Goal: Task Accomplishment & Management: Use online tool/utility

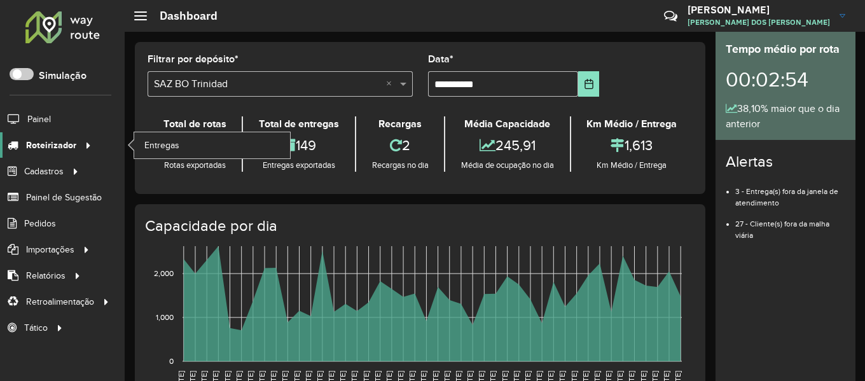
click at [71, 149] on span "Roteirizador" at bounding box center [51, 145] width 50 height 13
click at [192, 139] on link "Entregas" at bounding box center [212, 144] width 156 height 25
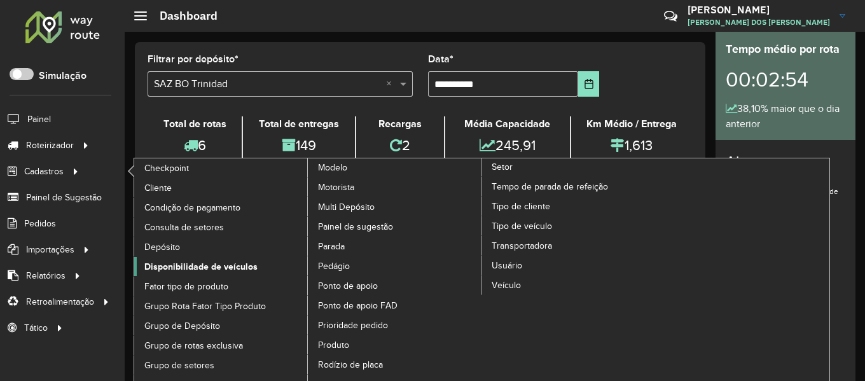
click at [226, 267] on span "Disponibilidade de veículos" at bounding box center [200, 266] width 113 height 13
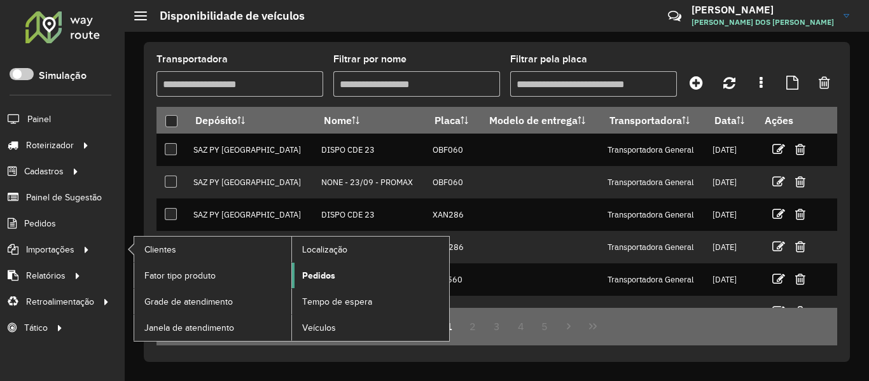
click at [310, 275] on span "Pedidos" at bounding box center [318, 275] width 33 height 13
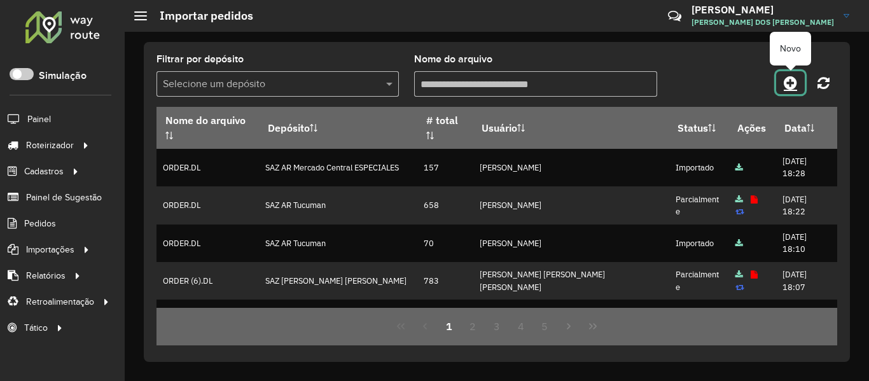
click at [795, 82] on icon at bounding box center [790, 82] width 13 height 15
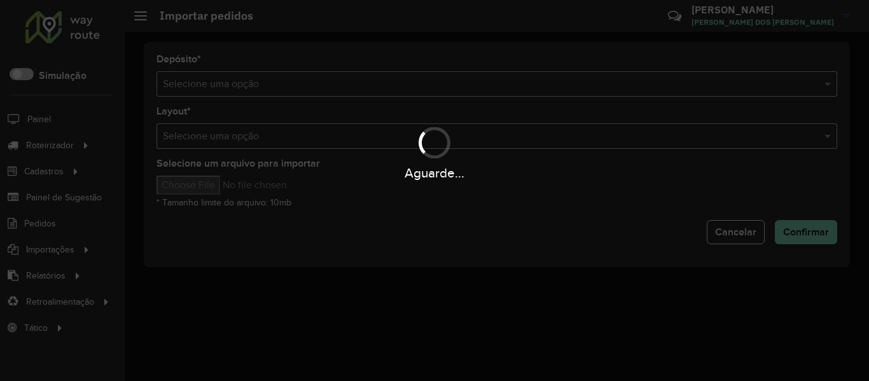
drag, startPoint x: 488, startPoint y: 101, endPoint x: 489, endPoint y: 92, distance: 8.9
click at [487, 99] on div "Aguarde..." at bounding box center [434, 190] width 869 height 381
click at [489, 92] on div "Aguarde..." at bounding box center [434, 190] width 869 height 381
click at [489, 92] on hb-app "Aguarde... Pop-up bloqueado! Seu navegador bloqueou automáticamente a abertura …" at bounding box center [434, 190] width 869 height 381
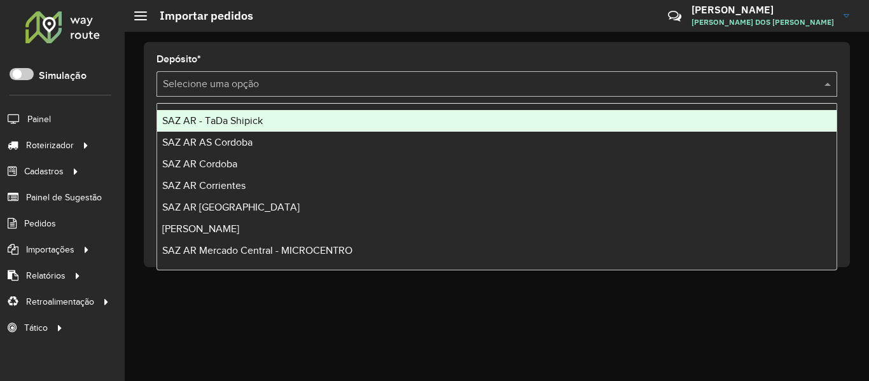
click at [489, 92] on div "Selecione uma opção" at bounding box center [496, 83] width 681 height 25
click at [489, 91] on input "text" at bounding box center [484, 84] width 643 height 15
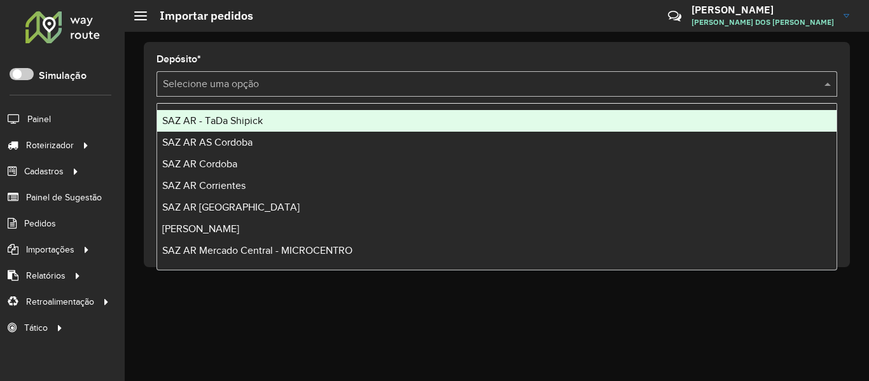
click at [489, 91] on input "text" at bounding box center [484, 84] width 643 height 15
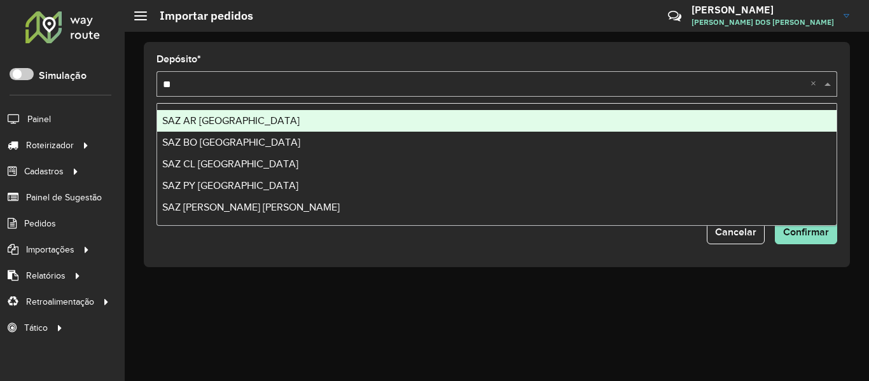
type input "*"
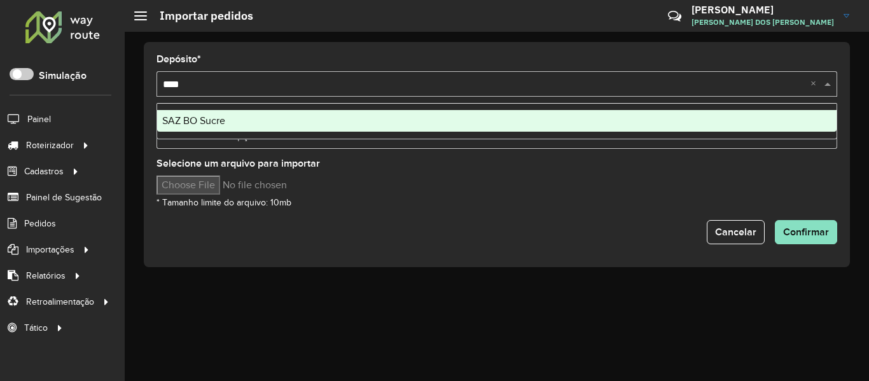
type input "*****"
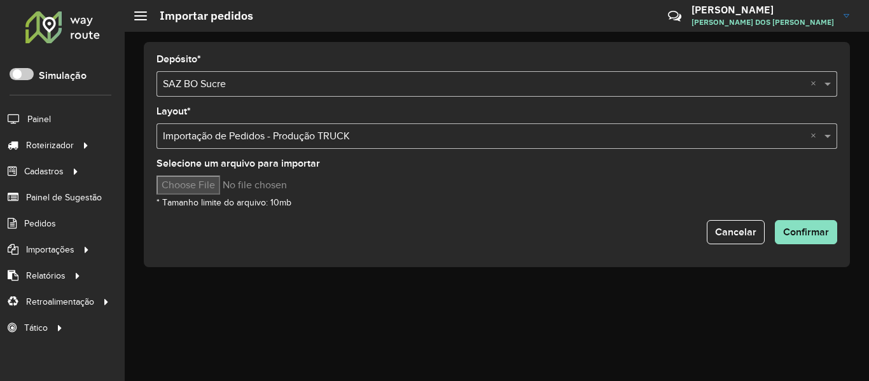
click at [194, 179] on input "Selecione um arquivo para importar" at bounding box center [264, 185] width 216 height 19
type input "**********"
click at [521, 206] on div "Selecione um arquivo para importar * Tamanho limite do arquivo: 10mb" at bounding box center [496, 184] width 681 height 51
click at [826, 235] on span "Confirmar" at bounding box center [806, 231] width 46 height 11
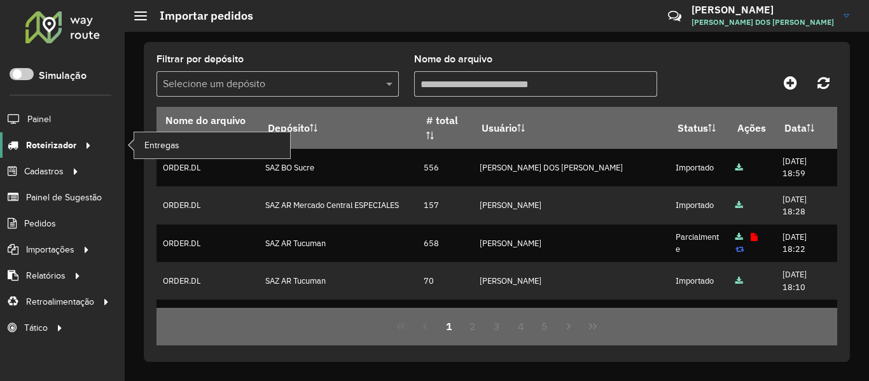
click at [71, 146] on span "Roteirizador" at bounding box center [51, 145] width 50 height 13
click at [219, 156] on link "Entregas" at bounding box center [212, 144] width 156 height 25
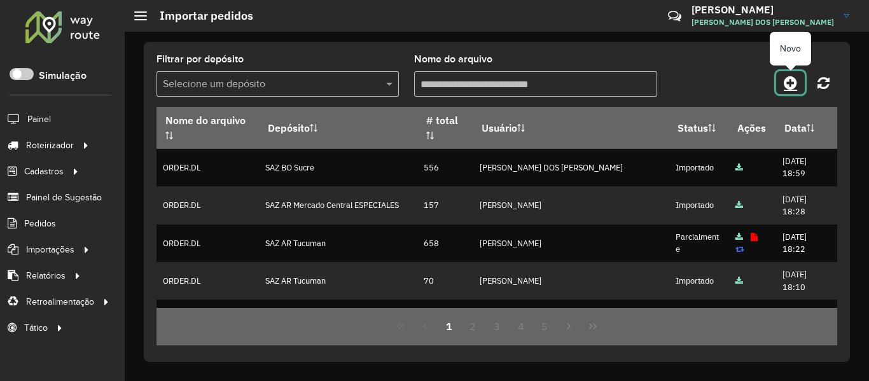
click at [797, 81] on icon at bounding box center [790, 82] width 13 height 15
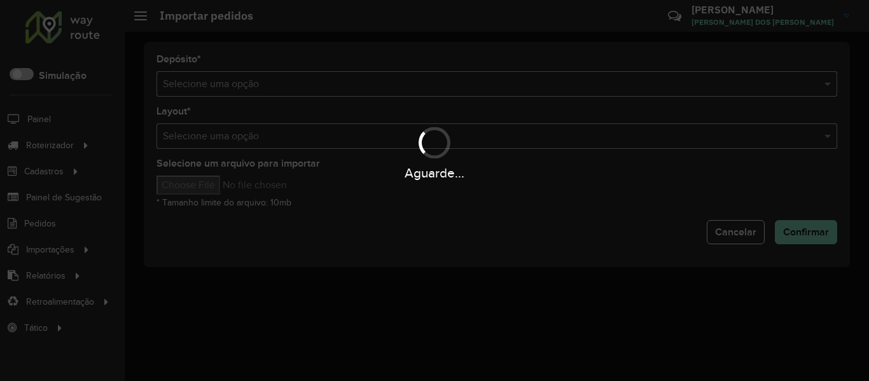
click at [499, 79] on div "Aguarde..." at bounding box center [434, 190] width 869 height 381
click at [483, 86] on div "Aguarde..." at bounding box center [434, 190] width 869 height 381
click at [483, 86] on hb-app "Aguarde... Pop-up bloqueado! Seu navegador bloqueou automáticamente a abertura …" at bounding box center [434, 190] width 869 height 381
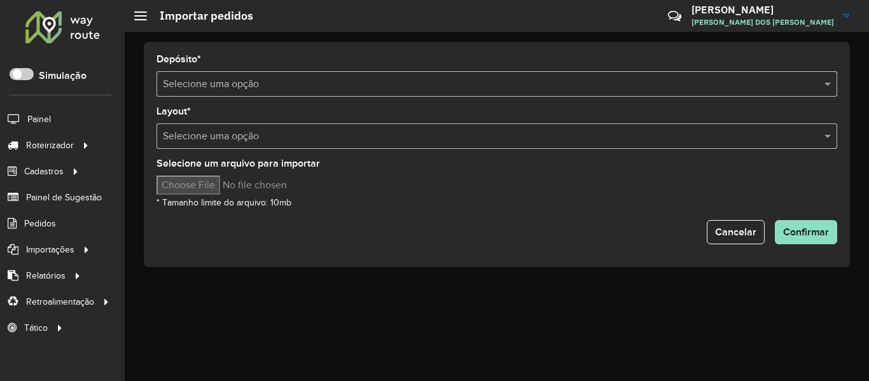
click at [483, 86] on input "text" at bounding box center [484, 84] width 643 height 15
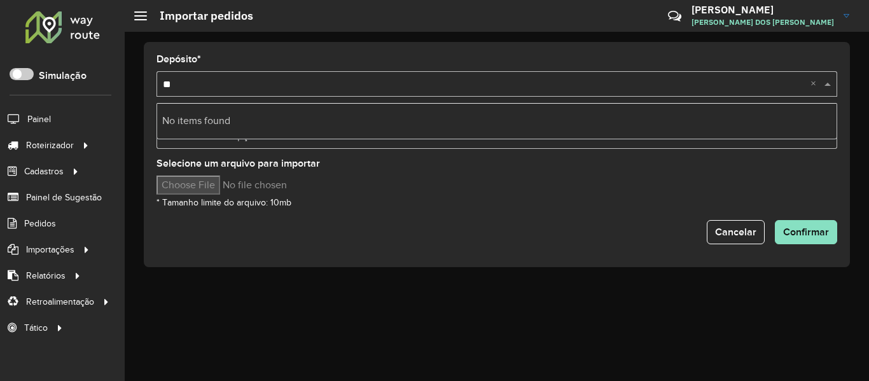
type input "*"
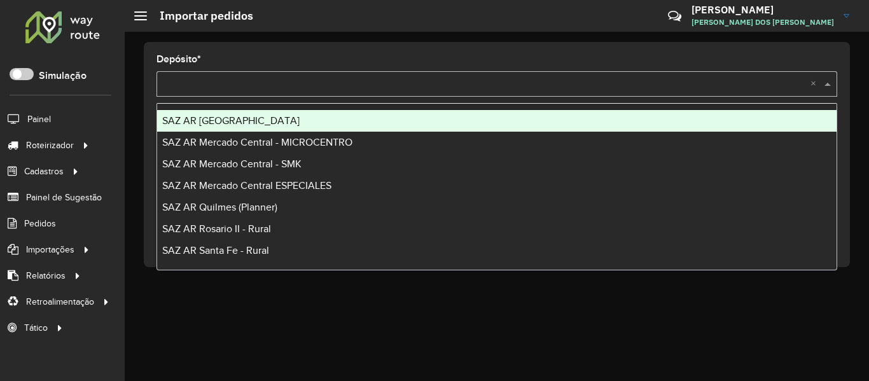
type input "*"
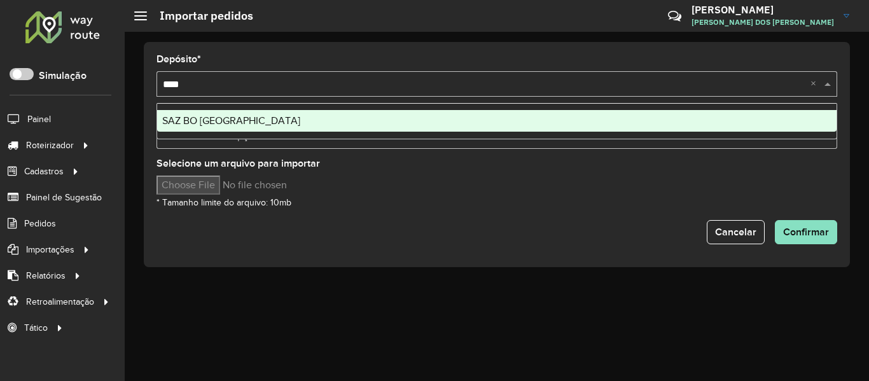
type input "*****"
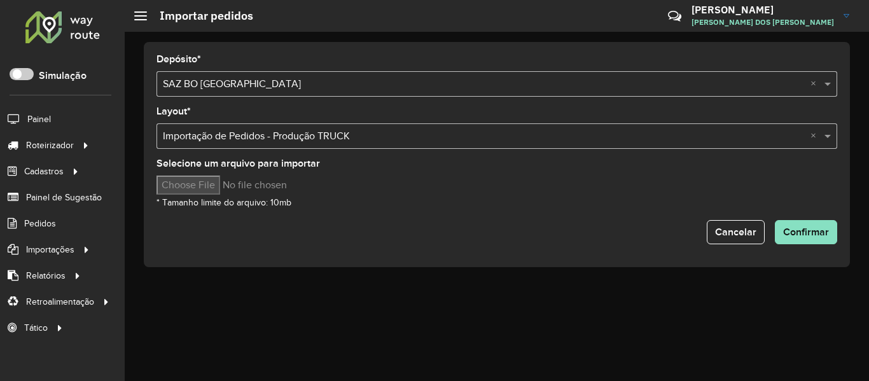
click at [209, 186] on input "Selecione um arquivo para importar" at bounding box center [264, 185] width 216 height 19
type input "**********"
click at [524, 190] on hb-input-file at bounding box center [496, 185] width 681 height 19
click at [771, 228] on div "Cancelar Confirmar" at bounding box center [496, 232] width 681 height 24
click at [793, 230] on span "Confirmar" at bounding box center [806, 231] width 46 height 11
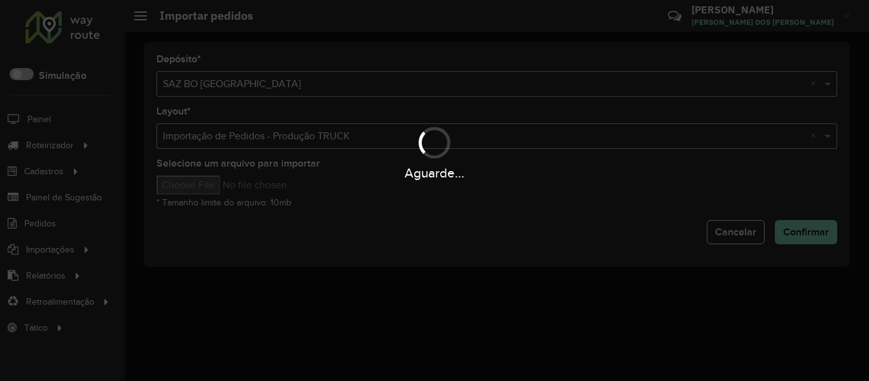
click at [403, 243] on div "Aguarde..." at bounding box center [434, 190] width 869 height 381
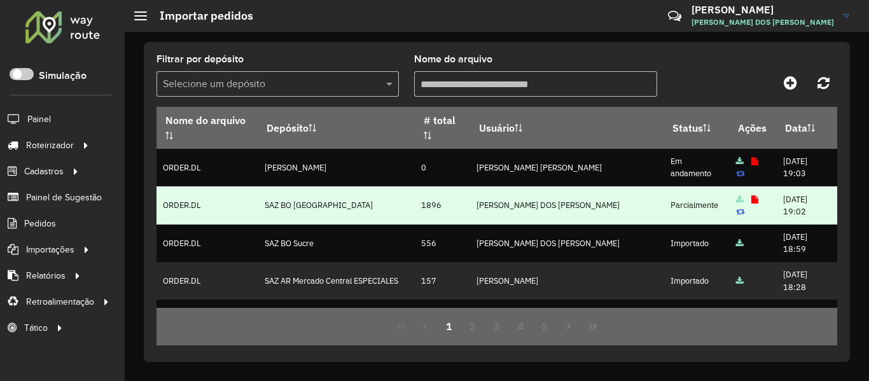
click at [751, 199] on icon at bounding box center [754, 200] width 7 height 8
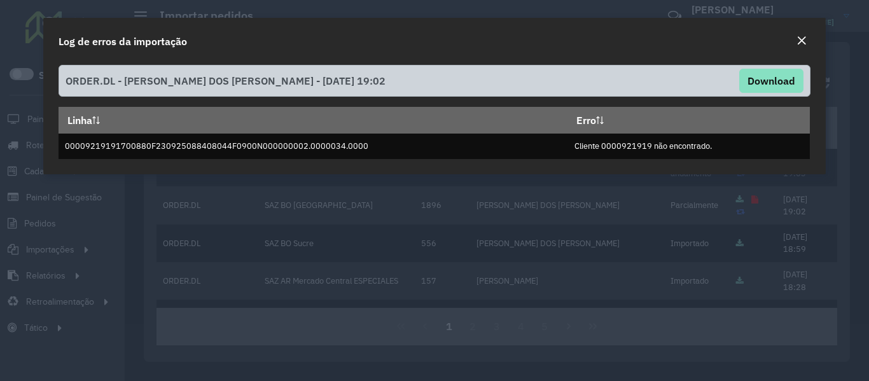
click at [800, 42] on em "Close" at bounding box center [801, 41] width 10 height 10
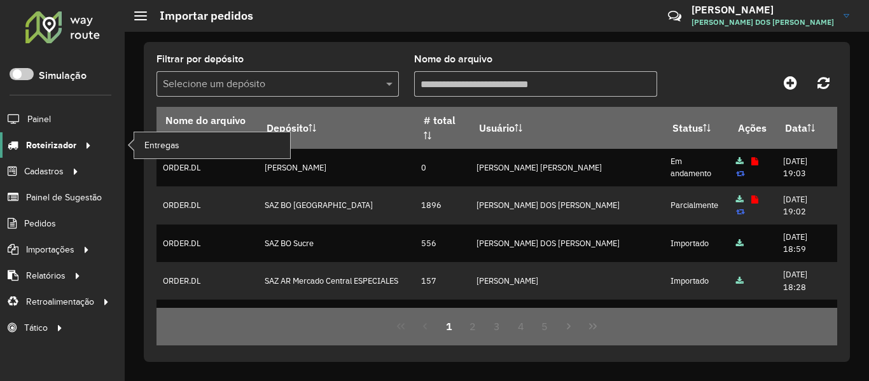
click at [87, 145] on icon at bounding box center [86, 144] width 11 height 19
click at [194, 145] on link "Entregas" at bounding box center [212, 144] width 156 height 25
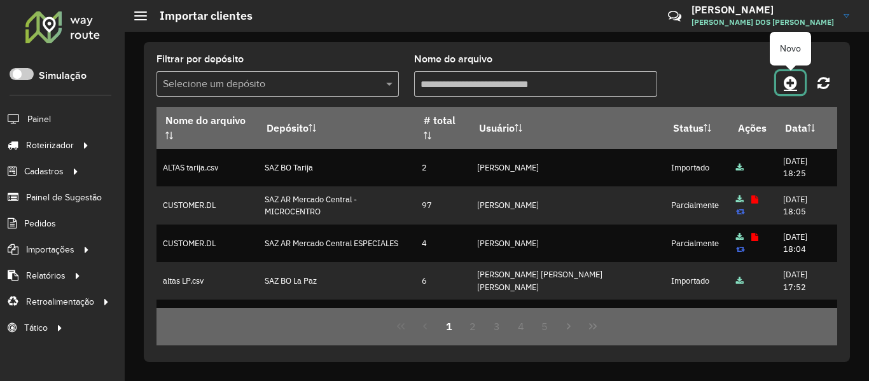
click at [795, 80] on icon at bounding box center [790, 82] width 13 height 15
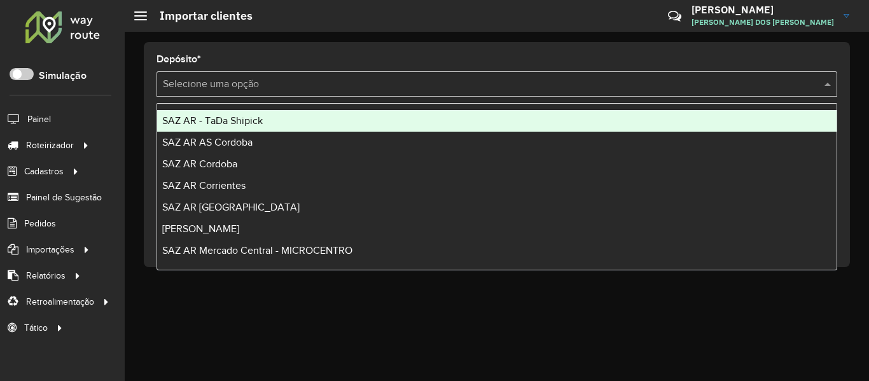
click at [368, 95] on div "Selecione uma opção" at bounding box center [496, 83] width 681 height 25
drag, startPoint x: 320, startPoint y: 128, endPoint x: 344, endPoint y: 73, distance: 60.4
click at [344, 73] on body "Aguarde... Pop-up bloqueado! Seu navegador bloqueou automáticamente a abertura …" at bounding box center [434, 190] width 869 height 381
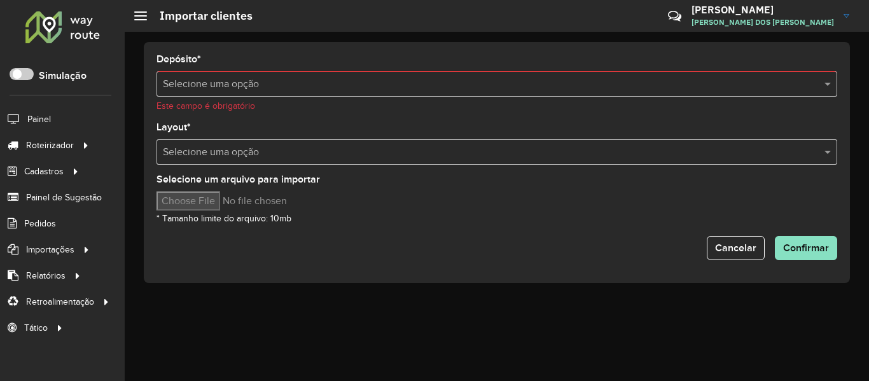
click at [333, 89] on input "text" at bounding box center [484, 84] width 643 height 15
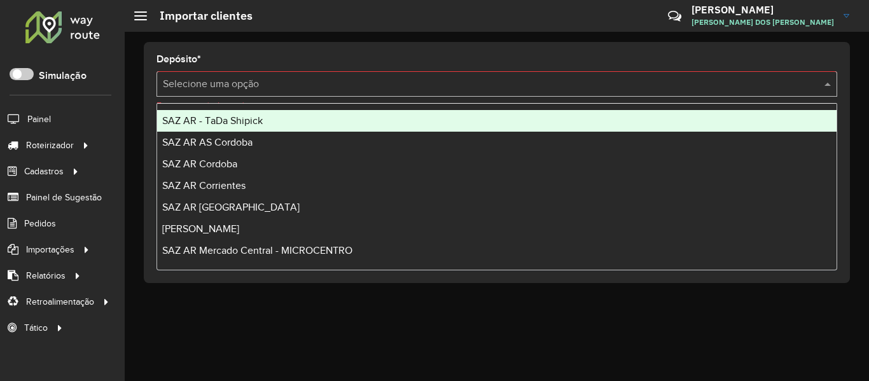
click at [293, 85] on input "text" at bounding box center [484, 84] width 643 height 15
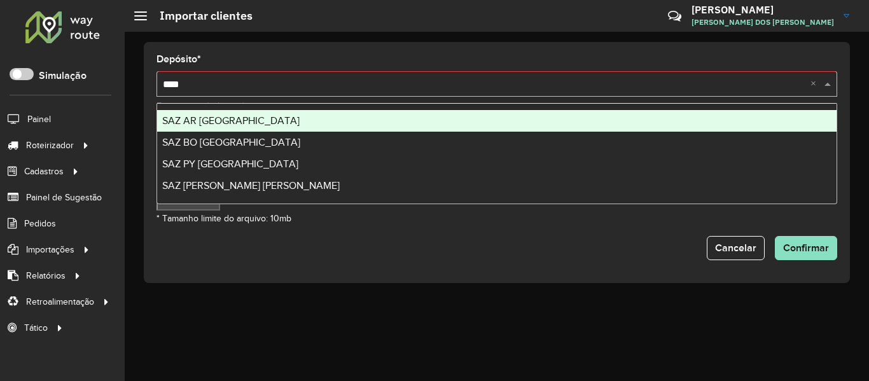
type input "*****"
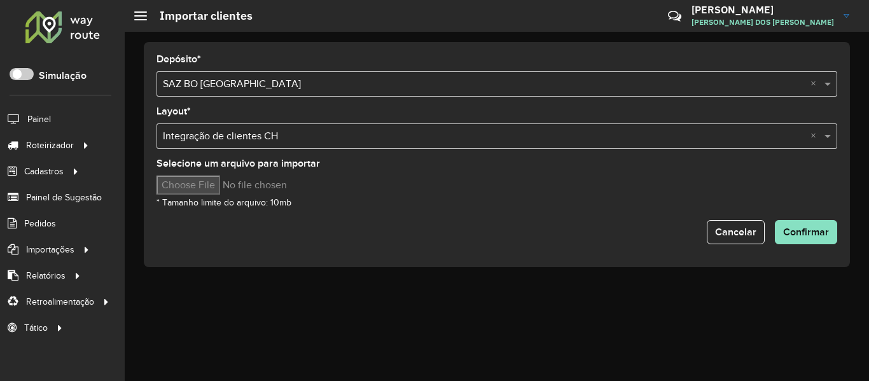
click at [347, 218] on form "Depósito * Selecione uma opção × SAZ BO El Alto × Layout * Selecione uma opção …" at bounding box center [496, 150] width 681 height 190
click at [210, 188] on input "Selecione um arquivo para importar" at bounding box center [264, 185] width 216 height 19
type input "**********"
click at [315, 127] on div "Selecione uma opção × Integração de clientes CH ×" at bounding box center [496, 135] width 681 height 25
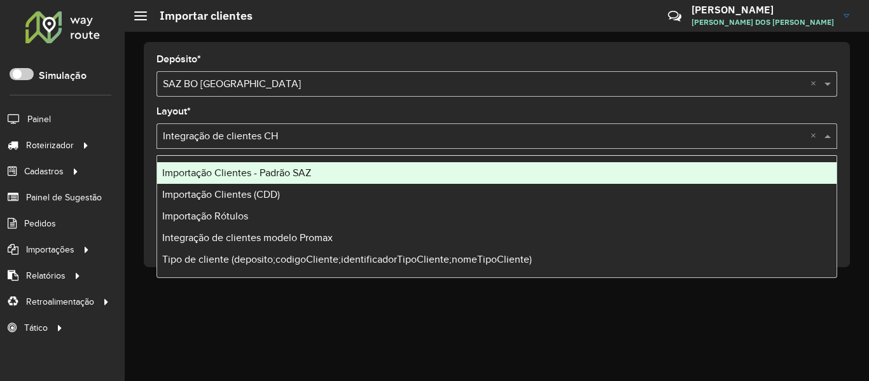
click at [291, 170] on span "Importação Clientes - Padrão SAZ" at bounding box center [236, 172] width 149 height 11
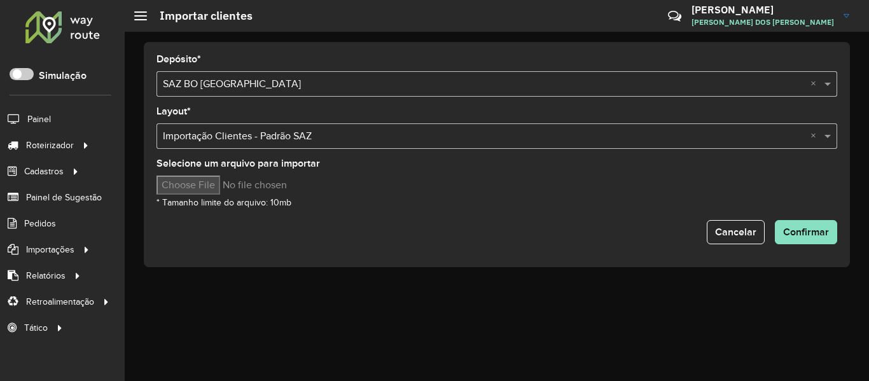
drag, startPoint x: 469, startPoint y: 190, endPoint x: 483, endPoint y: 202, distance: 18.5
click at [469, 191] on hb-input-file at bounding box center [496, 185] width 681 height 19
click at [789, 234] on span "Confirmar" at bounding box center [806, 231] width 46 height 11
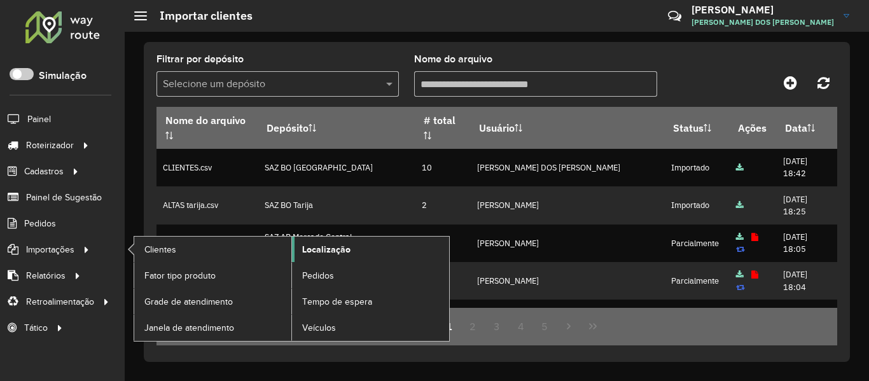
click at [350, 253] on link "Localização" at bounding box center [370, 249] width 157 height 25
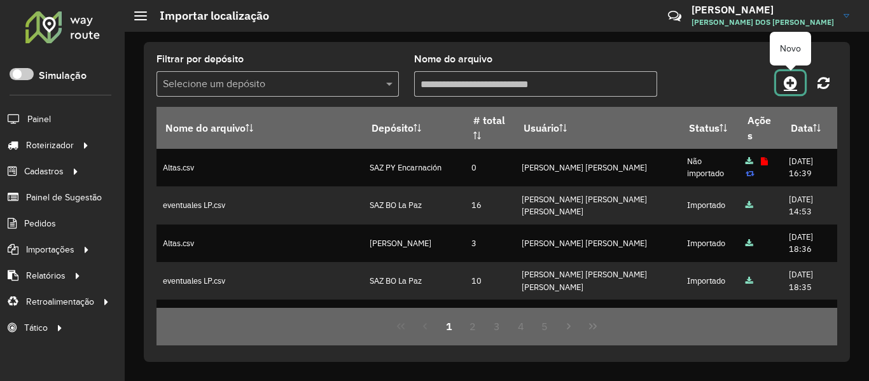
click at [793, 85] on icon at bounding box center [790, 82] width 13 height 15
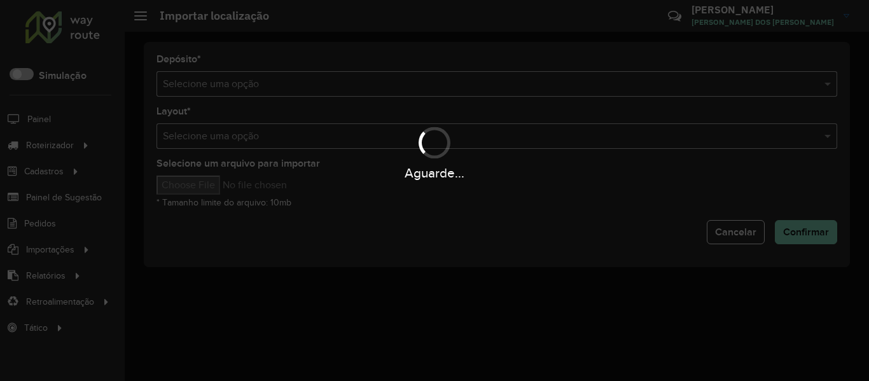
click at [587, 77] on div "Aguarde..." at bounding box center [434, 190] width 869 height 381
click at [587, 77] on hb-app "Aguarde... Pop-up bloqueado! Seu navegador bloqueou automáticamente a abertura …" at bounding box center [434, 190] width 869 height 381
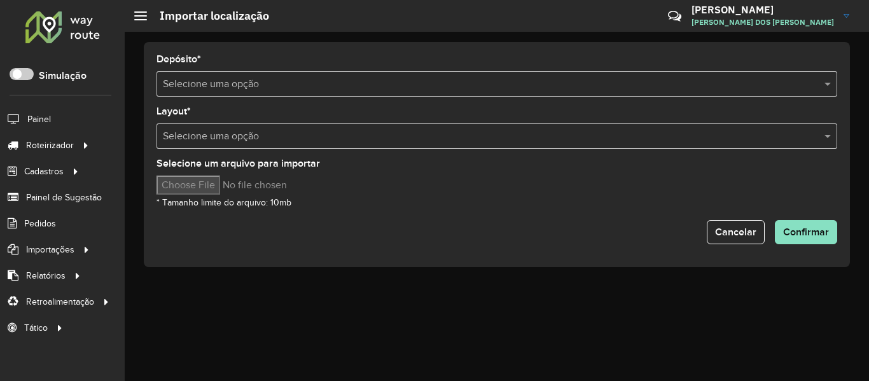
click at [587, 77] on input "text" at bounding box center [484, 84] width 643 height 15
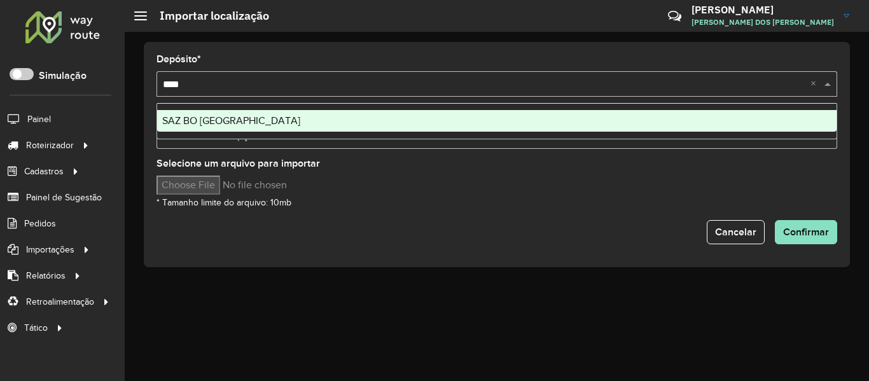
type input "*****"
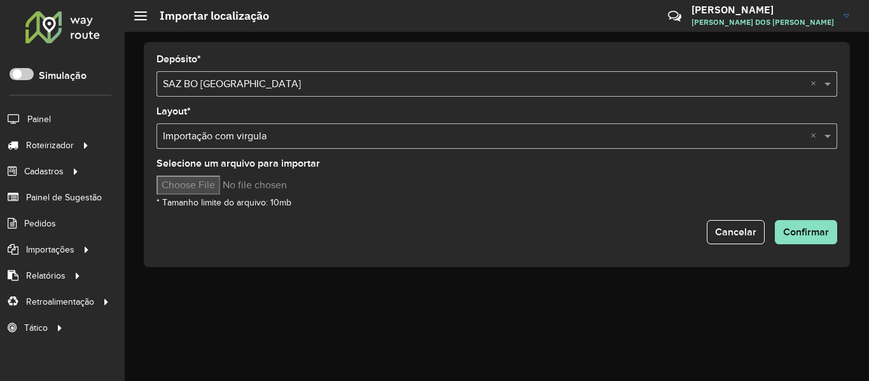
click at [192, 175] on div "Selecione um arquivo para importar * Tamanho limite do arquivo: 10mb" at bounding box center [496, 184] width 681 height 51
click at [191, 184] on input "Selecione um arquivo para importar" at bounding box center [264, 185] width 216 height 19
type input "**********"
click at [483, 192] on hb-input-file at bounding box center [496, 185] width 681 height 19
click at [806, 228] on span "Confirmar" at bounding box center [806, 231] width 46 height 11
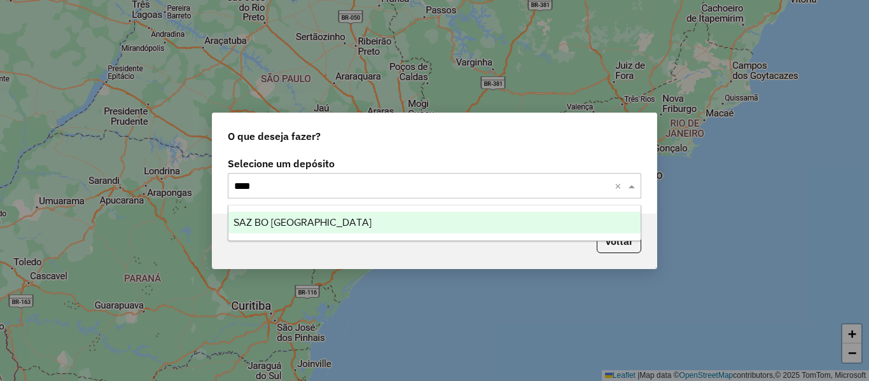
type input "*****"
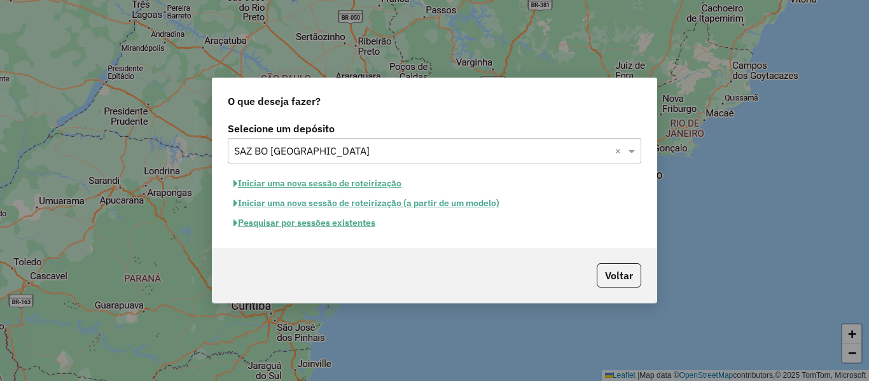
click at [333, 225] on button "Pesquisar por sessões existentes" at bounding box center [304, 223] width 153 height 20
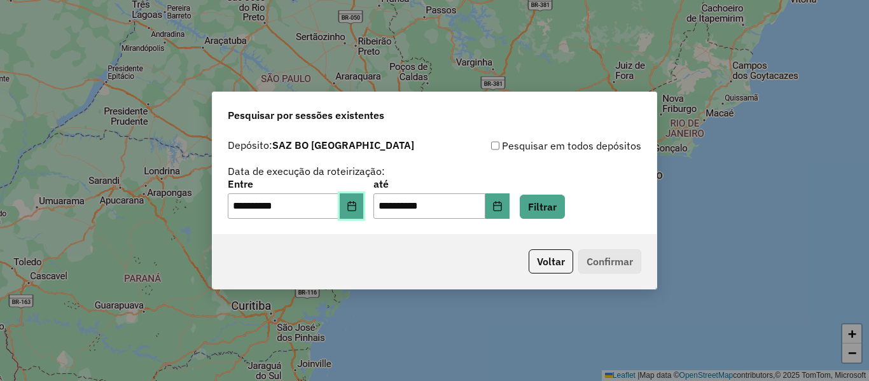
click at [354, 210] on button "Choose Date" at bounding box center [352, 205] width 24 height 25
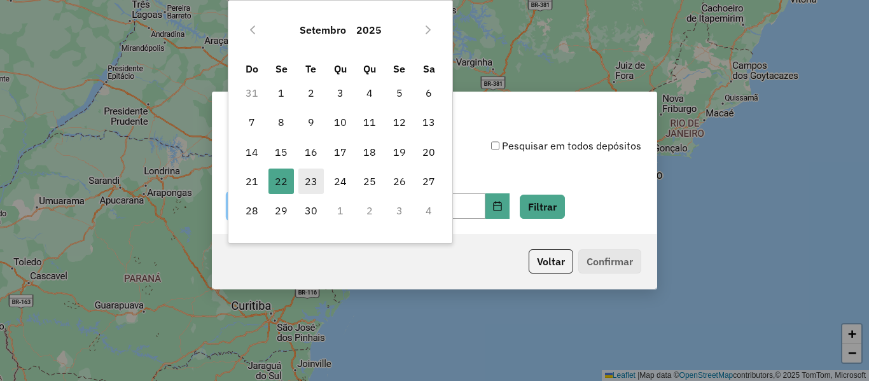
click at [306, 177] on span "23" at bounding box center [310, 181] width 25 height 25
type input "**********"
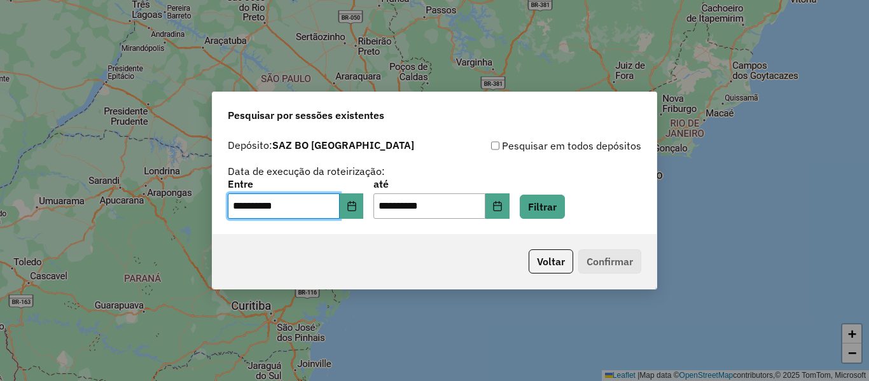
click at [559, 278] on div "Voltar Confirmar" at bounding box center [434, 261] width 444 height 55
click at [555, 261] on button "Voltar" at bounding box center [551, 261] width 45 height 24
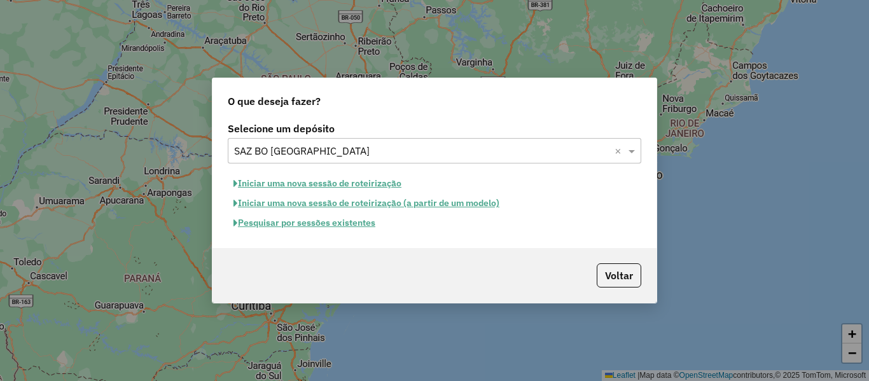
click at [356, 179] on button "Iniciar uma nova sessão de roteirização" at bounding box center [317, 184] width 179 height 20
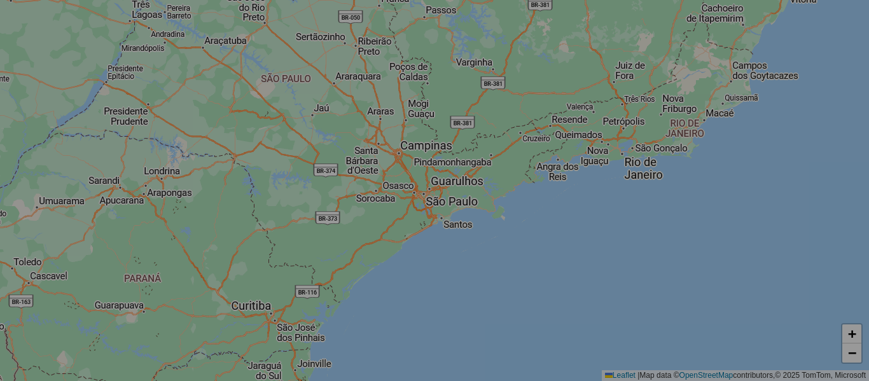
select select "*"
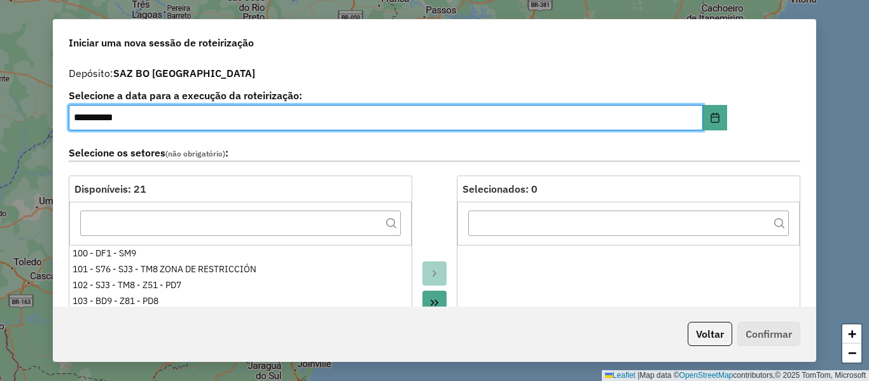
click at [378, 162] on div "Selecione os setores (não obrigatório) :" at bounding box center [434, 156] width 747 height 40
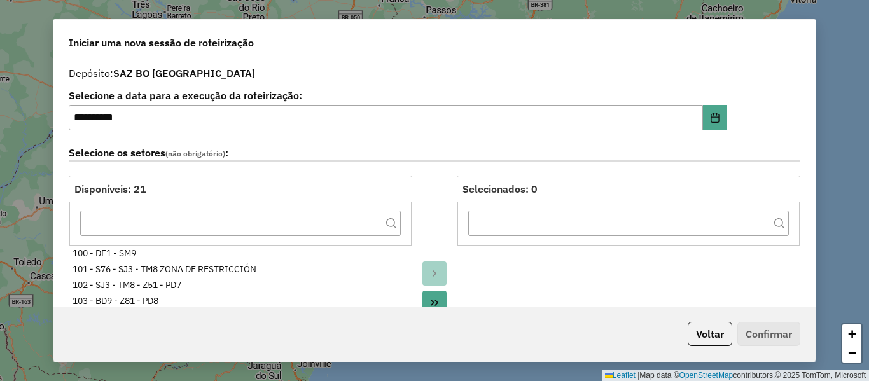
click at [415, 148] on label "Selecione os setores (não obrigatório) :" at bounding box center [435, 153] width 732 height 17
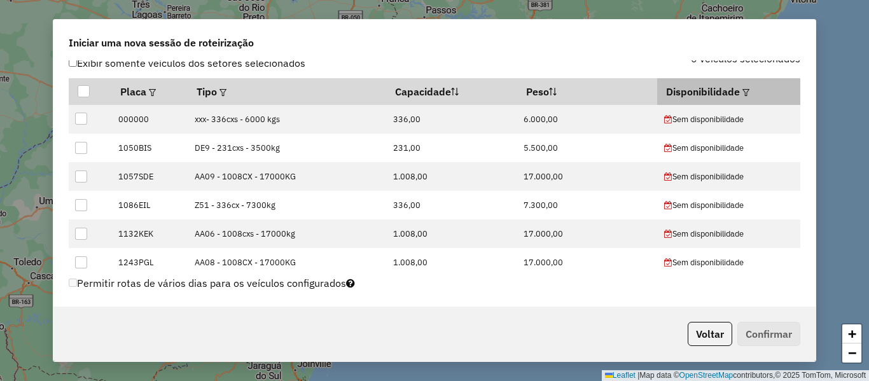
click at [742, 94] on th "Disponibilidade" at bounding box center [728, 91] width 143 height 27
click at [742, 92] on em at bounding box center [745, 92] width 7 height 7
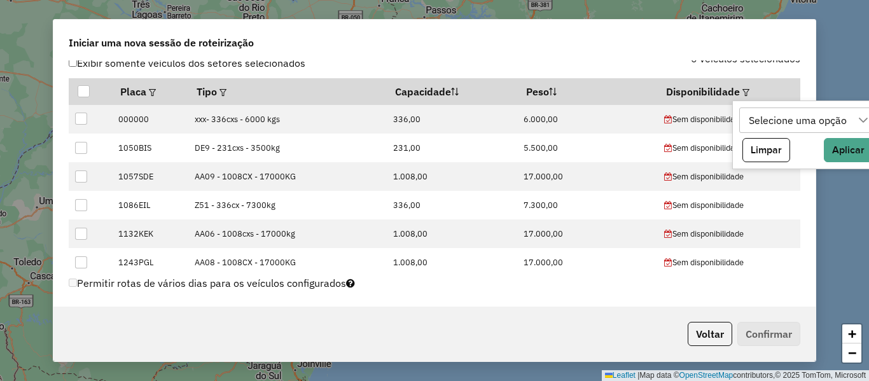
click at [771, 120] on div "Selecione uma opção" at bounding box center [798, 120] width 107 height 24
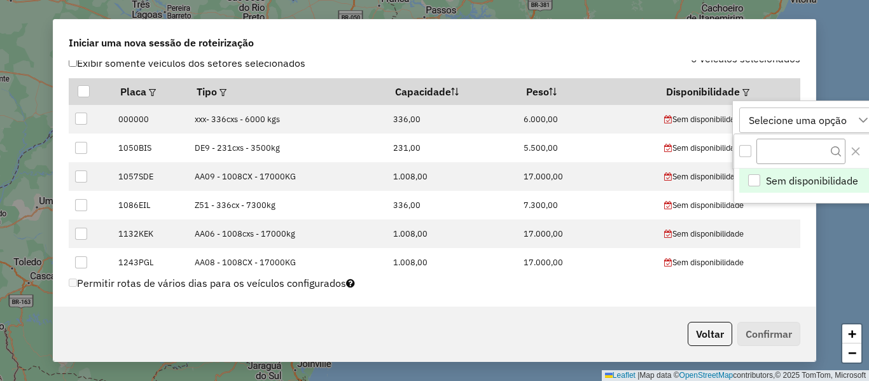
scroll to position [10, 58]
click at [824, 122] on div "Selecione uma opção" at bounding box center [798, 120] width 107 height 24
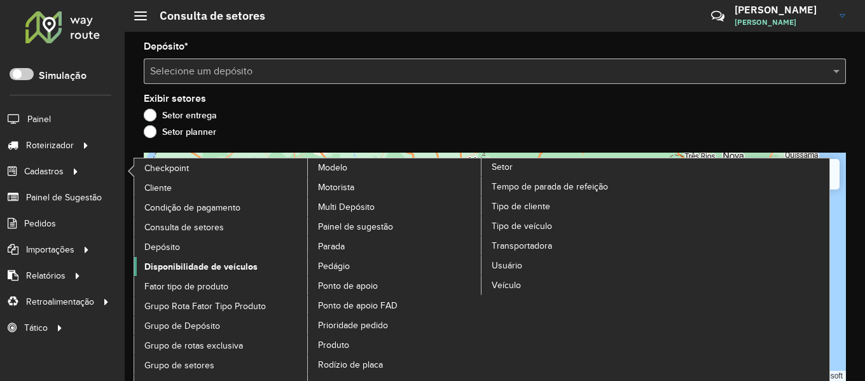
click at [249, 272] on span "Disponibilidade de veículos" at bounding box center [200, 266] width 113 height 13
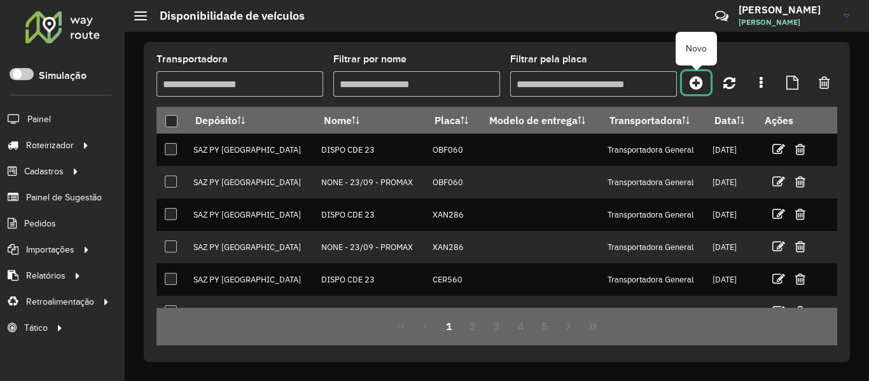
click at [699, 84] on icon at bounding box center [696, 82] width 13 height 15
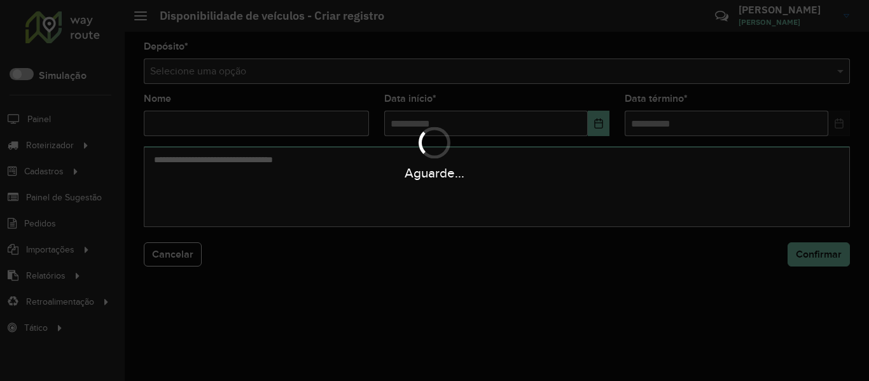
click at [506, 80] on div "Aguarde..." at bounding box center [434, 190] width 869 height 381
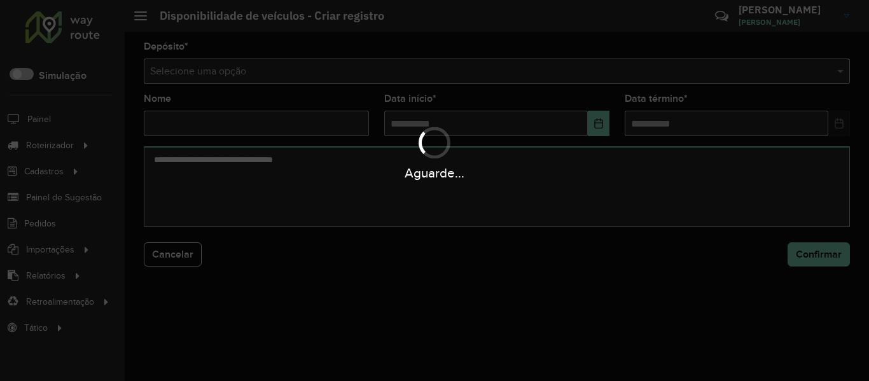
click at [505, 80] on div "Aguarde..." at bounding box center [434, 190] width 869 height 381
click at [505, 80] on hb-app "Aguarde... Pop-up bloqueado! Seu navegador bloqueou automáticamente a abertura …" at bounding box center [434, 190] width 869 height 381
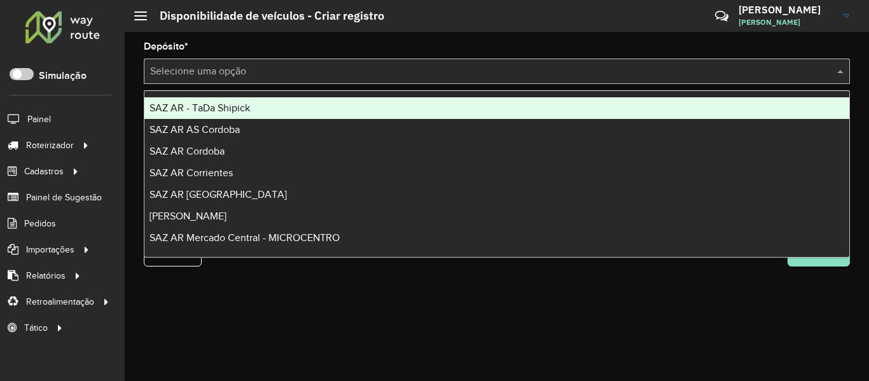
click at [505, 80] on div "Selecione uma opção" at bounding box center [497, 71] width 706 height 25
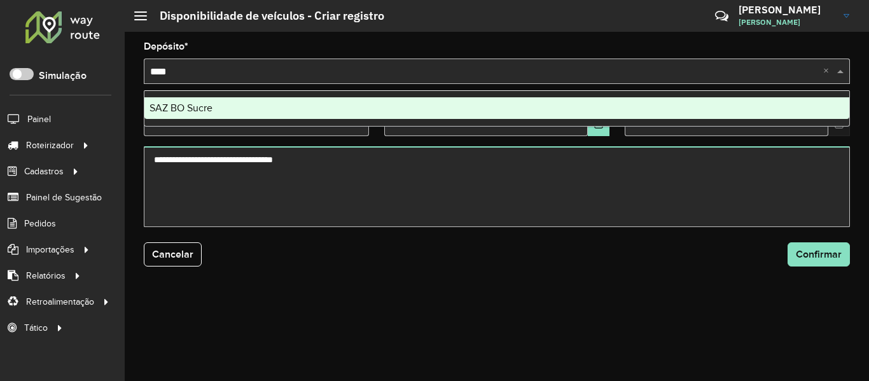
type input "*****"
click at [345, 113] on div "SAZ BO Sucre" at bounding box center [496, 108] width 705 height 22
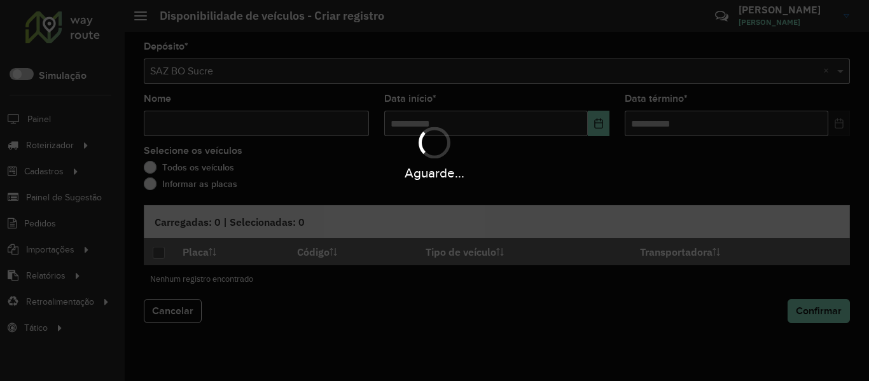
click at [327, 130] on div "Aguarde..." at bounding box center [434, 152] width 869 height 60
click at [328, 127] on div "Aguarde..." at bounding box center [434, 152] width 869 height 60
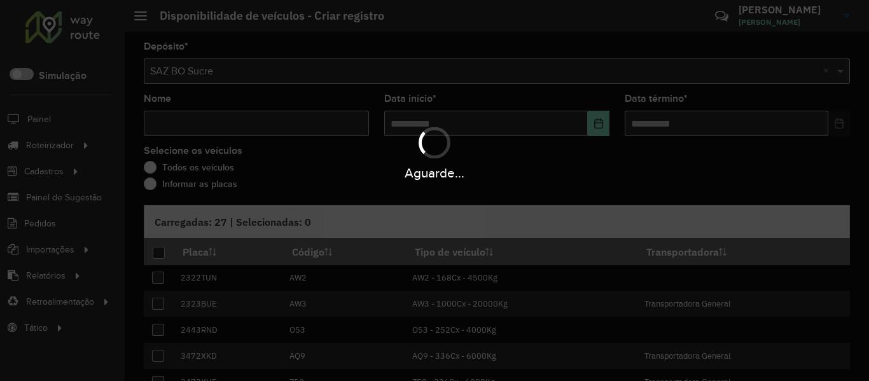
click at [328, 127] on div "Aguarde..." at bounding box center [434, 152] width 869 height 60
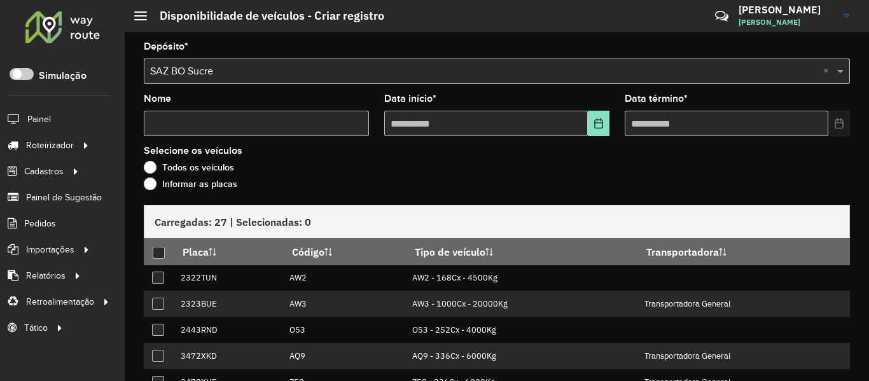
click at [233, 129] on input "Nome" at bounding box center [256, 123] width 225 height 25
type input "****"
click at [591, 130] on button "Choose Date" at bounding box center [599, 123] width 22 height 25
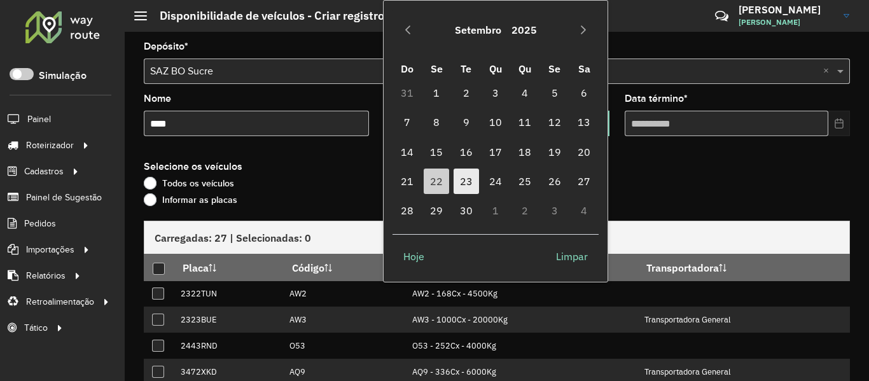
click at [464, 176] on span "23" at bounding box center [466, 181] width 25 height 25
type input "**********"
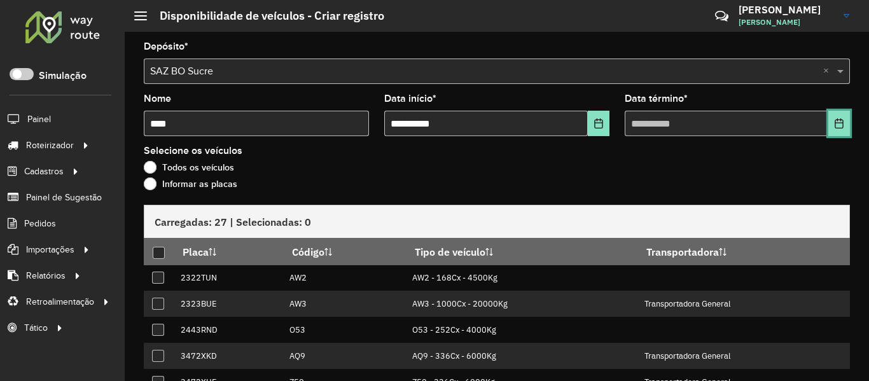
click at [842, 127] on button "Choose Date" at bounding box center [839, 123] width 22 height 25
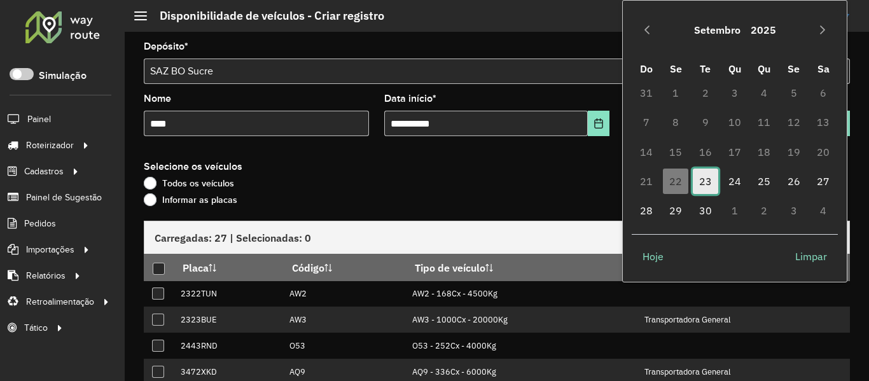
click at [701, 177] on span "23" at bounding box center [705, 181] width 25 height 25
type input "**********"
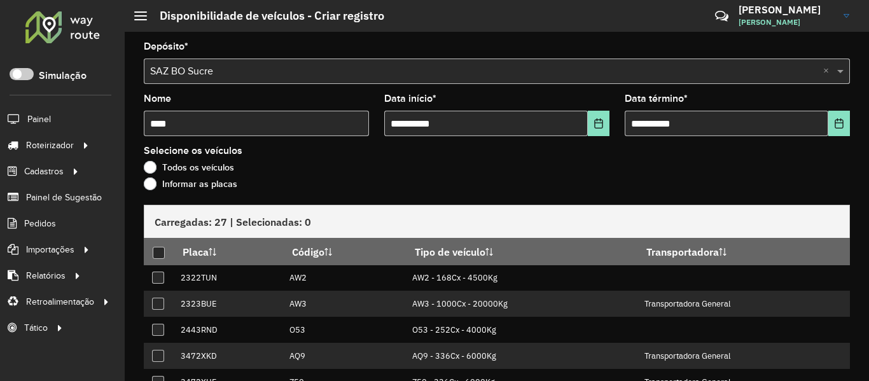
drag, startPoint x: 234, startPoint y: 181, endPoint x: 214, endPoint y: 187, distance: 20.7
click at [226, 184] on label "Informar as placas" at bounding box center [191, 183] width 94 height 13
click at [280, 221] on div "Carregadas: 27 | Selecionadas: 0" at bounding box center [497, 221] width 706 height 33
click at [204, 184] on label "Informar as placas" at bounding box center [191, 183] width 94 height 13
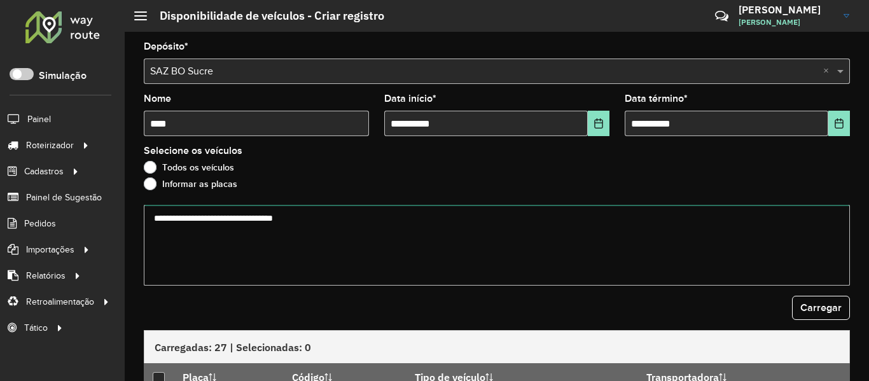
drag, startPoint x: 275, startPoint y: 223, endPoint x: 295, endPoint y: 230, distance: 20.9
click at [278, 226] on textarea at bounding box center [497, 245] width 706 height 81
paste textarea "******* ******* ******* ******* ******* ******* ******* ******* ******* *******"
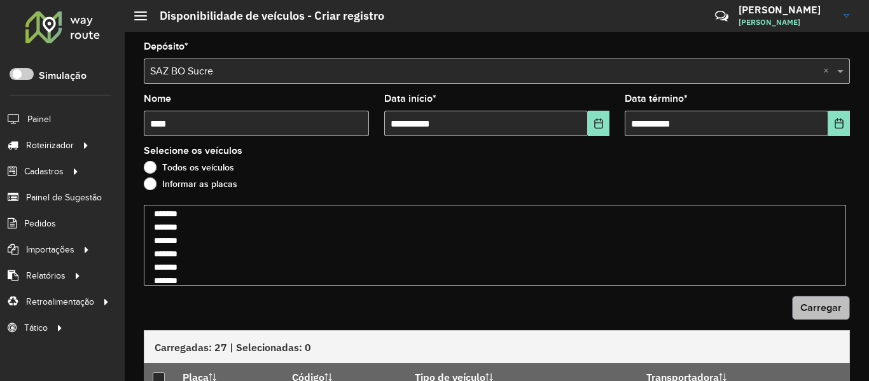
type textarea "******* ******* ******* ******* ******* ******* ******* ******* ******* *******"
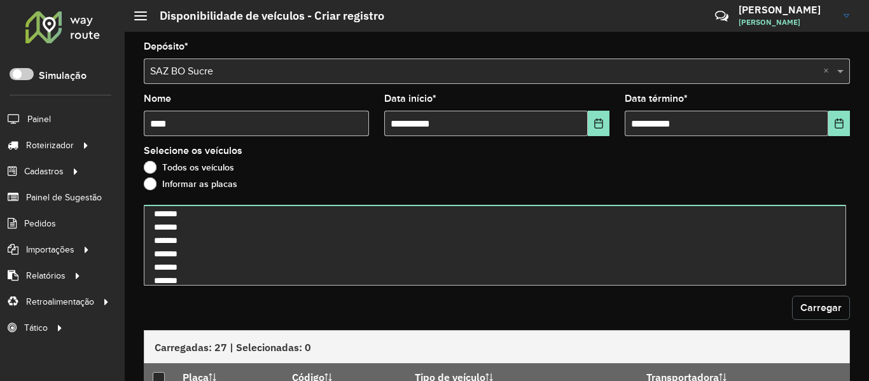
click at [823, 311] on span "Carregar" at bounding box center [820, 307] width 41 height 11
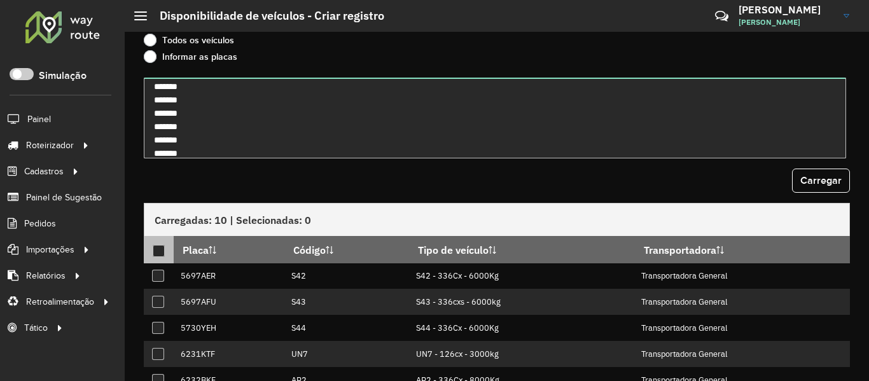
click at [162, 249] on div at bounding box center [159, 251] width 12 height 12
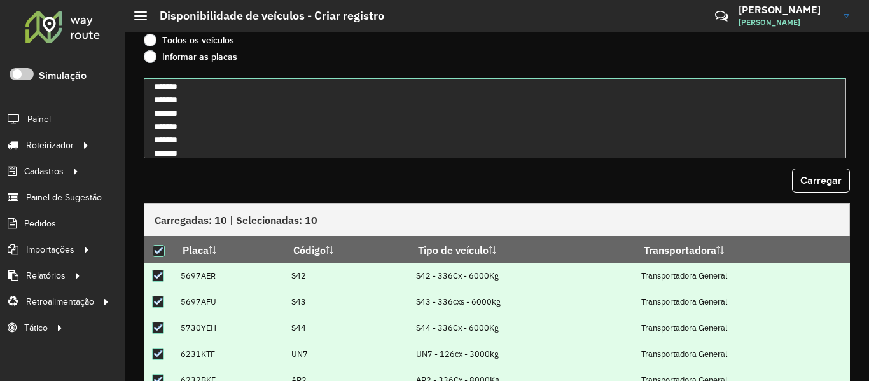
click at [443, 174] on div "Carregar" at bounding box center [497, 181] width 706 height 24
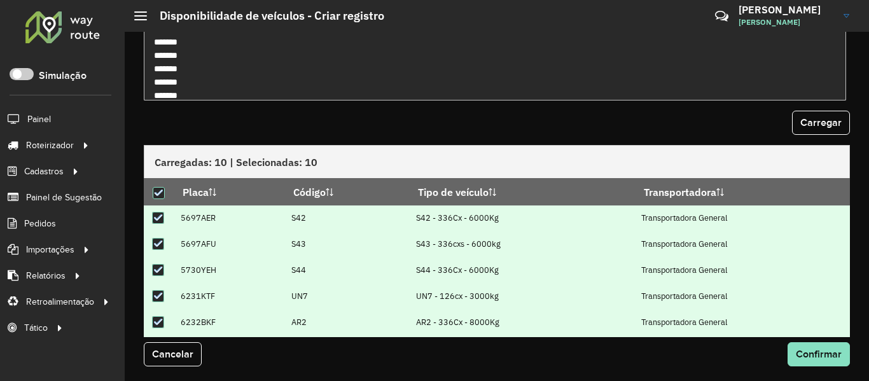
scroll to position [186, 0]
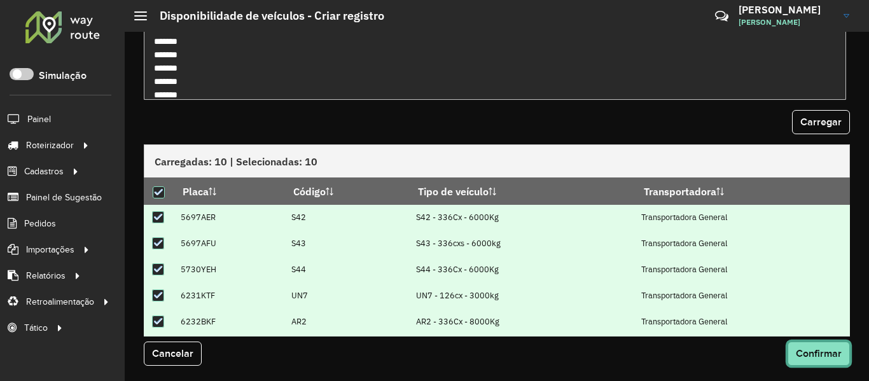
click at [834, 343] on button "Confirmar" at bounding box center [819, 354] width 62 height 24
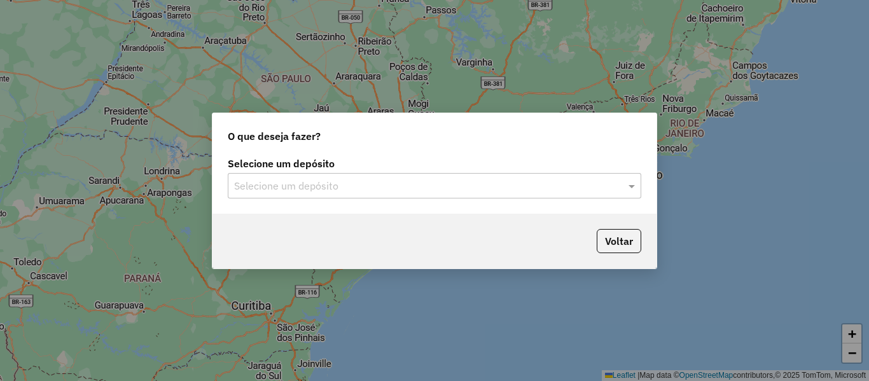
click at [464, 189] on input "text" at bounding box center [421, 186] width 375 height 15
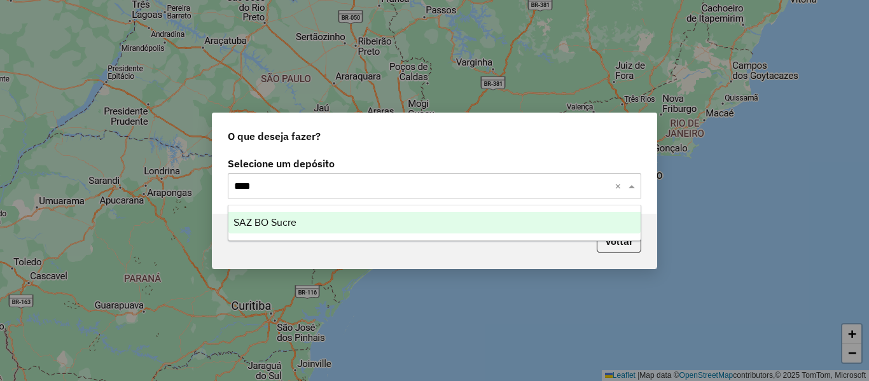
type input "*****"
click at [300, 215] on div "SAZ BO Sucre" at bounding box center [434, 223] width 412 height 22
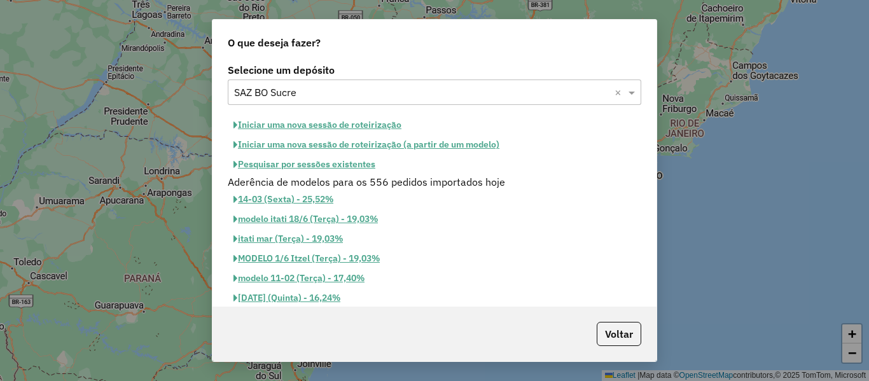
click at [370, 120] on button "Iniciar uma nova sessão de roteirização" at bounding box center [317, 125] width 179 height 20
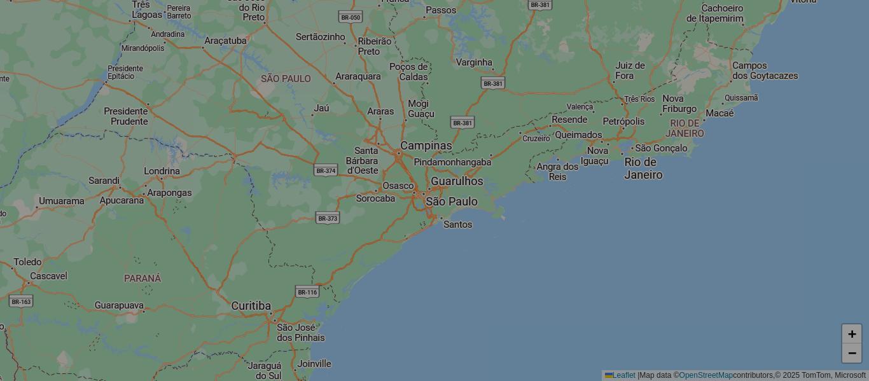
select select "*"
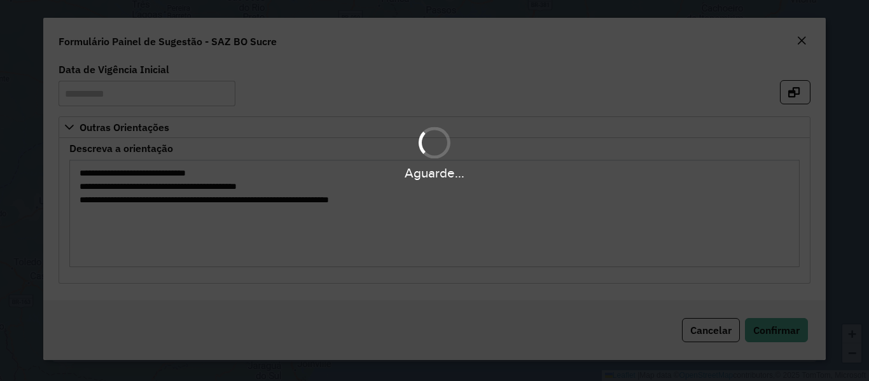
click at [422, 100] on formly-group "**********" at bounding box center [434, 91] width 767 height 52
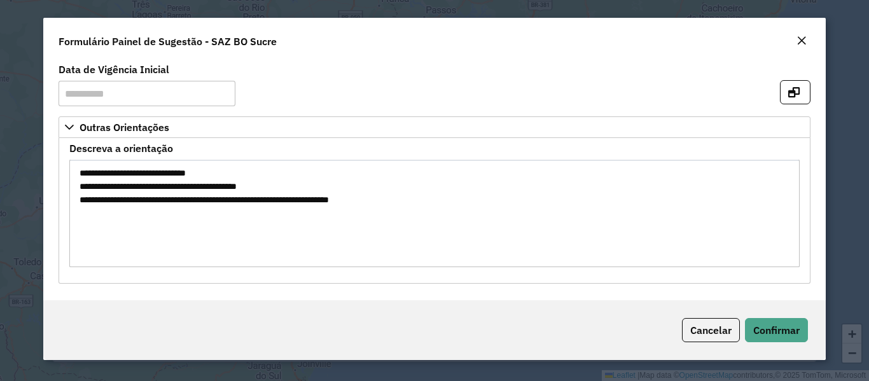
click at [466, 226] on textarea "**********" at bounding box center [434, 214] width 730 height 108
drag, startPoint x: 760, startPoint y: 314, endPoint x: 773, endPoint y: 331, distance: 21.4
click at [763, 319] on div "Cancelar Confirmar" at bounding box center [434, 330] width 782 height 60
click at [777, 336] on span "Confirmar" at bounding box center [776, 330] width 46 height 13
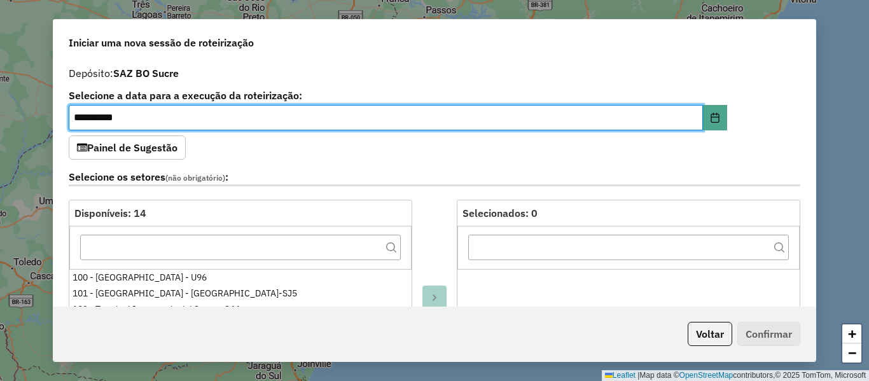
click at [435, 181] on label "Selecione os setores (não obrigatório) :" at bounding box center [435, 177] width 732 height 17
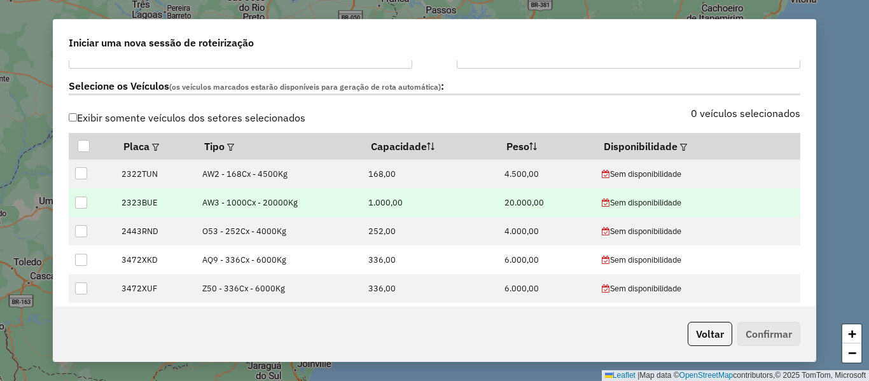
scroll to position [445, 0]
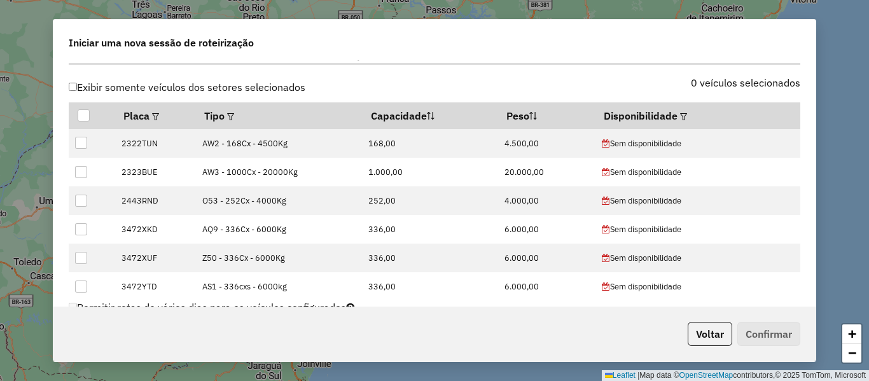
click at [745, 87] on label "0 veículos selecionados" at bounding box center [745, 82] width 109 height 15
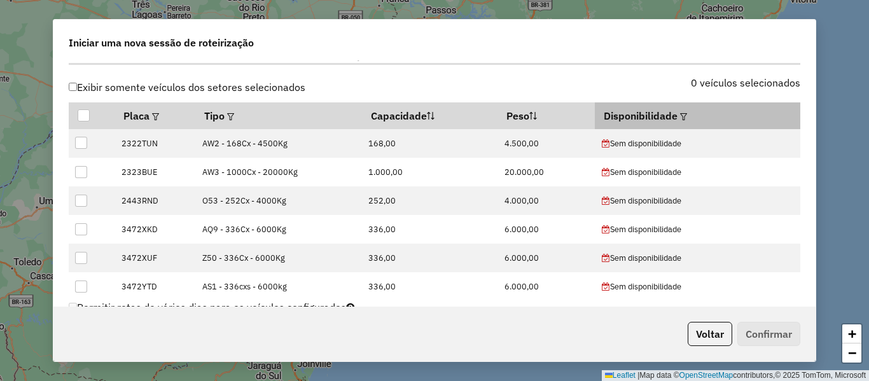
click at [680, 115] on em at bounding box center [683, 116] width 7 height 7
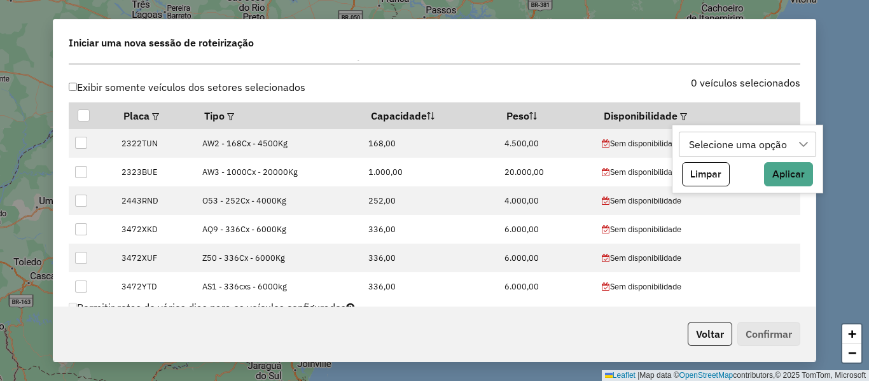
click at [730, 146] on div "Selecione uma opção" at bounding box center [738, 144] width 107 height 24
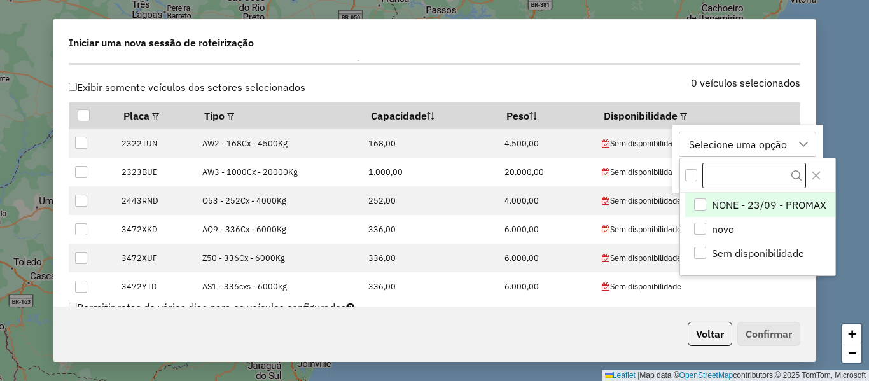
scroll to position [10, 58]
click at [743, 205] on span "NONE - 23/09 - PROMAX" at bounding box center [769, 204] width 115 height 15
click at [725, 137] on div "NONE - 23/09 - PROMAX" at bounding box center [746, 144] width 123 height 24
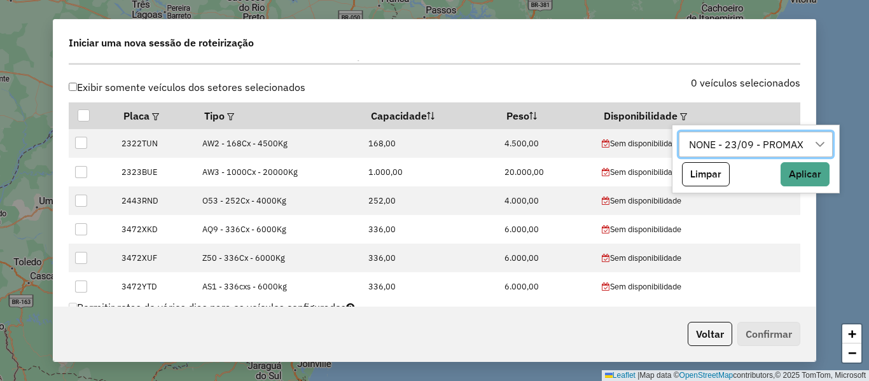
click at [781, 169] on div "Limpar Aplicar" at bounding box center [755, 174] width 153 height 24
click at [810, 171] on button "Aplicar" at bounding box center [805, 174] width 49 height 24
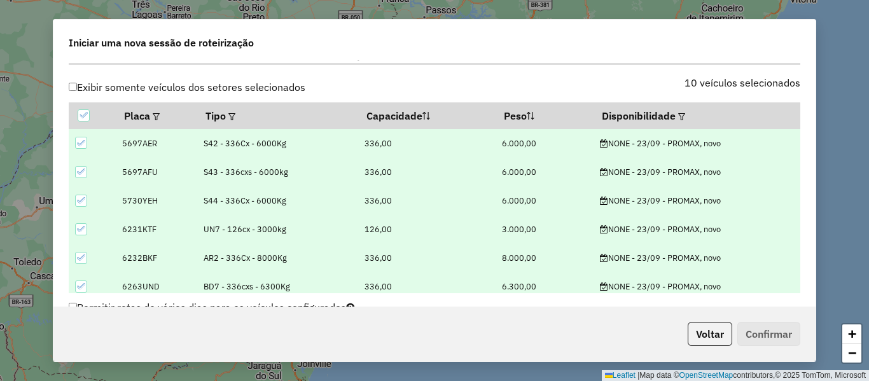
click at [524, 66] on div "Selecione os Veículos (os veículos marcados estarão disponíveis para geração de…" at bounding box center [434, 58] width 747 height 40
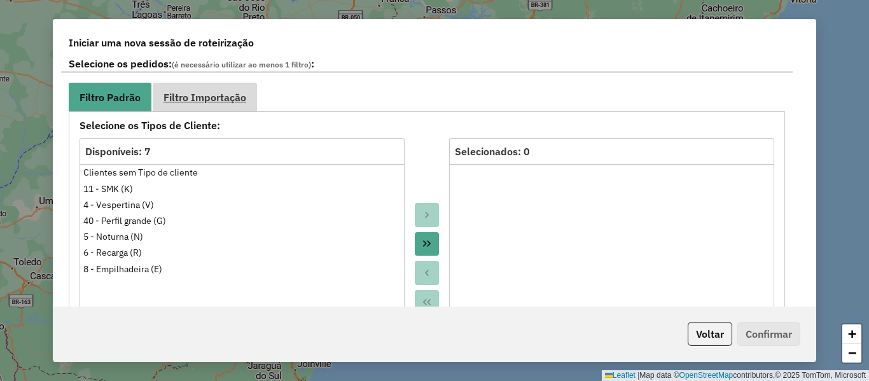
scroll to position [700, 0]
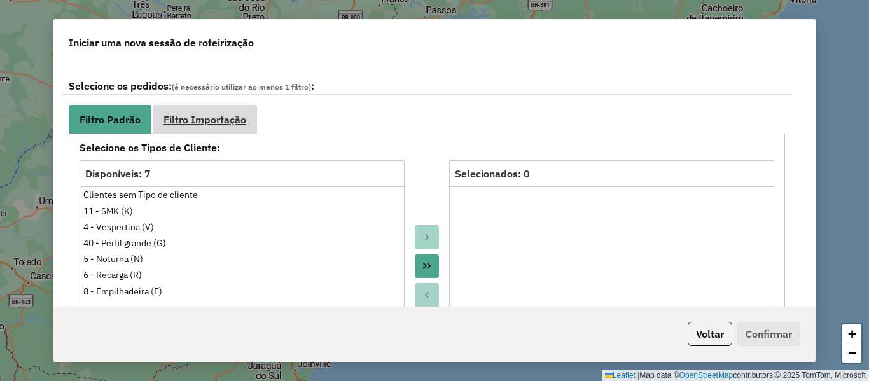
click at [233, 123] on span "Filtro Importação" at bounding box center [204, 120] width 83 height 10
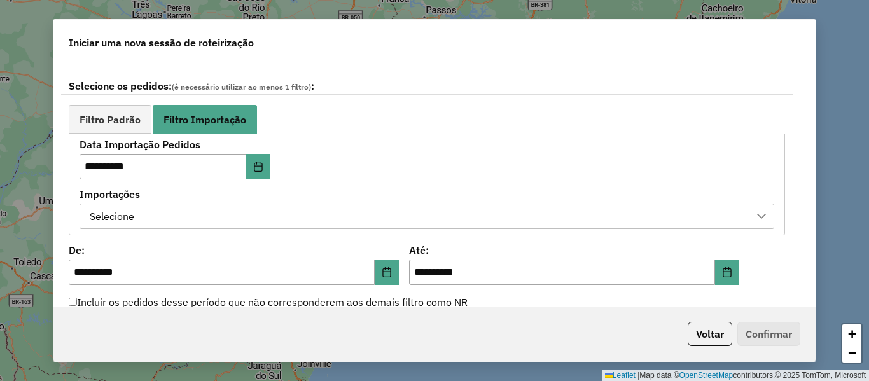
click at [340, 223] on div "Selecione" at bounding box center [417, 216] width 664 height 24
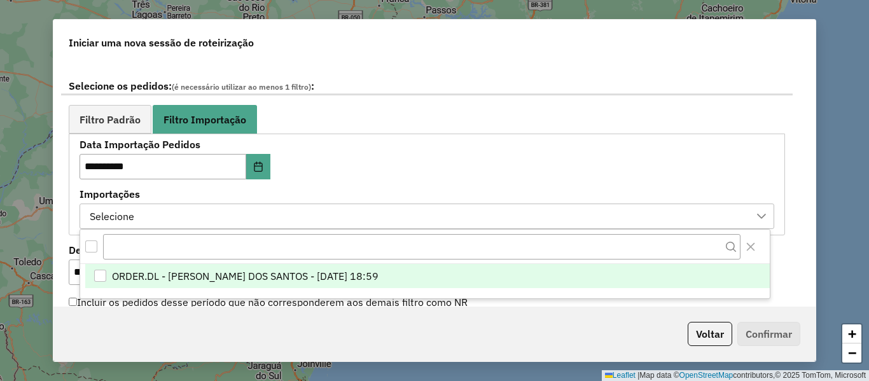
click at [368, 281] on span "ORDER.DL - BRUNO CORDEIRO DOS SANTOS - 22/09/2025 18:59" at bounding box center [245, 275] width 267 height 15
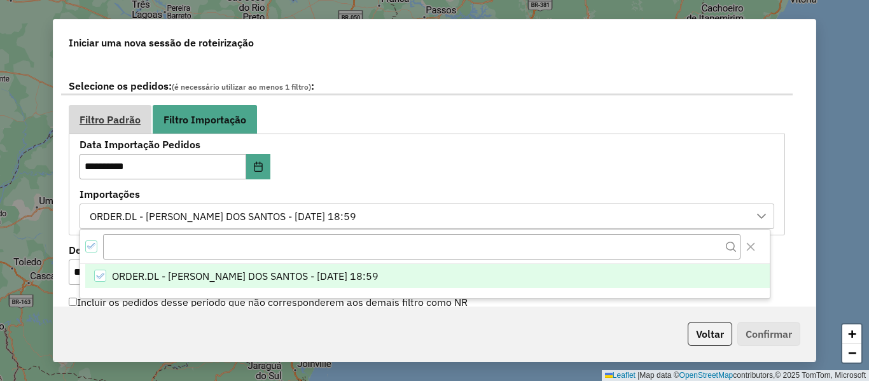
click at [120, 129] on link "Filtro Padrão" at bounding box center [110, 119] width 83 height 29
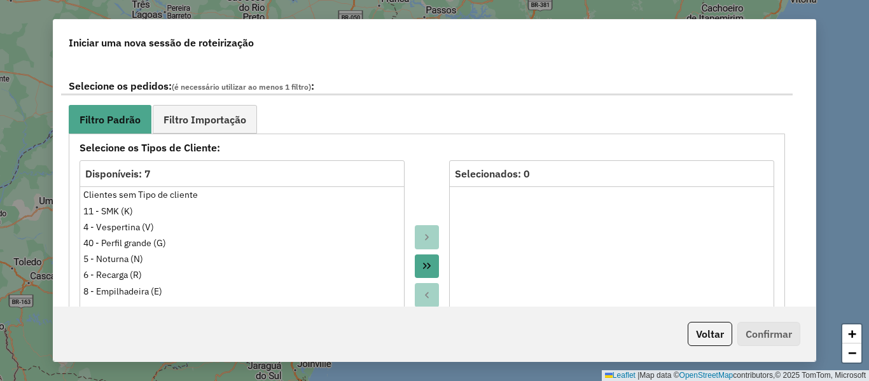
click at [426, 114] on ul "Filtro Padrão Filtro Importação" at bounding box center [427, 119] width 716 height 29
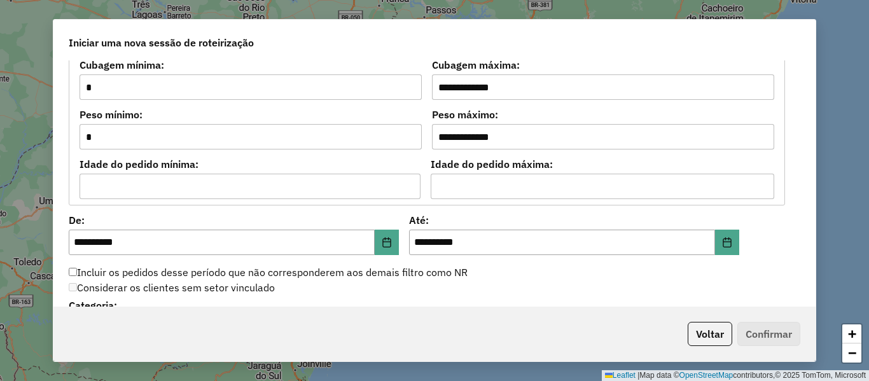
scroll to position [1145, 0]
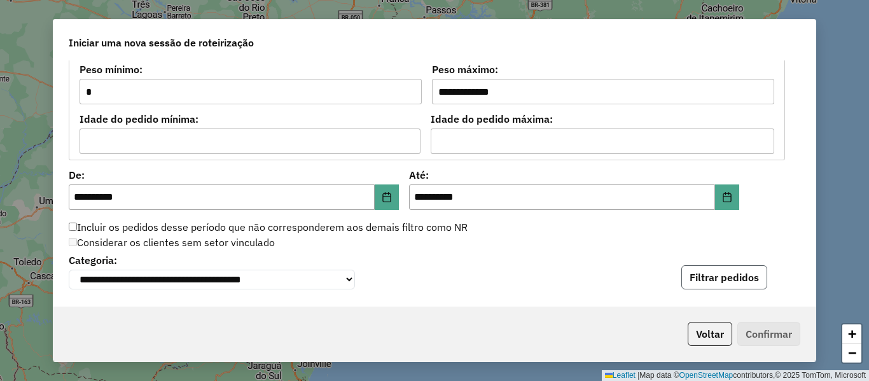
click at [758, 289] on button "Filtrar pedidos" at bounding box center [724, 277] width 86 height 24
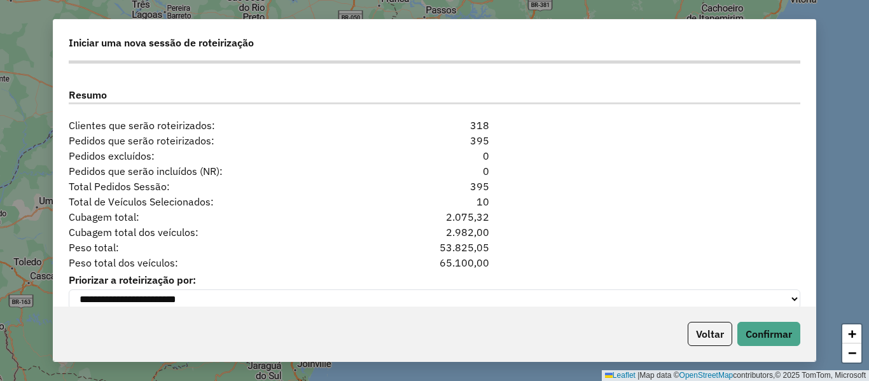
scroll to position [1682, 0]
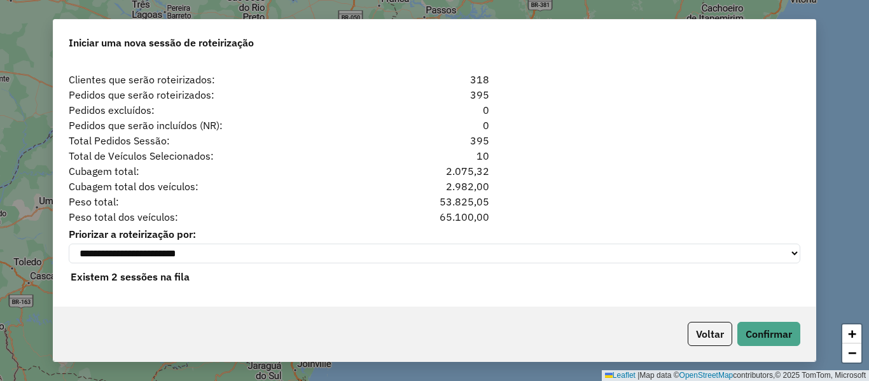
click at [631, 186] on div "Cubagem total dos veículos: 2.982,00" at bounding box center [434, 186] width 747 height 15
click at [757, 328] on button "Confirmar" at bounding box center [768, 334] width 63 height 24
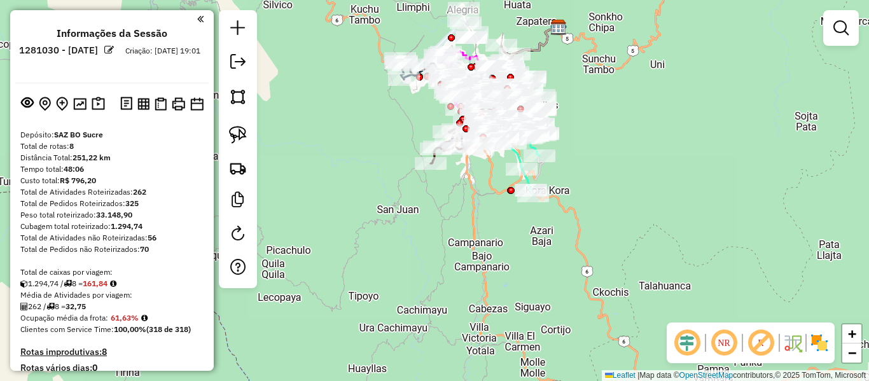
click at [823, 338] on img at bounding box center [819, 343] width 20 height 20
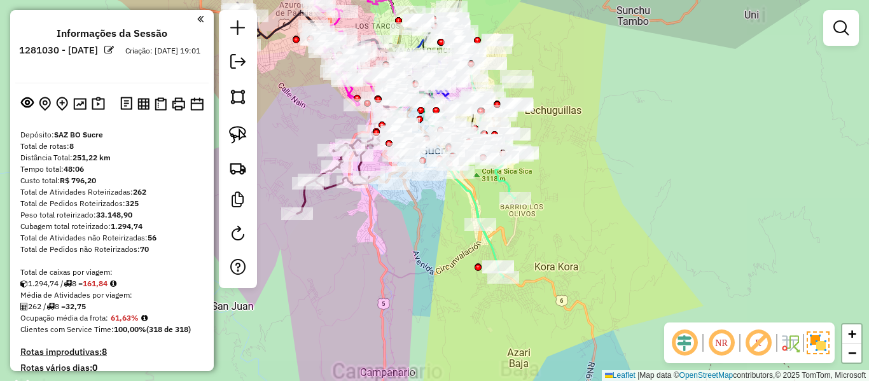
drag, startPoint x: 590, startPoint y: 187, endPoint x: 659, endPoint y: 230, distance: 80.9
click at [659, 230] on div "Janela de atendimento Grade de atendimento Capacidade Transportadoras Veículos …" at bounding box center [434, 190] width 869 height 381
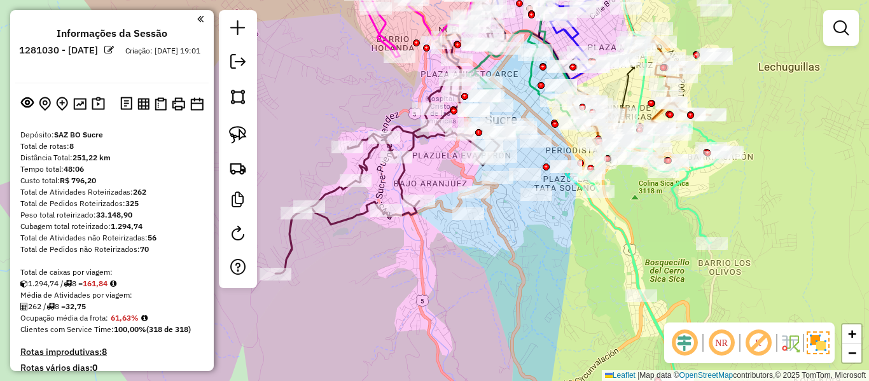
drag, startPoint x: 543, startPoint y: 232, endPoint x: 534, endPoint y: 272, distance: 41.1
click at [534, 272] on div "Janela de atendimento Grade de atendimento Capacidade Transportadoras Veículos …" at bounding box center [434, 190] width 869 height 381
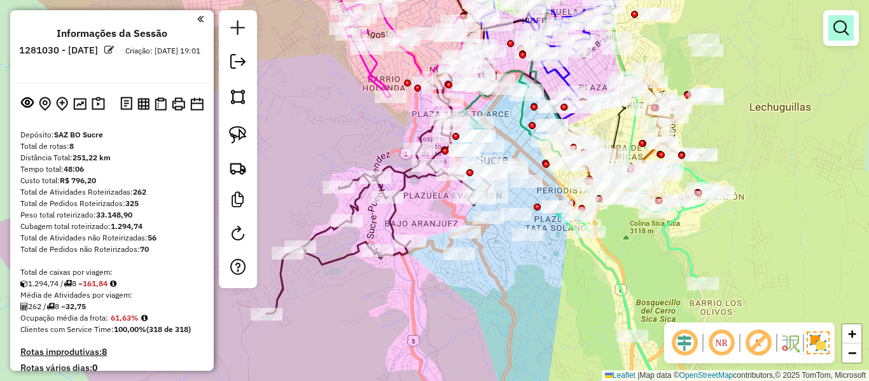
click at [838, 34] on em at bounding box center [840, 27] width 15 height 15
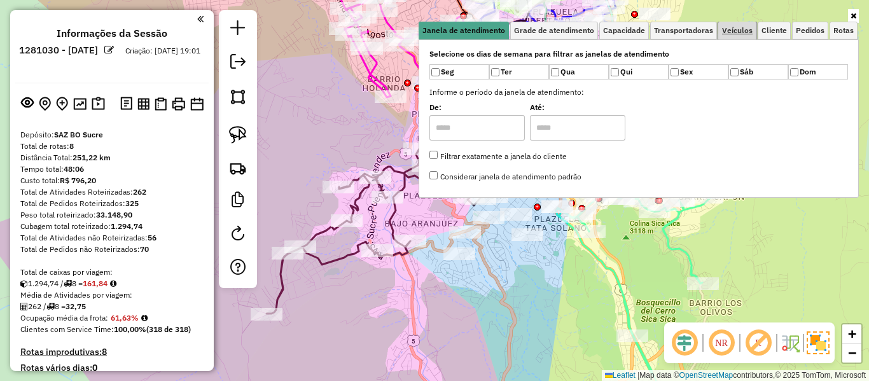
click at [749, 29] on span "Veículos" at bounding box center [737, 31] width 31 height 8
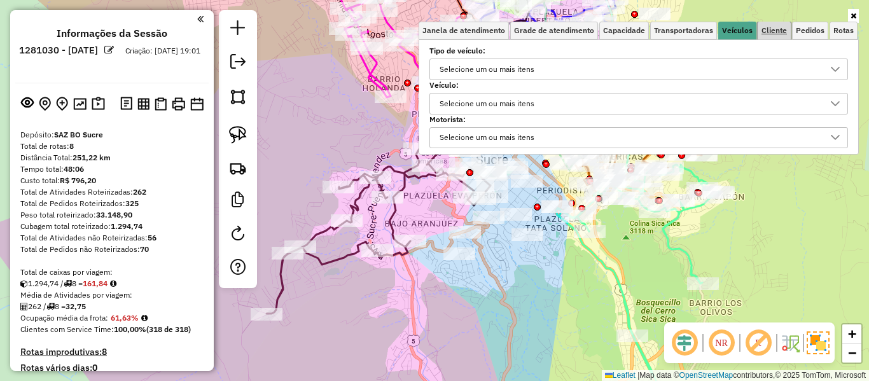
click at [769, 27] on span "Cliente" at bounding box center [773, 31] width 25 height 8
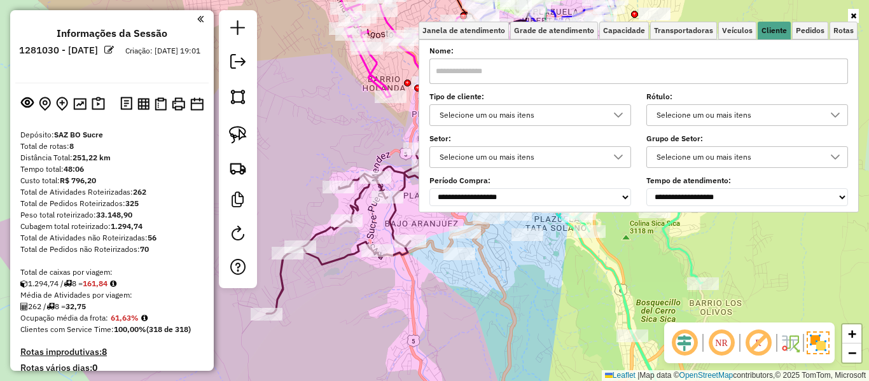
click at [504, 112] on div "Selecione um ou mais itens" at bounding box center [520, 115] width 171 height 20
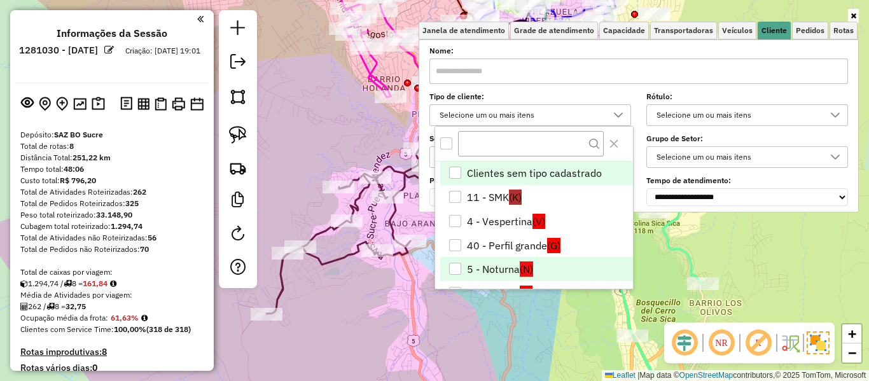
scroll to position [51, 0]
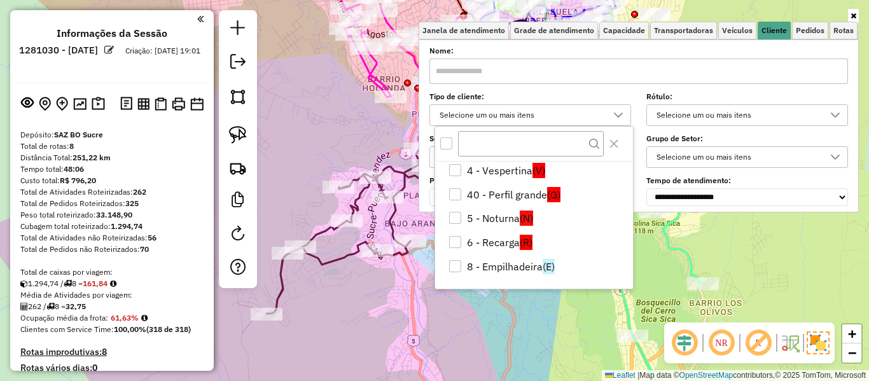
click at [447, 142] on div "All items unselected" at bounding box center [446, 143] width 12 height 12
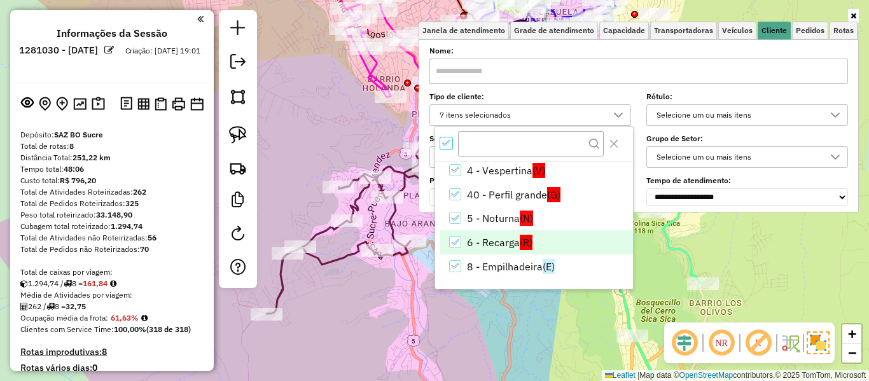
scroll to position [8, 4]
click at [517, 253] on li "6 - Recarga (R)" at bounding box center [536, 242] width 193 height 24
click at [532, 318] on div "Janela de atendimento Grade de atendimento Capacidade Transportadoras Veículos …" at bounding box center [434, 190] width 869 height 381
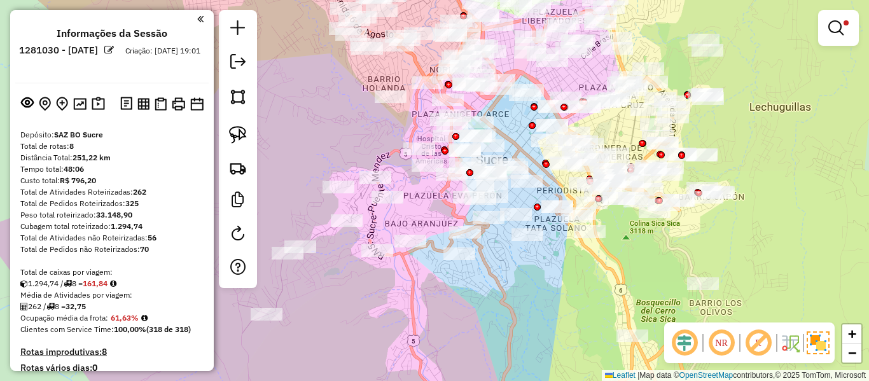
click at [530, 274] on div "Limpar filtros Janela de atendimento Grade de atendimento Capacidade Transporta…" at bounding box center [434, 190] width 869 height 381
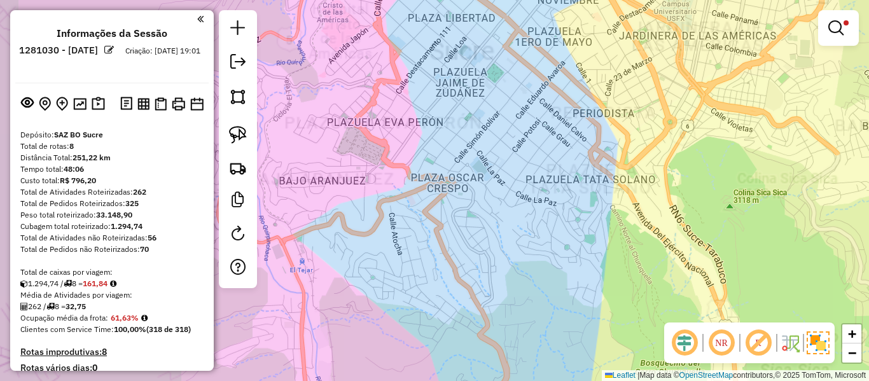
click at [522, 268] on div "Limpar filtros Janela de atendimento Grade de atendimento Capacidade Transporta…" at bounding box center [434, 190] width 869 height 381
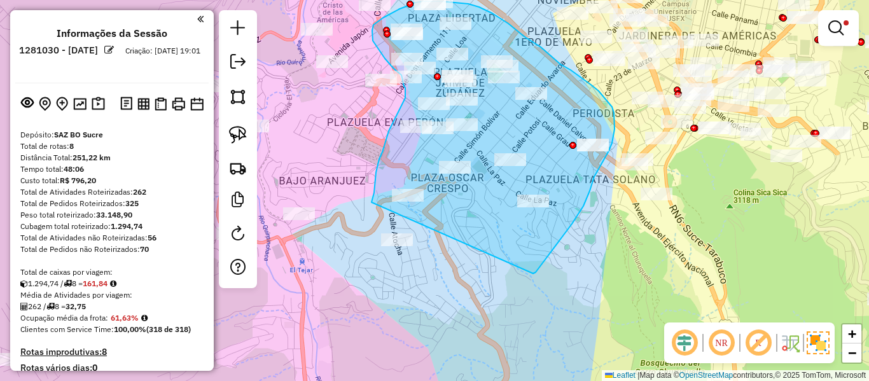
drag, startPoint x: 533, startPoint y: 274, endPoint x: 381, endPoint y: 324, distance: 160.3
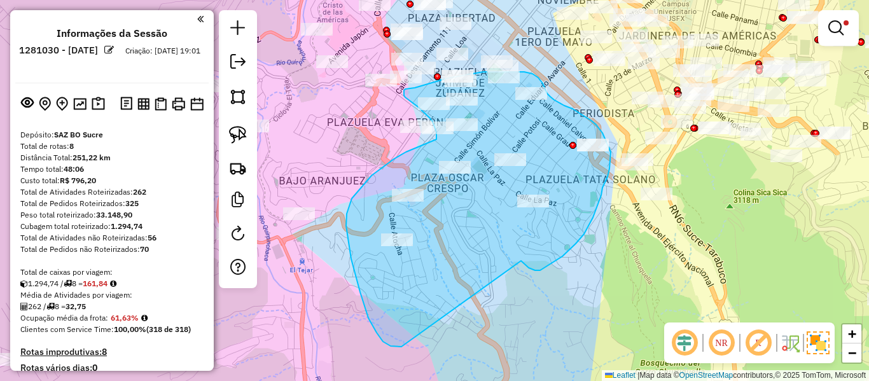
drag, startPoint x: 562, startPoint y: 256, endPoint x: 407, endPoint y: 347, distance: 179.6
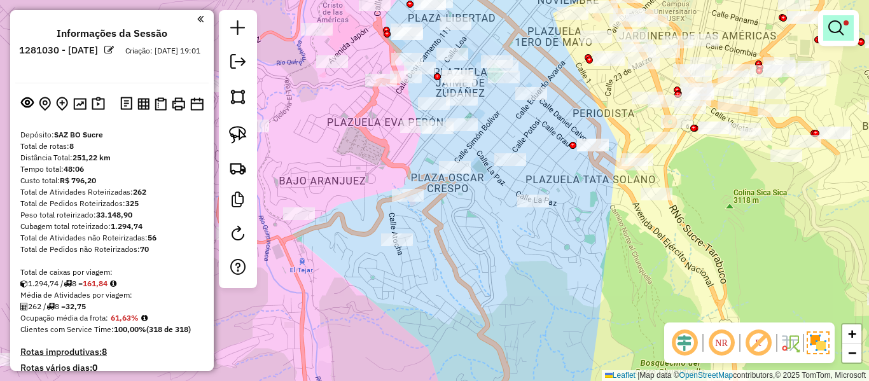
click at [832, 27] on em at bounding box center [835, 27] width 15 height 15
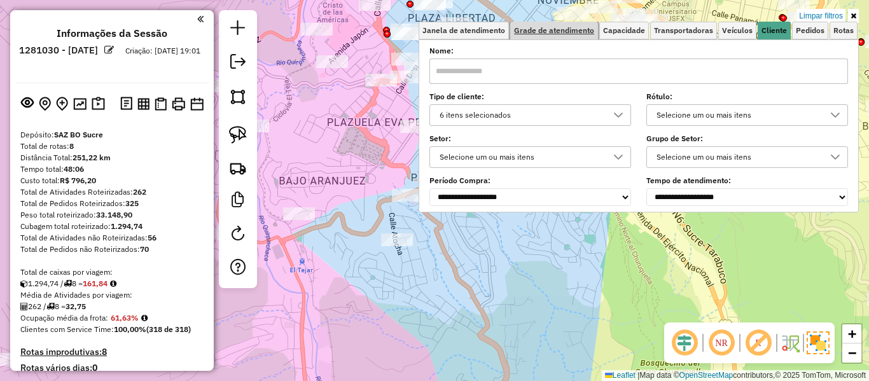
click at [560, 31] on span "Grade de atendimento" at bounding box center [554, 31] width 80 height 8
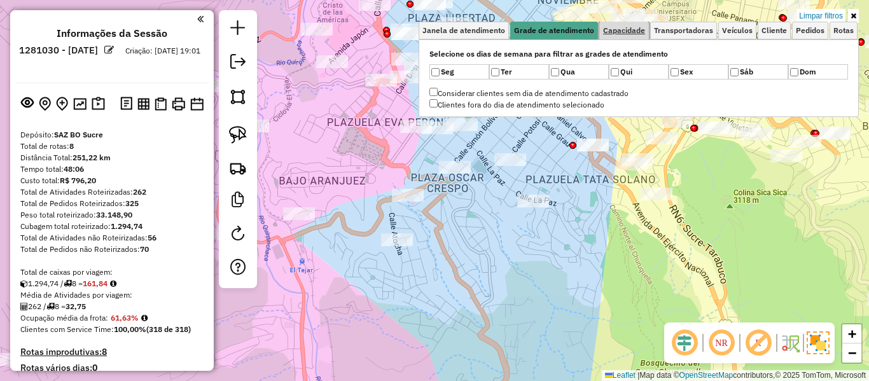
click at [615, 29] on span "Capacidade" at bounding box center [624, 31] width 42 height 8
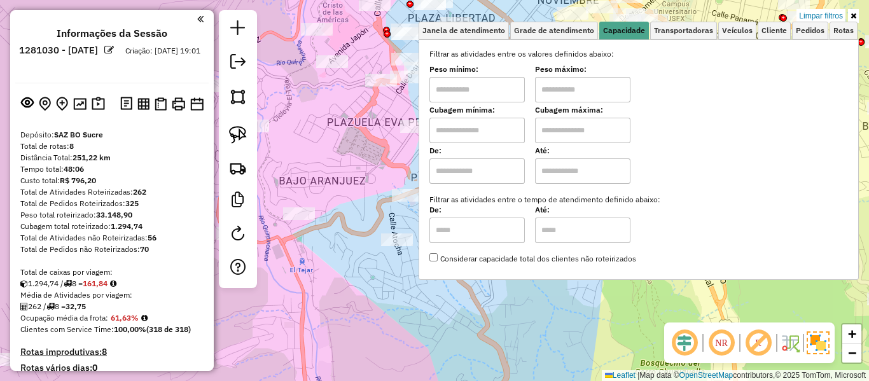
click at [496, 170] on input "text" at bounding box center [476, 170] width 95 height 25
type input "****"
click at [581, 163] on input "text" at bounding box center [582, 170] width 95 height 25
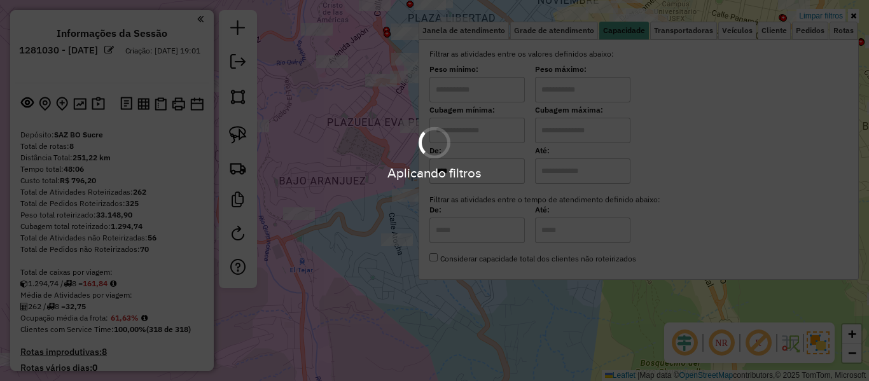
type input "*****"
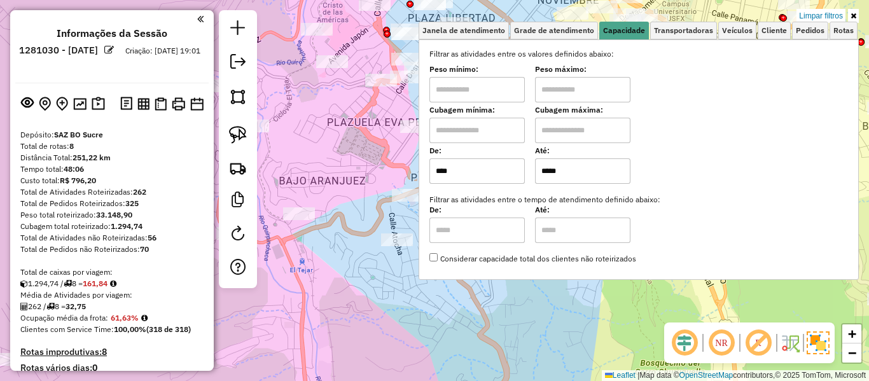
click at [499, 336] on div "Limpar filtros Janela de atendimento Grade de atendimento Capacidade Transporta…" at bounding box center [434, 190] width 869 height 381
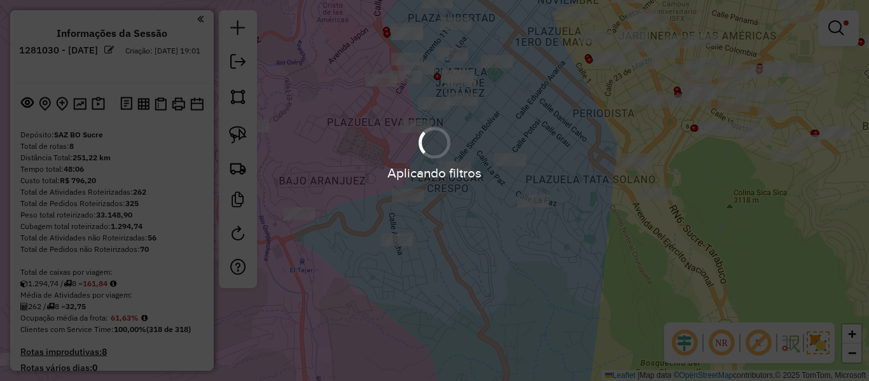
click at [535, 294] on hb-app "Aplicando filtros Pop-up bloqueado! Seu navegador bloqueou automáticamente a ab…" at bounding box center [434, 190] width 869 height 381
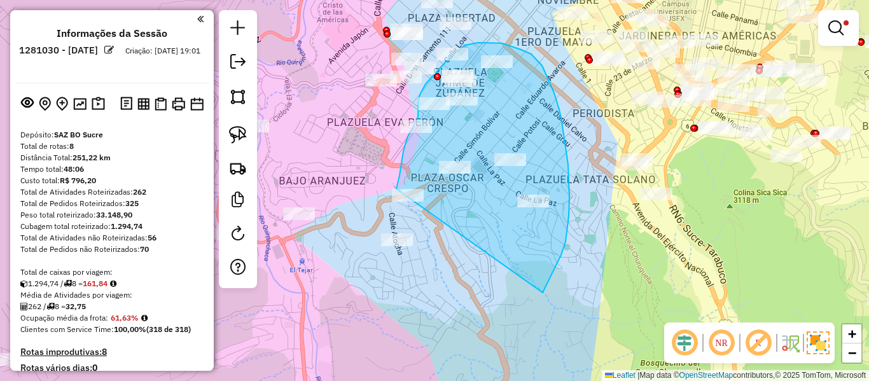
drag, startPoint x: 544, startPoint y: 290, endPoint x: 383, endPoint y: 273, distance: 161.9
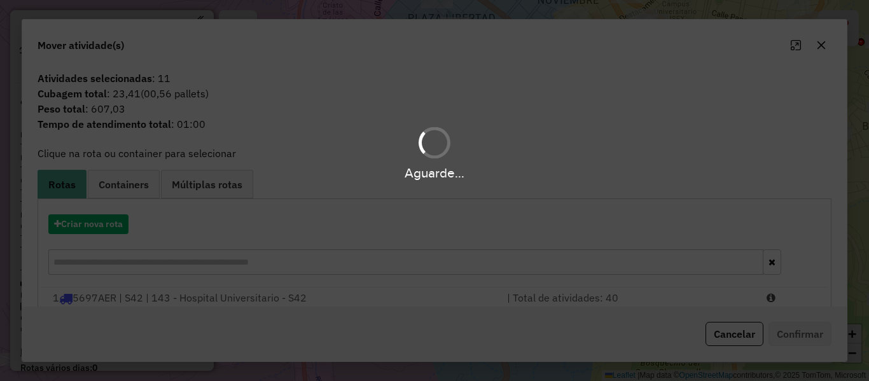
click at [108, 228] on div "Aguarde..." at bounding box center [434, 190] width 869 height 381
click at [108, 228] on button "Criar nova rota" at bounding box center [88, 224] width 80 height 20
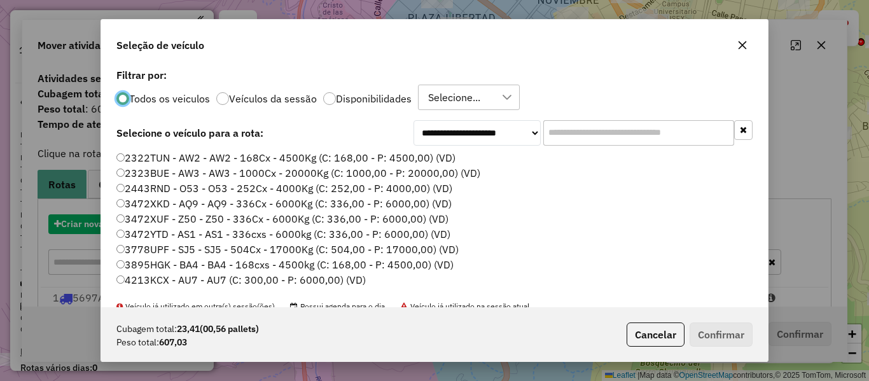
scroll to position [7, 4]
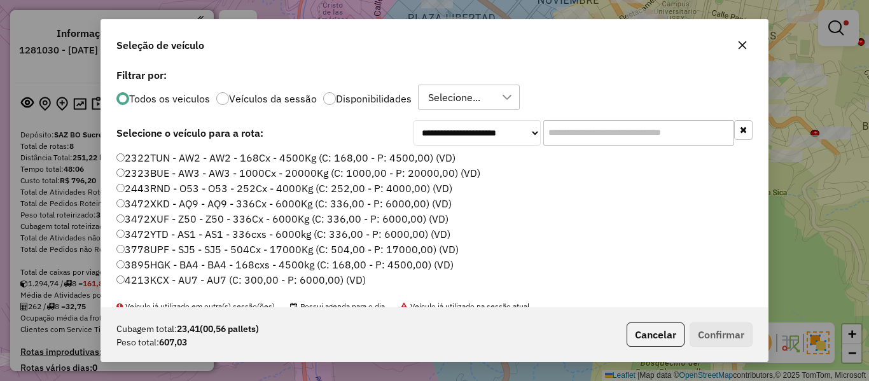
click at [395, 96] on label "Disponibilidades" at bounding box center [374, 99] width 76 height 10
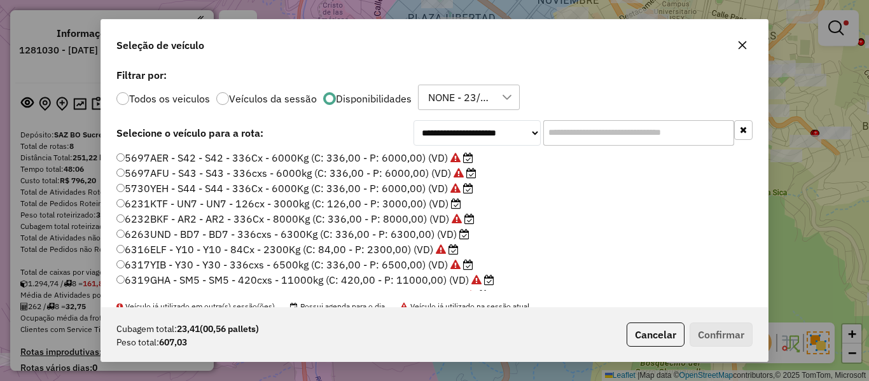
click at [586, 129] on input "text" at bounding box center [638, 132] width 191 height 25
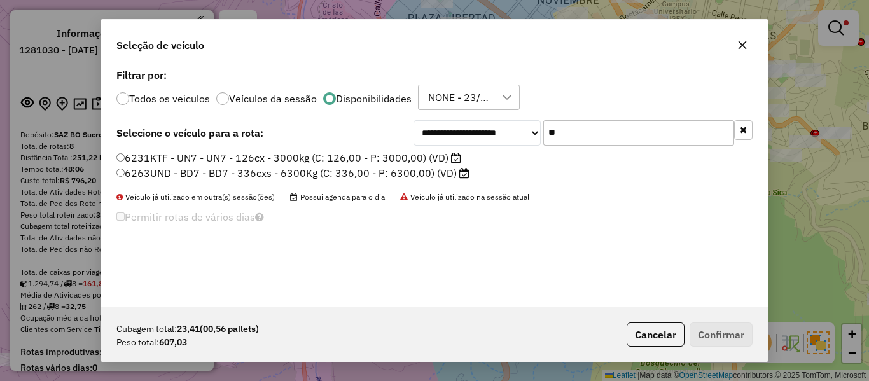
type input "**"
click at [405, 159] on label "6231KTF - UN7 - UN7 - 126cx - 3000kg (C: 126,00 - P: 3000,00) (VD)" at bounding box center [288, 157] width 345 height 15
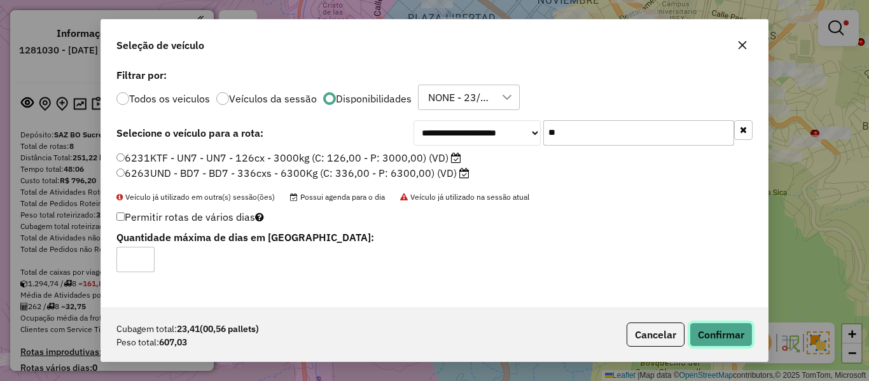
click at [709, 328] on button "Confirmar" at bounding box center [721, 335] width 63 height 24
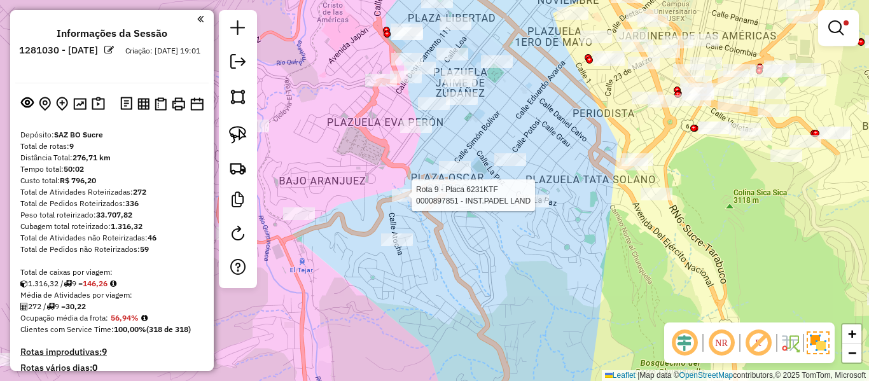
select select "**********"
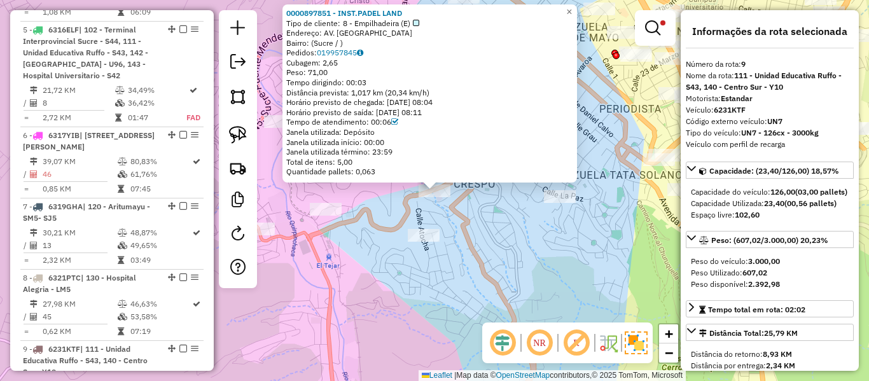
scroll to position [1106, 0]
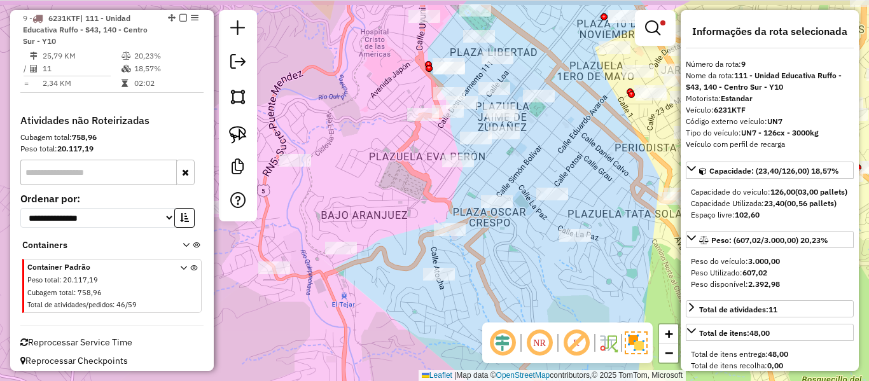
drag, startPoint x: 508, startPoint y: 249, endPoint x: 545, endPoint y: 218, distance: 47.9
click at [520, 304] on div "Limpar filtros Janela de atendimento Grade de atendimento Capacidade Transporta…" at bounding box center [434, 190] width 869 height 381
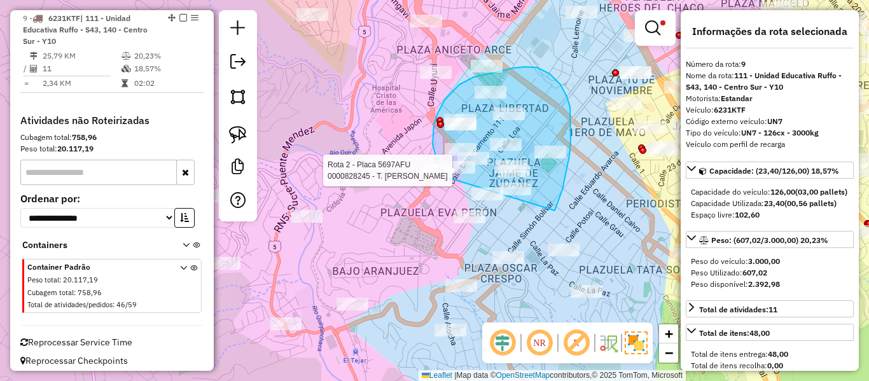
drag, startPoint x: 555, startPoint y: 211, endPoint x: 450, endPoint y: 177, distance: 110.2
click at [447, 177] on div "Rota 2 - Placa 5697AFU 0000828245 - T. ELIZABETH Limpar filtros Janela de atend…" at bounding box center [434, 190] width 869 height 381
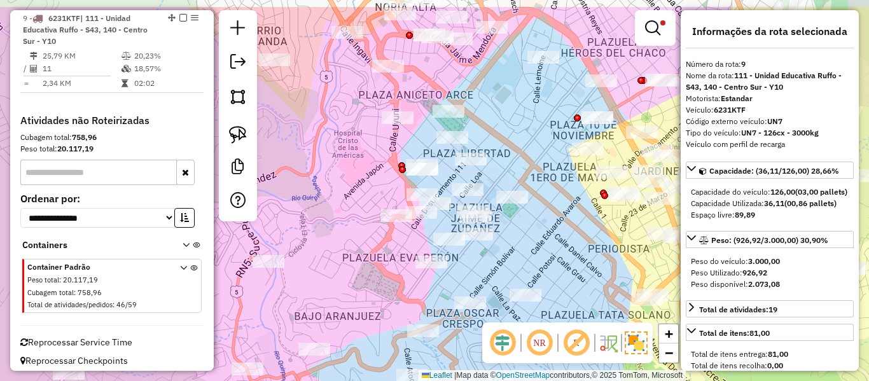
drag, startPoint x: 581, startPoint y: 169, endPoint x: 538, endPoint y: 214, distance: 62.5
click at [538, 219] on div "Limpar filtros Janela de atendimento Grade de atendimento Capacidade Transporta…" at bounding box center [434, 190] width 869 height 381
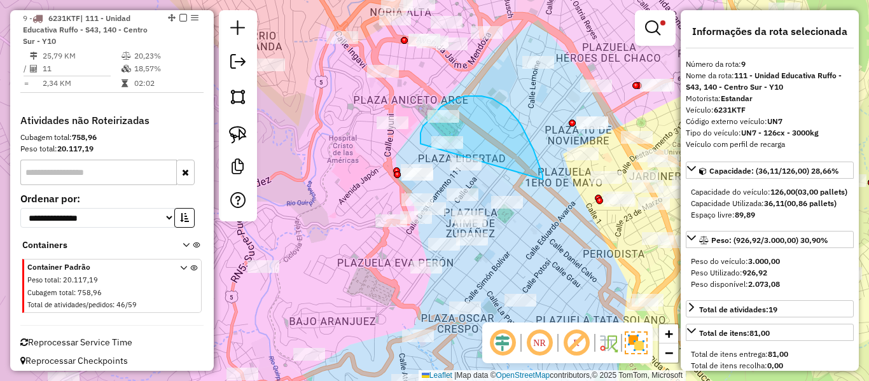
drag, startPoint x: 543, startPoint y: 179, endPoint x: 436, endPoint y: 175, distance: 106.3
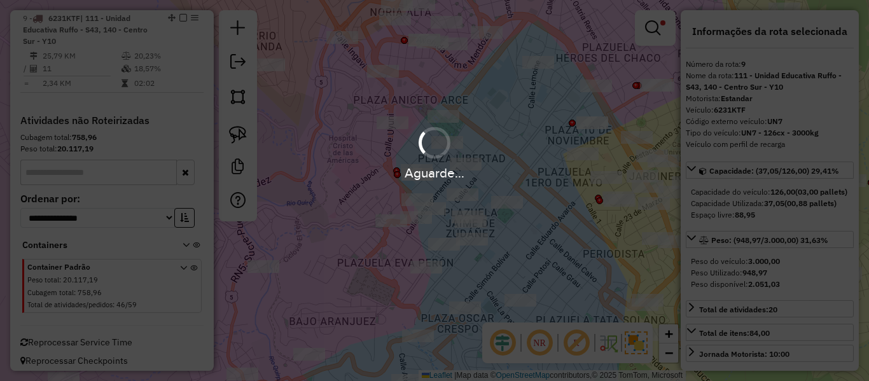
select select "**********"
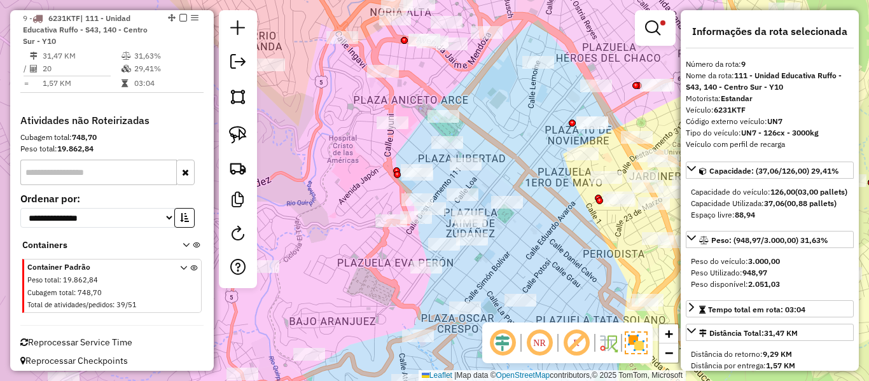
click at [655, 27] on em at bounding box center [652, 27] width 15 height 15
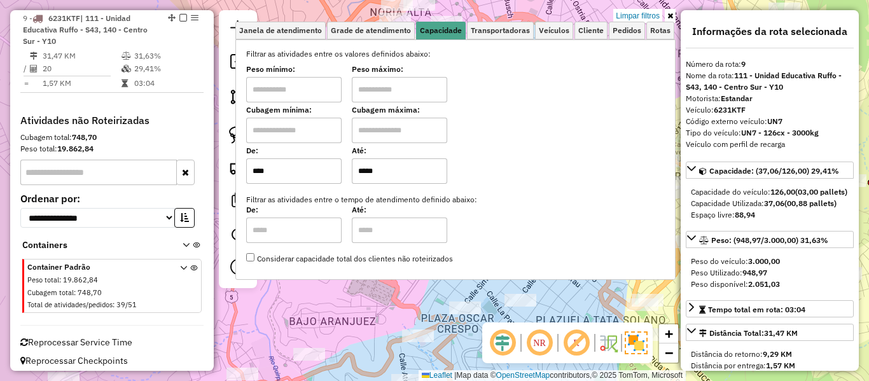
drag, startPoint x: 412, startPoint y: 173, endPoint x: 351, endPoint y: 180, distance: 60.8
click at [351, 180] on div "De: **** Até: *****" at bounding box center [455, 166] width 419 height 36
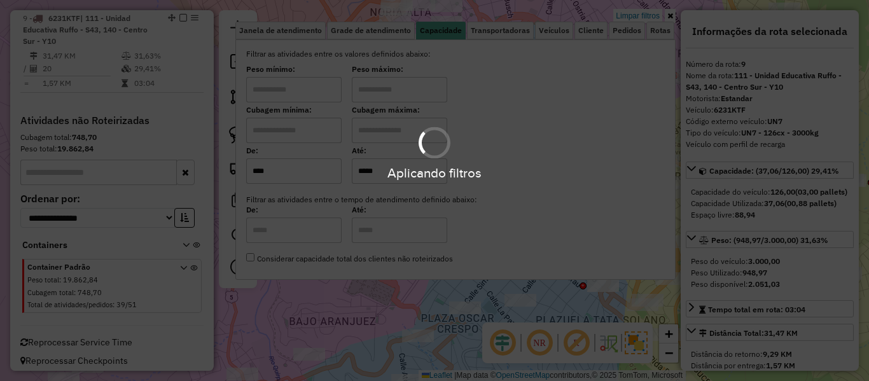
type input "*****"
click at [362, 317] on div "Limpar filtros Janela de atendimento Grade de atendimento Capacidade Transporta…" at bounding box center [434, 190] width 869 height 381
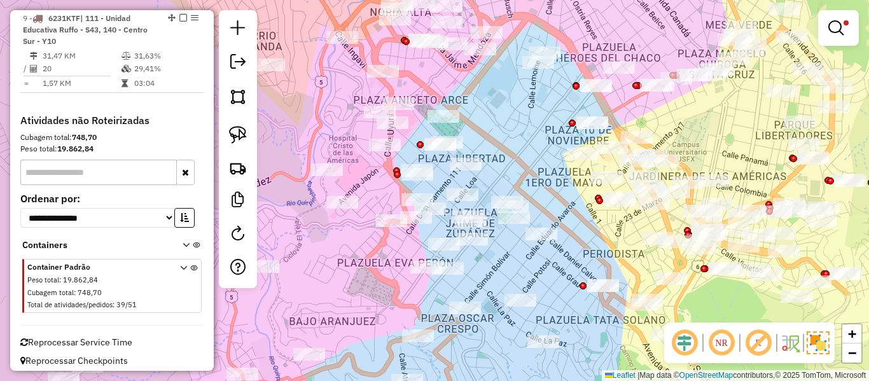
click at [358, 320] on div "Limpar filtros Janela de atendimento Grade de atendimento Capacidade Transporta…" at bounding box center [434, 190] width 869 height 381
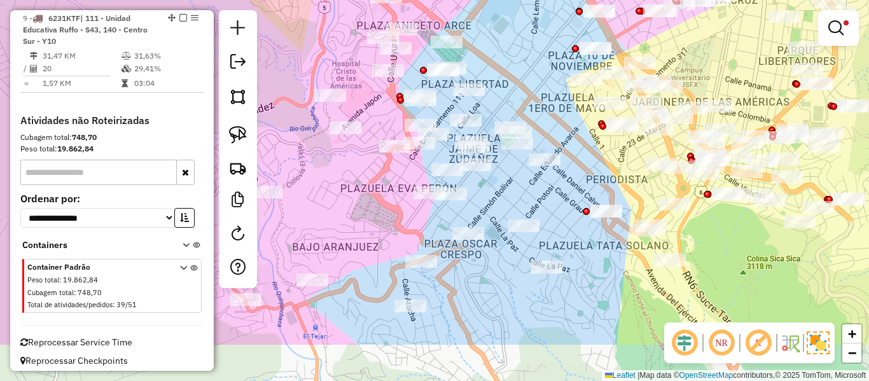
drag, startPoint x: 527, startPoint y: 284, endPoint x: 529, endPoint y: 215, distance: 68.7
click at [529, 215] on div "Limpar filtros Janela de atendimento Grade de atendimento Capacidade Transporta…" at bounding box center [434, 190] width 869 height 381
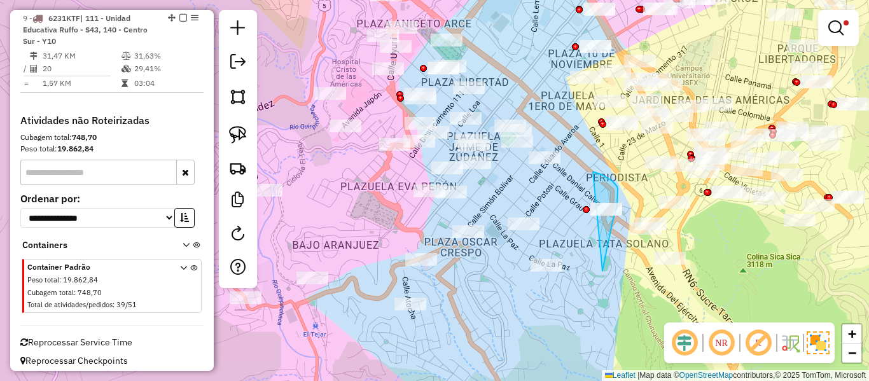
drag, startPoint x: 614, startPoint y: 218, endPoint x: 599, endPoint y: 268, distance: 53.0
click at [585, 290] on div "Limpar filtros Janela de atendimento Grade de atendimento Capacidade Transporta…" at bounding box center [434, 190] width 869 height 381
click at [559, 272] on div at bounding box center [547, 265] width 32 height 13
select select "**********"
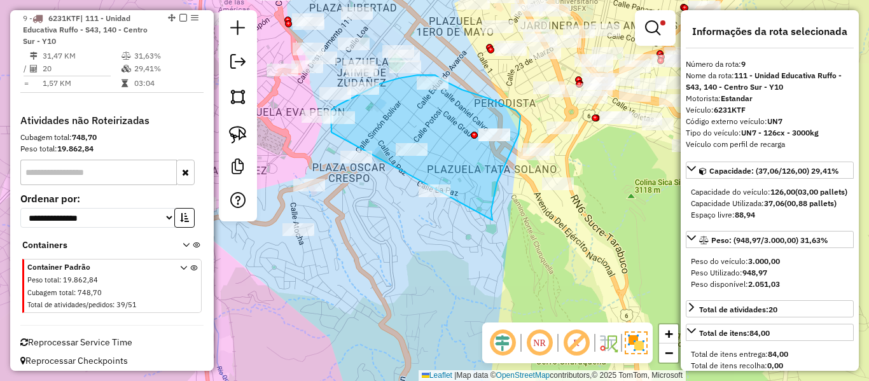
drag, startPoint x: 491, startPoint y: 211, endPoint x: 334, endPoint y: 143, distance: 171.0
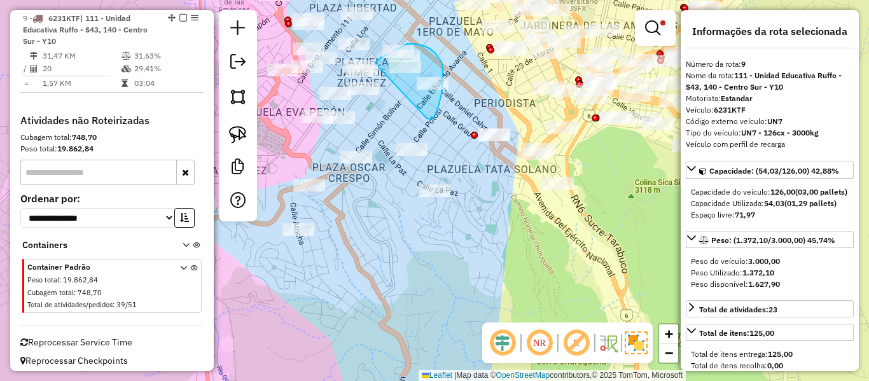
drag, startPoint x: 442, startPoint y: 92, endPoint x: 363, endPoint y: 115, distance: 82.9
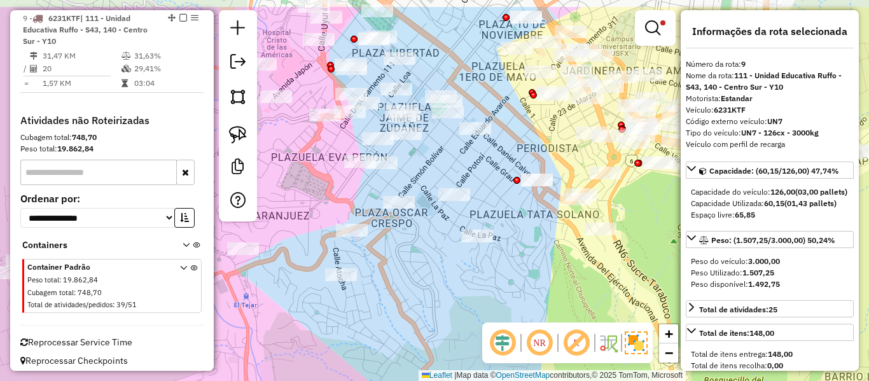
click at [461, 158] on div "Limpar filtros Janela de atendimento Grade de atendimento Capacidade Transporta…" at bounding box center [434, 190] width 869 height 381
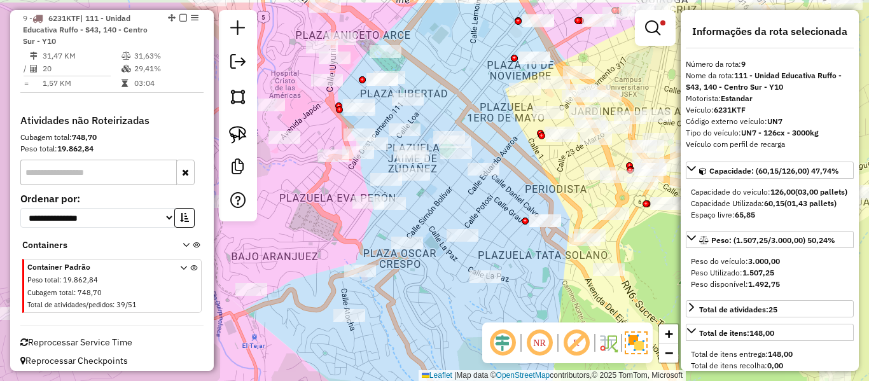
drag, startPoint x: 475, startPoint y: 183, endPoint x: 479, endPoint y: 205, distance: 22.7
click at [479, 205] on div "Limpar filtros Janela de atendimento Grade de atendimento Capacidade Transporta…" at bounding box center [434, 190] width 869 height 381
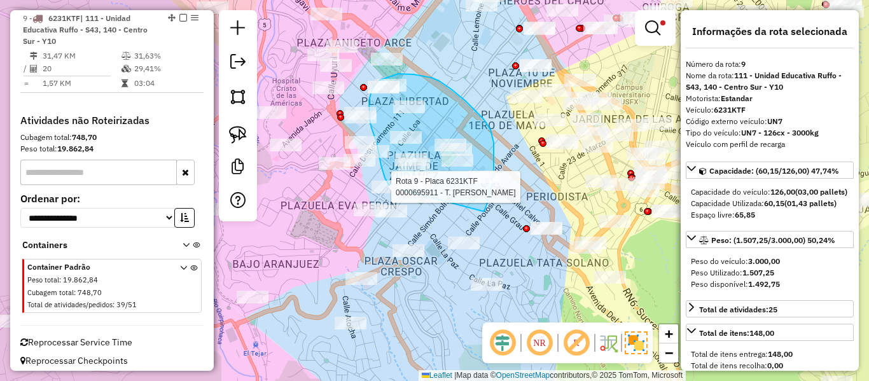
click at [398, 190] on div "Rota 9 - Placa 6231KTF 0000695911 - T. PEREZ Limpar filtros Janela de atendimen…" at bounding box center [434, 190] width 869 height 381
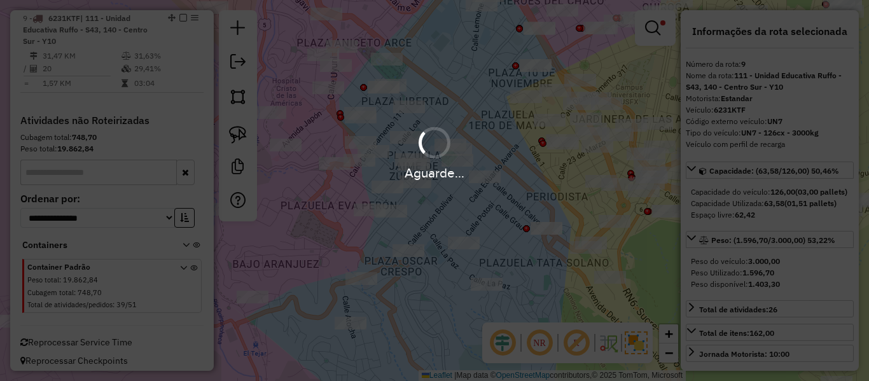
select select "**********"
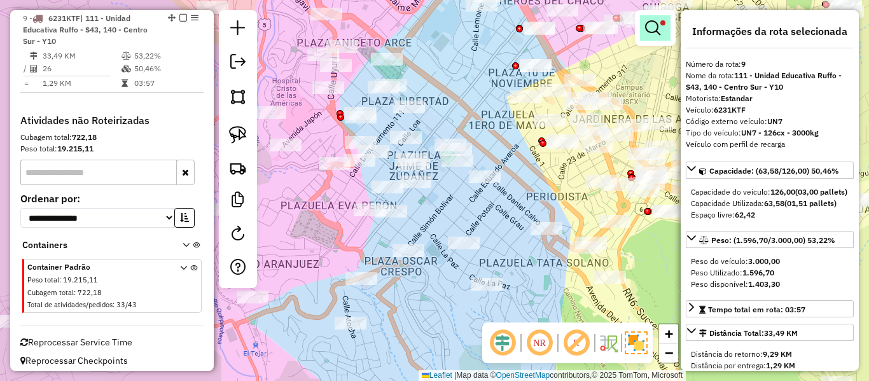
click at [646, 30] on em at bounding box center [652, 27] width 15 height 15
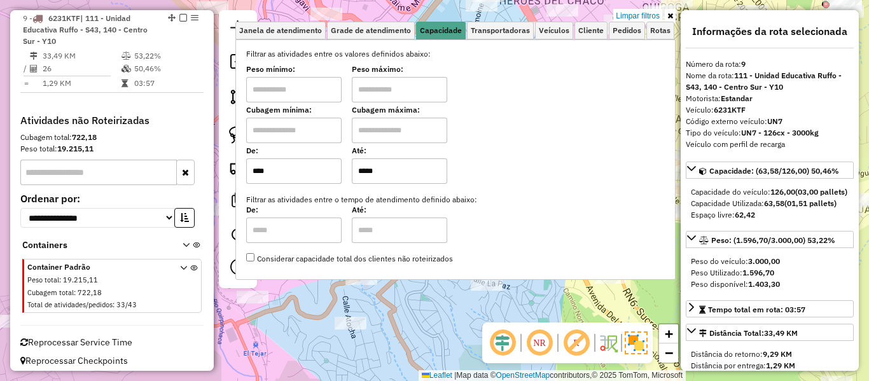
click at [342, 181] on div "De: **** Até: *****" at bounding box center [455, 166] width 419 height 36
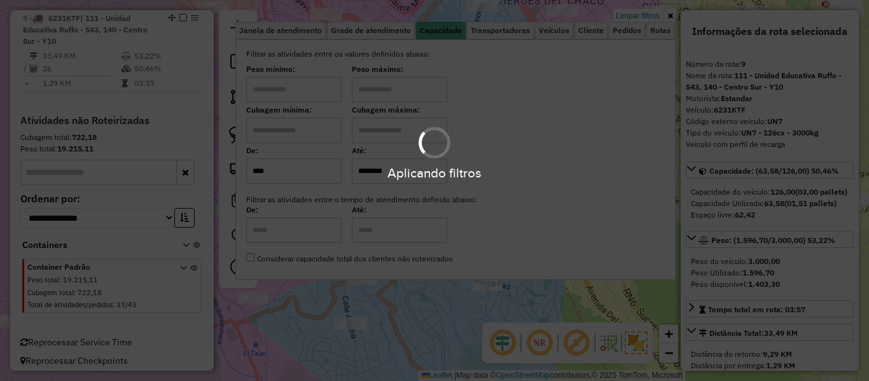
type input "********"
click at [414, 313] on div "Aplicando filtros" at bounding box center [434, 190] width 869 height 381
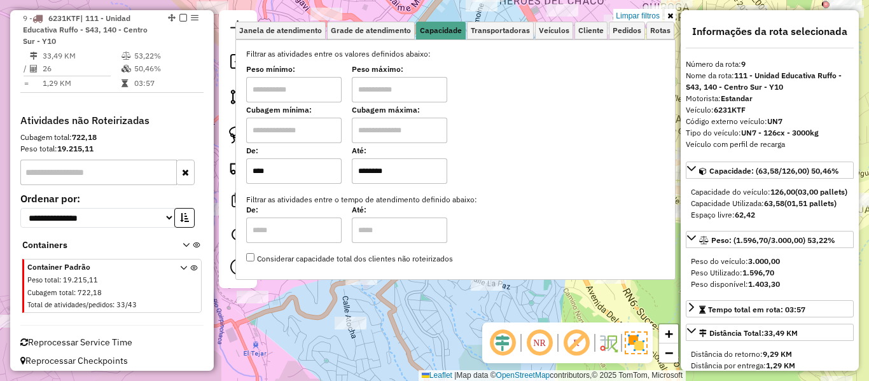
click at [422, 308] on div "Limpar filtros Janela de atendimento Grade de atendimento Capacidade Transporta…" at bounding box center [434, 190] width 869 height 381
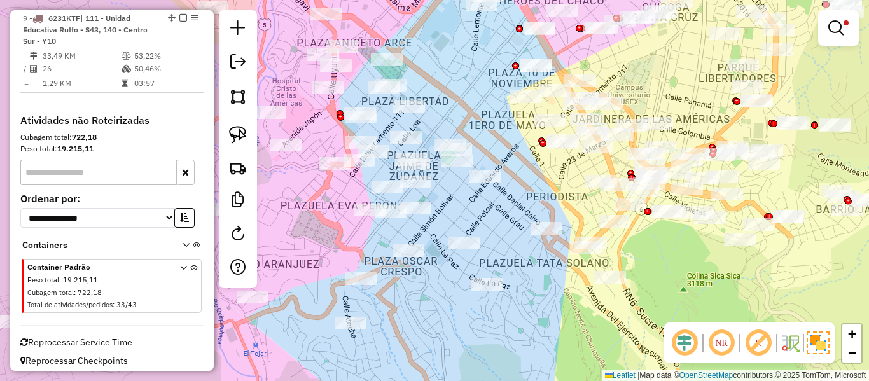
click at [422, 308] on div "Limpar filtros Janela de atendimento Grade de atendimento Capacidade Transporta…" at bounding box center [434, 190] width 869 height 381
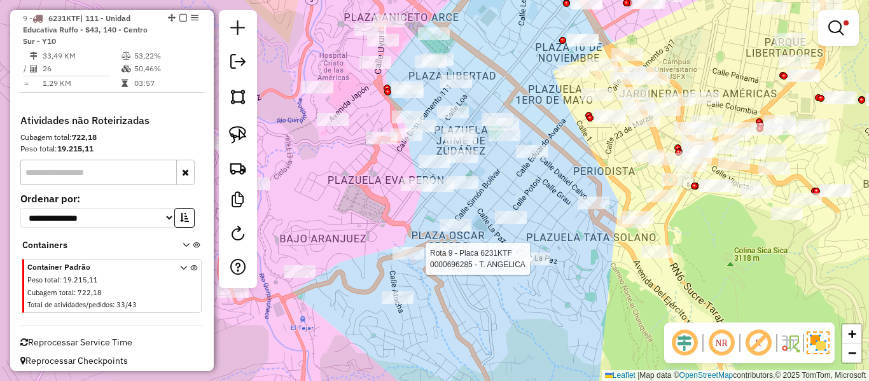
select select "**********"
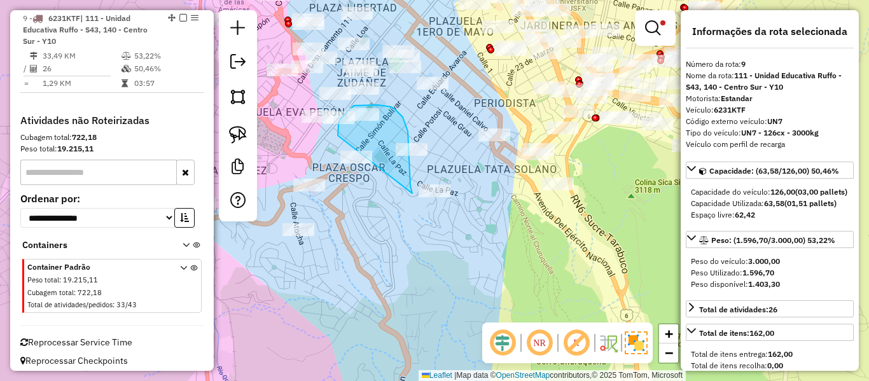
drag, startPoint x: 411, startPoint y: 191, endPoint x: 366, endPoint y: 190, distance: 44.5
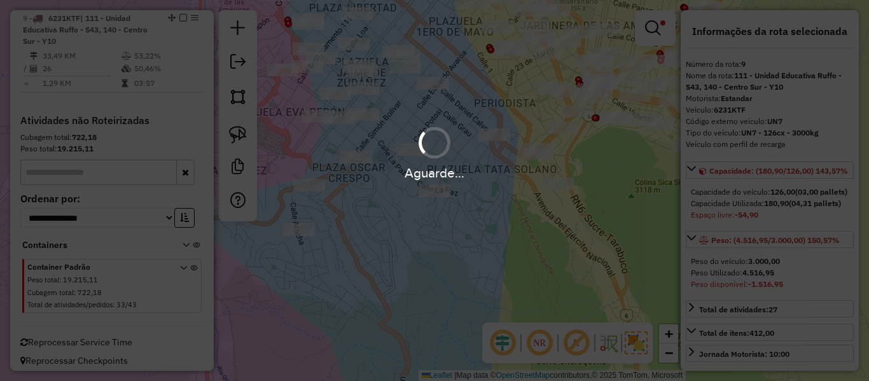
select select "**********"
click at [376, 143] on div "Limpar filtros Janela de atendimento Grade de atendimento Capacidade Transporta…" at bounding box center [434, 190] width 869 height 381
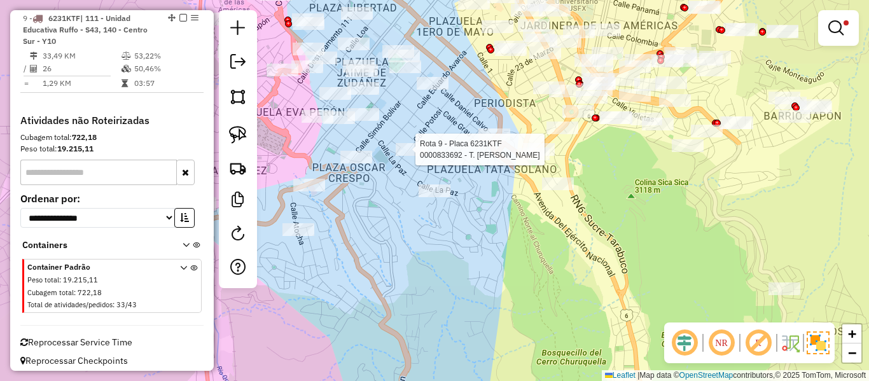
select select "**********"
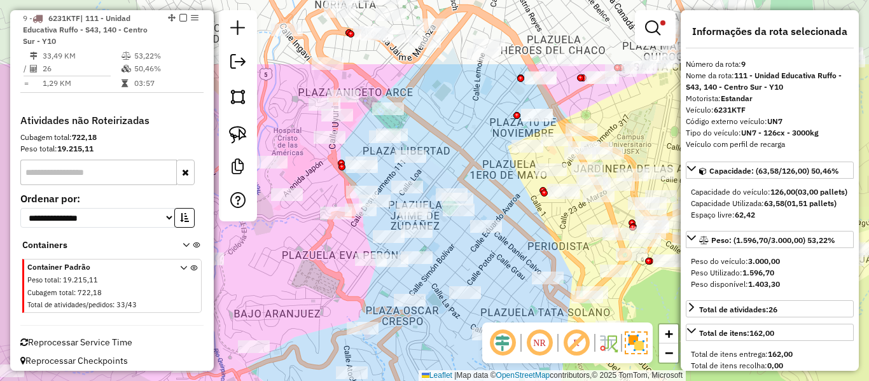
drag, startPoint x: 498, startPoint y: 270, endPoint x: 511, endPoint y: 307, distance: 38.4
click at [511, 307] on div "Limpar filtros Janela de atendimento Grade de atendimento Capacidade Transporta…" at bounding box center [434, 190] width 869 height 381
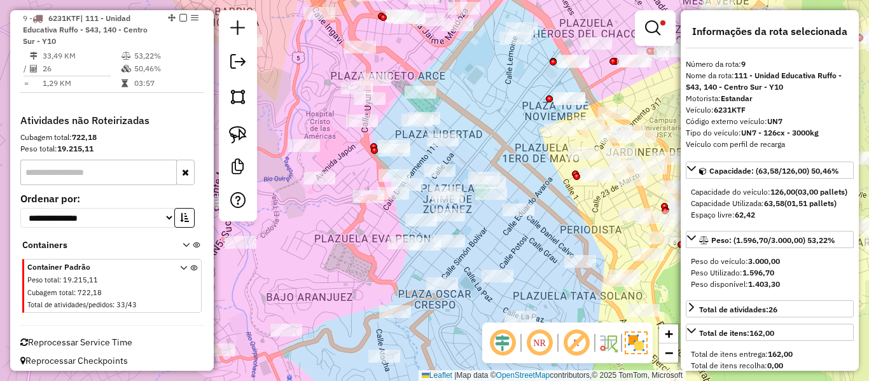
drag, startPoint x: 481, startPoint y: 170, endPoint x: 445, endPoint y: 138, distance: 48.2
click at [445, 138] on div "Limpar filtros Janela de atendimento Grade de atendimento Capacidade Transporta…" at bounding box center [434, 190] width 869 height 381
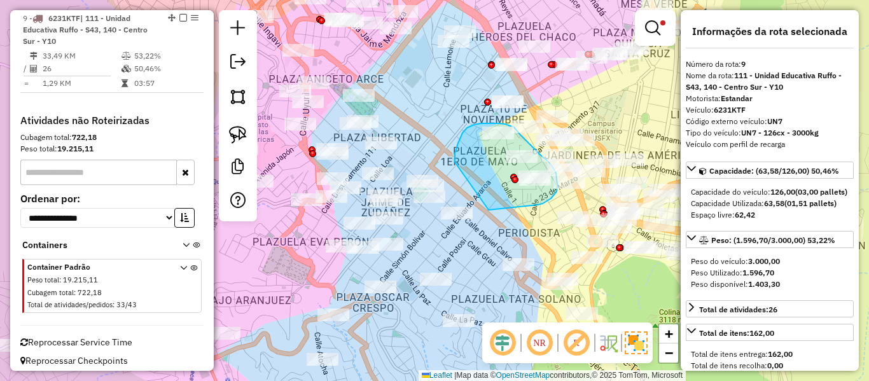
drag, startPoint x: 489, startPoint y: 210, endPoint x: 455, endPoint y: 162, distance: 58.4
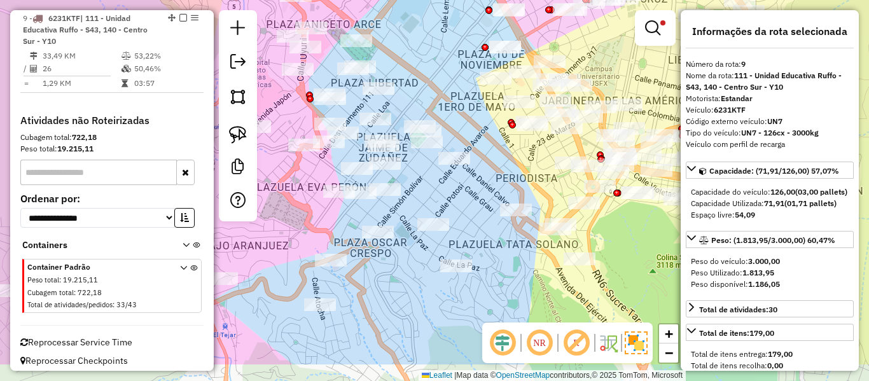
drag, startPoint x: 486, startPoint y: 220, endPoint x: 457, endPoint y: 189, distance: 42.3
click at [457, 189] on div "Limpar filtros Janela de atendimento Grade de atendimento Capacidade Transporta…" at bounding box center [434, 190] width 869 height 381
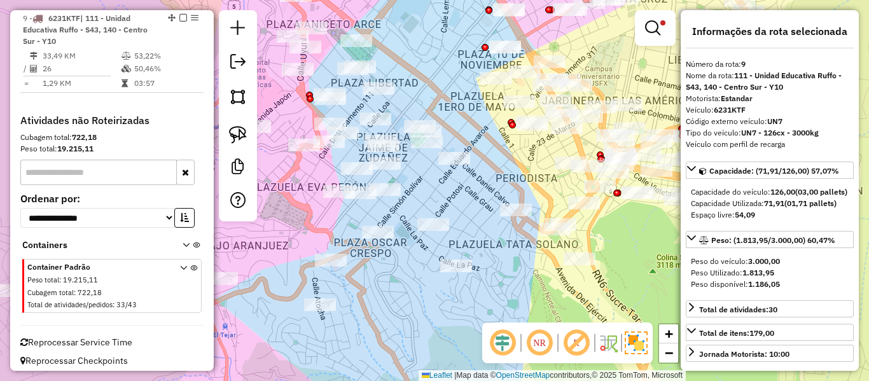
select select "**********"
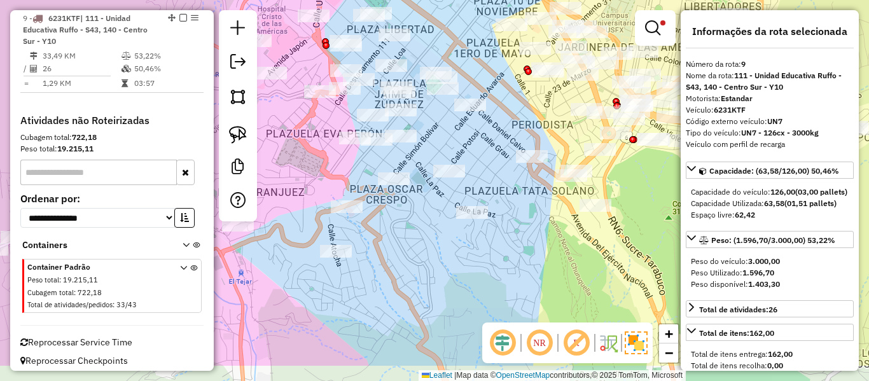
drag, startPoint x: 514, startPoint y: 229, endPoint x: 506, endPoint y: 219, distance: 12.2
click at [512, 219] on div "Limpar filtros Janela de atendimento Grade de atendimento Capacidade Transporta…" at bounding box center [434, 190] width 869 height 381
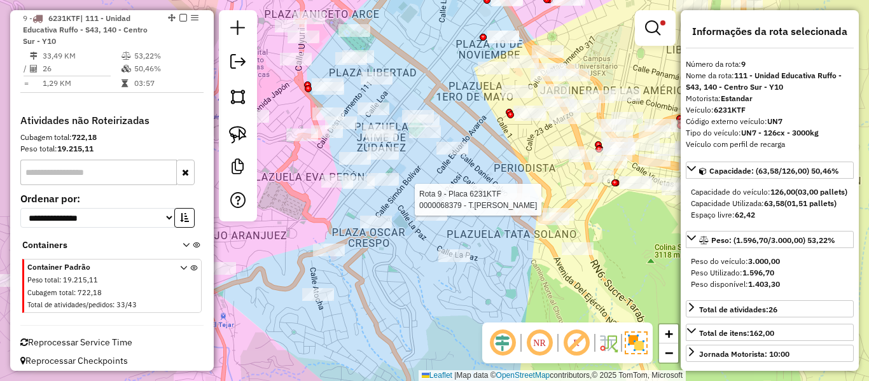
select select "**********"
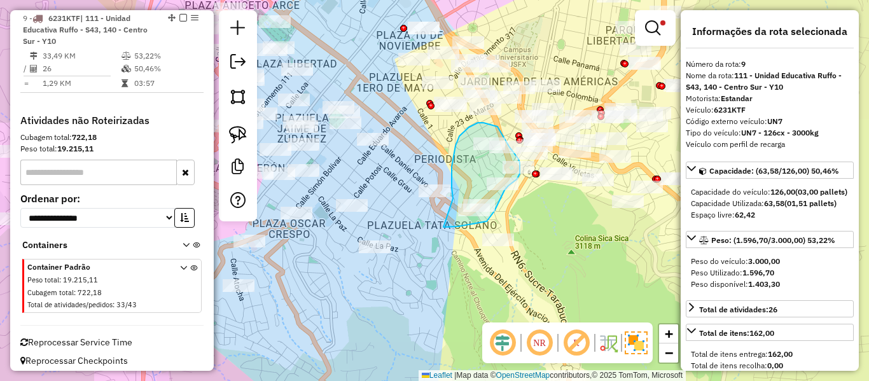
drag, startPoint x: 455, startPoint y: 146, endPoint x: 431, endPoint y: 227, distance: 85.1
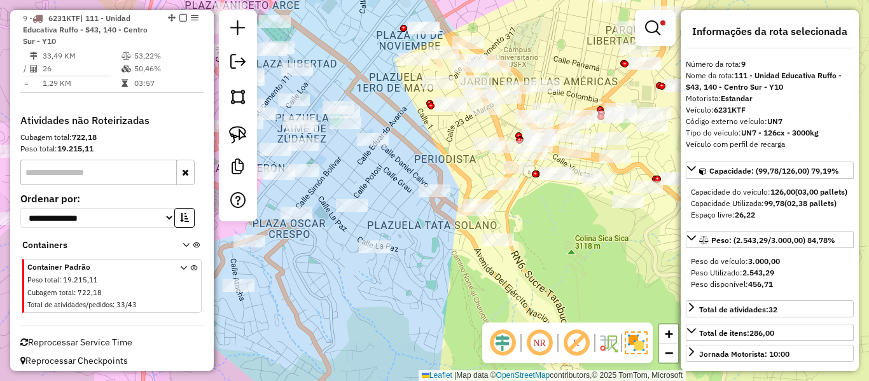
select select "**********"
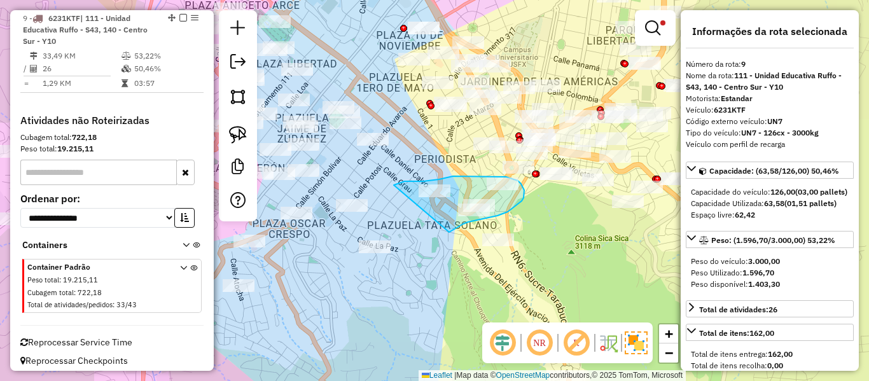
drag, startPoint x: 449, startPoint y: 232, endPoint x: 373, endPoint y: 189, distance: 87.2
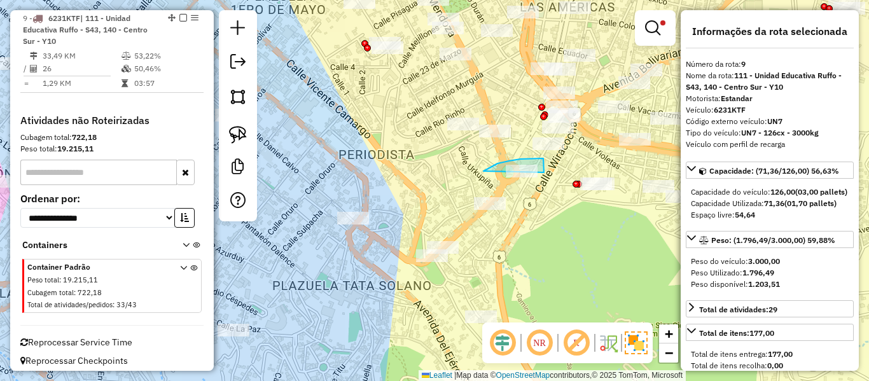
click at [503, 199] on div "Limpar filtros Janela de atendimento Grade de atendimento Capacidade Transporta…" at bounding box center [434, 190] width 869 height 381
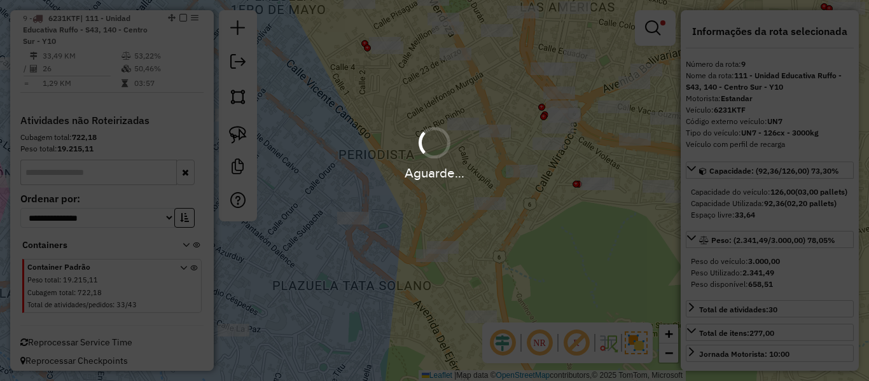
select select "**********"
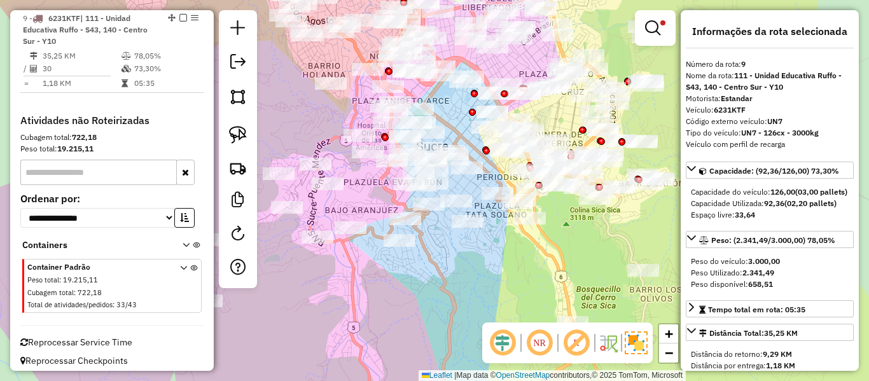
drag, startPoint x: 410, startPoint y: 246, endPoint x: 491, endPoint y: 256, distance: 82.0
click at [491, 256] on div "Limpar filtros Janela de atendimento Grade de atendimento Capacidade Transporta…" at bounding box center [434, 190] width 869 height 381
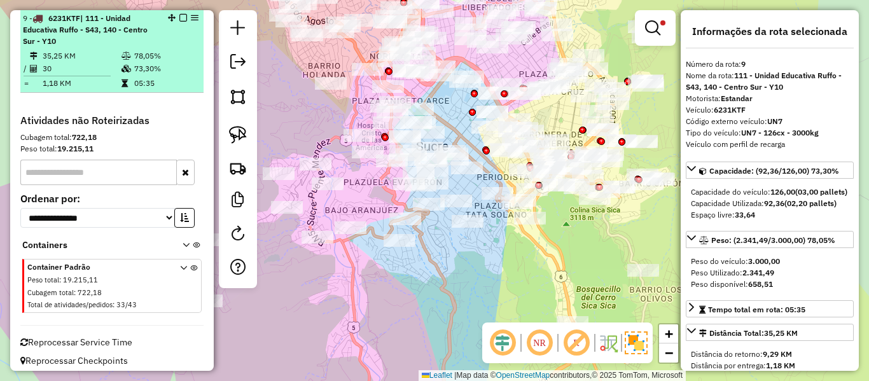
click at [179, 17] on em at bounding box center [183, 18] width 8 height 8
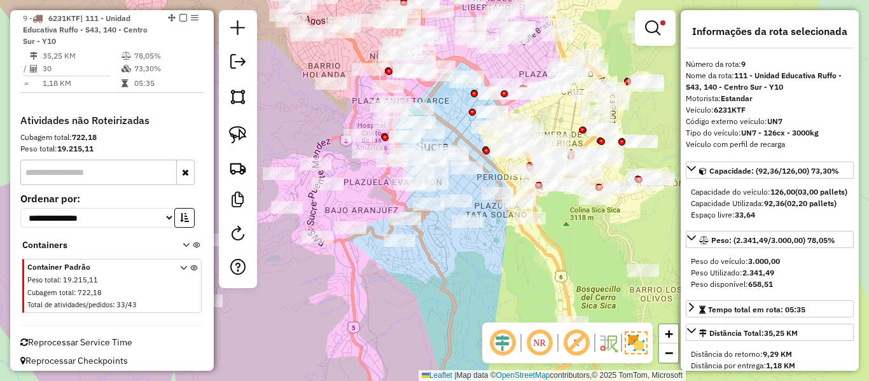
scroll to position [1047, 0]
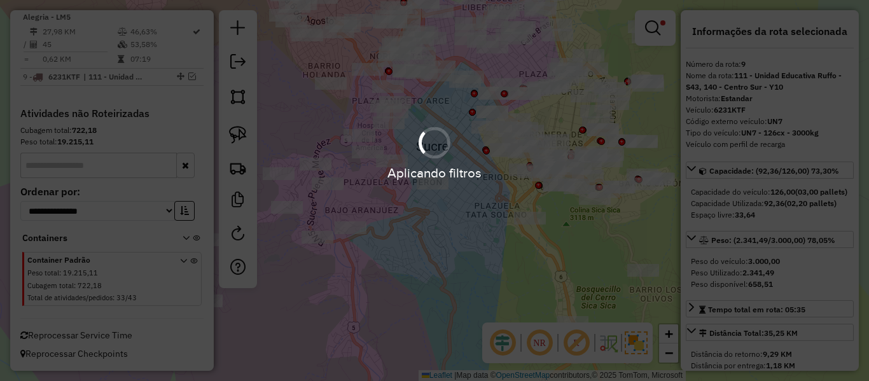
click at [462, 239] on div "Aplicando filtros" at bounding box center [434, 190] width 869 height 381
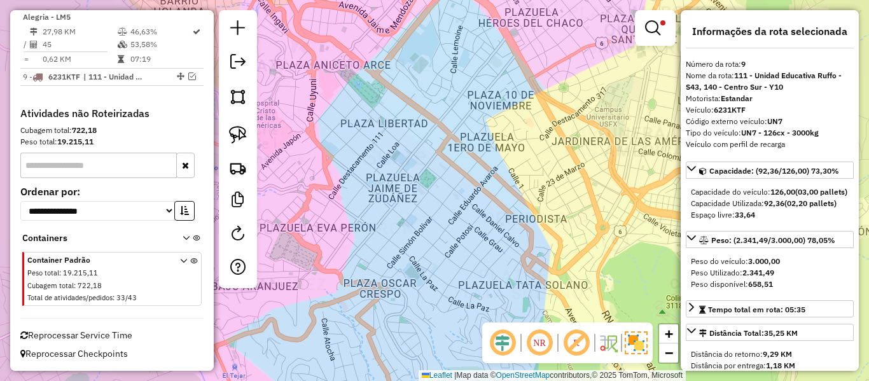
click at [489, 169] on div "Limpar filtros Janela de atendimento Grade de atendimento Capacidade Transporta…" at bounding box center [434, 190] width 869 height 381
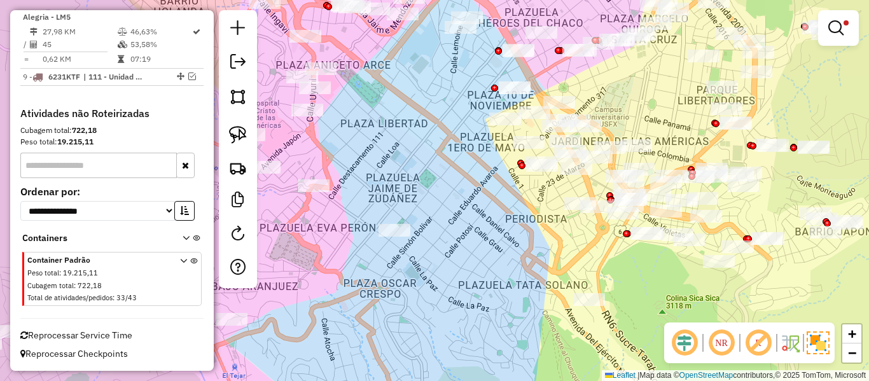
drag, startPoint x: 492, startPoint y: 197, endPoint x: 497, endPoint y: 228, distance: 32.3
click at [497, 228] on div "Limpar filtros Janela de atendimento Grade de atendimento Capacidade Transporta…" at bounding box center [434, 190] width 869 height 381
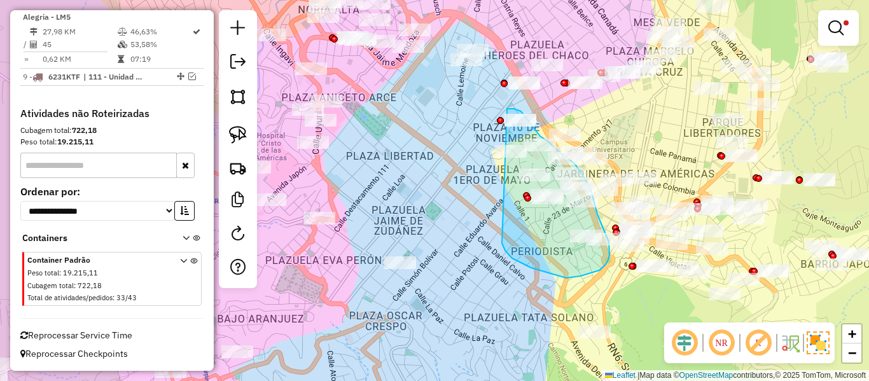
drag, startPoint x: 502, startPoint y: 243, endPoint x: 445, endPoint y: 160, distance: 100.8
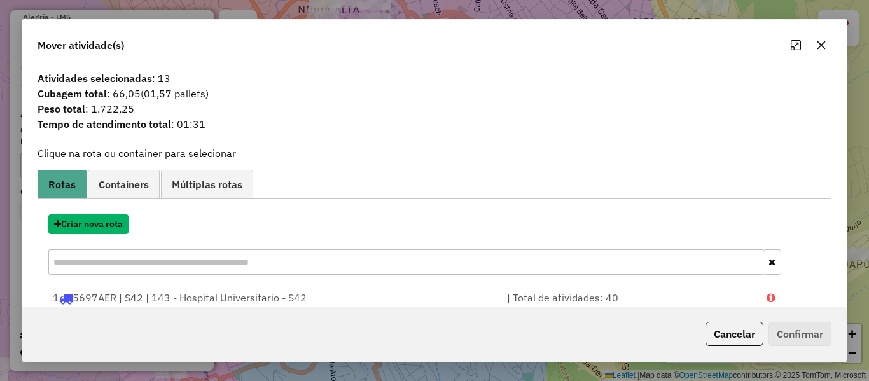
click at [97, 216] on button "Criar nova rota" at bounding box center [88, 224] width 80 height 20
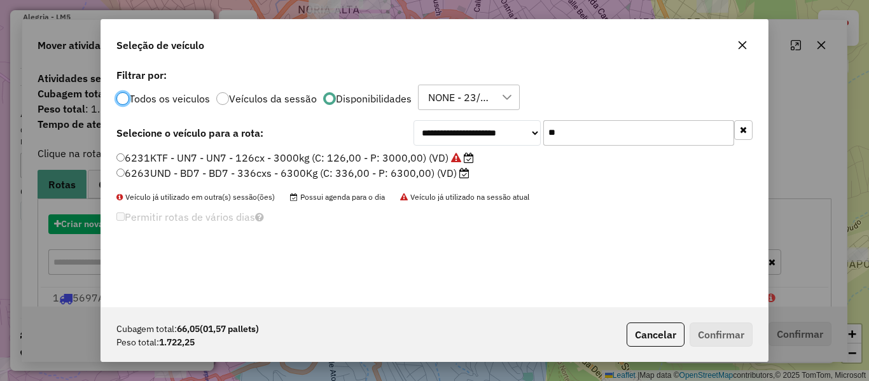
scroll to position [7, 4]
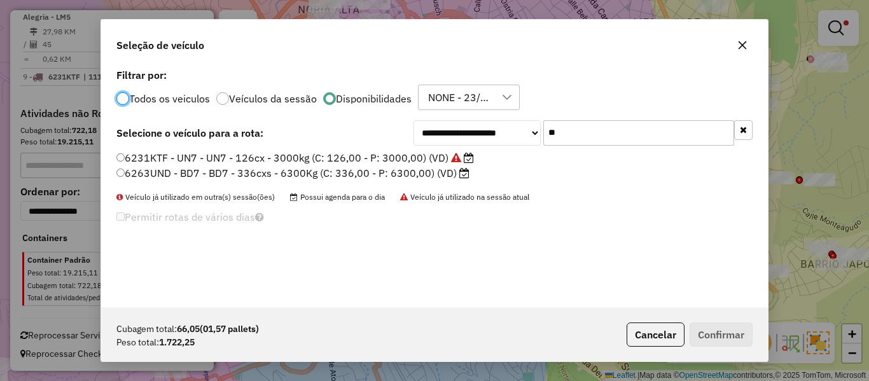
click at [614, 136] on input "**" at bounding box center [638, 132] width 191 height 25
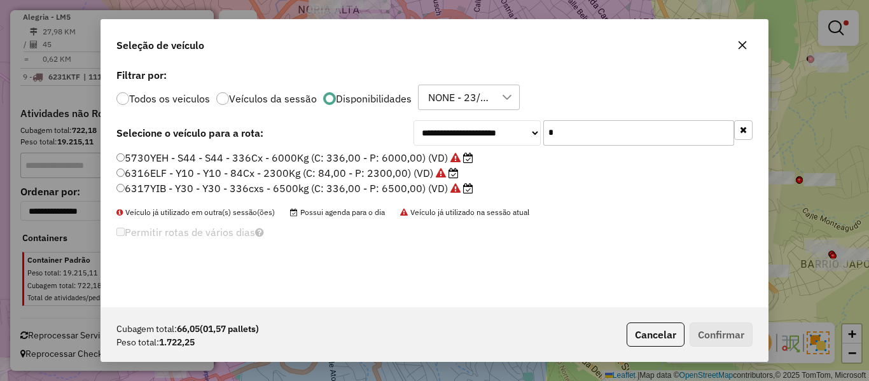
type input "*"
click at [407, 174] on label "6316ELF - Y10 - Y10 - 84Cx - 2300Kg (C: 84,00 - P: 2300,00) (VD)" at bounding box center [287, 172] width 342 height 15
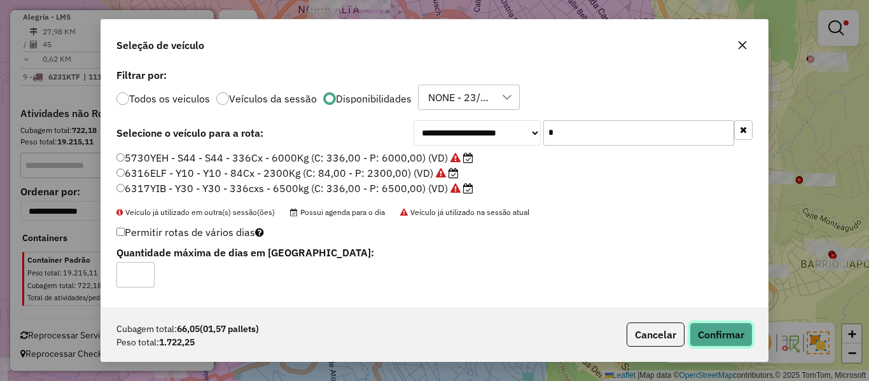
click at [745, 342] on button "Confirmar" at bounding box center [721, 335] width 63 height 24
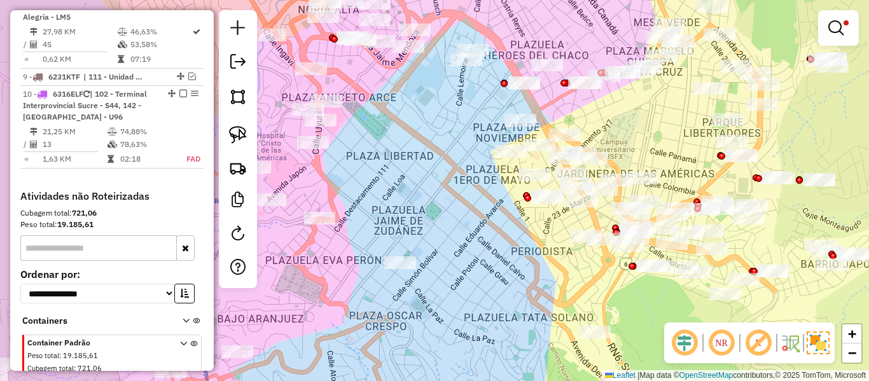
scroll to position [1106, 0]
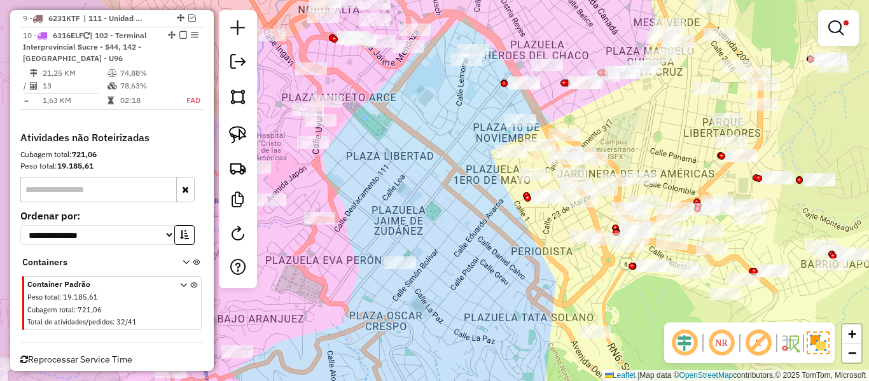
click at [505, 165] on div "Limpar filtros Janela de atendimento Grade de atendimento Capacidade Transporta…" at bounding box center [434, 190] width 869 height 381
select select "**********"
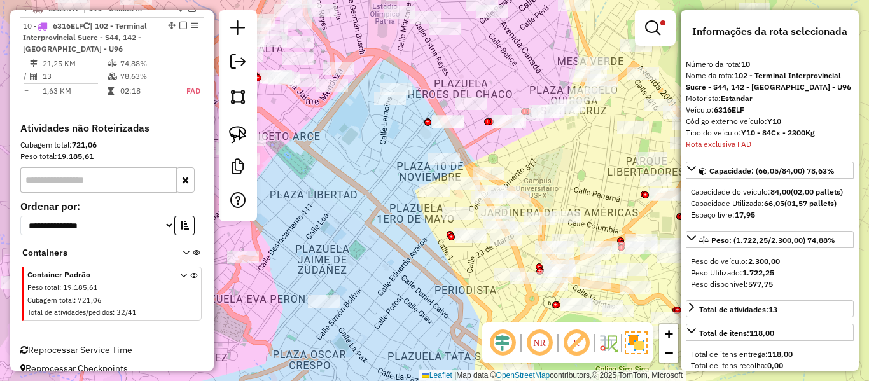
scroll to position [1123, 0]
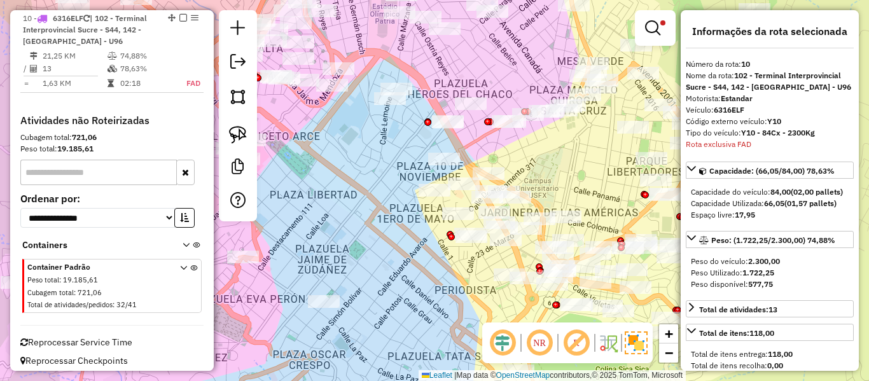
drag, startPoint x: 391, startPoint y: 216, endPoint x: 485, endPoint y: 269, distance: 108.3
click at [485, 269] on div "Limpar filtros Janela de atendimento Grade de atendimento Capacidade Transporta…" at bounding box center [434, 190] width 869 height 381
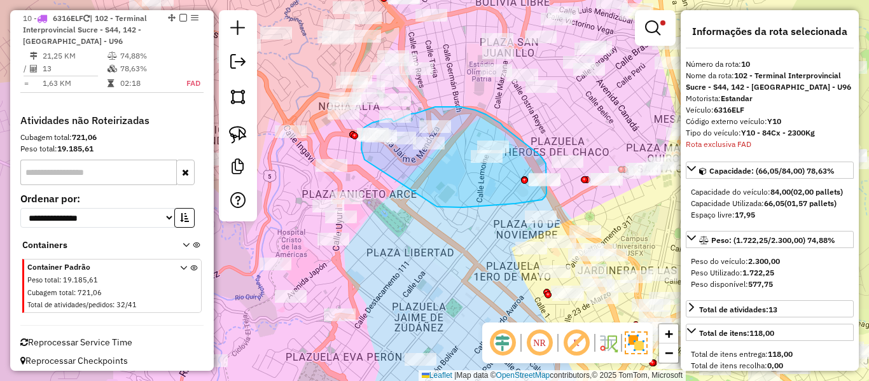
drag, startPoint x: 437, startPoint y: 207, endPoint x: 383, endPoint y: 189, distance: 56.9
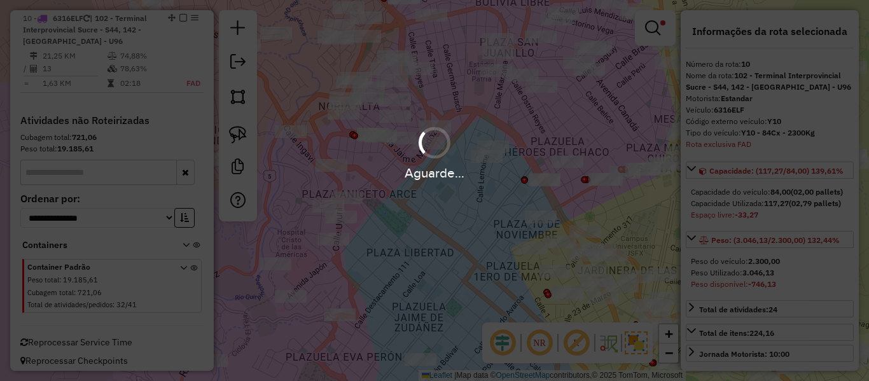
select select "**********"
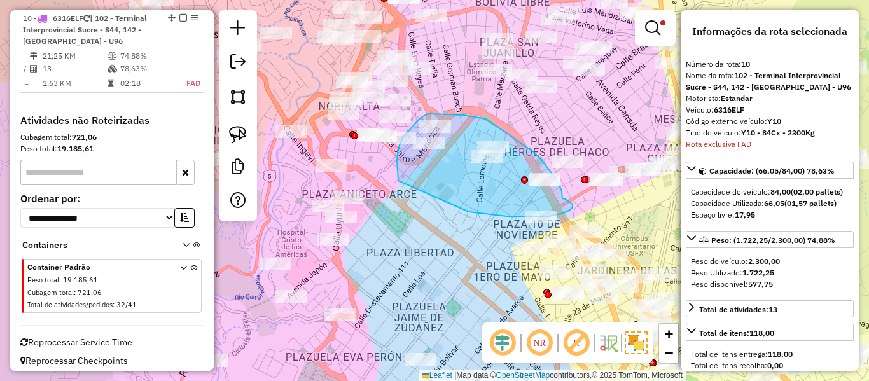
drag, startPoint x: 469, startPoint y: 212, endPoint x: 400, endPoint y: 188, distance: 72.6
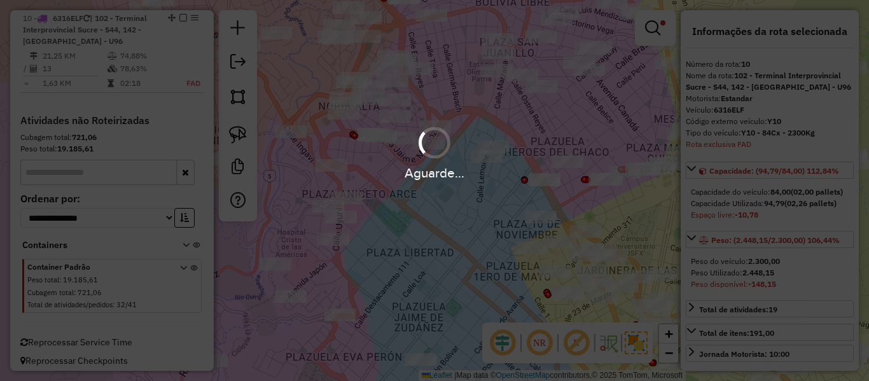
select select "**********"
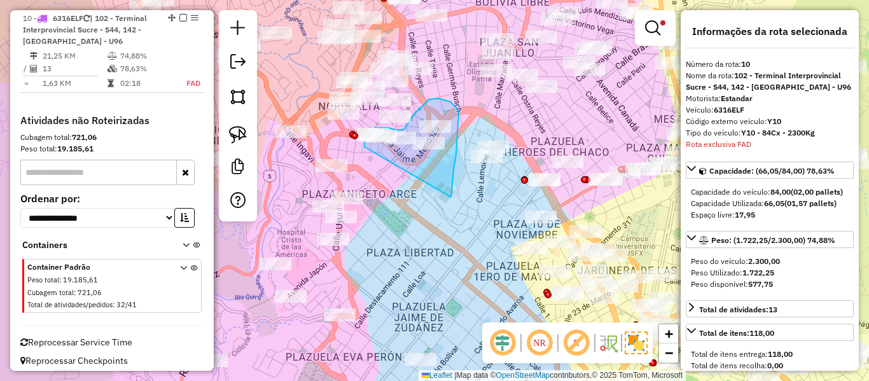
drag, startPoint x: 453, startPoint y: 177, endPoint x: 374, endPoint y: 176, distance: 78.9
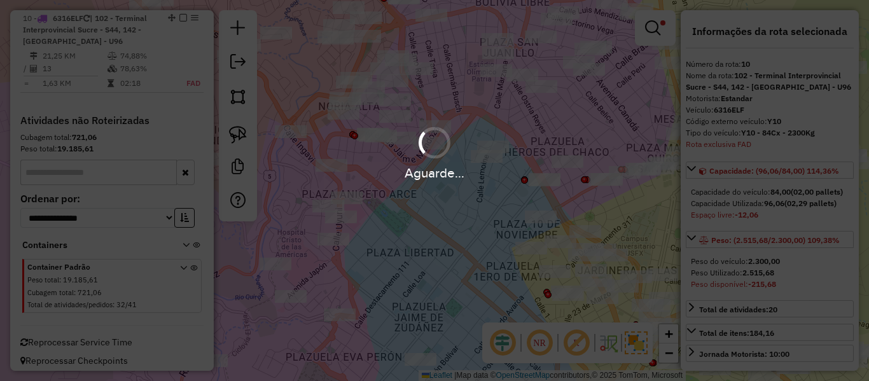
select select "**********"
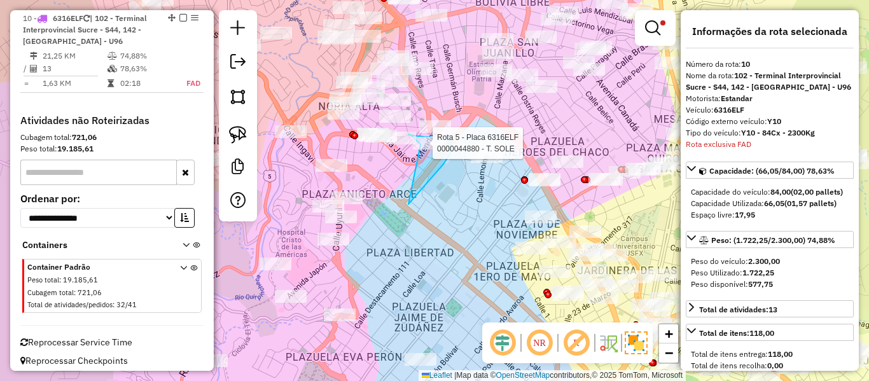
drag, startPoint x: 408, startPoint y: 204, endPoint x: 478, endPoint y: 193, distance: 70.2
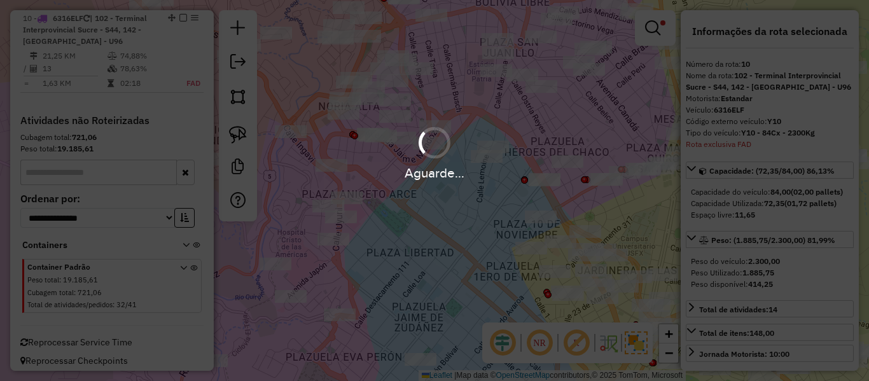
select select "**********"
click at [658, 29] on hb-app "Aguarde... Pop-up bloqueado! Seu navegador bloqueou automáticamente a abertura …" at bounding box center [434, 190] width 869 height 381
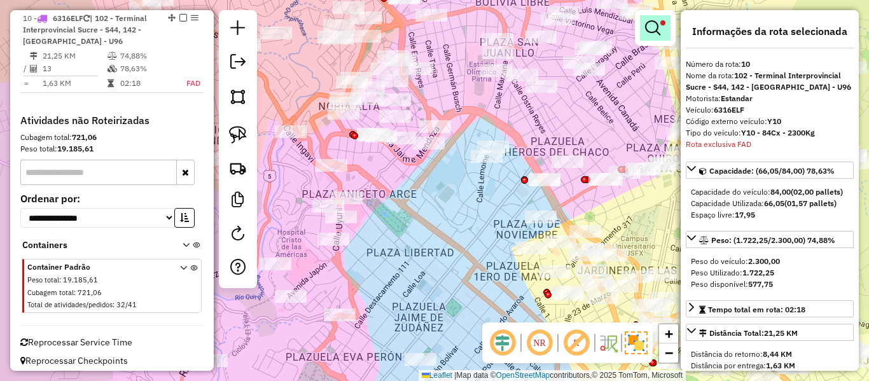
click at [657, 29] on em at bounding box center [652, 27] width 15 height 15
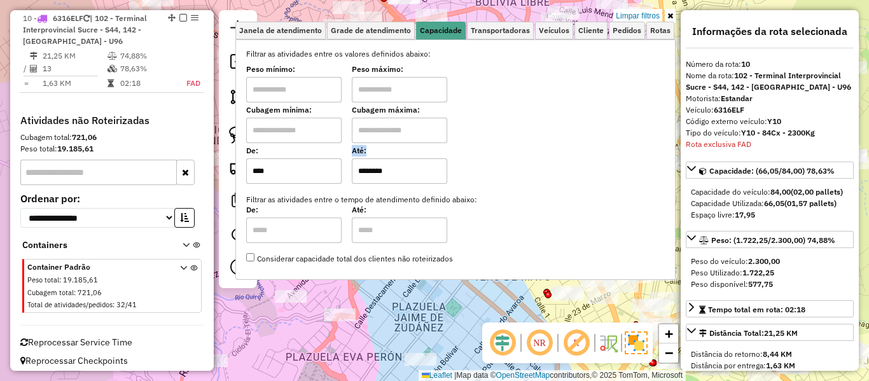
drag, startPoint x: 361, startPoint y: 176, endPoint x: 462, endPoint y: 169, distance: 100.8
click at [462, 169] on div "De: **** Até: ********" at bounding box center [455, 166] width 419 height 36
click at [398, 173] on input "********" at bounding box center [399, 170] width 95 height 25
drag, startPoint x: 391, startPoint y: 174, endPoint x: 354, endPoint y: 173, distance: 36.9
click at [354, 173] on div "De: **** Até: ********" at bounding box center [455, 166] width 419 height 36
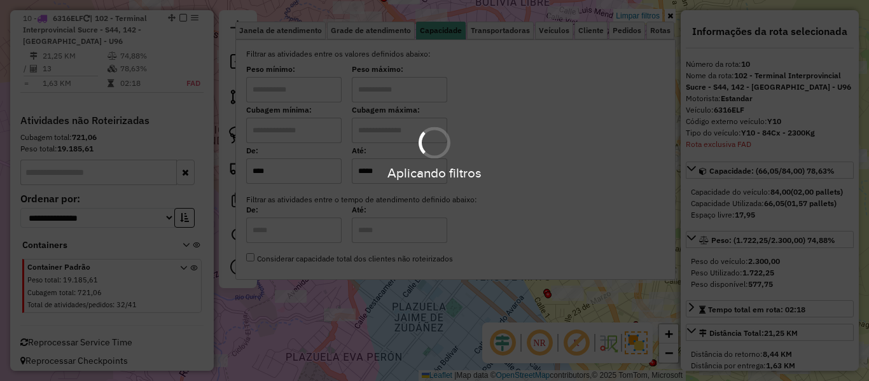
type input "*****"
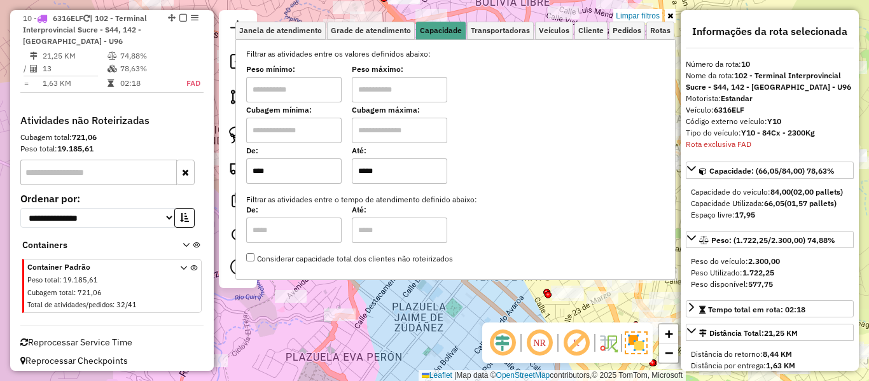
click at [418, 324] on div "Limpar filtros Janela de atendimento Grade de atendimento Capacidade Transporta…" at bounding box center [434, 190] width 869 height 381
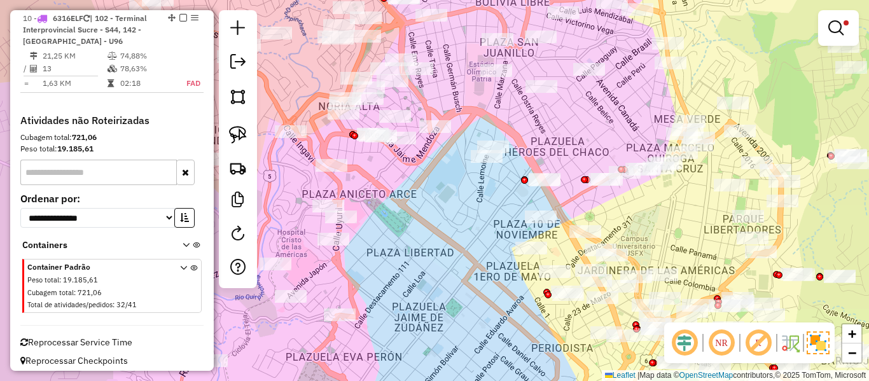
click at [448, 305] on div "Limpar filtros Janela de atendimento Grade de atendimento Capacidade Transporta…" at bounding box center [434, 190] width 869 height 381
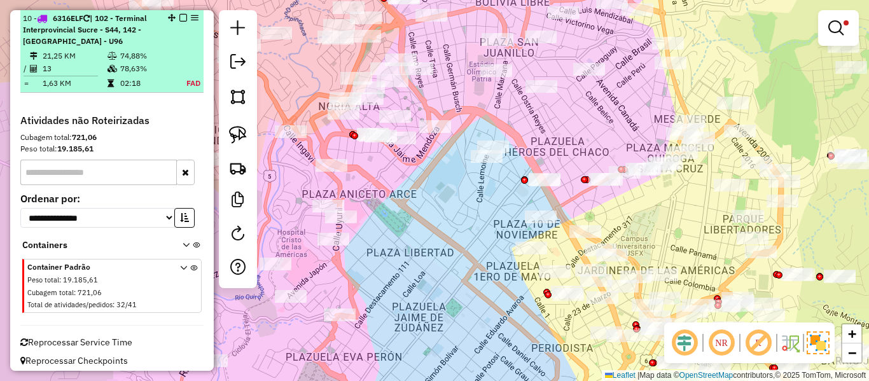
click at [153, 62] on td "78,63%" at bounding box center [146, 68] width 53 height 13
select select "**********"
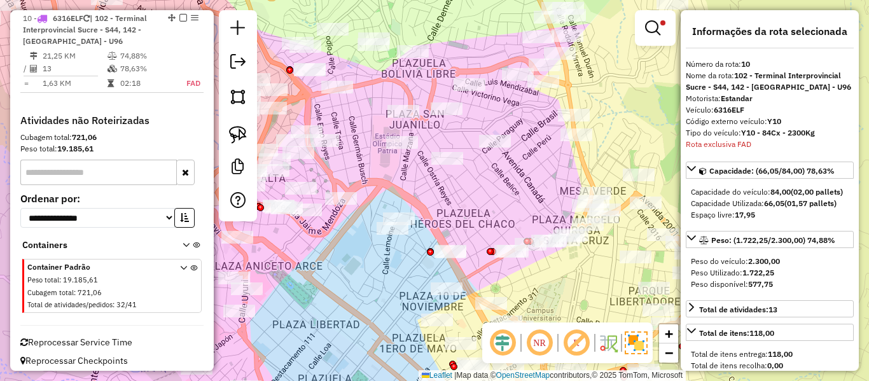
drag, startPoint x: 408, startPoint y: 287, endPoint x: 437, endPoint y: 275, distance: 31.1
click at [437, 275] on div "Limpar filtros Janela de atendimento Grade de atendimento Capacidade Transporta…" at bounding box center [434, 190] width 869 height 381
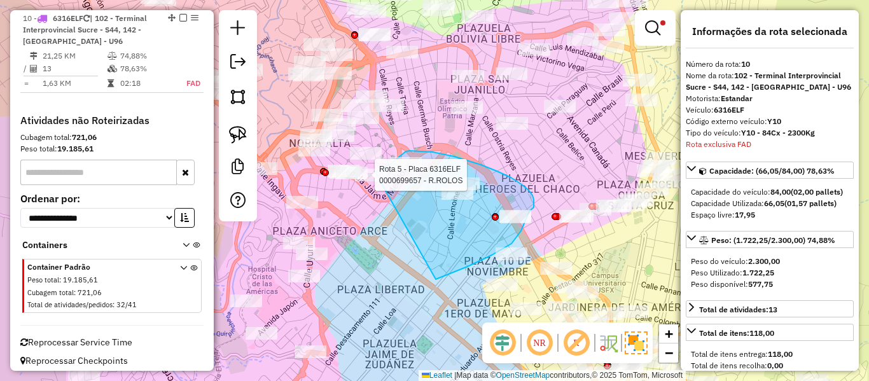
drag, startPoint x: 451, startPoint y: 274, endPoint x: 368, endPoint y: 194, distance: 115.2
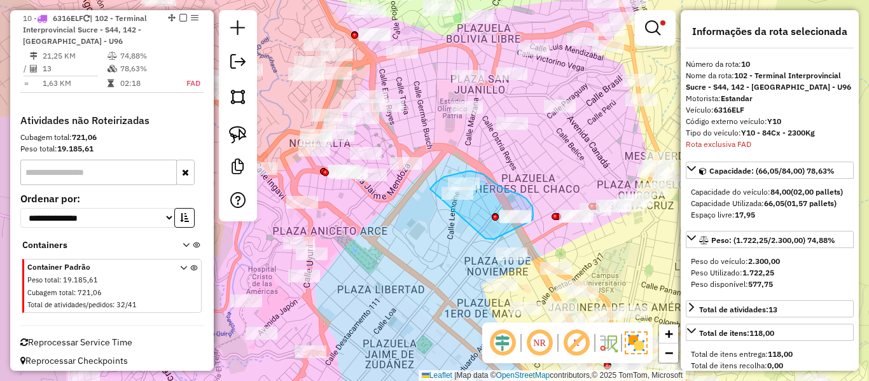
drag, startPoint x: 485, startPoint y: 239, endPoint x: 438, endPoint y: 228, distance: 48.8
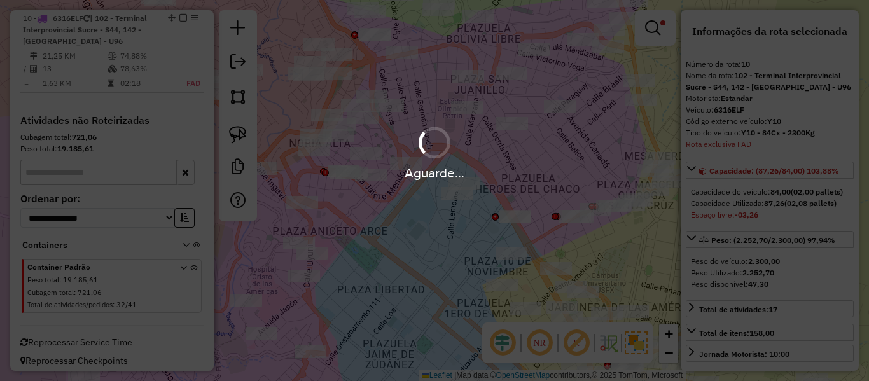
select select "**********"
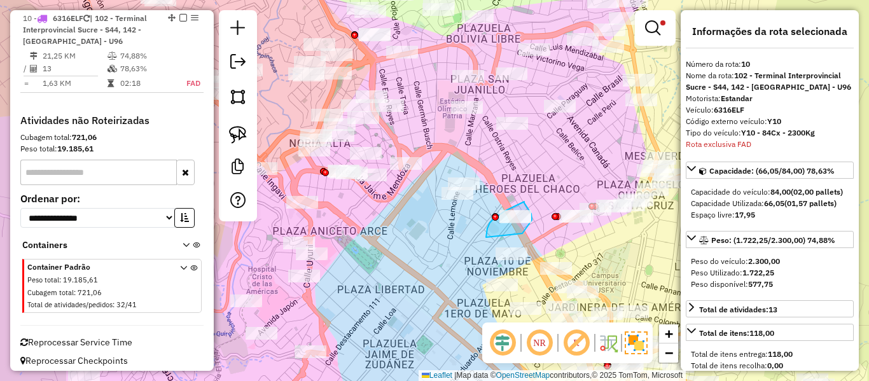
drag, startPoint x: 487, startPoint y: 228, endPoint x: 522, endPoint y: 234, distance: 34.8
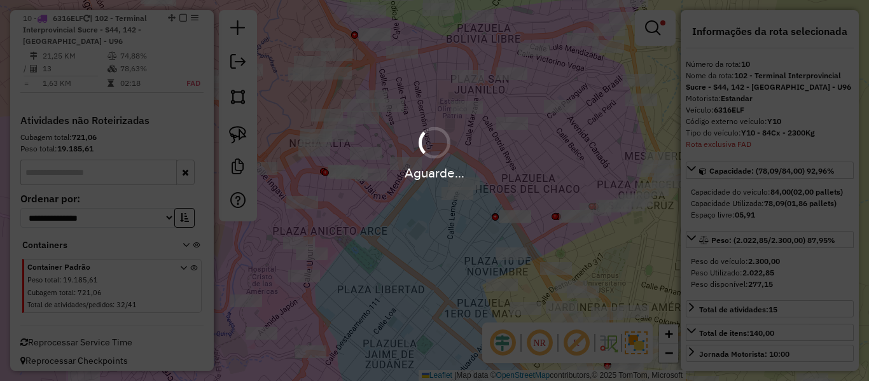
select select "**********"
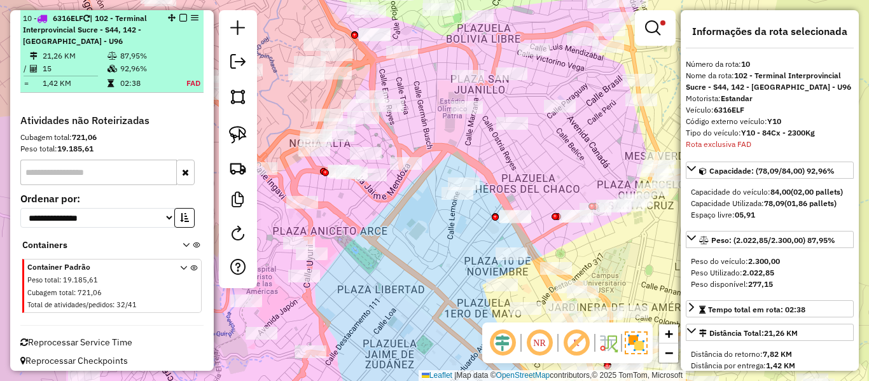
click at [179, 20] on em at bounding box center [183, 18] width 8 height 8
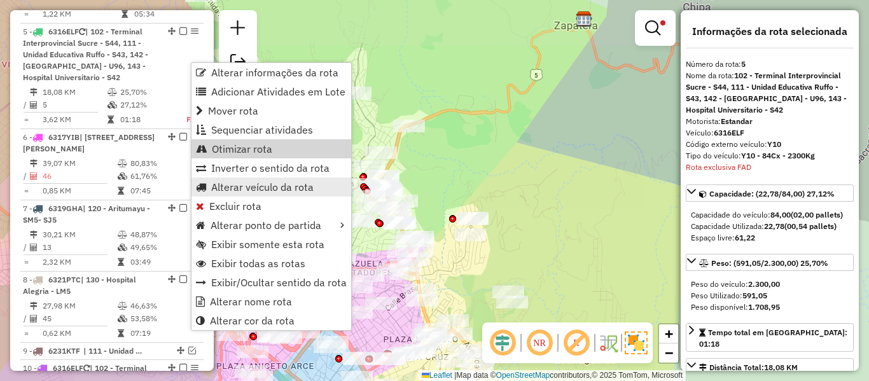
scroll to position [786, 0]
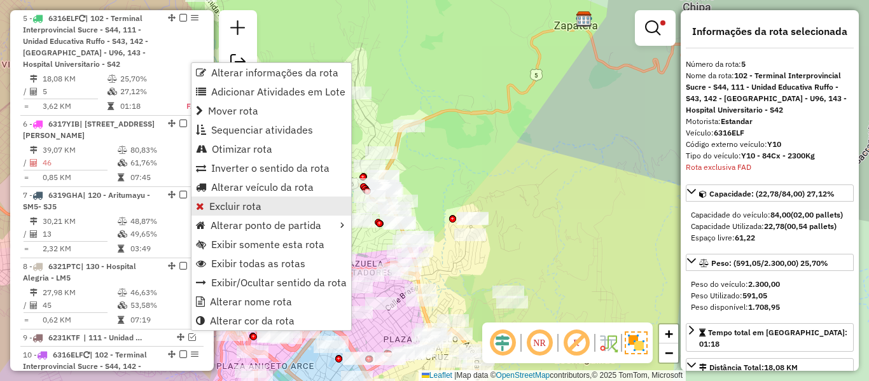
click at [228, 205] on span "Excluir rota" at bounding box center [235, 206] width 52 height 10
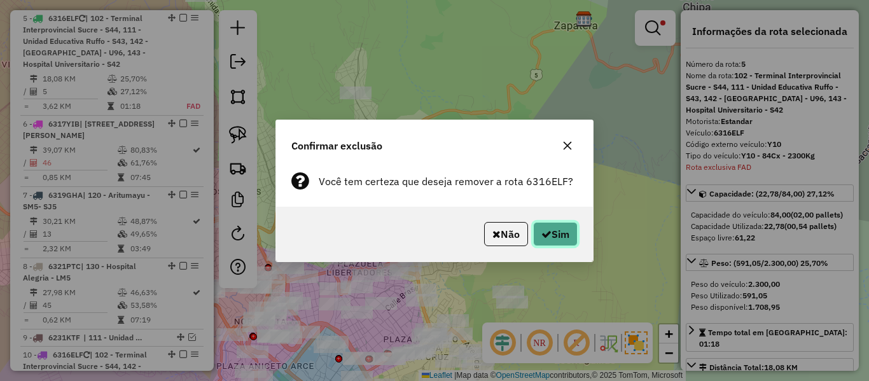
click at [548, 235] on icon "button" at bounding box center [546, 234] width 10 height 10
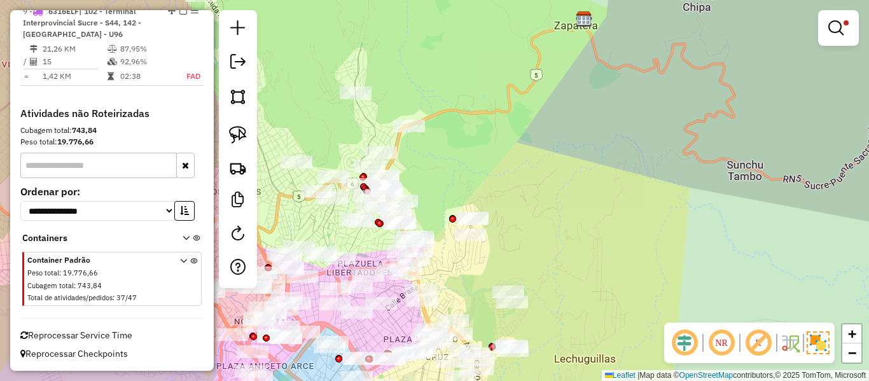
drag, startPoint x: 158, startPoint y: 137, endPoint x: 158, endPoint y: 347, distance: 210.6
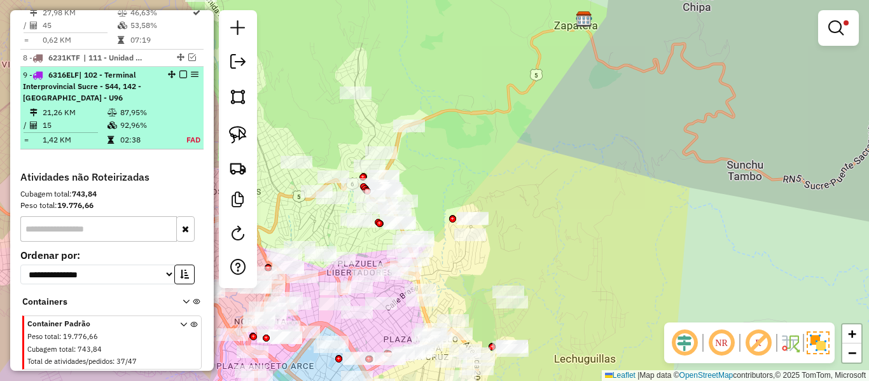
click at [181, 74] on em at bounding box center [183, 75] width 8 height 8
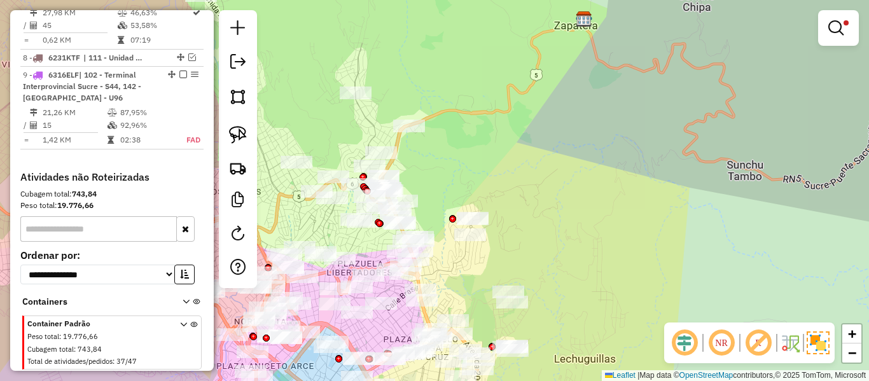
scroll to position [959, 0]
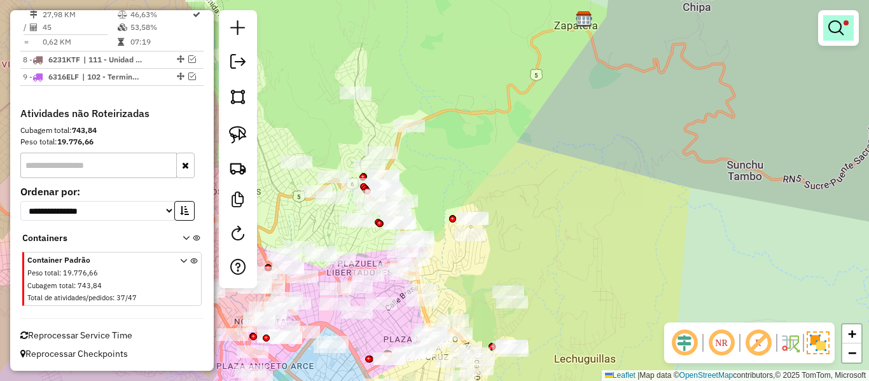
click at [828, 27] on link at bounding box center [838, 27] width 31 height 25
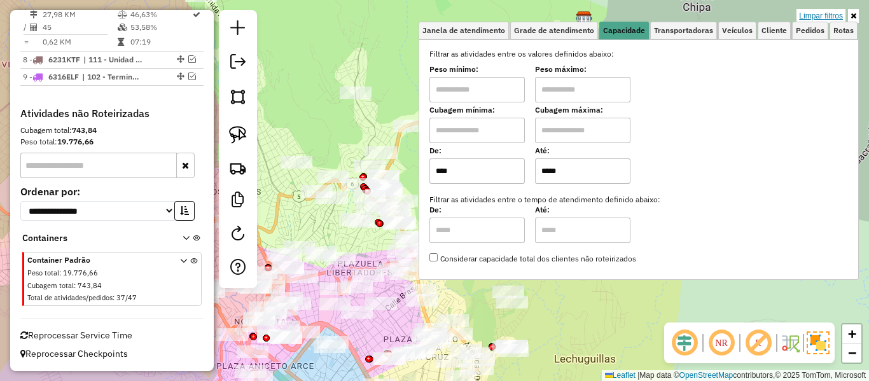
click at [824, 17] on link "Limpar filtros" at bounding box center [820, 16] width 49 height 14
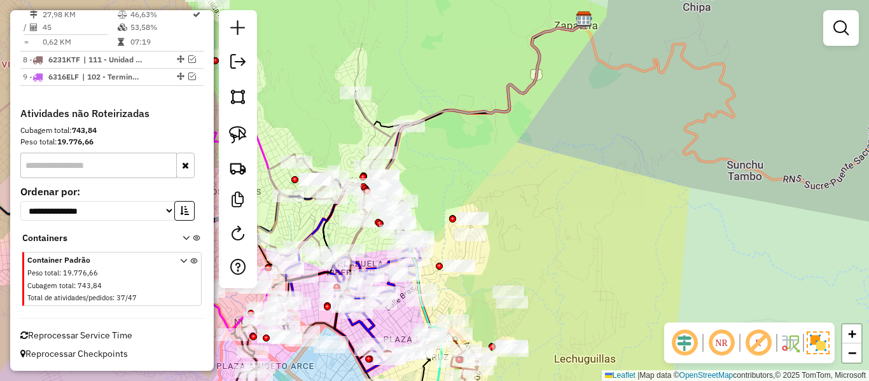
click at [637, 286] on div "Janela de atendimento Grade de atendimento Capacidade Transportadoras Veículos …" at bounding box center [434, 190] width 869 height 381
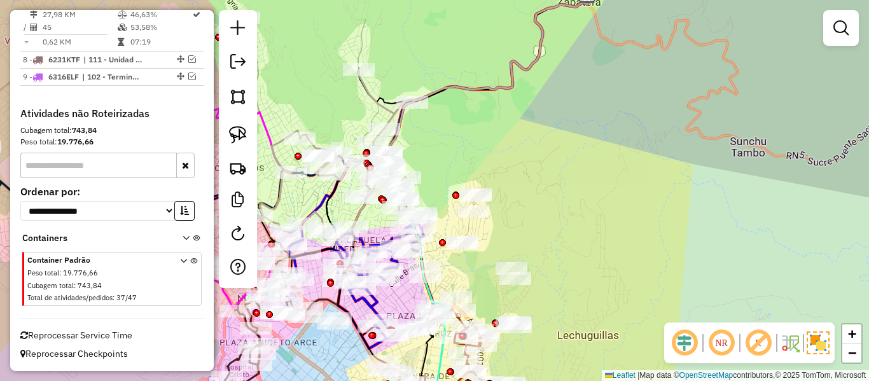
drag, startPoint x: 629, startPoint y: 294, endPoint x: 639, endPoint y: 108, distance: 186.7
click at [639, 109] on div "Janela de atendimento Grade de atendimento Capacidade Transportadoras Veículos …" at bounding box center [434, 190] width 869 height 381
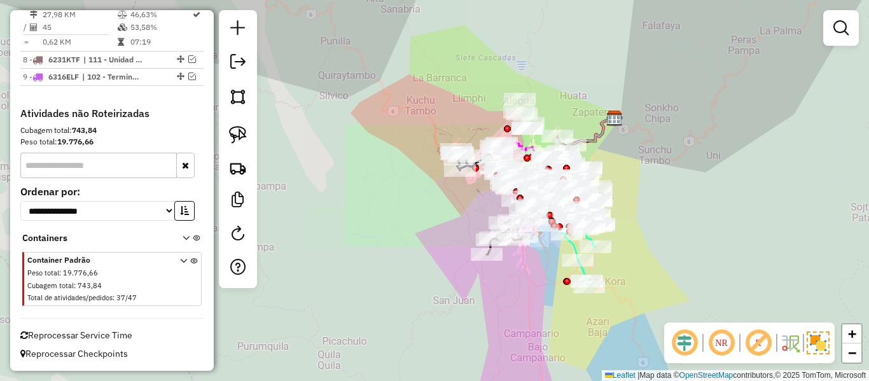
click at [632, 254] on div "Janela de atendimento Grade de atendimento Capacidade Transportadoras Veículos …" at bounding box center [434, 190] width 869 height 381
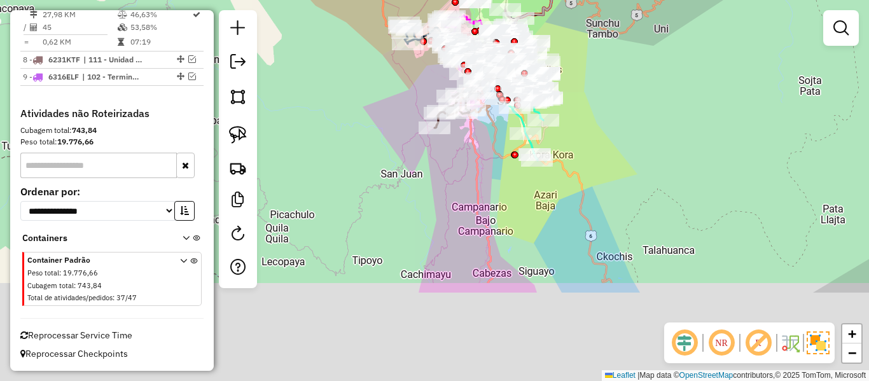
drag, startPoint x: 641, startPoint y: 278, endPoint x: 589, endPoint y: 151, distance: 136.9
click at [589, 151] on div "Janela de atendimento Grade de atendimento Capacidade Transportadoras Veículos …" at bounding box center [434, 190] width 869 height 381
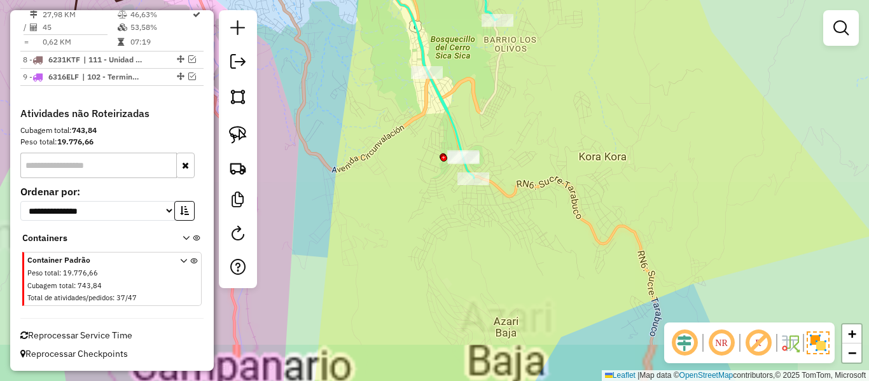
click at [443, 125] on div "Janela de atendimento Grade de atendimento Capacidade Transportadoras Veículos …" at bounding box center [434, 190] width 869 height 381
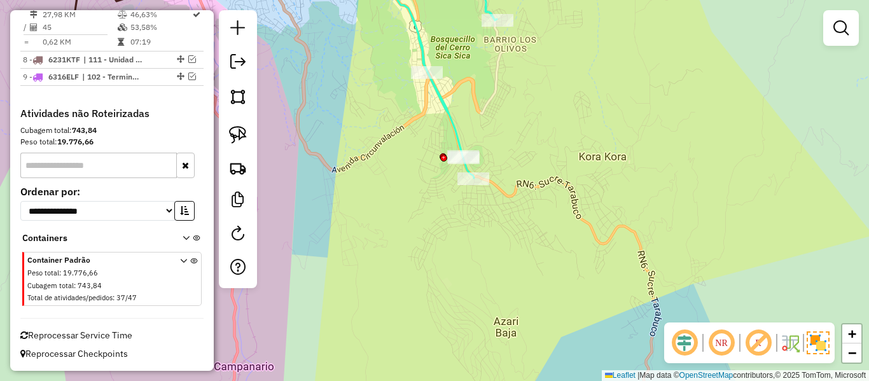
click at [447, 120] on icon at bounding box center [431, 70] width 132 height 216
select select "**********"
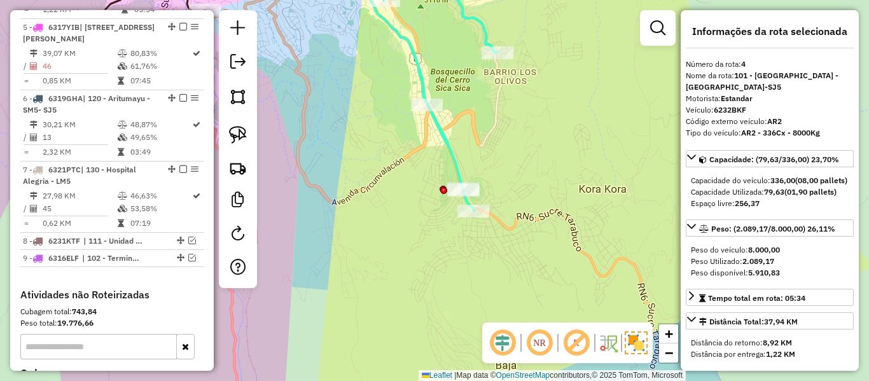
scroll to position [715, 0]
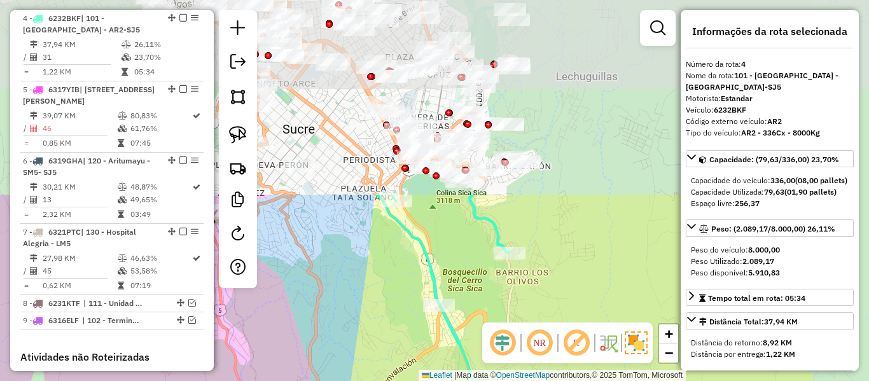
drag, startPoint x: 491, startPoint y: 87, endPoint x: 504, endPoint y: 320, distance: 233.2
click at [504, 320] on div "Janela de atendimento Grade de atendimento Capacidade Transportadoras Veículos …" at bounding box center [434, 190] width 869 height 381
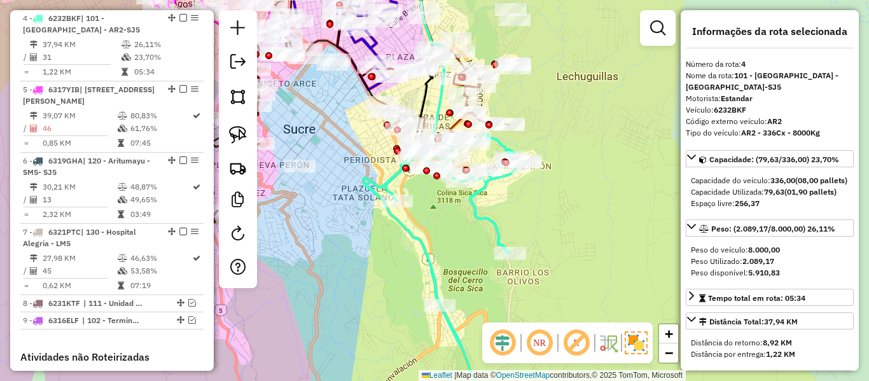
click at [476, 208] on icon at bounding box center [444, 272] width 163 height 277
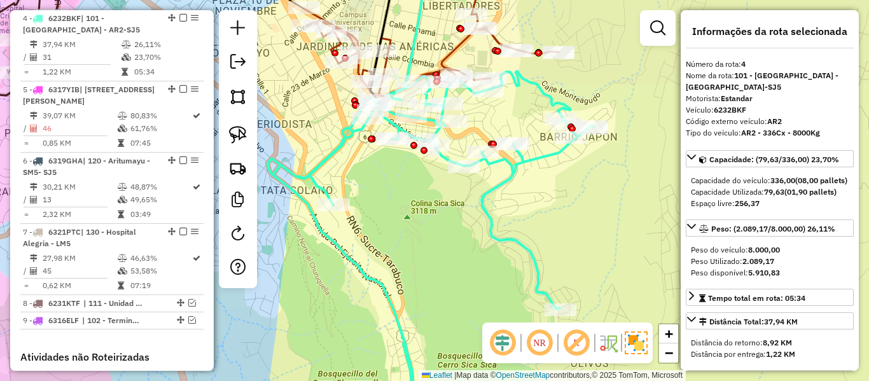
click at [493, 193] on icon at bounding box center [431, 245] width 326 height 348
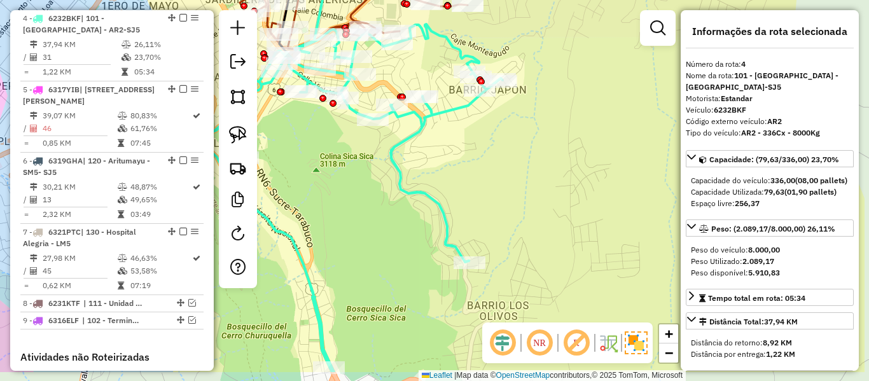
drag, startPoint x: 540, startPoint y: 230, endPoint x: 449, endPoint y: 183, distance: 102.4
click at [449, 183] on div "Janela de atendimento Grade de atendimento Capacidade Transportadoras Veículos …" at bounding box center [434, 190] width 869 height 381
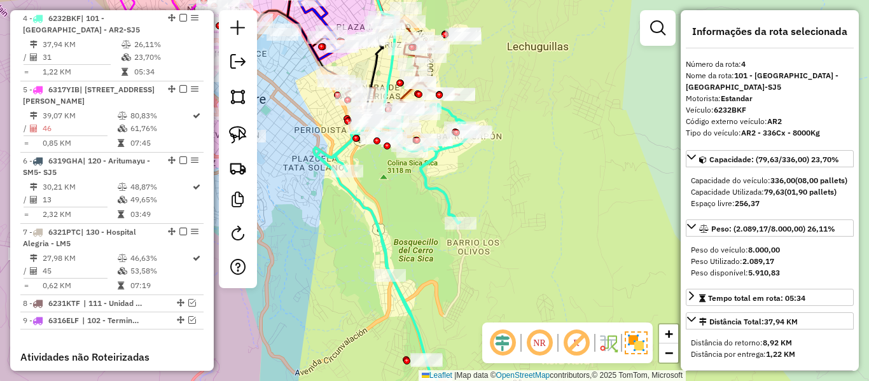
click at [429, 169] on icon at bounding box center [395, 242] width 163 height 277
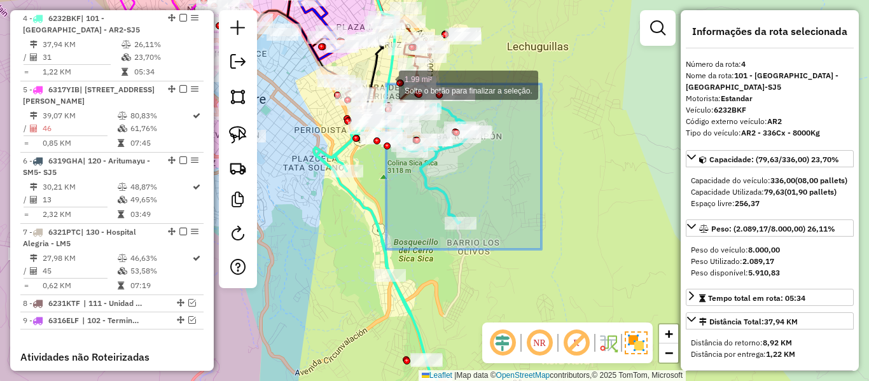
drag, startPoint x: 541, startPoint y: 249, endPoint x: 386, endPoint y: 84, distance: 226.8
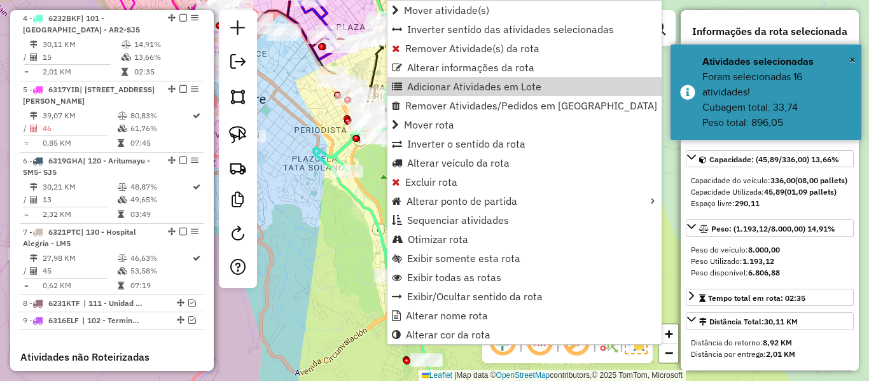
click at [329, 158] on icon at bounding box center [375, 243] width 123 height 275
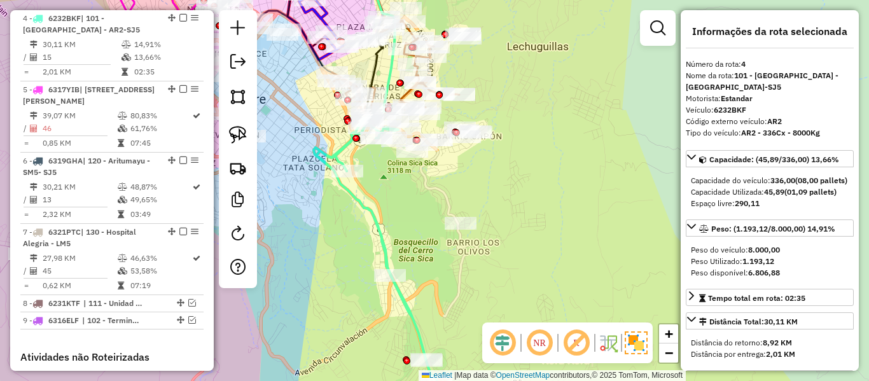
click at [340, 149] on icon at bounding box center [375, 243] width 123 height 275
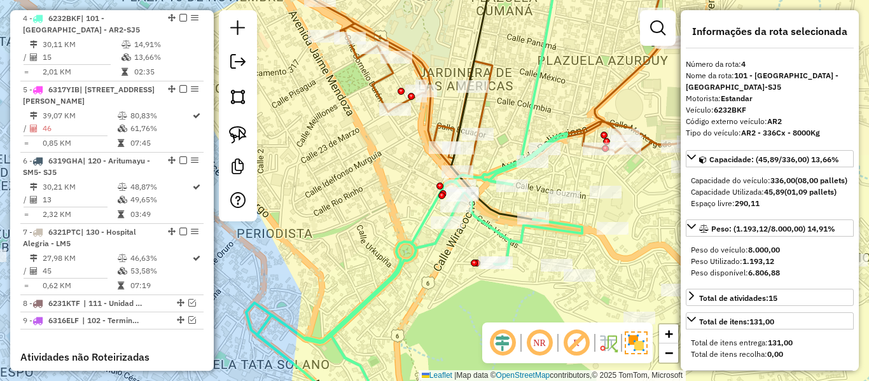
drag, startPoint x: 325, startPoint y: 112, endPoint x: 347, endPoint y: 139, distance: 34.9
click at [344, 137] on div "Janela de atendimento Grade de atendimento Capacidade Transportadoras Veículos …" at bounding box center [434, 190] width 869 height 381
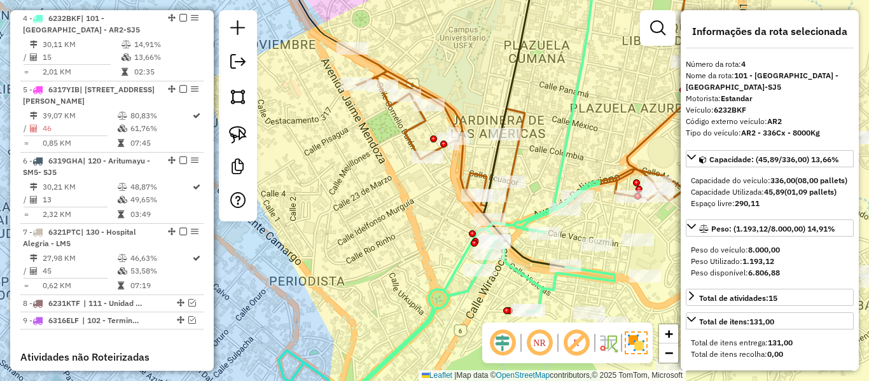
drag, startPoint x: 370, startPoint y: 178, endPoint x: 382, endPoint y: 191, distance: 17.5
click at [379, 188] on div "Janela de atendimento Grade de atendimento Capacidade Transportadoras Veículos …" at bounding box center [434, 190] width 869 height 381
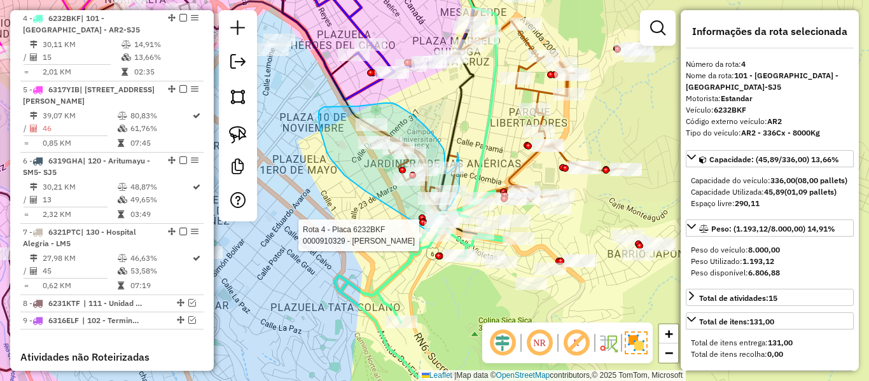
click at [429, 232] on div "Rota 4 - Placa 6232BKF 0000894055 - T. LISBETH Rota 4 - Placa 6232BKF 000089482…" at bounding box center [434, 190] width 869 height 381
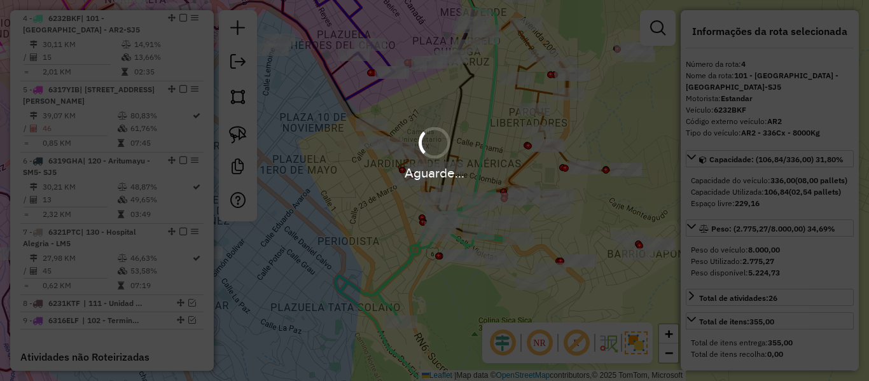
select select "**********"
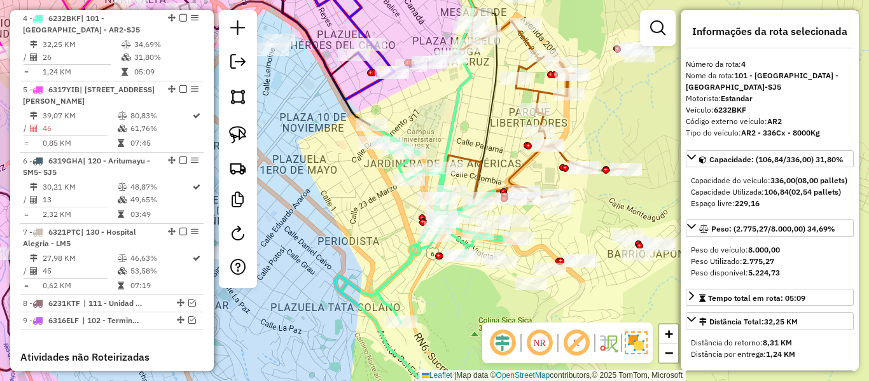
click at [403, 204] on div "Janela de atendimento Grade de atendimento Capacidade Transportadoras Veículos …" at bounding box center [434, 190] width 869 height 381
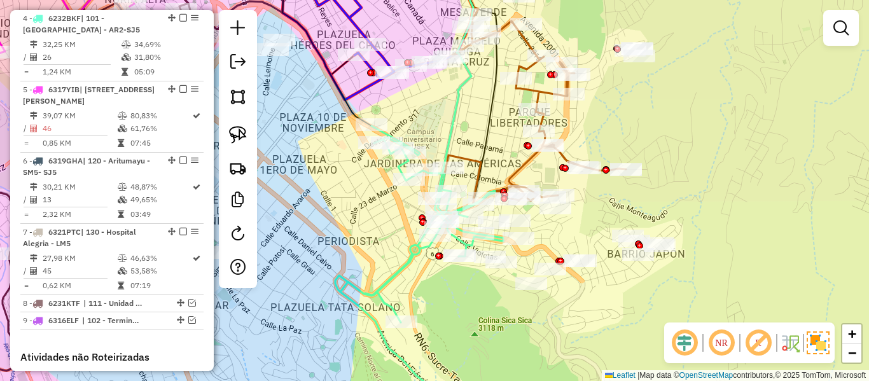
click at [445, 139] on icon at bounding box center [455, 80] width 36 height 237
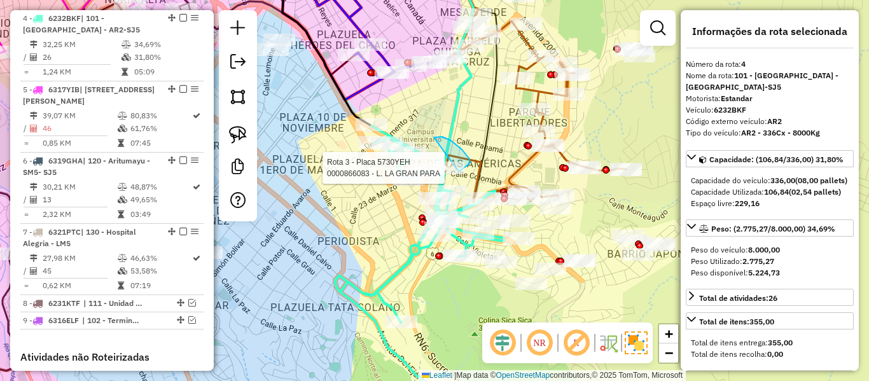
drag, startPoint x: 434, startPoint y: 137, endPoint x: 412, endPoint y: 194, distance: 60.8
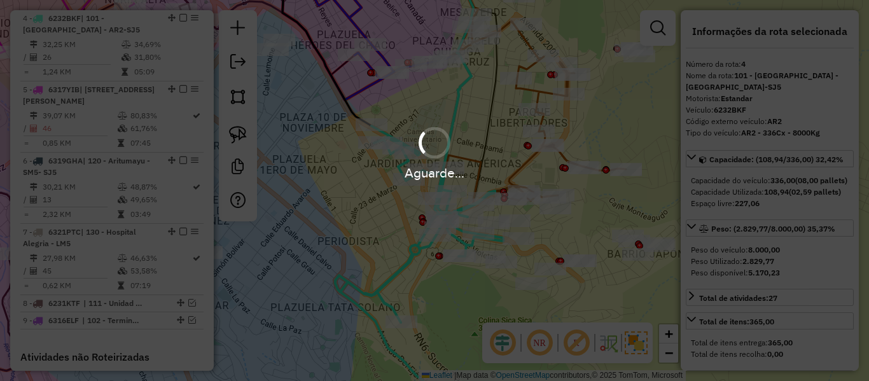
select select "**********"
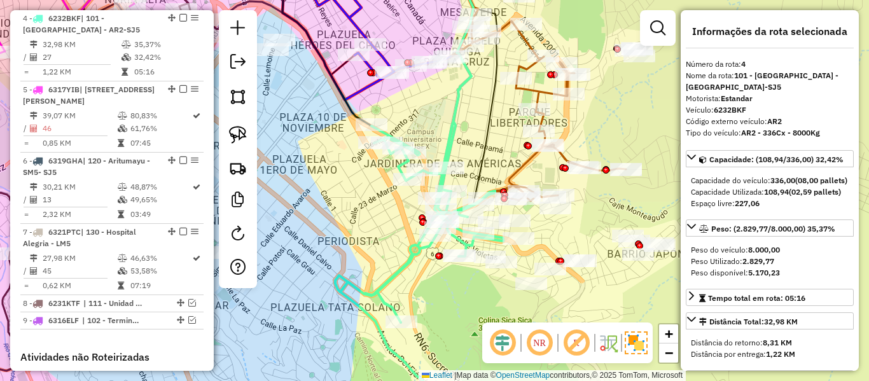
click at [415, 251] on icon at bounding box center [419, 271] width 168 height 296
click at [414, 252] on icon at bounding box center [419, 271] width 168 height 296
click at [413, 253] on icon at bounding box center [419, 271] width 168 height 296
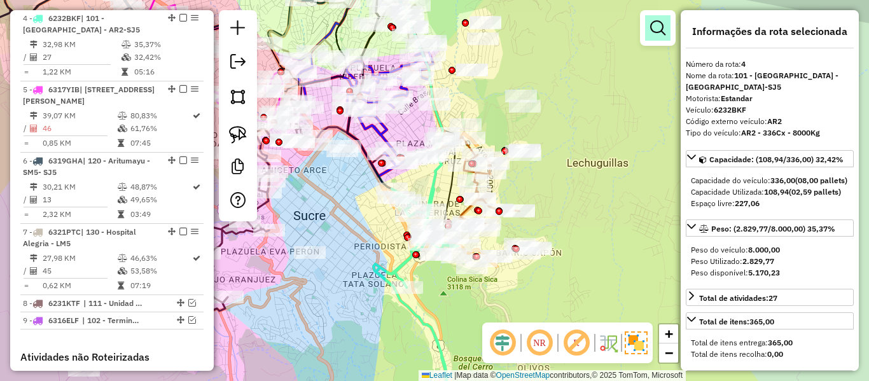
click at [664, 22] on em at bounding box center [657, 27] width 15 height 15
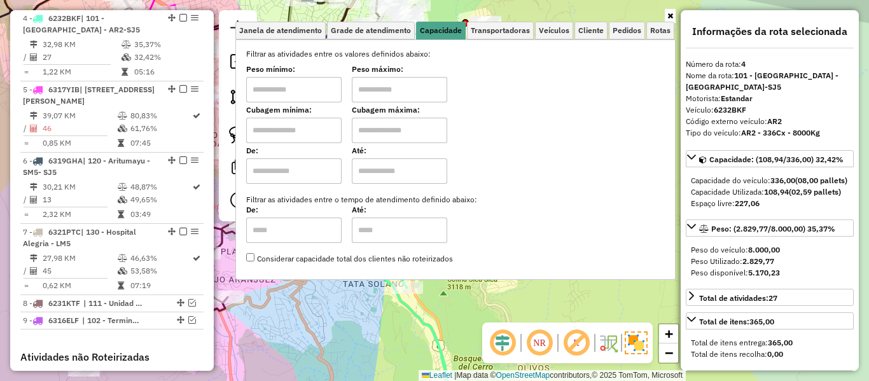
click at [301, 174] on input "text" at bounding box center [293, 170] width 95 height 25
type input "*****"
drag, startPoint x: 391, startPoint y: 174, endPoint x: 393, endPoint y: 182, distance: 8.5
click at [391, 174] on input "text" at bounding box center [399, 170] width 95 height 25
click at [366, 315] on div "Janela de atendimento Grade de atendimento Capacidade Transportadoras Veículos …" at bounding box center [434, 190] width 869 height 381
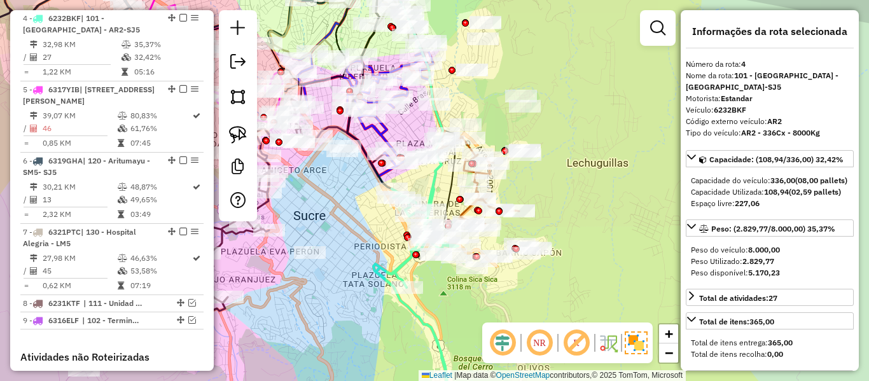
click at [644, 35] on div at bounding box center [658, 28] width 36 height 36
click at [663, 29] on em at bounding box center [657, 27] width 15 height 15
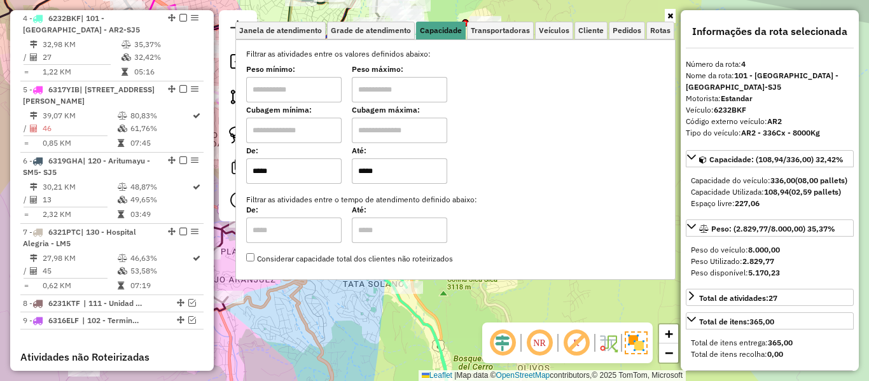
drag, startPoint x: 415, startPoint y: 170, endPoint x: 340, endPoint y: 184, distance: 76.2
click at [340, 184] on div "De: ***** Até: *****" at bounding box center [455, 166] width 419 height 36
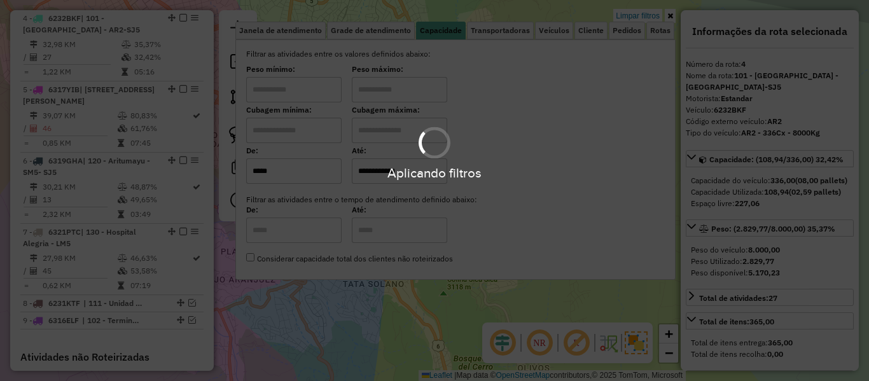
type input "**********"
click at [349, 312] on div "Aplicando filtros" at bounding box center [434, 190] width 869 height 381
click at [353, 316] on hb-app "Aplicando filtros Pop-up bloqueado! Seu navegador bloqueou automáticamente a ab…" at bounding box center [434, 190] width 869 height 381
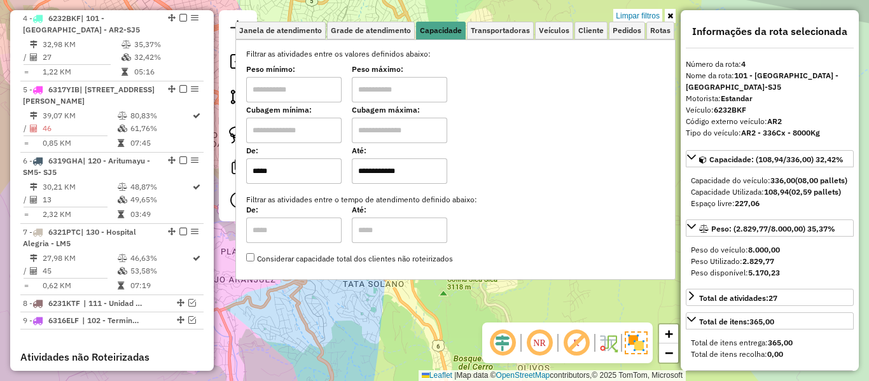
click at [356, 313] on div "**********" at bounding box center [434, 190] width 869 height 381
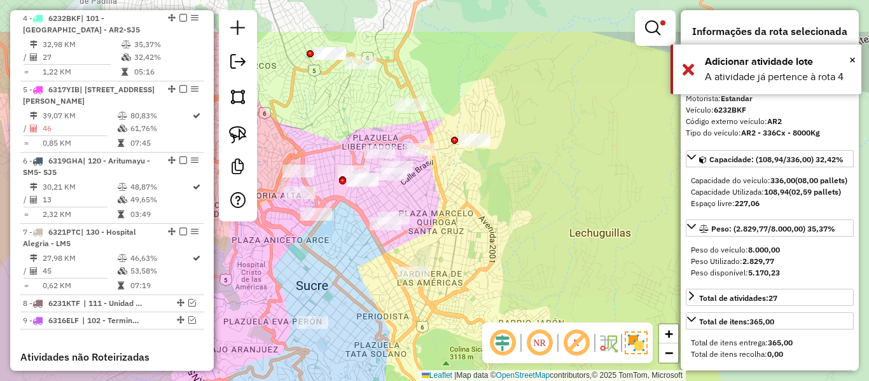
drag, startPoint x: 438, startPoint y: 184, endPoint x: 439, endPoint y: 204, distance: 19.8
click at [439, 204] on div "**********" at bounding box center [434, 190] width 869 height 381
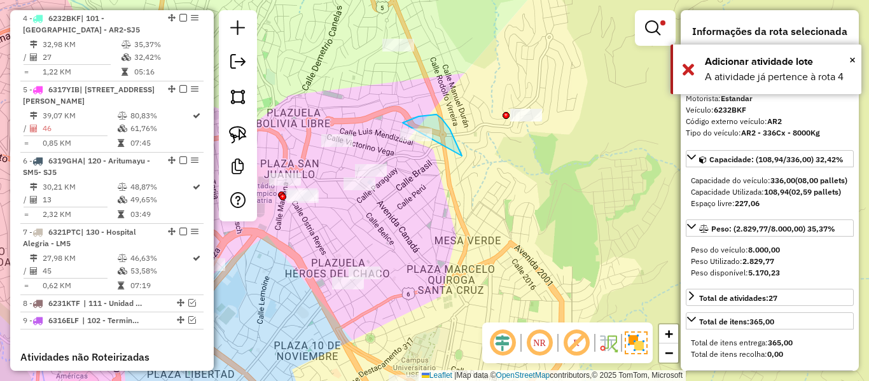
drag, startPoint x: 452, startPoint y: 133, endPoint x: 393, endPoint y: 160, distance: 64.6
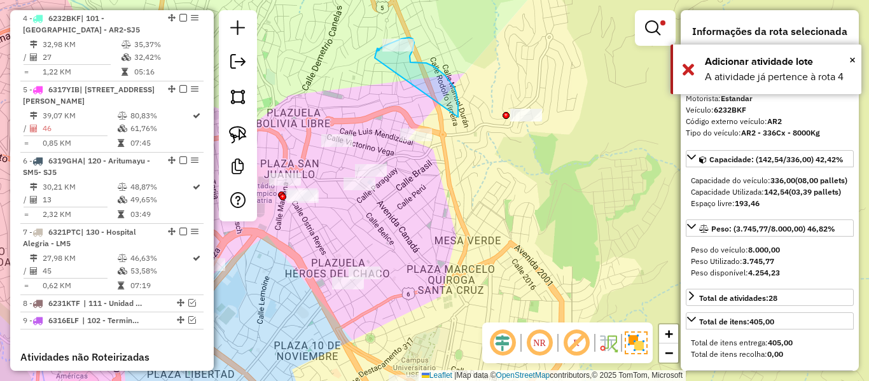
drag, startPoint x: 445, startPoint y: 75, endPoint x: 376, endPoint y: 62, distance: 69.9
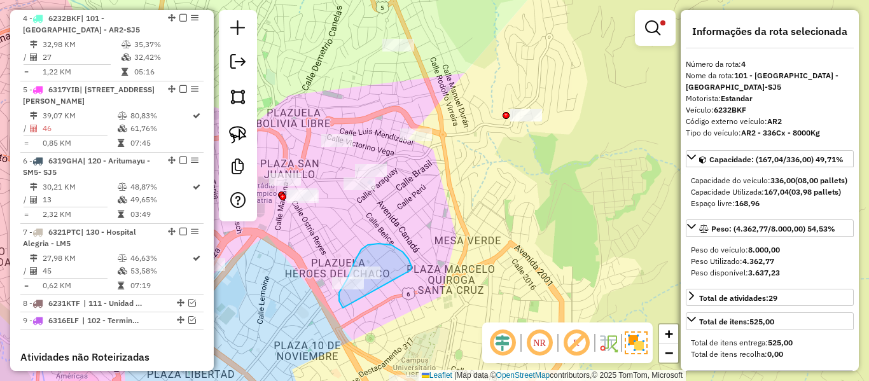
drag, startPoint x: 403, startPoint y: 252, endPoint x: 369, endPoint y: 319, distance: 75.4
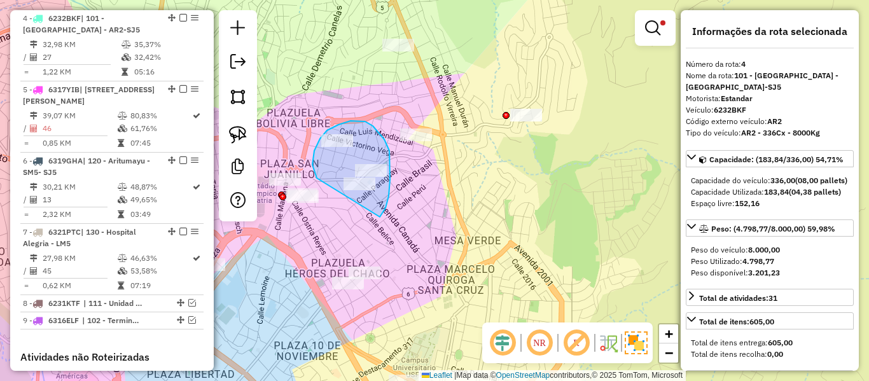
drag, startPoint x: 389, startPoint y: 196, endPoint x: 328, endPoint y: 192, distance: 60.6
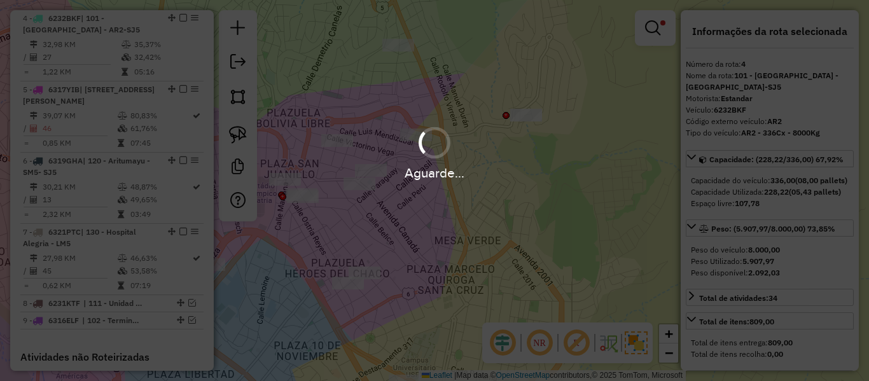
click at [648, 12] on div "Aguarde..." at bounding box center [434, 190] width 869 height 381
click at [647, 31] on div "Aguarde..." at bounding box center [434, 190] width 869 height 381
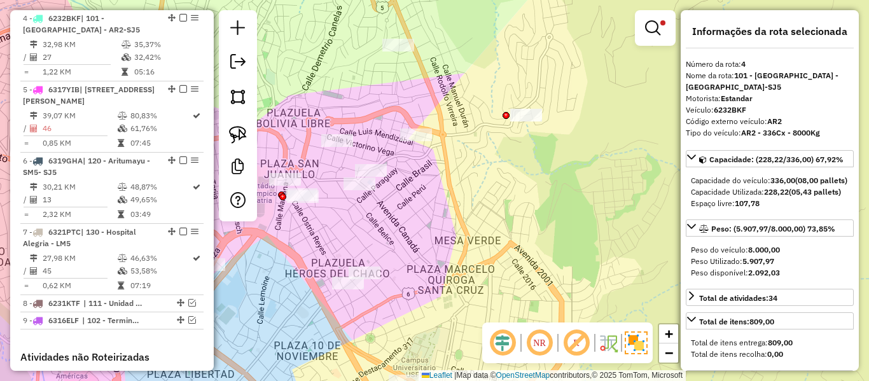
click at [647, 31] on em at bounding box center [652, 27] width 15 height 15
click at [0, 0] on link "Rotas" at bounding box center [0, 0] width 0 height 0
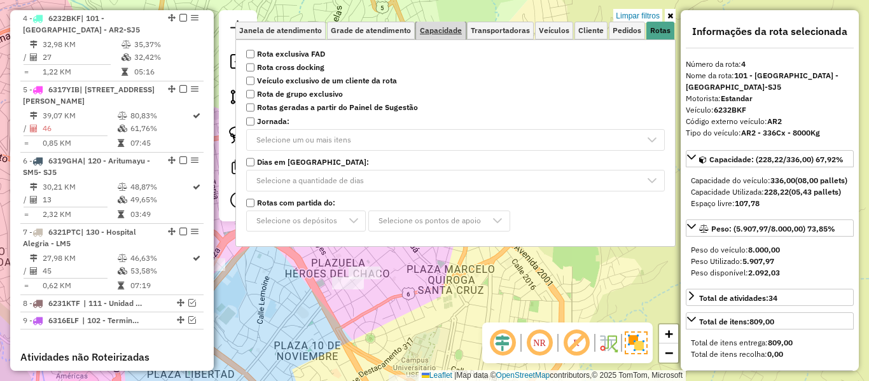
click at [446, 39] on link "Capacidade" at bounding box center [441, 31] width 50 height 18
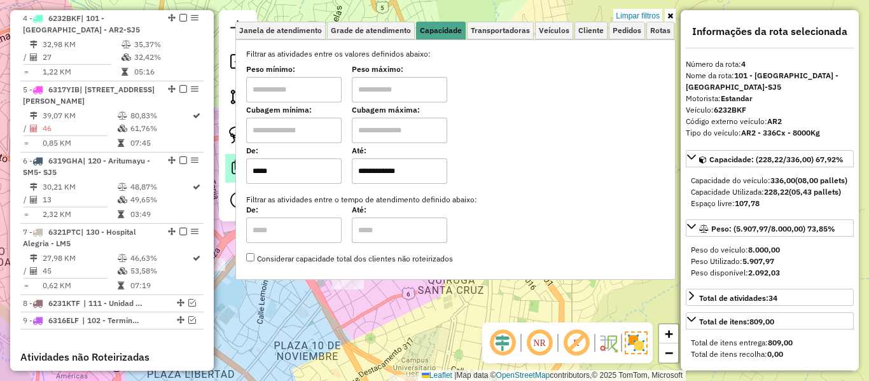
drag, startPoint x: 308, startPoint y: 172, endPoint x: 238, endPoint y: 170, distance: 70.0
click at [238, 170] on hb-router-mapa "Informações da Sessão 1281030 - 23/09/2025 Criação: 22/09/2025 19:01 Depósito: …" at bounding box center [434, 190] width 869 height 381
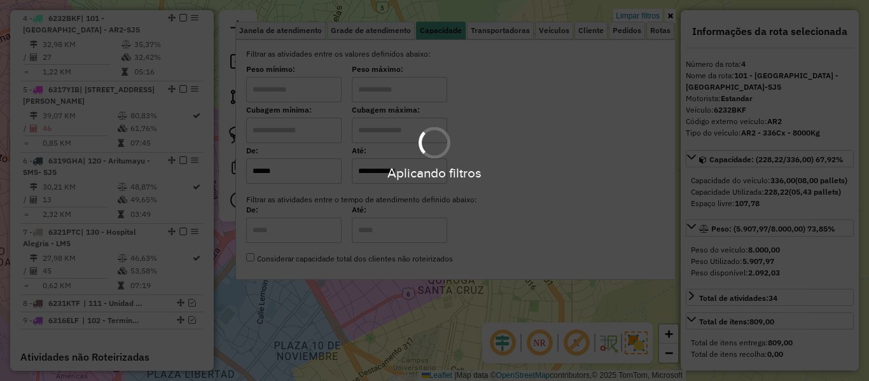
type input "******"
click at [440, 291] on div "Aplicando filtros" at bounding box center [434, 190] width 869 height 381
click at [441, 305] on div "**********" at bounding box center [434, 190] width 869 height 381
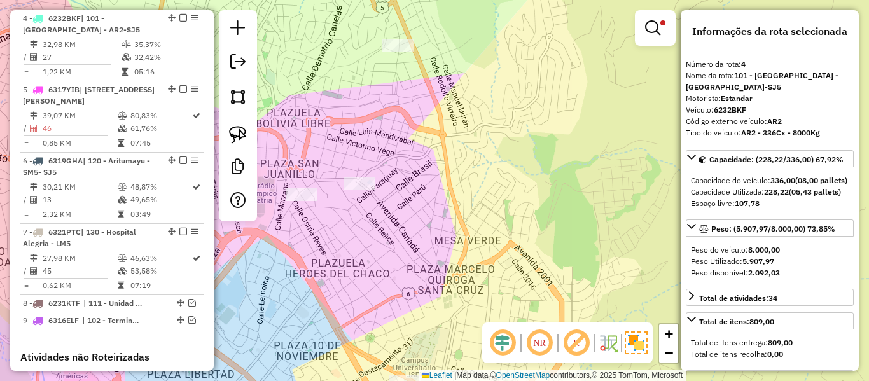
click at [443, 303] on div "**********" at bounding box center [434, 190] width 869 height 381
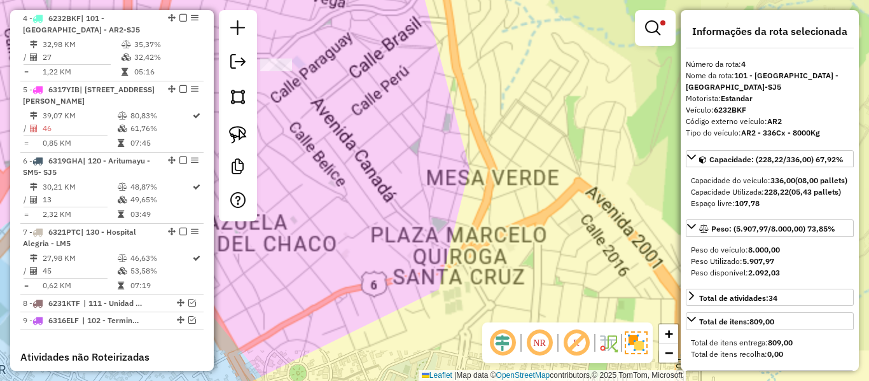
drag, startPoint x: 440, startPoint y: 302, endPoint x: 522, endPoint y: 194, distance: 135.8
click at [520, 195] on div "**********" at bounding box center [434, 190] width 869 height 381
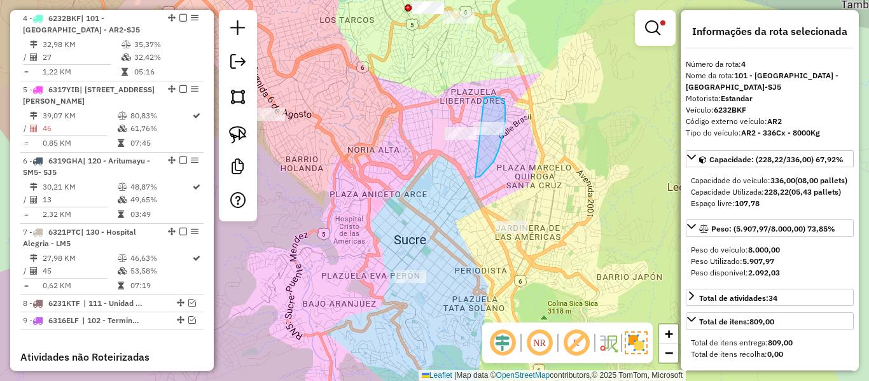
drag, startPoint x: 499, startPoint y: 149, endPoint x: 480, endPoint y: 98, distance: 54.7
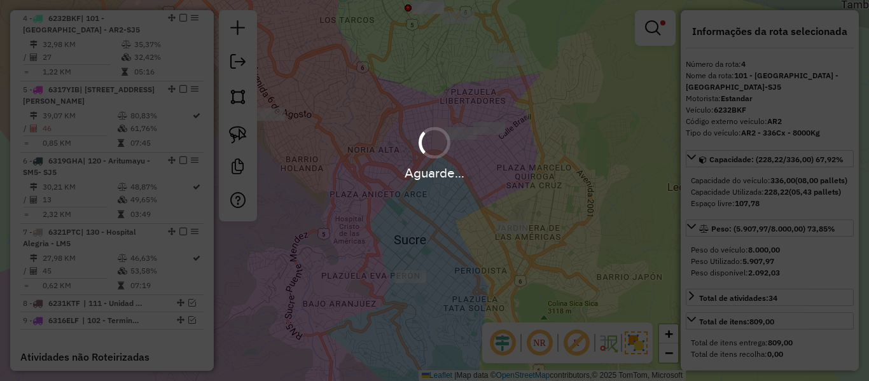
click at [532, 152] on div "Aguarde..." at bounding box center [434, 152] width 869 height 60
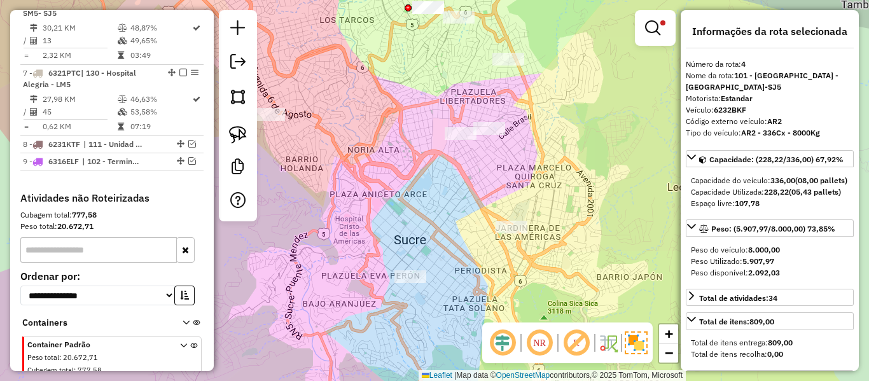
scroll to position [959, 0]
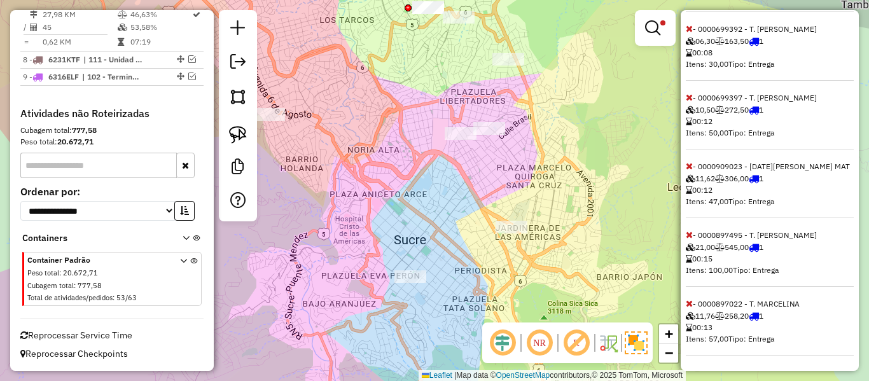
drag, startPoint x: 744, startPoint y: 195, endPoint x: 751, endPoint y: 329, distance: 133.8
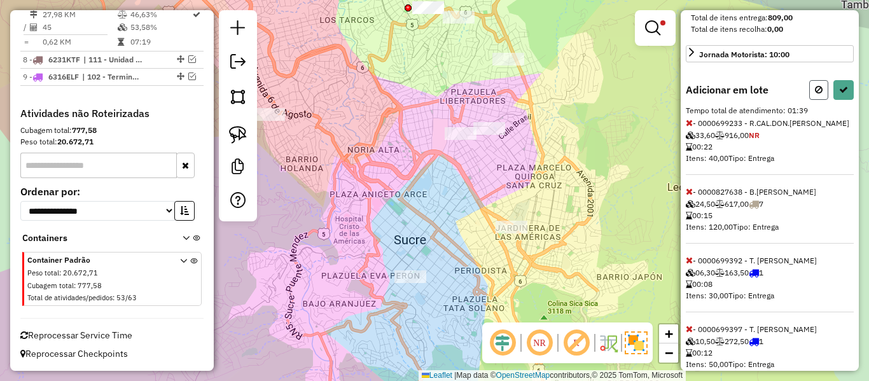
click at [816, 94] on icon at bounding box center [819, 89] width 8 height 9
select select "**********"
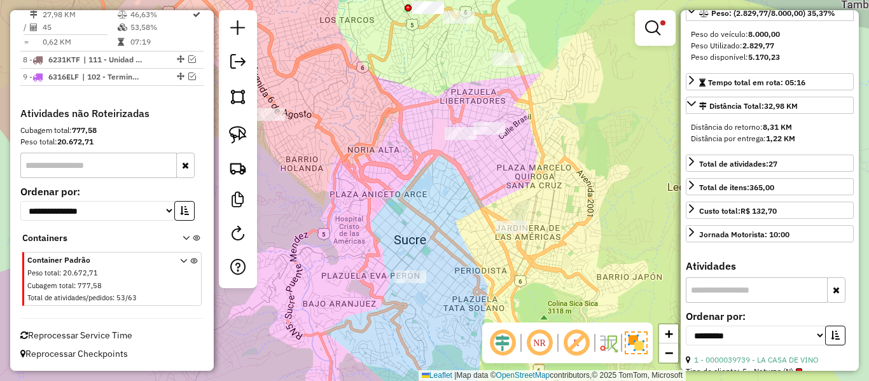
scroll to position [0, 0]
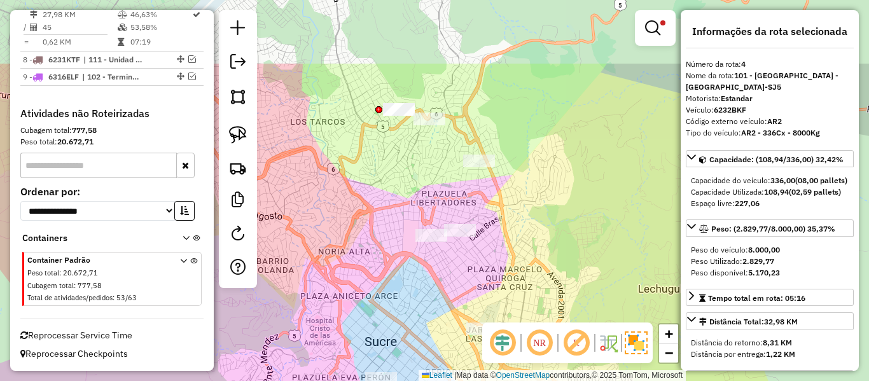
drag, startPoint x: 549, startPoint y: 158, endPoint x: 511, endPoint y: 261, distance: 109.9
click at [519, 261] on div "**********" at bounding box center [434, 190] width 869 height 381
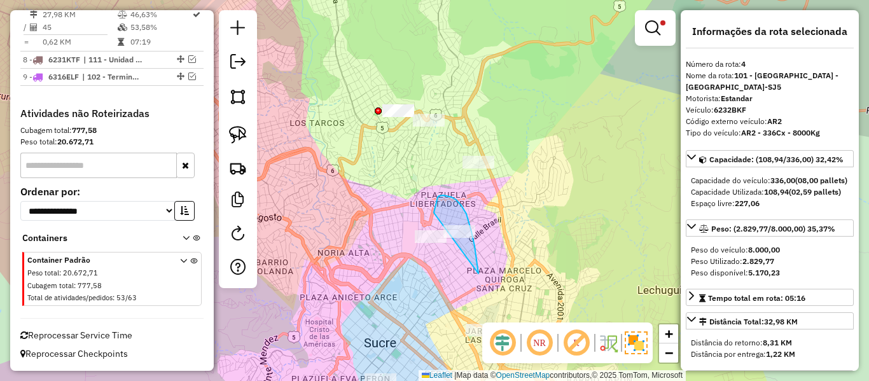
drag, startPoint x: 478, startPoint y: 270, endPoint x: 438, endPoint y: 214, distance: 68.5
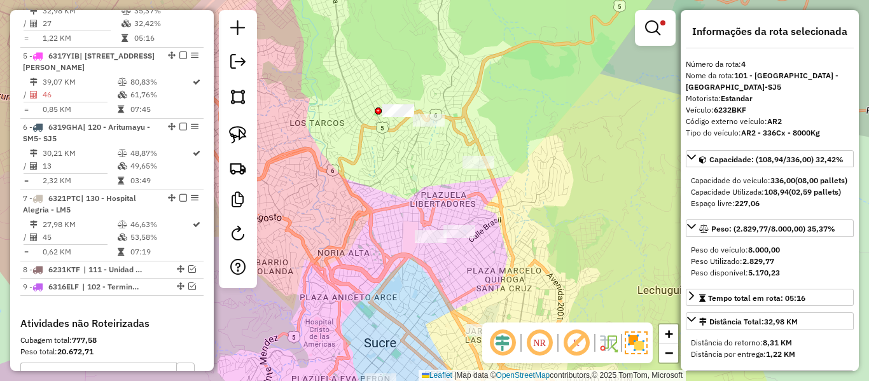
scroll to position [704, 0]
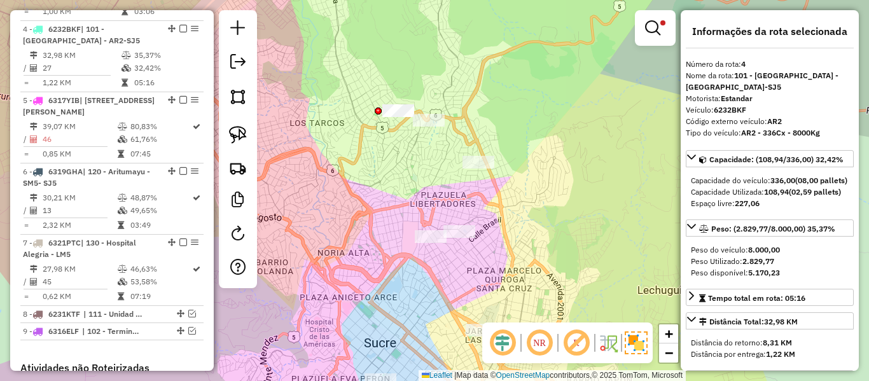
drag, startPoint x: 539, startPoint y: 268, endPoint x: 507, endPoint y: 118, distance: 153.0
click at [507, 121] on div "**********" at bounding box center [434, 190] width 869 height 381
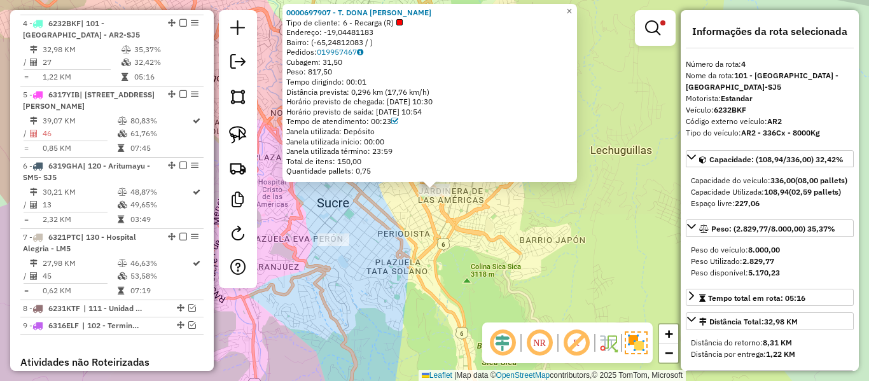
scroll to position [715, 0]
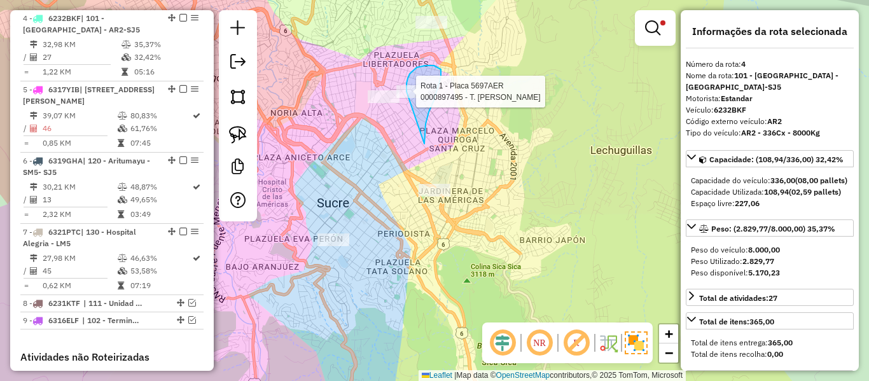
drag, startPoint x: 429, startPoint y: 112, endPoint x: 407, endPoint y: 99, distance: 26.0
click at [407, 98] on div "**********" at bounding box center [434, 190] width 869 height 381
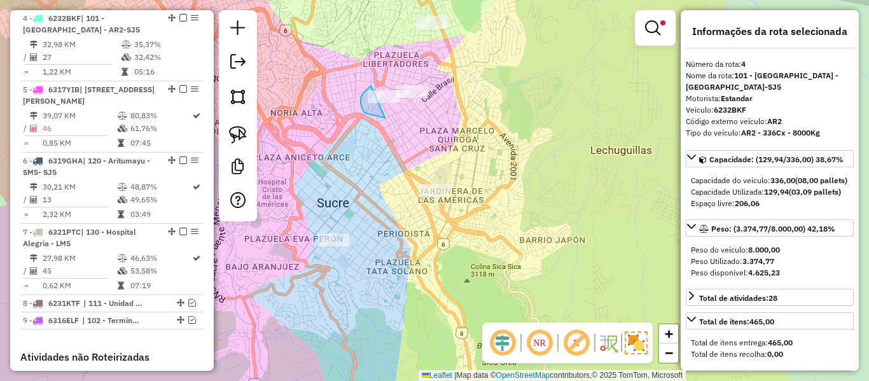
drag, startPoint x: 363, startPoint y: 109, endPoint x: 465, endPoint y: 95, distance: 103.4
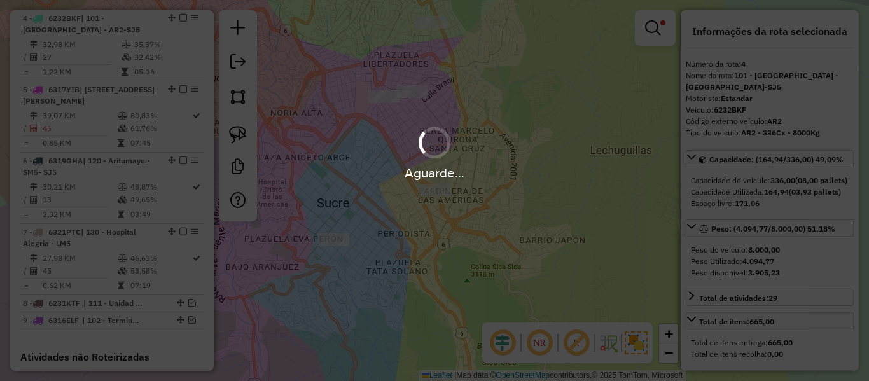
select select "**********"
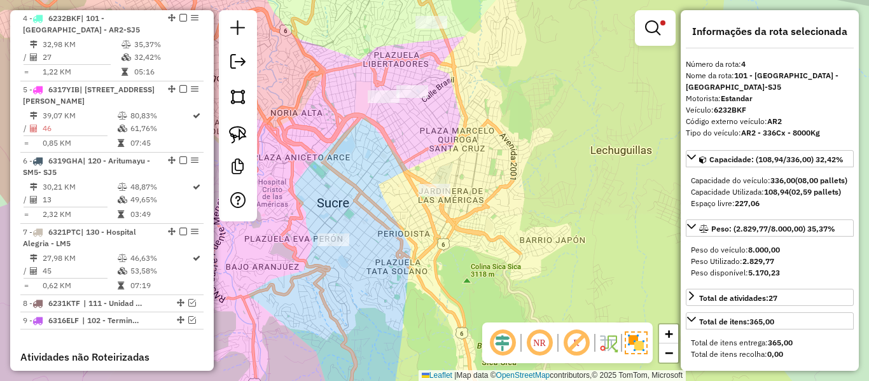
click at [486, 197] on div "**********" at bounding box center [434, 190] width 869 height 381
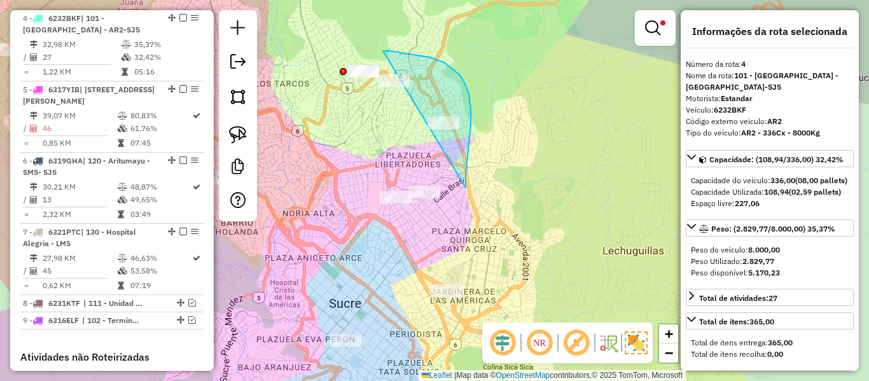
drag, startPoint x: 466, startPoint y: 185, endPoint x: 375, endPoint y: 132, distance: 105.0
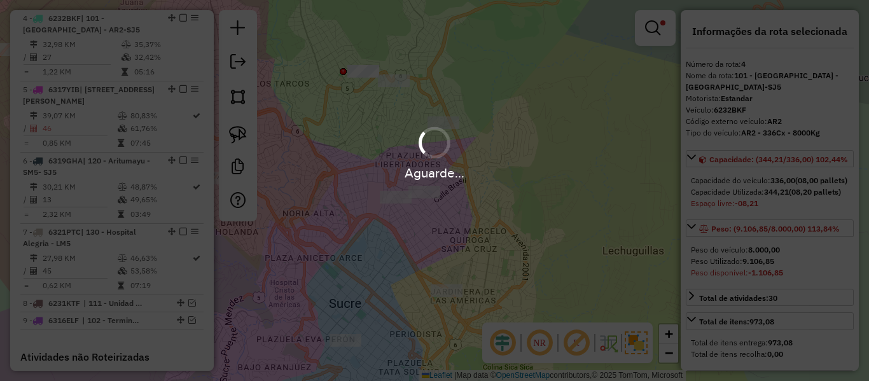
select select "**********"
click at [504, 187] on div "Aguarde..." at bounding box center [434, 190] width 869 height 381
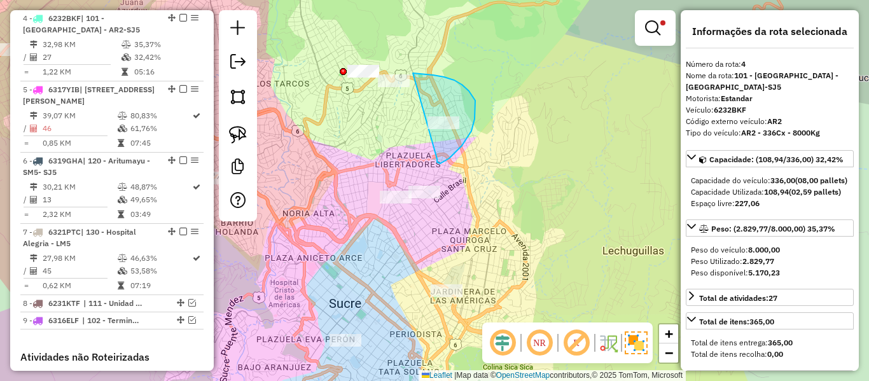
drag, startPoint x: 449, startPoint y: 158, endPoint x: 413, endPoint y: 73, distance: 92.6
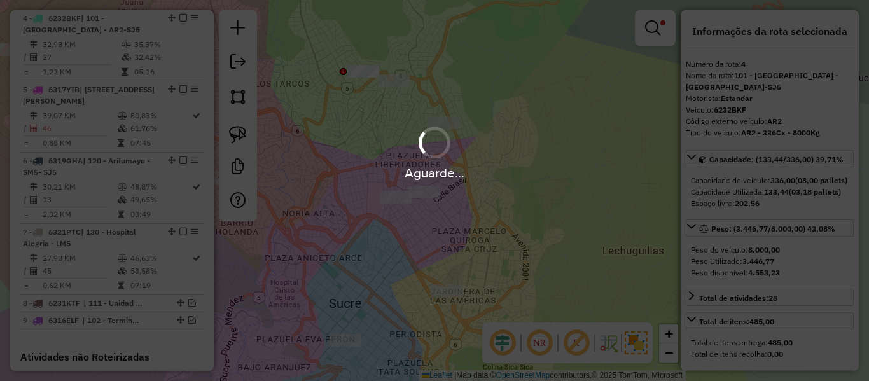
click at [504, 205] on div "Aguarde..." at bounding box center [434, 190] width 869 height 381
select select "**********"
drag, startPoint x: 524, startPoint y: 152, endPoint x: 528, endPoint y: 123, distance: 28.9
click at [528, 123] on hb-app "Aguarde... Pop-up bloqueado! Seu navegador bloqueou automáticamente a abertura …" at bounding box center [434, 190] width 869 height 381
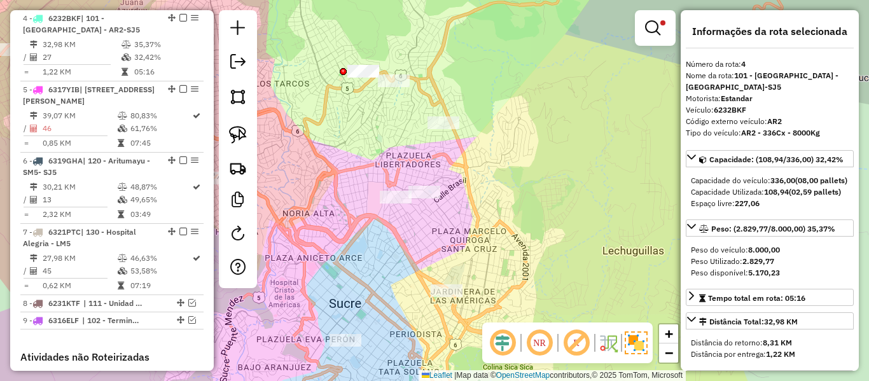
click at [528, 123] on div "**********" at bounding box center [434, 190] width 869 height 381
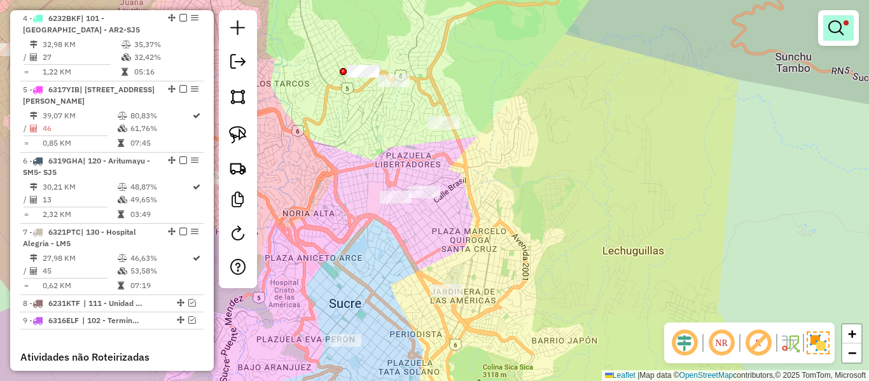
click at [849, 25] on link at bounding box center [838, 27] width 31 height 25
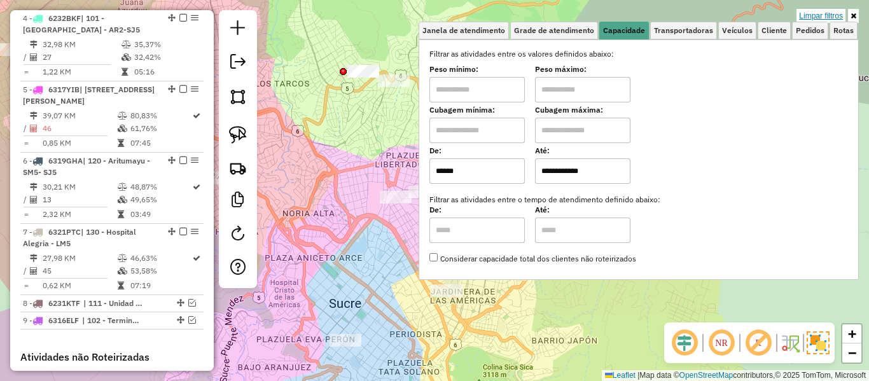
click at [842, 20] on link "Limpar filtros" at bounding box center [820, 16] width 49 height 14
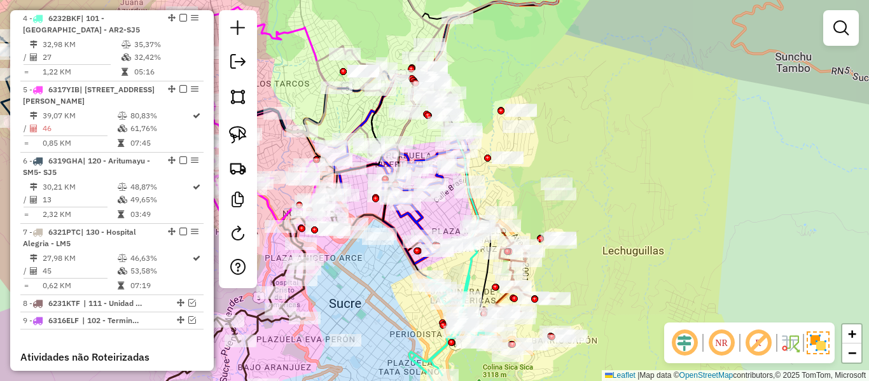
click at [660, 290] on div "Janela de atendimento Grade de atendimento Capacidade Transportadoras Veículos …" at bounding box center [434, 190] width 869 height 381
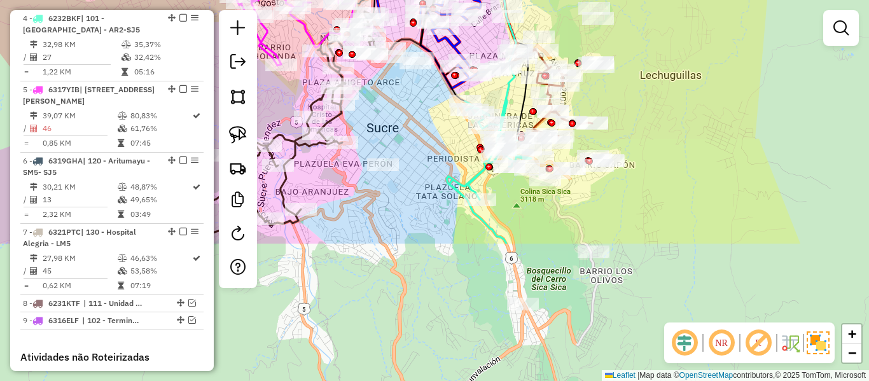
drag, startPoint x: 686, startPoint y: 149, endPoint x: 624, endPoint y: 135, distance: 63.9
click at [690, 129] on div "Janela de atendimento Grade de atendimento Capacidade Transportadoras Veículos …" at bounding box center [434, 190] width 869 height 381
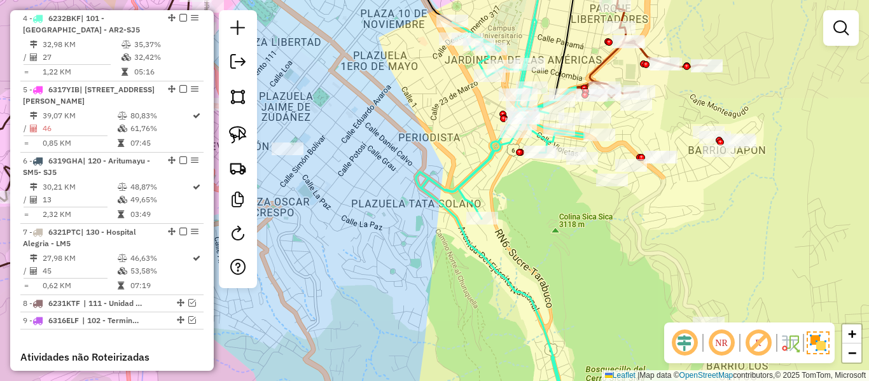
click at [483, 165] on icon at bounding box center [500, 219] width 168 height 400
select select "**********"
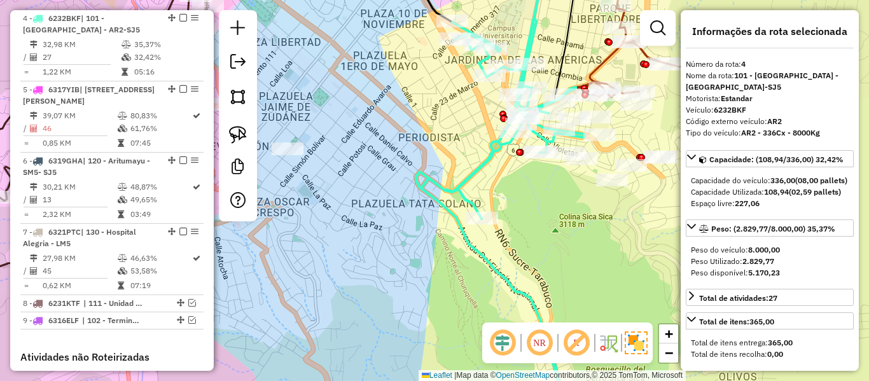
drag, startPoint x: 513, startPoint y: 181, endPoint x: 485, endPoint y: 210, distance: 40.5
click at [485, 210] on div "Janela de atendimento Grade de atendimento Capacidade Transportadoras Veículos …" at bounding box center [434, 190] width 869 height 381
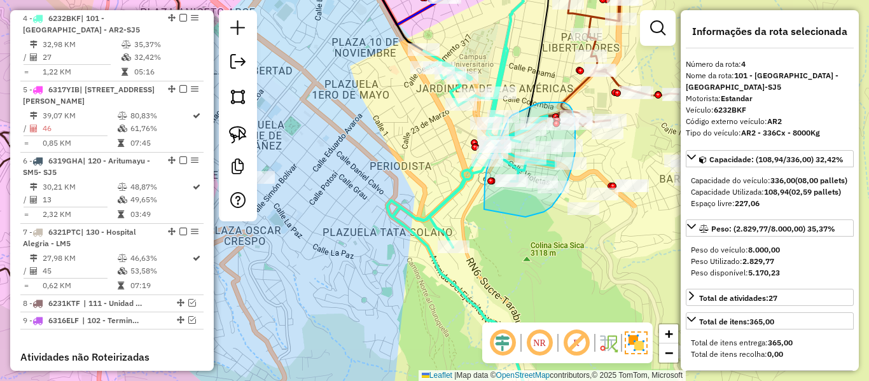
drag, startPoint x: 487, startPoint y: 170, endPoint x: 525, endPoint y: 217, distance: 60.6
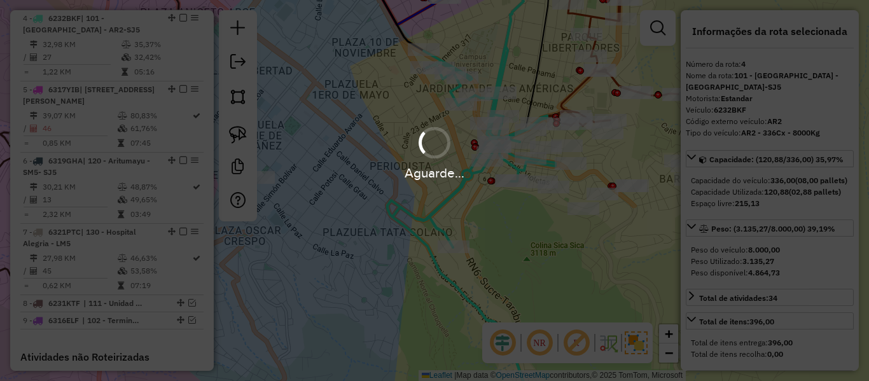
select select "**********"
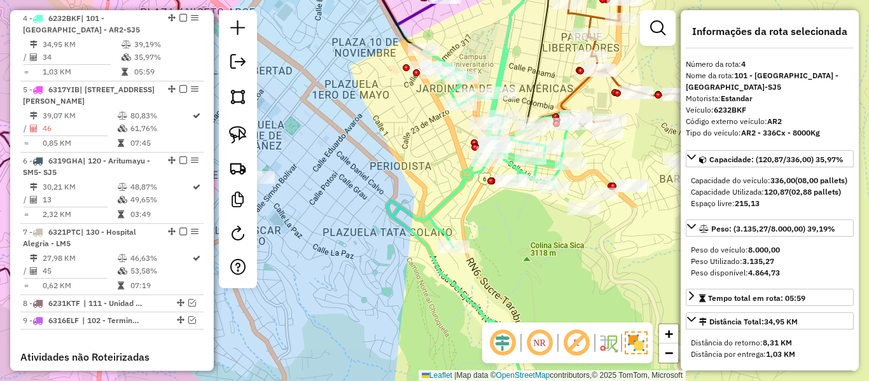
click at [466, 177] on icon at bounding box center [479, 234] width 184 height 372
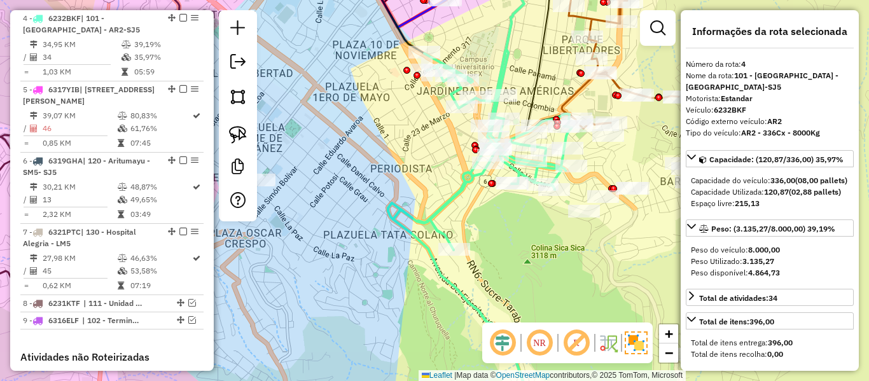
drag, startPoint x: 477, startPoint y: 201, endPoint x: 513, endPoint y: 337, distance: 140.3
click at [513, 337] on hb-router-mapa "Informações da Sessão 1281030 - 23/09/2025 Criação: 22/09/2025 19:01 Depósito: …" at bounding box center [434, 190] width 869 height 381
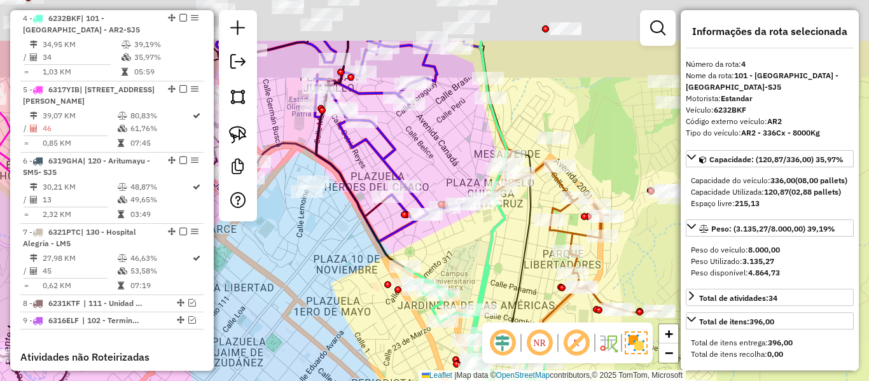
drag, startPoint x: 482, startPoint y: 316, endPoint x: 426, endPoint y: 403, distance: 103.2
click at [426, 380] on html "Aguarde... Pop-up bloqueado! Seu navegador bloqueou automáticamente a abertura …" at bounding box center [434, 190] width 869 height 381
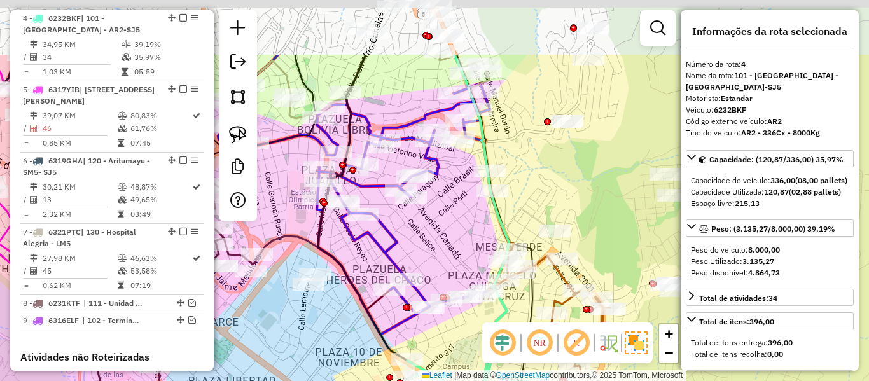
drag, startPoint x: 478, startPoint y: 344, endPoint x: 478, endPoint y: 375, distance: 31.8
click at [478, 375] on div "Janela de atendimento Grade de atendimento Capacidade Transportadoras Veículos …" at bounding box center [434, 190] width 869 height 381
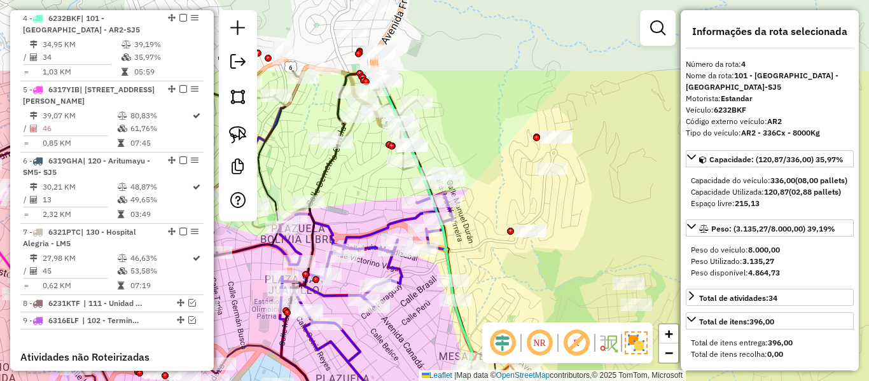
drag, startPoint x: 460, startPoint y: 196, endPoint x: 487, endPoint y: 267, distance: 75.5
click at [423, 305] on div "Janela de atendimento Grade de atendimento Capacidade Transportadoras Veículos …" at bounding box center [434, 190] width 869 height 381
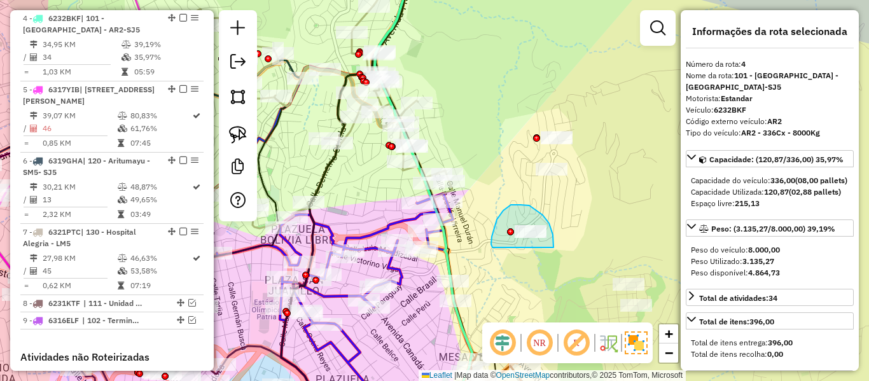
drag, startPoint x: 553, startPoint y: 247, endPoint x: 492, endPoint y: 247, distance: 61.1
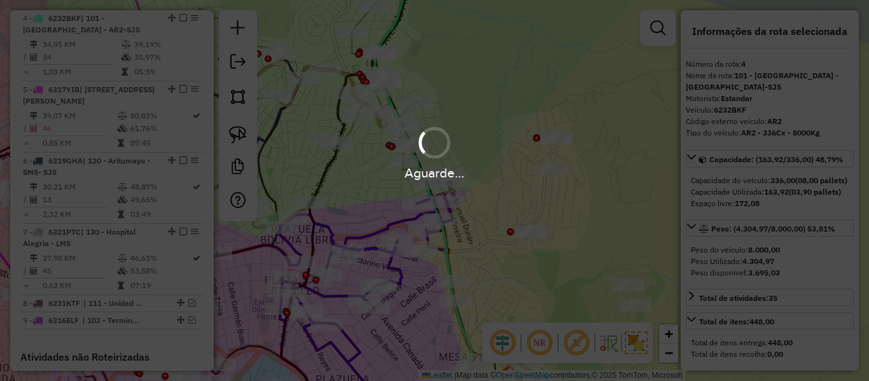
select select "**********"
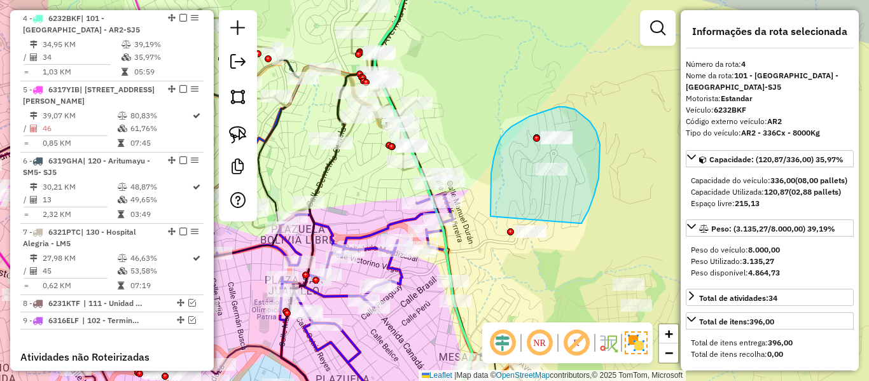
drag, startPoint x: 581, startPoint y: 223, endPoint x: 524, endPoint y: 268, distance: 72.9
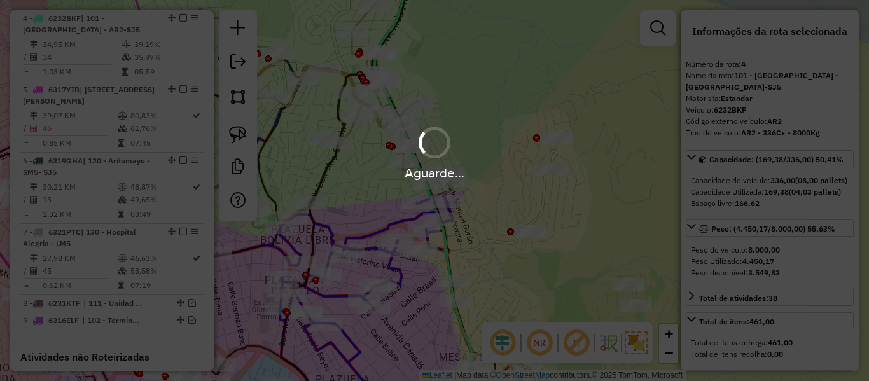
select select "**********"
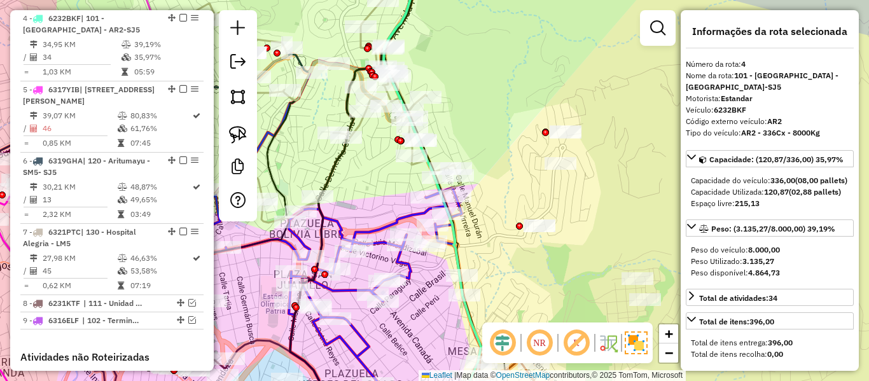
drag, startPoint x: 476, startPoint y: 239, endPoint x: 568, endPoint y: 193, distance: 103.3
click at [568, 193] on div "Janela de atendimento Grade de atendimento Capacidade Transportadoras Veículos …" at bounding box center [434, 190] width 869 height 381
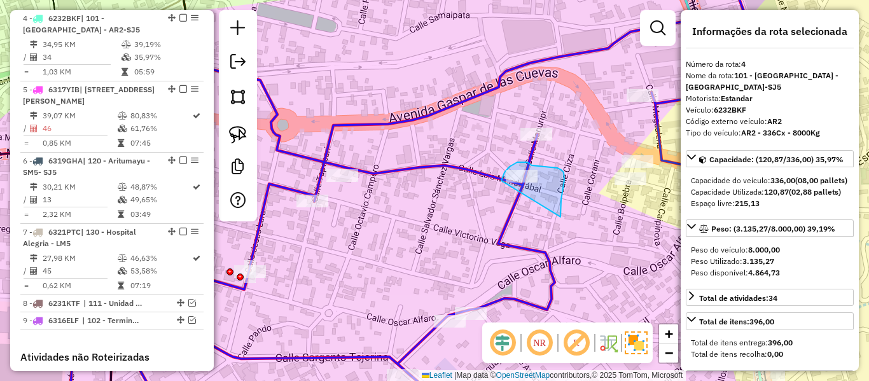
drag, startPoint x: 560, startPoint y: 209, endPoint x: 502, endPoint y: 195, distance: 60.3
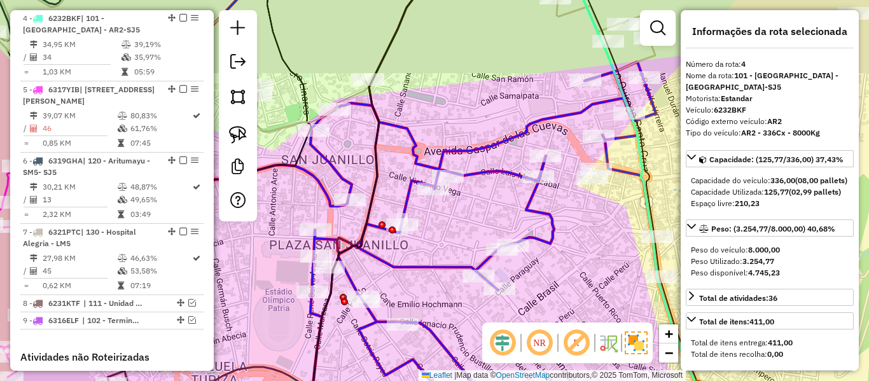
select select "**********"
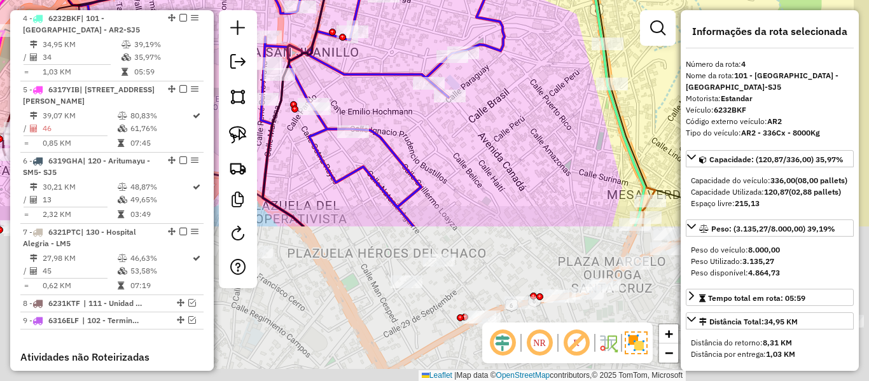
drag, startPoint x: 501, startPoint y: 94, endPoint x: 499, endPoint y: 78, distance: 16.0
click at [499, 78] on div "Janela de atendimento Grade de atendimento Capacidade Transportadoras Veículos …" at bounding box center [434, 190] width 869 height 381
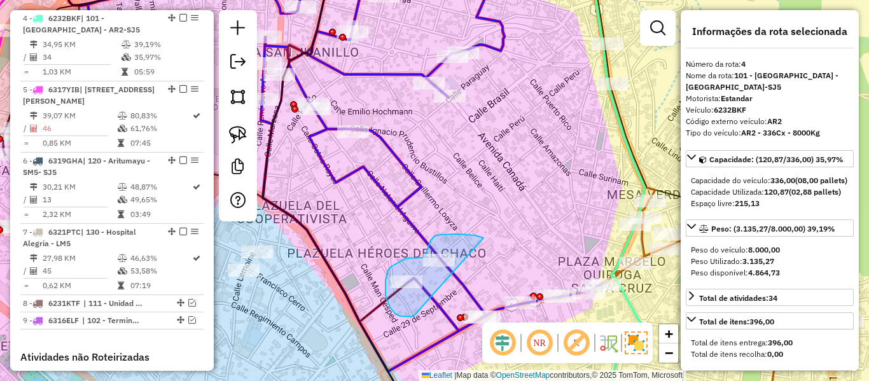
drag, startPoint x: 483, startPoint y: 238, endPoint x: 415, endPoint y: 315, distance: 103.2
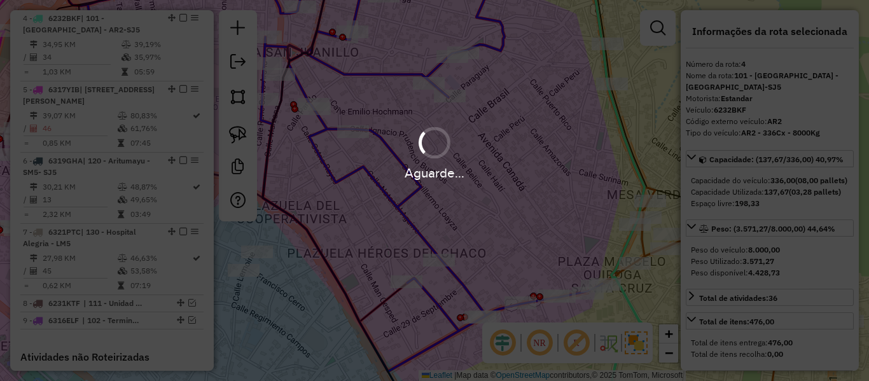
select select "**********"
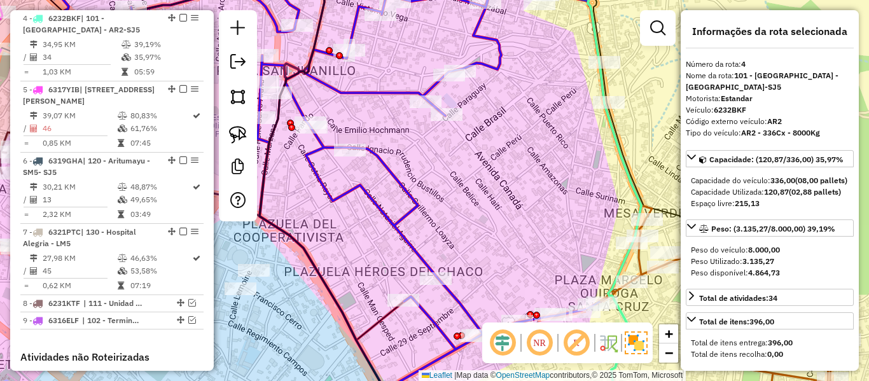
drag, startPoint x: 526, startPoint y: 135, endPoint x: 522, endPoint y: 411, distance: 276.1
click at [522, 380] on html "Aguarde... Pop-up bloqueado! Seu navegador bloqueou automáticamente a abertura …" at bounding box center [434, 190] width 869 height 381
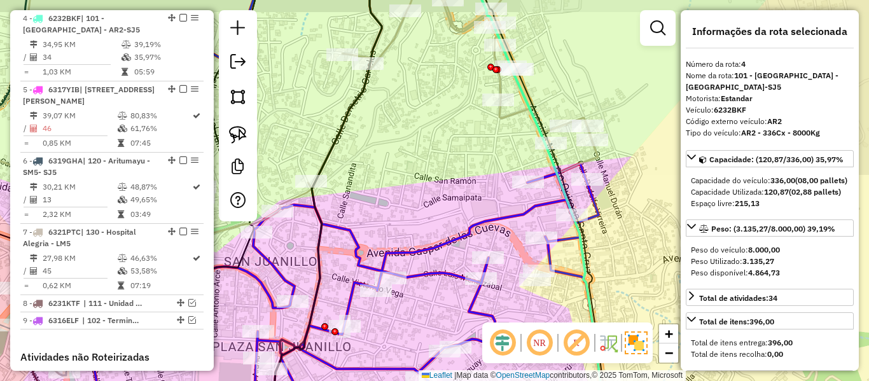
click at [454, 217] on div "Janela de atendimento Grade de atendimento Capacidade Transportadoras Veículos …" at bounding box center [434, 190] width 869 height 381
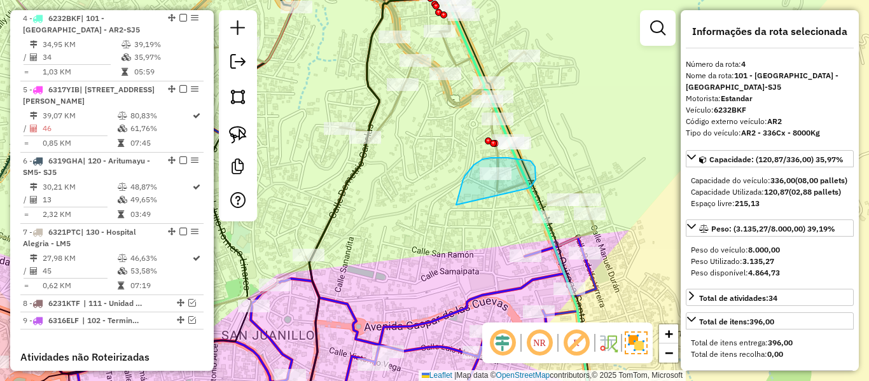
drag, startPoint x: 465, startPoint y: 176, endPoint x: 527, endPoint y: 189, distance: 63.1
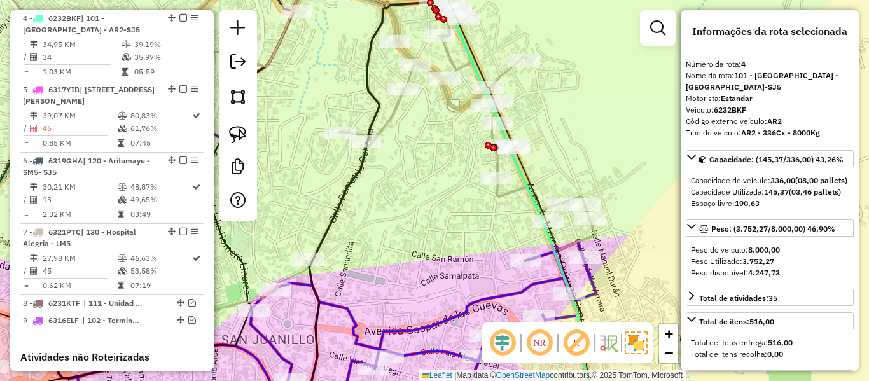
click at [481, 48] on div "Janela de atendimento Grade de atendimento Capacidade Transportadoras Veículos …" at bounding box center [434, 190] width 869 height 381
drag, startPoint x: 494, startPoint y: 111, endPoint x: 503, endPoint y: 181, distance: 69.8
click at [503, 181] on div "Janela de atendimento Grade de atendimento Capacidade Transportadoras Veículos …" at bounding box center [434, 190] width 869 height 381
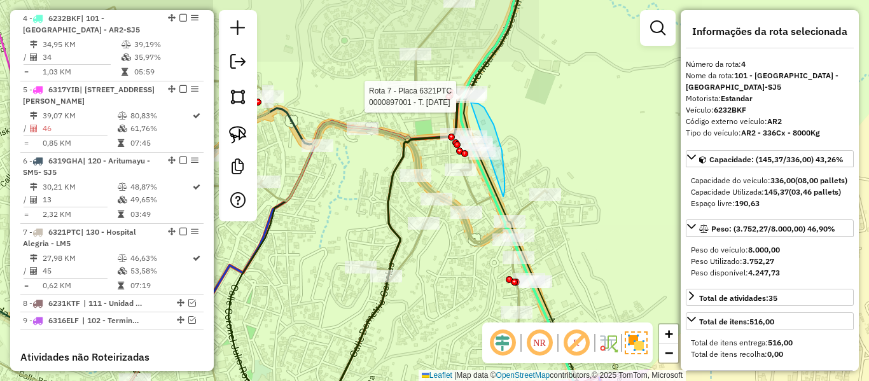
drag, startPoint x: 484, startPoint y: 108, endPoint x: 415, endPoint y: 126, distance: 71.1
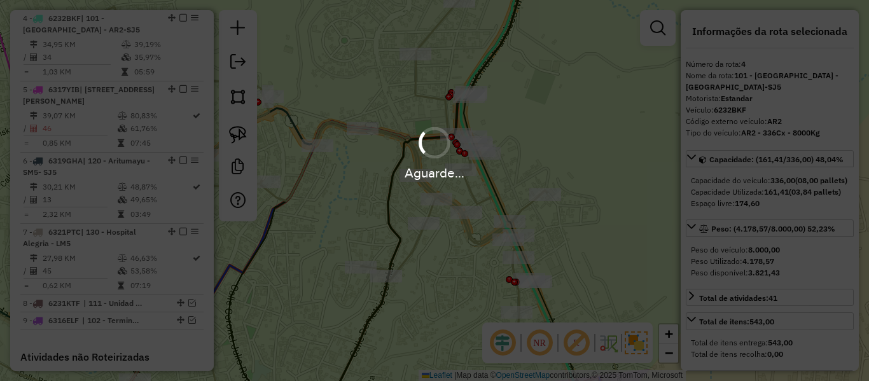
select select "**********"
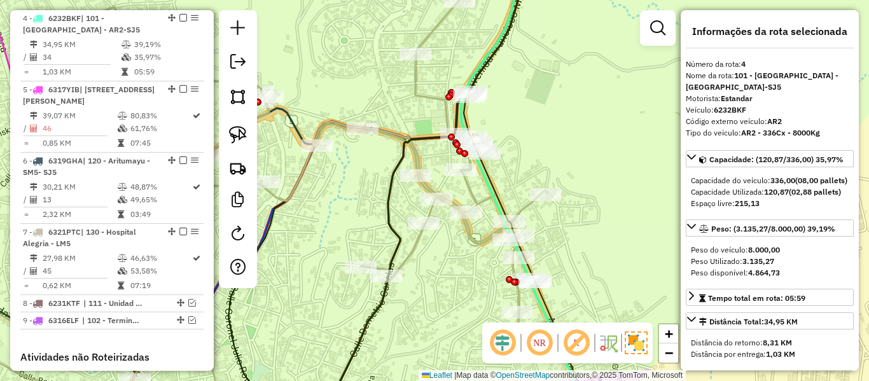
click at [569, 165] on div "Janela de atendimento Grade de atendimento Capacidade Transportadoras Veículos …" at bounding box center [434, 190] width 869 height 381
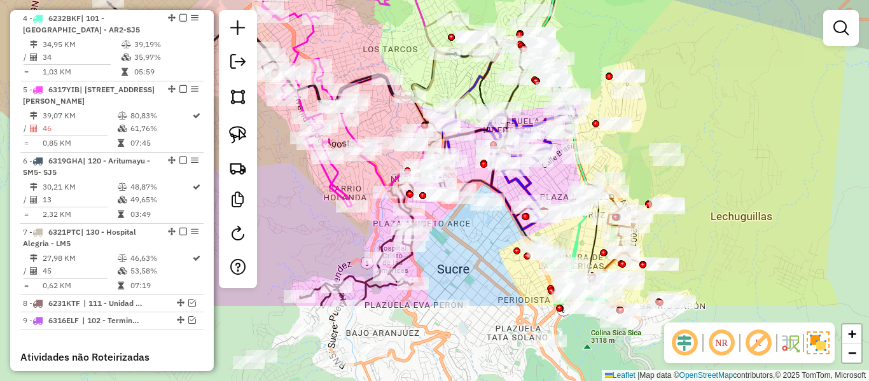
drag, startPoint x: 687, startPoint y: 232, endPoint x: 683, endPoint y: 98, distance: 134.3
click at [683, 99] on div "Janela de atendimento Grade de atendimento Capacidade Transportadoras Veículos …" at bounding box center [434, 190] width 869 height 381
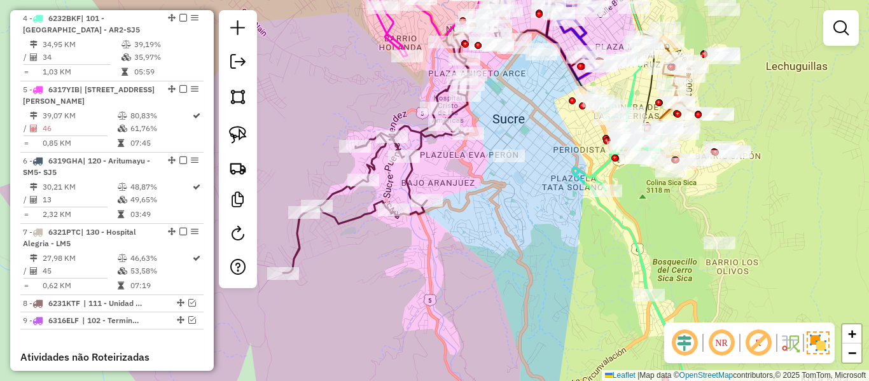
click at [627, 226] on icon at bounding box center [634, 246] width 123 height 310
select select "**********"
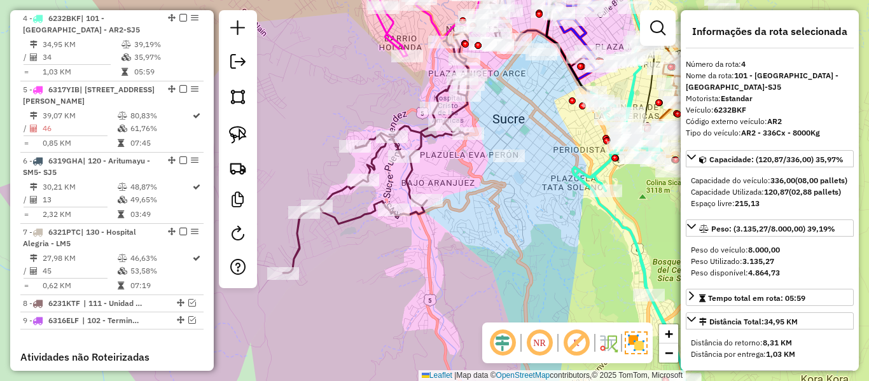
click at [514, 228] on div "Janela de atendimento Grade de atendimento Capacidade Transportadoras Veículos …" at bounding box center [434, 190] width 869 height 381
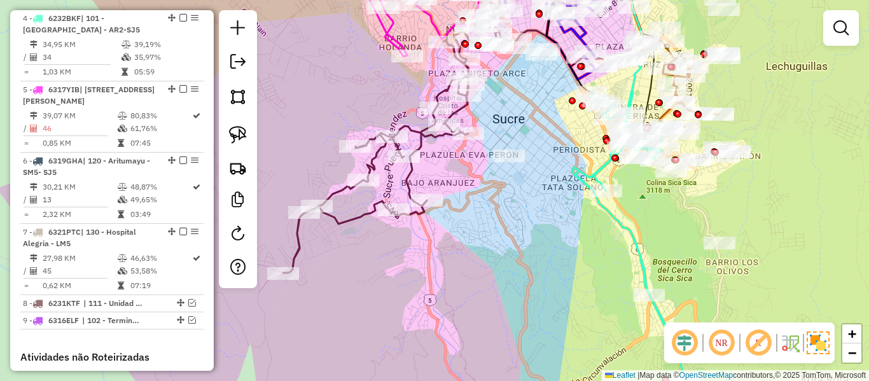
drag, startPoint x: 538, startPoint y: 223, endPoint x: 602, endPoint y: 188, distance: 72.9
click at [600, 191] on div "Janela de atendimento Grade de atendimento Capacidade Transportadoras Veículos …" at bounding box center [434, 190] width 869 height 381
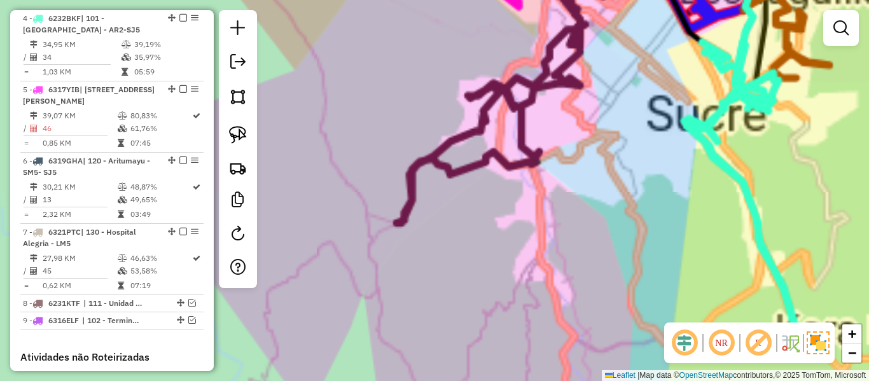
drag, startPoint x: 566, startPoint y: 226, endPoint x: 506, endPoint y: 194, distance: 68.3
click at [566, 226] on div "Janela de atendimento Grade de atendimento Capacidade Transportadoras Veículos …" at bounding box center [434, 190] width 869 height 381
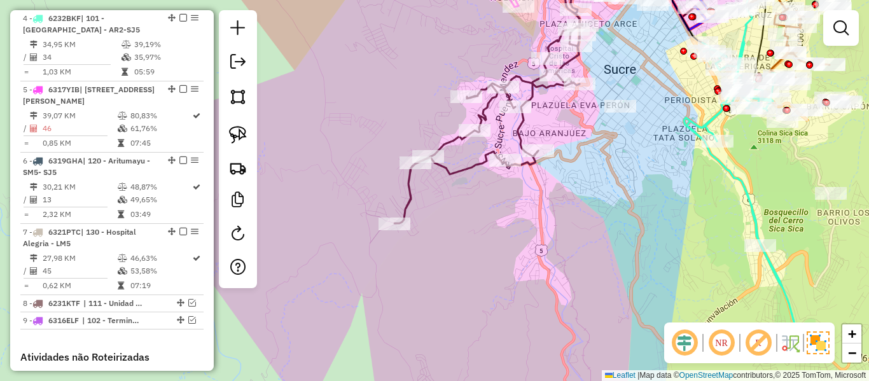
click at [485, 167] on icon at bounding box center [502, 92] width 216 height 261
select select "**********"
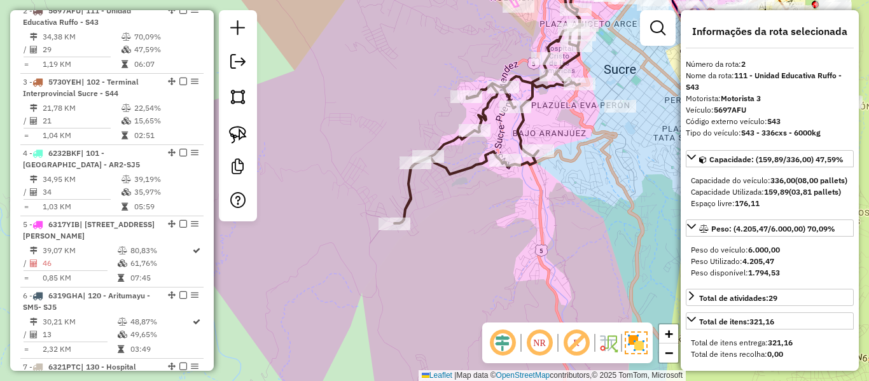
scroll to position [573, 0]
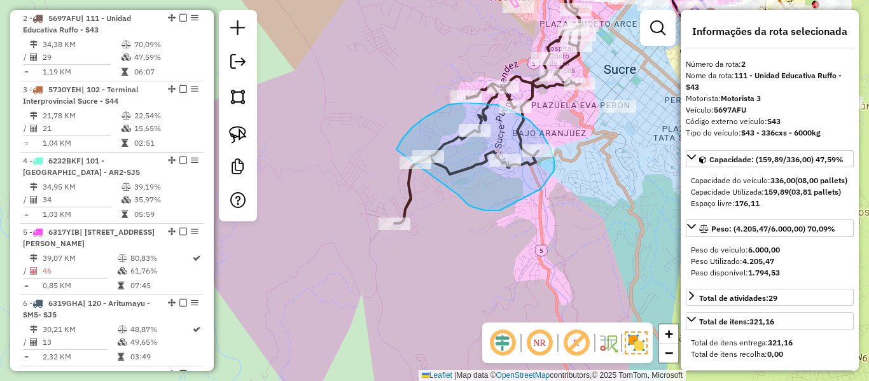
drag, startPoint x: 468, startPoint y: 205, endPoint x: 418, endPoint y: 208, distance: 50.4
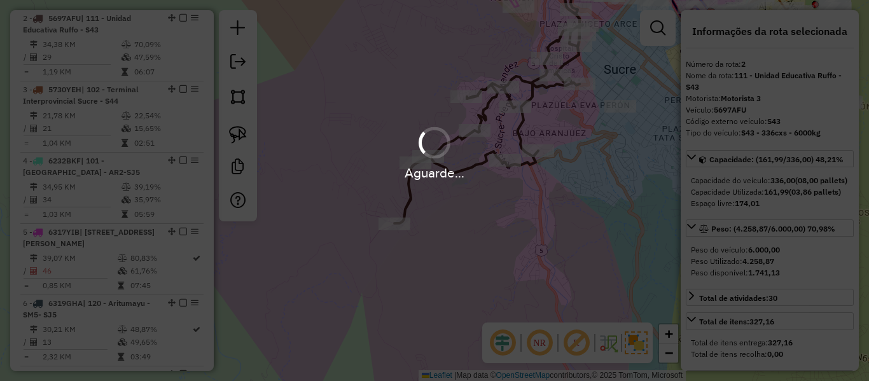
select select "**********"
click at [464, 219] on div "Aguarde..." at bounding box center [434, 190] width 869 height 381
click at [500, 222] on div "Aguarde..." at bounding box center [434, 190] width 869 height 381
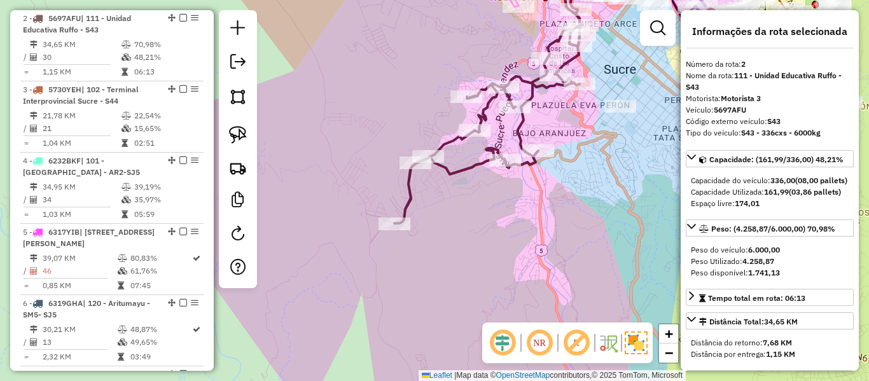
click at [469, 167] on icon at bounding box center [502, 92] width 216 height 261
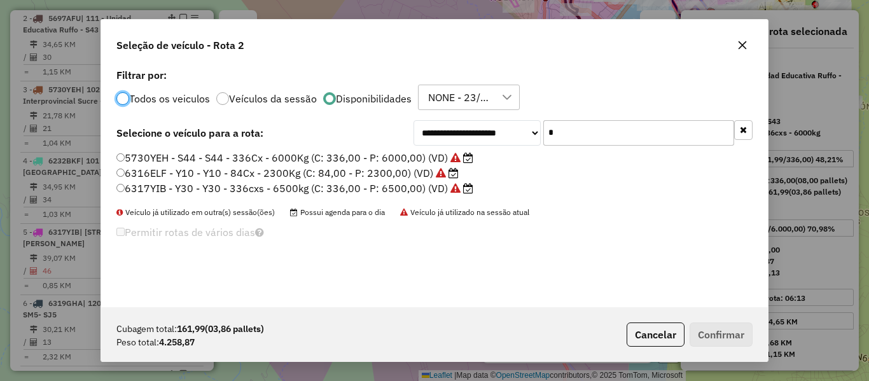
scroll to position [7, 4]
click at [628, 122] on input "*" at bounding box center [638, 132] width 191 height 25
type input "*"
click at [409, 170] on label "6263UND - BD7 - BD7 - 336cxs - 6300Kg (C: 336,00 - P: 6300,00) (VD)" at bounding box center [292, 172] width 353 height 15
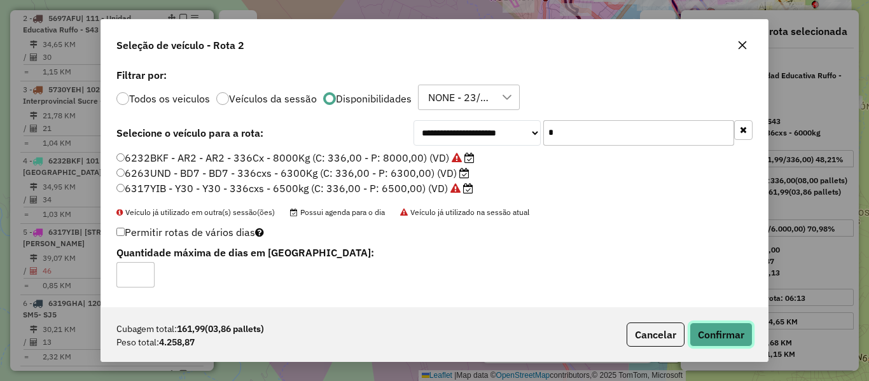
click at [726, 333] on button "Confirmar" at bounding box center [721, 335] width 63 height 24
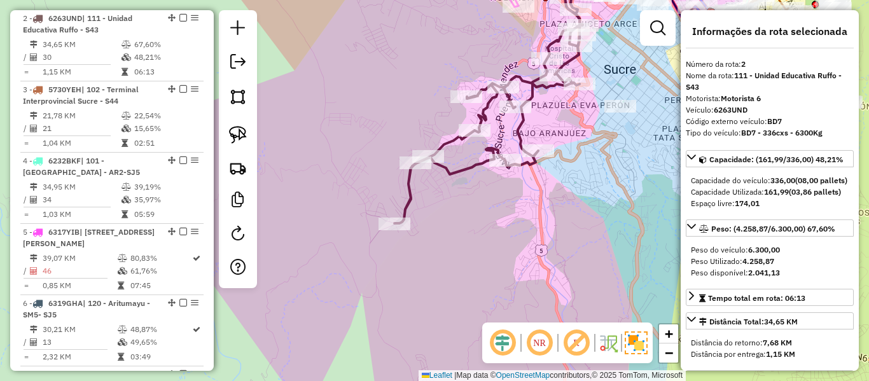
click at [520, 247] on div "Janela de atendimento Grade de atendimento Capacidade Transportadoras Veículos …" at bounding box center [434, 190] width 869 height 381
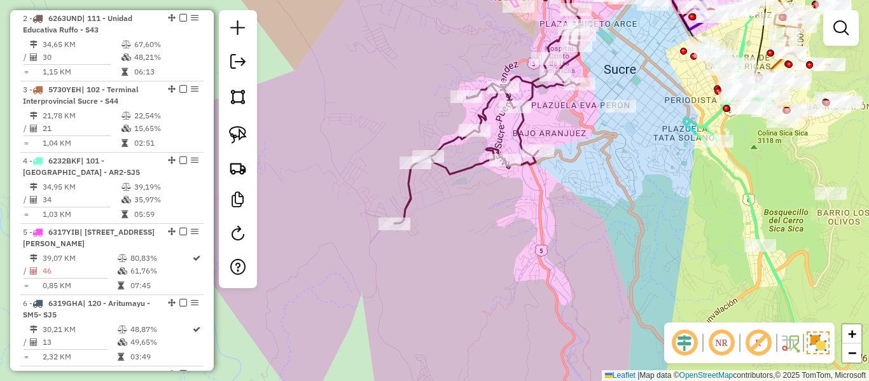
click at [464, 172] on icon at bounding box center [502, 92] width 216 height 261
select select "**********"
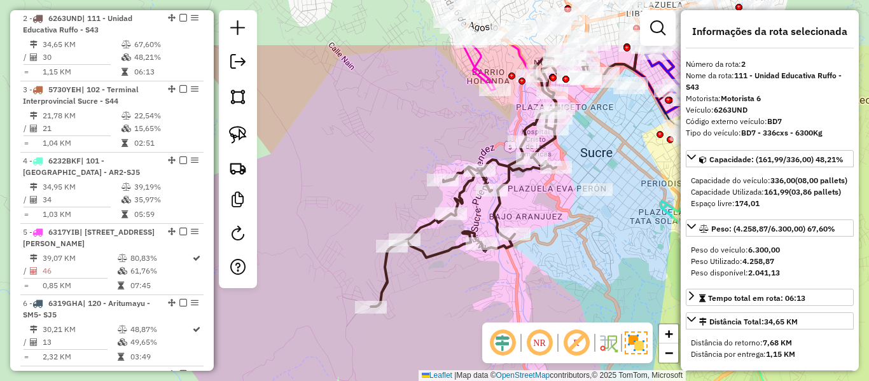
drag, startPoint x: 502, startPoint y: 196, endPoint x: 348, endPoint y: 200, distance: 154.0
click at [467, 319] on div "Janela de atendimento Grade de atendimento Capacidade Transportadoras Veículos …" at bounding box center [434, 190] width 869 height 381
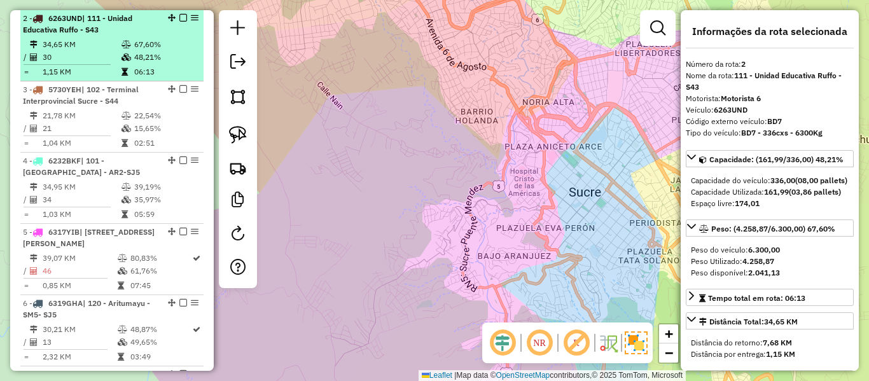
click at [149, 51] on td "48,21%" at bounding box center [166, 57] width 64 height 13
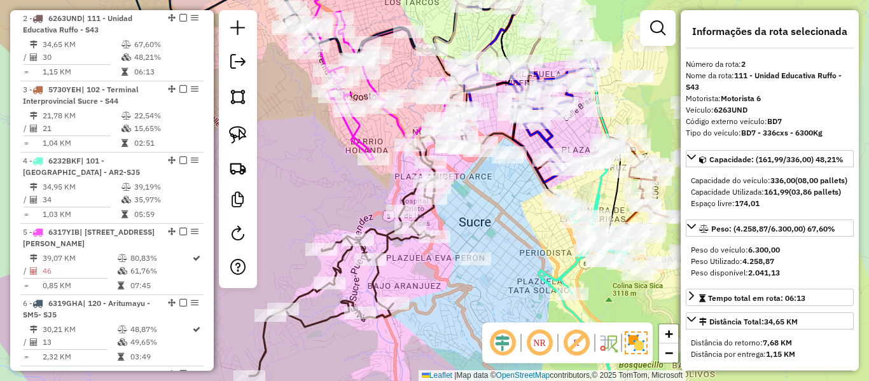
scroll to position [959, 0]
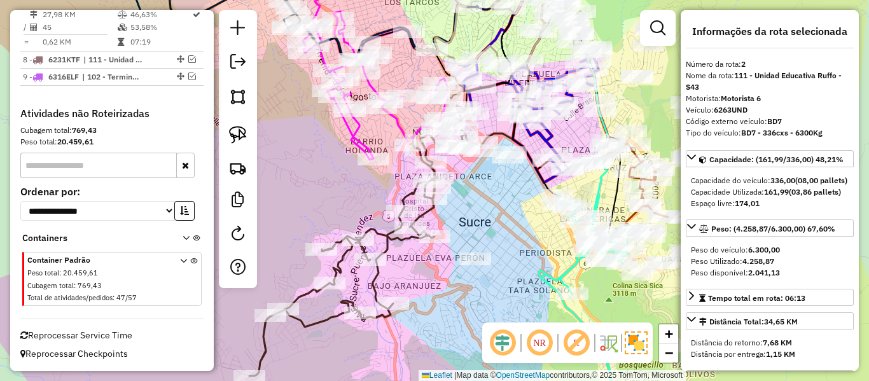
click at [389, 244] on icon at bounding box center [357, 241] width 216 height 270
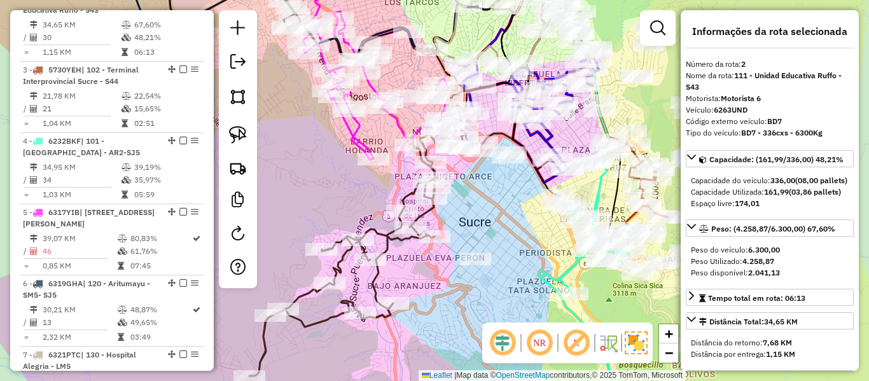
scroll to position [573, 0]
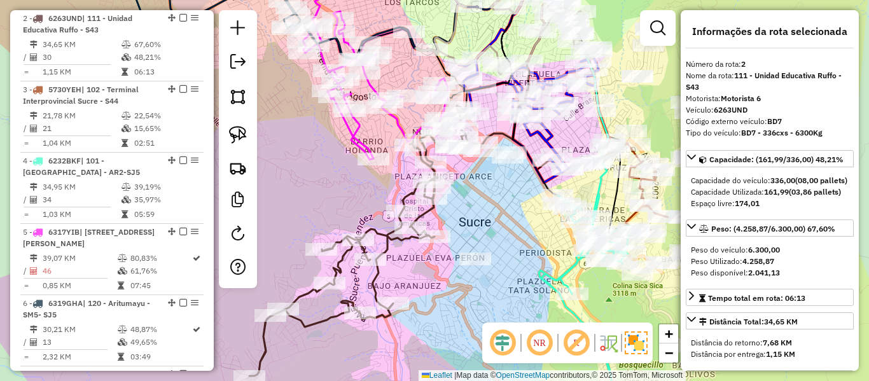
click at [385, 239] on icon at bounding box center [357, 241] width 216 height 270
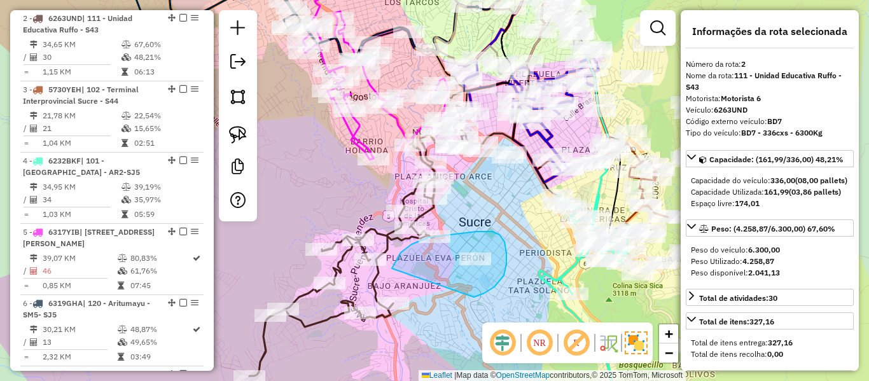
drag, startPoint x: 392, startPoint y: 268, endPoint x: 474, endPoint y: 297, distance: 86.9
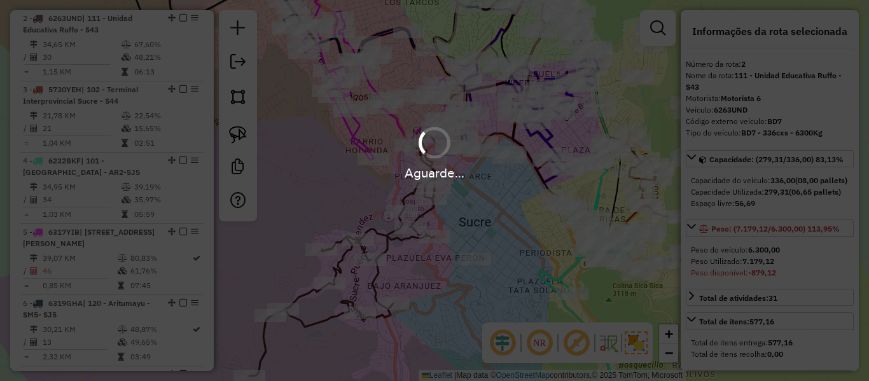
select select "**********"
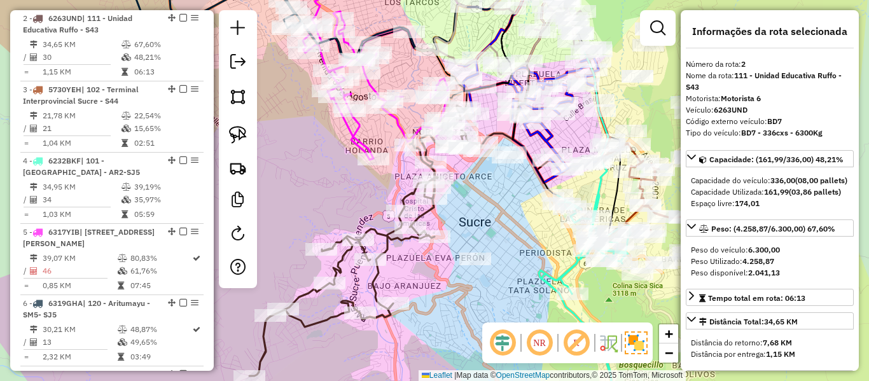
click at [426, 208] on icon at bounding box center [357, 241] width 216 height 270
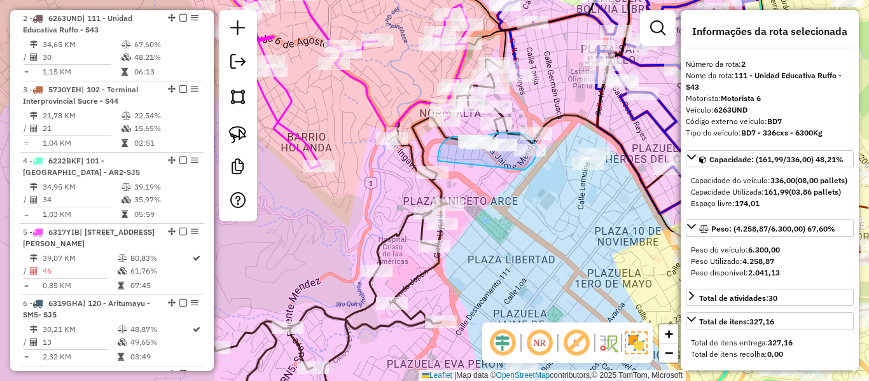
drag, startPoint x: 438, startPoint y: 161, endPoint x: 524, endPoint y: 170, distance: 87.0
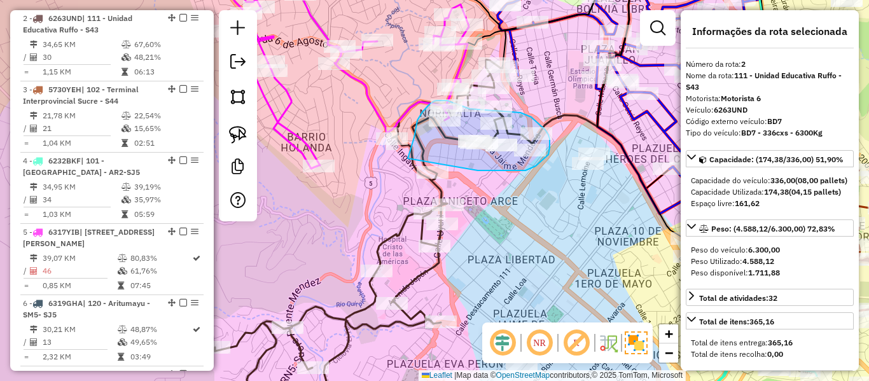
drag, startPoint x: 478, startPoint y: 170, endPoint x: 408, endPoint y: 164, distance: 70.3
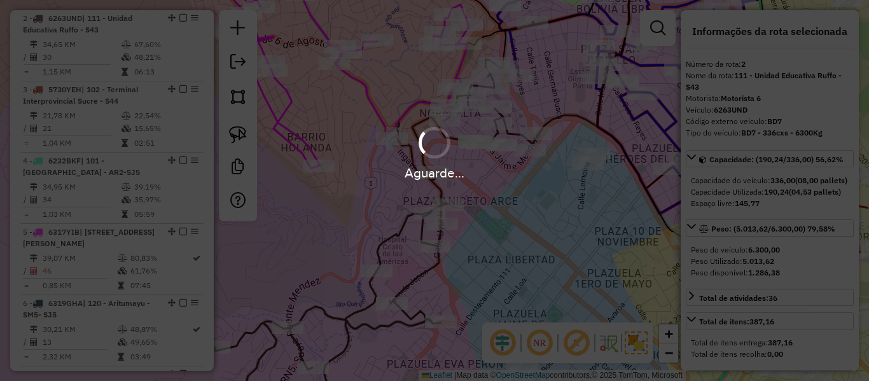
click at [468, 204] on hb-app "Aguarde... Pop-up bloqueado! Seu navegador bloqueou automáticamente a abertura …" at bounding box center [434, 190] width 869 height 381
select select "**********"
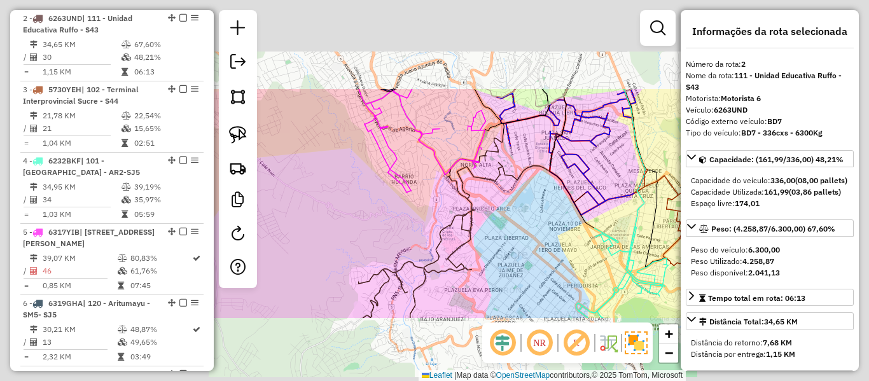
click at [505, 216] on div "Janela de atendimento Grade de atendimento Capacidade Transportadoras Veículos …" at bounding box center [434, 190] width 869 height 381
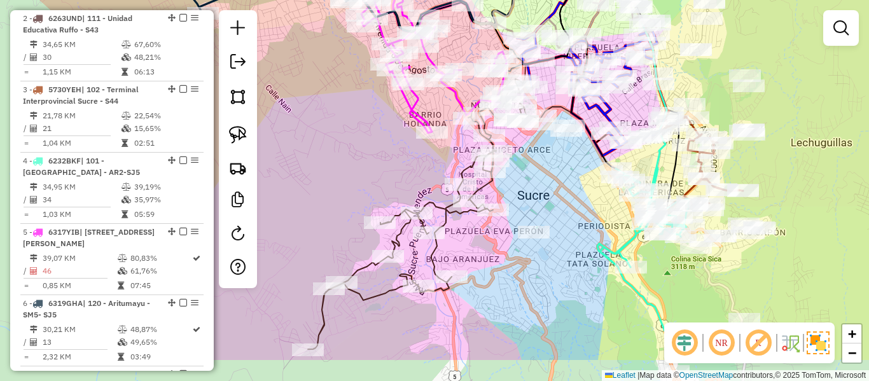
drag, startPoint x: 513, startPoint y: 232, endPoint x: 534, endPoint y: 173, distance: 63.0
click at [534, 173] on div "Janela de atendimento Grade de atendimento Capacidade Transportadoras Veículos …" at bounding box center [434, 190] width 869 height 381
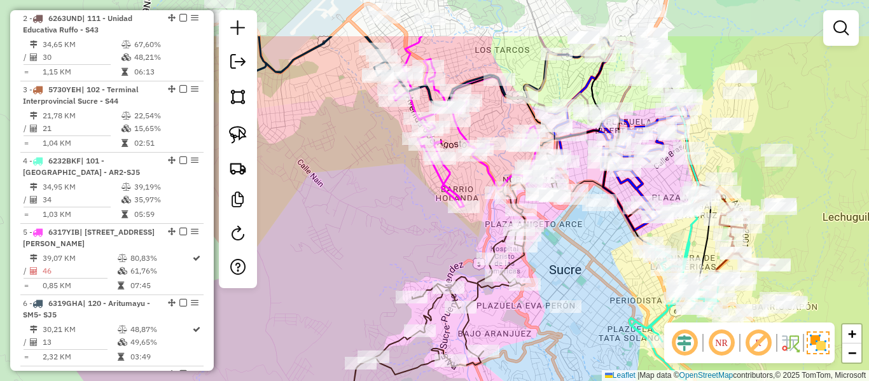
drag, startPoint x: 510, startPoint y: 186, endPoint x: 559, endPoint y: 298, distance: 121.4
click at [559, 298] on div "Janela de atendimento Grade de atendimento Capacidade Transportadoras Veículos …" at bounding box center [434, 190] width 869 height 381
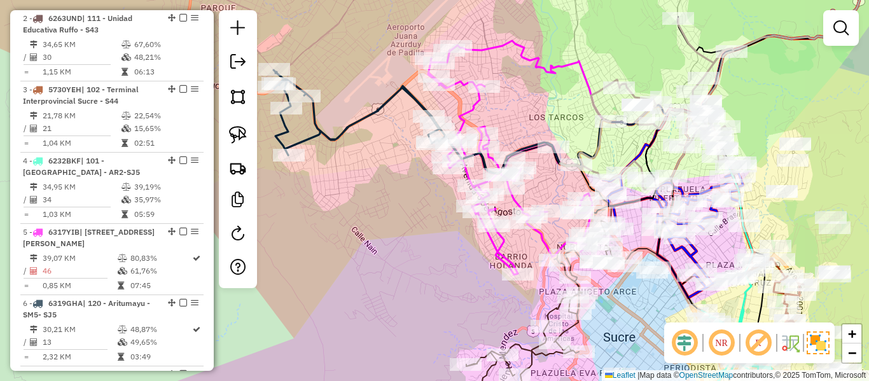
drag, startPoint x: 393, startPoint y: 198, endPoint x: 510, endPoint y: 268, distance: 136.2
click at [510, 268] on div "Janela de atendimento Grade de atendimento Capacidade Transportadoras Veículos …" at bounding box center [434, 190] width 869 height 381
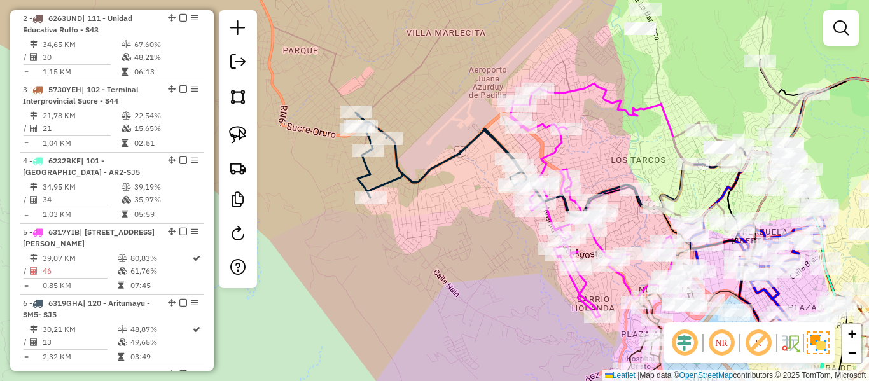
click at [454, 144] on div "Janela de atendimento Grade de atendimento Capacidade Transportadoras Veículos …" at bounding box center [434, 190] width 869 height 381
click at [447, 155] on icon at bounding box center [442, 155] width 172 height 85
select select "**********"
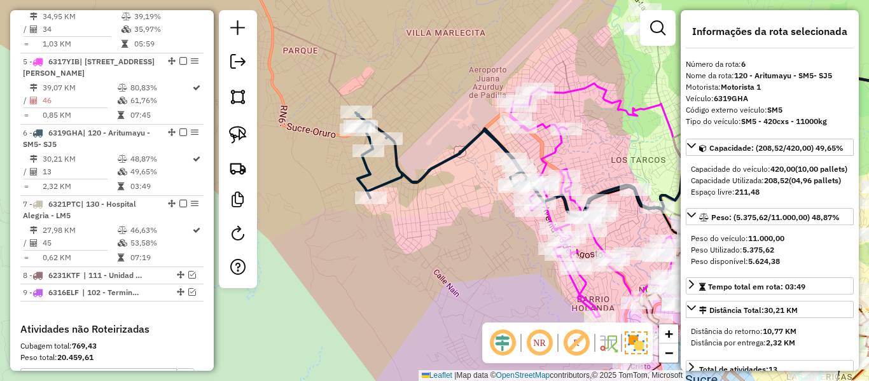
scroll to position [858, 0]
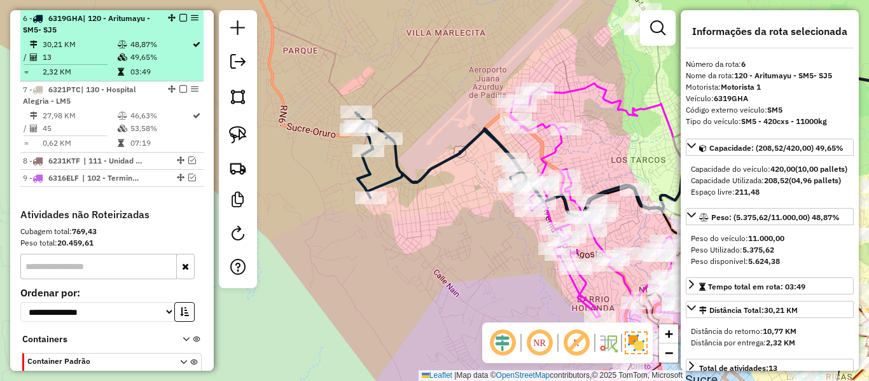
click at [135, 60] on td "49,65%" at bounding box center [161, 57] width 62 height 13
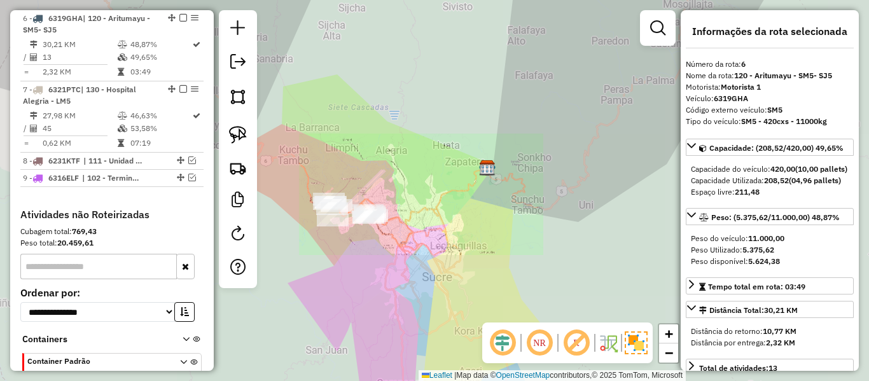
drag, startPoint x: 482, startPoint y: 233, endPoint x: 619, endPoint y: 216, distance: 137.8
click at [619, 216] on div "Janela de atendimento Grade de atendimento Capacidade Transportadoras Veículos …" at bounding box center [434, 190] width 869 height 381
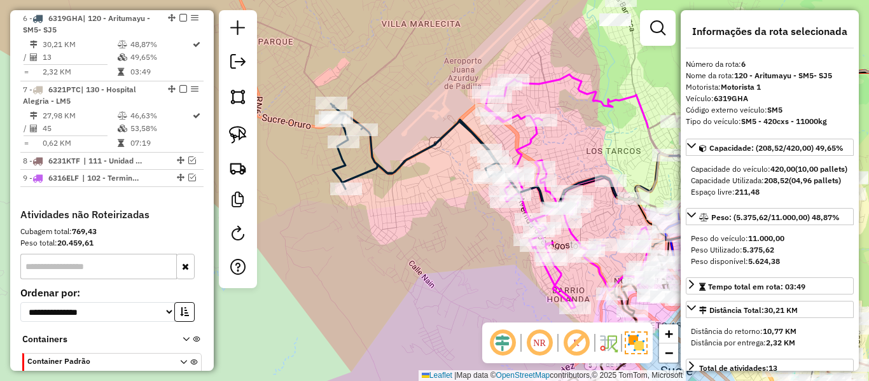
click at [404, 162] on icon at bounding box center [417, 146] width 172 height 85
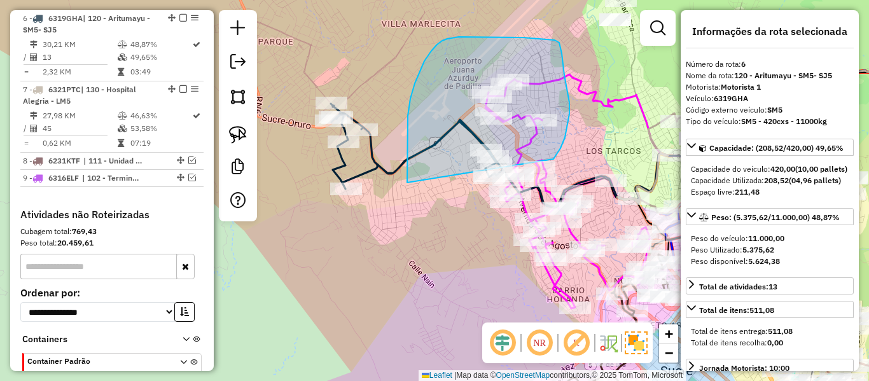
drag, startPoint x: 407, startPoint y: 183, endPoint x: 553, endPoint y: 159, distance: 148.2
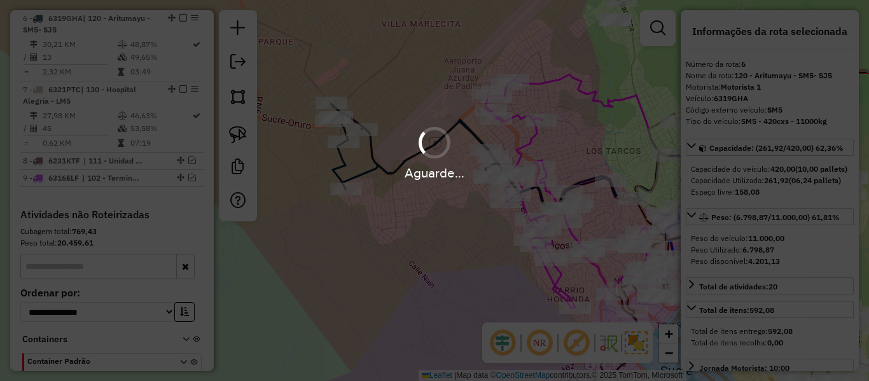
select select "**********"
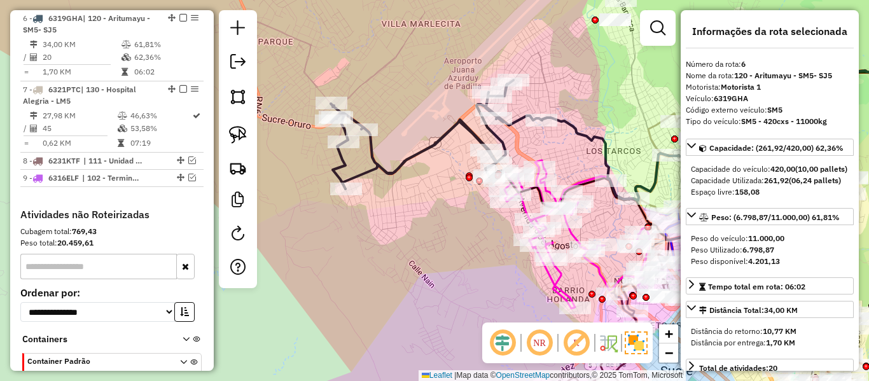
click at [430, 146] on icon at bounding box center [436, 134] width 211 height 109
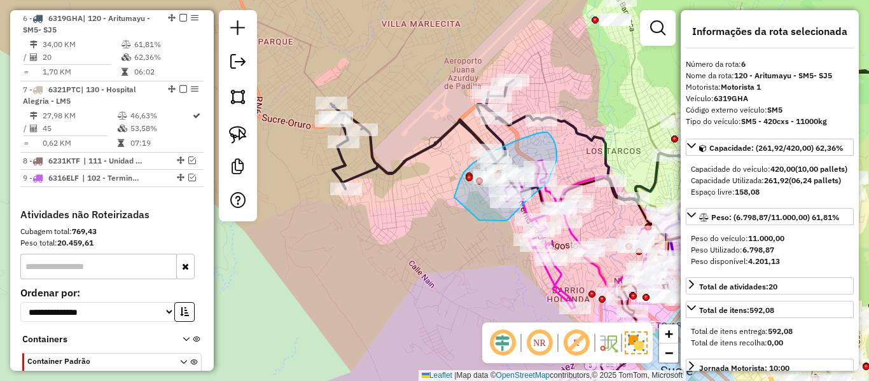
drag, startPoint x: 456, startPoint y: 191, endPoint x: 478, endPoint y: 220, distance: 36.3
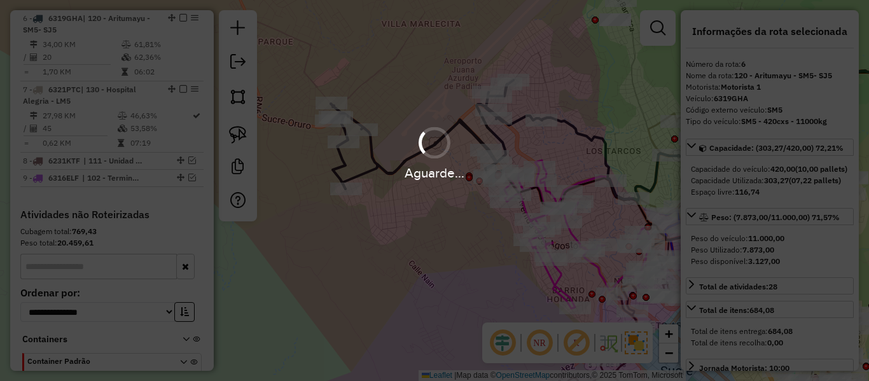
select select "**********"
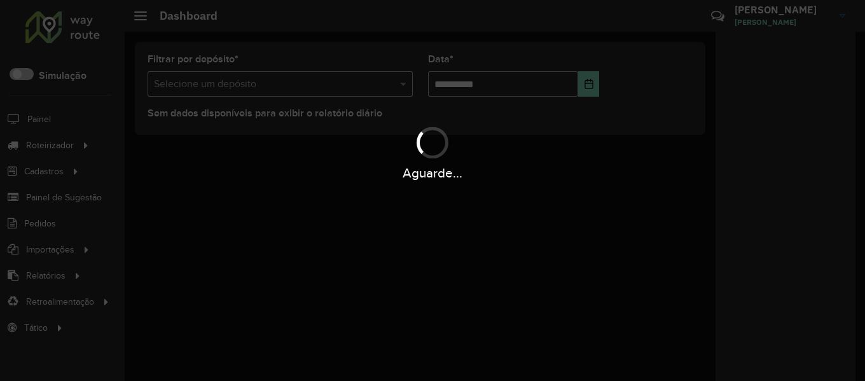
click at [50, 174] on div "Aguarde..." at bounding box center [432, 173] width 865 height 20
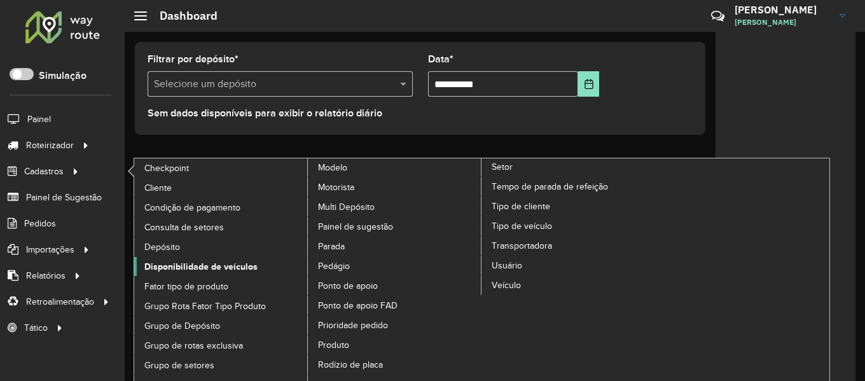
click at [228, 263] on span "Disponibilidade de veículos" at bounding box center [200, 266] width 113 height 13
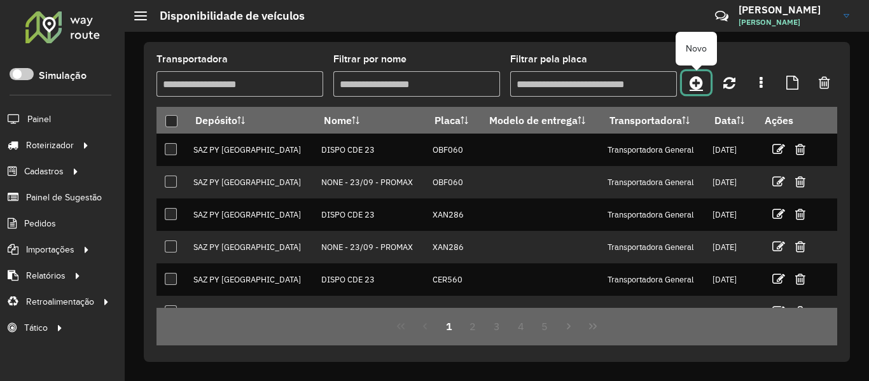
click at [698, 83] on icon at bounding box center [696, 82] width 13 height 15
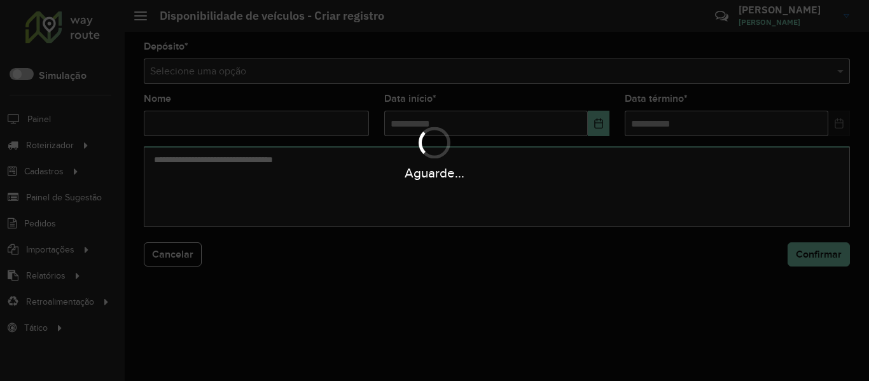
click at [439, 74] on div "Aguarde..." at bounding box center [434, 190] width 869 height 381
click at [439, 74] on hb-app "Aguarde... Pop-up bloqueado! Seu navegador bloqueou automáticamente a abertura …" at bounding box center [434, 190] width 869 height 381
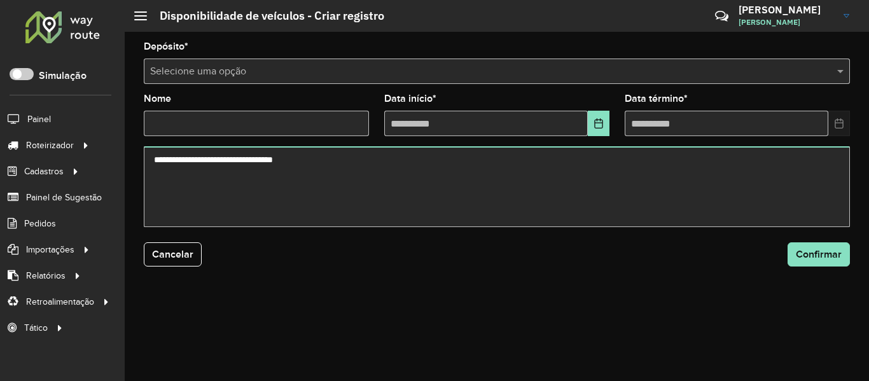
click at [439, 74] on input "text" at bounding box center [484, 71] width 668 height 15
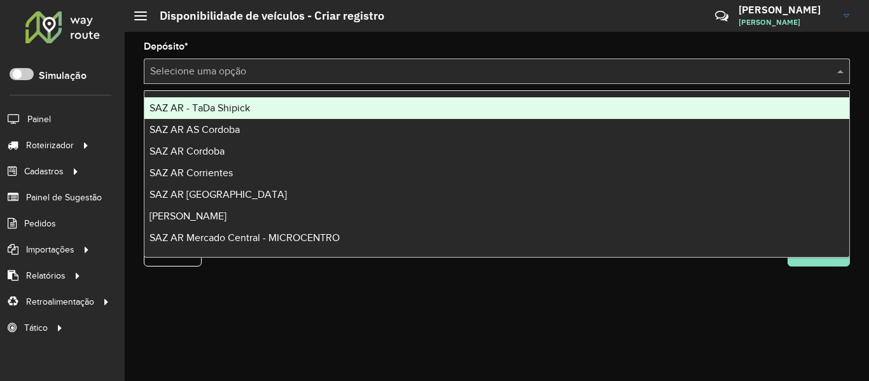
click at [439, 74] on input "text" at bounding box center [484, 71] width 668 height 15
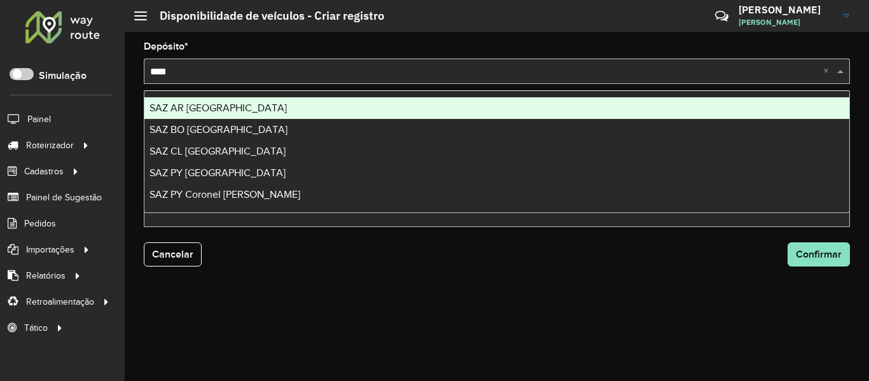
type input "*****"
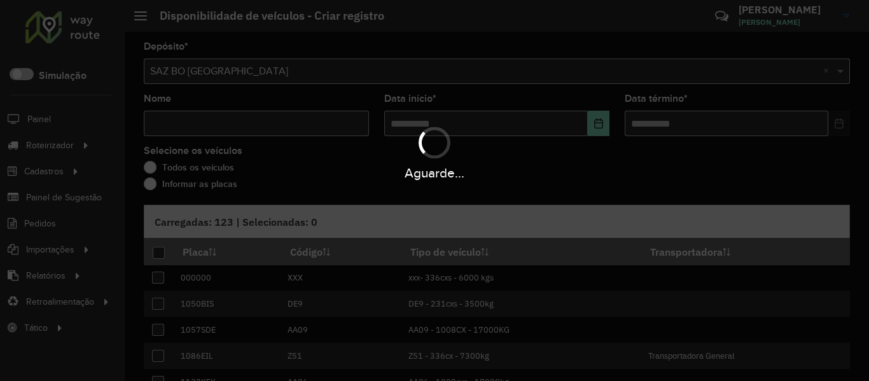
click at [234, 108] on div "Aguarde..." at bounding box center [434, 190] width 869 height 381
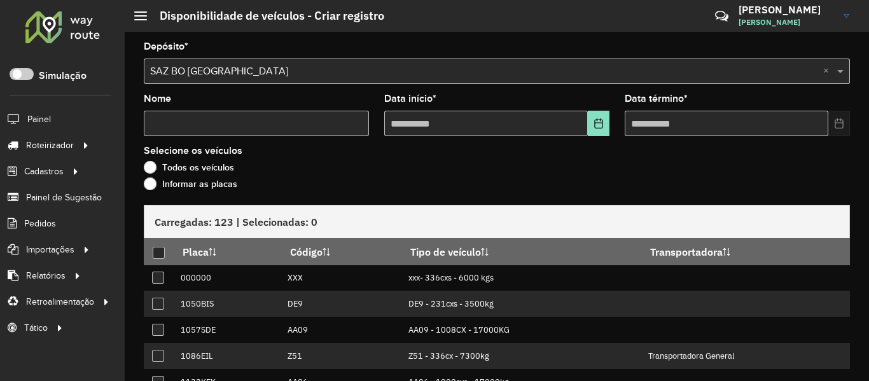
click at [237, 140] on formly-field "Nome" at bounding box center [256, 120] width 240 height 52
click at [242, 129] on input "Nome" at bounding box center [256, 123] width 225 height 25
type input "****"
click at [595, 121] on icon "Choose Date" at bounding box center [599, 123] width 10 height 10
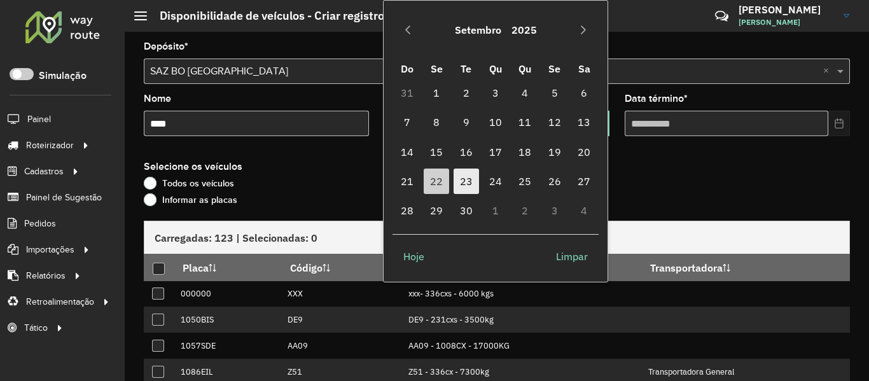
click at [469, 179] on span "23" at bounding box center [466, 181] width 25 height 25
type input "**********"
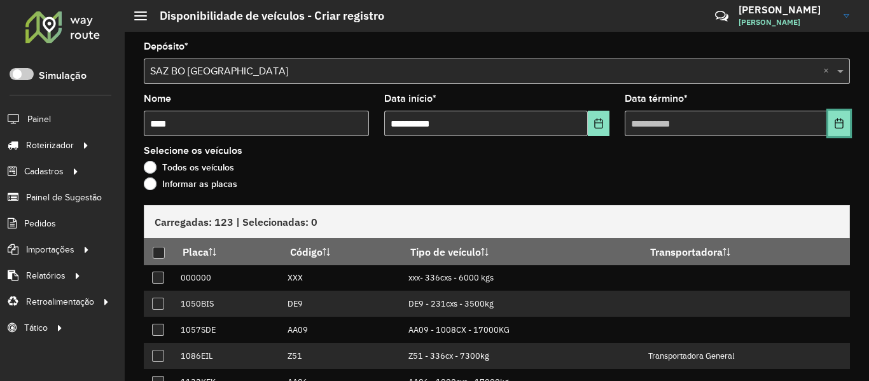
click at [840, 119] on icon "Choose Date" at bounding box center [839, 123] width 10 height 10
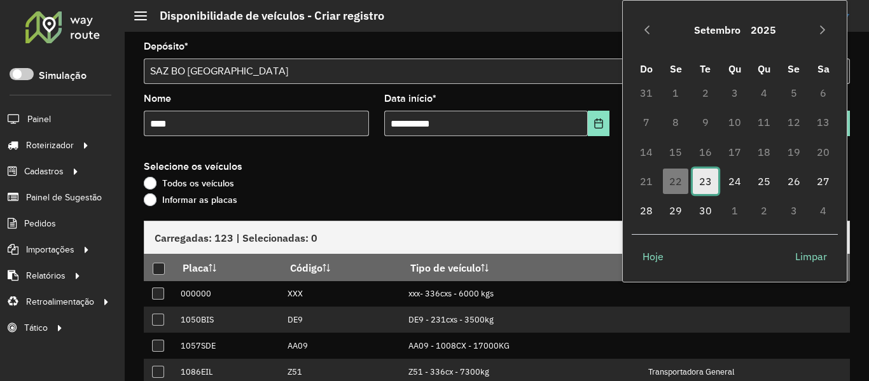
click at [714, 177] on span "23" at bounding box center [705, 181] width 25 height 25
type input "**********"
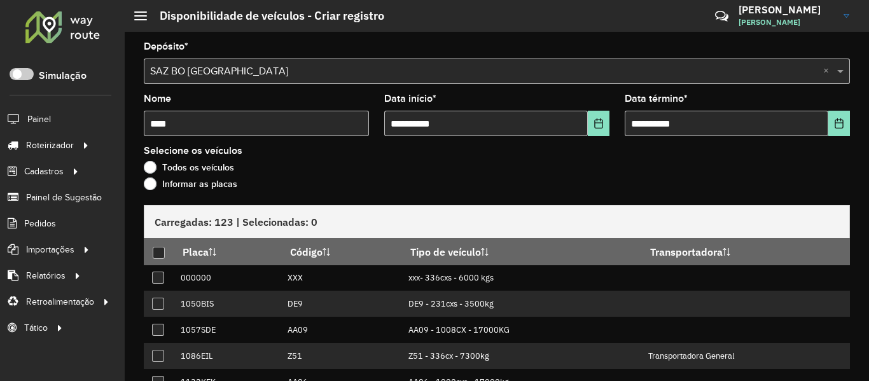
click at [214, 185] on label "Informar as placas" at bounding box center [191, 183] width 94 height 13
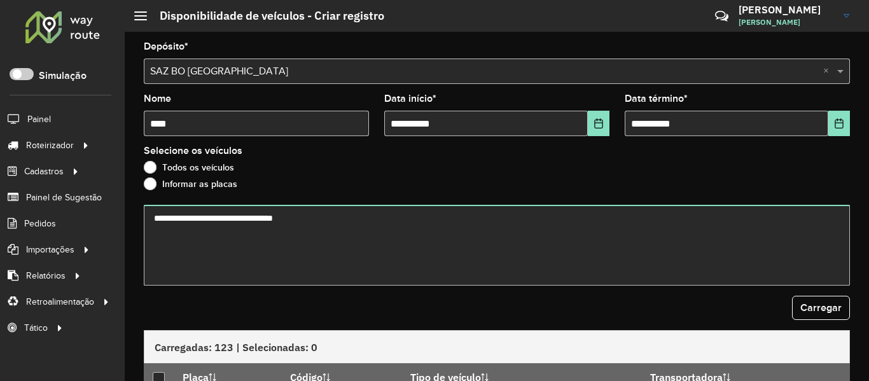
click at [244, 213] on textarea at bounding box center [497, 245] width 706 height 81
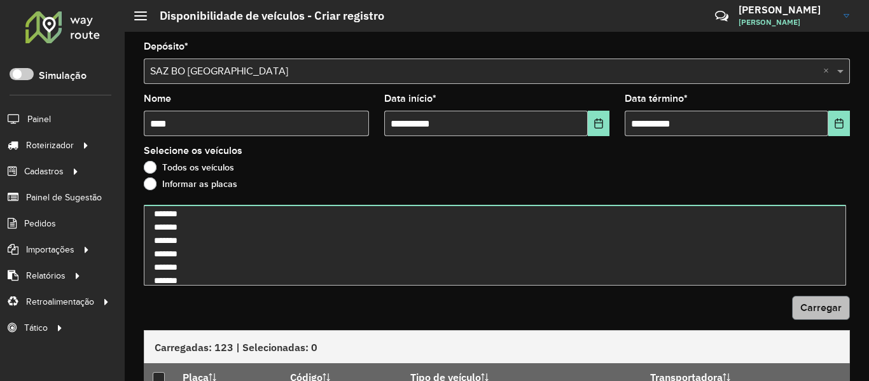
type textarea "******* ******* ******* ******* ******* ******* ******* ******* ******* *******…"
click at [802, 303] on span "Carregar" at bounding box center [820, 307] width 41 height 11
click at [660, 305] on div "Carregar" at bounding box center [497, 308] width 706 height 24
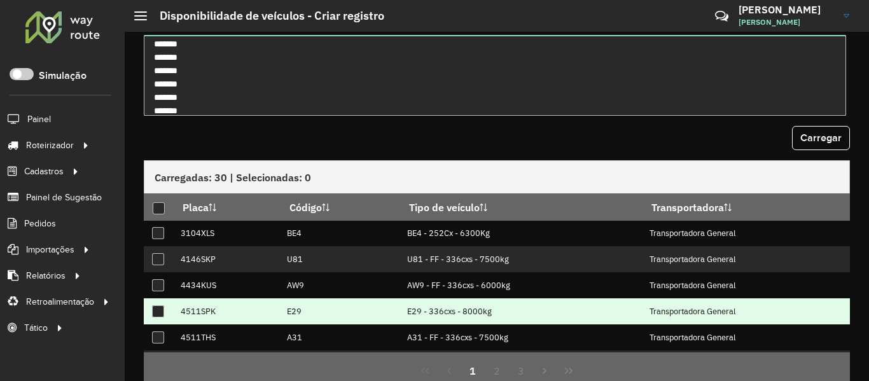
scroll to position [223, 0]
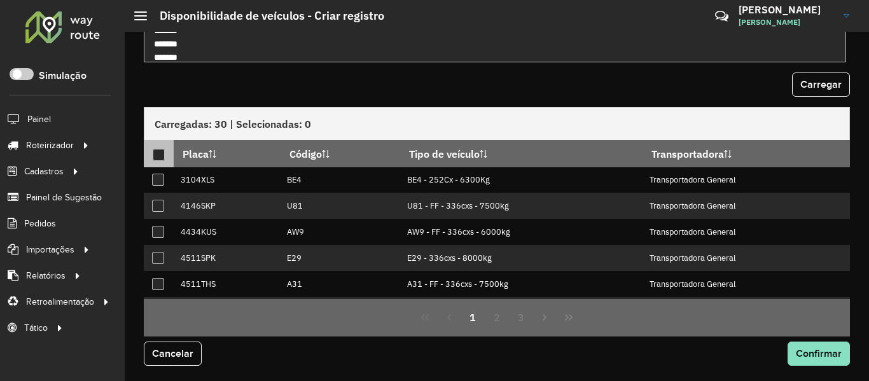
drag, startPoint x: 164, startPoint y: 151, endPoint x: 188, endPoint y: 134, distance: 29.1
click at [163, 151] on div at bounding box center [159, 155] width 12 height 12
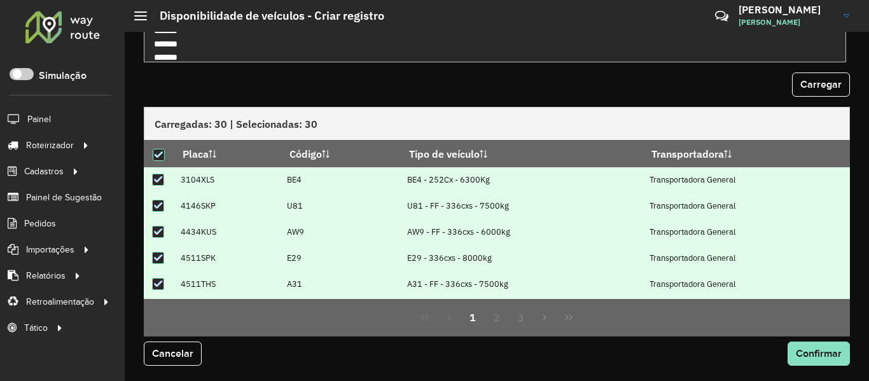
click at [393, 74] on div "Carregar" at bounding box center [497, 85] width 706 height 24
click at [803, 351] on span "Confirmar" at bounding box center [819, 353] width 46 height 11
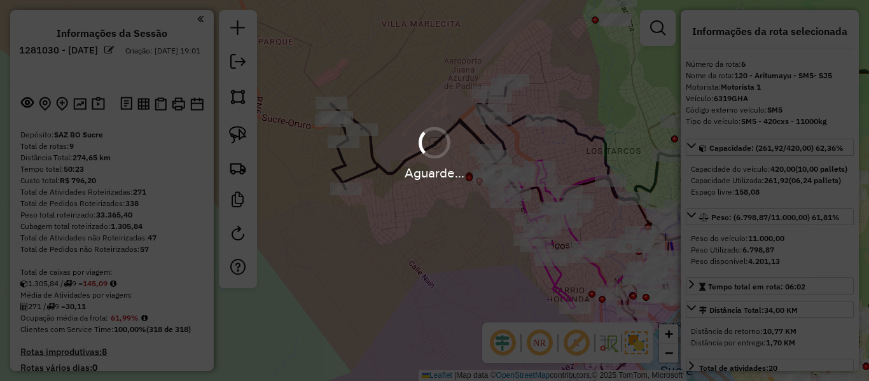
select select "**********"
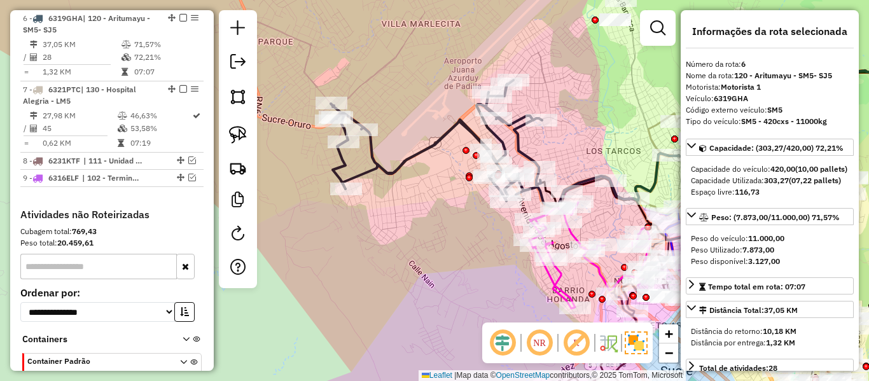
click at [437, 139] on icon at bounding box center [436, 140] width 211 height 121
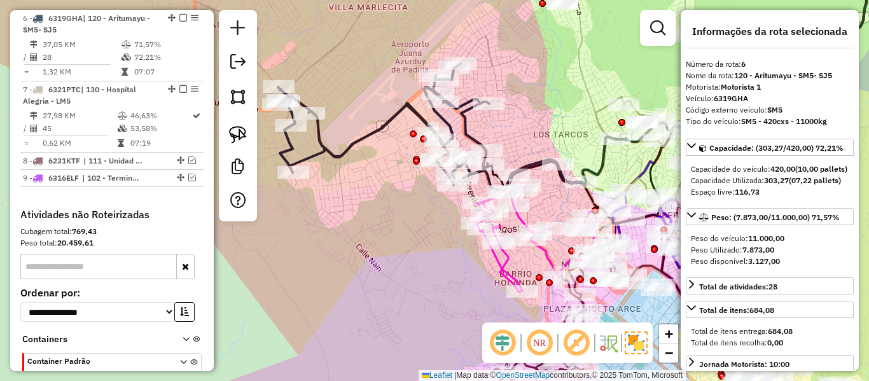
click at [401, 186] on div "Janela de atendimento Grade de atendimento Capacidade Transportadoras Veículos …" at bounding box center [434, 190] width 869 height 381
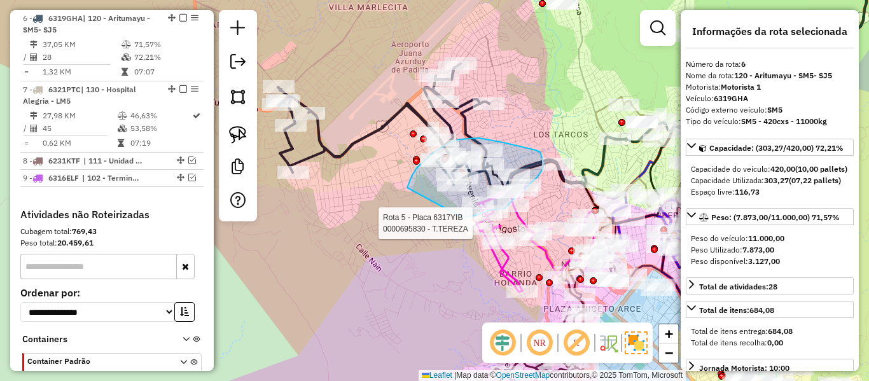
drag, startPoint x: 417, startPoint y: 168, endPoint x: 441, endPoint y: 210, distance: 48.8
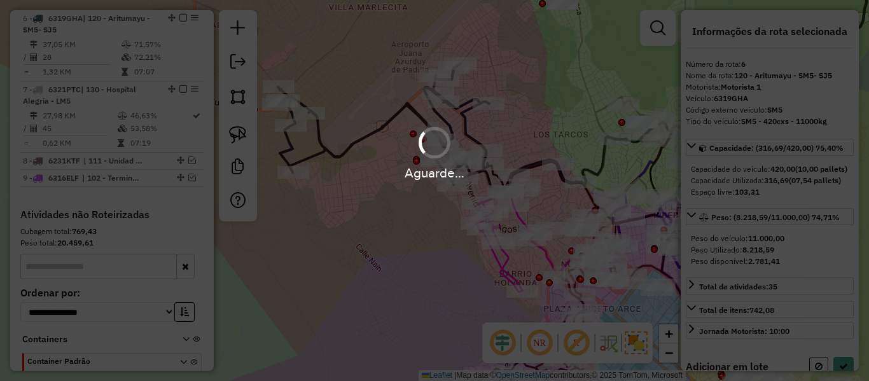
select select "**********"
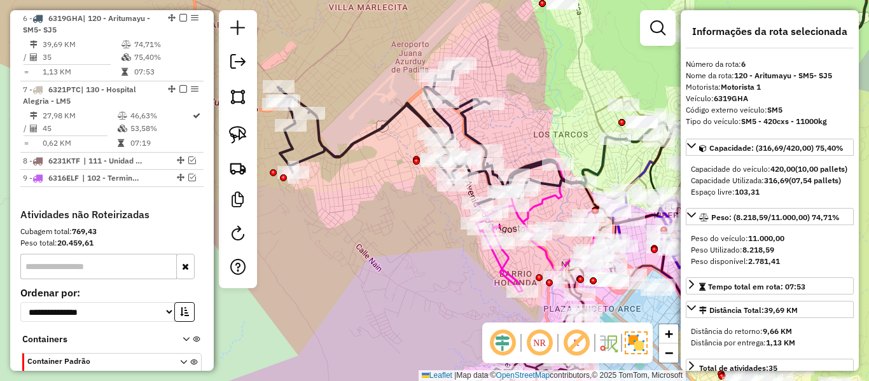
click at [391, 118] on icon at bounding box center [416, 134] width 277 height 140
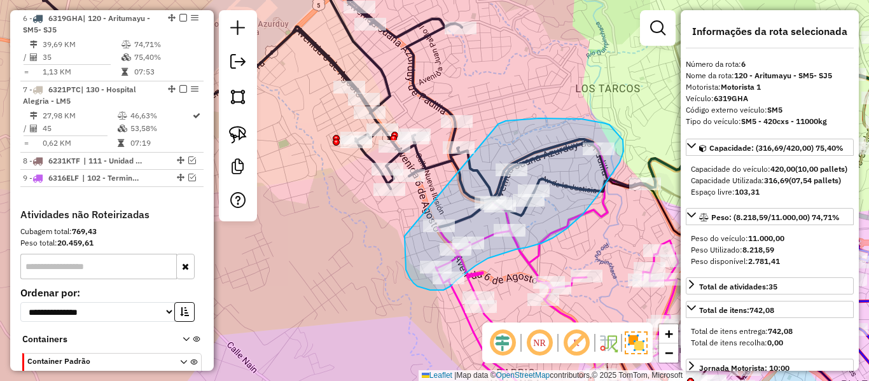
drag, startPoint x: 498, startPoint y: 124, endPoint x: 412, endPoint y: 216, distance: 126.0
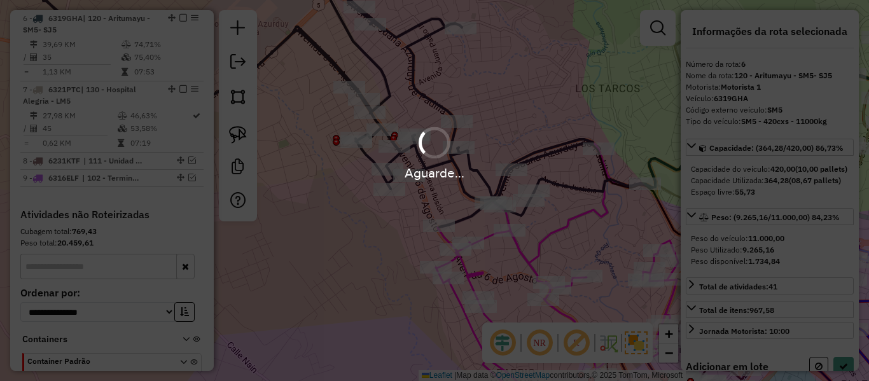
select select "**********"
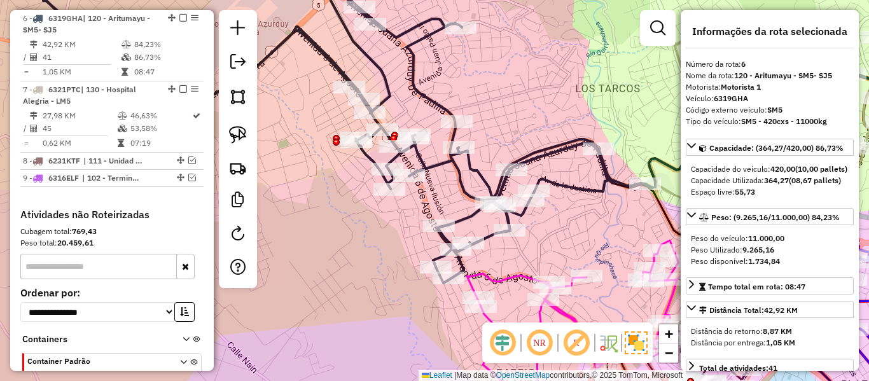
click at [445, 163] on icon at bounding box center [327, 122] width 574 height 321
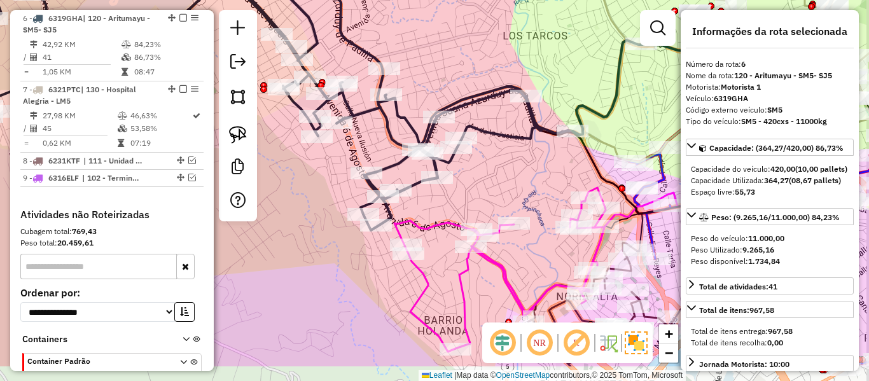
drag, startPoint x: 424, startPoint y: 176, endPoint x: 379, endPoint y: 139, distance: 58.7
click at [369, 136] on div "Janela de atendimento Grade de atendimento Capacidade Transportadoras Veículos …" at bounding box center [434, 190] width 869 height 381
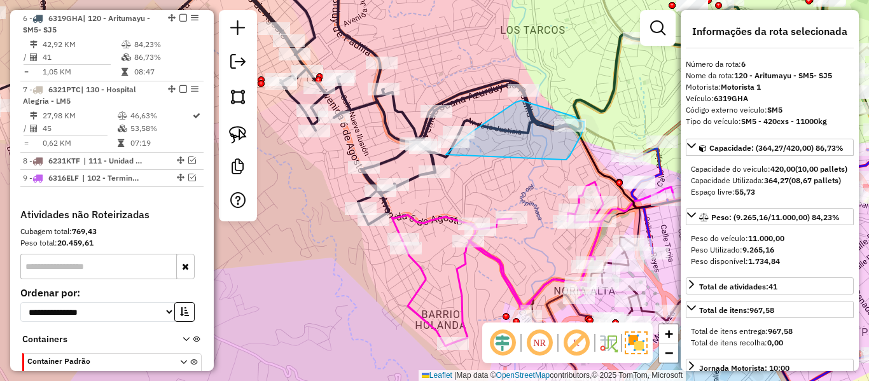
drag, startPoint x: 446, startPoint y: 155, endPoint x: 560, endPoint y: 160, distance: 114.6
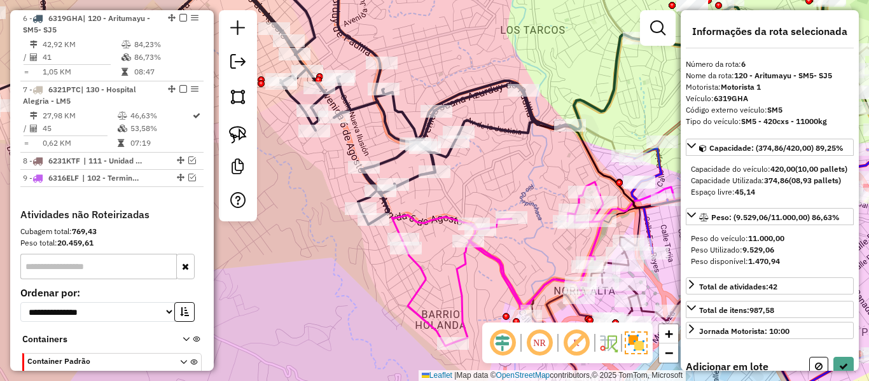
select select "**********"
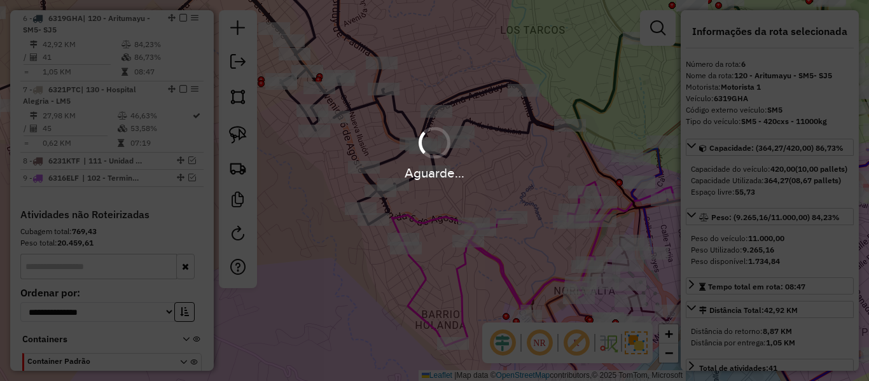
click at [496, 126] on div "Aguarde..." at bounding box center [434, 152] width 869 height 60
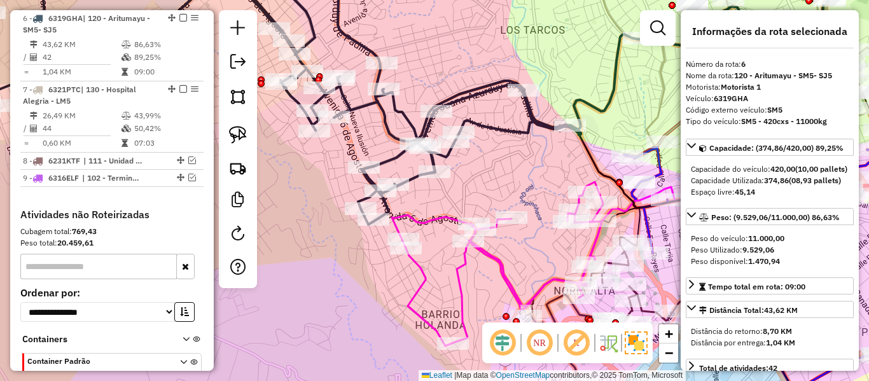
click at [504, 128] on icon at bounding box center [653, 47] width 389 height 171
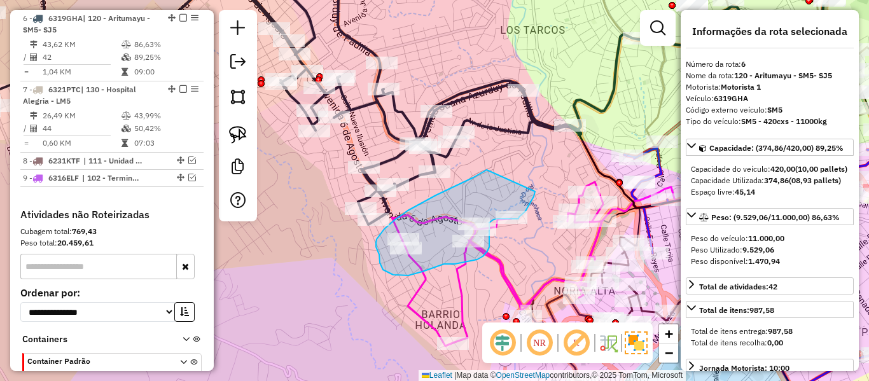
drag, startPoint x: 482, startPoint y: 172, endPoint x: 533, endPoint y: 176, distance: 51.7
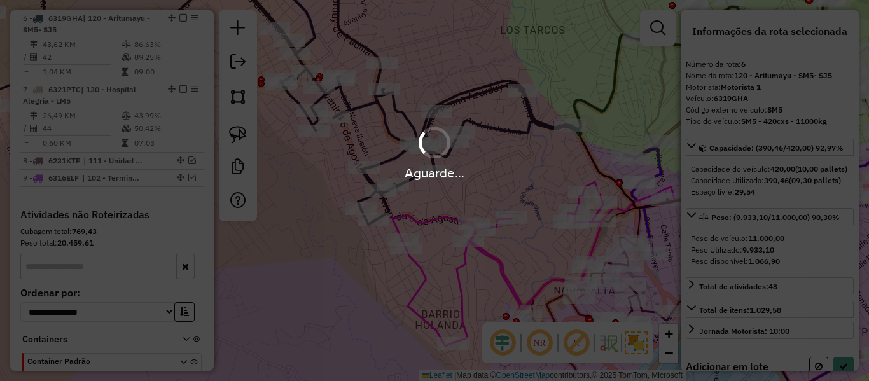
select select "**********"
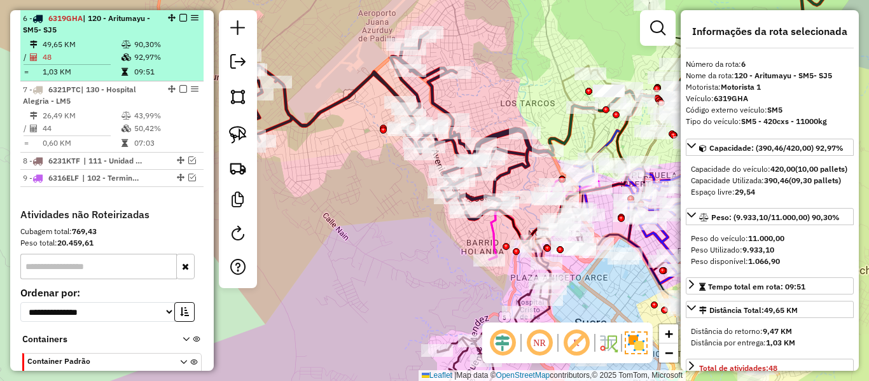
click at [179, 17] on em at bounding box center [183, 18] width 8 height 8
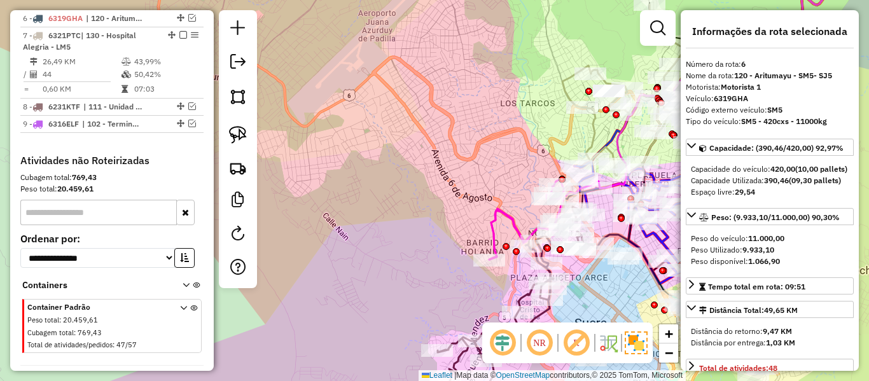
scroll to position [803, 0]
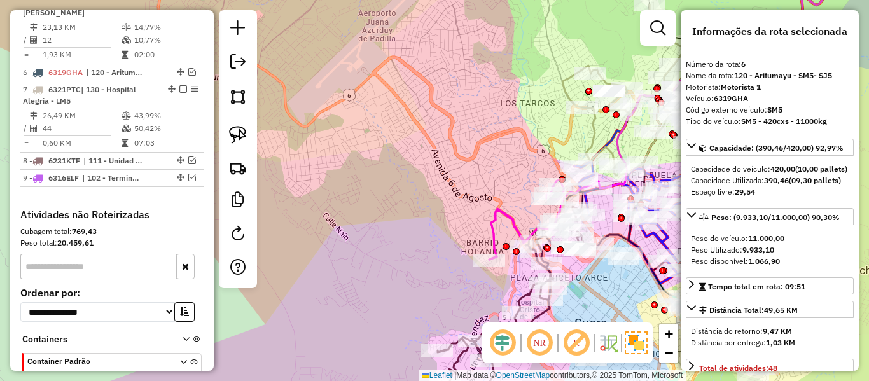
click at [354, 163] on div "Janela de atendimento Grade de atendimento Capacidade Transportadoras Veículos …" at bounding box center [434, 190] width 869 height 381
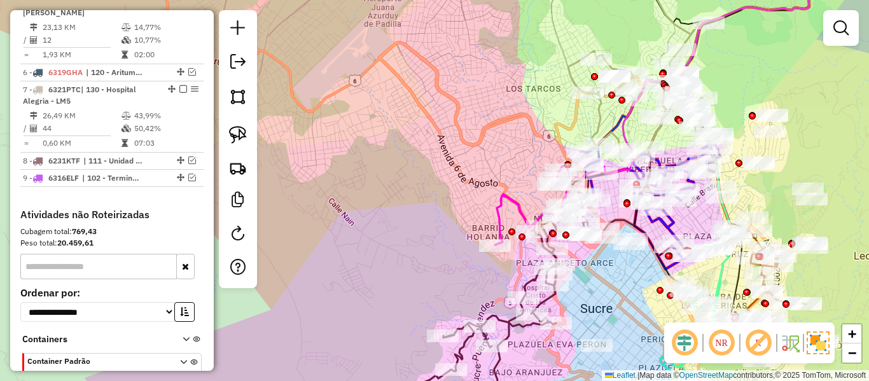
drag, startPoint x: 422, startPoint y: 223, endPoint x: 489, endPoint y: 57, distance: 178.6
click at [489, 57] on div "Janela de atendimento Grade de atendimento Capacidade Transportadoras Veículos …" at bounding box center [434, 190] width 869 height 381
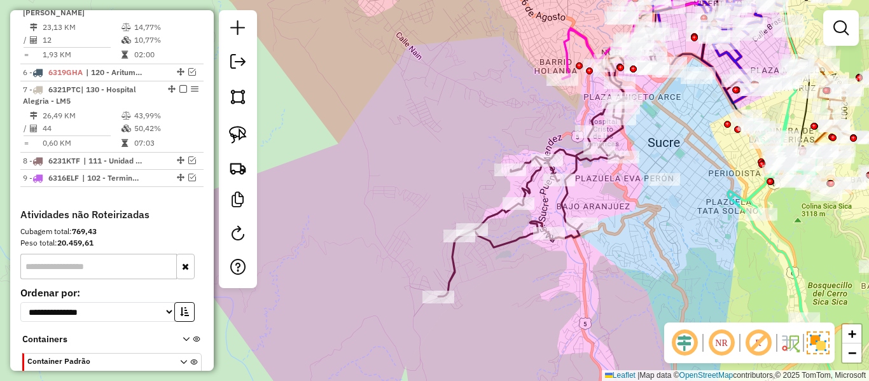
click at [569, 154] on icon at bounding box center [546, 161] width 216 height 270
select select "**********"
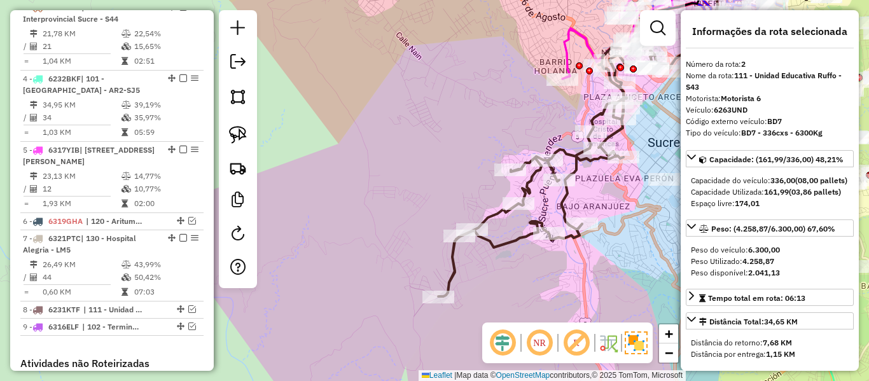
scroll to position [573, 0]
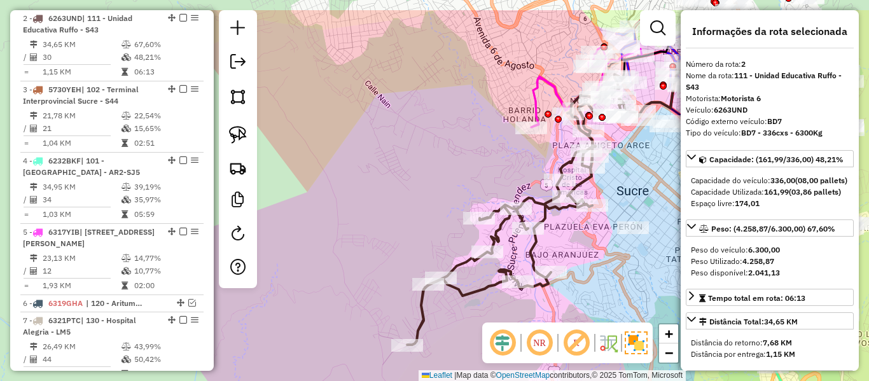
drag, startPoint x: 574, startPoint y: 158, endPoint x: 541, endPoint y: 215, distance: 65.9
click at [541, 215] on icon at bounding box center [515, 209] width 216 height 270
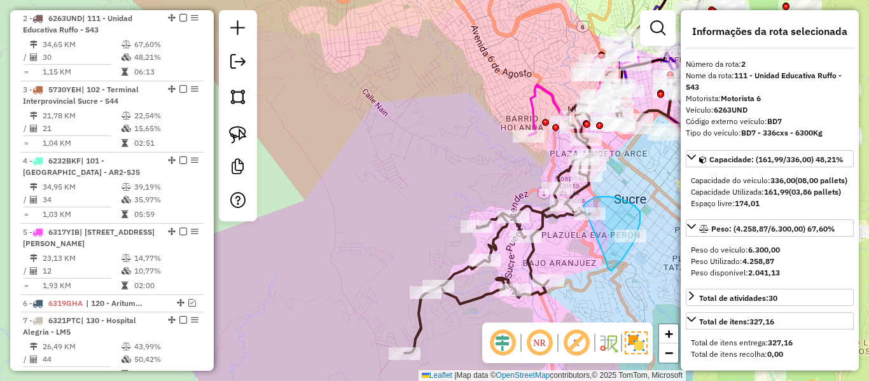
click at [583, 211] on div "Janela de atendimento Grade de atendimento Capacidade Transportadoras Veículos …" at bounding box center [434, 190] width 869 height 381
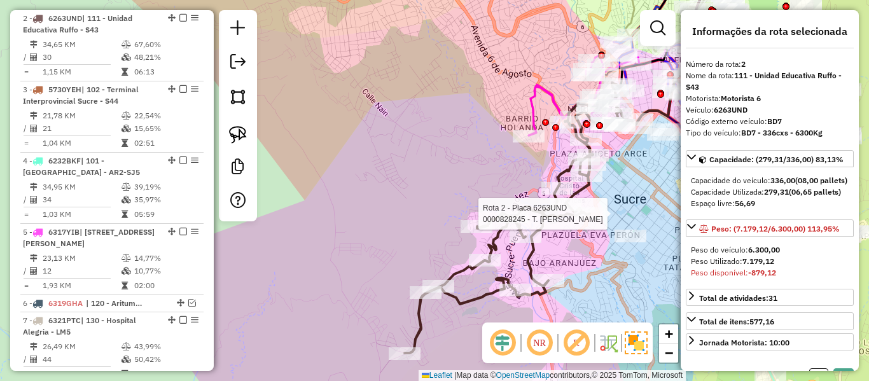
select select "**********"
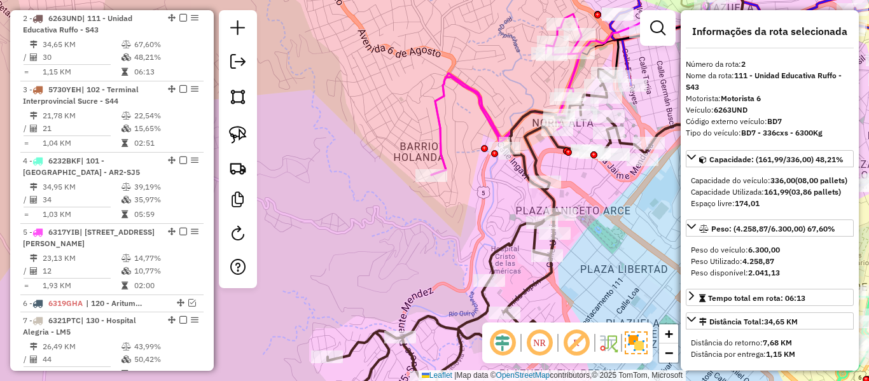
click at [485, 108] on icon at bounding box center [506, 94] width 150 height 161
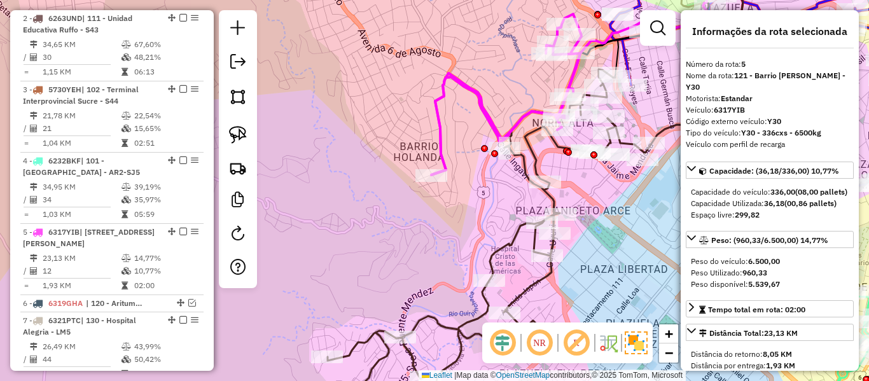
scroll to position [786, 0]
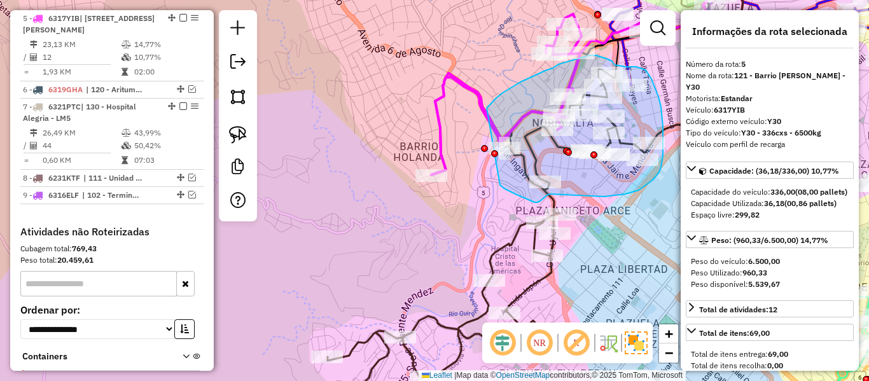
drag, startPoint x: 489, startPoint y: 106, endPoint x: 486, endPoint y: 162, distance: 55.4
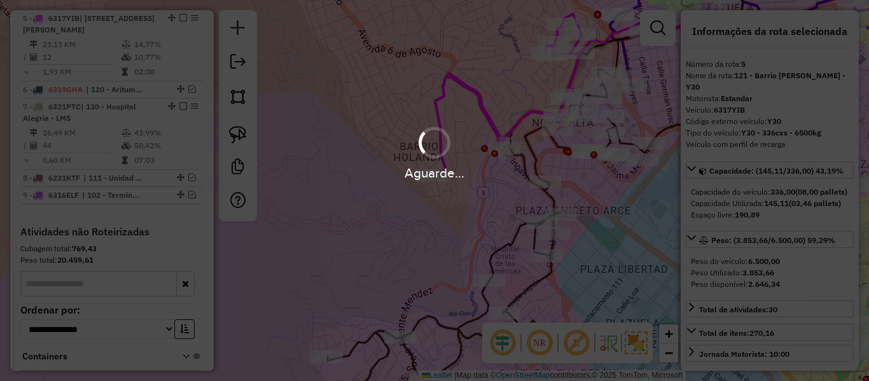
select select "**********"
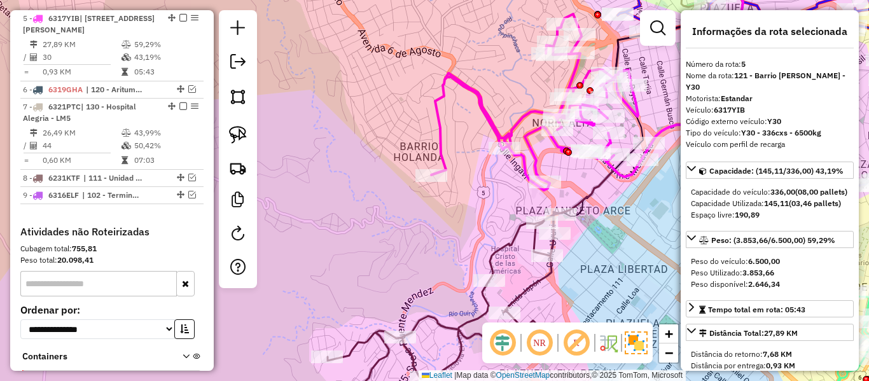
click at [511, 239] on icon at bounding box center [444, 316] width 232 height 206
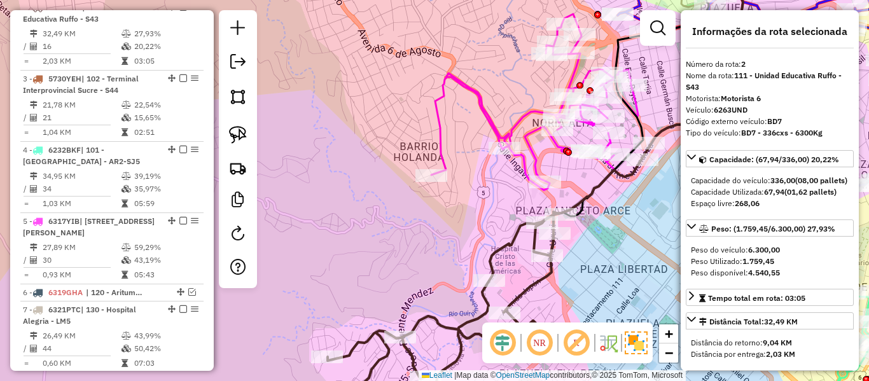
scroll to position [573, 0]
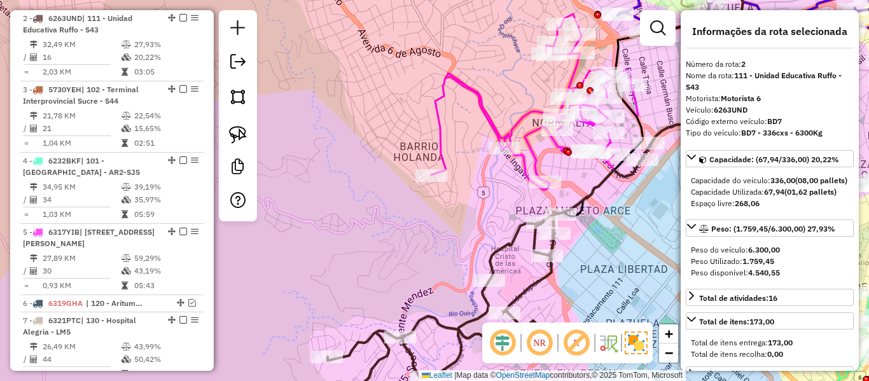
drag, startPoint x: 524, startPoint y: 284, endPoint x: 465, endPoint y: 147, distance: 149.0
click at [465, 213] on icon at bounding box center [444, 316] width 232 height 206
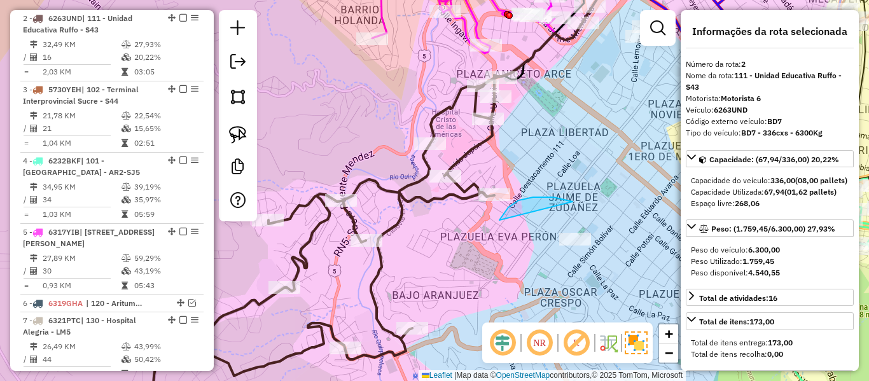
drag, startPoint x: 499, startPoint y: 220, endPoint x: 518, endPoint y: 282, distance: 64.6
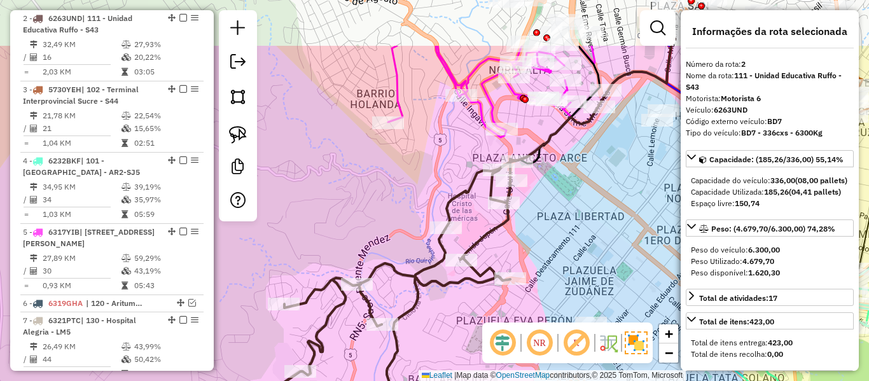
drag, startPoint x: 497, startPoint y: 158, endPoint x: 517, endPoint y: 266, distance: 109.4
click at [517, 266] on div "Janela de atendimento Grade de atendimento Capacidade Transportadoras Veículos …" at bounding box center [434, 190] width 869 height 381
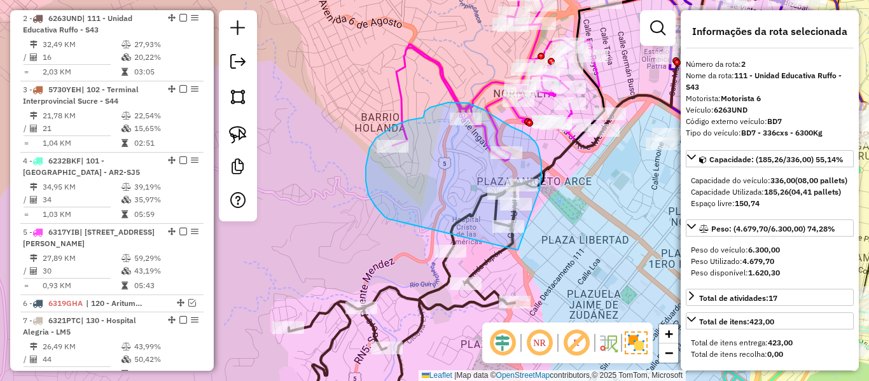
drag, startPoint x: 541, startPoint y: 163, endPoint x: 401, endPoint y: 228, distance: 154.0
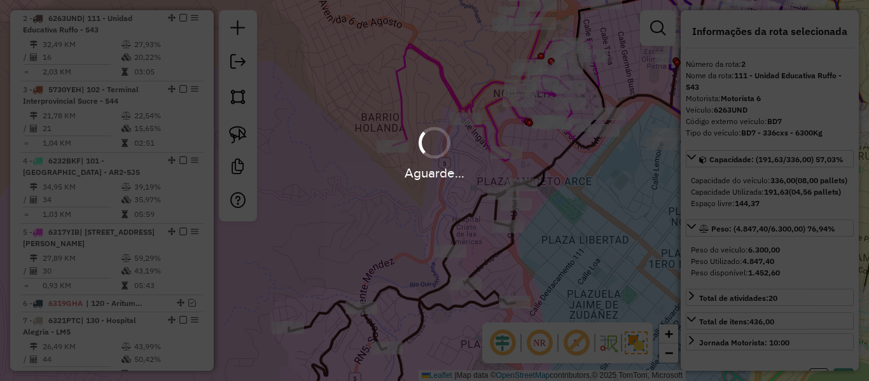
select select "**********"
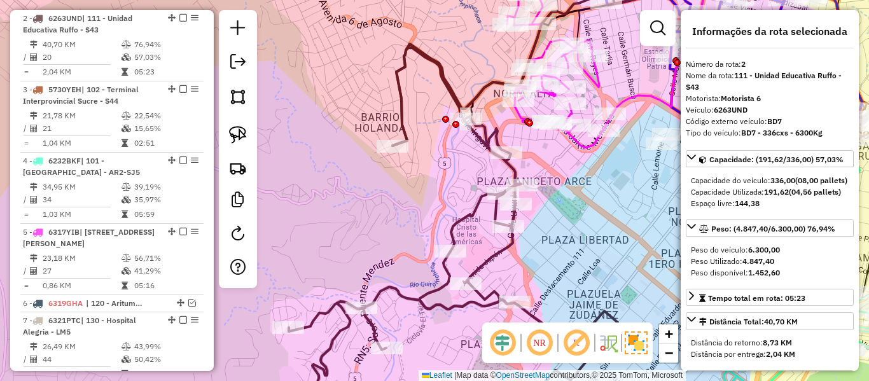
click at [475, 213] on icon at bounding box center [435, 234] width 365 height 372
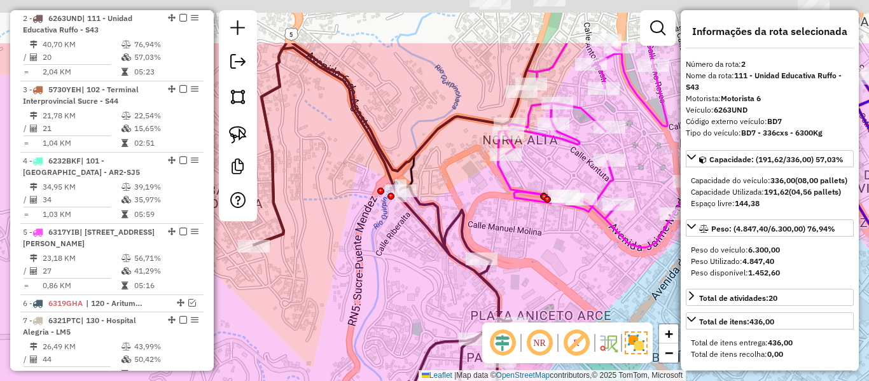
drag, startPoint x: 530, startPoint y: 144, endPoint x: 546, endPoint y: 251, distance: 108.1
click at [546, 247] on div "Janela de atendimento Grade de atendimento Capacidade Transportadoras Veículos …" at bounding box center [434, 190] width 869 height 381
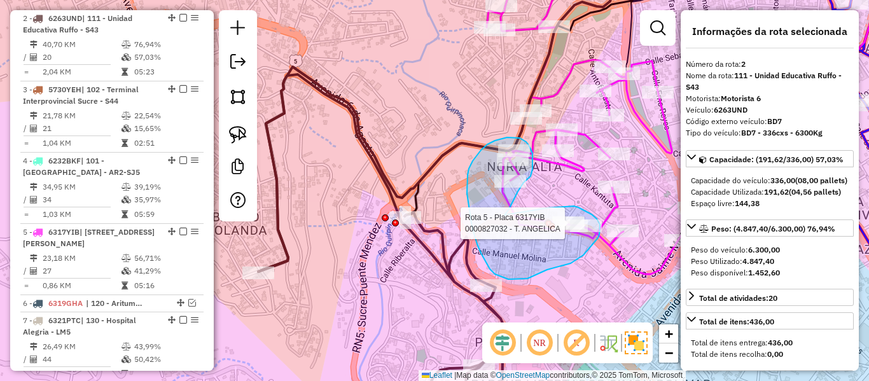
drag, startPoint x: 504, startPoint y: 215, endPoint x: 547, endPoint y: 208, distance: 43.2
click at [547, 208] on div "Rota 5 - Placa 6317YIB 0000827032 - T. ANGELICA Janela de atendimento Grade de …" at bounding box center [434, 190] width 869 height 381
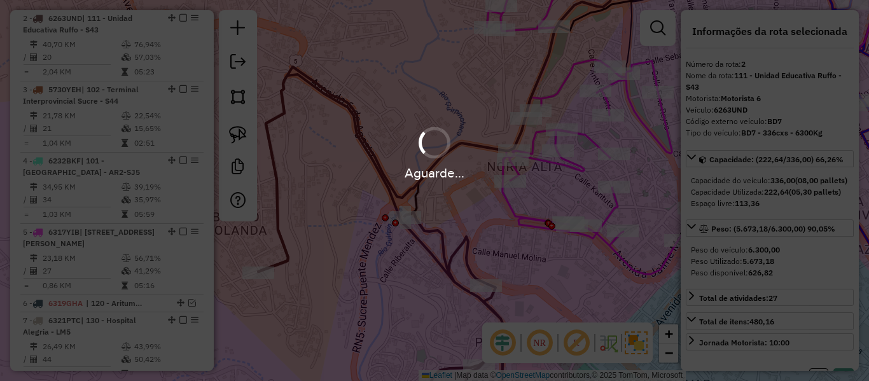
select select "**********"
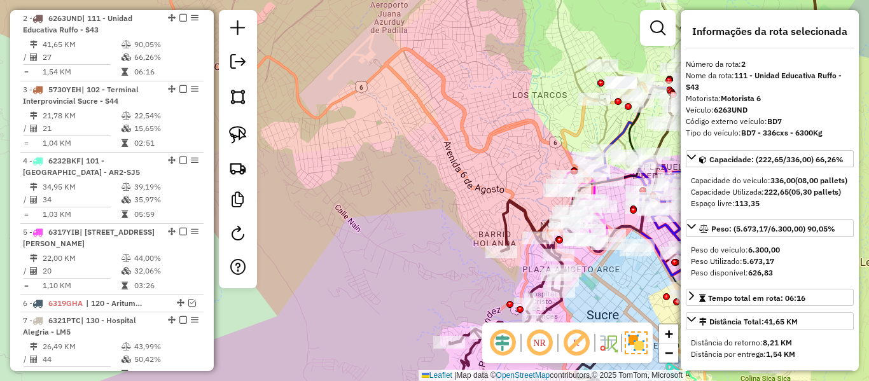
drag, startPoint x: 582, startPoint y: 275, endPoint x: 553, endPoint y: 221, distance: 60.9
click at [553, 221] on div "Janela de atendimento Grade de atendimento Capacidade Transportadoras Veículos …" at bounding box center [434, 190] width 869 height 381
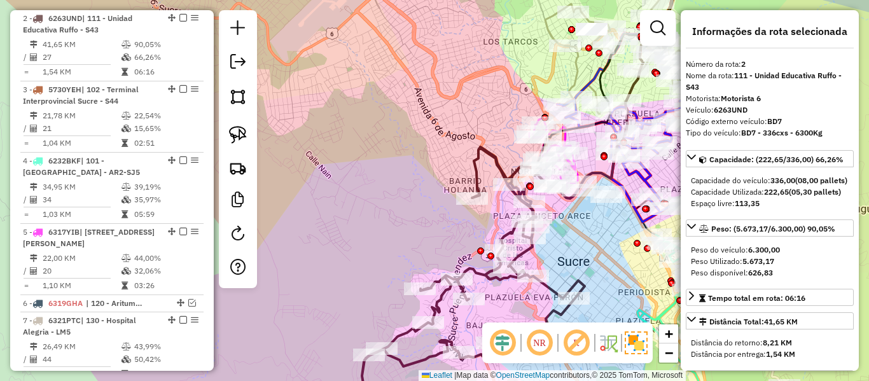
click at [181, 16] on em at bounding box center [183, 18] width 8 height 8
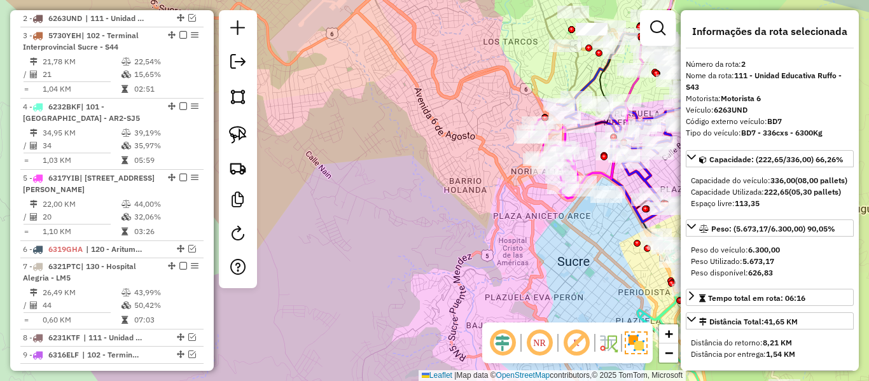
scroll to position [518, 0]
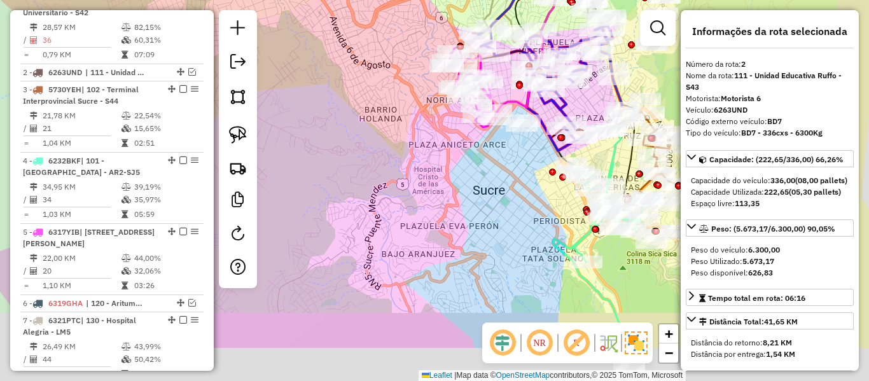
drag, startPoint x: 524, startPoint y: 249, endPoint x: 441, endPoint y: 184, distance: 105.1
click at [432, 172] on div "Janela de atendimento Grade de atendimento Capacidade Transportadoras Veículos …" at bounding box center [434, 190] width 869 height 381
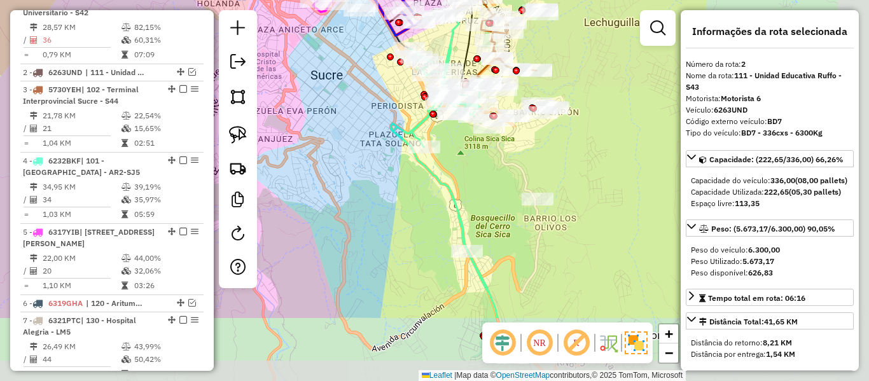
drag, startPoint x: 486, startPoint y: 266, endPoint x: 359, endPoint y: 181, distance: 152.3
click at [338, 167] on div "Janela de atendimento Grade de atendimento Capacidade Transportadoras Veículos …" at bounding box center [434, 190] width 869 height 381
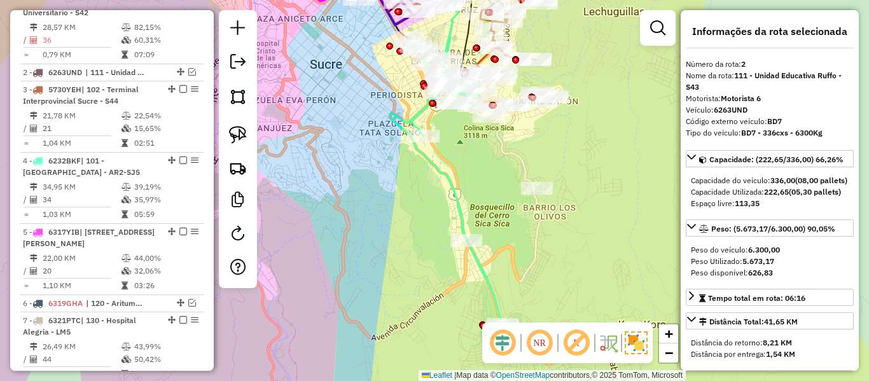
drag, startPoint x: 560, startPoint y: 233, endPoint x: 513, endPoint y: 123, distance: 119.7
click at [515, 127] on div "Janela de atendimento Grade de atendimento Capacidade Transportadoras Veículos …" at bounding box center [434, 190] width 869 height 381
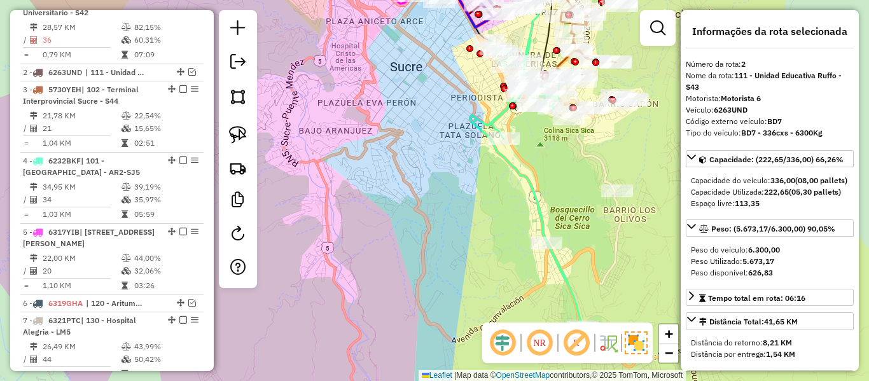
click at [508, 163] on icon at bounding box center [531, 194] width 123 height 310
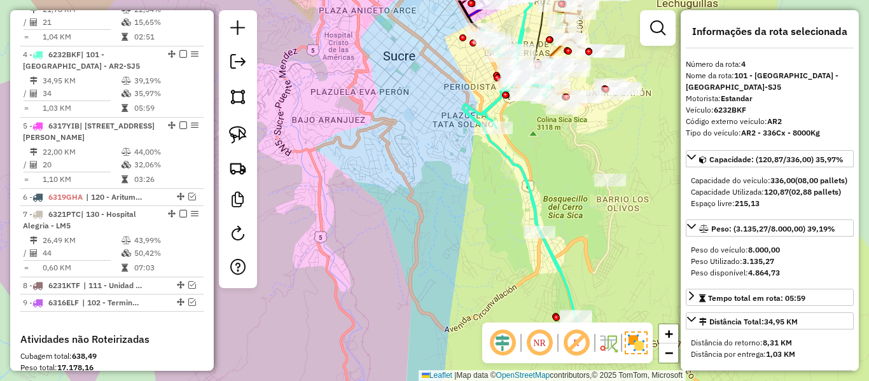
drag, startPoint x: 507, startPoint y: 205, endPoint x: 440, endPoint y: 132, distance: 100.0
click at [440, 132] on div "Janela de atendimento Grade de atendimento Capacidade Transportadoras Veículos …" at bounding box center [434, 190] width 869 height 381
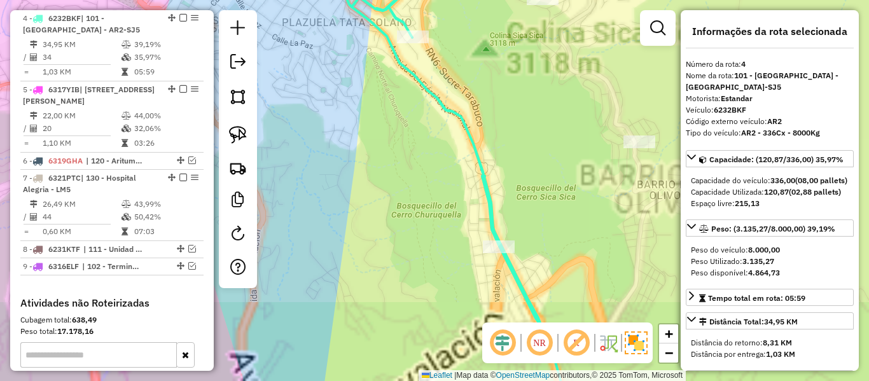
click at [459, 115] on icon at bounding box center [459, 190] width 225 height 457
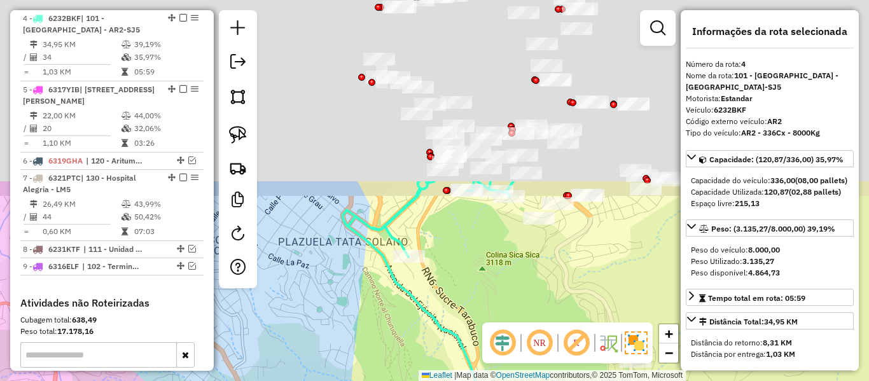
drag, startPoint x: 459, startPoint y: 85, endPoint x: 457, endPoint y: 329, distance: 243.7
click at [454, 329] on div "Janela de atendimento Grade de atendimento Capacidade Transportadoras Veículos …" at bounding box center [434, 190] width 869 height 381
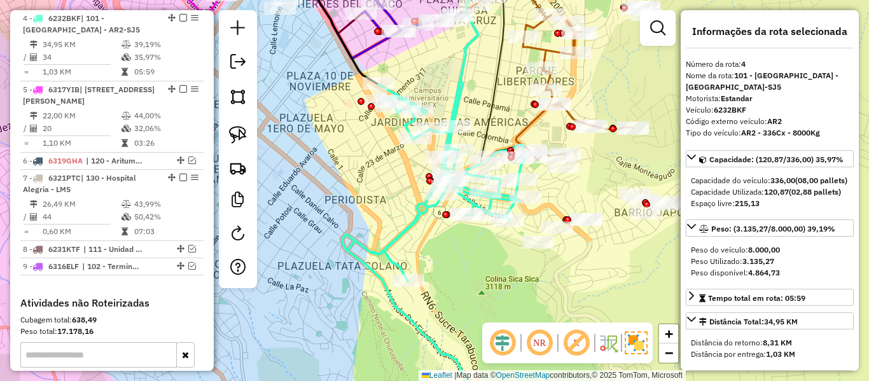
click at [420, 218] on icon at bounding box center [434, 250] width 184 height 338
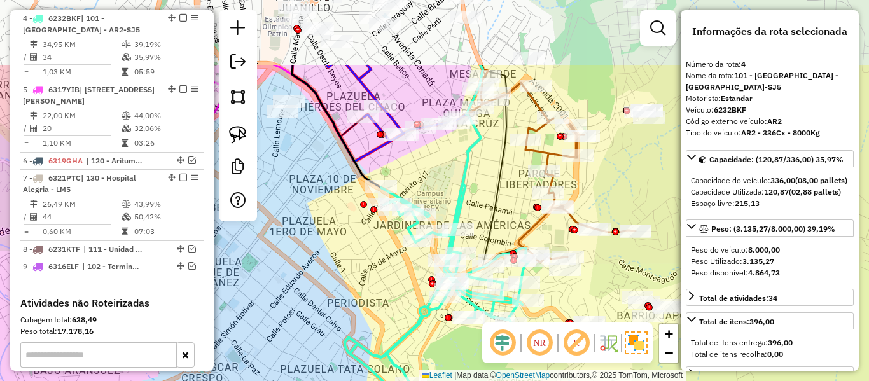
drag, startPoint x: 429, startPoint y: 319, endPoint x: 435, endPoint y: 410, distance: 91.8
click at [435, 380] on html "Aguarde... Pop-up bloqueado! Seu navegador bloqueou automáticamente a abertura …" at bounding box center [434, 190] width 869 height 381
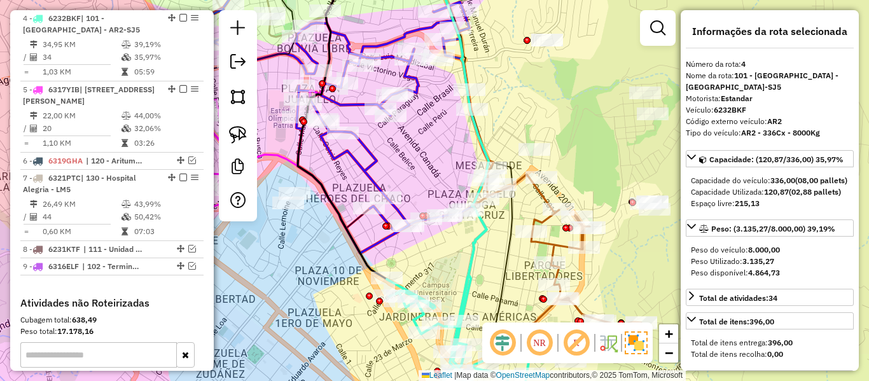
drag, startPoint x: 482, startPoint y: 295, endPoint x: 477, endPoint y: 351, distance: 56.8
click at [477, 351] on div "Janela de atendimento Grade de atendimento Capacidade Transportadoras Veículos …" at bounding box center [434, 190] width 869 height 381
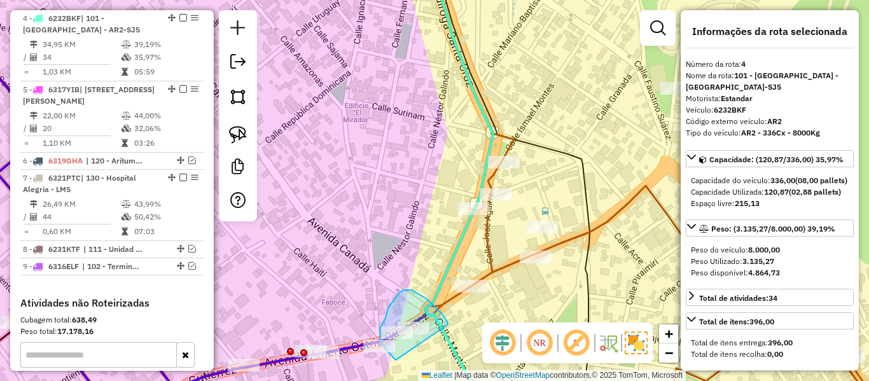
drag, startPoint x: 448, startPoint y: 324, endPoint x: 400, endPoint y: 359, distance: 59.7
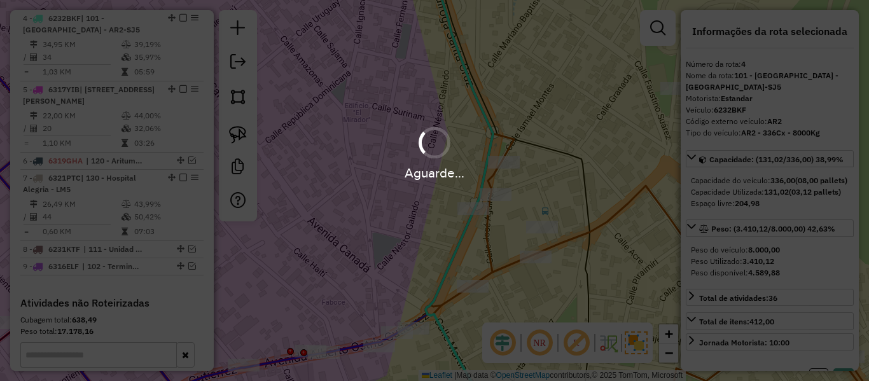
select select "**********"
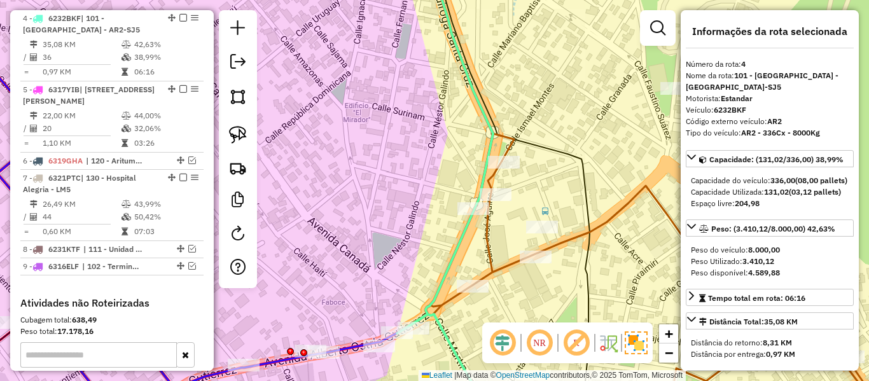
click at [436, 331] on icon at bounding box center [441, 366] width 88 height 105
click at [442, 331] on icon at bounding box center [441, 366] width 88 height 105
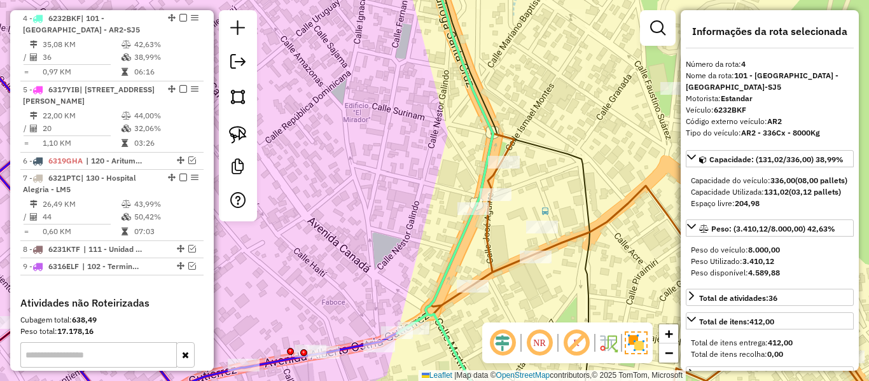
drag, startPoint x: 451, startPoint y: 340, endPoint x: 454, endPoint y: 260, distance: 80.2
click at [455, 314] on icon at bounding box center [441, 366] width 88 height 105
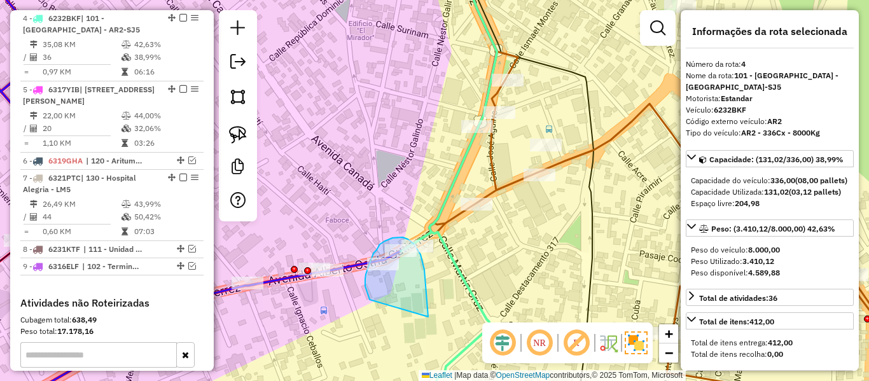
drag, startPoint x: 428, startPoint y: 317, endPoint x: 380, endPoint y: 311, distance: 48.7
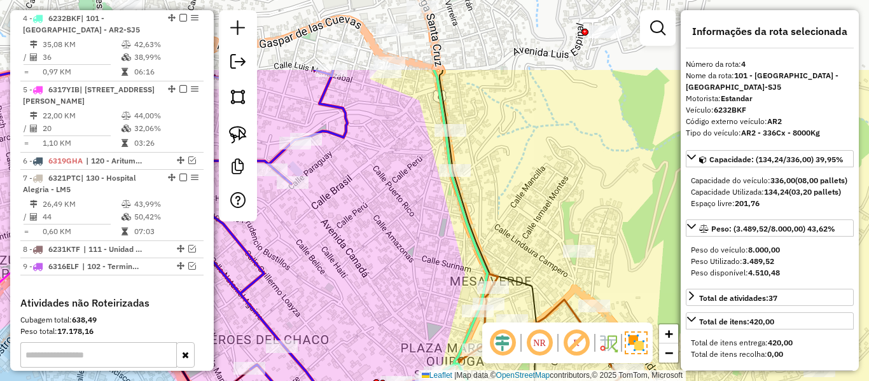
drag, startPoint x: 484, startPoint y: 130, endPoint x: 510, endPoint y: 267, distance: 139.1
click at [509, 267] on div "Janela de atendimento Grade de atendimento Capacidade Transportadoras Veículos …" at bounding box center [434, 190] width 869 height 381
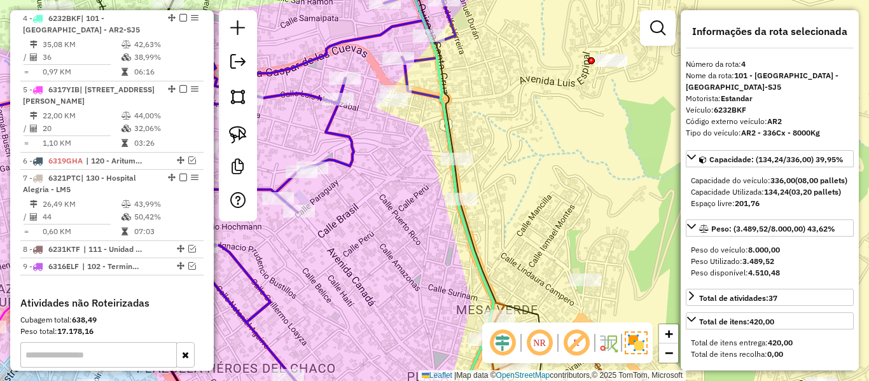
drag, startPoint x: 509, startPoint y: 228, endPoint x: 527, endPoint y: 261, distance: 37.6
click at [527, 261] on div "Janela de atendimento Grade de atendimento Capacidade Transportadoras Veículos …" at bounding box center [434, 190] width 869 height 381
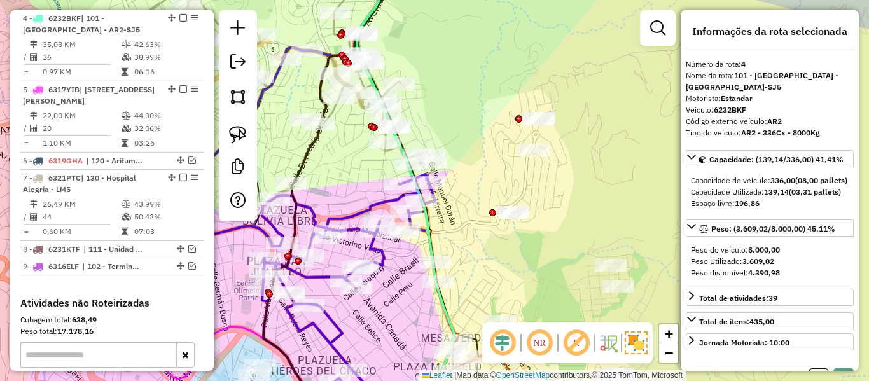
select select "**********"
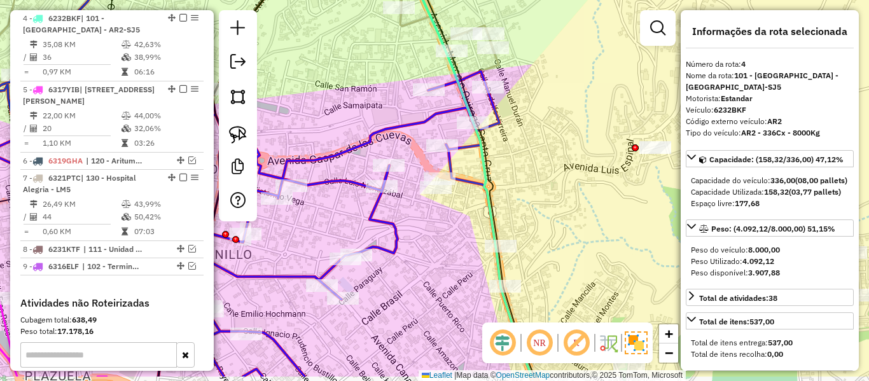
drag, startPoint x: 483, startPoint y: 273, endPoint x: 483, endPoint y: 230, distance: 42.6
click at [483, 230] on div "Janela de atendimento Grade de atendimento Capacidade Transportadoras Veículos …" at bounding box center [434, 190] width 869 height 381
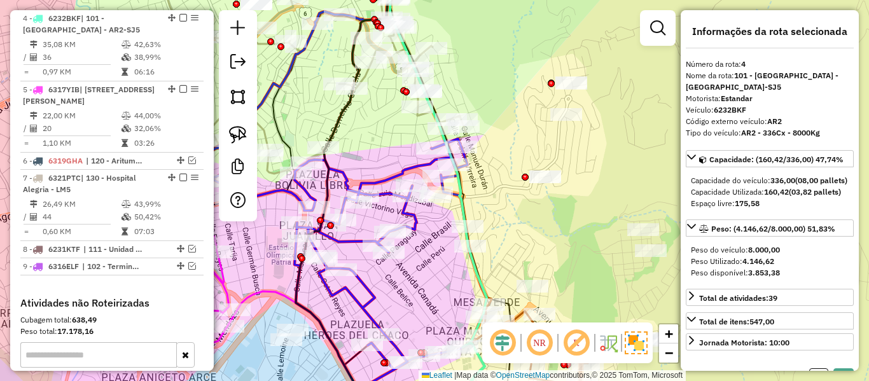
select select "**********"
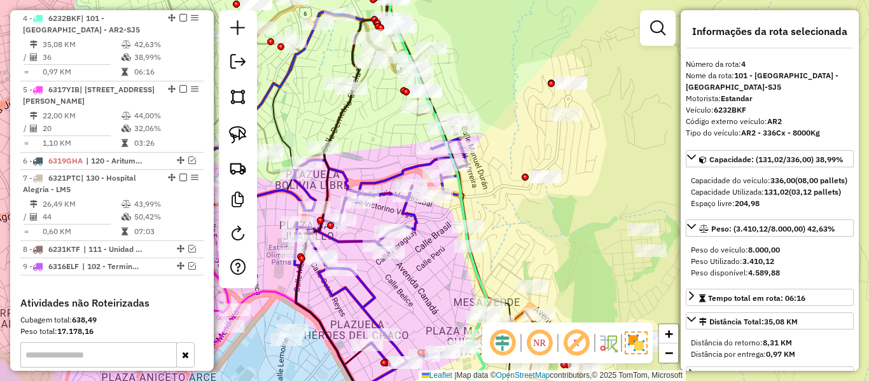
click at [501, 202] on div "Janela de atendimento Grade de atendimento Capacidade Transportadoras Veículos …" at bounding box center [434, 190] width 869 height 381
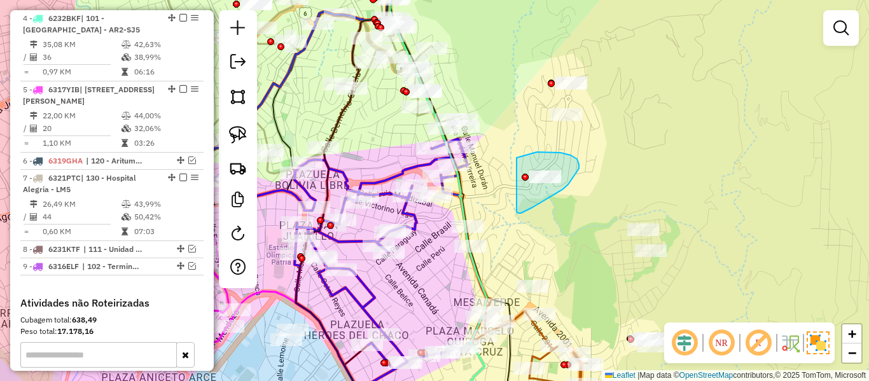
drag, startPoint x: 517, startPoint y: 212, endPoint x: 509, endPoint y: 167, distance: 45.2
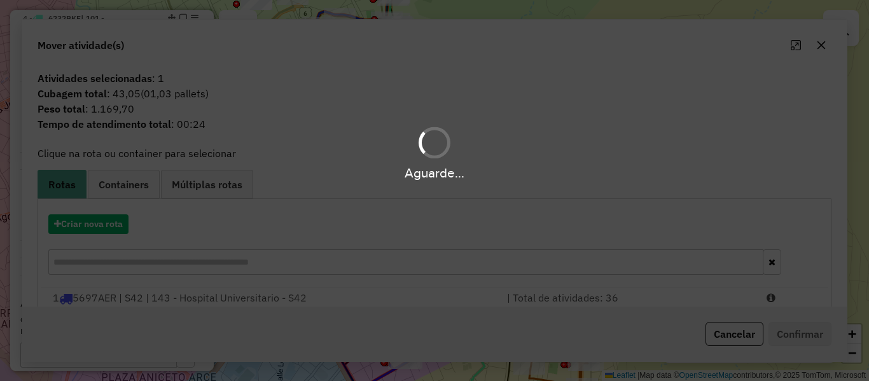
click at [546, 213] on div "Aguarde..." at bounding box center [434, 190] width 869 height 381
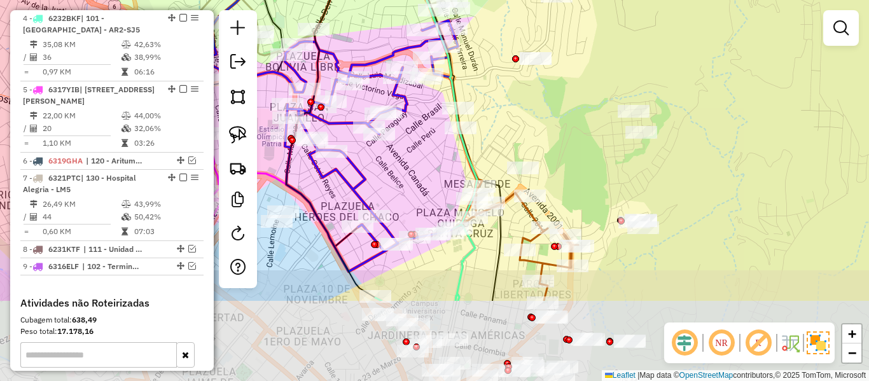
drag, startPoint x: 524, startPoint y: 138, endPoint x: 524, endPoint y: 99, distance: 39.4
click at [524, 98] on div "Janela de atendimento Grade de atendimento Capacidade Transportadoras Veículos …" at bounding box center [434, 190] width 869 height 381
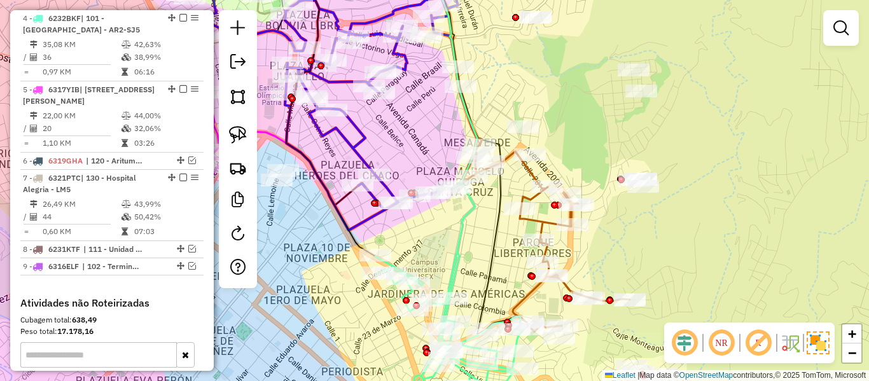
click at [454, 256] on icon at bounding box center [431, 301] width 184 height 236
select select "**********"
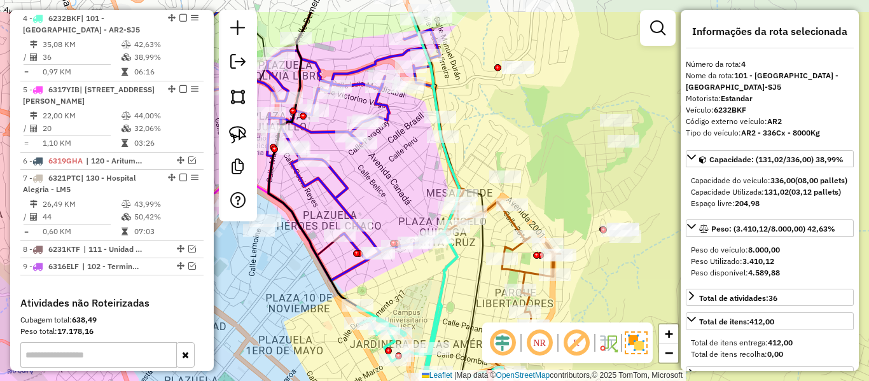
drag, startPoint x: 471, startPoint y: 277, endPoint x: 495, endPoint y: 212, distance: 68.6
click at [470, 285] on div "Janela de atendimento Grade de atendimento Capacidade Transportadoras Veículos …" at bounding box center [434, 190] width 869 height 381
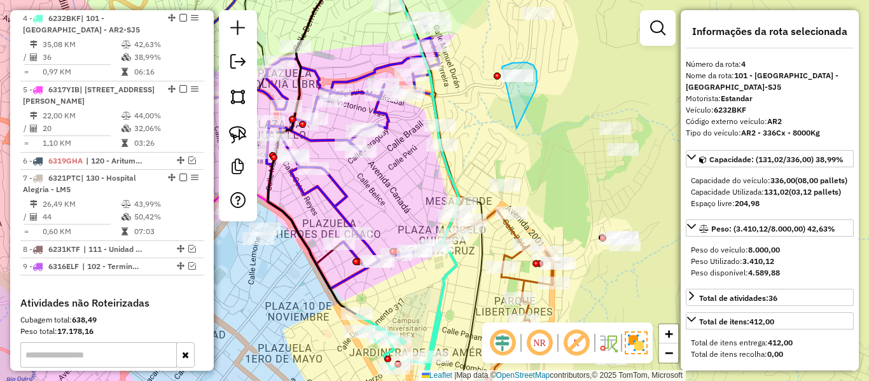
drag, startPoint x: 535, startPoint y: 90, endPoint x: 493, endPoint y: 89, distance: 42.0
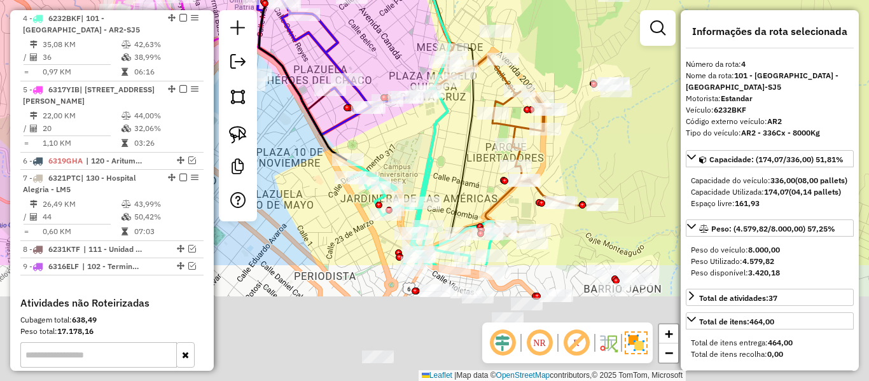
drag, startPoint x: 455, startPoint y: 304, endPoint x: 452, endPoint y: 99, distance: 205.5
click at [452, 99] on div "Janela de atendimento Grade de atendimento Capacidade Transportadoras Veículos …" at bounding box center [434, 190] width 869 height 381
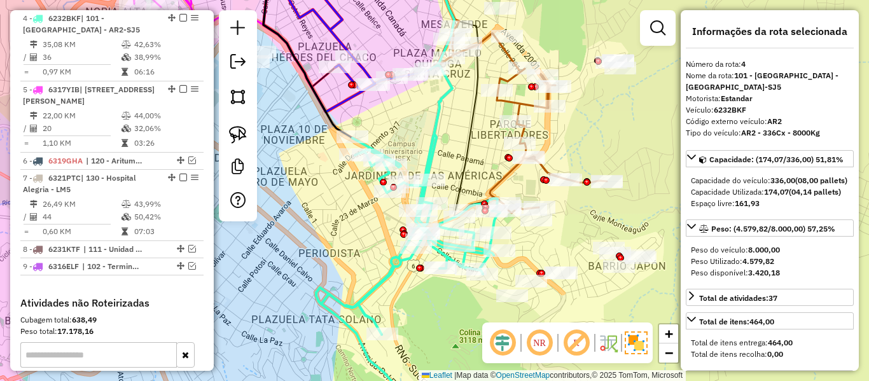
drag, startPoint x: 453, startPoint y: 99, endPoint x: 457, endPoint y: 185, distance: 86.6
click at [452, 199] on div "Janela de atendimento Grade de atendimento Capacidade Transportadoras Veículos …" at bounding box center [434, 190] width 869 height 381
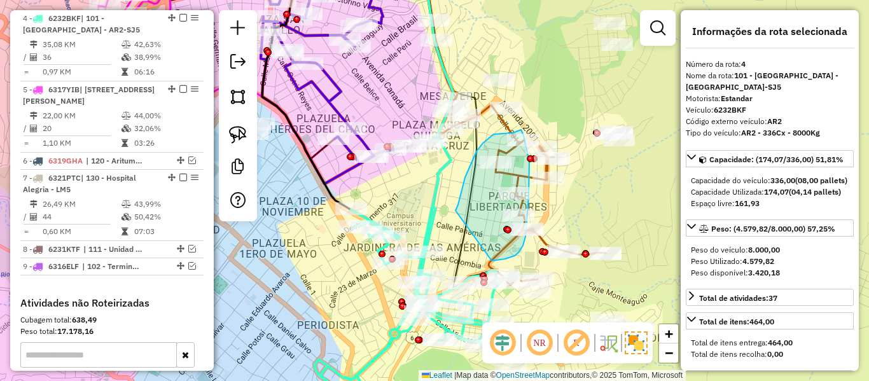
drag, startPoint x: 455, startPoint y: 211, endPoint x: 470, endPoint y: 256, distance: 48.1
click at [485, 261] on div "Janela de atendimento Grade de atendimento Capacidade Transportadoras Veículos …" at bounding box center [434, 190] width 869 height 381
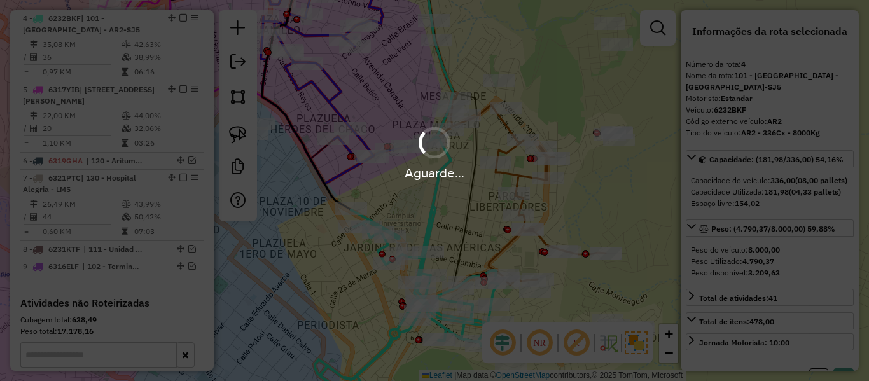
select select "**********"
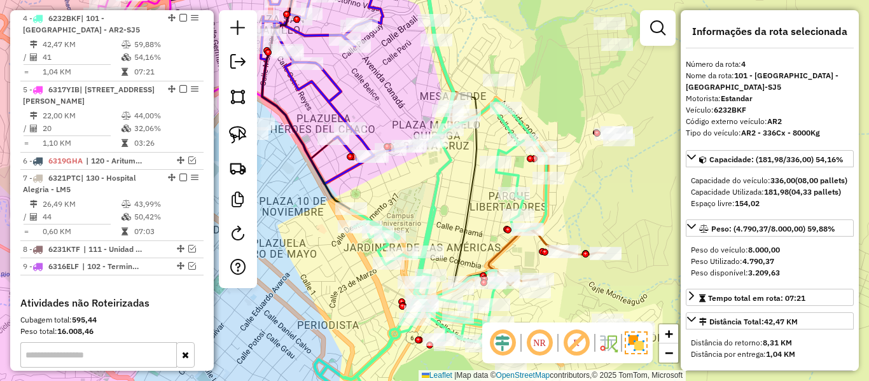
click at [451, 158] on icon at bounding box center [419, 190] width 209 height 457
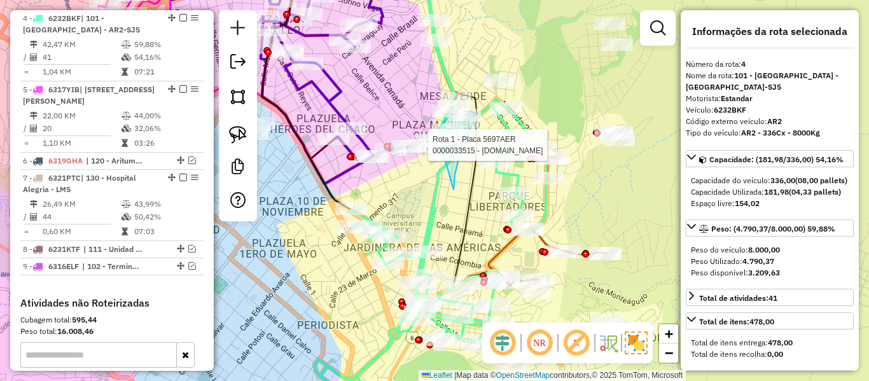
click at [439, 146] on div "Rota 4 - Placa 6232BKF 0000035664 - Q'LICORES Rota 4 - Placa 6232BKF 0000900293…" at bounding box center [434, 190] width 869 height 381
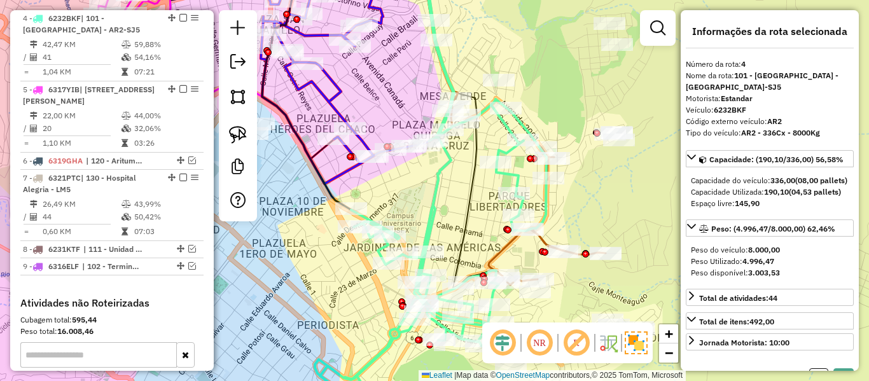
select select "**********"
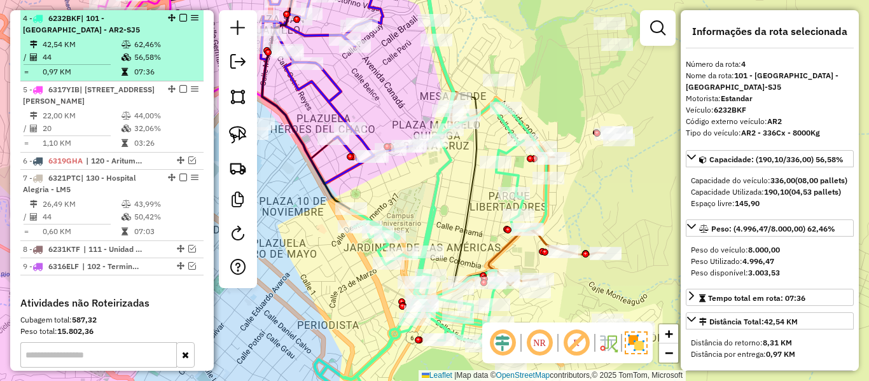
click at [179, 19] on em at bounding box center [183, 18] width 8 height 8
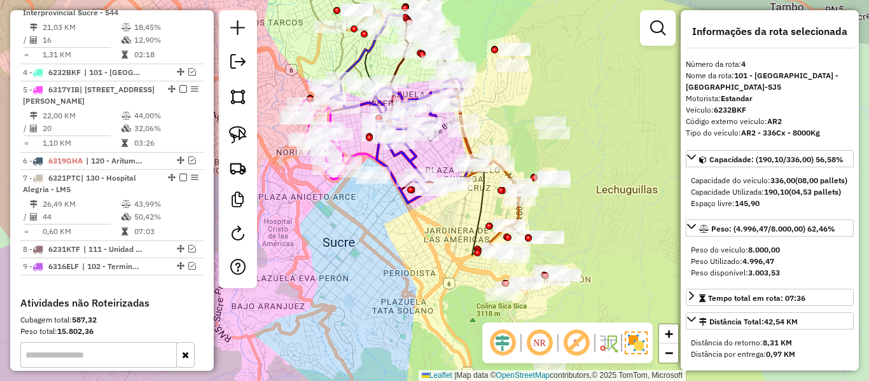
click at [517, 211] on icon at bounding box center [506, 206] width 85 height 93
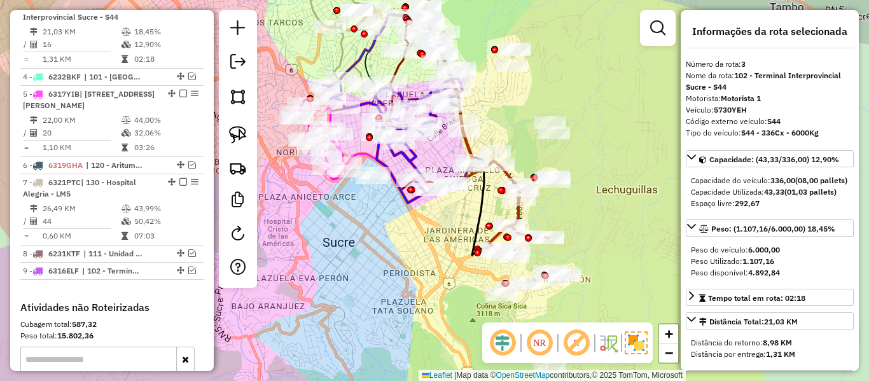
scroll to position [590, 0]
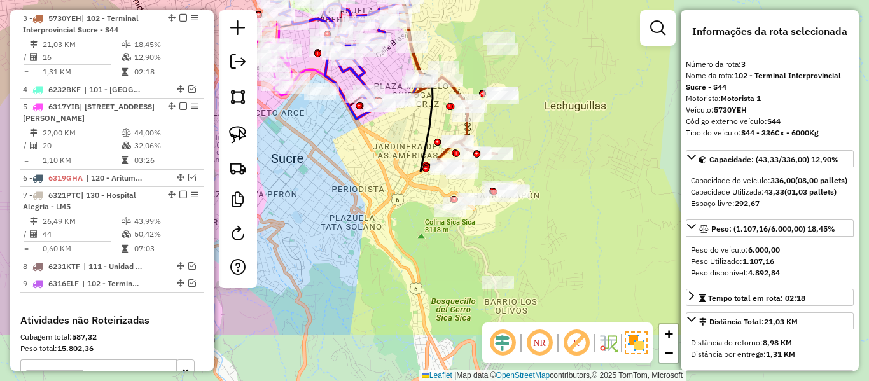
drag, startPoint x: 574, startPoint y: 190, endPoint x: 536, endPoint y: 142, distance: 61.6
click at [536, 142] on div "Janela de atendimento Grade de atendimento Capacidade Transportadoras Veículos …" at bounding box center [434, 190] width 869 height 381
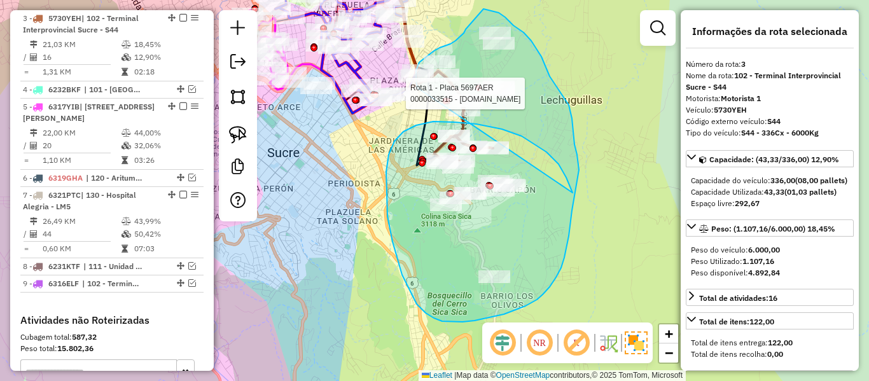
drag, startPoint x: 571, startPoint y: 188, endPoint x: 433, endPoint y: 111, distance: 158.4
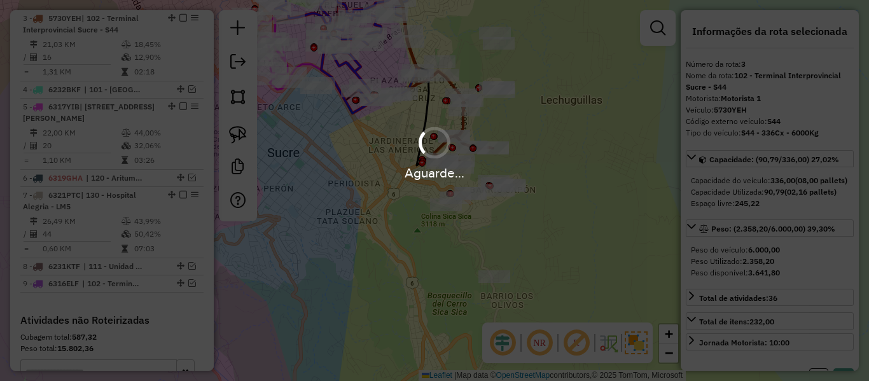
select select "**********"
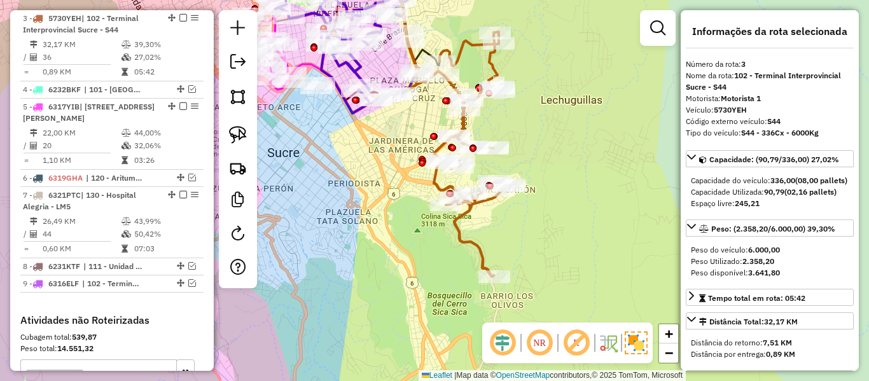
click at [461, 123] on icon at bounding box center [459, 154] width 102 height 245
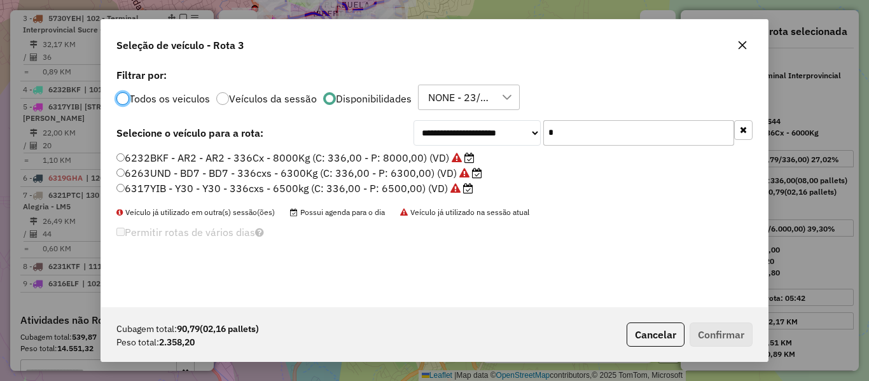
scroll to position [7, 4]
click at [583, 120] on input "*" at bounding box center [638, 132] width 191 height 25
click at [582, 135] on input "*" at bounding box center [638, 132] width 191 height 25
type input "***"
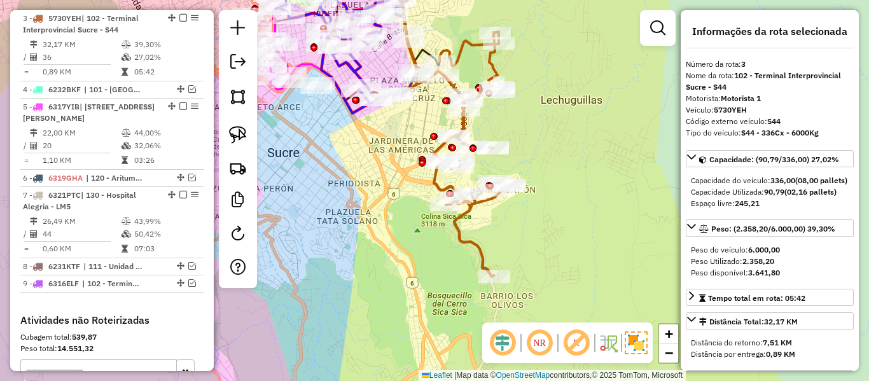
click at [444, 185] on icon at bounding box center [459, 154] width 102 height 245
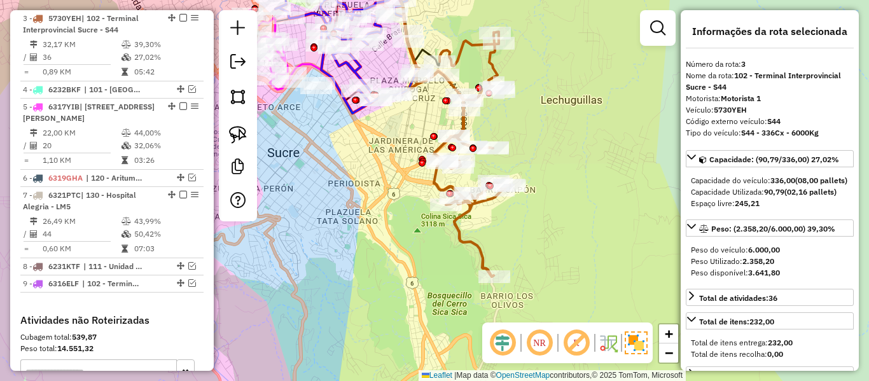
drag, startPoint x: 422, startPoint y: 224, endPoint x: 435, endPoint y: 276, distance: 53.8
click at [435, 276] on div "Janela de atendimento Grade de atendimento Capacidade Transportadoras Veículos …" at bounding box center [434, 190] width 869 height 381
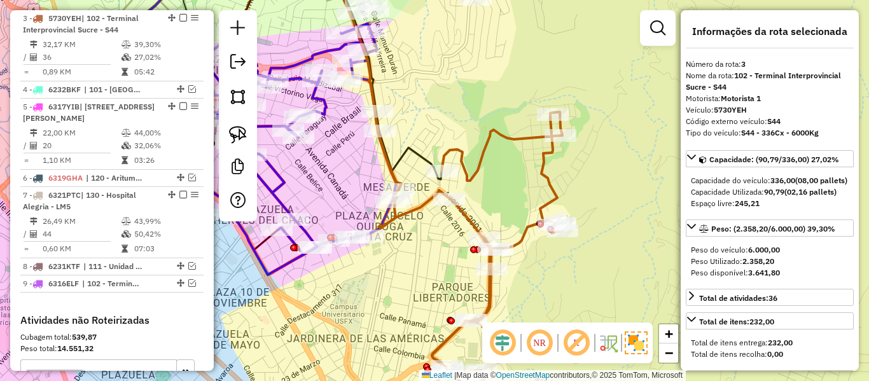
drag, startPoint x: 511, startPoint y: 139, endPoint x: 501, endPoint y: 249, distance: 110.5
click at [501, 249] on icon at bounding box center [481, 267] width 205 height 311
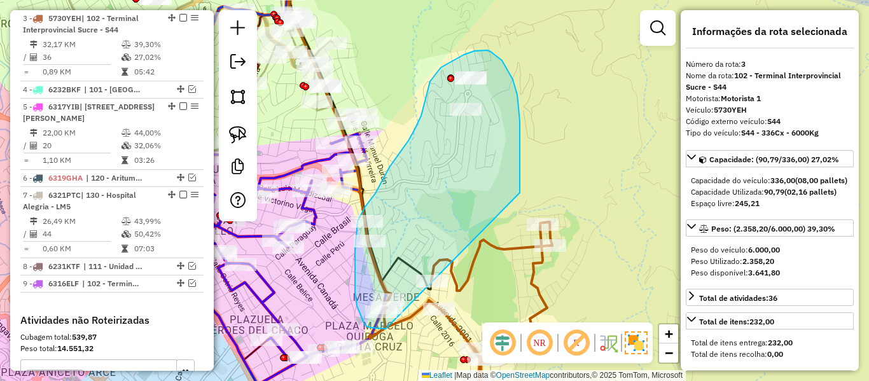
drag, startPoint x: 517, startPoint y: 95, endPoint x: 391, endPoint y: 329, distance: 266.1
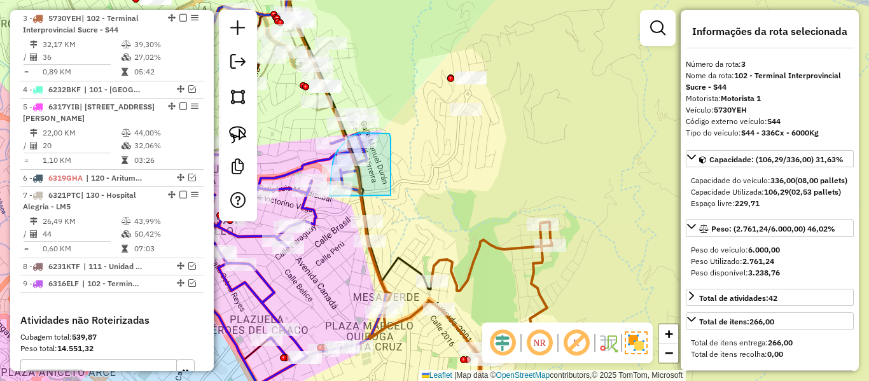
drag, startPoint x: 391, startPoint y: 188, endPoint x: 352, endPoint y: 243, distance: 67.6
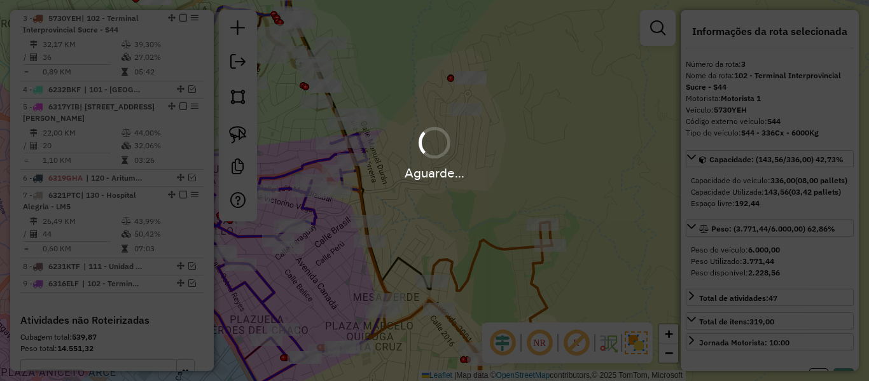
select select "**********"
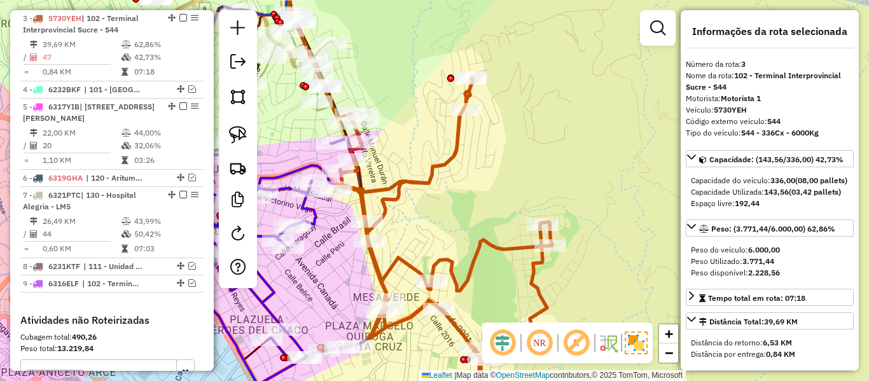
click at [463, 275] on icon at bounding box center [444, 249] width 218 height 342
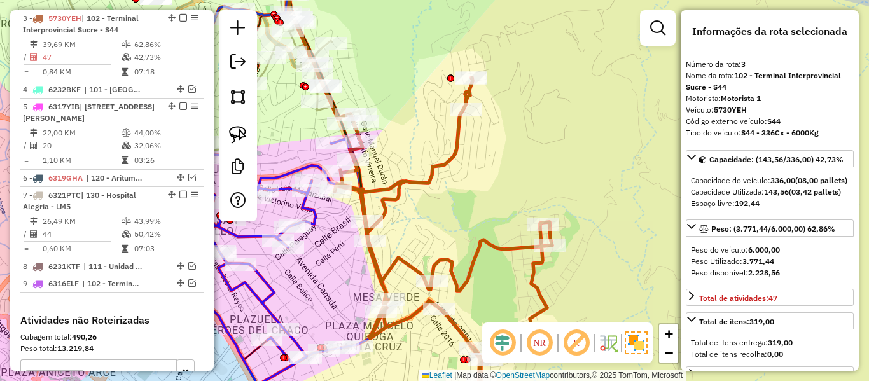
drag, startPoint x: 472, startPoint y: 286, endPoint x: 510, endPoint y: 142, distance: 148.8
click at [515, 139] on icon at bounding box center [444, 249] width 218 height 342
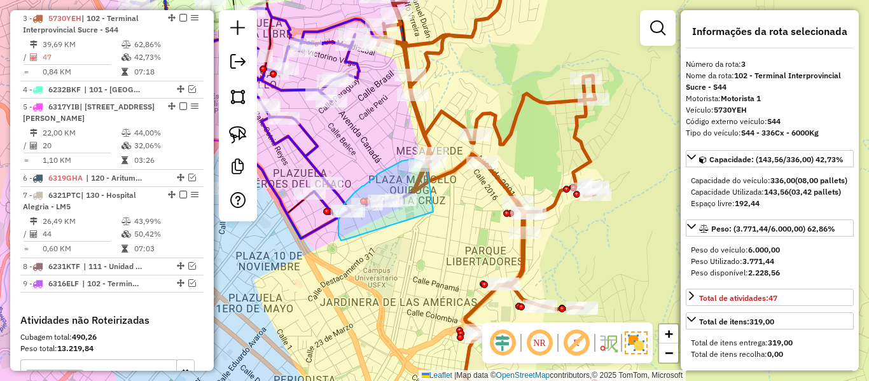
drag, startPoint x: 432, startPoint y: 205, endPoint x: 347, endPoint y: 240, distance: 92.1
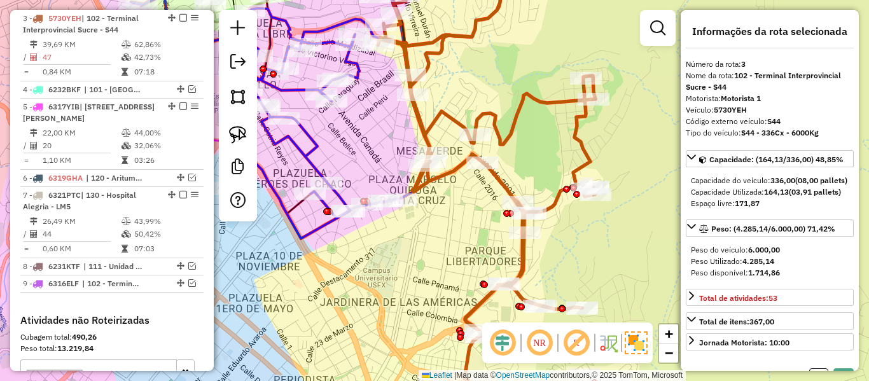
select select "**********"
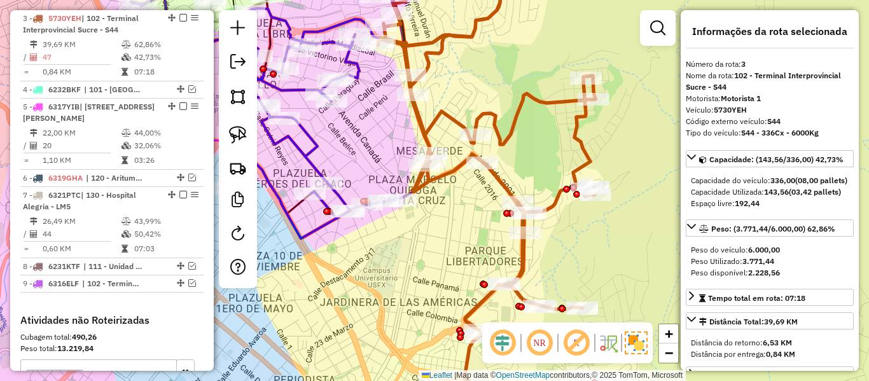
click at [463, 171] on icon at bounding box center [497, 190] width 239 height 457
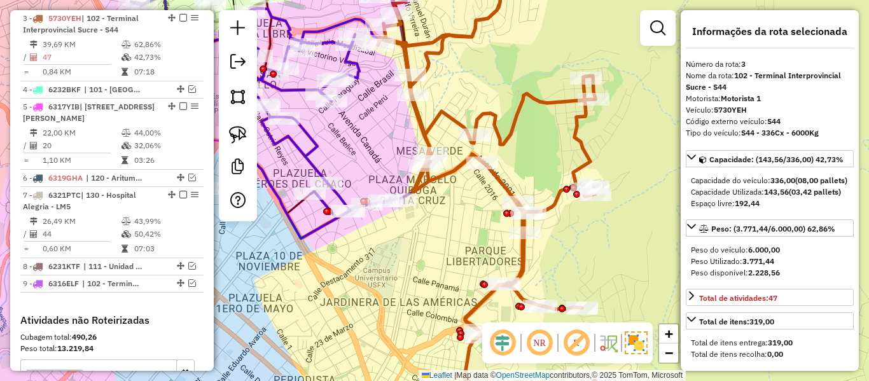
drag, startPoint x: 447, startPoint y: 198, endPoint x: 441, endPoint y: 218, distance: 20.7
click at [447, 241] on div "Janela de atendimento Grade de atendimento Capacidade Transportadoras Veículos …" at bounding box center [434, 190] width 869 height 381
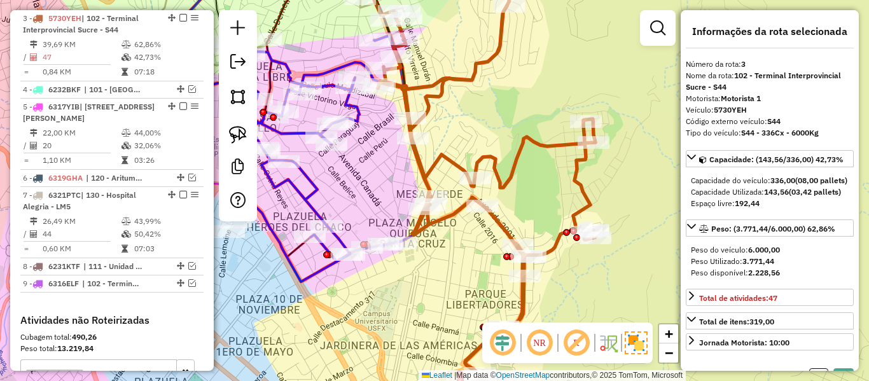
select select "**********"
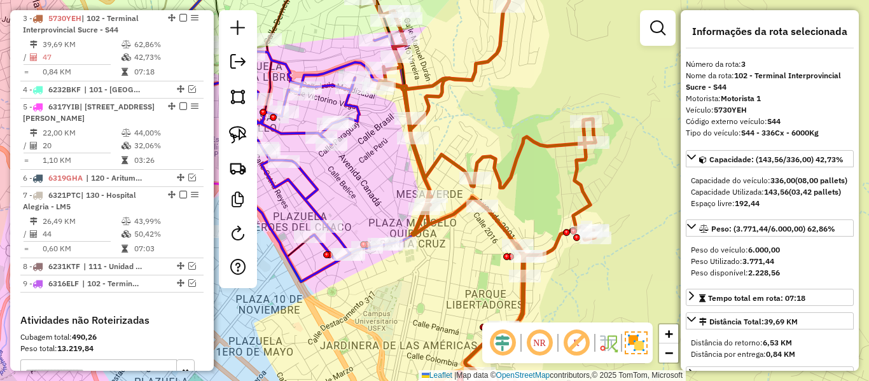
click at [443, 83] on icon at bounding box center [487, 197] width 218 height 445
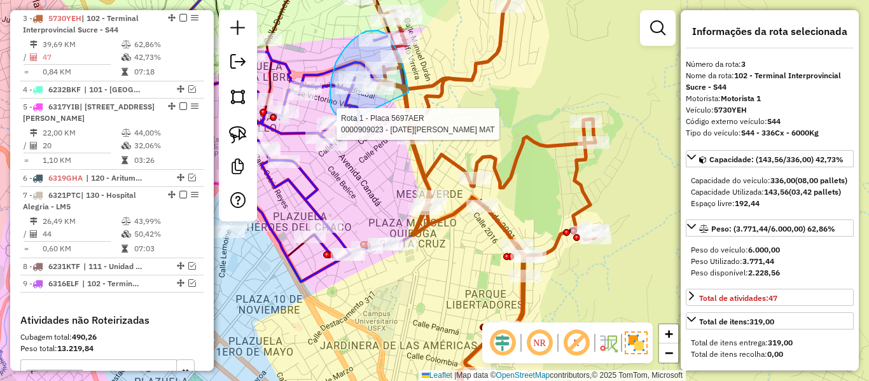
drag, startPoint x: 408, startPoint y: 92, endPoint x: 376, endPoint y: 131, distance: 50.6
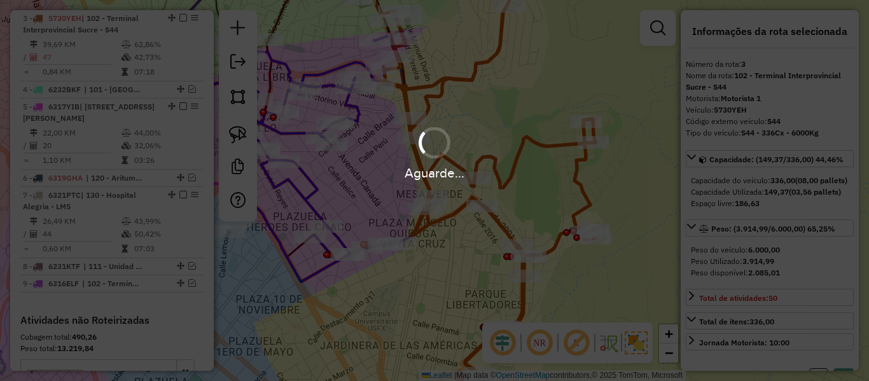
select select "**********"
click at [485, 159] on div "Aguarde..." at bounding box center [434, 152] width 869 height 60
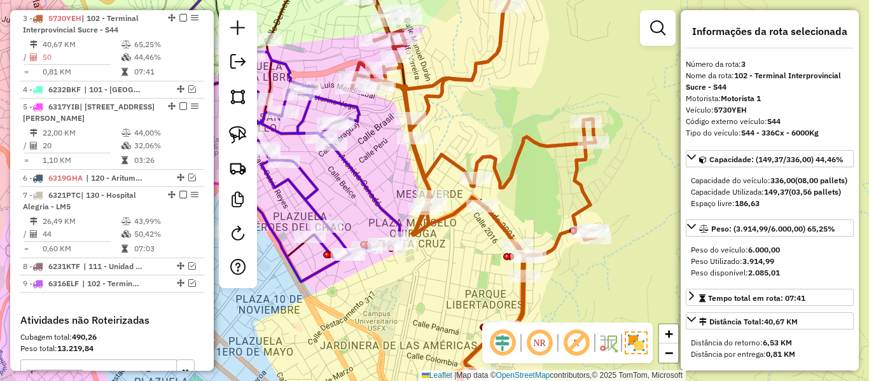
click at [485, 159] on icon at bounding box center [474, 197] width 244 height 445
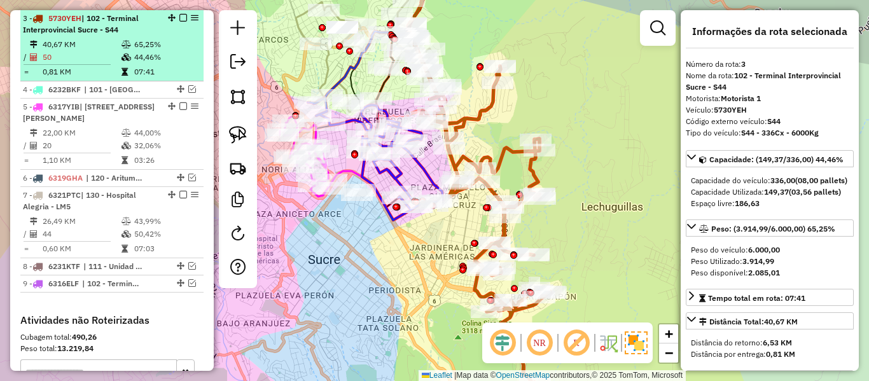
click at [179, 18] on em at bounding box center [183, 18] width 8 height 8
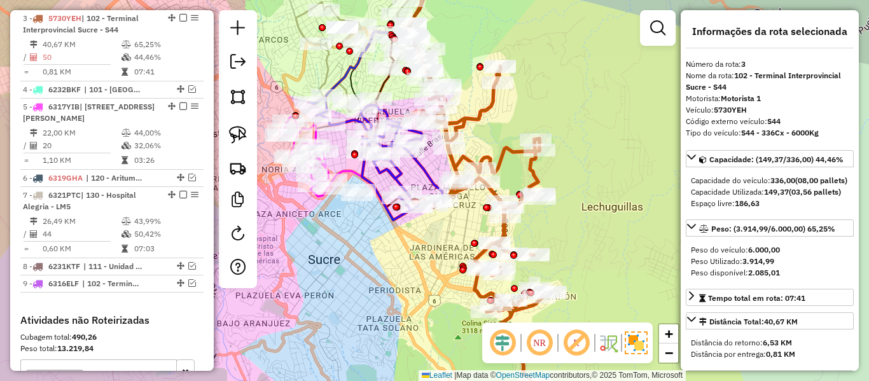
scroll to position [536, 0]
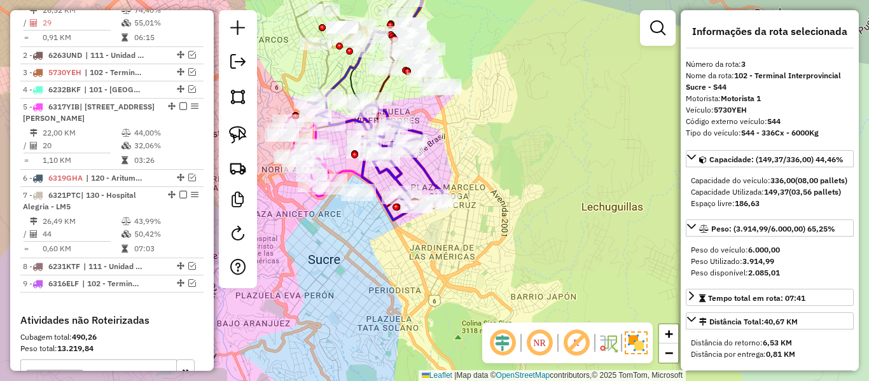
click at [545, 205] on div "Rota 7 - Placa 6321PTC 0000695719 - T. SAHIDA Rota 1 - Placa 5697AER 0000909631…" at bounding box center [434, 190] width 869 height 381
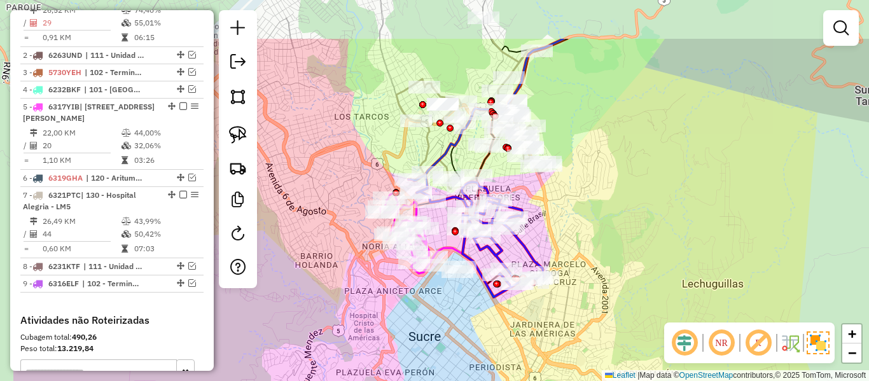
drag, startPoint x: 504, startPoint y: 221, endPoint x: 626, endPoint y: 298, distance: 143.8
click at [622, 310] on div "Janela de atendimento Grade de atendimento Capacidade Transportadoras Veículos …" at bounding box center [434, 190] width 869 height 381
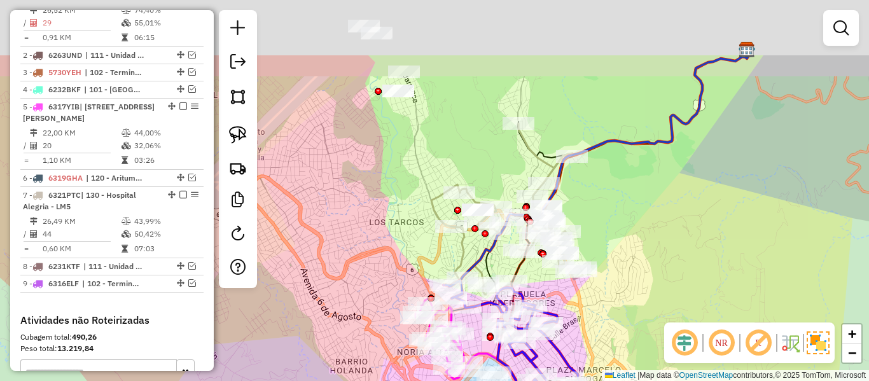
drag, startPoint x: 606, startPoint y: 313, endPoint x: 615, endPoint y: 319, distance: 10.6
click at [612, 330] on div "Janela de atendimento Grade de atendimento Capacidade Transportadoras Veículos …" at bounding box center [434, 190] width 869 height 381
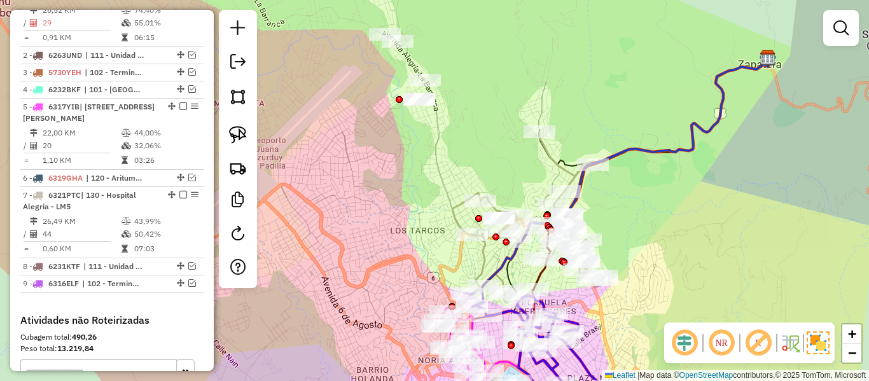
click at [547, 156] on icon at bounding box center [527, 217] width 151 height 171
select select "**********"
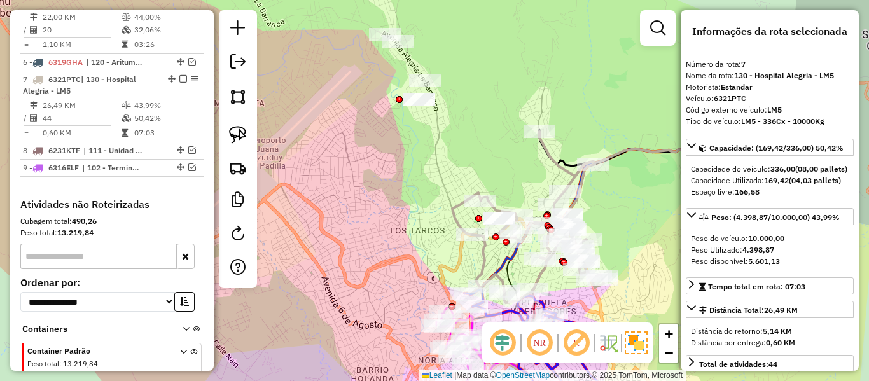
scroll to position [713, 0]
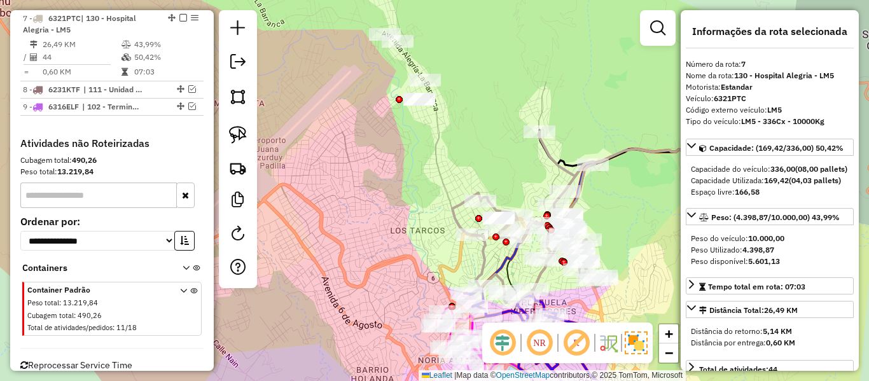
drag, startPoint x: 490, startPoint y: 191, endPoint x: 499, endPoint y: 235, distance: 44.7
click at [499, 235] on div "Janela de atendimento Grade de atendimento Capacidade Transportadoras Veículos …" at bounding box center [434, 190] width 869 height 381
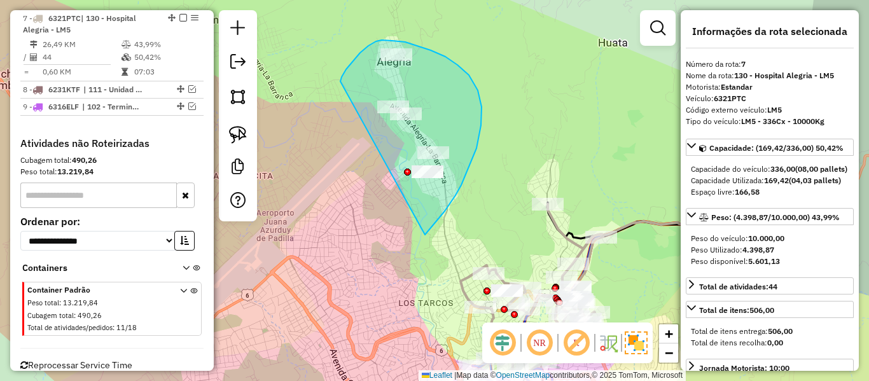
drag, startPoint x: 445, startPoint y: 211, endPoint x: 346, endPoint y: 99, distance: 149.7
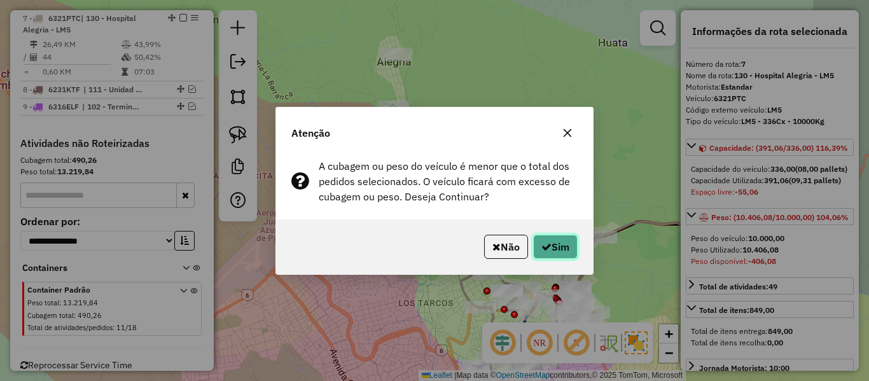
click at [553, 239] on button "Sim" at bounding box center [555, 247] width 45 height 24
select select "**********"
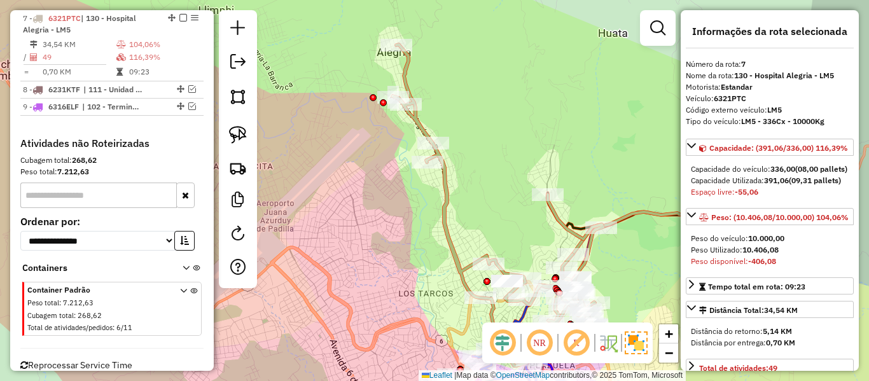
drag, startPoint x: 603, startPoint y: 268, endPoint x: 592, endPoint y: 198, distance: 71.5
click at [601, 190] on div "Janela de atendimento Grade de atendimento Capacidade Transportadoras Veículos …" at bounding box center [434, 190] width 869 height 381
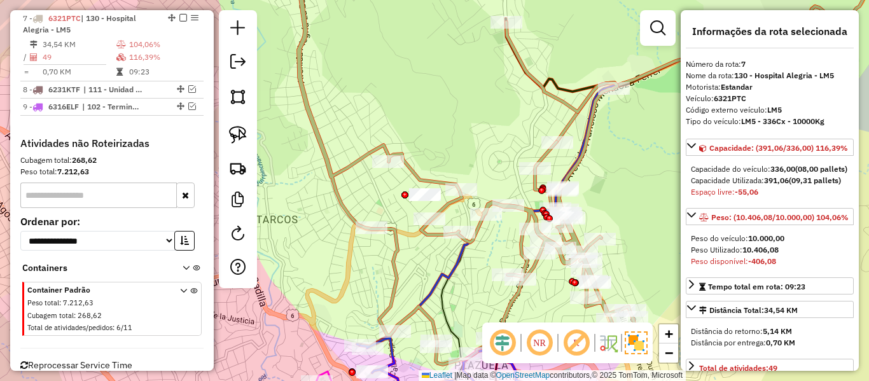
click at [586, 153] on icon at bounding box center [465, 163] width 339 height 403
drag, startPoint x: 597, startPoint y: 209, endPoint x: 539, endPoint y: 173, distance: 68.8
click at [594, 167] on div "Janela de atendimento Grade de atendimento Capacidade Transportadoras Veículos …" at bounding box center [434, 190] width 869 height 381
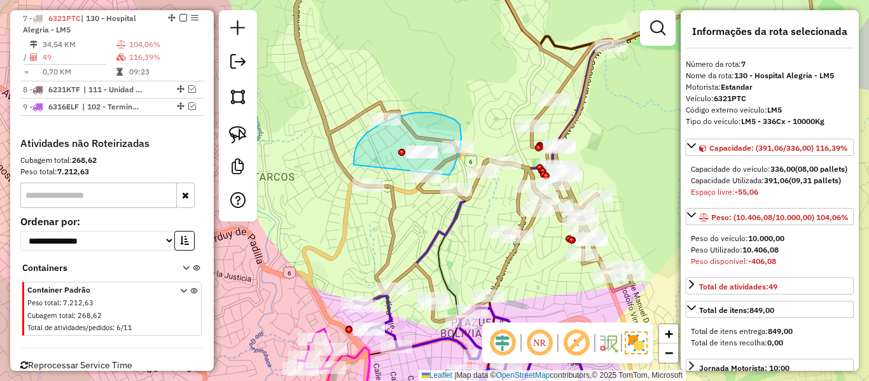
click at [366, 186] on div "Rota 7 - Placa 6321PTC 0000696451 - MICR.SUPERVEA Rota 7 - Placa 6321PTC 000089…" at bounding box center [434, 190] width 869 height 381
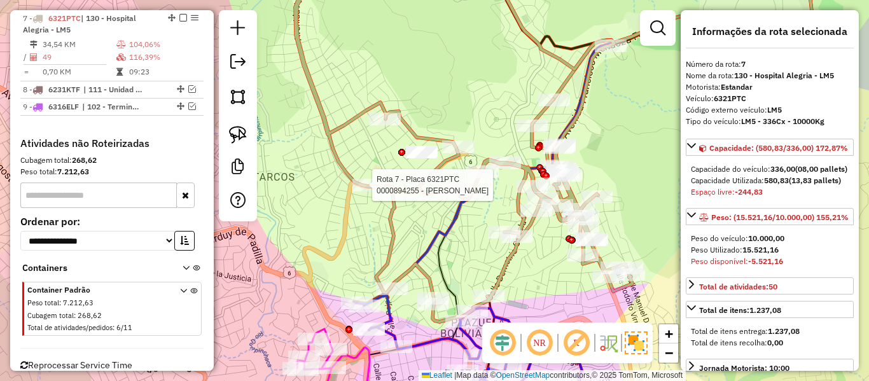
select select "**********"
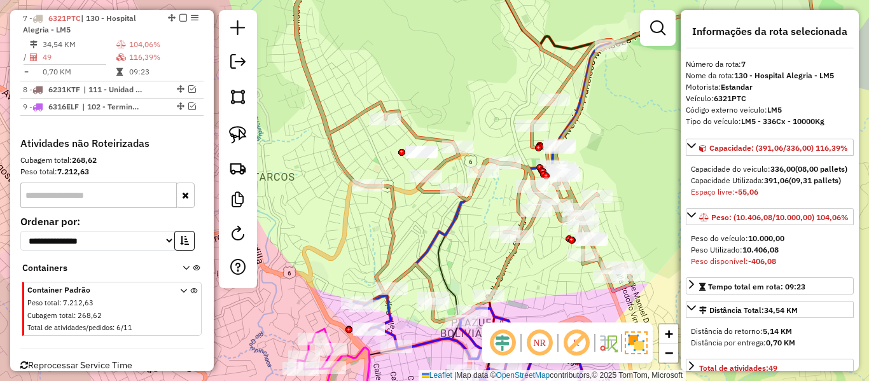
click at [715, 175] on div "Capacidade do veículo: 336,00 (08,00 pallets)" at bounding box center [770, 168] width 158 height 11
click at [646, 213] on div "Janela de atendimento Grade de atendimento Capacidade Transportadoras Veículos …" at bounding box center [434, 190] width 869 height 381
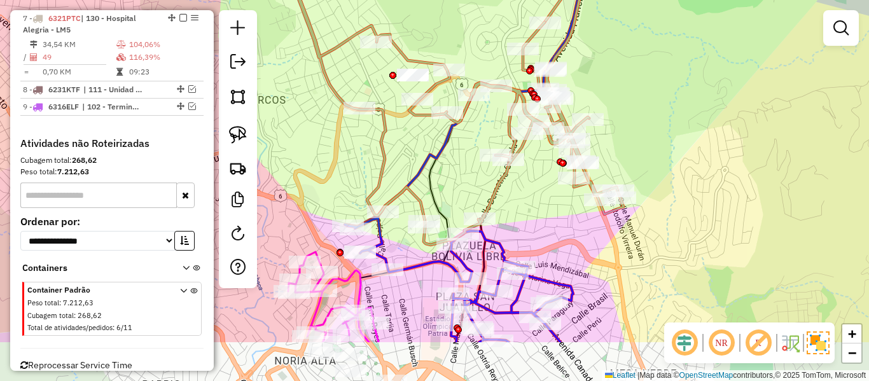
drag, startPoint x: 648, startPoint y: 234, endPoint x: 639, endPoint y: 157, distance: 77.6
click at [639, 157] on div "Janela de atendimento Grade de atendimento Capacidade Transportadoras Veículos …" at bounding box center [434, 190] width 869 height 381
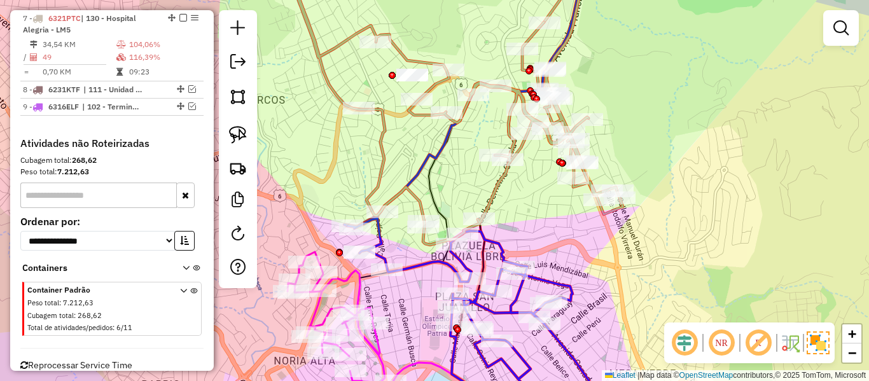
click at [606, 214] on icon at bounding box center [455, 103] width 335 height 283
select select "**********"
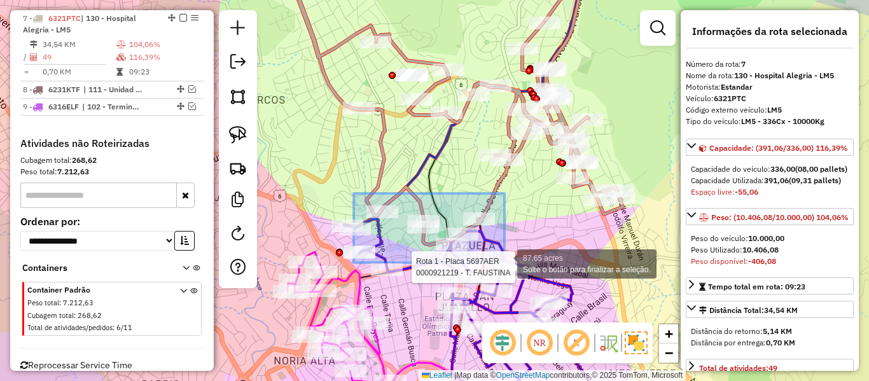
drag, startPoint x: 354, startPoint y: 193, endPoint x: 537, endPoint y: 270, distance: 198.5
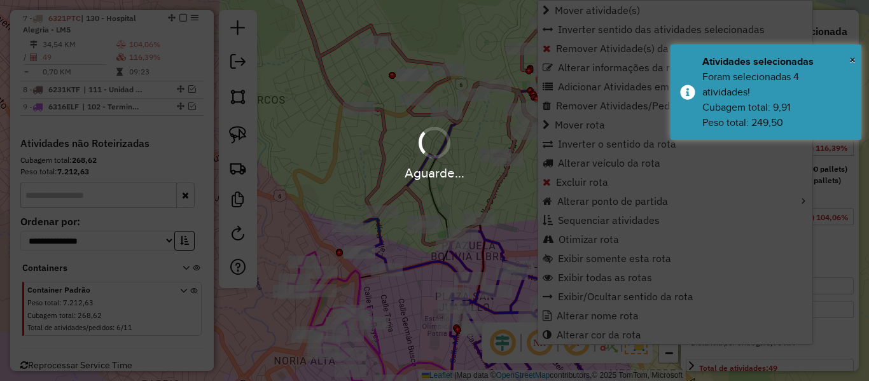
click at [406, 133] on div "Aguarde..." at bounding box center [434, 152] width 869 height 60
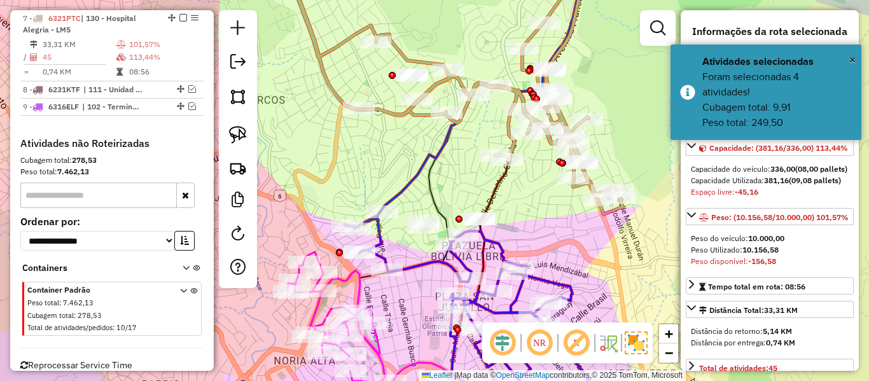
click at [384, 129] on div "Janela de atendimento Grade de atendimento Capacidade Transportadoras Veículos …" at bounding box center [434, 190] width 869 height 381
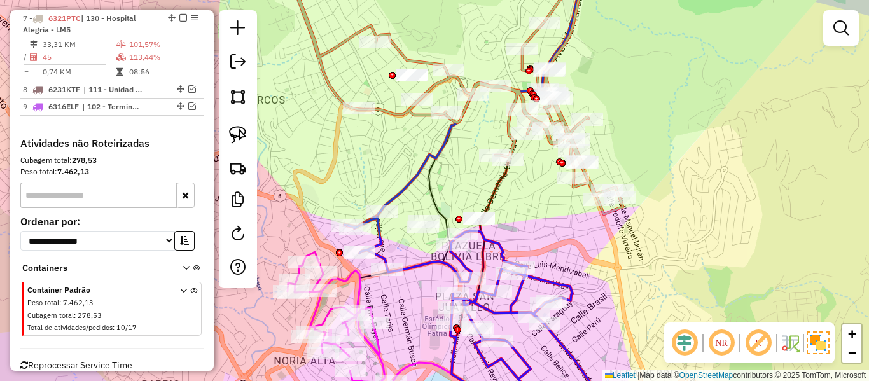
click at [393, 116] on icon at bounding box center [455, 88] width 335 height 253
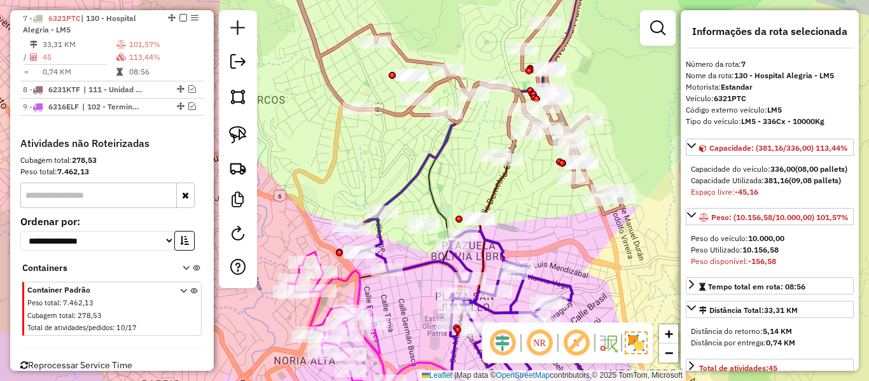
drag, startPoint x: 416, startPoint y: 149, endPoint x: 377, endPoint y: 194, distance: 59.1
click at [378, 193] on div "Janela de atendimento Grade de atendimento Capacidade Transportadoras Veículos …" at bounding box center [434, 190] width 869 height 381
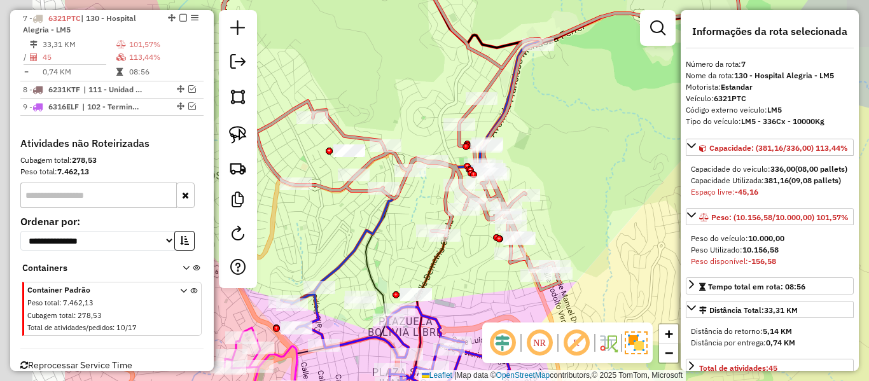
drag, startPoint x: 531, startPoint y: 188, endPoint x: 624, endPoint y: 205, distance: 94.5
click at [624, 205] on div "Janela de atendimento Grade de atendimento Capacidade Transportadoras Veículos …" at bounding box center [434, 190] width 869 height 381
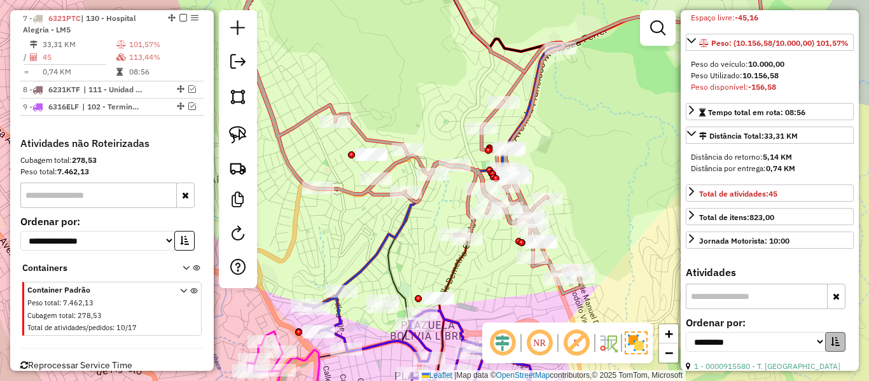
scroll to position [318, 0]
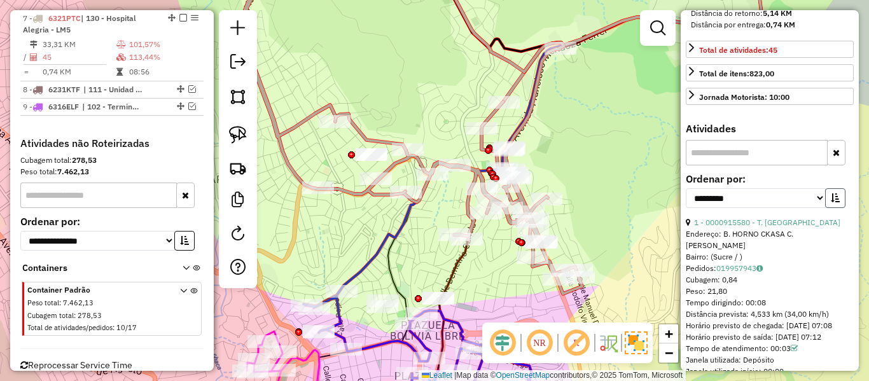
click at [838, 208] on button "button" at bounding box center [835, 198] width 20 height 20
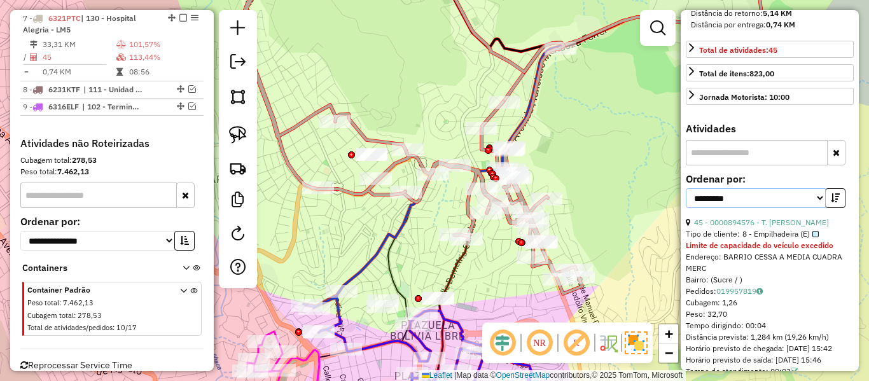
click at [775, 208] on select "**********" at bounding box center [756, 198] width 140 height 20
select select "**********"
click at [686, 208] on select "**********" at bounding box center [756, 198] width 140 height 20
click at [744, 227] on link "28 - 0000866837 - M. DANIEL" at bounding box center [762, 223] width 137 height 10
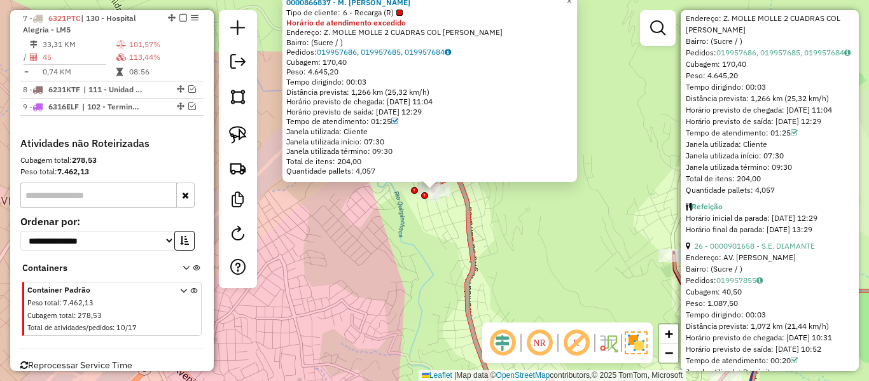
scroll to position [573, 0]
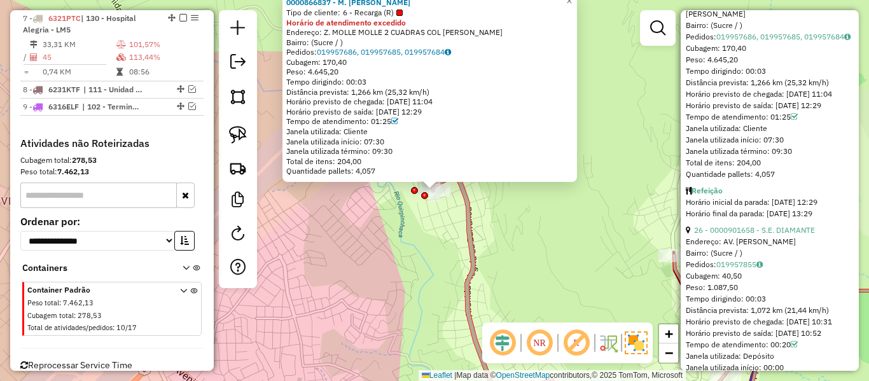
click at [783, 31] on div "Bairro: (Sucre / )" at bounding box center [770, 25] width 168 height 11
click at [771, 235] on link "26 - 0000901658 - S.E. DIAMANTE" at bounding box center [754, 230] width 121 height 10
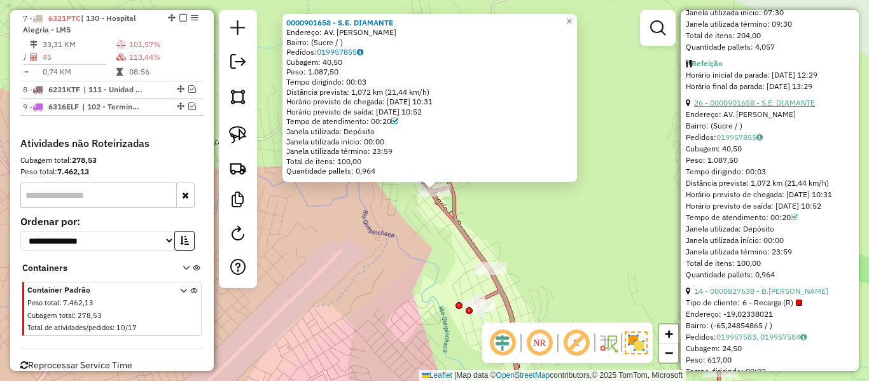
scroll to position [763, 0]
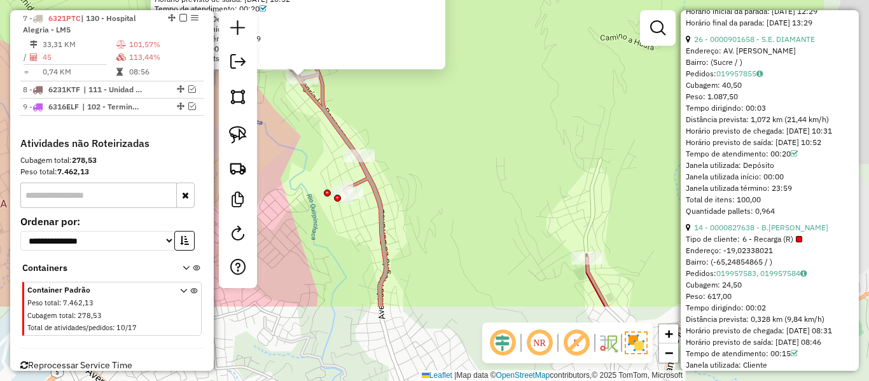
drag, startPoint x: 562, startPoint y: 251, endPoint x: 431, endPoint y: 139, distance: 172.8
click at [431, 139] on div "0000901658 - S.E. DIAMANTE Endereço: AV. EVO MORALES Bairro: (Sucre / ) Pedidos…" at bounding box center [434, 190] width 869 height 381
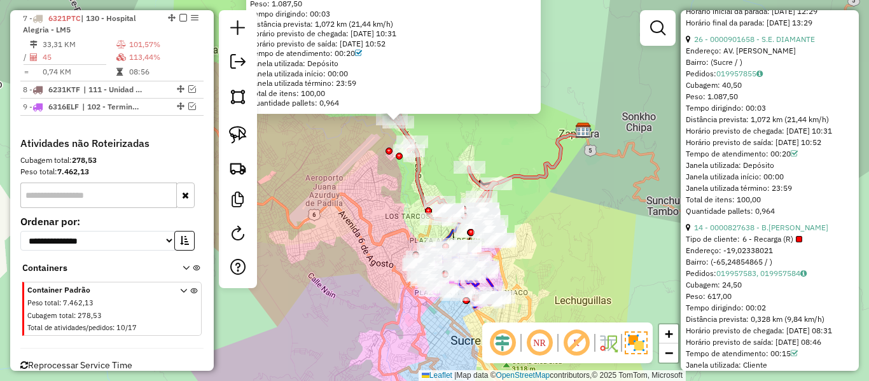
scroll to position [1018, 0]
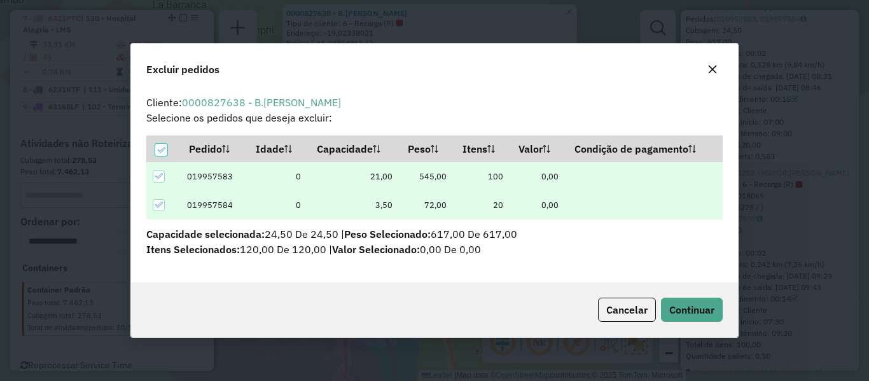
scroll to position [0, 0]
click at [706, 316] on span "Continuar" at bounding box center [691, 309] width 45 height 13
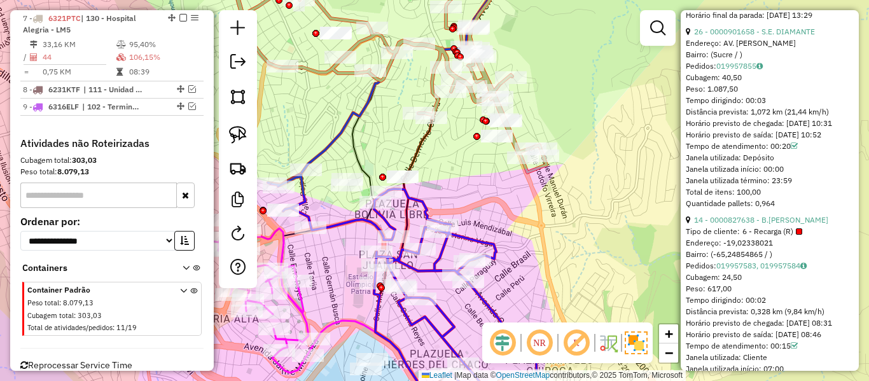
scroll to position [776, 0]
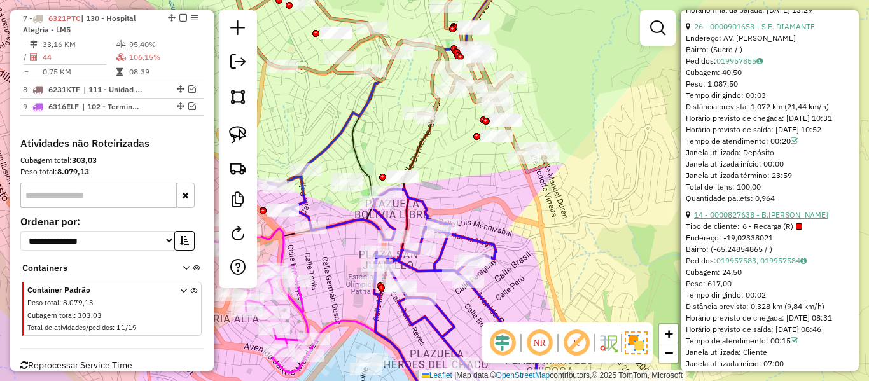
click at [791, 219] on link "14 - 0000827638 - B.MARCOS" at bounding box center [761, 215] width 134 height 10
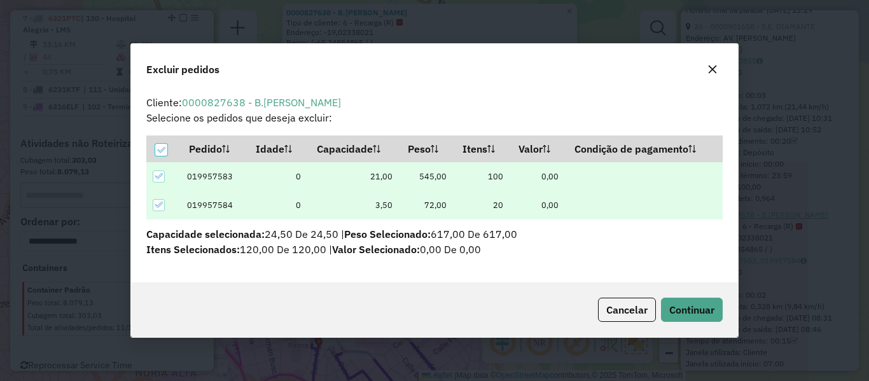
scroll to position [0, 0]
click at [681, 310] on span "Continuar" at bounding box center [691, 309] width 45 height 13
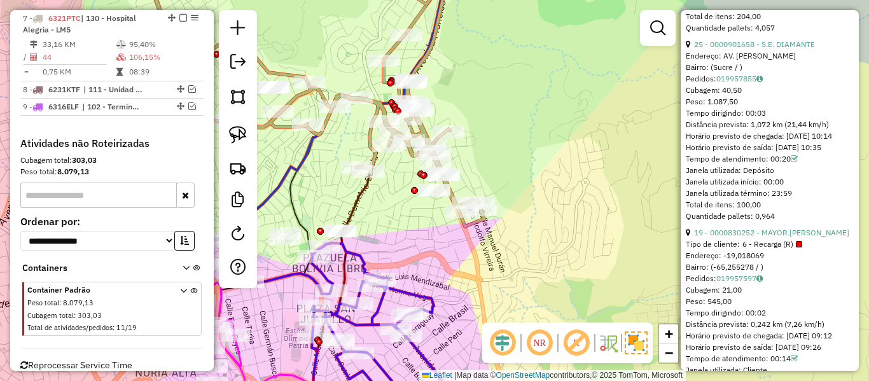
scroll to position [737, 0]
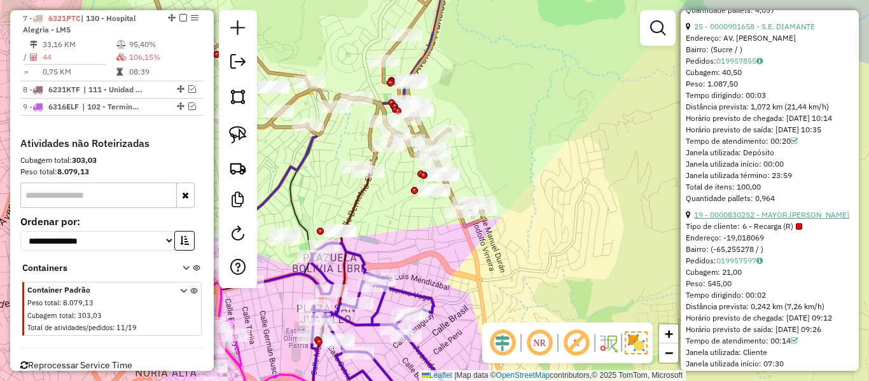
click at [775, 219] on link "19 - 0000830252 - MAYOR.ALICIA" at bounding box center [771, 215] width 155 height 10
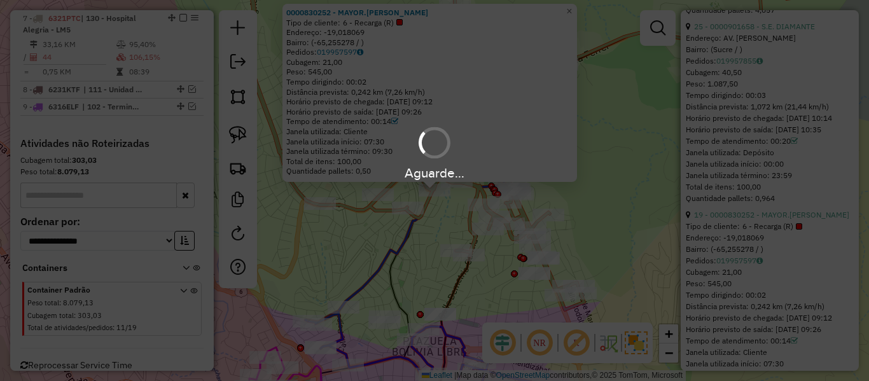
scroll to position [280, 0]
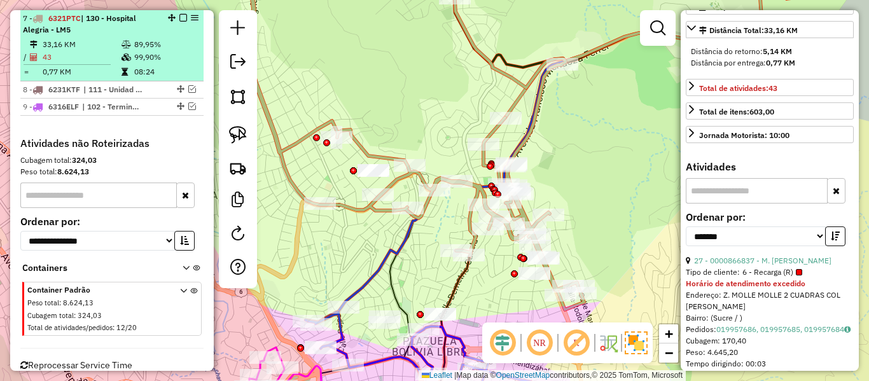
click at [180, 19] on em at bounding box center [183, 18] width 8 height 8
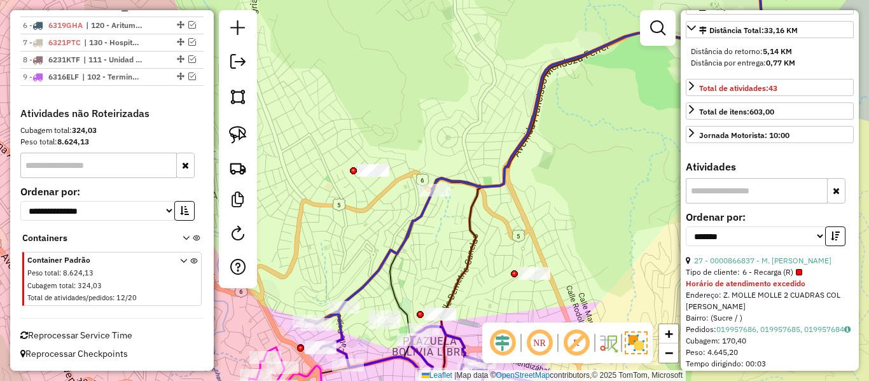
scroll to position [658, 0]
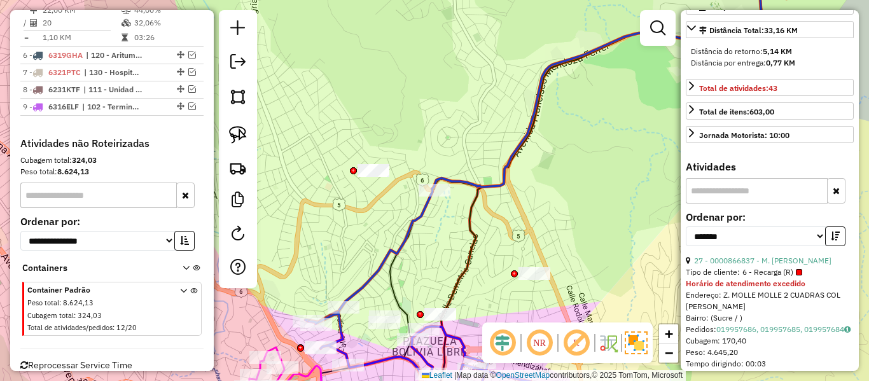
drag, startPoint x: 570, startPoint y: 172, endPoint x: 560, endPoint y: 109, distance: 63.1
click at [561, 112] on div "Janela de atendimento Grade de atendimento Capacidade Transportadoras Veículos …" at bounding box center [434, 190] width 869 height 381
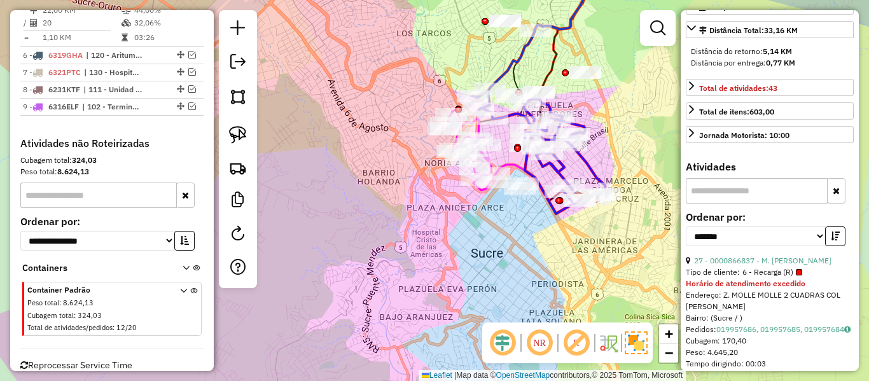
click at [591, 164] on icon at bounding box center [539, 153] width 133 height 122
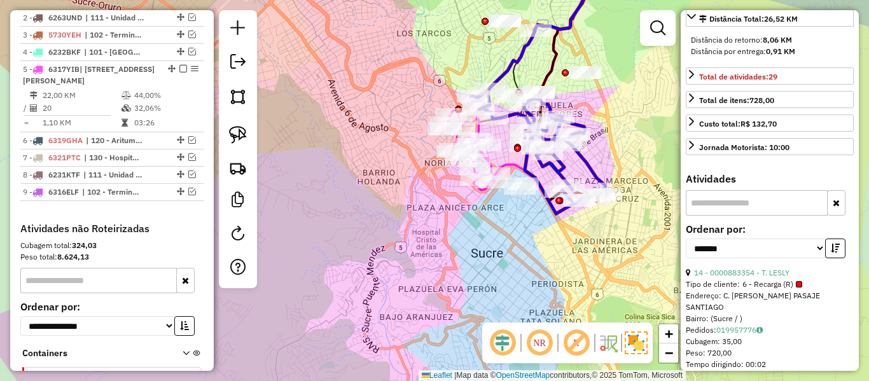
scroll to position [501, 0]
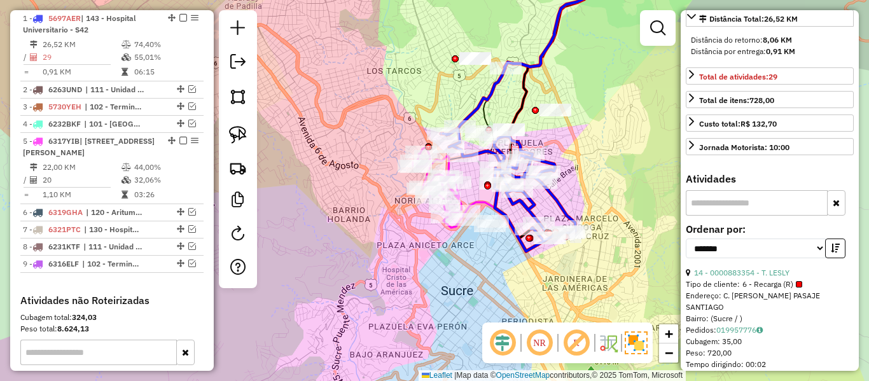
drag, startPoint x: 542, startPoint y: 244, endPoint x: 517, endPoint y: 275, distance: 39.8
click at [518, 275] on div "Janela de atendimento Grade de atendimento Capacidade Transportadoras Veículos …" at bounding box center [434, 190] width 869 height 381
click at [520, 282] on div "Janela de atendimento Grade de atendimento Capacidade Transportadoras Veículos …" at bounding box center [434, 190] width 869 height 381
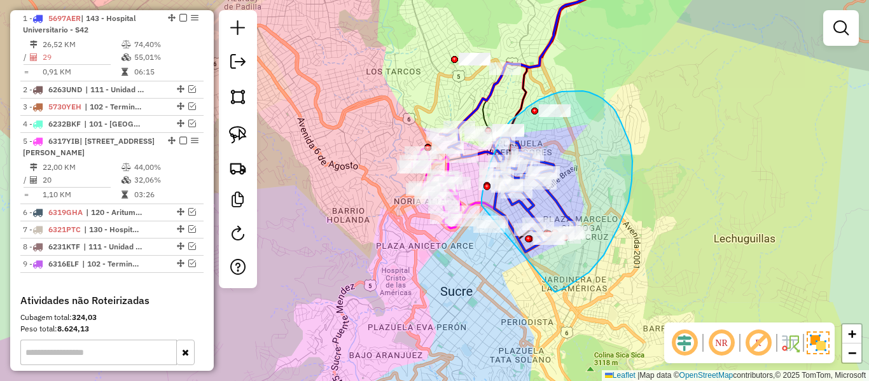
drag, startPoint x: 629, startPoint y: 202, endPoint x: 492, endPoint y: 247, distance: 143.6
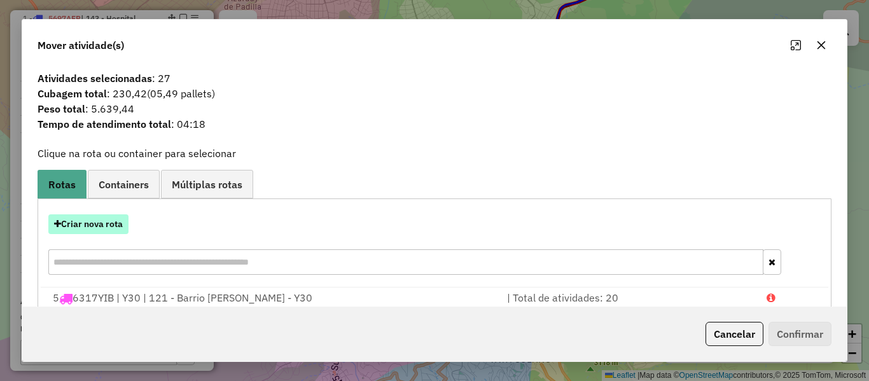
click at [113, 221] on button "Criar nova rota" at bounding box center [88, 224] width 80 height 20
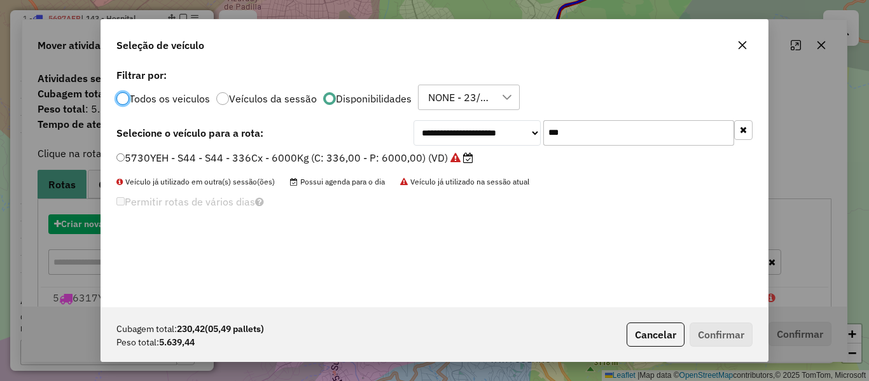
scroll to position [7, 4]
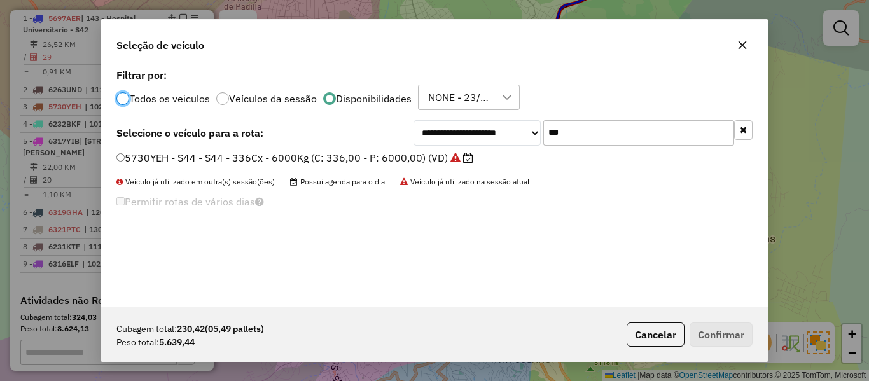
click at [578, 137] on input "***" at bounding box center [638, 132] width 191 height 25
type input "***"
click at [435, 161] on label "5697AFU - S43 - S43 - 336cxs - 6000kg (C: 336,00 - P: 6000,00) (VD)" at bounding box center [289, 157] width 347 height 15
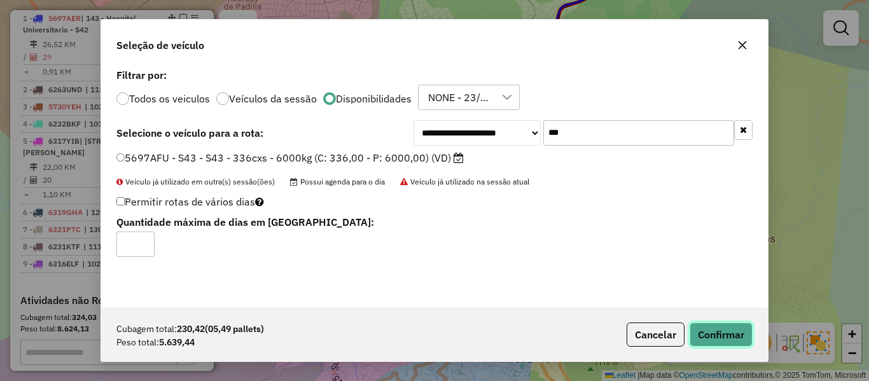
click at [725, 335] on button "Confirmar" at bounding box center [721, 335] width 63 height 24
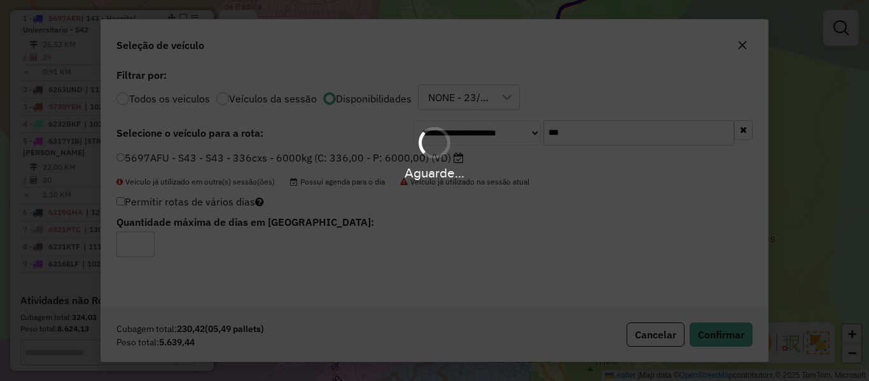
scroll to position [430, 0]
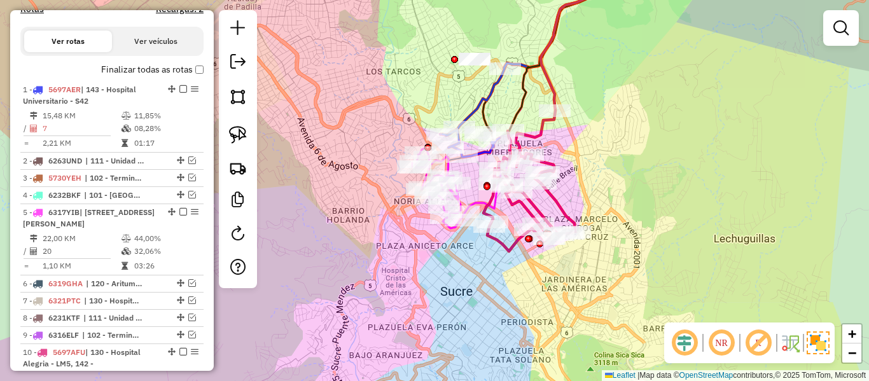
click at [571, 217] on icon at bounding box center [529, 181] width 92 height 141
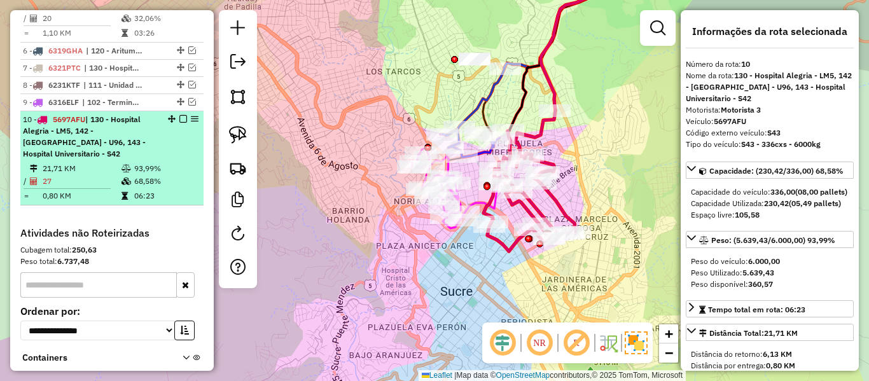
scroll to position [764, 0]
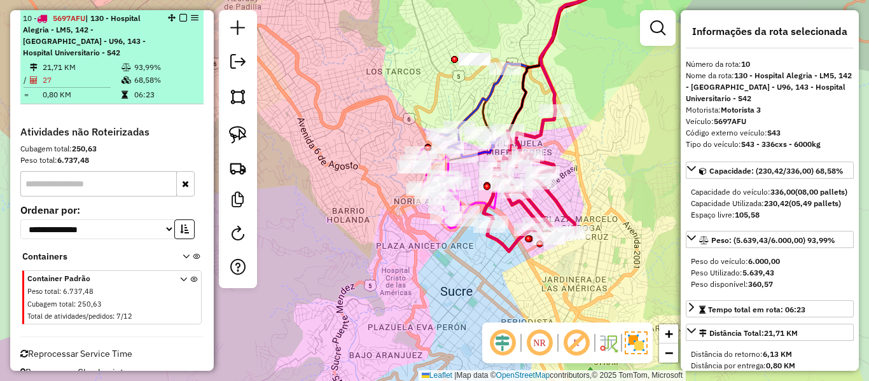
click at [179, 18] on em at bounding box center [183, 18] width 8 height 8
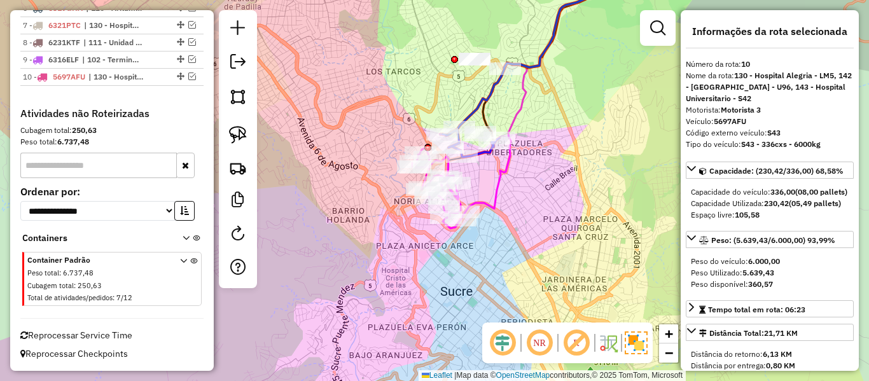
click at [496, 194] on icon at bounding box center [579, 87] width 229 height 251
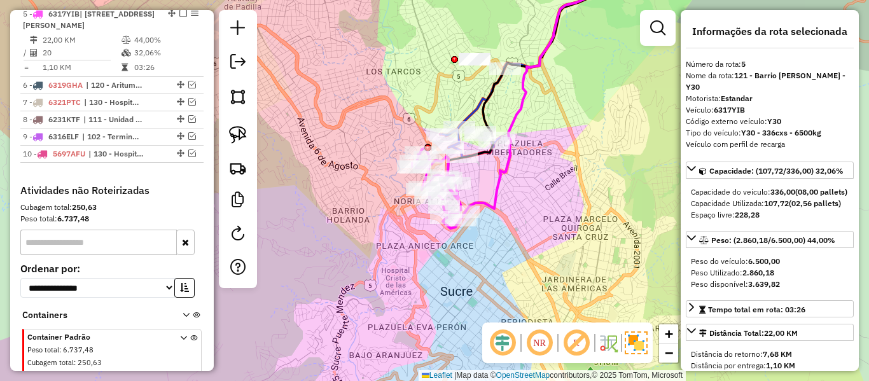
scroll to position [624, 0]
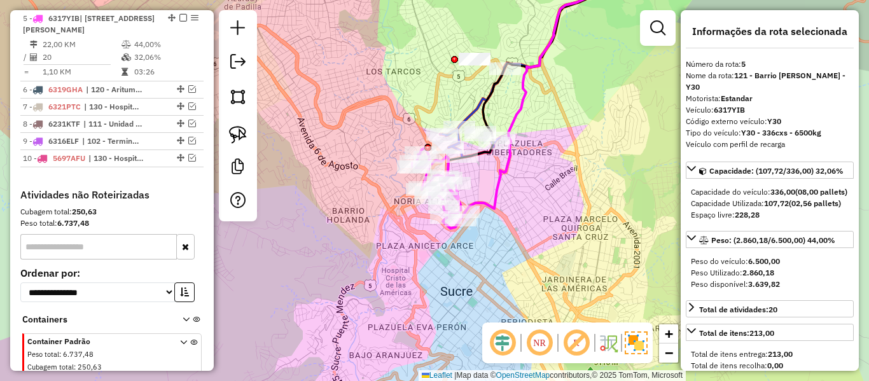
drag, startPoint x: 508, startPoint y: 202, endPoint x: 503, endPoint y: 243, distance: 41.7
click at [503, 243] on div "Janela de atendimento Grade de atendimento Capacidade Transportadoras Veículos …" at bounding box center [434, 190] width 869 height 381
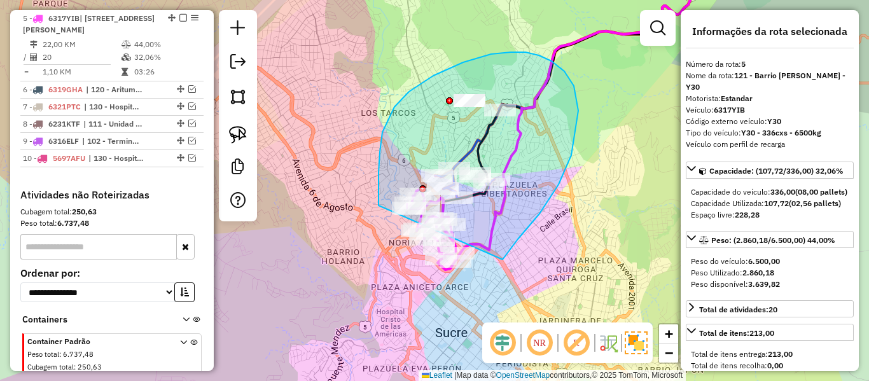
drag, startPoint x: 503, startPoint y: 260, endPoint x: 402, endPoint y: 271, distance: 101.2
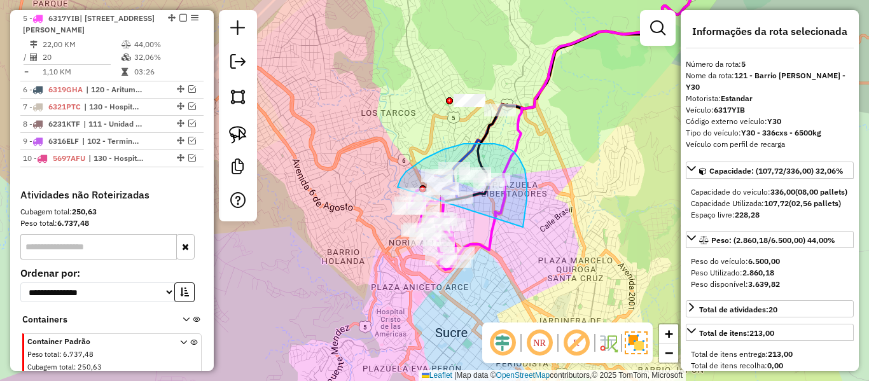
drag, startPoint x: 523, startPoint y: 227, endPoint x: 407, endPoint y: 259, distance: 120.1
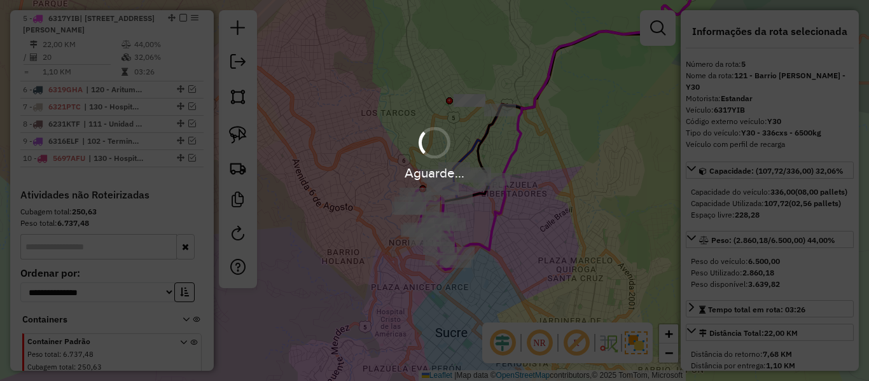
click at [522, 221] on div "Aguarde..." at bounding box center [434, 190] width 869 height 381
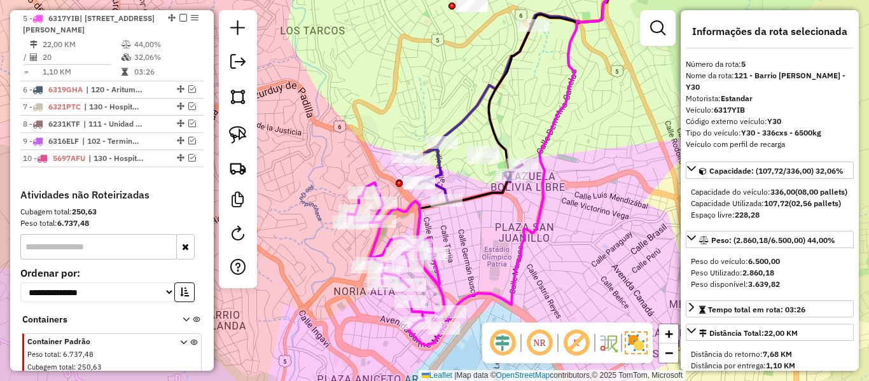
click at [459, 104] on div "Janela de atendimento Grade de atendimento Capacidade Transportadoras Veículos …" at bounding box center [434, 190] width 869 height 381
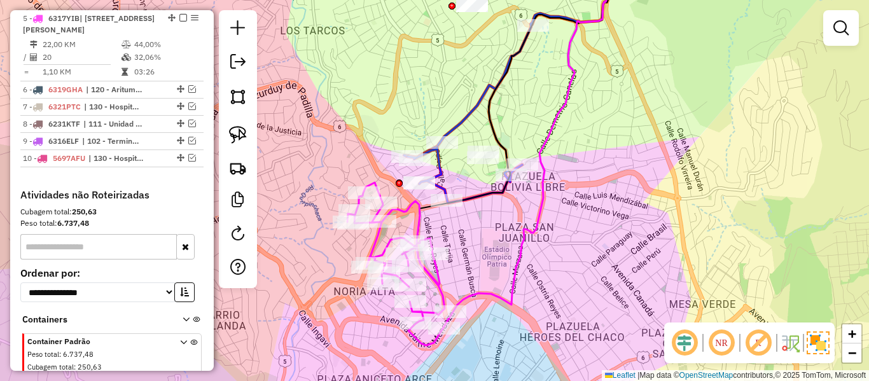
click at [466, 118] on icon at bounding box center [516, 59] width 225 height 195
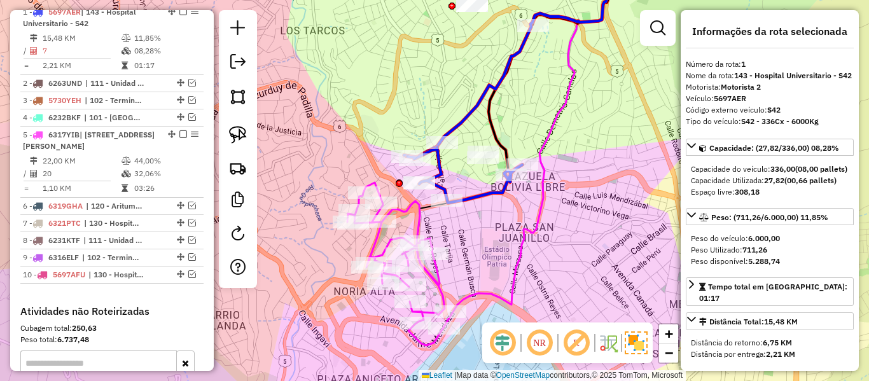
scroll to position [501, 0]
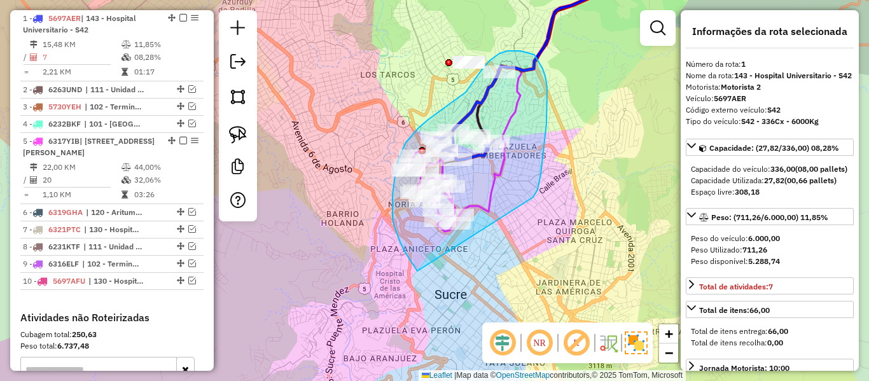
drag, startPoint x: 541, startPoint y: 174, endPoint x: 496, endPoint y: 284, distance: 118.4
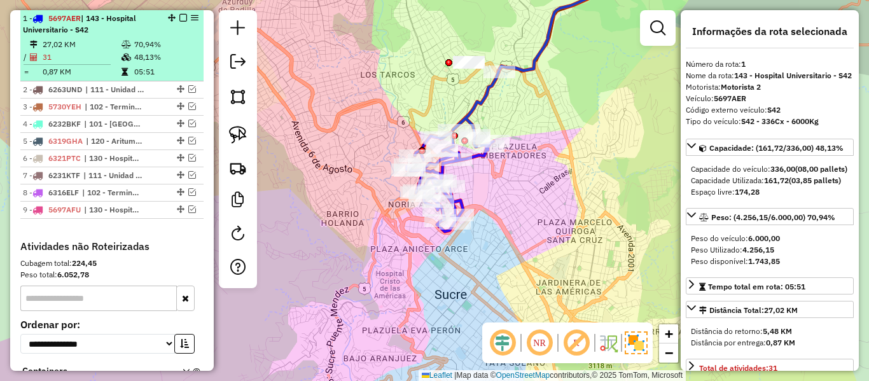
click at [180, 16] on em at bounding box center [183, 18] width 8 height 8
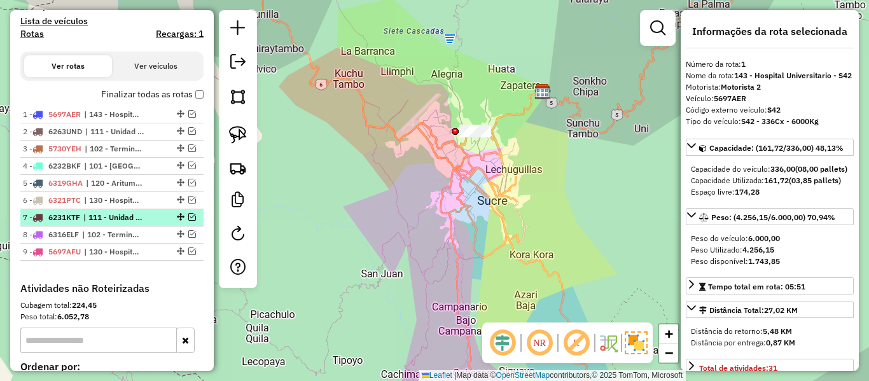
scroll to position [384, 0]
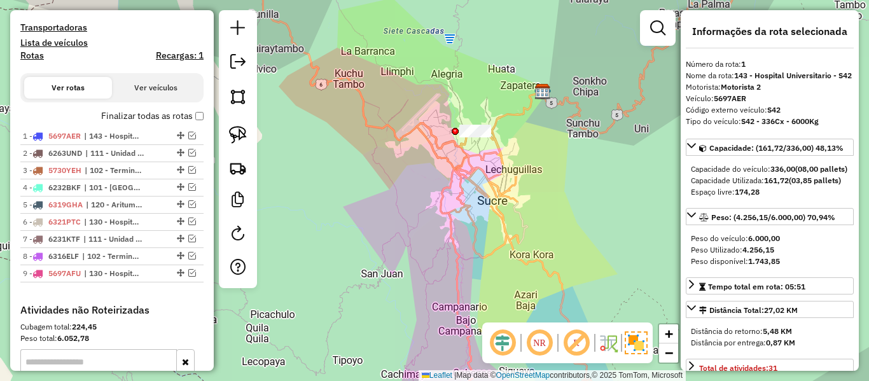
click at [162, 113] on label "Finalizar todas as rotas" at bounding box center [152, 115] width 102 height 13
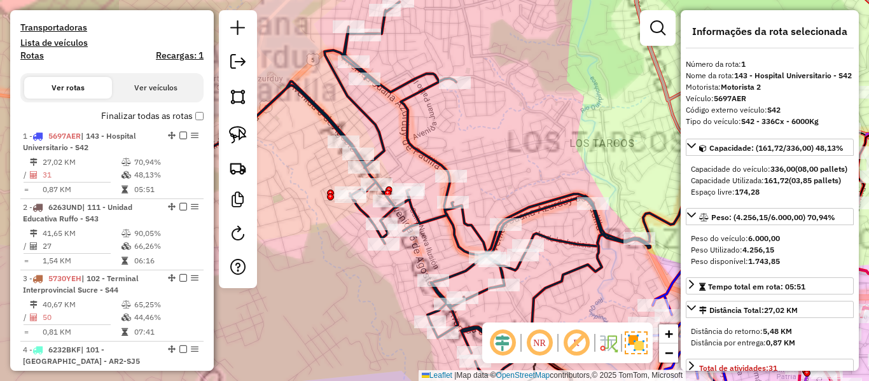
click at [417, 132] on div "Janela de atendimento Grade de atendimento Capacidade Transportadoras Veículos …" at bounding box center [434, 190] width 869 height 381
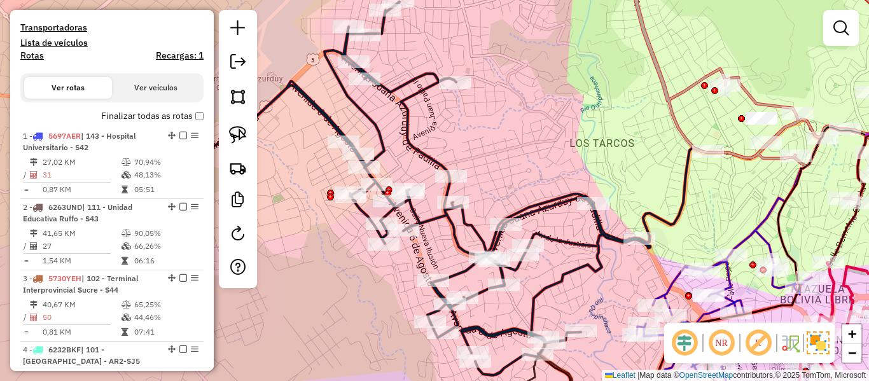
click at [408, 134] on icon at bounding box center [342, 188] width 616 height 373
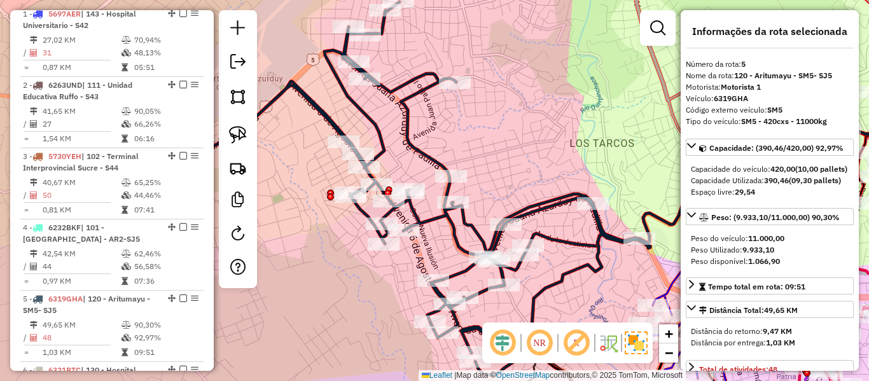
scroll to position [786, 0]
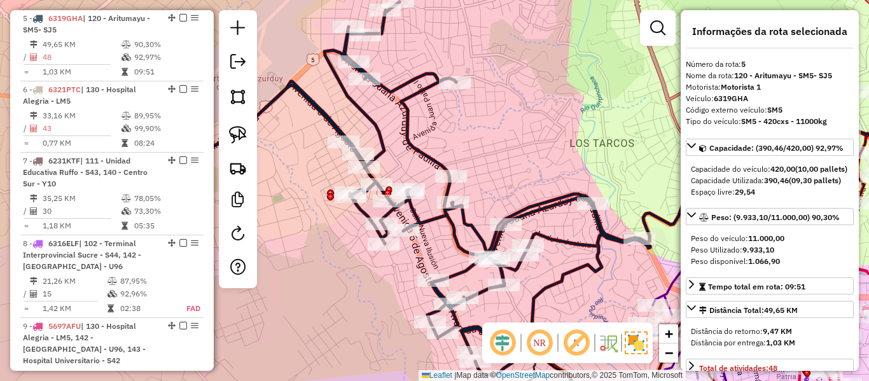
drag, startPoint x: 499, startPoint y: 151, endPoint x: 424, endPoint y: 101, distance: 90.3
click at [426, 106] on div "Janela de atendimento Grade de atendimento Capacidade Transportadoras Veículos …" at bounding box center [434, 190] width 869 height 381
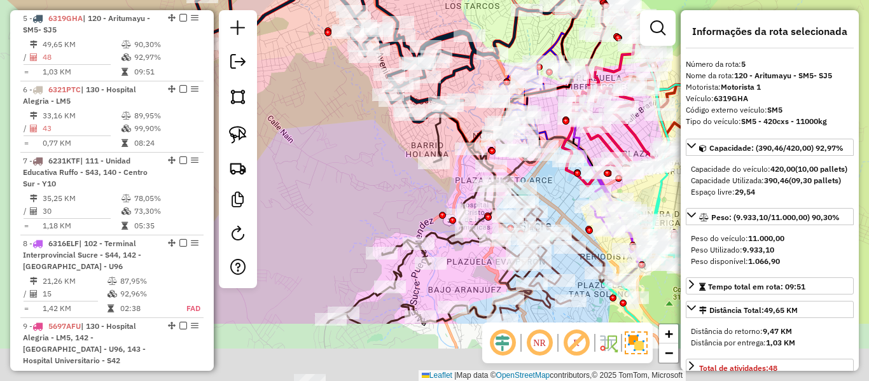
drag, startPoint x: 398, startPoint y: 261, endPoint x: 390, endPoint y: 165, distance: 97.0
click at [390, 165] on div "Janela de atendimento Grade de atendimento Capacidade Transportadoras Veículos …" at bounding box center [434, 190] width 869 height 381
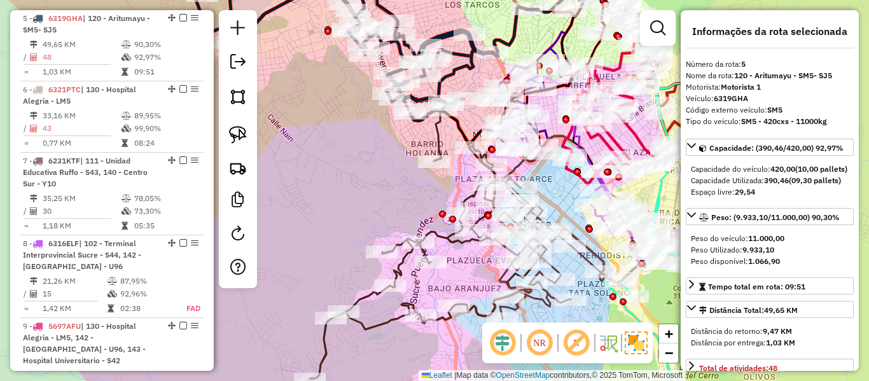
click at [439, 139] on icon at bounding box center [428, 244] width 237 height 268
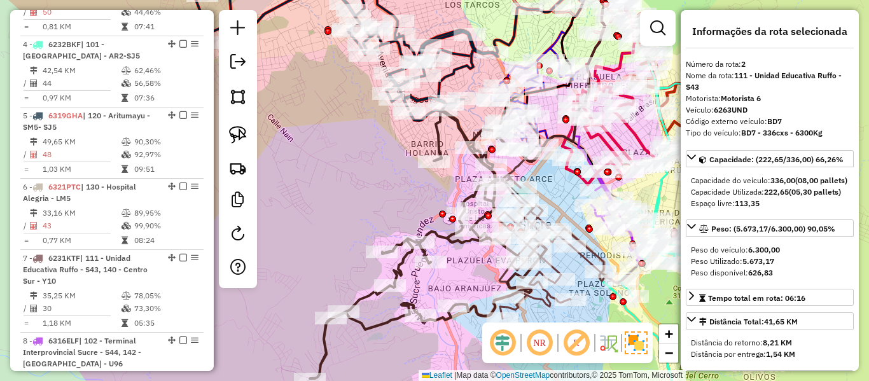
scroll to position [573, 0]
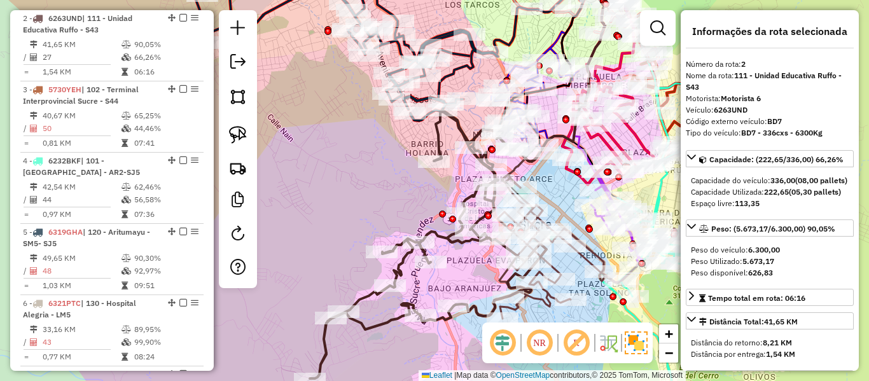
click at [454, 235] on icon at bounding box center [428, 244] width 237 height 268
click at [447, 240] on icon at bounding box center [428, 244] width 237 height 268
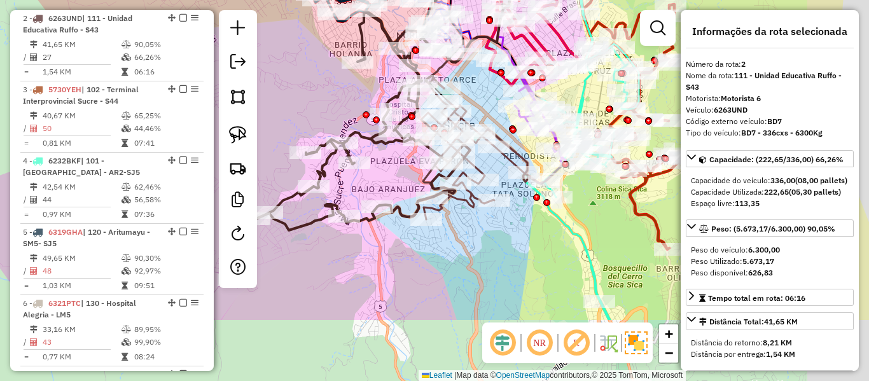
drag, startPoint x: 433, startPoint y: 230, endPoint x: 372, endPoint y: 150, distance: 100.8
click at [372, 150] on div "Janela de atendimento Grade de atendimento Capacidade Transportadoras Veículos …" at bounding box center [434, 190] width 869 height 381
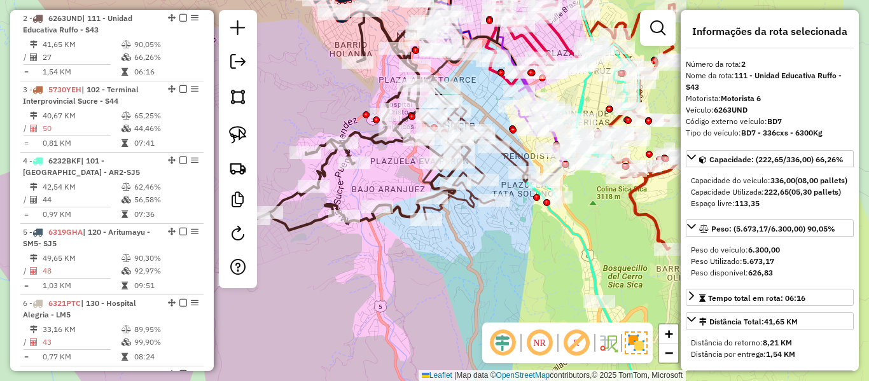
click at [462, 204] on icon at bounding box center [493, 147] width 145 height 143
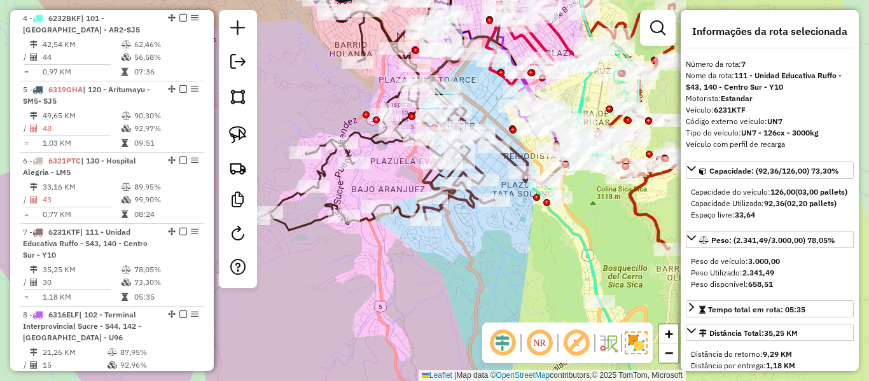
scroll to position [929, 0]
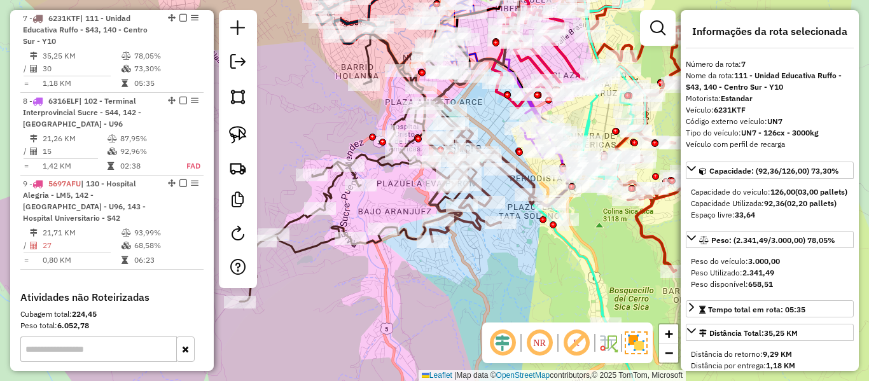
drag, startPoint x: 467, startPoint y: 205, endPoint x: 514, endPoint y: 351, distance: 152.5
click at [514, 354] on hb-router-mapa "Informações da Sessão 1281030 - 23/09/2025 Criação: 22/09/2025 19:01 Depósito: …" at bounding box center [434, 190] width 869 height 381
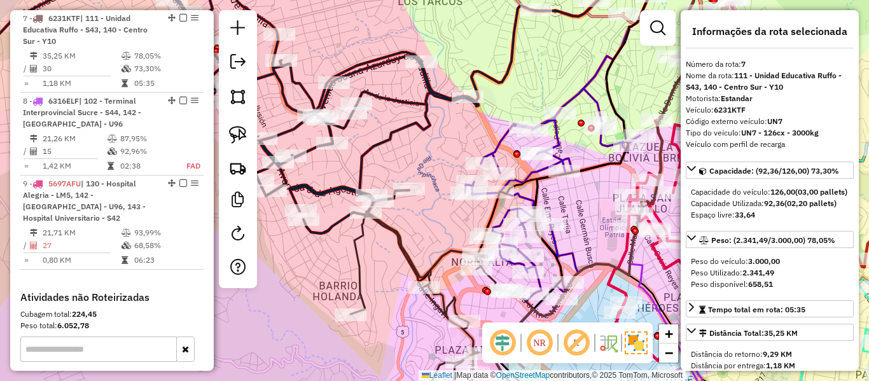
click at [421, 121] on icon at bounding box center [196, 98] width 566 height 272
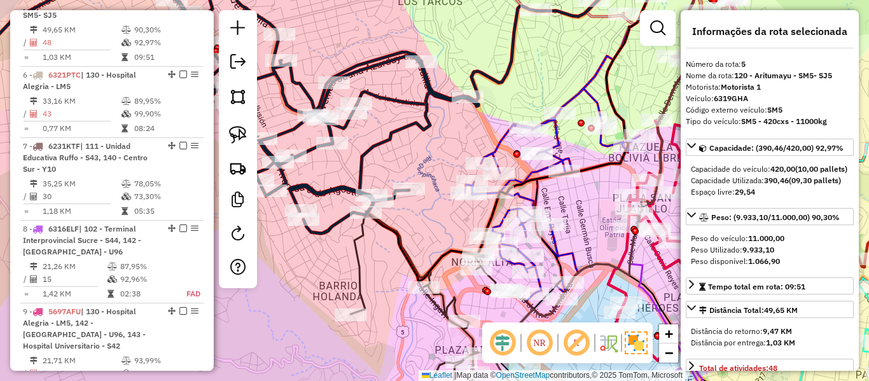
scroll to position [786, 0]
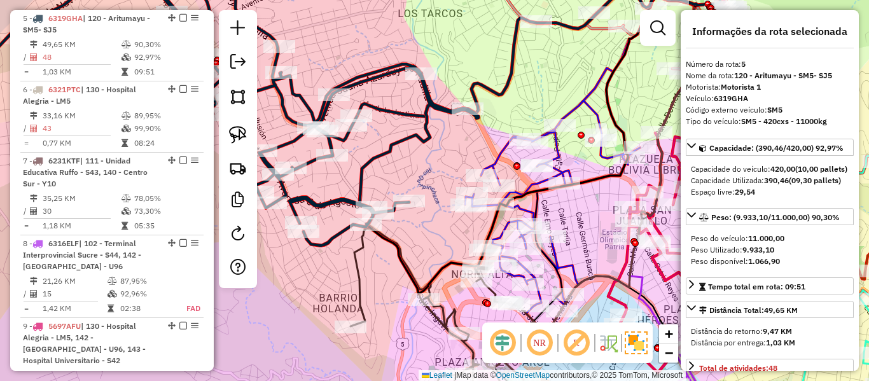
drag, startPoint x: 421, startPoint y: 141, endPoint x: 415, endPoint y: 230, distance: 89.9
click at [415, 230] on icon at bounding box center [196, 110] width 566 height 272
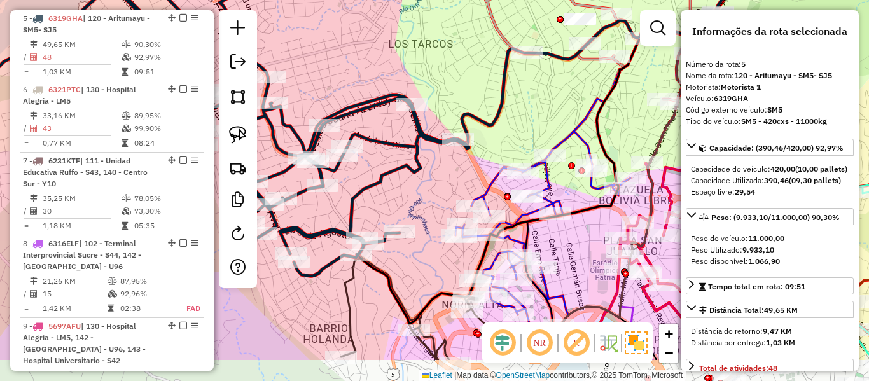
drag, startPoint x: 526, startPoint y: 188, endPoint x: 523, endPoint y: 100, distance: 87.8
click at [523, 100] on div "Janela de atendimento Grade de atendimento Capacidade Transportadoras Veículos …" at bounding box center [434, 190] width 869 height 381
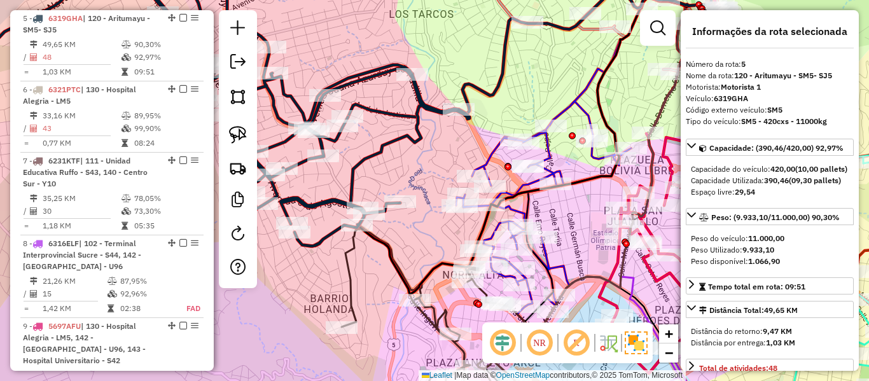
click at [494, 156] on icon at bounding box center [548, 168] width 185 height 321
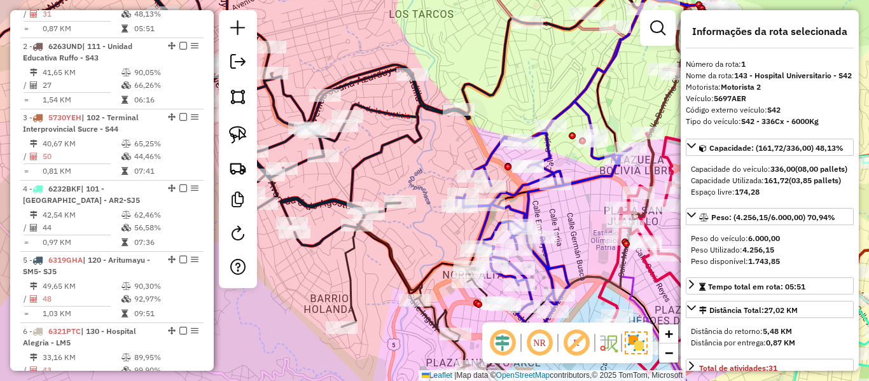
scroll to position [501, 0]
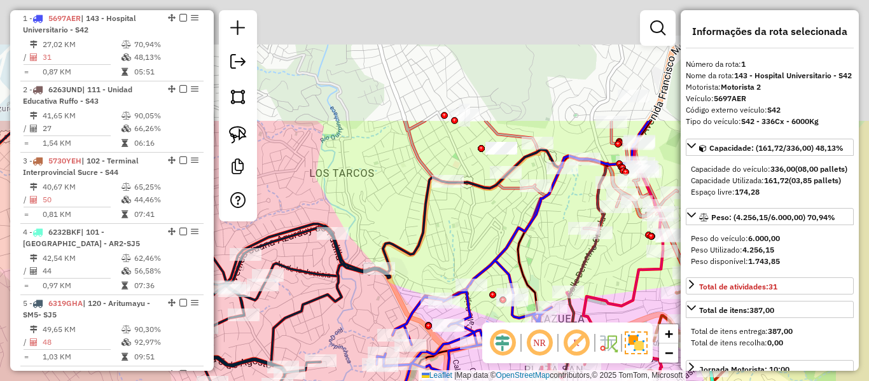
drag, startPoint x: 620, startPoint y: 83, endPoint x: 547, endPoint y: 231, distance: 164.7
click at [548, 231] on div "Janela de atendimento Grade de atendimento Capacidade Transportadoras Veículos …" at bounding box center [434, 190] width 869 height 381
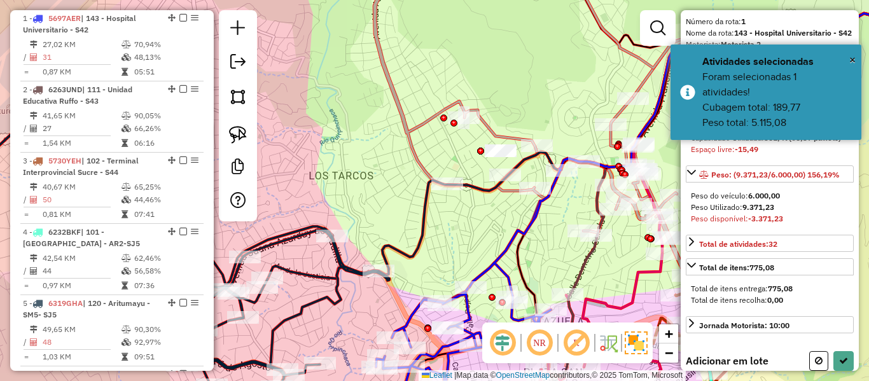
scroll to position [64, 0]
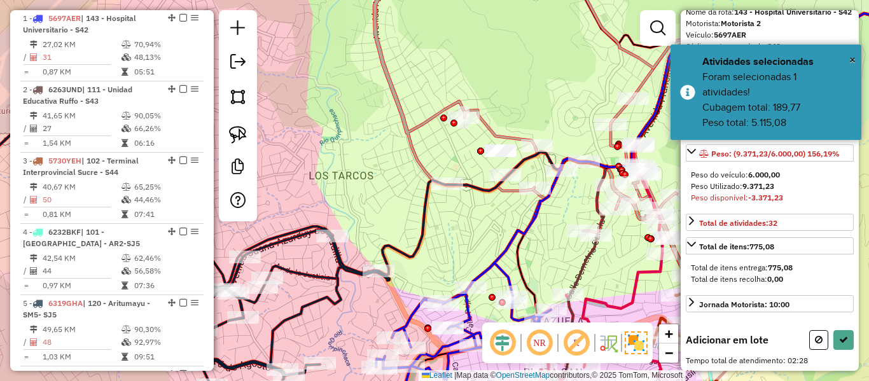
click at [468, 221] on div "Janela de atendimento Grade de atendimento Capacidade Transportadoras Veículos …" at bounding box center [434, 190] width 869 height 381
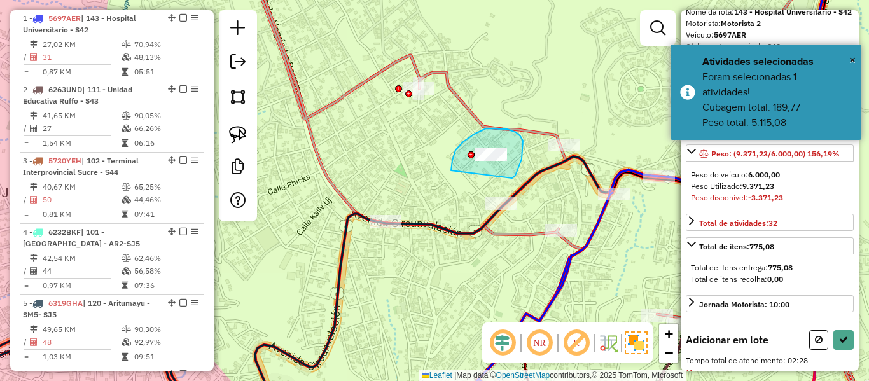
drag, startPoint x: 515, startPoint y: 176, endPoint x: 486, endPoint y: 189, distance: 32.2
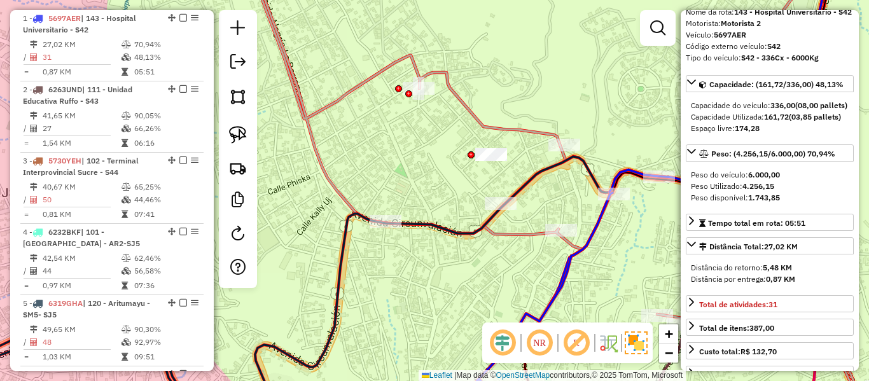
click at [514, 187] on icon at bounding box center [429, 186] width 805 height 448
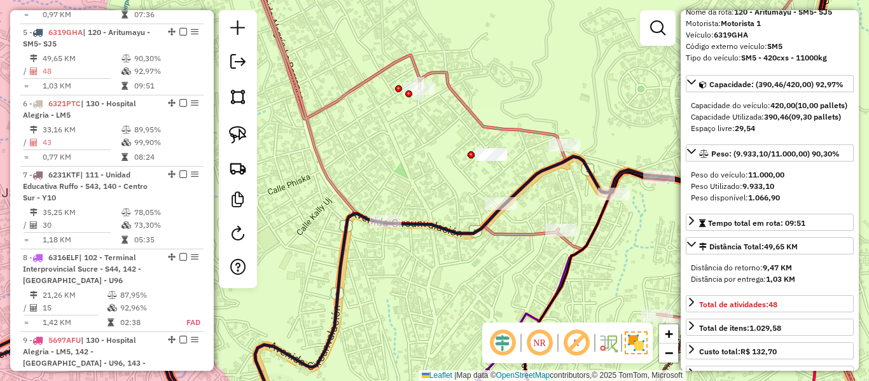
click at [519, 176] on div "Janela de atendimento Grade de atendimento Capacidade Transportadoras Veículos …" at bounding box center [434, 190] width 869 height 381
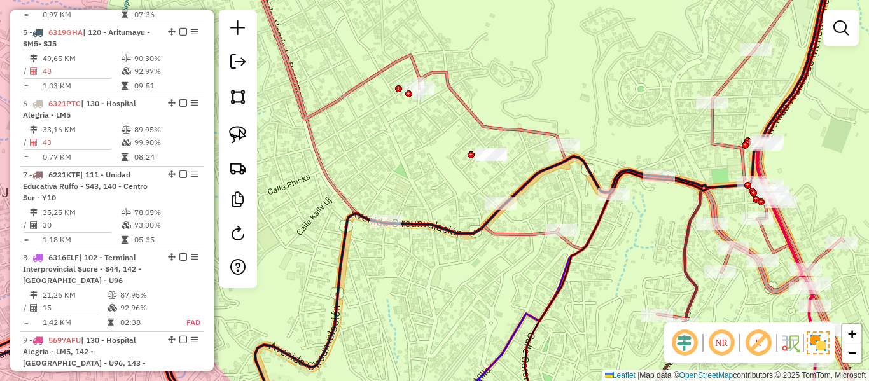
scroll to position [786, 0]
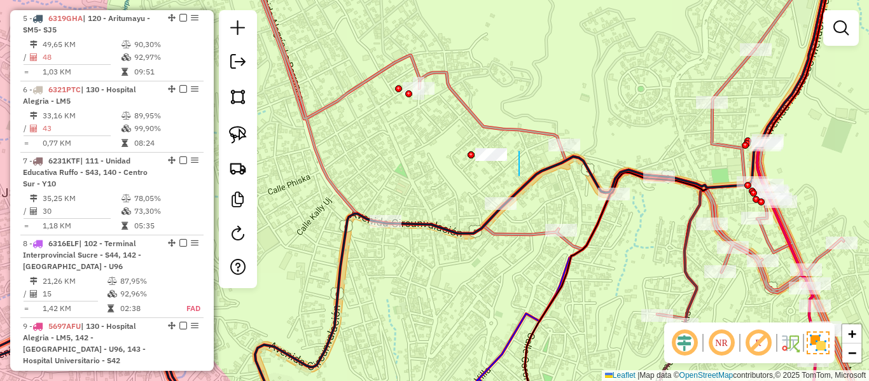
drag, startPoint x: 519, startPoint y: 176, endPoint x: 436, endPoint y: 174, distance: 83.4
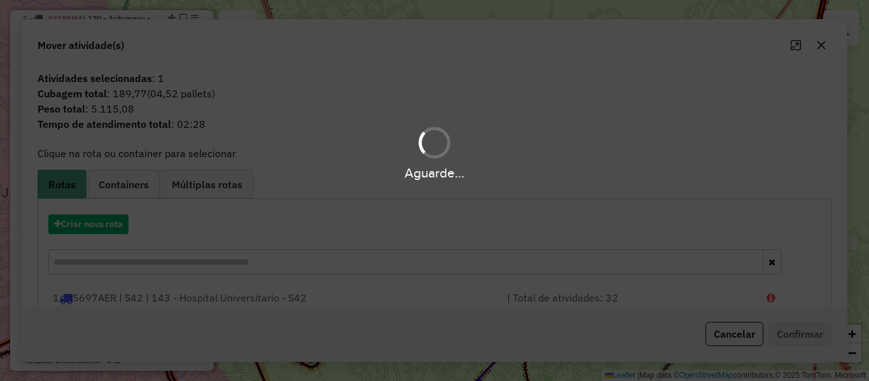
click at [469, 268] on div "Aguarde..." at bounding box center [434, 190] width 869 height 381
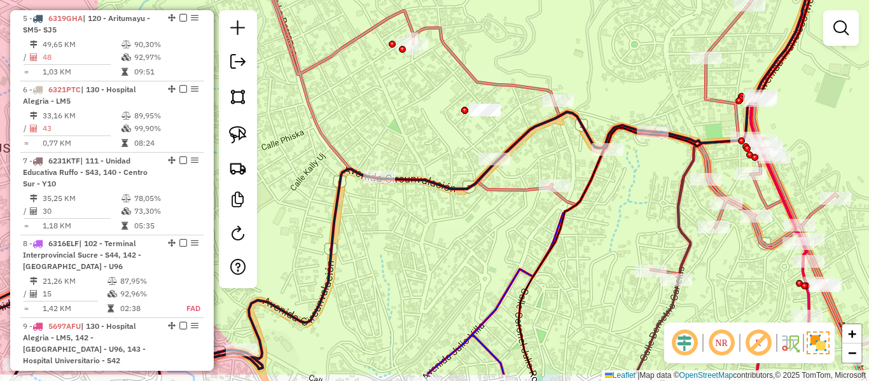
drag, startPoint x: 463, startPoint y: 254, endPoint x: 457, endPoint y: 220, distance: 34.3
click at [457, 220] on div "Janela de atendimento Grade de atendimento Capacidade Transportadoras Veículos …" at bounding box center [434, 190] width 869 height 381
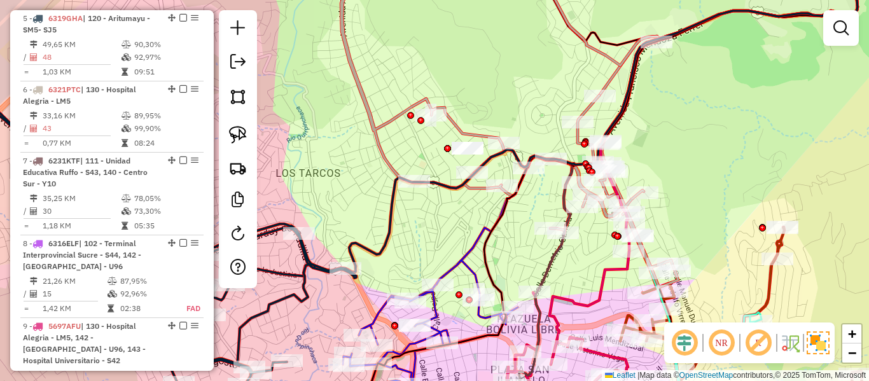
drag, startPoint x: 440, startPoint y: 247, endPoint x: 441, endPoint y: 289, distance: 42.0
click at [441, 288] on div "Janela de atendimento Grade de atendimento Capacidade Transportadoras Veículos …" at bounding box center [434, 190] width 869 height 381
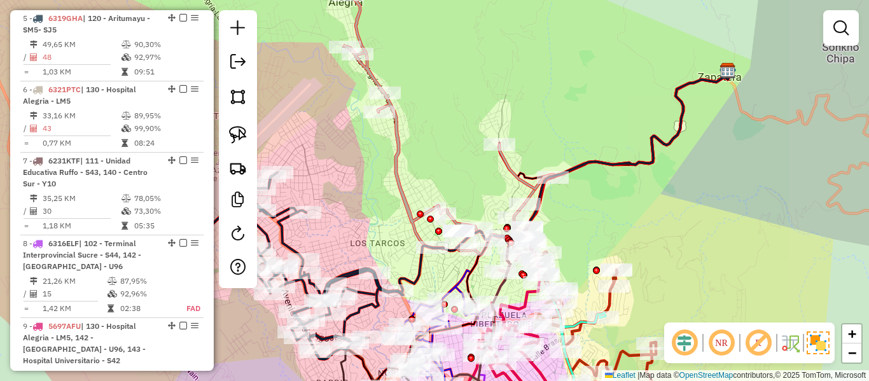
click at [398, 172] on icon at bounding box center [453, 147] width 219 height 306
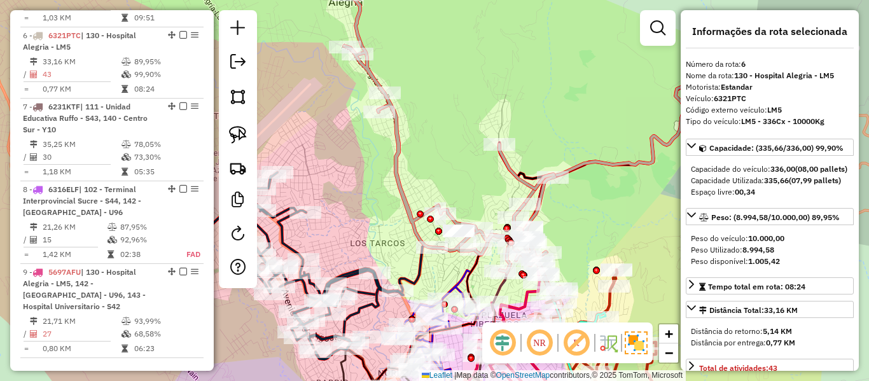
scroll to position [858, 0]
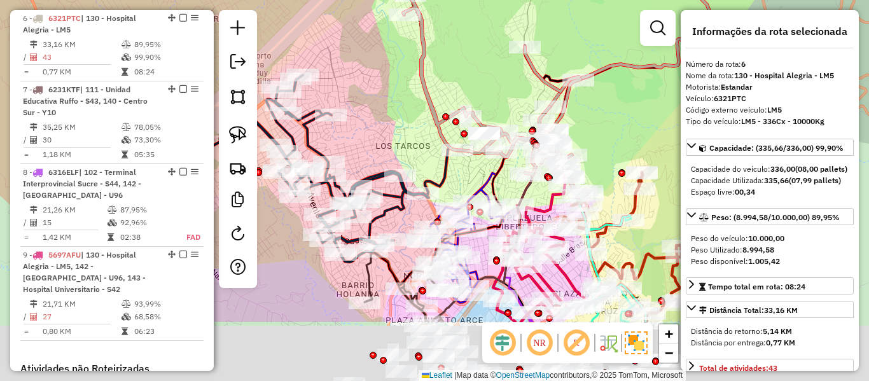
drag, startPoint x: 376, startPoint y: 223, endPoint x: 398, endPoint y: 151, distance: 75.3
click at [403, 122] on div "Janela de atendimento Grade de atendimento Capacidade Transportadoras Veículos …" at bounding box center [434, 190] width 869 height 381
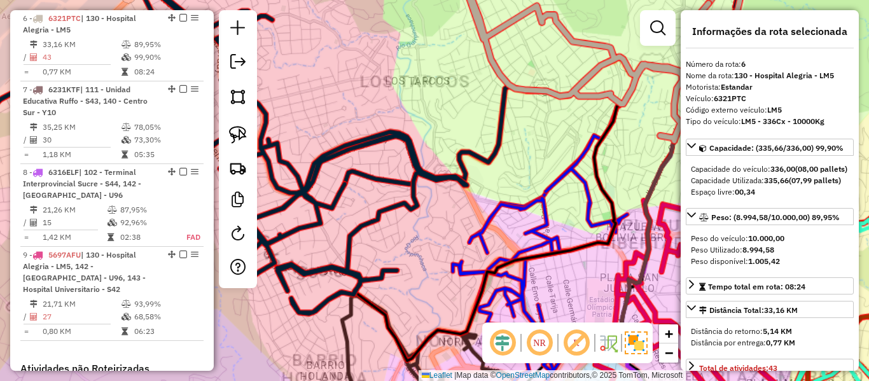
click at [394, 204] on icon at bounding box center [158, 127] width 617 height 374
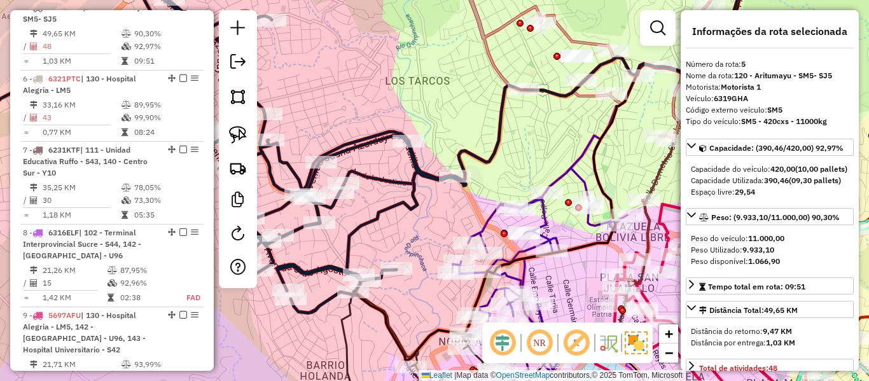
scroll to position [786, 0]
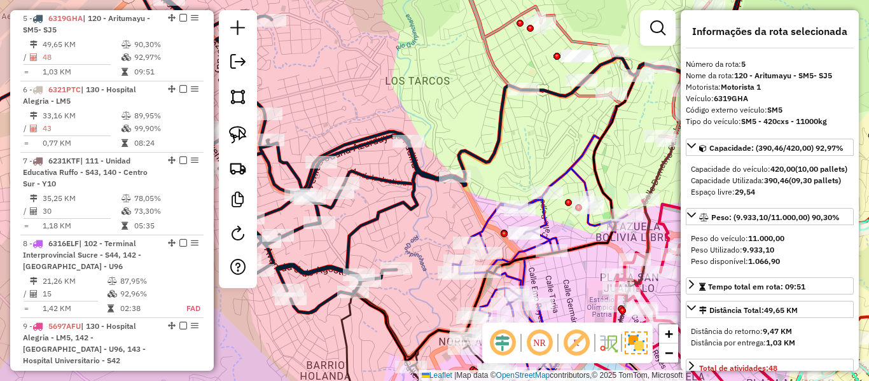
drag, startPoint x: 404, startPoint y: 221, endPoint x: 357, endPoint y: 176, distance: 64.8
click at [357, 176] on div "Janela de atendimento Grade de atendimento Capacidade Transportadoras Veículos …" at bounding box center [434, 190] width 869 height 381
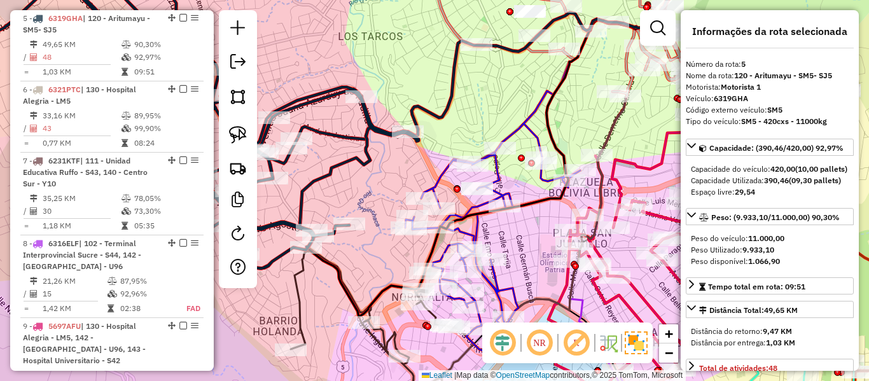
click at [445, 179] on icon at bounding box center [497, 191] width 185 height 321
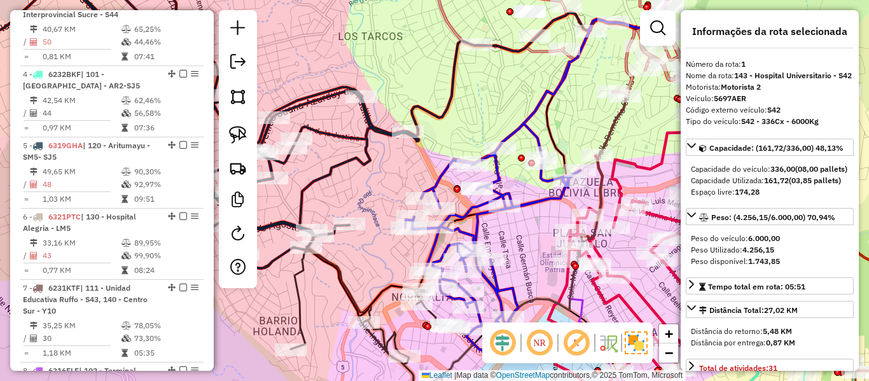
scroll to position [501, 0]
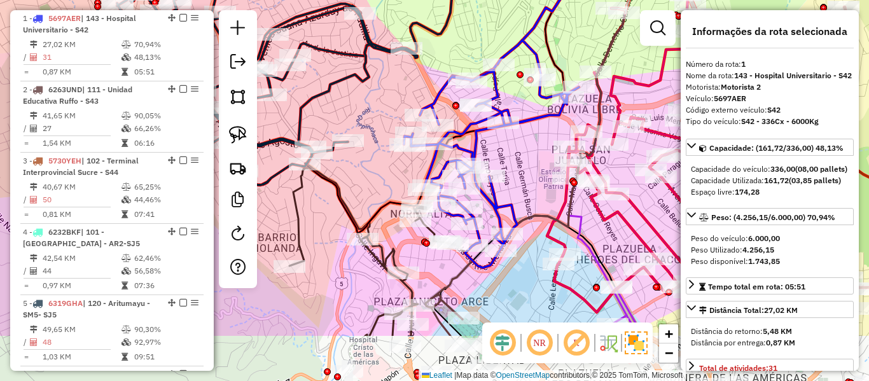
drag, startPoint x: 382, startPoint y: 198, endPoint x: 381, endPoint y: 115, distance: 83.3
click at [381, 115] on div "Janela de atendimento Grade de atendimento Capacidade Transportadoras Veículos …" at bounding box center [434, 190] width 869 height 381
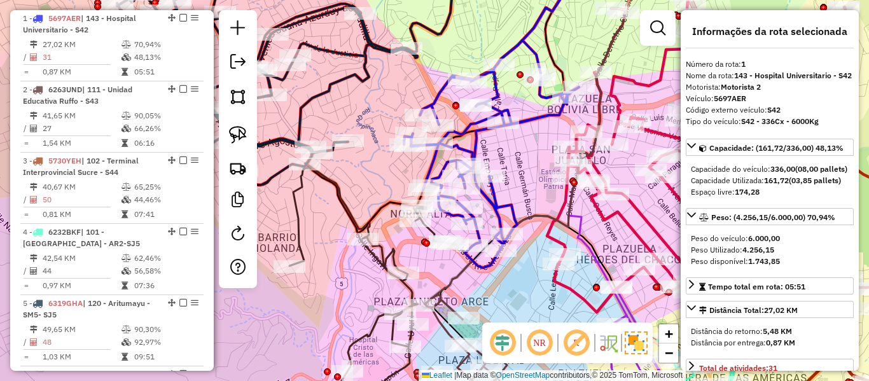
click at [477, 120] on icon at bounding box center [493, 115] width 178 height 306
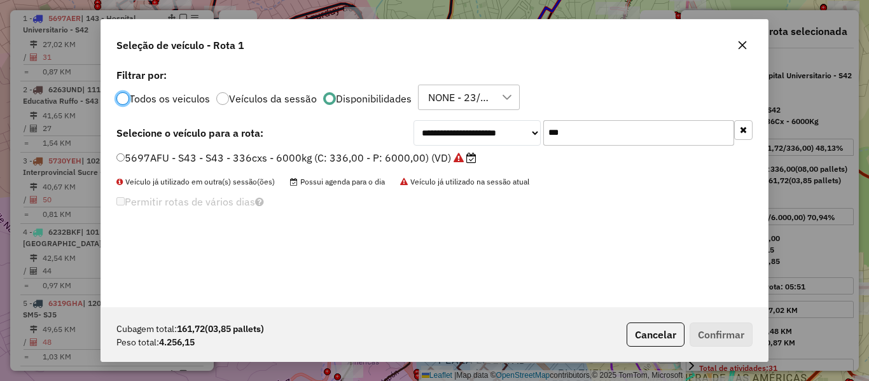
scroll to position [7, 4]
click at [749, 130] on button "button" at bounding box center [743, 130] width 18 height 20
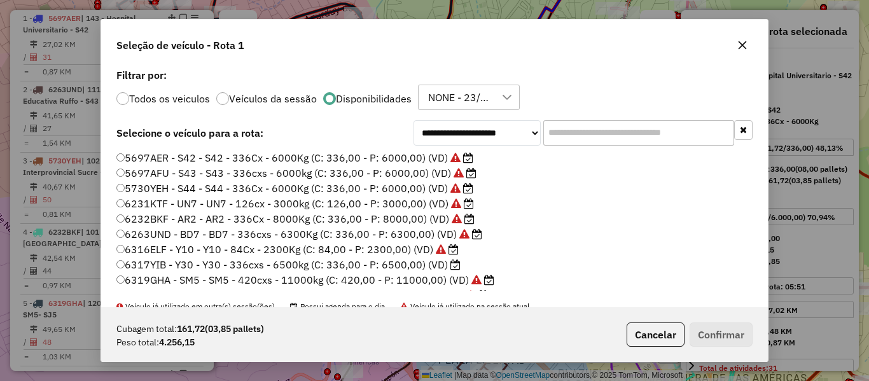
click at [444, 263] on label "6317YIB - Y30 - Y30 - 336cxs - 6500kg (C: 336,00 - P: 6500,00) (VD)" at bounding box center [288, 264] width 344 height 15
click at [739, 335] on button "Confirmar" at bounding box center [721, 335] width 63 height 24
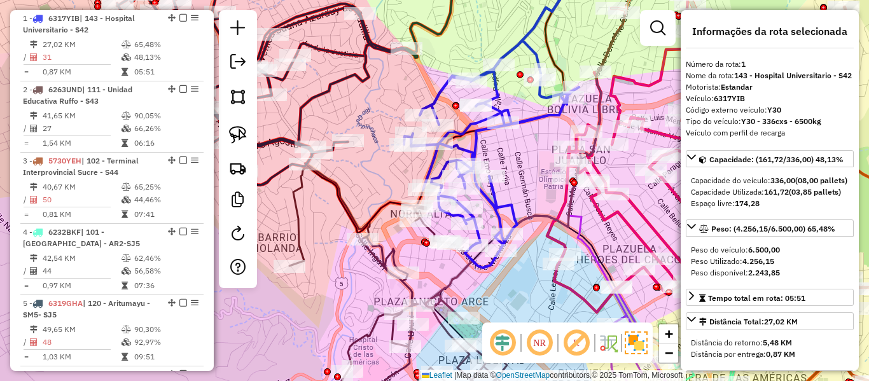
click at [498, 97] on icon at bounding box center [493, 115] width 178 height 306
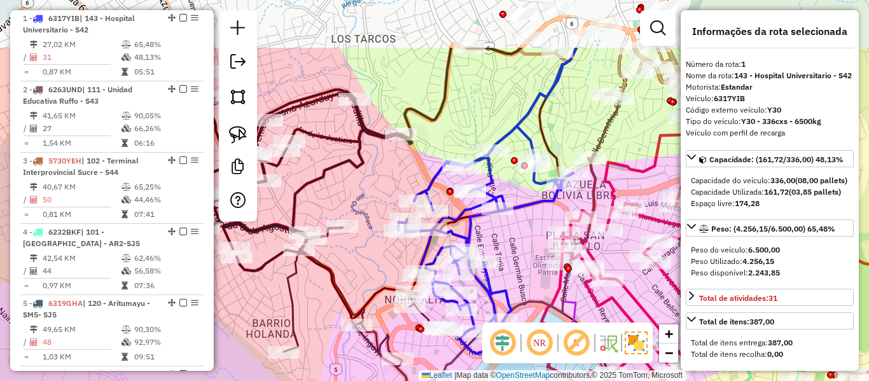
drag, startPoint x: 507, startPoint y: 92, endPoint x: 501, endPoint y: 179, distance: 87.3
click at [501, 179] on div "Janela de atendimento Grade de atendimento Capacidade Transportadoras Veículos …" at bounding box center [434, 190] width 869 height 381
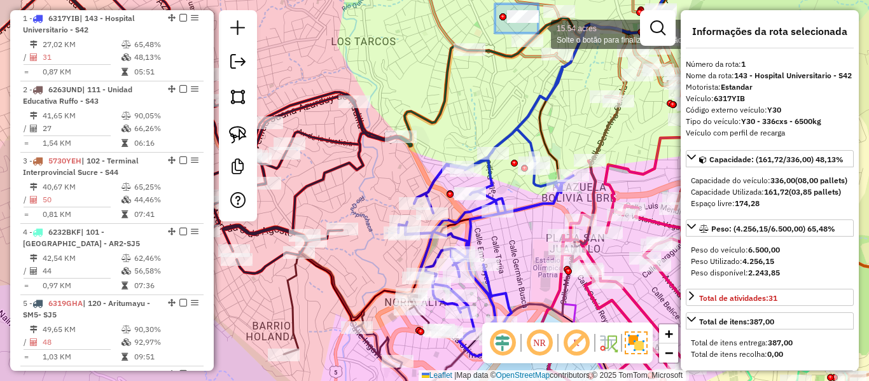
drag, startPoint x: 495, startPoint y: 4, endPoint x: 538, endPoint y: 33, distance: 52.2
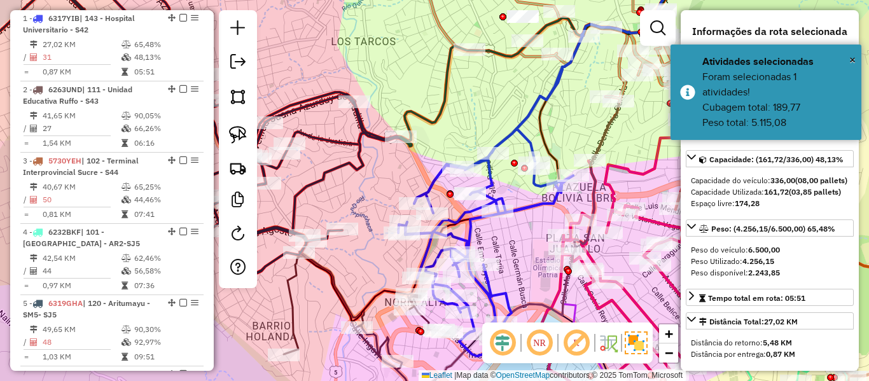
click at [472, 123] on div "Janela de atendimento Grade de atendimento Capacidade Transportadoras Veículos …" at bounding box center [434, 190] width 869 height 381
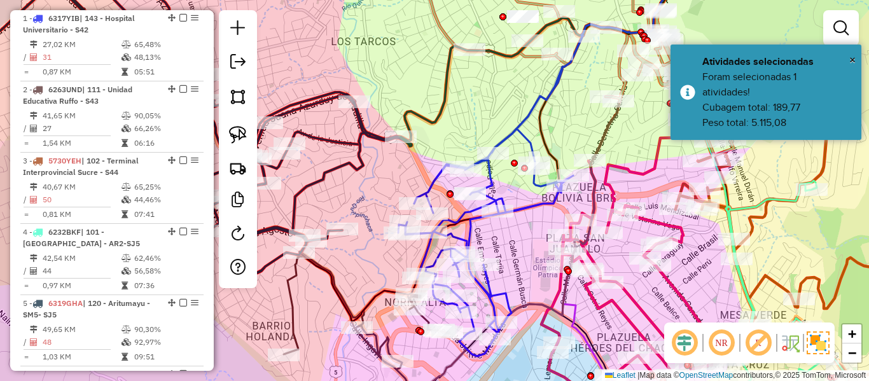
click at [490, 176] on icon at bounding box center [490, 196] width 185 height 321
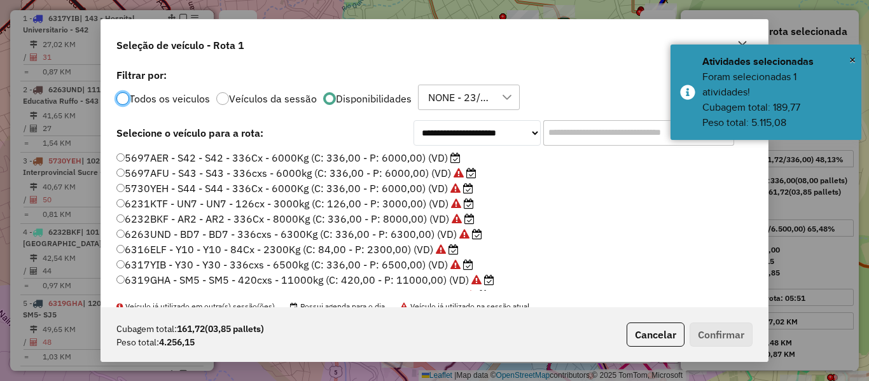
click at [566, 131] on input "text" at bounding box center [638, 132] width 191 height 25
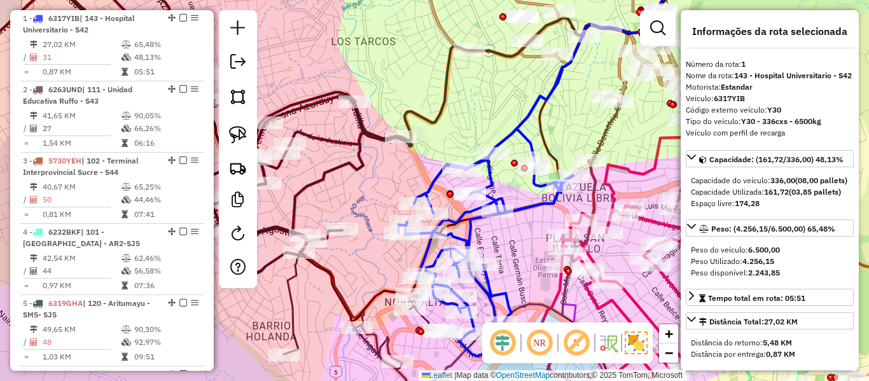
click at [498, 184] on icon at bounding box center [490, 196] width 185 height 321
click at [493, 182] on icon at bounding box center [490, 196] width 185 height 321
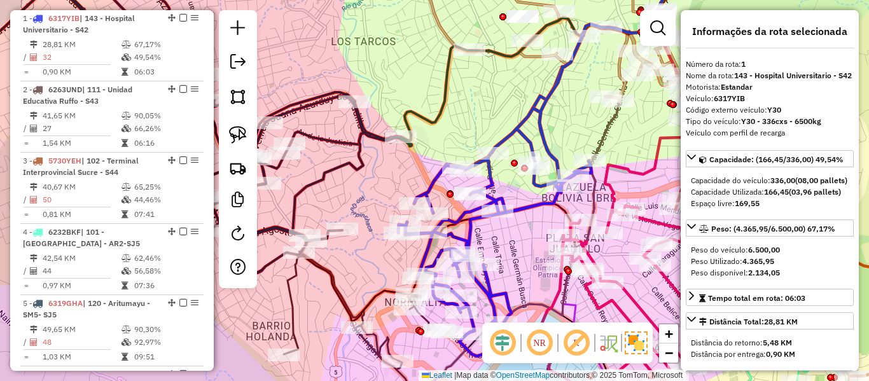
click at [641, 308] on icon at bounding box center [632, 260] width 183 height 281
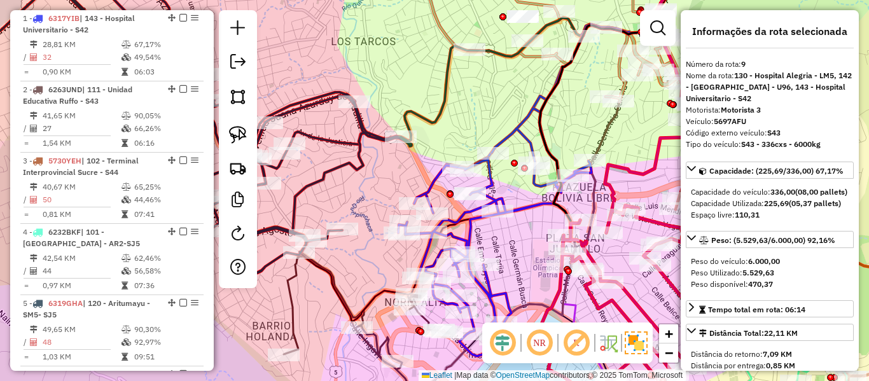
scroll to position [1094, 0]
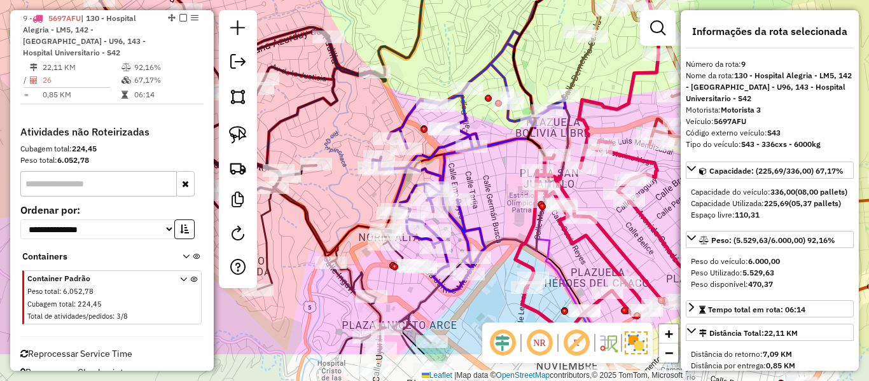
drag, startPoint x: 641, startPoint y: 308, endPoint x: 611, endPoint y: 234, distance: 79.6
click at [611, 235] on icon at bounding box center [606, 195] width 183 height 281
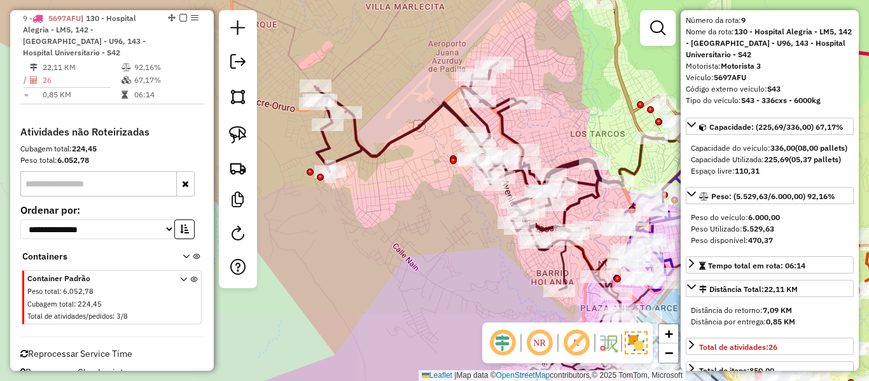
scroll to position [64, 0]
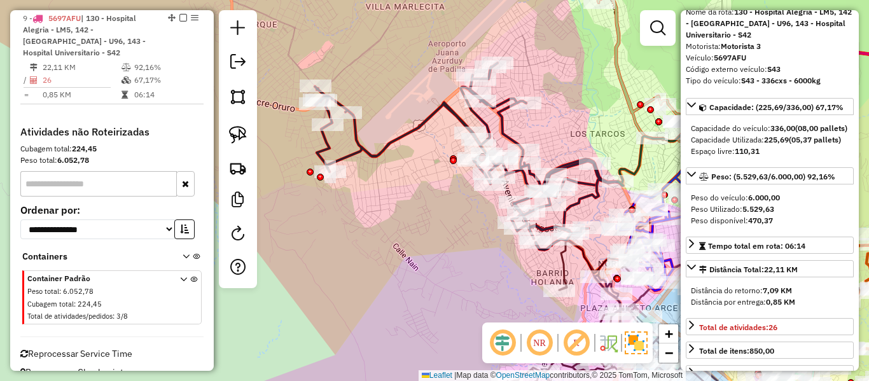
click at [571, 165] on icon at bounding box center [469, 156] width 309 height 187
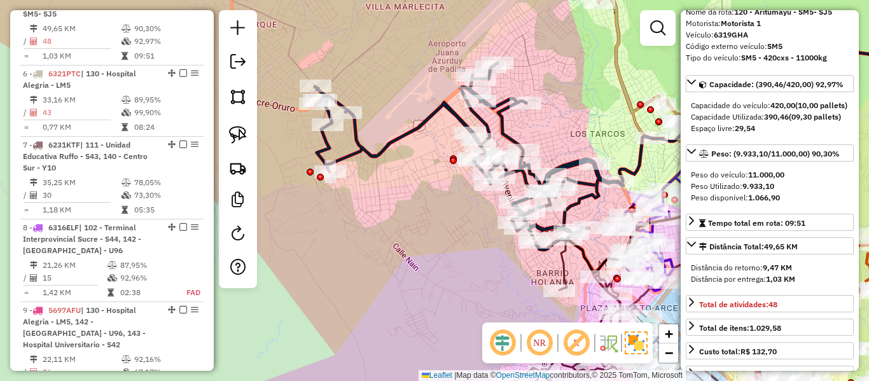
scroll to position [786, 0]
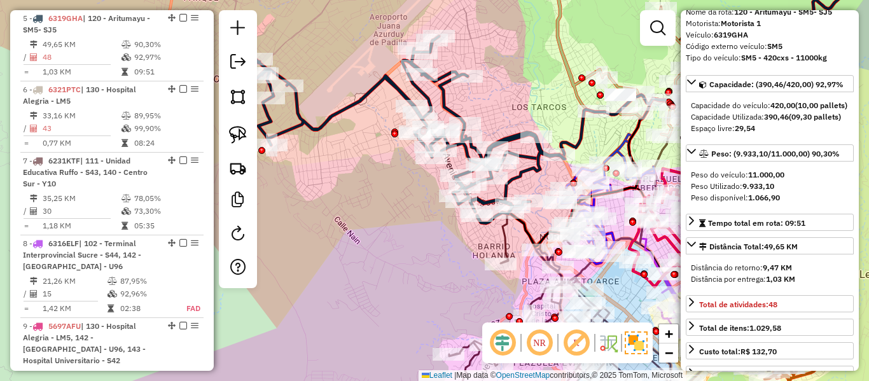
drag, startPoint x: 457, startPoint y: 266, endPoint x: 352, endPoint y: 225, distance: 112.8
click at [349, 225] on div "Rota 5 - Placa 6319GHA 0000830540 - T.DONAPASCUALA Janela de atendimento Grade …" at bounding box center [434, 190] width 869 height 381
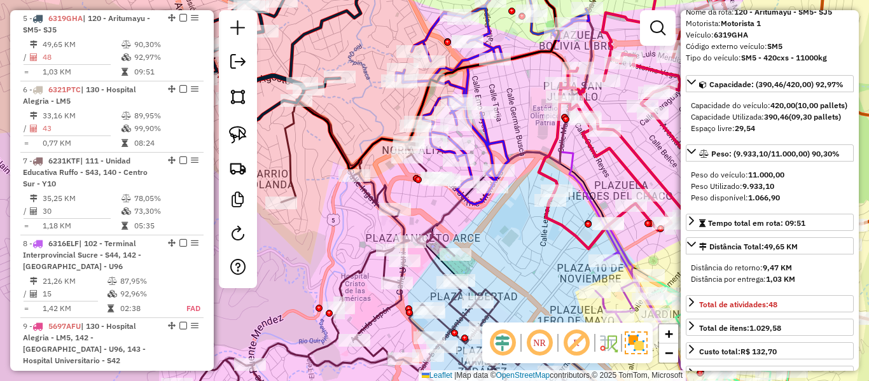
click at [434, 223] on icon at bounding box center [515, 109] width 197 height 294
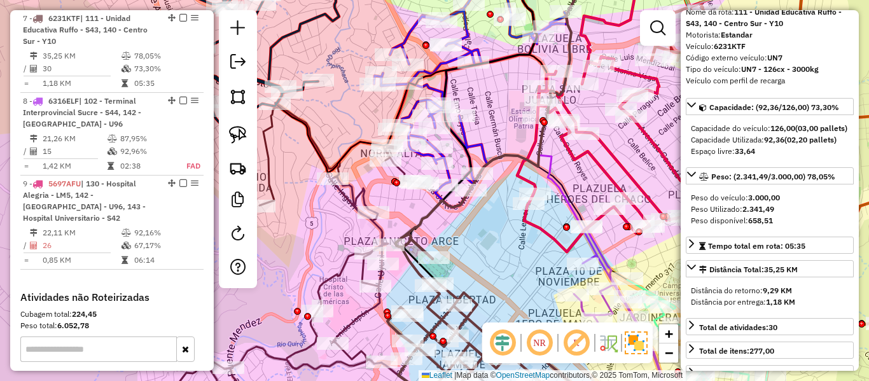
drag, startPoint x: 485, startPoint y: 233, endPoint x: 400, endPoint y: 240, distance: 85.0
click at [400, 240] on div "Janela de atendimento Grade de atendimento Capacidade Transportadoras Veículos …" at bounding box center [434, 190] width 869 height 381
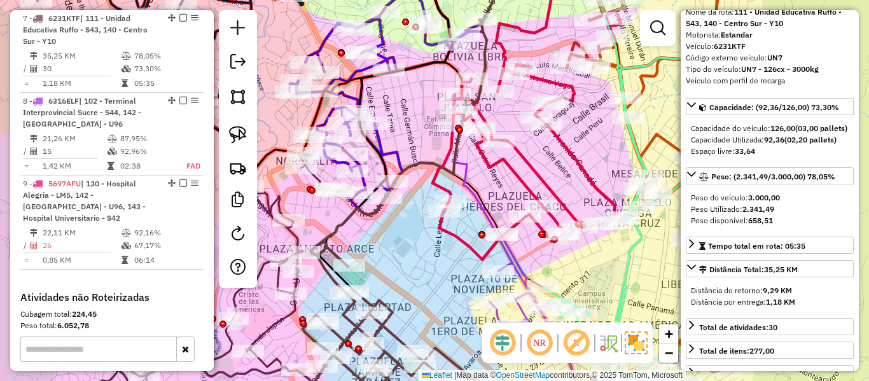
click at [457, 235] on icon at bounding box center [524, 118] width 183 height 281
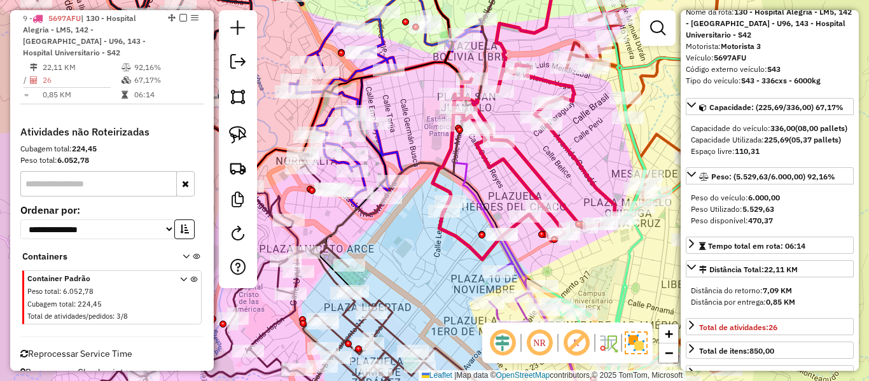
click at [515, 262] on icon at bounding box center [540, 325] width 102 height 181
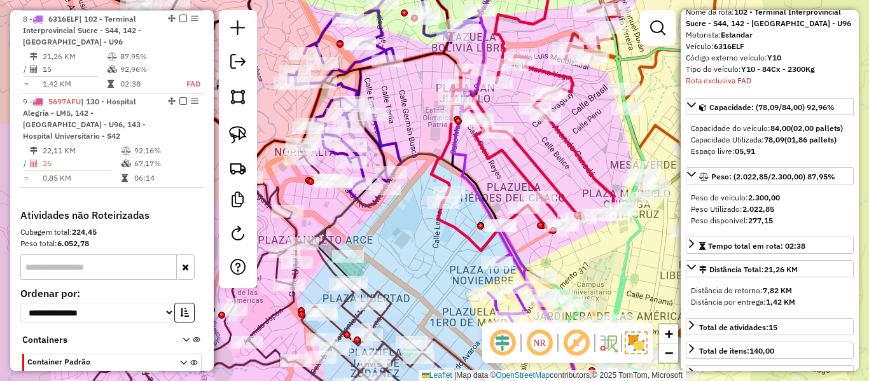
drag, startPoint x: 542, startPoint y: 260, endPoint x: 440, endPoint y: 152, distance: 149.0
click at [438, 151] on div "Janela de atendimento Grade de atendimento Capacidade Transportadoras Veículos …" at bounding box center [434, 190] width 869 height 381
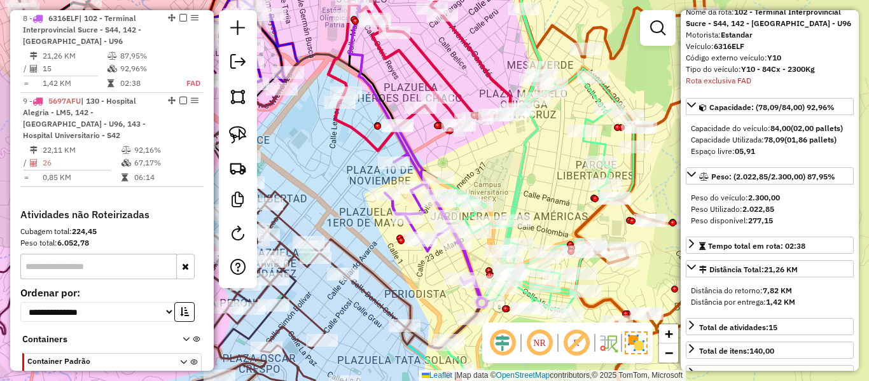
click at [523, 181] on icon at bounding box center [518, 190] width 232 height 457
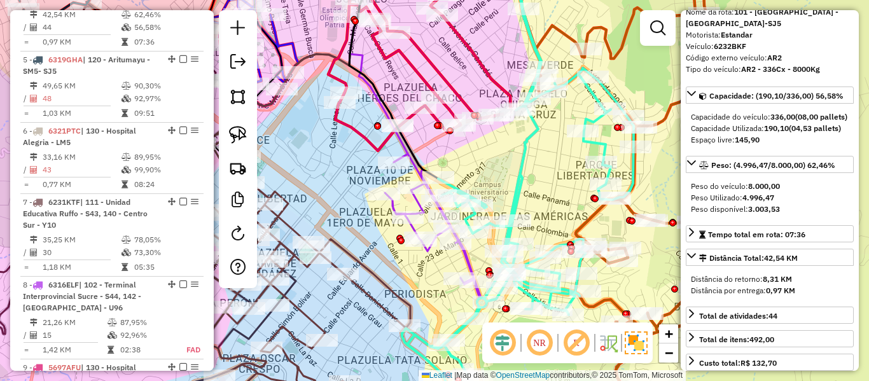
scroll to position [715, 0]
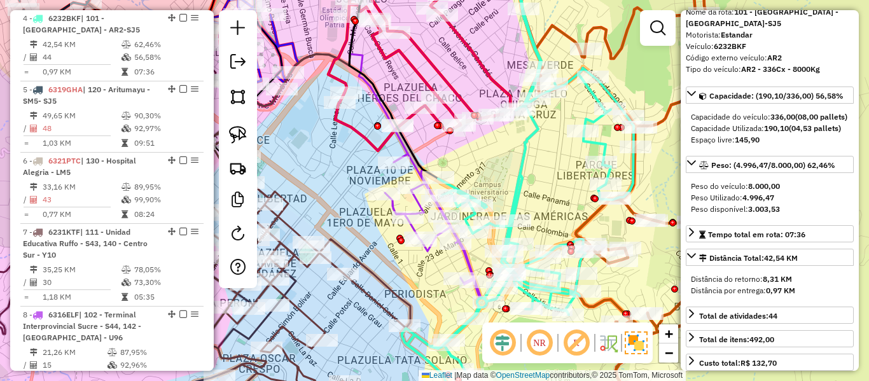
click at [404, 148] on icon at bounding box center [393, 70] width 89 height 217
click at [394, 211] on icon at bounding box center [436, 216] width 102 height 181
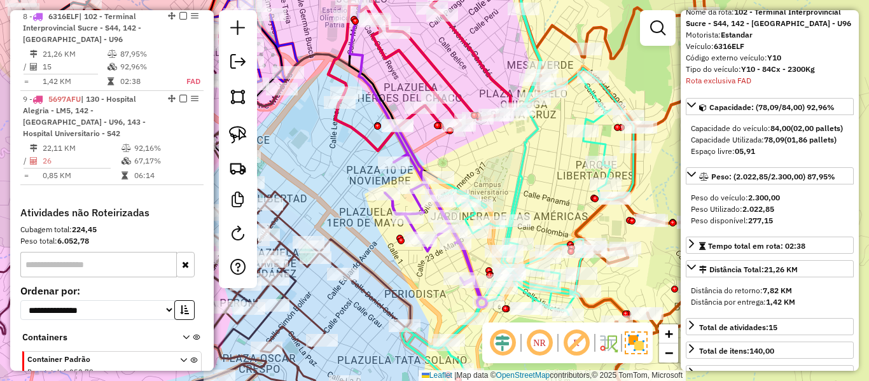
scroll to position [1011, 0]
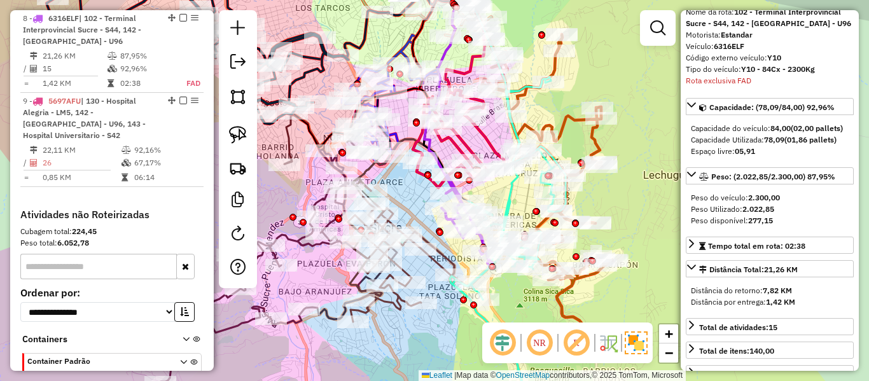
drag, startPoint x: 371, startPoint y: 192, endPoint x: 406, endPoint y: 162, distance: 46.0
click at [403, 161] on div "Janela de atendimento Grade de atendimento Capacidade Transportadoras Veículos …" at bounding box center [434, 190] width 869 height 381
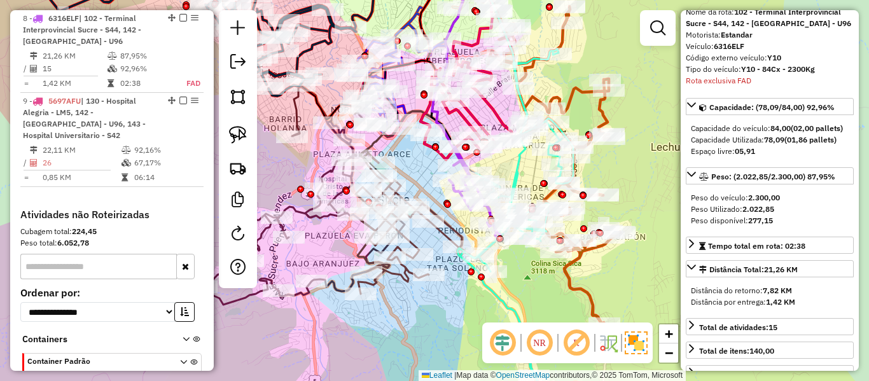
click at [447, 233] on icon at bounding box center [428, 222] width 145 height 143
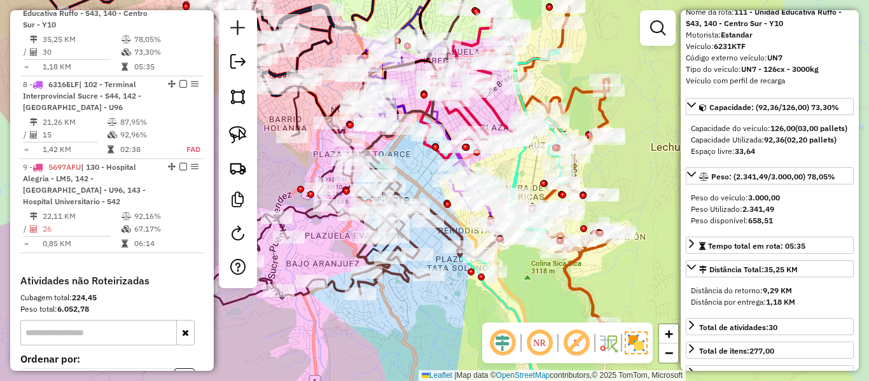
scroll to position [929, 0]
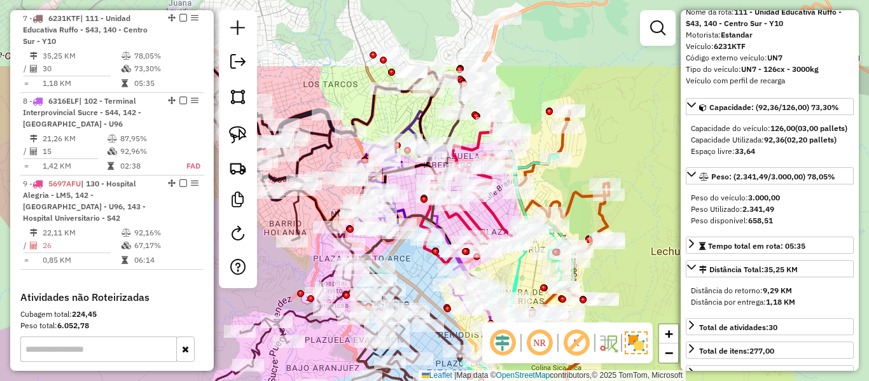
drag, startPoint x: 611, startPoint y: 274, endPoint x: 611, endPoint y: 361, distance: 87.2
click at [611, 380] on html "Aguarde... Pop-up bloqueado! Seu navegador bloqueou automáticamente a abertura …" at bounding box center [434, 190] width 869 height 381
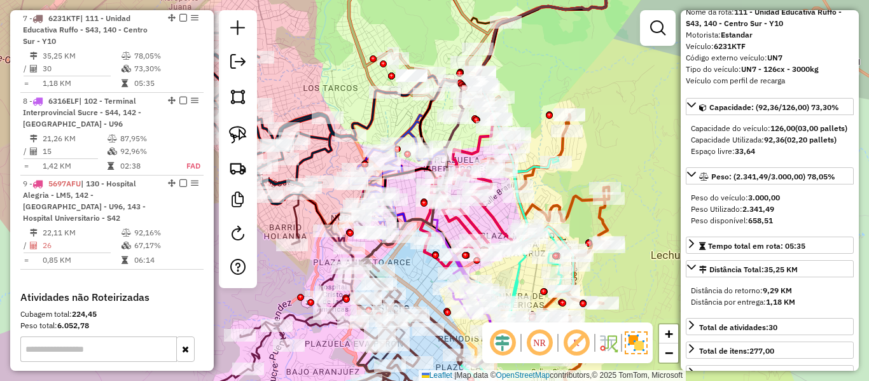
click at [604, 228] on icon at bounding box center [554, 267] width 132 height 305
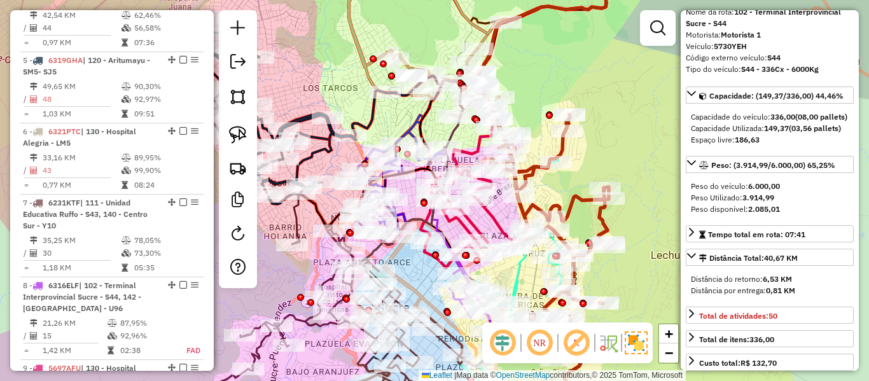
drag, startPoint x: 648, startPoint y: 244, endPoint x: 585, endPoint y: 123, distance: 136.9
click at [587, 126] on div "Janela de atendimento Grade de atendimento Capacidade Transportadoras Veículos …" at bounding box center [434, 190] width 869 height 381
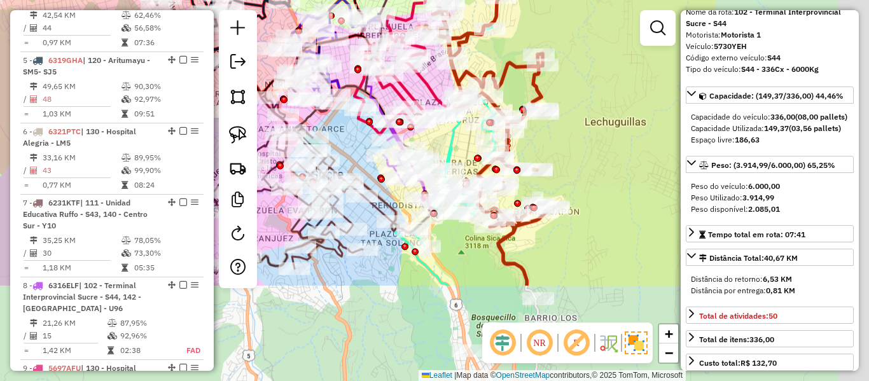
scroll to position [644, 0]
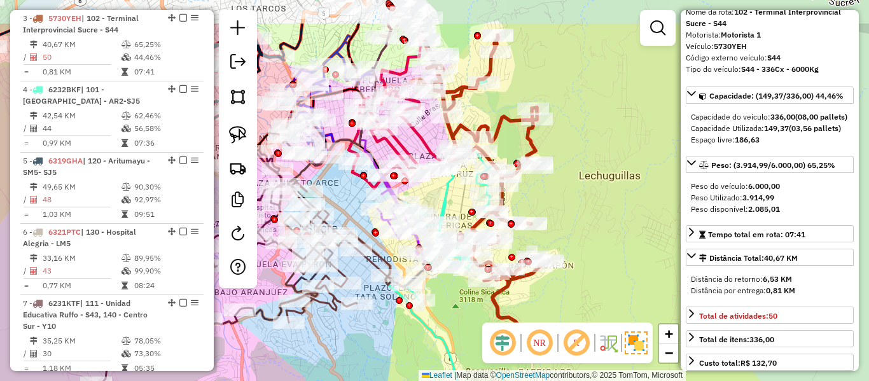
drag, startPoint x: 598, startPoint y: 145, endPoint x: 596, endPoint y: 211, distance: 66.2
click at [596, 211] on div "Janela de atendimento Grade de atendimento Capacidade Transportadoras Veículos …" at bounding box center [434, 190] width 869 height 381
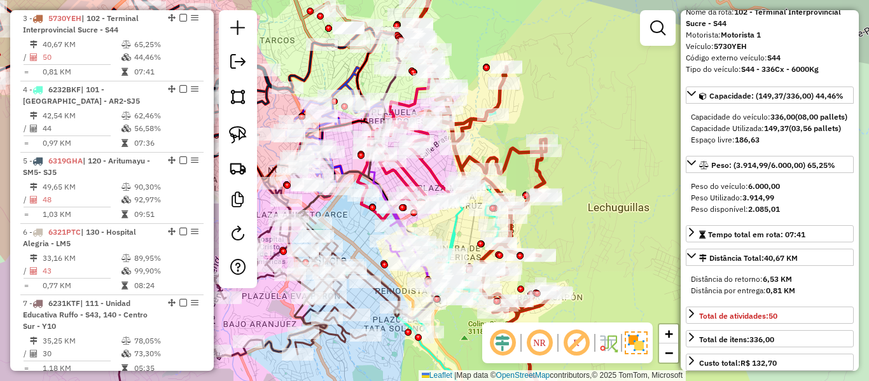
drag, startPoint x: 580, startPoint y: 96, endPoint x: 588, endPoint y: 124, distance: 29.4
click at [588, 124] on div "Janela de atendimento Grade de atendimento Capacidade Transportadoras Veículos …" at bounding box center [434, 190] width 869 height 381
click at [455, 226] on icon at bounding box center [453, 264] width 116 height 310
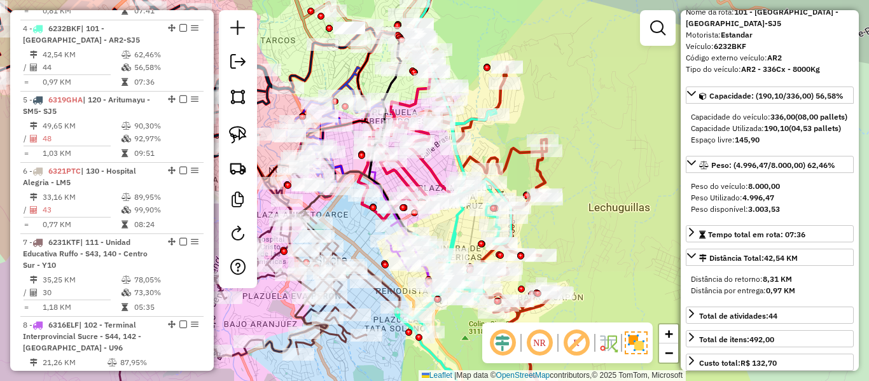
scroll to position [715, 0]
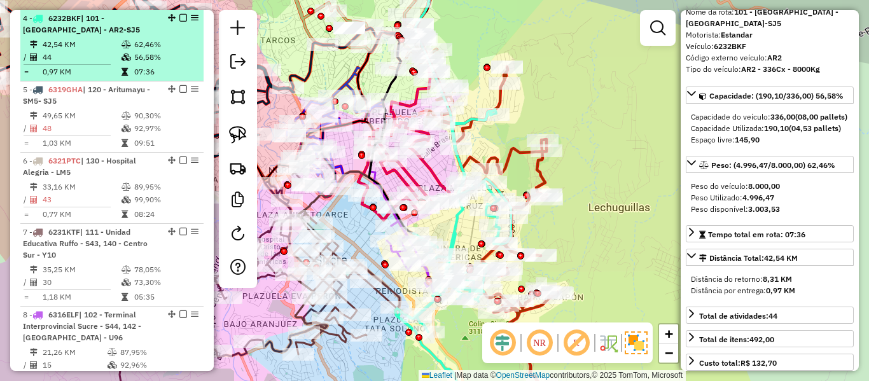
click at [179, 16] on em at bounding box center [183, 18] width 8 height 8
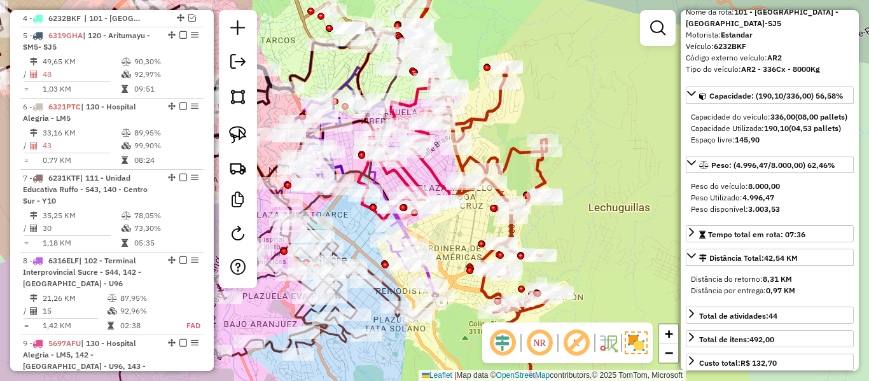
click at [503, 111] on icon at bounding box center [492, 225] width 132 height 317
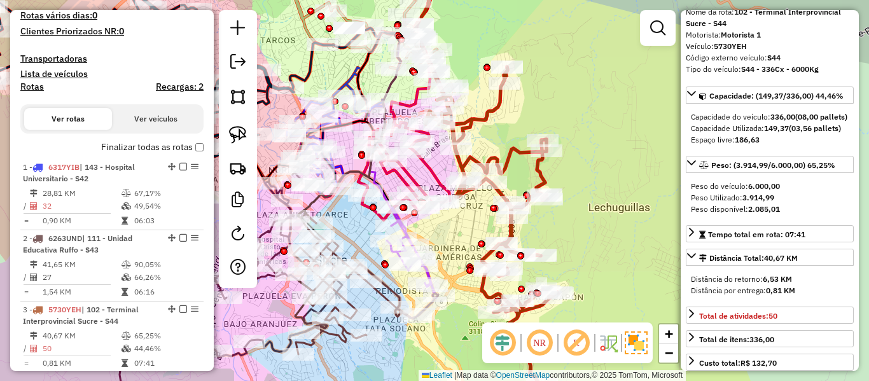
scroll to position [262, 0]
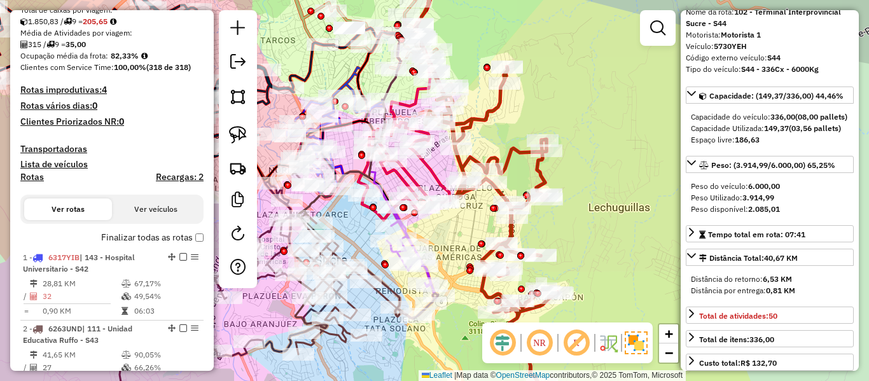
click at [161, 234] on label "Finalizar todas as rotas" at bounding box center [152, 237] width 102 height 13
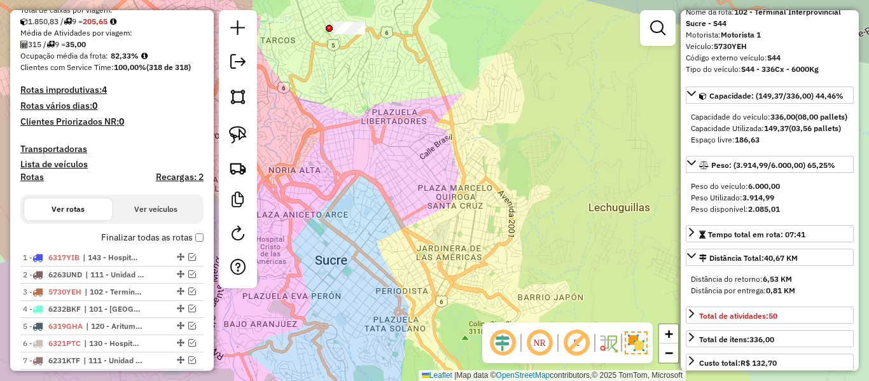
scroll to position [326, 0]
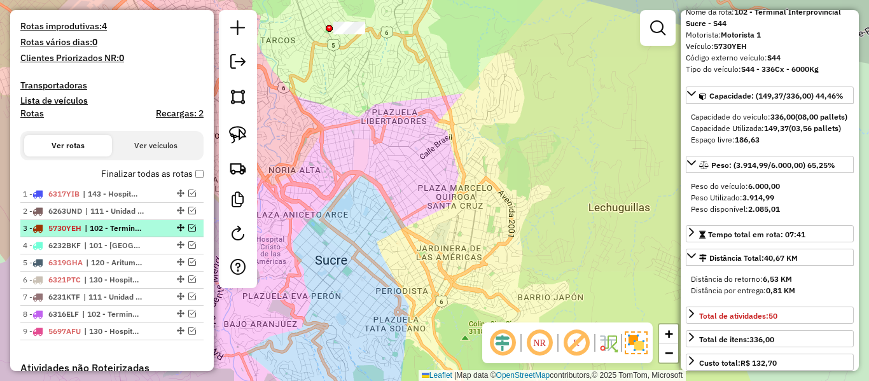
click at [179, 226] on em at bounding box center [181, 228] width 8 height 8
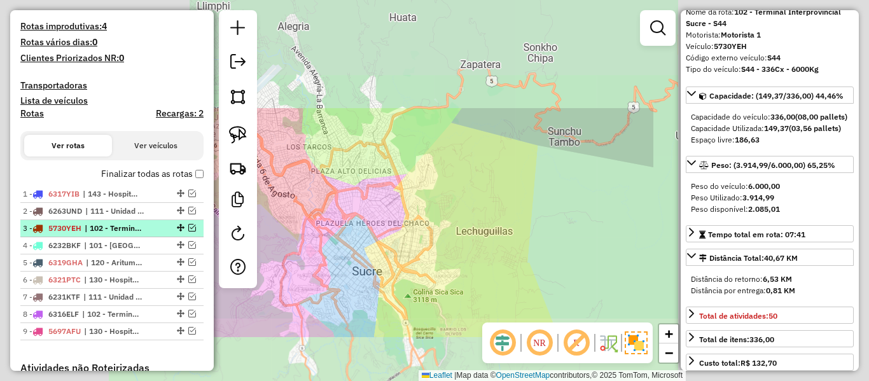
click at [188, 226] on em at bounding box center [192, 228] width 8 height 8
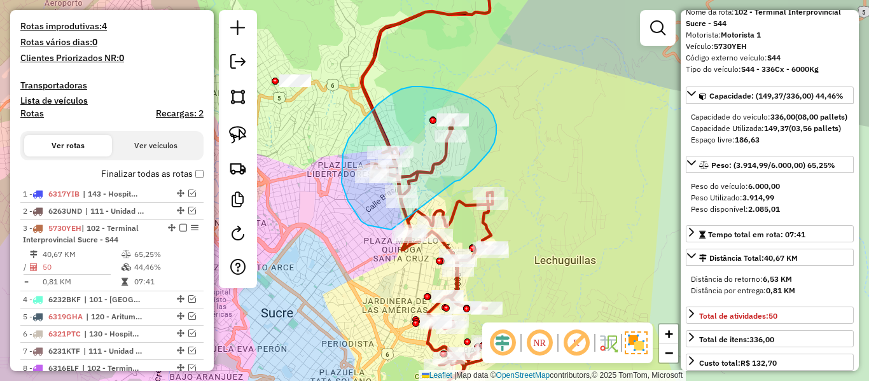
click at [407, 228] on div "Janela de atendimento Grade de atendimento Capacidade Transportadoras Veículos …" at bounding box center [434, 190] width 869 height 381
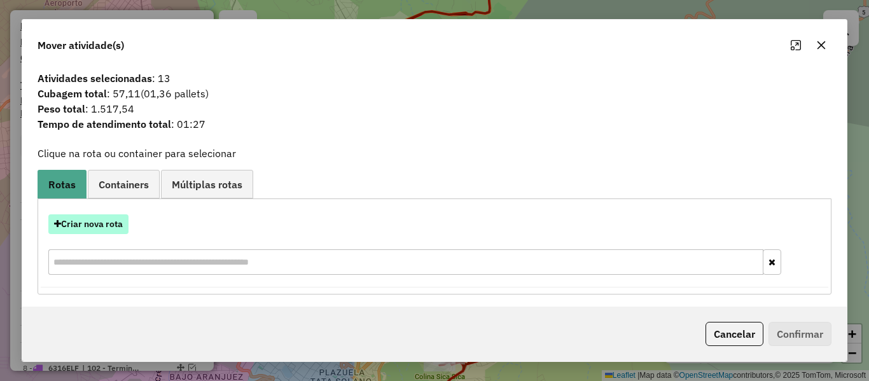
drag, startPoint x: 83, startPoint y: 230, endPoint x: 90, endPoint y: 226, distance: 7.4
click at [90, 226] on button "Criar nova rota" at bounding box center [88, 224] width 80 height 20
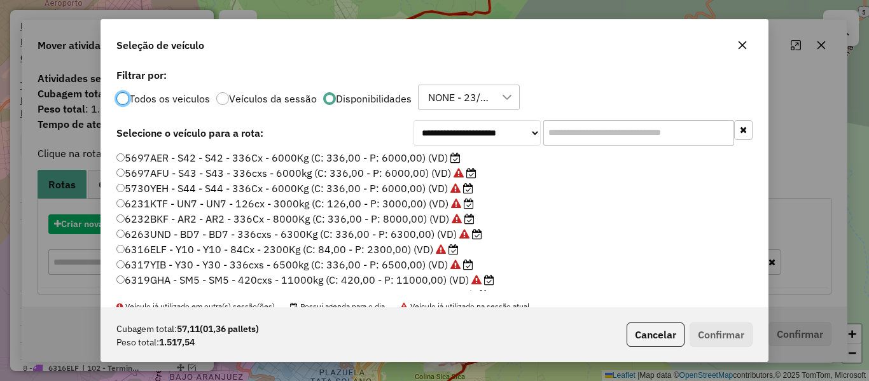
scroll to position [7, 4]
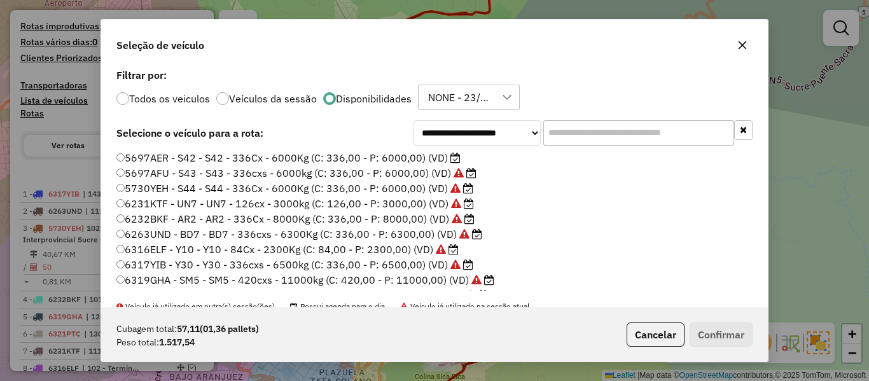
click at [587, 118] on div "**********" at bounding box center [434, 187] width 667 height 242
click at [580, 130] on input "text" at bounding box center [638, 132] width 191 height 25
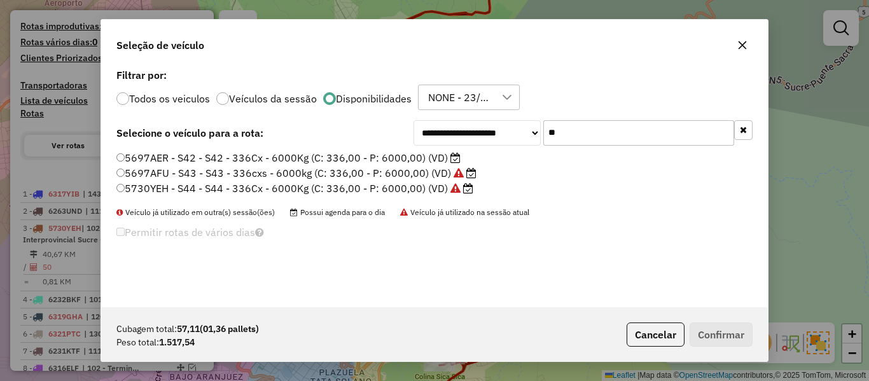
type input "**"
drag, startPoint x: 417, startPoint y: 161, endPoint x: 512, endPoint y: 188, distance: 99.1
click at [417, 161] on label "5697AER - S42 - S42 - 336Cx - 6000Kg (C: 336,00 - P: 6000,00) (VD)" at bounding box center [288, 157] width 344 height 15
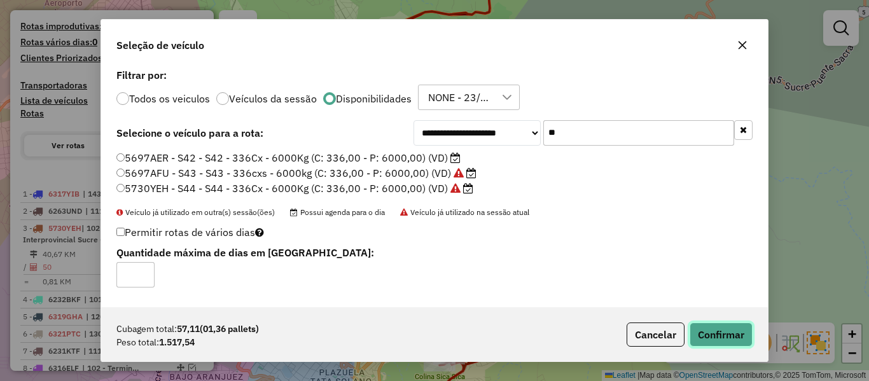
click at [702, 324] on button "Confirmar" at bounding box center [721, 335] width 63 height 24
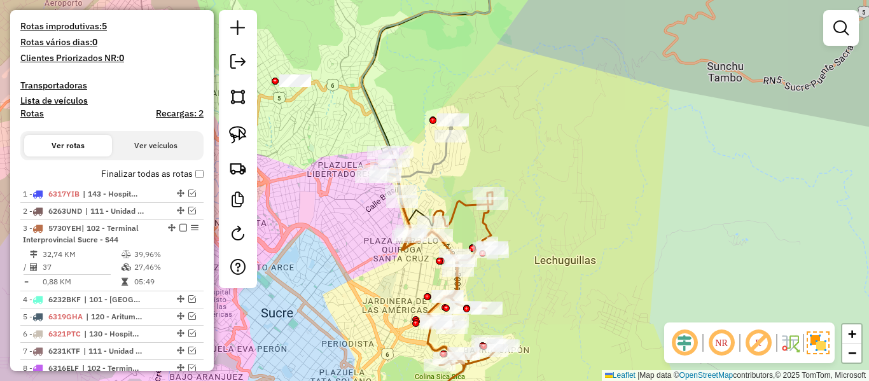
click at [437, 176] on icon at bounding box center [413, 162] width 82 height 85
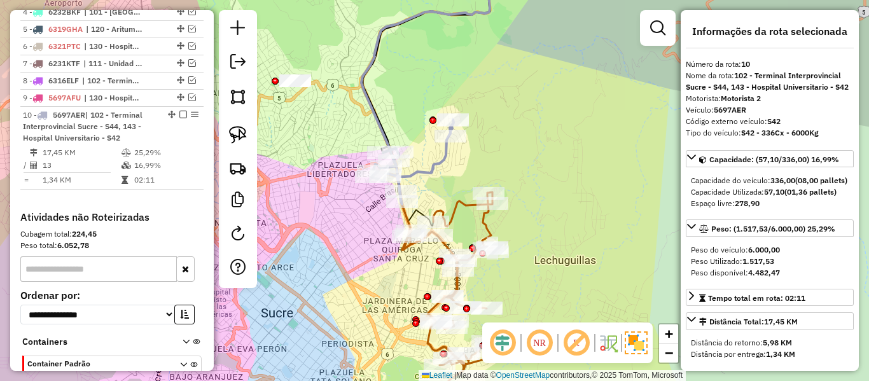
scroll to position [710, 0]
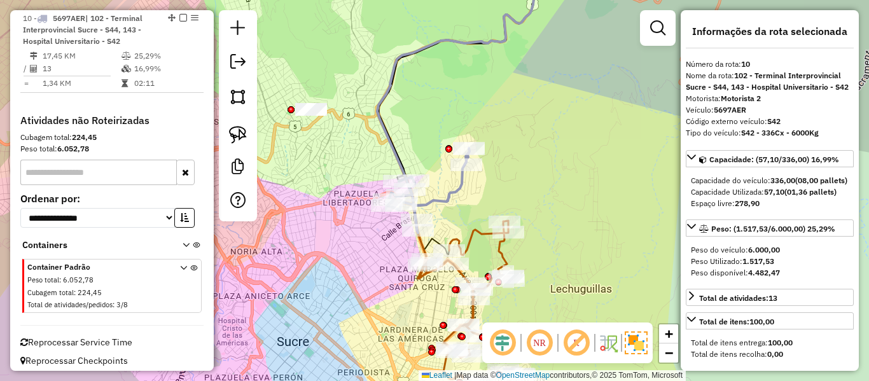
drag, startPoint x: 322, startPoint y: 104, endPoint x: 350, endPoint y: 140, distance: 45.3
click at [350, 140] on div "Janela de atendimento Grade de atendimento Capacidade Transportadoras Veículos …" at bounding box center [434, 190] width 869 height 381
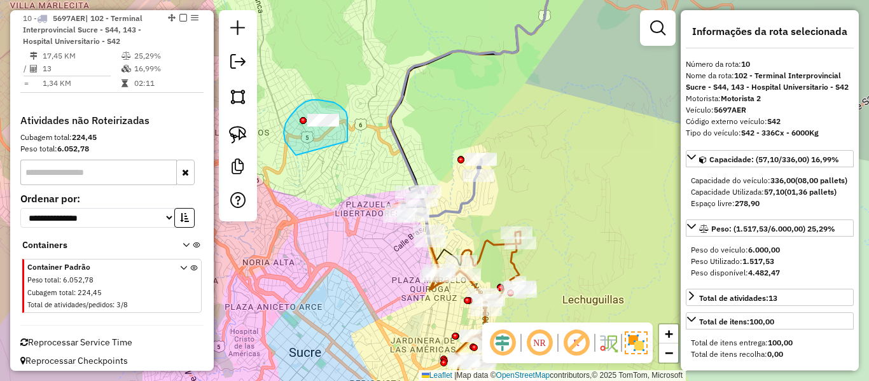
drag, startPoint x: 347, startPoint y: 141, endPoint x: 307, endPoint y: 161, distance: 45.2
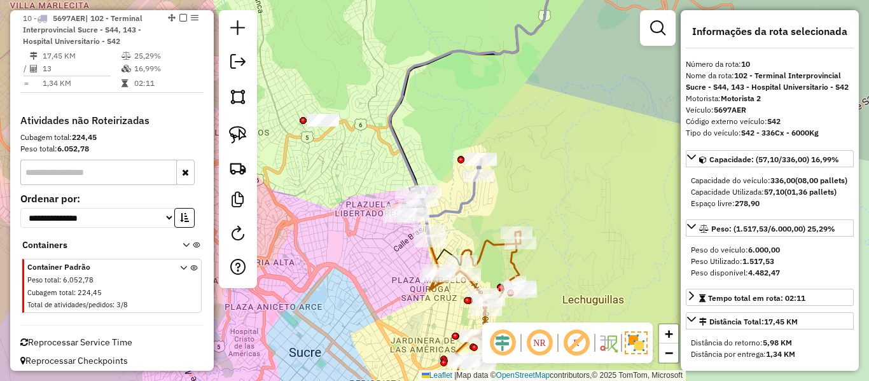
drag, startPoint x: 391, startPoint y: 149, endPoint x: 345, endPoint y: 152, distance: 45.9
click at [390, 149] on div "Janela de atendimento Grade de atendimento Capacidade Transportadoras Veículos …" at bounding box center [434, 190] width 869 height 381
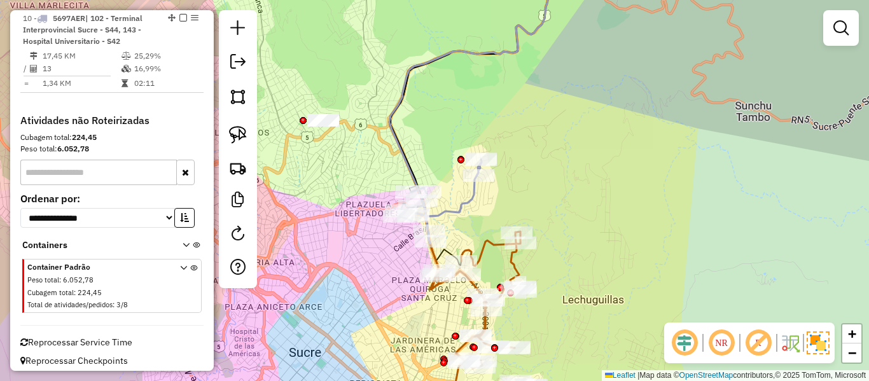
click at [470, 198] on icon at bounding box center [441, 201] width 82 height 85
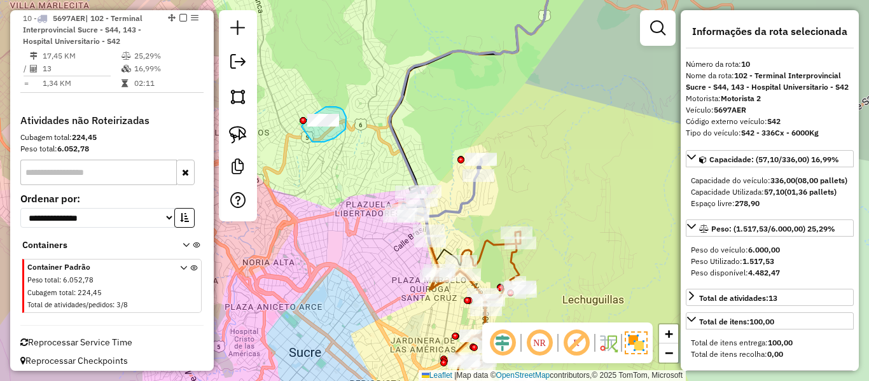
click at [304, 135] on div "Janela de atendimento Grade de atendimento Capacidade Transportadoras Veículos …" at bounding box center [434, 190] width 869 height 381
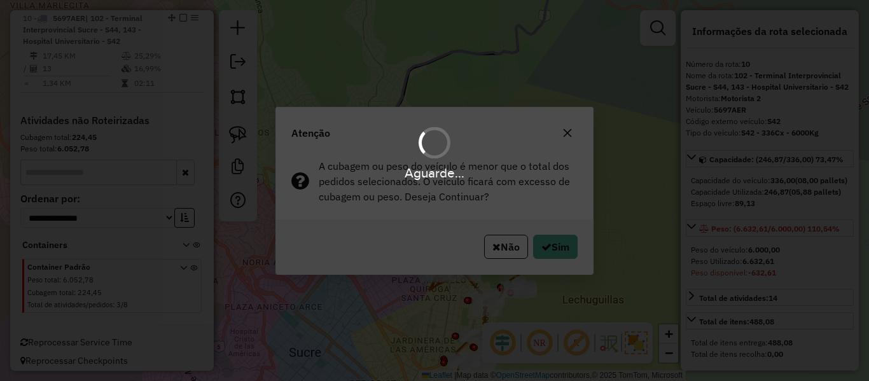
click at [560, 245] on div "Aguarde..." at bounding box center [434, 190] width 869 height 381
click at [560, 245] on hb-app "Aguarde... Pop-up bloqueado! Seu navegador bloqueou automáticamente a abertura …" at bounding box center [434, 190] width 869 height 381
click at [559, 245] on button "Sim" at bounding box center [555, 247] width 45 height 24
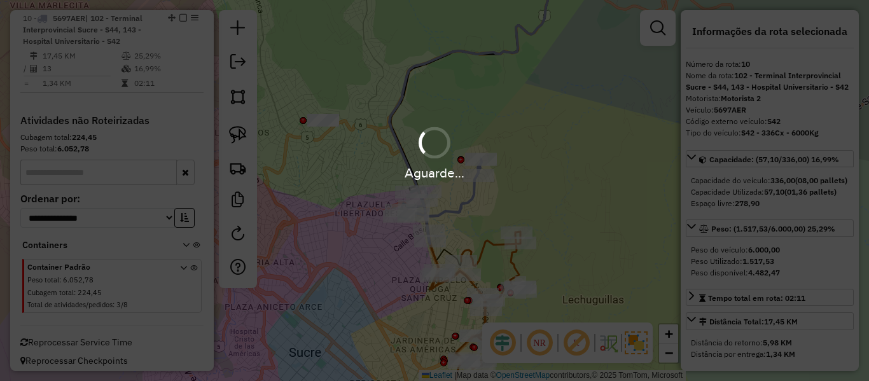
click at [559, 245] on div "Aguarde..." at bounding box center [434, 190] width 869 height 381
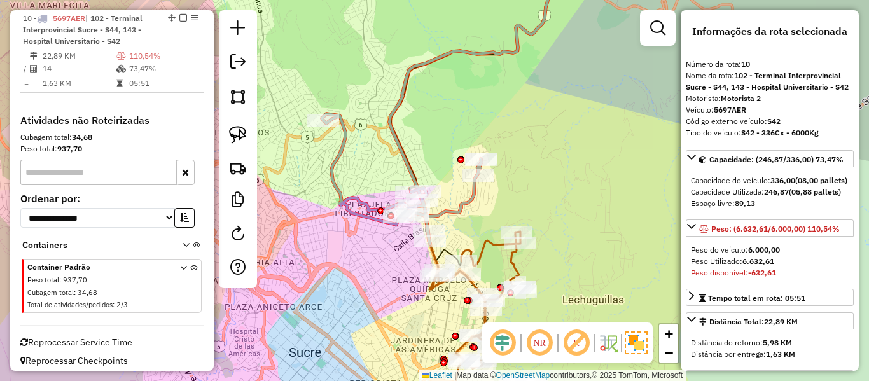
click at [510, 265] on icon at bounding box center [481, 326] width 102 height 188
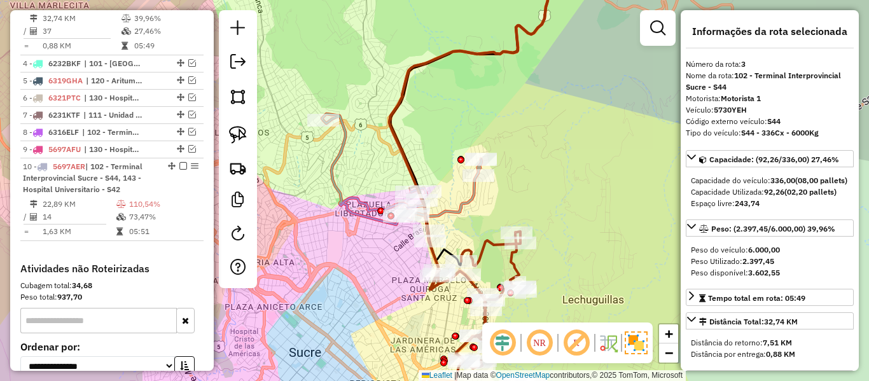
scroll to position [536, 0]
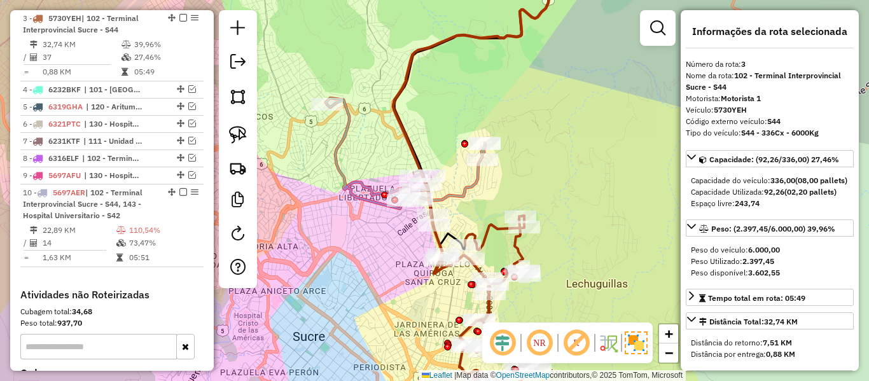
drag, startPoint x: 523, startPoint y: 261, endPoint x: 522, endPoint y: 216, distance: 45.2
click at [527, 224] on div "Janela de atendimento Grade de atendimento Capacidade Transportadoras Veículos …" at bounding box center [434, 190] width 869 height 381
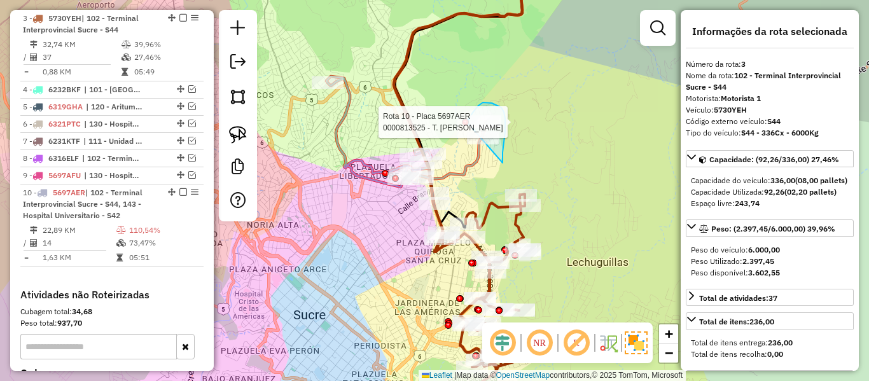
drag, startPoint x: 503, startPoint y: 163, endPoint x: 483, endPoint y: 180, distance: 25.7
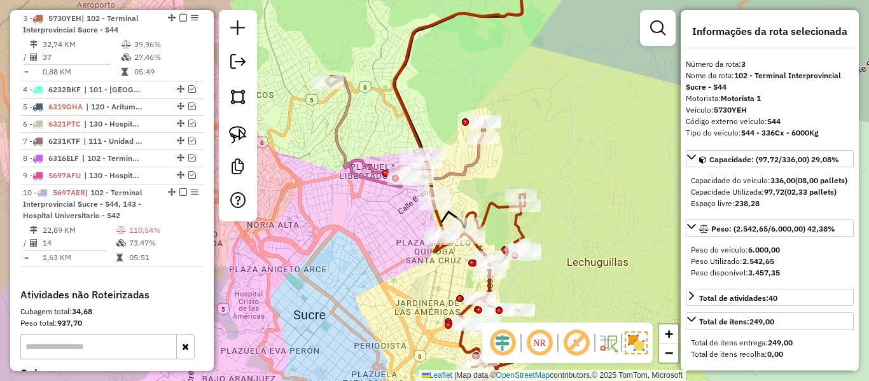
click at [485, 207] on icon at bounding box center [485, 306] width 102 height 225
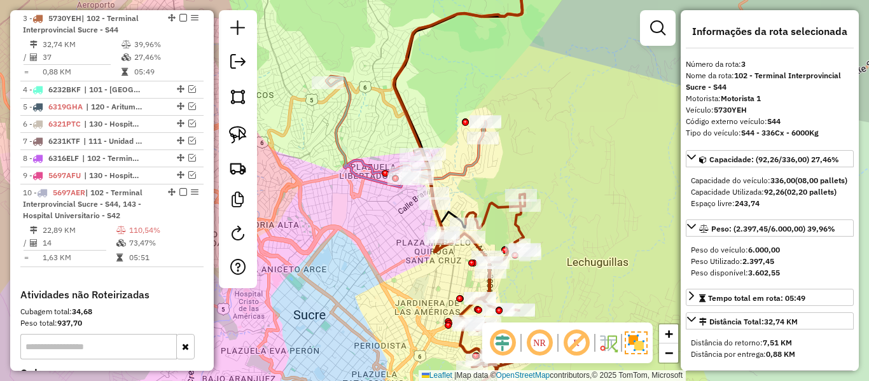
click at [494, 204] on icon at bounding box center [485, 306] width 102 height 225
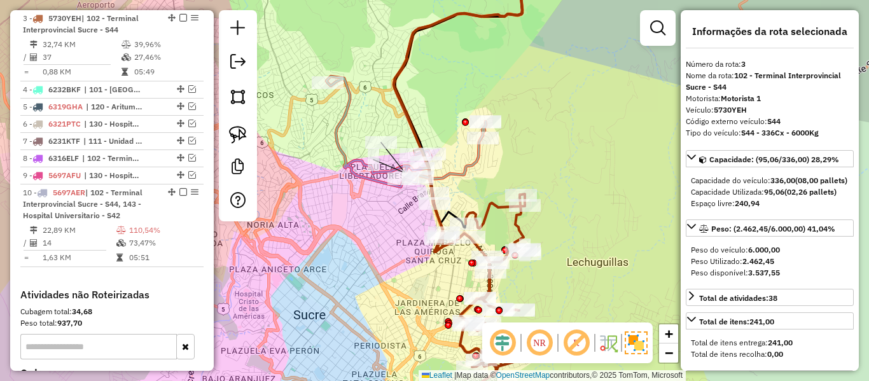
click at [536, 171] on div "Janela de atendimento Grade de atendimento Capacidade Transportadoras Veículos …" at bounding box center [434, 190] width 869 height 381
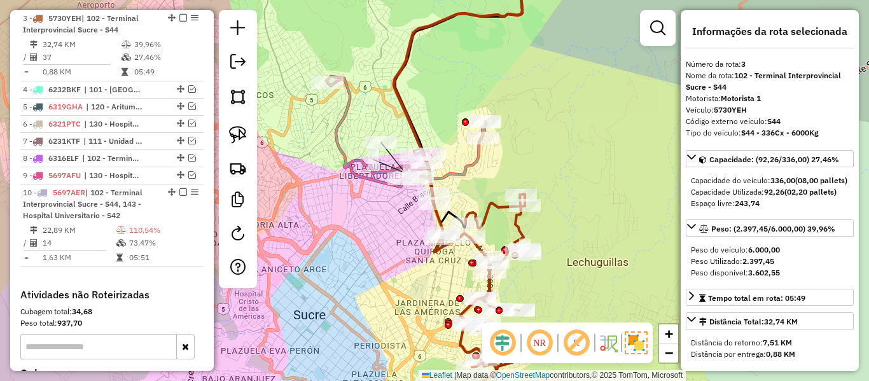
click at [474, 167] on icon at bounding box center [406, 141] width 160 height 130
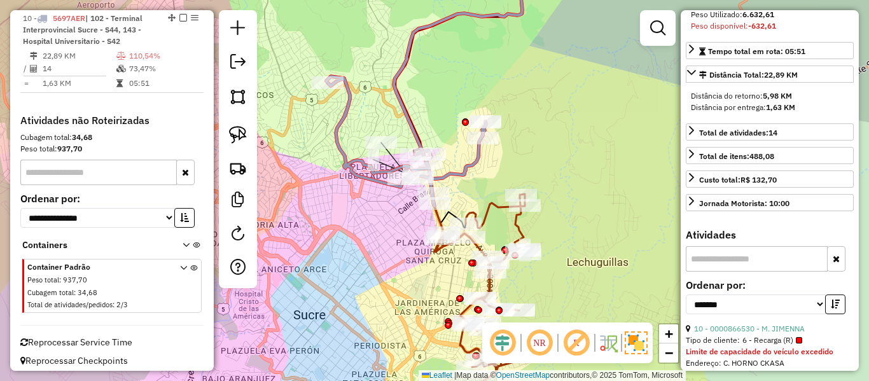
scroll to position [318, 0]
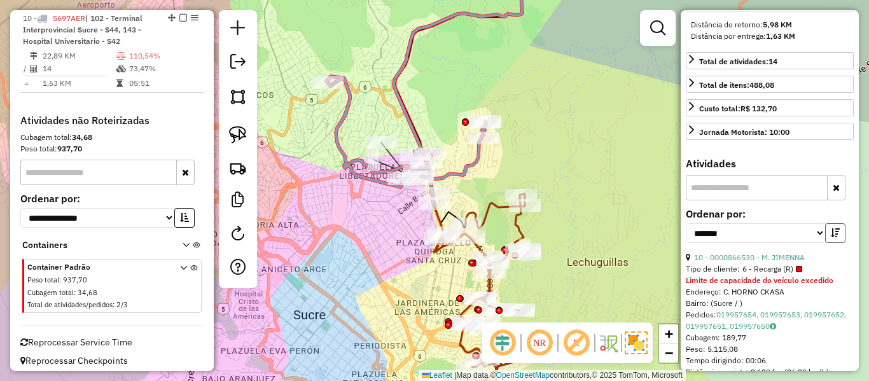
click at [832, 237] on icon "button" at bounding box center [835, 232] width 9 height 9
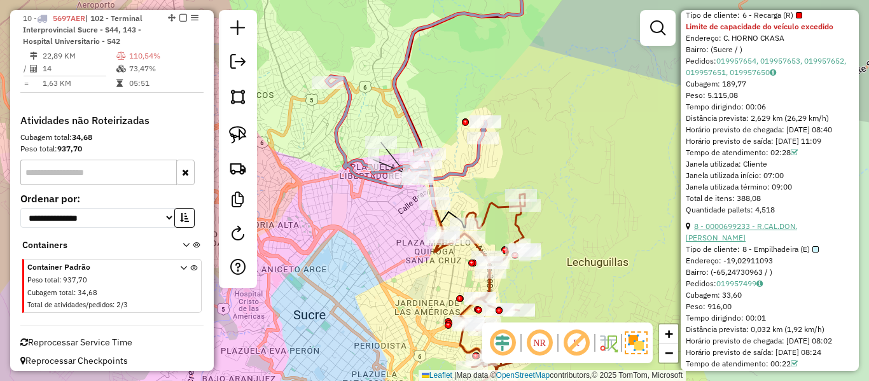
scroll to position [573, 0]
click at [797, 242] on link "8 - 0000699233 - R.CAL.DON.LUCY" at bounding box center [741, 231] width 111 height 21
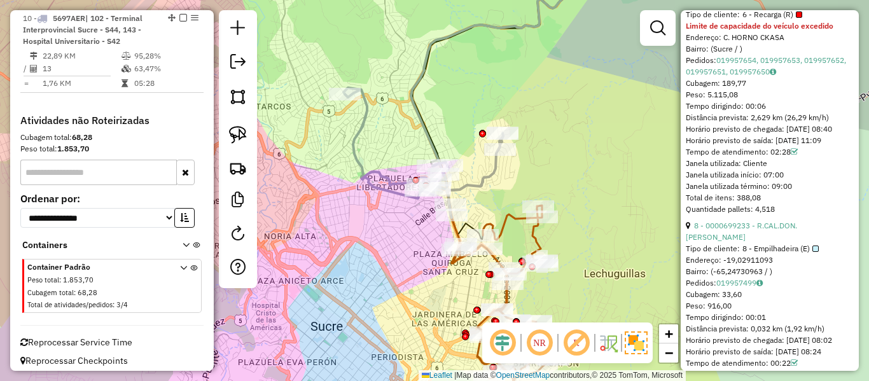
click at [532, 242] on icon at bounding box center [503, 312] width 102 height 214
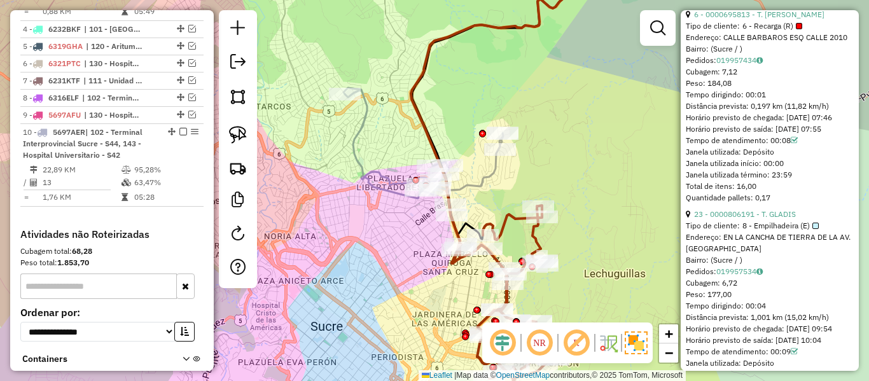
scroll to position [536, 0]
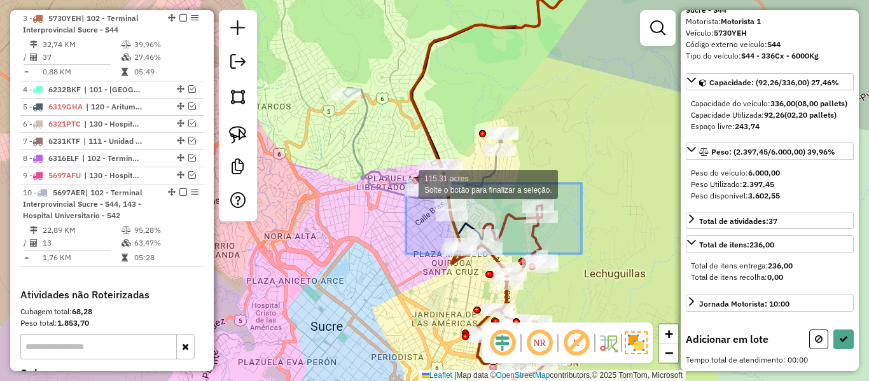
drag, startPoint x: 406, startPoint y: 183, endPoint x: 382, endPoint y: 152, distance: 39.4
click at [382, 152] on div "115.31 acres Solte o botão para finalizar a seleção. Janela de atendimento Grad…" at bounding box center [434, 190] width 869 height 381
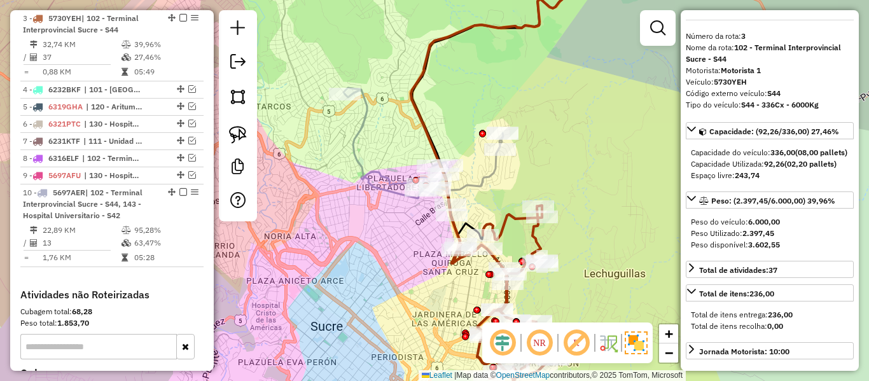
scroll to position [0, 0]
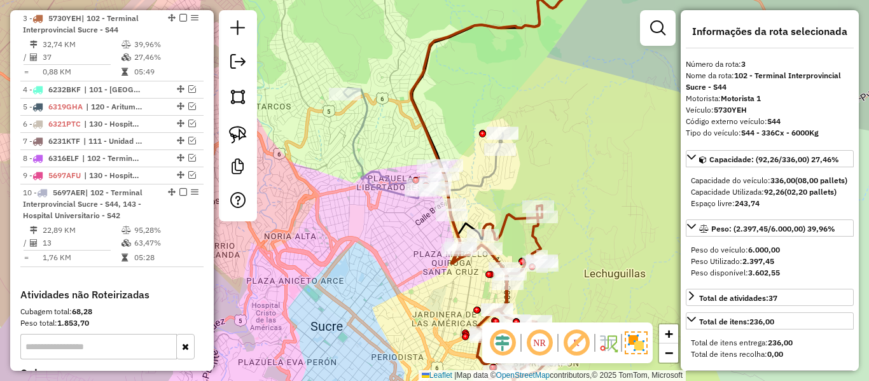
click at [567, 244] on div "Janela de atendimento Grade de atendimento Capacidade Transportadoras Veículos …" at bounding box center [434, 190] width 869 height 381
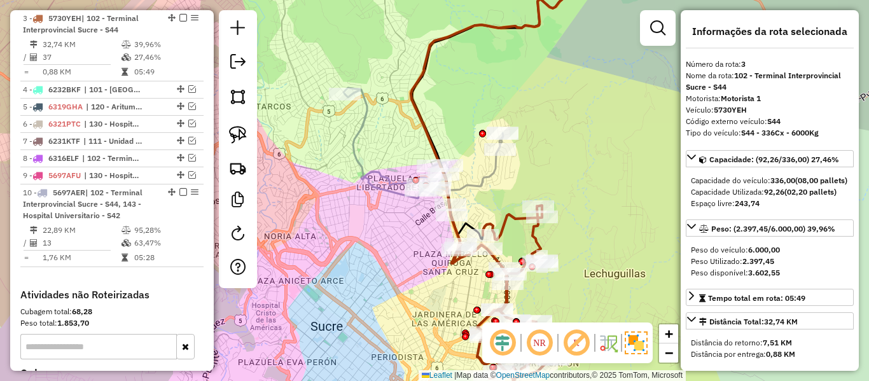
click at [531, 244] on icon at bounding box center [503, 312] width 102 height 214
click at [537, 243] on icon at bounding box center [503, 312] width 102 height 214
click at [538, 242] on icon at bounding box center [503, 312] width 102 height 214
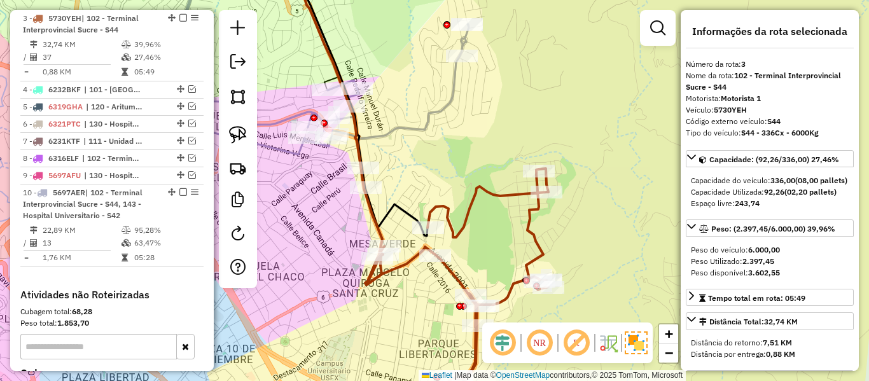
click at [431, 132] on icon at bounding box center [319, 78] width 300 height 232
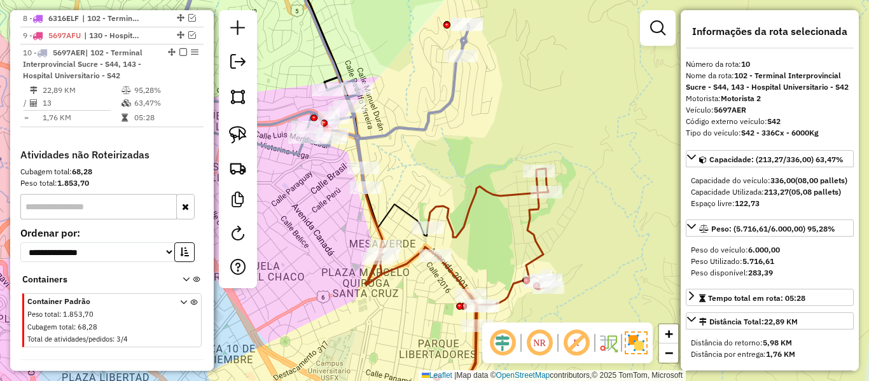
scroll to position [710, 0]
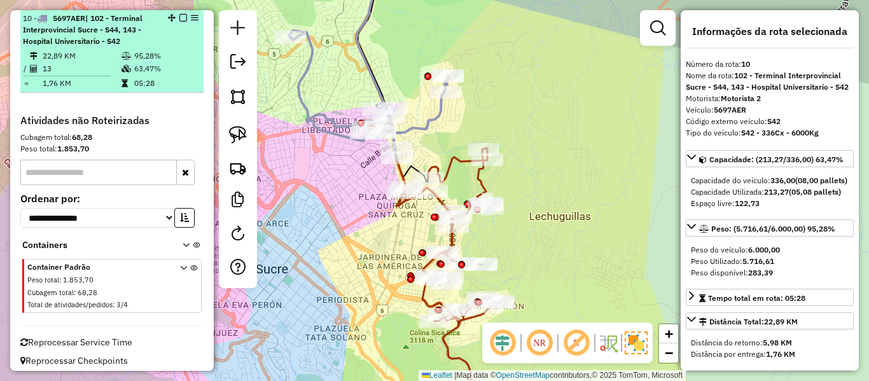
click at [174, 16] on div at bounding box center [179, 18] width 38 height 8
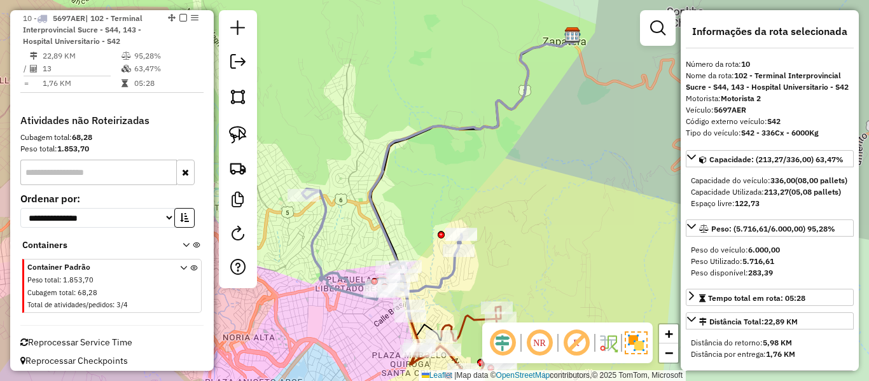
drag, startPoint x: 469, startPoint y: 173, endPoint x: 363, endPoint y: 89, distance: 135.4
click at [496, 104] on div "Janela de atendimento Grade de atendimento Capacidade Transportadoras Veículos …" at bounding box center [434, 190] width 869 height 381
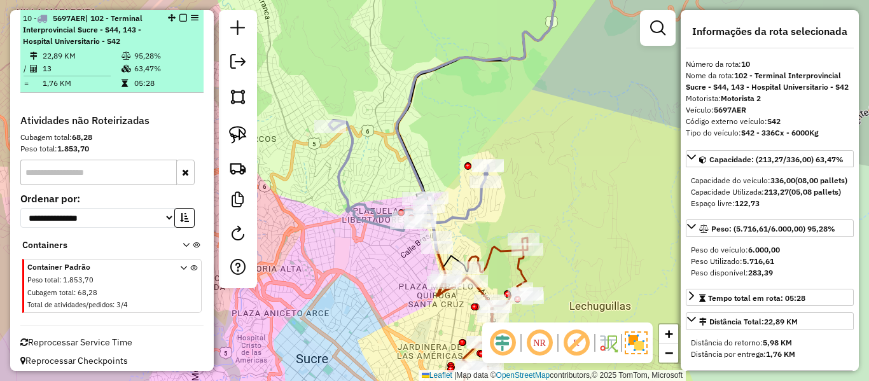
click at [179, 15] on em at bounding box center [183, 18] width 8 height 8
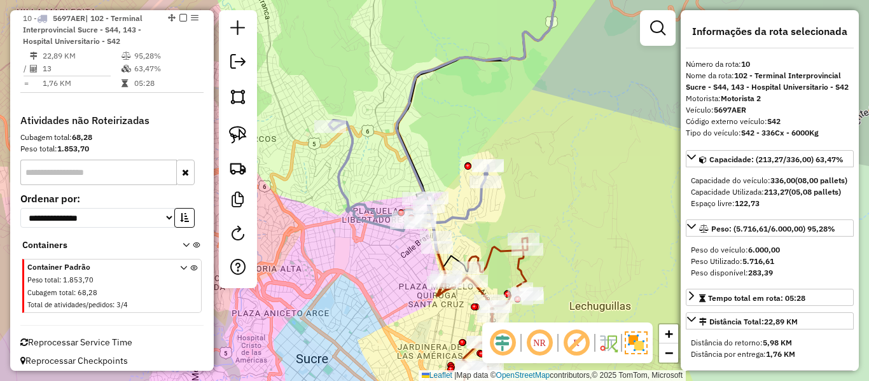
scroll to position [651, 0]
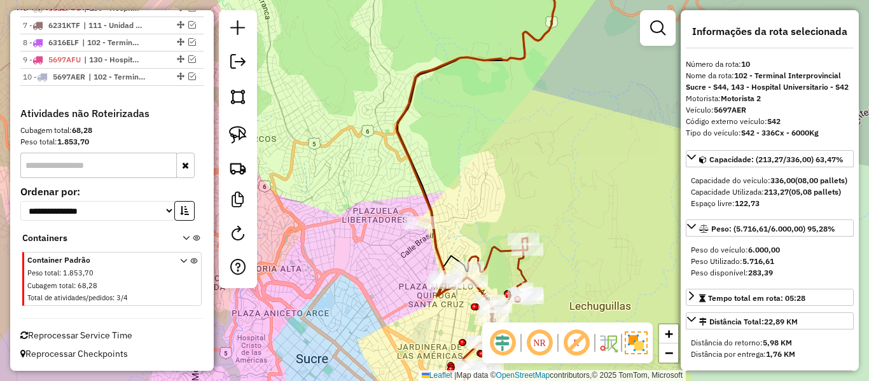
click at [483, 246] on div "Janela de atendimento Grade de atendimento Capacidade Transportadoras Veículos …" at bounding box center [434, 190] width 869 height 381
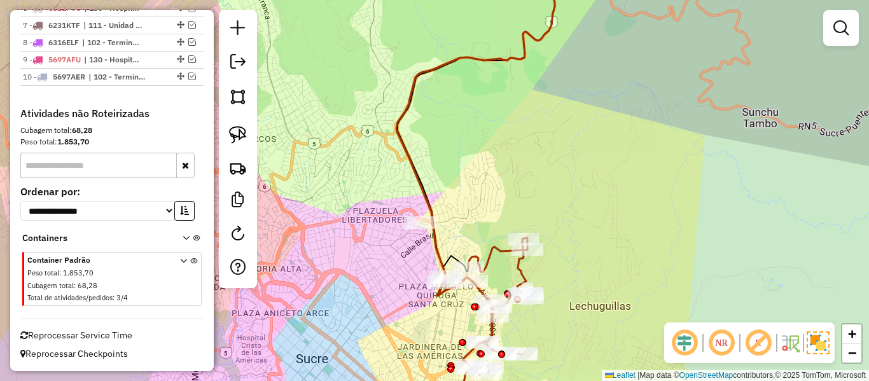
click at [500, 249] on icon at bounding box center [488, 328] width 102 height 181
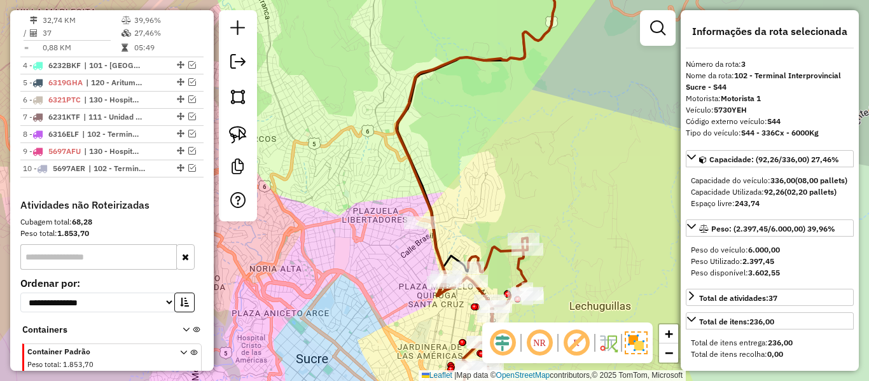
scroll to position [536, 0]
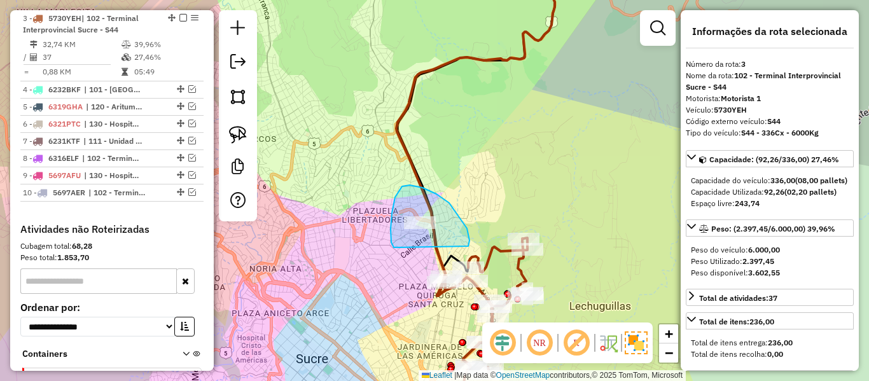
drag, startPoint x: 468, startPoint y: 246, endPoint x: 424, endPoint y: 268, distance: 48.9
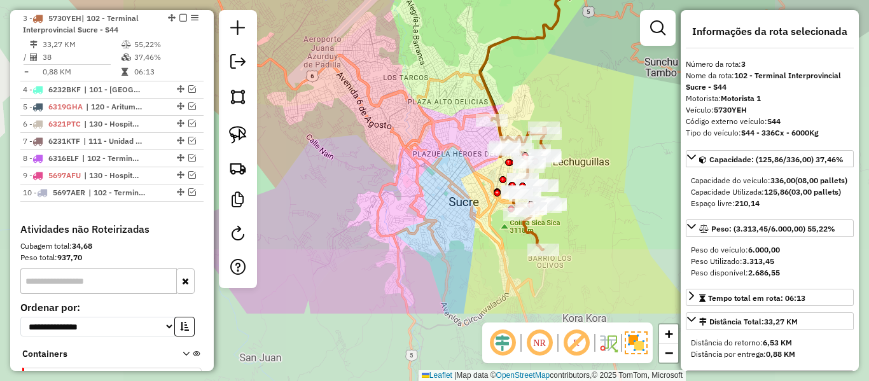
drag, startPoint x: 580, startPoint y: 152, endPoint x: 576, endPoint y: 132, distance: 20.0
click at [576, 132] on div "Janela de atendimento Grade de atendimento Capacidade Transportadoras Veículos …" at bounding box center [434, 190] width 869 height 381
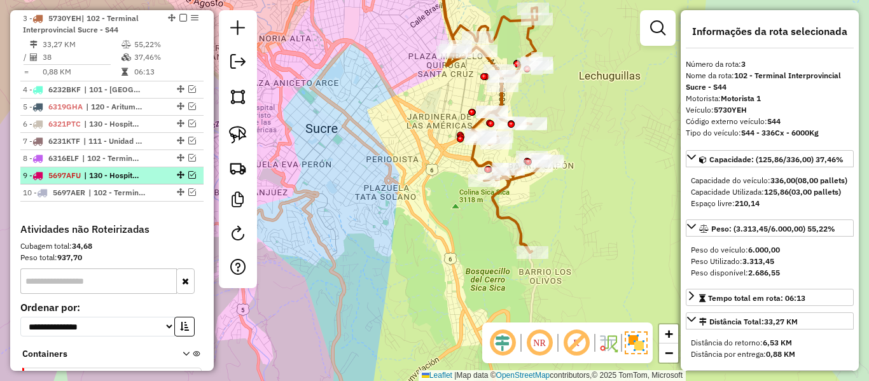
scroll to position [408, 0]
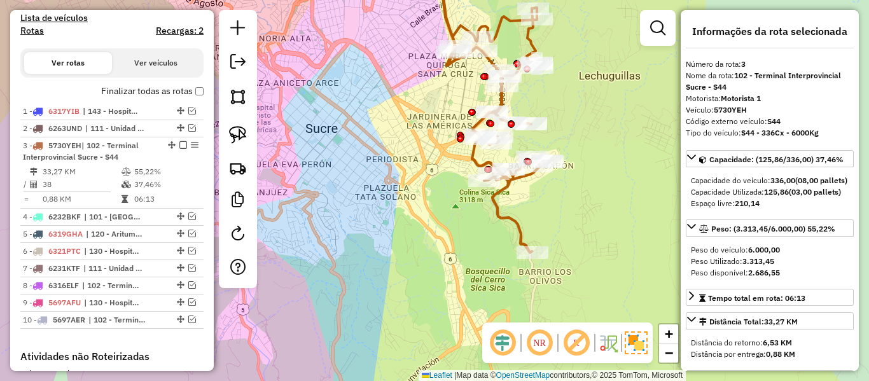
click at [184, 85] on label "Finalizar todas as rotas" at bounding box center [152, 91] width 102 height 13
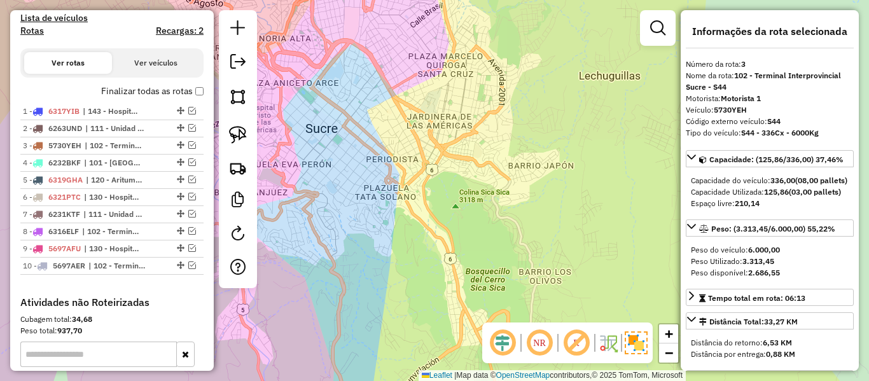
click at [177, 94] on label "Finalizar todas as rotas" at bounding box center [152, 91] width 102 height 13
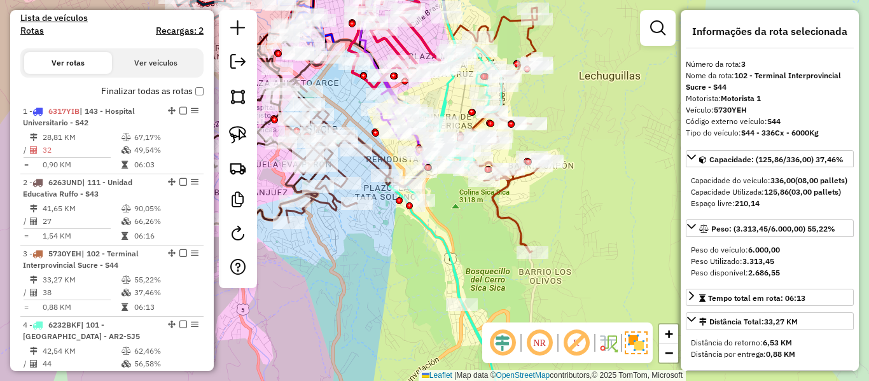
click at [499, 200] on icon at bounding box center [488, 121] width 119 height 264
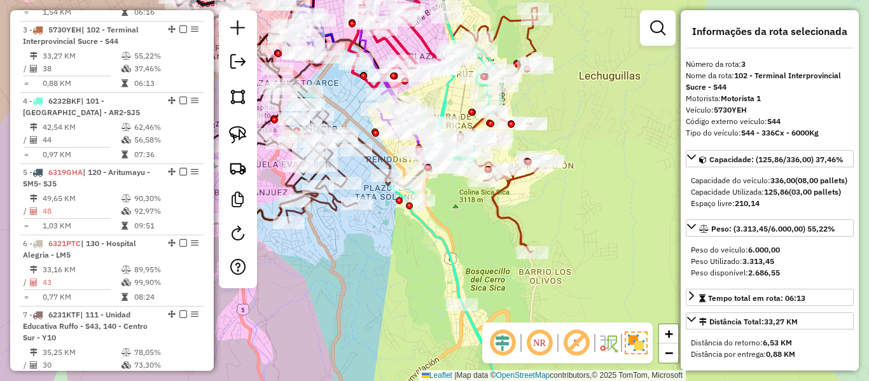
scroll to position [644, 0]
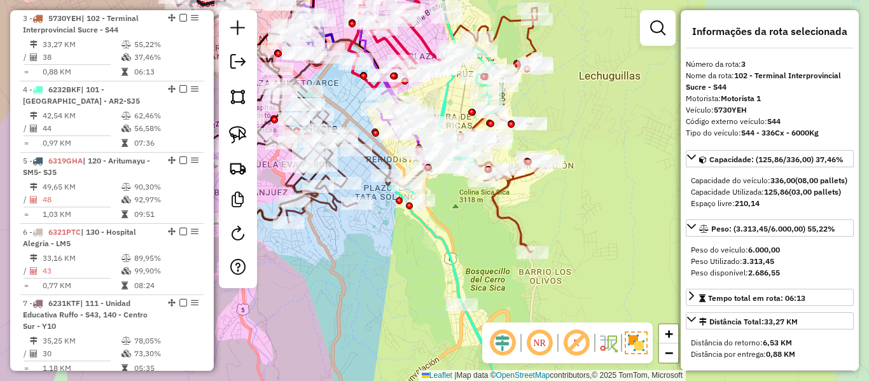
click at [447, 99] on icon at bounding box center [447, 194] width 123 height 433
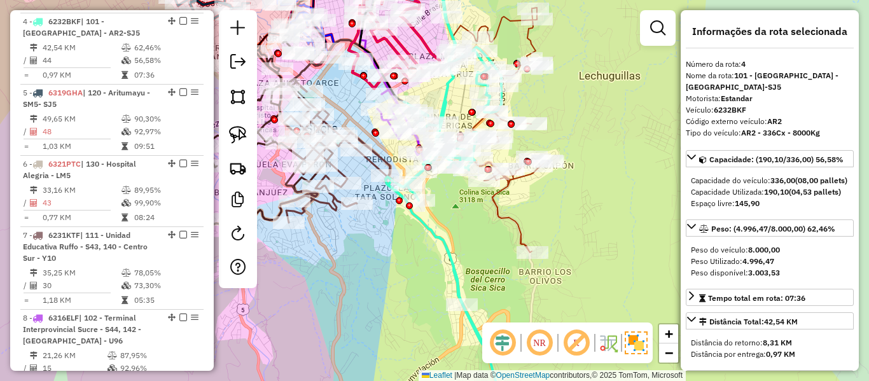
scroll to position [715, 0]
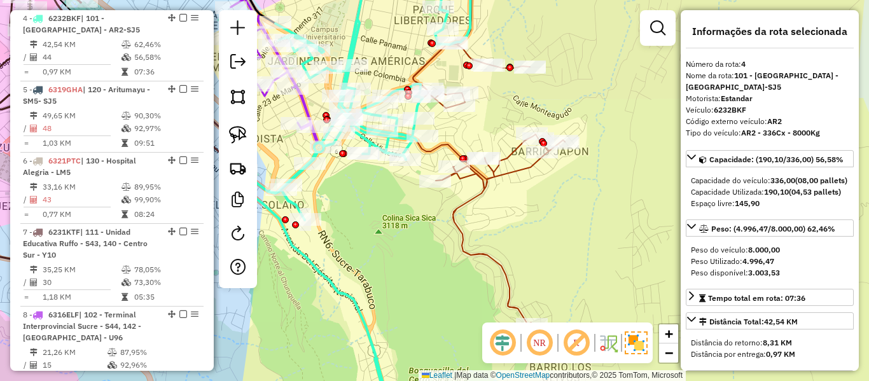
click at [521, 169] on icon at bounding box center [488, 143] width 153 height 362
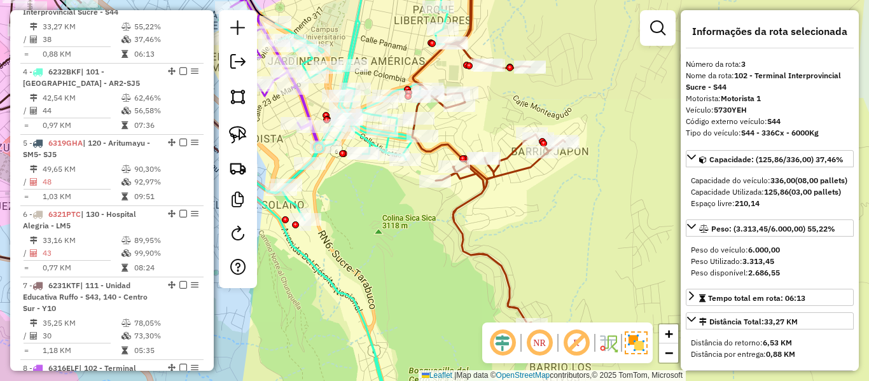
scroll to position [644, 0]
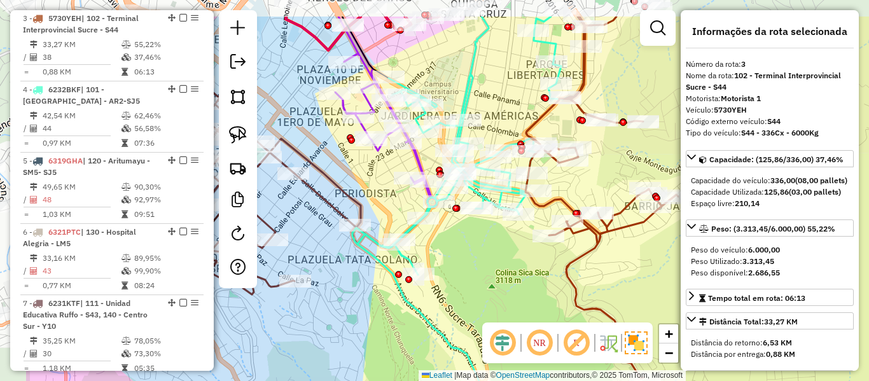
drag, startPoint x: 520, startPoint y: 169, endPoint x: 634, endPoint y: 224, distance: 125.8
click at [634, 224] on icon at bounding box center [601, 198] width 153 height 362
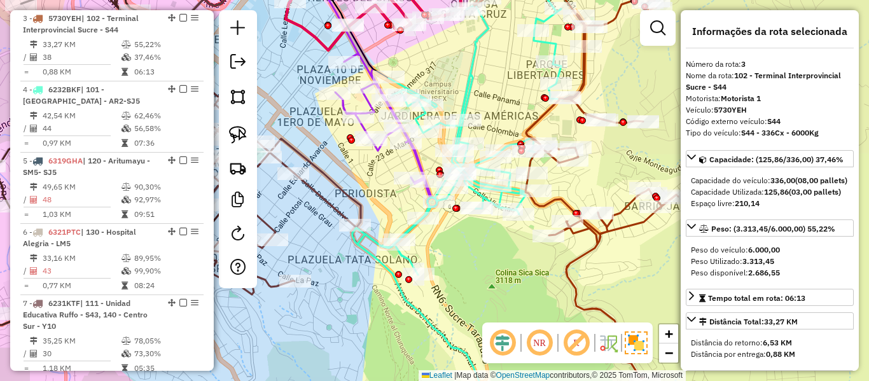
click at [633, 222] on icon at bounding box center [575, 170] width 205 height 417
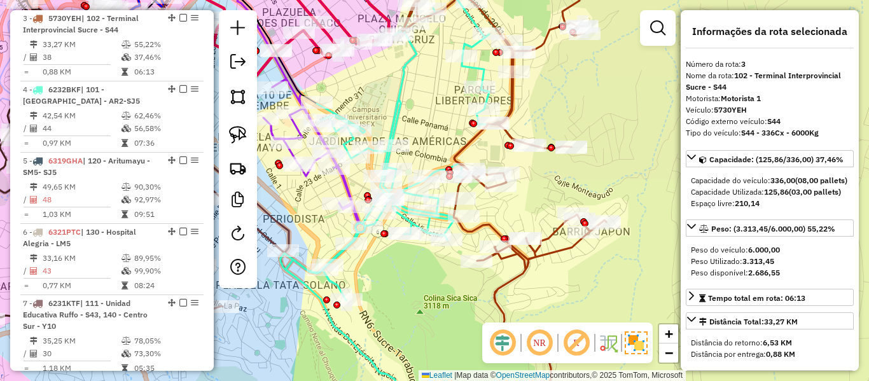
drag, startPoint x: 633, startPoint y: 222, endPoint x: 514, endPoint y: 257, distance: 124.0
click at [514, 257] on icon at bounding box center [503, 195] width 205 height 417
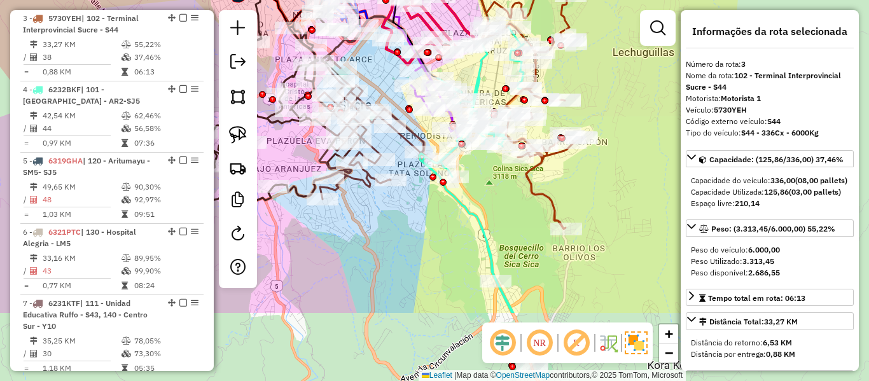
drag, startPoint x: 523, startPoint y: 280, endPoint x: 501, endPoint y: 213, distance: 70.2
click at [569, 170] on div "Janela de atendimento Grade de atendimento Capacidade Transportadoras Veículos …" at bounding box center [434, 190] width 869 height 381
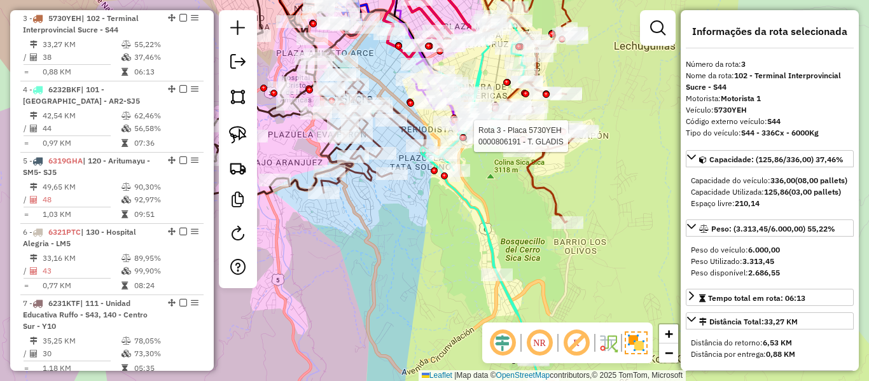
click at [473, 206] on icon at bounding box center [482, 171] width 123 height 419
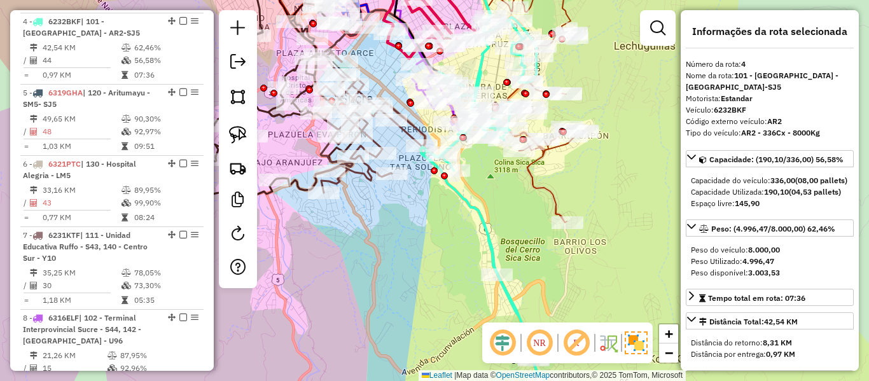
scroll to position [715, 0]
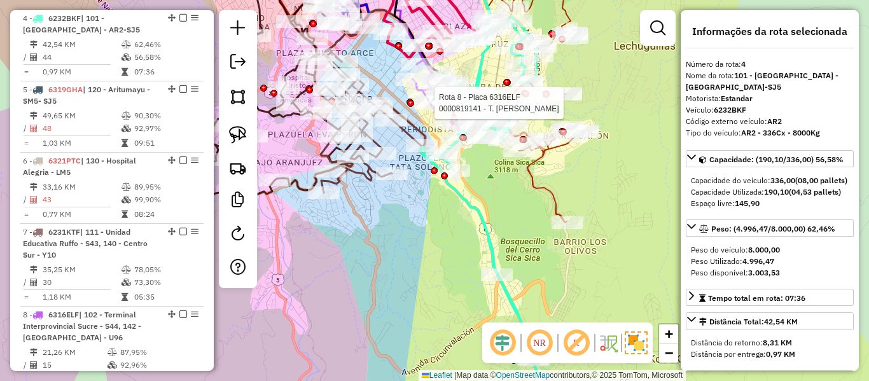
click at [410, 107] on div at bounding box center [410, 103] width 7 height 7
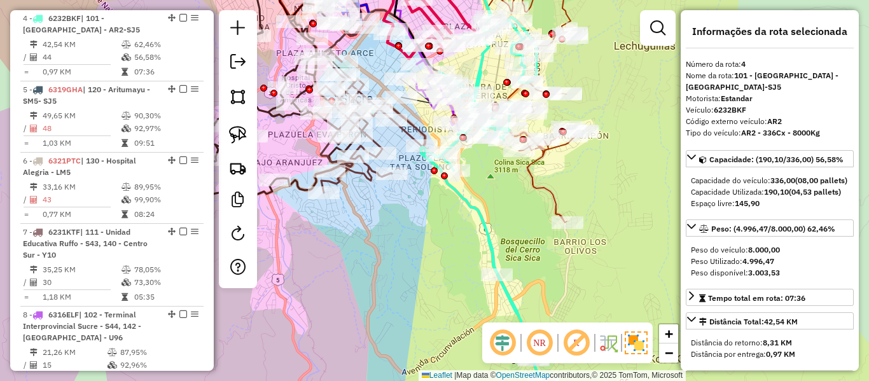
click at [412, 129] on icon at bounding box center [391, 121] width 145 height 143
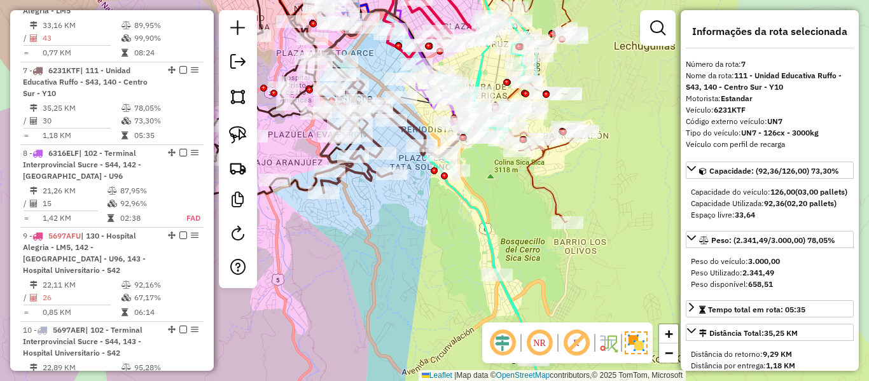
scroll to position [929, 0]
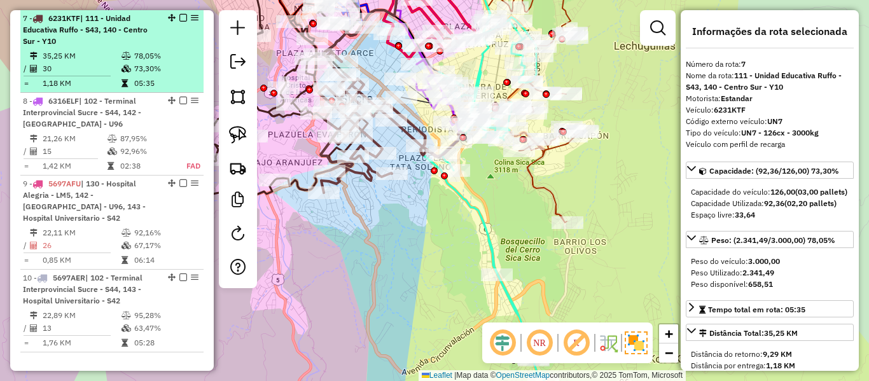
click at [180, 17] on em at bounding box center [183, 18] width 8 height 8
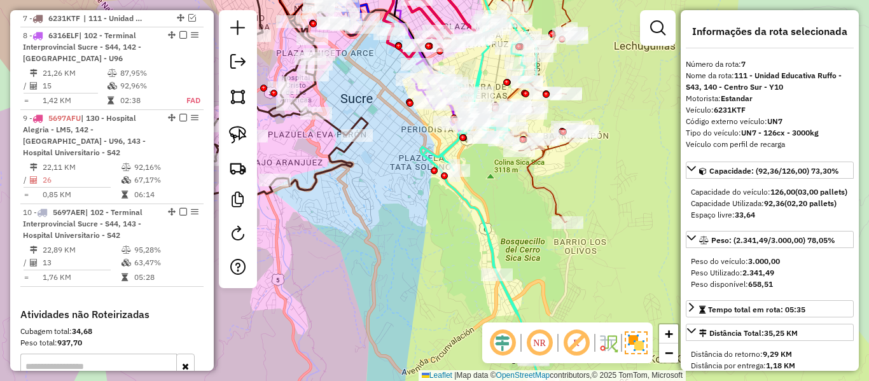
drag, startPoint x: 395, startPoint y: 205, endPoint x: 380, endPoint y: 282, distance: 78.4
click at [380, 282] on div "Rota 2 - Placa 6263UND 0000828245 - T. ELIZABETH Janela de atendimento Grade de…" at bounding box center [434, 190] width 869 height 381
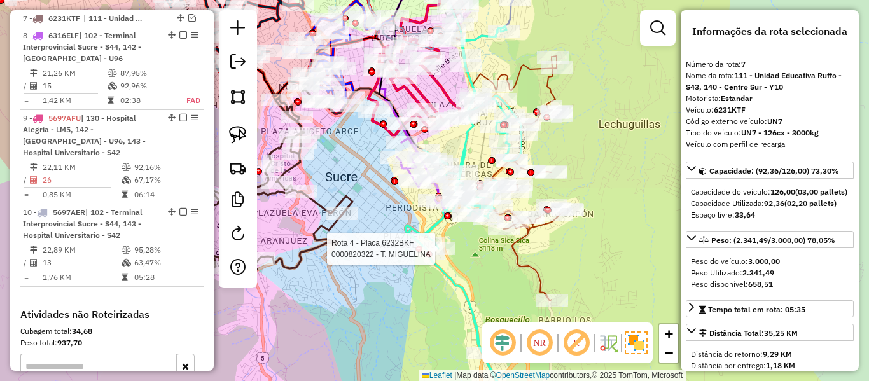
click at [429, 251] on div at bounding box center [429, 254] width 7 height 7
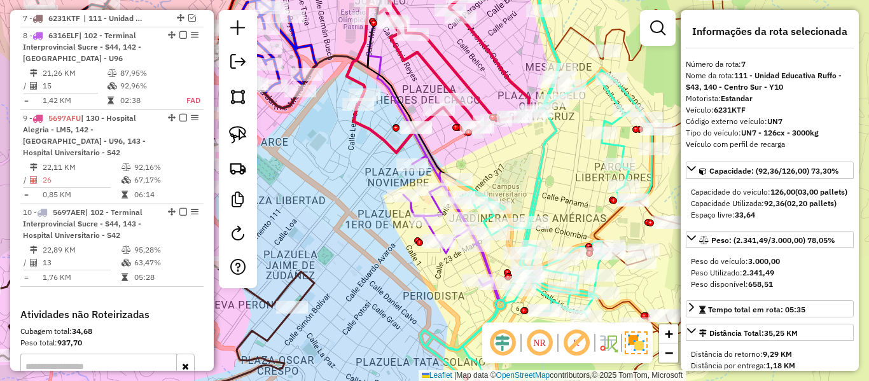
click at [419, 153] on icon at bounding box center [454, 218] width 102 height 181
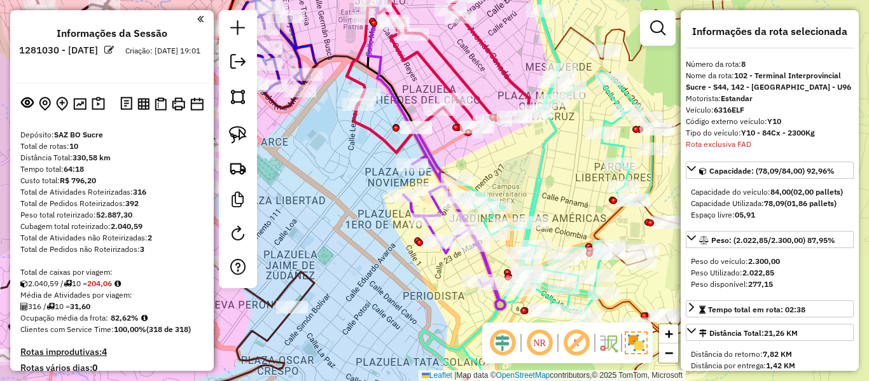
scroll to position [946, 0]
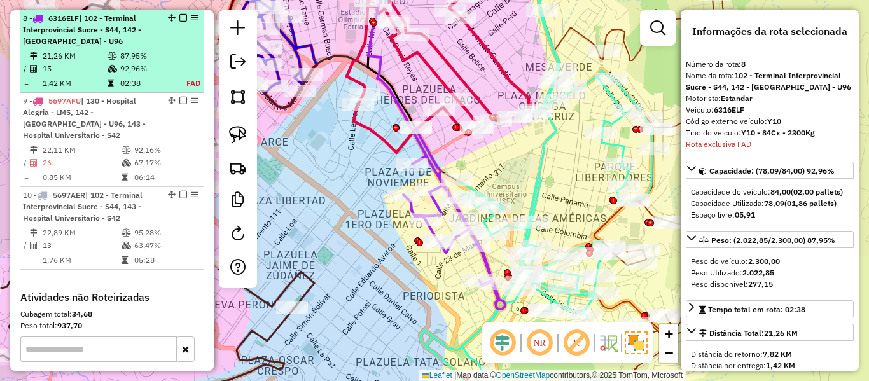
click at [120, 57] on td "87,95%" at bounding box center [146, 56] width 53 height 13
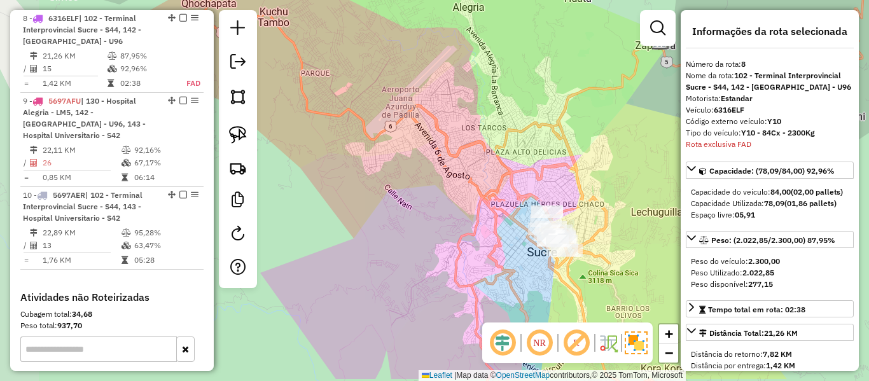
drag, startPoint x: 390, startPoint y: 209, endPoint x: 478, endPoint y: 184, distance: 92.0
click at [465, 166] on div "Janela de atendimento Grade de atendimento Capacidade Transportadoras Veículos …" at bounding box center [434, 190] width 869 height 381
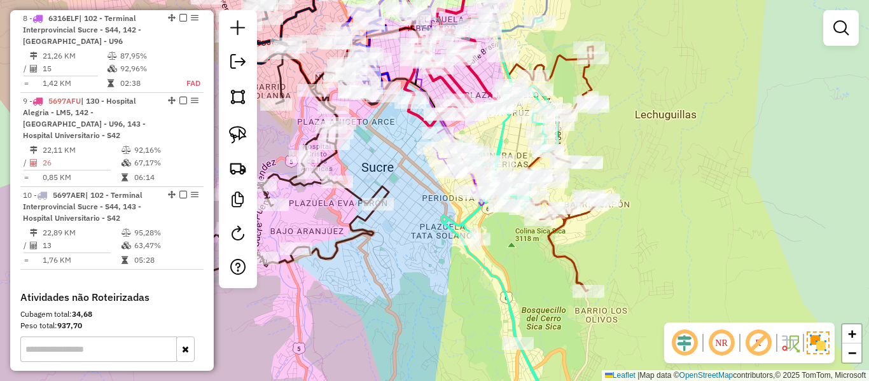
click at [482, 270] on icon at bounding box center [499, 218] width 116 height 403
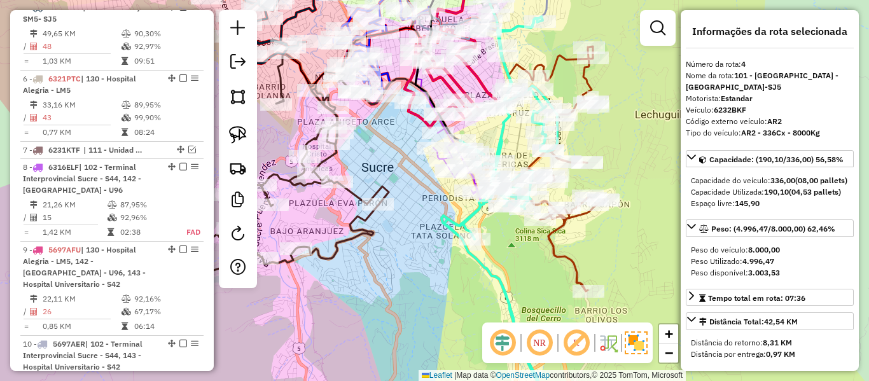
scroll to position [715, 0]
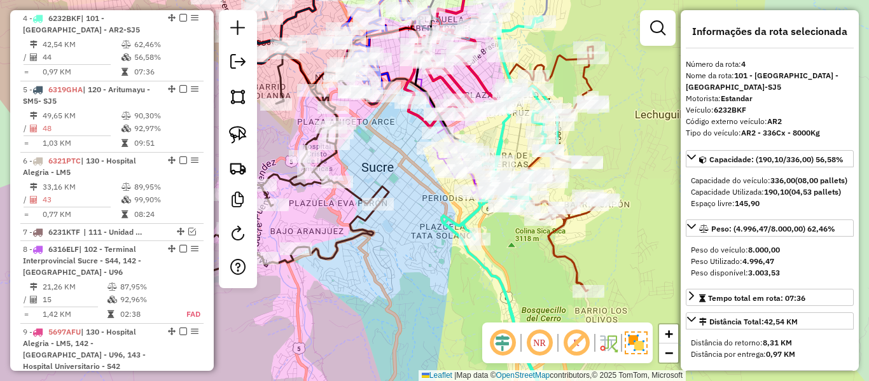
click at [548, 252] on icon at bounding box center [544, 159] width 119 height 264
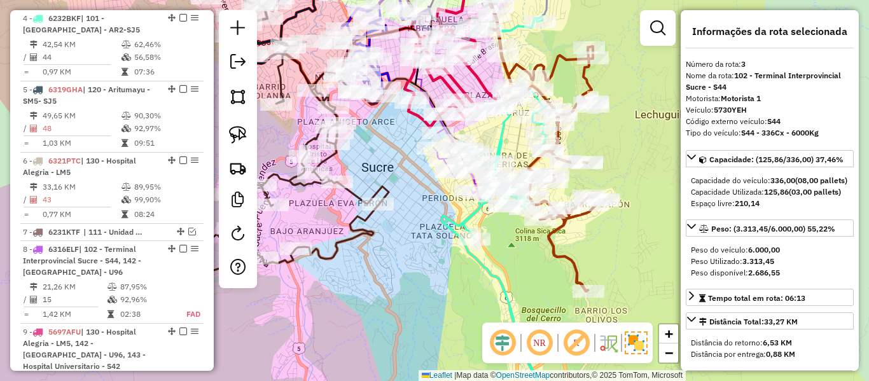
scroll to position [644, 0]
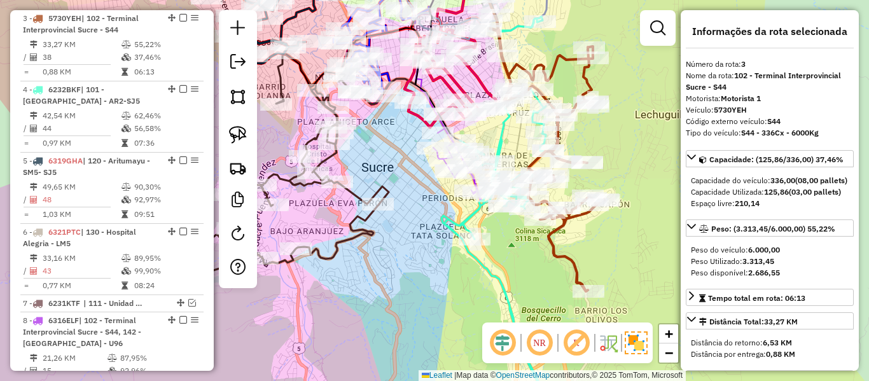
drag, startPoint x: 499, startPoint y: 125, endPoint x: 508, endPoint y: 193, distance: 68.7
click at [508, 193] on icon at bounding box center [499, 218] width 116 height 403
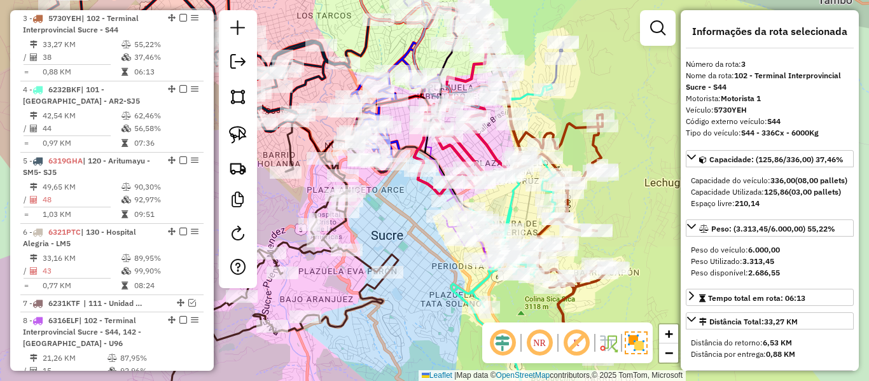
click at [482, 137] on icon at bounding box center [460, 125] width 92 height 141
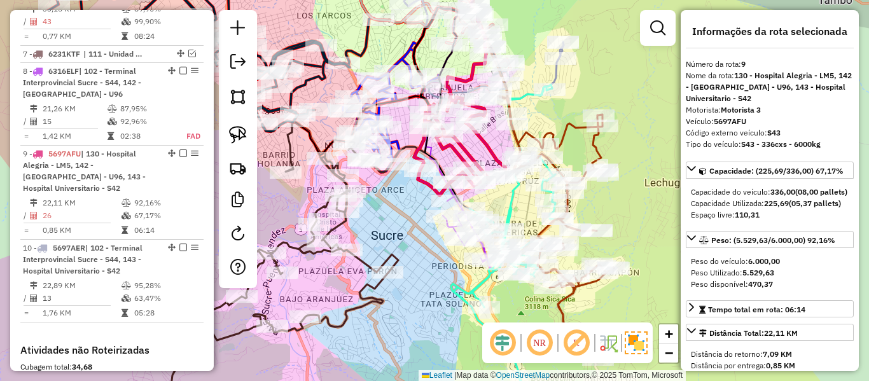
scroll to position [1029, 0]
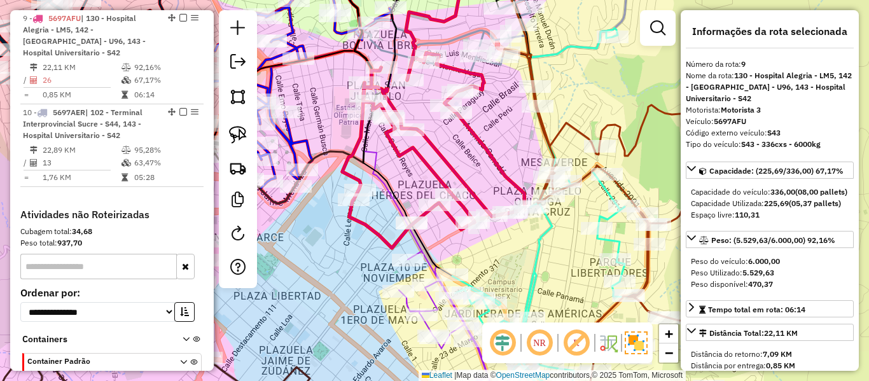
drag, startPoint x: 587, startPoint y: 88, endPoint x: 528, endPoint y: 170, distance: 100.8
click at [529, 169] on div "Janela de atendimento Grade de atendimento Capacidade Transportadoras Veículos …" at bounding box center [434, 190] width 869 height 381
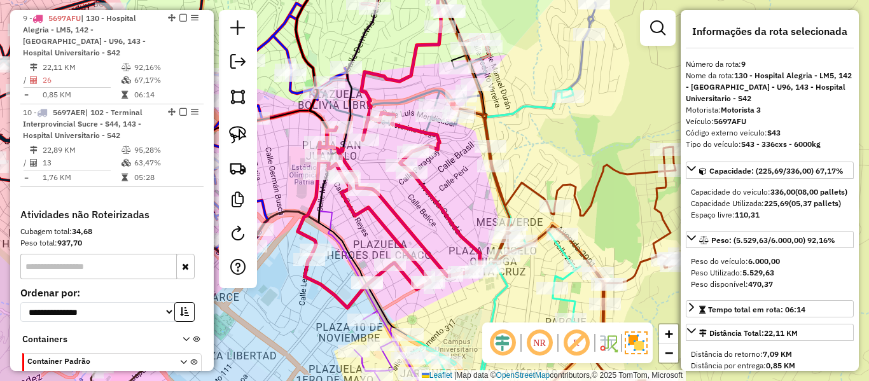
click at [567, 66] on div "Janela de atendimento Grade de atendimento Capacidade Transportadoras Veículos …" at bounding box center [434, 190] width 869 height 381
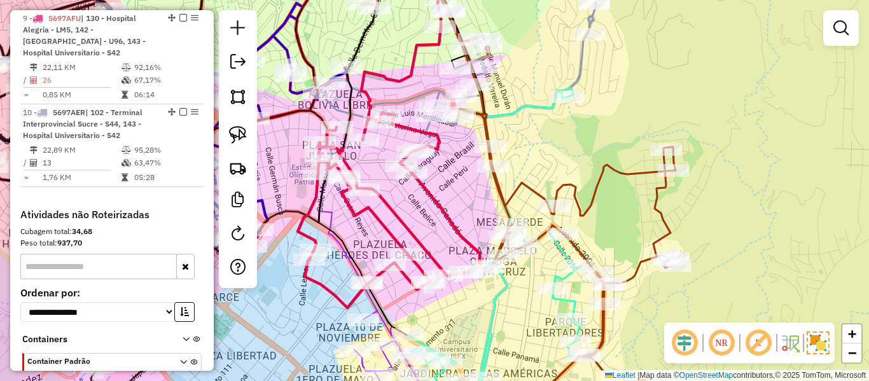
click at [578, 63] on icon at bounding box center [446, 67] width 300 height 210
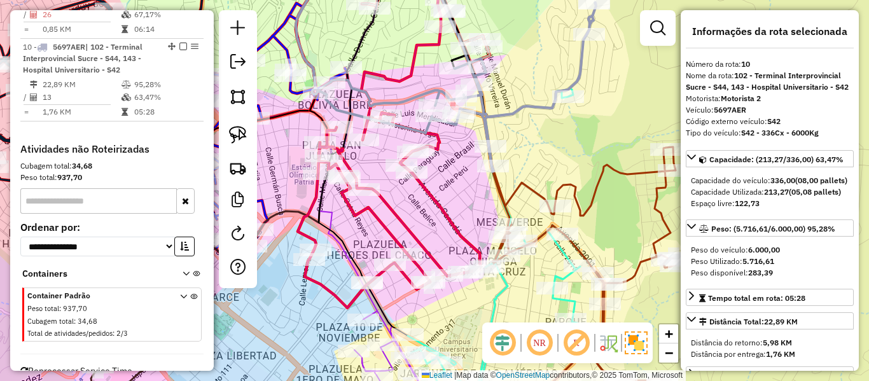
scroll to position [1123, 0]
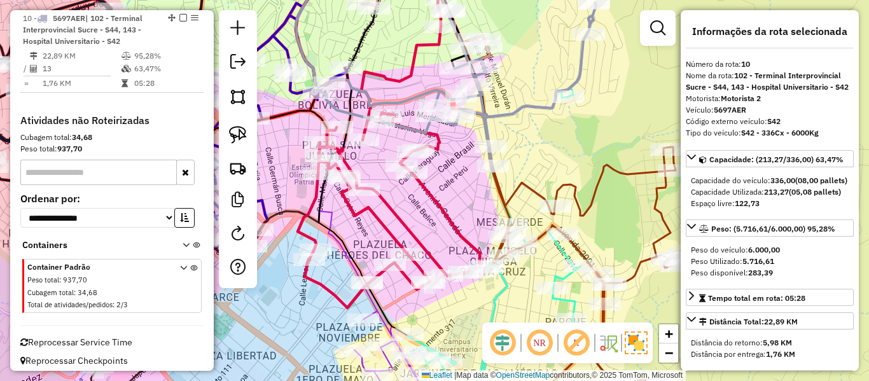
drag, startPoint x: 548, startPoint y: 172, endPoint x: 504, endPoint y: 140, distance: 55.1
click at [504, 140] on div "Janela de atendimento Grade de atendimento Capacidade Transportadoras Veículos …" at bounding box center [434, 190] width 869 height 381
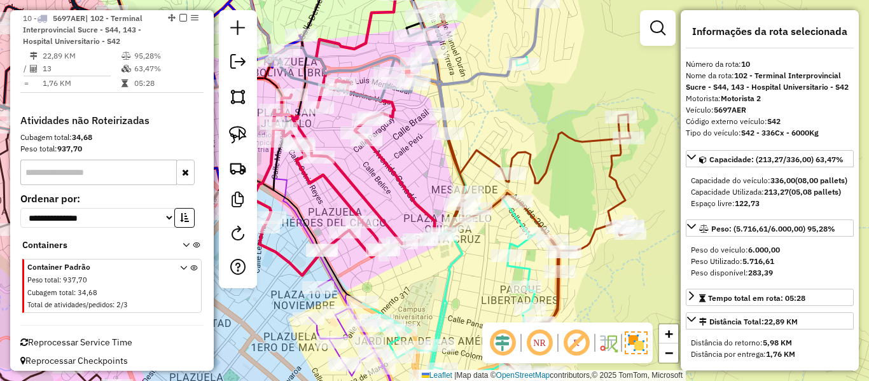
click at [563, 146] on icon at bounding box center [522, 247] width 218 height 343
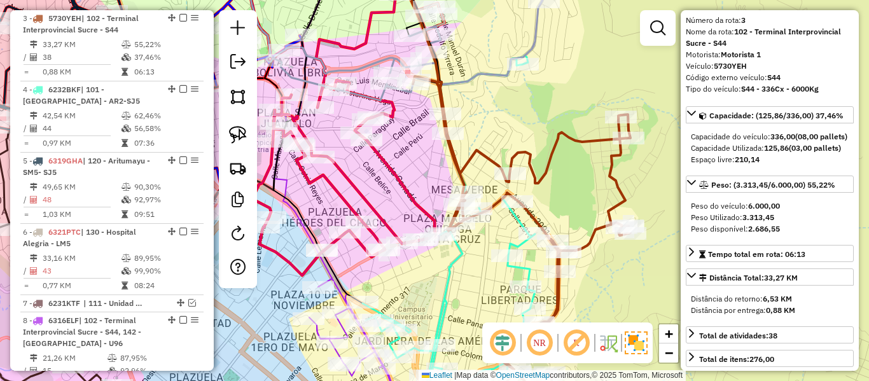
scroll to position [64, 0]
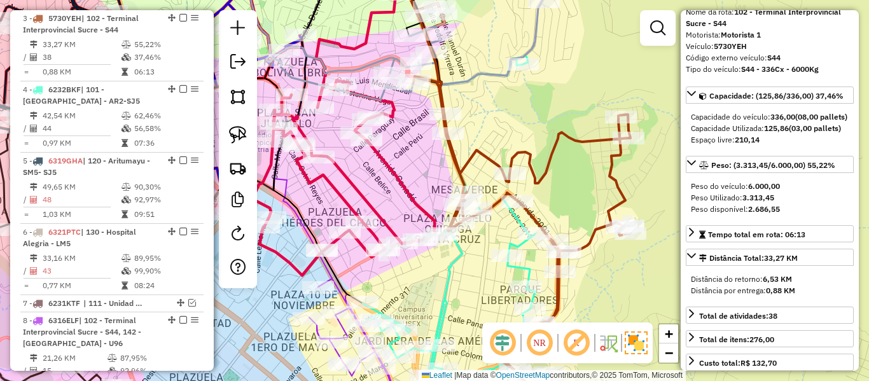
click at [483, 66] on icon at bounding box center [401, 50] width 300 height 177
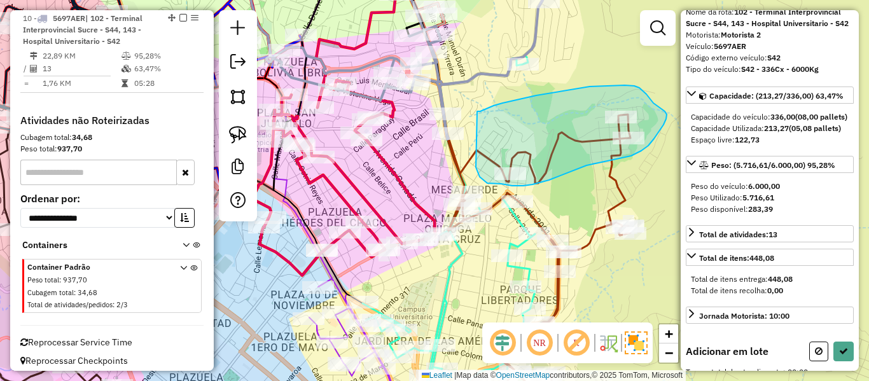
drag, startPoint x: 477, startPoint y: 111, endPoint x: 478, endPoint y: 161, distance: 49.6
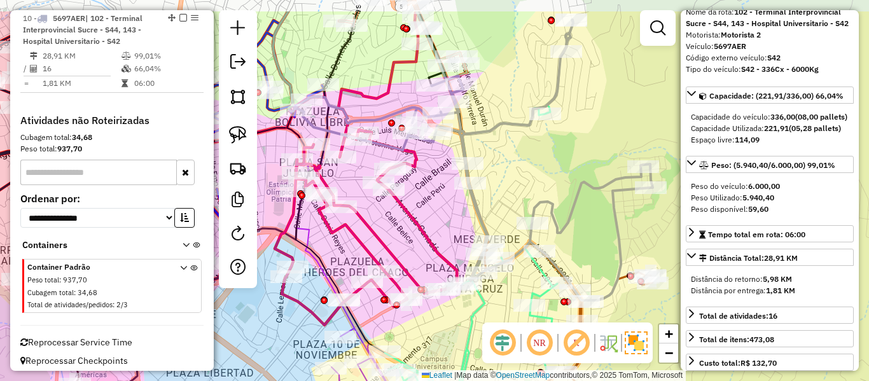
drag, startPoint x: 632, startPoint y: 222, endPoint x: 641, endPoint y: 246, distance: 24.9
click at [641, 246] on div "Janela de atendimento Grade de atendimento Capacidade Transportadoras Veículos …" at bounding box center [434, 190] width 869 height 381
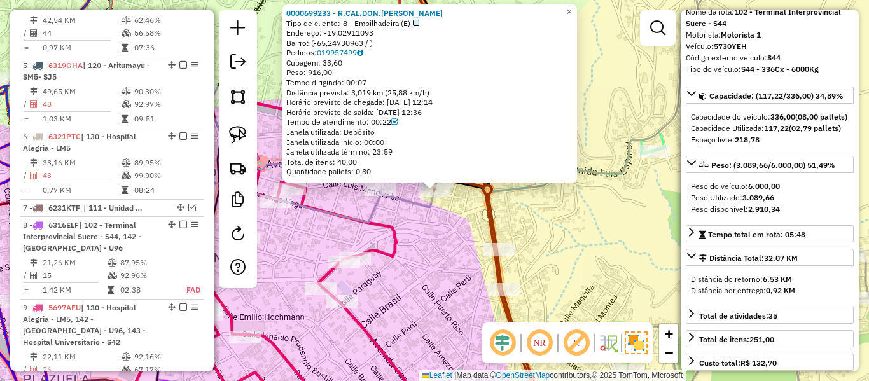
scroll to position [644, 0]
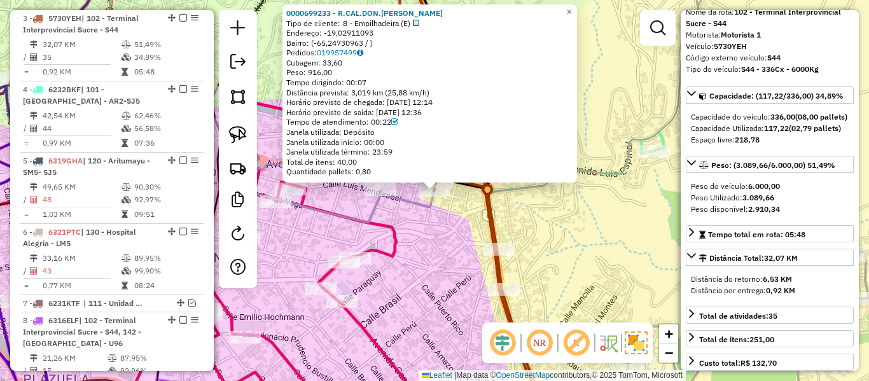
click at [535, 214] on div "0000699233 - R.CAL.DON.LUCY Tipo de cliente: 8 - Empilhadeira (E) Endereço: -19…" at bounding box center [434, 190] width 869 height 381
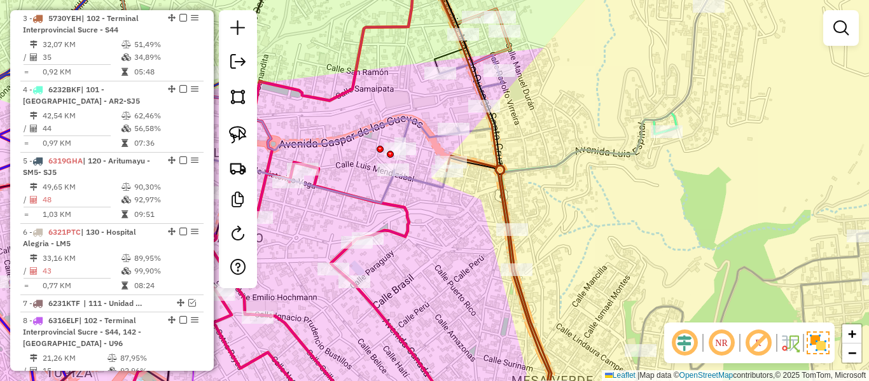
drag, startPoint x: 554, startPoint y: 198, endPoint x: 560, endPoint y: 181, distance: 18.1
click at [567, 181] on div "Janela de atendimento Grade de atendimento Capacidade Transportadoras Veículos …" at bounding box center [434, 190] width 869 height 381
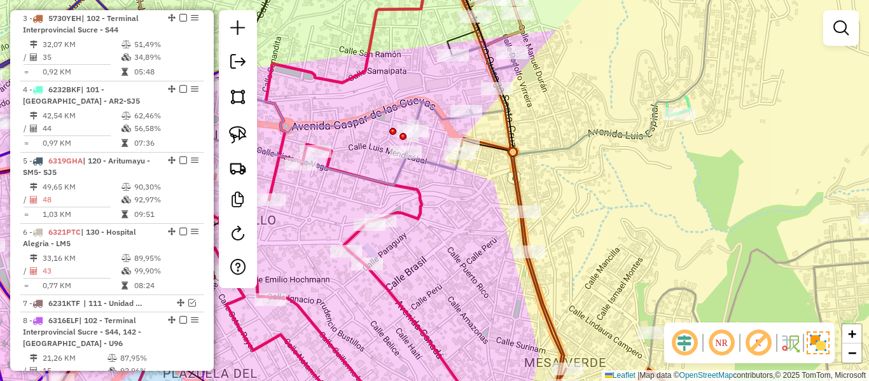
click at [421, 203] on icon at bounding box center [317, 196] width 356 height 446
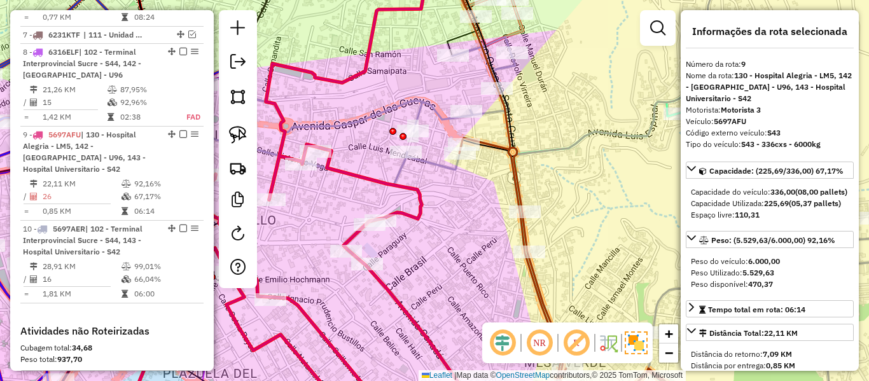
scroll to position [1029, 0]
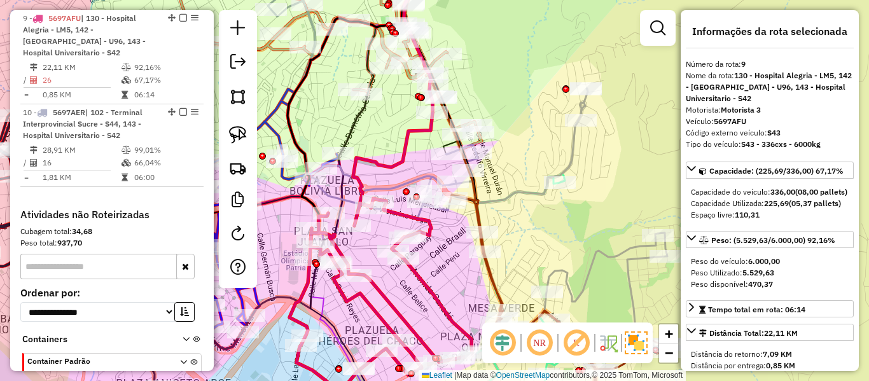
drag, startPoint x: 376, startPoint y: 105, endPoint x: 398, endPoint y: -26, distance: 132.8
click at [398, 0] on html "Aguarde... Pop-up bloqueado! Seu navegador bloqueou automáticamente a abertura …" at bounding box center [434, 190] width 869 height 381
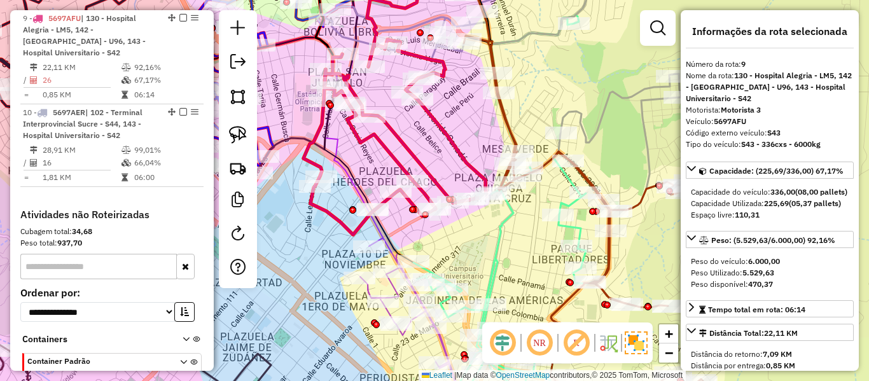
drag, startPoint x: 511, startPoint y: 235, endPoint x: 506, endPoint y: 113, distance: 122.2
click at [506, 113] on div "Janela de atendimento Grade de atendimento Capacidade Transportadoras Veículos …" at bounding box center [434, 190] width 869 height 381
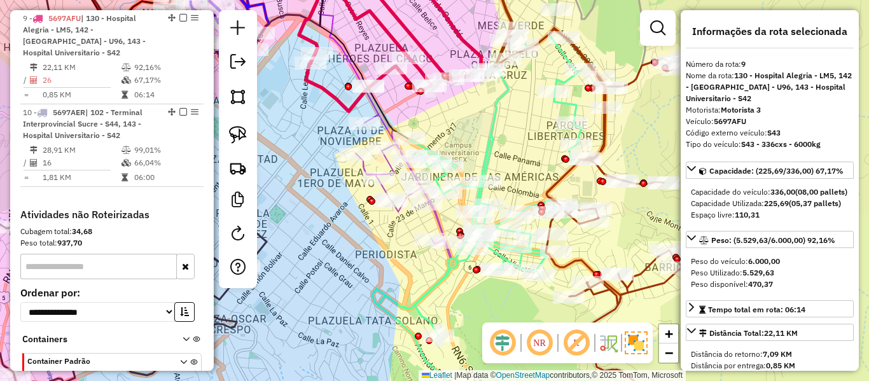
click at [438, 218] on icon at bounding box center [407, 177] width 102 height 181
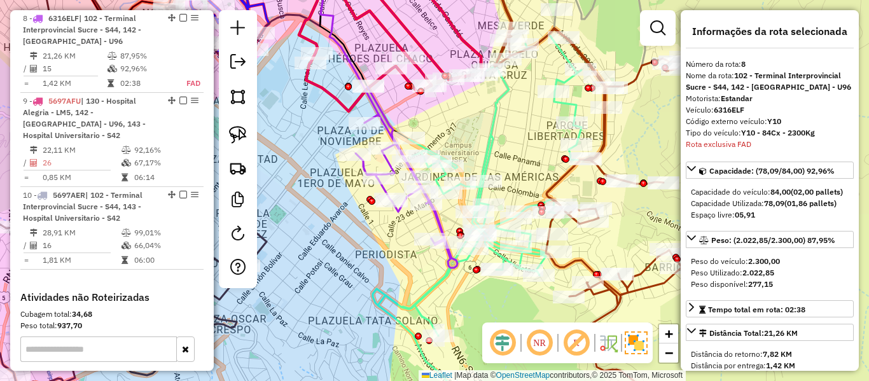
click at [477, 150] on div "Janela de atendimento Grade de atendimento Capacidade Transportadoras Veículos …" at bounding box center [434, 190] width 869 height 381
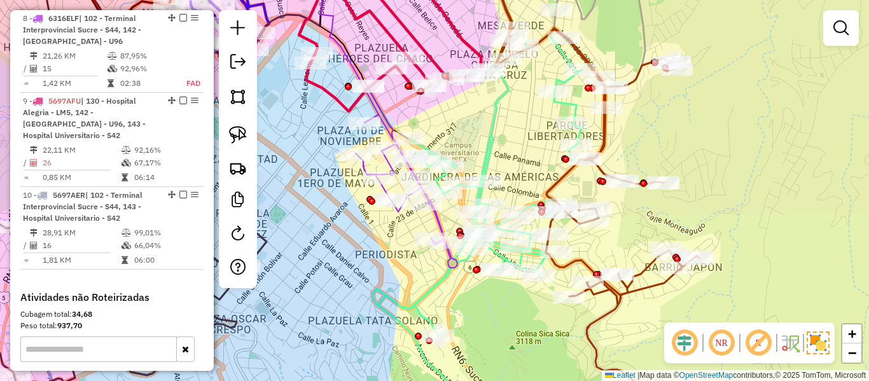
click at [487, 146] on icon at bounding box center [489, 190] width 232 height 457
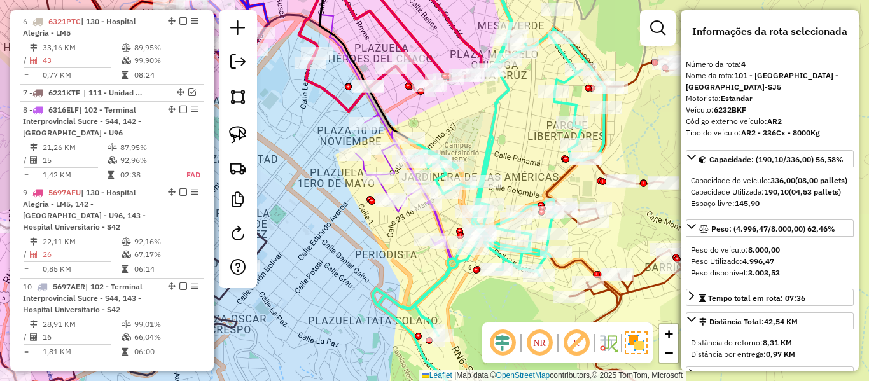
scroll to position [715, 0]
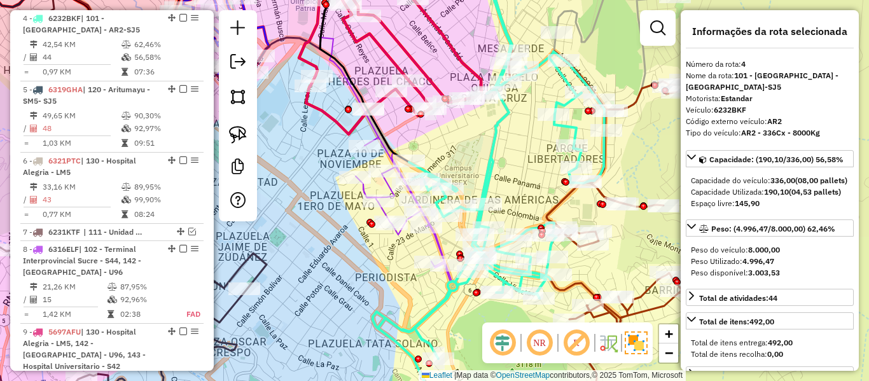
drag, startPoint x: 513, startPoint y: 125, endPoint x: 503, endPoint y: 315, distance: 190.5
click at [501, 326] on hb-router-mapa "Informações da Sessão 1281030 - 23/09/2025 Criação: 22/09/2025 19:01 Depósito: …" at bounding box center [434, 190] width 869 height 381
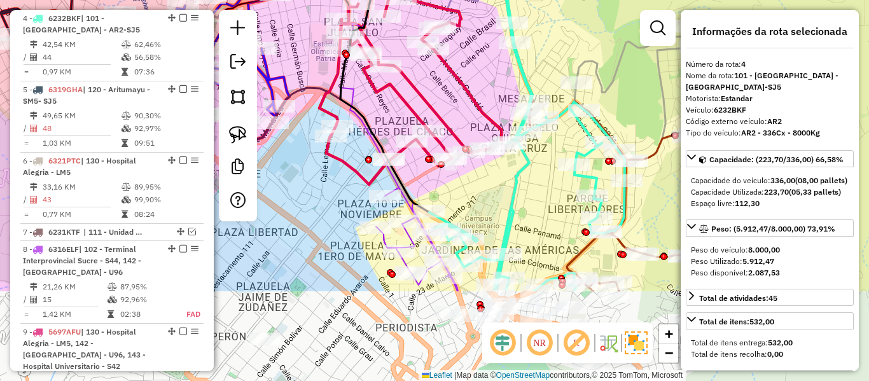
drag, startPoint x: 545, startPoint y: 41, endPoint x: 550, endPoint y: 36, distance: 7.2
click at [548, 21] on div "Janela de atendimento Grade de atendimento Capacidade Transportadoras Veículos …" at bounding box center [434, 190] width 869 height 381
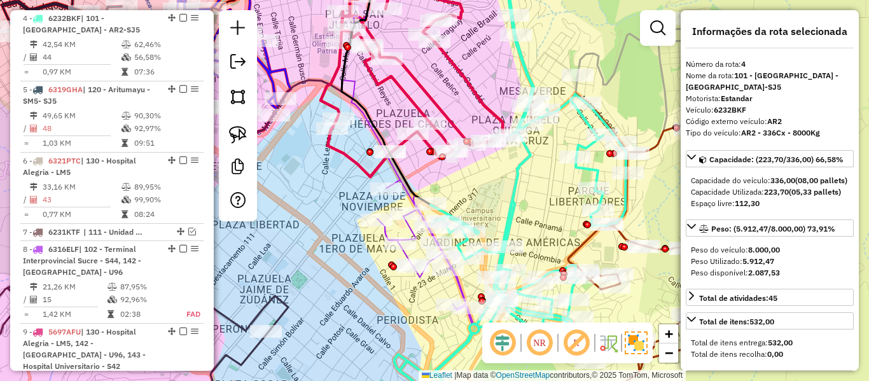
drag, startPoint x: 491, startPoint y: 205, endPoint x: 477, endPoint y: 141, distance: 65.1
click at [478, 139] on div "Janela de atendimento Grade de atendimento Capacidade Transportadoras Veículos …" at bounding box center [434, 190] width 869 height 381
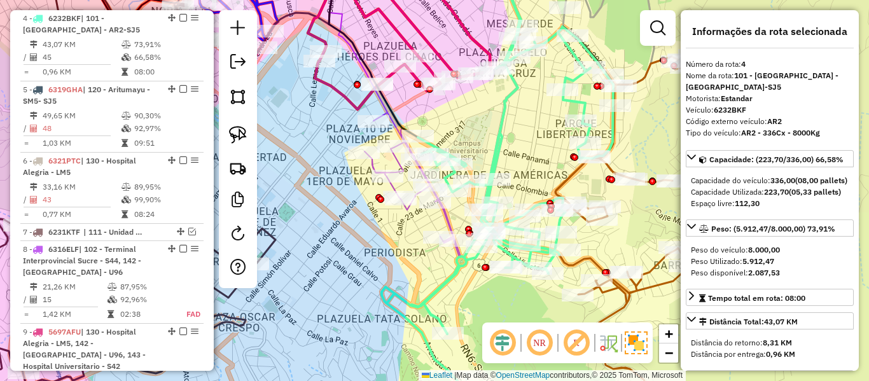
click at [370, 170] on icon at bounding box center [416, 175] width 102 height 181
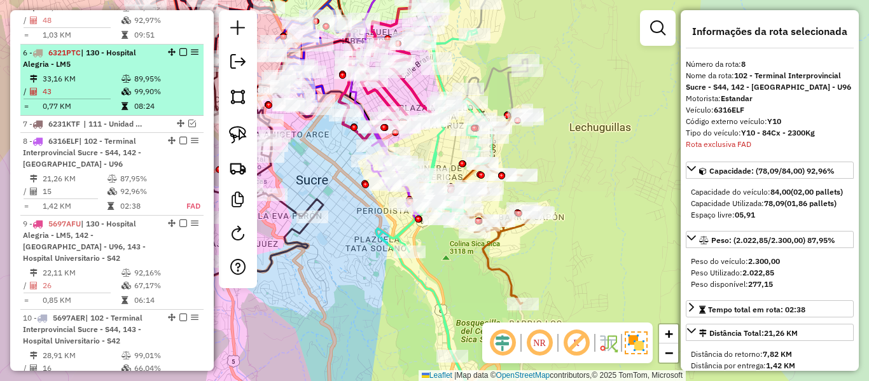
scroll to position [882, 0]
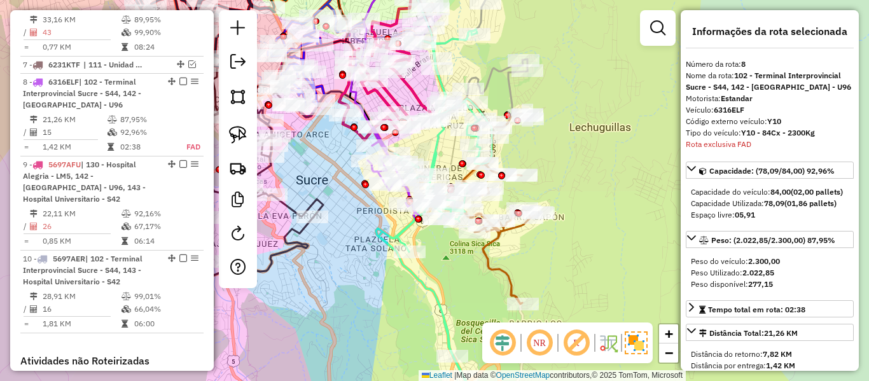
click at [513, 277] on icon at bounding box center [488, 201] width 102 height 206
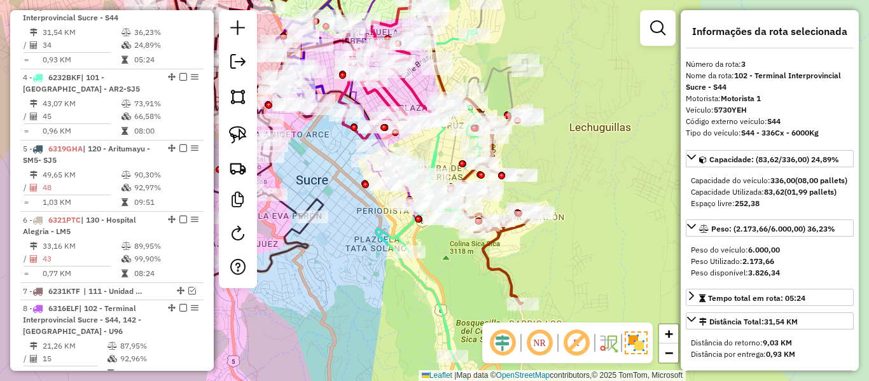
scroll to position [644, 0]
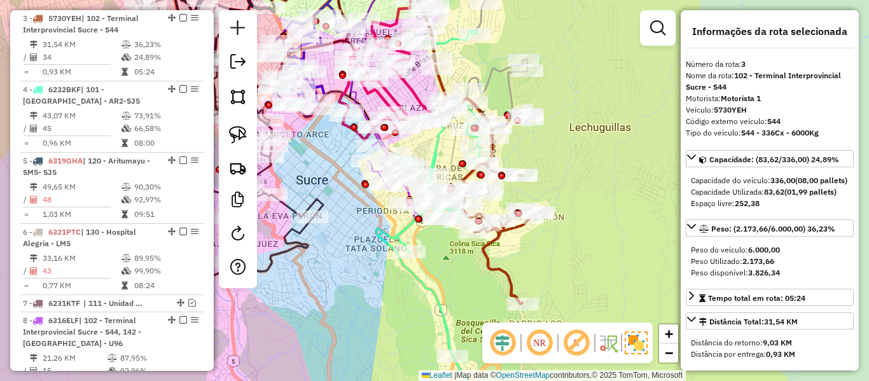
click at [499, 75] on icon at bounding box center [432, 44] width 189 height 165
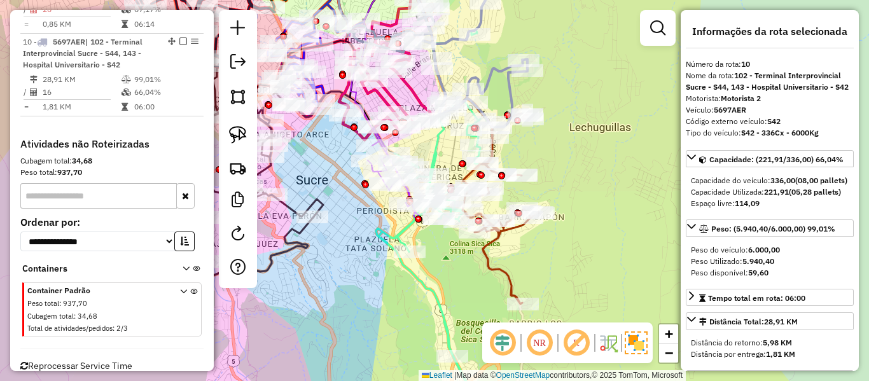
scroll to position [1123, 0]
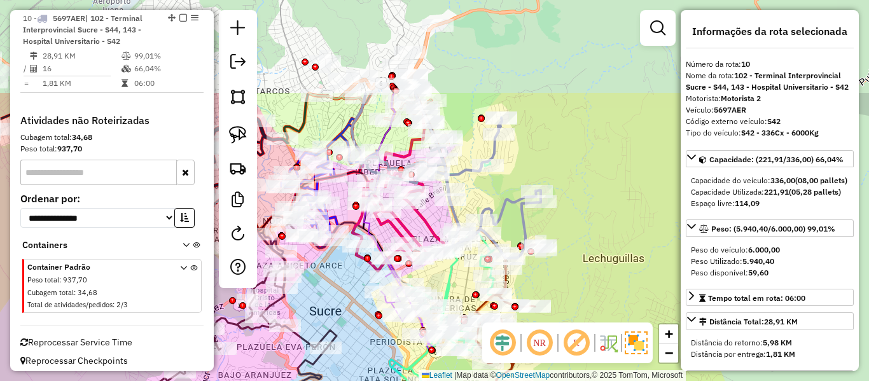
drag, startPoint x: 499, startPoint y: 75, endPoint x: 512, endPoint y: 206, distance: 131.7
click at [512, 206] on icon at bounding box center [446, 175] width 189 height 165
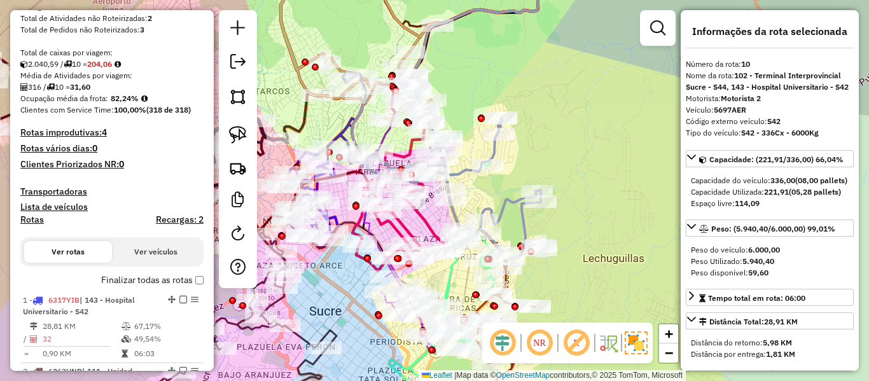
scroll to position [239, 0]
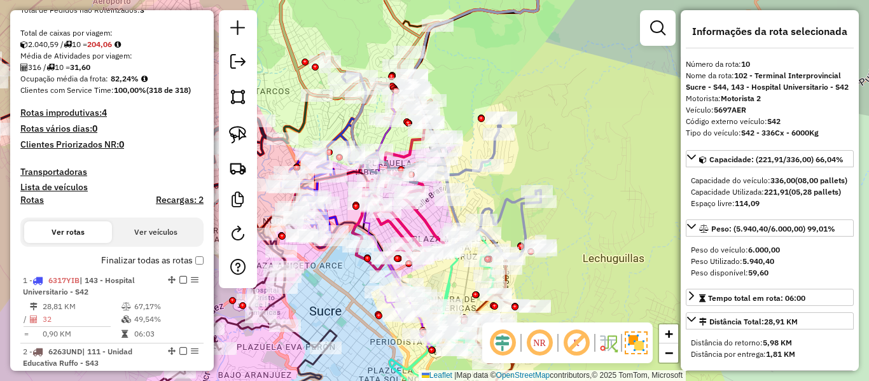
click at [149, 263] on label "Finalizar todas as rotas" at bounding box center [152, 260] width 102 height 13
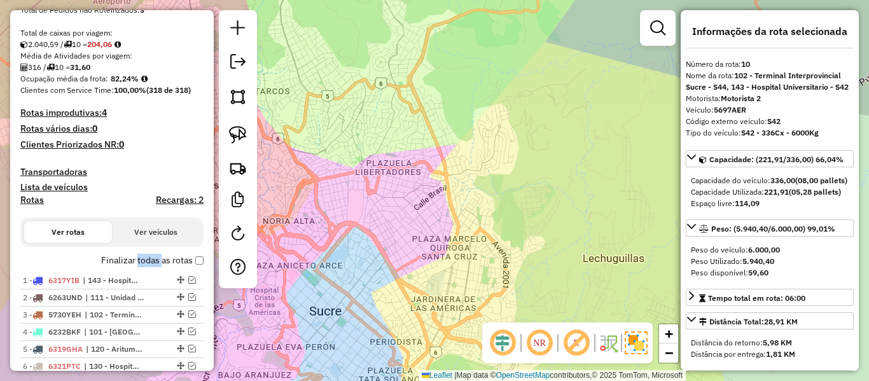
click at [149, 263] on label "Finalizar todas as rotas" at bounding box center [152, 260] width 102 height 13
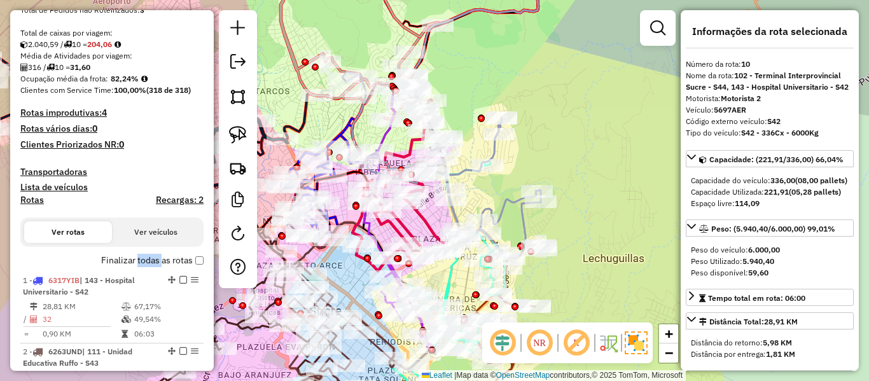
click at [42, 201] on h4 "Rotas" at bounding box center [32, 200] width 24 height 11
select select
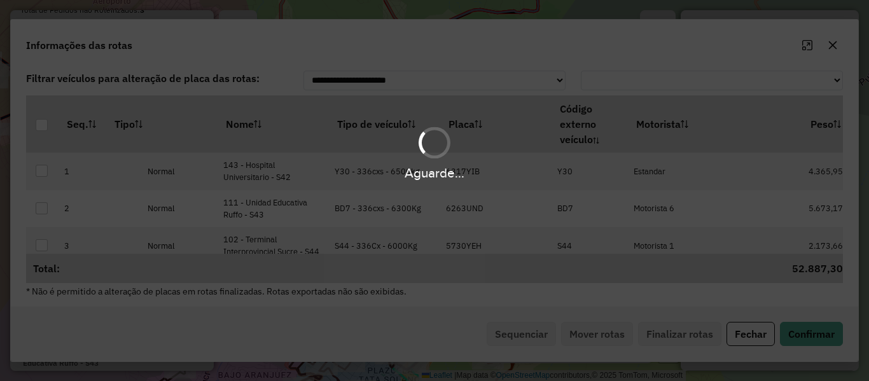
click at [386, 133] on hb-app "Aguarde... Pop-up bloqueado! Seu navegador bloqueou automáticamente a abertura …" at bounding box center [434, 190] width 869 height 381
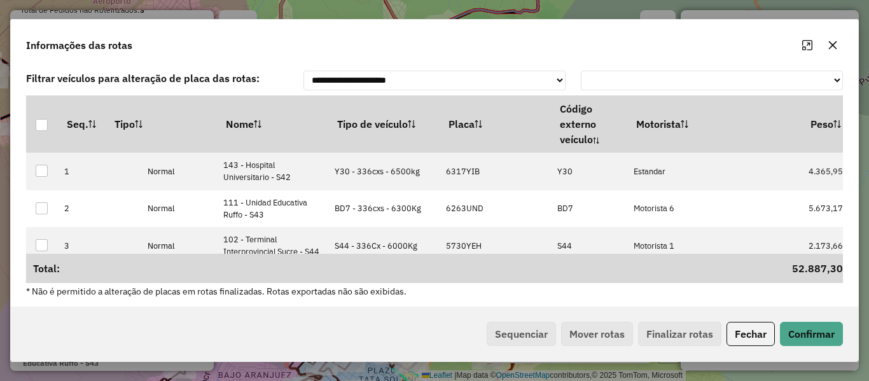
click at [386, 133] on th "Tipo de veículo" at bounding box center [383, 123] width 111 height 57
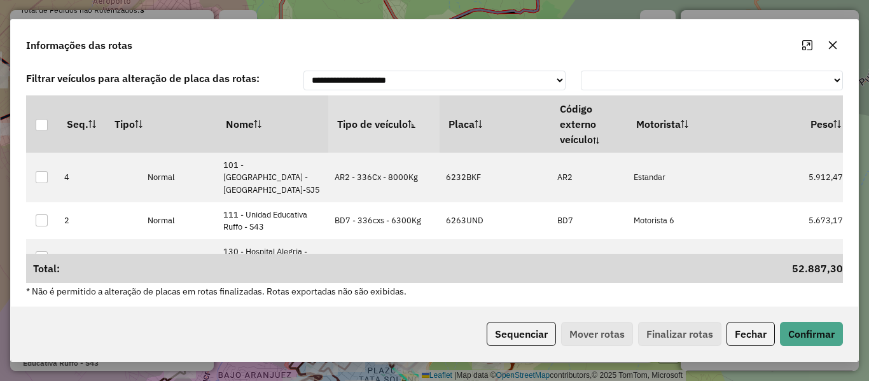
click at [494, 319] on div "Sequenciar Mover rotas Finalizar rotas Fechar Confirmar" at bounding box center [434, 334] width 847 height 55
click at [517, 331] on button "Sequenciar" at bounding box center [521, 334] width 69 height 24
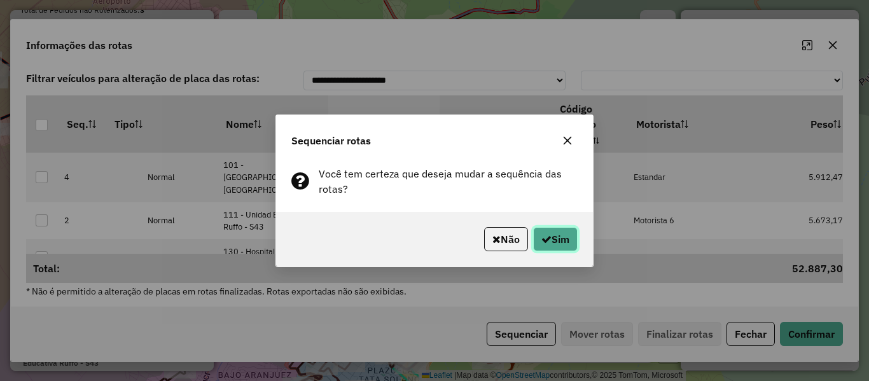
click at [557, 244] on button "Sim" at bounding box center [555, 239] width 45 height 24
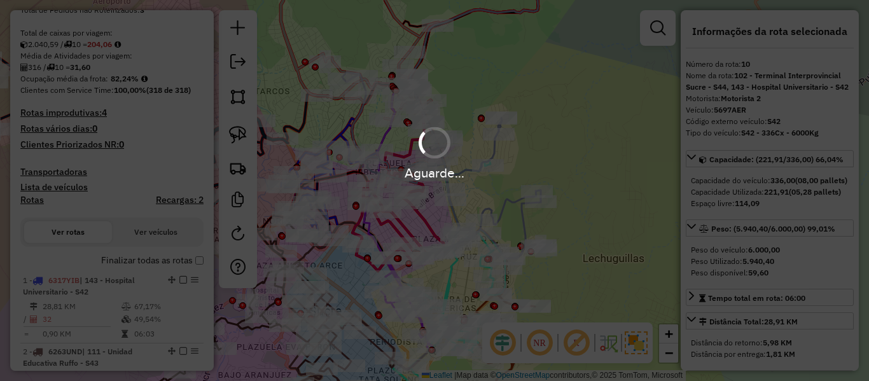
click at [106, 260] on div "Aguarde..." at bounding box center [434, 190] width 869 height 381
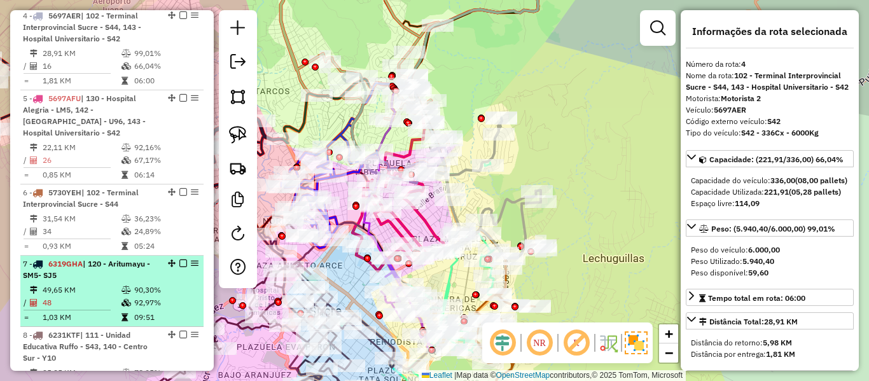
drag, startPoint x: 122, startPoint y: 207, endPoint x: 162, endPoint y: 53, distance: 158.3
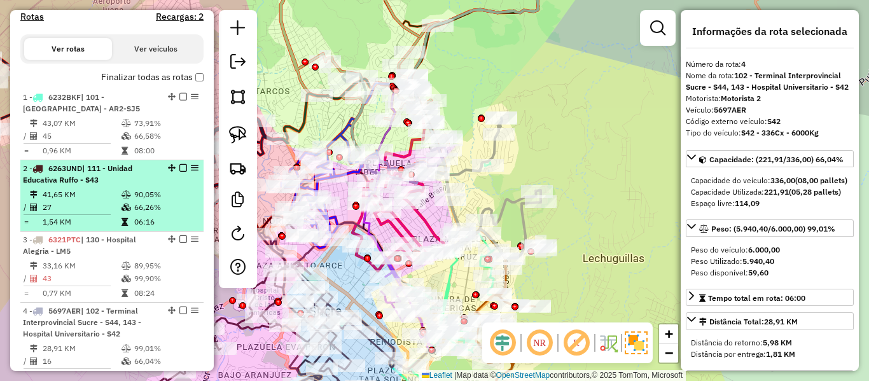
scroll to position [486, 0]
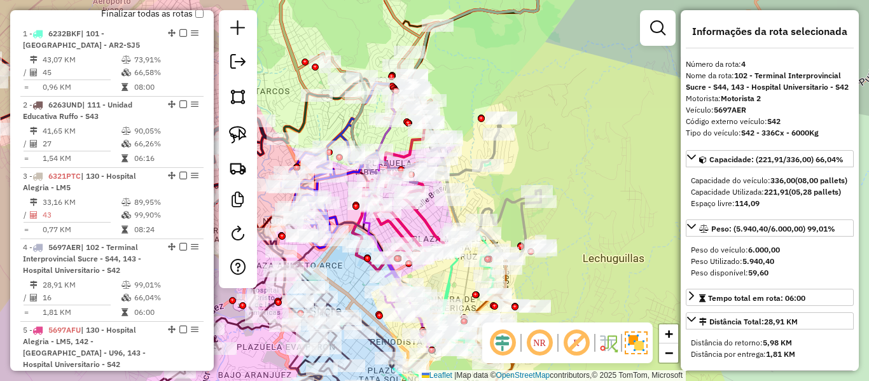
click at [183, 12] on label "Finalizar todas as rotas" at bounding box center [152, 13] width 102 height 13
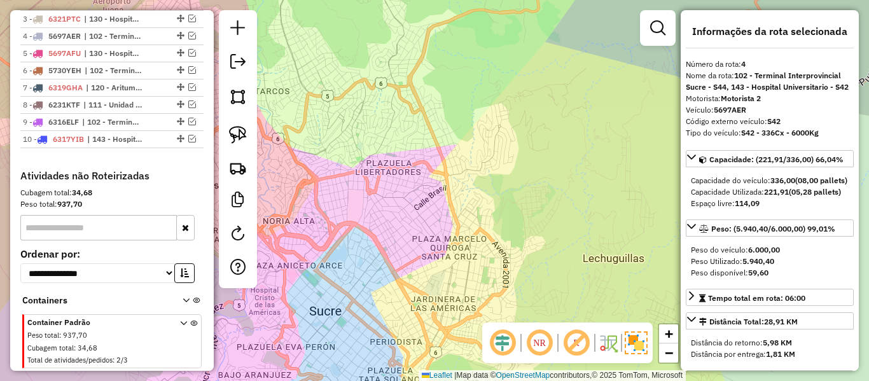
scroll to position [597, 0]
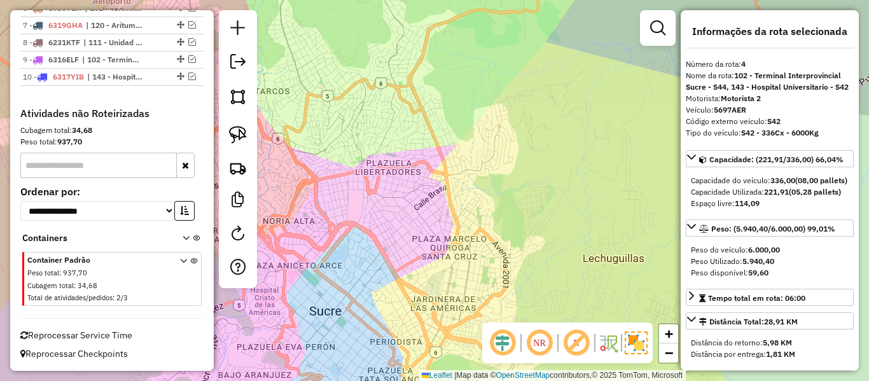
click at [180, 259] on icon at bounding box center [183, 282] width 7 height 48
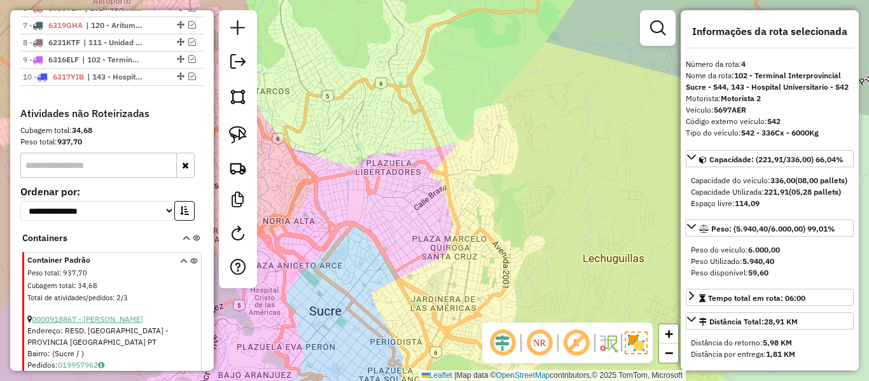
click at [129, 317] on link "0000918867 - BENJAMIN FIEST" at bounding box center [87, 319] width 111 height 10
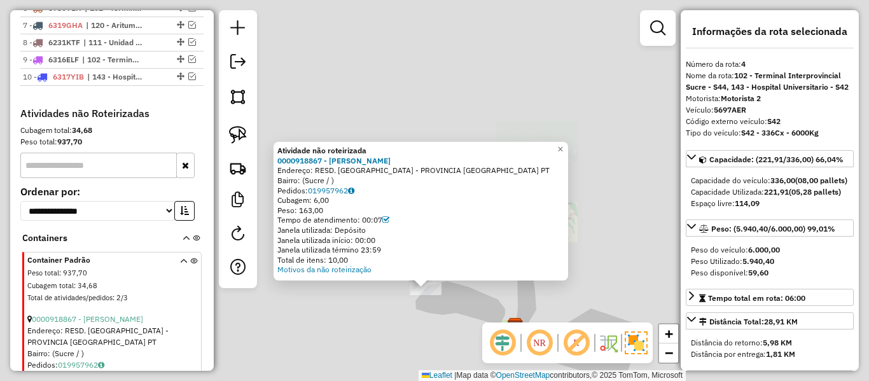
click at [431, 309] on div "Atividade não roteirizada 0000918867 - BENJAMIN FIEST Endereço: RESD. COLQUECHA…" at bounding box center [434, 190] width 869 height 381
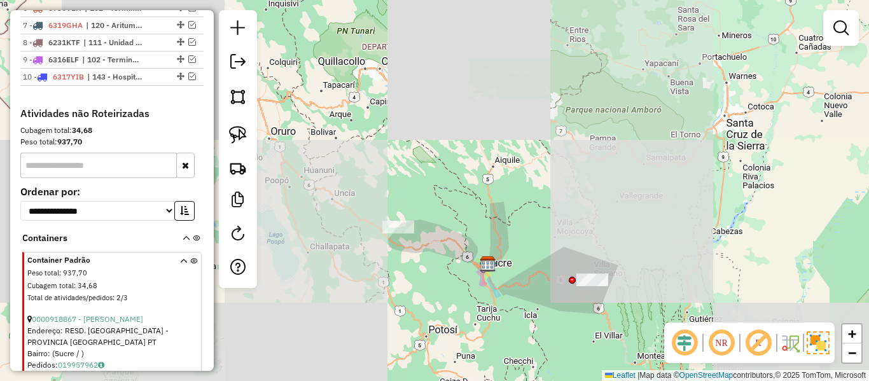
drag, startPoint x: 422, startPoint y: 314, endPoint x: 400, endPoint y: 269, distance: 49.8
click at [400, 269] on div "Janela de atendimento Grade de atendimento Capacidade Transportadoras Veículos …" at bounding box center [434, 190] width 869 height 381
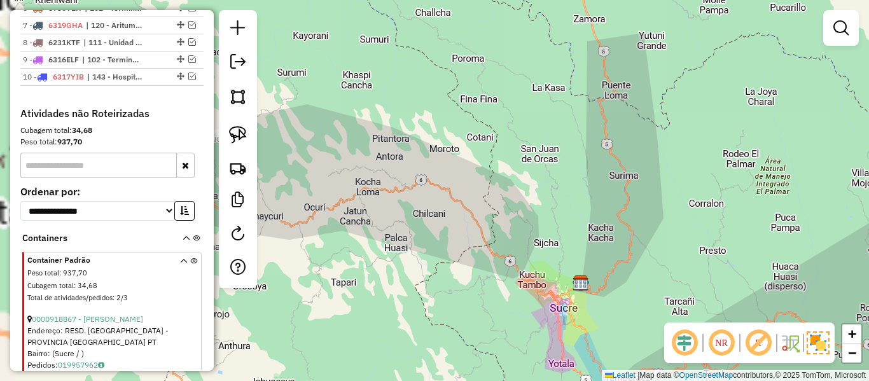
drag, startPoint x: 541, startPoint y: 307, endPoint x: 403, endPoint y: 221, distance: 162.9
click at [407, 223] on div "Janela de atendimento Grade de atendimento Capacidade Transportadoras Veículos …" at bounding box center [434, 190] width 869 height 381
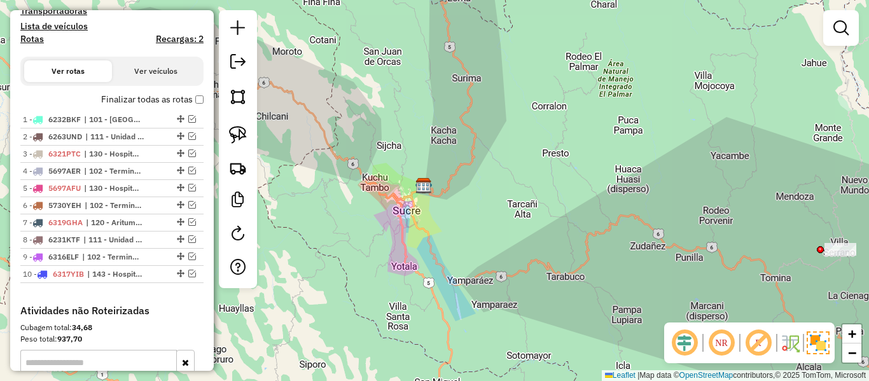
scroll to position [279, 0]
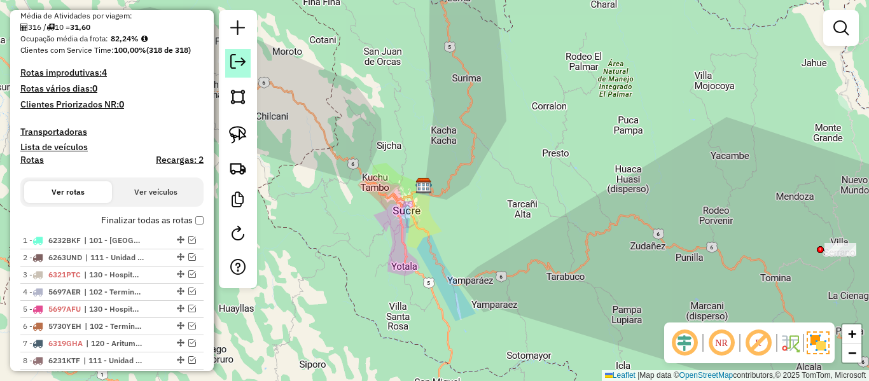
click at [238, 57] on em at bounding box center [237, 61] width 15 height 15
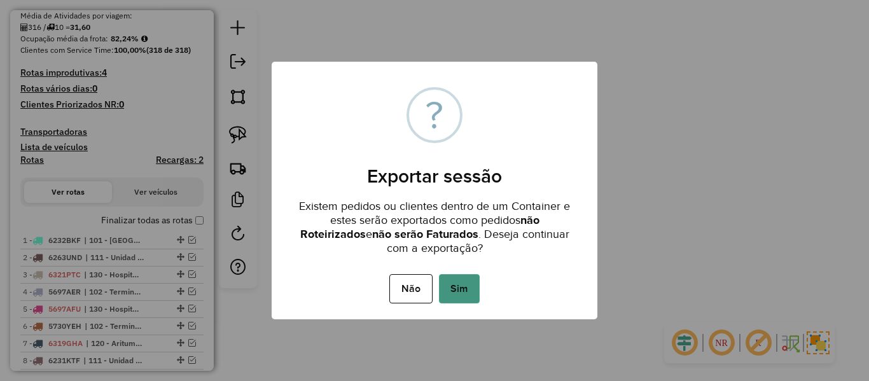
click at [464, 284] on button "Sim" at bounding box center [459, 288] width 41 height 29
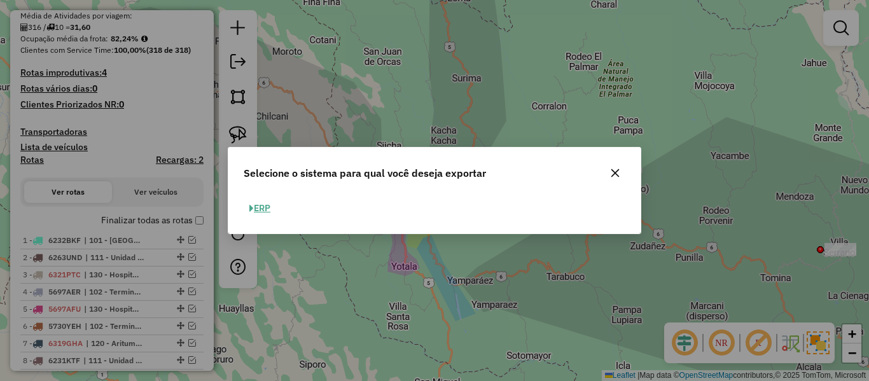
click at [272, 209] on button "ERP" at bounding box center [260, 208] width 32 height 20
select select "**"
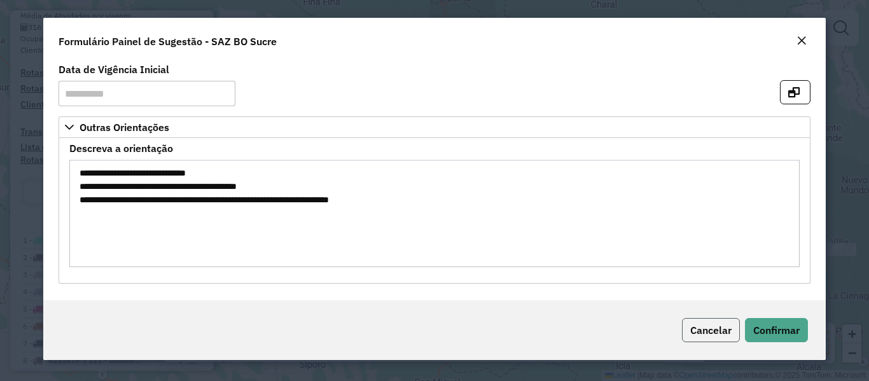
click at [716, 330] on span "Cancelar" at bounding box center [710, 330] width 41 height 13
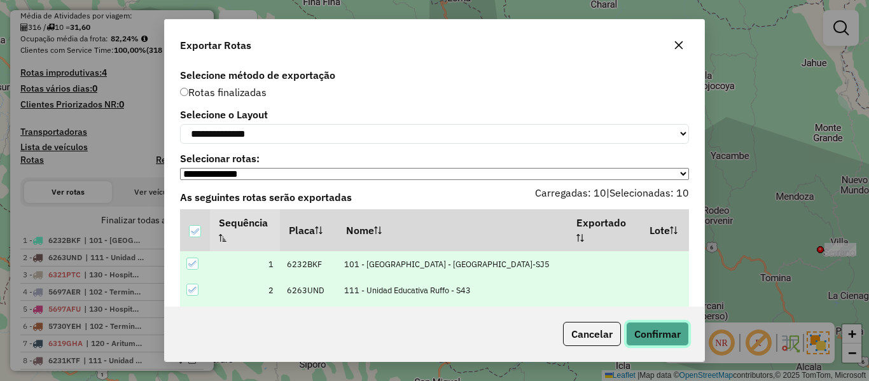
drag, startPoint x: 664, startPoint y: 326, endPoint x: 298, endPoint y: 109, distance: 425.0
click at [319, 111] on div "**********" at bounding box center [434, 190] width 541 height 343
click at [282, 143] on select "**********" at bounding box center [434, 134] width 509 height 20
select select "*********"
click at [180, 124] on select "**********" at bounding box center [434, 134] width 509 height 20
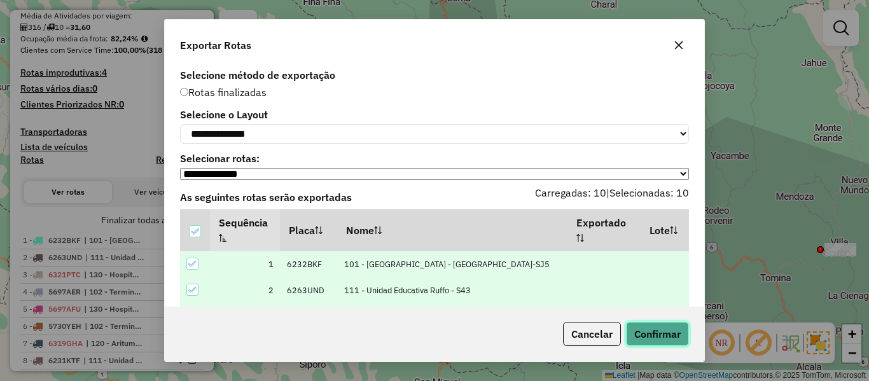
click at [657, 340] on button "Confirmar" at bounding box center [657, 334] width 63 height 24
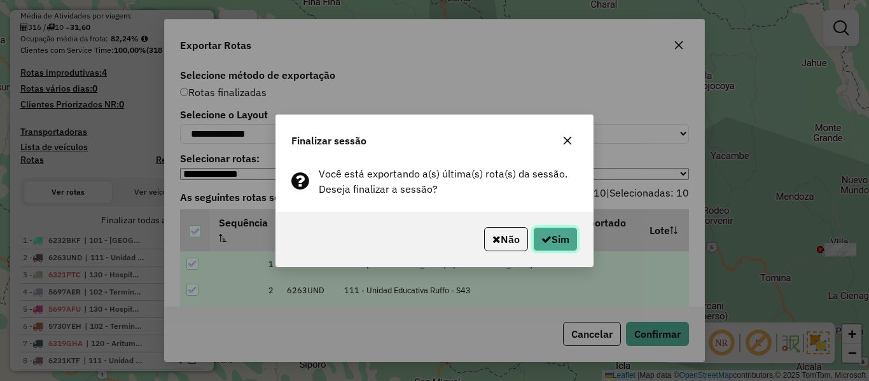
click at [552, 237] on button "Sim" at bounding box center [555, 239] width 45 height 24
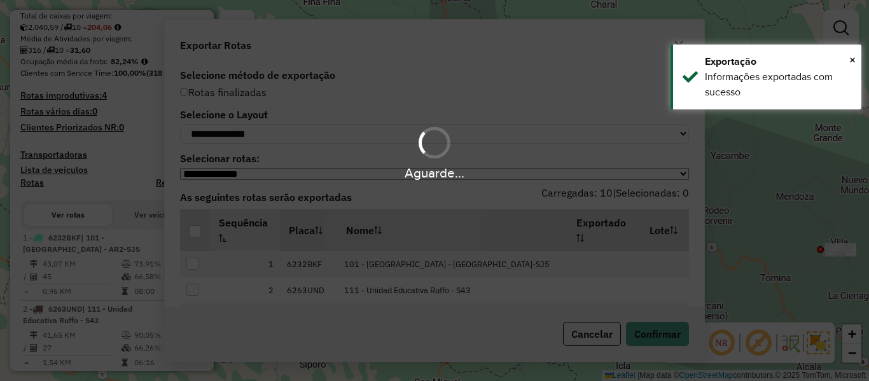
scroll to position [314, 0]
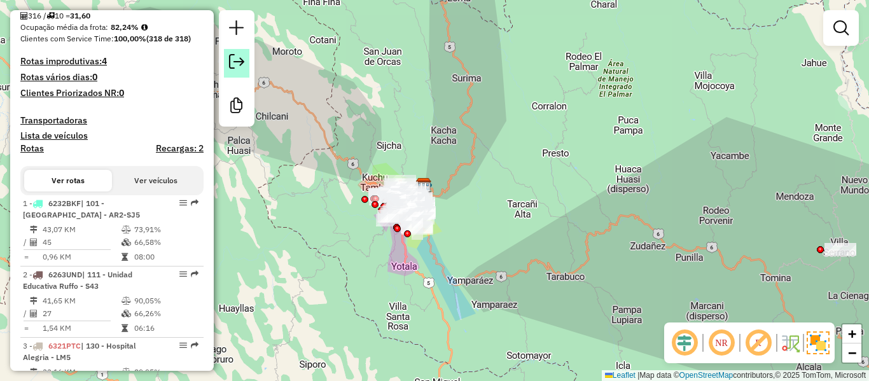
click at [239, 67] on em at bounding box center [236, 61] width 15 height 15
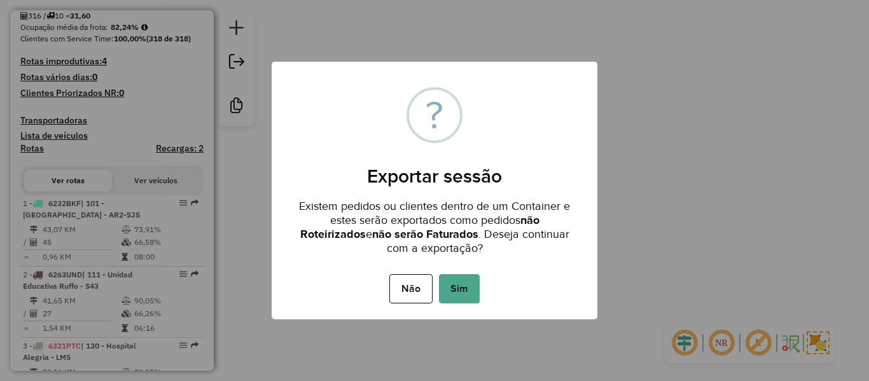
click at [468, 293] on button "Sim" at bounding box center [459, 288] width 41 height 29
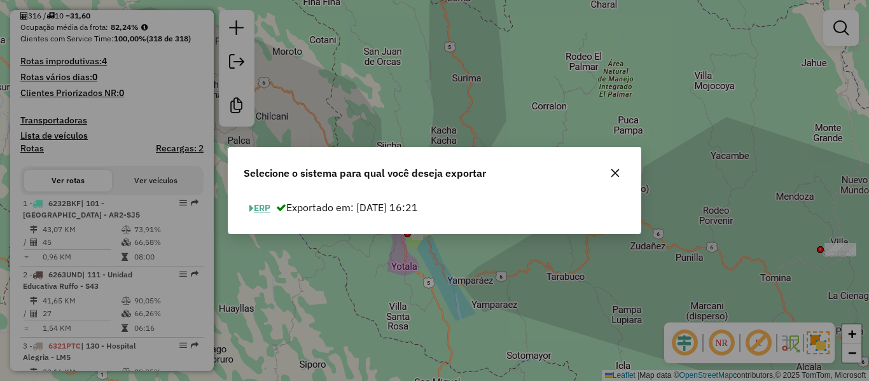
click at [275, 209] on button "ERP" at bounding box center [260, 208] width 32 height 20
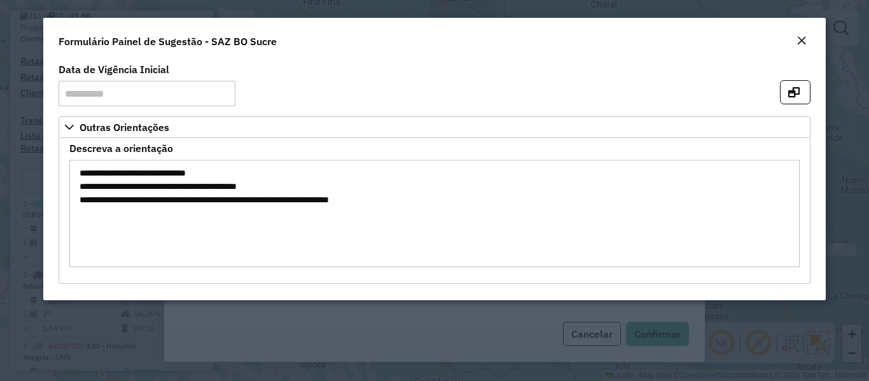
click at [804, 41] on em "Close" at bounding box center [801, 41] width 10 height 10
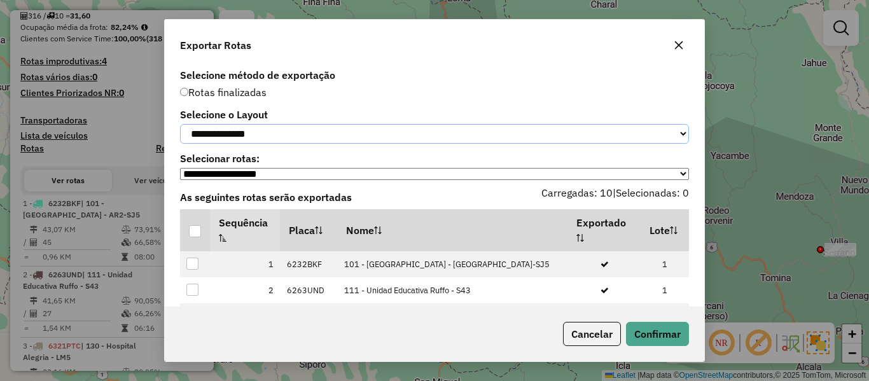
drag, startPoint x: 239, startPoint y: 142, endPoint x: 233, endPoint y: 146, distance: 6.9
click at [239, 142] on select "**********" at bounding box center [434, 134] width 509 height 20
select select "*********"
click at [180, 124] on select "**********" at bounding box center [434, 134] width 509 height 20
click at [198, 233] on div at bounding box center [195, 231] width 12 height 12
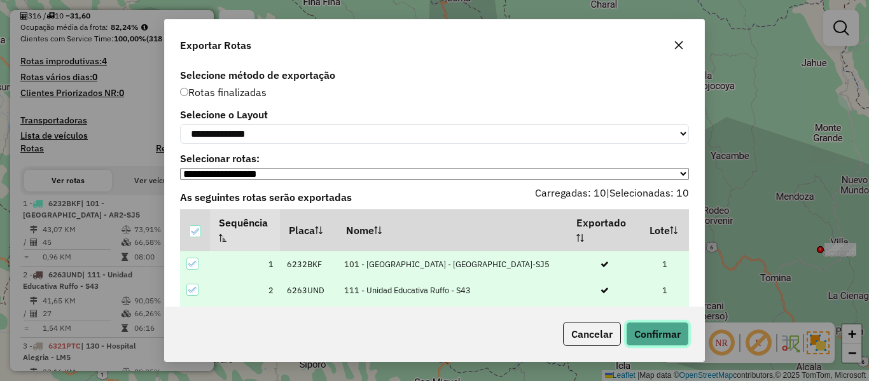
click at [674, 332] on button "Confirmar" at bounding box center [657, 334] width 63 height 24
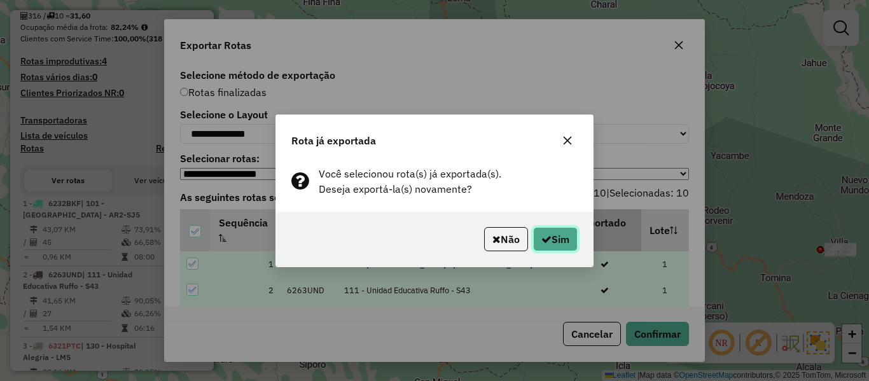
click at [552, 242] on button "Sim" at bounding box center [555, 239] width 45 height 24
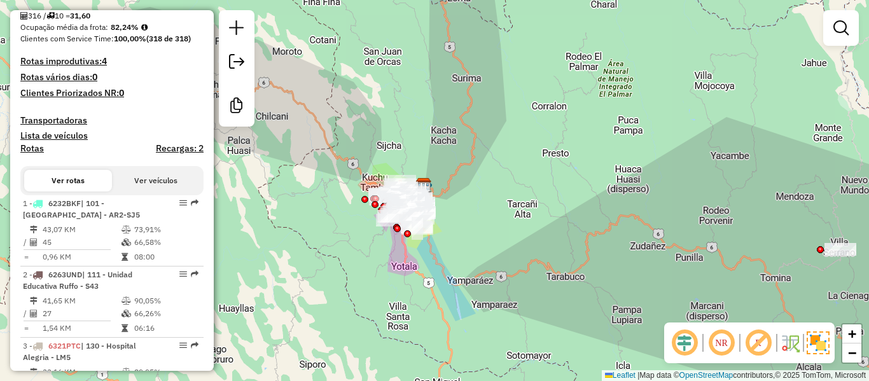
click at [240, 62] on em at bounding box center [236, 61] width 15 height 15
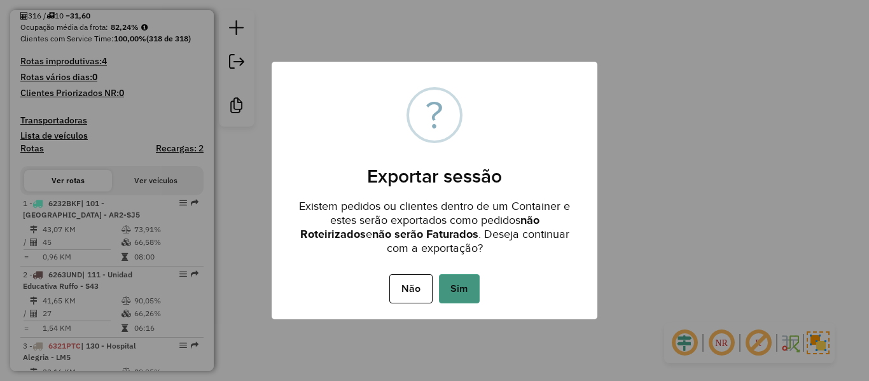
click at [463, 286] on button "Sim" at bounding box center [459, 288] width 41 height 29
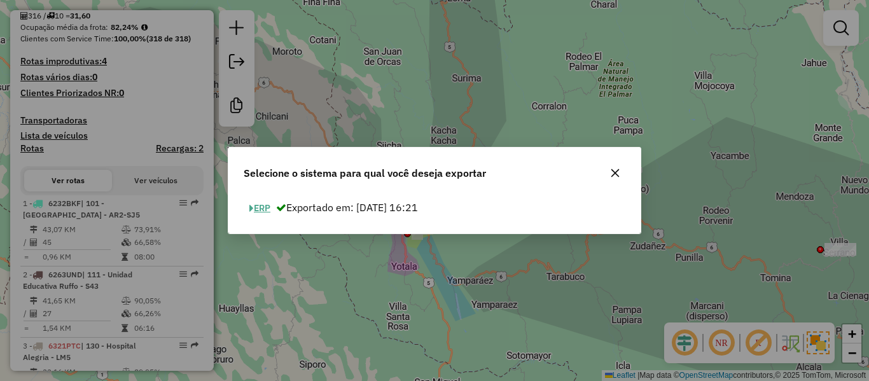
click at [269, 210] on button "ERP" at bounding box center [260, 208] width 32 height 20
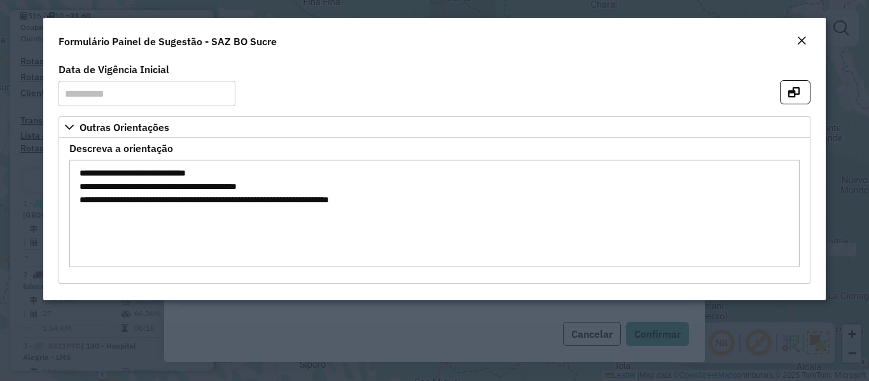
click at [791, 38] on div "Formulário Painel de Sugestão - SAZ BO Sucre" at bounding box center [434, 39] width 782 height 42
click at [793, 38] on button "Close" at bounding box center [802, 41] width 18 height 17
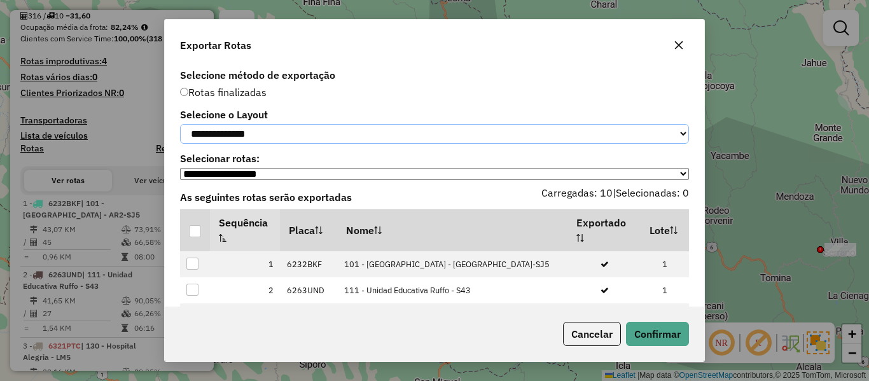
click at [272, 144] on select "**********" at bounding box center [434, 134] width 509 height 20
select select "*********"
click at [180, 124] on select "**********" at bounding box center [434, 134] width 509 height 20
click at [196, 237] on div at bounding box center [195, 231] width 12 height 12
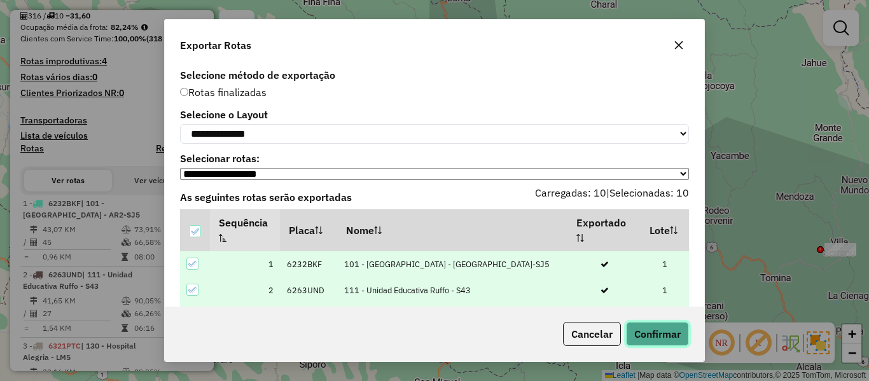
click at [659, 336] on button "Confirmar" at bounding box center [657, 334] width 63 height 24
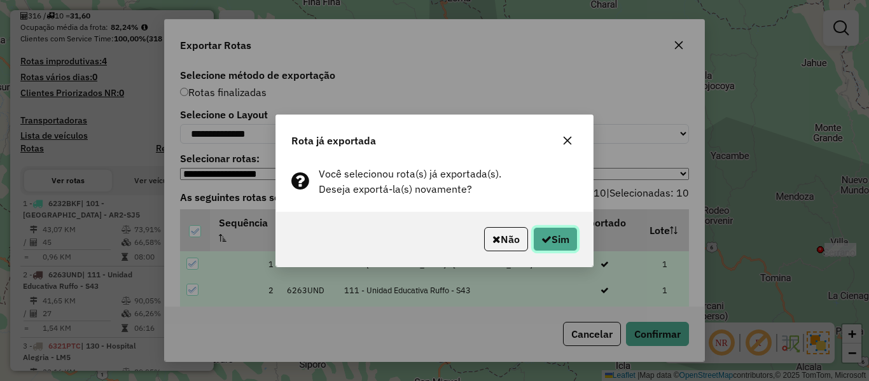
click at [556, 235] on button "Sim" at bounding box center [555, 239] width 45 height 24
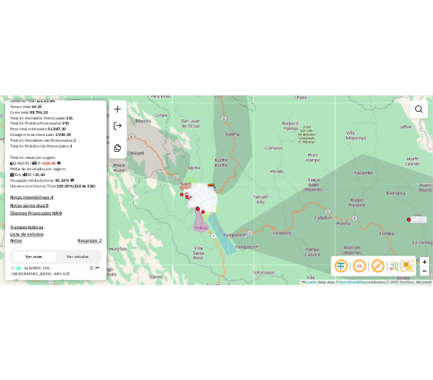
scroll to position [0, 0]
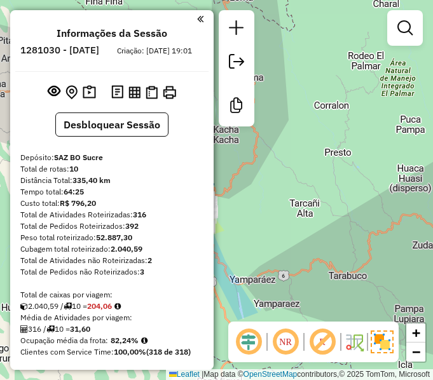
click at [99, 48] on h6 "1281030 - 23/09/2025" at bounding box center [59, 50] width 79 height 11
drag, startPoint x: 106, startPoint y: 48, endPoint x: 193, endPoint y: 98, distance: 100.3
click at [99, 48] on h6 "1281030 - 23/09/2025" at bounding box center [59, 50] width 79 height 11
copy h6 "23"
click at [142, 219] on strong "316" at bounding box center [139, 215] width 13 height 10
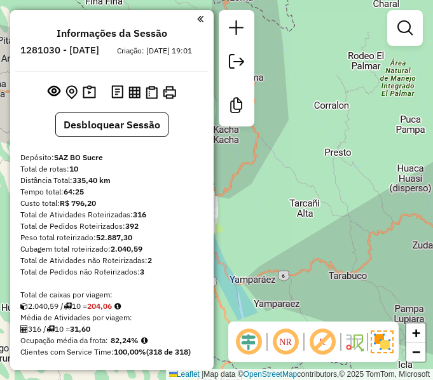
click at [142, 219] on strong "316" at bounding box center [139, 215] width 13 height 10
copy strong "316"
click at [128, 231] on strong "392" at bounding box center [131, 226] width 13 height 10
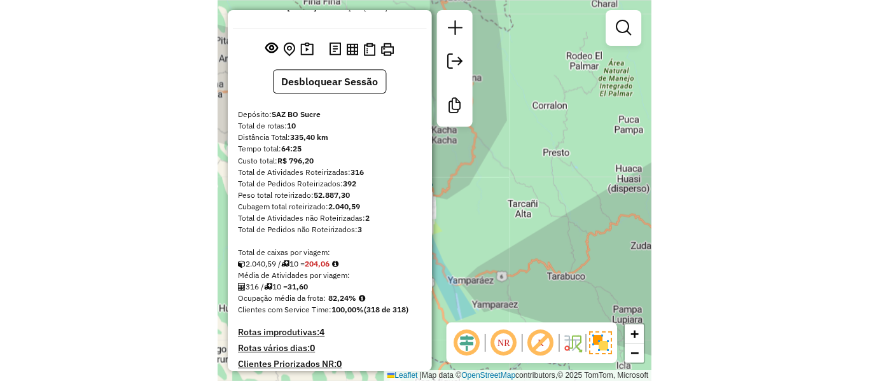
scroll to position [64, 0]
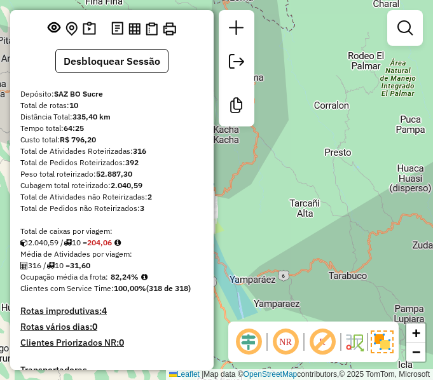
click at [127, 282] on strong "82,24%" at bounding box center [125, 277] width 28 height 10
copy strong "82,24"
click at [86, 260] on div "Média de Atividades por viagem:" at bounding box center [111, 254] width 183 height 11
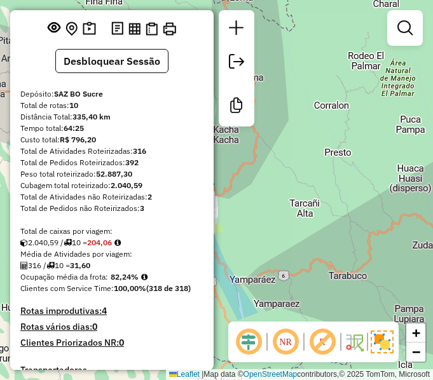
click at [90, 270] on strong "31,60" at bounding box center [80, 266] width 20 height 10
copy strong "31,60"
click at [74, 110] on strong "10" at bounding box center [73, 106] width 9 height 10
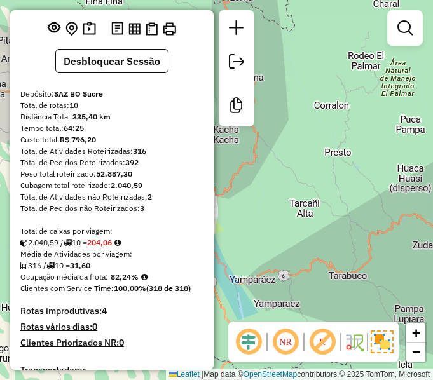
copy strong "10"
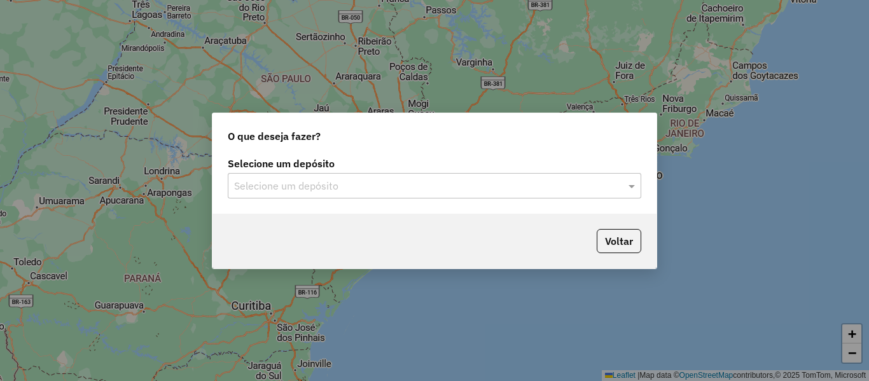
click at [334, 181] on input "text" at bounding box center [421, 186] width 375 height 15
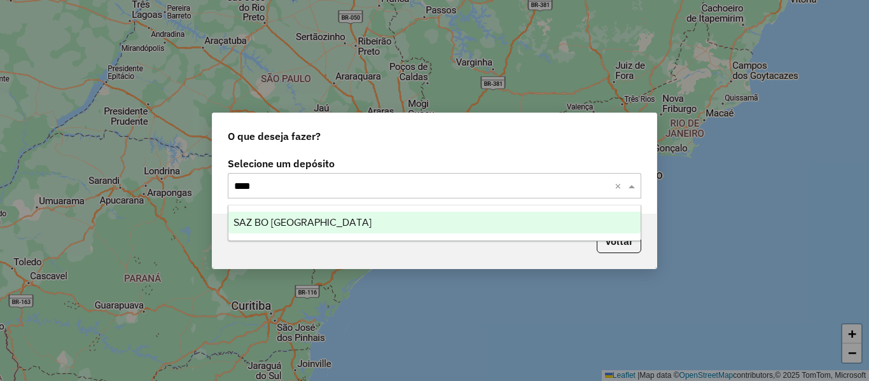
type input "*****"
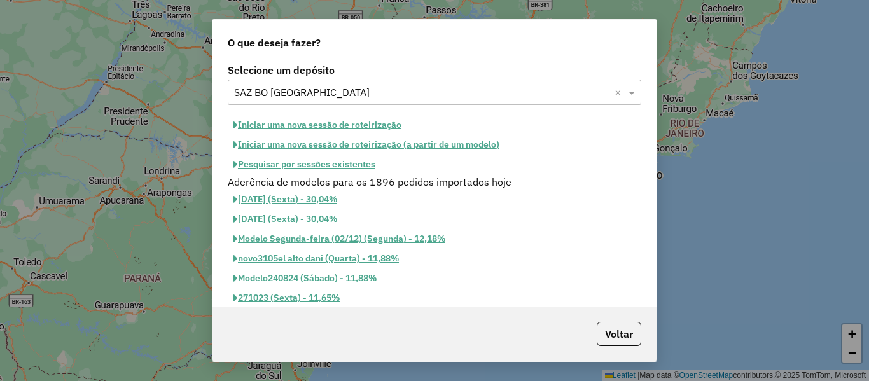
click at [347, 123] on button "Iniciar uma nova sessão de roteirização" at bounding box center [317, 125] width 179 height 20
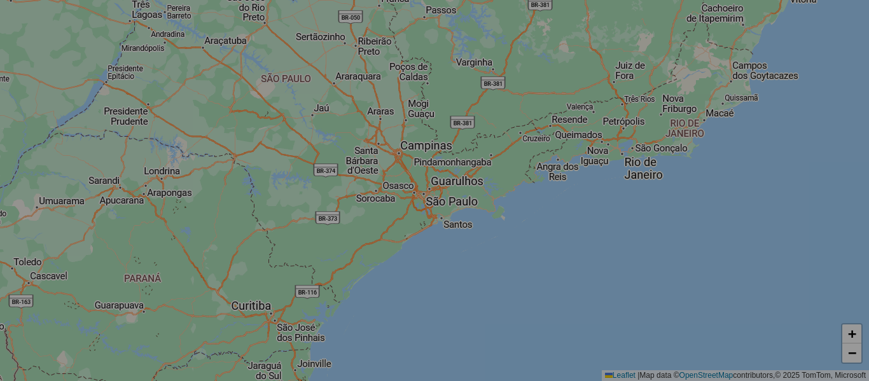
select select "*"
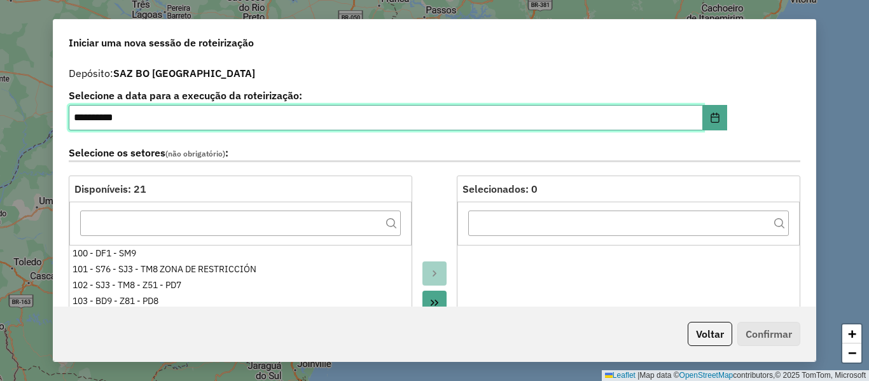
scroll to position [318, 0]
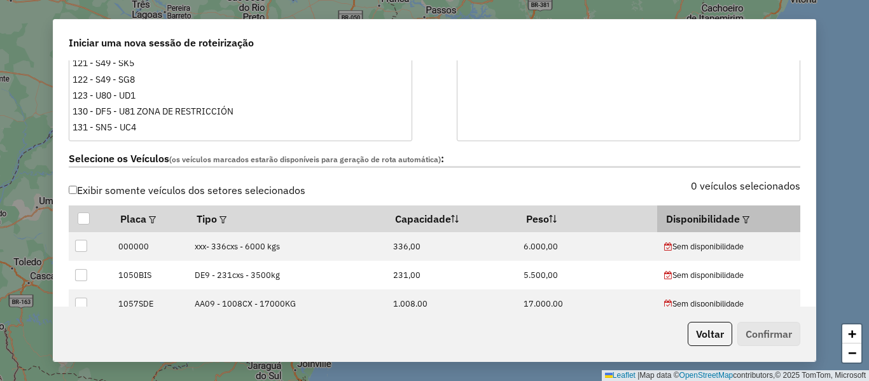
click at [754, 221] on th "Disponibilidade" at bounding box center [728, 218] width 143 height 27
click at [742, 220] on em at bounding box center [745, 219] width 7 height 7
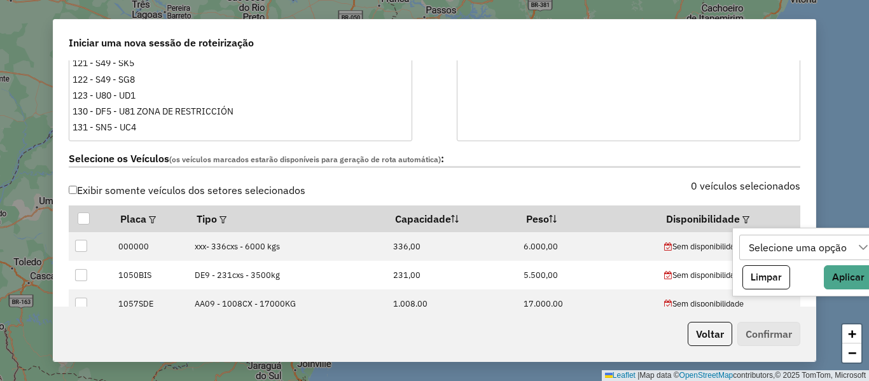
click at [767, 242] on div "Selecione uma opção" at bounding box center [798, 247] width 107 height 24
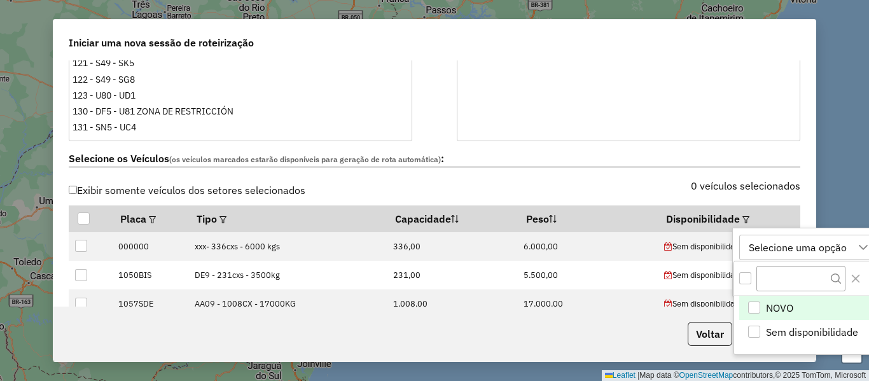
scroll to position [10, 58]
click at [776, 299] on li "NOVO" at bounding box center [807, 308] width 136 height 24
click at [784, 246] on div at bounding box center [793, 247] width 24 height 24
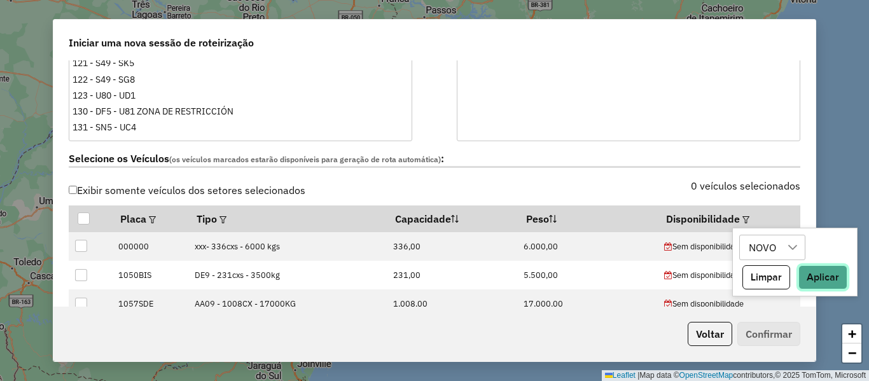
click at [807, 268] on button "Aplicar" at bounding box center [822, 277] width 49 height 24
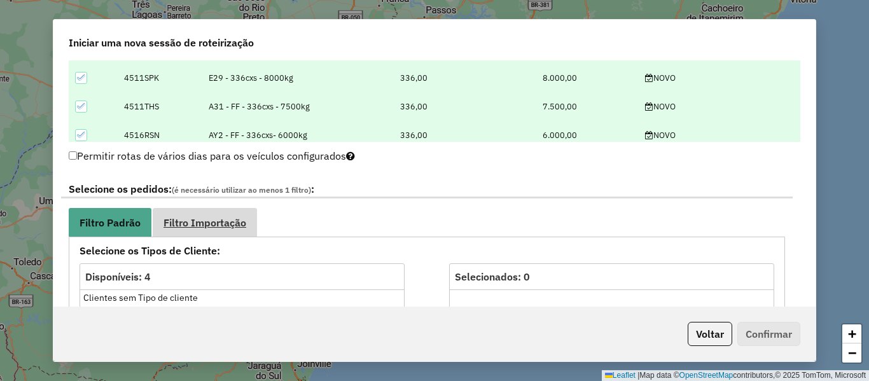
click at [196, 225] on span "Filtro Importação" at bounding box center [204, 223] width 83 height 10
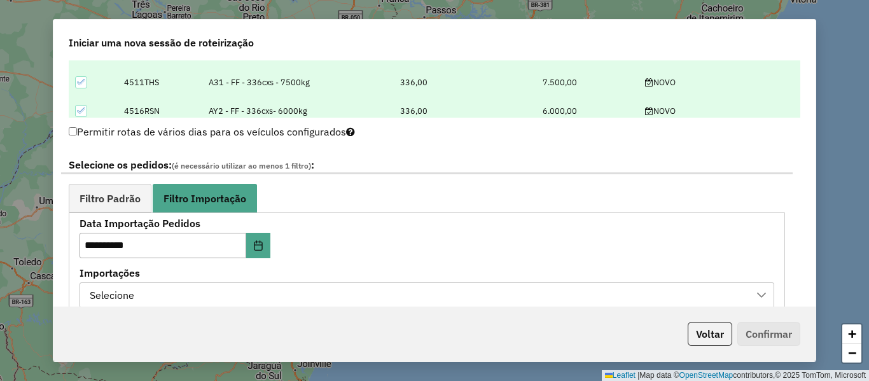
scroll to position [636, 0]
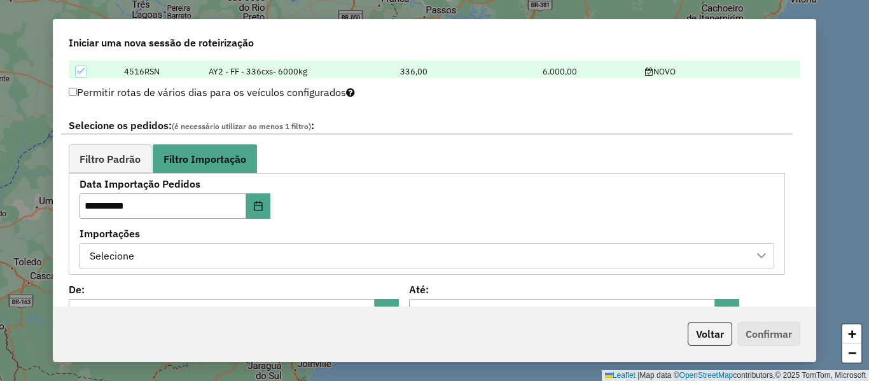
click at [372, 258] on div "Selecione" at bounding box center [417, 256] width 664 height 24
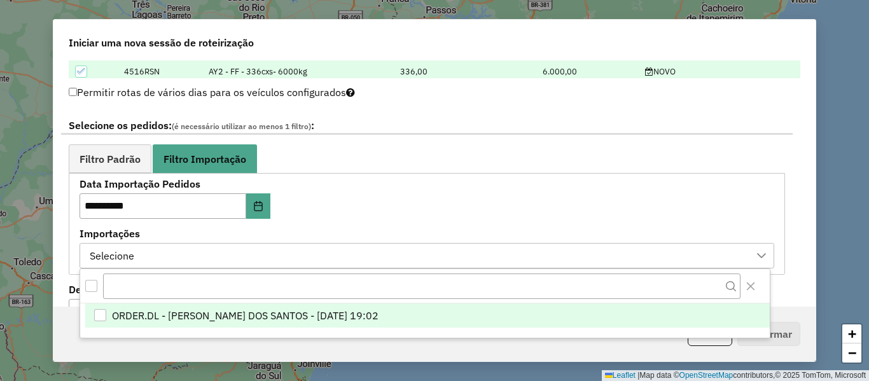
click at [387, 303] on li "ORDER.DL - [PERSON_NAME] DOS SANTOS - [DATE] 19:02" at bounding box center [427, 315] width 685 height 24
click at [392, 212] on div "**********" at bounding box center [427, 223] width 695 height 88
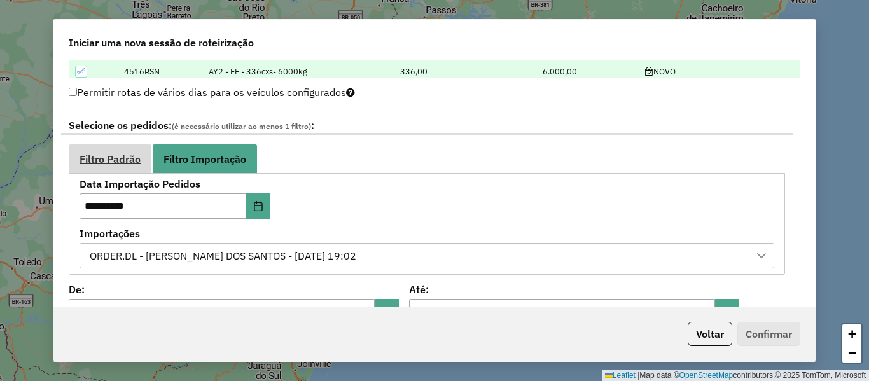
click at [144, 160] on link "Filtro Padrão" at bounding box center [110, 158] width 83 height 29
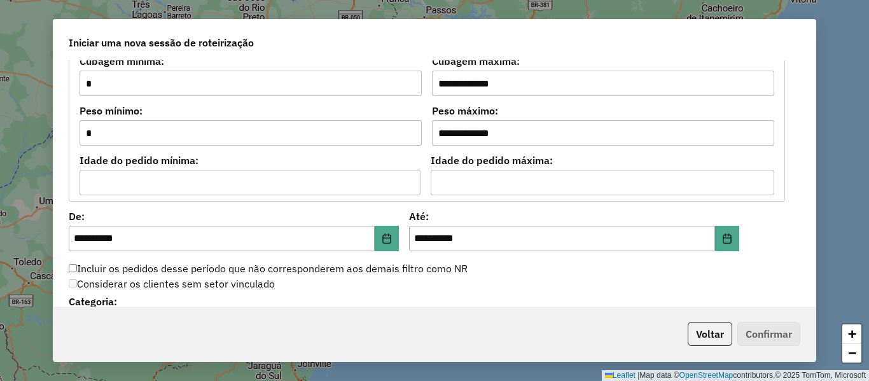
scroll to position [1145, 0]
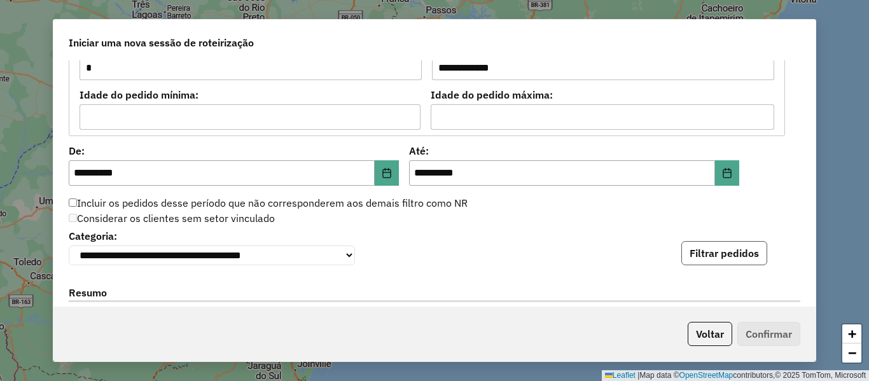
click at [711, 247] on button "Filtrar pedidos" at bounding box center [724, 253] width 86 height 24
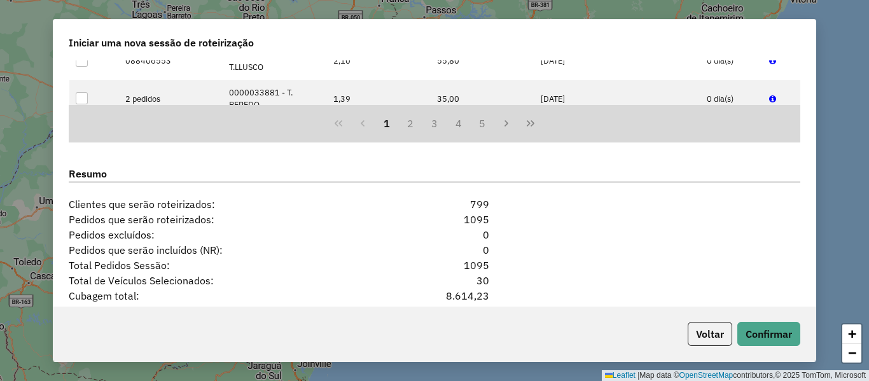
scroll to position [1654, 0]
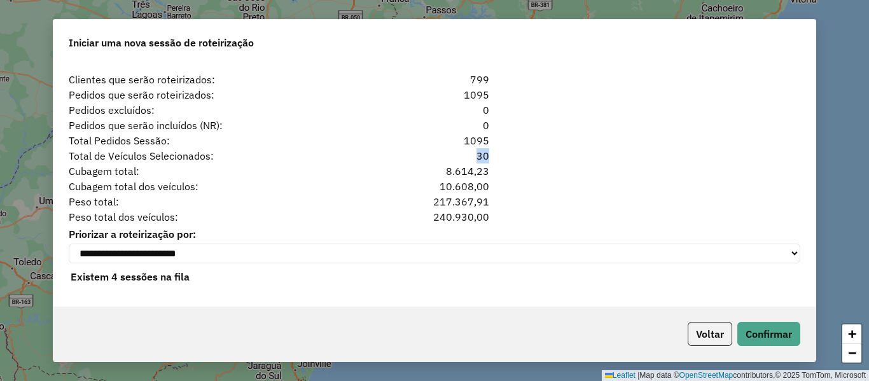
drag, startPoint x: 529, startPoint y: 155, endPoint x: 376, endPoint y: 153, distance: 153.3
click at [378, 152] on div "Total de Veículos Selecionados: 30" at bounding box center [434, 155] width 747 height 15
drag, startPoint x: 412, startPoint y: 136, endPoint x: 403, endPoint y: 134, distance: 9.3
click at [409, 136] on div "Total Pedidos Sessão: 1095" at bounding box center [434, 140] width 747 height 15
drag, startPoint x: 676, startPoint y: 153, endPoint x: 664, endPoint y: 153, distance: 12.7
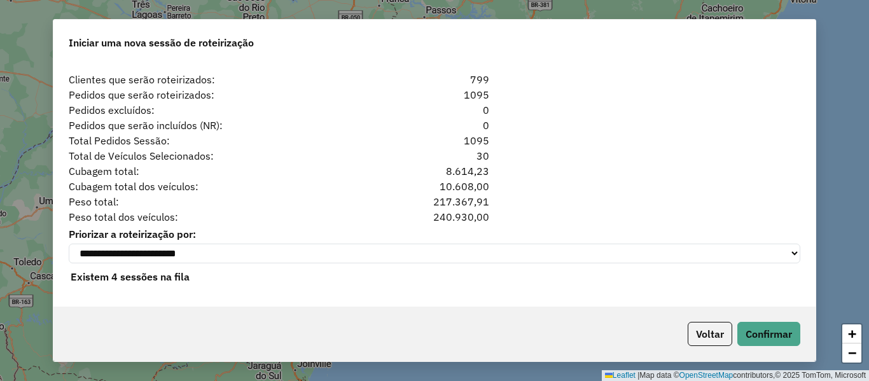
click at [674, 153] on div "Total de Veículos Selecionados: 30" at bounding box center [434, 155] width 747 height 15
click at [478, 134] on div "1095" at bounding box center [434, 140] width 125 height 15
click at [482, 136] on div "1095" at bounding box center [434, 140] width 125 height 15
drag, startPoint x: 679, startPoint y: 215, endPoint x: 489, endPoint y: 149, distance: 201.2
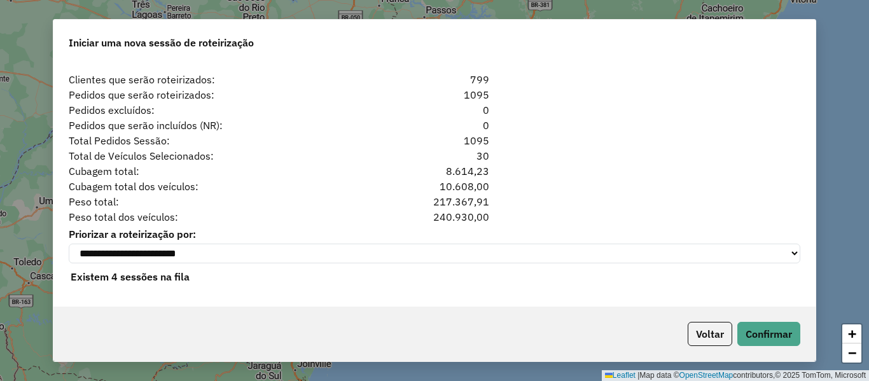
click at [678, 211] on div "Peso total dos veículos: 240.930,00" at bounding box center [434, 216] width 747 height 15
click at [543, 133] on div "Total Pedidos Sessão: 1095" at bounding box center [434, 140] width 747 height 15
click at [547, 133] on div "Total Pedidos Sessão: 1095" at bounding box center [434, 140] width 747 height 15
click at [768, 328] on button "Confirmar" at bounding box center [768, 334] width 63 height 24
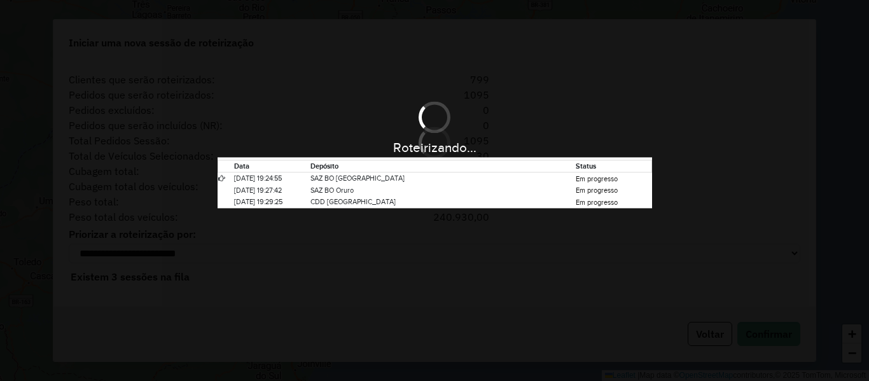
click at [594, 134] on div "Roteirizando... Data Depósito Status [DATE] 19:24:55 SAZ BO [GEOGRAPHIC_DATA] E…" at bounding box center [434, 152] width 869 height 111
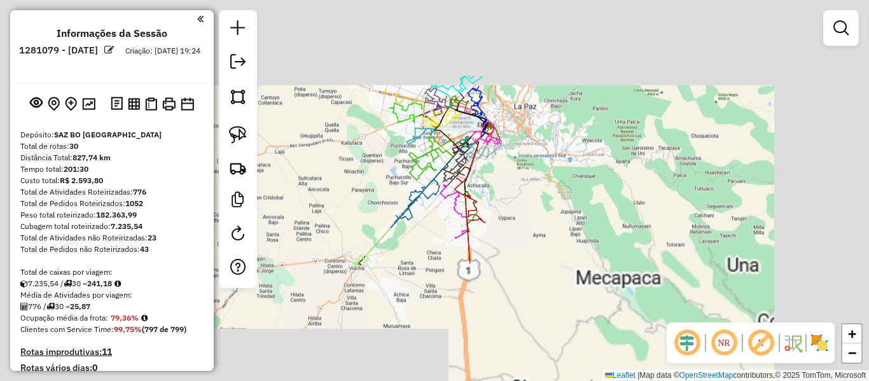
click at [600, 164] on div "Janela de atendimento Grade de atendimento Capacidade Transportadoras Veículos …" at bounding box center [434, 190] width 869 height 381
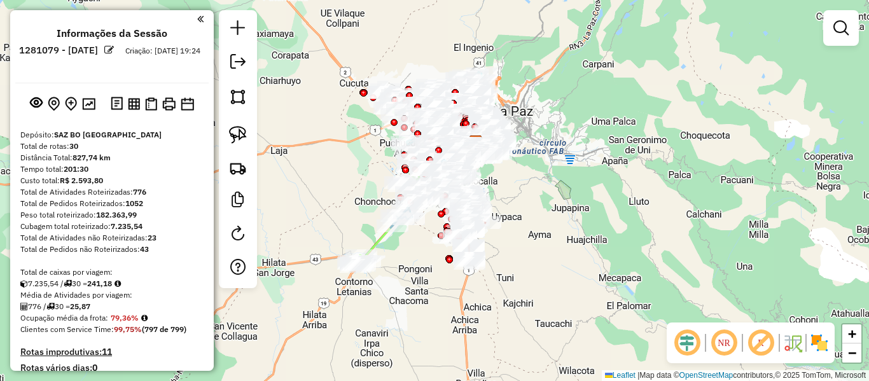
click at [811, 338] on img at bounding box center [819, 343] width 20 height 20
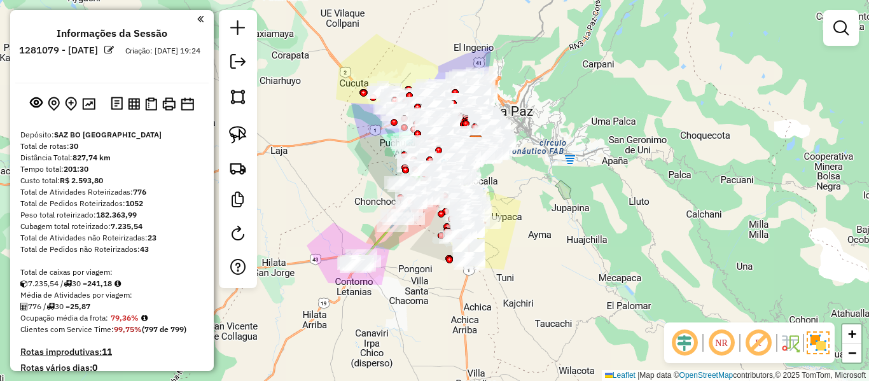
click at [516, 202] on div "Janela de atendimento Grade de atendimento Capacidade Transportadoras Veículos …" at bounding box center [434, 190] width 869 height 381
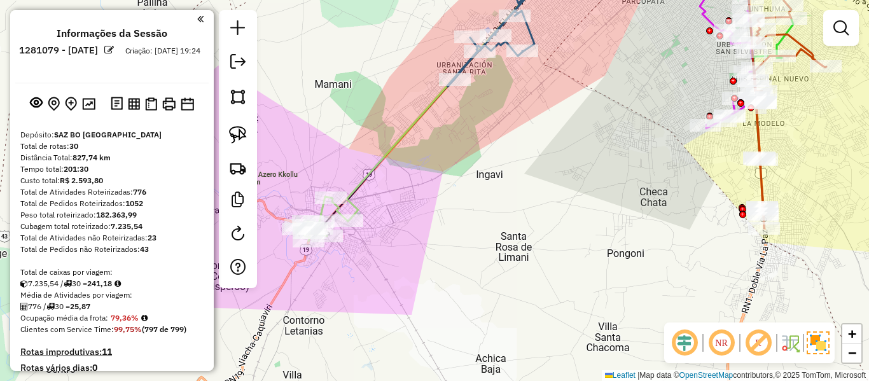
drag, startPoint x: 411, startPoint y: 257, endPoint x: 480, endPoint y: 338, distance: 106.5
click at [473, 342] on div "Janela de atendimento Grade de atendimento Capacidade Transportadoras Veículos …" at bounding box center [434, 190] width 869 height 381
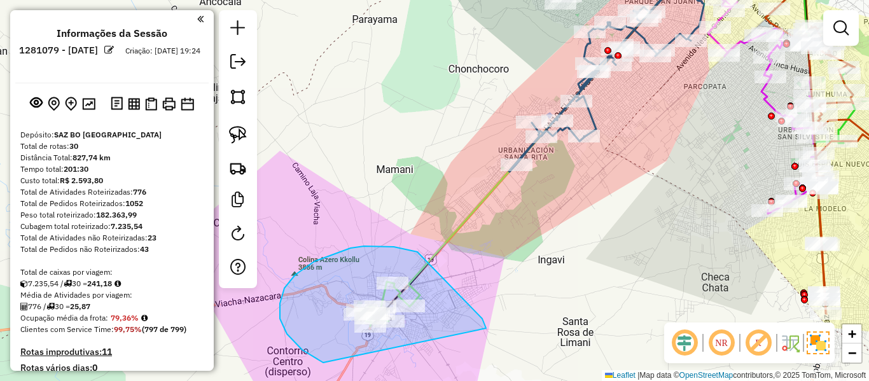
drag, startPoint x: 486, startPoint y: 328, endPoint x: 353, endPoint y: 366, distance: 138.3
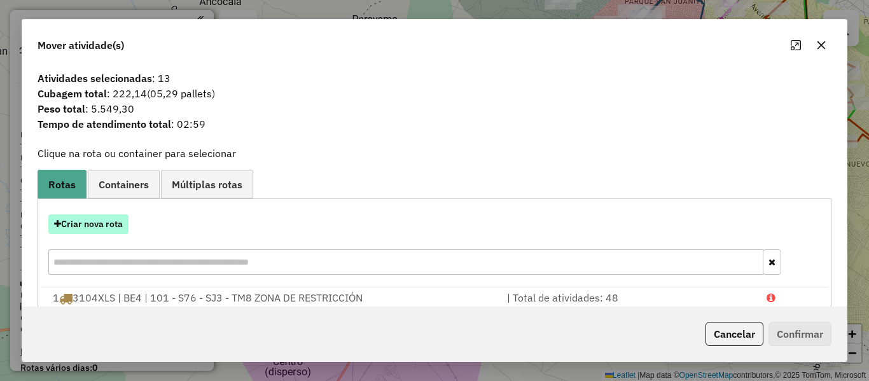
click at [100, 231] on button "Criar nova rota" at bounding box center [88, 224] width 80 height 20
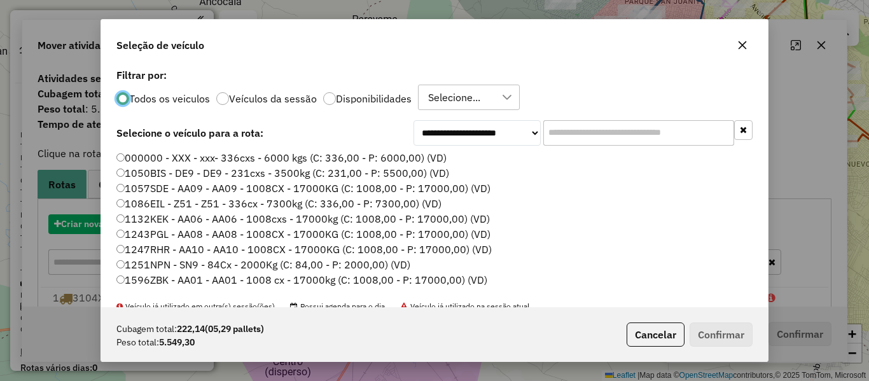
scroll to position [7, 4]
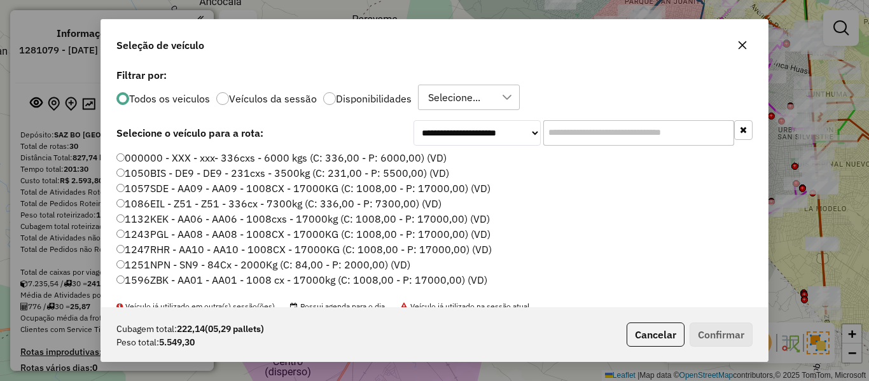
click at [366, 92] on p-radiobutton "Disponibilidades" at bounding box center [367, 98] width 88 height 13
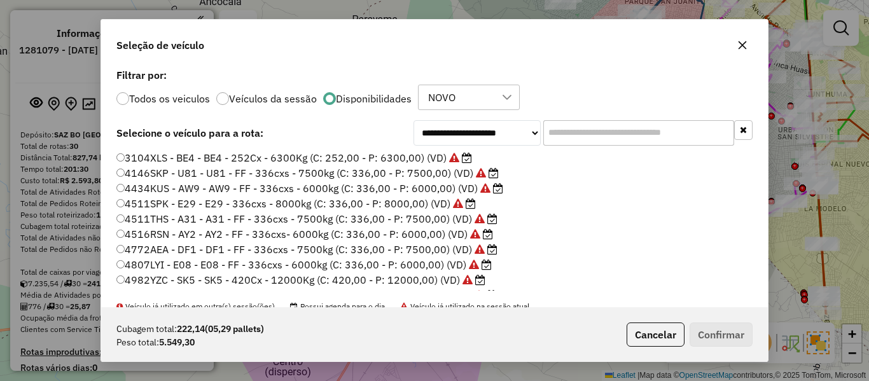
click at [361, 97] on label "Disponibilidades" at bounding box center [374, 99] width 76 height 10
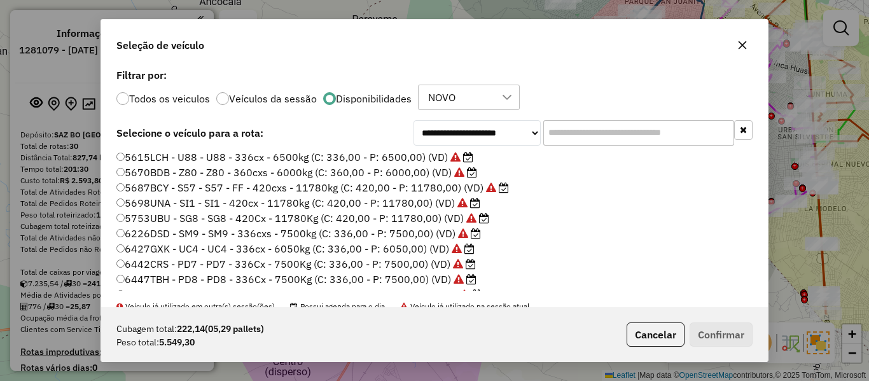
scroll to position [318, 0]
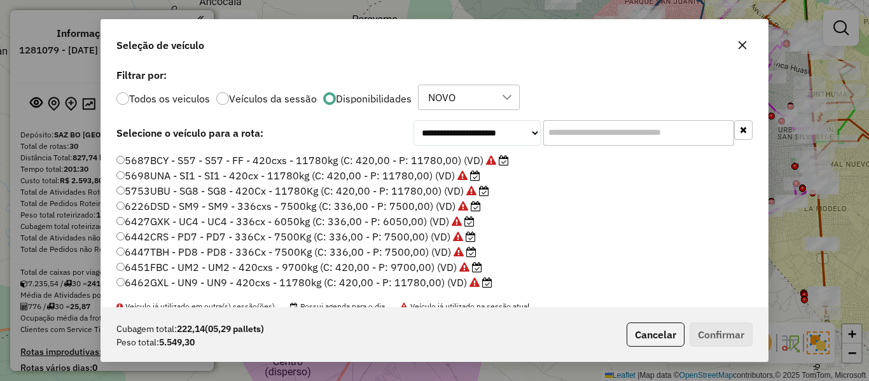
click at [421, 284] on label "6462GXL - UN9 - UN9 - 420cxs - 11780kg (C: 420,00 - P: 11780,00) (VD)" at bounding box center [304, 282] width 376 height 15
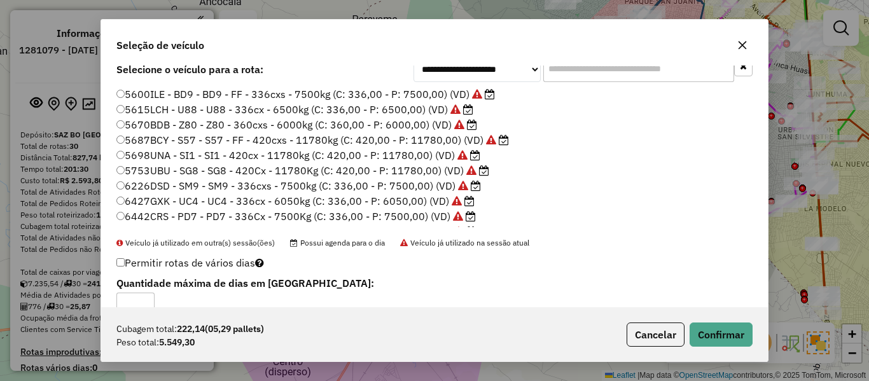
scroll to position [254, 0]
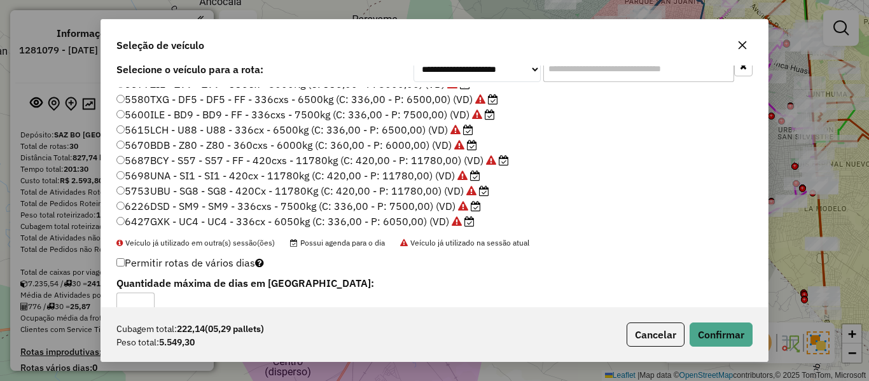
click at [446, 194] on label "5753UBU - SG8 - SG8 - 420Cx - 11780Kg (C: 420,00 - P: 11780,00) (VD)" at bounding box center [302, 190] width 373 height 15
click at [727, 348] on div "Cubagem total: 222,14 (05,29 pallets) Peso total: 5.549,30 Cancelar Confirmar" at bounding box center [434, 334] width 667 height 55
click at [728, 338] on button "Confirmar" at bounding box center [721, 335] width 63 height 24
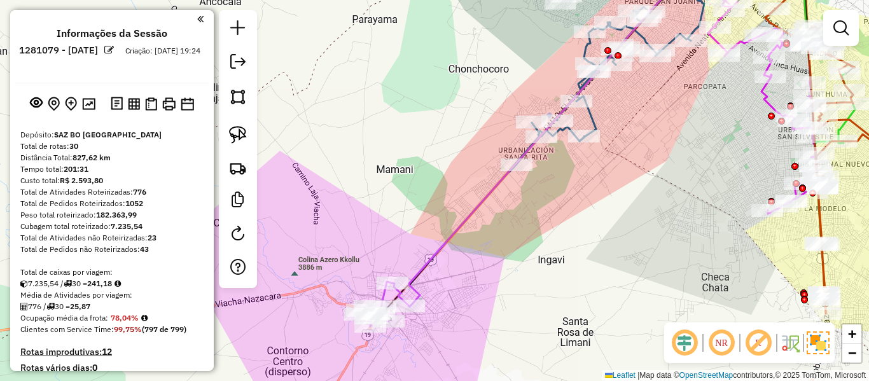
click at [462, 221] on icon at bounding box center [551, 134] width 287 height 345
select select "**********"
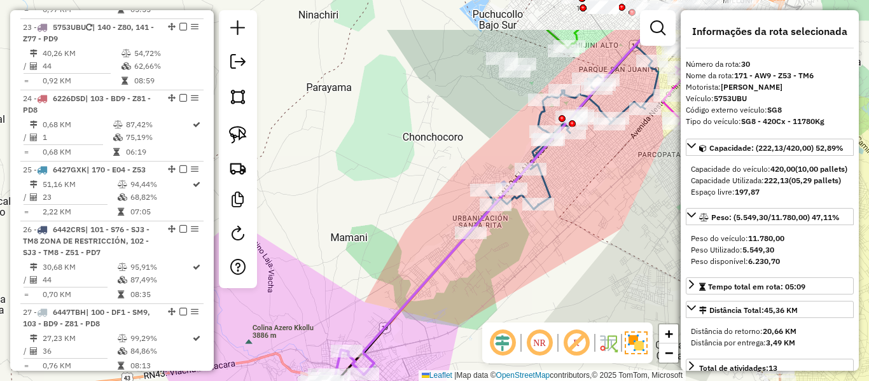
drag, startPoint x: 531, startPoint y: 216, endPoint x: 451, endPoint y: 327, distance: 136.3
click at [451, 327] on div "Janela de atendimento Grade de atendimento Capacidade Transportadoras Veículos …" at bounding box center [434, 190] width 869 height 381
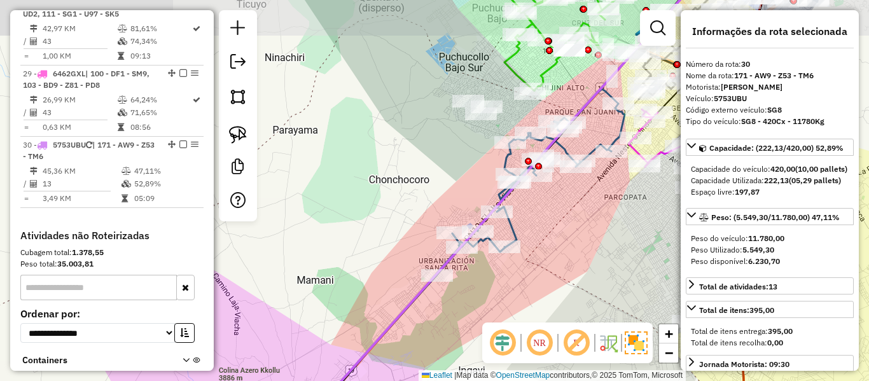
scroll to position [2529, 0]
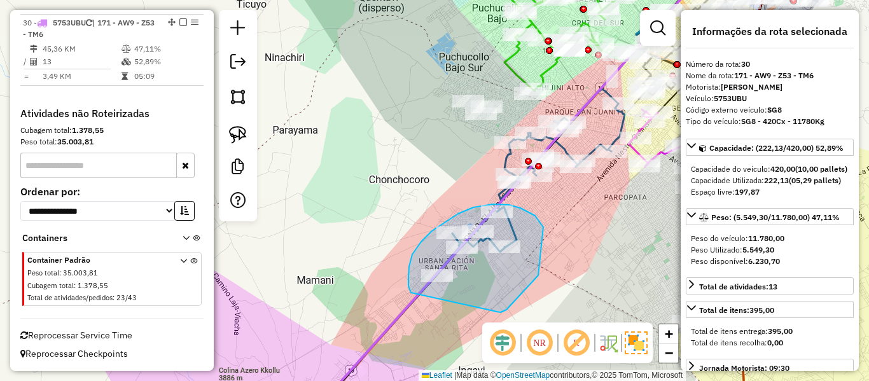
drag, startPoint x: 538, startPoint y: 275, endPoint x: 411, endPoint y: 293, distance: 128.4
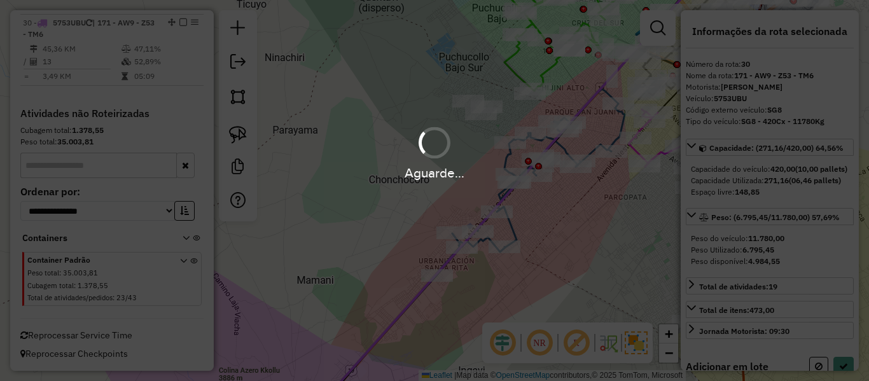
select select "**********"
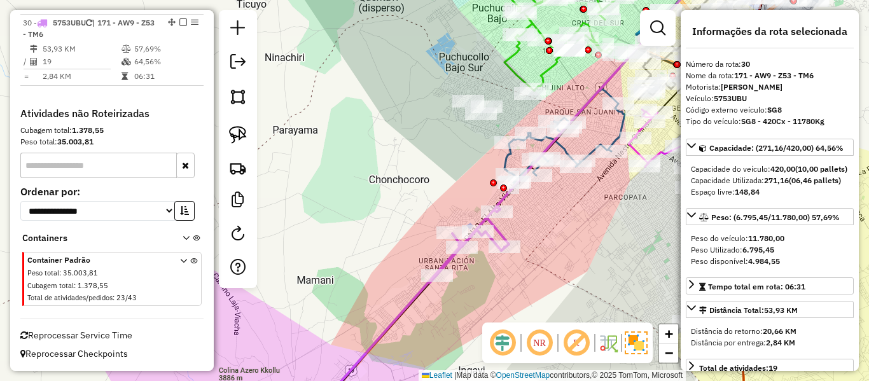
click at [499, 228] on icon at bounding box center [398, 313] width 222 height 212
drag, startPoint x: 529, startPoint y: 223, endPoint x: 501, endPoint y: 275, distance: 58.9
click at [501, 275] on div "Janela de atendimento Grade de atendimento Capacidade Transportadoras Veículos …" at bounding box center [434, 190] width 869 height 381
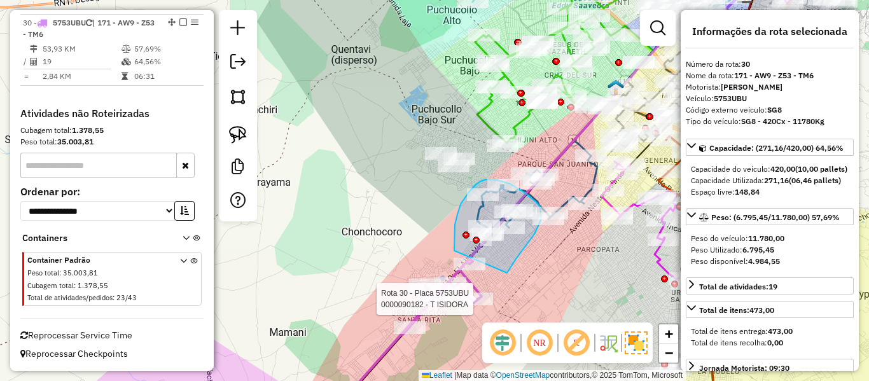
click at [454, 258] on div "Rota 30 - Placa 5753UBU 0000090182 - T ISIDORA Rota 25 - Placa 6427GXK 00009085…" at bounding box center [434, 190] width 869 height 381
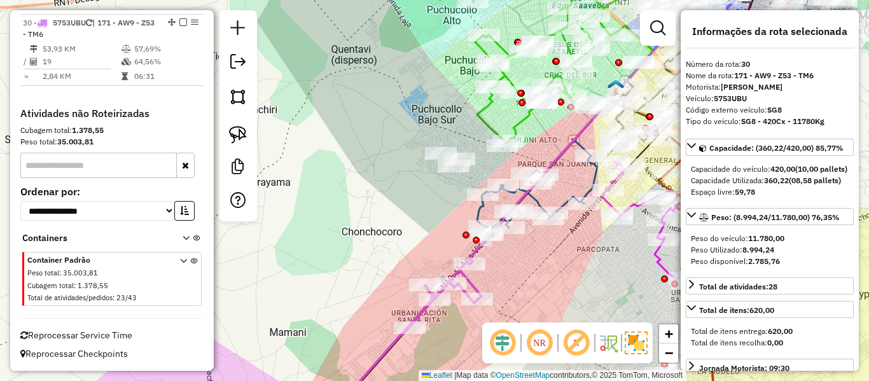
click at [471, 281] on icon at bounding box center [403, 340] width 155 height 160
select select "**********"
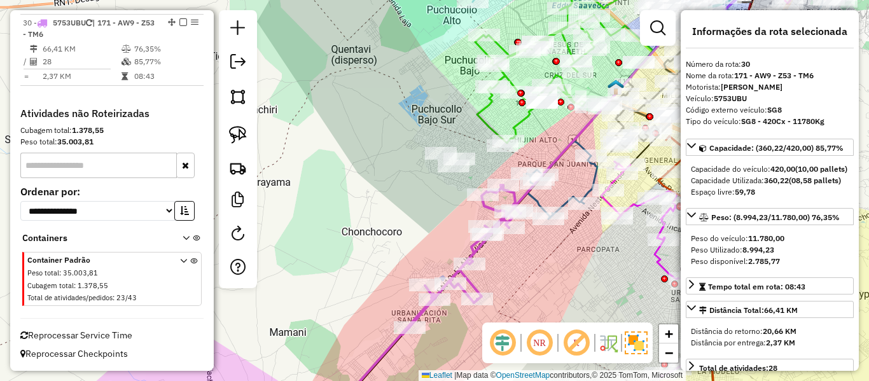
click at [469, 279] on icon at bounding box center [423, 302] width 195 height 234
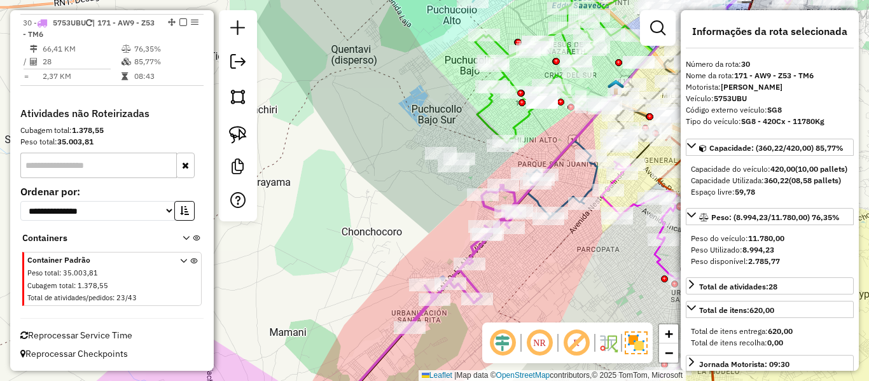
click at [462, 290] on div "Janela de atendimento Grade de atendimento Capacidade Transportadoras Veículos …" at bounding box center [434, 190] width 869 height 381
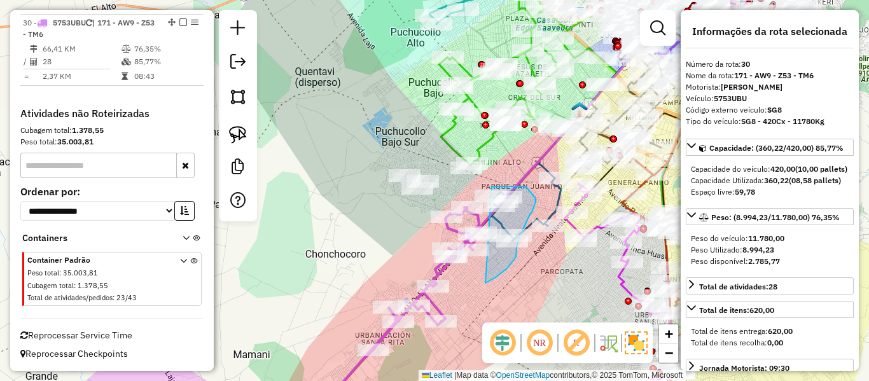
click at [463, 209] on div "Janela de atendimento Grade de atendimento Capacidade Transportadoras Veículos …" at bounding box center [434, 190] width 869 height 381
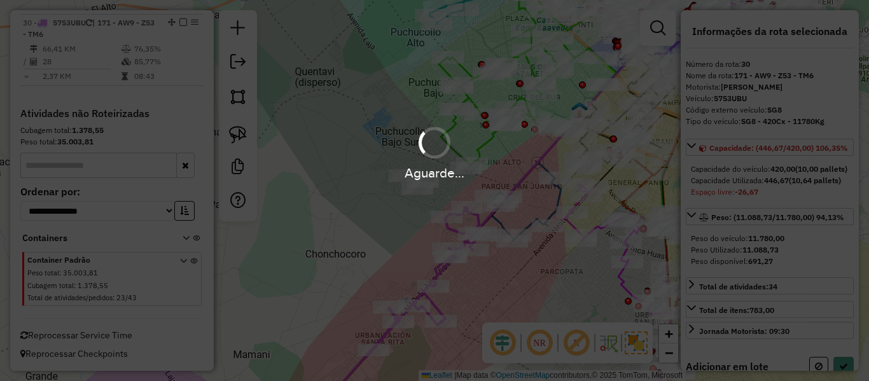
select select "**********"
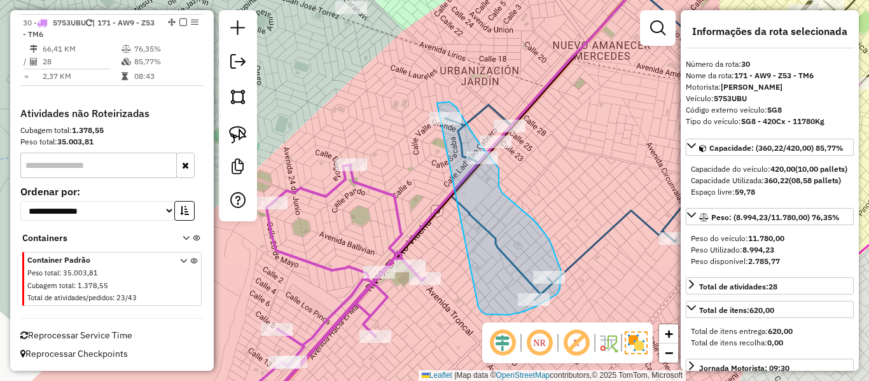
drag, startPoint x: 485, startPoint y: 314, endPoint x: 399, endPoint y: 211, distance: 135.0
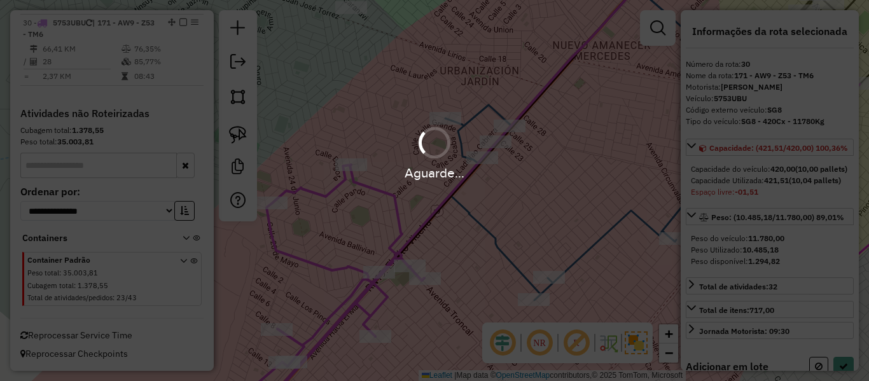
select select "**********"
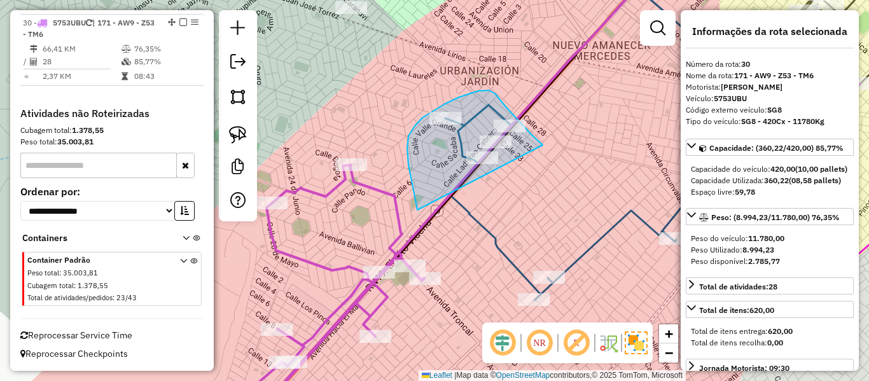
drag, startPoint x: 408, startPoint y: 136, endPoint x: 541, endPoint y: 149, distance: 132.9
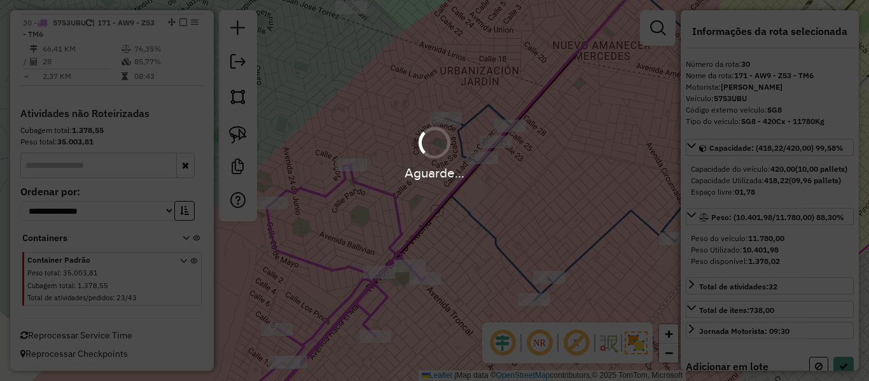
select select "**********"
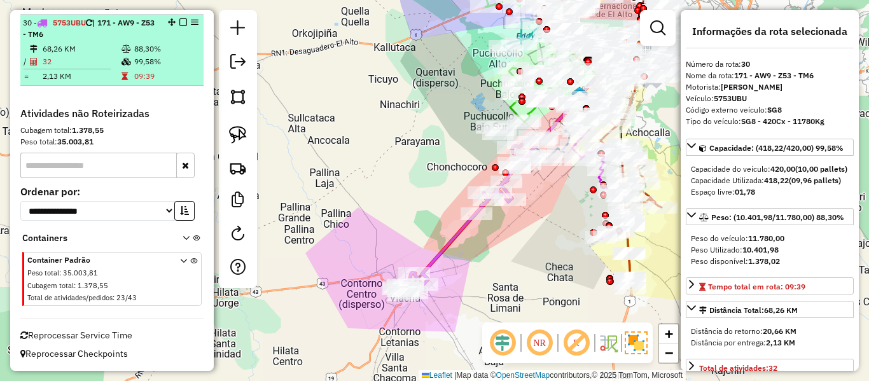
click at [179, 23] on em at bounding box center [183, 22] width 8 height 8
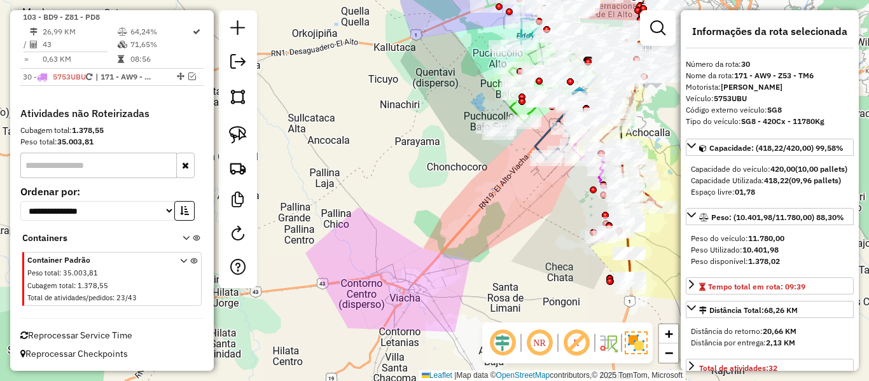
scroll to position [2475, 0]
click at [536, 262] on div "Janela de atendimento Grade de atendimento Capacidade Transportadoras Veículos …" at bounding box center [434, 190] width 869 height 381
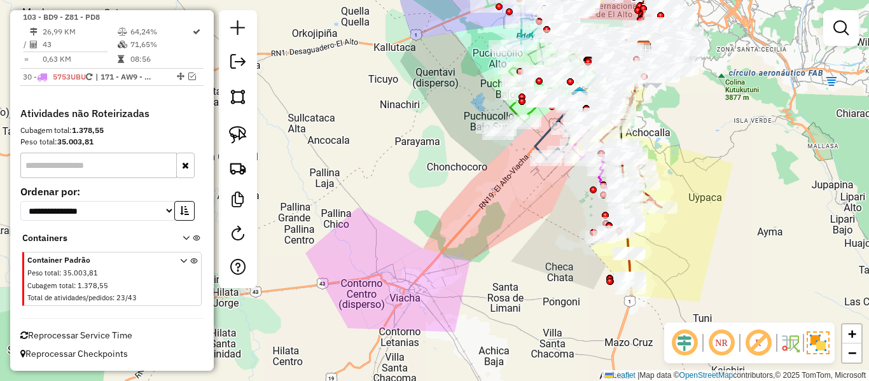
drag, startPoint x: 510, startPoint y: 244, endPoint x: 422, endPoint y: 219, distance: 91.2
click at [408, 212] on div "Janela de atendimento Grade de atendimento Capacidade Transportadoras Veículos …" at bounding box center [434, 190] width 869 height 381
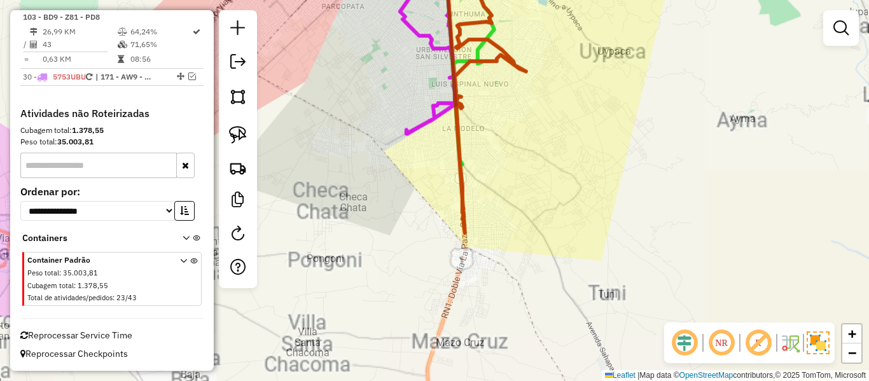
click at [531, 221] on div "Janela de atendimento Grade de atendimento Capacidade Transportadoras Veículos …" at bounding box center [434, 190] width 869 height 381
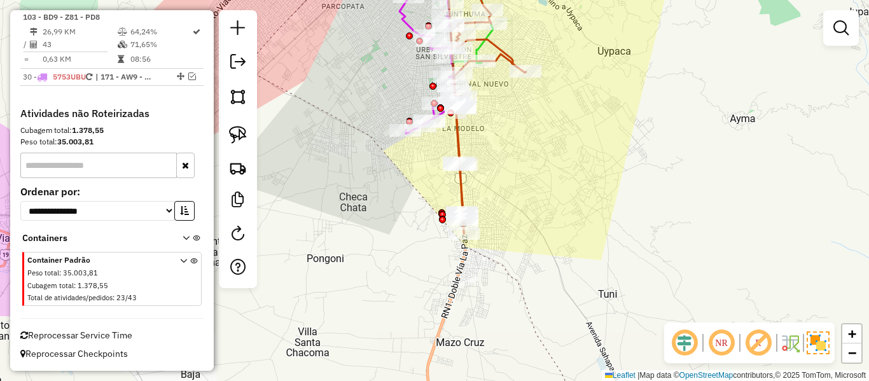
click at [462, 186] on icon at bounding box center [485, 98] width 81 height 272
select select "**********"
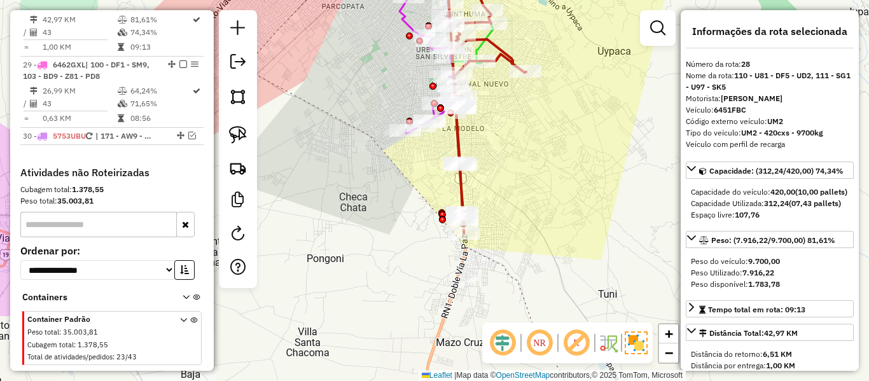
scroll to position [2391, 0]
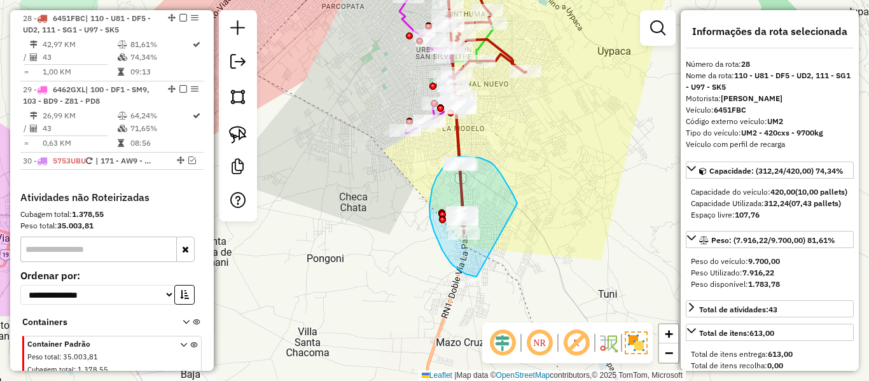
drag, startPoint x: 480, startPoint y: 158, endPoint x: 519, endPoint y: 269, distance: 118.1
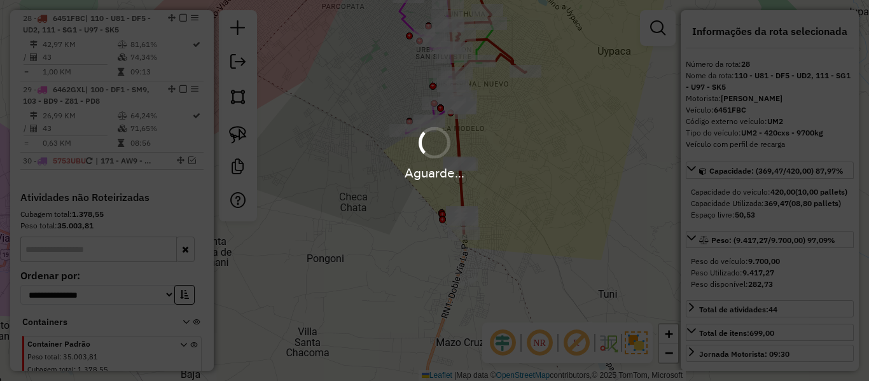
select select "**********"
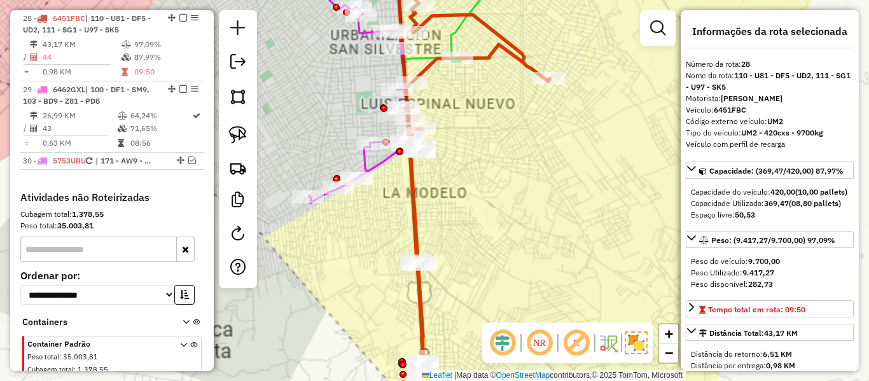
click at [508, 43] on icon at bounding box center [472, 182] width 153 height 440
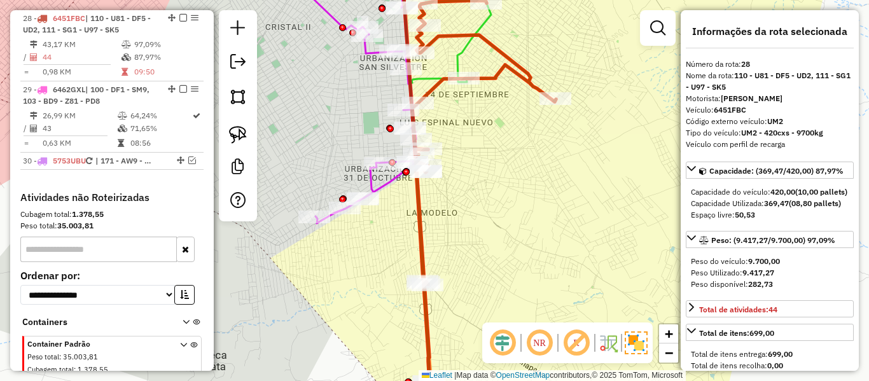
drag, startPoint x: 505, startPoint y: 95, endPoint x: 509, endPoint y: 103, distance: 9.1
click at [509, 103] on div "Janela de atendimento Grade de atendimento Capacidade Transportadoras Veículos …" at bounding box center [434, 190] width 869 height 381
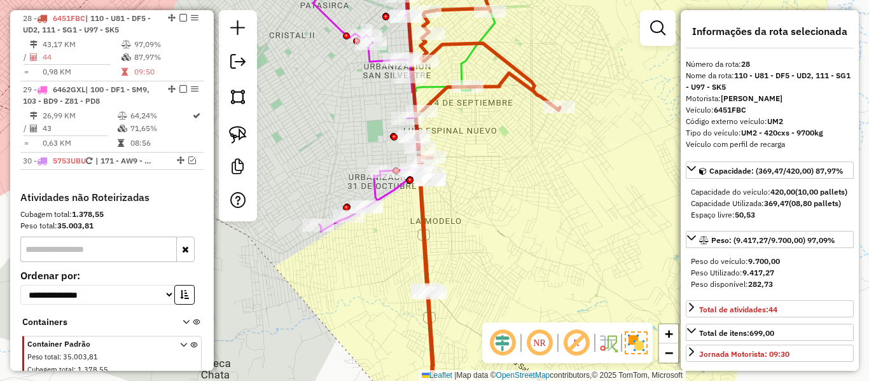
click at [527, 84] on icon at bounding box center [482, 190] width 155 height 457
select select "**********"
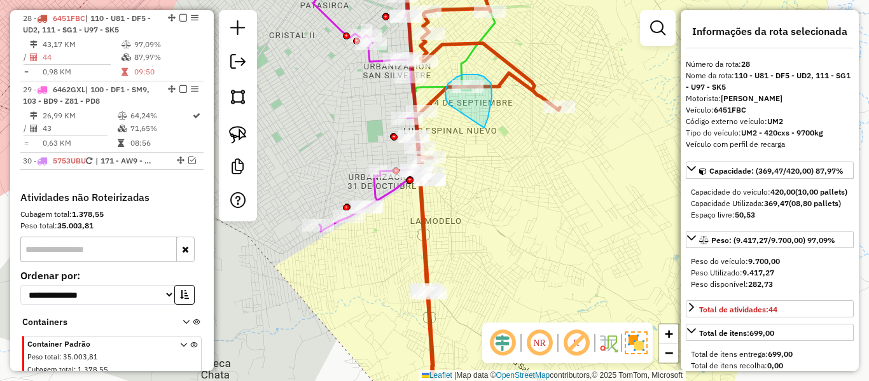
drag, startPoint x: 491, startPoint y: 83, endPoint x: 455, endPoint y: 108, distance: 43.4
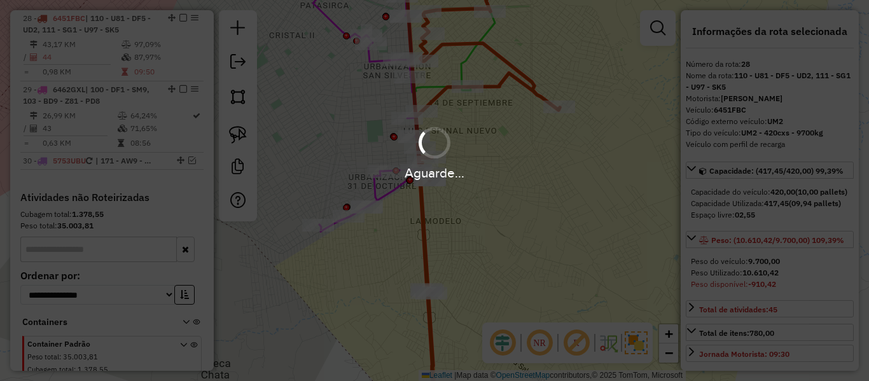
select select "**********"
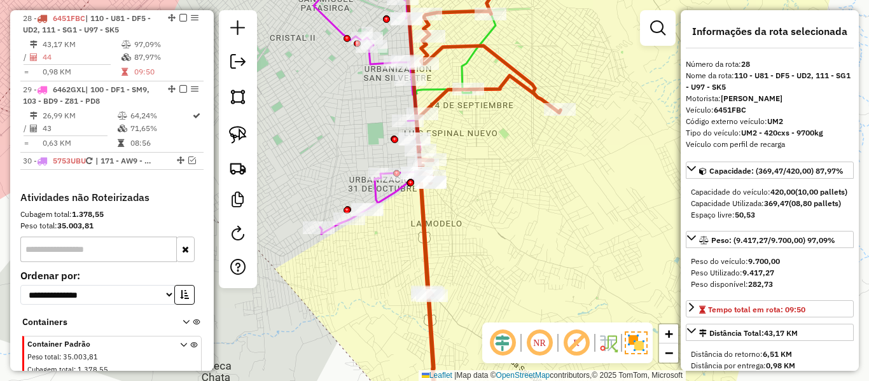
drag, startPoint x: 502, startPoint y: 108, endPoint x: 511, endPoint y: 164, distance: 57.3
click at [511, 164] on div "Janela de atendimento Grade de atendimento Capacidade Transportadoras Veículos …" at bounding box center [434, 190] width 869 height 381
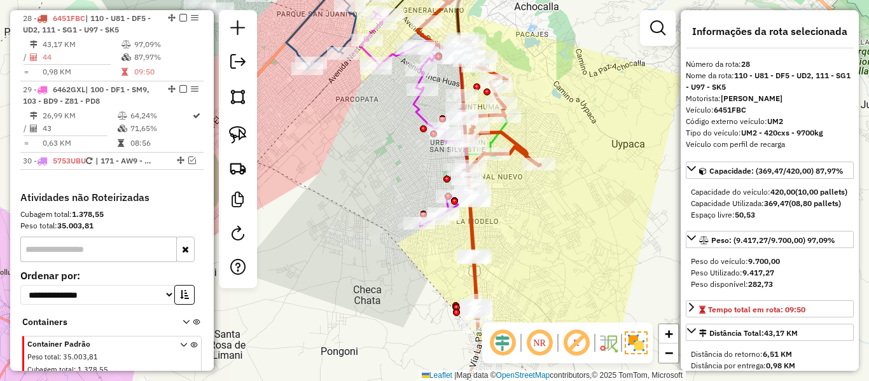
click at [522, 155] on icon at bounding box center [478, 156] width 123 height 340
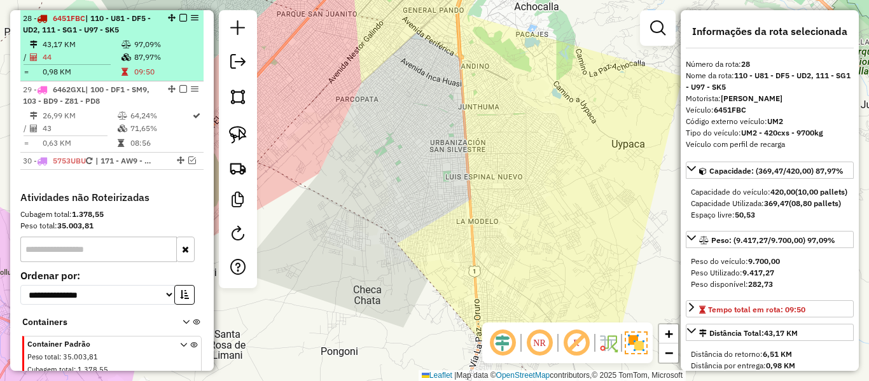
click at [146, 51] on td "87,97%" at bounding box center [166, 57] width 64 height 13
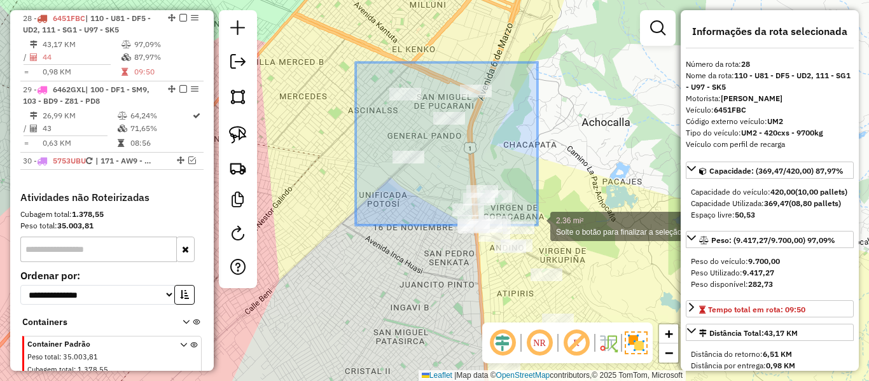
drag, startPoint x: 356, startPoint y: 62, endPoint x: 538, endPoint y: 225, distance: 244.2
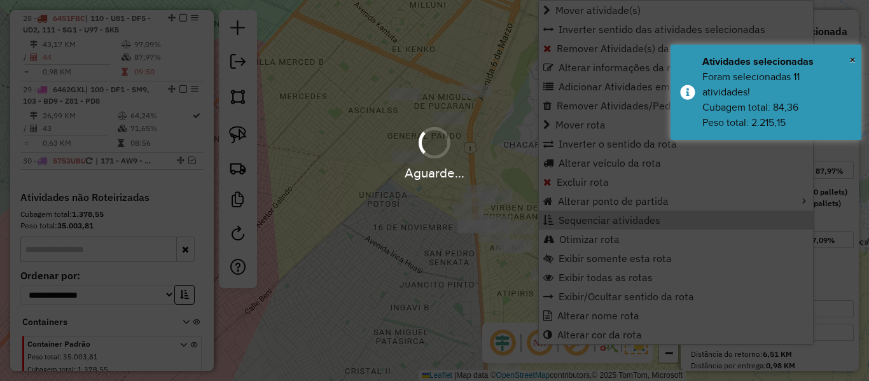
click at [492, 154] on div "Aguarde..." at bounding box center [434, 152] width 869 height 60
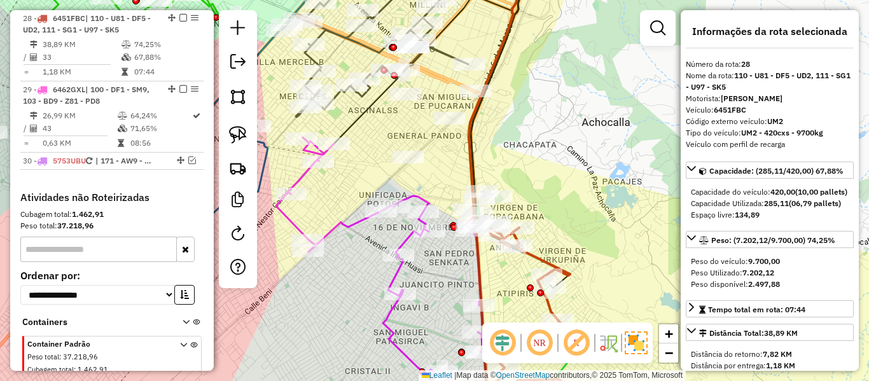
click at [575, 156] on div "Janela de atendimento Grade de atendimento Capacidade Transportadoras Veículos …" at bounding box center [434, 190] width 869 height 381
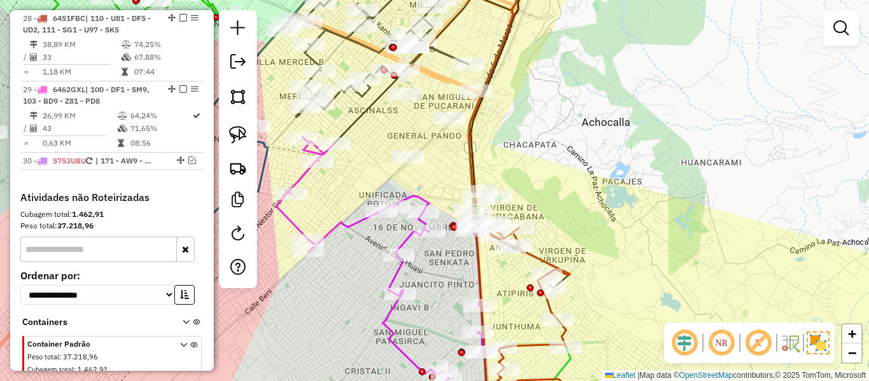
drag, startPoint x: 575, startPoint y: 219, endPoint x: 509, endPoint y: 52, distance: 179.9
click at [508, 59] on div "Janela de atendimento Grade de atendimento Capacidade Transportadoras Veículos …" at bounding box center [434, 190] width 869 height 381
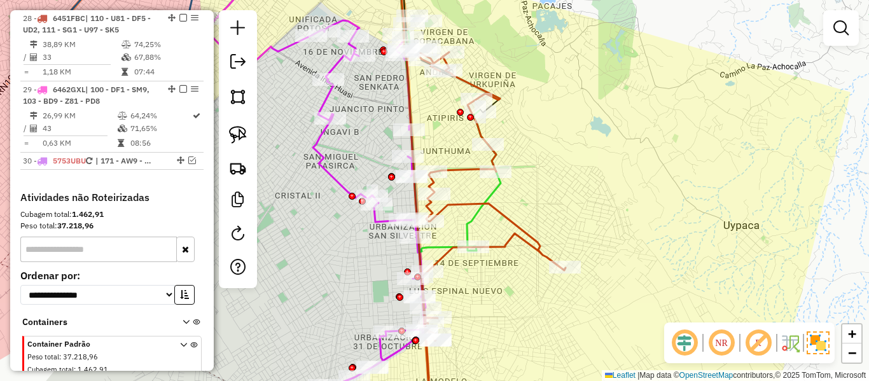
click at [517, 222] on icon at bounding box center [485, 235] width 162 height 370
select select "**********"
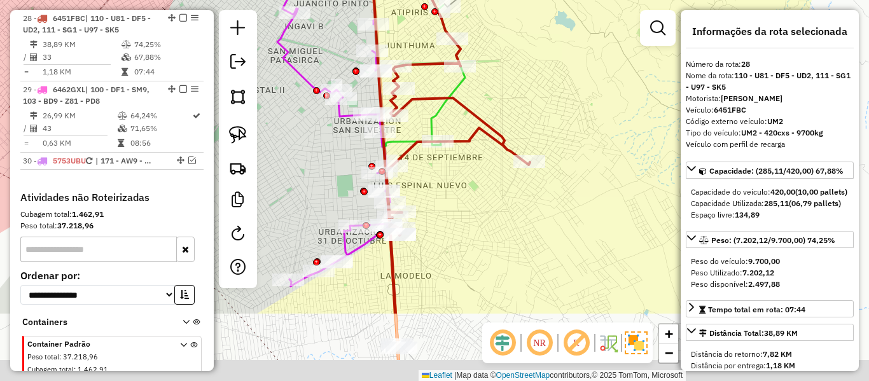
drag, startPoint x: 536, startPoint y: 223, endPoint x: 501, endPoint y: 116, distance: 112.1
click at [501, 116] on div "Janela de atendimento Grade de atendimento Capacidade Transportadoras Veículos …" at bounding box center [434, 190] width 869 height 381
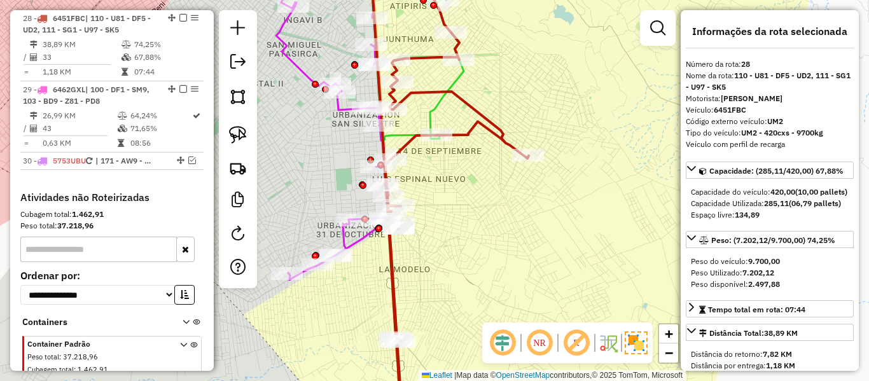
click at [492, 123] on icon at bounding box center [449, 190] width 158 height 457
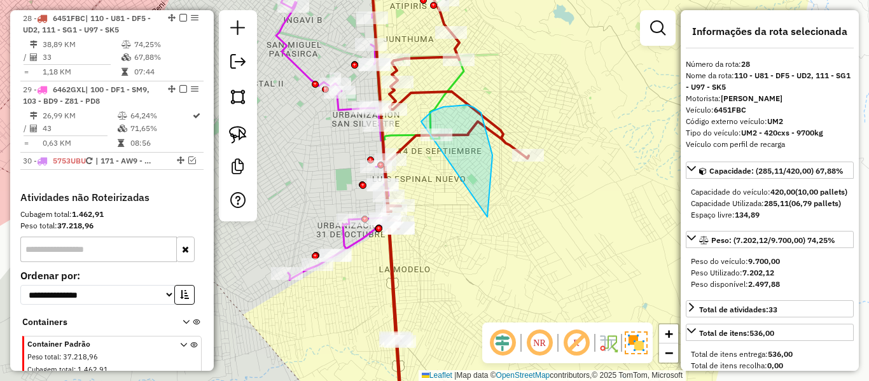
drag, startPoint x: 492, startPoint y: 163, endPoint x: 448, endPoint y: 170, distance: 43.9
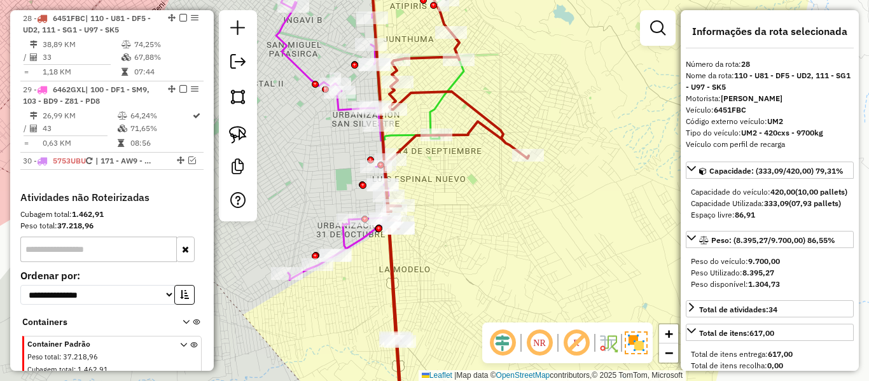
drag, startPoint x: 504, startPoint y: 176, endPoint x: 506, endPoint y: 191, distance: 14.8
click at [506, 191] on div "Janela de atendimento Grade de atendimento Capacidade Transportadoras Veículos …" at bounding box center [434, 190] width 869 height 381
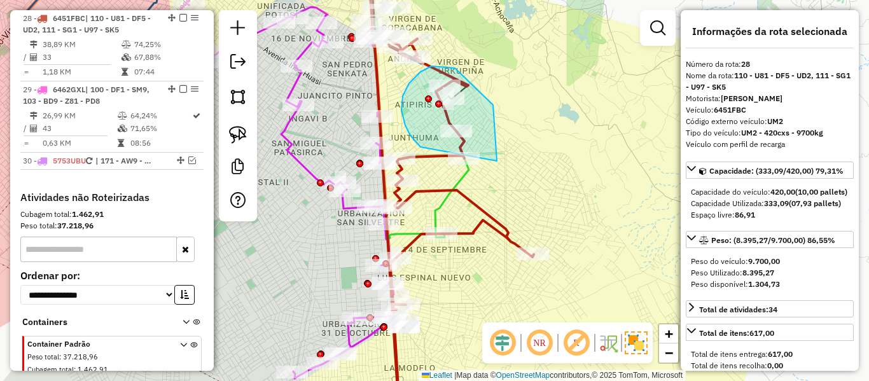
drag, startPoint x: 493, startPoint y: 105, endPoint x: 448, endPoint y: 171, distance: 79.8
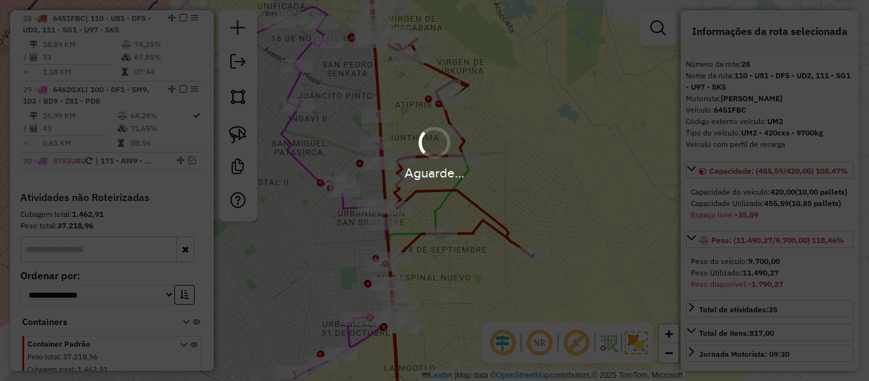
select select "**********"
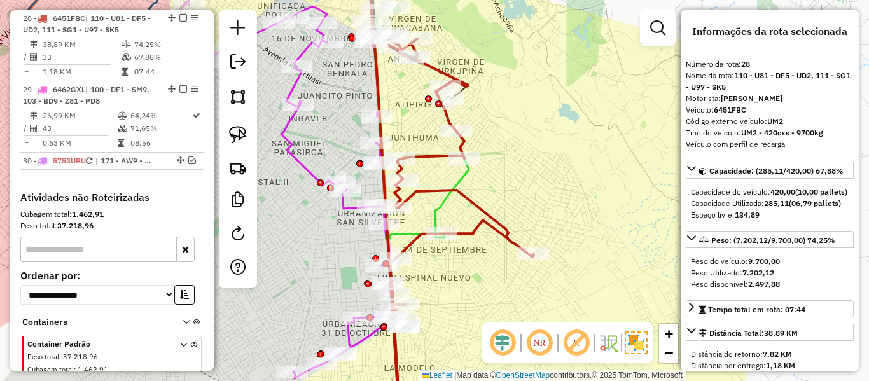
click at [505, 227] on icon at bounding box center [453, 227] width 162 height 383
click at [507, 197] on icon at bounding box center [453, 227] width 162 height 383
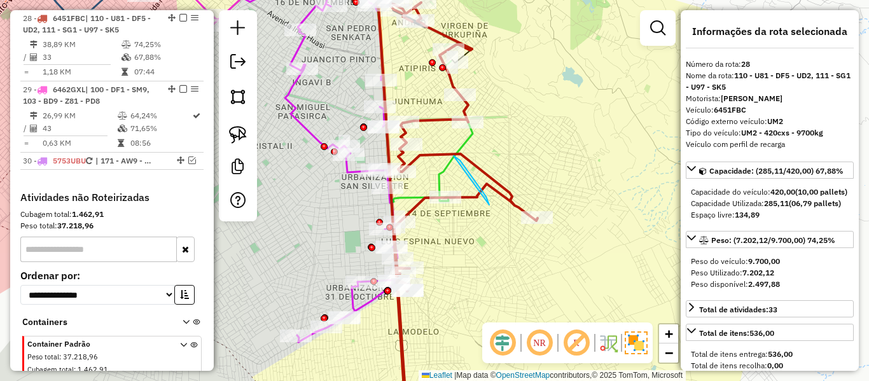
drag, startPoint x: 454, startPoint y: 156, endPoint x: 455, endPoint y: 249, distance: 92.9
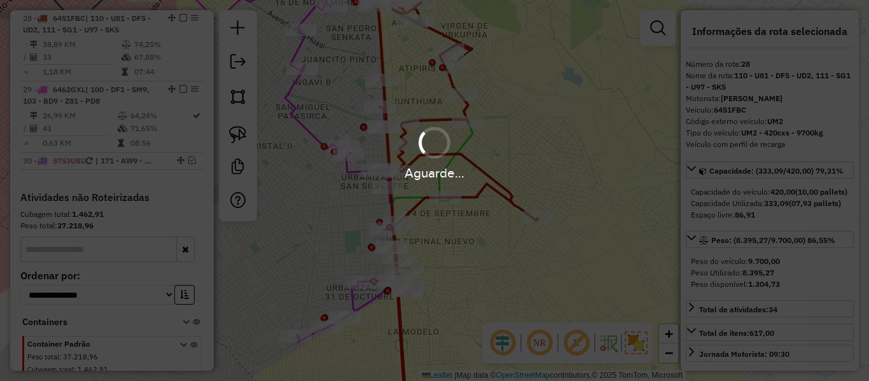
select select "**********"
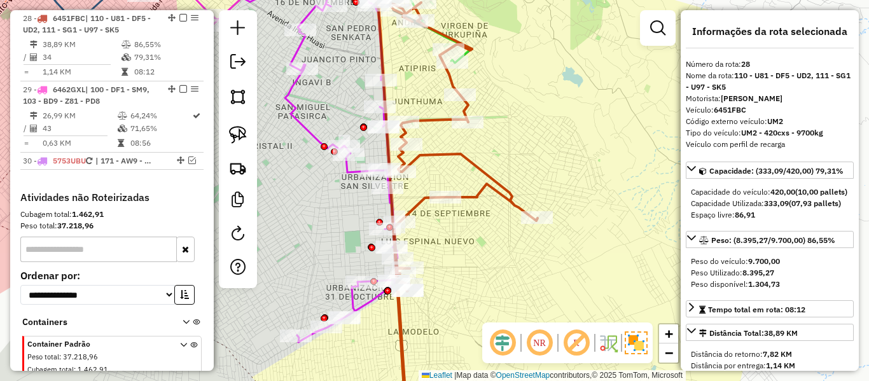
click at [506, 194] on icon at bounding box center [457, 209] width 162 height 419
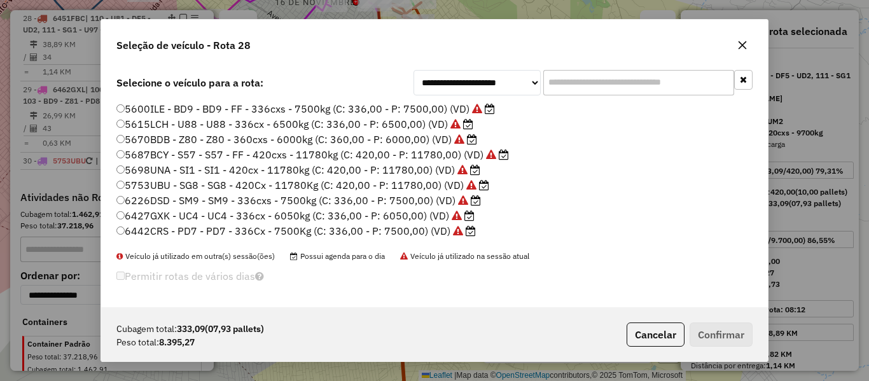
scroll to position [254, 0]
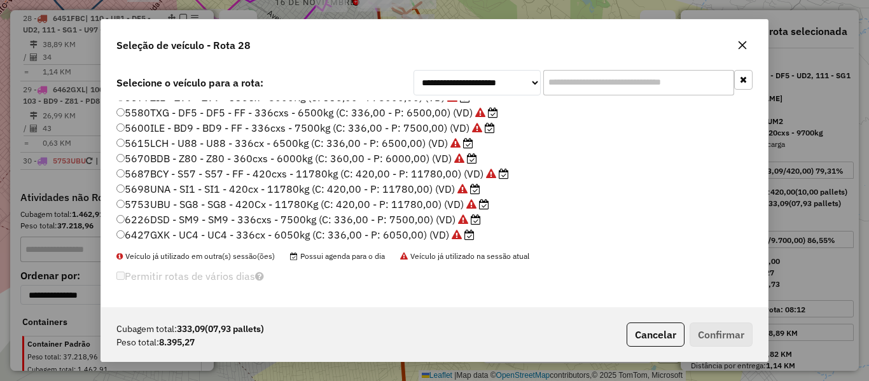
click at [451, 190] on label "5698UNA - SI1 - SI1 - 420cx - 11780kg (C: 420,00 - P: 11780,00) (VD)" at bounding box center [298, 188] width 364 height 15
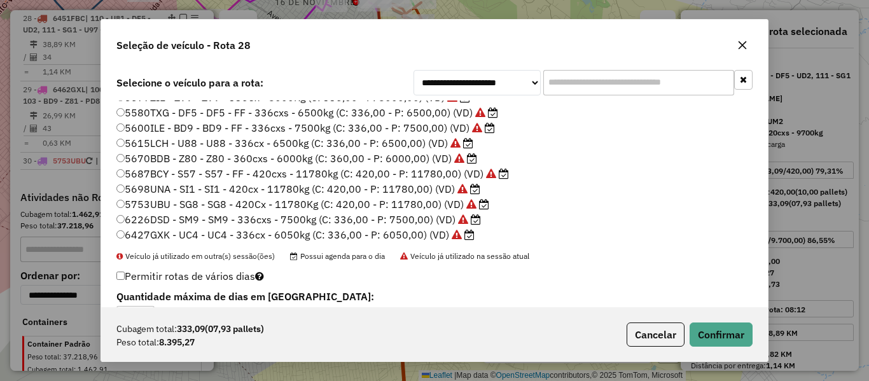
click at [450, 203] on label "5753UBU - SG8 - SG8 - 420Cx - 11780Kg (C: 420,00 - P: 11780,00) (VD)" at bounding box center [302, 204] width 373 height 15
click at [740, 330] on button "Confirmar" at bounding box center [721, 335] width 63 height 24
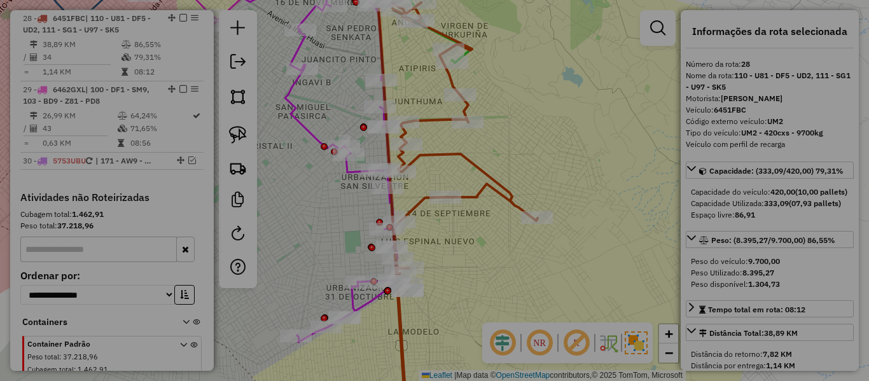
scroll to position [0, 0]
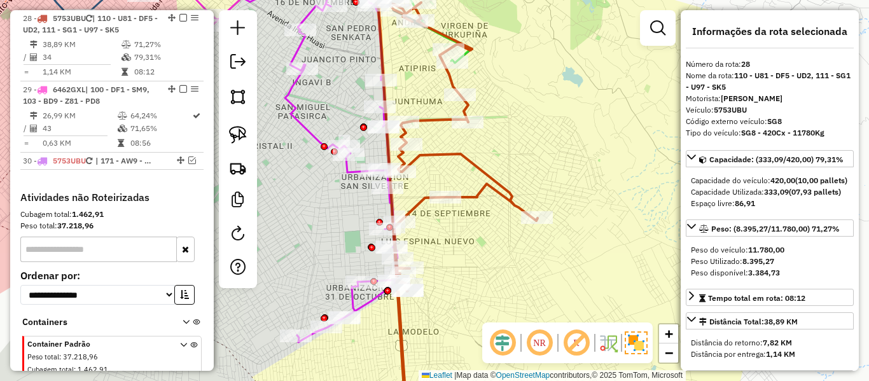
click at [487, 184] on icon at bounding box center [457, 209] width 162 height 419
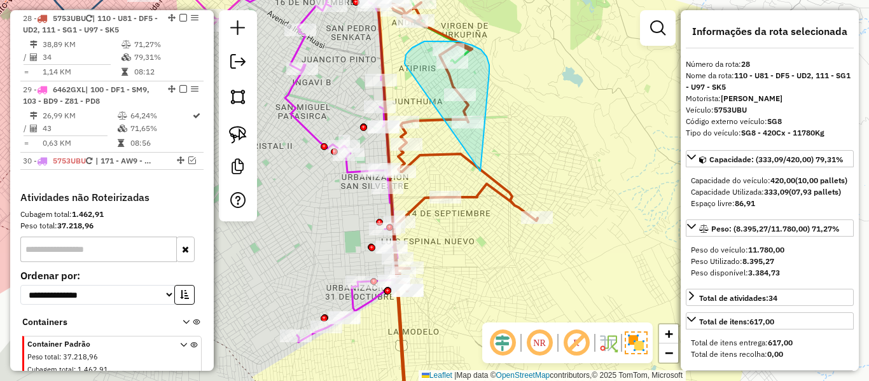
drag, startPoint x: 482, startPoint y: 143, endPoint x: 410, endPoint y: 72, distance: 101.2
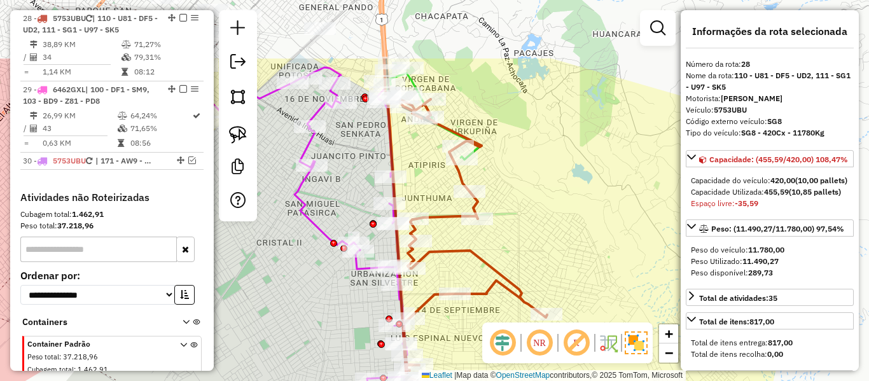
drag, startPoint x: 513, startPoint y: 169, endPoint x: 525, endPoint y: 259, distance: 90.6
click at [525, 259] on div "Janela de atendimento Grade de atendimento Capacidade Transportadoras Veículos …" at bounding box center [434, 190] width 869 height 381
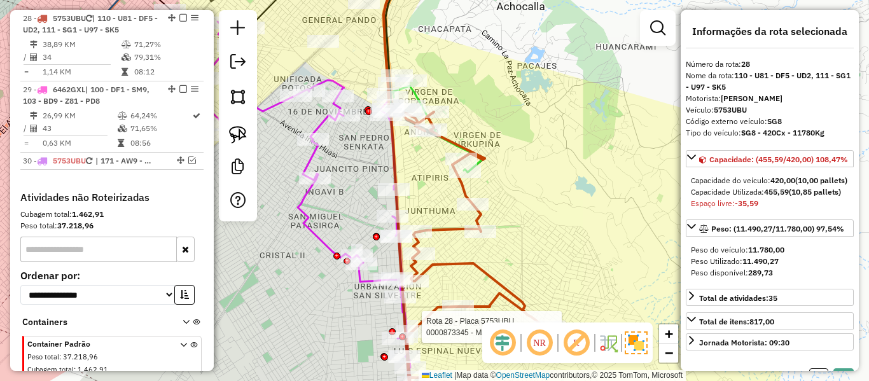
select select "**********"
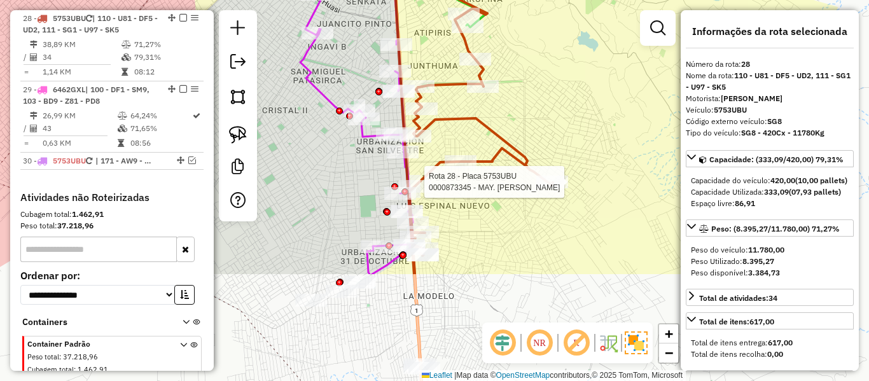
drag, startPoint x: 428, startPoint y: 185, endPoint x: 431, endPoint y: 33, distance: 152.1
click at [431, 34] on div "Rota 28 - Placa 5753UBU 0000873345 - MAY. VERONICA S Janela de atendimento Grad…" at bounding box center [434, 190] width 869 height 381
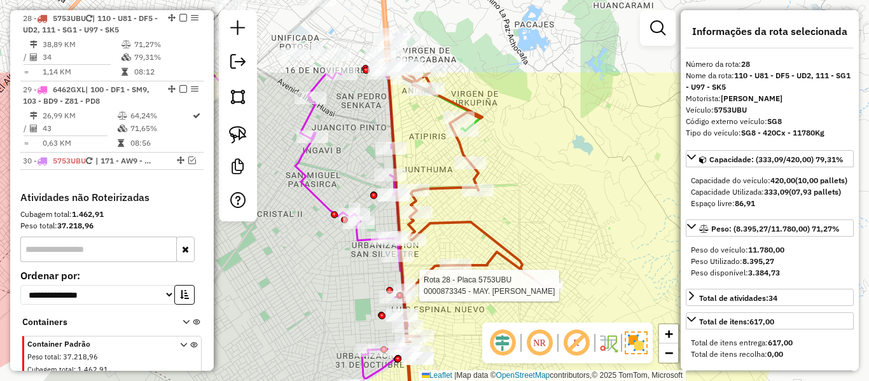
drag, startPoint x: 464, startPoint y: 324, endPoint x: 462, endPoint y: 349, distance: 24.9
click at [464, 362] on div "Rota 28 - Placa 5753UBU 0000873345 - MAY. VERONICA S Janela de atendimento Grad…" at bounding box center [434, 190] width 869 height 381
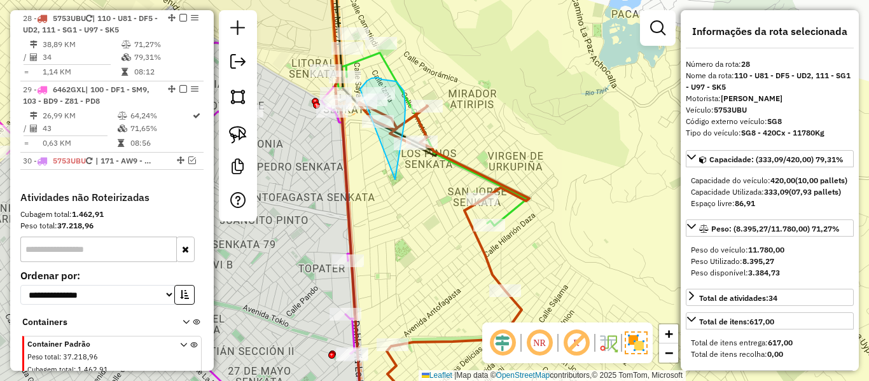
drag, startPoint x: 395, startPoint y: 179, endPoint x: 371, endPoint y: 141, distance: 45.2
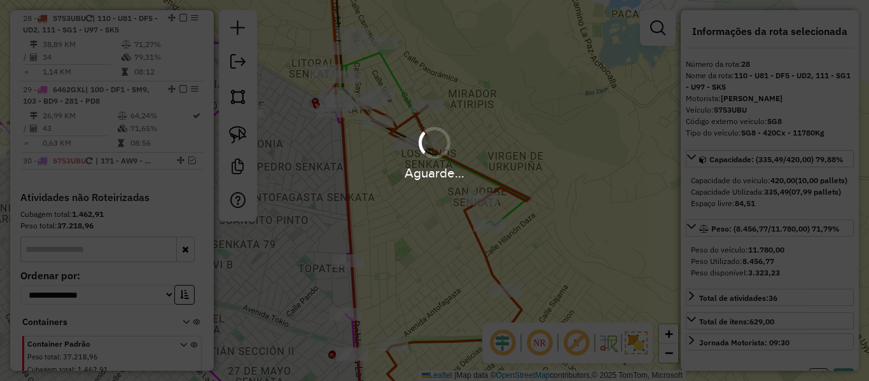
select select "**********"
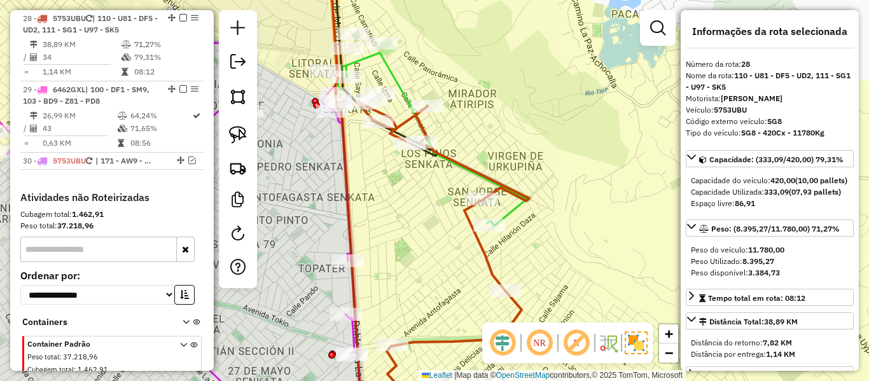
click at [384, 188] on div "Rota 28 - Placa 5753UBU 0000873345 - MAY. VERONICA S Janela de atendimento Grad…" at bounding box center [434, 190] width 869 height 381
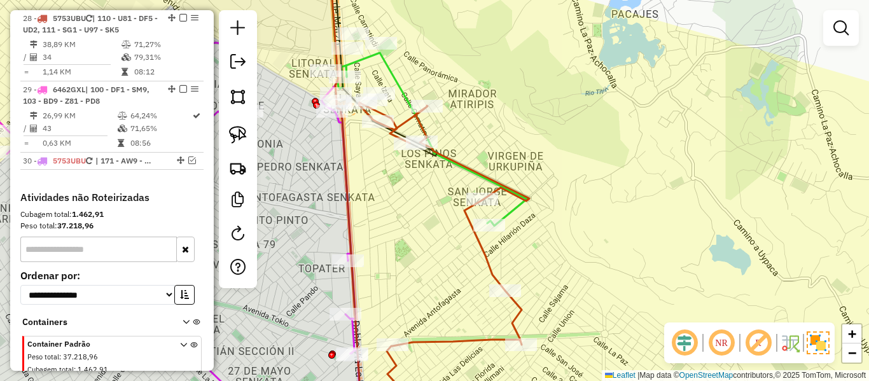
click at [484, 262] on icon at bounding box center [433, 260] width 193 height 318
select select "**********"
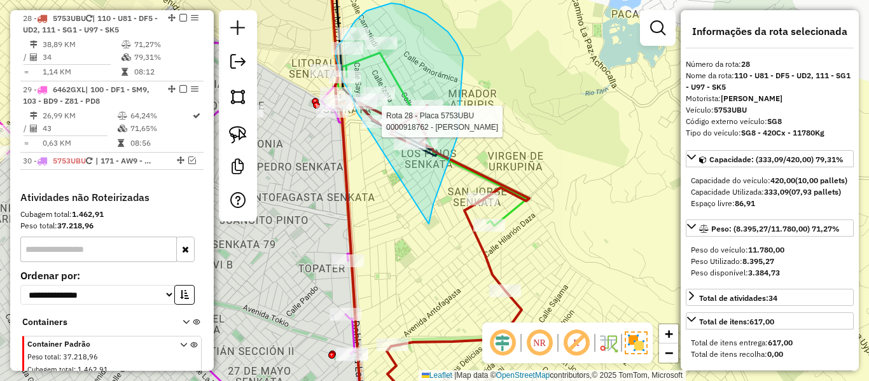
click at [365, 124] on div "Rota 28 - Placa 5753UBU 0000096578 - T. GERMAN CRUZ Rota 28 - Placa 5753UBU 000…" at bounding box center [434, 190] width 869 height 381
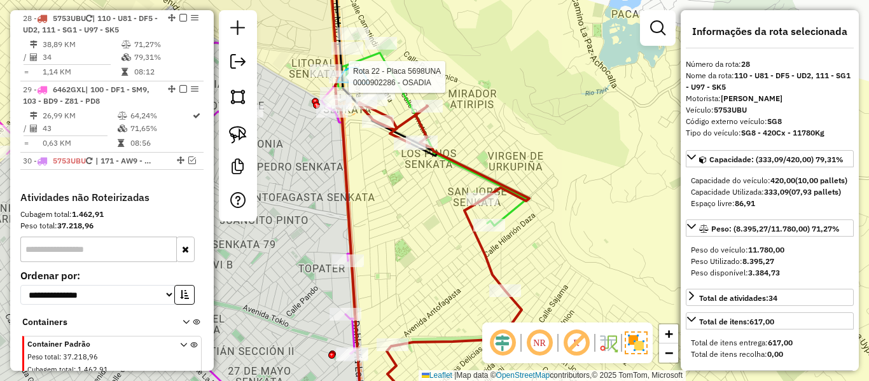
click at [338, 83] on div "Rota 22 - Placa 5698UNA 0000902286 - OSADIA Janela de atendimento Grade de aten…" at bounding box center [434, 190] width 869 height 381
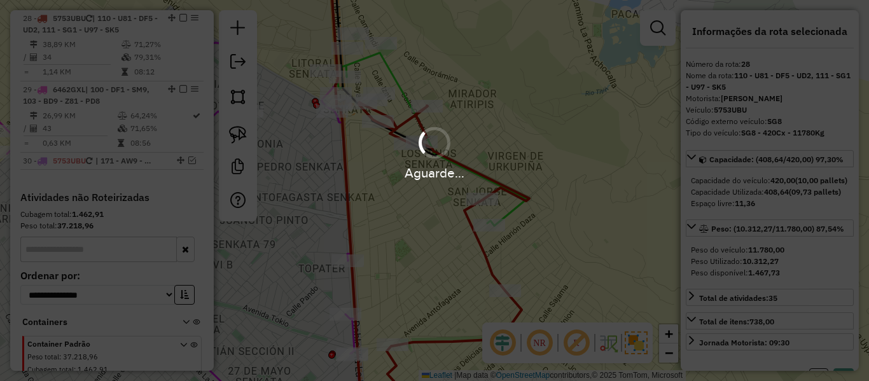
select select "**********"
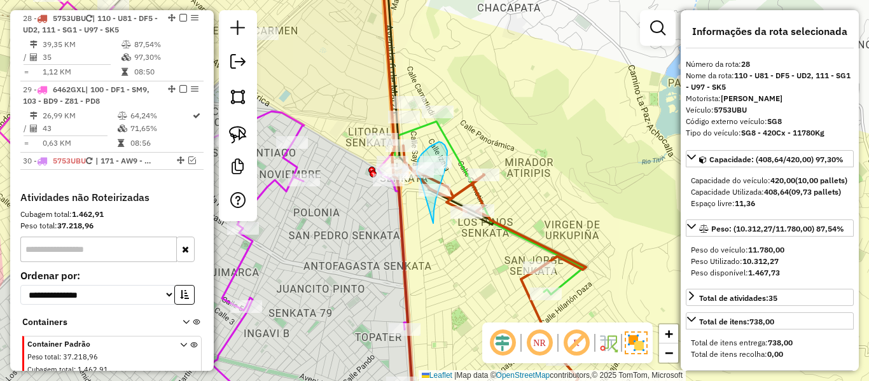
drag, startPoint x: 433, startPoint y: 223, endPoint x: 422, endPoint y: 176, distance: 48.3
click at [421, 177] on div "Janela de atendimento Grade de atendimento Capacidade Transportadoras Veículos …" at bounding box center [434, 190] width 869 height 381
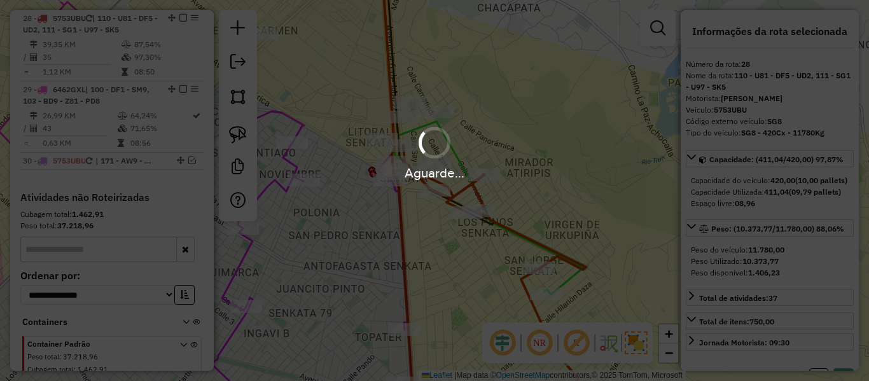
select select "**********"
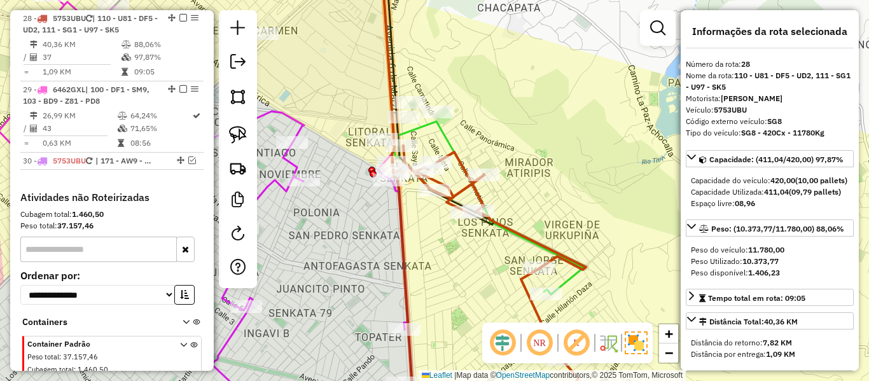
drag, startPoint x: 617, startPoint y: 289, endPoint x: 570, endPoint y: 191, distance: 108.1
click at [571, 196] on div "Janela de atendimento Grade de atendimento Capacidade Transportadoras Veículos …" at bounding box center [434, 190] width 869 height 381
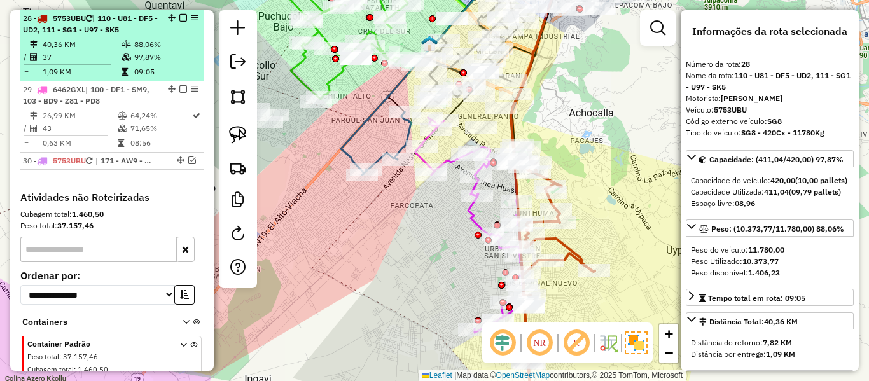
click at [179, 15] on em at bounding box center [183, 18] width 8 height 8
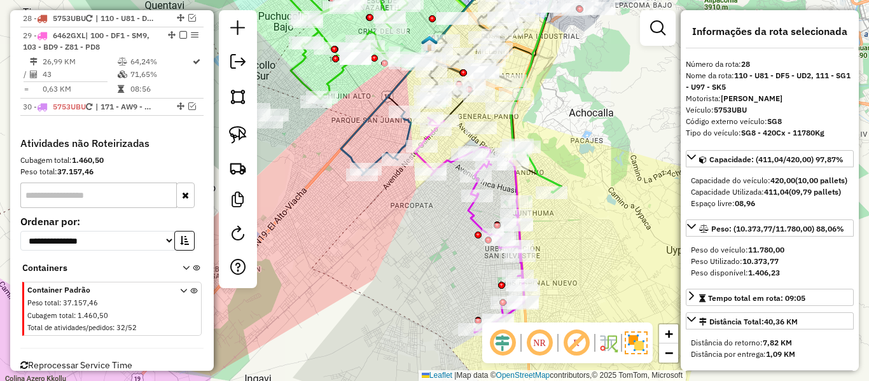
scroll to position [2337, 0]
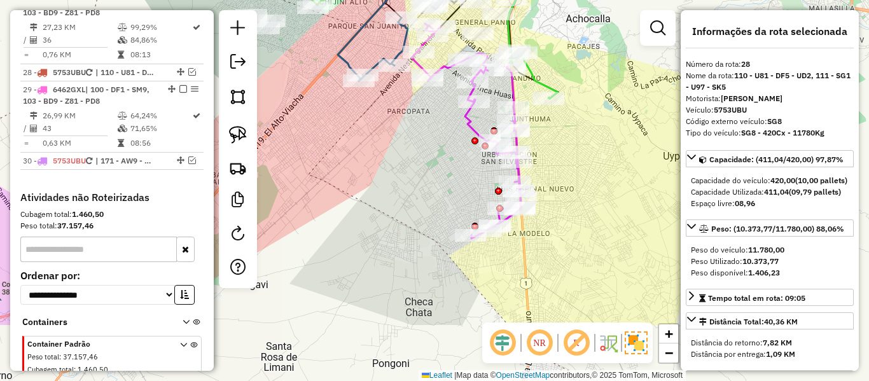
drag, startPoint x: 603, startPoint y: 250, endPoint x: 604, endPoint y: 205, distance: 45.2
click at [604, 205] on div "Janela de atendimento Grade de atendimento Capacidade Transportadoras Veículos …" at bounding box center [434, 190] width 869 height 381
click at [466, 124] on icon at bounding box center [466, 131] width 109 height 215
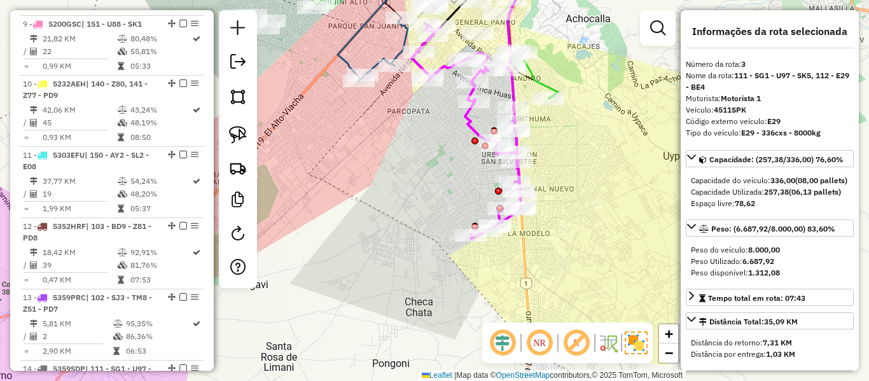
scroll to position [655, 0]
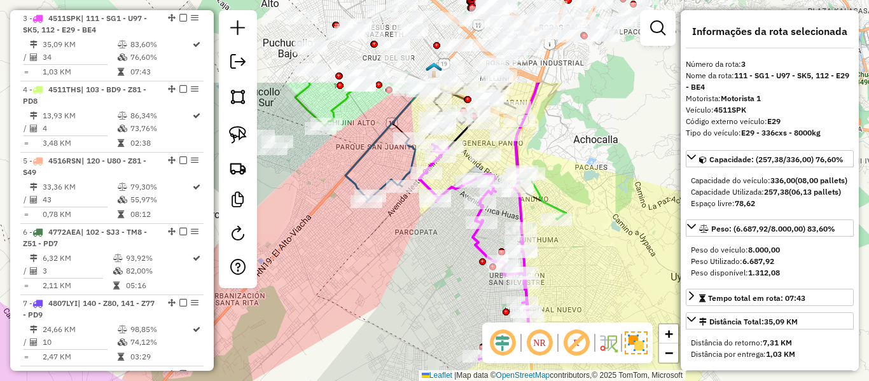
drag, startPoint x: 466, startPoint y: 124, endPoint x: 476, endPoint y: 242, distance: 118.1
click at [475, 251] on icon at bounding box center [473, 251] width 109 height 215
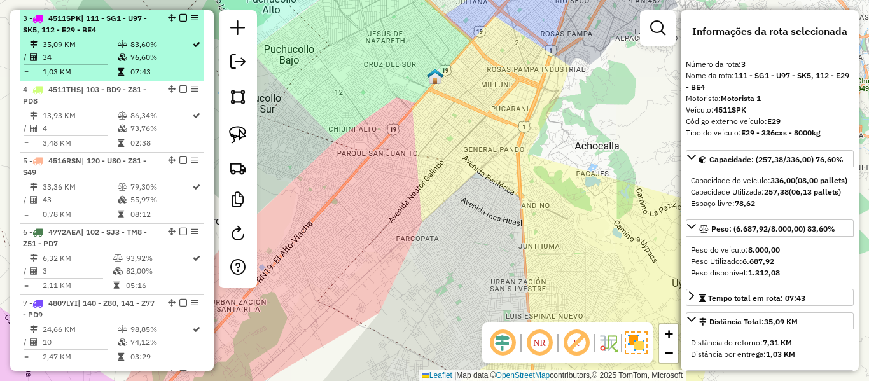
click at [126, 45] on td at bounding box center [123, 44] width 13 height 13
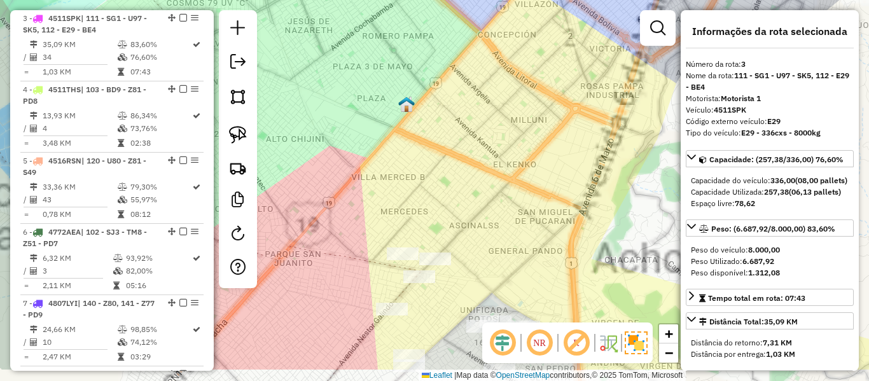
drag, startPoint x: 548, startPoint y: 160, endPoint x: 512, endPoint y: 86, distance: 81.9
click at [512, 86] on div "Janela de atendimento Grade de atendimento Capacidade Transportadoras Veículos …" at bounding box center [434, 190] width 869 height 381
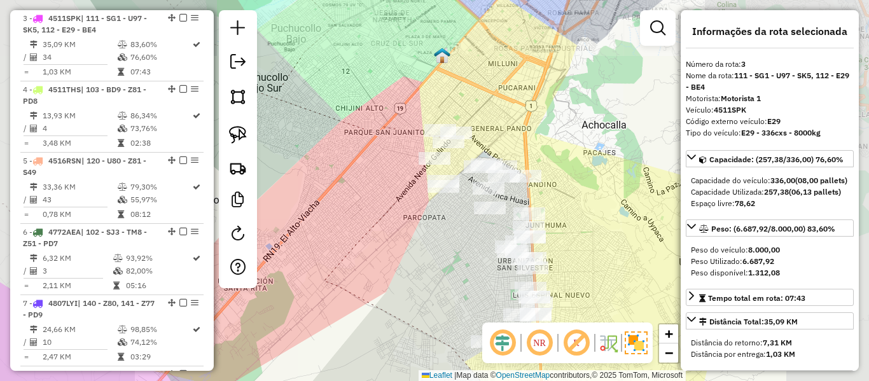
click at [536, 123] on div "Janela de atendimento Grade de atendimento Capacidade Transportadoras Veículos …" at bounding box center [434, 190] width 869 height 381
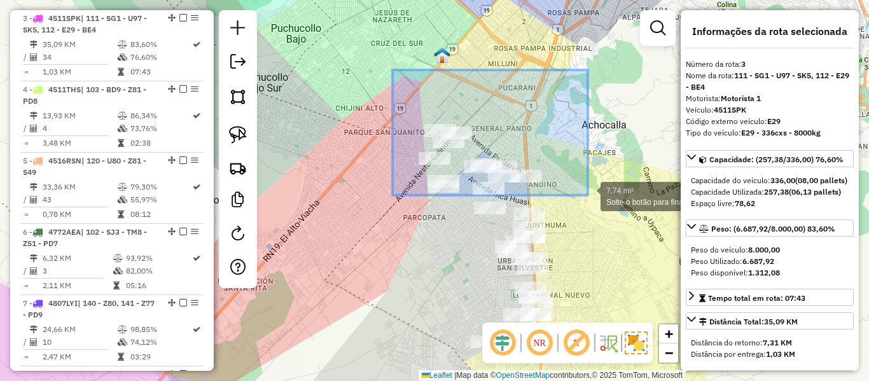
drag, startPoint x: 402, startPoint y: 88, endPoint x: 592, endPoint y: 197, distance: 218.8
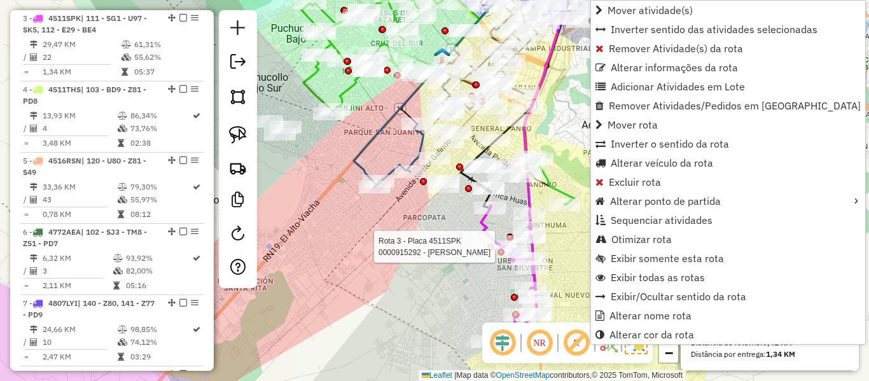
click at [492, 235] on icon at bounding box center [509, 274] width 56 height 139
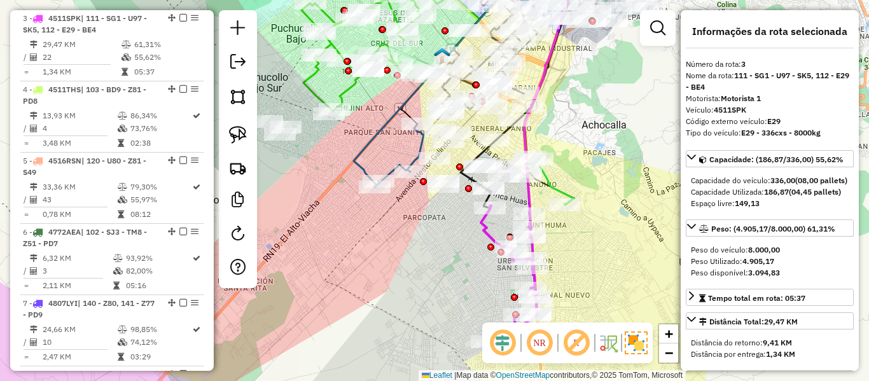
drag, startPoint x: 496, startPoint y: 234, endPoint x: 489, endPoint y: 232, distance: 7.4
click at [495, 233] on icon at bounding box center [509, 274] width 56 height 139
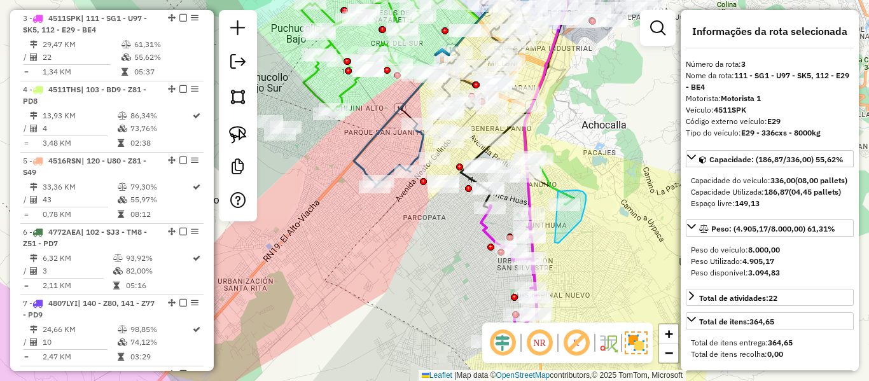
click at [536, 212] on div "Janela de atendimento Grade de atendimento Capacidade Transportadoras Veículos …" at bounding box center [434, 190] width 869 height 381
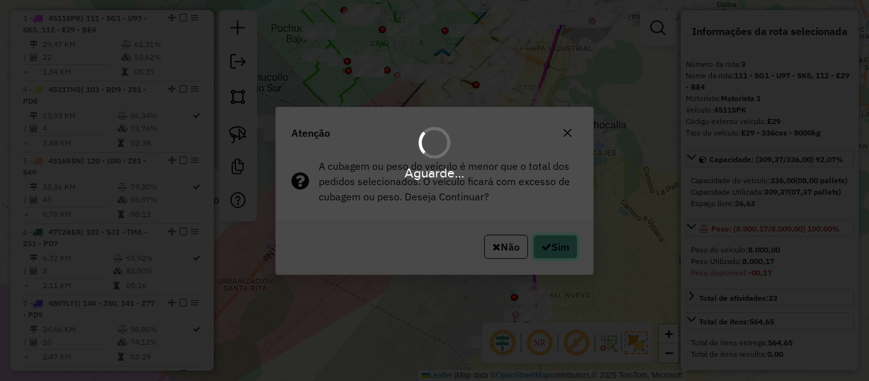
click at [537, 237] on button "Sim" at bounding box center [555, 247] width 45 height 24
select select "**********"
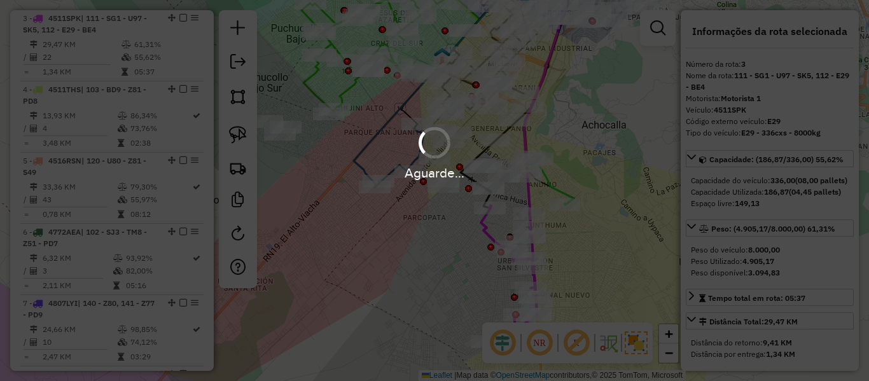
click at [547, 245] on div "Aguarde..." at bounding box center [434, 190] width 869 height 381
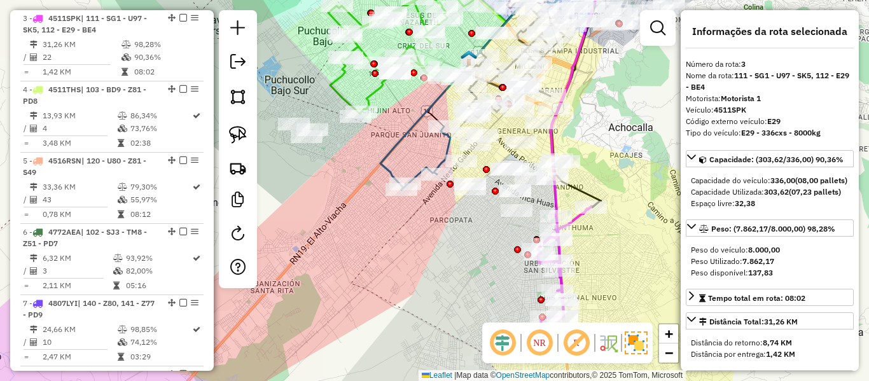
click at [578, 219] on icon at bounding box center [552, 277] width 77 height 141
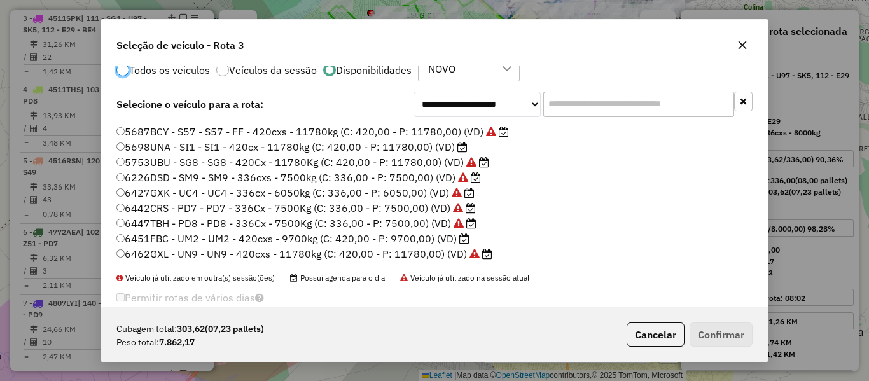
scroll to position [50, 0]
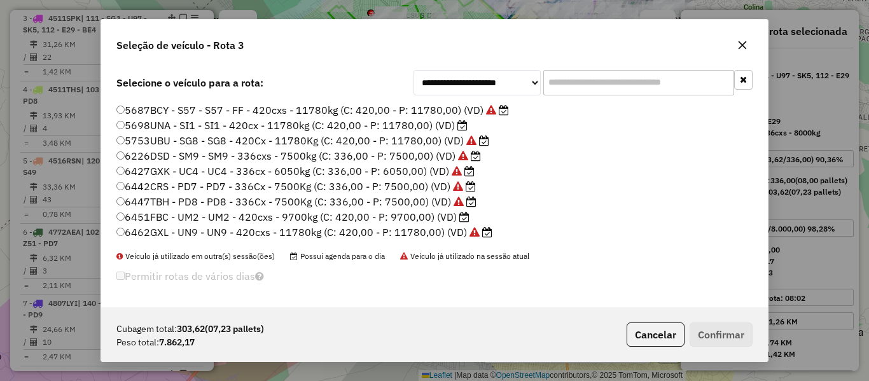
click at [443, 123] on label "5698UNA - SI1 - SI1 - 420cx - 11780kg (C: 420,00 - P: 11780,00) (VD)" at bounding box center [291, 125] width 351 height 15
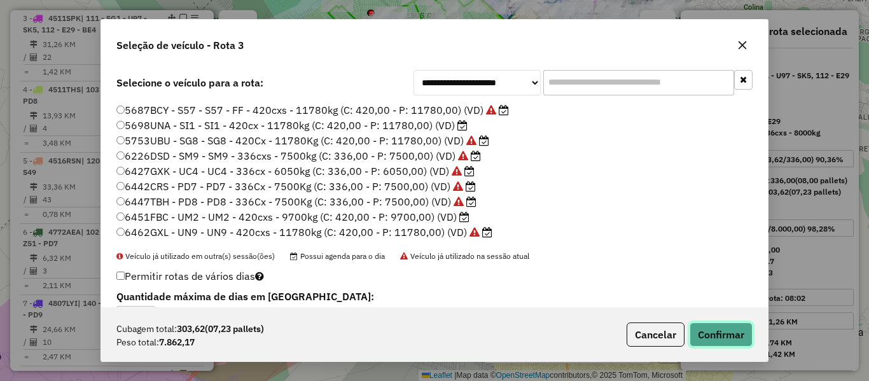
click at [706, 332] on button "Confirmar" at bounding box center [721, 335] width 63 height 24
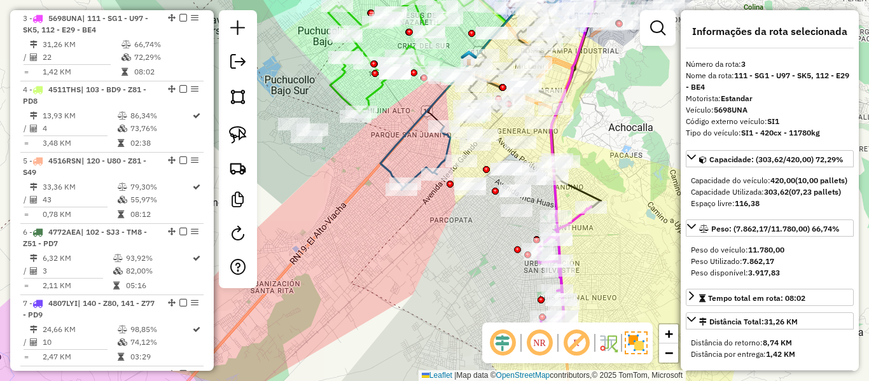
click at [580, 219] on icon at bounding box center [552, 277] width 77 height 141
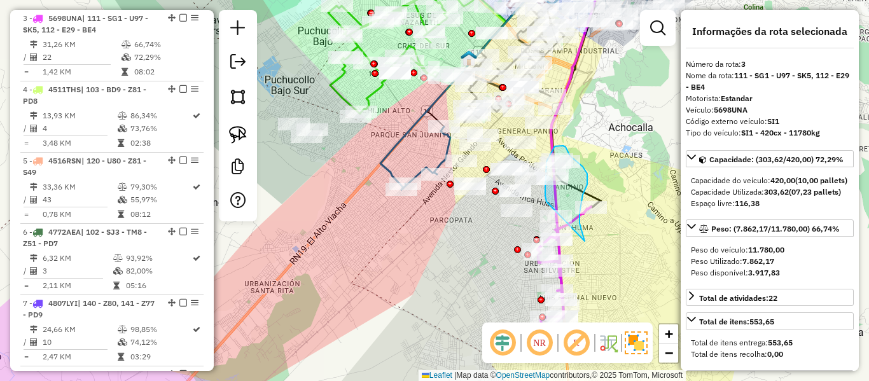
drag, startPoint x: 585, startPoint y: 241, endPoint x: 550, endPoint y: 204, distance: 50.9
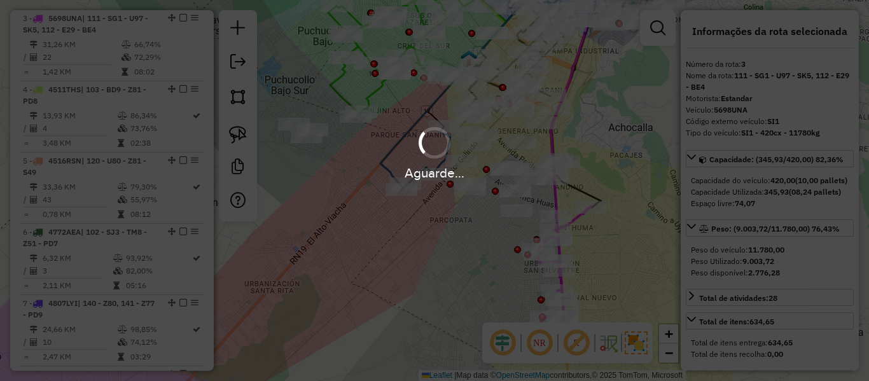
select select "**********"
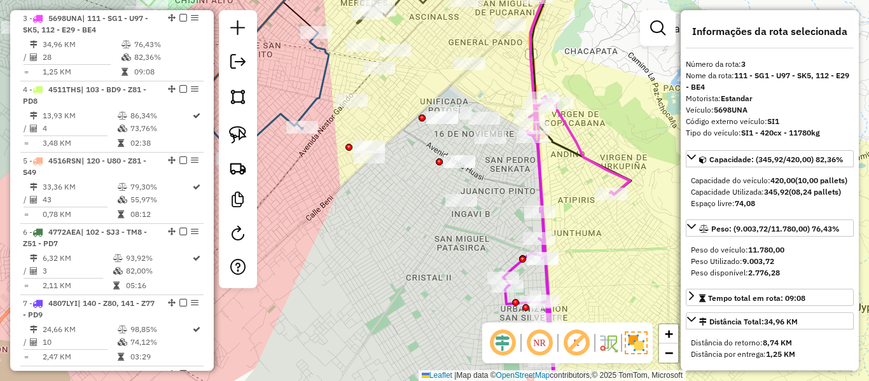
click at [597, 168] on icon at bounding box center [566, 258] width 127 height 323
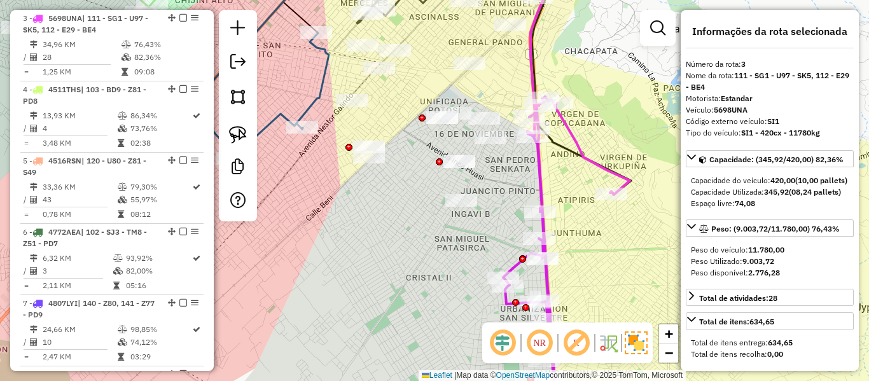
drag, startPoint x: 571, startPoint y: 172, endPoint x: 590, endPoint y: 176, distance: 20.1
click at [591, 176] on div "Janela de atendimento Grade de atendimento Capacidade Transportadoras Veículos …" at bounding box center [434, 190] width 869 height 381
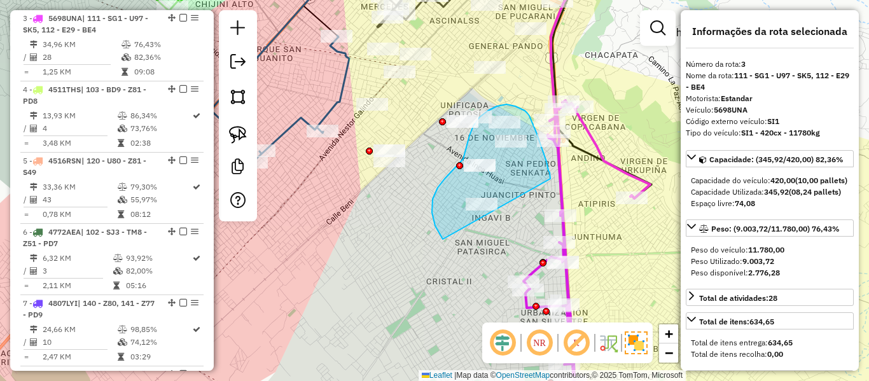
drag, startPoint x: 547, startPoint y: 165, endPoint x: 484, endPoint y: 258, distance: 112.7
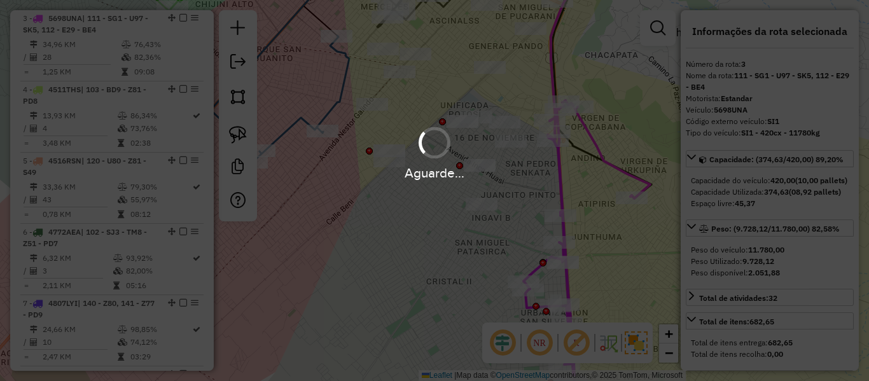
select select "**********"
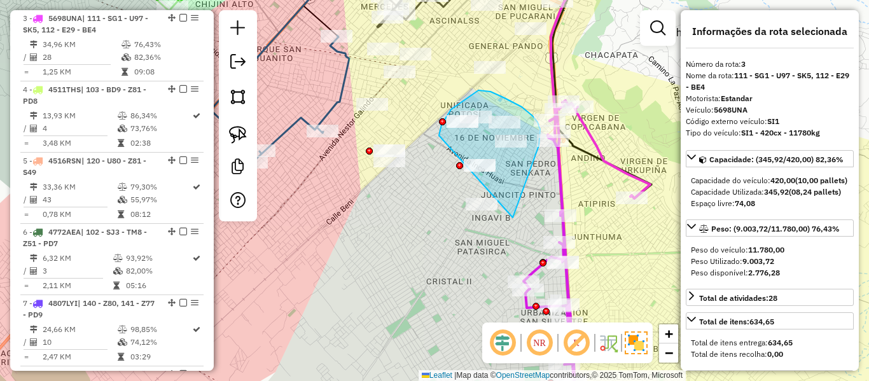
drag, startPoint x: 519, startPoint y: 198, endPoint x: 496, endPoint y: 254, distance: 59.9
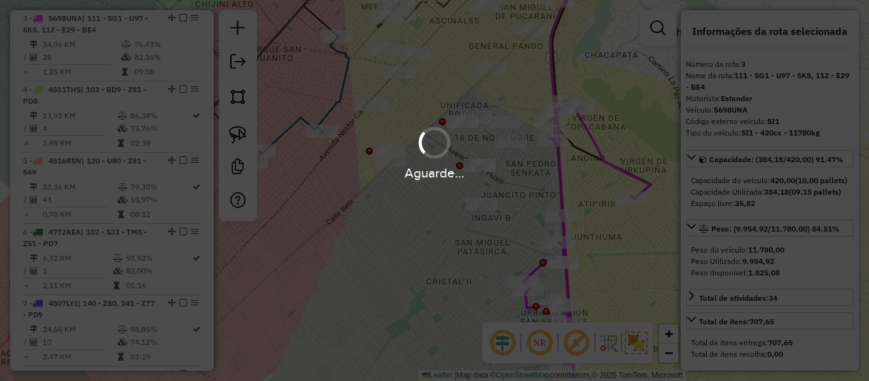
select select "**********"
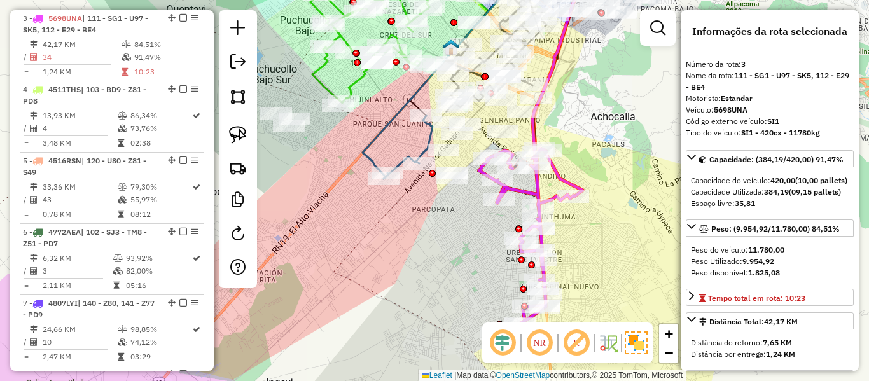
click at [555, 174] on icon at bounding box center [531, 242] width 104 height 188
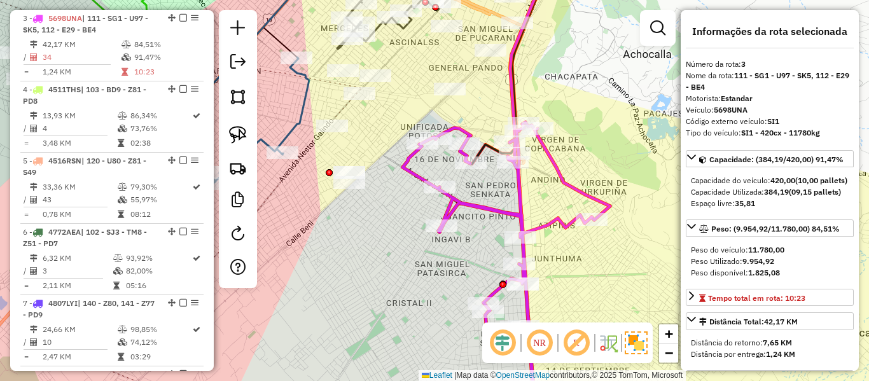
click at [557, 174] on icon at bounding box center [506, 270] width 207 height 297
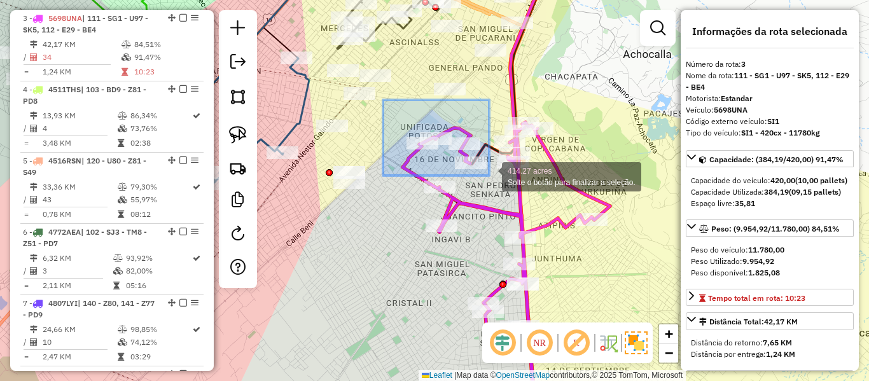
drag, startPoint x: 386, startPoint y: 101, endPoint x: 489, endPoint y: 176, distance: 127.1
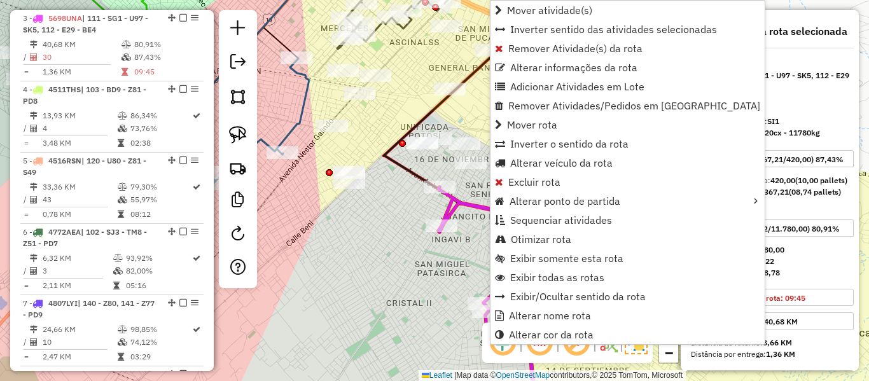
click at [461, 205] on icon at bounding box center [524, 270] width 172 height 297
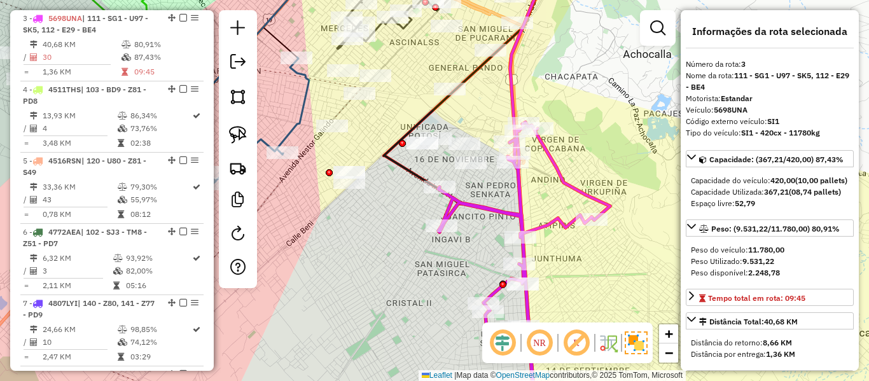
click at [461, 205] on icon at bounding box center [524, 270] width 172 height 297
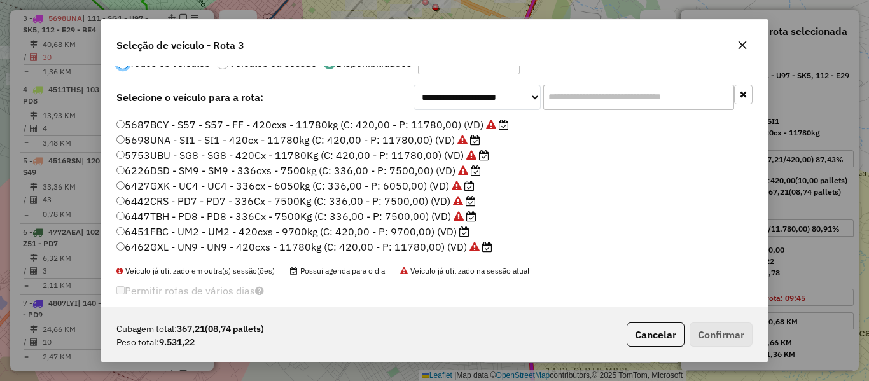
scroll to position [50, 0]
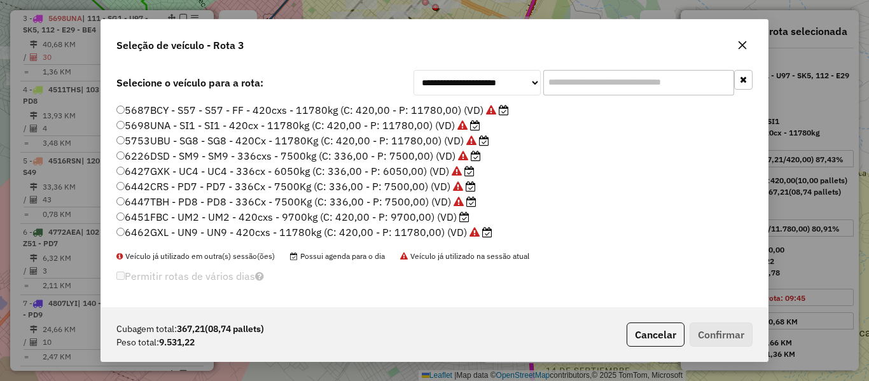
click at [423, 219] on label "6451FBC - UM2 - UM2 - 420cxs - 9700kg (C: 420,00 - P: 9700,00) (VD)" at bounding box center [292, 216] width 353 height 15
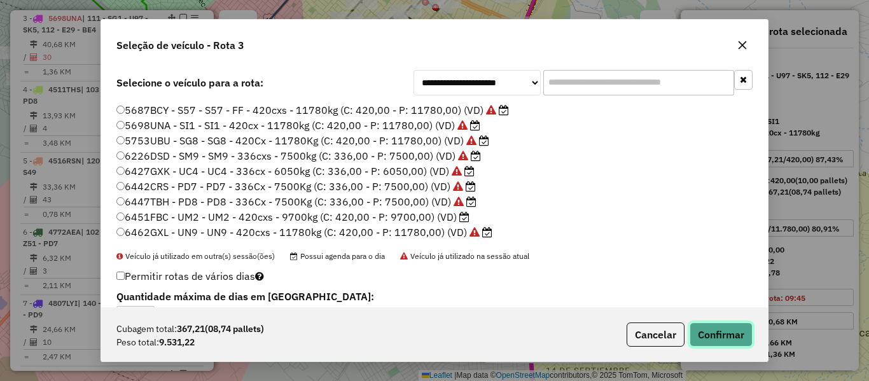
click at [715, 327] on button "Confirmar" at bounding box center [721, 335] width 63 height 24
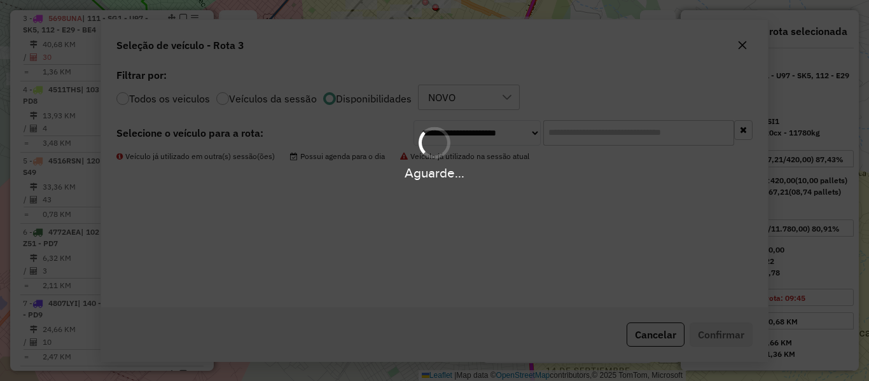
scroll to position [0, 0]
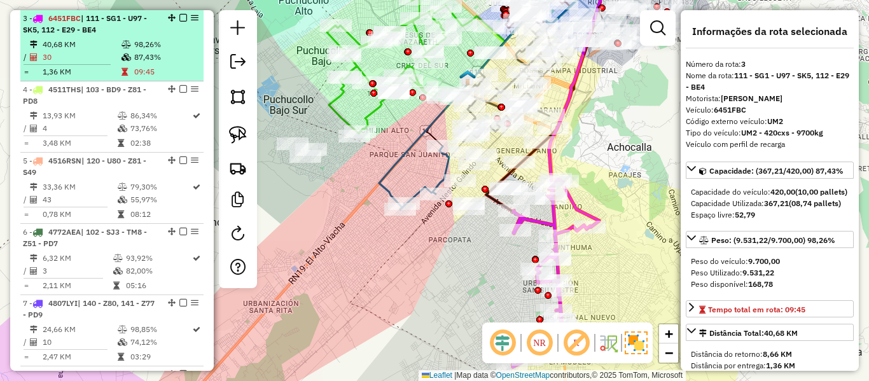
click at [180, 18] on em at bounding box center [183, 18] width 8 height 8
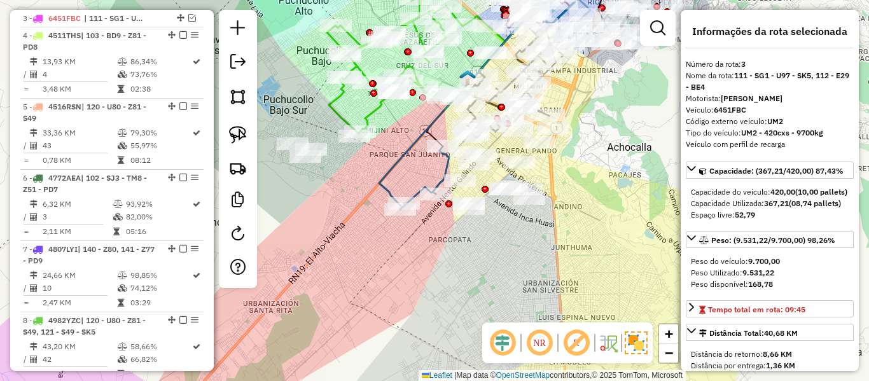
scroll to position [601, 0]
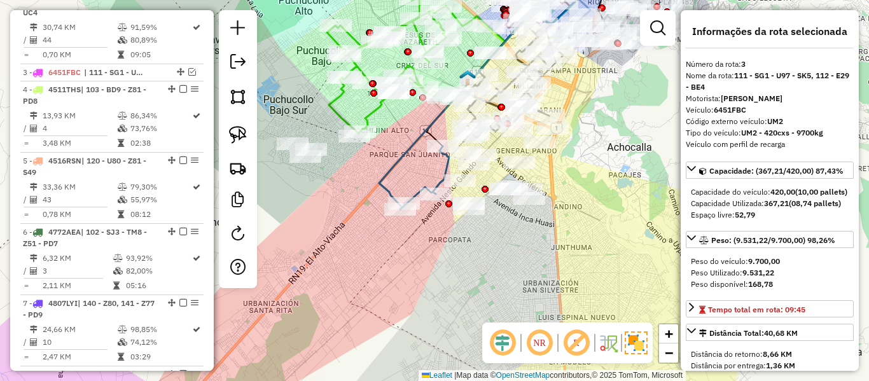
click at [503, 267] on div "Janela de atendimento Grade de atendimento Capacidade Transportadoras Veículos …" at bounding box center [434, 190] width 869 height 381
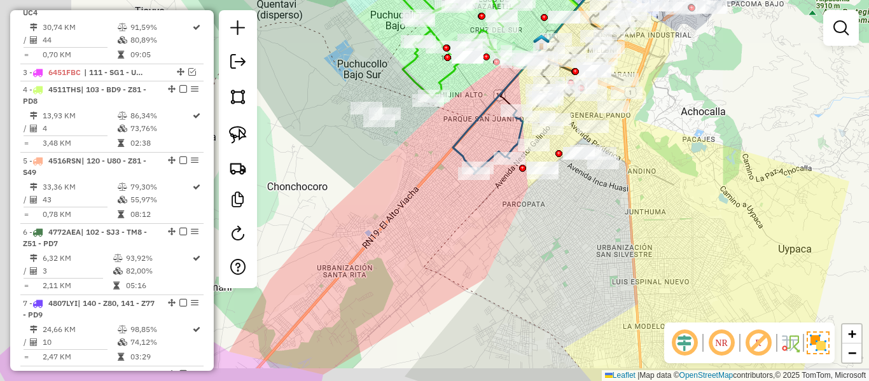
drag, startPoint x: 576, startPoint y: 240, endPoint x: 627, endPoint y: 227, distance: 53.1
click at [627, 227] on div "Janela de atendimento Grade de atendimento Capacidade Transportadoras Veículos …" at bounding box center [434, 190] width 869 height 381
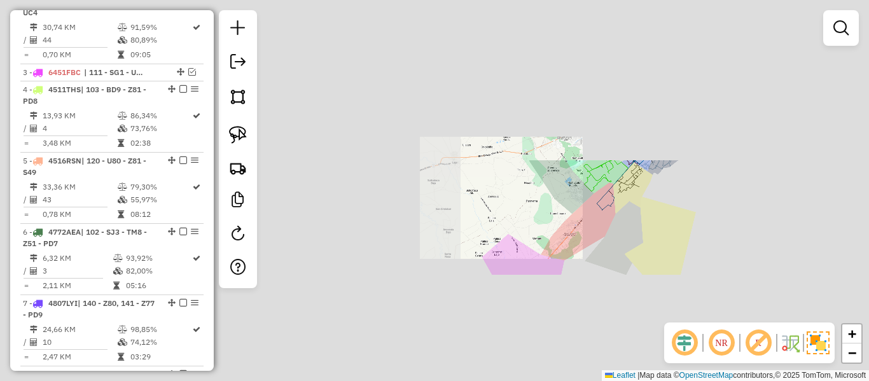
drag, startPoint x: 612, startPoint y: 235, endPoint x: 571, endPoint y: 237, distance: 40.8
click at [611, 235] on div "Janela de atendimento Grade de atendimento Capacidade Transportadoras Veículos …" at bounding box center [434, 190] width 869 height 381
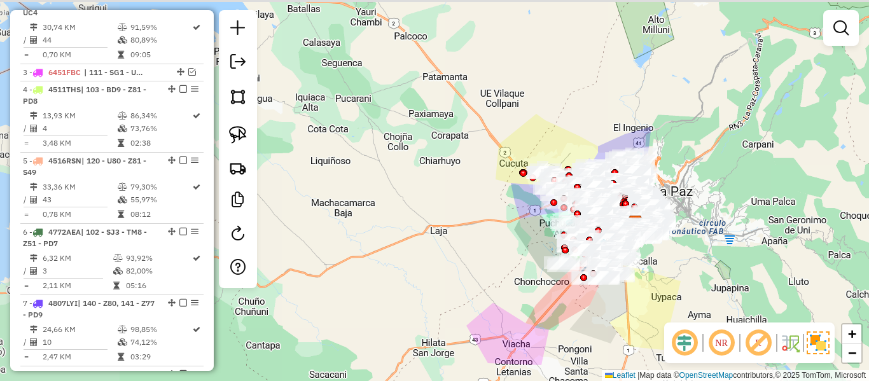
drag, startPoint x: 571, startPoint y: 237, endPoint x: 562, endPoint y: 209, distance: 29.4
click at [553, 326] on div "Janela de atendimento Grade de atendimento Capacidade Transportadoras Veículos …" at bounding box center [434, 190] width 869 height 381
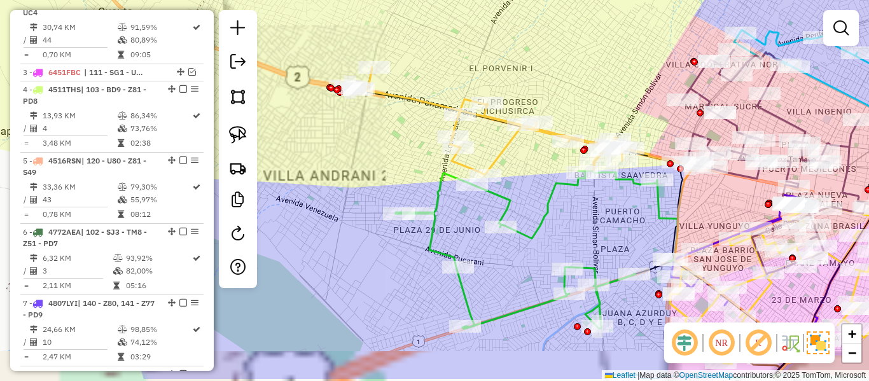
drag, startPoint x: 560, startPoint y: 204, endPoint x: 504, endPoint y: 148, distance: 79.6
click at [504, 148] on div "Janela de atendimento Grade de atendimento Capacidade Transportadoras Veículos …" at bounding box center [434, 190] width 869 height 381
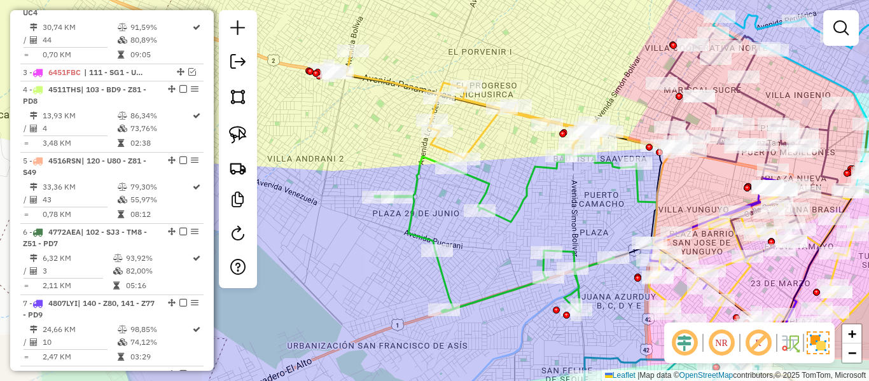
click at [531, 187] on icon at bounding box center [516, 234] width 282 height 158
select select "**********"
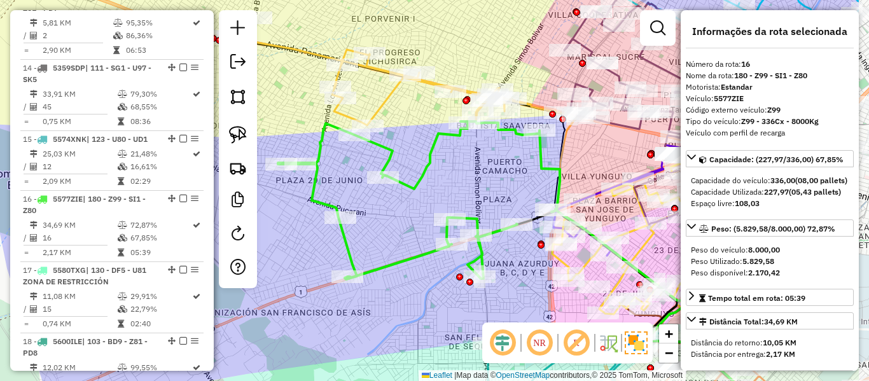
scroll to position [1505, 0]
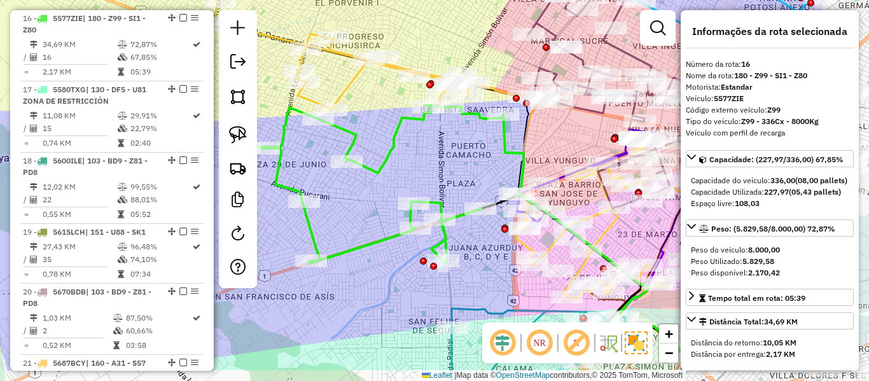
drag, startPoint x: 508, startPoint y: 198, endPoint x: 414, endPoint y: 163, distance: 100.4
click at [414, 163] on div "Janela de atendimento Grade de atendimento Capacidade Transportadoras Veículos …" at bounding box center [434, 190] width 869 height 381
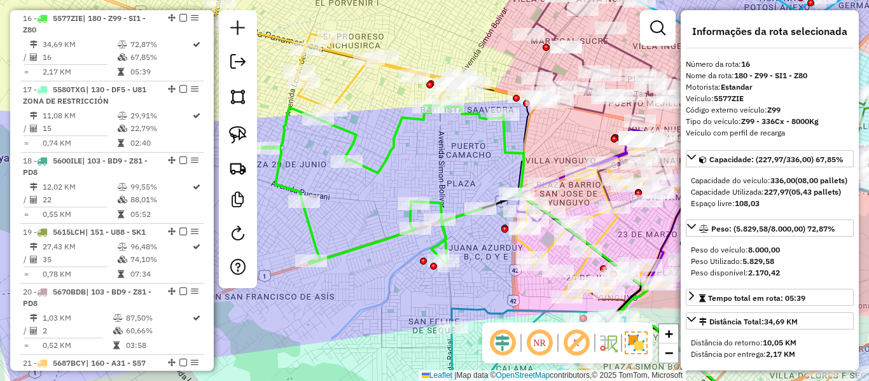
click at [396, 141] on icon at bounding box center [383, 185] width 282 height 158
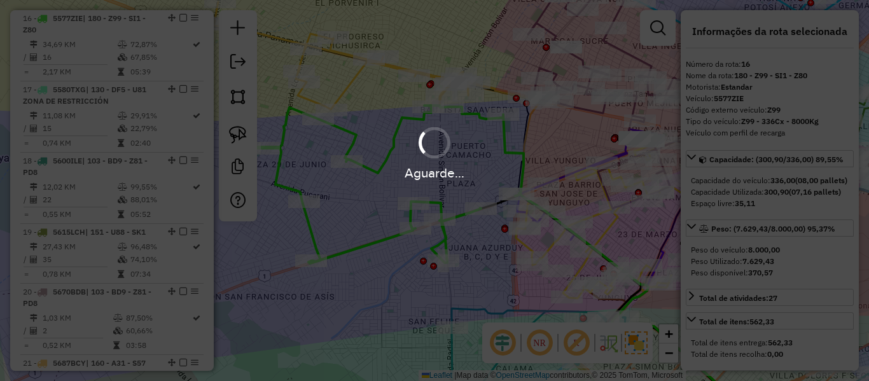
select select "**********"
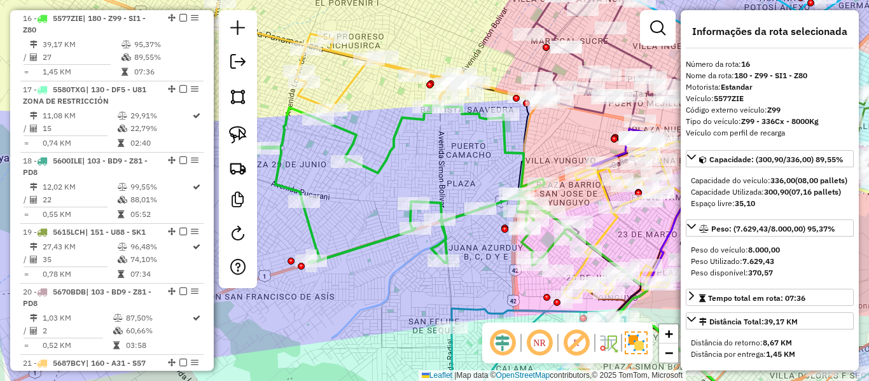
click at [148, 50] on td "95,37%" at bounding box center [166, 44] width 64 height 13
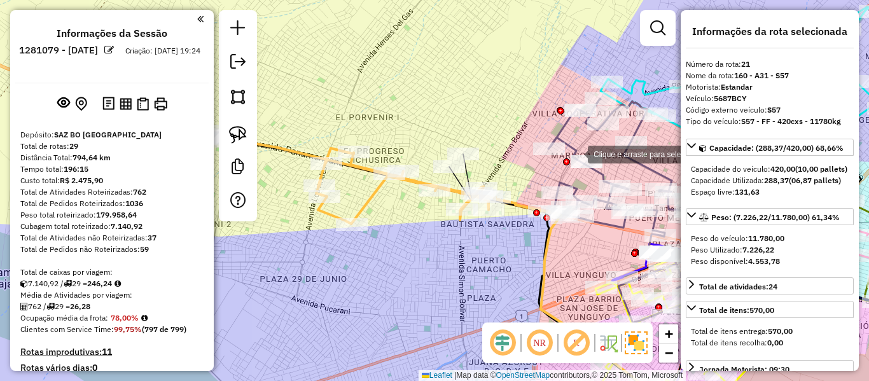
scroll to position [1795, 0]
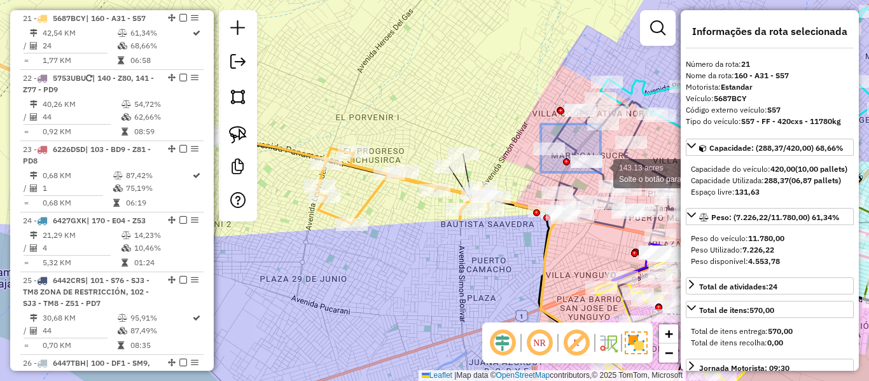
drag, startPoint x: 541, startPoint y: 124, endPoint x: 606, endPoint y: 174, distance: 82.1
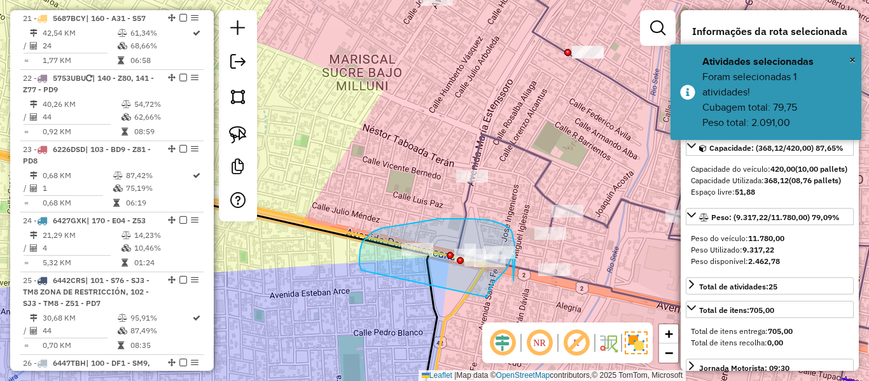
drag, startPoint x: 487, startPoint y: 297, endPoint x: 376, endPoint y: 274, distance: 113.0
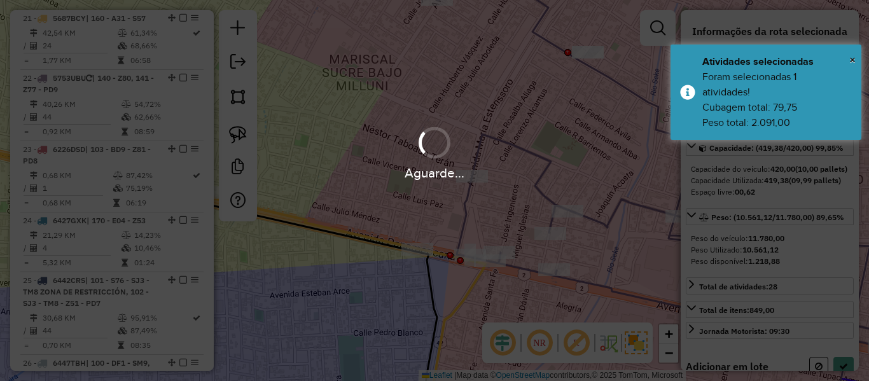
select select "**********"
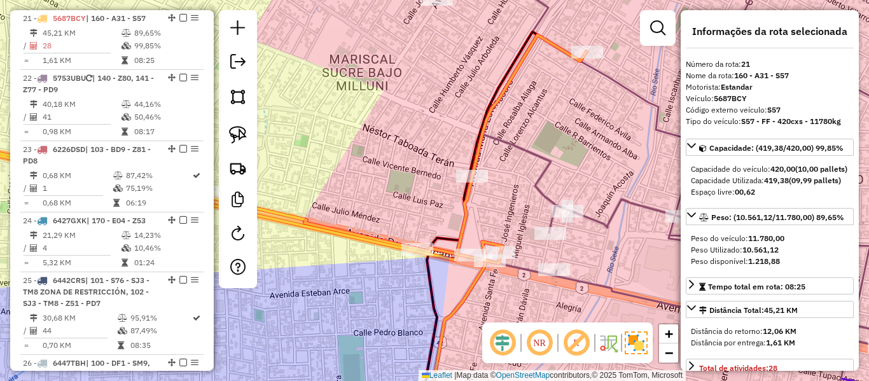
click at [340, 235] on icon at bounding box center [250, 160] width 674 height 250
click at [342, 233] on icon at bounding box center [250, 160] width 674 height 250
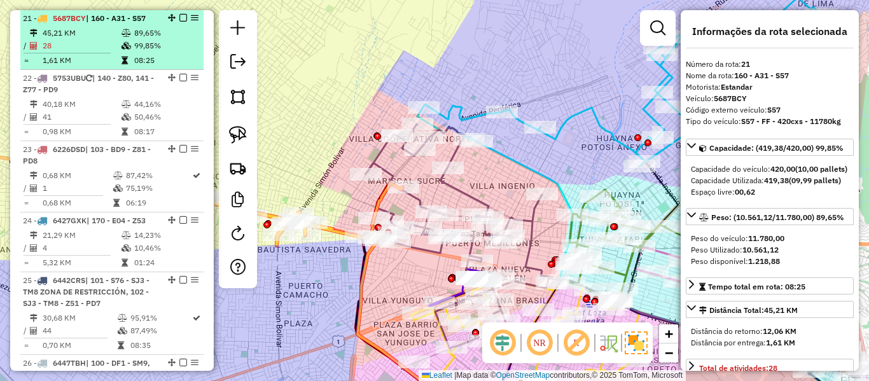
click at [181, 17] on em at bounding box center [183, 18] width 8 height 8
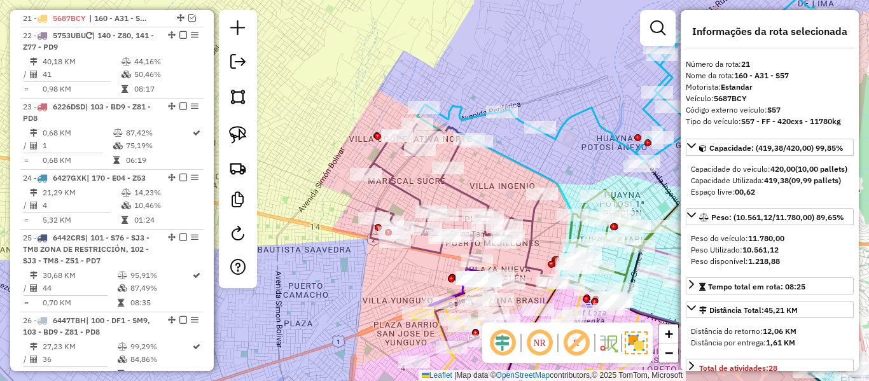
scroll to position [1753, 0]
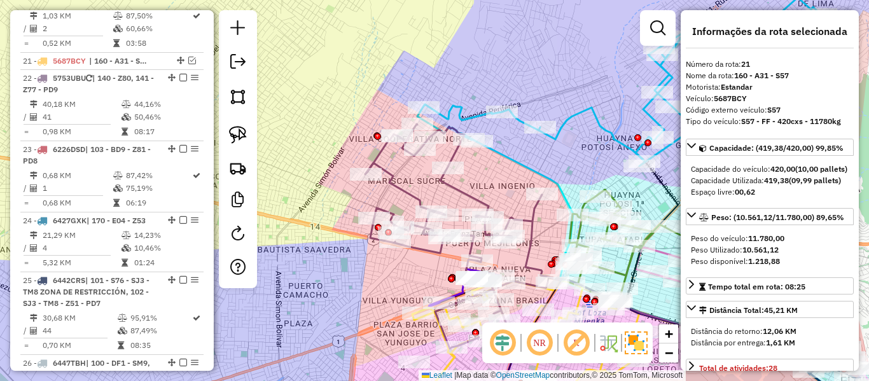
click at [361, 198] on div "Janela de atendimento Grade de atendimento Capacidade Transportadoras Veículos …" at bounding box center [434, 190] width 869 height 381
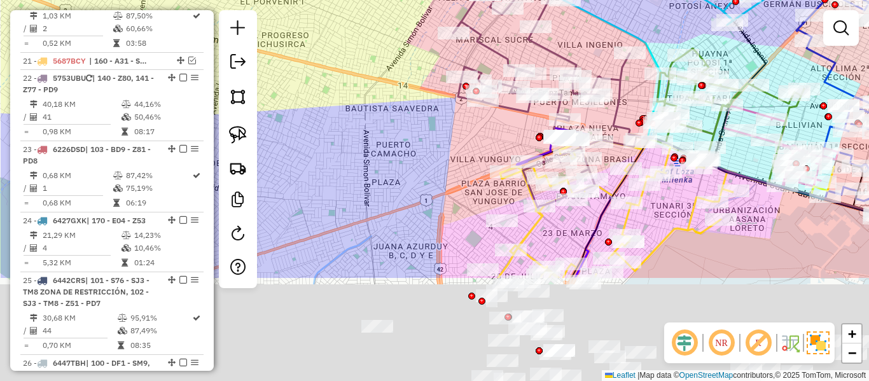
drag, startPoint x: 344, startPoint y: 231, endPoint x: 432, endPoint y: 89, distance: 166.8
click at [432, 89] on div "Janela de atendimento Grade de atendimento Capacidade Transportadoras Veículos …" at bounding box center [434, 190] width 869 height 381
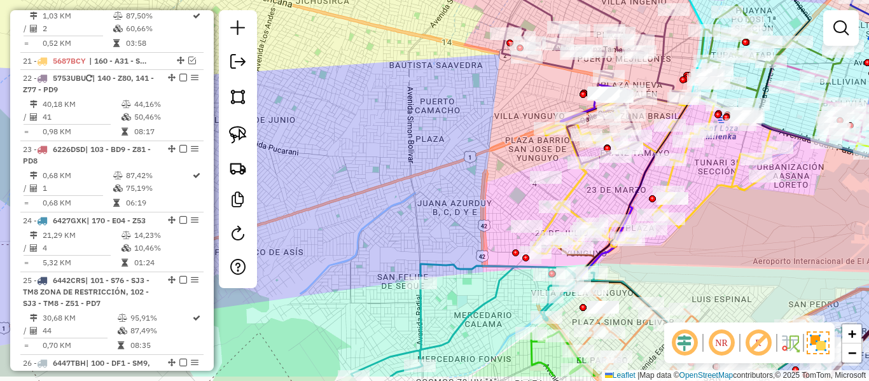
drag, startPoint x: 432, startPoint y: 163, endPoint x: 476, endPoint y: 121, distance: 61.2
click at [476, 121] on div "Janela de atendimento Grade de atendimento Capacidade Transportadoras Veículos …" at bounding box center [434, 190] width 869 height 381
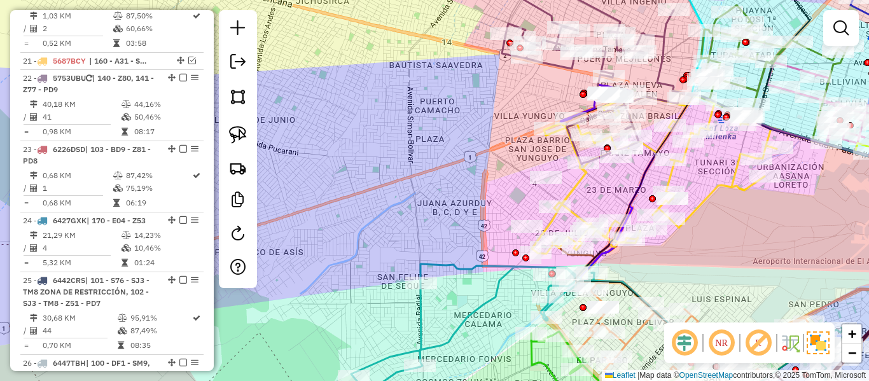
click at [718, 281] on div "Rota 10 - Placa 5232AEH 0000092798 - ELSA Rota 10 - Placa 5232AEH 0000689258 - …" at bounding box center [434, 190] width 869 height 381
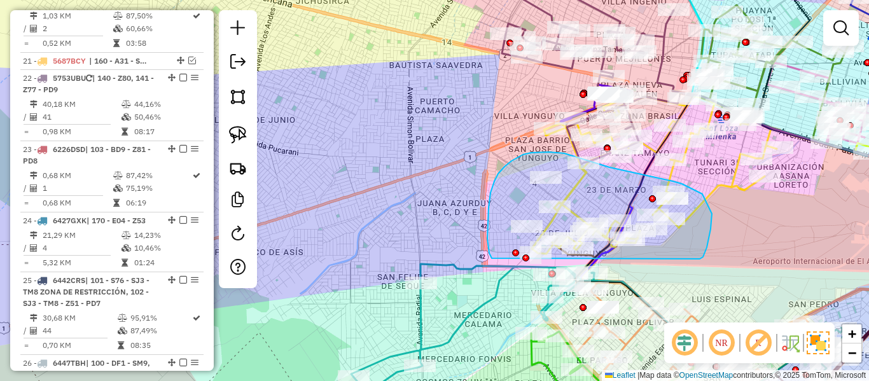
drag, startPoint x: 700, startPoint y: 259, endPoint x: 496, endPoint y: 263, distance: 203.6
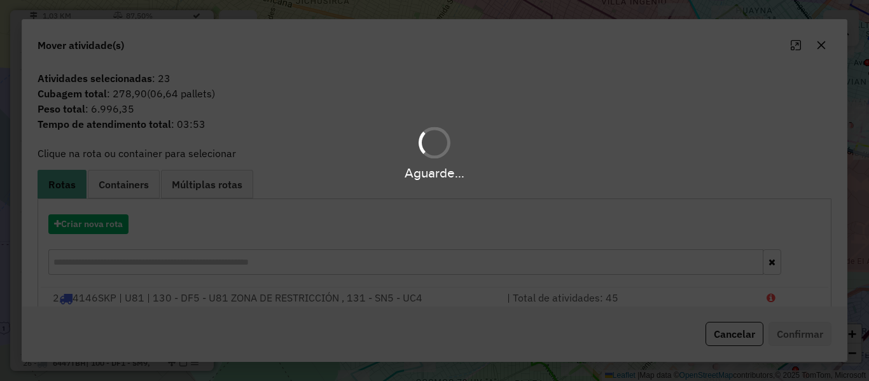
click at [79, 223] on div "Aguarde..." at bounding box center [434, 190] width 869 height 381
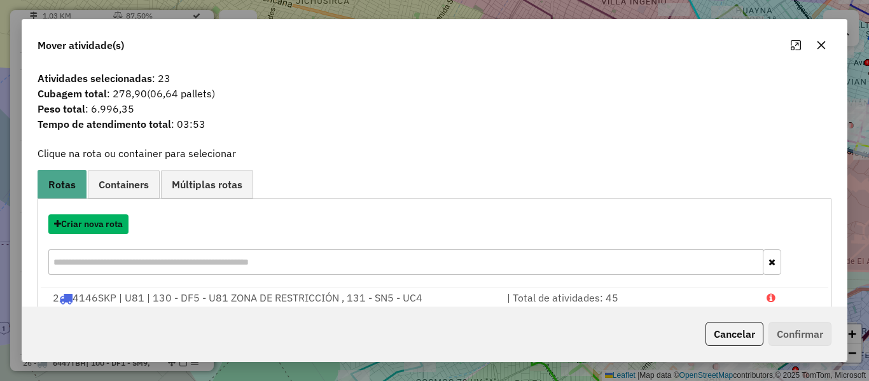
click at [79, 223] on button "Criar nova rota" at bounding box center [88, 224] width 80 height 20
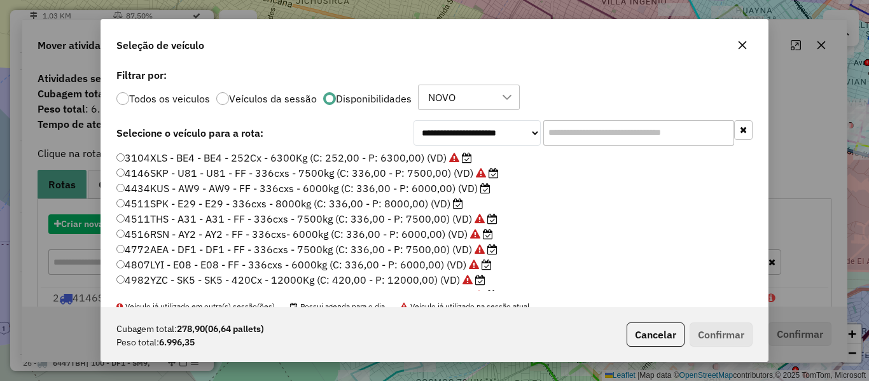
scroll to position [7, 4]
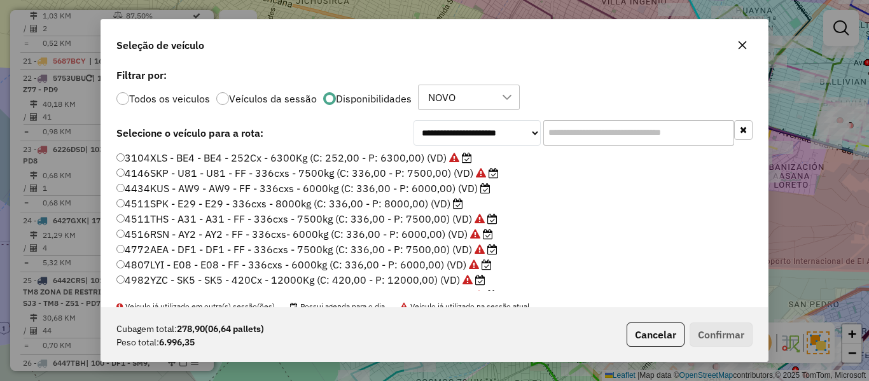
click at [436, 199] on label "4511SPK - E29 - E29 - 336cxs - 8000kg (C: 336,00 - P: 8000,00) (VD)" at bounding box center [289, 203] width 347 height 15
click at [717, 328] on button "Confirmar" at bounding box center [721, 335] width 63 height 24
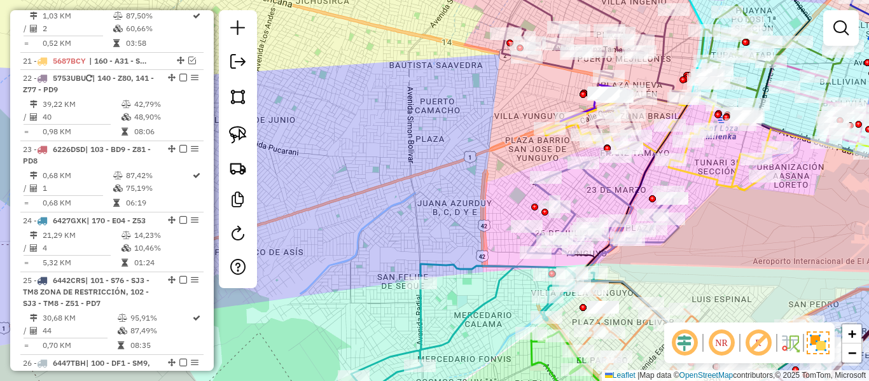
click at [549, 193] on icon at bounding box center [601, 209] width 153 height 94
select select "**********"
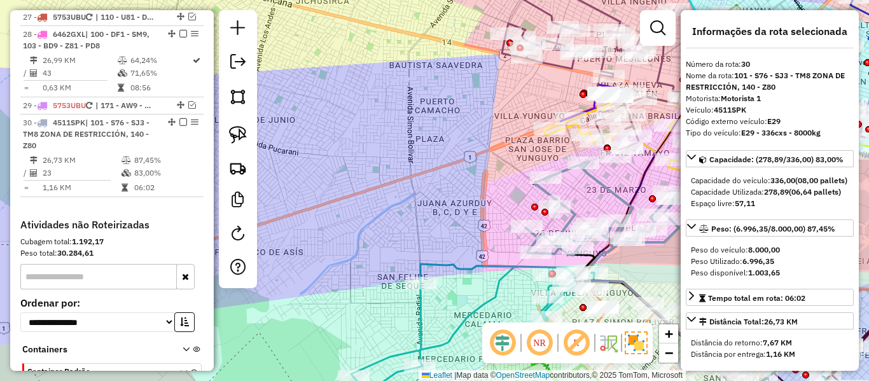
scroll to position [2274, 0]
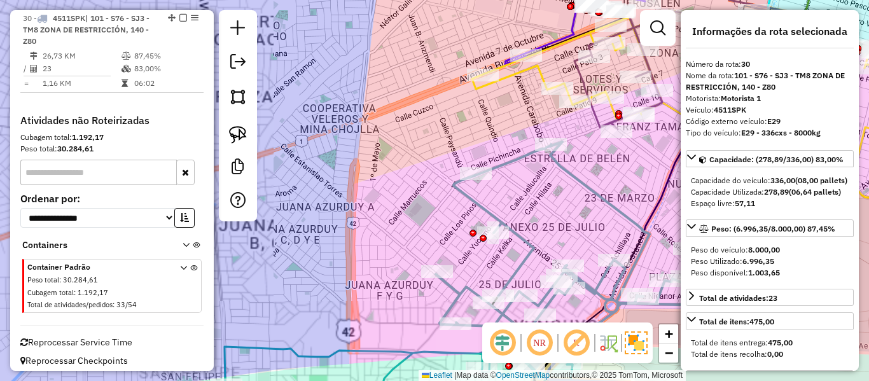
drag, startPoint x: 623, startPoint y: 181, endPoint x: 422, endPoint y: 196, distance: 201.6
click at [422, 196] on div "Janela de atendimento Grade de atendimento Capacidade Transportadoras Veículos …" at bounding box center [434, 190] width 869 height 381
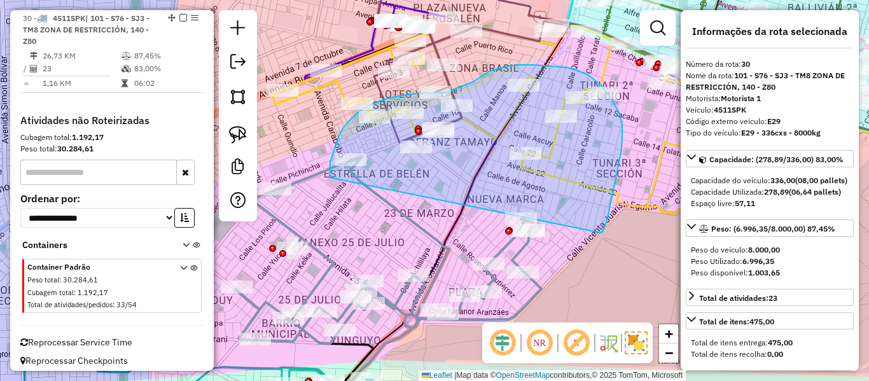
drag, startPoint x: 607, startPoint y: 221, endPoint x: 328, endPoint y: 182, distance: 281.3
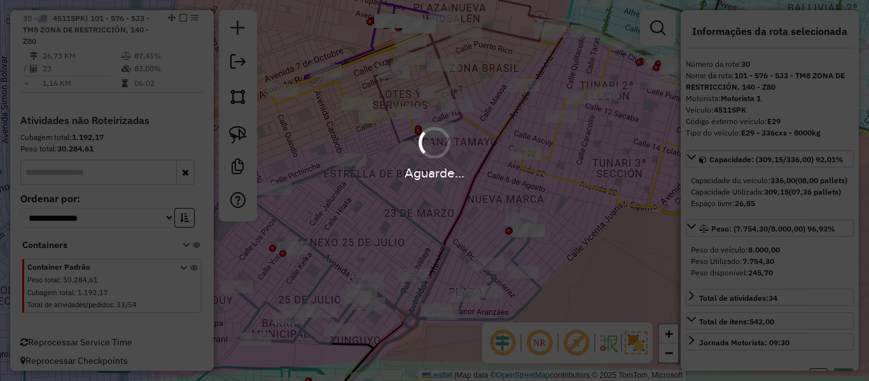
select select "**********"
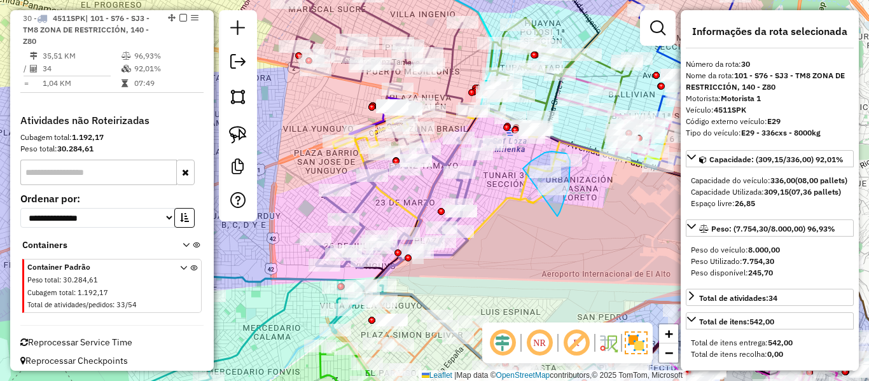
drag, startPoint x: 569, startPoint y: 181, endPoint x: 517, endPoint y: 190, distance: 52.9
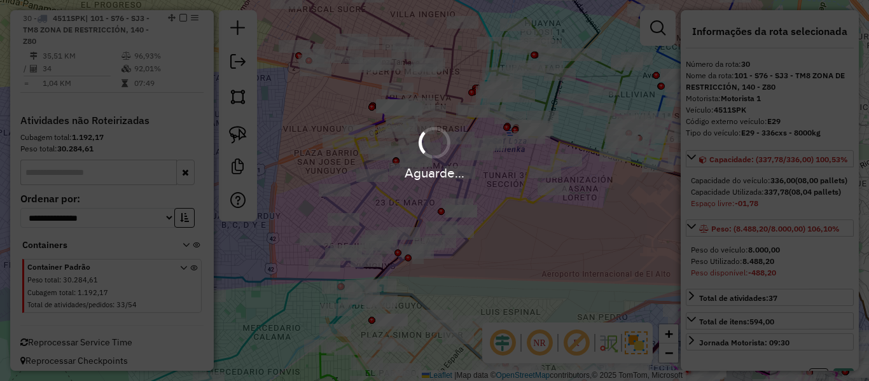
select select "**********"
click at [179, 18] on div "Aguarde..." at bounding box center [434, 190] width 869 height 381
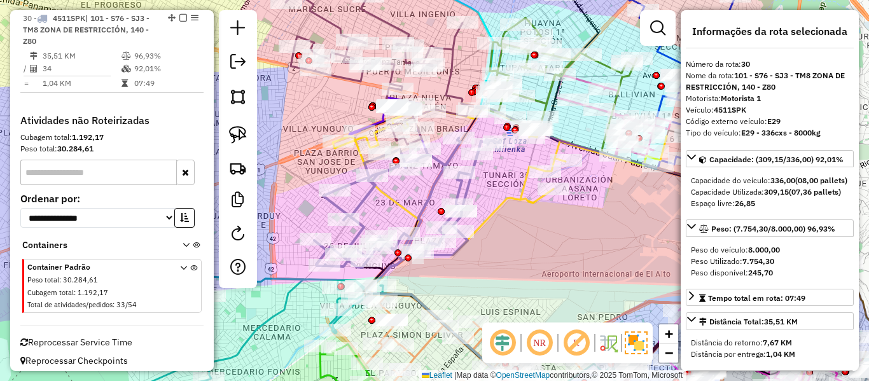
click at [179, 18] on em at bounding box center [183, 18] width 8 height 8
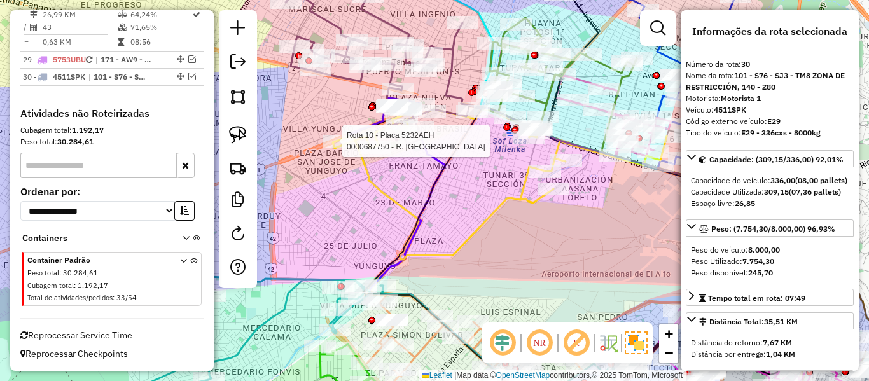
click at [358, 157] on icon at bounding box center [500, 184] width 334 height 152
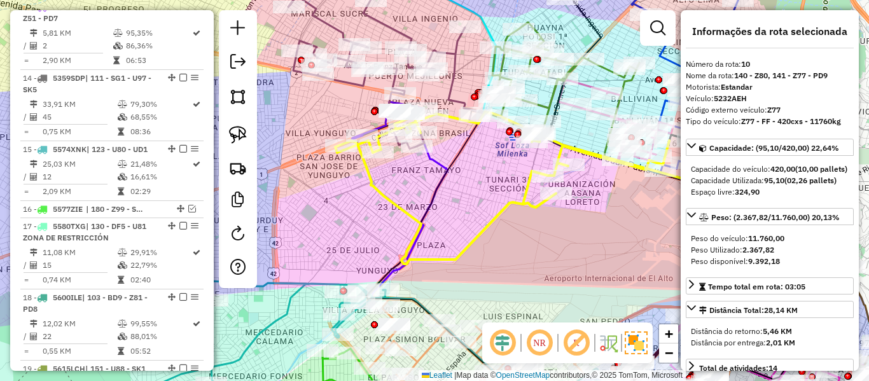
drag, startPoint x: 382, startPoint y: 204, endPoint x: 405, endPoint y: 182, distance: 31.9
click at [385, 206] on icon at bounding box center [502, 188] width 334 height 152
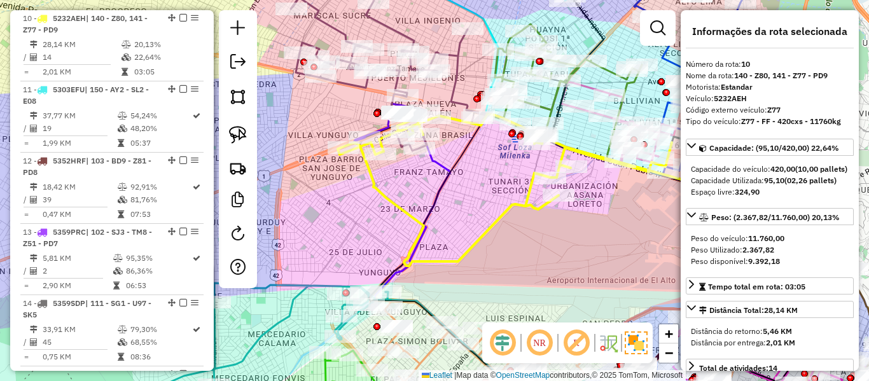
click at [406, 182] on div "Janela de atendimento Grade de atendimento Capacidade Transportadoras Veículos …" at bounding box center [434, 190] width 869 height 381
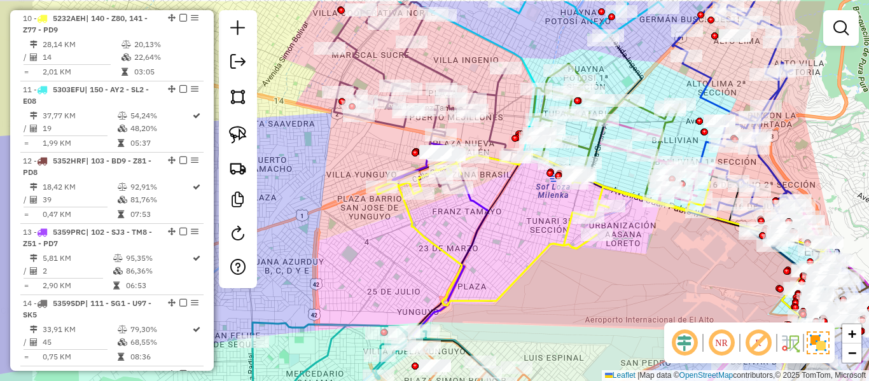
drag, startPoint x: 406, startPoint y: 182, endPoint x: 525, endPoint y: 289, distance: 160.4
click at [529, 290] on div "Janela de atendimento Grade de atendimento Capacidade Transportadoras Veículos …" at bounding box center [434, 190] width 869 height 381
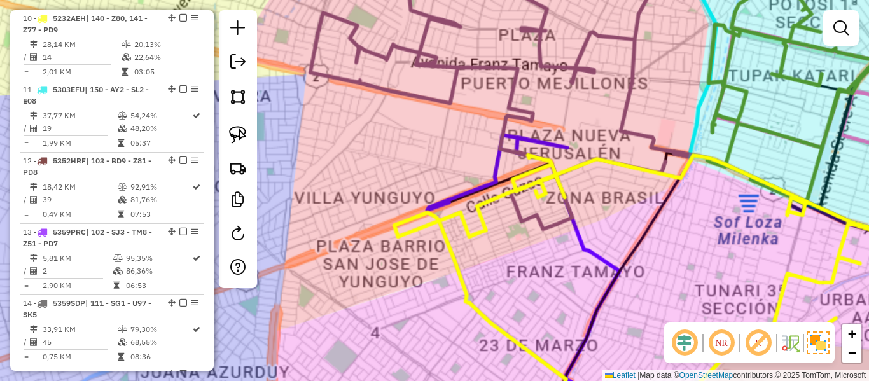
click at [419, 231] on icon at bounding box center [728, 307] width 668 height 304
select select "**********"
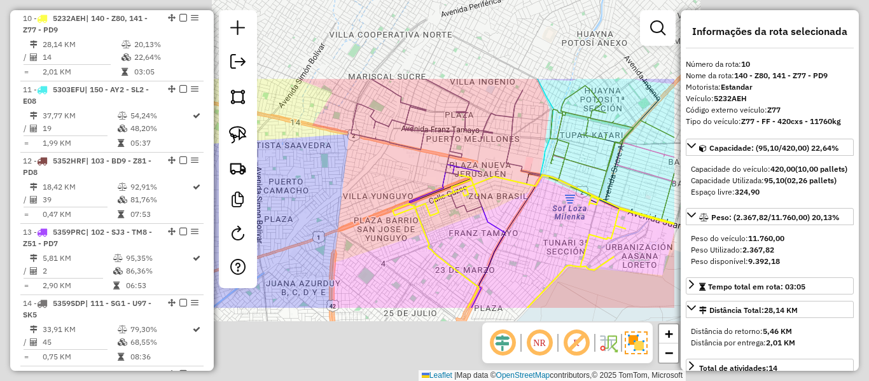
click at [366, 181] on div "Janela de atendimento Grade de atendimento Capacidade Transportadoras Veículos …" at bounding box center [434, 190] width 869 height 381
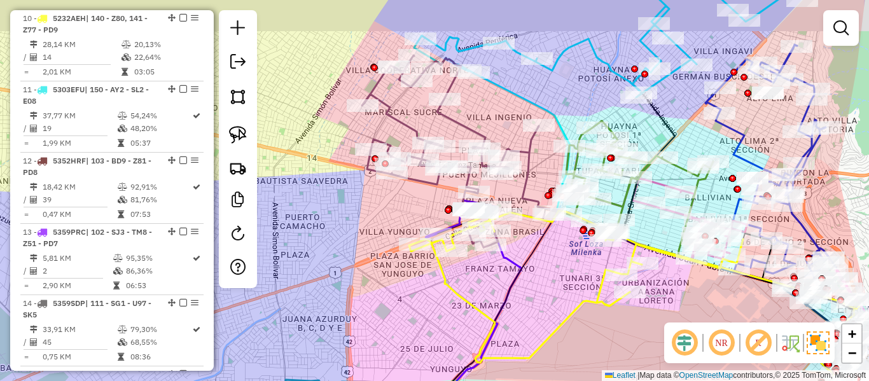
drag, startPoint x: 361, startPoint y: 176, endPoint x: 389, endPoint y: 242, distance: 72.1
click at [389, 242] on div "Janela de atendimento Grade de atendimento Capacidade Transportadoras Veículos …" at bounding box center [434, 190] width 869 height 381
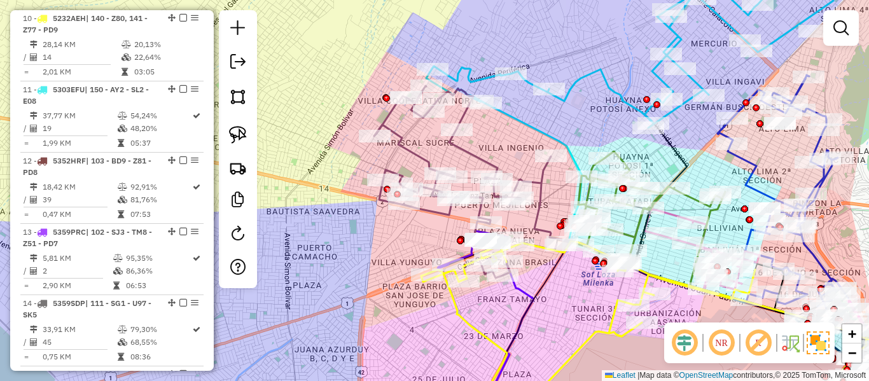
click at [350, 172] on div "Janela de atendimento Grade de atendimento Capacidade Transportadoras Veículos …" at bounding box center [434, 190] width 869 height 381
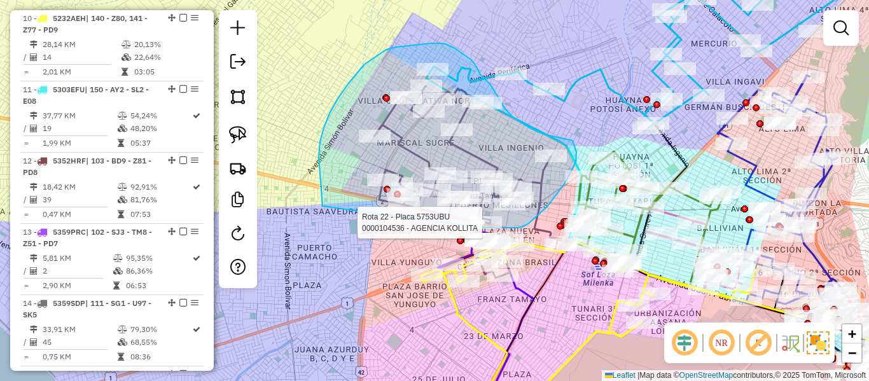
drag, startPoint x: 338, startPoint y: 99, endPoint x: 441, endPoint y: 225, distance: 163.6
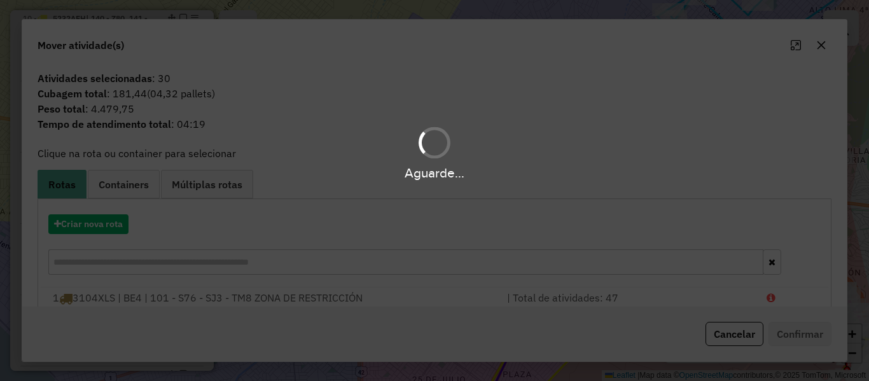
click at [95, 227] on div "Aguarde..." at bounding box center [434, 190] width 869 height 381
click at [95, 227] on hb-app "Aguarde... Pop-up bloqueado! Seu navegador bloqueou automáticamente a abertura …" at bounding box center [434, 190] width 869 height 381
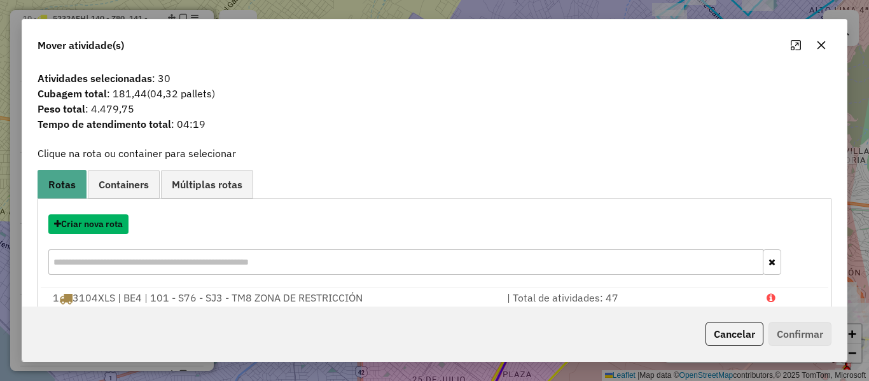
click at [95, 227] on button "Criar nova rota" at bounding box center [88, 224] width 80 height 20
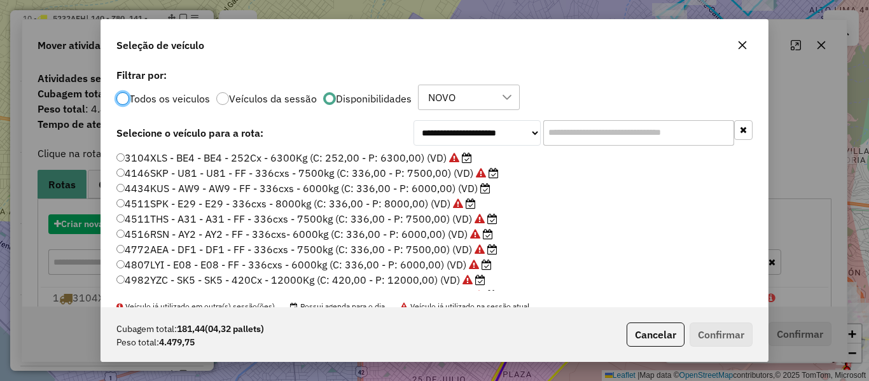
scroll to position [7, 4]
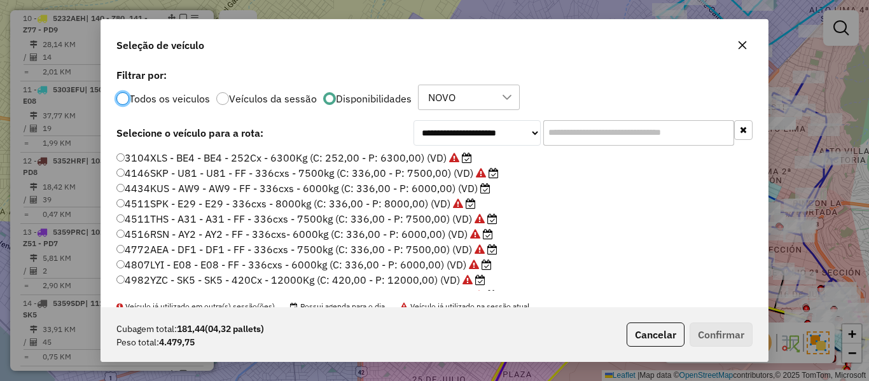
click at [473, 193] on label "4434KUS - AW9 - AW9 - FF - 336cxs - 6000kg (C: 336,00 - P: 6000,00) (VD)" at bounding box center [303, 188] width 374 height 15
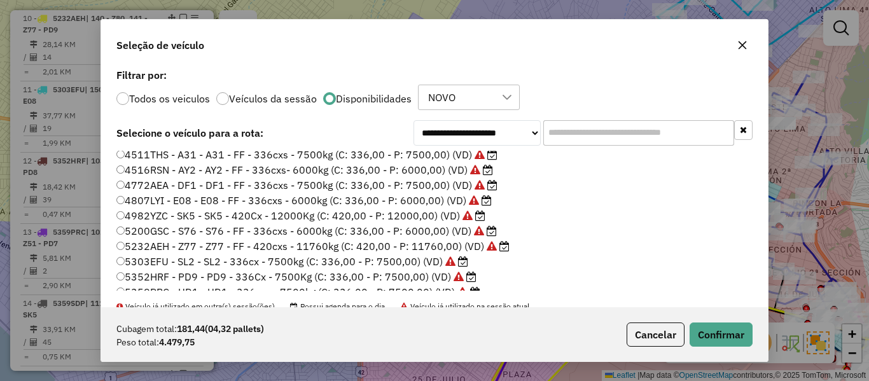
scroll to position [0, 0]
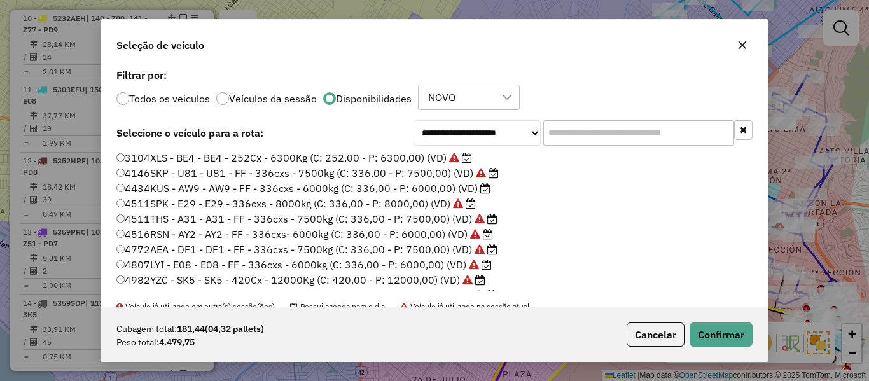
click at [560, 133] on input "text" at bounding box center [638, 132] width 191 height 25
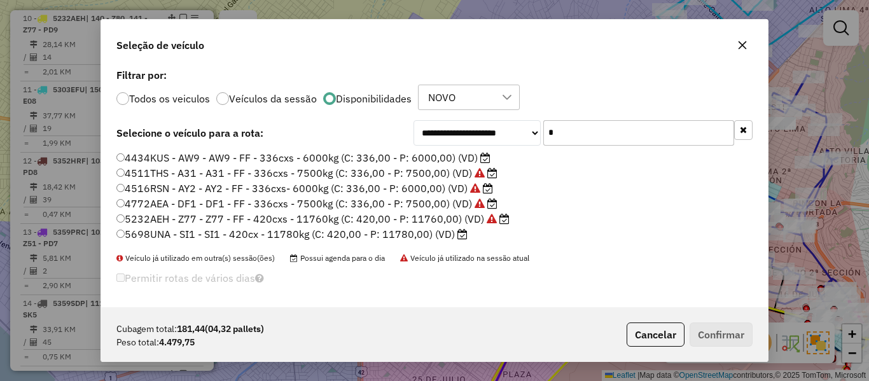
type input "*"
click at [265, 174] on label "4511THS - A31 - A31 - FF - 336cxs - 7500kg (C: 336,00 - P: 7500,00) (VD)" at bounding box center [306, 172] width 381 height 15
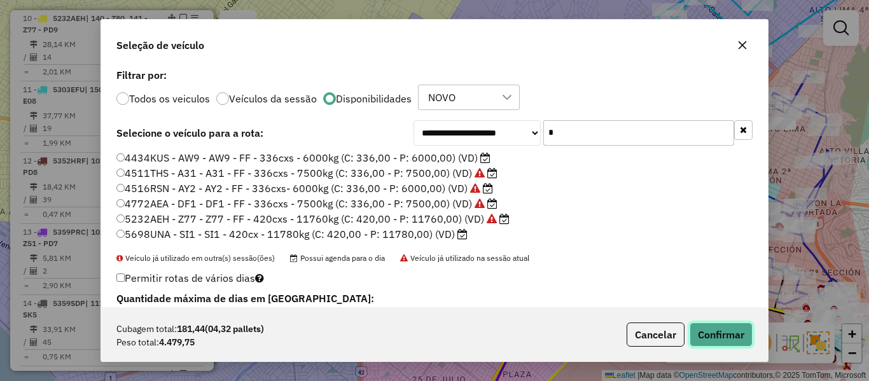
click at [721, 327] on button "Confirmar" at bounding box center [721, 335] width 63 height 24
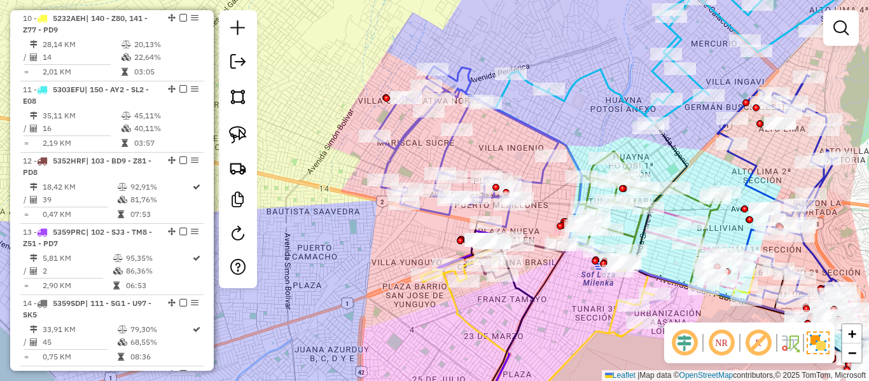
click at [448, 149] on icon at bounding box center [466, 146] width 184 height 161
select select "**********"
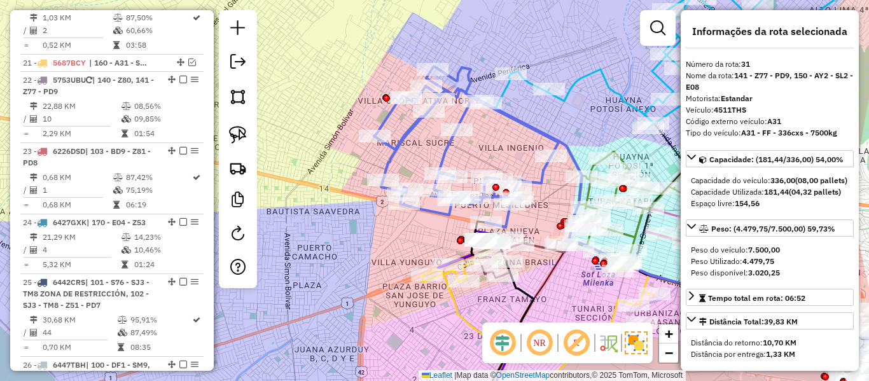
scroll to position [2287, 0]
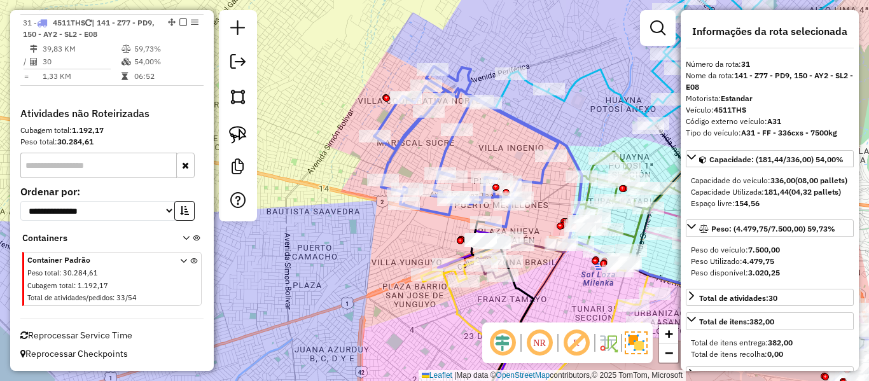
click at [451, 122] on div "Janela de atendimento Grade de atendimento Capacidade Transportadoras Veículos …" at bounding box center [434, 190] width 869 height 381
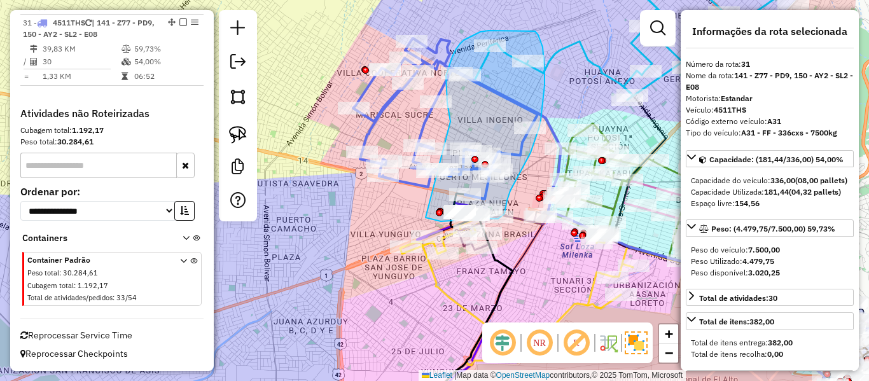
drag, startPoint x: 450, startPoint y: 122, endPoint x: 421, endPoint y: 213, distance: 96.4
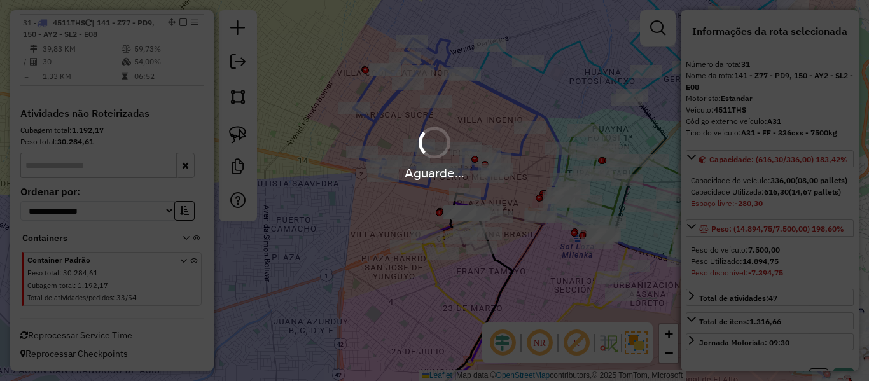
select select "**********"
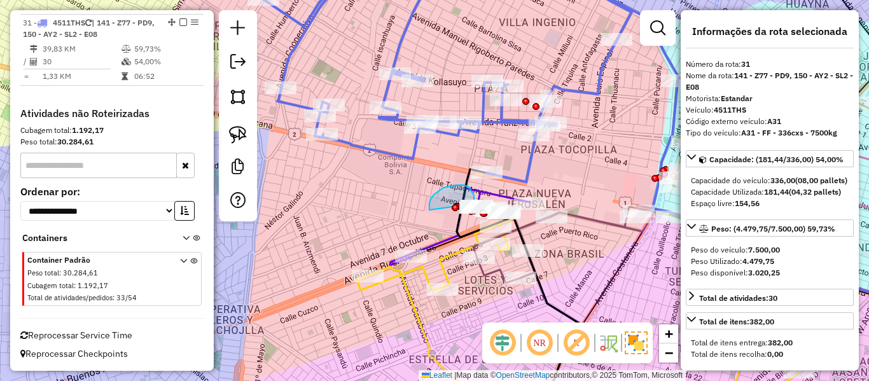
drag, startPoint x: 429, startPoint y: 210, endPoint x: 465, endPoint y: 223, distance: 38.0
click at [467, 223] on div "Rota 10 - Placa 5232AEH 0000066016 - MAY. GUIDO ULUR Rota 22 - Placa 5753UBU 00…" at bounding box center [434, 190] width 869 height 381
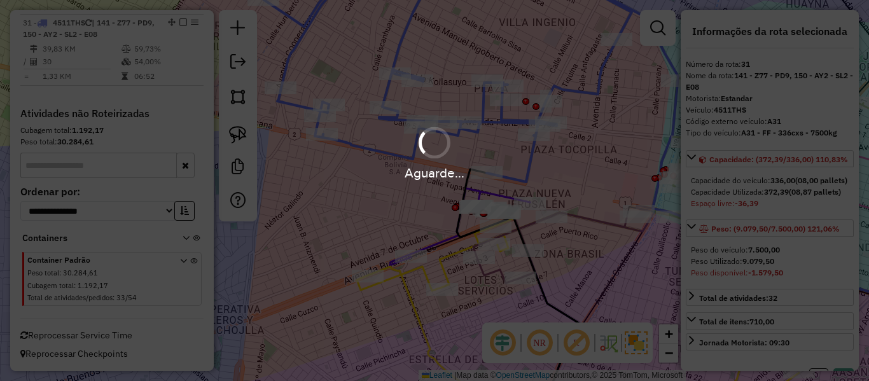
select select "**********"
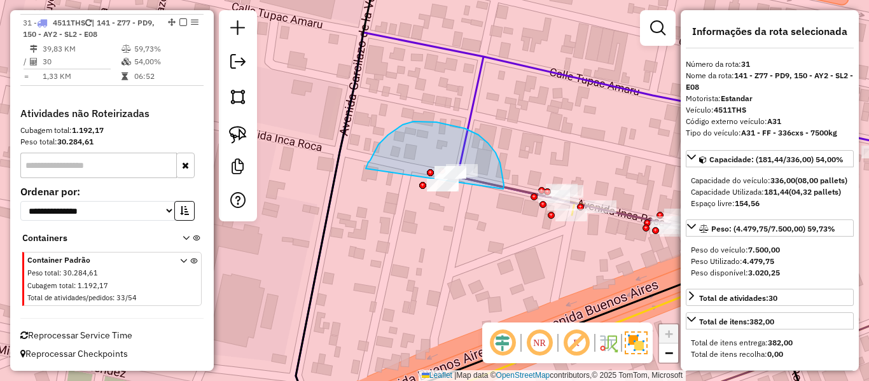
drag, startPoint x: 504, startPoint y: 188, endPoint x: 366, endPoint y: 169, distance: 139.4
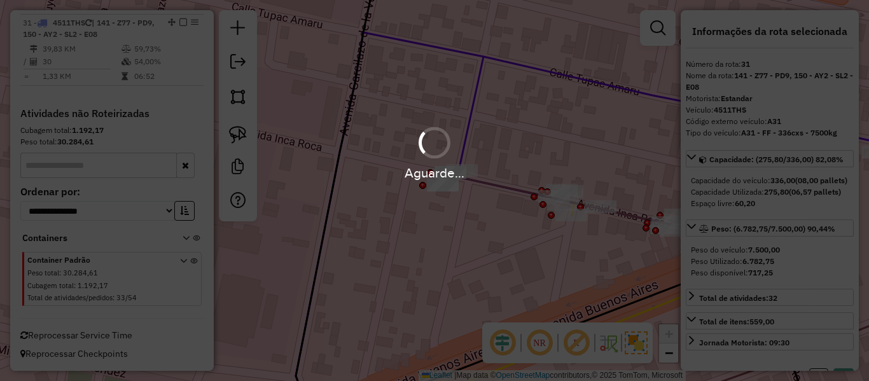
select select "**********"
click at [485, 59] on div "Aguarde..." at bounding box center [434, 190] width 869 height 381
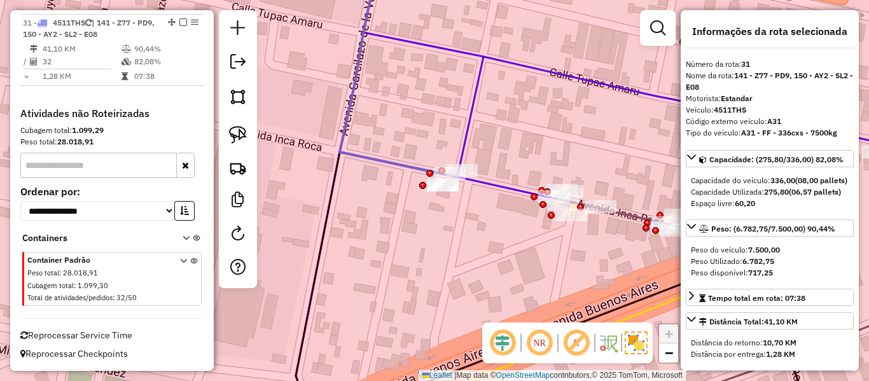
click at [485, 59] on icon at bounding box center [580, 225] width 597 height 387
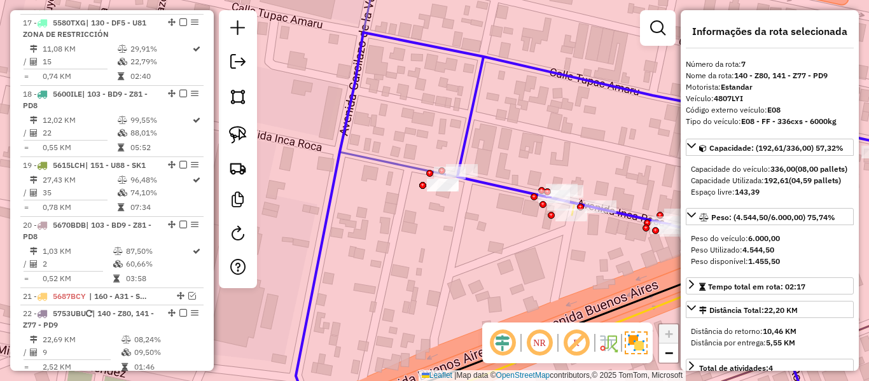
scroll to position [886, 0]
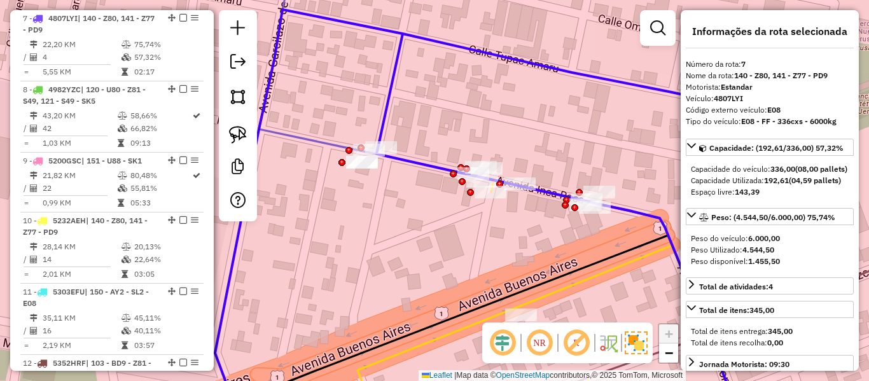
drag, startPoint x: 518, startPoint y: 122, endPoint x: 475, endPoint y: 149, distance: 50.6
click at [464, 119] on div "Janela de atendimento Grade de atendimento Capacidade Transportadoras Veículos …" at bounding box center [434, 190] width 869 height 381
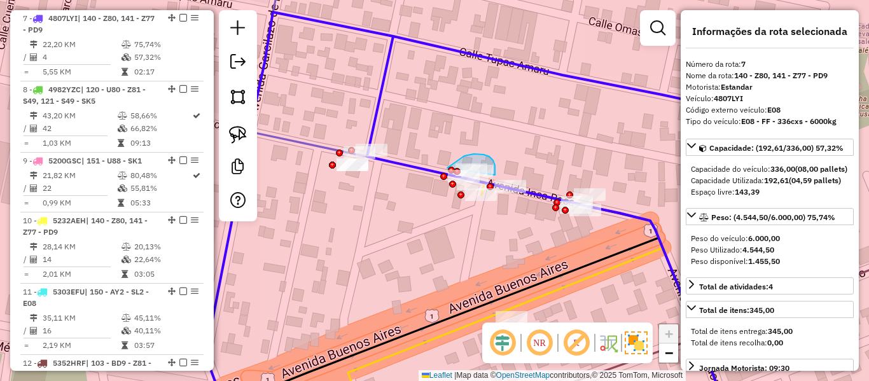
drag, startPoint x: 495, startPoint y: 175, endPoint x: 447, endPoint y: 168, distance: 48.2
drag, startPoint x: 476, startPoint y: 156, endPoint x: 476, endPoint y: 212, distance: 56.0
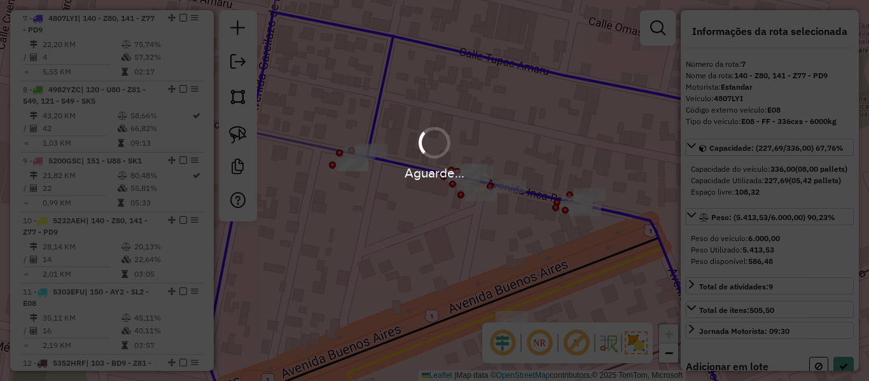
select select "**********"
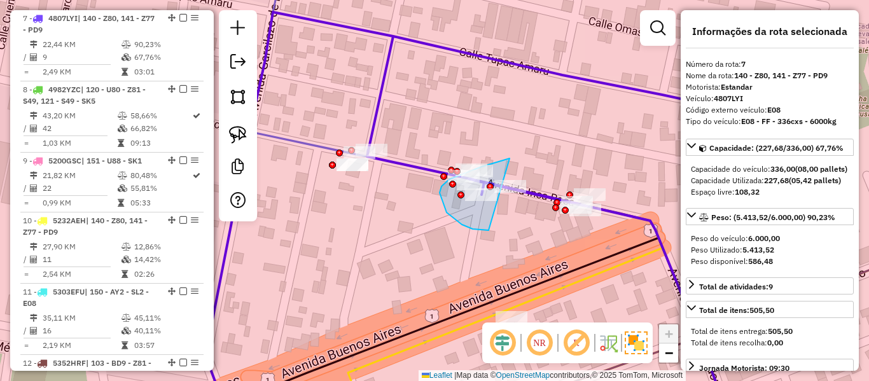
drag, startPoint x: 473, startPoint y: 229, endPoint x: 598, endPoint y: 168, distance: 139.4
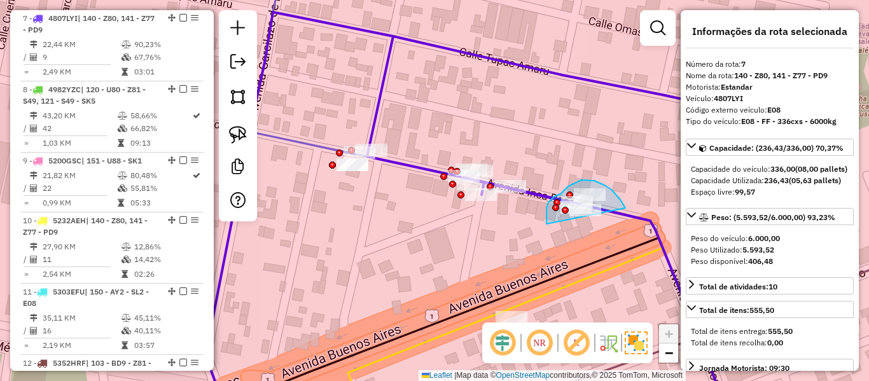
drag, startPoint x: 625, startPoint y: 208, endPoint x: 555, endPoint y: 238, distance: 76.7
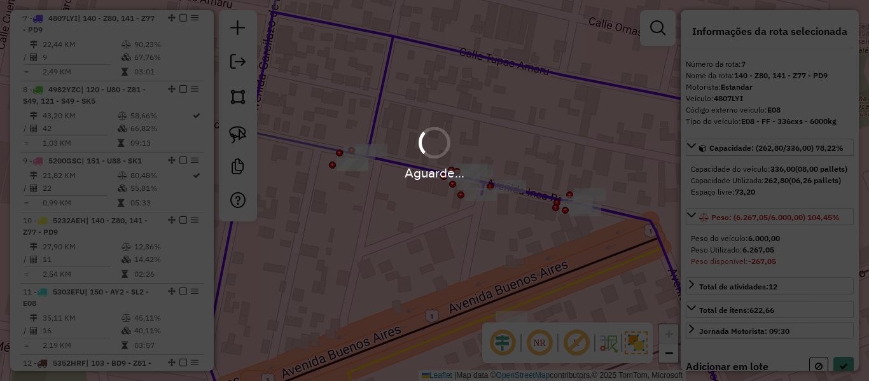
select select "**********"
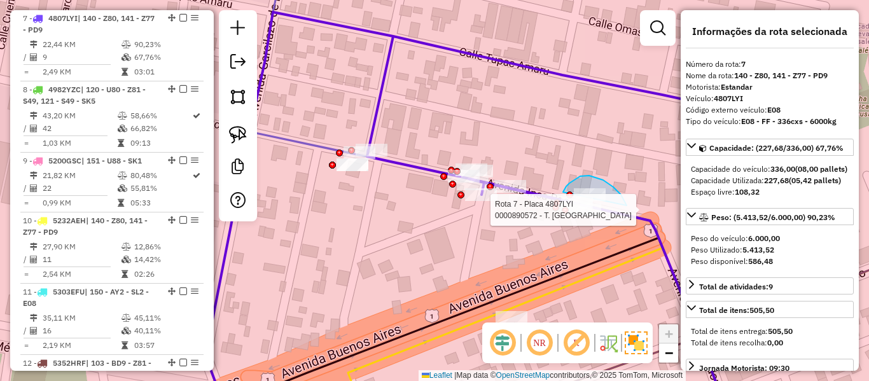
drag, startPoint x: 625, startPoint y: 203, endPoint x: 573, endPoint y: 240, distance: 63.9
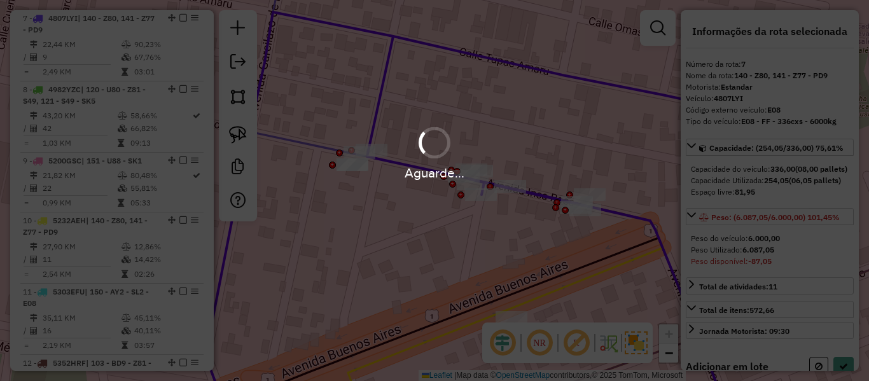
select select "**********"
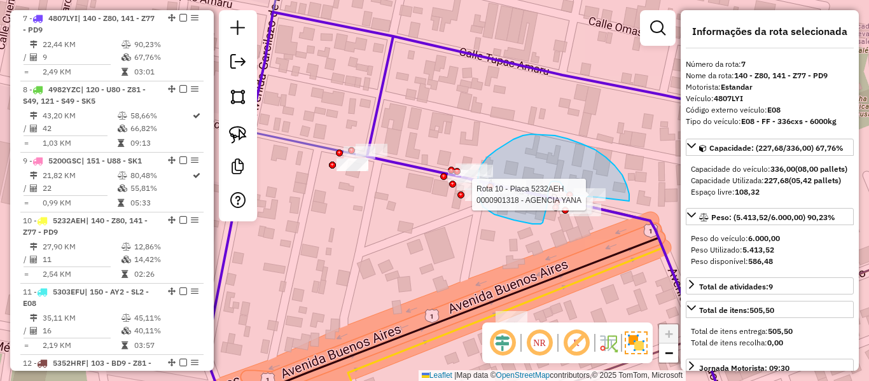
drag, startPoint x: 629, startPoint y: 198, endPoint x: 621, endPoint y: 196, distance: 8.5
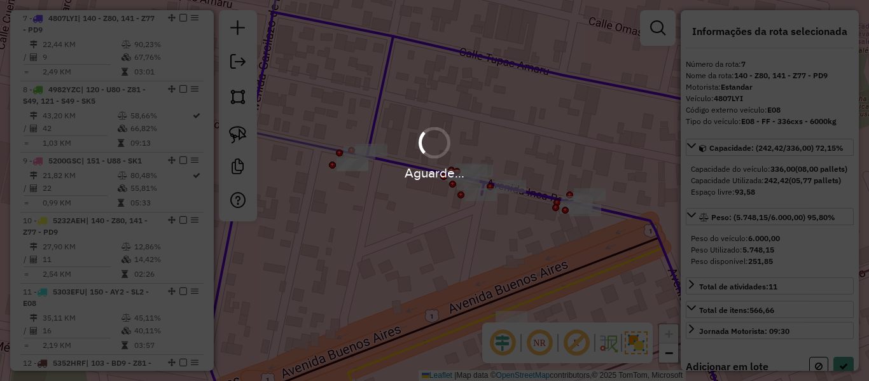
select select "**********"
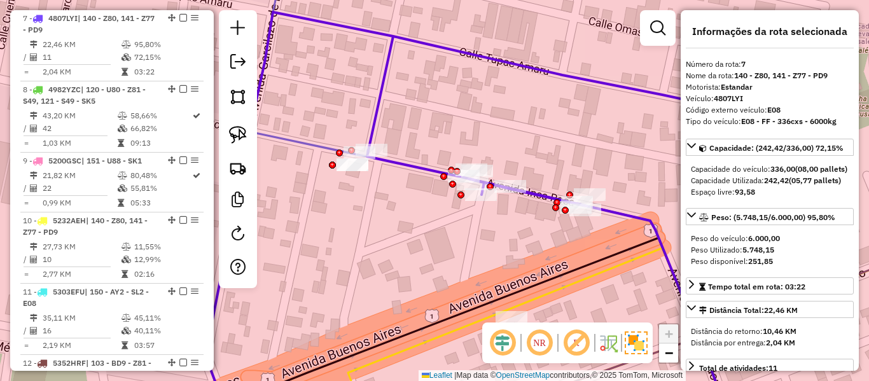
click at [381, 83] on icon at bounding box center [466, 215] width 646 height 407
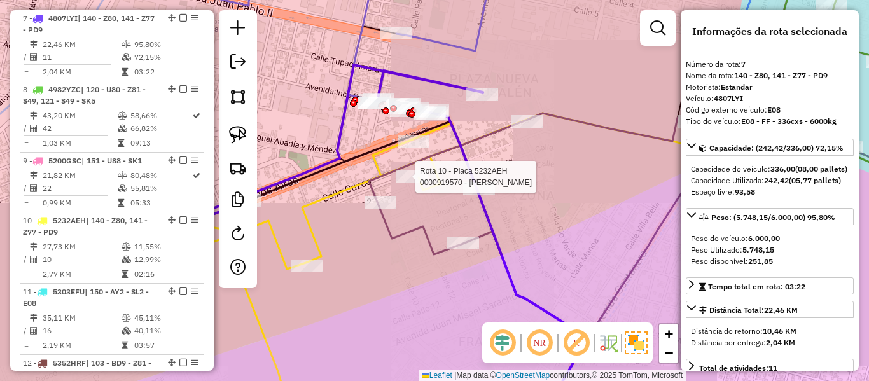
drag, startPoint x: 534, startPoint y: 156, endPoint x: 536, endPoint y: 184, distance: 28.1
click at [536, 184] on div "Rota 7 - Placa 4807LYI 0000102468 - MAY. WILMA CHUQ Rota 10 - Placa 5232AEH 000…" at bounding box center [434, 190] width 869 height 381
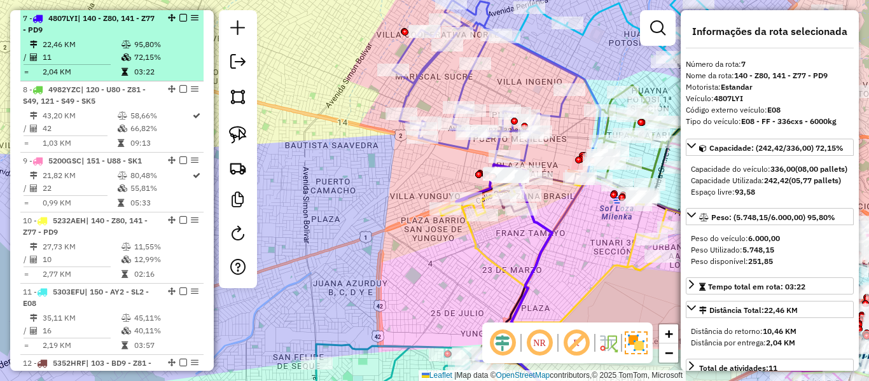
click at [179, 17] on em at bounding box center [183, 18] width 8 height 8
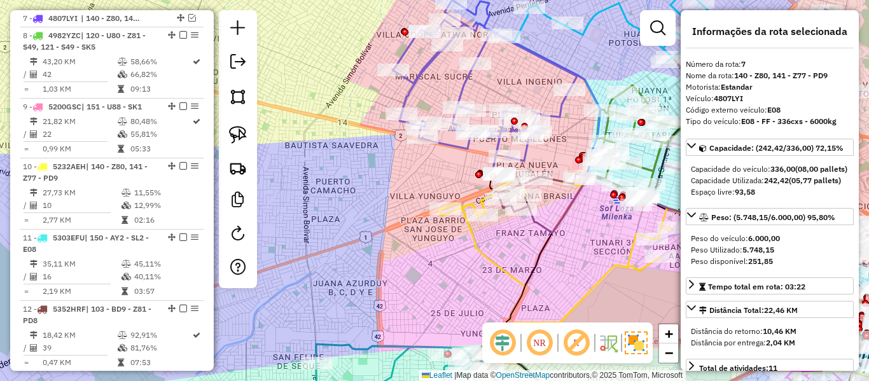
scroll to position [832, 0]
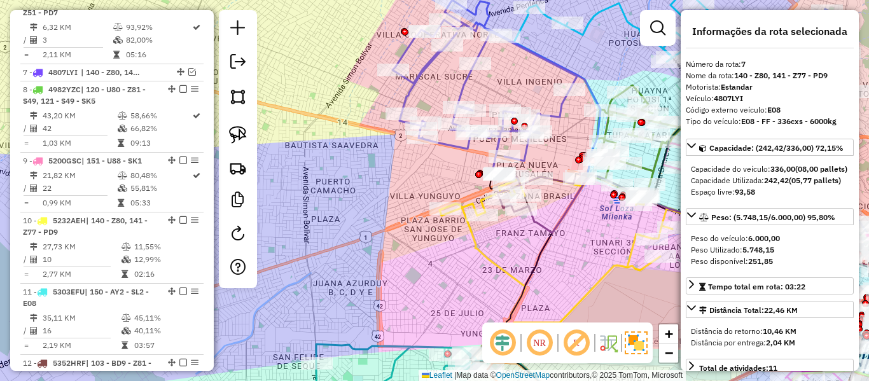
click at [440, 164] on div "Janela de atendimento Grade de atendimento Capacidade Transportadoras Veículos …" at bounding box center [434, 190] width 869 height 381
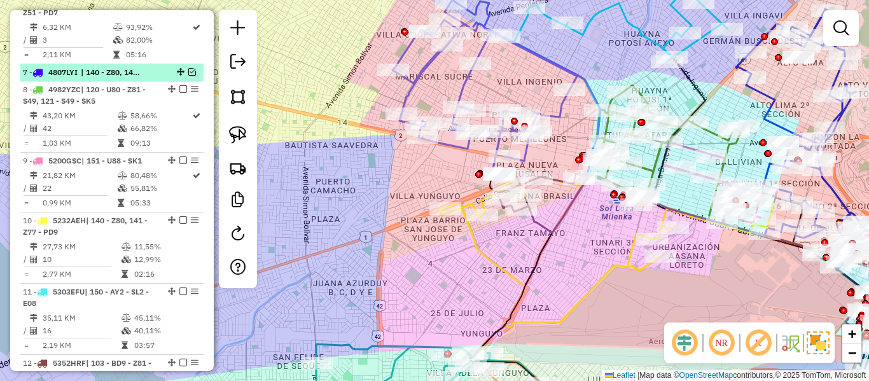
click at [188, 71] on em at bounding box center [192, 72] width 8 height 8
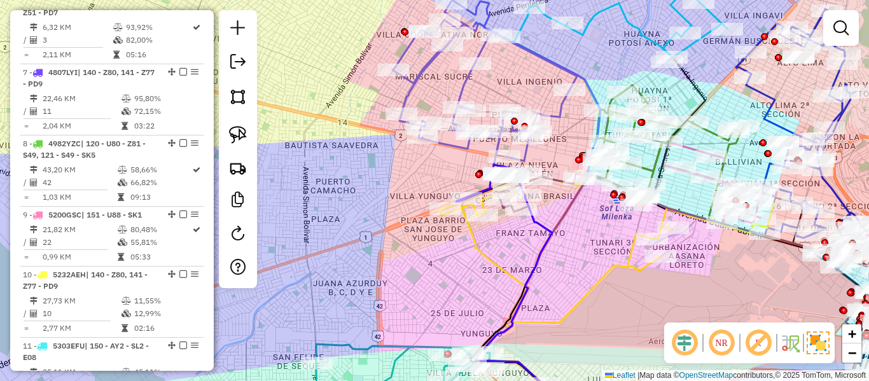
scroll to position [886, 0]
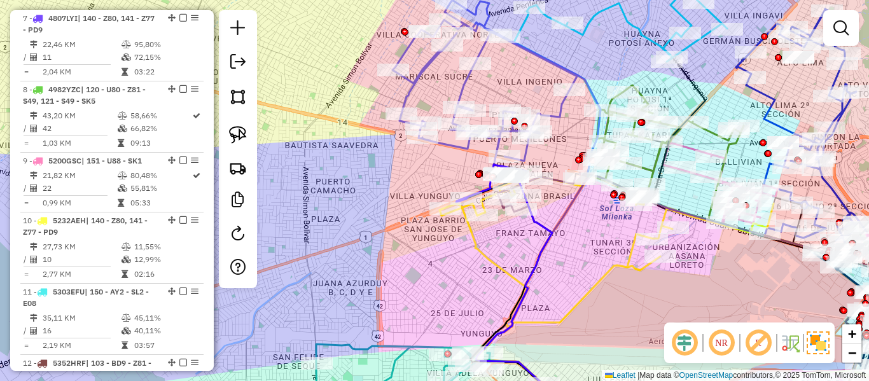
click at [455, 85] on div "Janela de atendimento Grade de atendimento Capacidade Transportadoras Veículos …" at bounding box center [434, 190] width 869 height 381
click at [461, 83] on icon at bounding box center [485, 87] width 184 height 174
select select "**********"
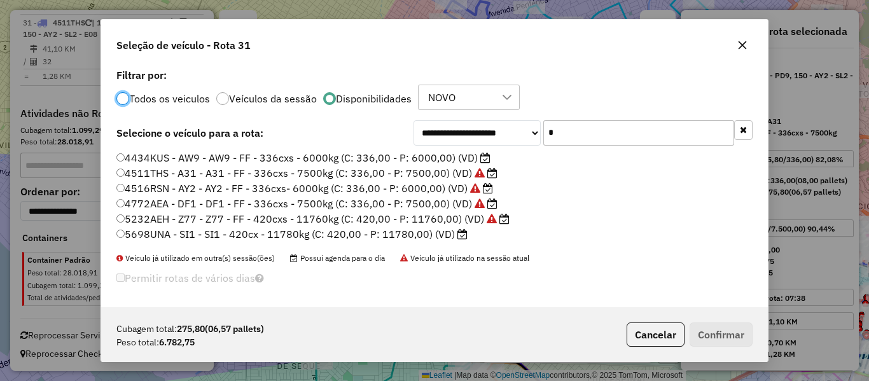
scroll to position [7, 4]
click at [461, 176] on label "4511THS - A31 - A31 - FF - 336cxs - 7500kg (C: 336,00 - P: 7500,00) (VD)" at bounding box center [306, 172] width 381 height 15
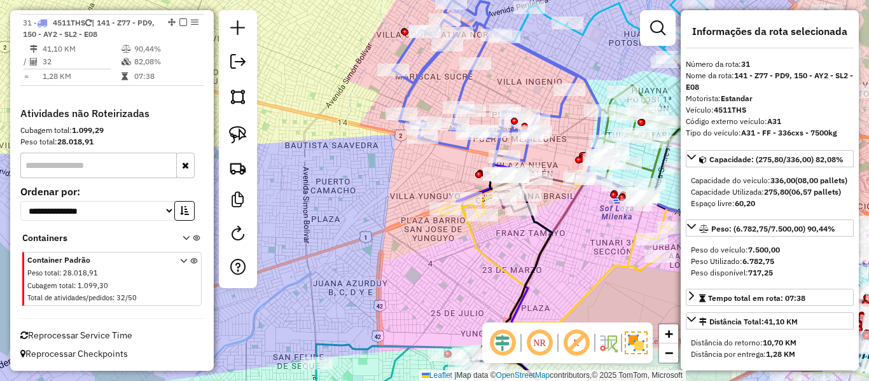
click at [419, 76] on icon at bounding box center [485, 87] width 184 height 174
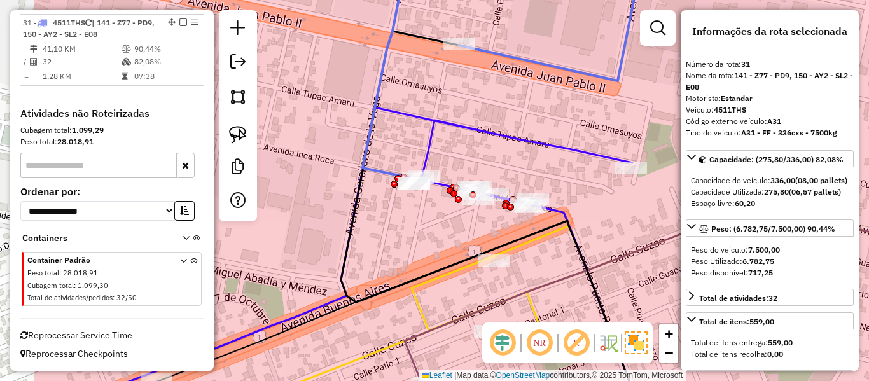
drag, startPoint x: 484, startPoint y: 200, endPoint x: 606, endPoint y: 217, distance: 122.7
click at [606, 217] on div "Janela de atendimento Grade de atendimento Capacidade Transportadoras Veículos …" at bounding box center [434, 190] width 869 height 381
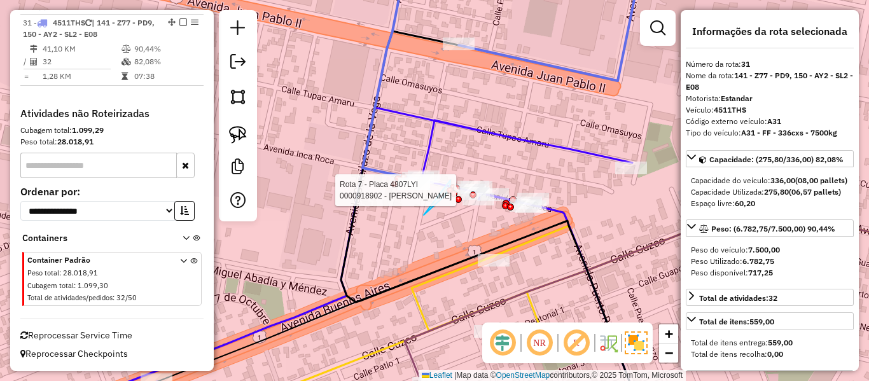
drag, startPoint x: 441, startPoint y: 199, endPoint x: 450, endPoint y: 180, distance: 21.1
click at [450, 180] on div "Rota 7 - Placa 4807LYI 0000918902 - SIMON FREDY MOR Janela de atendimento Grade…" at bounding box center [434, 190] width 869 height 381
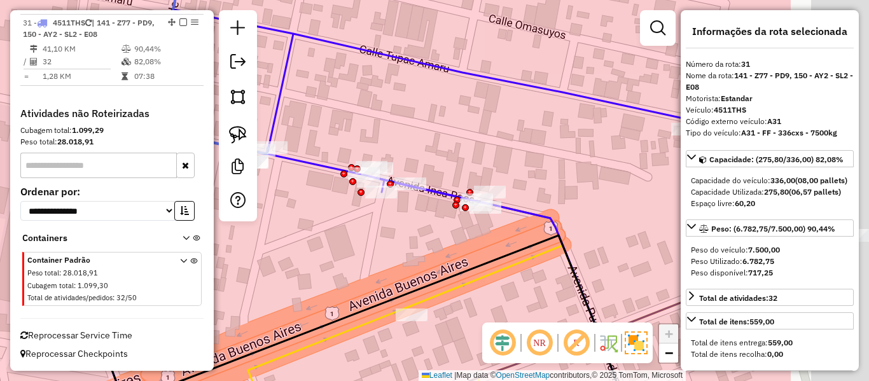
drag, startPoint x: 540, startPoint y: 155, endPoint x: 398, endPoint y: 136, distance: 143.9
click at [398, 136] on div "Janela de atendimento Grade de atendimento Capacidade Transportadoras Veículos …" at bounding box center [434, 190] width 869 height 381
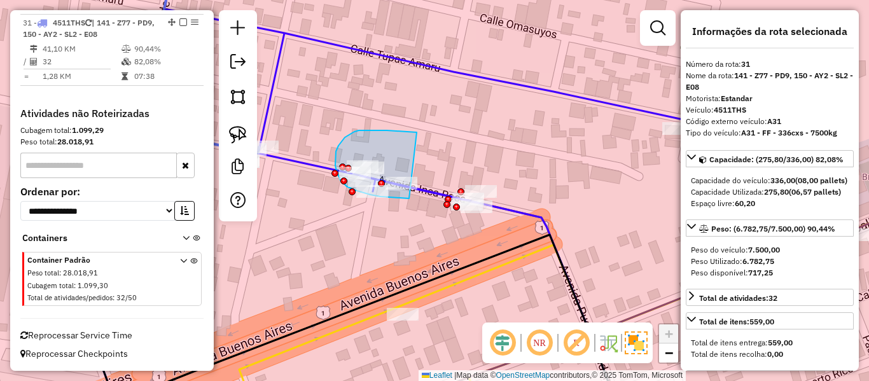
drag, startPoint x: 405, startPoint y: 131, endPoint x: 419, endPoint y: 193, distance: 63.3
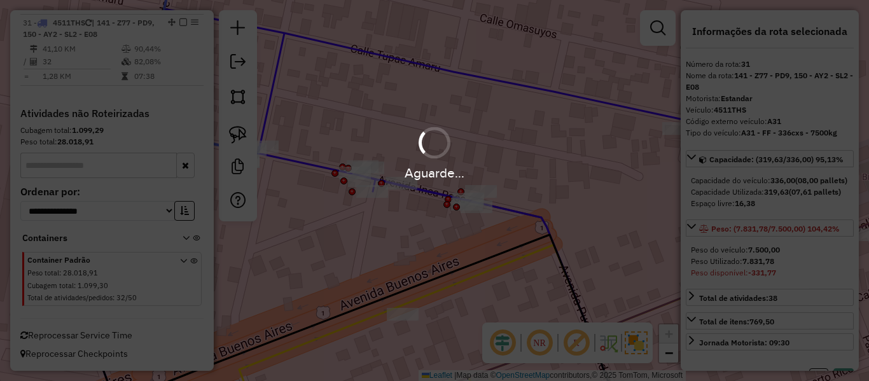
select select "**********"
click at [453, 120] on div "Aguarde..." at bounding box center [434, 190] width 869 height 381
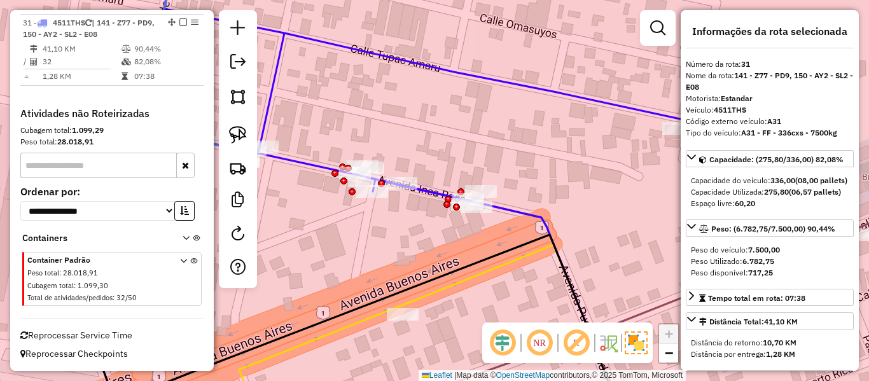
click at [487, 85] on icon at bounding box center [353, 214] width 654 height 410
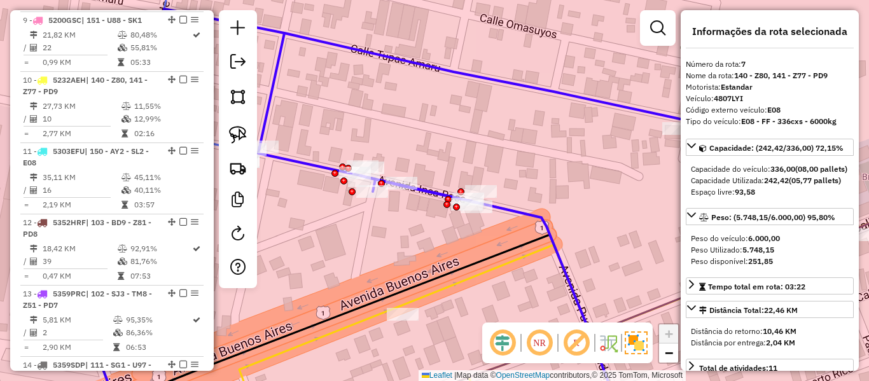
scroll to position [886, 0]
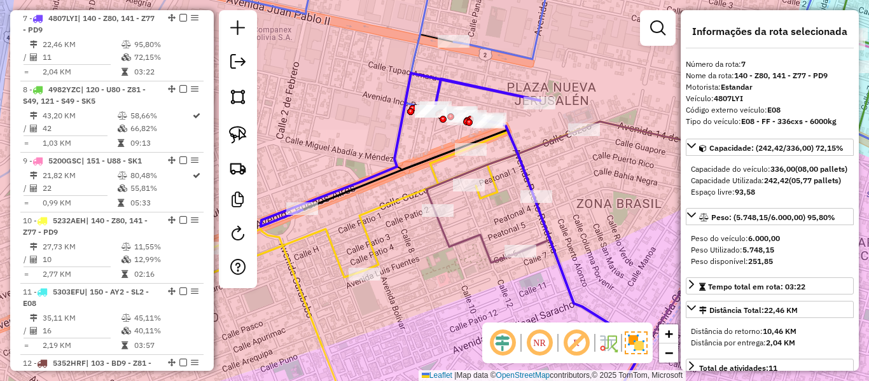
drag, startPoint x: 482, startPoint y: 61, endPoint x: 484, endPoint y: 168, distance: 106.9
click at [483, 170] on div "Janela de atendimento Grade de atendimento Capacidade Transportadoras Veículos …" at bounding box center [434, 190] width 869 height 381
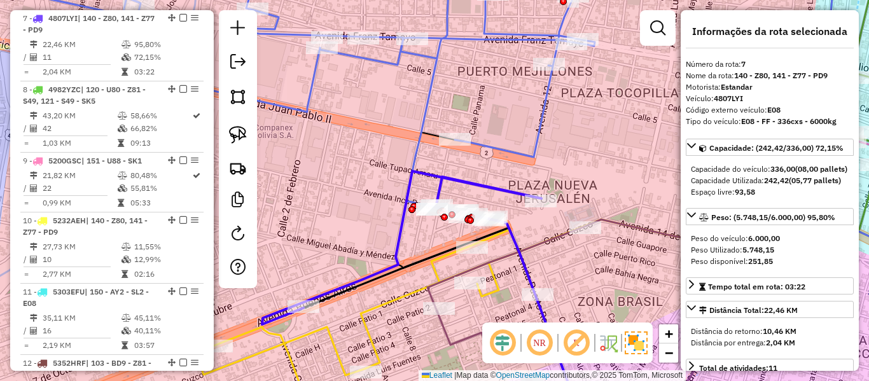
click at [496, 148] on icon at bounding box center [358, 85] width 644 height 246
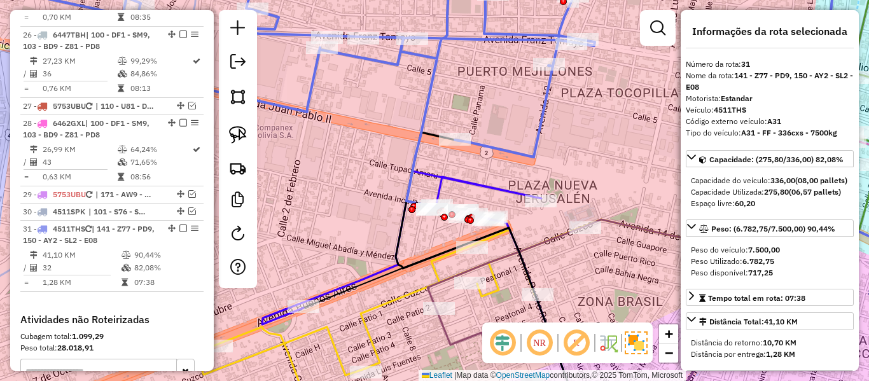
scroll to position [2287, 0]
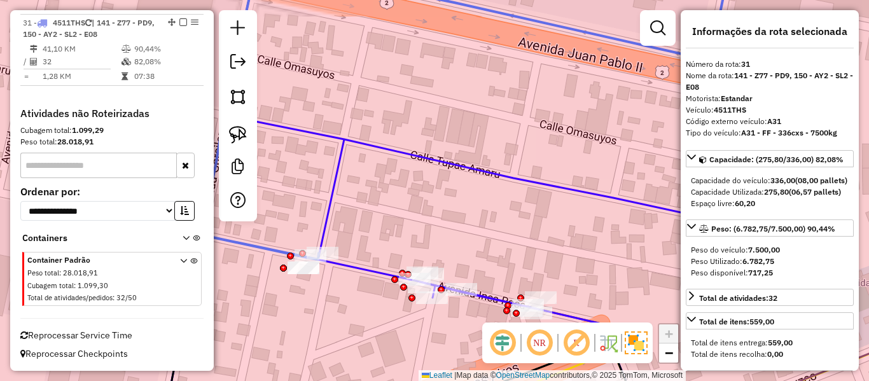
drag, startPoint x: 482, startPoint y: 210, endPoint x: 457, endPoint y: 180, distance: 38.4
click at [457, 180] on div "Janela de atendimento Grade de atendimento Capacidade Transportadoras Veículos …" at bounding box center [434, 190] width 869 height 381
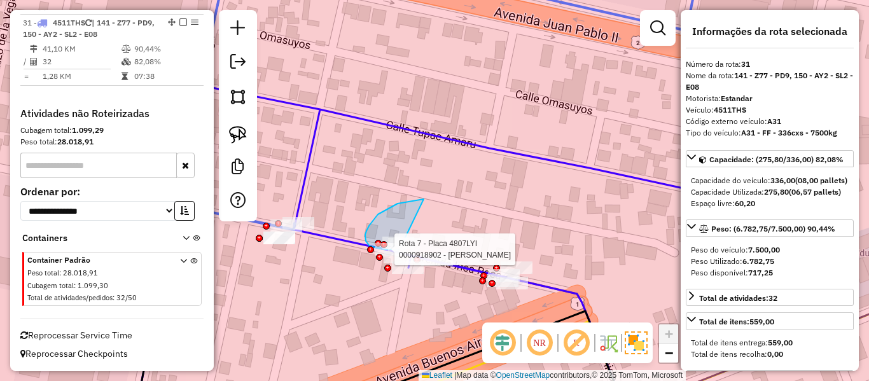
drag, startPoint x: 417, startPoint y: 200, endPoint x: 430, endPoint y: 247, distance: 48.9
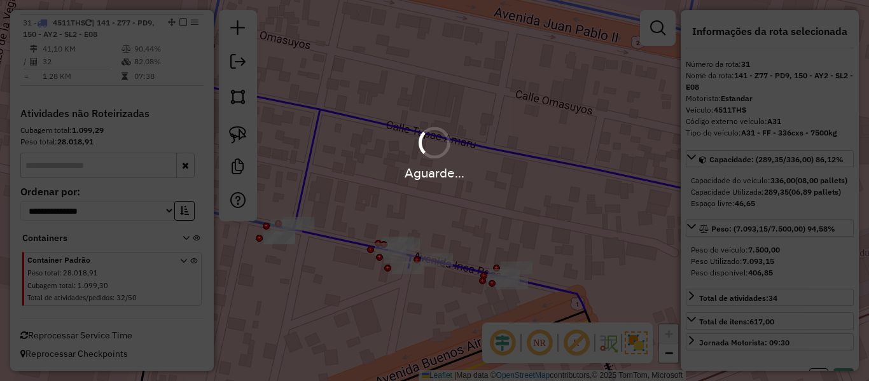
select select "**********"
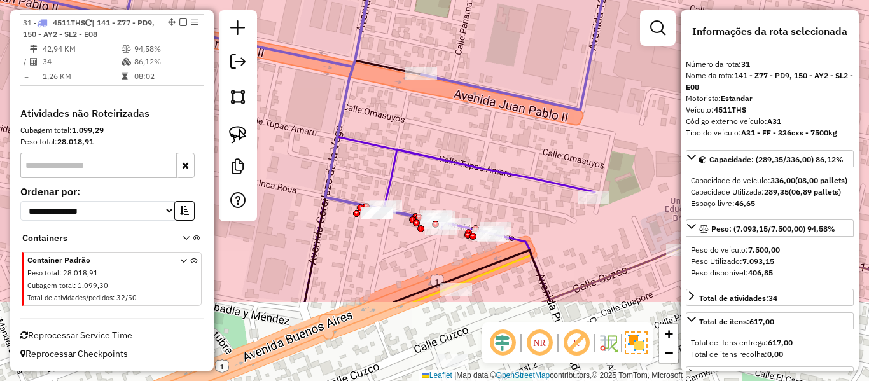
drag, startPoint x: 449, startPoint y: 122, endPoint x: 429, endPoint y: 136, distance: 23.8
click at [445, 70] on div "Rota 31 - Placa 4511THS 0000104536 - AGENCIA KOLLITA 0000104536 - AGENCIA KOLLI…" at bounding box center [434, 190] width 869 height 381
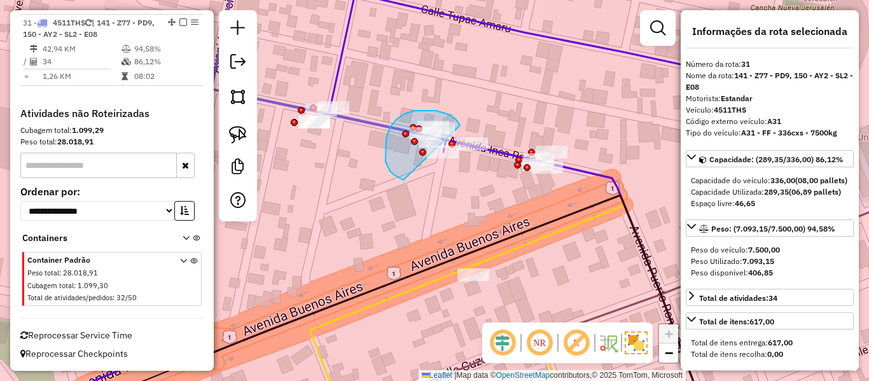
drag, startPoint x: 405, startPoint y: 114, endPoint x: 420, endPoint y: 184, distance: 71.6
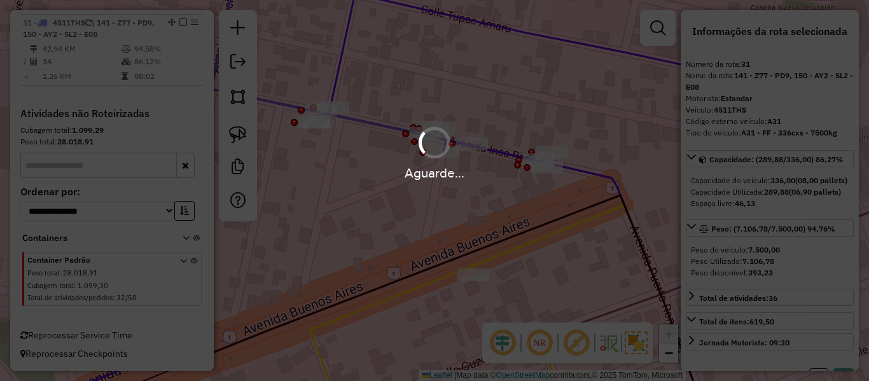
select select "**********"
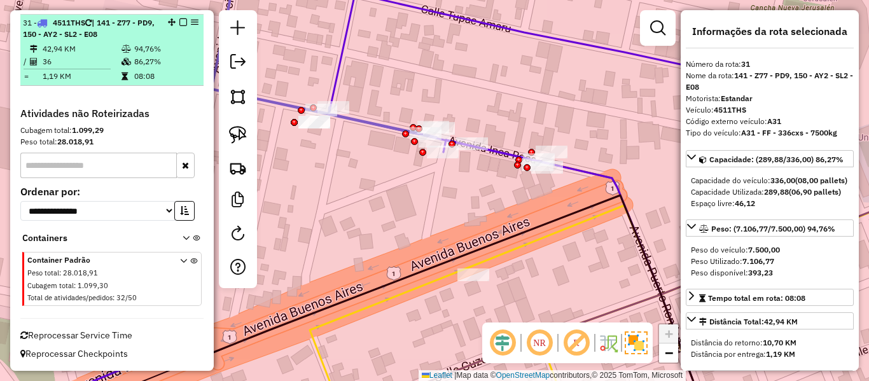
click at [174, 72] on td "08:08" at bounding box center [166, 76] width 64 height 13
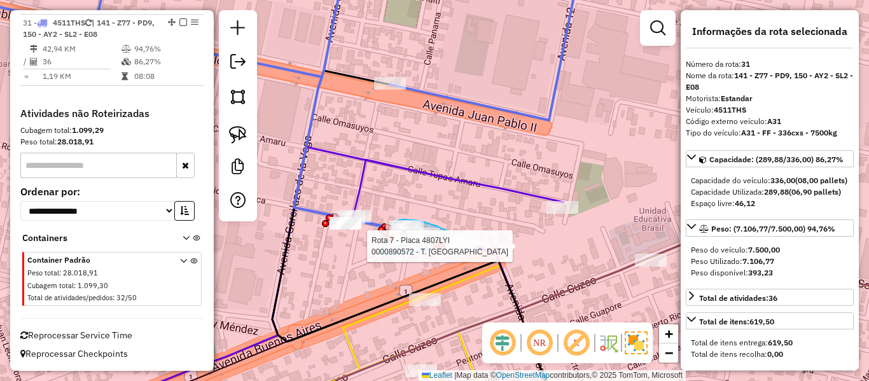
drag, startPoint x: 382, startPoint y: 256, endPoint x: 422, endPoint y: 252, distance: 40.3
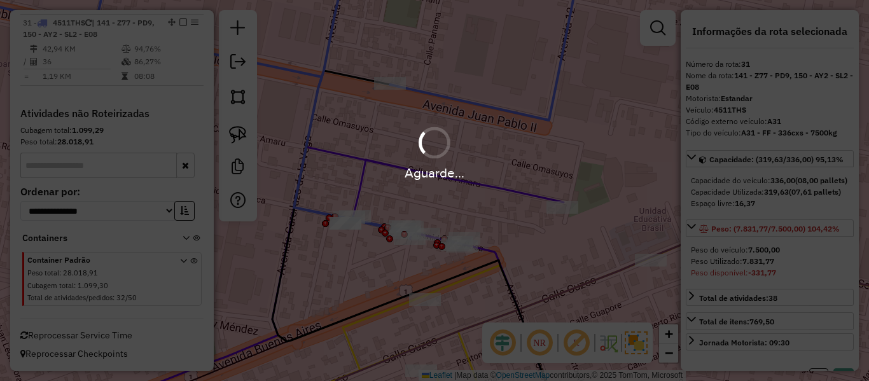
select select "**********"
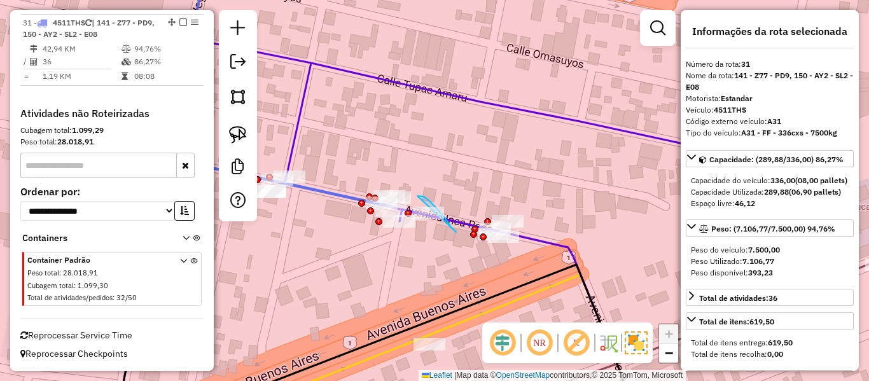
drag, startPoint x: 456, startPoint y: 232, endPoint x: 375, endPoint y: 250, distance: 82.7
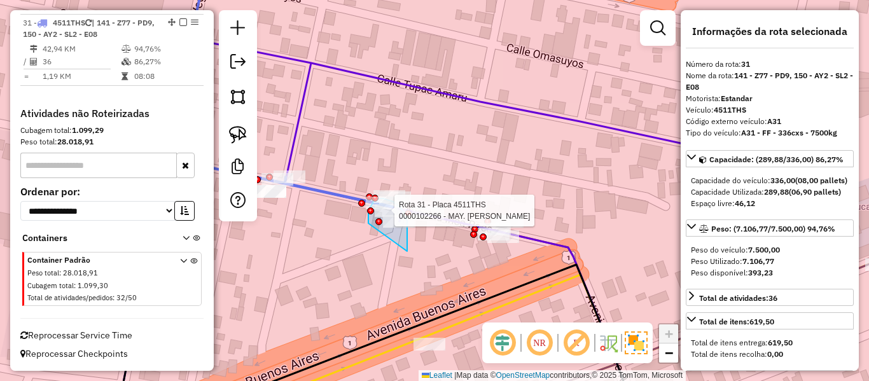
drag, startPoint x: 407, startPoint y: 251, endPoint x: 384, endPoint y: 239, distance: 26.5
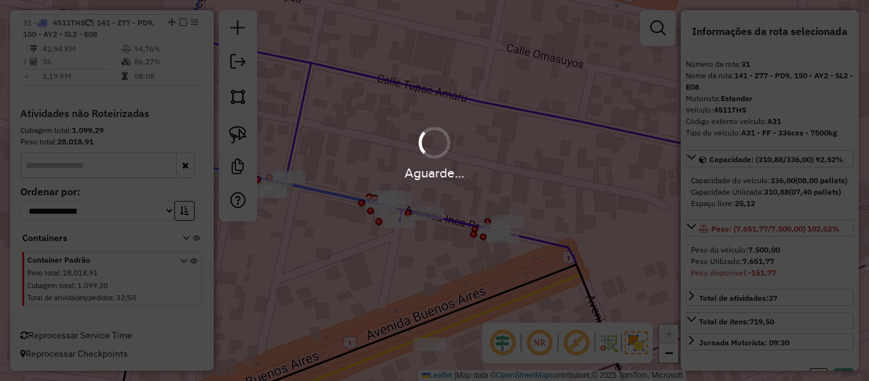
select select "**********"
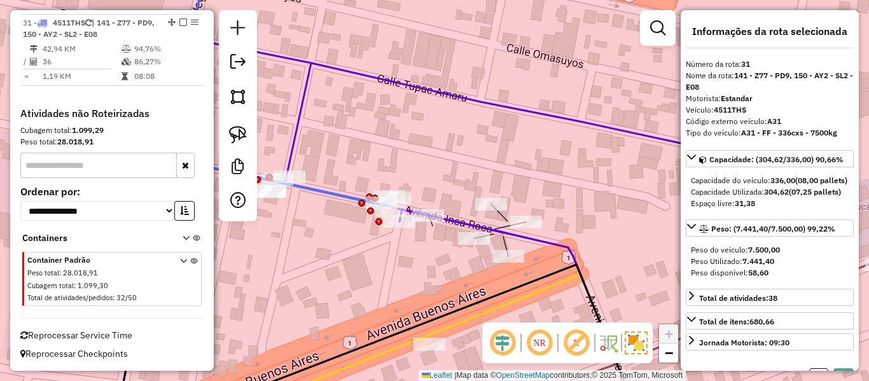
select select "**********"
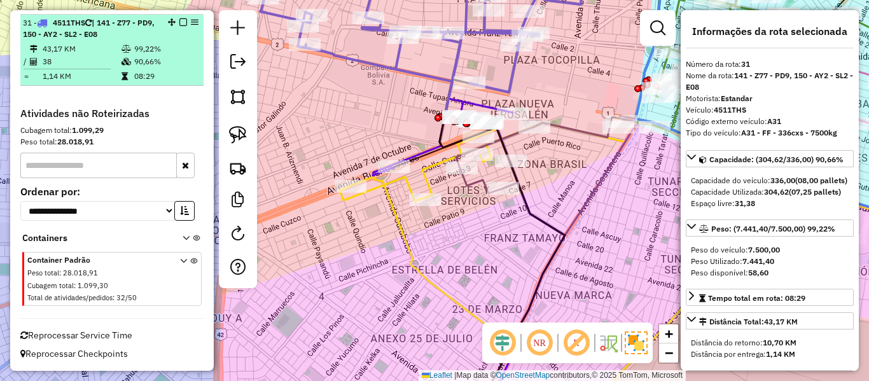
click at [180, 22] on em at bounding box center [183, 22] width 8 height 8
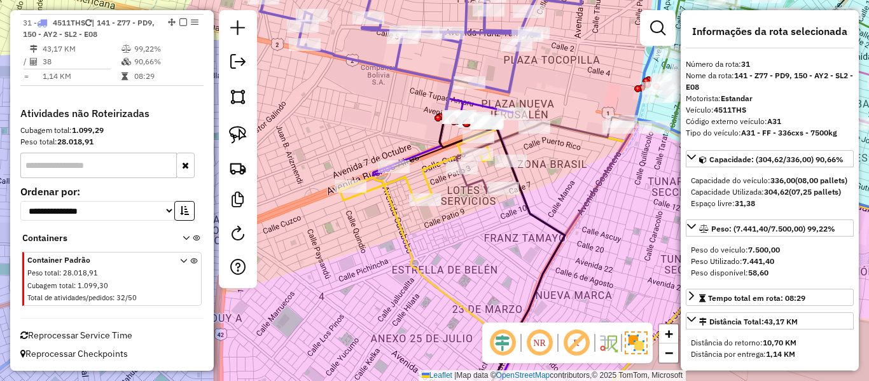
scroll to position [2233, 0]
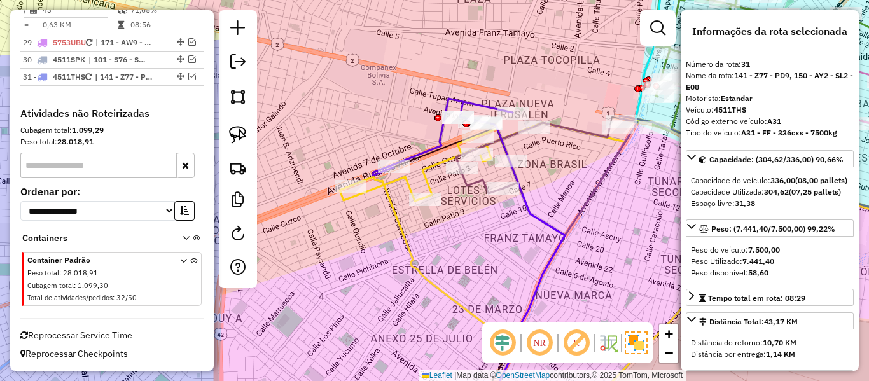
click at [460, 244] on div "Janela de atendimento Grade de atendimento Capacidade Transportadoras Veículos …" at bounding box center [434, 190] width 869 height 381
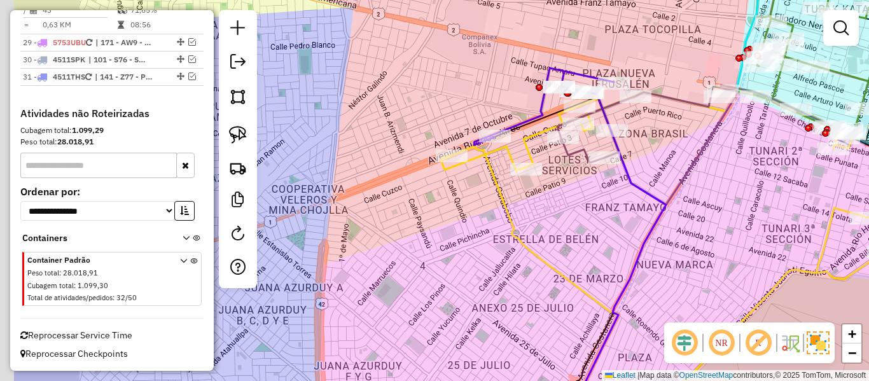
drag, startPoint x: 589, startPoint y: 225, endPoint x: 597, endPoint y: 213, distance: 14.1
click at [597, 213] on div "Janela de atendimento Grade de atendimento Capacidade Transportadoras Veículos …" at bounding box center [434, 190] width 869 height 381
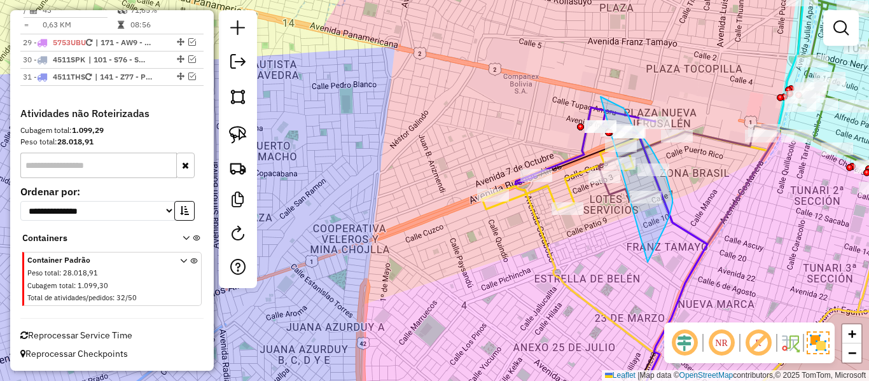
drag, startPoint x: 648, startPoint y: 262, endPoint x: 474, endPoint y: 244, distance: 174.6
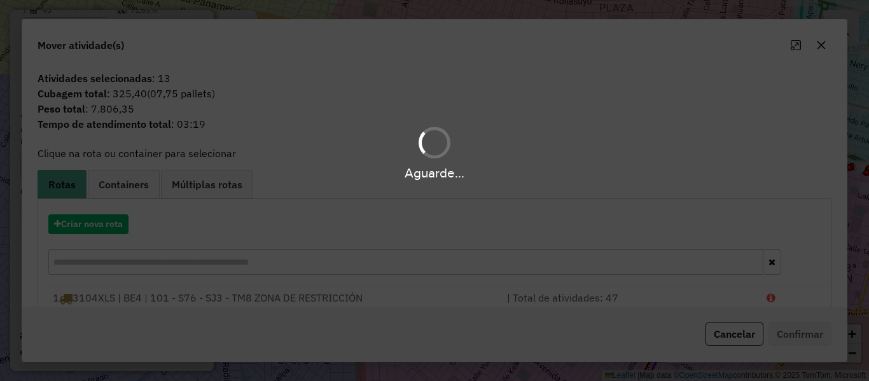
click at [85, 219] on div "Aguarde..." at bounding box center [434, 190] width 869 height 381
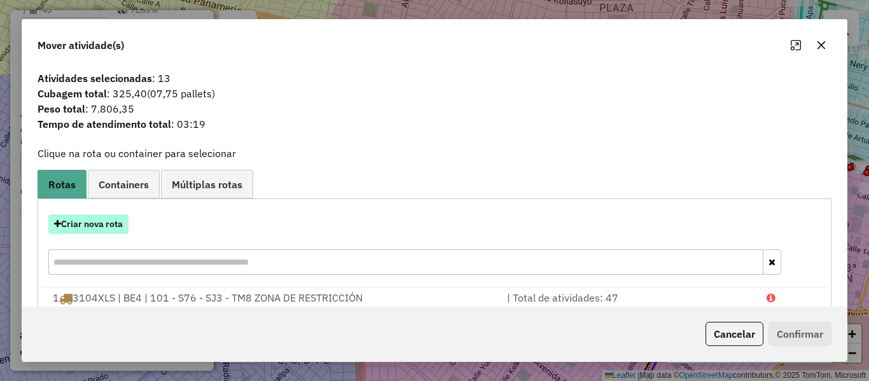
click at [94, 230] on button "Criar nova rota" at bounding box center [88, 224] width 80 height 20
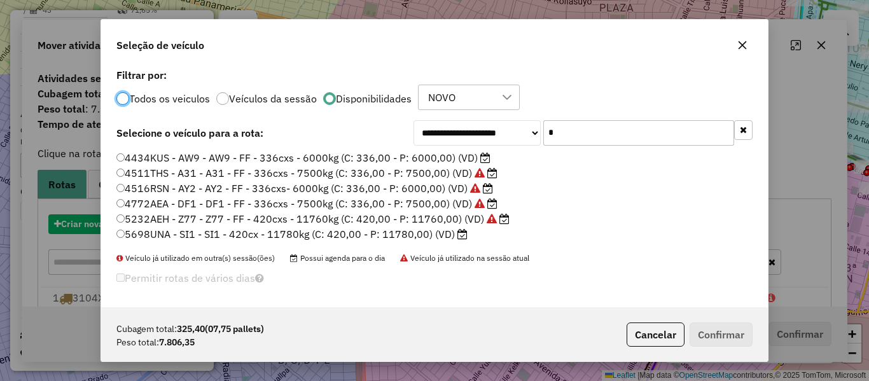
scroll to position [7, 4]
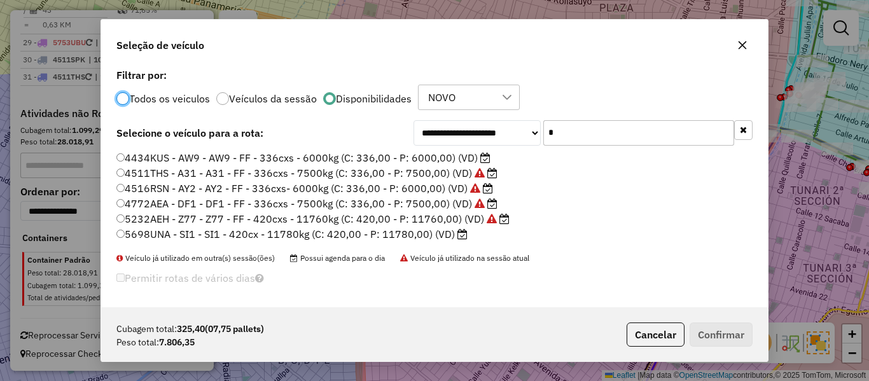
click at [448, 235] on label "5698UNA - SI1 - SI1 - 420cx - 11780kg (C: 420,00 - P: 11780,00) (VD)" at bounding box center [291, 233] width 351 height 15
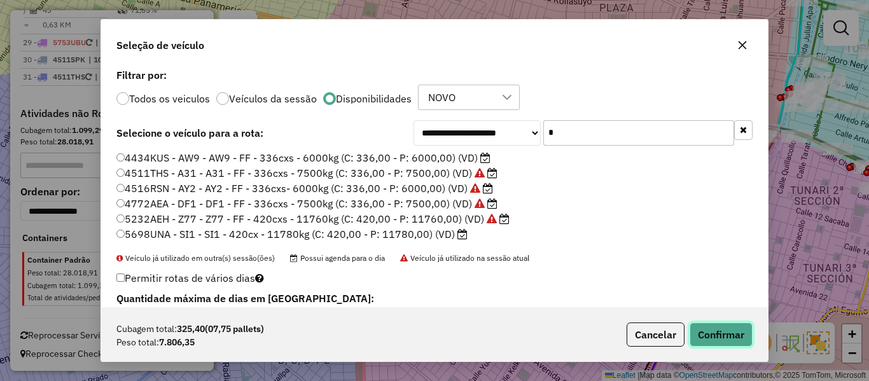
click at [714, 329] on button "Confirmar" at bounding box center [721, 335] width 63 height 24
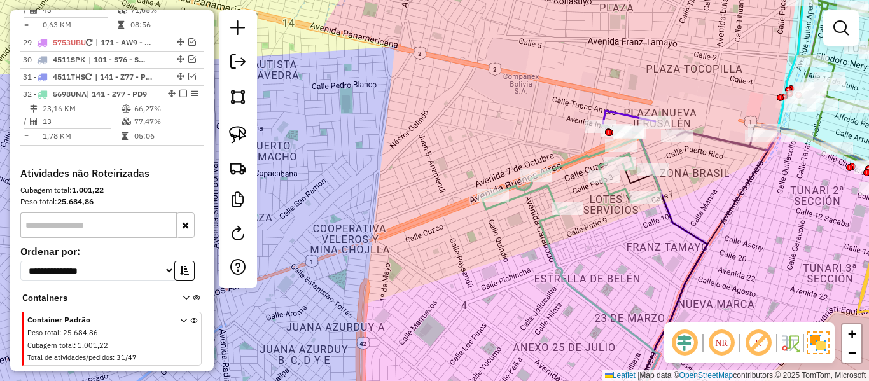
scroll to position [2287, 0]
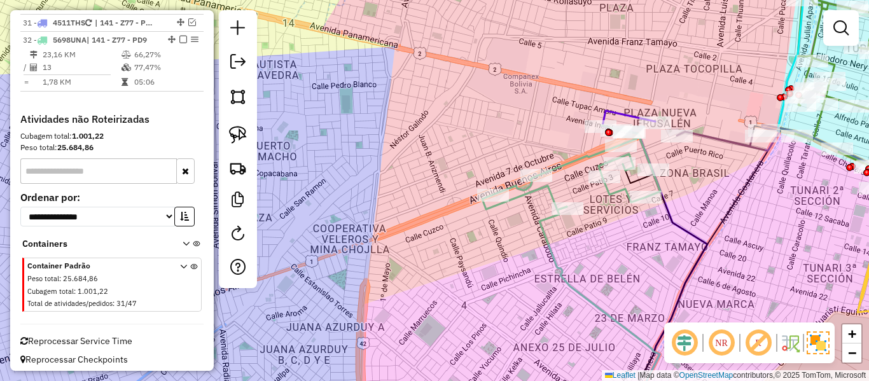
click at [545, 198] on icon at bounding box center [571, 167] width 178 height 85
select select "**********"
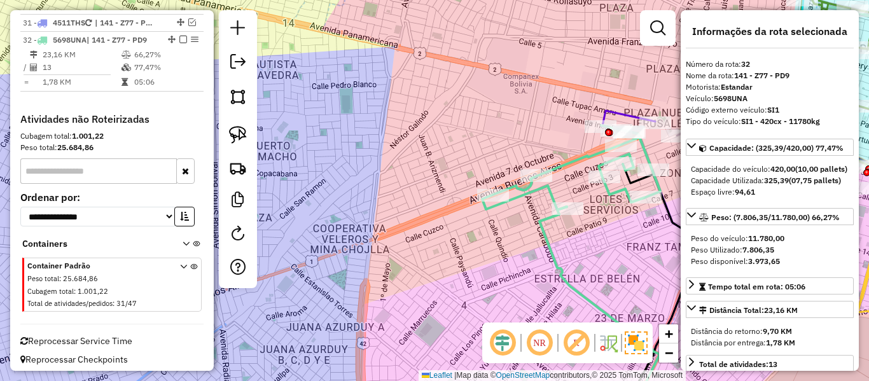
scroll to position [2293, 0]
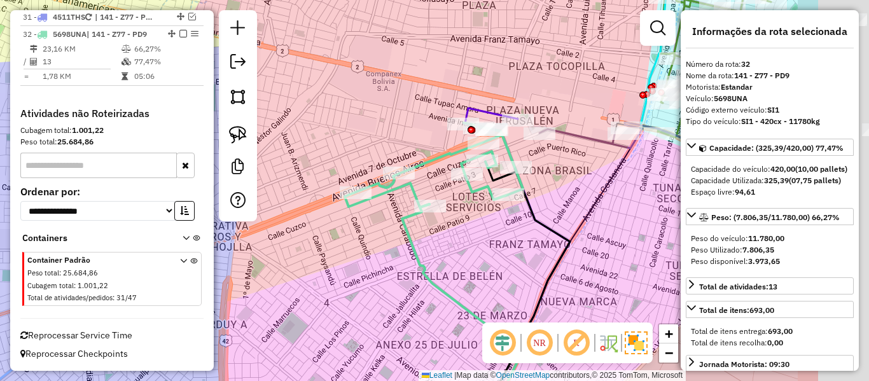
click at [438, 233] on div "Janela de atendimento Grade de atendimento Capacidade Transportadoras Veículos …" at bounding box center [434, 190] width 869 height 381
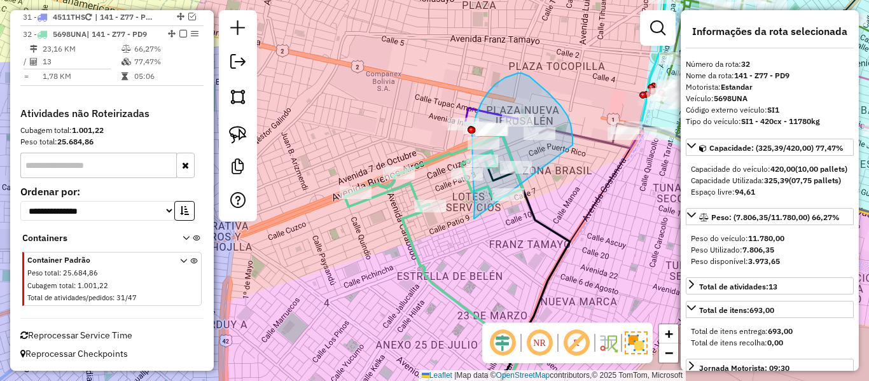
drag, startPoint x: 474, startPoint y: 214, endPoint x: 572, endPoint y: 149, distance: 117.5
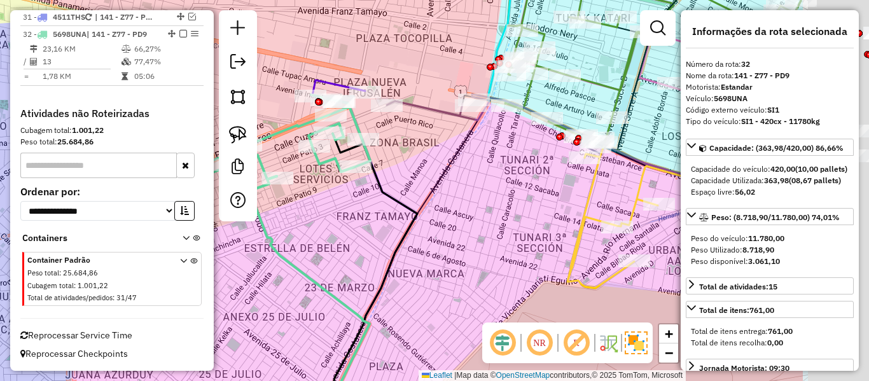
drag, startPoint x: 641, startPoint y: 185, endPoint x: 476, endPoint y: 156, distance: 167.9
click at [487, 156] on div "Janela de atendimento Grade de atendimento Capacidade Transportadoras Veículos …" at bounding box center [434, 190] width 869 height 381
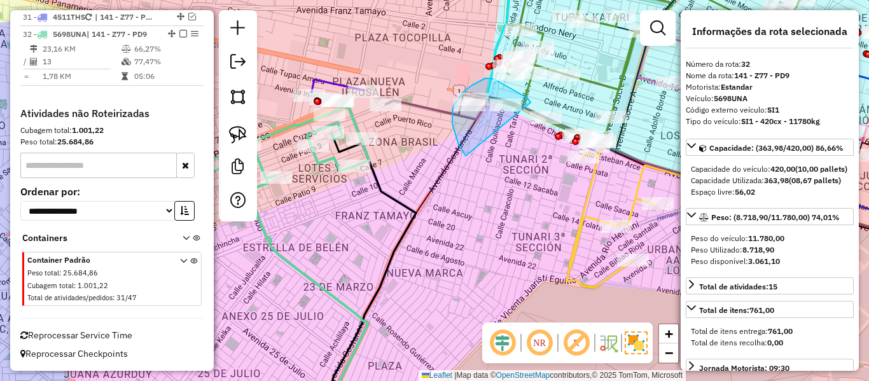
click at [535, 113] on div "Rota 19 - Placa 5615LCH 0000844894 - T. DONICIO Rota 19 - Placa 5615LCH 0000906…" at bounding box center [434, 190] width 869 height 381
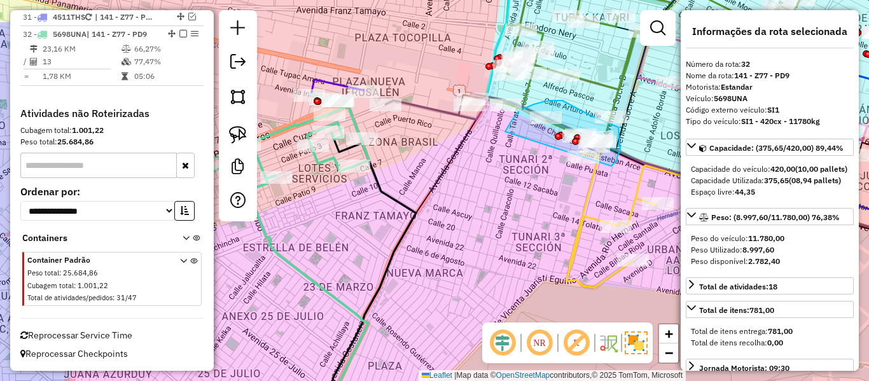
drag, startPoint x: 505, startPoint y: 132, endPoint x: 508, endPoint y: 181, distance: 49.7
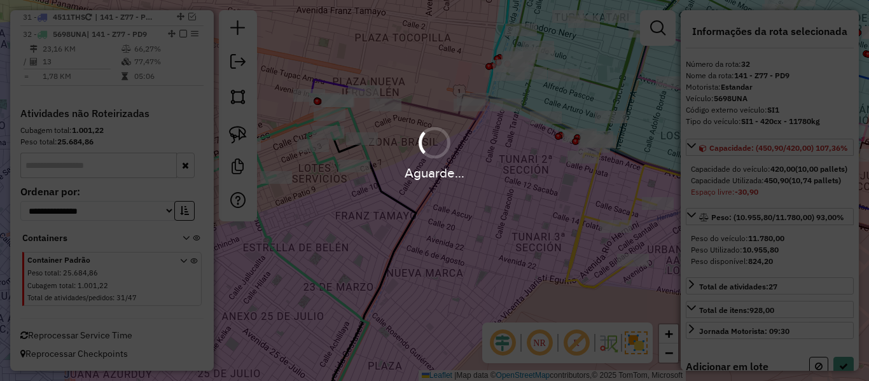
select select "**********"
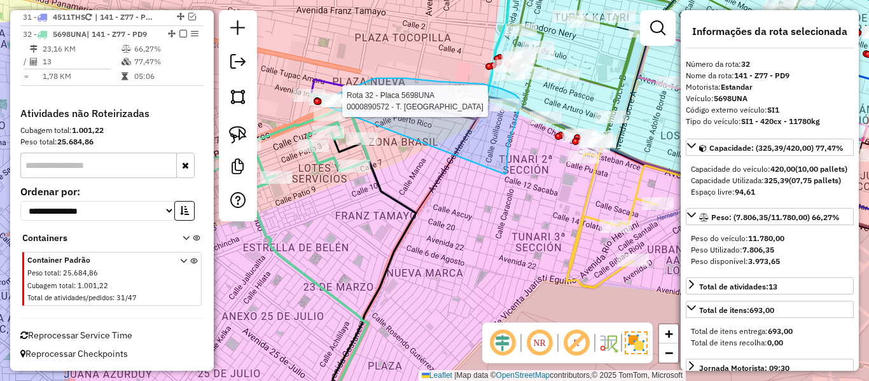
drag, startPoint x: 506, startPoint y: 172, endPoint x: 337, endPoint y: 191, distance: 169.7
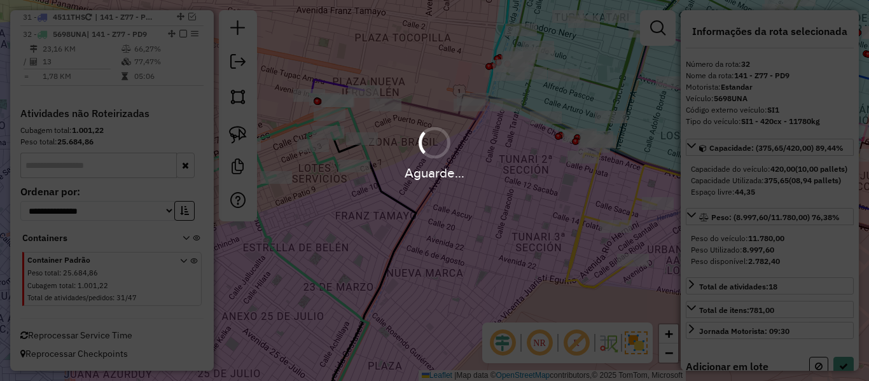
select select "**********"
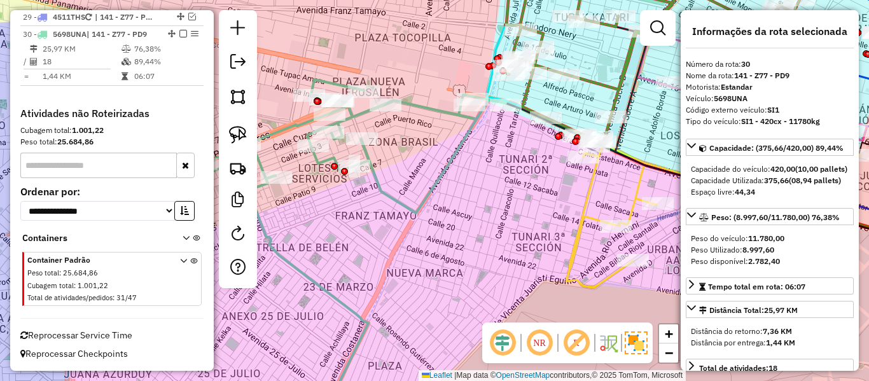
scroll to position [2150, 0]
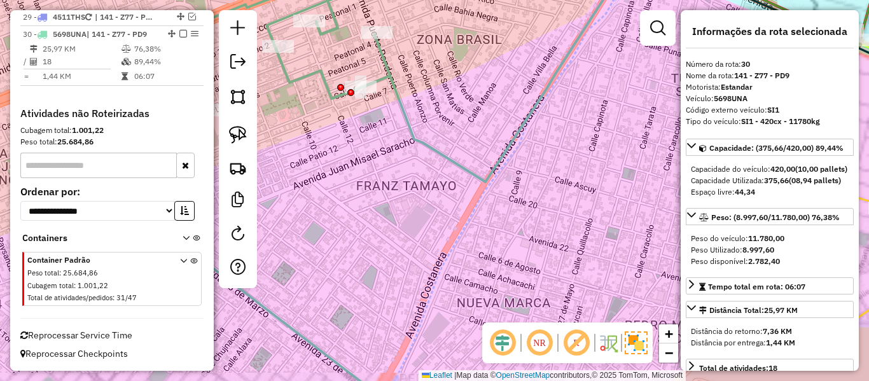
click at [410, 136] on icon at bounding box center [350, 72] width 630 height 220
drag, startPoint x: 517, startPoint y: 188, endPoint x: 338, endPoint y: 137, distance: 185.3
click at [338, 137] on div "Janela de atendimento Grade de atendimento Capacidade Transportadoras Veículos …" at bounding box center [434, 190] width 869 height 381
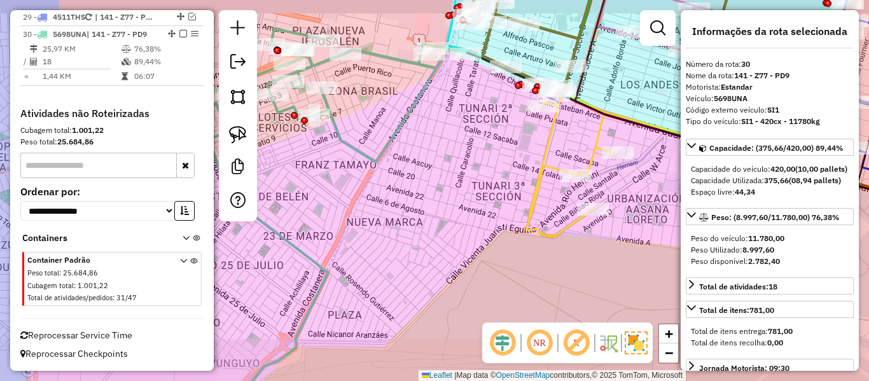
drag, startPoint x: 490, startPoint y: 146, endPoint x: 476, endPoint y: 191, distance: 47.7
click at [476, 191] on div "Janela de atendimento Grade de atendimento Capacidade Transportadoras Veículos …" at bounding box center [434, 190] width 869 height 381
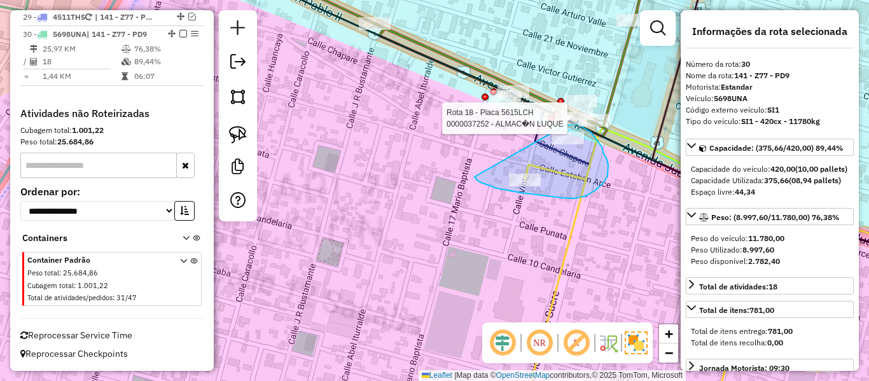
drag, startPoint x: 481, startPoint y: 183, endPoint x: 511, endPoint y: 136, distance: 55.8
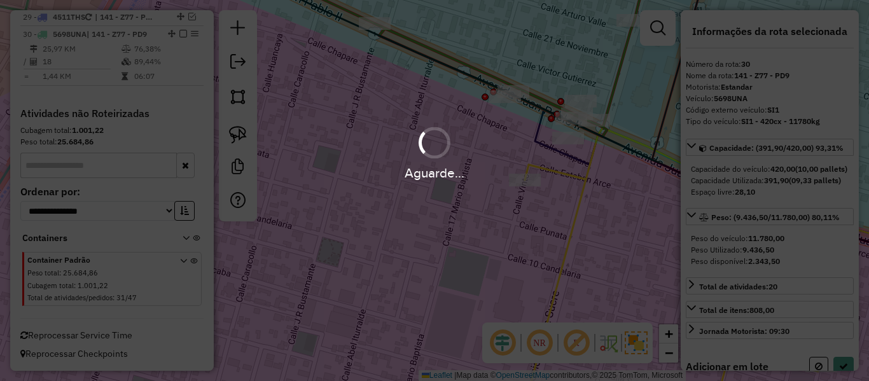
select select "**********"
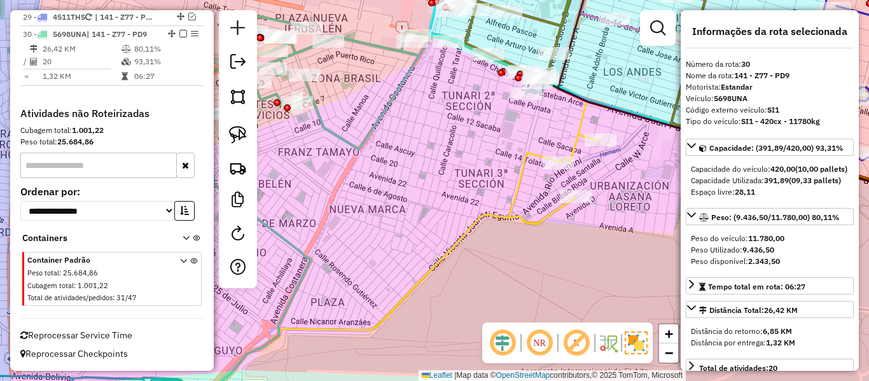
drag, startPoint x: 457, startPoint y: 123, endPoint x: 482, endPoint y: 153, distance: 38.4
click at [513, 194] on div "Janela de atendimento Grade de atendimento Capacidade Transportadoras Veículos …" at bounding box center [434, 190] width 869 height 381
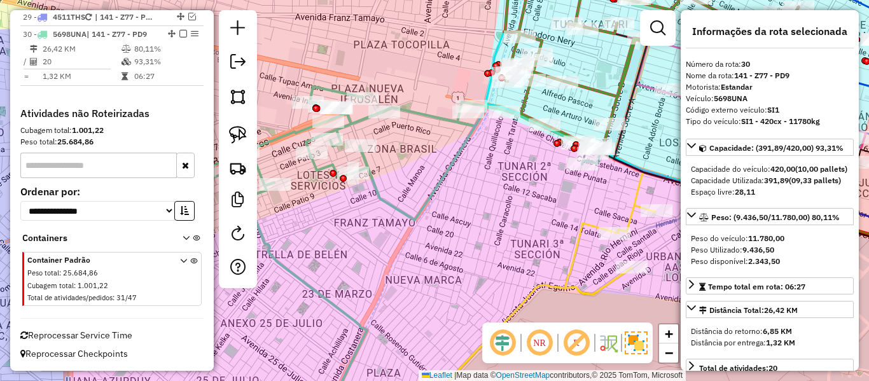
click at [430, 113] on icon at bounding box center [395, 154] width 411 height 134
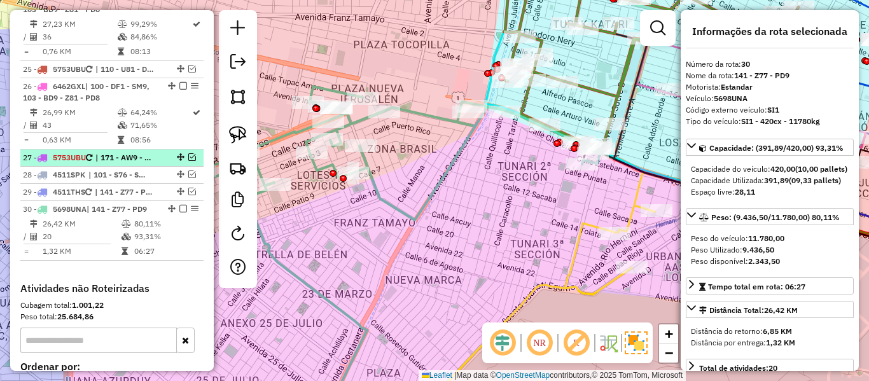
scroll to position [1964, 0]
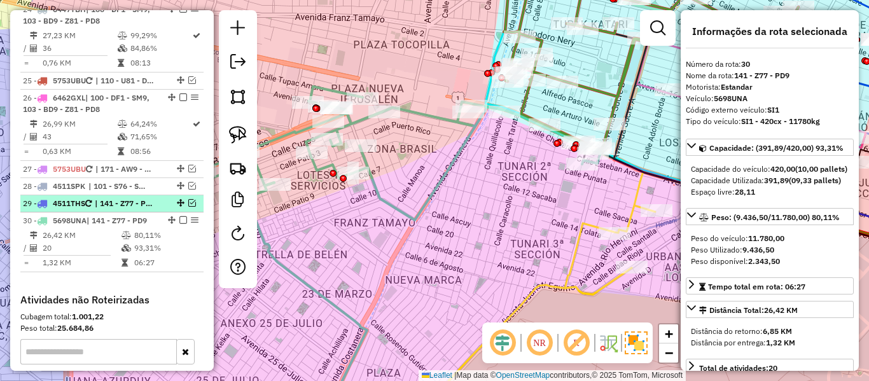
click at [188, 203] on em at bounding box center [192, 203] width 8 height 8
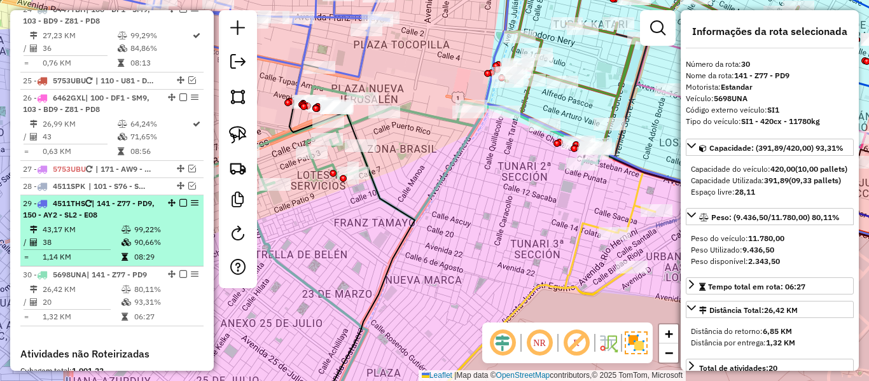
click at [181, 205] on em at bounding box center [183, 203] width 8 height 8
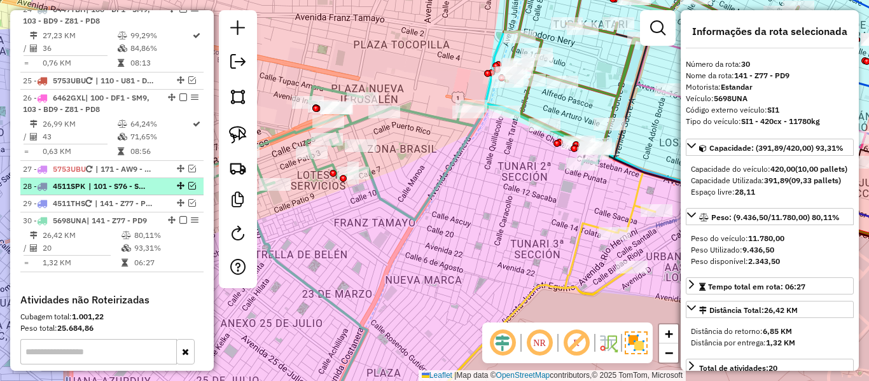
click at [188, 184] on em at bounding box center [192, 186] width 8 height 8
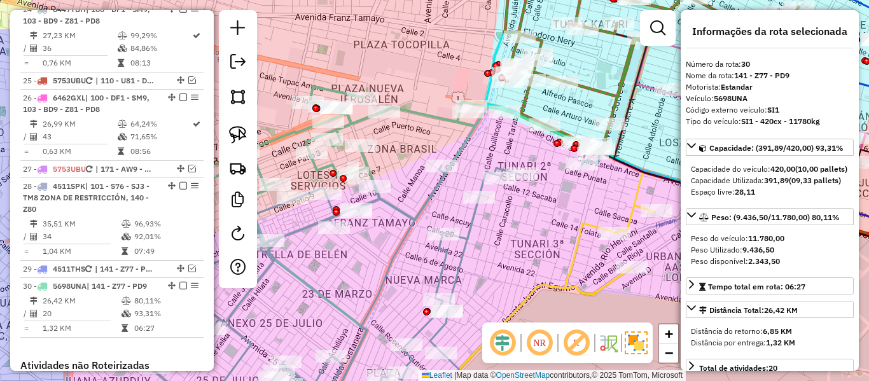
click at [473, 226] on icon at bounding box center [337, 292] width 368 height 254
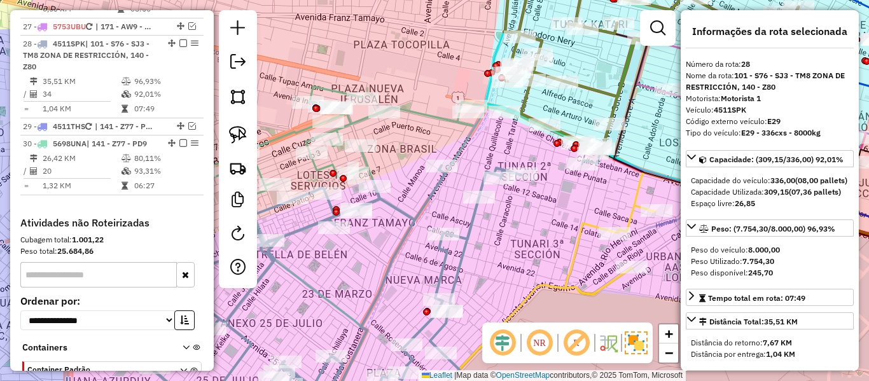
scroll to position [2132, 0]
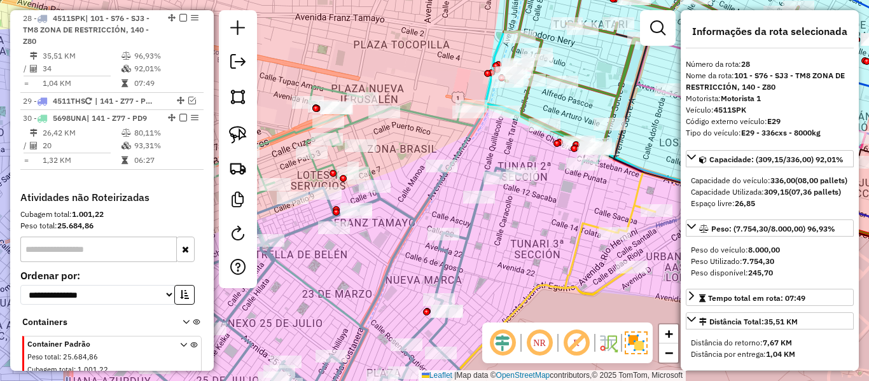
drag, startPoint x: 525, startPoint y: 250, endPoint x: 457, endPoint y: 217, distance: 75.7
click at [450, 215] on div "Janela de atendimento Grade de atendimento Capacidade Transportadoras Veículos …" at bounding box center [434, 190] width 869 height 381
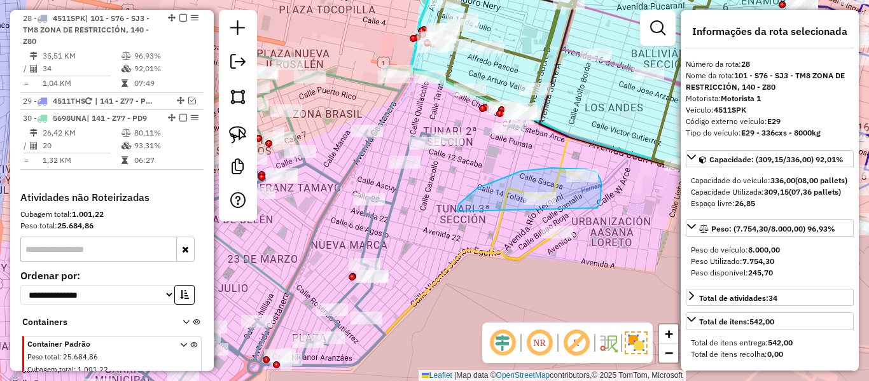
drag, startPoint x: 457, startPoint y: 208, endPoint x: 513, endPoint y: 244, distance: 66.2
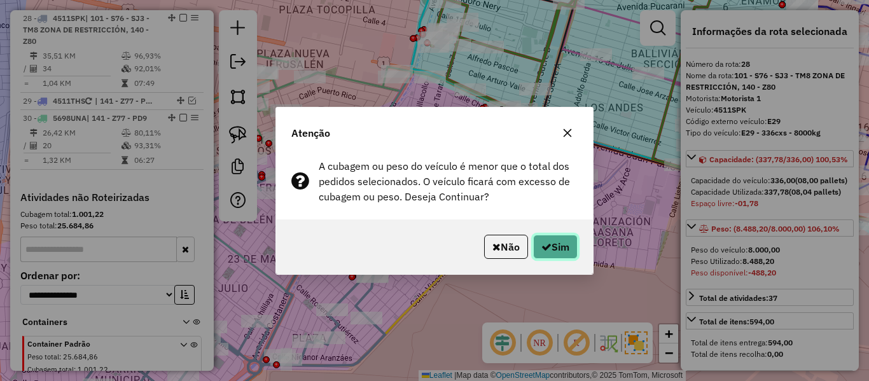
click at [550, 240] on button "Sim" at bounding box center [555, 247] width 45 height 24
select select "**********"
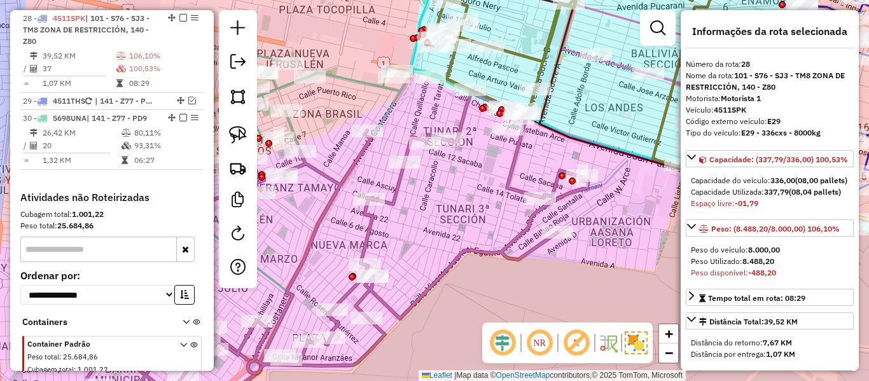
click at [359, 80] on icon at bounding box center [320, 119] width 411 height 134
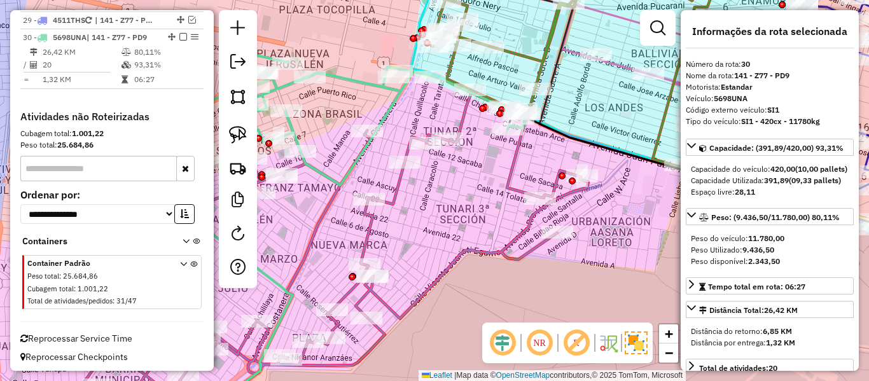
scroll to position [2216, 0]
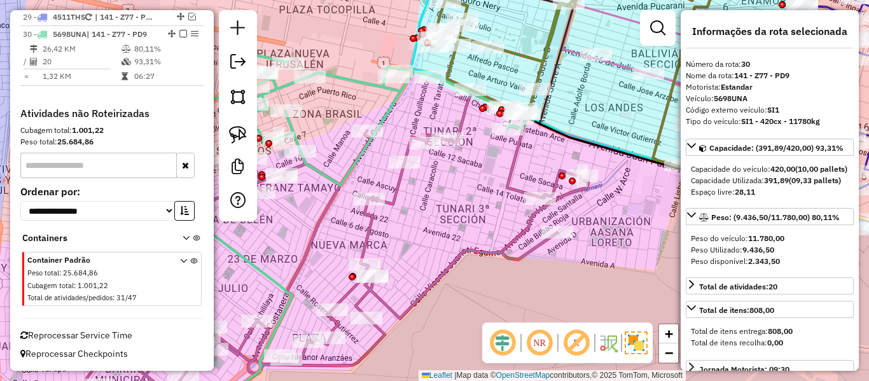
click at [447, 111] on div "Janela de atendimento Grade de atendimento Capacidade Transportadoras Veículos …" at bounding box center [434, 190] width 869 height 381
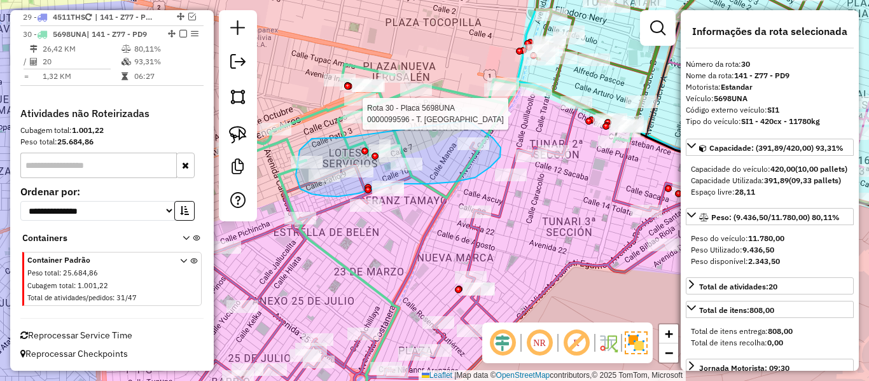
drag, startPoint x: 346, startPoint y: 137, endPoint x: 472, endPoint y: 123, distance: 126.7
click at [466, 120] on div at bounding box center [463, 114] width 32 height 13
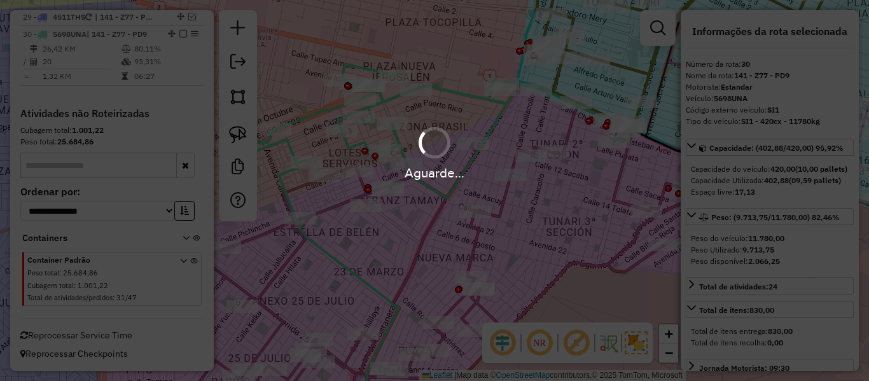
select select "**********"
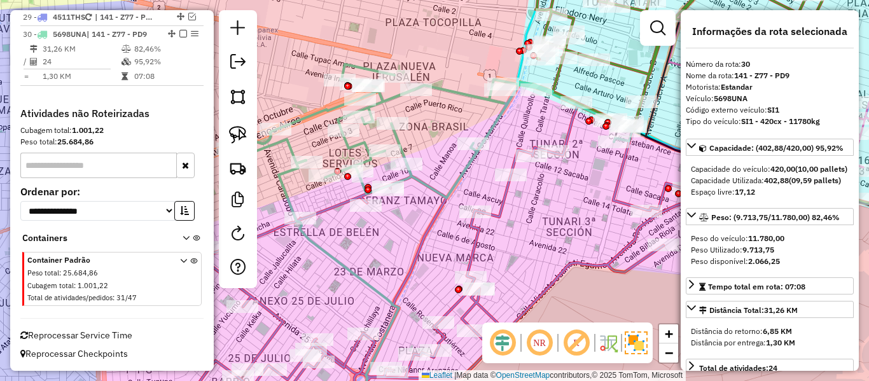
click at [619, 179] on icon at bounding box center [440, 254] width 510 height 296
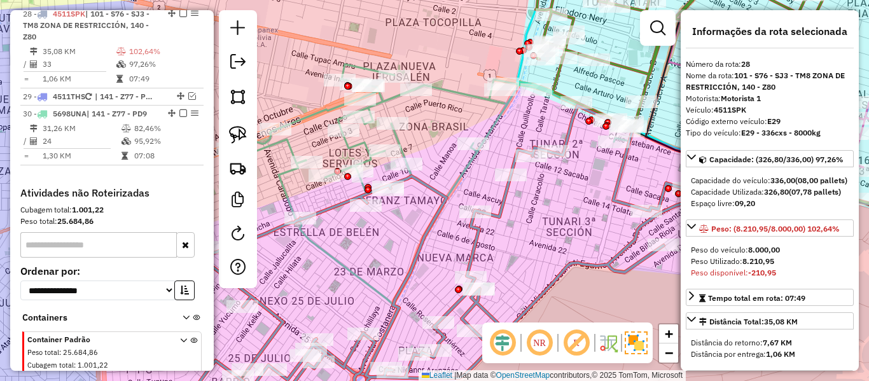
scroll to position [2132, 0]
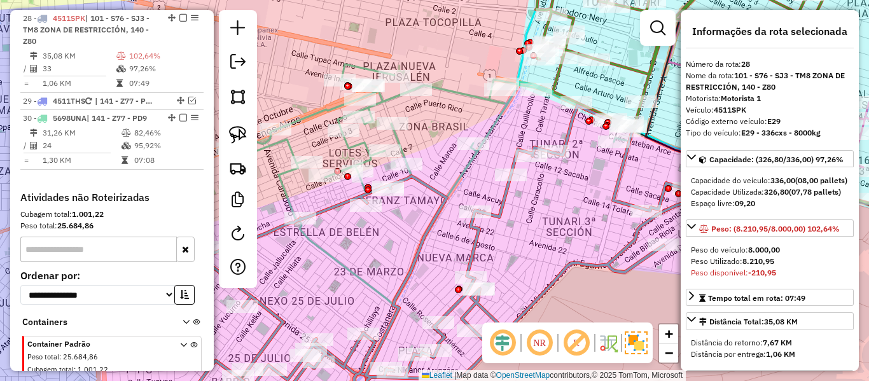
click at [454, 89] on icon at bounding box center [426, 131] width 411 height 134
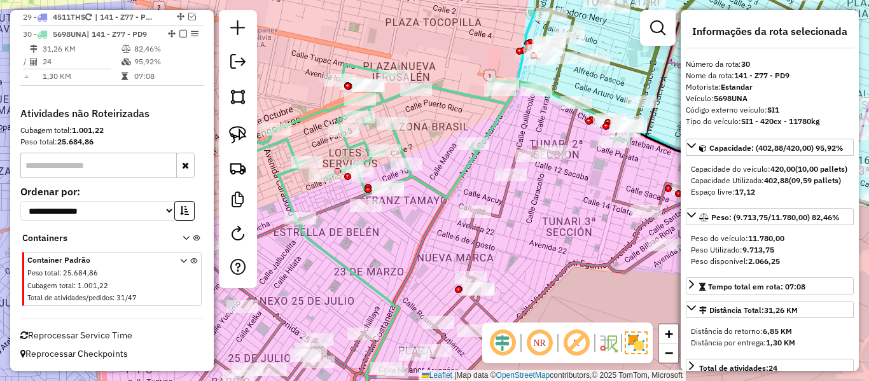
scroll to position [2216, 0]
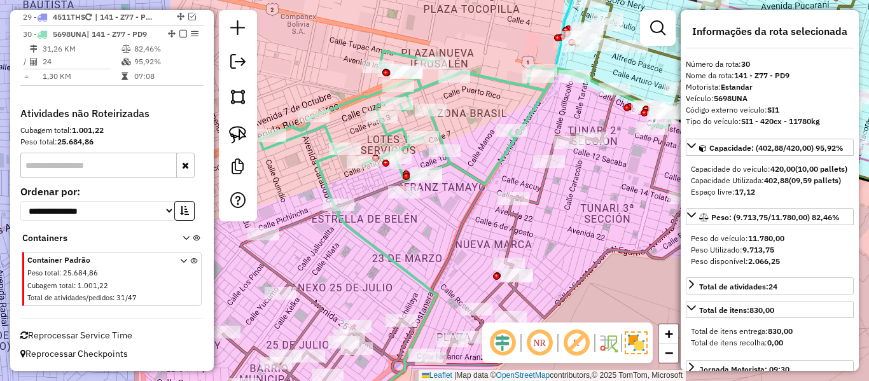
drag, startPoint x: 430, startPoint y: 124, endPoint x: 468, endPoint y: 111, distance: 40.4
click at [468, 111] on div "Janela de atendimento Grade de atendimento Capacidade Transportadoras Veículos …" at bounding box center [434, 190] width 869 height 381
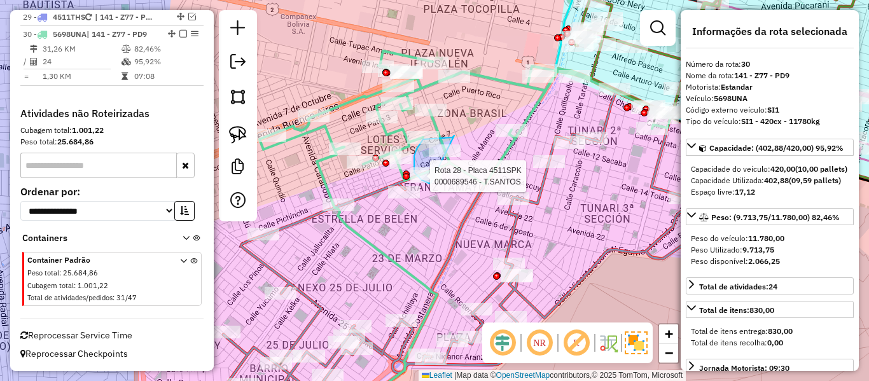
drag, startPoint x: 454, startPoint y: 136, endPoint x: 452, endPoint y: 173, distance: 37.6
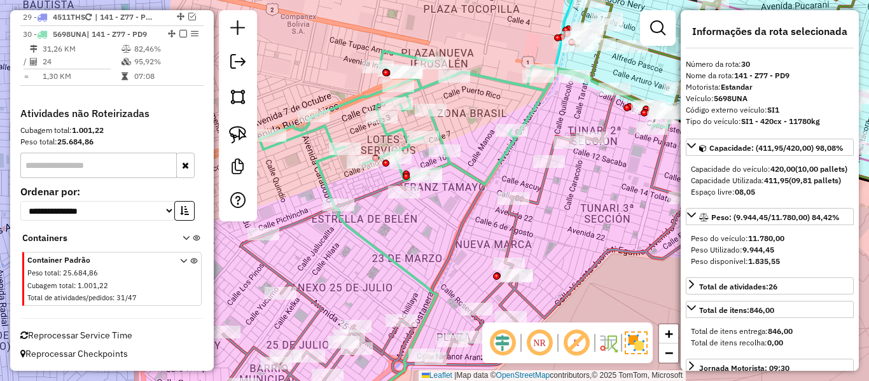
select select "**********"
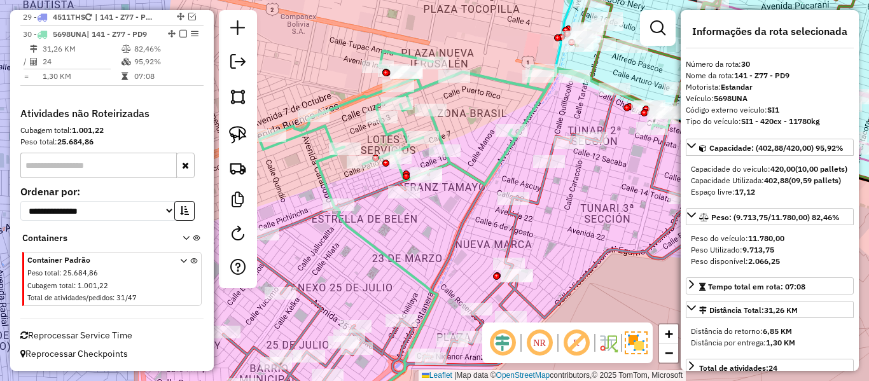
click at [487, 76] on icon at bounding box center [465, 118] width 411 height 134
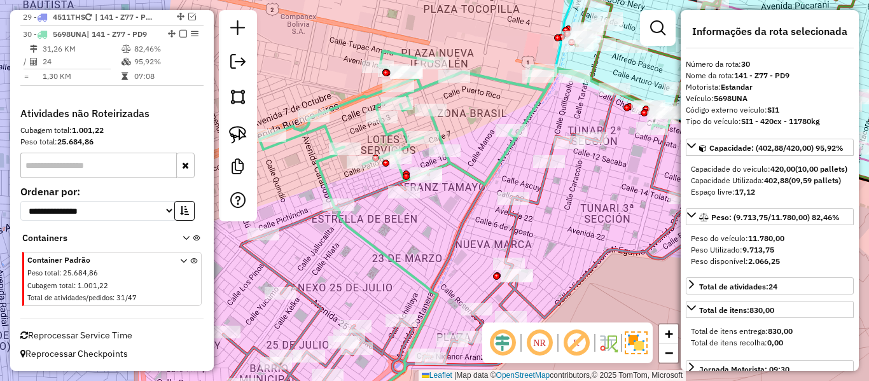
drag, startPoint x: 448, startPoint y: 212, endPoint x: 512, endPoint y: 178, distance: 72.0
click at [512, 178] on div "Janela de atendimento Grade de atendimento Capacidade Transportadoras Veículos …" at bounding box center [434, 190] width 869 height 381
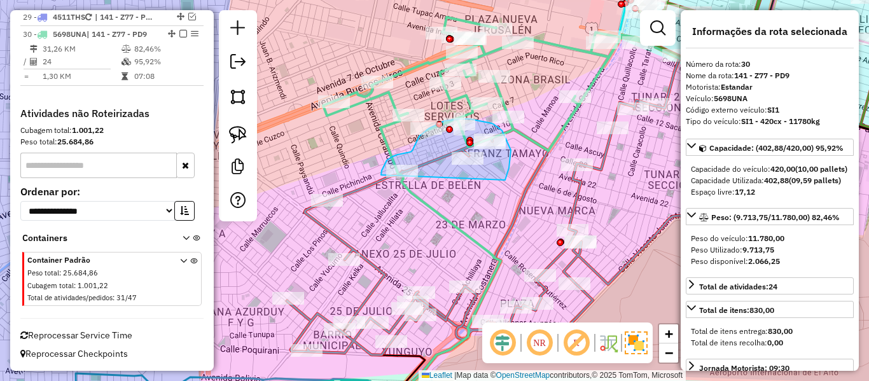
drag, startPoint x: 505, startPoint y: 180, endPoint x: 386, endPoint y: 177, distance: 119.0
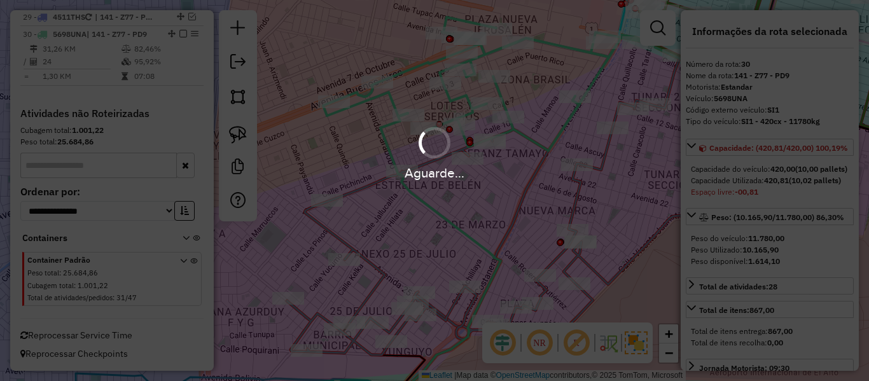
select select "**********"
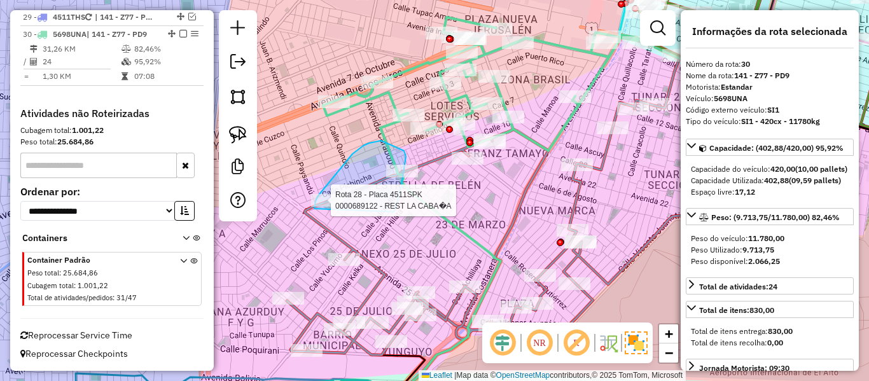
drag, startPoint x: 401, startPoint y: 186, endPoint x: 314, endPoint y: 211, distance: 90.8
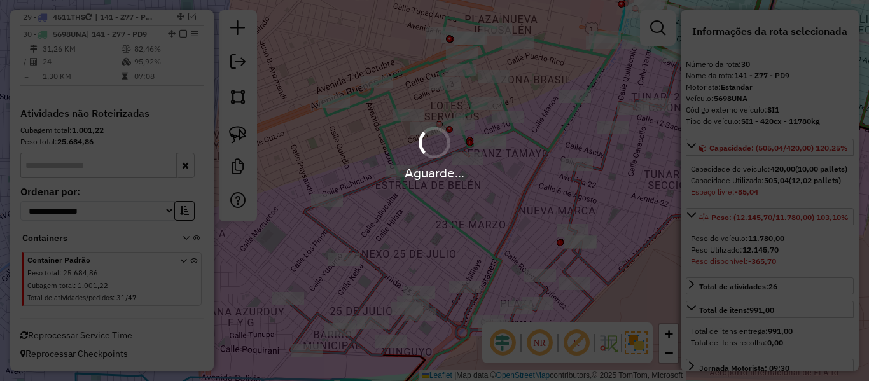
select select "**********"
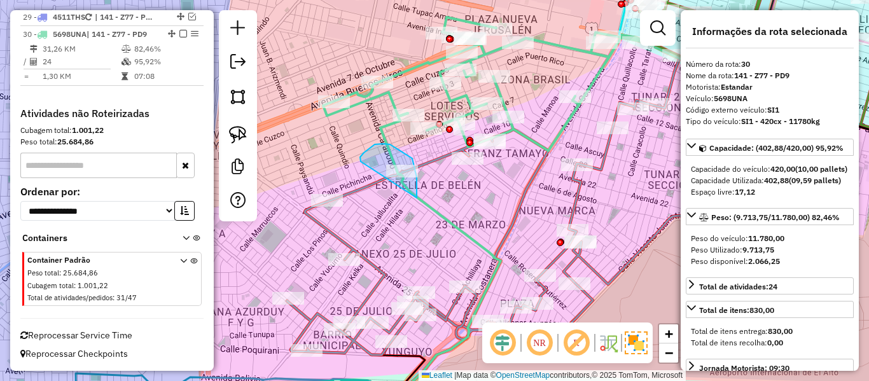
drag, startPoint x: 417, startPoint y: 195, endPoint x: 361, endPoint y: 162, distance: 64.5
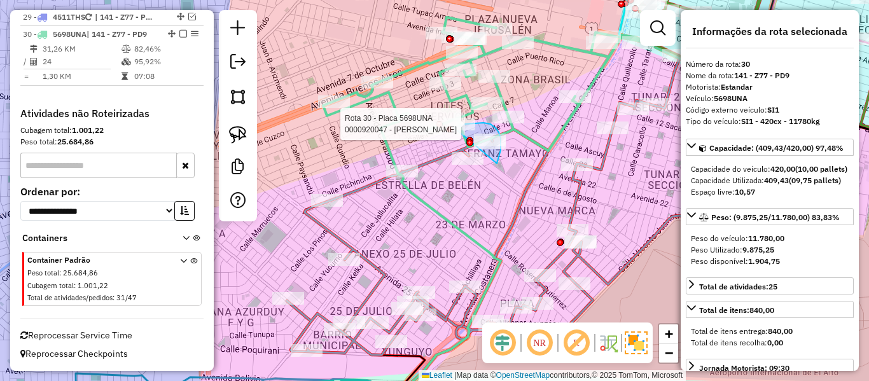
click at [454, 129] on div "Rota 28 - Placa 4511SPK 0000689546 - T.SANTOS Rota 30 - Placa 5698UNA 000092004…" at bounding box center [434, 190] width 869 height 381
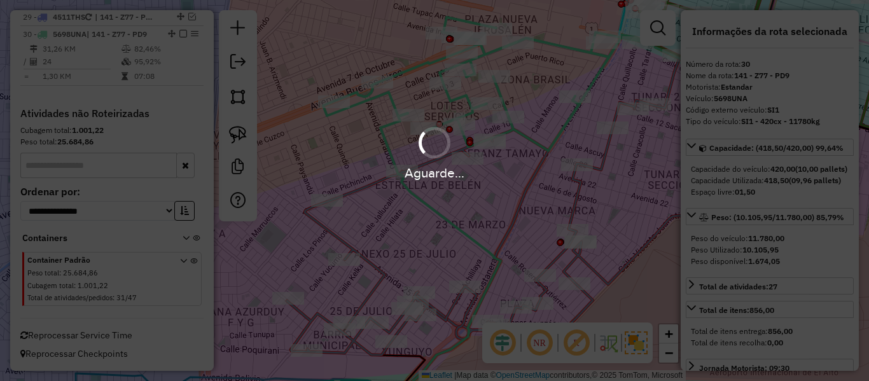
select select "**********"
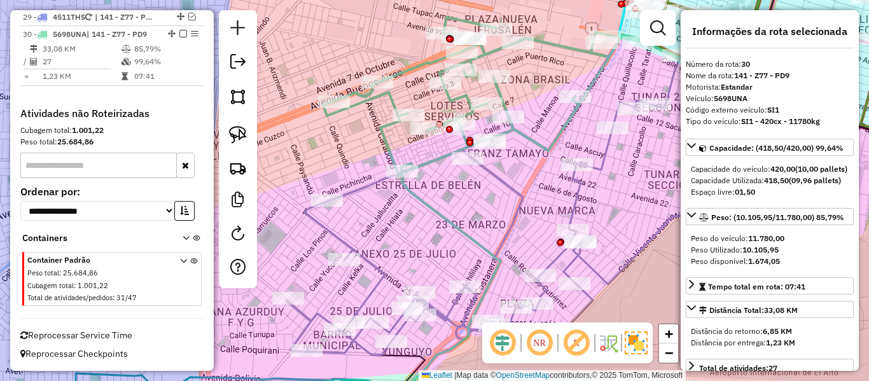
drag, startPoint x: 534, startPoint y: 116, endPoint x: 501, endPoint y: 146, distance: 45.0
click at [494, 139] on div "Janela de atendimento Grade de atendimento Capacidade Transportadoras Veículos …" at bounding box center [434, 190] width 869 height 381
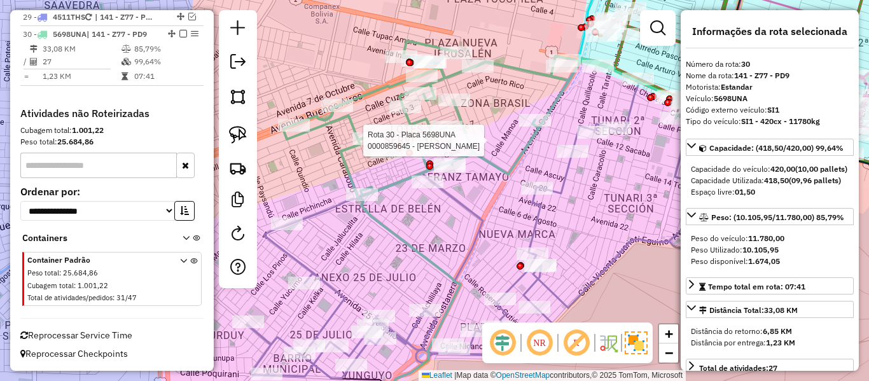
click at [557, 175] on div "Rota 30 - Placa 5698UNA 0000859645 - LUIS VELEZ Janela de atendimento Grade de …" at bounding box center [434, 190] width 869 height 381
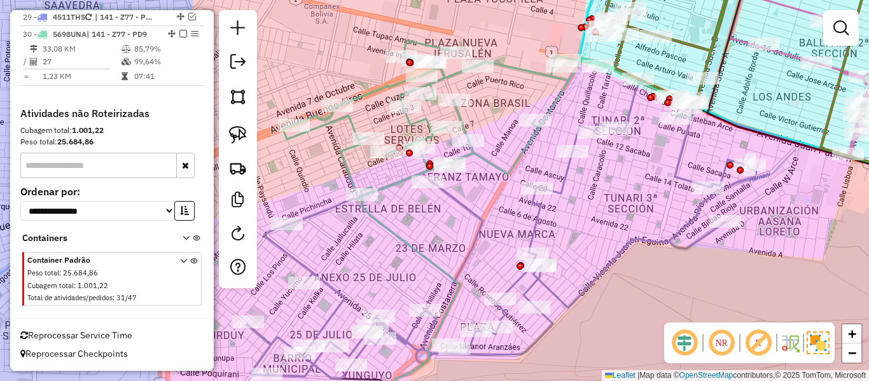
click at [567, 172] on icon at bounding box center [502, 230] width 510 height 296
select select "**********"
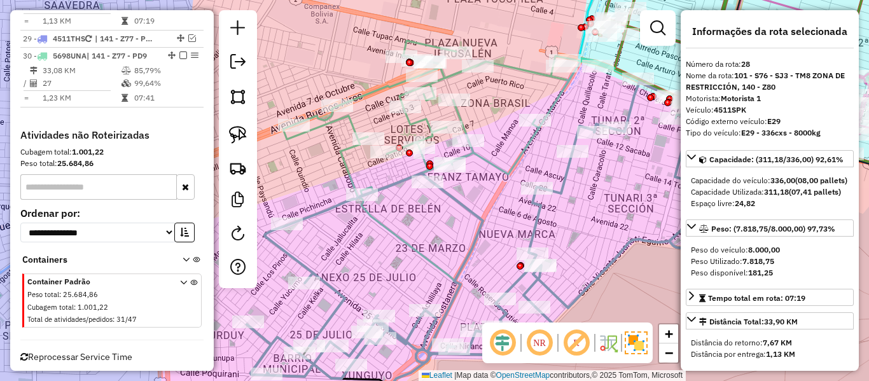
click at [520, 193] on div "Janela de atendimento Grade de atendimento Capacidade Transportadoras Veículos …" at bounding box center [434, 190] width 869 height 381
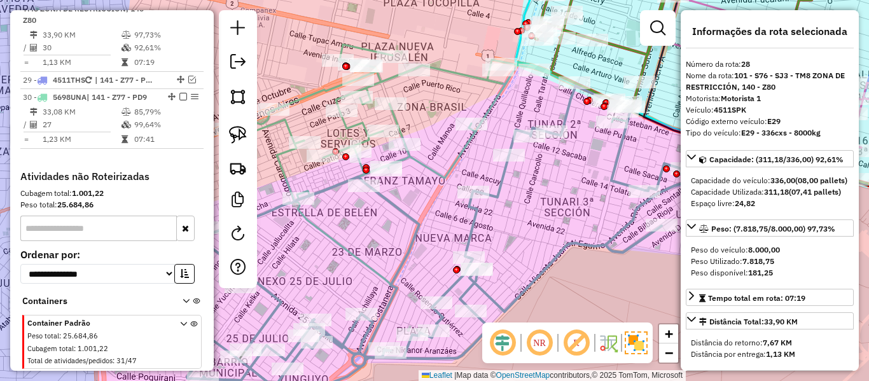
scroll to position [2132, 0]
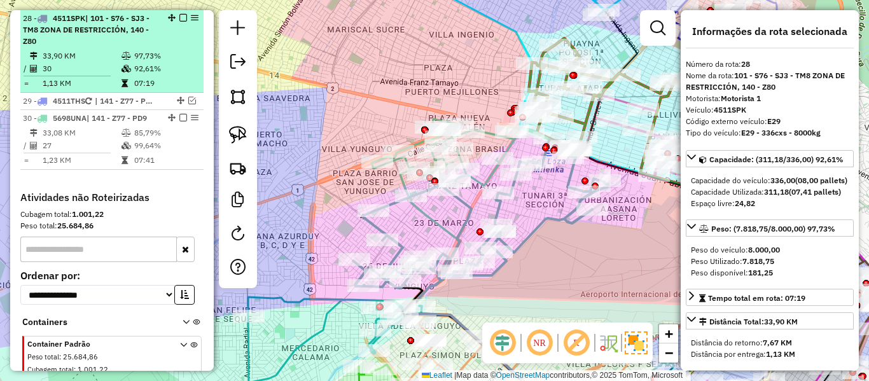
click at [179, 18] on em at bounding box center [183, 18] width 8 height 8
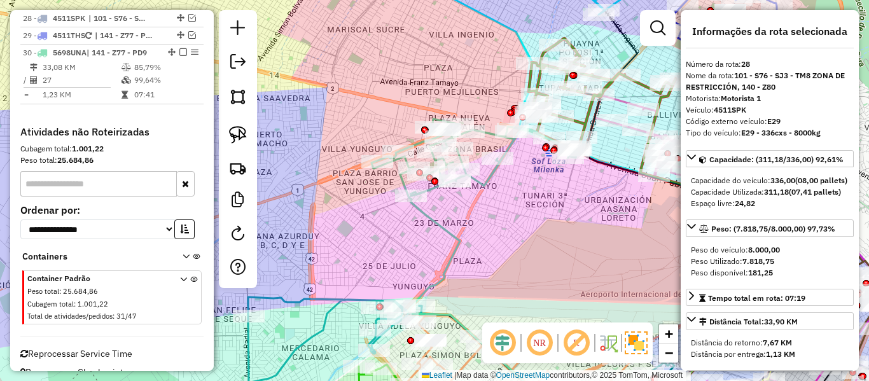
click at [474, 188] on icon at bounding box center [474, 157] width 205 height 77
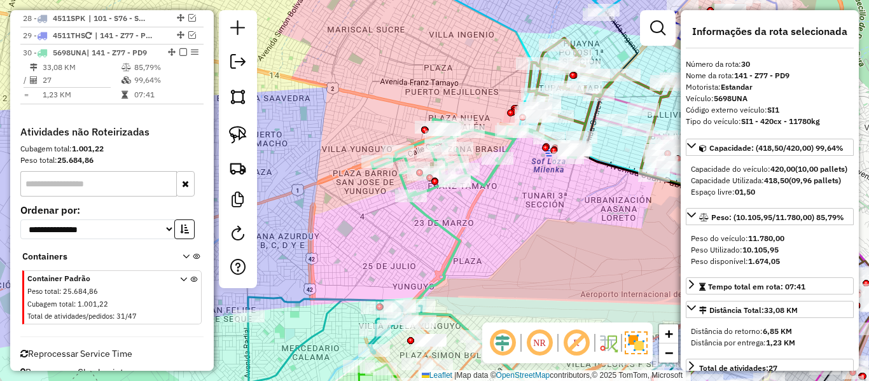
scroll to position [2150, 0]
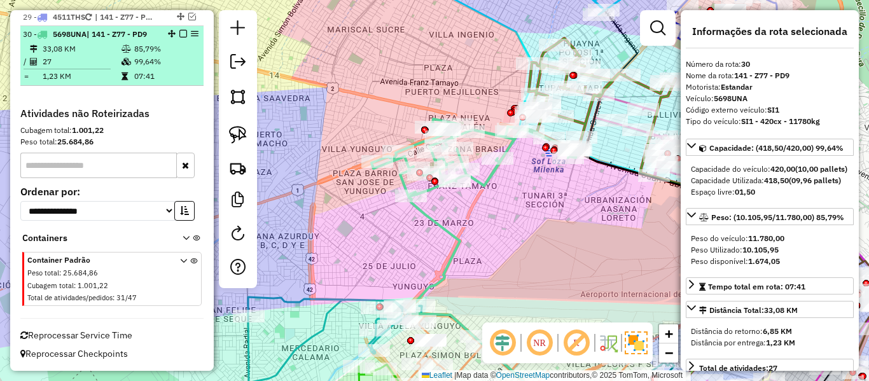
click at [179, 33] on em at bounding box center [183, 34] width 8 height 8
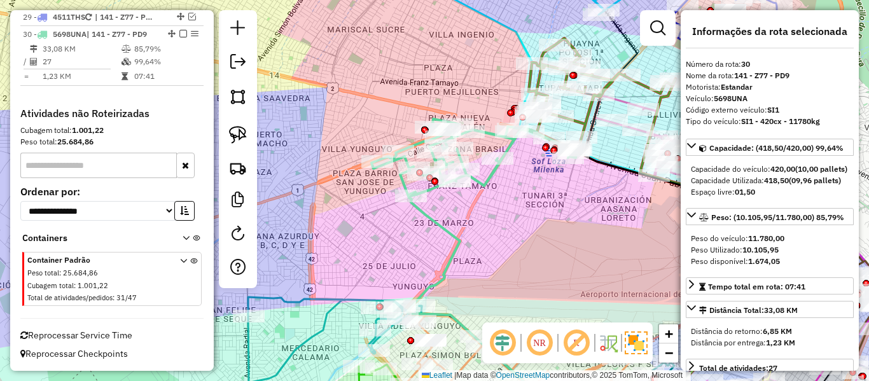
scroll to position [2108, 0]
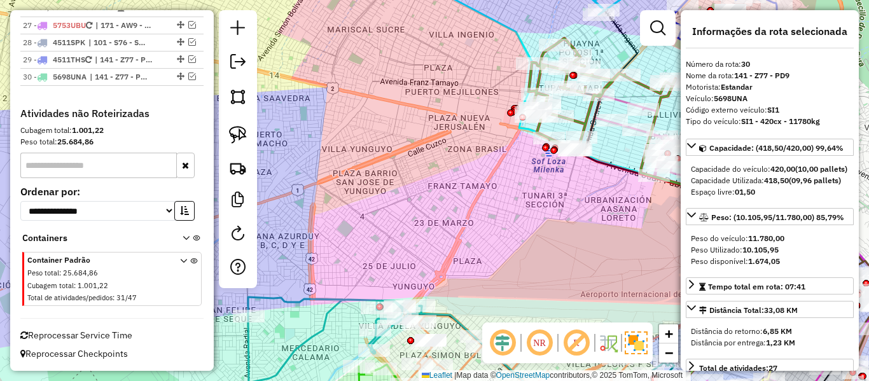
drag, startPoint x: 452, startPoint y: 216, endPoint x: 493, endPoint y: 184, distance: 51.7
click at [455, 212] on div "Janela de atendimento Grade de atendimento Capacidade Transportadoras Veículos …" at bounding box center [434, 190] width 869 height 381
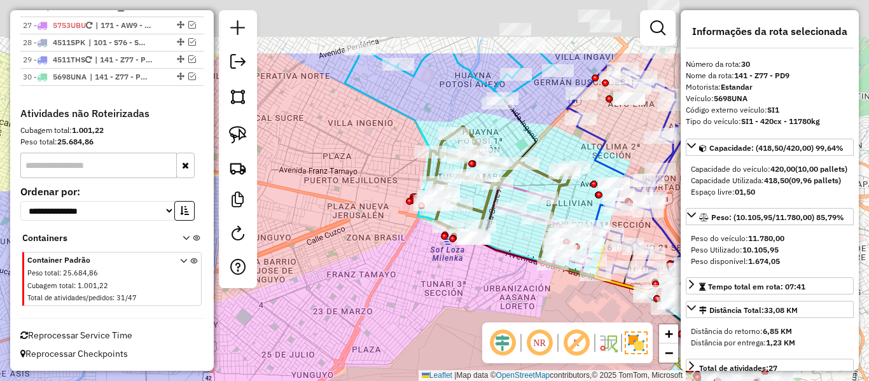
drag, startPoint x: 400, startPoint y: 272, endPoint x: 383, endPoint y: 289, distance: 23.4
click at [383, 289] on div "Janela de atendimento Grade de atendimento Capacidade Transportadoras Veículos …" at bounding box center [434, 190] width 869 height 381
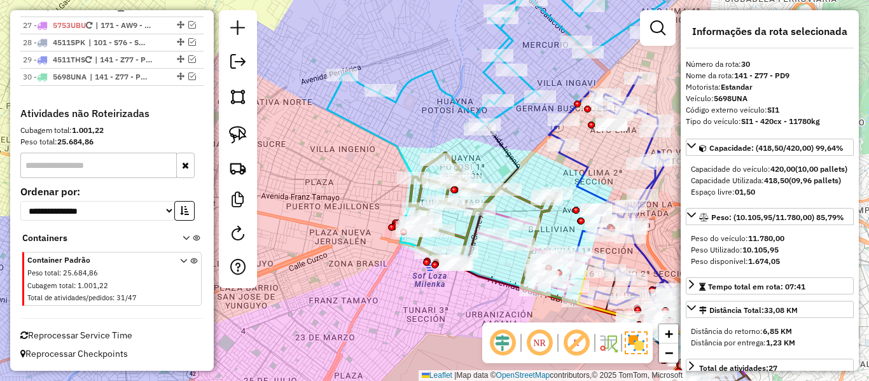
drag, startPoint x: 433, startPoint y: 299, endPoint x: 453, endPoint y: 359, distance: 63.8
click at [453, 359] on div "Janela de atendimento Grade de atendimento Capacidade Transportadoras Veículos …" at bounding box center [434, 190] width 869 height 381
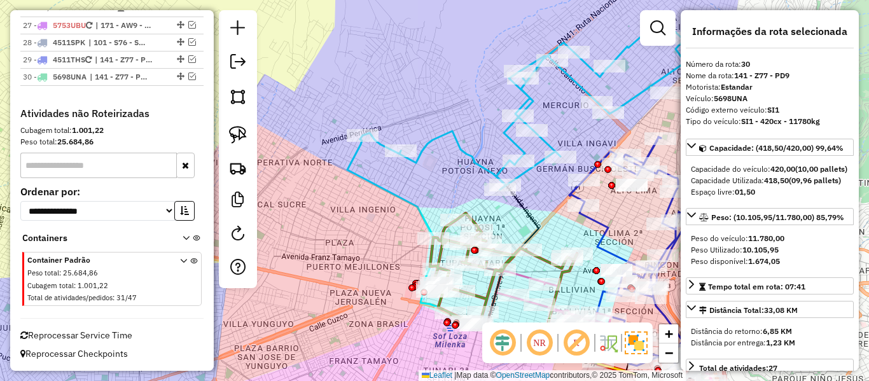
click at [462, 158] on icon at bounding box center [524, 105] width 323 height 169
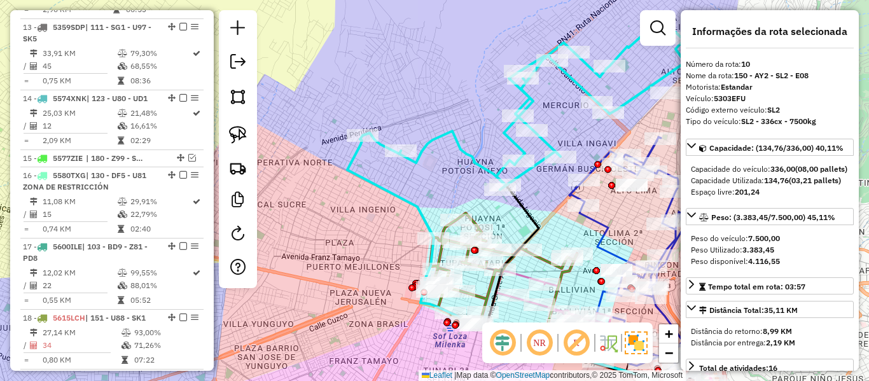
scroll to position [1088, 0]
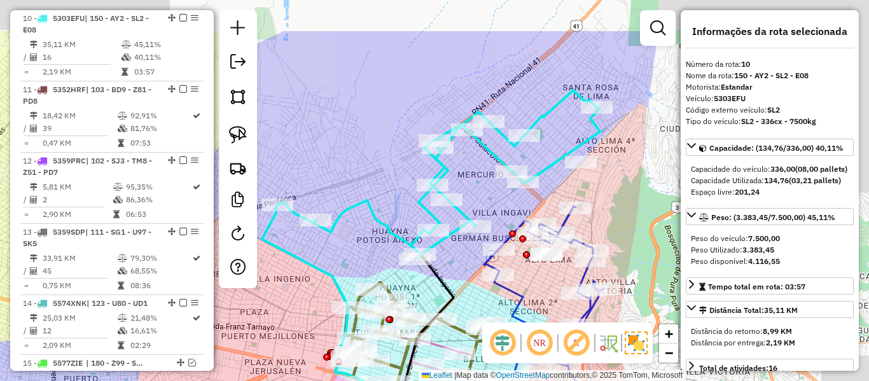
drag, startPoint x: 370, startPoint y: 223, endPoint x: 385, endPoint y: 201, distance: 26.5
click at [376, 213] on div "Janela de atendimento Grade de atendimento Capacidade Transportadoras Veículos …" at bounding box center [434, 190] width 869 height 381
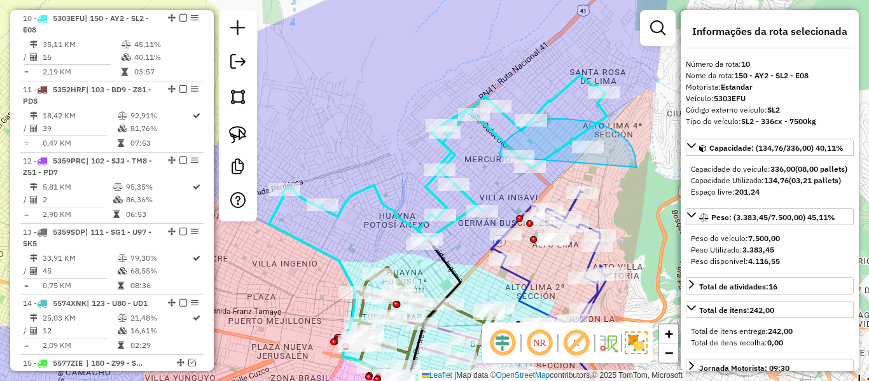
drag, startPoint x: 627, startPoint y: 141, endPoint x: 499, endPoint y: 159, distance: 129.8
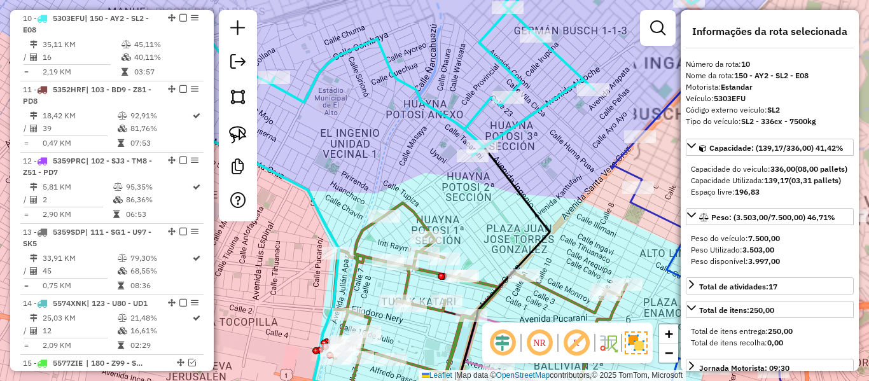
drag, startPoint x: 470, startPoint y: 228, endPoint x: 487, endPoint y: 205, distance: 29.1
click at [476, 201] on div "Janela de atendimento Grade de atendimento Capacidade Transportadoras Veículos …" at bounding box center [434, 190] width 869 height 381
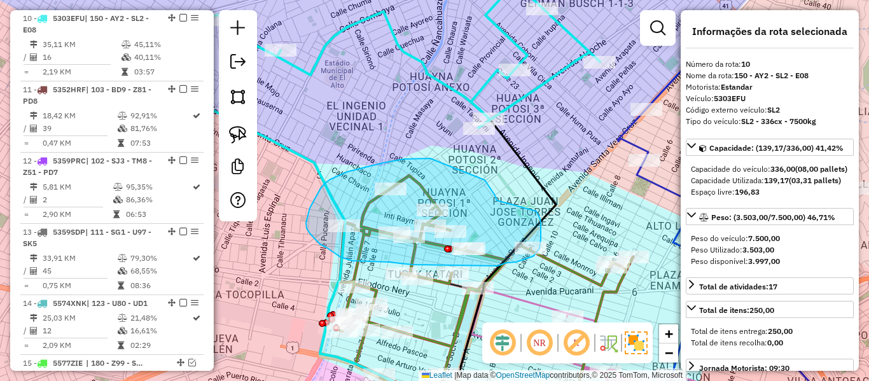
drag, startPoint x: 491, startPoint y: 189, endPoint x: 532, endPoint y: 197, distance: 42.0
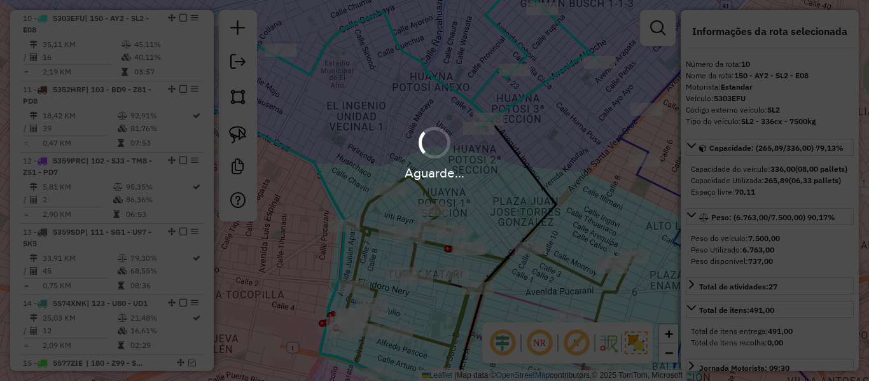
select select "**********"
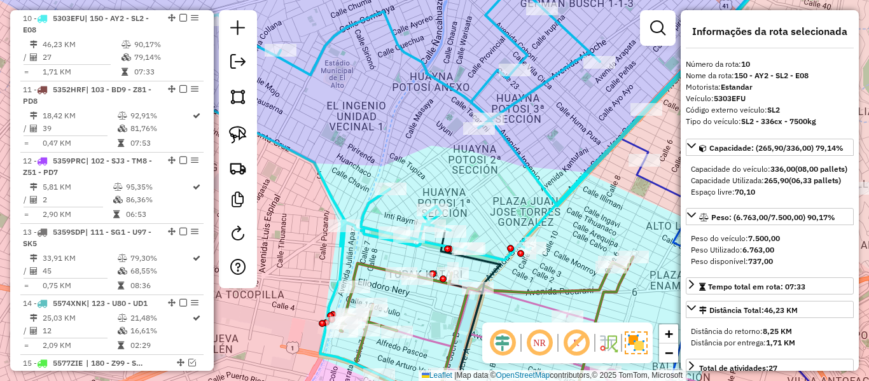
click at [434, 73] on icon at bounding box center [496, 111] width 585 height 298
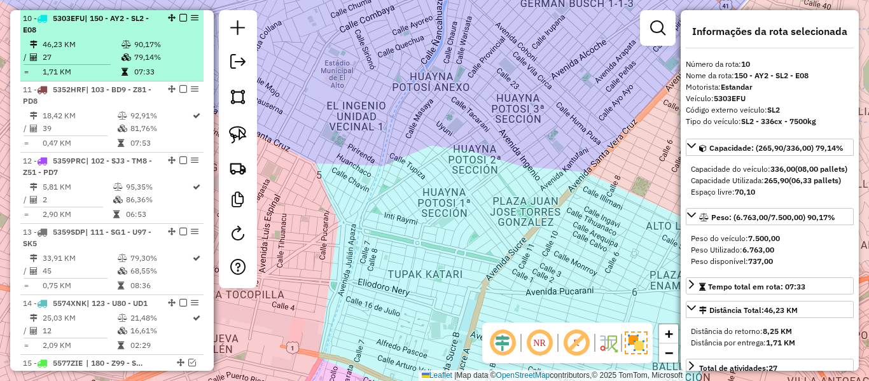
click at [117, 39] on td "46,23 KM" at bounding box center [81, 44] width 79 height 13
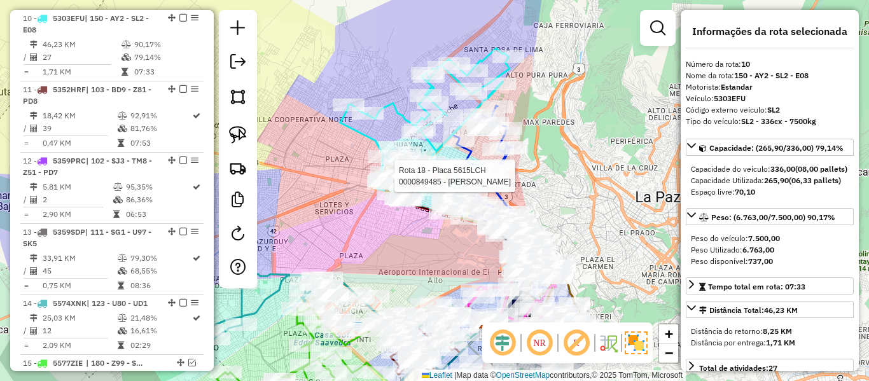
scroll to position [2108, 0]
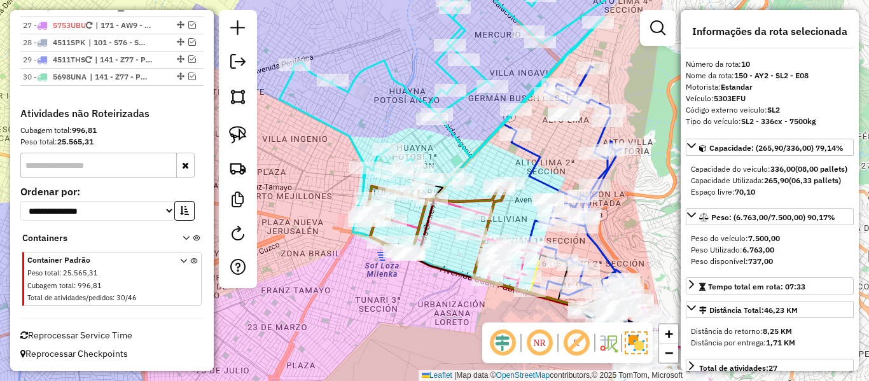
click at [403, 88] on icon at bounding box center [456, 73] width 323 height 223
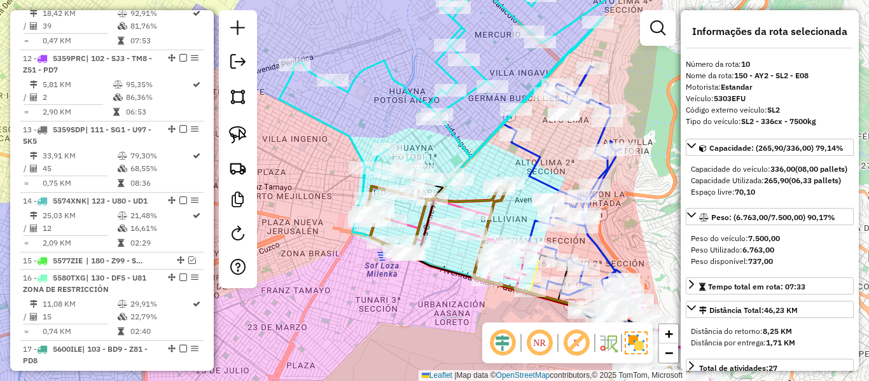
scroll to position [1088, 0]
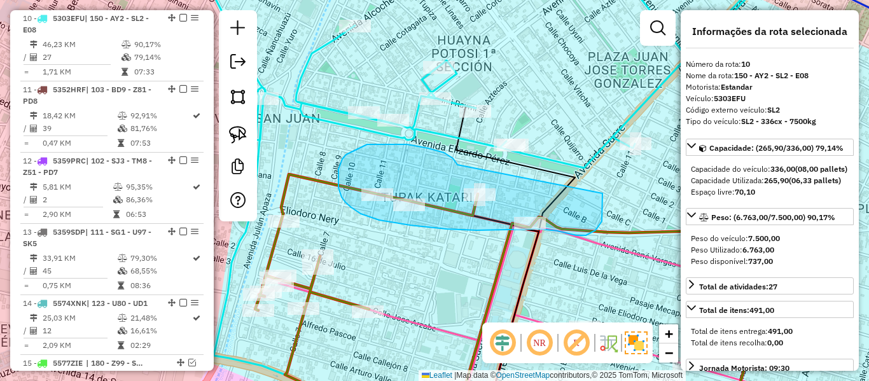
drag, startPoint x: 453, startPoint y: 158, endPoint x: 545, endPoint y: 128, distance: 96.6
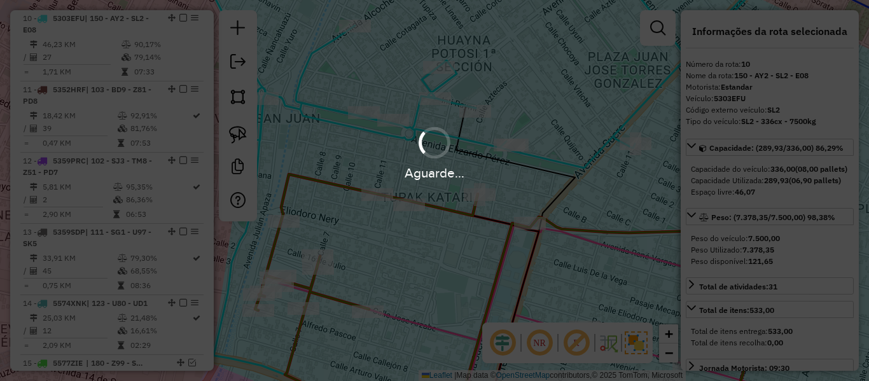
select select "**********"
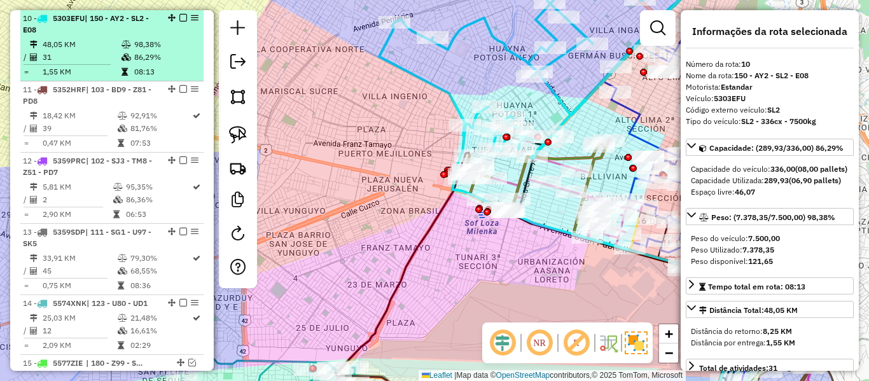
click at [179, 16] on em at bounding box center [183, 18] width 8 height 8
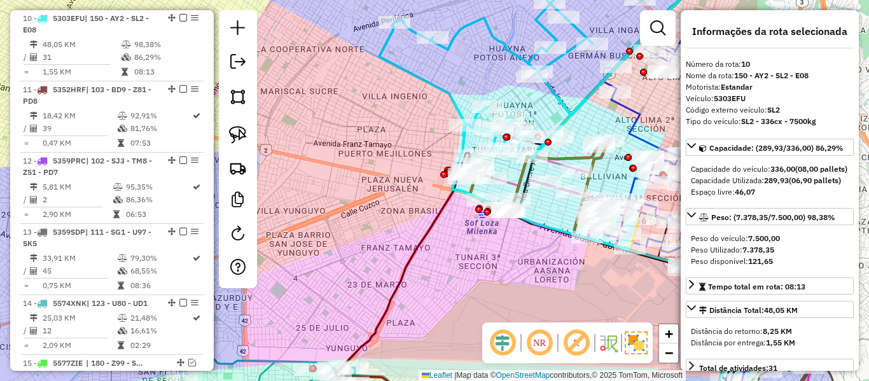
scroll to position [1034, 0]
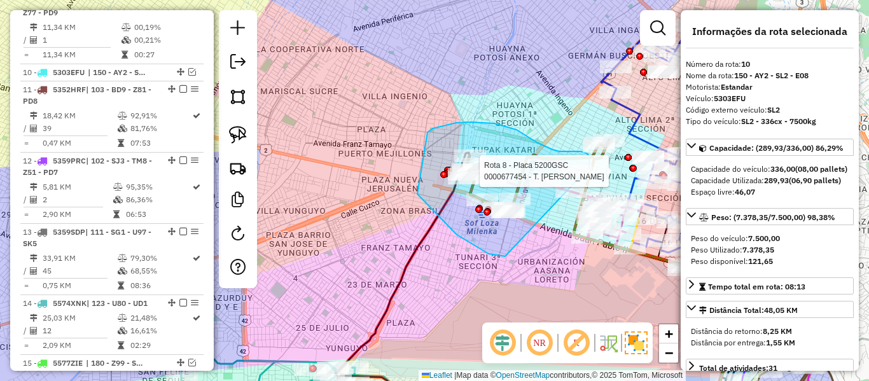
drag, startPoint x: 489, startPoint y: 254, endPoint x: 577, endPoint y: 206, distance: 100.5
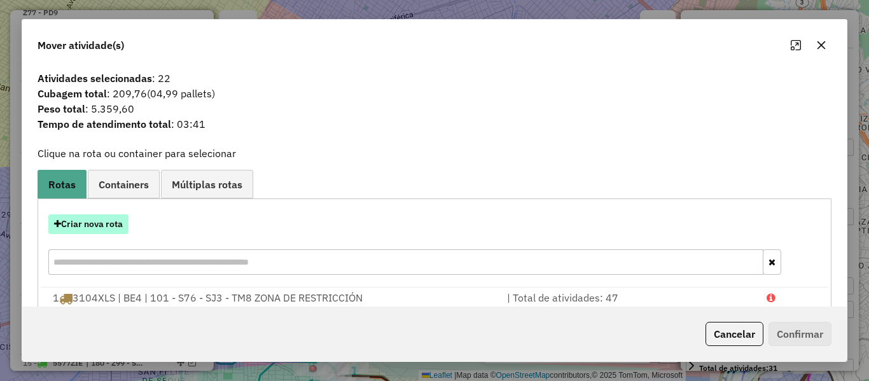
click at [116, 224] on button "Criar nova rota" at bounding box center [88, 224] width 80 height 20
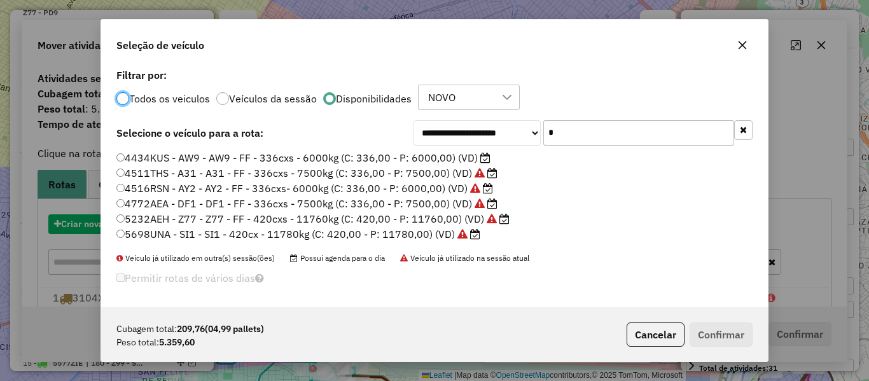
scroll to position [7, 4]
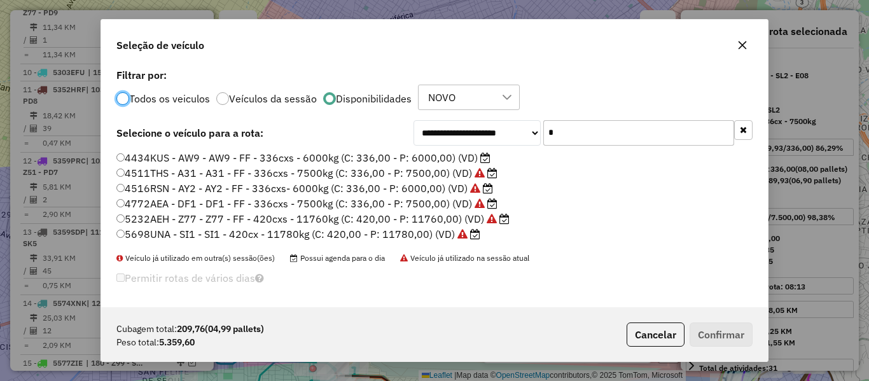
click at [463, 164] on label "4434KUS - AW9 - AW9 - FF - 336cxs - 6000kg (C: 336,00 - P: 6000,00) (VD)" at bounding box center [303, 157] width 374 height 15
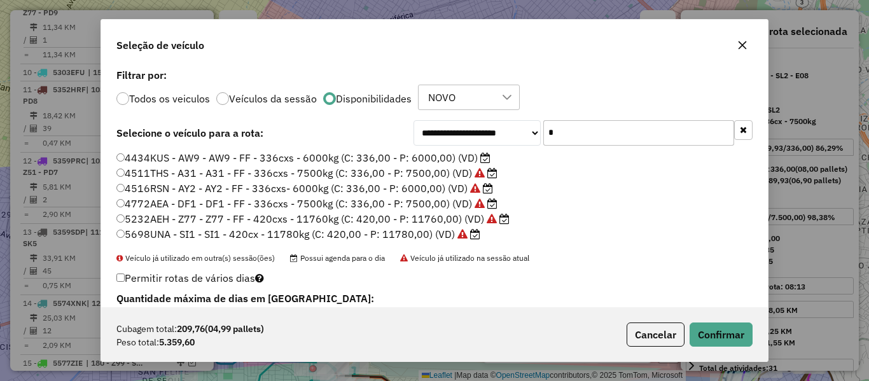
click at [718, 321] on div "Cubagem total: 209,76 (04,99 pallets) Peso total: 5.359,60 Cancelar Confirmar" at bounding box center [434, 334] width 667 height 55
click at [719, 333] on button "Confirmar" at bounding box center [721, 335] width 63 height 24
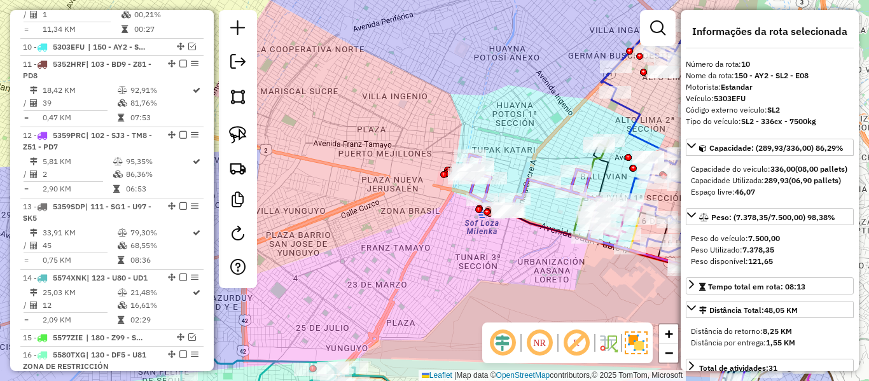
scroll to position [1088, 0]
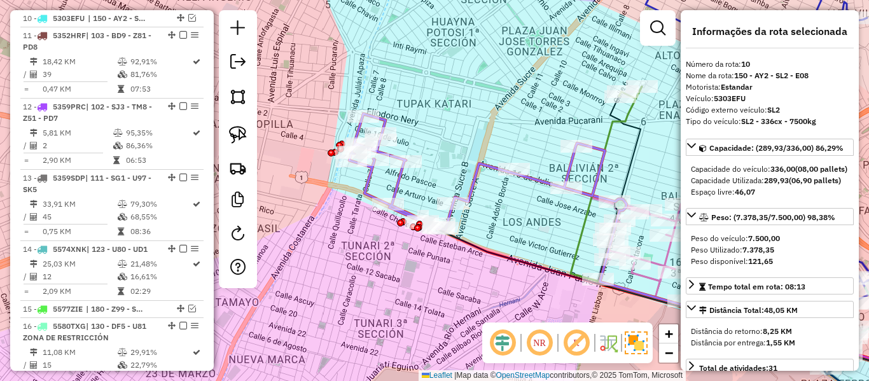
click at [564, 167] on icon at bounding box center [477, 172] width 256 height 116
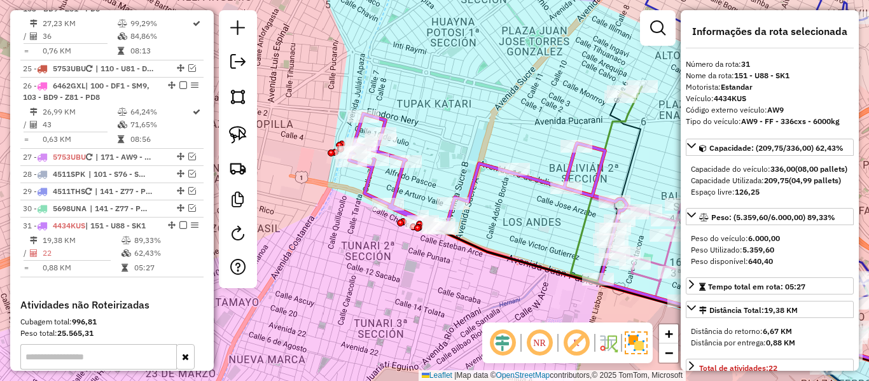
scroll to position [2113, 0]
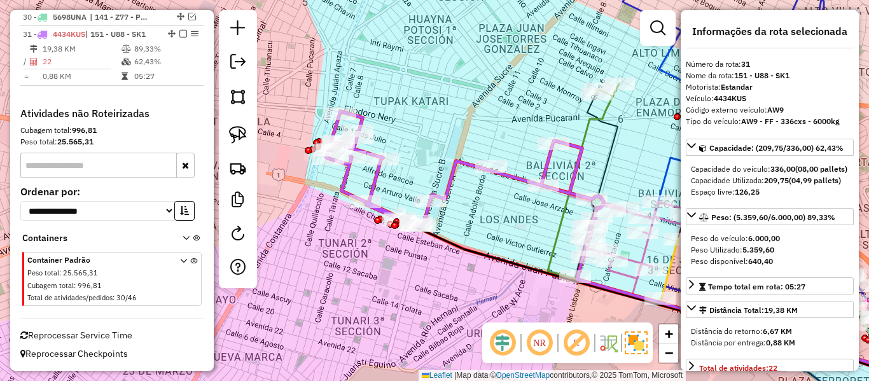
drag, startPoint x: 536, startPoint y: 162, endPoint x: 454, endPoint y: 160, distance: 82.7
click at [452, 160] on div "Janela de atendimento Grade de atendimento Capacidade Transportadoras Veículos …" at bounding box center [434, 190] width 869 height 381
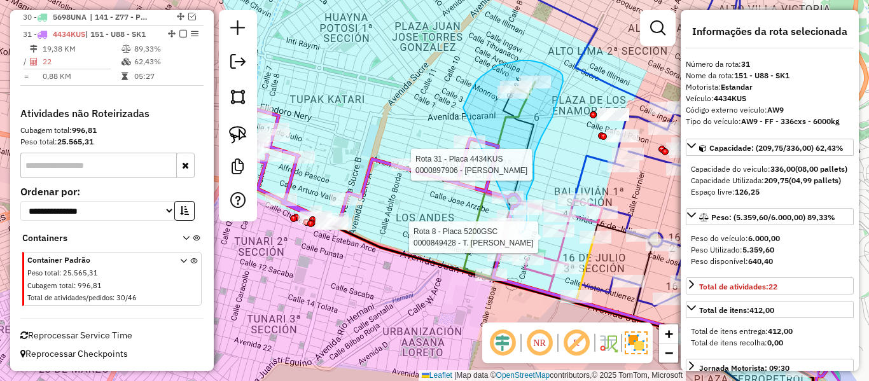
drag, startPoint x: 497, startPoint y: 66, endPoint x: 470, endPoint y: 236, distance: 172.6
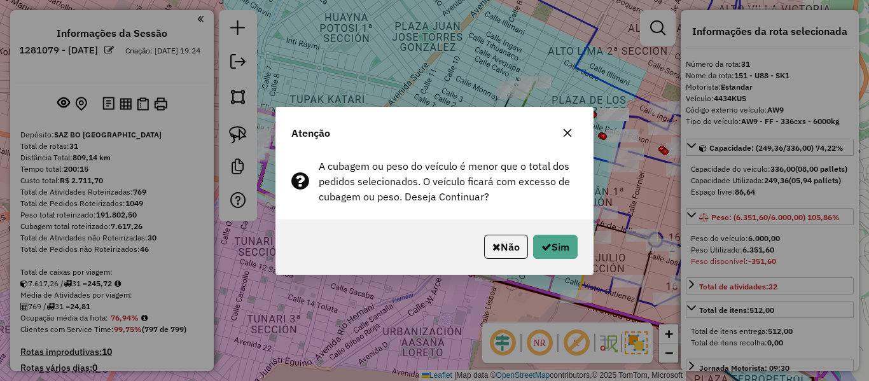
scroll to position [2113, 0]
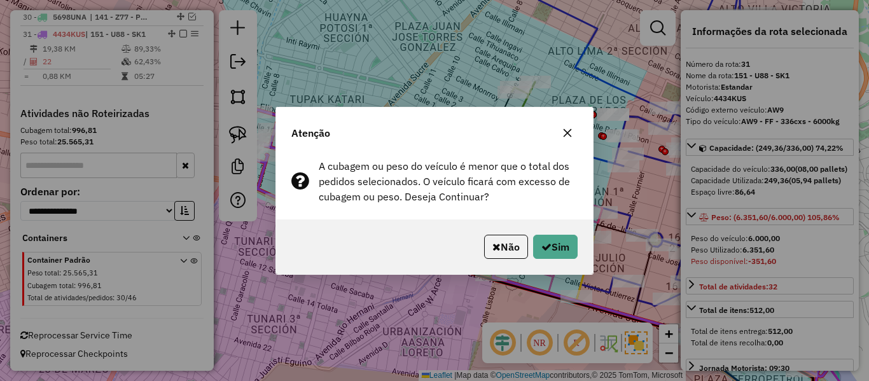
click at [573, 134] on button "button" at bounding box center [567, 133] width 20 height 20
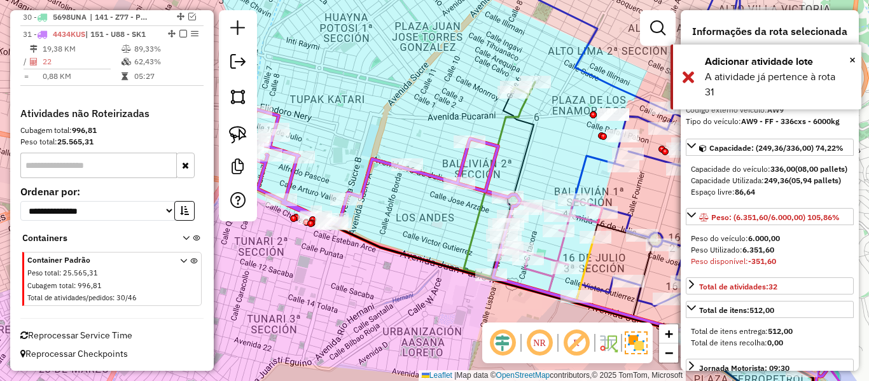
click at [376, 162] on icon at bounding box center [370, 167] width 256 height 116
select select "**********"
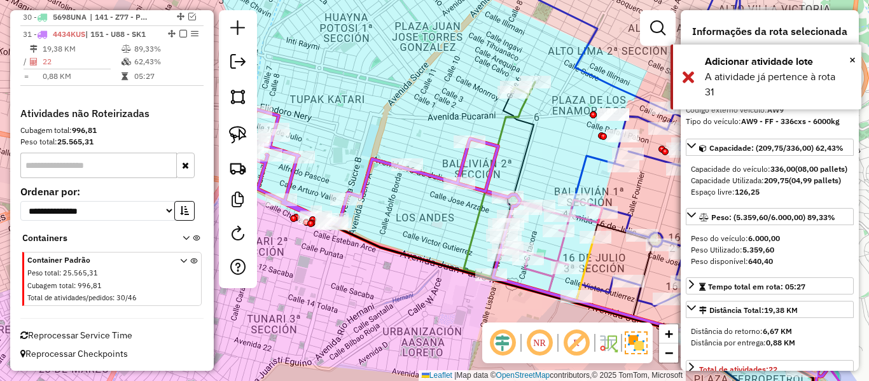
click at [376, 162] on icon at bounding box center [370, 167] width 256 height 116
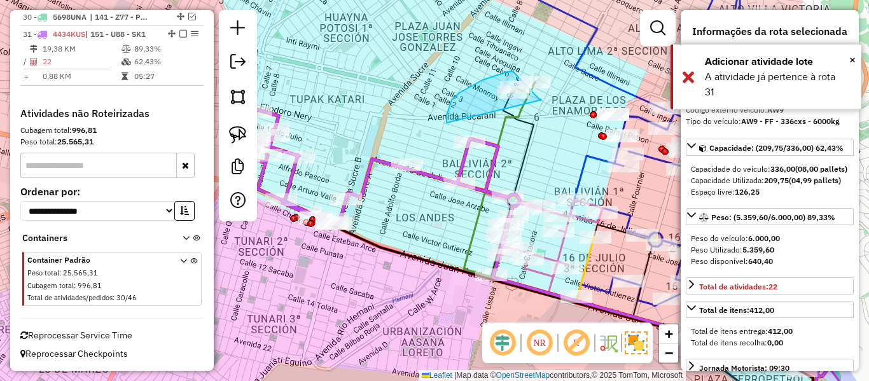
drag, startPoint x: 447, startPoint y: 122, endPoint x: 534, endPoint y: 116, distance: 87.9
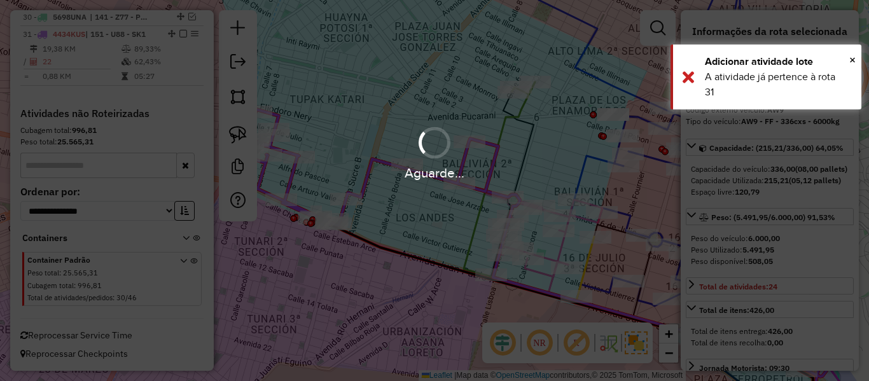
select select "**********"
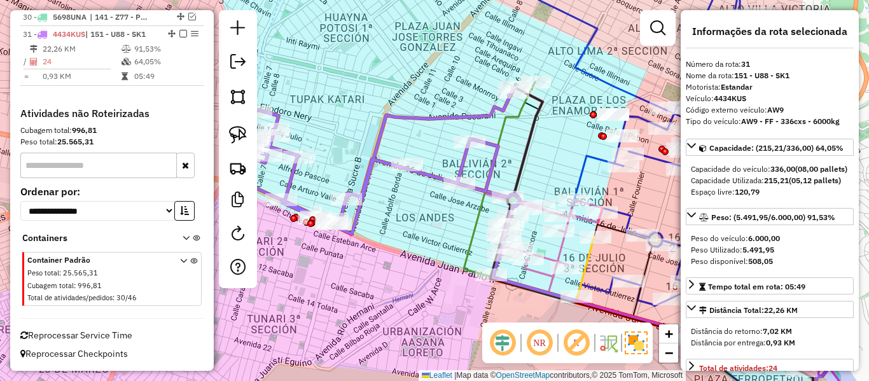
click at [375, 158] on icon at bounding box center [373, 160] width 283 height 147
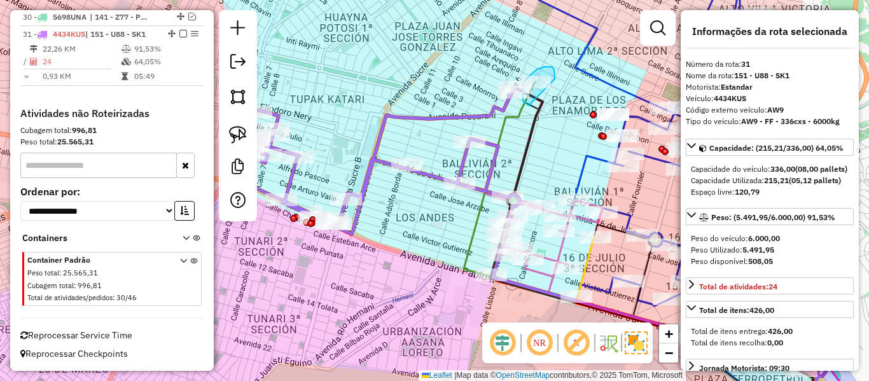
drag, startPoint x: 552, startPoint y: 67, endPoint x: 539, endPoint y: 107, distance: 41.9
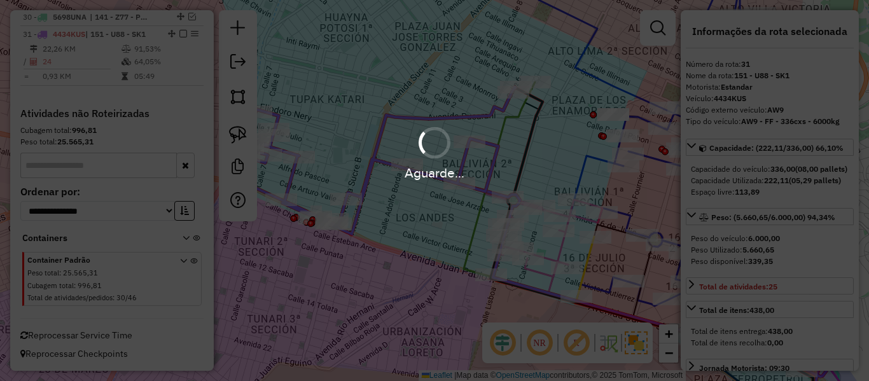
select select "**********"
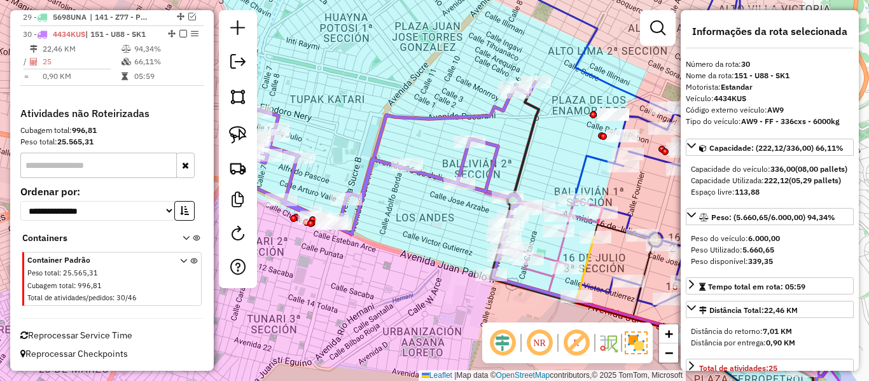
scroll to position [2054, 0]
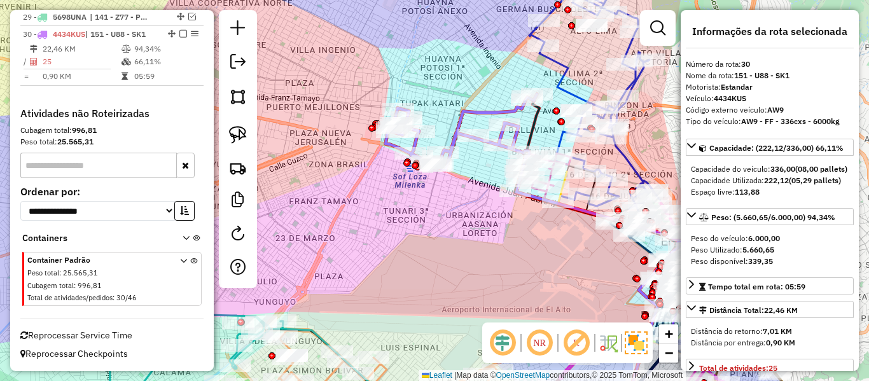
drag, startPoint x: 484, startPoint y: 76, endPoint x: 446, endPoint y: 178, distance: 109.3
click at [446, 178] on div "Rota 30 - Placa 4434KUS 0000098136 - TIENDA [PERSON_NAME] 30 - Placa 4434KUS 00…" at bounding box center [434, 190] width 869 height 381
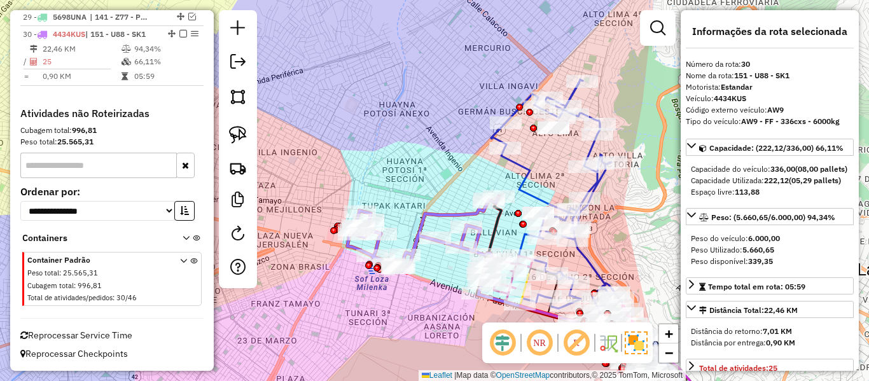
click at [443, 209] on icon at bounding box center [422, 235] width 151 height 76
click at [179, 34] on em at bounding box center [183, 34] width 8 height 8
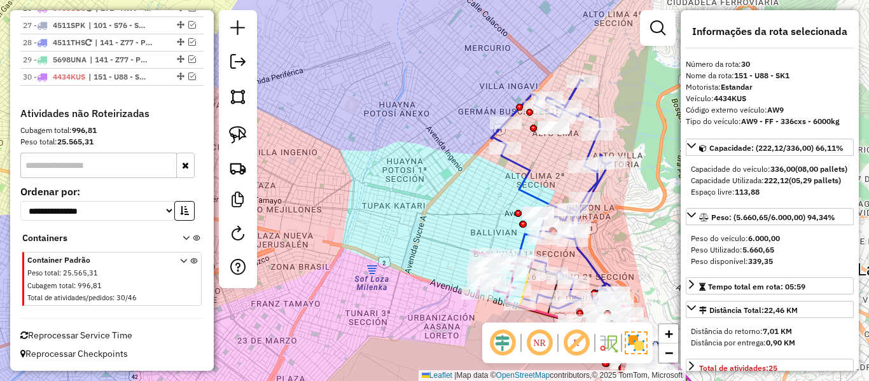
scroll to position [2011, 0]
click at [438, 161] on div "Janela de atendimento Grade de atendimento Capacidade Transportadoras Veículos …" at bounding box center [434, 190] width 869 height 381
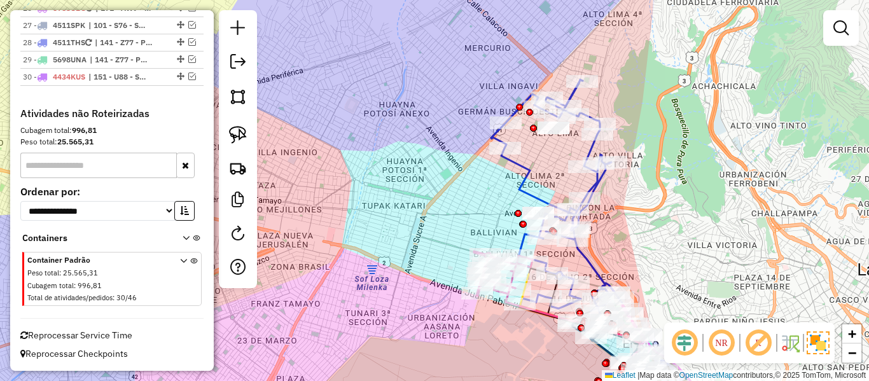
click at [706, 193] on div "Janela de atendimento Grade de atendimento Capacidade Transportadoras Veículos …" at bounding box center [434, 190] width 869 height 381
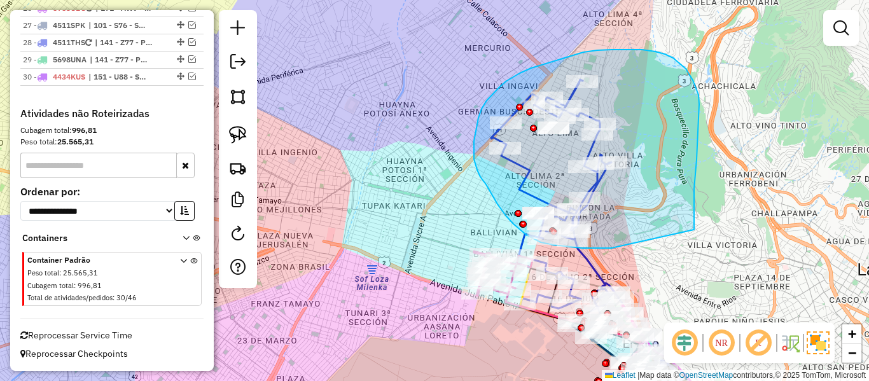
drag, startPoint x: 697, startPoint y: 160, endPoint x: 630, endPoint y: 240, distance: 104.3
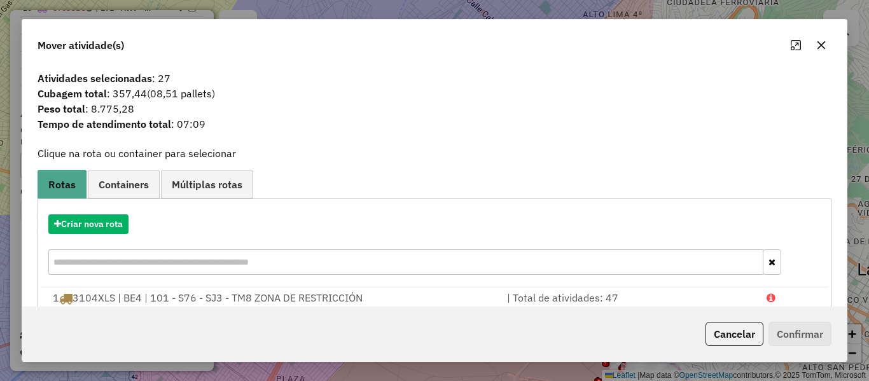
click at [657, 179] on ul "Rotas Containers Múltiplas rotas" at bounding box center [435, 184] width 794 height 29
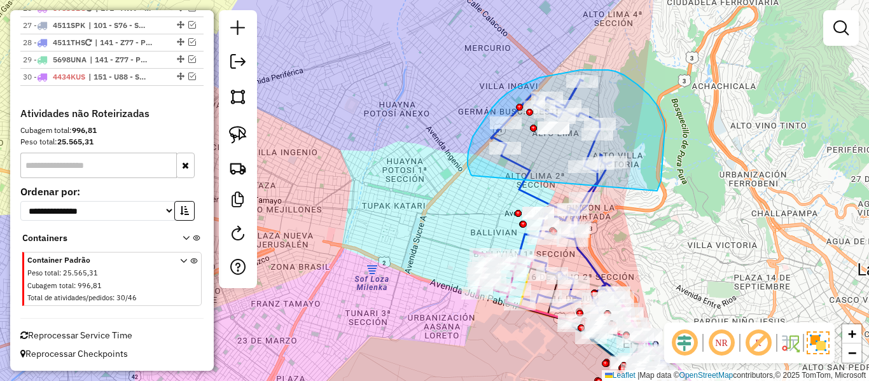
drag, startPoint x: 664, startPoint y: 121, endPoint x: 477, endPoint y: 176, distance: 195.0
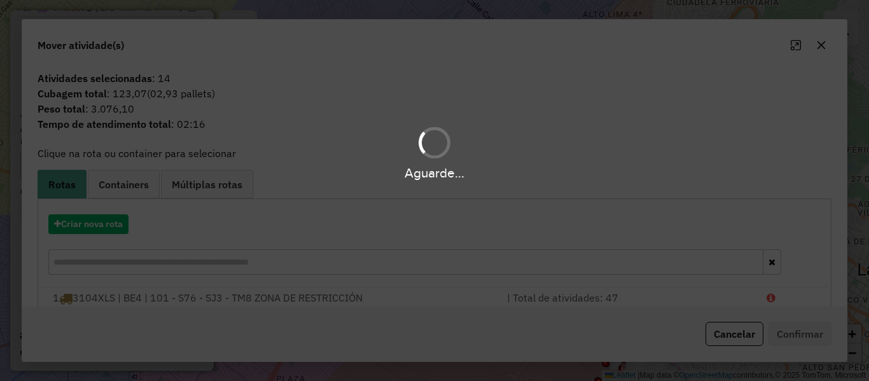
click at [111, 230] on div "Aguarde..." at bounding box center [434, 190] width 869 height 381
click at [112, 229] on button "Criar nova rota" at bounding box center [88, 224] width 80 height 20
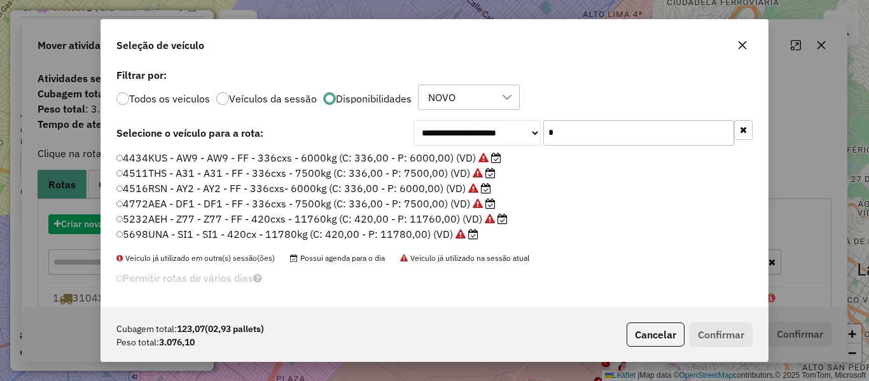
scroll to position [7, 4]
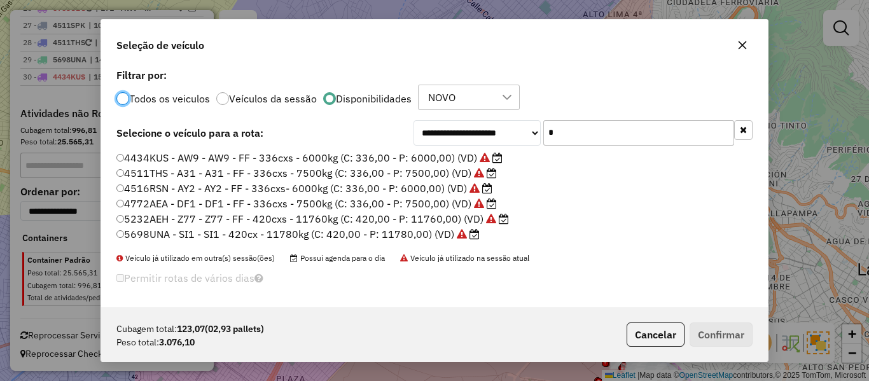
click at [748, 124] on button "button" at bounding box center [743, 130] width 18 height 20
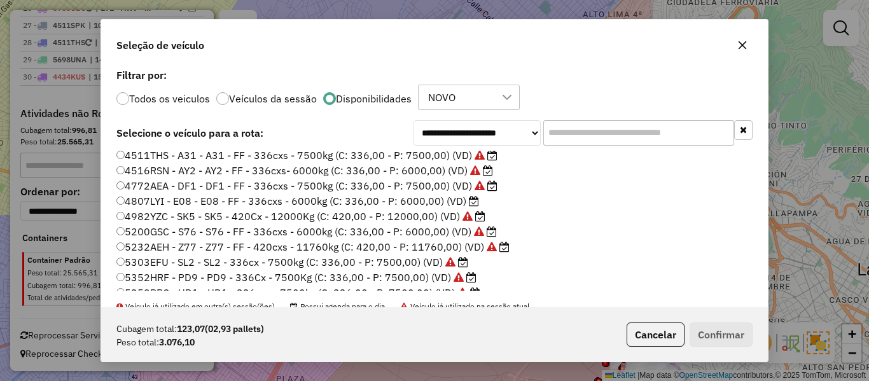
click at [459, 203] on label "4807LYI - E08 - E08 - FF - 336cxs - 6000kg (C: 336,00 - P: 6000,00) (VD)" at bounding box center [297, 200] width 363 height 15
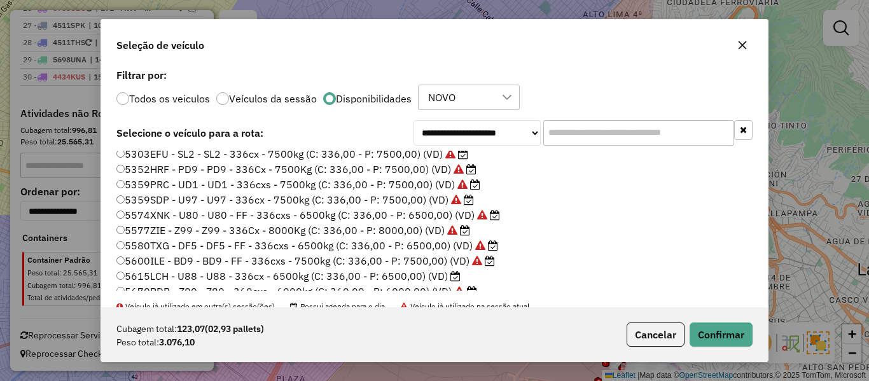
scroll to position [191, 0]
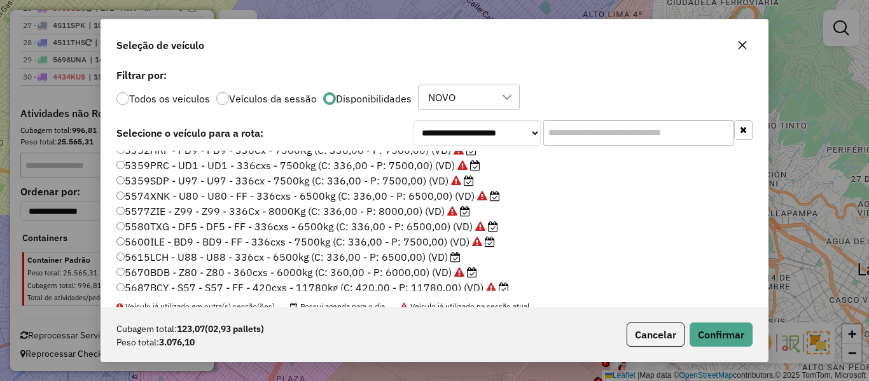
click at [449, 263] on label "5615LCH - U88 - U88 - 336cx - 6500kg (C: 336,00 - P: 6500,00) (VD)" at bounding box center [288, 256] width 344 height 15
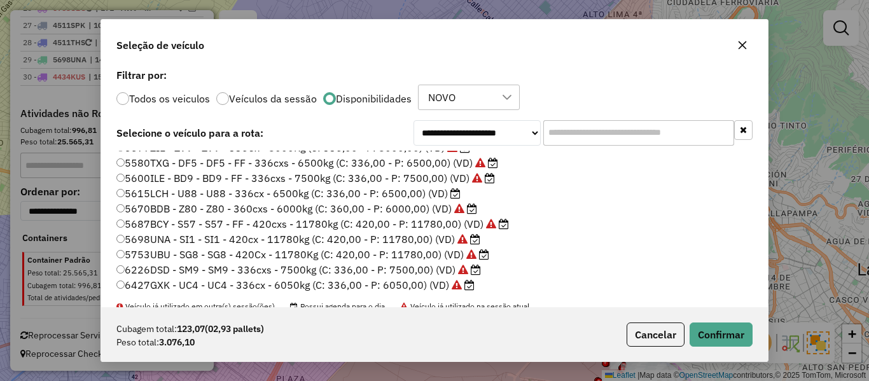
scroll to position [318, 0]
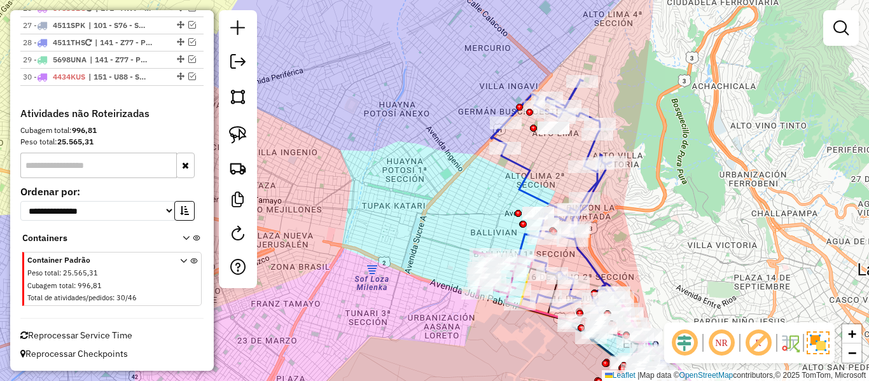
click at [657, 269] on div "Rota 2 - Placa 4146SKP 0000879269 - [PERSON_NAME] 2 - Placa 4146SKP 0000678651 …" at bounding box center [434, 190] width 869 height 381
click at [591, 271] on icon at bounding box center [558, 204] width 135 height 248
select select "**********"
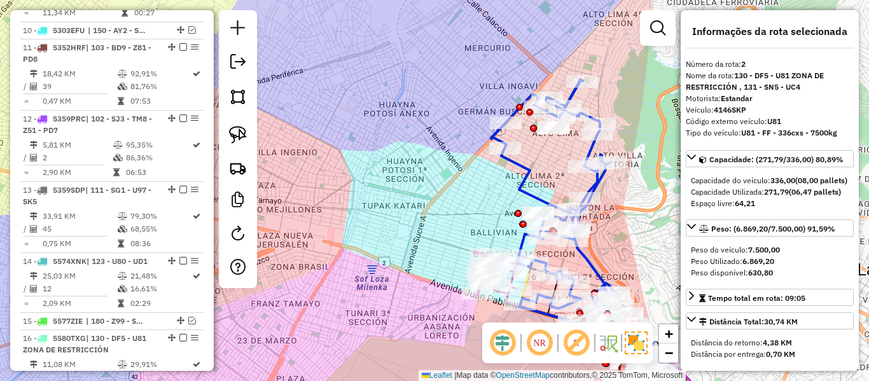
scroll to position [573, 0]
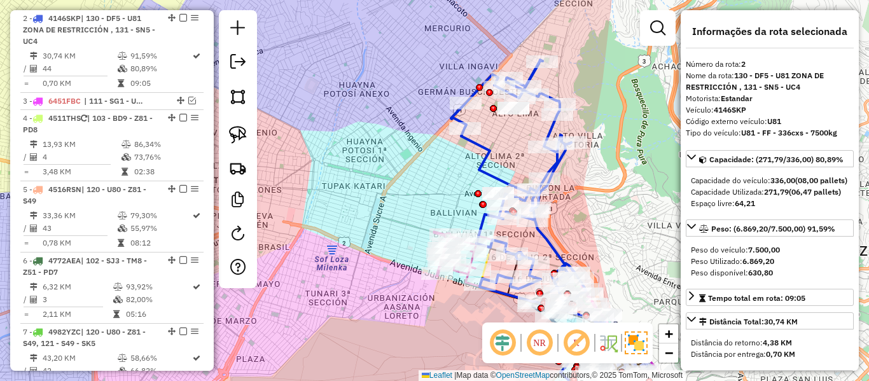
drag, startPoint x: 622, startPoint y: 237, endPoint x: 567, endPoint y: 212, distance: 60.1
click at [567, 212] on div "Janela de atendimento Grade de atendimento Capacidade Transportadoras Veículos …" at bounding box center [434, 190] width 869 height 381
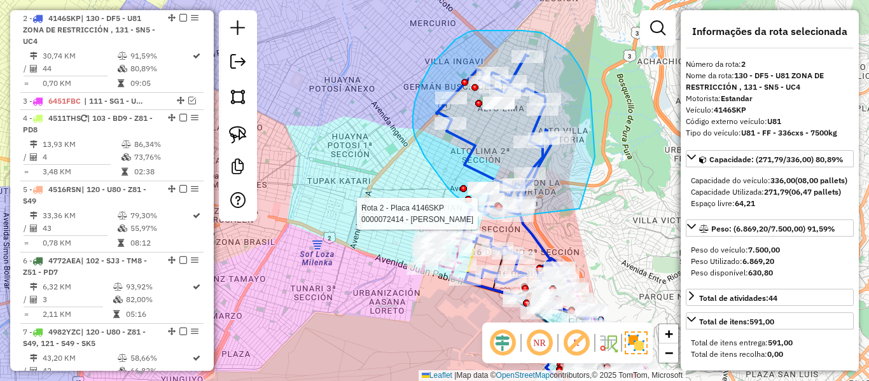
click at [495, 219] on div "Rota 2 - Placa 4146SKP 0000878724 - TIENDA ADELA Rota 2 - Placa 4146SKP 0000072…" at bounding box center [434, 190] width 869 height 381
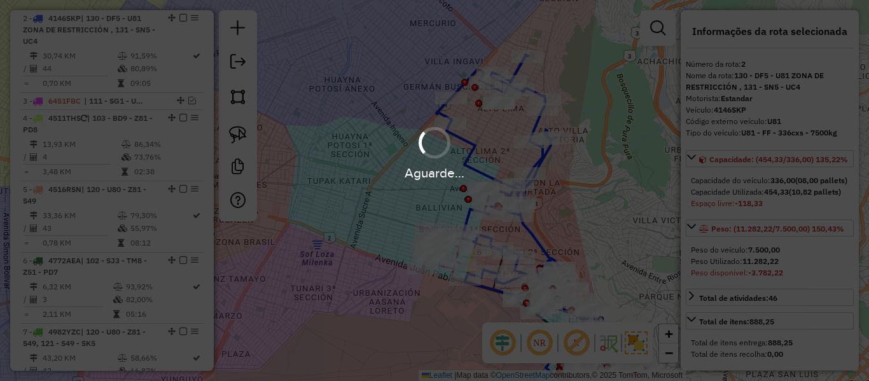
select select "**********"
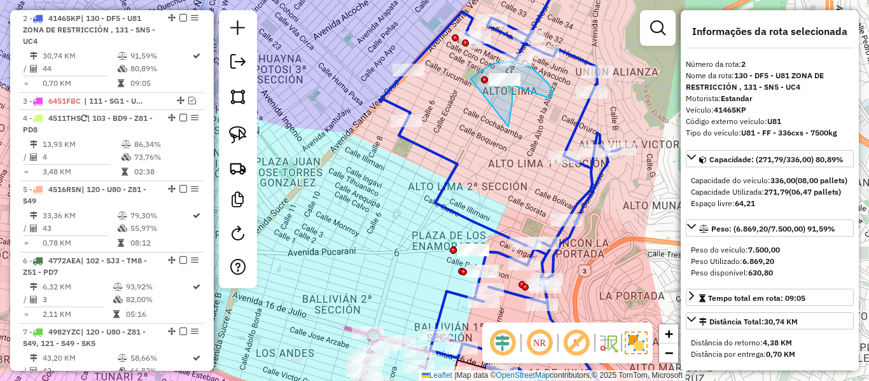
drag, startPoint x: 508, startPoint y: 127, endPoint x: 449, endPoint y: 87, distance: 71.1
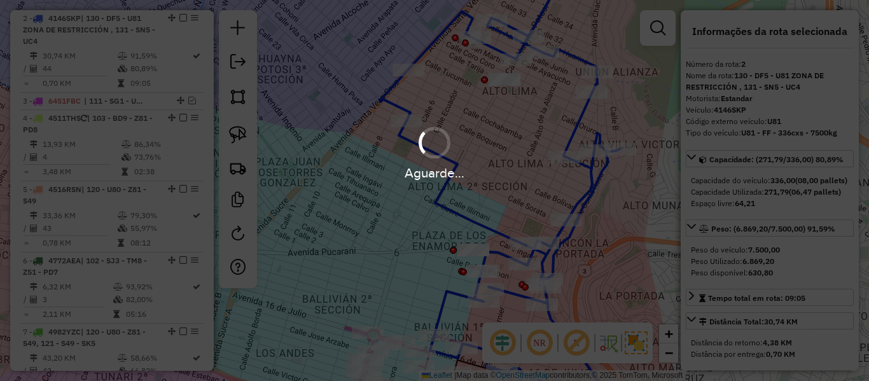
drag, startPoint x: 503, startPoint y: 172, endPoint x: 441, endPoint y: 172, distance: 61.7
click at [502, 172] on div "Janela de atendimento Grade de atendimento Capacidade Transportadoras Veículos …" at bounding box center [434, 190] width 869 height 381
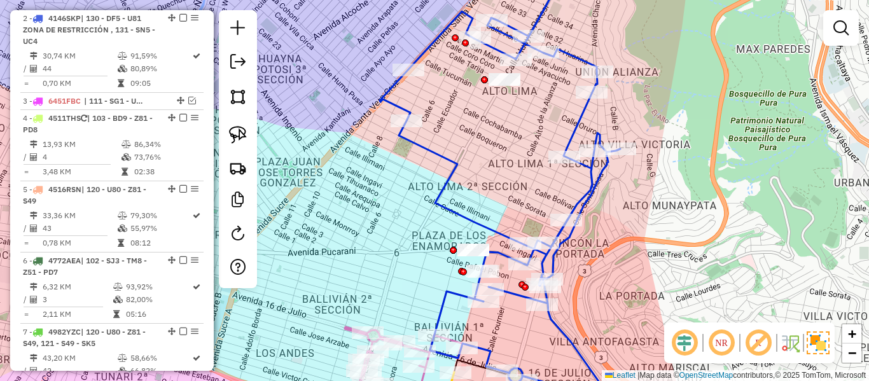
click at [440, 169] on div "Janela de atendimento Grade de atendimento Capacidade Transportadoras Veículos …" at bounding box center [434, 190] width 869 height 381
click at [448, 158] on icon at bounding box center [507, 201] width 254 height 436
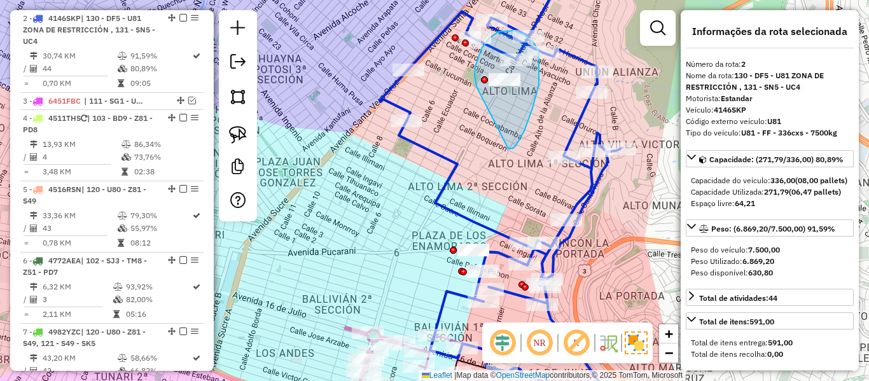
drag, startPoint x: 532, startPoint y: 108, endPoint x: 479, endPoint y: 89, distance: 56.7
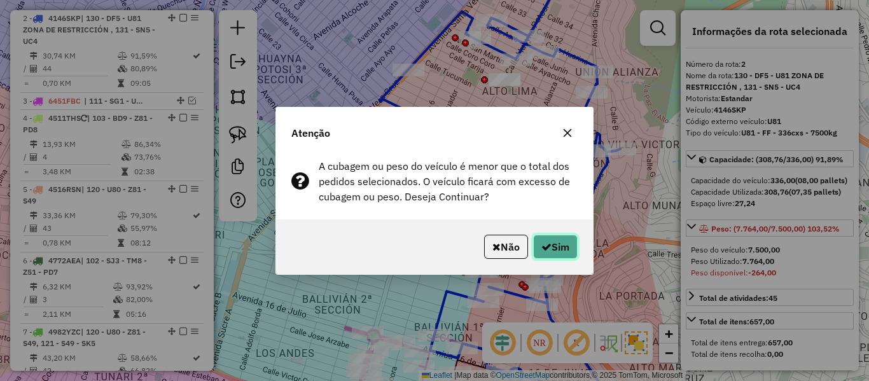
click at [572, 245] on button "Sim" at bounding box center [555, 247] width 45 height 24
select select "**********"
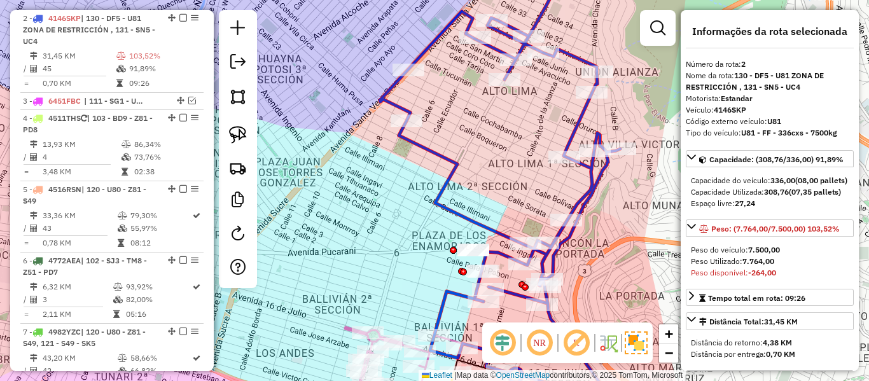
drag, startPoint x: 412, startPoint y: 189, endPoint x: 413, endPoint y: 177, distance: 11.5
click at [413, 177] on div "Janela de atendimento Grade de atendimento Capacidade Transportadoras Veículos …" at bounding box center [434, 190] width 869 height 381
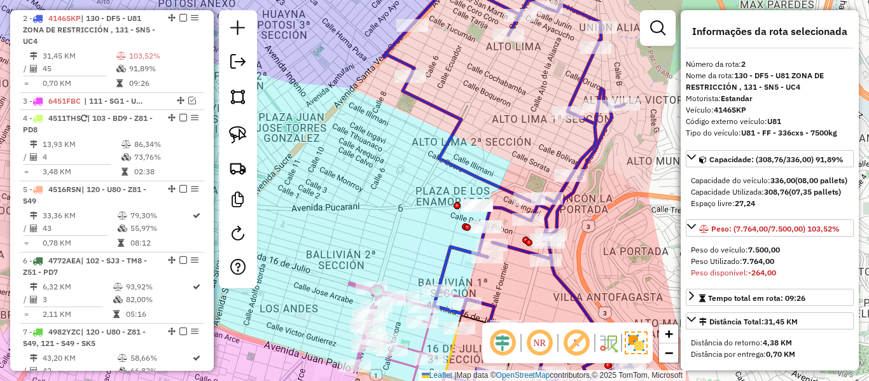
click at [435, 162] on icon at bounding box center [519, 190] width 270 height 457
click at [470, 160] on div "Janela de atendimento Grade de atendimento Capacidade Transportadoras Veículos …" at bounding box center [434, 190] width 869 height 381
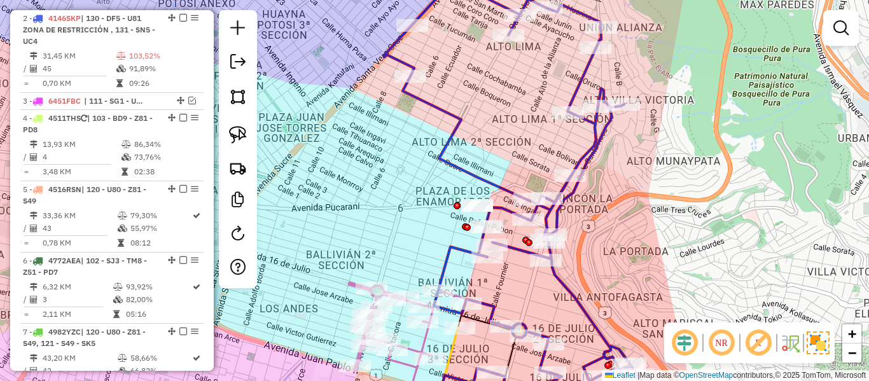
click at [448, 160] on icon at bounding box center [519, 190] width 270 height 457
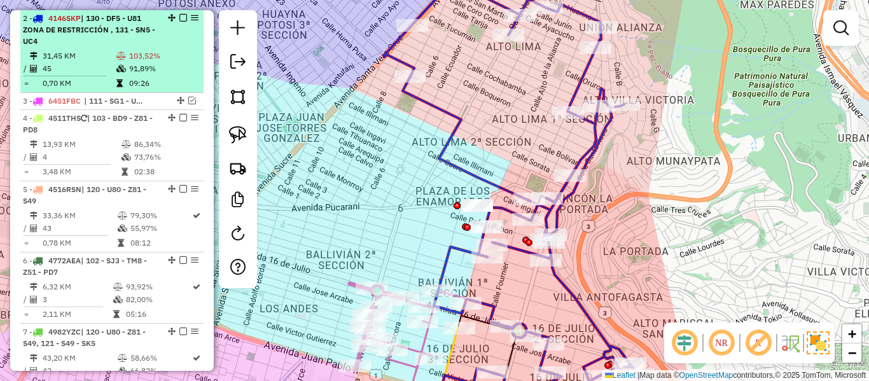
select select "**********"
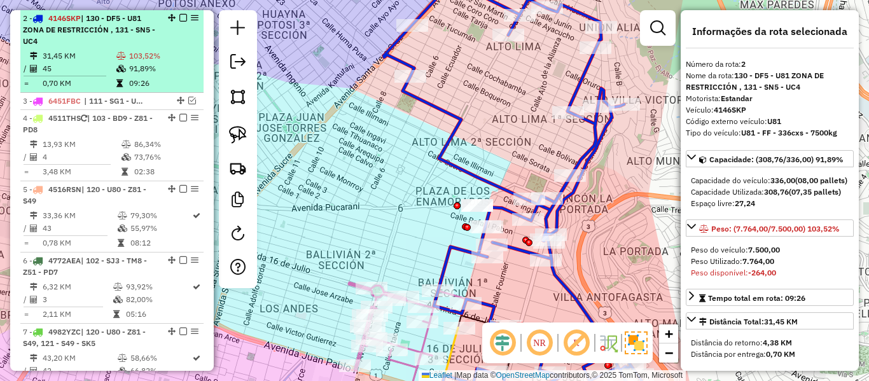
click at [137, 59] on td "103,52%" at bounding box center [164, 56] width 70 height 13
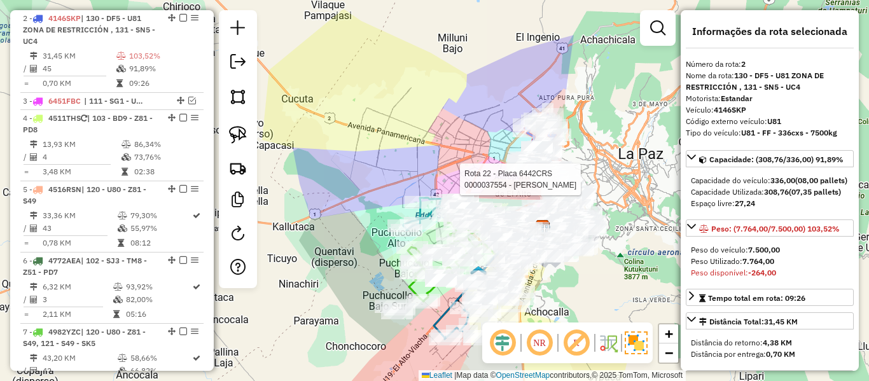
scroll to position [2011, 0]
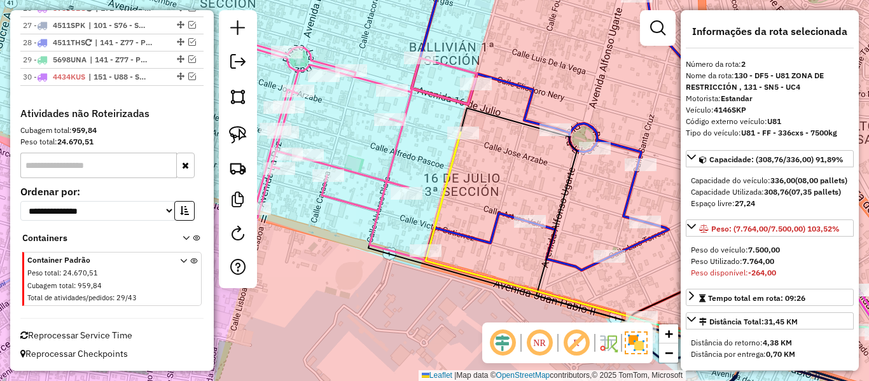
click at [402, 142] on icon at bounding box center [359, 129] width 235 height 176
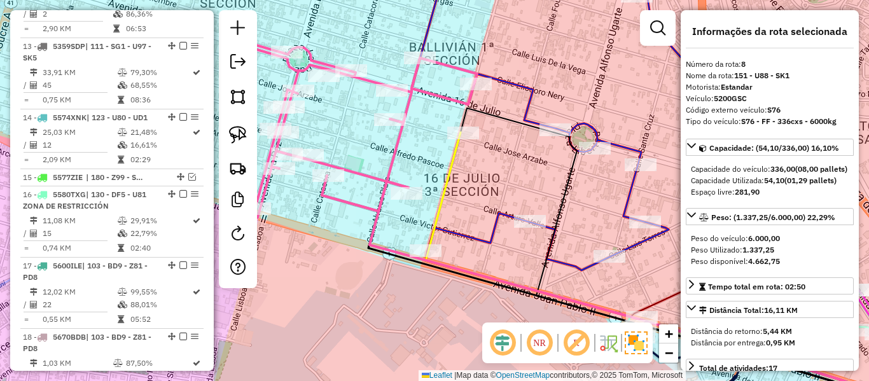
scroll to position [957, 0]
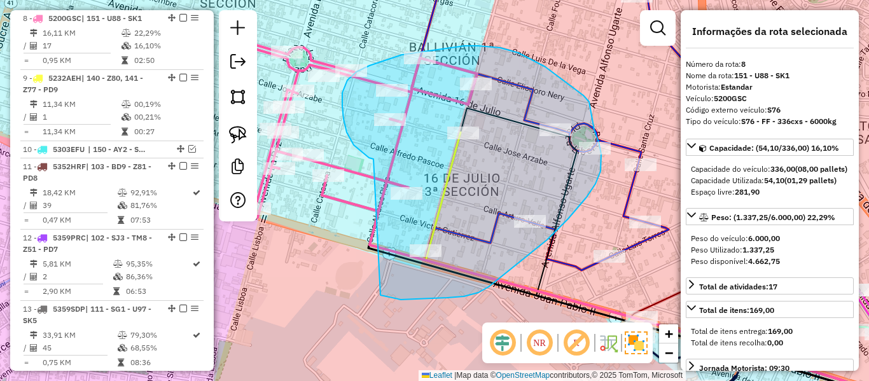
drag, startPoint x: 351, startPoint y: 141, endPoint x: 380, endPoint y: 295, distance: 156.7
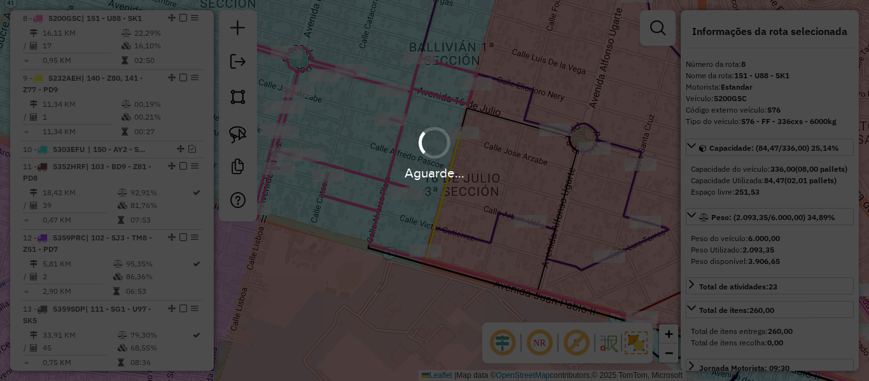
select select "**********"
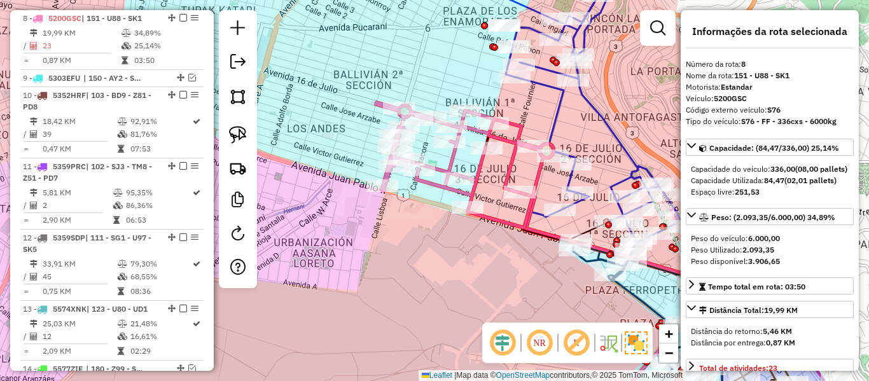
click at [551, 109] on icon at bounding box center [573, 108] width 214 height 293
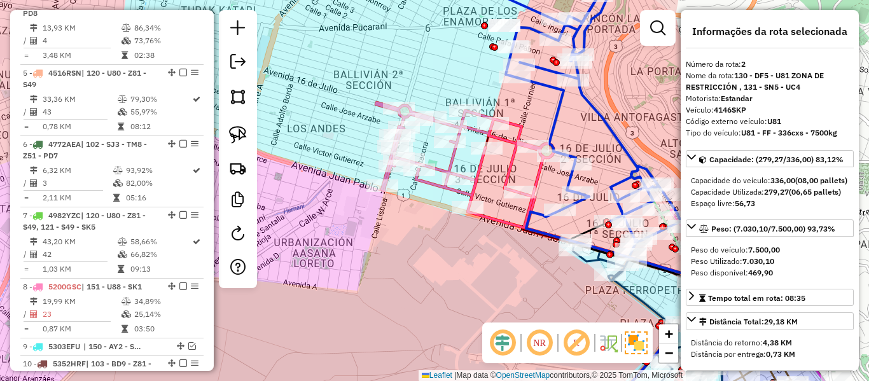
scroll to position [573, 0]
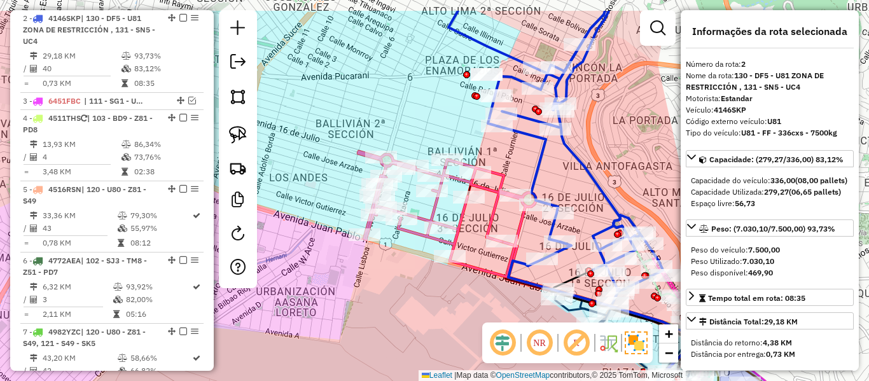
drag, startPoint x: 574, startPoint y: 112, endPoint x: 556, endPoint y: 162, distance: 53.5
click at [556, 162] on div "Janela de atendimento Grade de atendimento Capacidade Transportadoras Veículos …" at bounding box center [434, 190] width 869 height 381
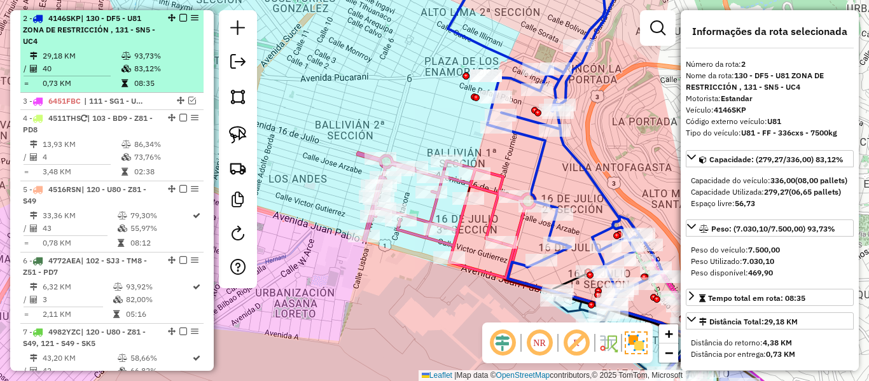
click at [180, 18] on em at bounding box center [183, 18] width 8 height 8
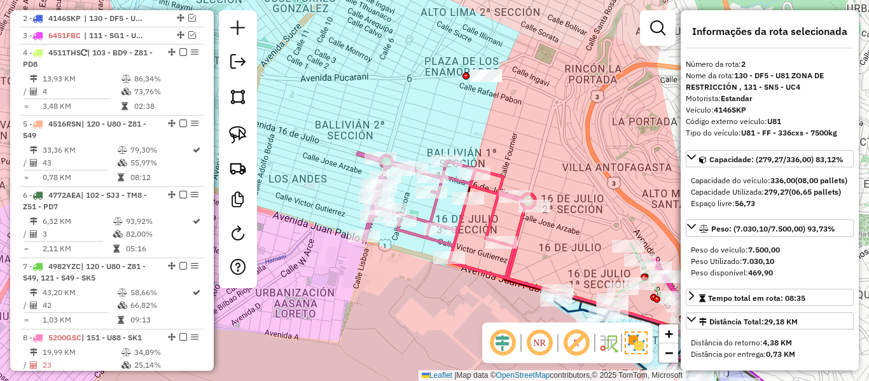
click at [496, 193] on icon at bounding box center [446, 215] width 177 height 125
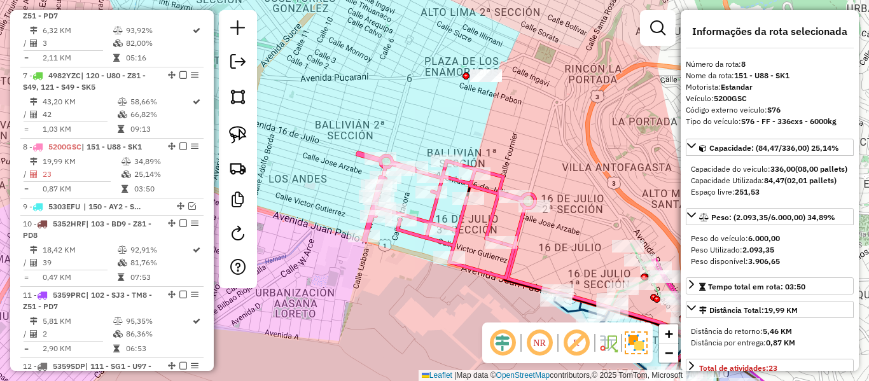
scroll to position [892, 0]
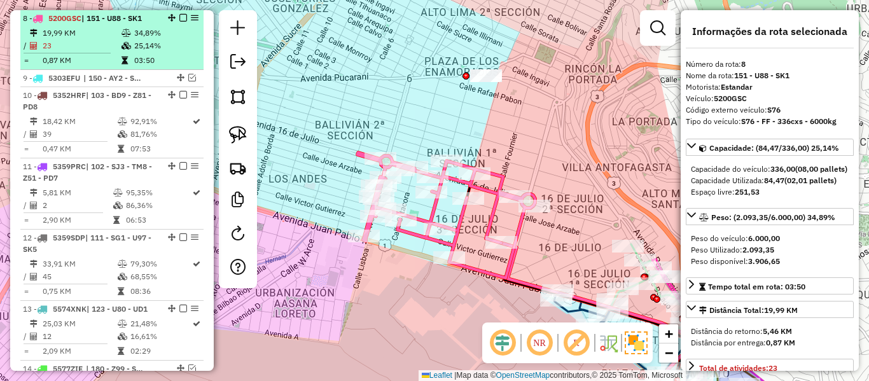
click at [162, 46] on td "25,14%" at bounding box center [166, 45] width 64 height 13
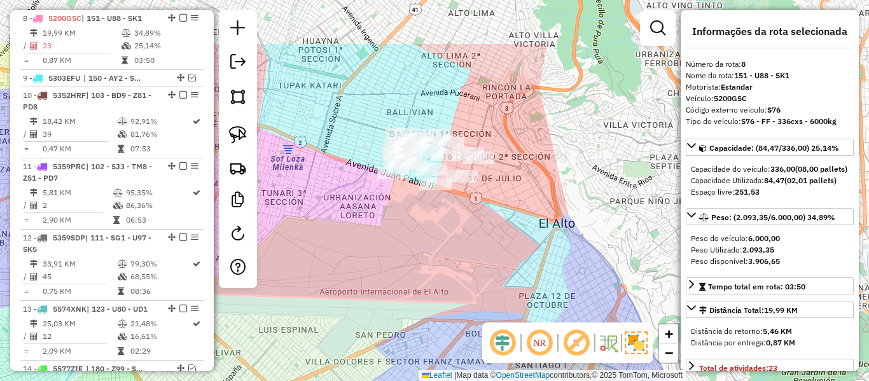
drag, startPoint x: 462, startPoint y: 224, endPoint x: 473, endPoint y: 238, distance: 17.7
click at [472, 237] on div "Janela de atendimento Grade de atendimento Capacidade Transportadoras Veículos …" at bounding box center [434, 190] width 869 height 381
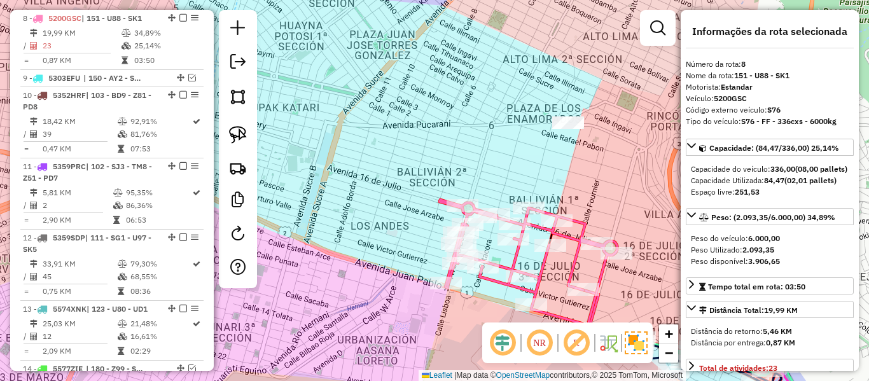
click at [575, 260] on icon at bounding box center [528, 262] width 177 height 125
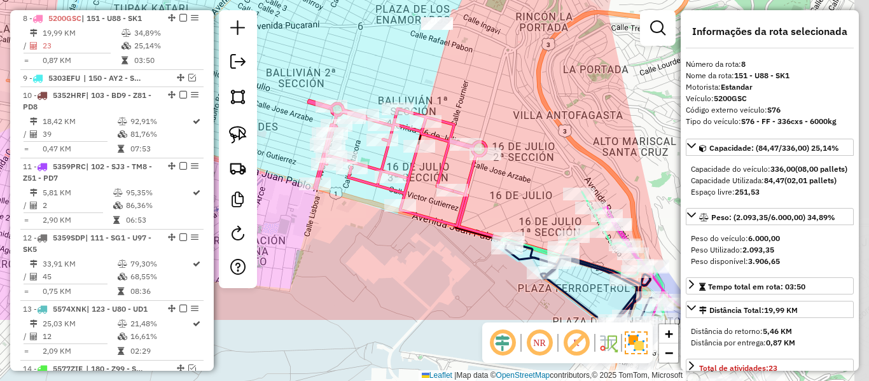
drag, startPoint x: 592, startPoint y: 270, endPoint x: 464, endPoint y: 173, distance: 160.3
click at [464, 173] on icon at bounding box center [397, 163] width 177 height 125
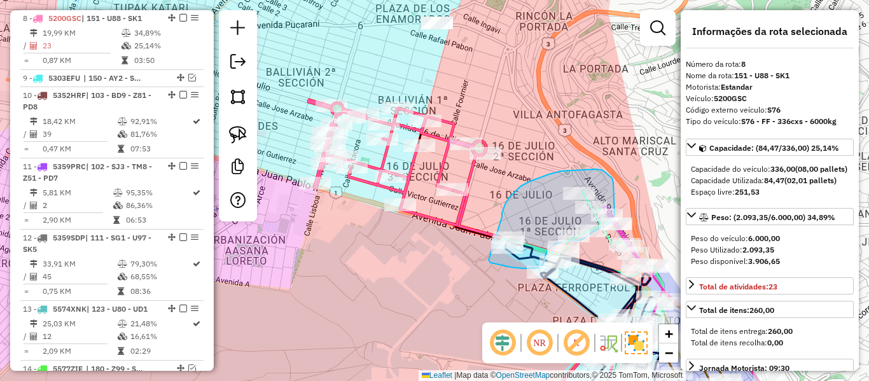
drag, startPoint x: 502, startPoint y: 217, endPoint x: 480, endPoint y: 247, distance: 37.4
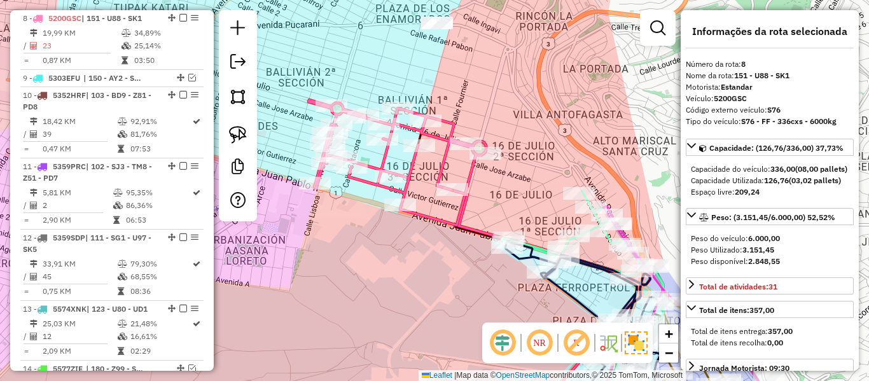
select select "**********"
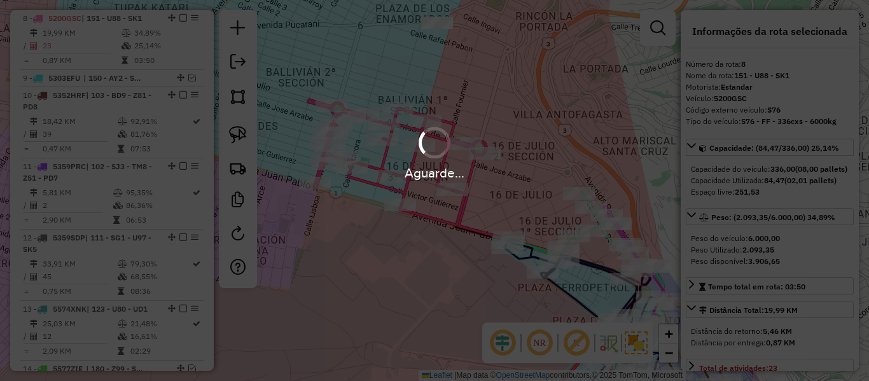
click at [511, 91] on div "Aguarde..." at bounding box center [434, 190] width 869 height 381
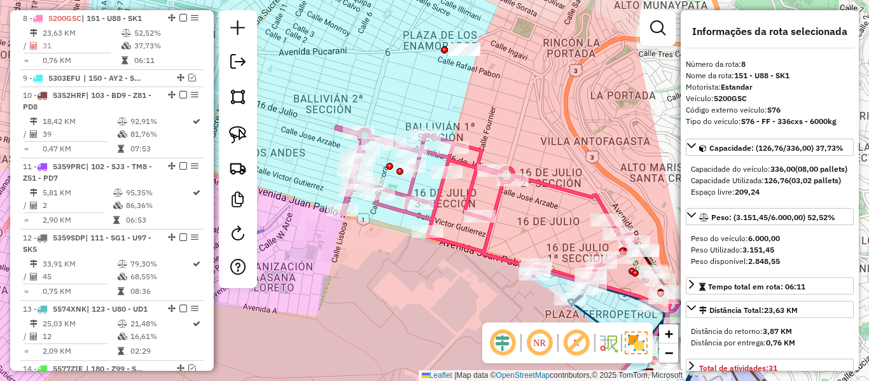
drag, startPoint x: 473, startPoint y: 79, endPoint x: 504, endPoint y: 121, distance: 52.3
click at [503, 113] on div "Janela de atendimento Grade de atendimento Capacidade Transportadoras Veículos …" at bounding box center [434, 190] width 869 height 381
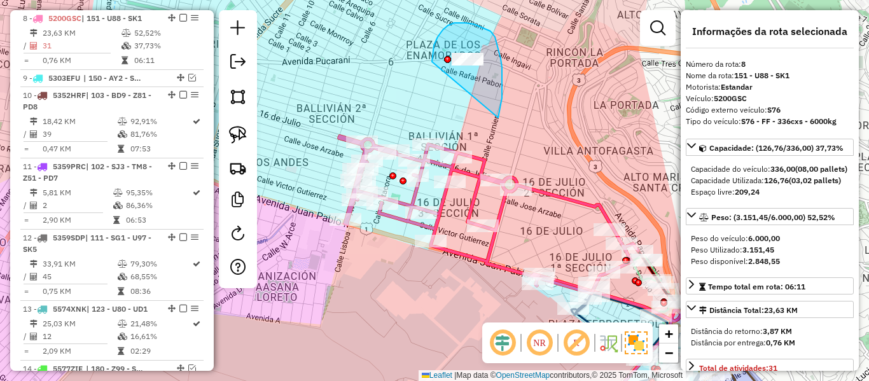
drag, startPoint x: 502, startPoint y: 67, endPoint x: 432, endPoint y: 73, distance: 70.2
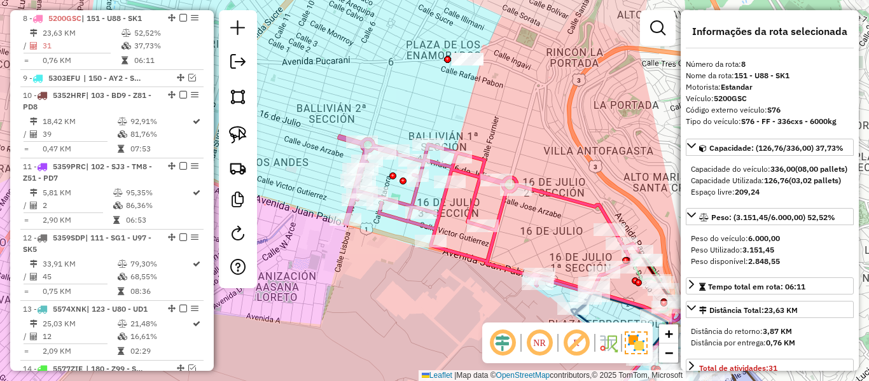
click at [548, 194] on icon at bounding box center [488, 214] width 299 height 157
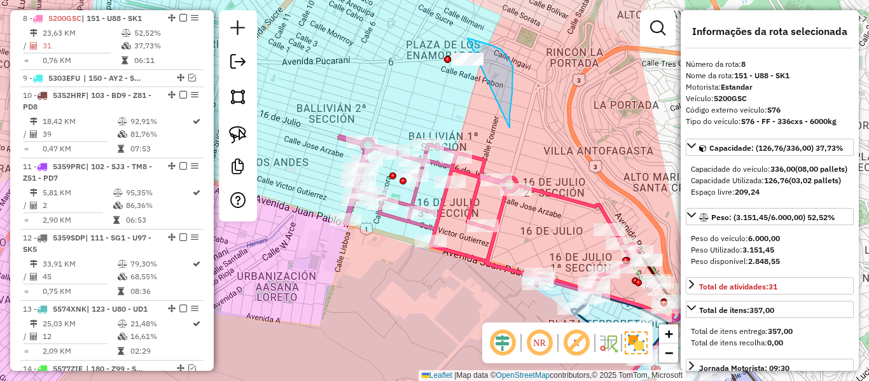
drag, startPoint x: 512, startPoint y: 93, endPoint x: 426, endPoint y: 82, distance: 87.2
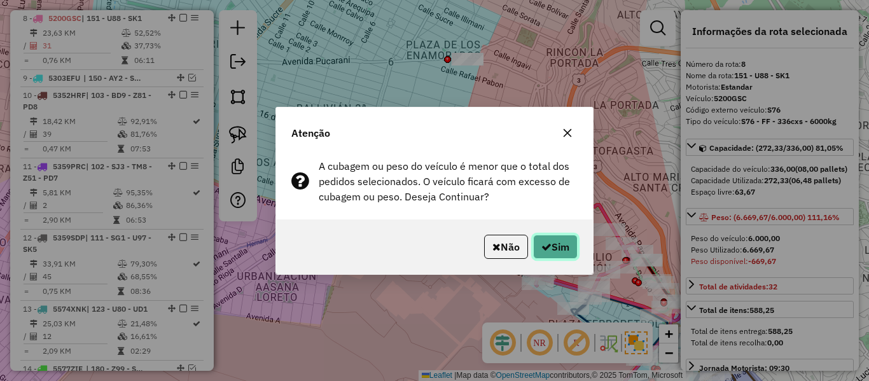
click at [541, 251] on icon "button" at bounding box center [546, 247] width 10 height 10
select select "**********"
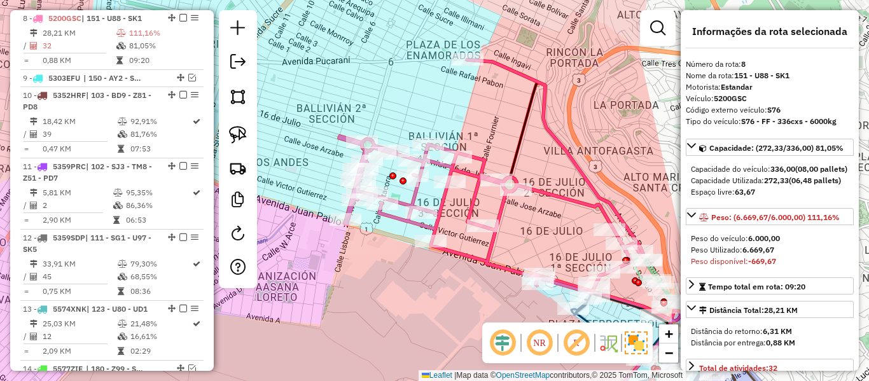
click at [501, 211] on icon at bounding box center [491, 176] width 305 height 233
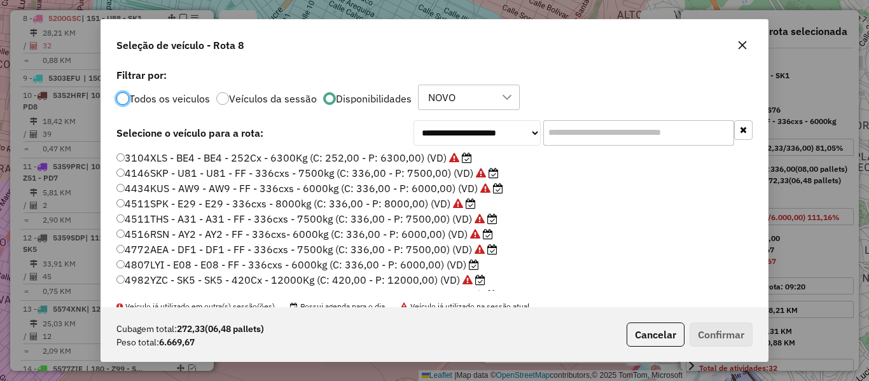
scroll to position [64, 0]
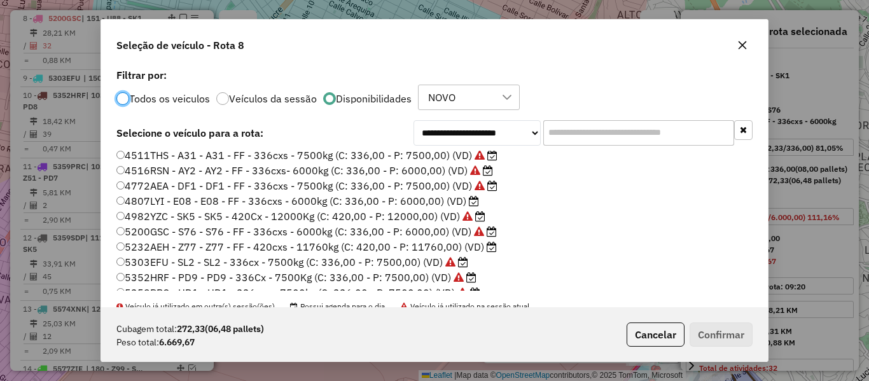
click at [462, 200] on label "4807LYI - E08 - E08 - FF - 336cxs - 6000kg (C: 336,00 - P: 6000,00) (VD)" at bounding box center [297, 200] width 363 height 15
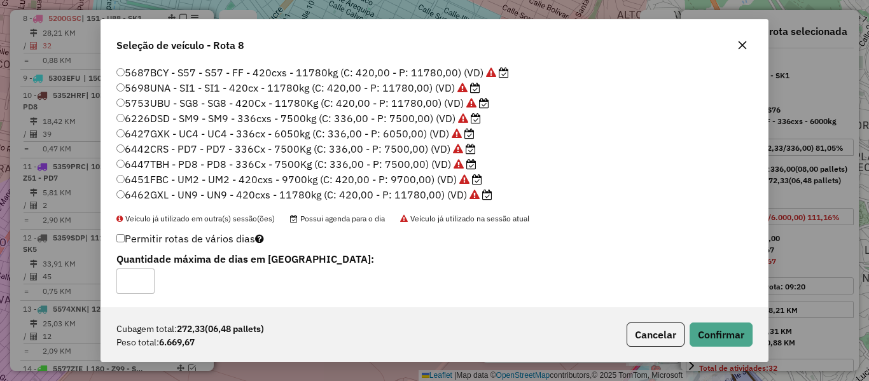
scroll to position [90, 0]
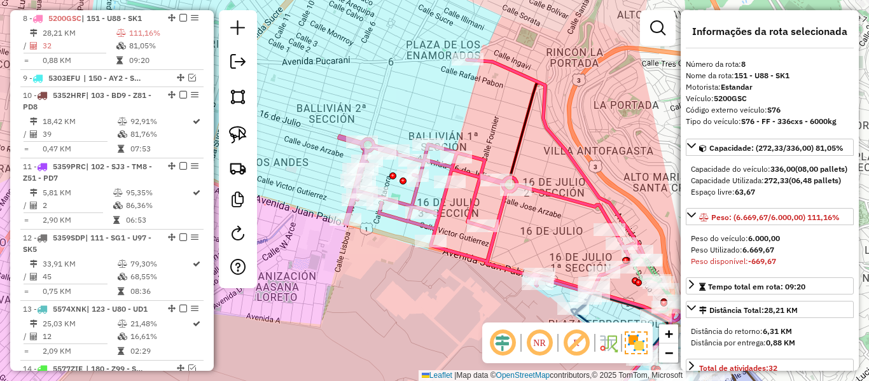
drag, startPoint x: 486, startPoint y: 308, endPoint x: 441, endPoint y: 204, distance: 113.4
click at [426, 202] on div "Janela de atendimento Grade de atendimento Capacidade Transportadoras Veículos …" at bounding box center [434, 190] width 869 height 381
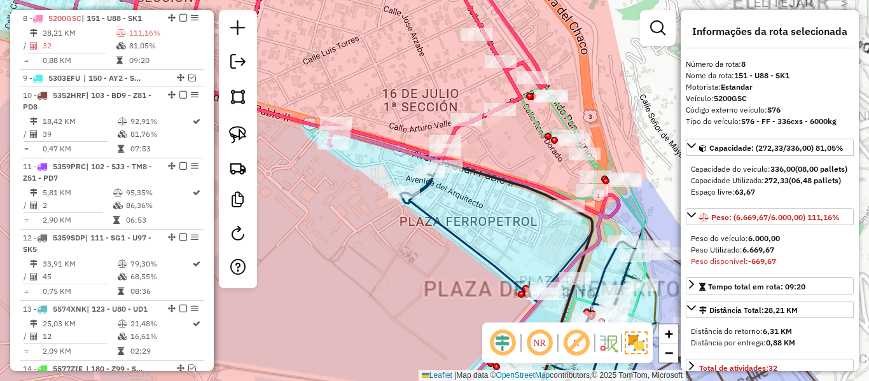
click at [601, 164] on icon at bounding box center [544, 156] width 202 height 142
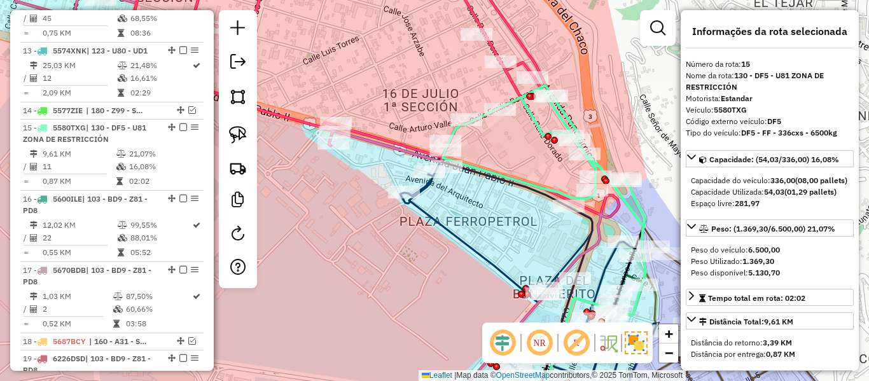
scroll to position [1260, 0]
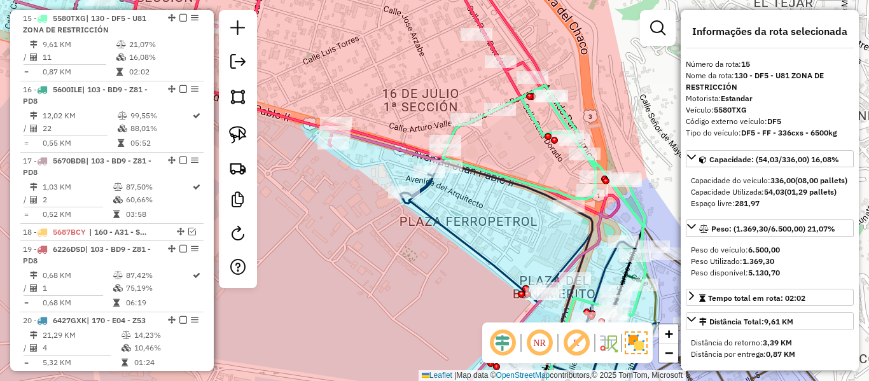
drag, startPoint x: 488, startPoint y: 211, endPoint x: 593, endPoint y: 257, distance: 114.5
click at [585, 255] on div "Janela de atendimento Grade de atendimento Capacidade Transportadoras Veículos …" at bounding box center [434, 190] width 869 height 381
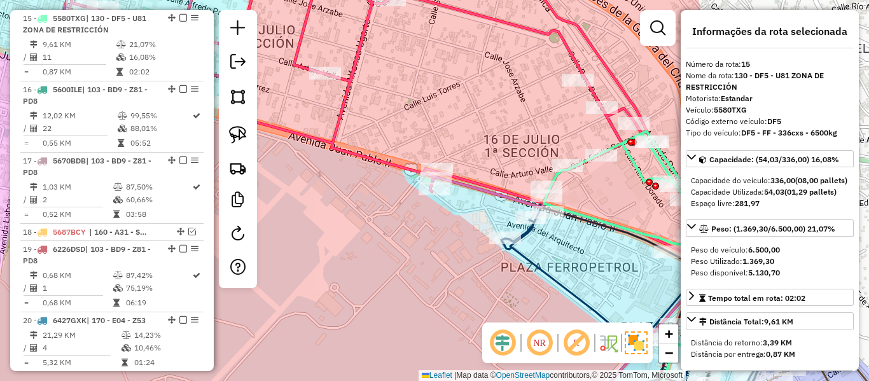
click at [574, 288] on icon at bounding box center [629, 311] width 256 height 216
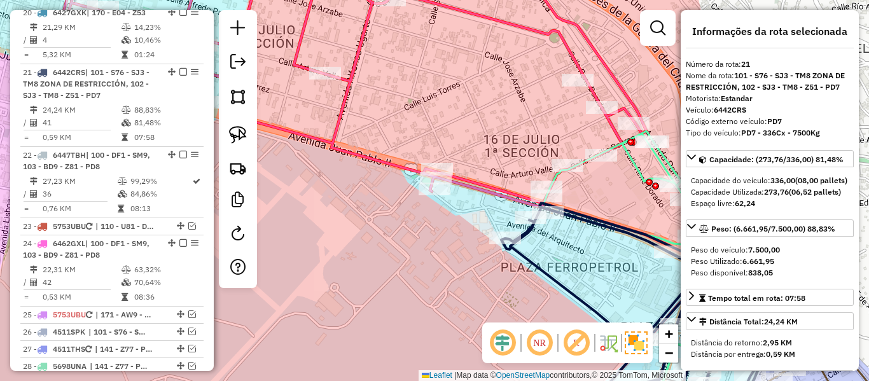
scroll to position [1622, 0]
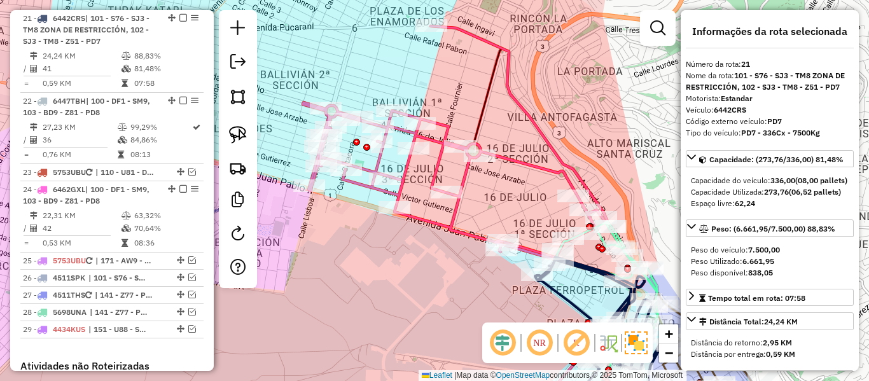
drag, startPoint x: 428, startPoint y: 253, endPoint x: 452, endPoint y: 232, distance: 32.0
click at [454, 286] on div "Janela de atendimento Grade de atendimento Capacidade Transportadoras Veículos …" at bounding box center [434, 190] width 869 height 381
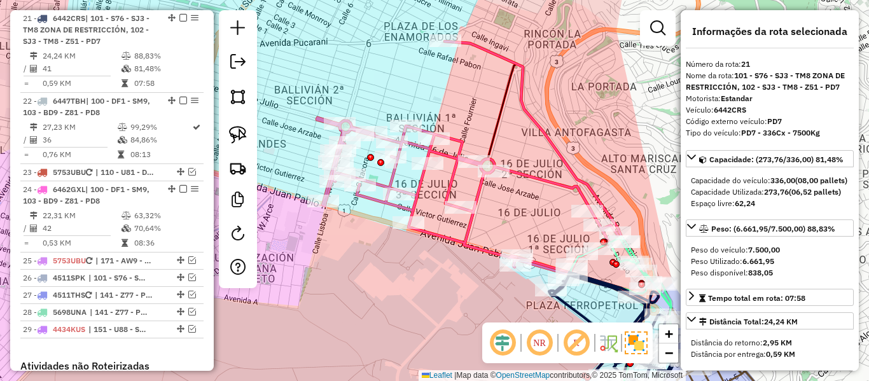
click at [463, 222] on icon at bounding box center [469, 157] width 305 height 233
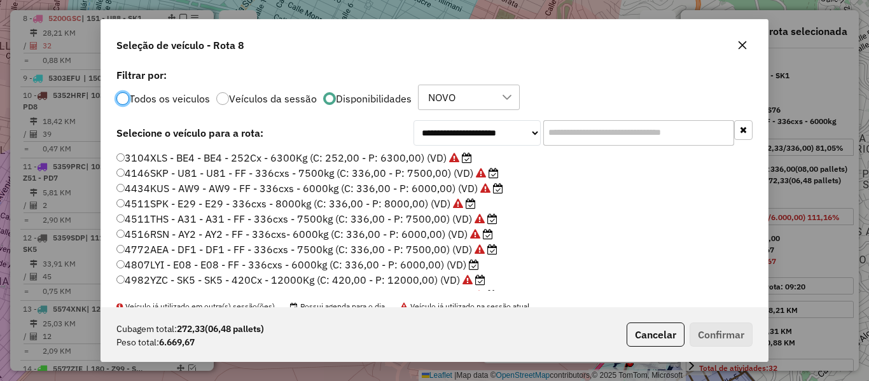
scroll to position [7, 4]
click at [618, 129] on input "text" at bounding box center [638, 132] width 191 height 25
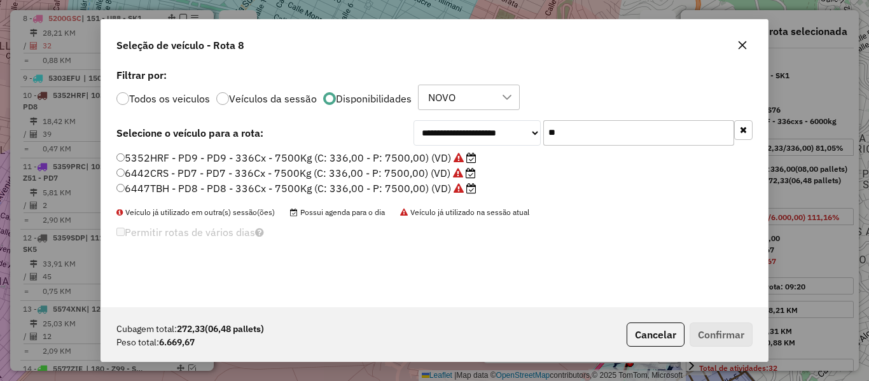
type input "**"
click at [431, 169] on label "6442CRS - PD7 - PD7 - 336Cx - 7500Kg (C: 336,00 - P: 7500,00) (VD)" at bounding box center [295, 172] width 359 height 15
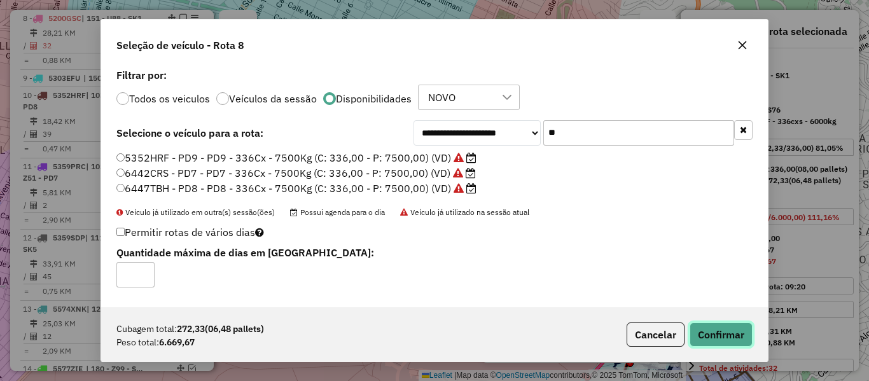
click at [712, 333] on button "Confirmar" at bounding box center [721, 335] width 63 height 24
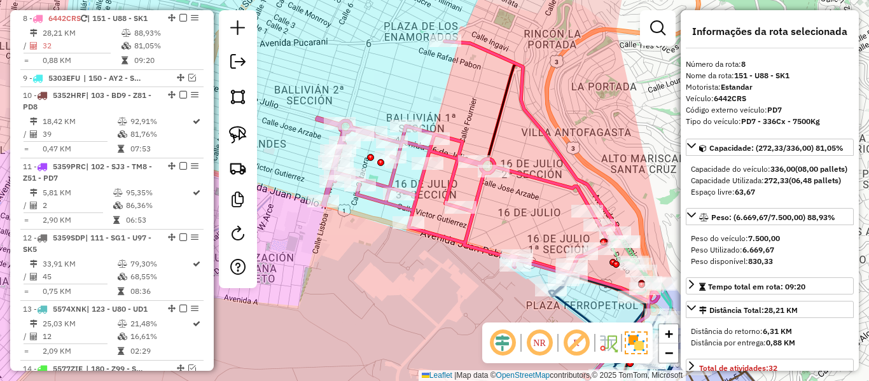
click at [542, 180] on icon at bounding box center [469, 157] width 305 height 233
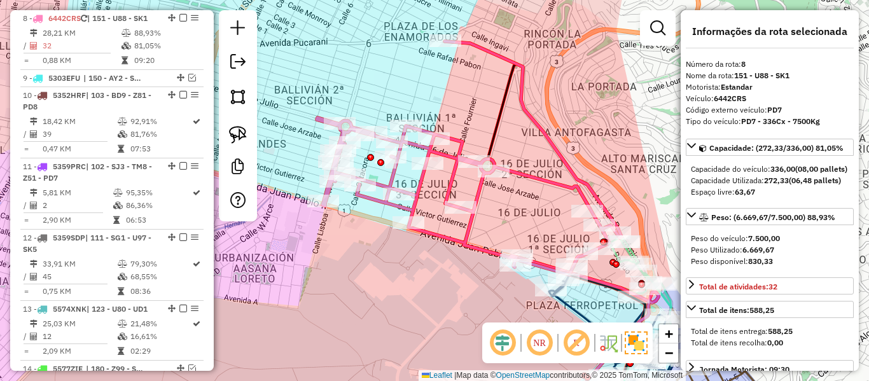
drag, startPoint x: 555, startPoint y: 219, endPoint x: 503, endPoint y: 182, distance: 64.3
click at [477, 166] on div "Janela de atendimento Grade de atendimento Capacidade Transportadoras Veículos …" at bounding box center [434, 190] width 869 height 381
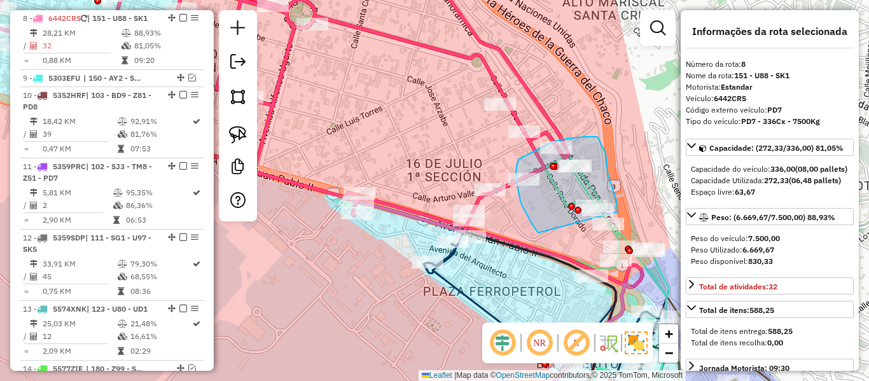
drag, startPoint x: 517, startPoint y: 163, endPoint x: 621, endPoint y: 231, distance: 124.0
click at [621, 231] on div "Janela de atendimento Grade de atendimento Capacidade Transportadoras Veículos …" at bounding box center [434, 190] width 869 height 381
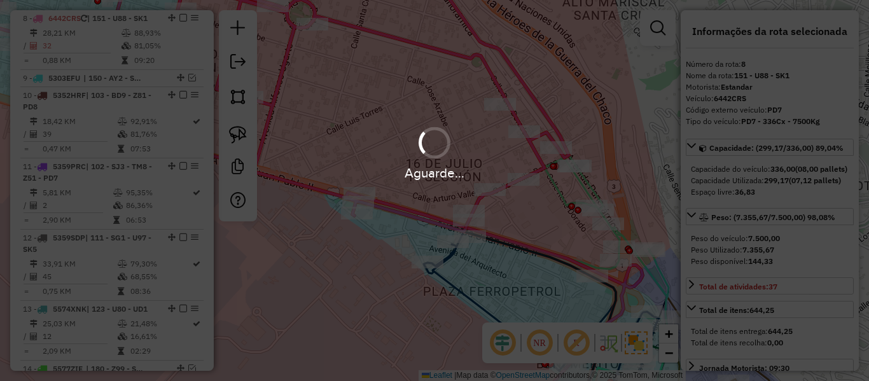
select select "**********"
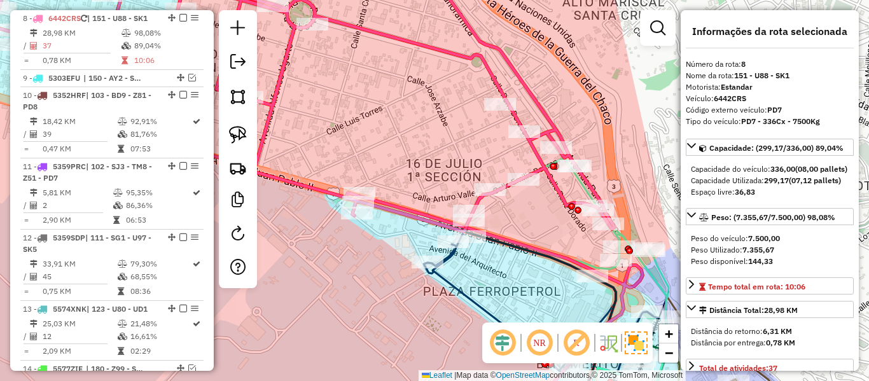
click at [551, 122] on icon at bounding box center [293, 97] width 644 height 270
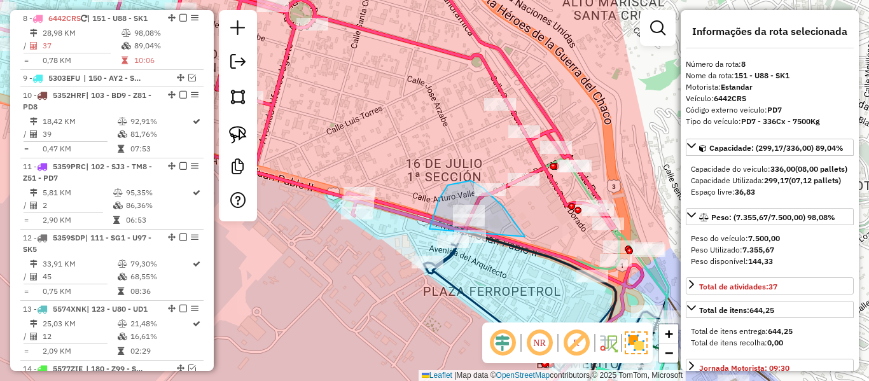
drag, startPoint x: 522, startPoint y: 232, endPoint x: 429, endPoint y: 229, distance: 92.3
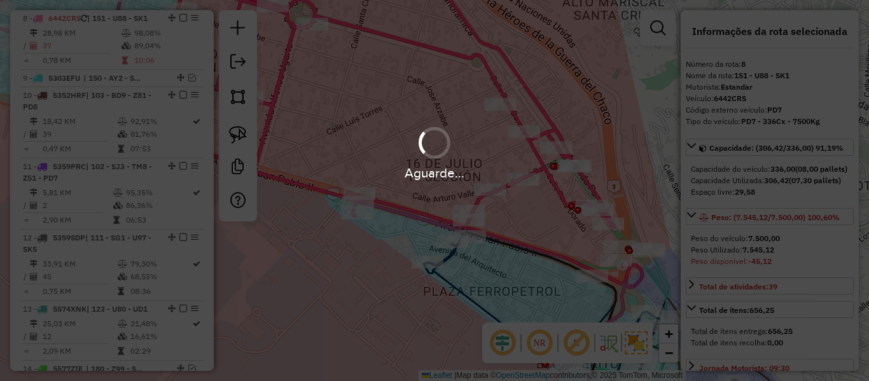
select select "**********"
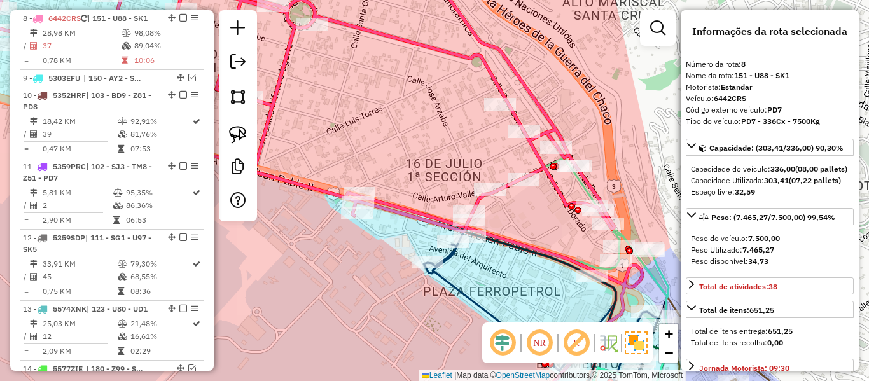
select select "**********"
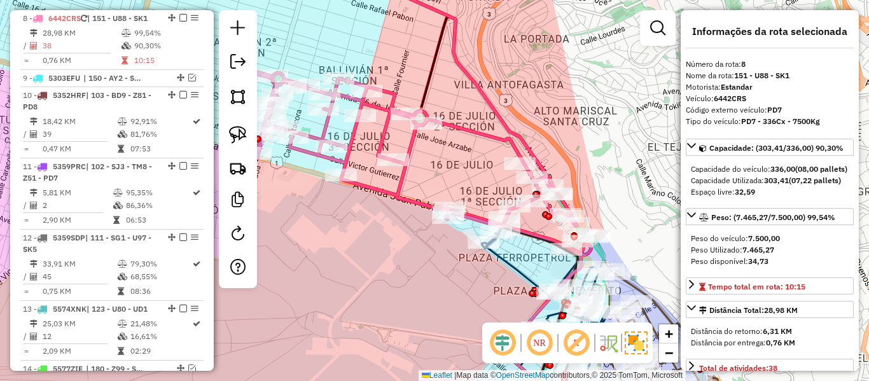
click at [500, 132] on icon at bounding box center [413, 110] width 328 height 233
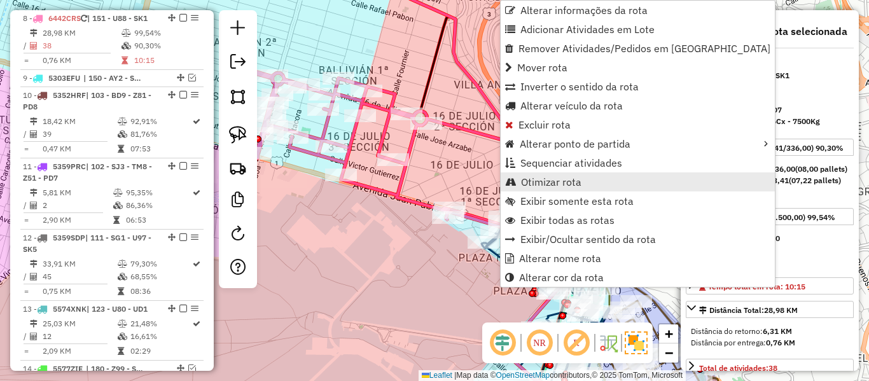
click at [543, 179] on span "Otimizar rota" at bounding box center [551, 182] width 60 height 10
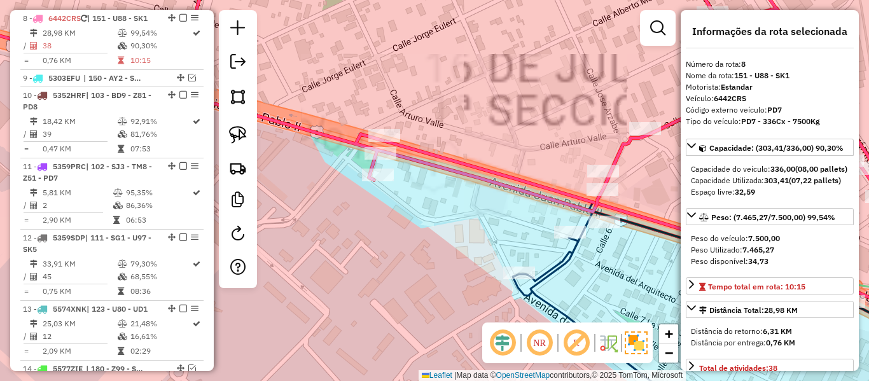
click at [381, 184] on div "Janela de atendimento Grade de atendimento Capacidade Transportadoras Veículos …" at bounding box center [434, 190] width 869 height 381
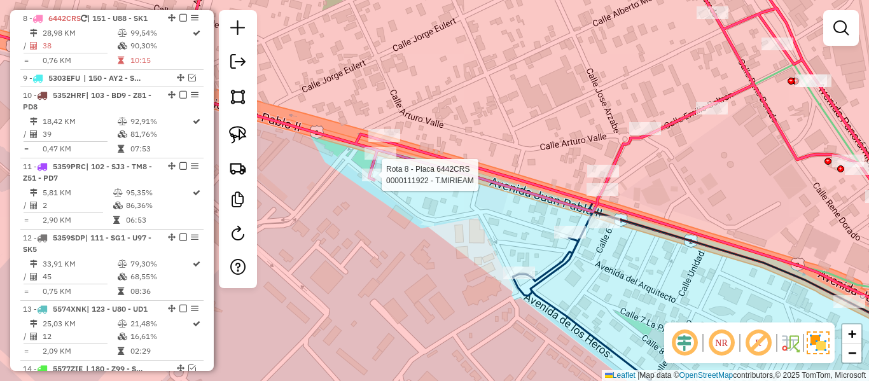
select select "**********"
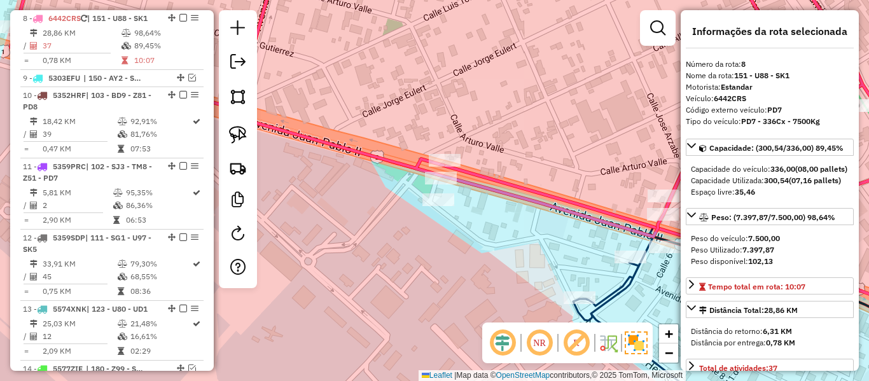
drag, startPoint x: 489, startPoint y: 231, endPoint x: 295, endPoint y: 214, distance: 194.8
click at [293, 213] on div "Janela de atendimento Grade de atendimento Capacidade Transportadoras Veículos …" at bounding box center [434, 190] width 869 height 381
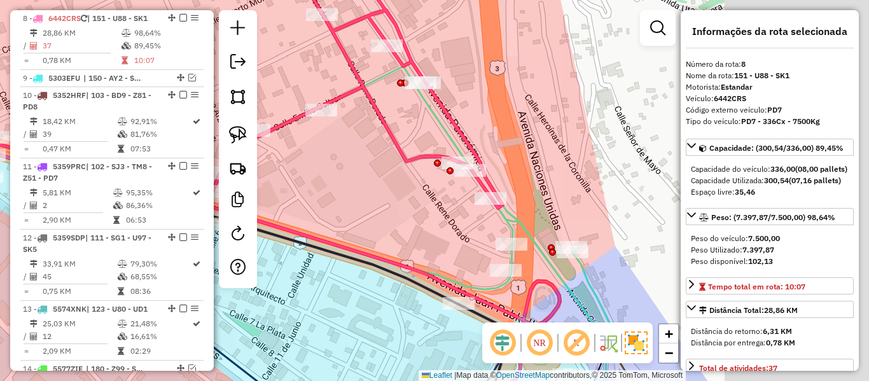
drag, startPoint x: 546, startPoint y: 214, endPoint x: 312, endPoint y: 212, distance: 234.1
click at [312, 212] on div "Janela de atendimento Grade de atendimento Capacidade Transportadoras Veículos …" at bounding box center [434, 190] width 869 height 381
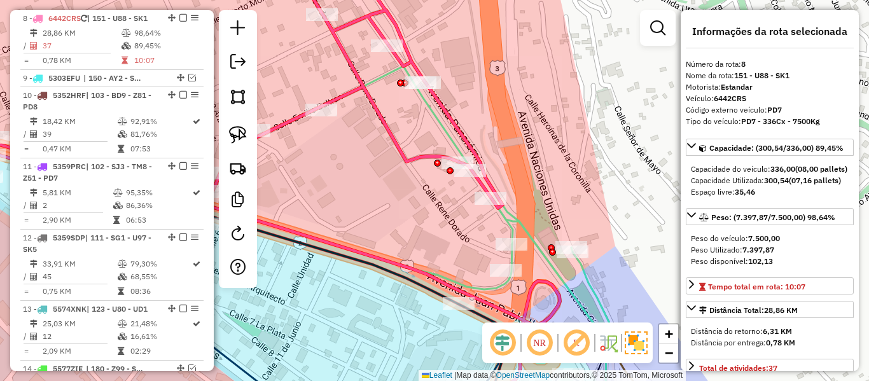
click at [531, 230] on icon at bounding box center [409, 205] width 405 height 278
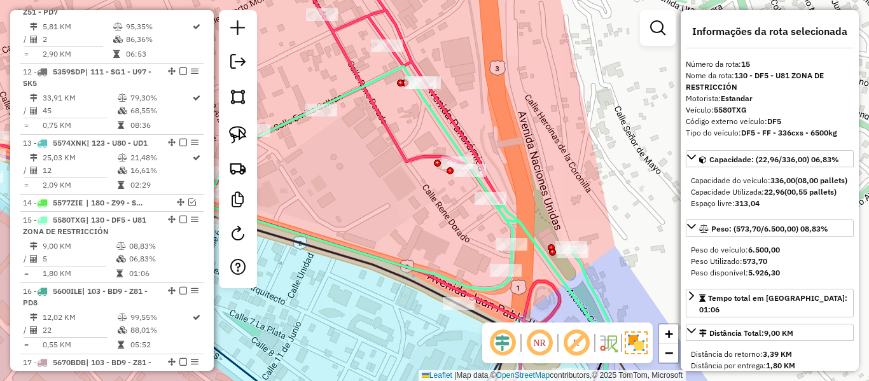
scroll to position [1260, 0]
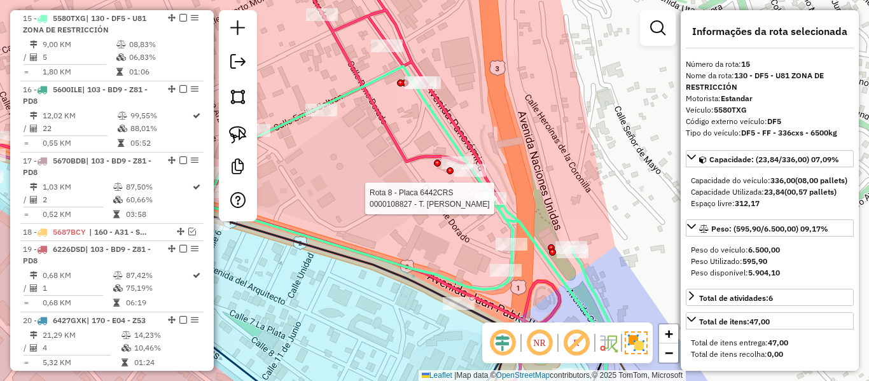
select select "**********"
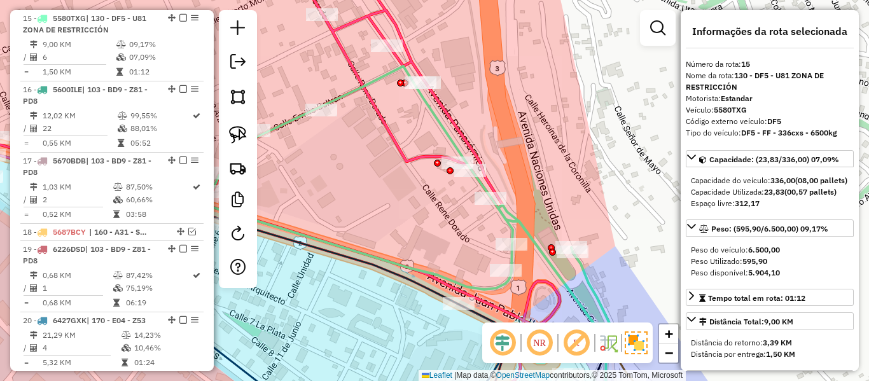
click at [349, 63] on icon at bounding box center [208, 88] width 590 height 252
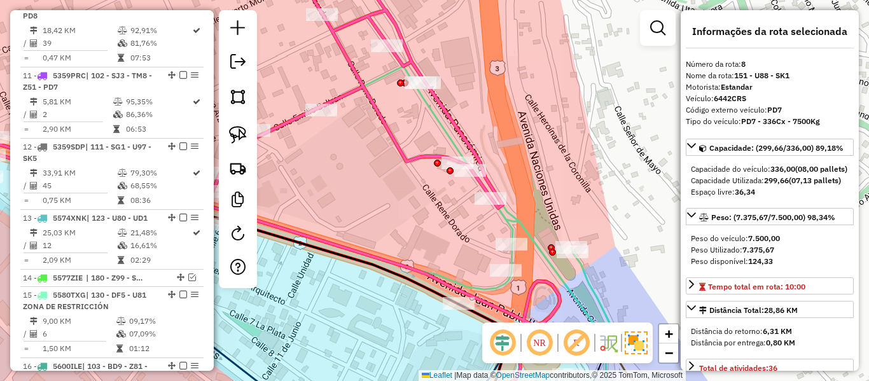
scroll to position [892, 0]
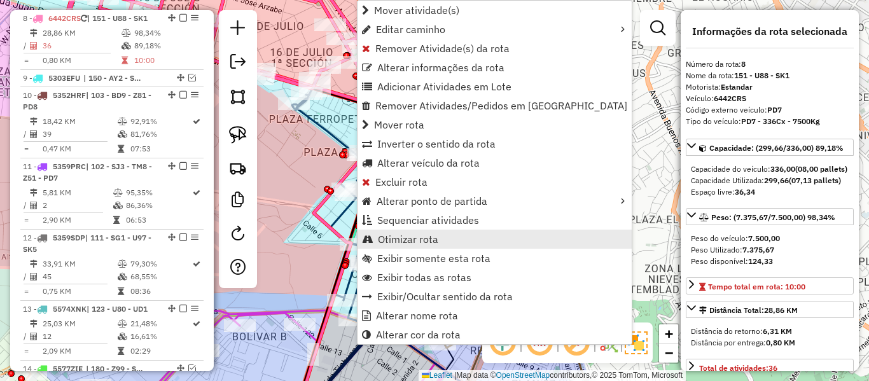
click at [398, 244] on span "Otimizar rota" at bounding box center [408, 239] width 60 height 10
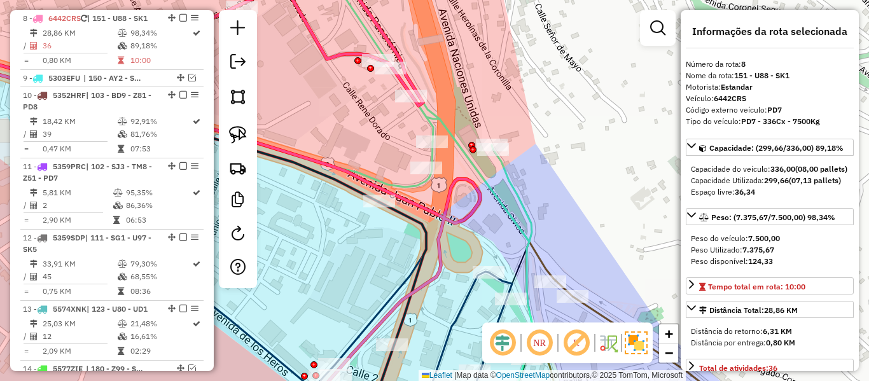
click at [439, 127] on icon at bounding box center [329, 103] width 405 height 278
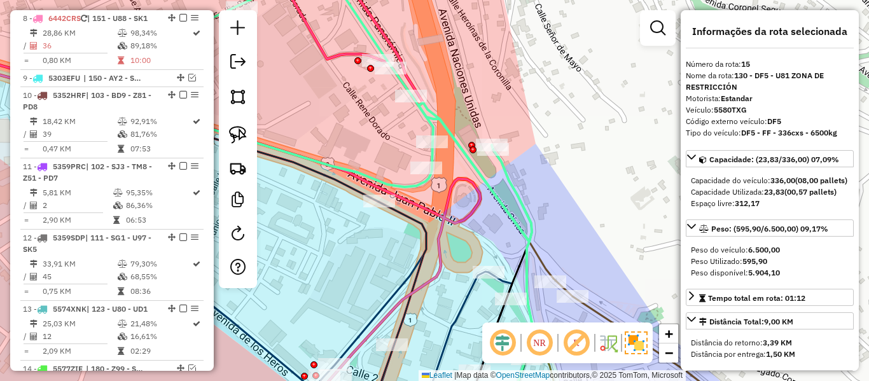
scroll to position [1260, 0]
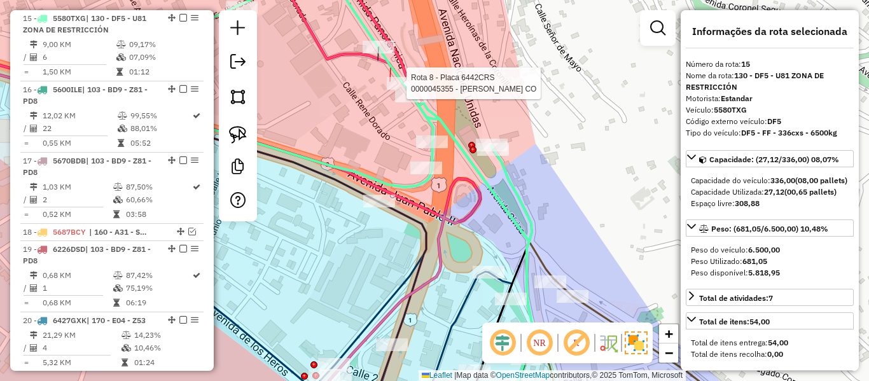
select select "**********"
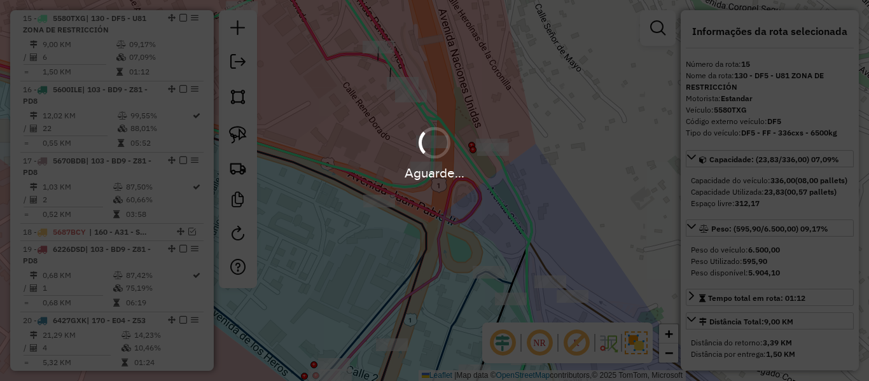
click at [335, 48] on div "Aguarde..." at bounding box center [434, 190] width 869 height 381
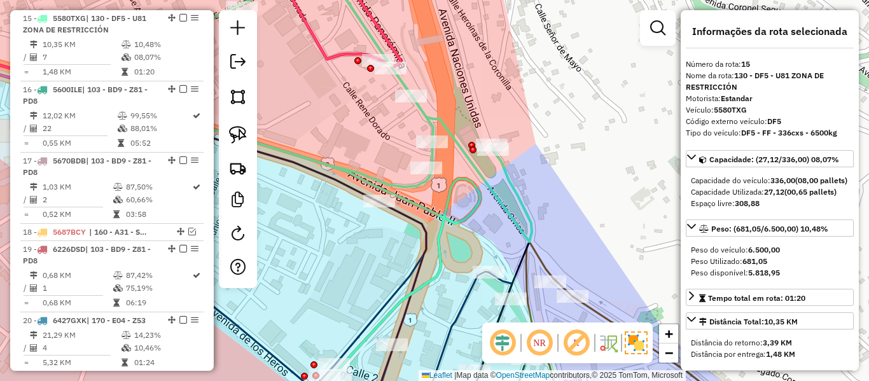
click at [323, 56] on icon at bounding box center [157, 36] width 488 height 149
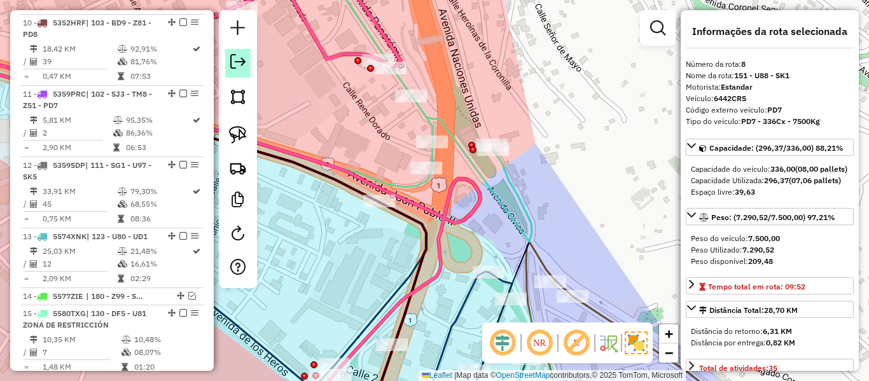
scroll to position [892, 0]
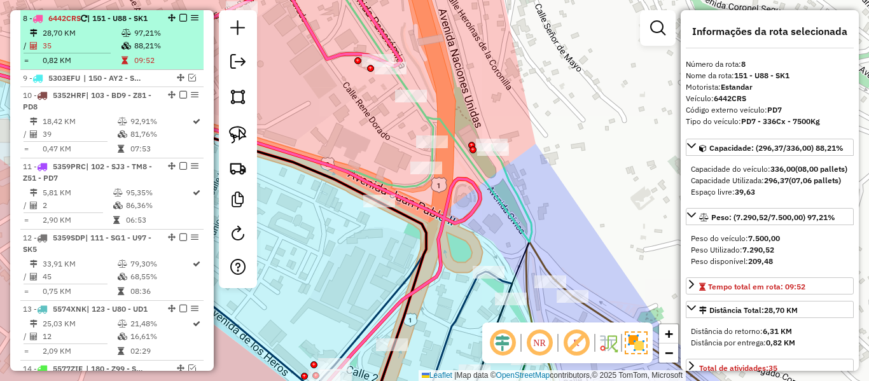
click at [179, 17] on em at bounding box center [183, 18] width 8 height 8
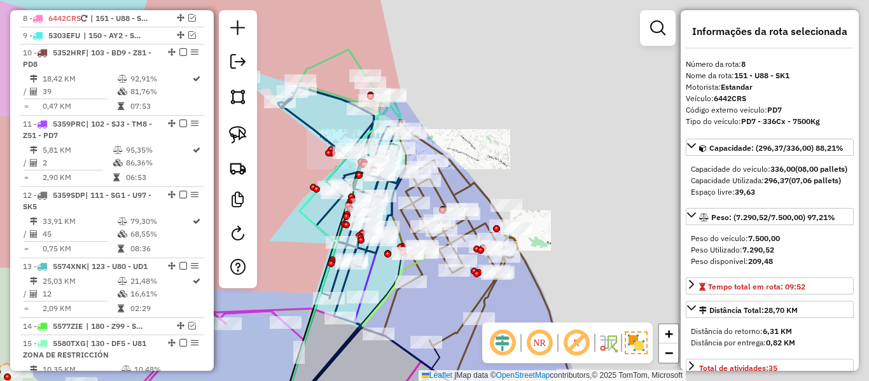
click at [447, 78] on div "Janela de atendimento Grade de atendimento Capacidade Transportadoras Veículos …" at bounding box center [434, 190] width 869 height 381
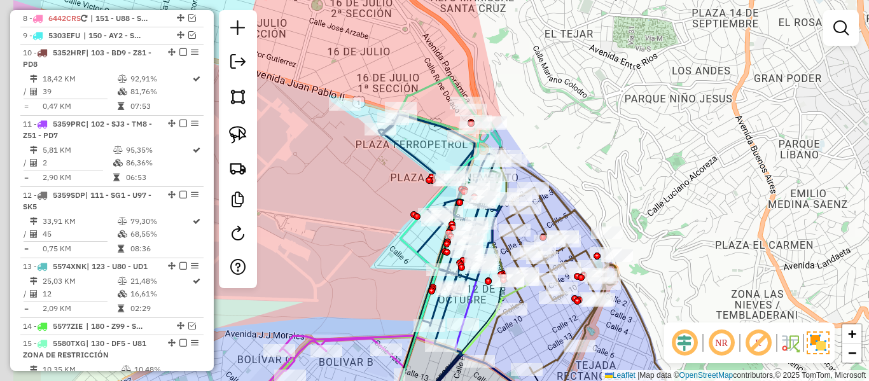
drag, startPoint x: 429, startPoint y: 101, endPoint x: 490, endPoint y: 42, distance: 84.1
click at [490, 42] on div "Janela de atendimento Grade de atendimento Capacidade Transportadoras Veículos …" at bounding box center [434, 190] width 869 height 381
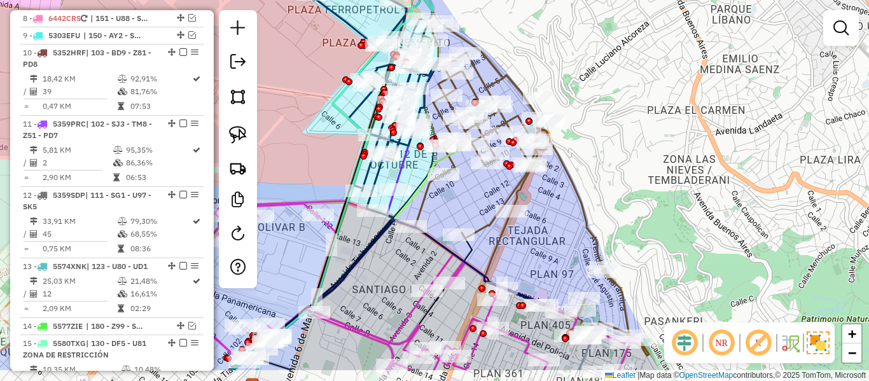
drag, startPoint x: 655, startPoint y: 158, endPoint x: 576, endPoint y: 173, distance: 80.2
click at [618, 95] on div "Janela de atendimento Grade de atendimento Capacidade Transportadoras Veículos …" at bounding box center [434, 190] width 869 height 381
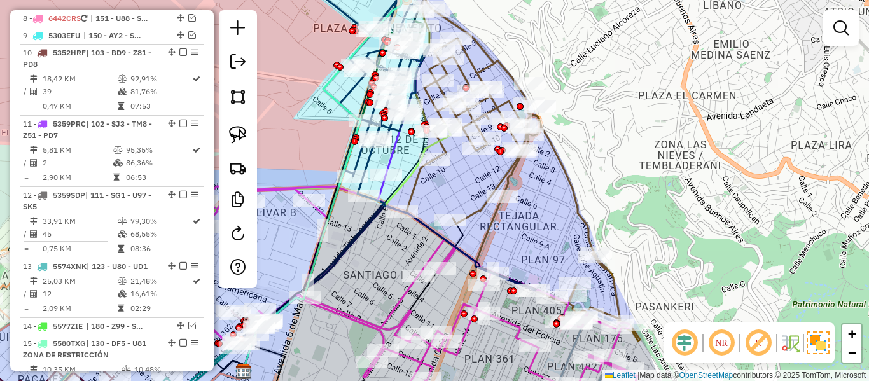
click at [573, 196] on icon at bounding box center [521, 169] width 238 height 344
select select "**********"
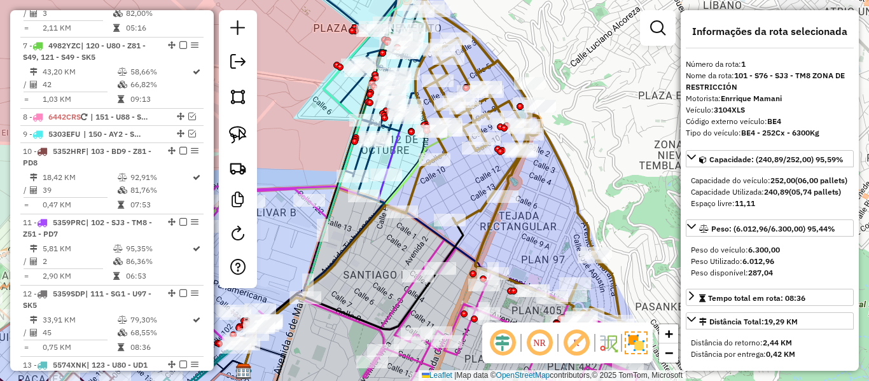
click at [555, 235] on div "Janela de atendimento Grade de atendimento Capacidade Transportadoras Veículos …" at bounding box center [434, 190] width 869 height 381
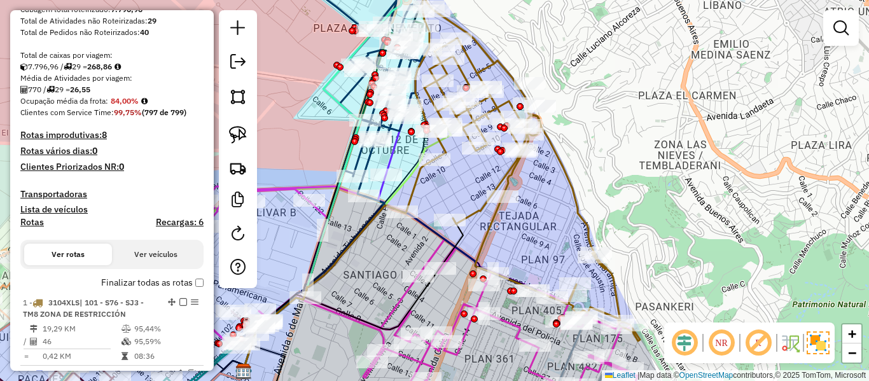
scroll to position [0, 0]
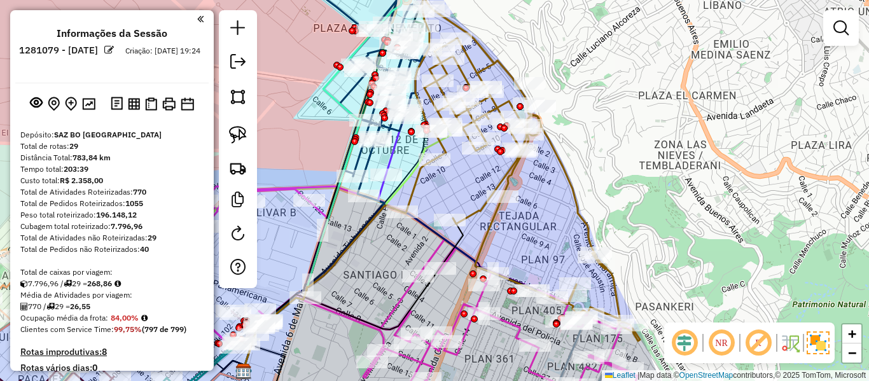
drag, startPoint x: 182, startPoint y: 200, endPoint x: 179, endPoint y: 33, distance: 167.3
click at [89, 107] on img at bounding box center [88, 104] width 13 height 12
click at [686, 174] on div "Janela de atendimento Grade de atendimento Capacidade Transportadoras Veículos …" at bounding box center [434, 190] width 869 height 381
drag, startPoint x: 659, startPoint y: 224, endPoint x: 655, endPoint y: 187, distance: 37.2
click at [655, 187] on div "Janela de atendimento Grade de atendimento Capacidade Transportadoras Veículos …" at bounding box center [434, 190] width 869 height 381
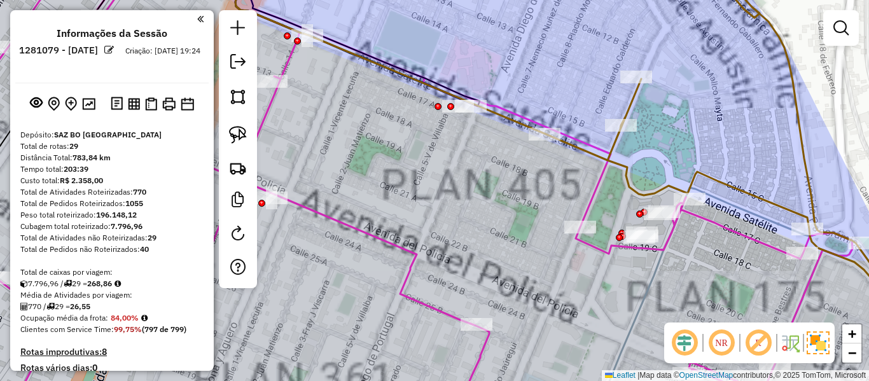
drag, startPoint x: 524, startPoint y: 208, endPoint x: 434, endPoint y: 246, distance: 97.5
click at [434, 246] on div "Rota 24 - Placa 6462GXL 0000694317 - T. [PERSON_NAME] de atendimento Grade de a…" at bounding box center [434, 190] width 869 height 381
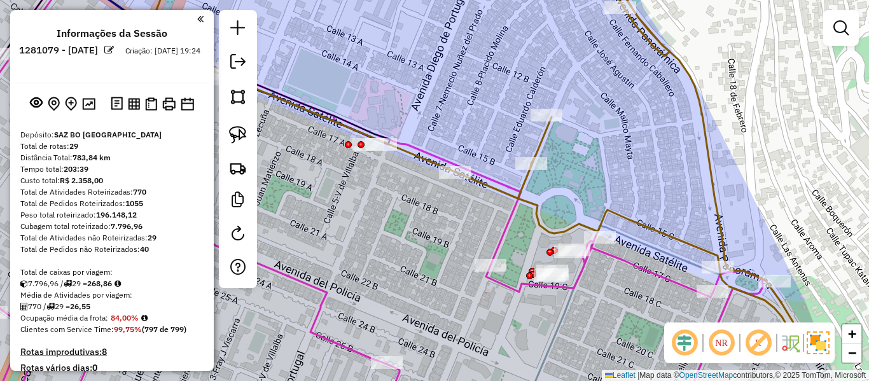
click at [515, 189] on icon at bounding box center [475, 153] width 658 height 382
select select "**********"
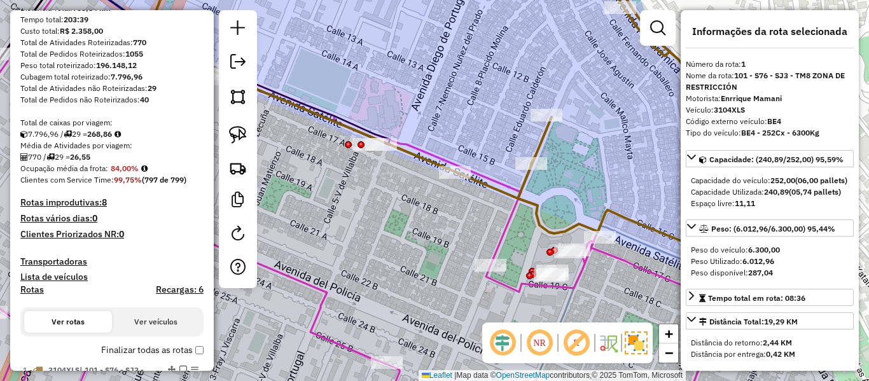
click at [528, 179] on icon at bounding box center [475, 153] width 658 height 382
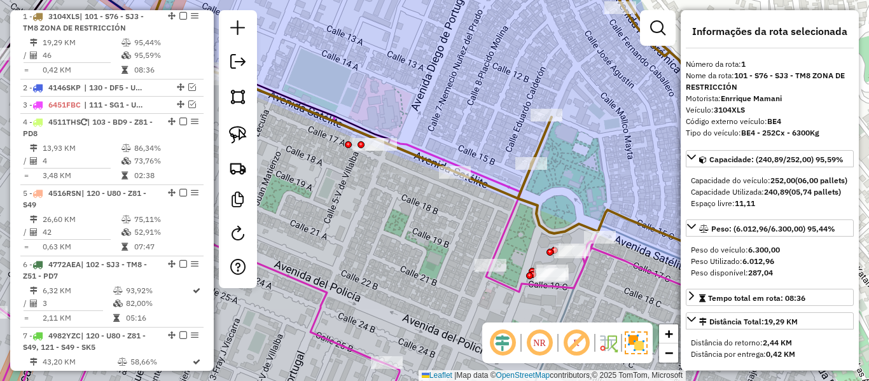
scroll to position [501, 0]
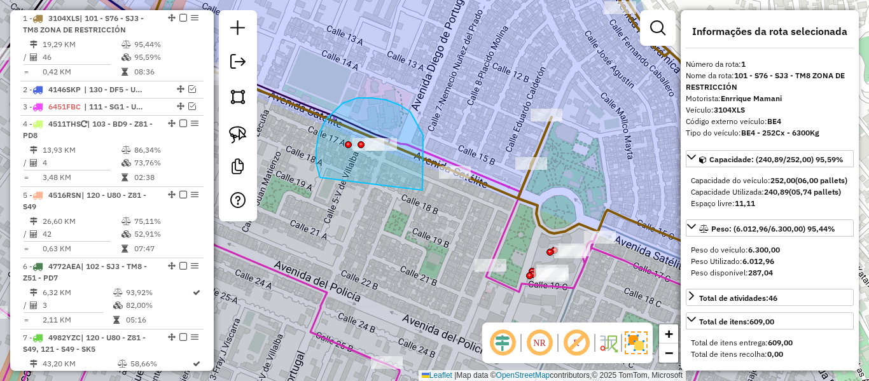
drag, startPoint x: 422, startPoint y: 190, endPoint x: 354, endPoint y: 196, distance: 68.3
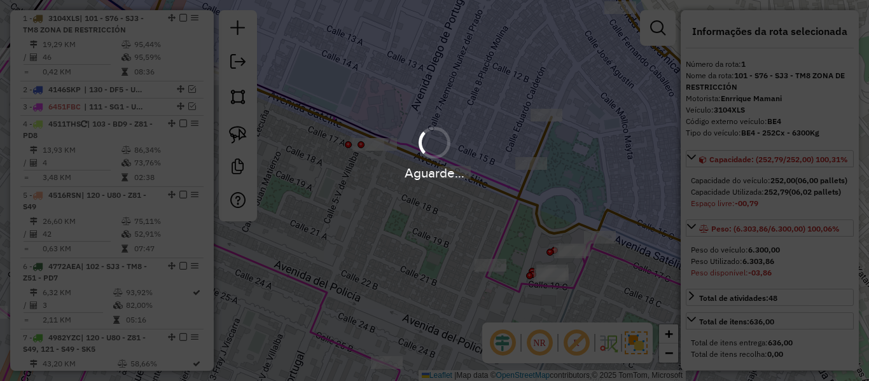
select select "**********"
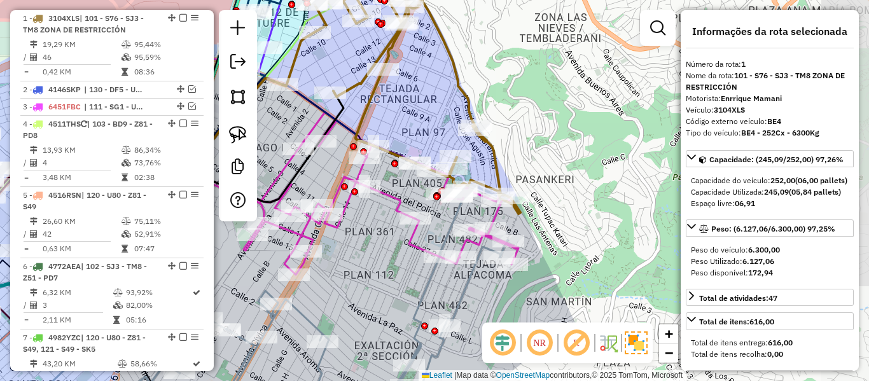
drag, startPoint x: 414, startPoint y: 103, endPoint x: 536, endPoint y: 296, distance: 228.4
click at [536, 296] on div "Janela de atendimento Grade de atendimento Capacidade Transportadoras Veículos …" at bounding box center [434, 190] width 869 height 381
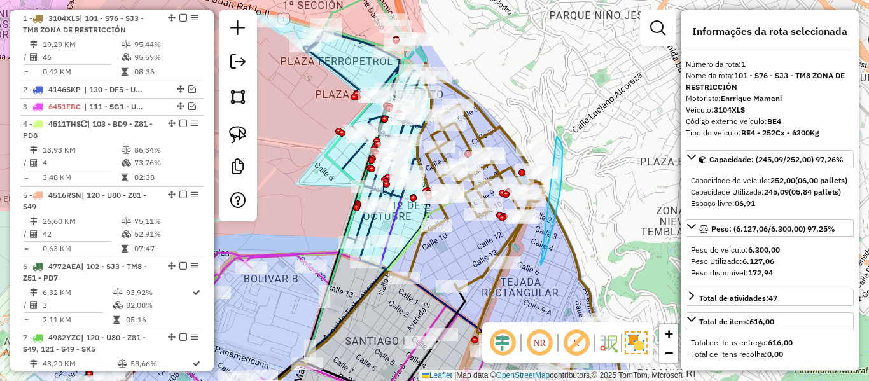
click at [498, 155] on div "Janela de atendimento Grade de atendimento Capacidade Transportadoras Veículos …" at bounding box center [434, 190] width 869 height 381
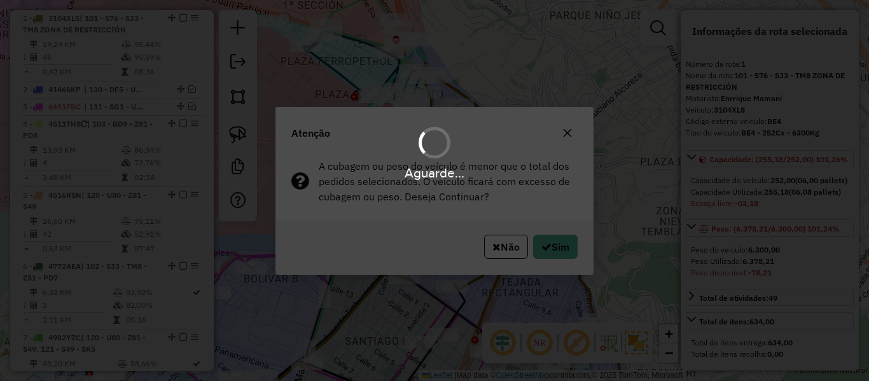
click at [549, 249] on div "Aguarde..." at bounding box center [434, 190] width 869 height 381
click at [549, 249] on hb-app "Aguarde... Pop-up bloqueado! Seu navegador bloqueou automáticamente a abertura …" at bounding box center [434, 190] width 869 height 381
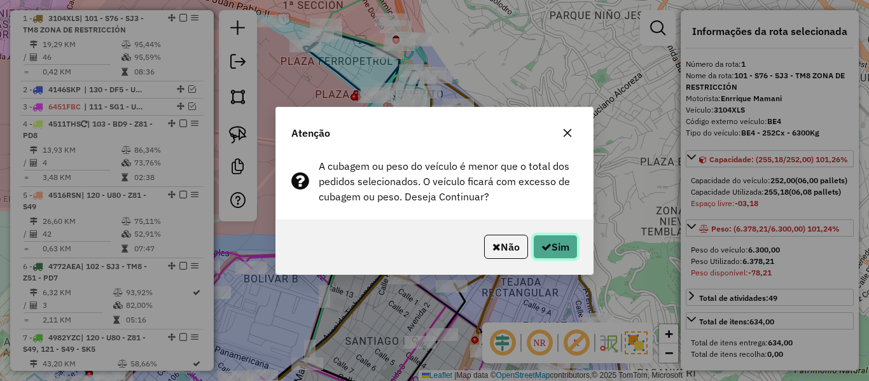
click at [549, 249] on button "Sim" at bounding box center [555, 247] width 45 height 24
select select "**********"
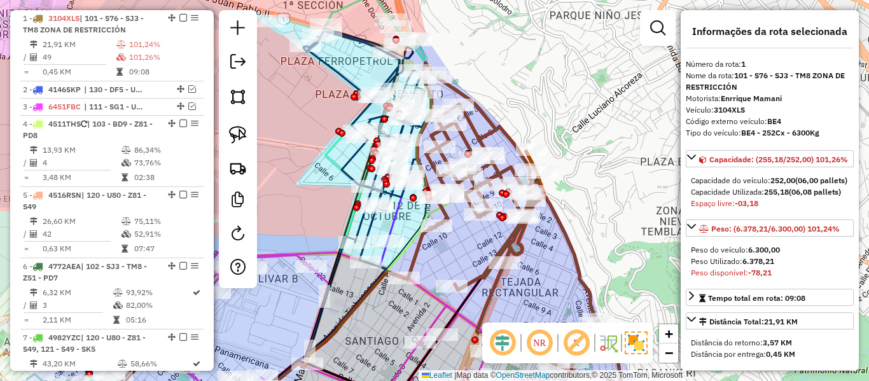
click at [515, 247] on icon at bounding box center [523, 235] width 238 height 344
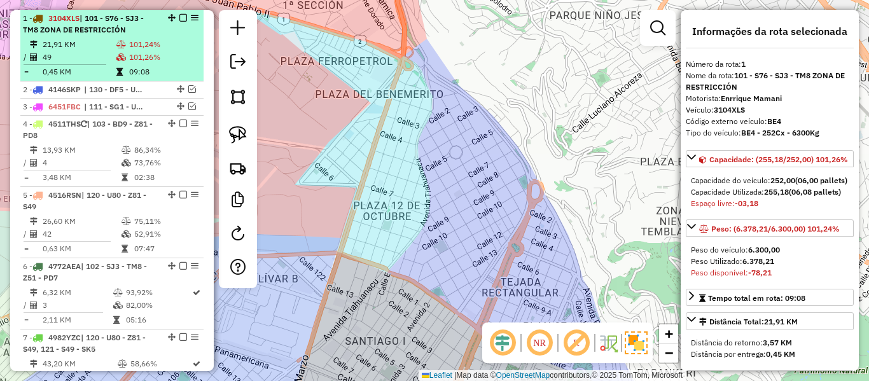
click at [157, 71] on td "09:08" at bounding box center [164, 72] width 70 height 13
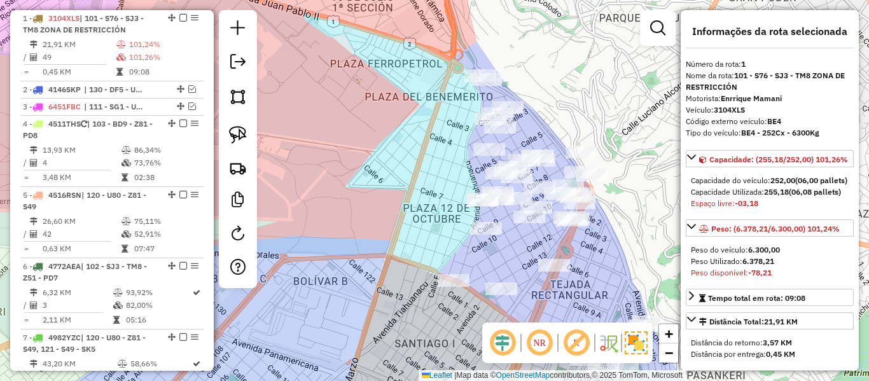
drag, startPoint x: 426, startPoint y: 211, endPoint x: 415, endPoint y: 232, distance: 23.6
click at [413, 242] on div "Janela de atendimento Grade de atendimento Capacidade Transportadoras Veículos …" at bounding box center [434, 190] width 869 height 381
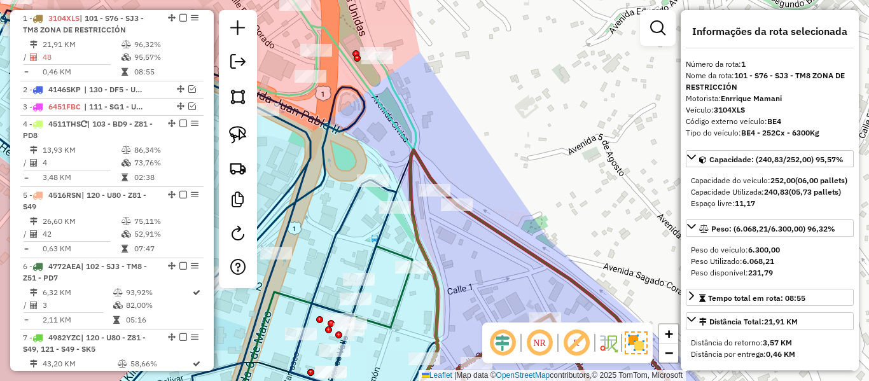
click at [491, 235] on div "Rota 1 - Placa 3104XLS 0000071494 - MAY. [PERSON_NAME] de atendimento Grade de …" at bounding box center [434, 190] width 869 height 381
click at [495, 233] on icon at bounding box center [562, 284] width 322 height 269
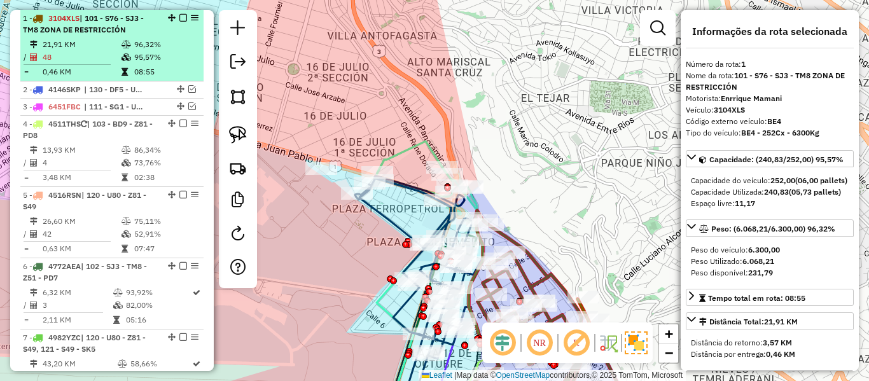
click at [180, 15] on em at bounding box center [183, 18] width 8 height 8
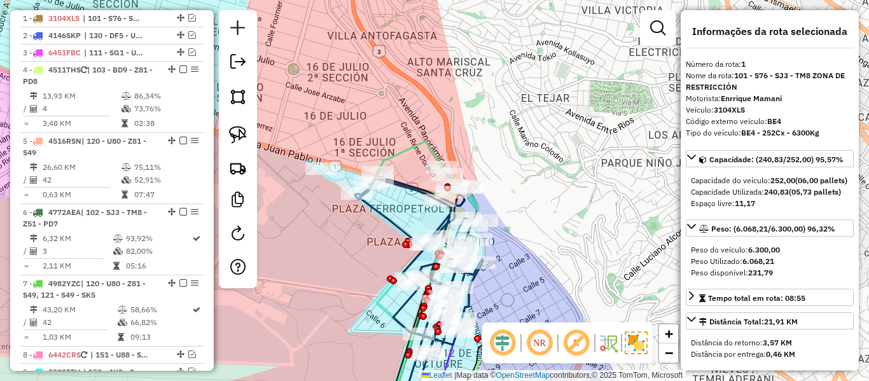
scroll to position [447, 0]
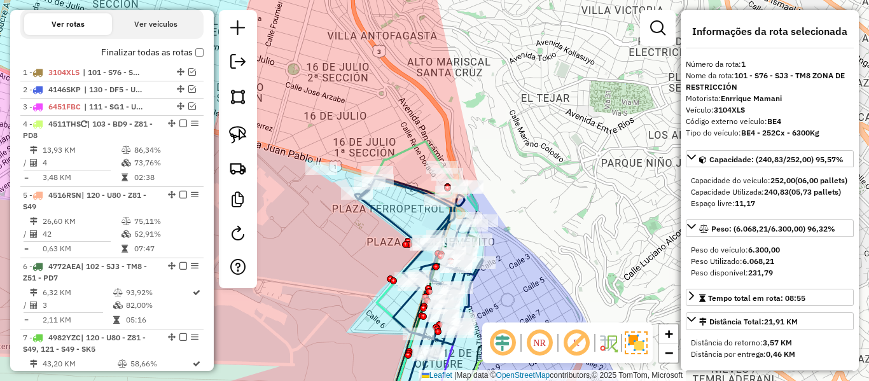
drag, startPoint x: 536, startPoint y: 174, endPoint x: 533, endPoint y: 217, distance: 43.4
click at [536, 175] on div "Janela de atendimento Grade de atendimento Capacidade Transportadoras Veículos …" at bounding box center [434, 190] width 869 height 381
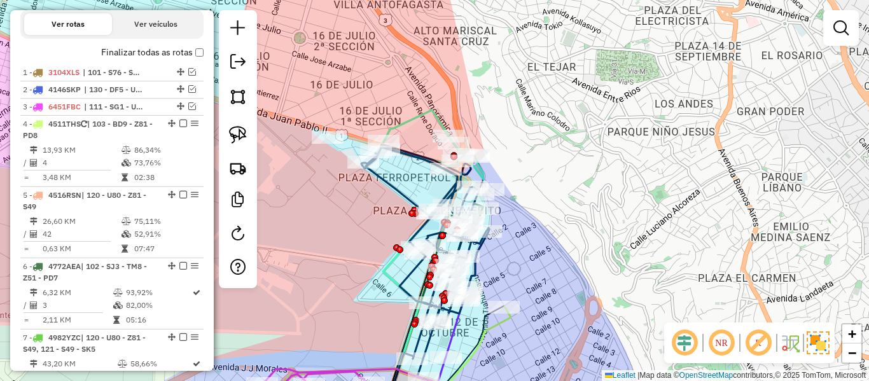
drag, startPoint x: 533, startPoint y: 217, endPoint x: 583, endPoint y: 170, distance: 68.4
click at [574, 161] on div "Janela de atendimento Grade de atendimento Capacidade Transportadoras Veículos …" at bounding box center [434, 190] width 869 height 381
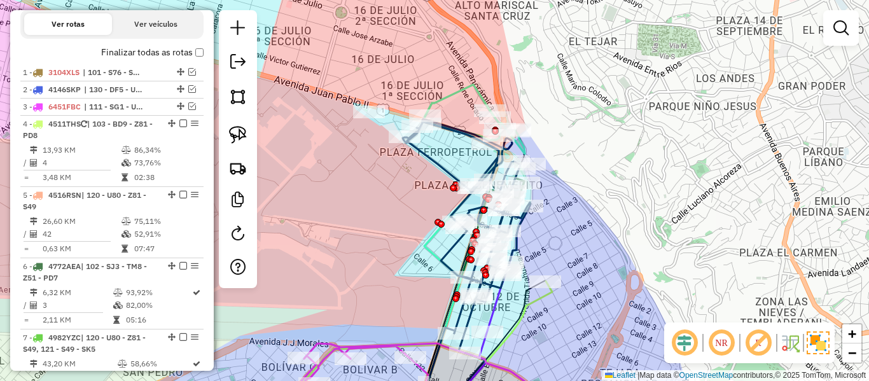
drag, startPoint x: 583, startPoint y: 182, endPoint x: 632, endPoint y: 166, distance: 51.5
click at [632, 166] on div "Janela de atendimento Grade de atendimento Capacidade Transportadoras Veículos …" at bounding box center [434, 190] width 869 height 381
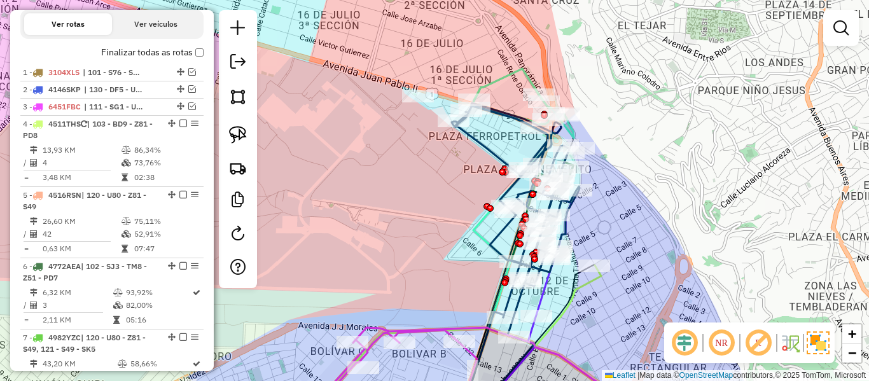
click at [517, 75] on icon at bounding box center [523, 103] width 101 height 69
select select "**********"
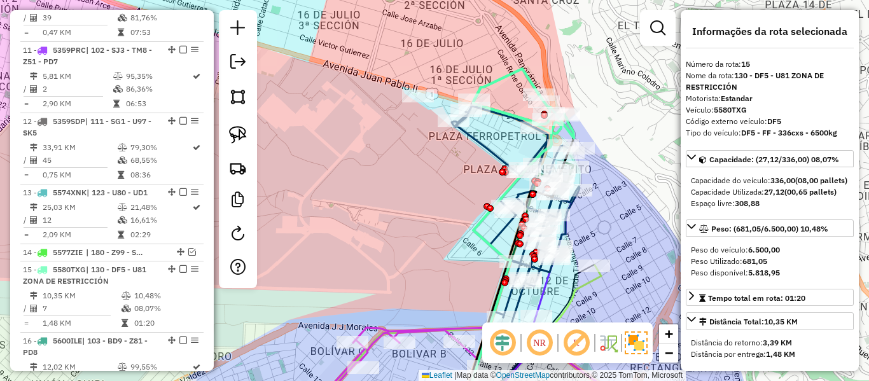
scroll to position [1163, 0]
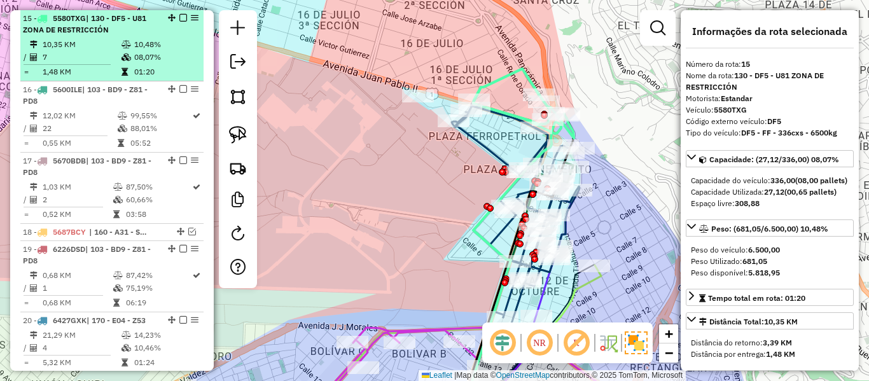
click at [181, 42] on td "10,48%" at bounding box center [166, 44] width 64 height 13
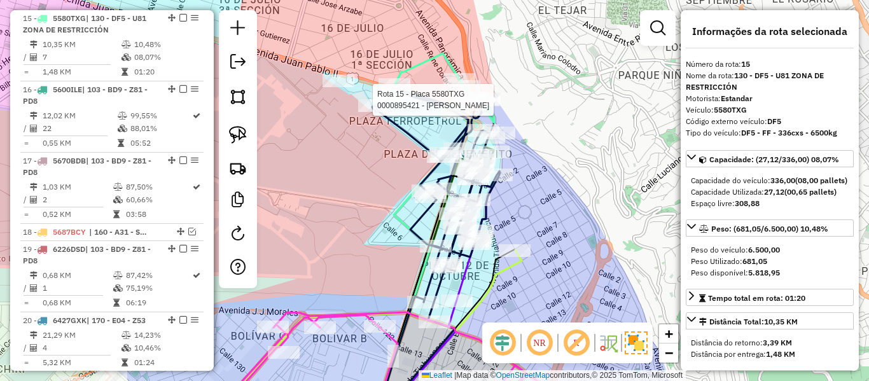
scroll to position [1777, 0]
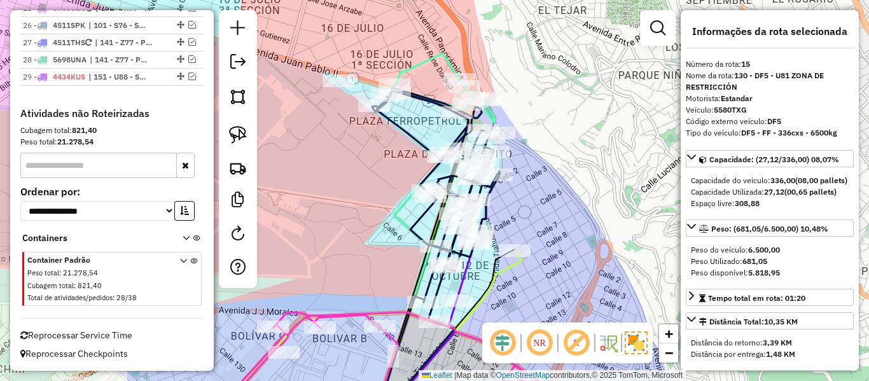
click at [441, 57] on icon at bounding box center [444, 87] width 101 height 69
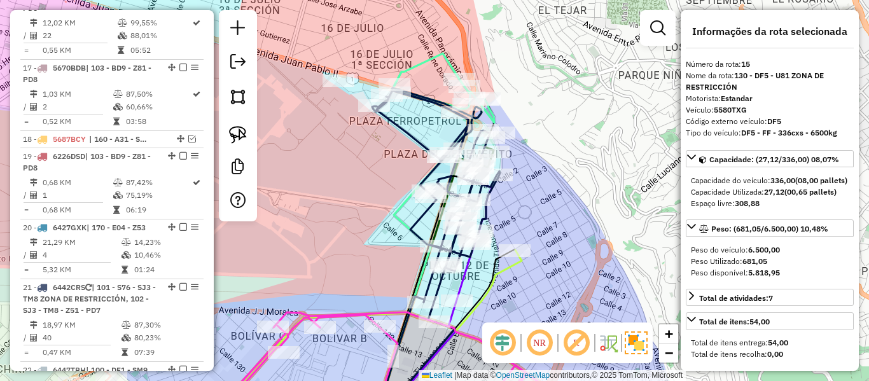
scroll to position [1163, 0]
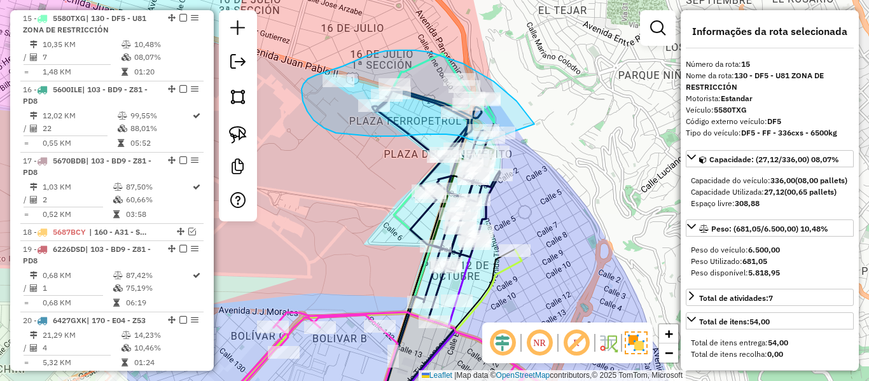
drag, startPoint x: 494, startPoint y: 81, endPoint x: 520, endPoint y: 140, distance: 64.1
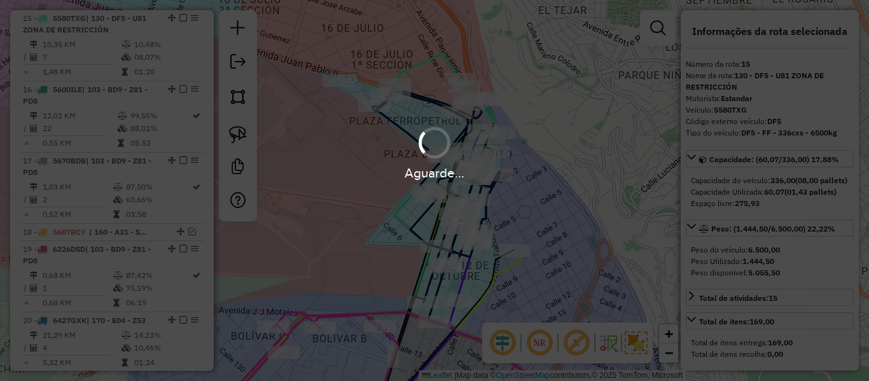
select select "**********"
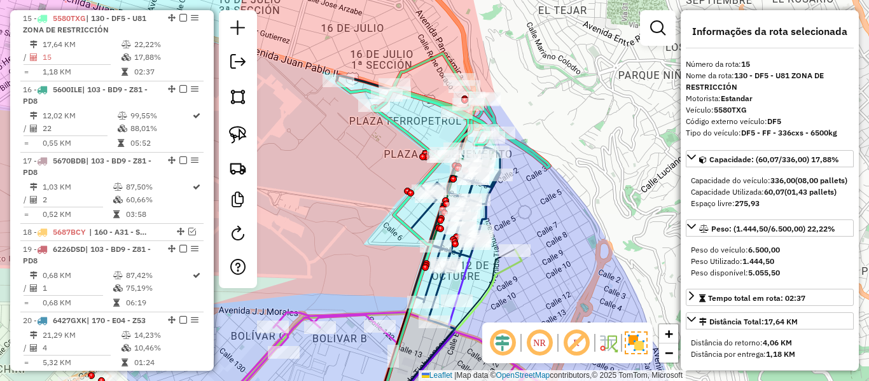
click at [431, 98] on icon at bounding box center [444, 110] width 212 height 115
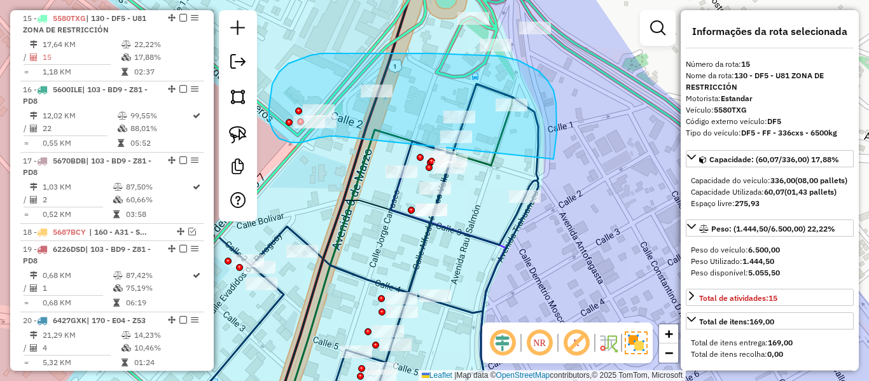
drag, startPoint x: 553, startPoint y: 159, endPoint x: 338, endPoint y: 136, distance: 216.9
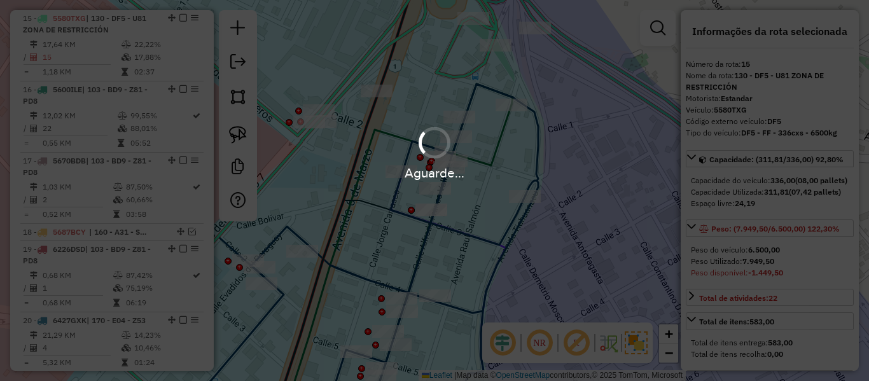
select select "**********"
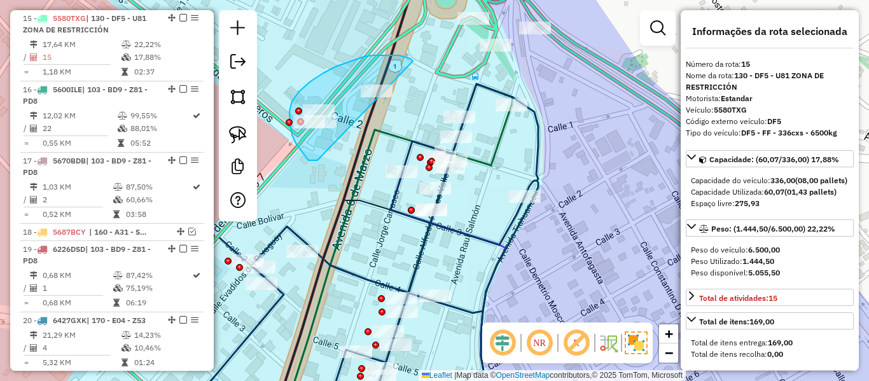
drag, startPoint x: 296, startPoint y: 144, endPoint x: 415, endPoint y: 64, distance: 143.3
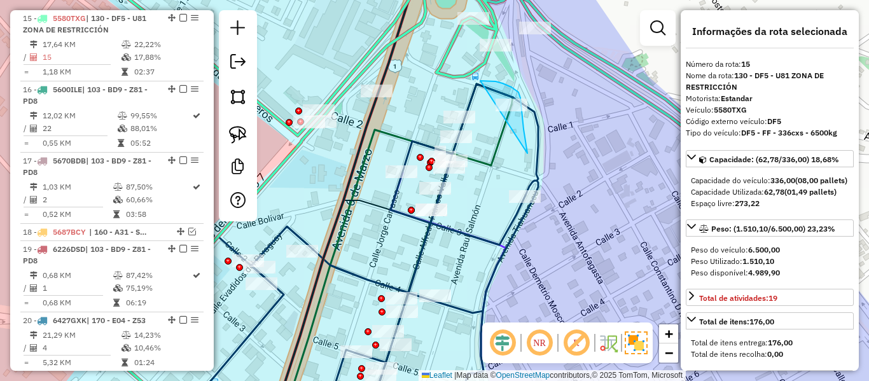
drag, startPoint x: 511, startPoint y: 87, endPoint x: 479, endPoint y: 81, distance: 32.9
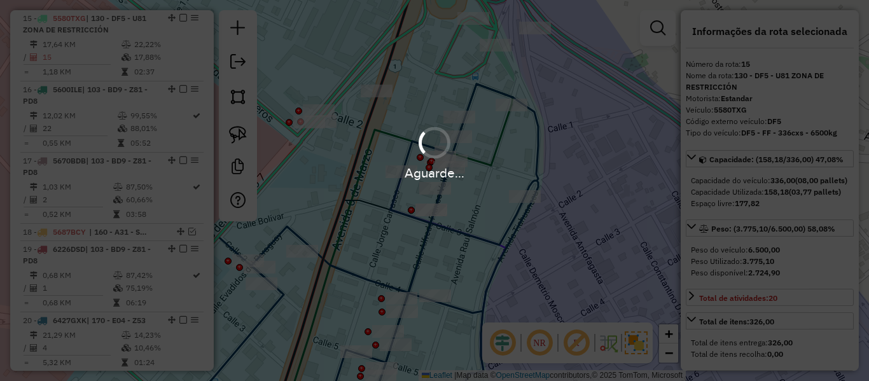
select select "**********"
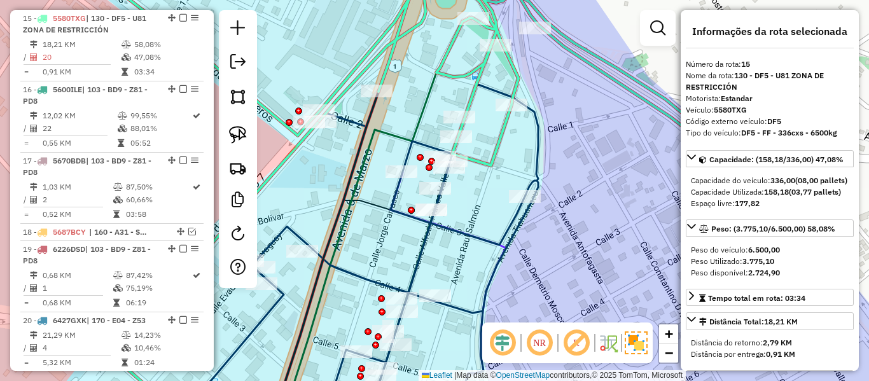
click at [455, 45] on icon at bounding box center [409, 64] width 657 height 205
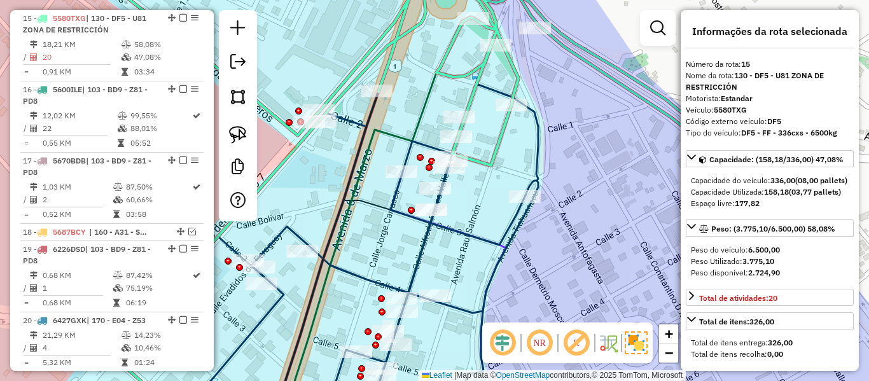
drag, startPoint x: 550, startPoint y: 101, endPoint x: 574, endPoint y: 85, distance: 29.5
click at [578, 76] on div "Rota 15 - Placa 5580TXG 0000076235 - PBD. LOS CAPOS Janela de atendimento Grade…" at bounding box center [434, 190] width 869 height 381
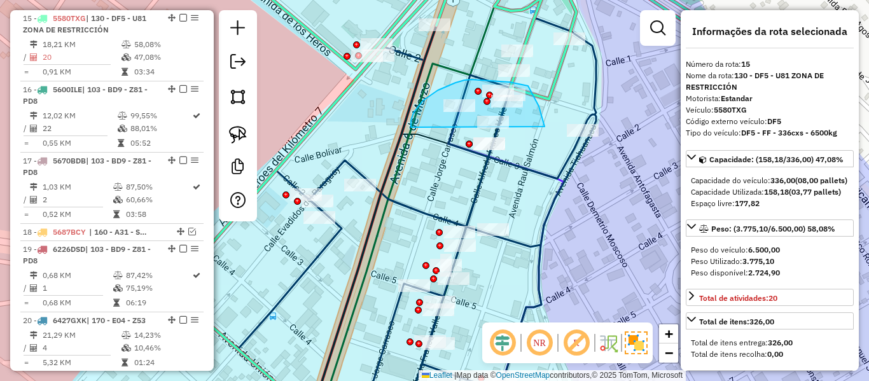
drag, startPoint x: 536, startPoint y: 99, endPoint x: 414, endPoint y: 130, distance: 126.1
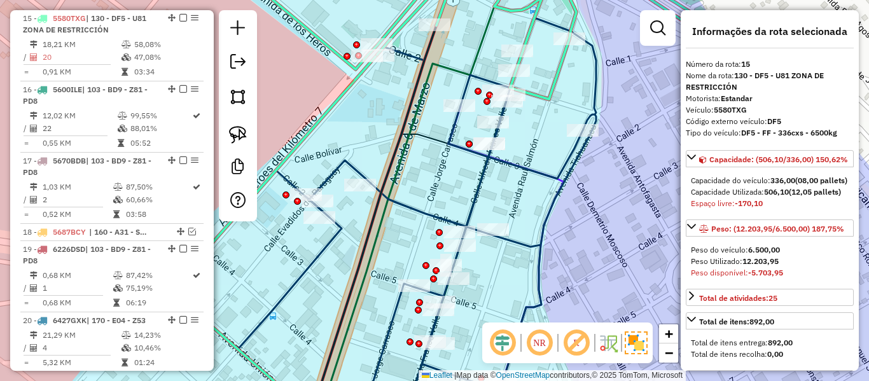
scroll to position [382, 0]
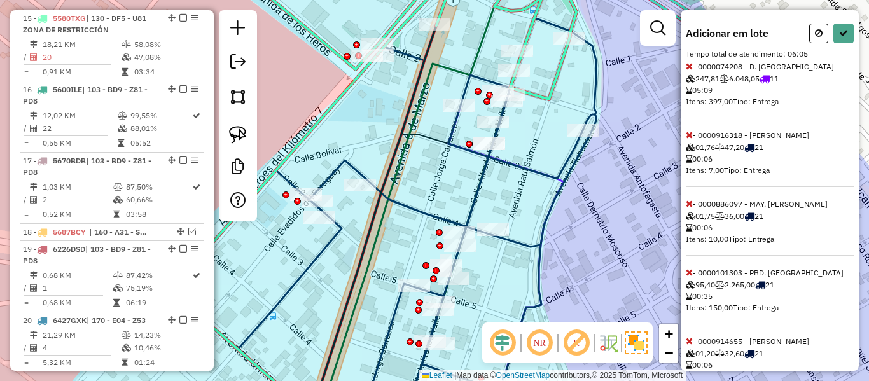
click at [690, 71] on icon at bounding box center [689, 66] width 7 height 9
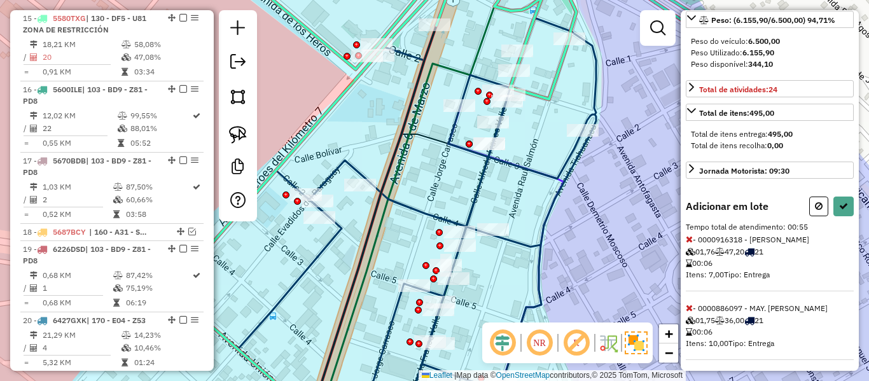
scroll to position [52, 0]
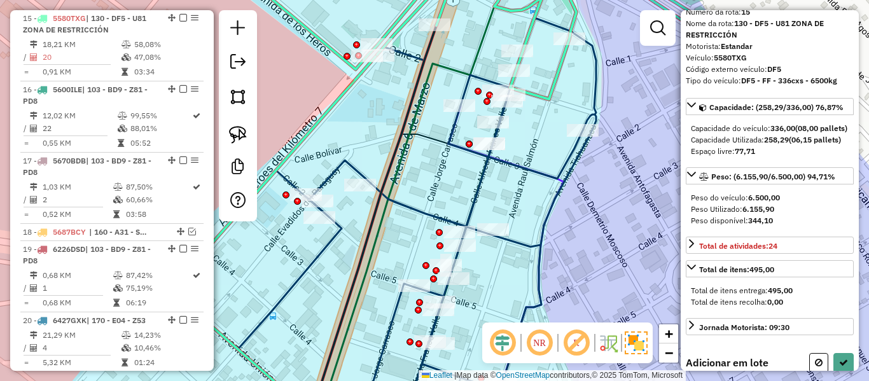
select select "**********"
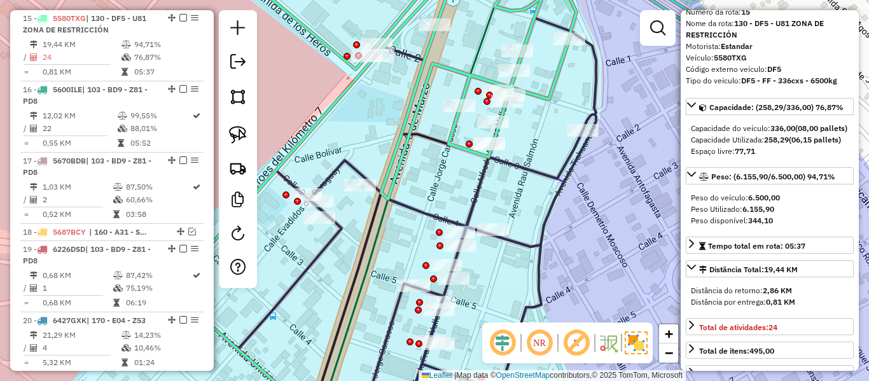
click at [557, 78] on icon at bounding box center [510, 80] width 571 height 237
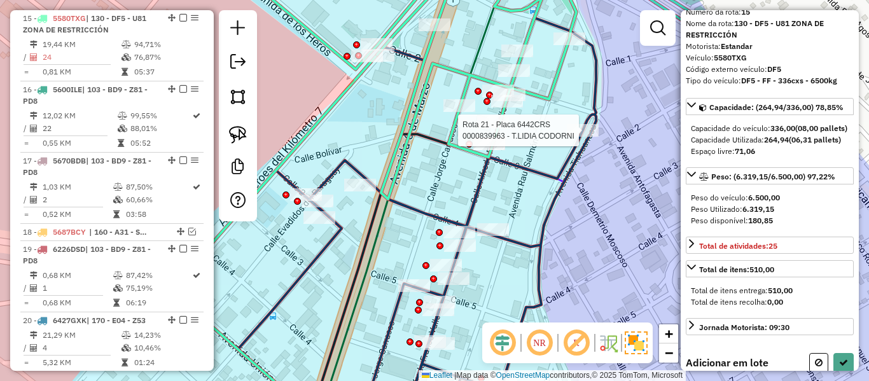
select select "**********"
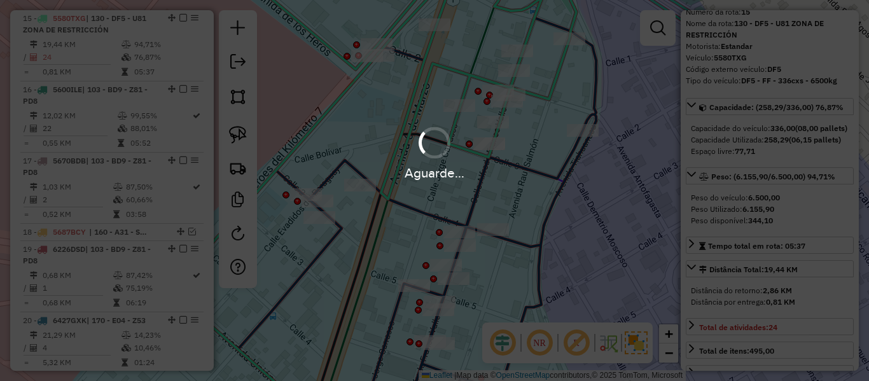
click at [566, 66] on div "Aguarde..." at bounding box center [434, 190] width 869 height 381
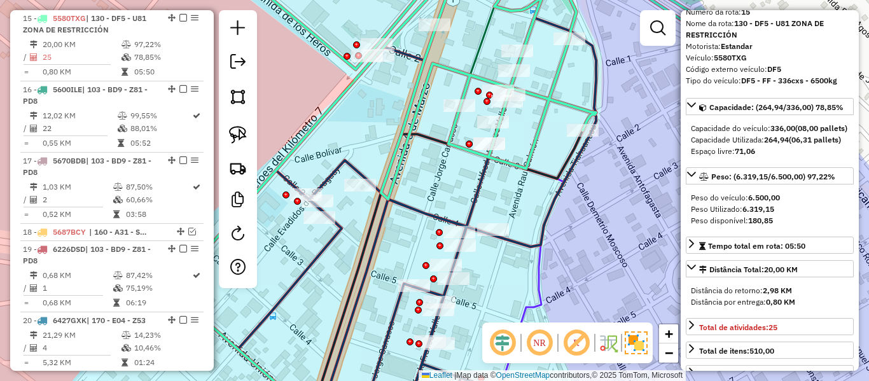
click at [240, 230] on em at bounding box center [237, 233] width 15 height 15
select select "*"
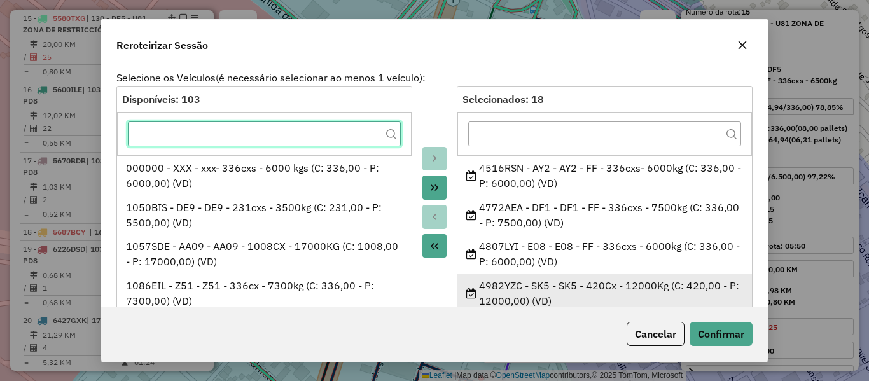
scroll to position [555, 0]
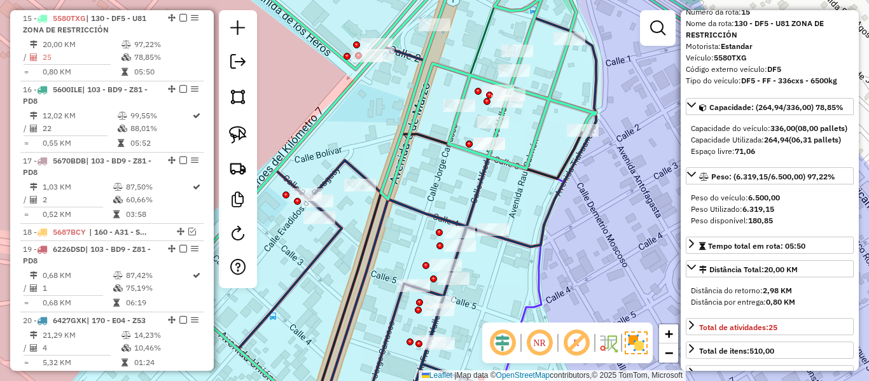
click at [529, 125] on div "Janela de atendimento Grade de atendimento Capacidade Transportadoras Veículos …" at bounding box center [434, 190] width 869 height 381
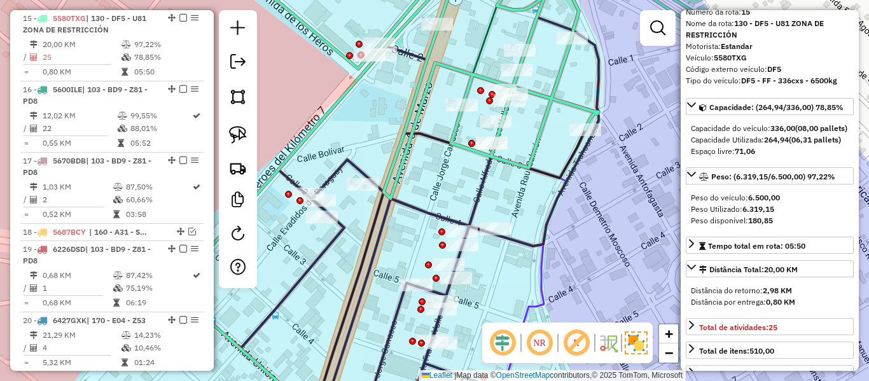
click at [550, 109] on icon at bounding box center [513, 80] width 570 height 237
click at [548, 103] on icon at bounding box center [513, 80] width 570 height 237
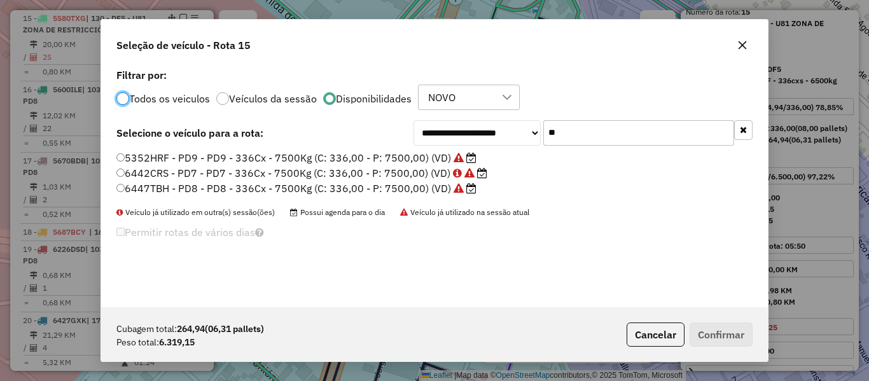
scroll to position [7, 4]
click at [629, 116] on div "**********" at bounding box center [434, 187] width 667 height 242
click at [626, 127] on input "**" at bounding box center [638, 132] width 191 height 25
click at [402, 159] on label "5352HRF - PD9 - PD9 - 336Cx - 7500Kg (C: 336,00 - P: 7500,00) (VD)" at bounding box center [296, 157] width 360 height 15
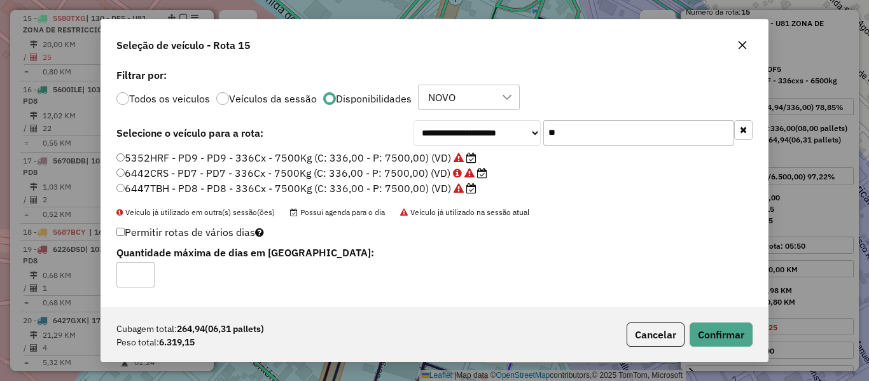
click at [398, 202] on div "5352HRF - PD9 - PD9 - 336Cx - 7500Kg (C: 336,00 - P: 7500,00) (VD) 6442CRS - PD…" at bounding box center [434, 179] width 651 height 56
click at [400, 193] on label "6447TBH - PD8 - PD8 - 336Cx - 7500Kg (C: 336,00 - P: 7500,00) (VD)" at bounding box center [296, 188] width 360 height 15
click at [708, 335] on button "Confirmar" at bounding box center [721, 335] width 63 height 24
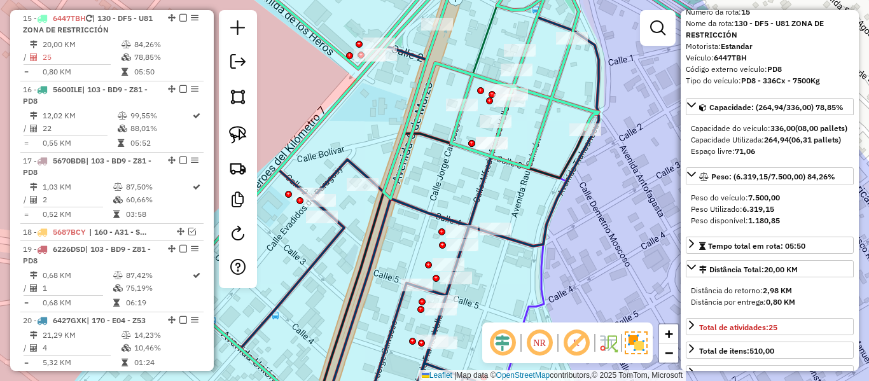
click at [554, 99] on icon at bounding box center [513, 80] width 570 height 237
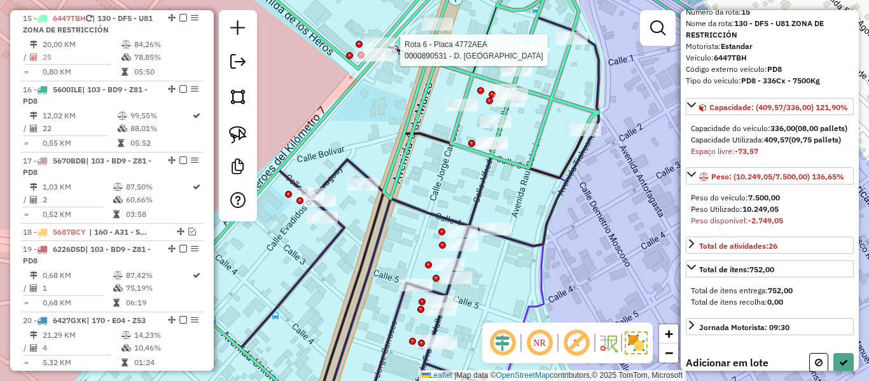
select select "**********"
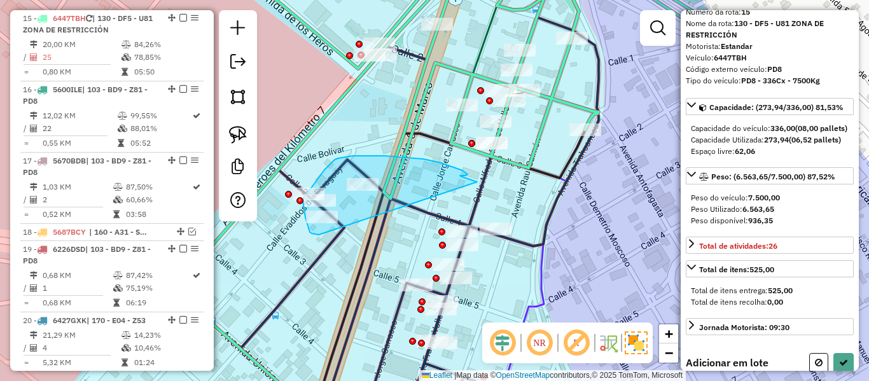
drag, startPoint x: 477, startPoint y: 182, endPoint x: 327, endPoint y: 234, distance: 158.9
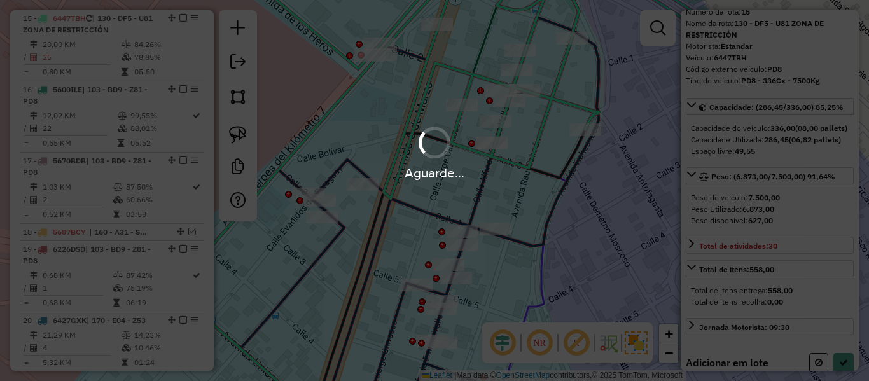
select select "**********"
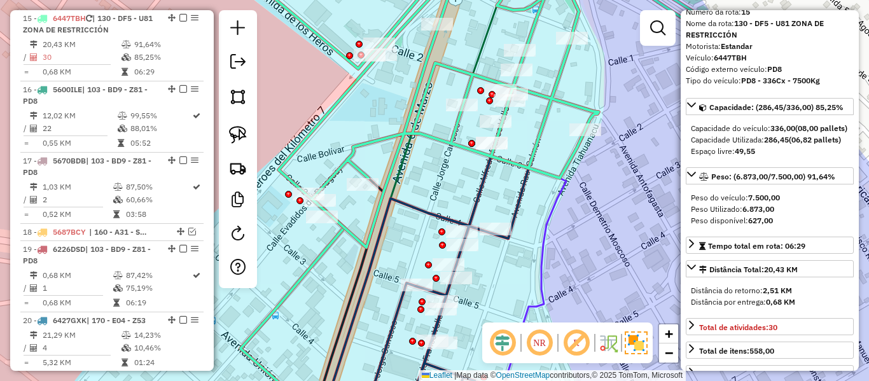
click at [394, 164] on icon at bounding box center [513, 105] width 570 height 286
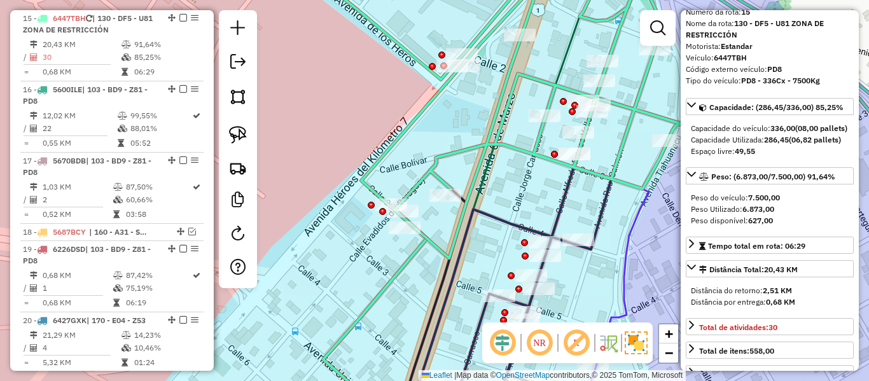
click at [469, 180] on icon at bounding box center [596, 116] width 570 height 286
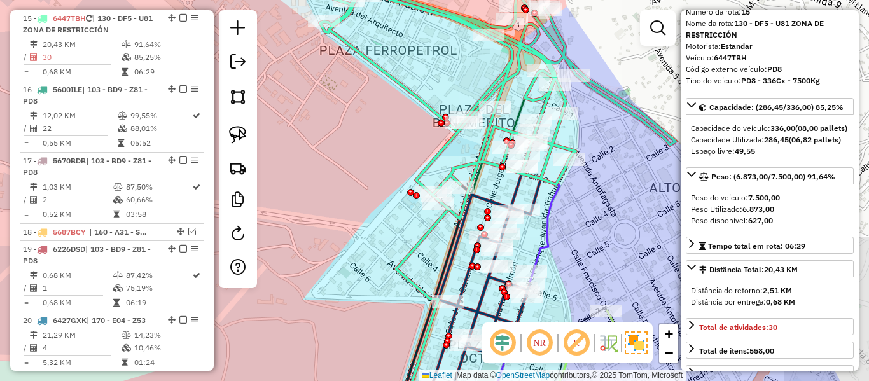
click at [456, 168] on icon at bounding box center [462, 90] width 427 height 257
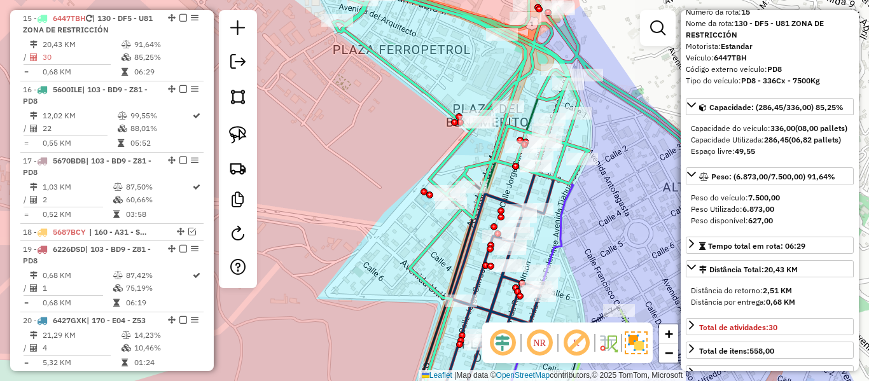
click at [468, 166] on icon at bounding box center [475, 90] width 427 height 256
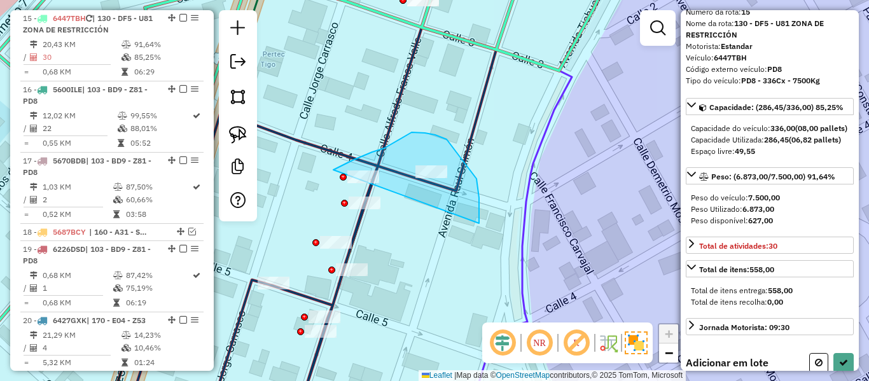
drag, startPoint x: 479, startPoint y: 223, endPoint x: 330, endPoint y: 179, distance: 156.0
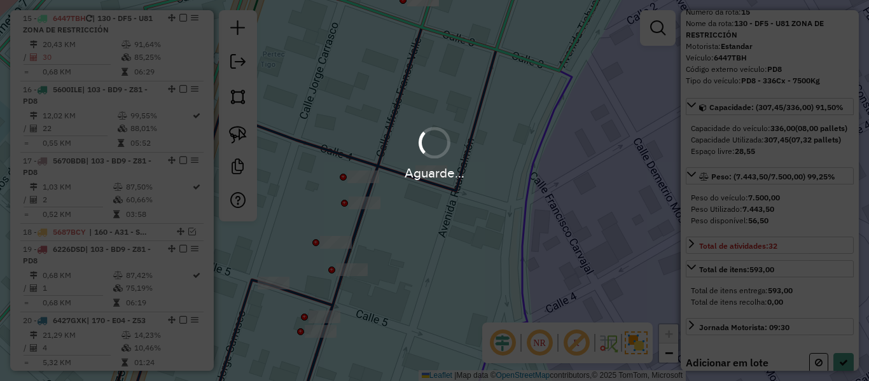
select select "**********"
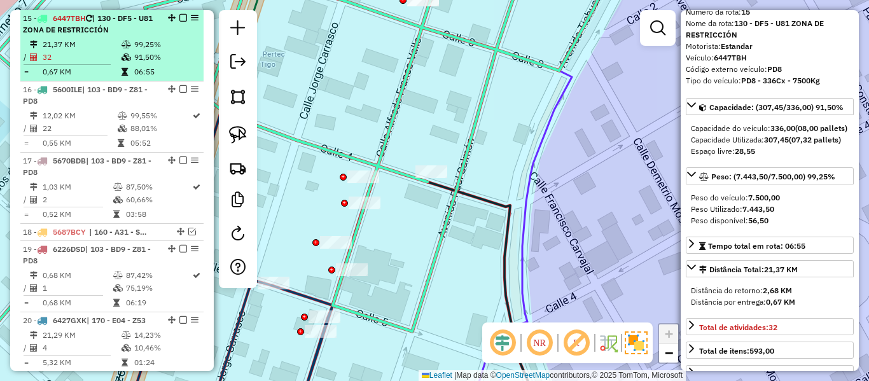
click at [179, 17] on em at bounding box center [183, 18] width 8 height 8
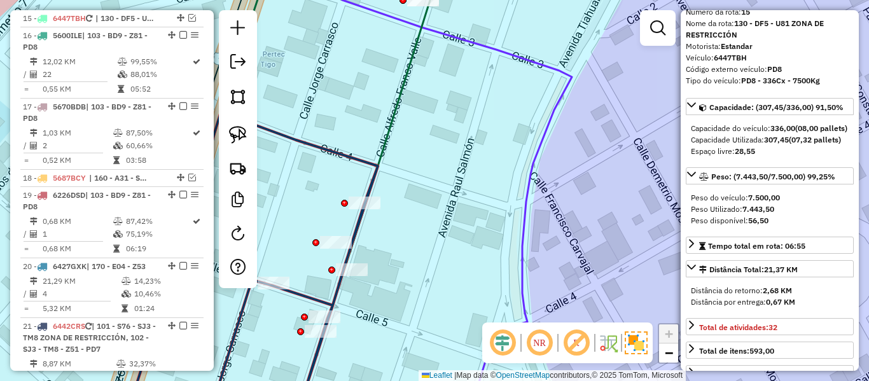
scroll to position [1109, 0]
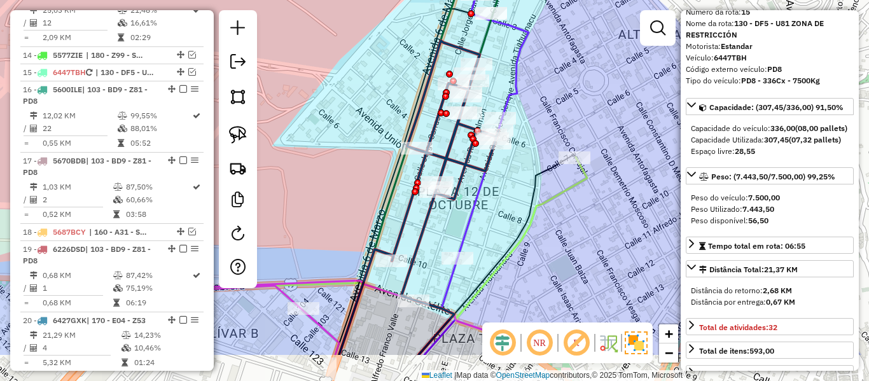
drag, startPoint x: 484, startPoint y: 132, endPoint x: 583, endPoint y: 88, distance: 108.2
click at [559, 62] on div "Janela de atendimento Grade de atendimento Capacidade Transportadoras Veículos …" at bounding box center [434, 190] width 869 height 381
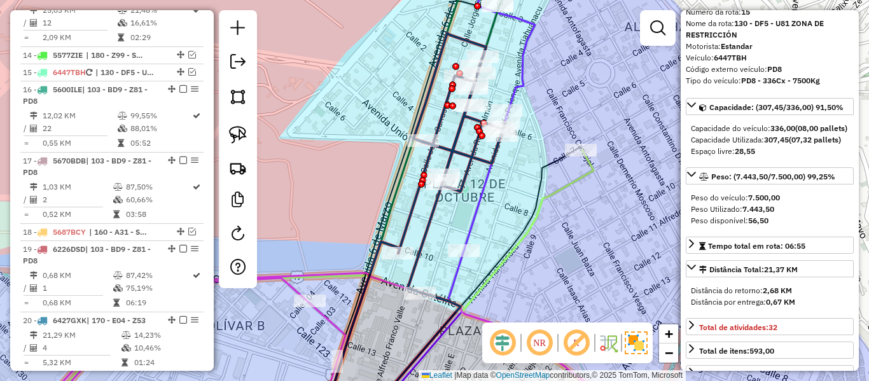
click at [580, 172] on icon at bounding box center [315, 284] width 558 height 270
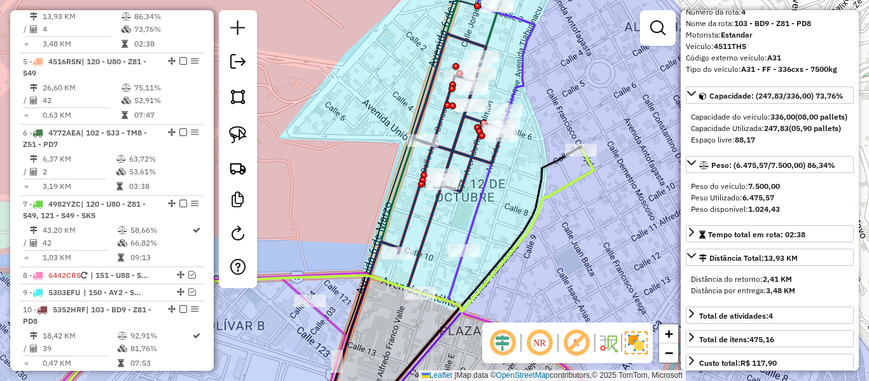
scroll to position [553, 0]
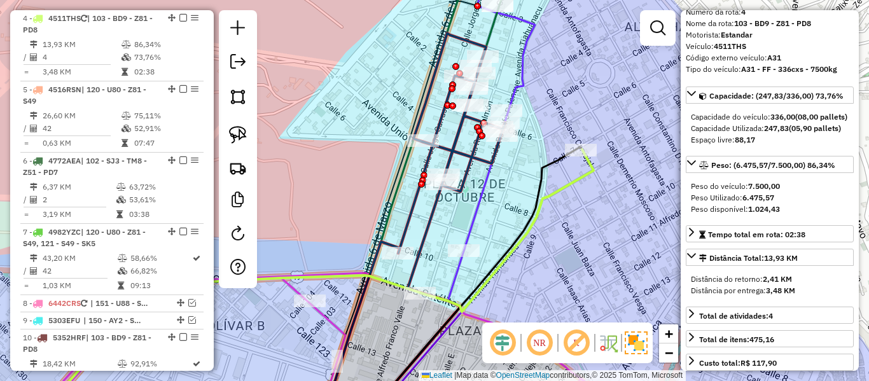
drag, startPoint x: 579, startPoint y: 218, endPoint x: 551, endPoint y: 163, distance: 60.9
click at [551, 163] on div "Janela de atendimento Grade de atendimento Capacidade Transportadoras Veículos …" at bounding box center [434, 190] width 869 height 381
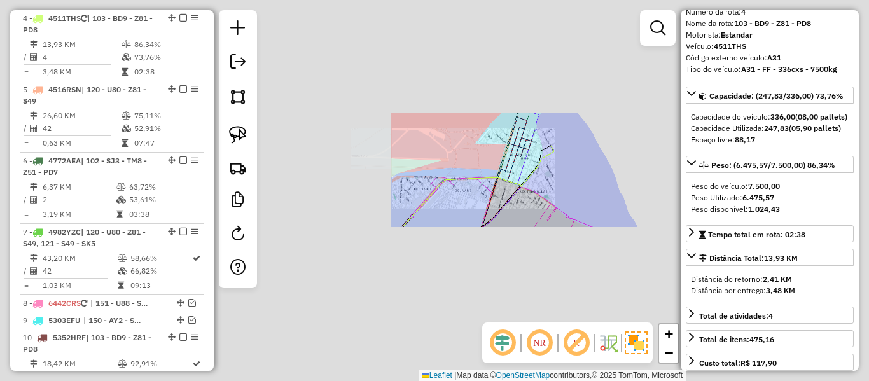
click at [564, 184] on div "Janela de atendimento Grade de atendimento Capacidade Transportadoras Veículos …" at bounding box center [434, 190] width 869 height 381
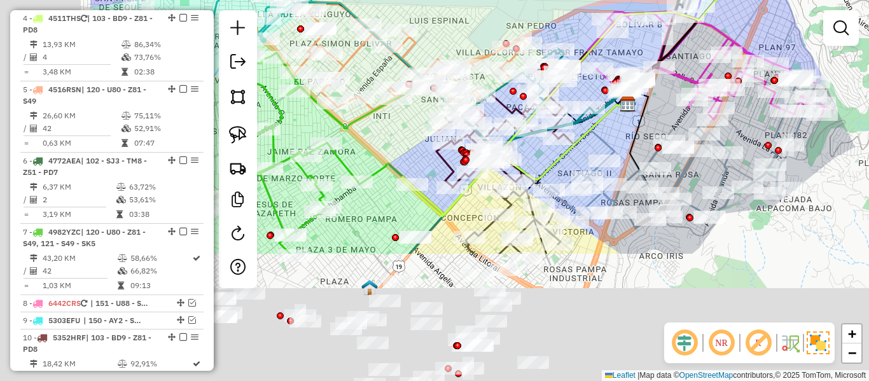
drag, startPoint x: 574, startPoint y: 205, endPoint x: 777, endPoint y: 19, distance: 274.6
click at [774, 20] on div "Janela de atendimento Grade de atendimento Capacidade Transportadoras Veículos …" at bounding box center [434, 190] width 869 height 381
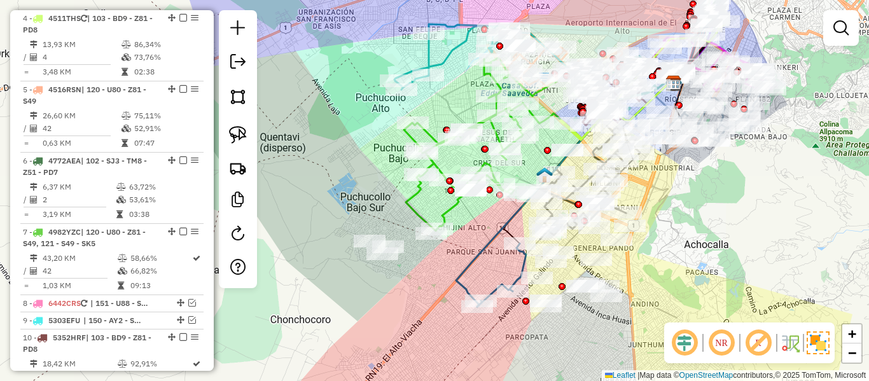
click at [699, 211] on div "Janela de atendimento Grade de atendimento Capacidade Transportadoras Veículos …" at bounding box center [434, 190] width 869 height 381
click at [712, 290] on div "Janela de atendimento Grade de atendimento Capacidade Transportadoras Veículos …" at bounding box center [434, 190] width 869 height 381
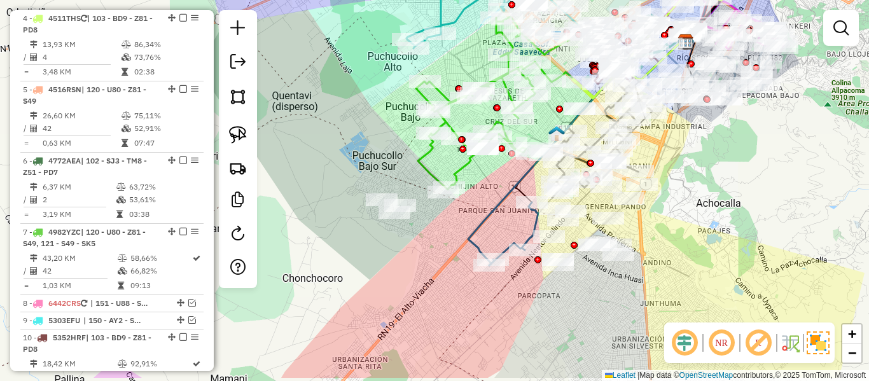
drag, startPoint x: 704, startPoint y: 268, endPoint x: 761, endPoint y: 213, distance: 79.6
click at [761, 213] on div "Janela de atendimento Grade de atendimento Capacidade Transportadoras Veículos …" at bounding box center [434, 190] width 869 height 381
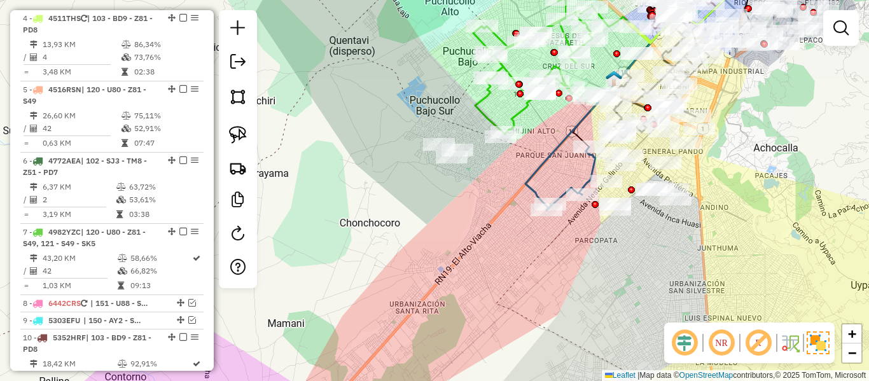
click at [557, 158] on icon at bounding box center [634, 98] width 218 height 223
select select "**********"
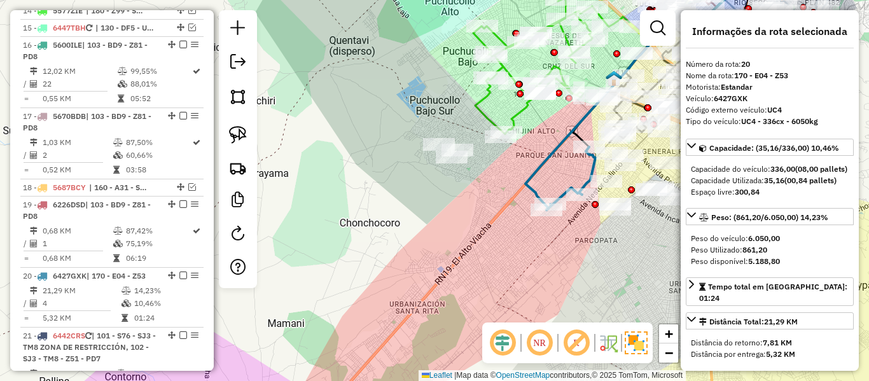
scroll to position [1411, 0]
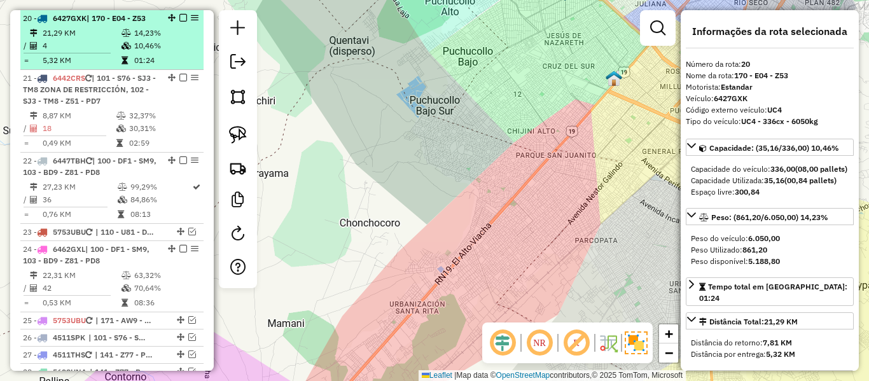
click at [151, 41] on td "10,46%" at bounding box center [166, 45] width 64 height 13
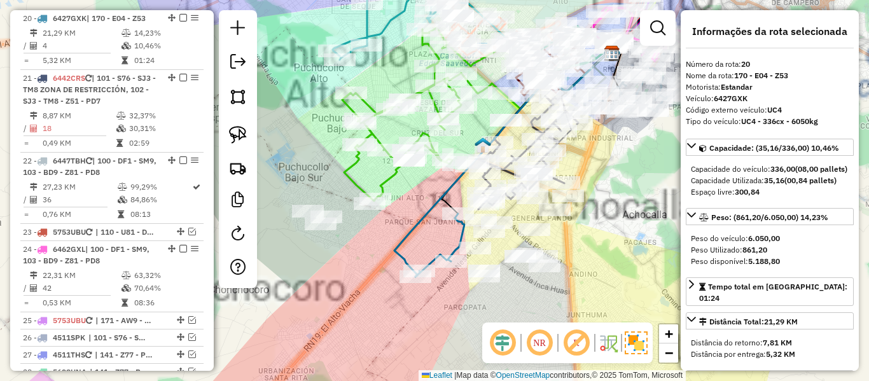
scroll to position [1723, 0]
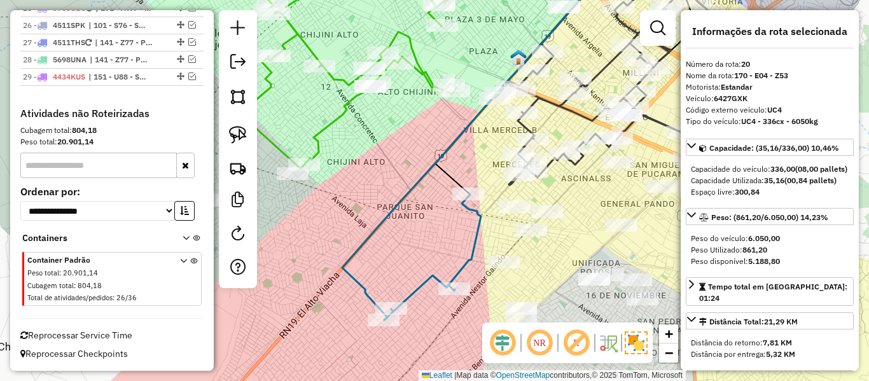
click at [476, 232] on icon at bounding box center [432, 256] width 97 height 127
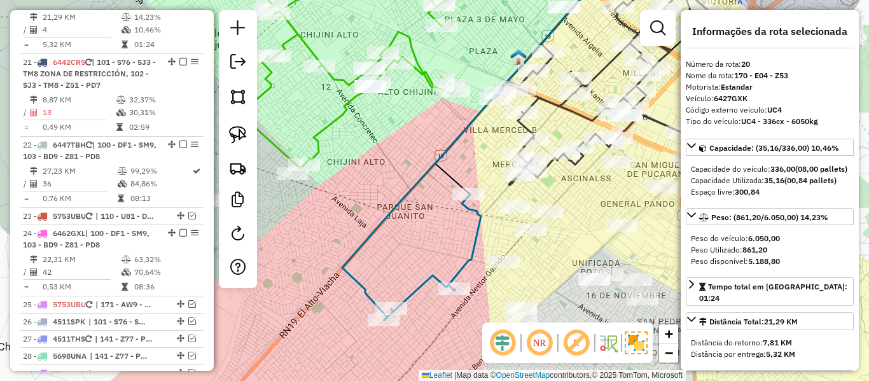
scroll to position [1411, 0]
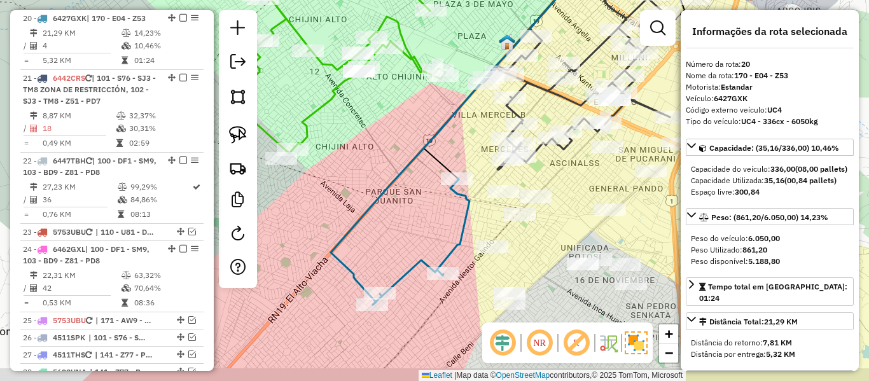
drag, startPoint x: 445, startPoint y: 241, endPoint x: 403, endPoint y: 164, distance: 87.4
click at [403, 164] on div "Janela de atendimento Grade de atendimento Capacidade Transportadoras Veículos …" at bounding box center [434, 190] width 869 height 381
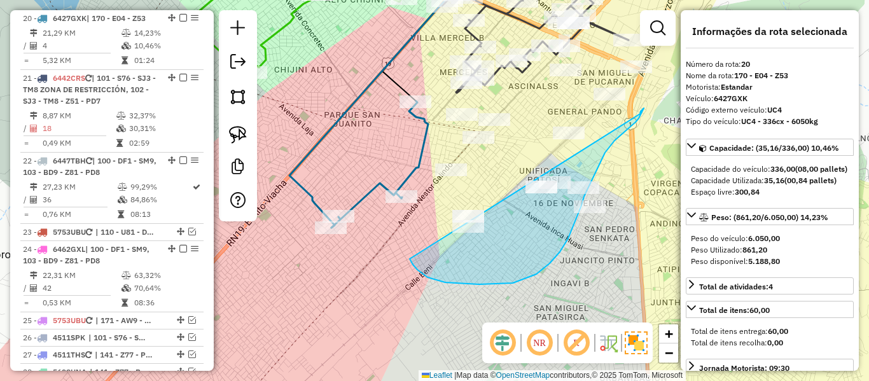
drag, startPoint x: 417, startPoint y: 270, endPoint x: 640, endPoint y: 114, distance: 271.8
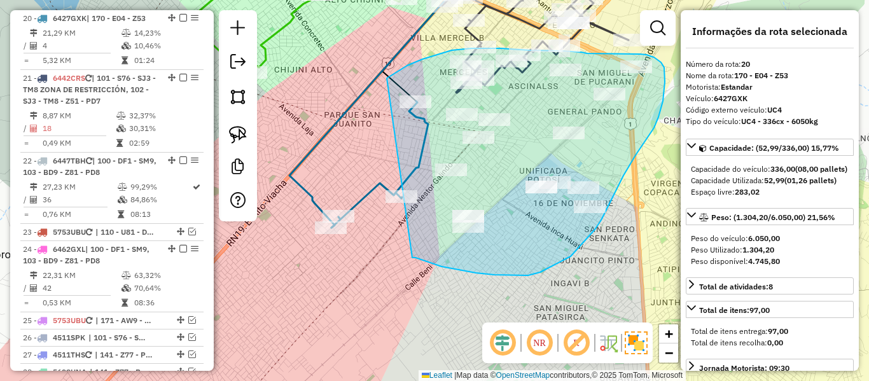
drag, startPoint x: 522, startPoint y: 275, endPoint x: 380, endPoint y: 86, distance: 237.2
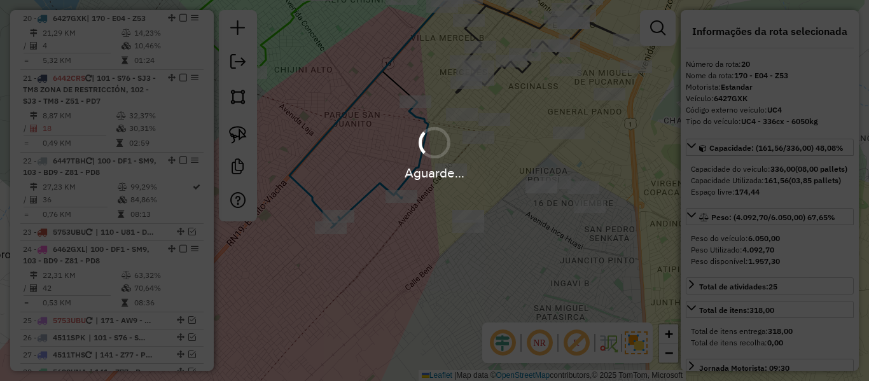
select select "**********"
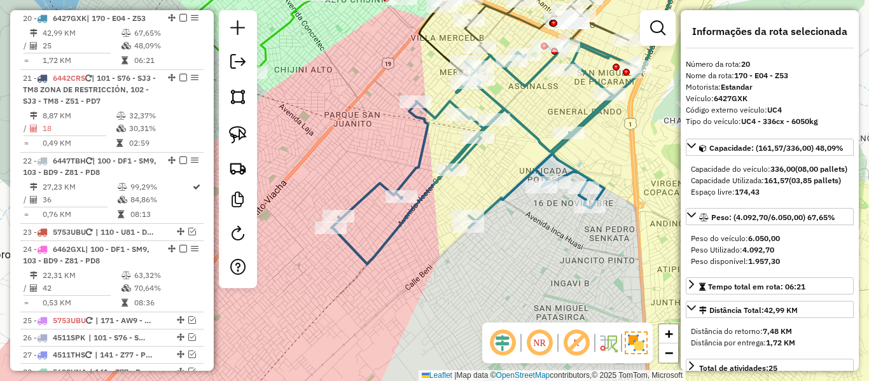
click at [524, 129] on icon at bounding box center [483, 151] width 305 height 225
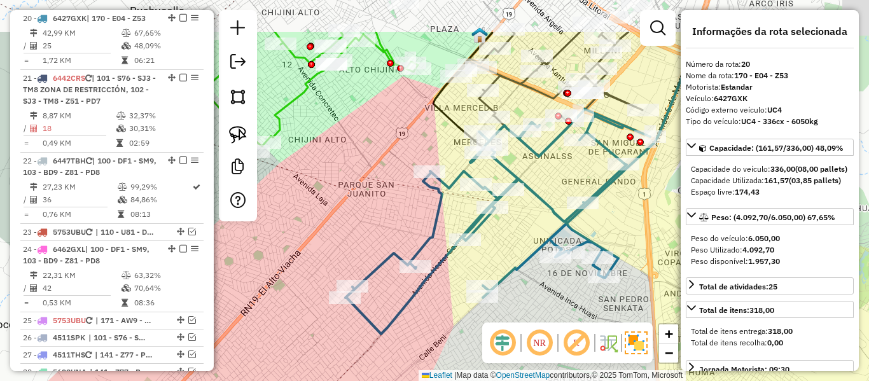
drag, startPoint x: 543, startPoint y: 215, endPoint x: 548, endPoint y: 238, distance: 23.5
click at [548, 238] on div "Janela de atendimento Grade de atendimento Capacidade Transportadoras Veículos …" at bounding box center [434, 190] width 869 height 381
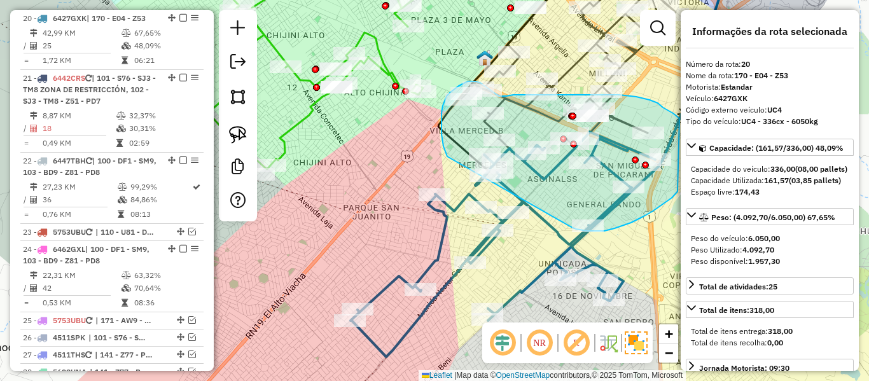
drag, startPoint x: 571, startPoint y: 227, endPoint x: 464, endPoint y: 172, distance: 120.6
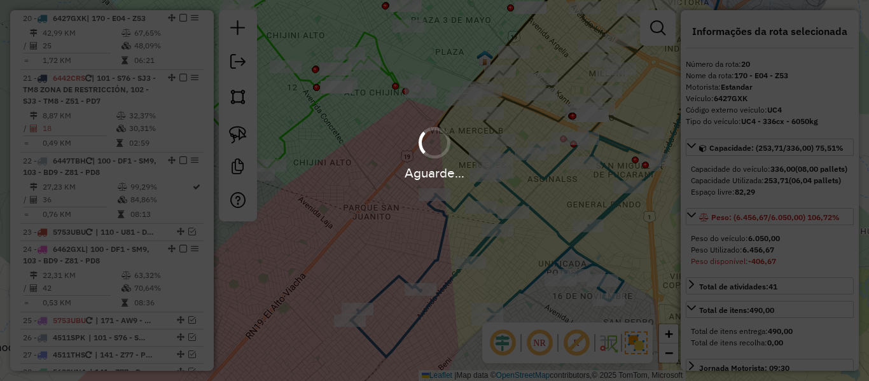
select select "**********"
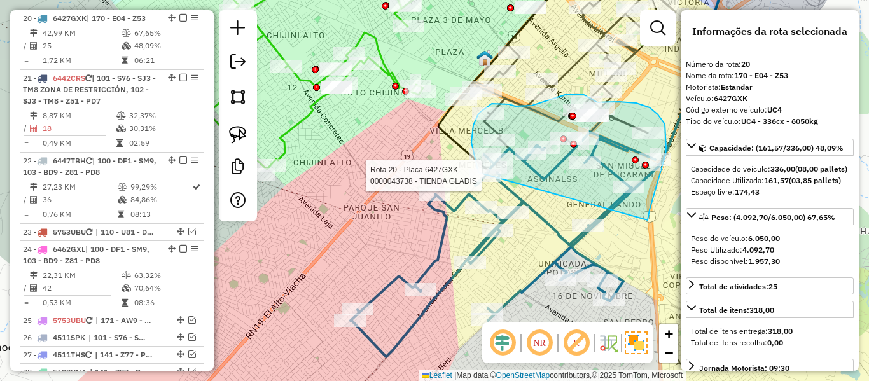
click at [484, 181] on div "Rota 12 - Placa 5359SDP 0000041449 - TIENDA ANDRE Rota 20 - Placa 6427GXK 00000…" at bounding box center [434, 190] width 869 height 381
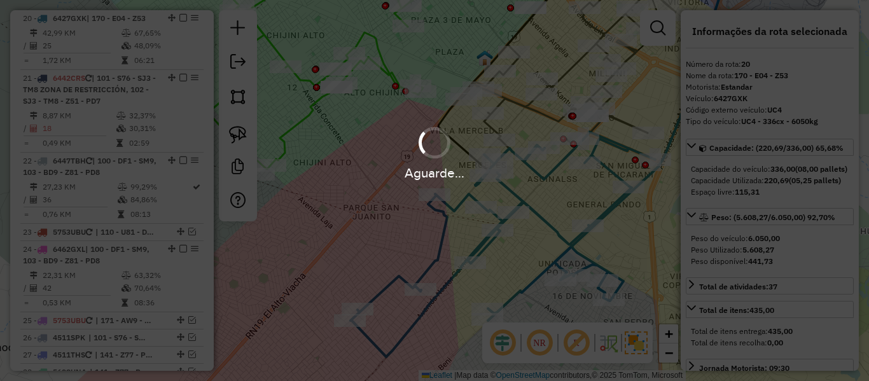
select select "**********"
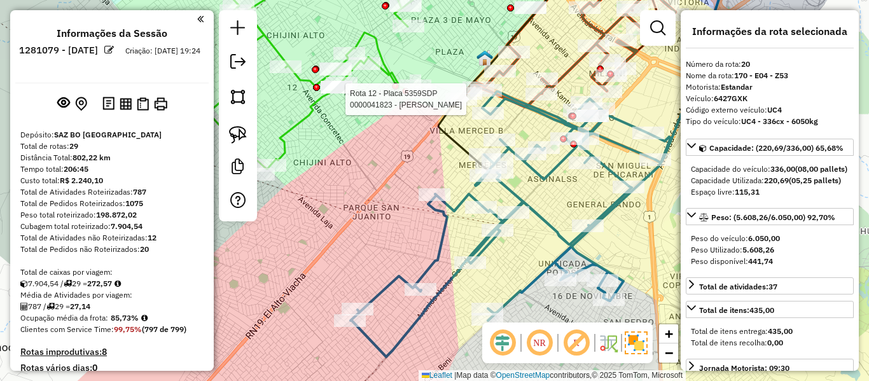
scroll to position [1411, 0]
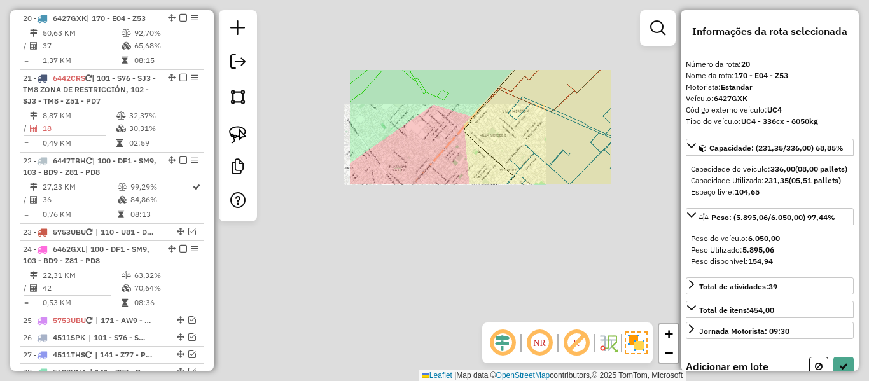
select select "**********"
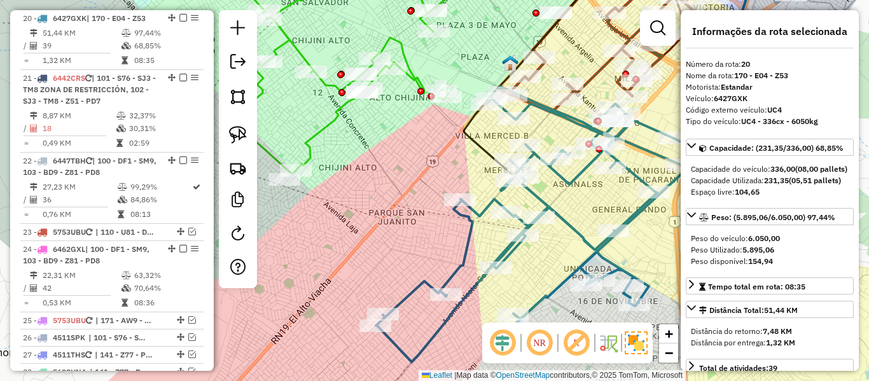
click at [565, 179] on icon at bounding box center [536, 224] width 320 height 275
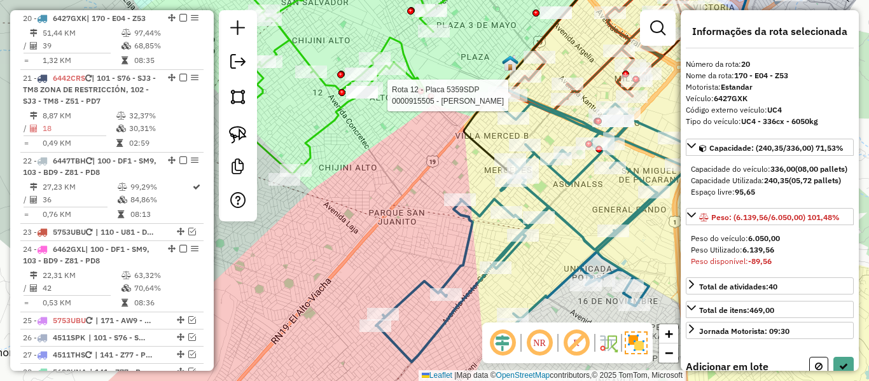
select select "**********"
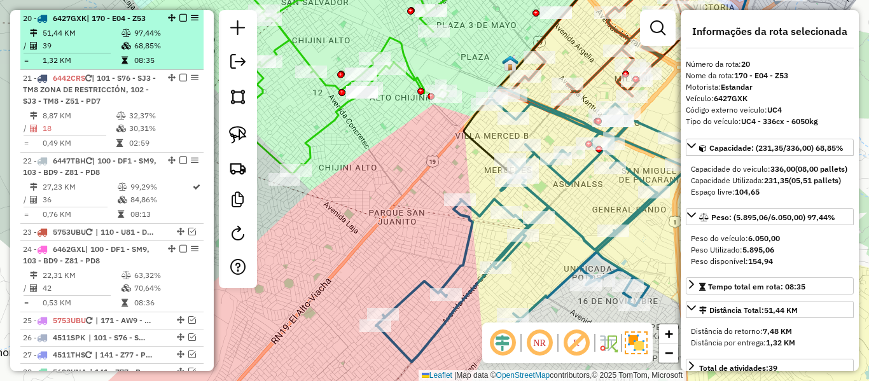
click at [181, 18] on em at bounding box center [183, 18] width 8 height 8
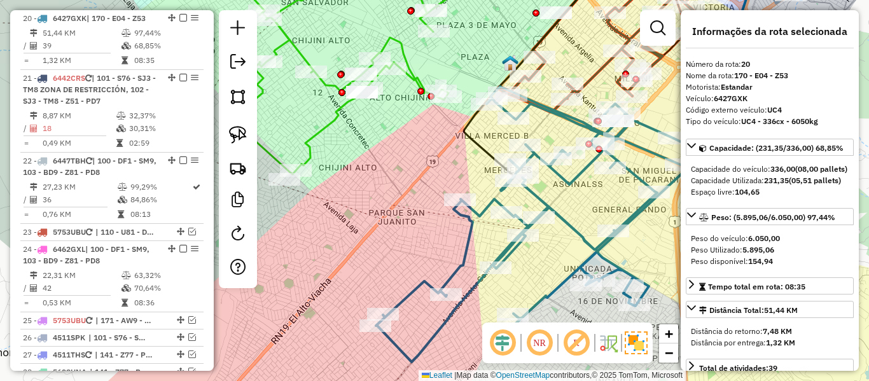
scroll to position [1368, 0]
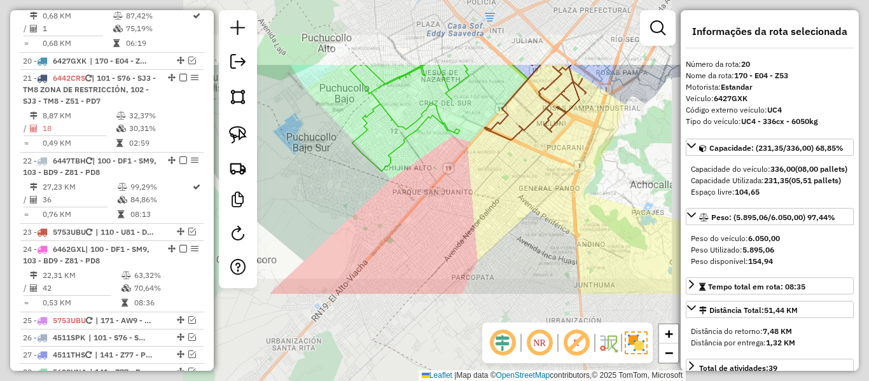
click at [476, 170] on div "Janela de atendimento Grade de atendimento Capacidade Transportadoras Veículos …" at bounding box center [434, 190] width 869 height 381
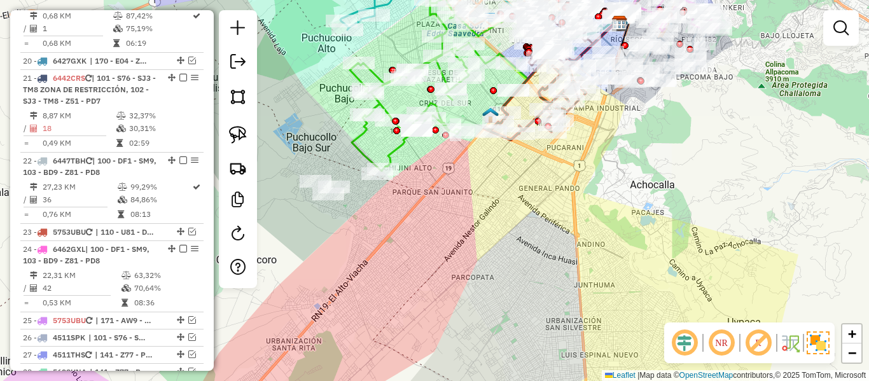
drag, startPoint x: 469, startPoint y: 178, endPoint x: 531, endPoint y: 239, distance: 87.3
click at [531, 239] on div "Janela de atendimento Grade de atendimento Capacidade Transportadoras Veículos …" at bounding box center [434, 190] width 869 height 381
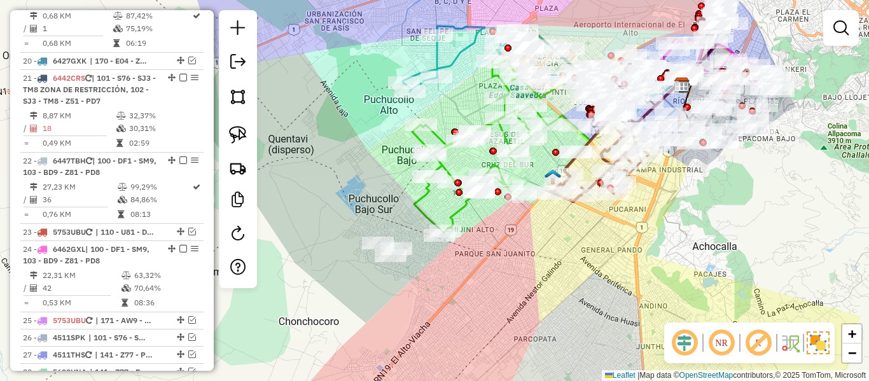
click at [531, 240] on div "Janela de atendimento Grade de atendimento Capacidade Transportadoras Veículos …" at bounding box center [434, 190] width 869 height 381
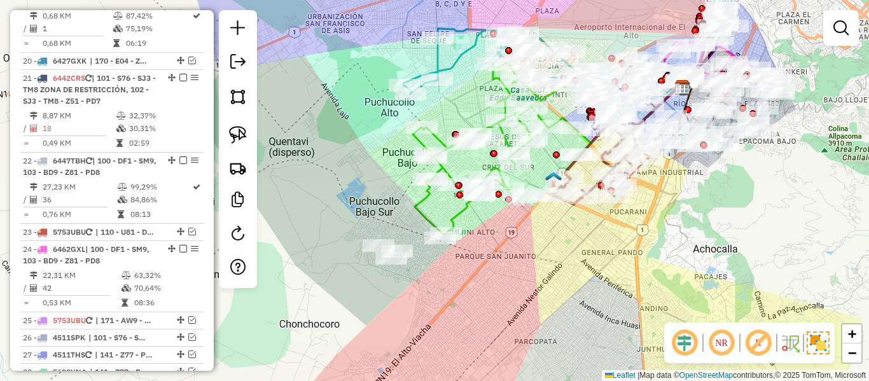
click at [531, 246] on div "Janela de atendimento Grade de atendimento Capacidade Transportadoras Veículos …" at bounding box center [434, 190] width 869 height 381
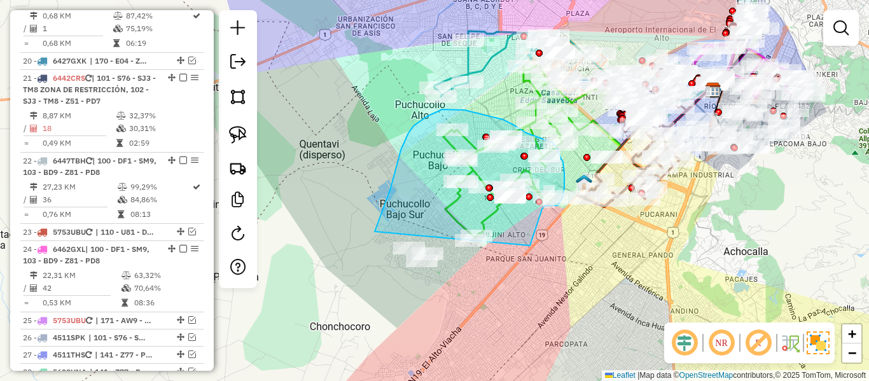
drag, startPoint x: 530, startPoint y: 246, endPoint x: 422, endPoint y: 323, distance: 132.7
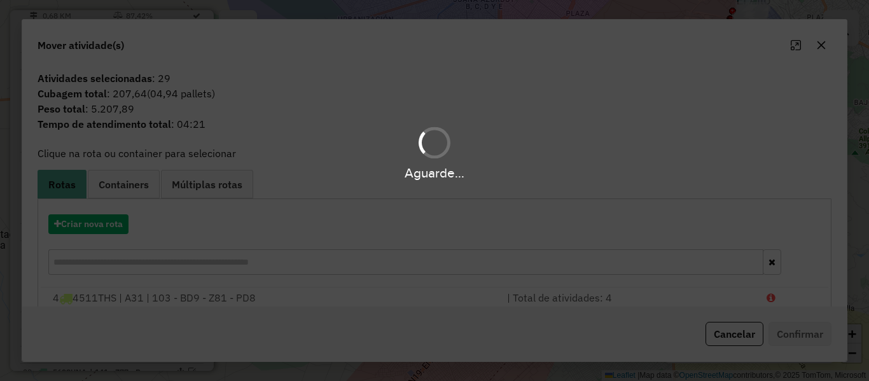
click at [104, 227] on div "Aguarde..." at bounding box center [434, 190] width 869 height 381
click at [105, 225] on div "Aguarde..." at bounding box center [434, 190] width 869 height 381
click at [109, 223] on div "Aguarde..." at bounding box center [434, 190] width 869 height 381
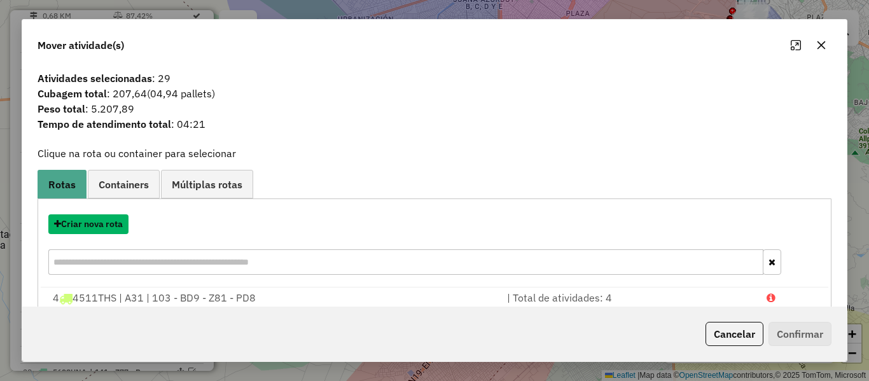
click at [109, 223] on button "Criar nova rota" at bounding box center [88, 224] width 80 height 20
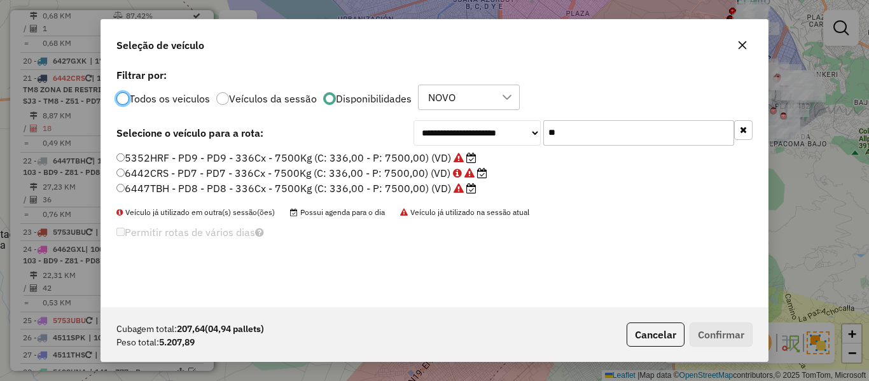
scroll to position [7, 4]
click at [743, 128] on icon "button" at bounding box center [743, 129] width 7 height 9
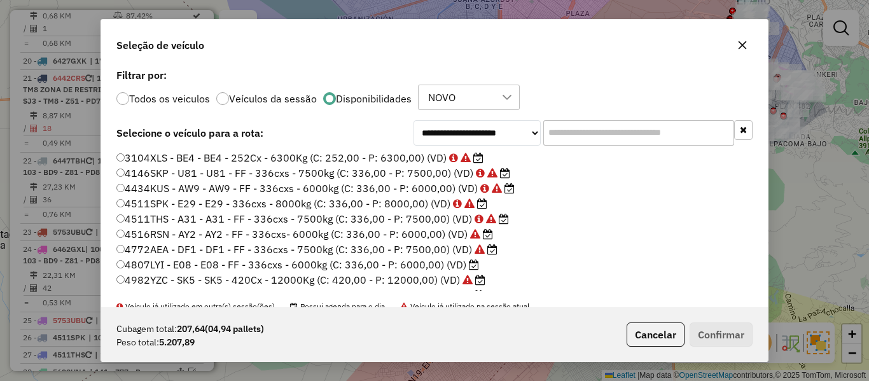
click at [469, 264] on icon at bounding box center [474, 265] width 10 height 10
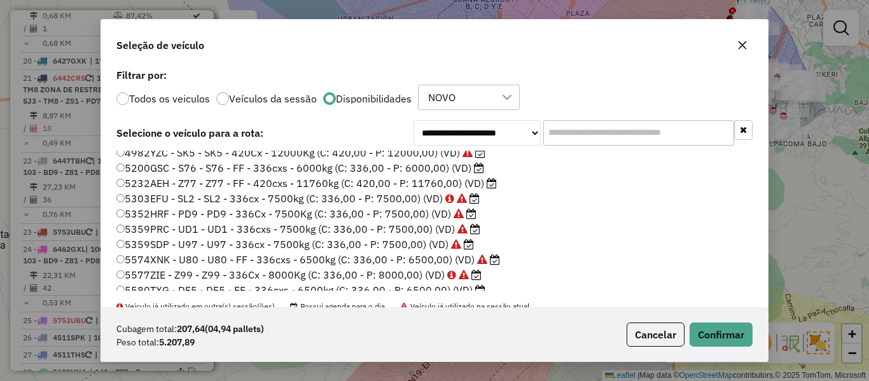
scroll to position [191, 0]
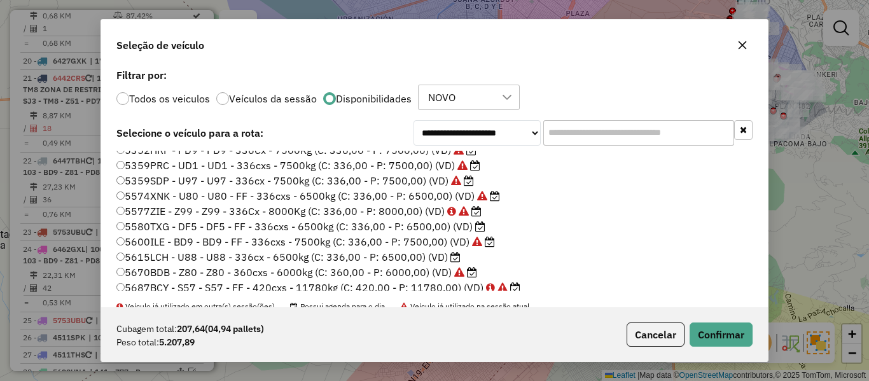
click at [447, 257] on label "5615LCH - U88 - U88 - 336cx - 6500kg (C: 336,00 - P: 6500,00) (VD)" at bounding box center [288, 256] width 344 height 15
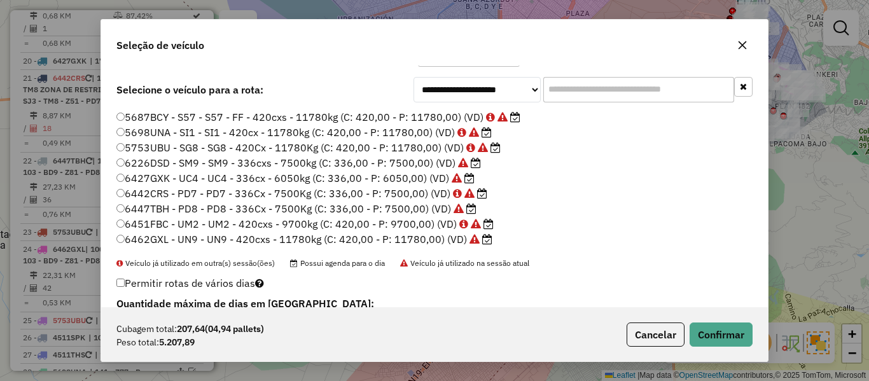
scroll to position [64, 0]
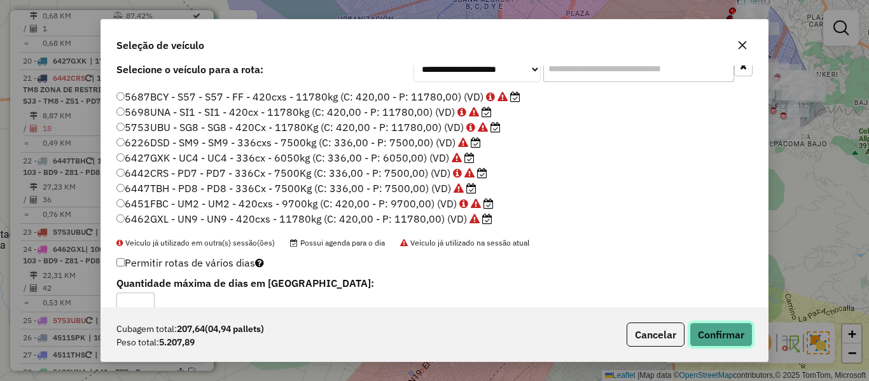
click at [702, 326] on button "Confirmar" at bounding box center [721, 335] width 63 height 24
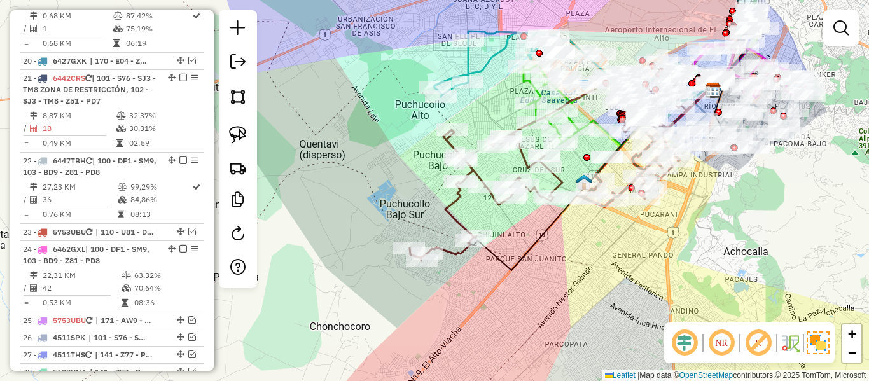
scroll to position [0, 0]
click at [454, 197] on icon at bounding box center [486, 195] width 153 height 131
select select "**********"
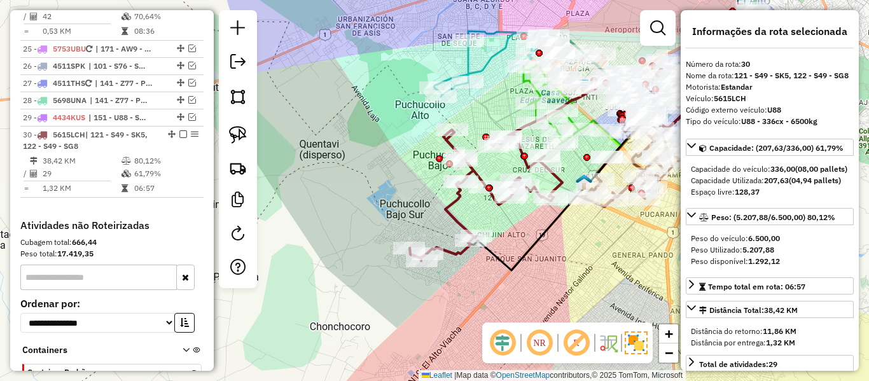
scroll to position [1752, 0]
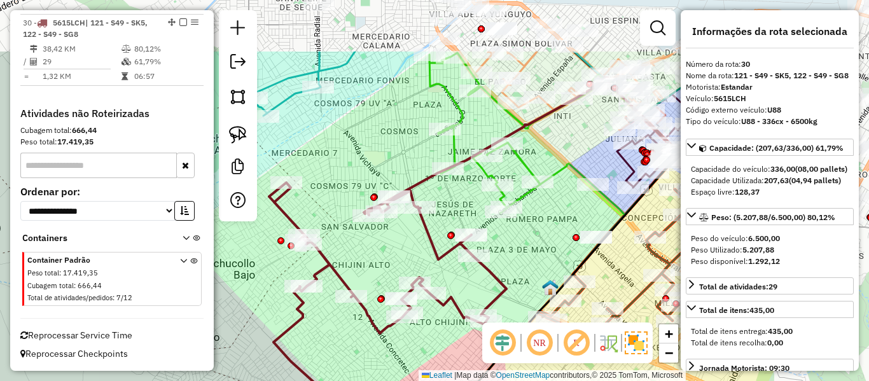
drag, startPoint x: 622, startPoint y: 163, endPoint x: 511, endPoint y: 253, distance: 142.0
click at [511, 253] on div "Janela de atendimento Grade de atendimento Capacidade Transportadoras Veículos …" at bounding box center [434, 190] width 869 height 381
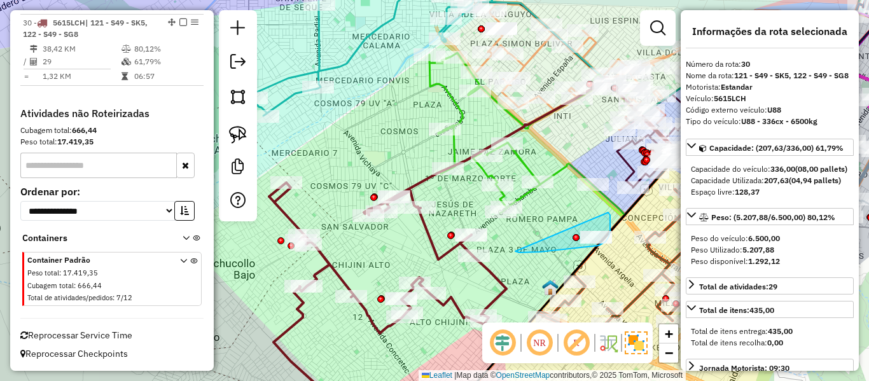
drag, startPoint x: 524, startPoint y: 253, endPoint x: 607, endPoint y: 212, distance: 92.5
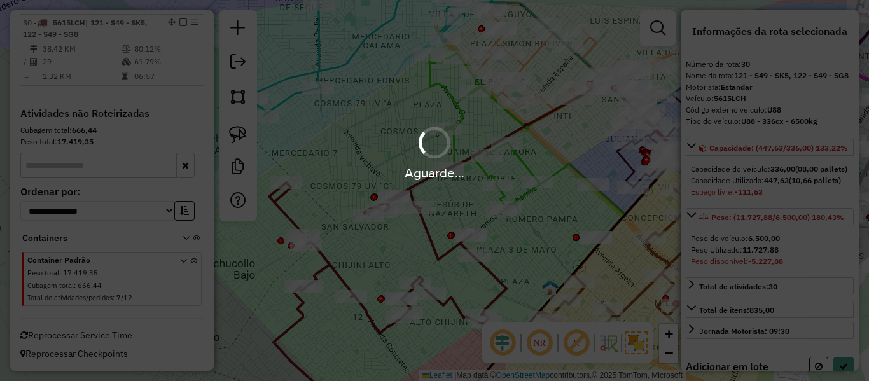
select select "**********"
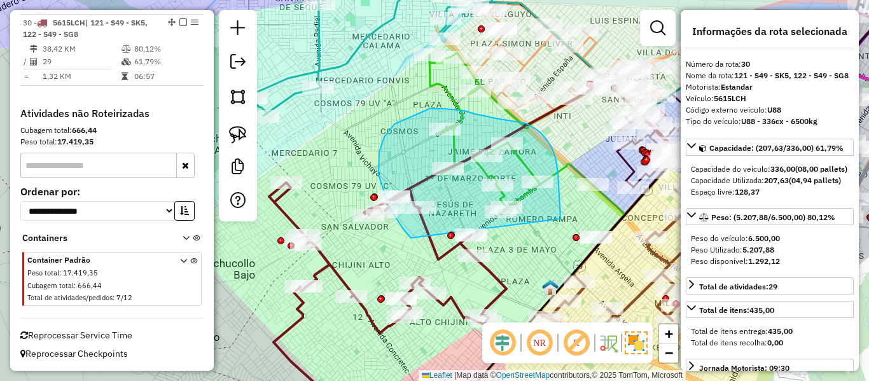
drag, startPoint x: 560, startPoint y: 219, endPoint x: 411, endPoint y: 238, distance: 150.7
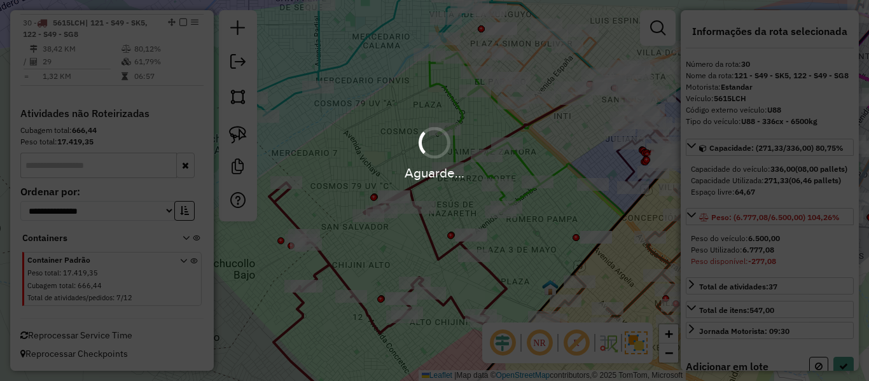
select select "**********"
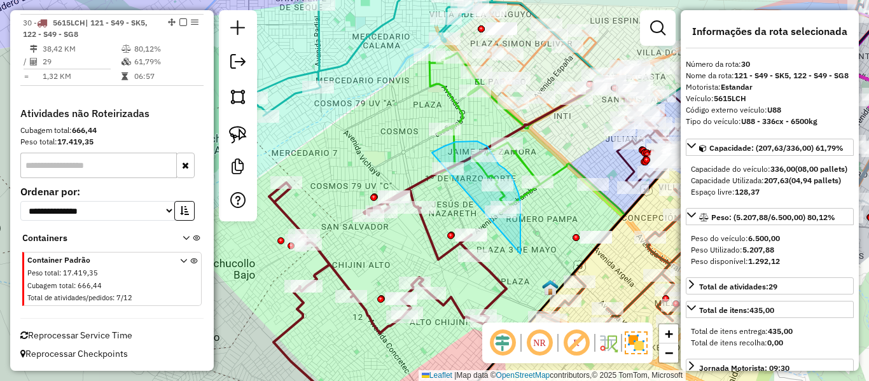
click at [403, 192] on div "Janela de atendimento Grade de atendimento Capacidade Transportadoras Veículos …" at bounding box center [434, 190] width 869 height 381
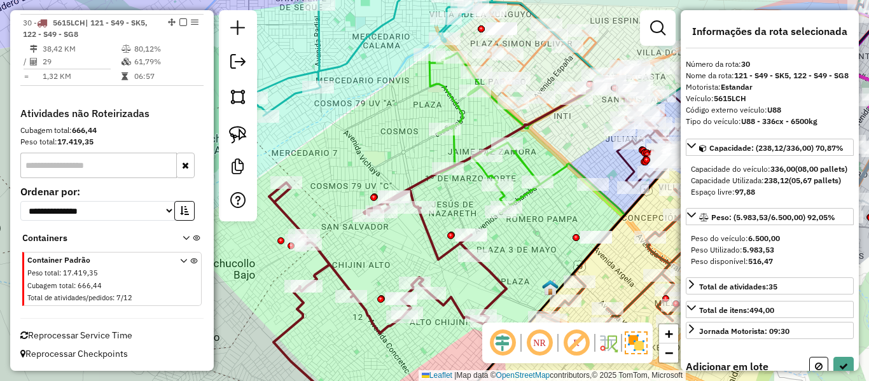
select select "**********"
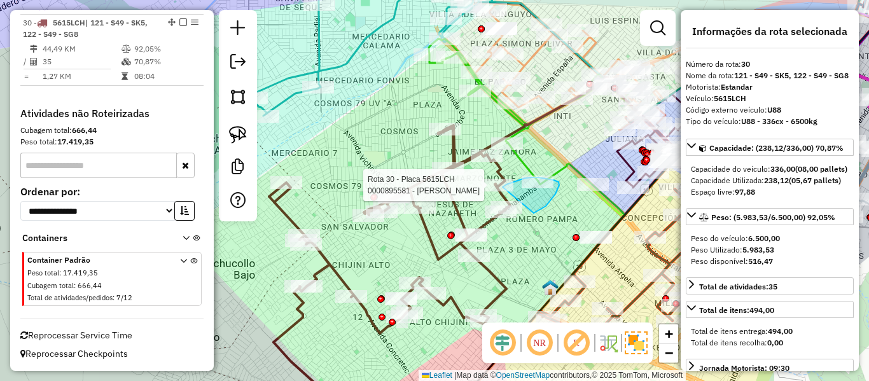
click at [501, 189] on div "Rota 7 - Placa 4982YZC 0000877623 - MAY. FABIA COND Rota 30 - Placa 5615LCH 000…" at bounding box center [434, 190] width 869 height 381
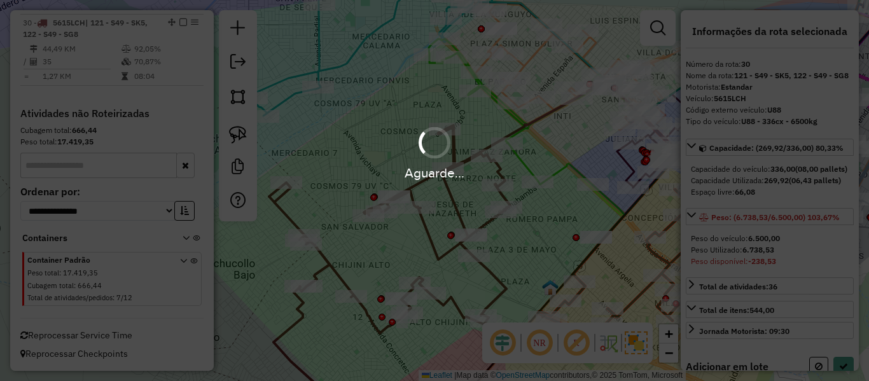
select select "**********"
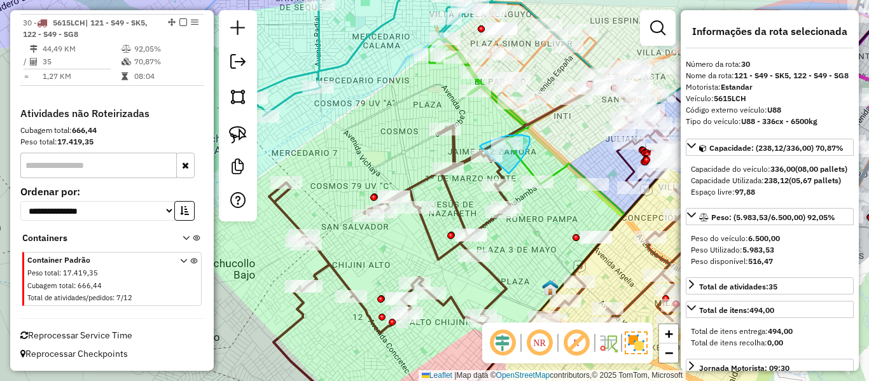
drag, startPoint x: 509, startPoint y: 174, endPoint x: 478, endPoint y: 148, distance: 40.6
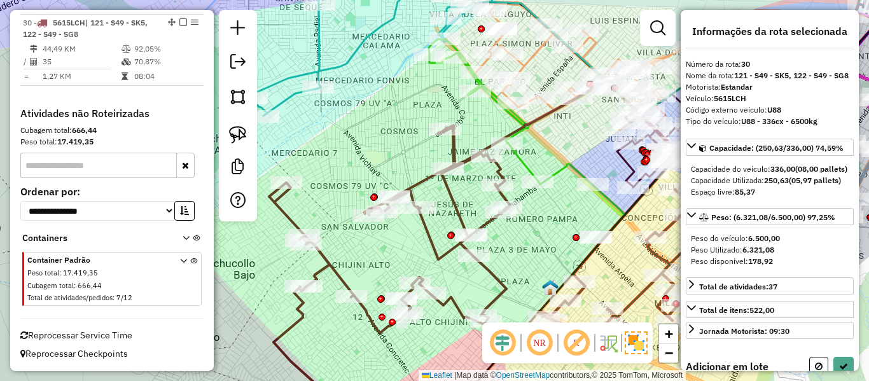
select select "**********"
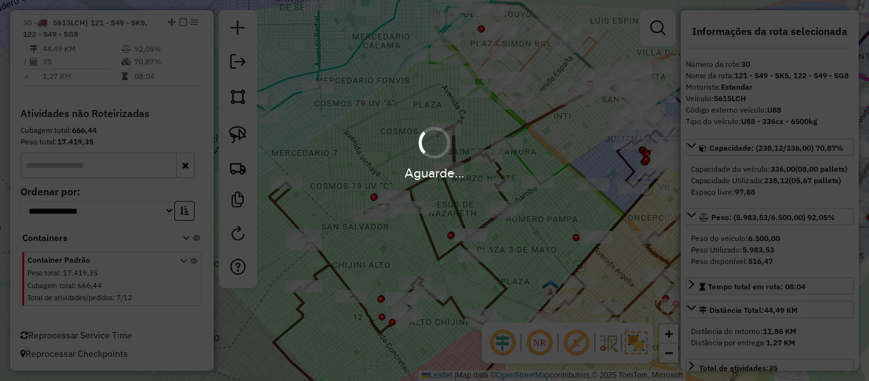
click at [450, 198] on div "Aguarde..." at bounding box center [434, 190] width 869 height 381
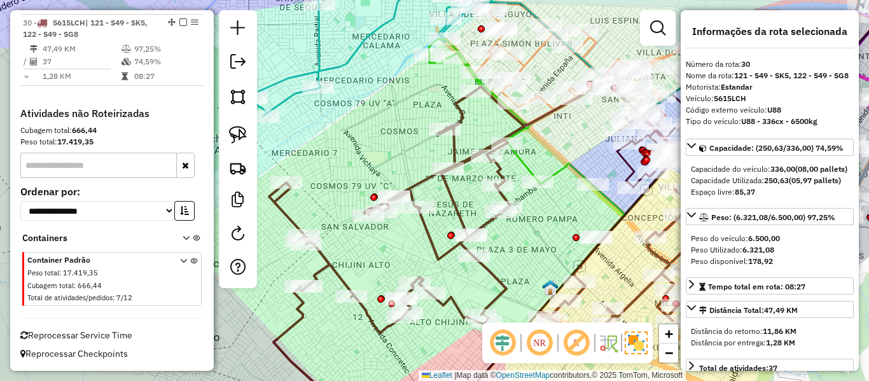
click at [450, 198] on icon at bounding box center [362, 253] width 323 height 333
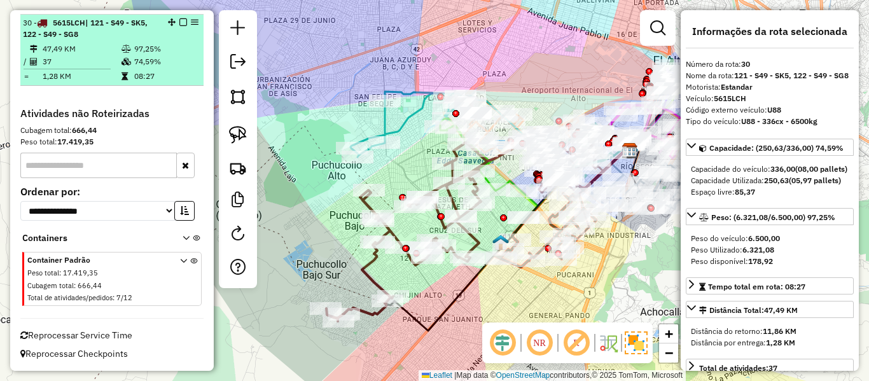
click at [179, 23] on em at bounding box center [183, 22] width 8 height 8
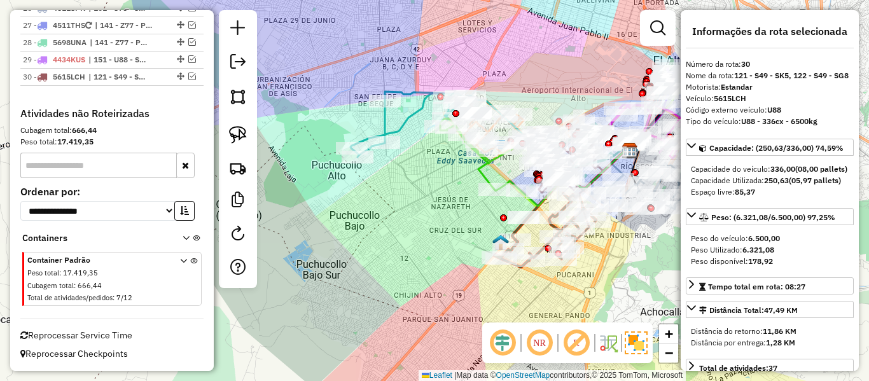
scroll to position [1698, 0]
click at [401, 233] on div "Janela de atendimento Grade de atendimento Capacidade Transportadoras Veículos …" at bounding box center [434, 190] width 869 height 381
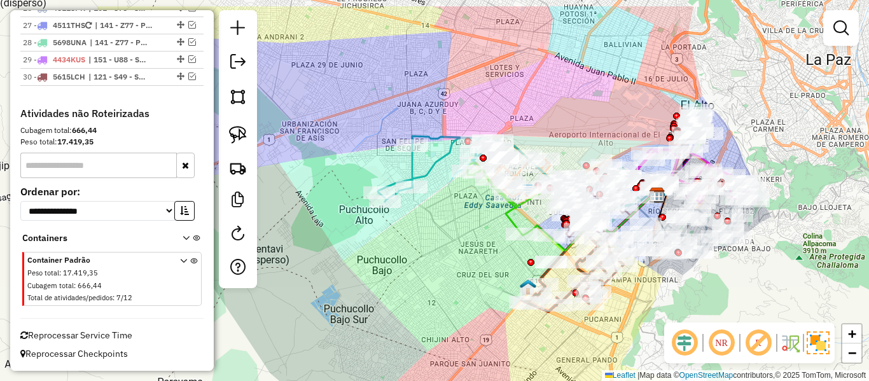
click at [459, 254] on div "Janela de atendimento Grade de atendimento Capacidade Transportadoras Veículos …" at bounding box center [434, 190] width 869 height 381
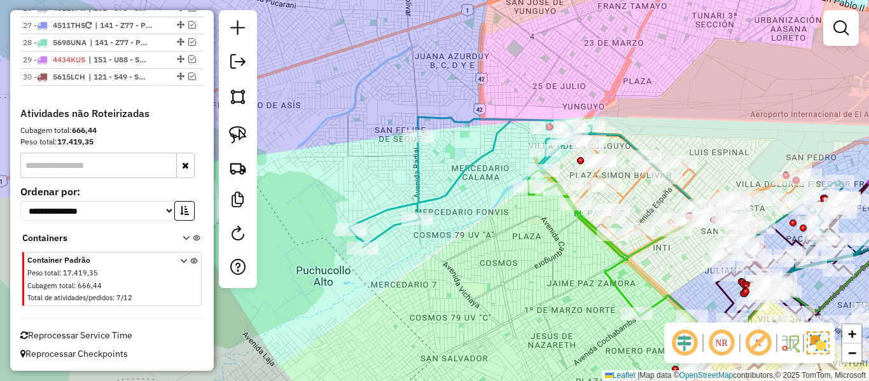
click at [464, 154] on div "Janela de atendimento Grade de atendimento Capacidade Transportadoras Veículos …" at bounding box center [434, 190] width 869 height 381
click at [483, 156] on icon at bounding box center [470, 182] width 243 height 130
select select "**********"
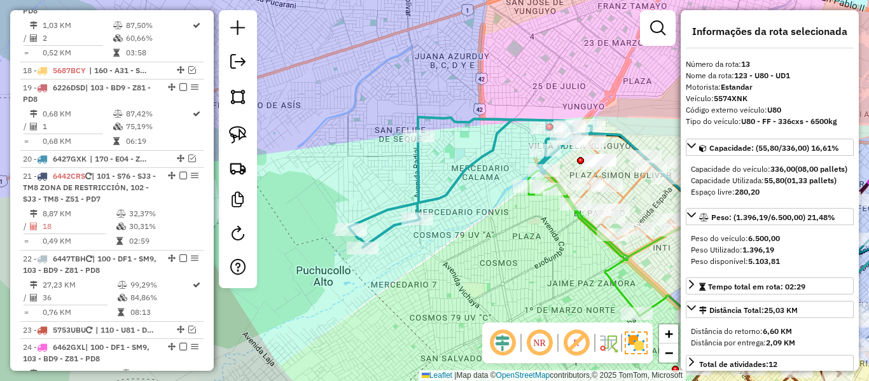
scroll to position [1086, 0]
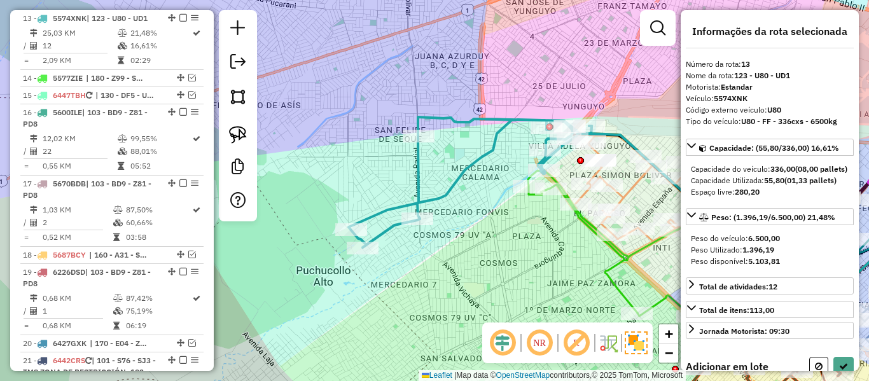
select select "**********"
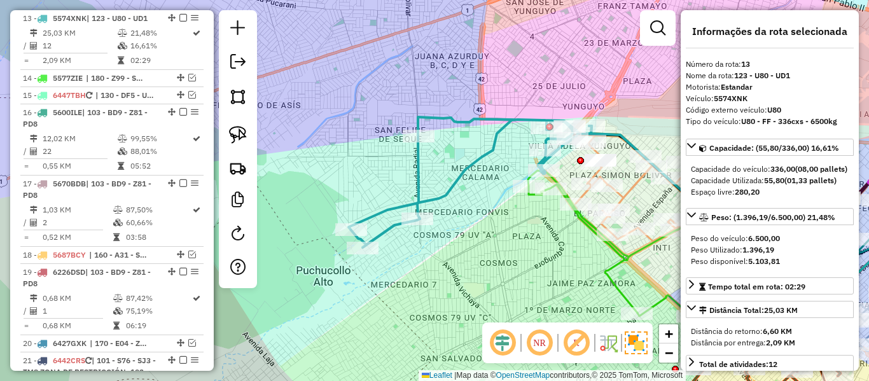
click at [488, 158] on icon at bounding box center [470, 182] width 243 height 130
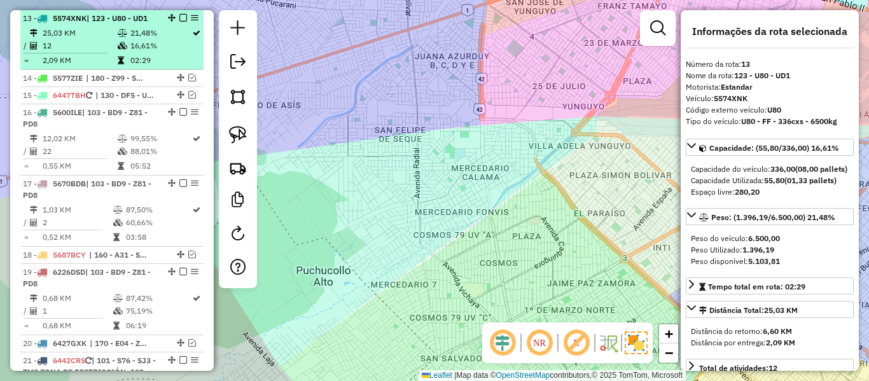
click at [140, 52] on table "25,03 KM 21,48% / 12 16,61% = 2,09 KM 02:29" at bounding box center [112, 47] width 178 height 40
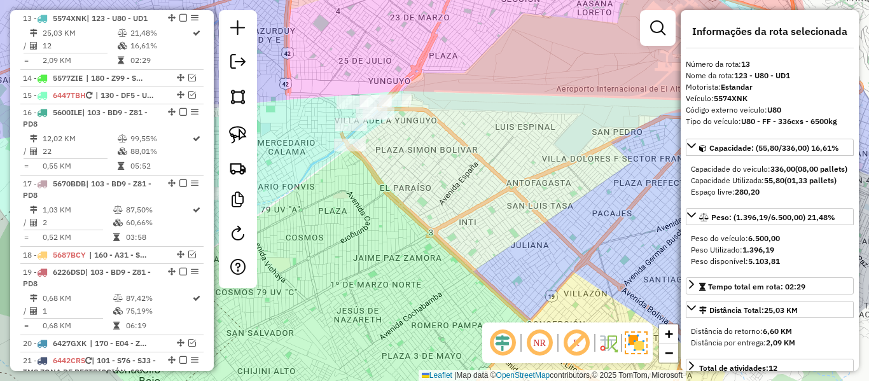
drag, startPoint x: 392, startPoint y: 216, endPoint x: 549, endPoint y: 225, distance: 157.4
click at [549, 225] on div "Janela de atendimento Grade de atendimento Capacidade Transportadoras Veículos …" at bounding box center [434, 190] width 869 height 381
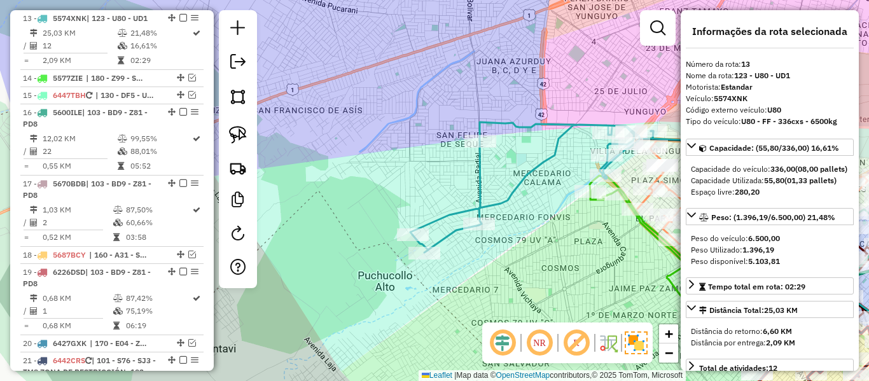
click at [518, 177] on icon at bounding box center [531, 187] width 243 height 130
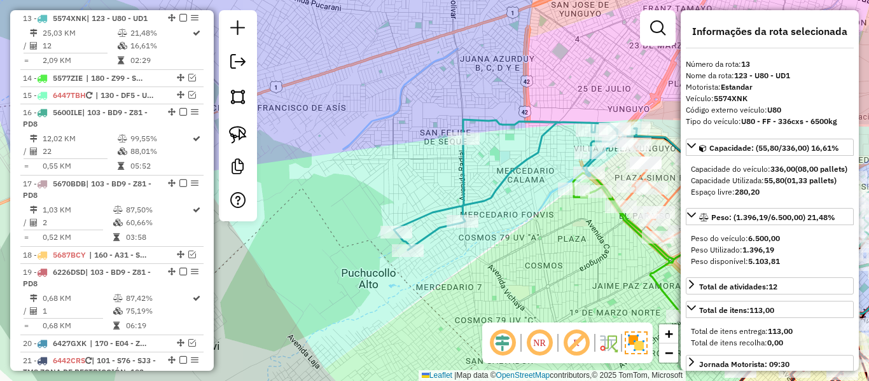
drag, startPoint x: 580, startPoint y: 240, endPoint x: 478, endPoint y: 228, distance: 101.9
click at [478, 228] on div "Janela de atendimento Grade de atendimento Capacidade Transportadoras Veículos …" at bounding box center [434, 190] width 869 height 381
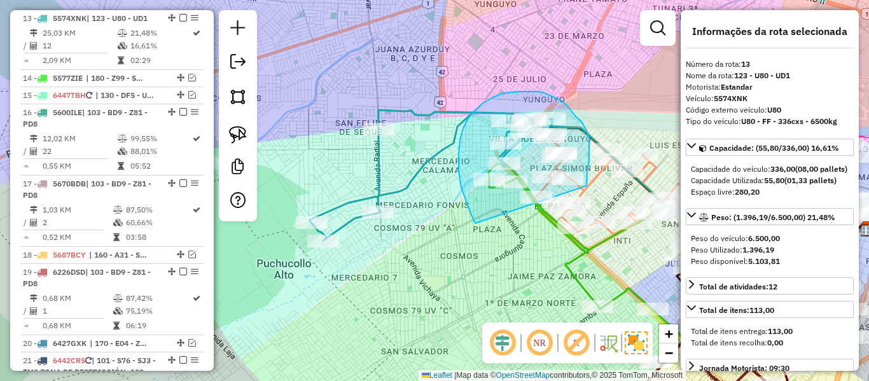
drag, startPoint x: 471, startPoint y: 214, endPoint x: 586, endPoint y: 186, distance: 118.3
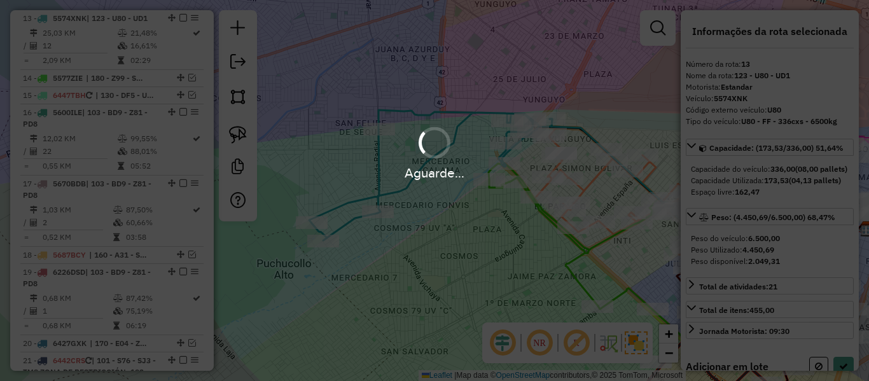
select select "**********"
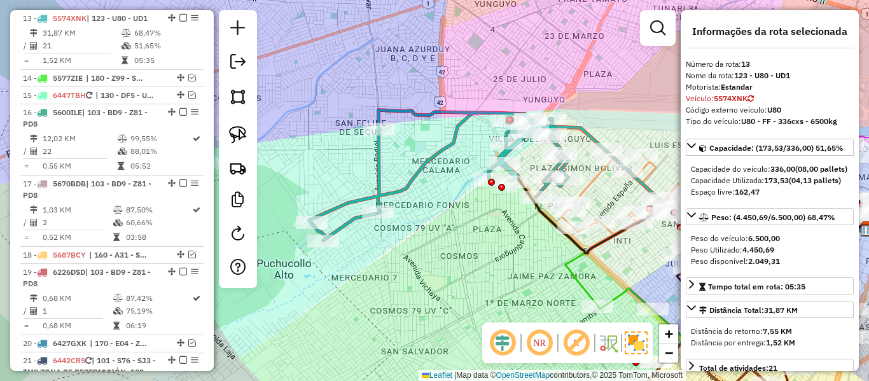
click at [454, 136] on icon at bounding box center [439, 175] width 260 height 130
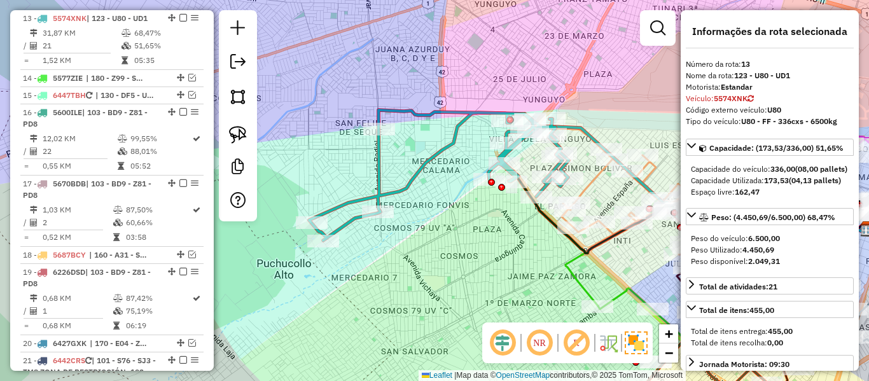
drag, startPoint x: 441, startPoint y: 205, endPoint x: 408, endPoint y: 199, distance: 33.6
click at [408, 199] on div "Janela de atendimento Grade de atendimento Capacidade Transportadoras Veículos …" at bounding box center [434, 190] width 869 height 381
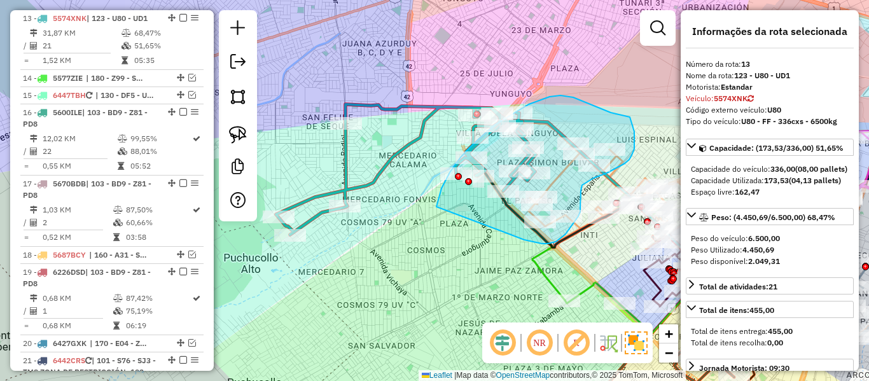
drag, startPoint x: 436, startPoint y: 207, endPoint x: 489, endPoint y: 221, distance: 54.8
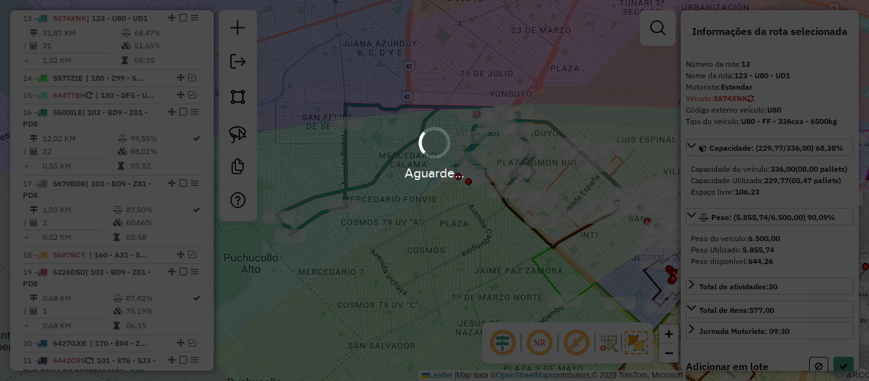
select select "**********"
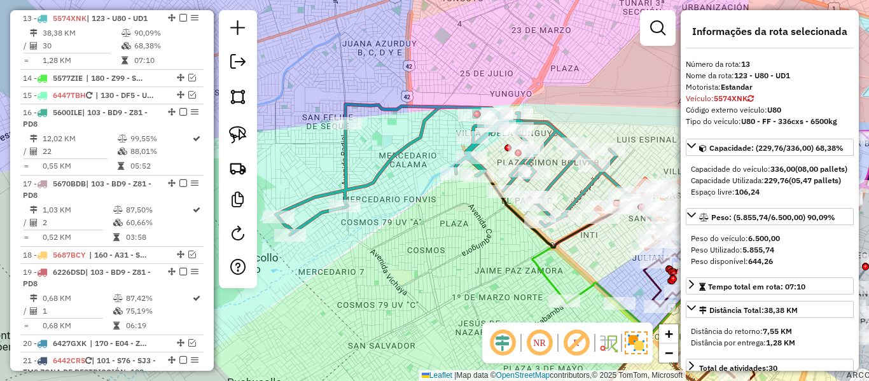
click at [420, 138] on icon at bounding box center [446, 169] width 340 height 130
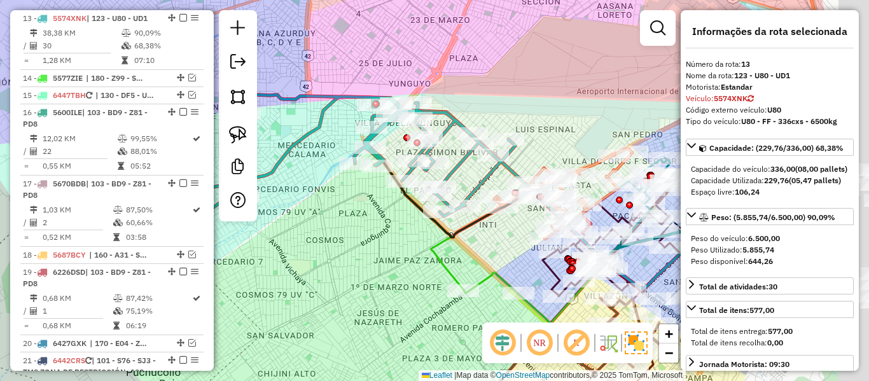
drag, startPoint x: 460, startPoint y: 219, endPoint x: 359, endPoint y: 209, distance: 101.7
click at [359, 209] on div "Janela de atendimento Grade de atendimento Capacidade Transportadoras Veículos …" at bounding box center [434, 190] width 869 height 381
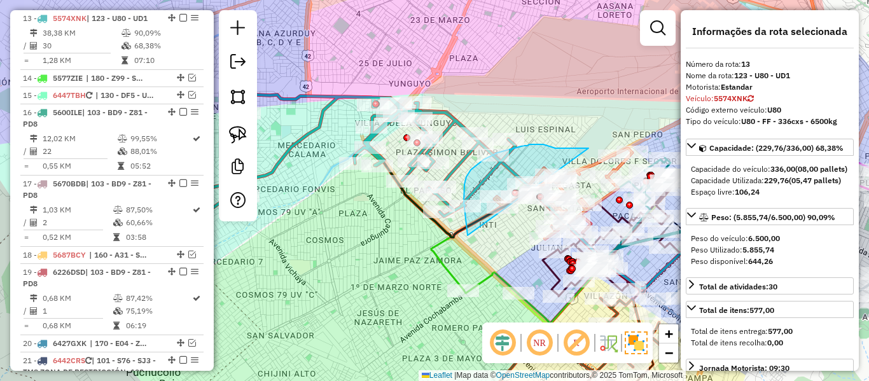
drag, startPoint x: 468, startPoint y: 235, endPoint x: 588, endPoint y: 148, distance: 149.0
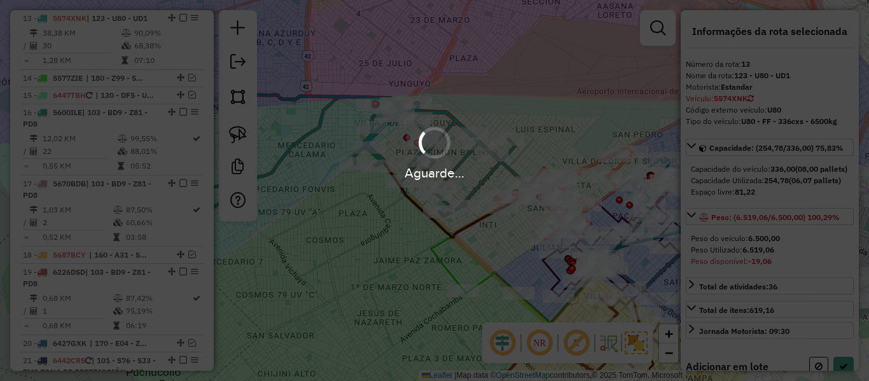
select select "**********"
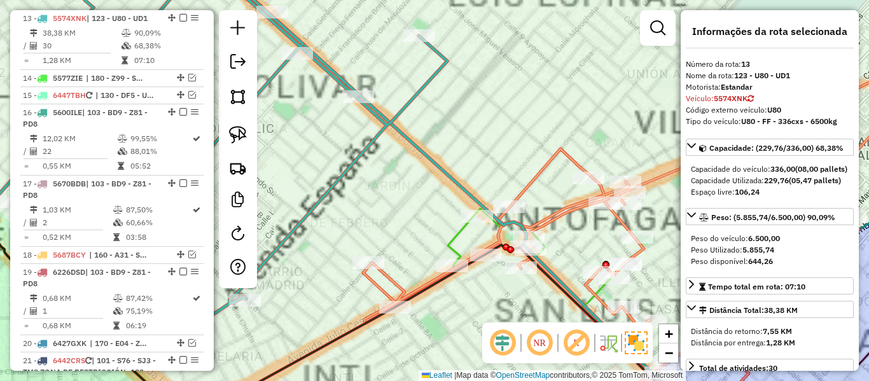
click at [441, 163] on icon at bounding box center [456, 190] width 488 height 457
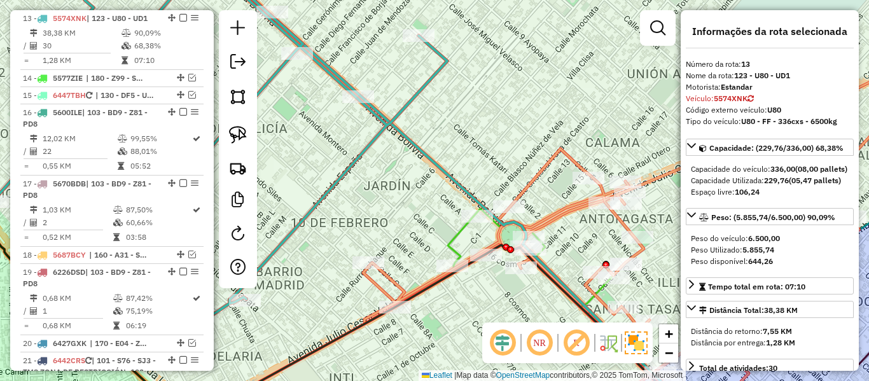
drag, startPoint x: 413, startPoint y: 177, endPoint x: 422, endPoint y: 152, distance: 27.0
click at [422, 152] on div "Janela de atendimento Grade de atendimento Capacidade Transportadoras Veículos …" at bounding box center [434, 190] width 869 height 381
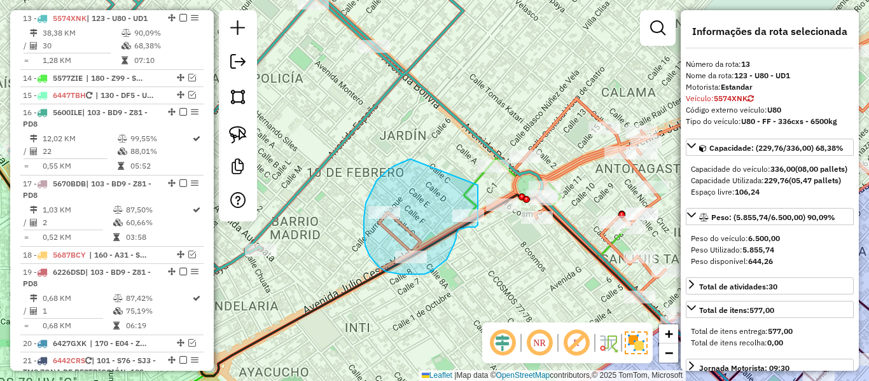
drag, startPoint x: 407, startPoint y: 161, endPoint x: 477, endPoint y: 184, distance: 74.4
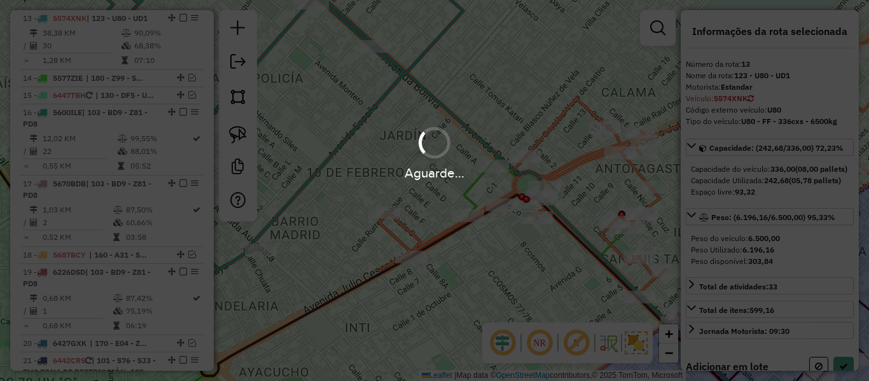
select select "**********"
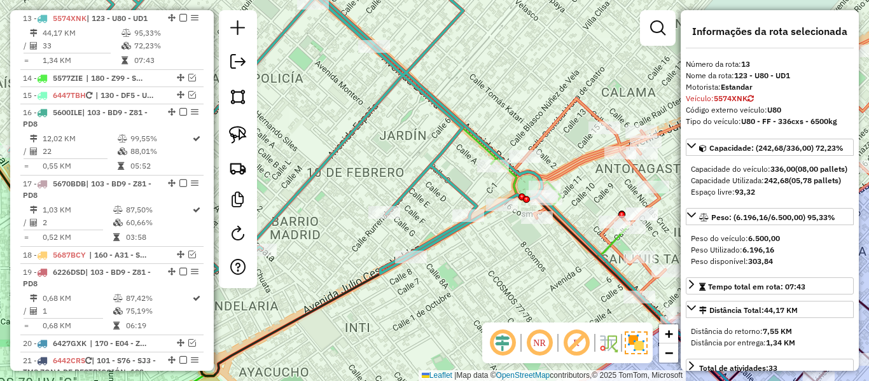
click at [401, 74] on icon at bounding box center [227, 127] width 629 height 330
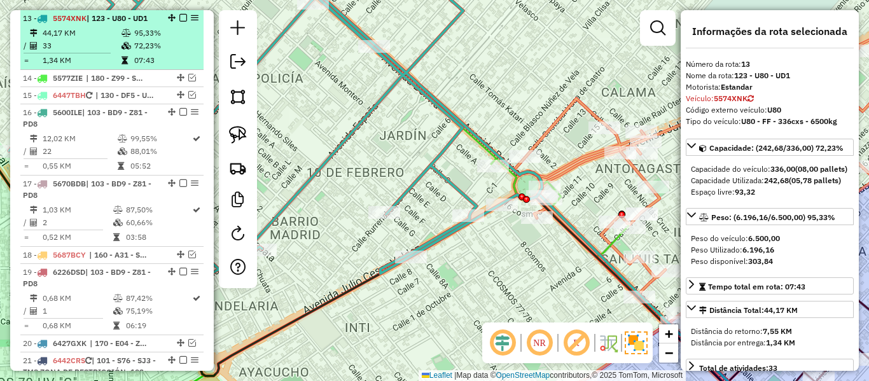
click at [179, 20] on em at bounding box center [183, 18] width 8 height 8
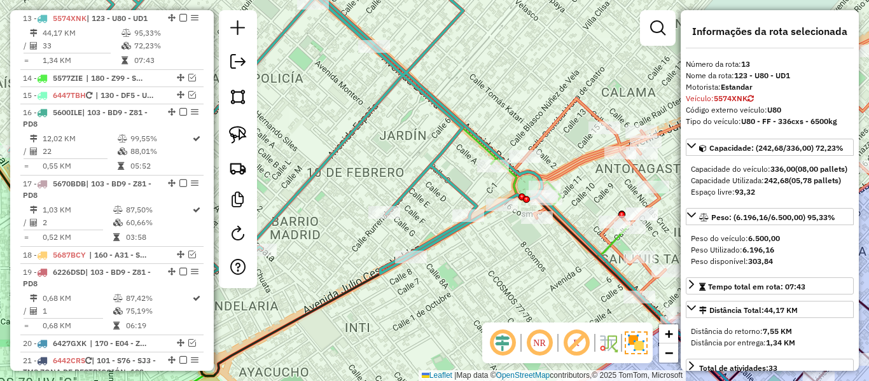
scroll to position [1043, 0]
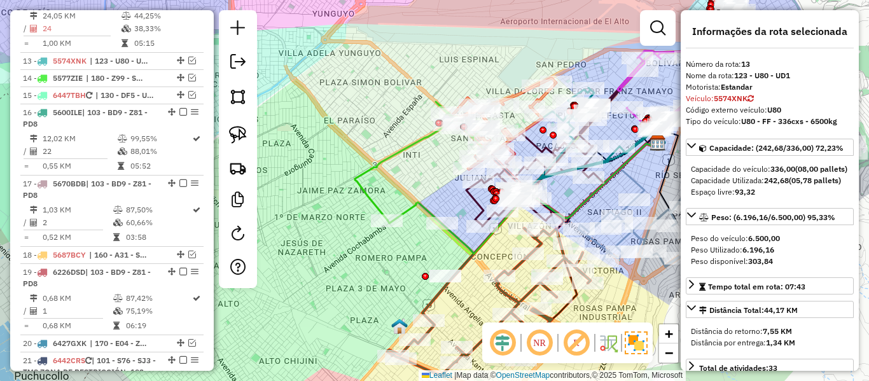
click at [347, 110] on div "Janela de atendimento Grade de atendimento Capacidade Transportadoras Veículos …" at bounding box center [434, 190] width 869 height 381
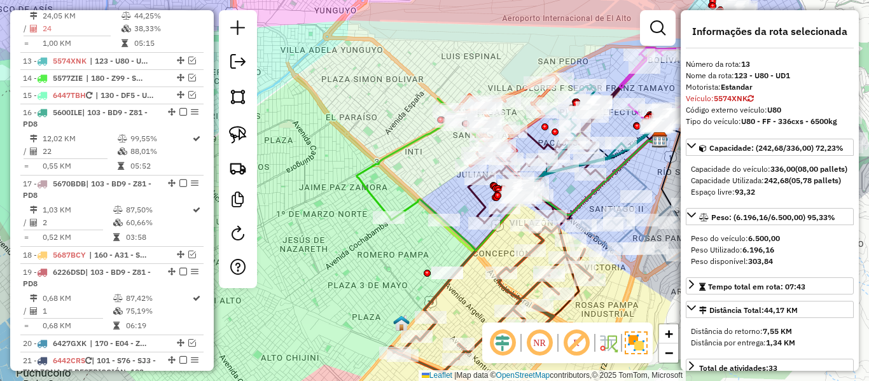
drag, startPoint x: 360, startPoint y: 129, endPoint x: 363, endPoint y: 121, distance: 8.7
click at [363, 121] on div "Janela de atendimento Grade de atendimento Capacidade Transportadoras Veículos …" at bounding box center [434, 190] width 869 height 381
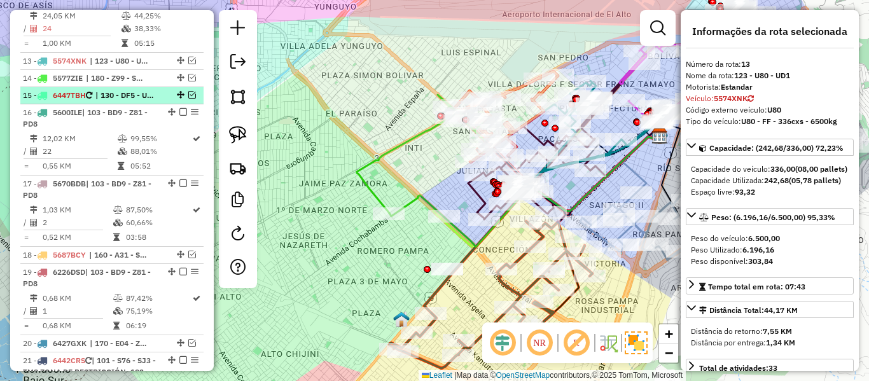
click at [190, 95] on em at bounding box center [192, 95] width 8 height 8
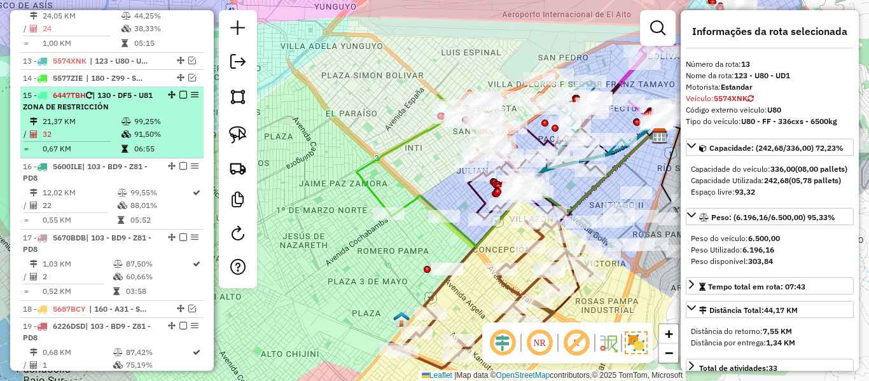
click at [181, 95] on em at bounding box center [183, 95] width 8 height 8
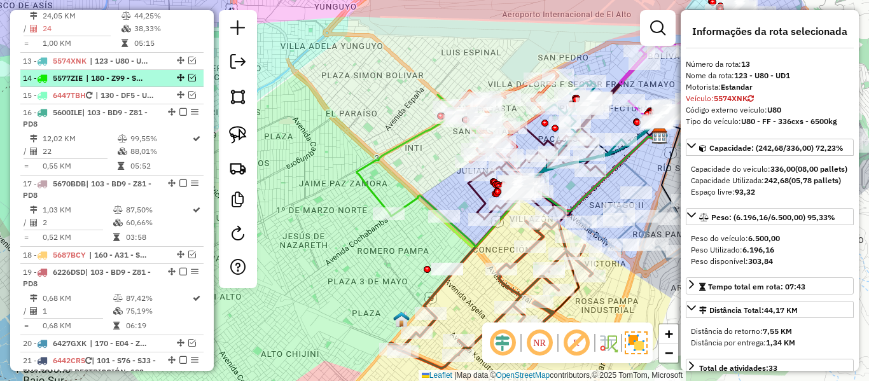
click at [189, 77] on em at bounding box center [192, 78] width 8 height 8
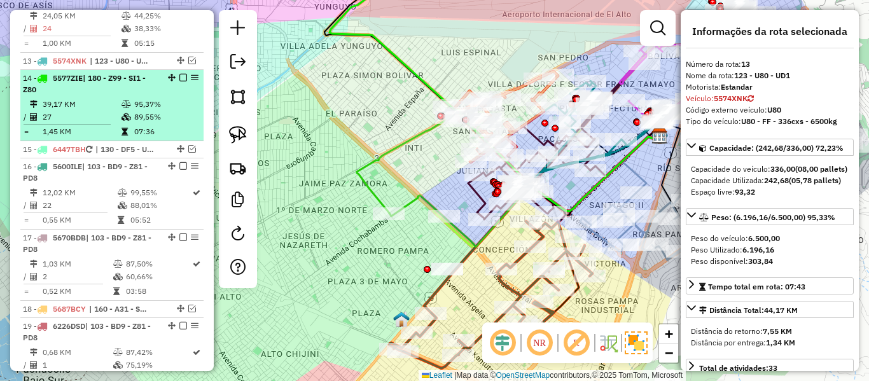
click at [179, 79] on em at bounding box center [183, 78] width 8 height 8
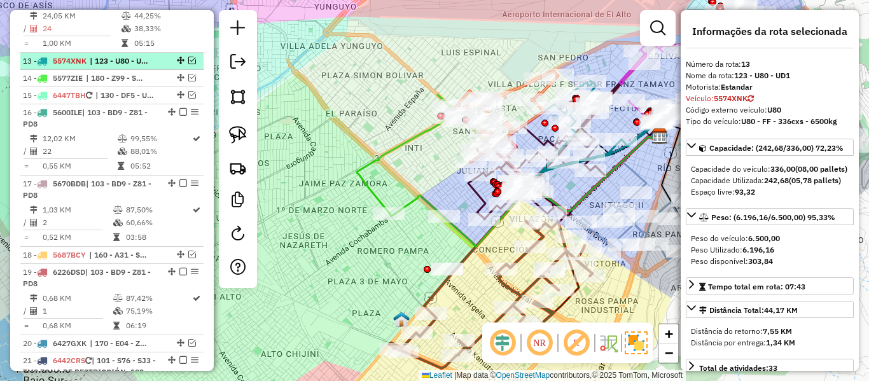
click at [189, 60] on em at bounding box center [192, 61] width 8 height 8
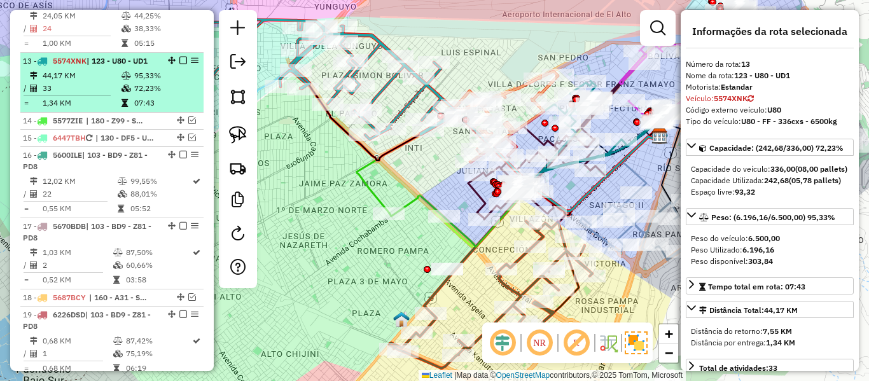
scroll to position [1086, 0]
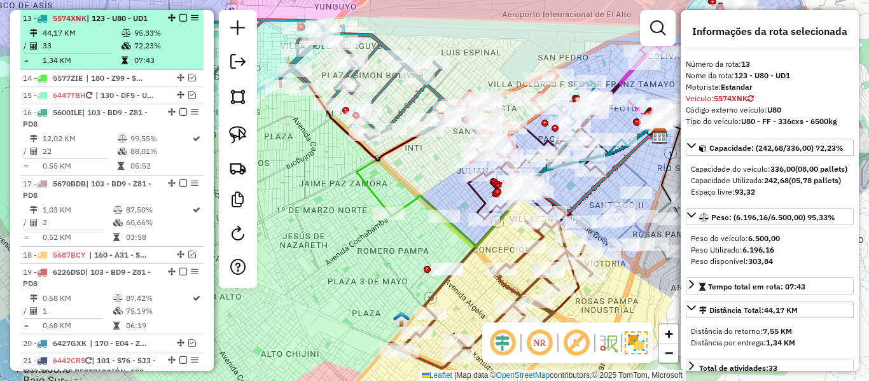
click at [179, 17] on em at bounding box center [183, 18] width 8 height 8
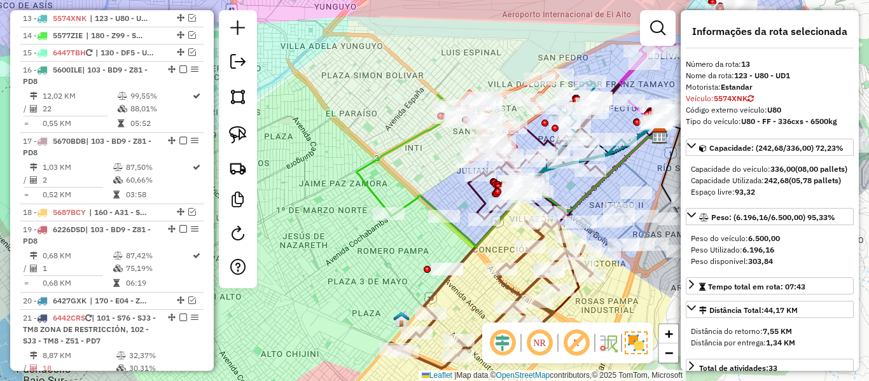
scroll to position [1043, 0]
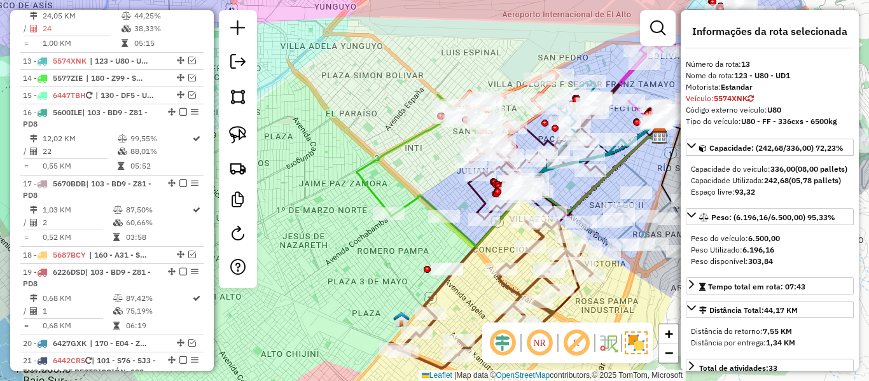
click at [352, 121] on div "Janela de atendimento Grade de atendimento Capacidade Transportadoras Veículos …" at bounding box center [434, 190] width 869 height 381
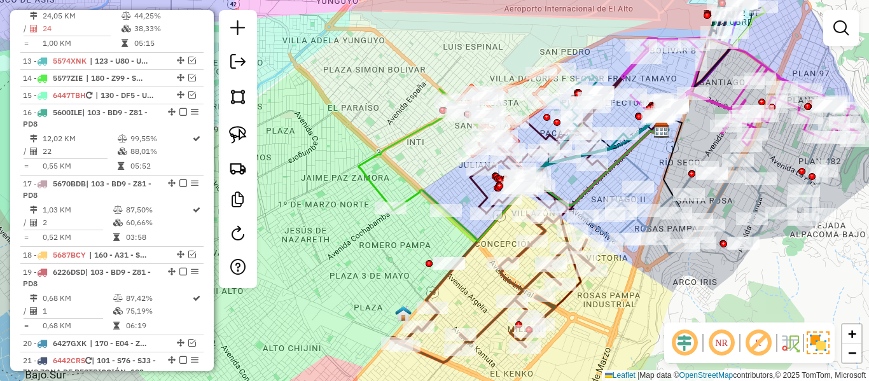
drag, startPoint x: 358, startPoint y: 140, endPoint x: 412, endPoint y: 95, distance: 70.5
click at [412, 95] on div "Janela de atendimento Grade de atendimento Capacidade Transportadoras Veículos …" at bounding box center [434, 190] width 869 height 381
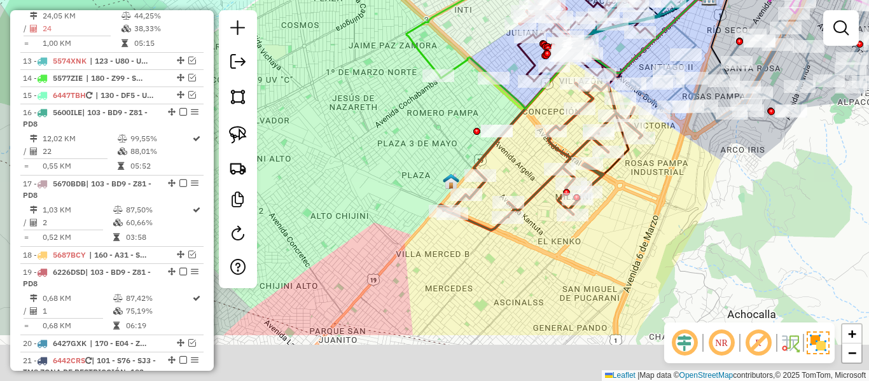
drag, startPoint x: 643, startPoint y: 293, endPoint x: 629, endPoint y: 205, distance: 88.3
click at [629, 205] on div "Janela de atendimento Grade de atendimento Capacidade Transportadoras Veículos …" at bounding box center [434, 190] width 869 height 381
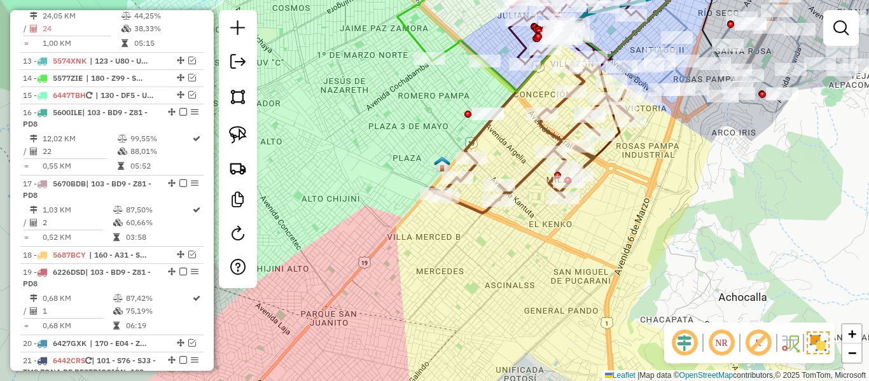
click at [641, 205] on div "Janela de atendimento Grade de atendimento Capacidade Transportadoras Veículos …" at bounding box center [434, 190] width 869 height 381
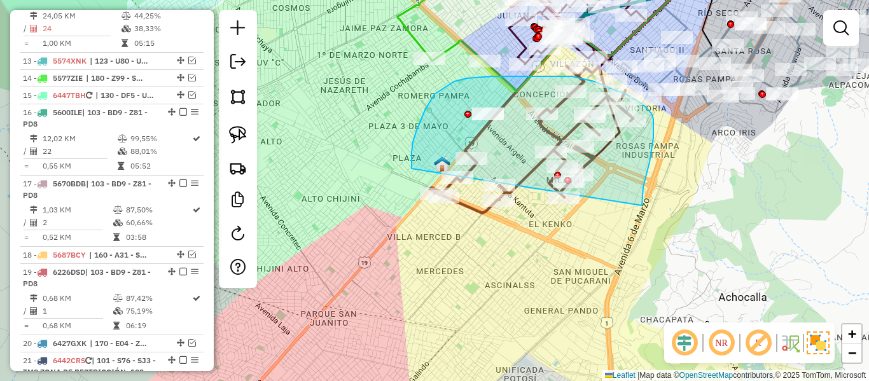
drag, startPoint x: 642, startPoint y: 205, endPoint x: 471, endPoint y: 254, distance: 178.0
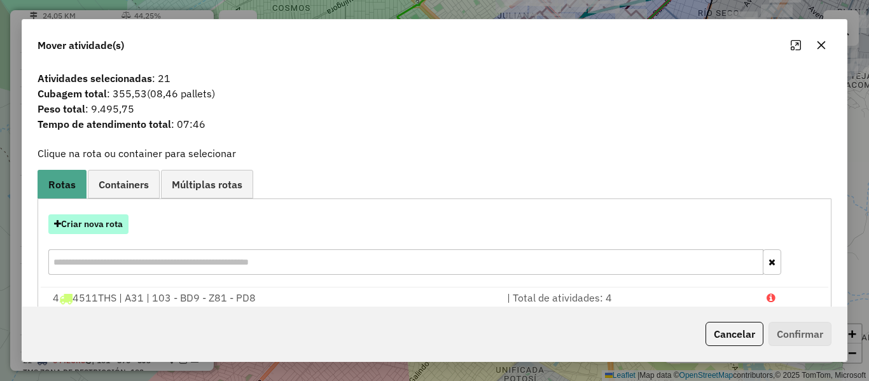
click at [104, 223] on button "Criar nova rota" at bounding box center [88, 224] width 80 height 20
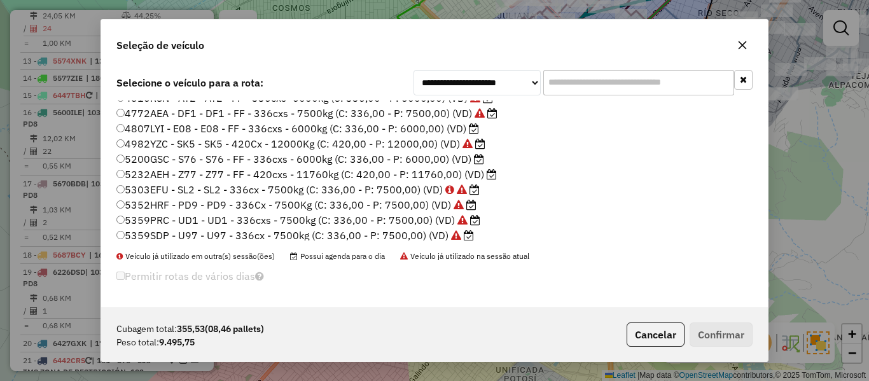
scroll to position [64, 0]
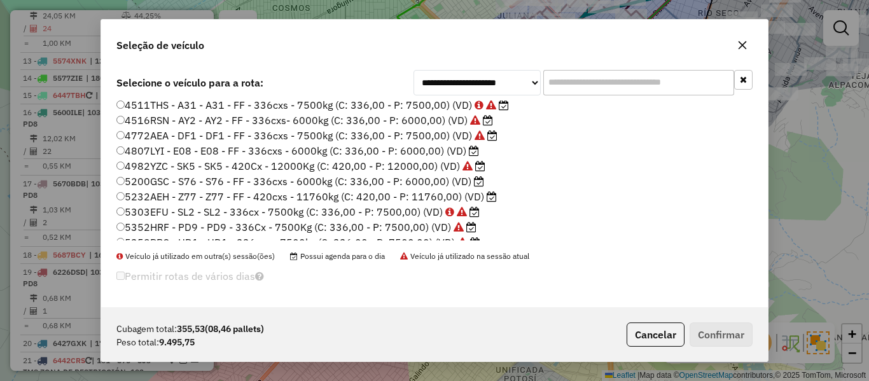
click at [482, 191] on label "5232AEH - Z77 - Z77 - FF - 420cxs - 11760kg (C: 420,00 - P: 11760,00) (VD)" at bounding box center [306, 196] width 380 height 15
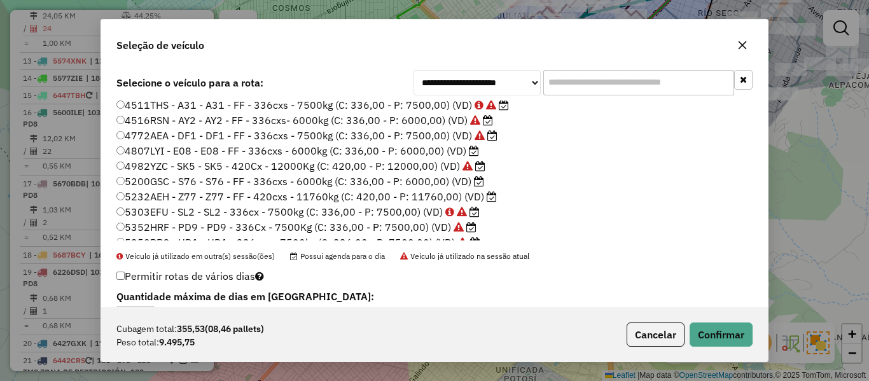
click at [483, 198] on label "5232AEH - Z77 - Z77 - FF - 420cxs - 11760kg (C: 420,00 - P: 11760,00) (VD)" at bounding box center [306, 196] width 380 height 15
click at [726, 328] on button "Confirmar" at bounding box center [721, 335] width 63 height 24
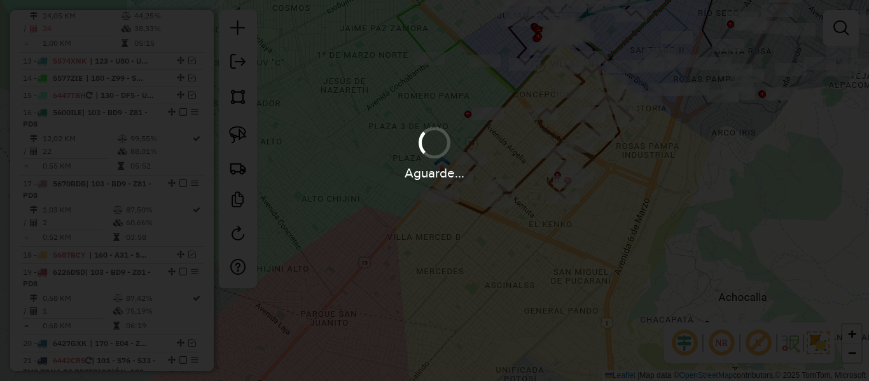
scroll to position [0, 0]
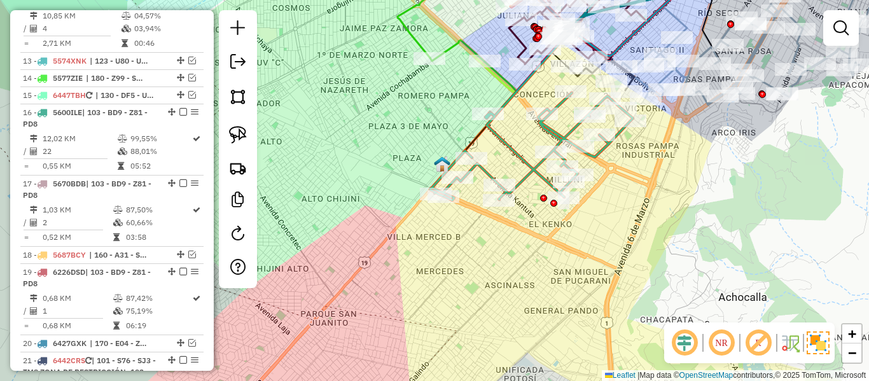
click at [541, 171] on icon at bounding box center [531, 147] width 203 height 108
select select "**********"
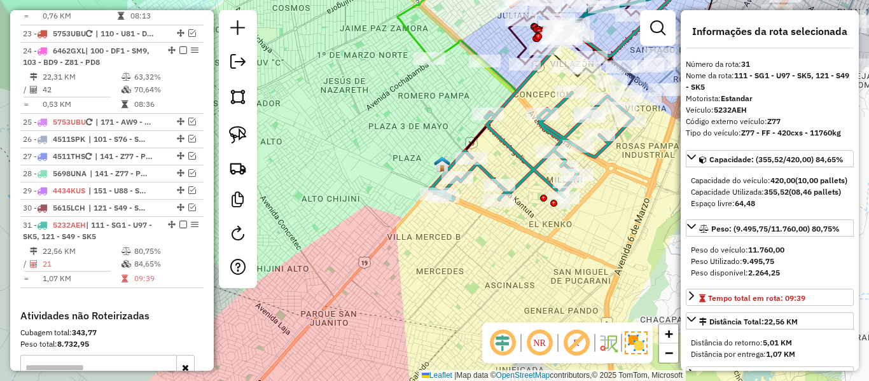
scroll to position [1727, 0]
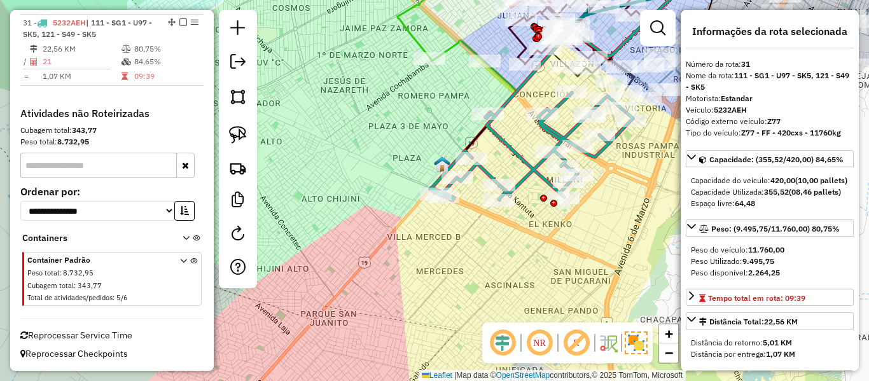
click at [534, 170] on icon at bounding box center [531, 147] width 203 height 108
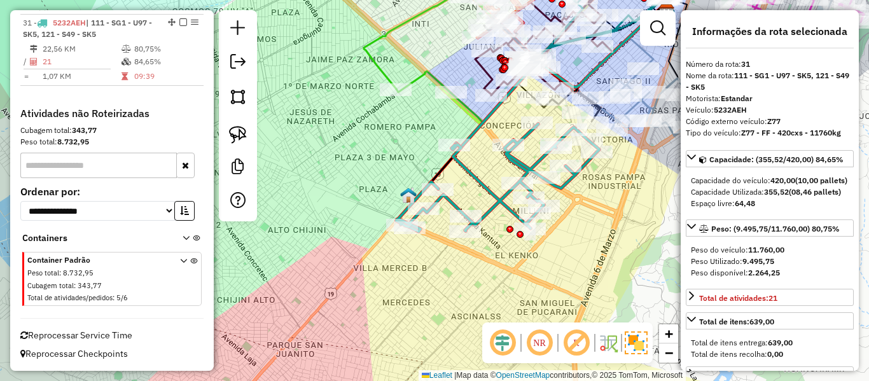
drag, startPoint x: 632, startPoint y: 191, endPoint x: 597, endPoint y: 198, distance: 35.8
click at [611, 207] on div "Janela de atendimento Grade de atendimento Capacidade Transportadoras Veículos …" at bounding box center [434, 190] width 869 height 381
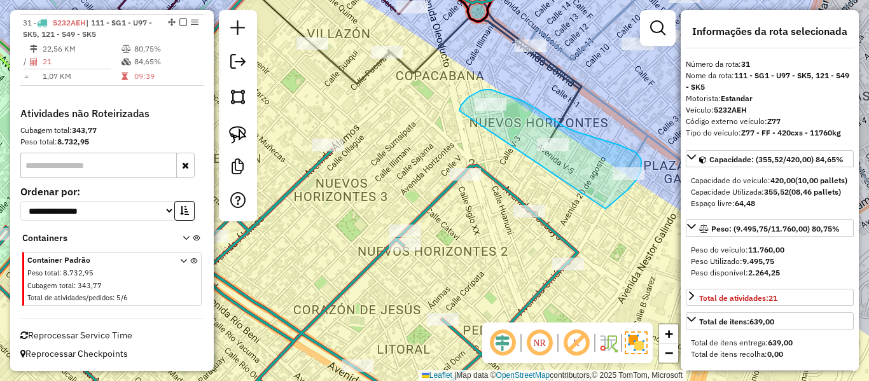
drag, startPoint x: 604, startPoint y: 208, endPoint x: 462, endPoint y: 143, distance: 156.8
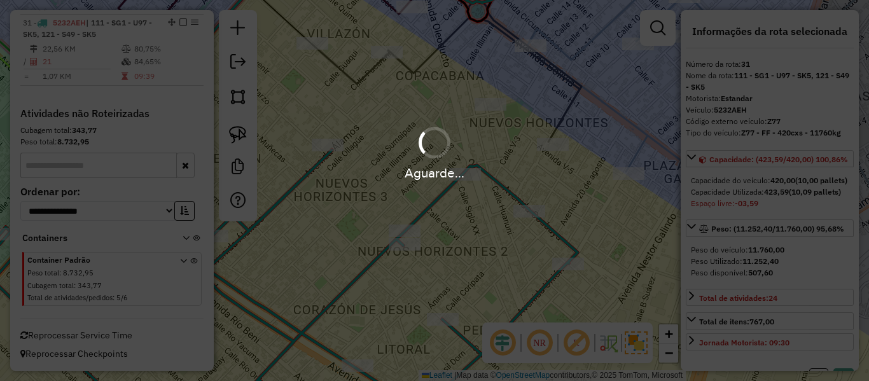
select select "**********"
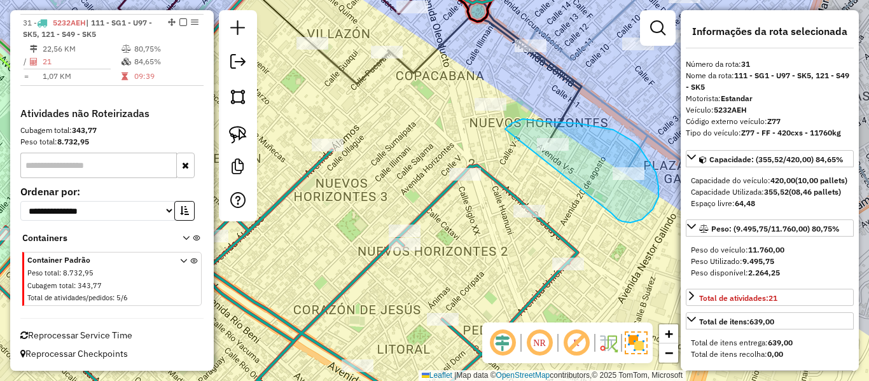
drag, startPoint x: 658, startPoint y: 186, endPoint x: 516, endPoint y: 202, distance: 143.3
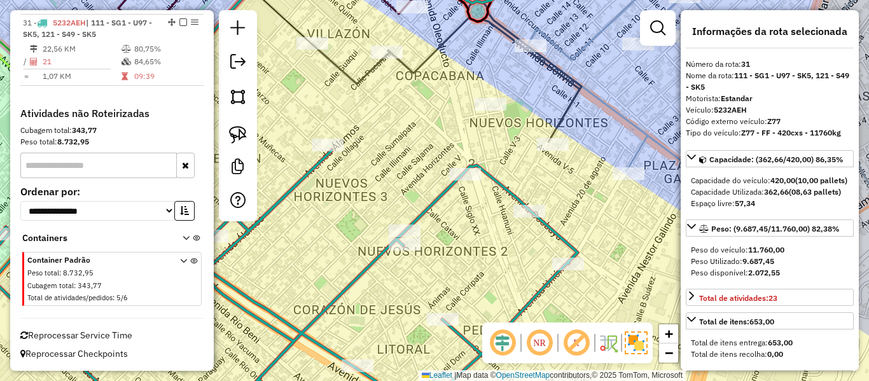
drag, startPoint x: 432, startPoint y: 127, endPoint x: 541, endPoint y: 219, distance: 142.6
click at [538, 218] on div "Janela de atendimento Grade de atendimento Capacidade Transportadoras Veículos …" at bounding box center [434, 190] width 869 height 381
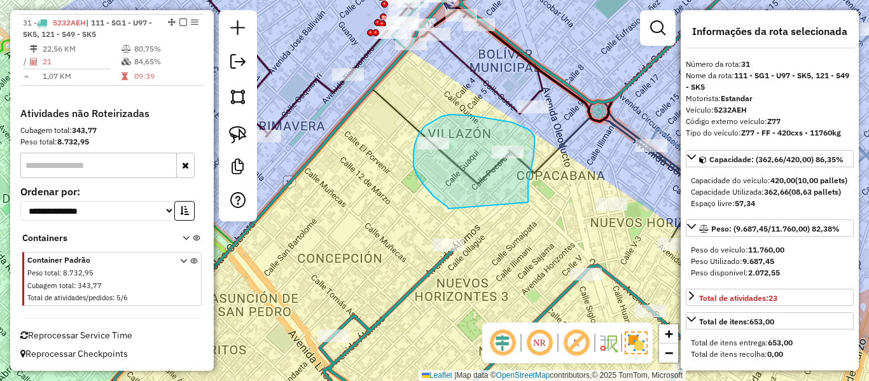
drag, startPoint x: 532, startPoint y: 166, endPoint x: 471, endPoint y: 218, distance: 80.3
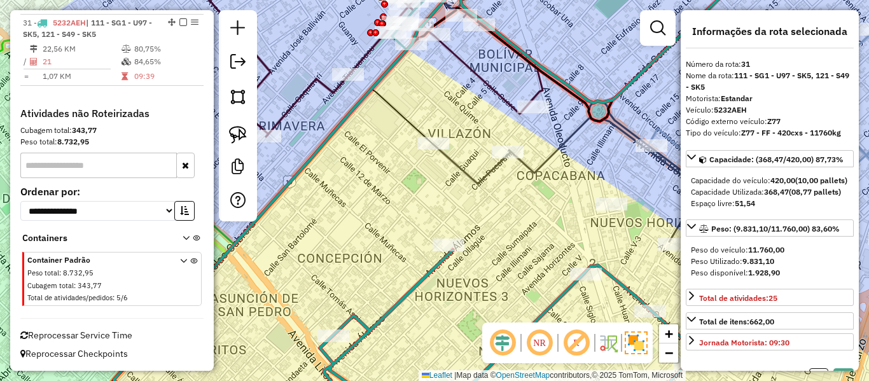
select select "**********"
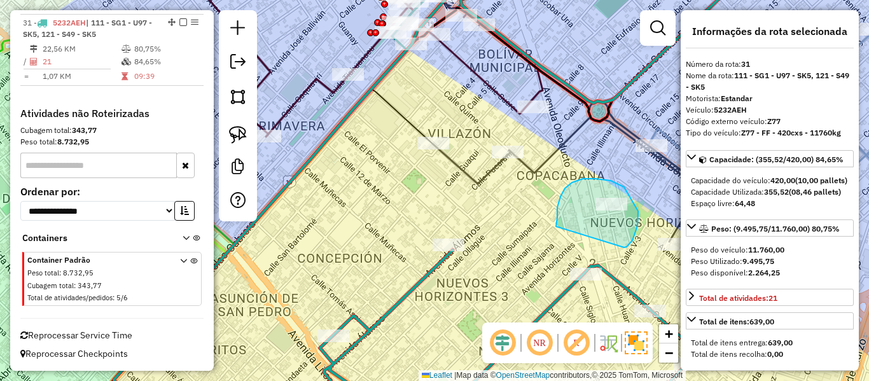
drag, startPoint x: 638, startPoint y: 211, endPoint x: 556, endPoint y: 228, distance: 83.8
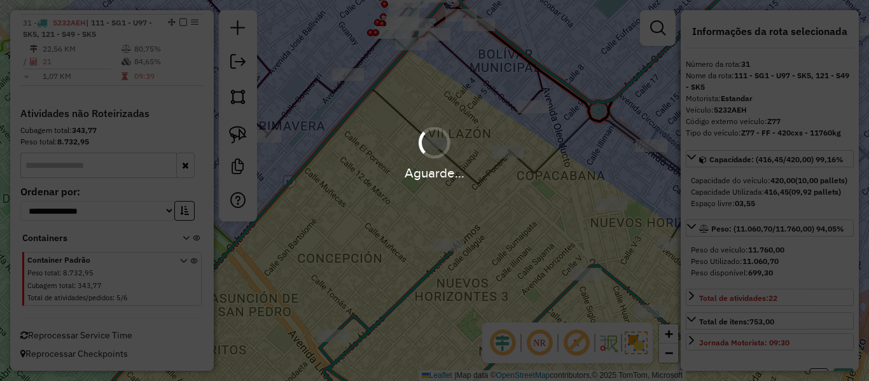
select select "**********"
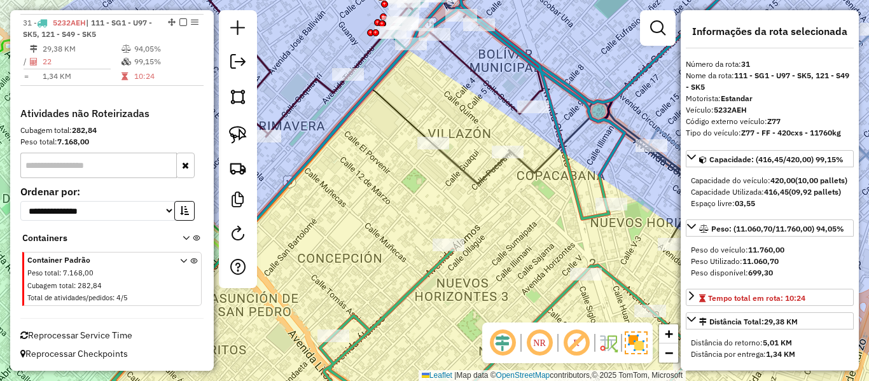
click at [611, 277] on icon at bounding box center [390, 206] width 618 height 426
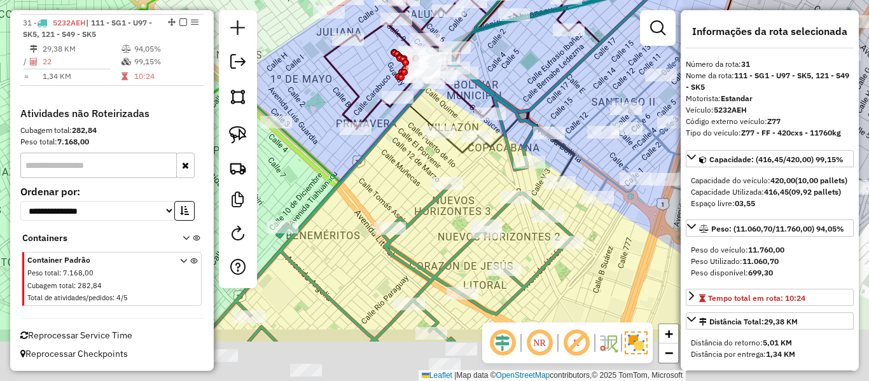
drag, startPoint x: 604, startPoint y: 294, endPoint x: 522, endPoint y: 216, distance: 113.0
click at [522, 216] on div "Janela de atendimento Grade de atendimento Capacidade Transportadoras Veículos …" at bounding box center [434, 190] width 869 height 381
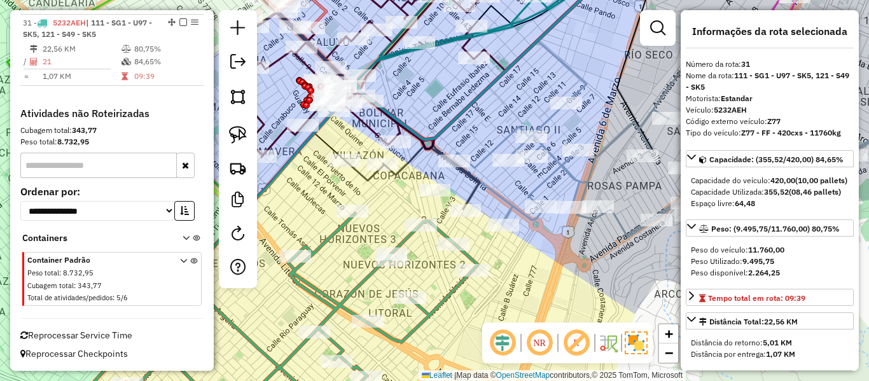
click at [470, 259] on icon at bounding box center [275, 316] width 406 height 205
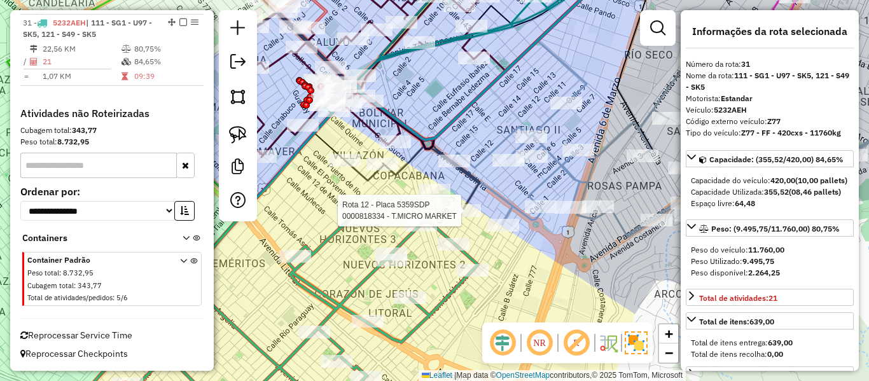
click at [465, 217] on div at bounding box center [465, 210] width 32 height 13
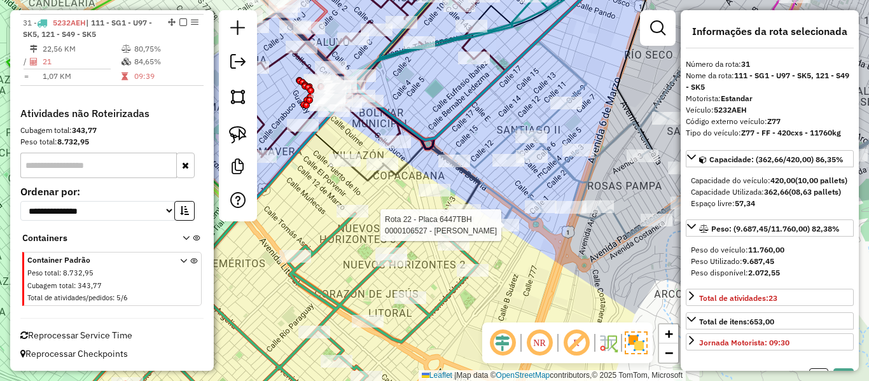
select select "**********"
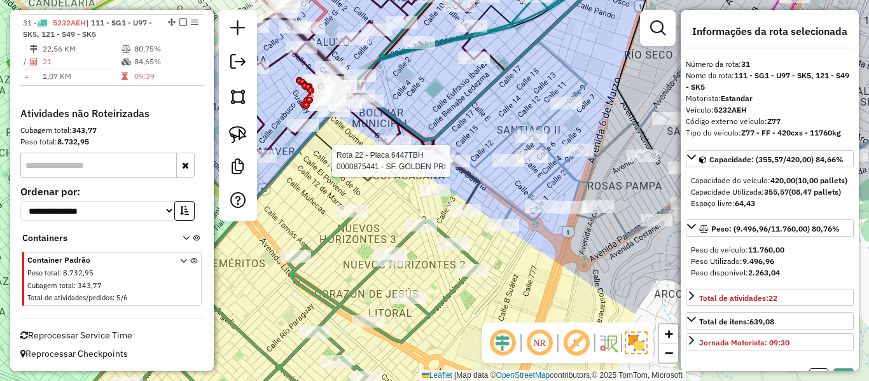
select select "**********"
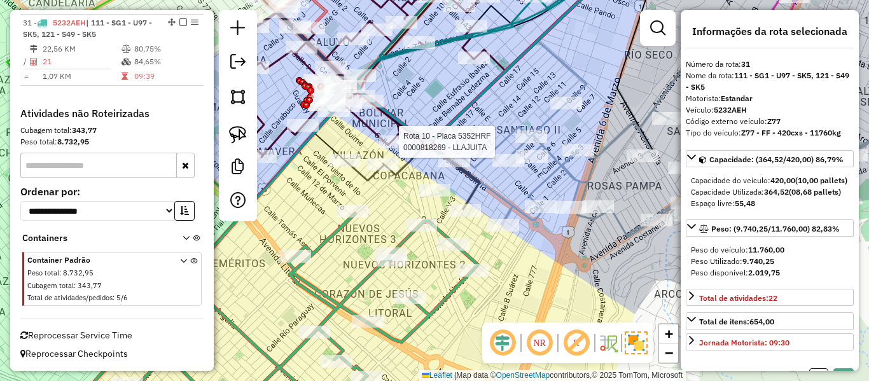
select select "**********"
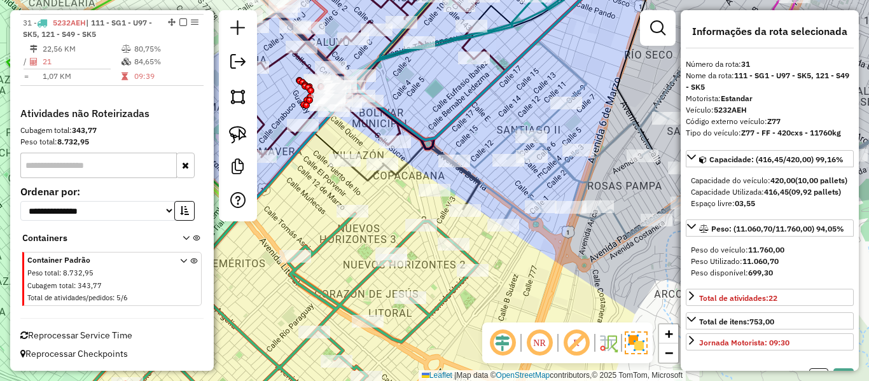
select select "**********"
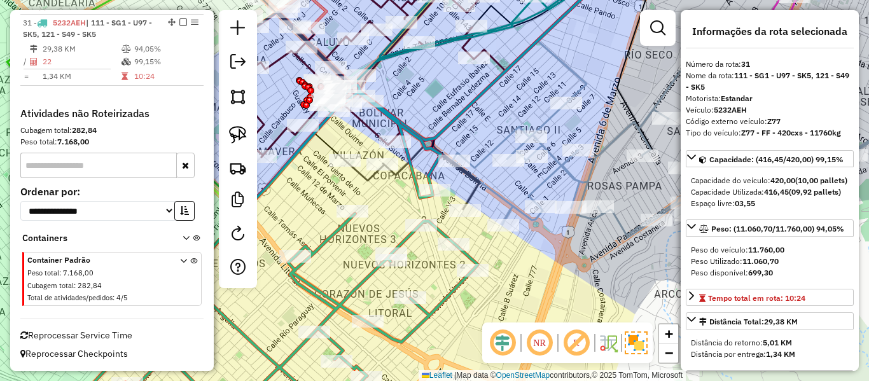
click at [409, 237] on icon at bounding box center [275, 252] width 406 height 335
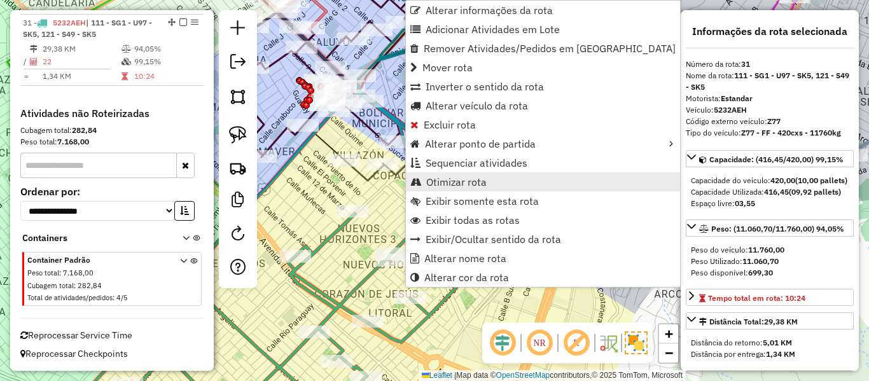
click at [458, 183] on span "Otimizar rota" at bounding box center [456, 182] width 60 height 10
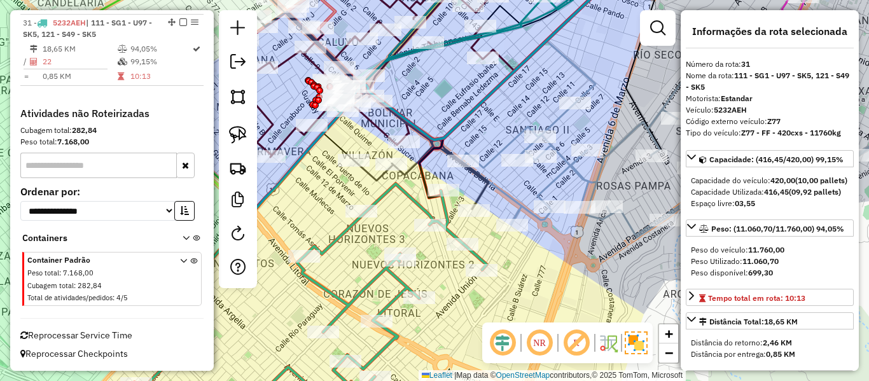
drag, startPoint x: 379, startPoint y: 232, endPoint x: 476, endPoint y: 232, distance: 97.3
click at [476, 232] on div "Janela de atendimento Grade de atendimento Capacidade Transportadoras Veículos …" at bounding box center [434, 190] width 869 height 381
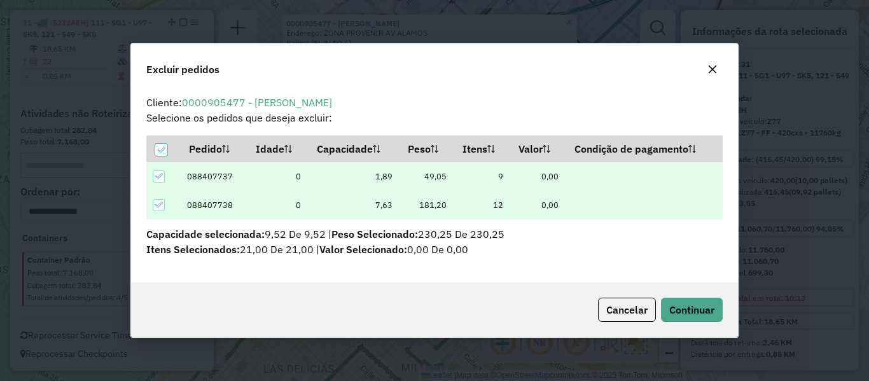
scroll to position [0, 0]
click at [686, 301] on button "Continuar" at bounding box center [692, 310] width 62 height 24
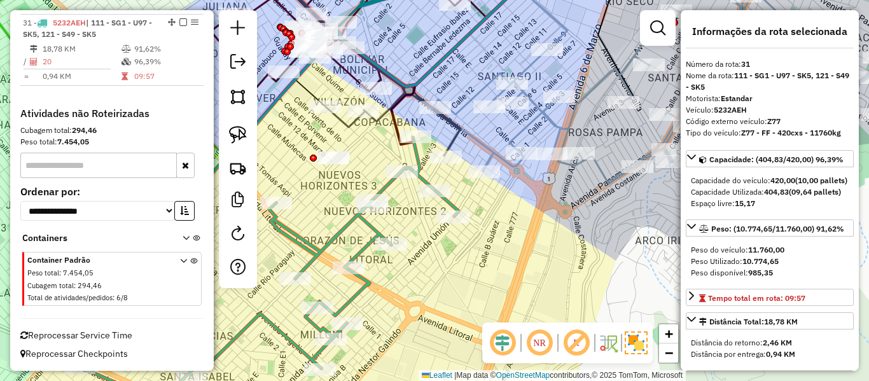
click at [370, 228] on icon at bounding box center [256, 268] width 406 height 263
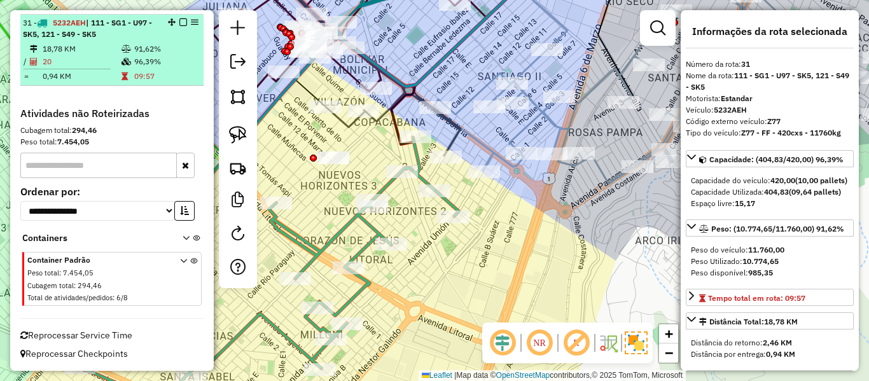
click at [180, 19] on em at bounding box center [183, 22] width 8 height 8
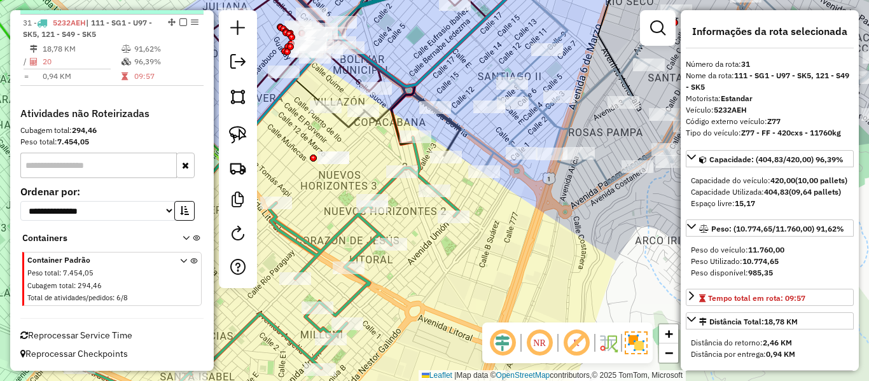
scroll to position [1672, 0]
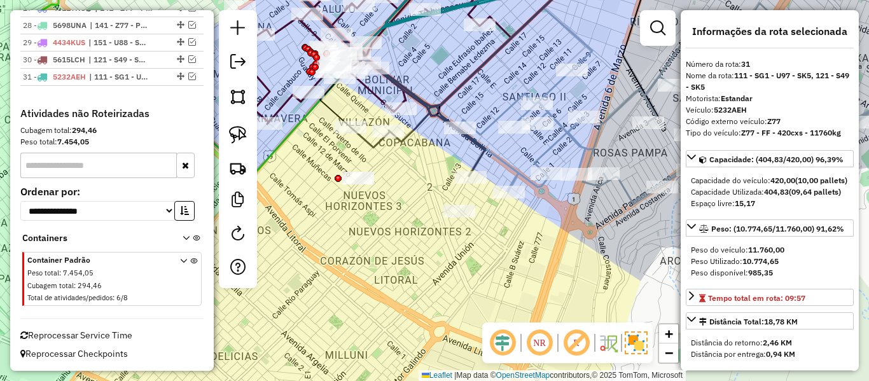
drag, startPoint x: 338, startPoint y: 211, endPoint x: 479, endPoint y: 238, distance: 143.1
click at [450, 236] on div "Janela de atendimento Grade de atendimento Capacidade Transportadoras Veículos …" at bounding box center [434, 190] width 869 height 381
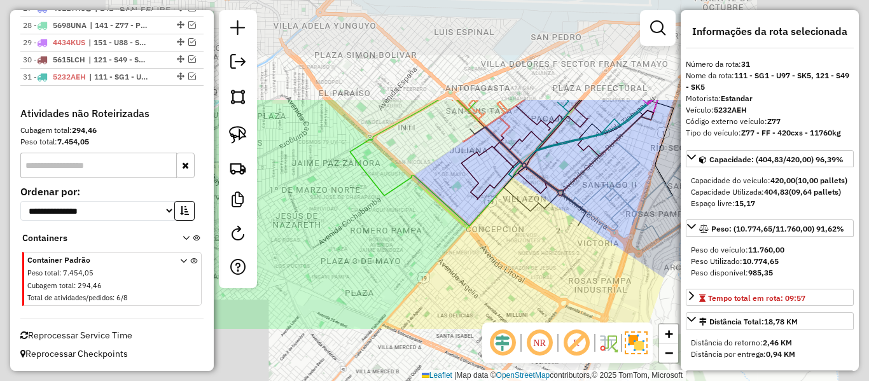
drag, startPoint x: 475, startPoint y: 242, endPoint x: 468, endPoint y: 249, distance: 9.5
click at [474, 242] on div "Janela de atendimento Grade de atendimento Capacidade Transportadoras Veículos …" at bounding box center [434, 190] width 869 height 381
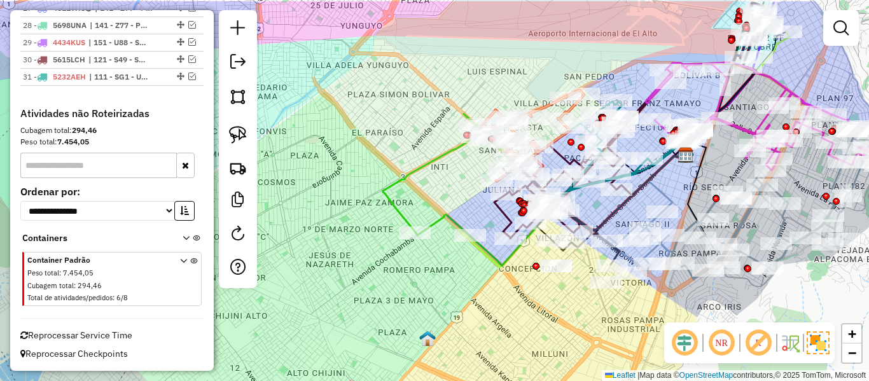
drag, startPoint x: 464, startPoint y: 256, endPoint x: 497, endPoint y: 296, distance: 51.5
click at [497, 296] on div "Janela de atendimento Grade de atendimento Capacidade Transportadoras Veículos …" at bounding box center [434, 190] width 869 height 381
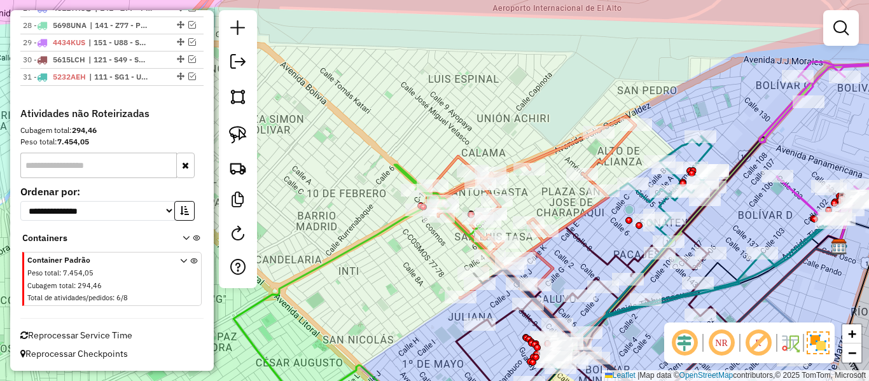
click at [588, 98] on div "Janela de atendimento Grade de atendimento Capacidade Transportadoras Veículos …" at bounding box center [434, 190] width 869 height 381
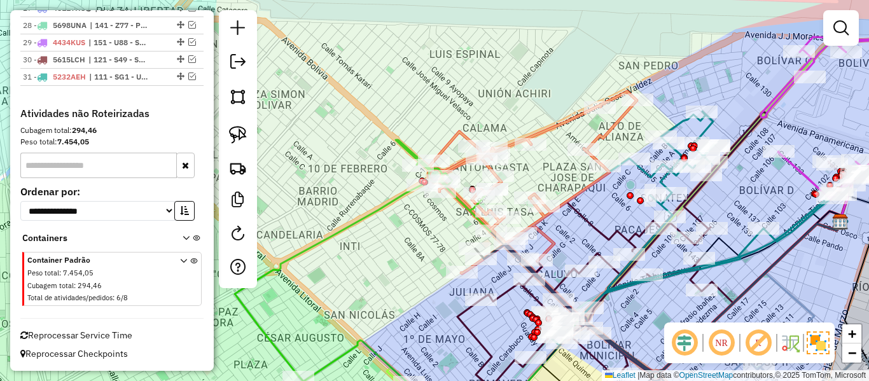
drag, startPoint x: 639, startPoint y: 146, endPoint x: 641, endPoint y: 130, distance: 15.4
click at [641, 131] on div "Janela de atendimento Grade de atendimento Capacidade Transportadoras Veículos …" at bounding box center [434, 190] width 869 height 381
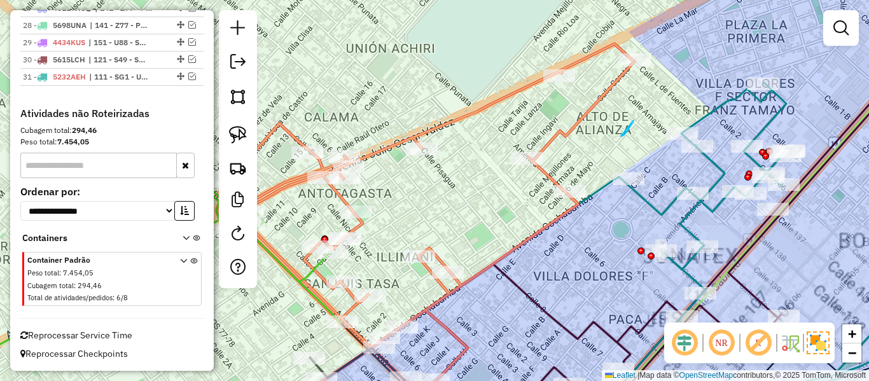
drag, startPoint x: 621, startPoint y: 136, endPoint x: 635, endPoint y: 115, distance: 25.8
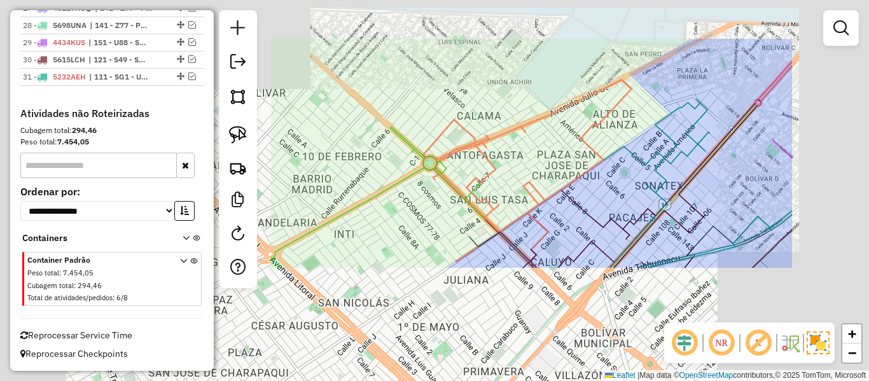
click at [629, 116] on div "Janela de atendimento Grade de atendimento Capacidade Transportadoras Veículos …" at bounding box center [434, 190] width 869 height 381
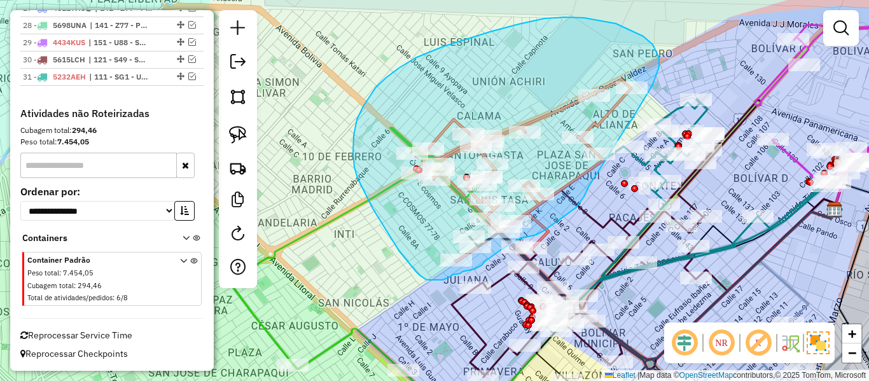
drag, startPoint x: 657, startPoint y: 74, endPoint x: 594, endPoint y: 172, distance: 117.3
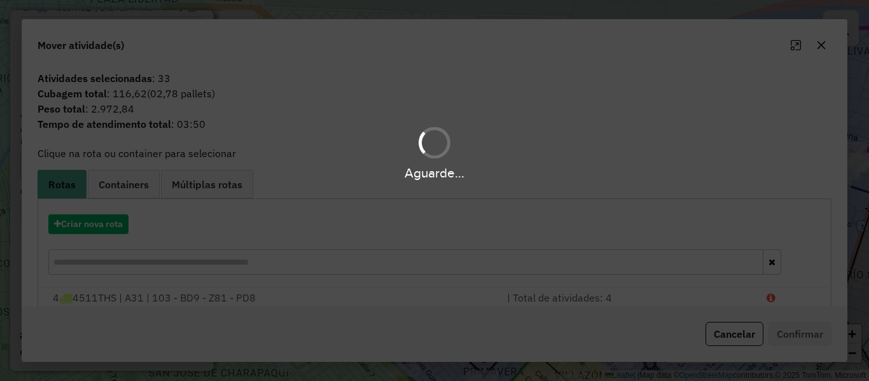
click at [106, 223] on div "Aguarde..." at bounding box center [434, 190] width 869 height 381
click at [106, 221] on div "Aguarde..." at bounding box center [434, 190] width 869 height 381
click at [106, 221] on hb-app "Aguarde... Pop-up bloqueado! Seu navegador bloqueou automáticamente a abertura …" at bounding box center [434, 190] width 869 height 381
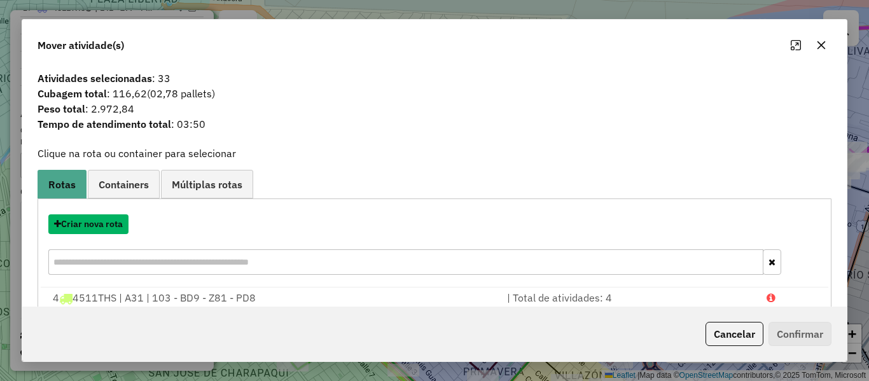
click at [106, 221] on button "Criar nova rota" at bounding box center [88, 224] width 80 height 20
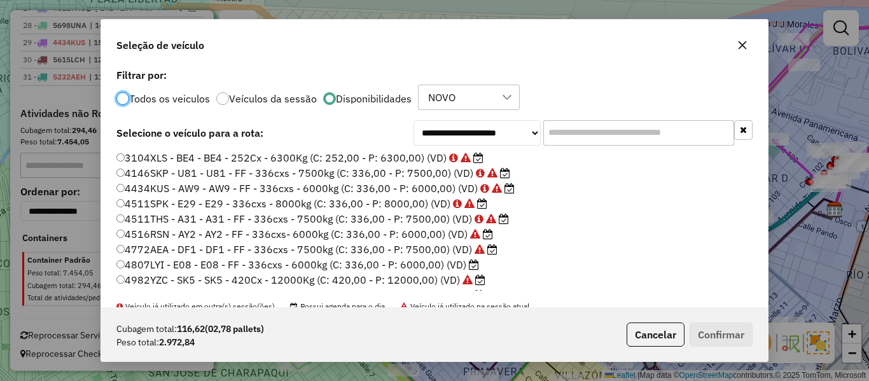
scroll to position [64, 0]
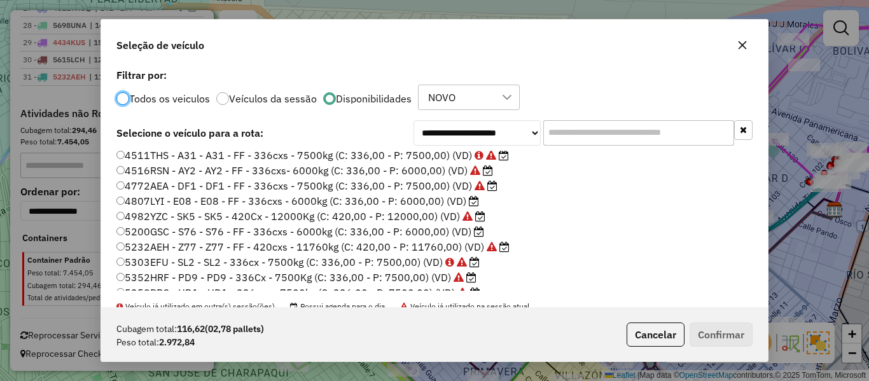
click at [448, 203] on label "4807LYI - E08 - E08 - FF - 336cxs - 6000kg (C: 336,00 - P: 6000,00) (VD)" at bounding box center [297, 200] width 363 height 15
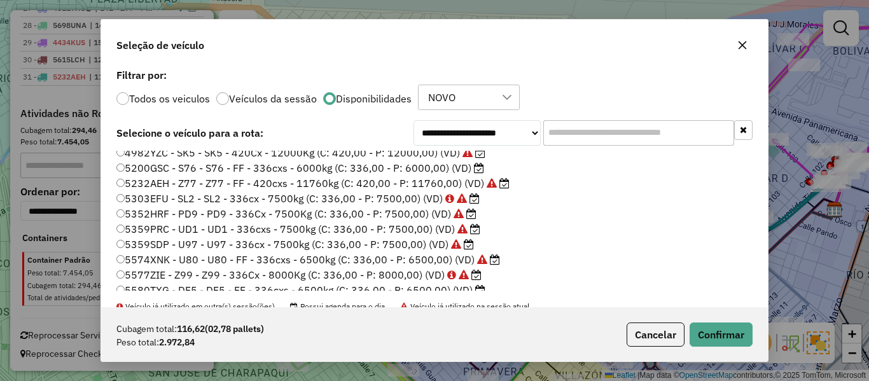
scroll to position [191, 0]
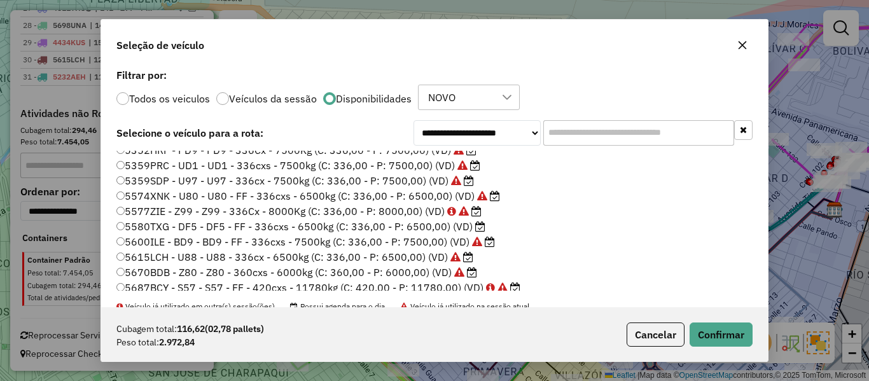
click at [467, 227] on label "5580TXG - DF5 - DF5 - FF - 336cxs - 6500kg (C: 336,00 - P: 6500,00) (VD)" at bounding box center [300, 226] width 369 height 15
click at [730, 333] on button "Confirmar" at bounding box center [721, 335] width 63 height 24
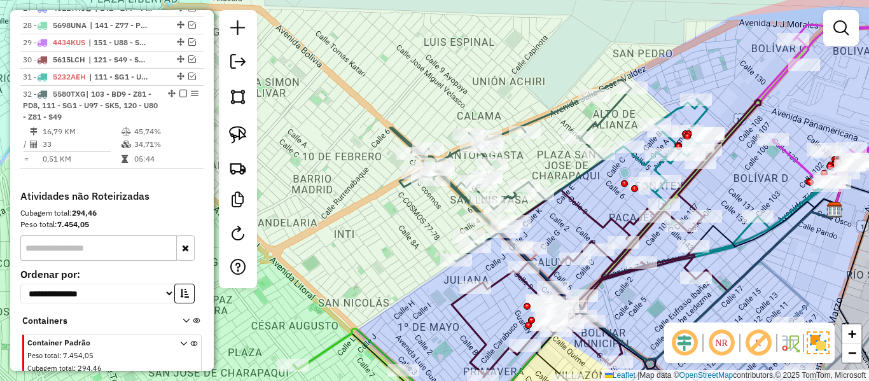
scroll to position [1727, 0]
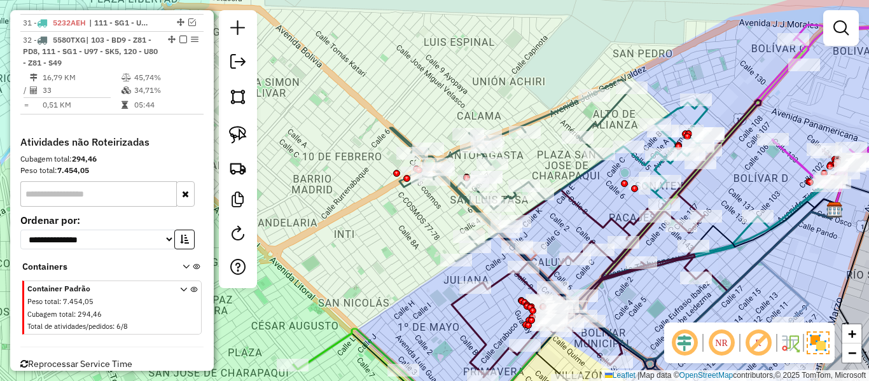
click at [552, 121] on icon at bounding box center [510, 171] width 241 height 182
select select "**********"
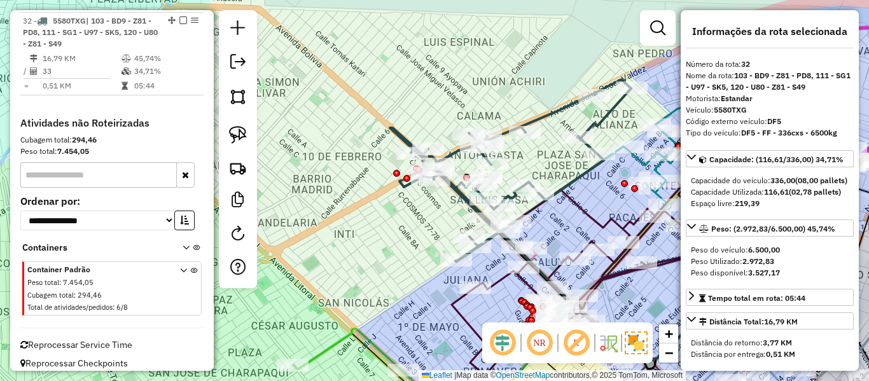
scroll to position [1748, 0]
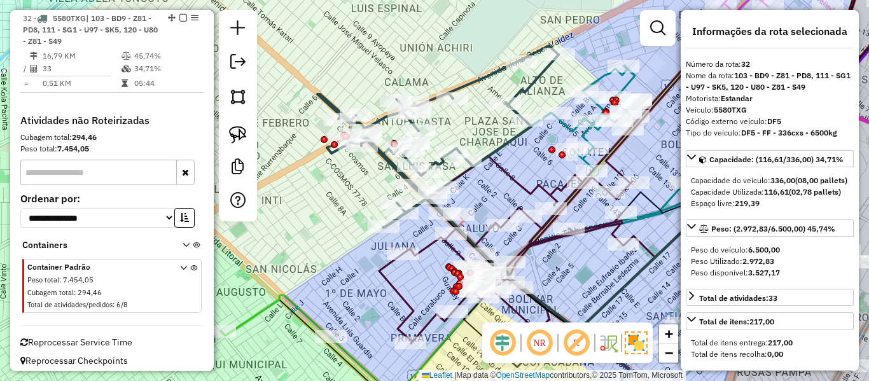
drag, startPoint x: 536, startPoint y: 120, endPoint x: 464, endPoint y: 126, distance: 72.2
click at [464, 125] on div "Janela de atendimento Grade de atendimento Capacidade Transportadoras Veículos …" at bounding box center [434, 190] width 869 height 381
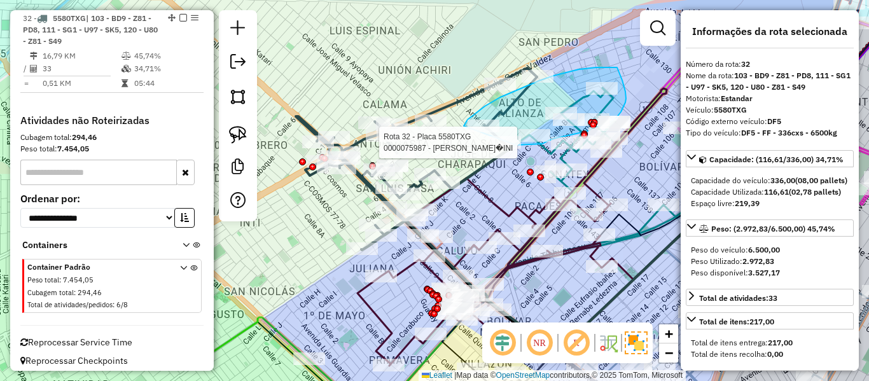
click at [516, 145] on div "Rota 32 - Placa 5580TXG 0000075987 - GRACIELA TI�INI Janela de atendimento Grad…" at bounding box center [434, 190] width 869 height 381
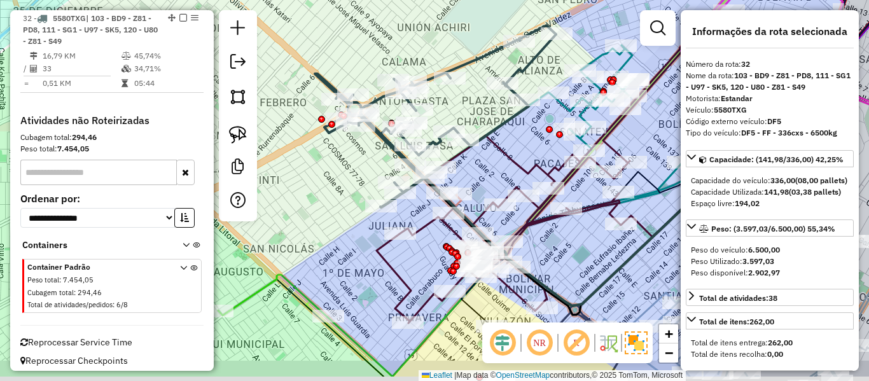
drag, startPoint x: 482, startPoint y: 218, endPoint x: 501, endPoint y: 176, distance: 46.7
click at [501, 176] on div "Janela de atendimento Grade de atendimento Capacidade Transportadoras Veículos …" at bounding box center [434, 190] width 869 height 381
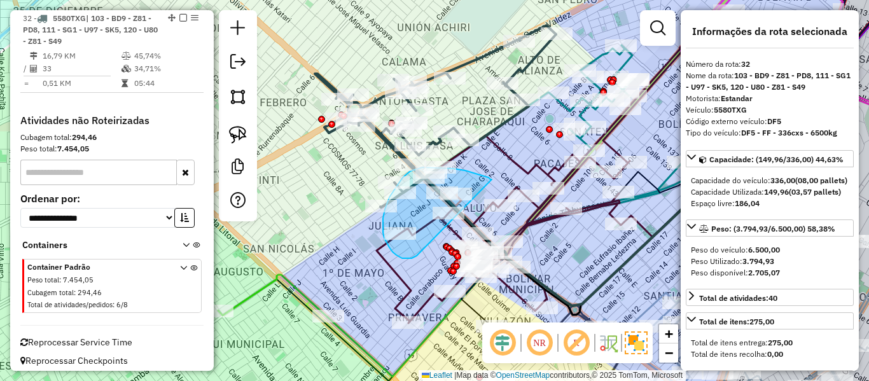
drag, startPoint x: 470, startPoint y: 172, endPoint x: 428, endPoint y: 244, distance: 83.2
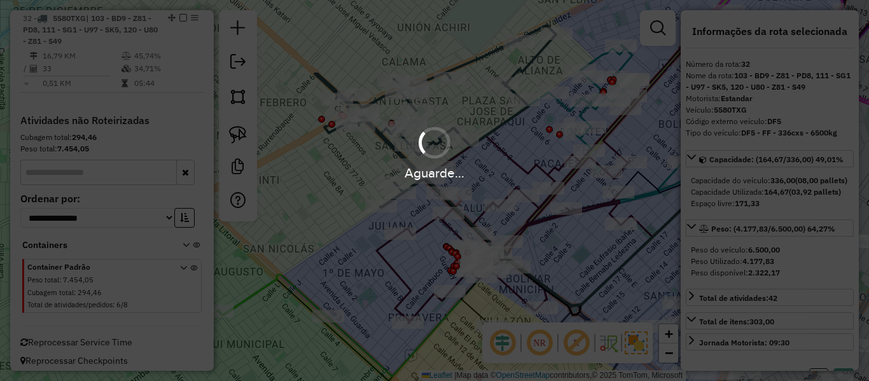
select select "**********"
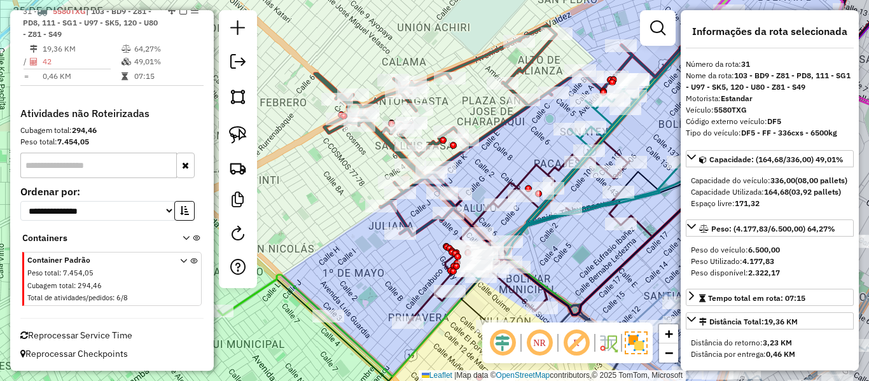
click at [519, 70] on icon at bounding box center [473, 130] width 317 height 210
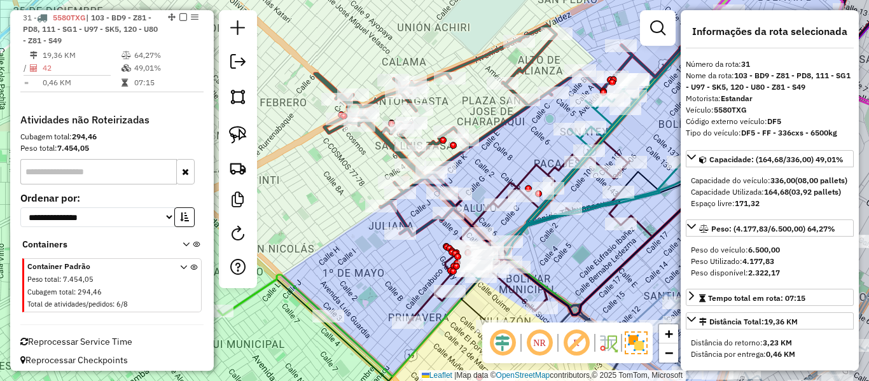
scroll to position [1677, 0]
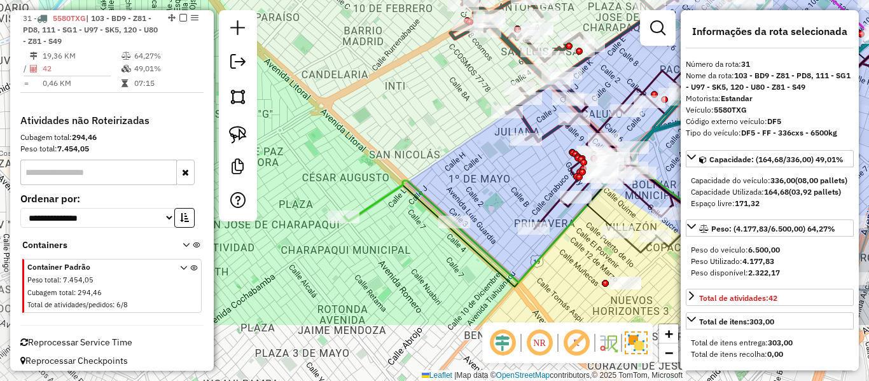
drag, startPoint x: 501, startPoint y: 172, endPoint x: 550, endPoint y: 177, distance: 49.9
click at [653, 58] on div "Janela de atendimento Grade de atendimento Capacidade Transportadoras Veículos …" at bounding box center [434, 190] width 869 height 381
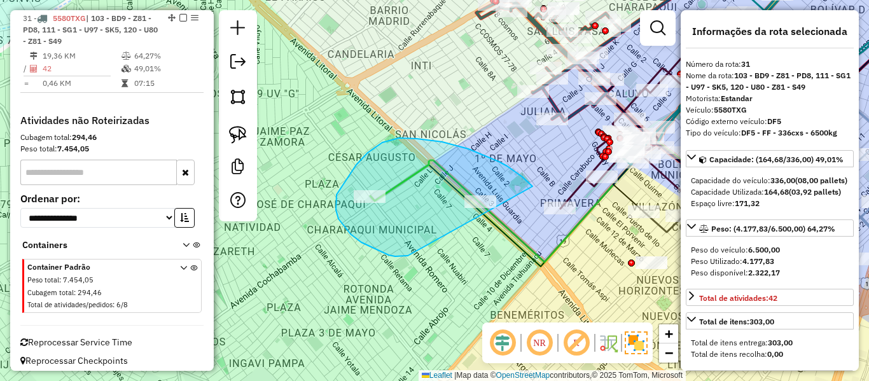
drag, startPoint x: 528, startPoint y: 182, endPoint x: 419, endPoint y: 247, distance: 126.7
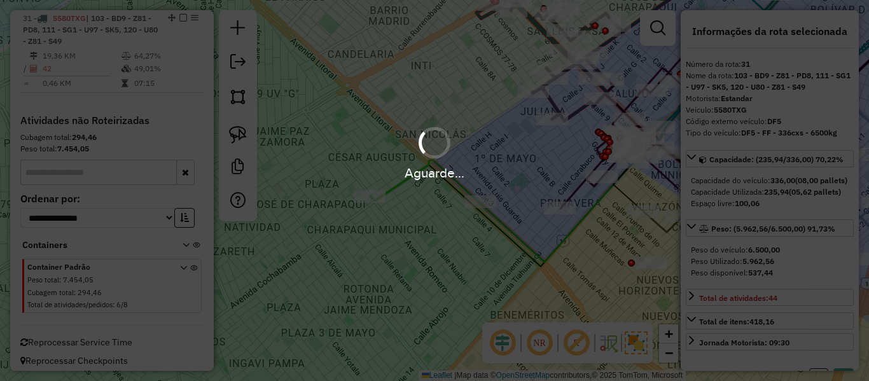
select select "**********"
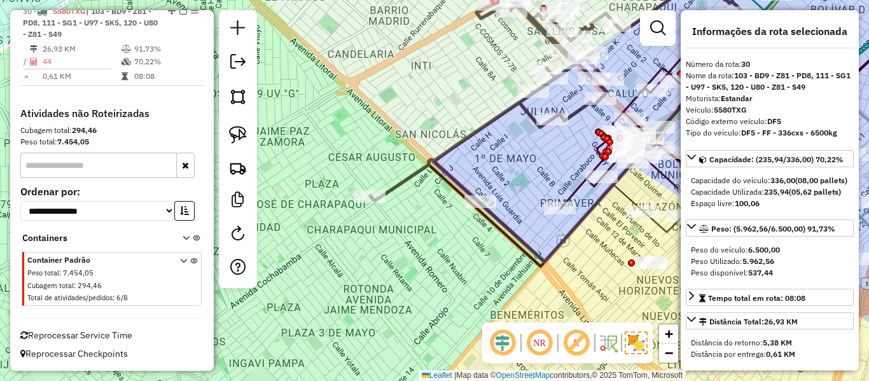
scroll to position [1613, 0]
click at [477, 127] on icon at bounding box center [568, 112] width 396 height 300
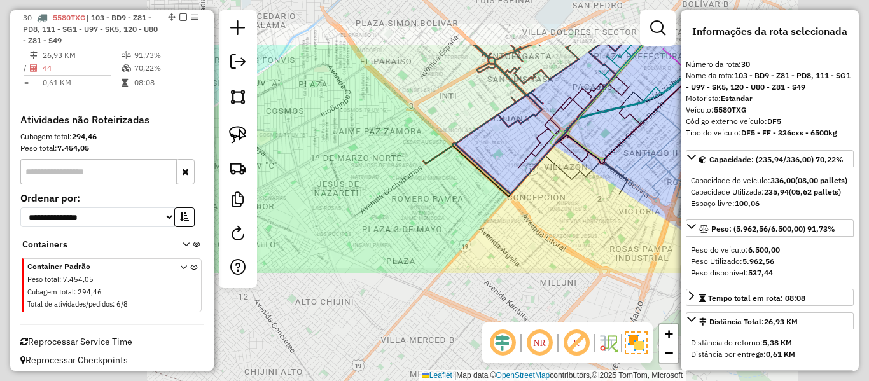
scroll to position [1606, 0]
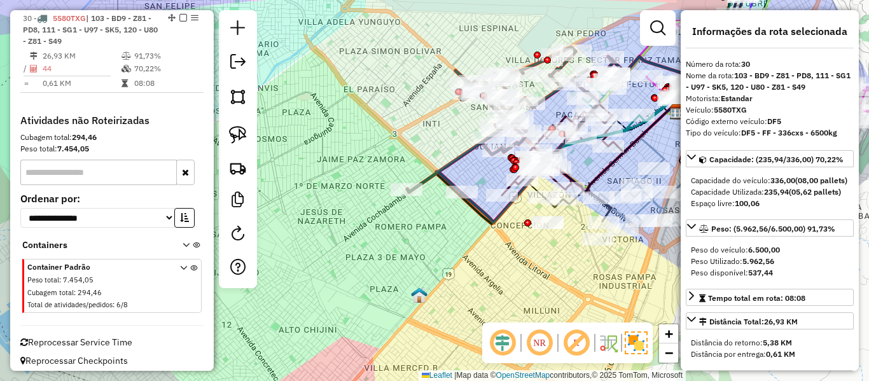
drag, startPoint x: 466, startPoint y: 123, endPoint x: 422, endPoint y: 218, distance: 103.9
click at [422, 218] on div "Janela de atendimento Grade de atendimento Capacidade Transportadoras Veículos …" at bounding box center [434, 190] width 869 height 381
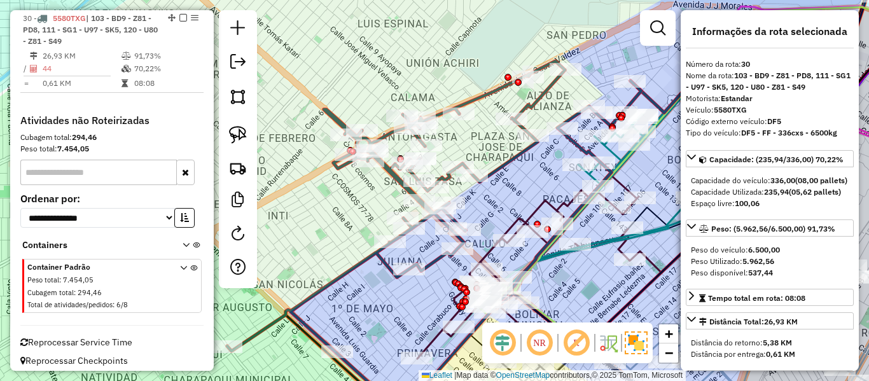
click at [511, 154] on icon at bounding box center [434, 236] width 414 height 351
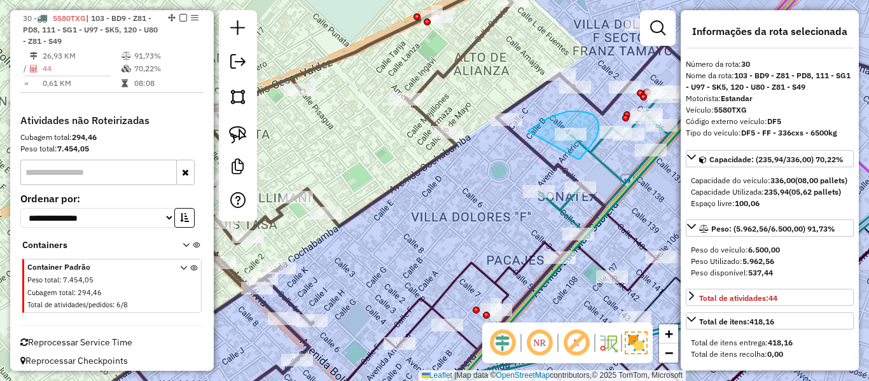
drag, startPoint x: 580, startPoint y: 159, endPoint x: 527, endPoint y: 136, distance: 57.6
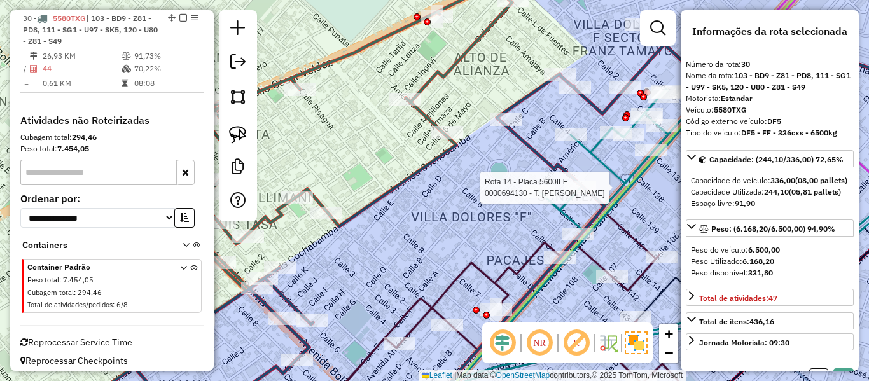
select select "**********"
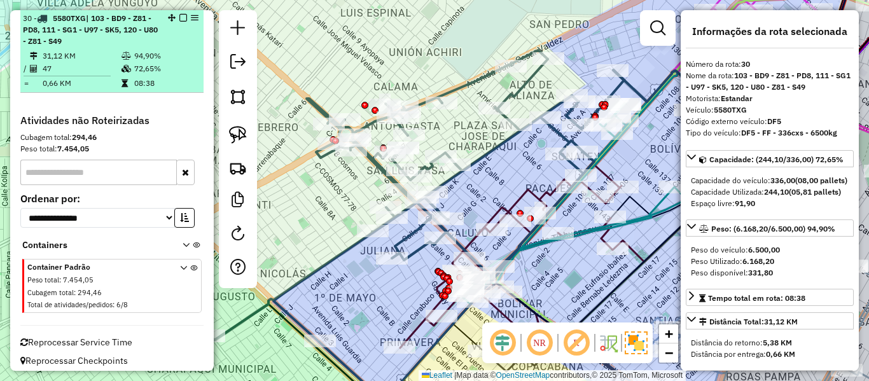
click at [179, 17] on em at bounding box center [183, 18] width 8 height 8
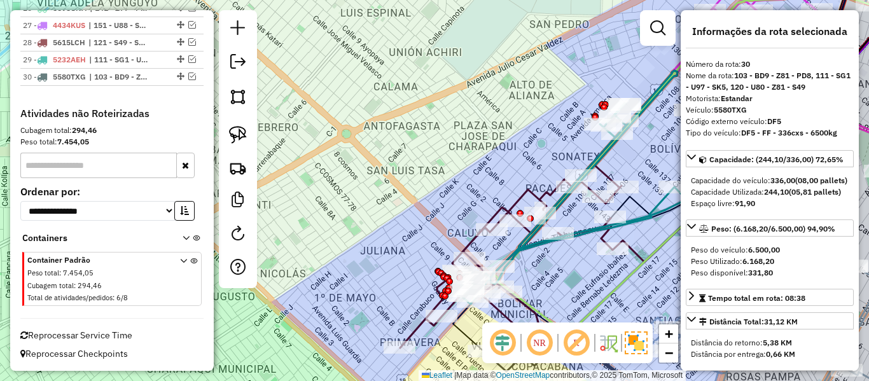
scroll to position [1547, 0]
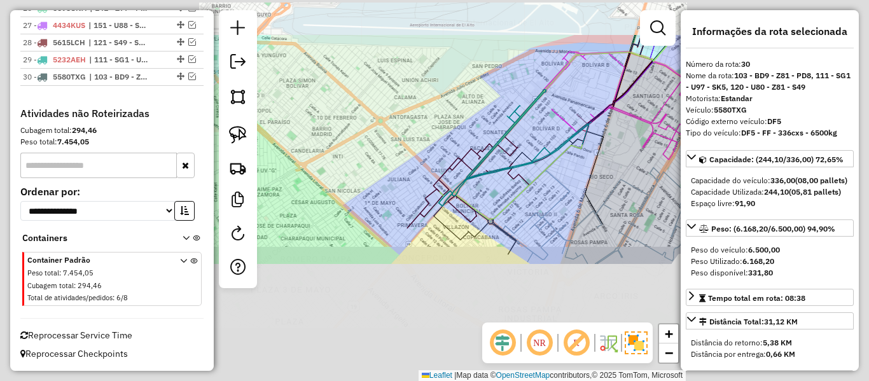
click at [425, 127] on div "Janela de atendimento Grade de atendimento Capacidade Transportadoras Veículos …" at bounding box center [434, 190] width 869 height 381
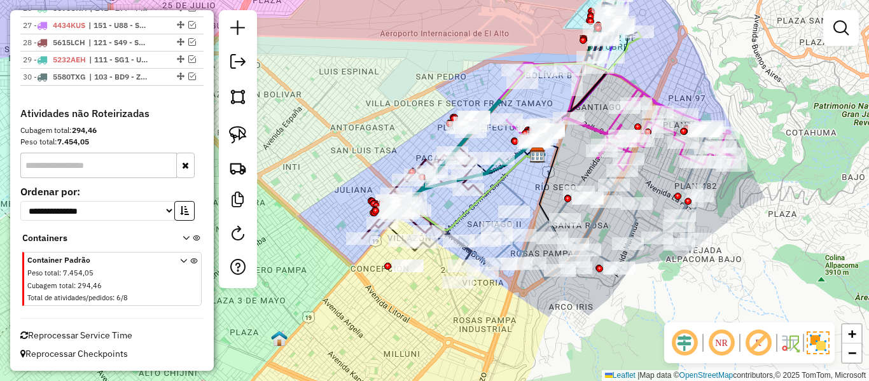
drag, startPoint x: 379, startPoint y: 162, endPoint x: 334, endPoint y: 173, distance: 46.6
click at [334, 173] on div "Janela de atendimento Grade de atendimento Capacidade Transportadoras Veículos …" at bounding box center [434, 190] width 869 height 381
drag, startPoint x: 332, startPoint y: 205, endPoint x: 323, endPoint y: 216, distance: 14.4
click at [323, 216] on div "Janela de atendimento Grade de atendimento Capacidade Transportadoras Veículos …" at bounding box center [434, 190] width 869 height 381
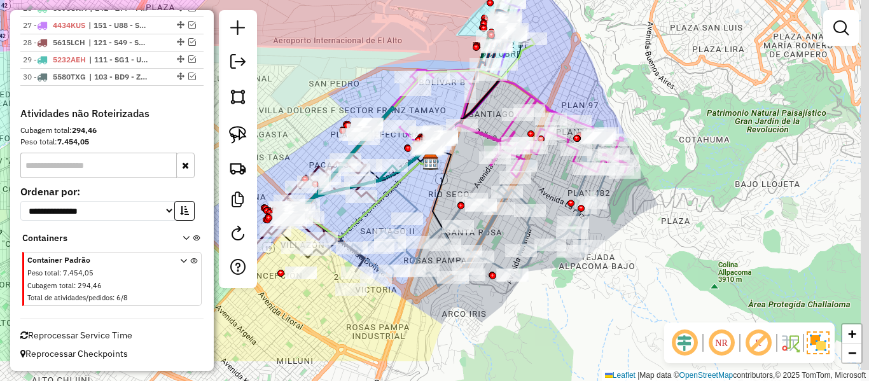
drag, startPoint x: 649, startPoint y: 148, endPoint x: 623, endPoint y: 84, distance: 69.1
click at [605, 38] on div "Janela de atendimento Grade de atendimento Capacidade Transportadoras Veículos …" at bounding box center [434, 190] width 869 height 381
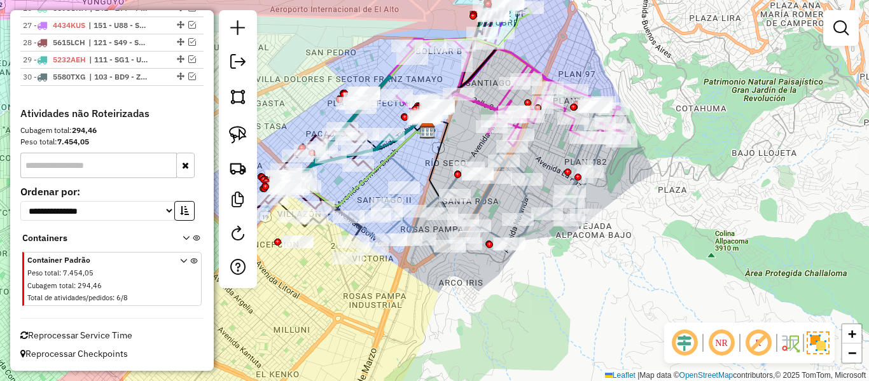
drag, startPoint x: 532, startPoint y: 268, endPoint x: 518, endPoint y: 283, distance: 20.2
click at [532, 268] on div "Janela de atendimento Grade de atendimento Capacidade Transportadoras Veículos …" at bounding box center [434, 190] width 869 height 381
drag, startPoint x: 643, startPoint y: 282, endPoint x: 693, endPoint y: 274, distance: 50.9
click at [686, 276] on div "Janela de atendimento Grade de atendimento Capacidade Transportadoras Veículos …" at bounding box center [434, 190] width 869 height 381
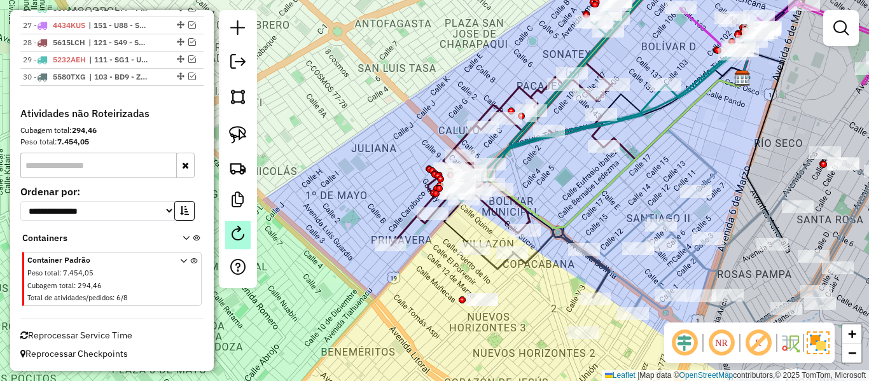
click at [240, 231] on em at bounding box center [237, 233] width 15 height 15
select select "*"
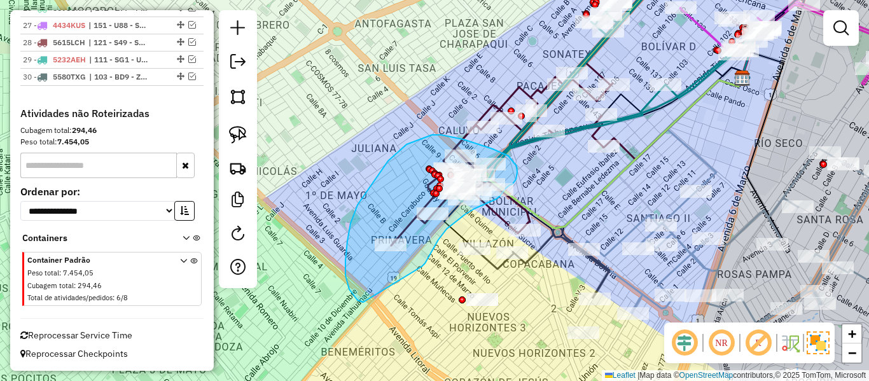
drag, startPoint x: 422, startPoint y: 267, endPoint x: 428, endPoint y: 290, distance: 24.4
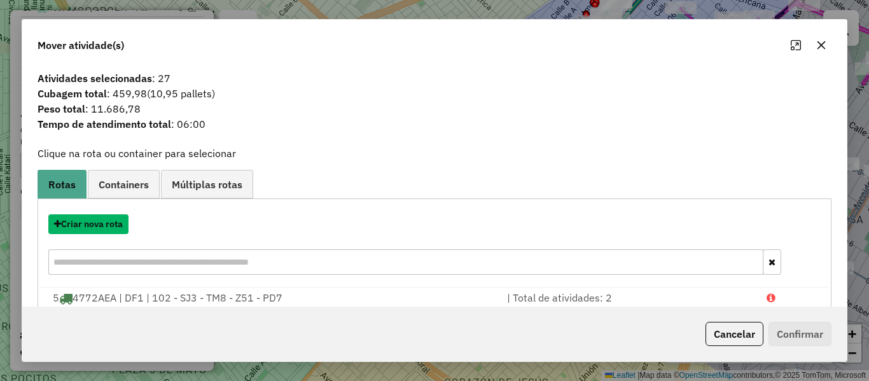
click at [97, 223] on button "Criar nova rota" at bounding box center [88, 224] width 80 height 20
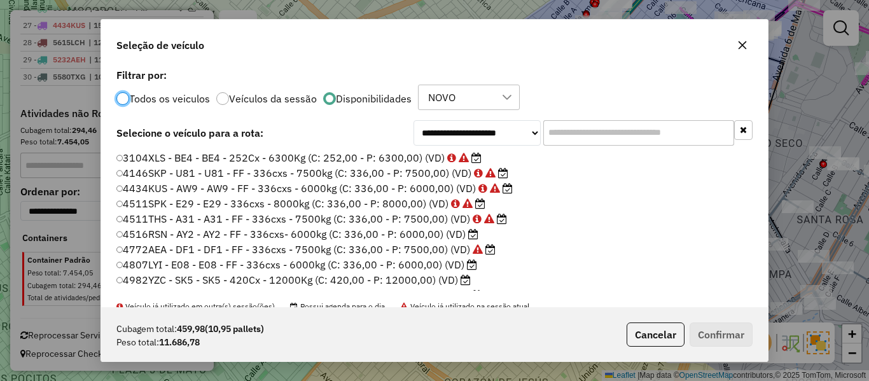
scroll to position [7, 4]
click at [616, 136] on input "text" at bounding box center [638, 132] width 191 height 25
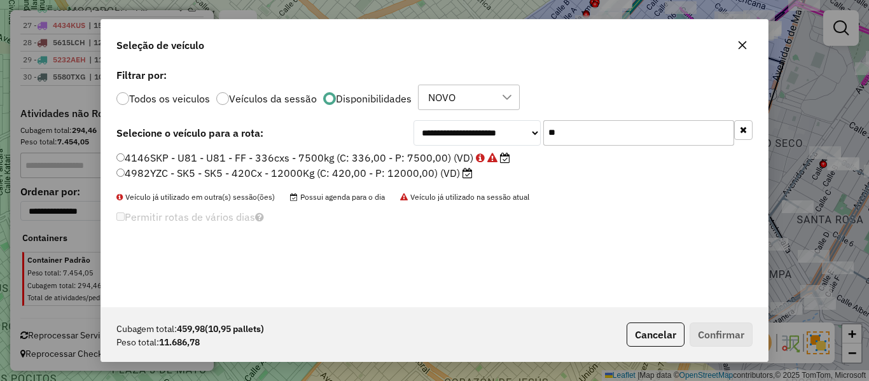
type input "**"
click at [440, 172] on label "4982YZC - SK5 - SK5 - 420Cx - 12000Kg (C: 420,00 - P: 12000,00) (VD)" at bounding box center [294, 172] width 356 height 15
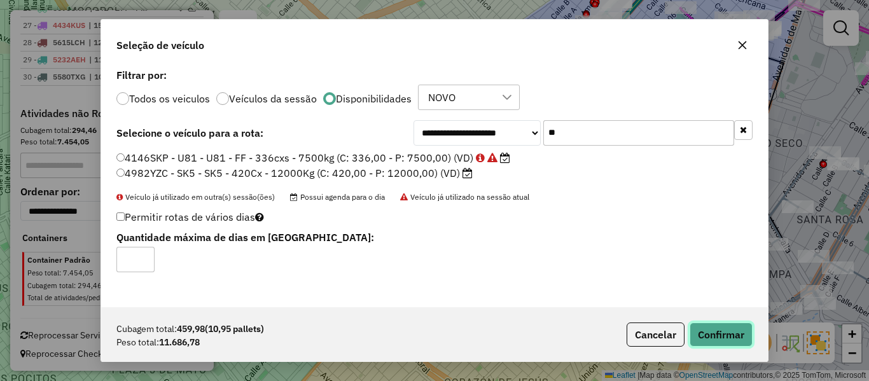
click at [725, 328] on button "Confirmar" at bounding box center [721, 335] width 63 height 24
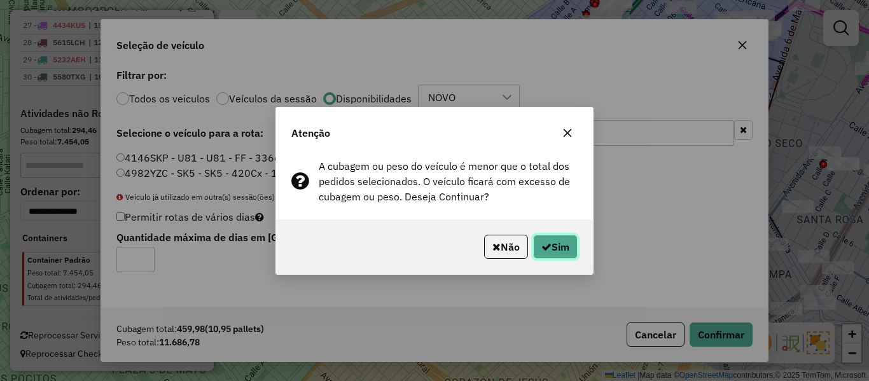
click at [537, 242] on button "Sim" at bounding box center [555, 247] width 45 height 24
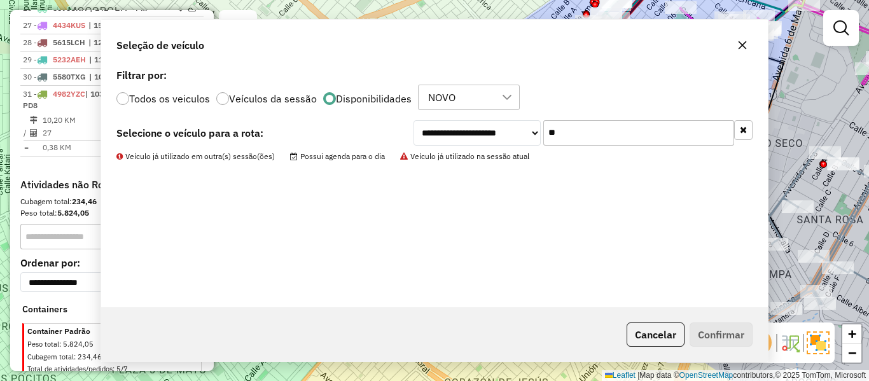
scroll to position [1606, 0]
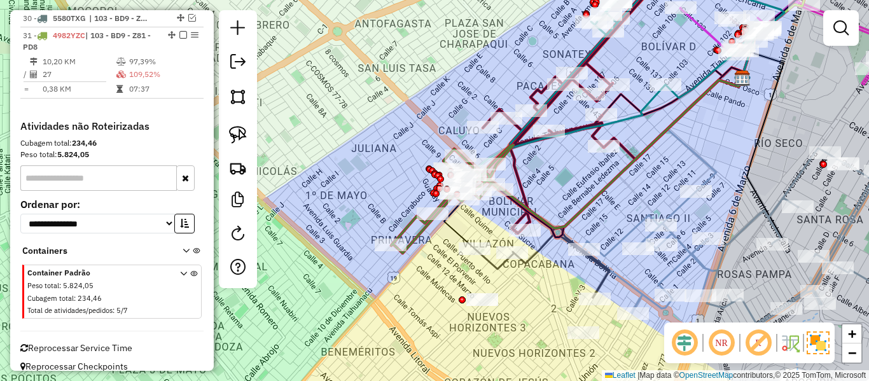
click at [405, 220] on icon at bounding box center [452, 199] width 122 height 108
select select "**********"
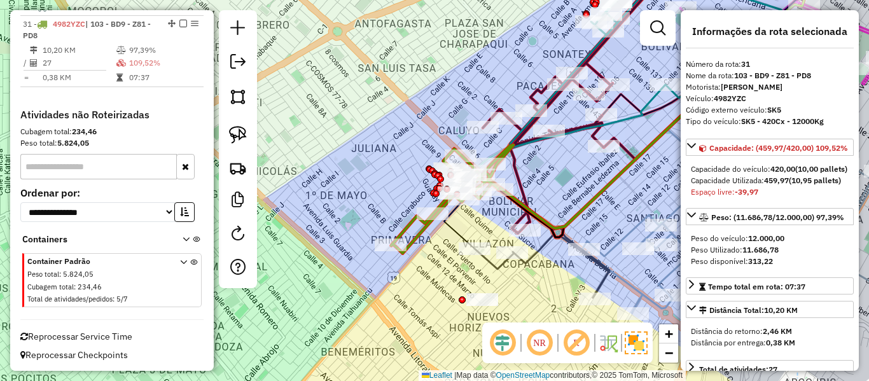
scroll to position [1618, 0]
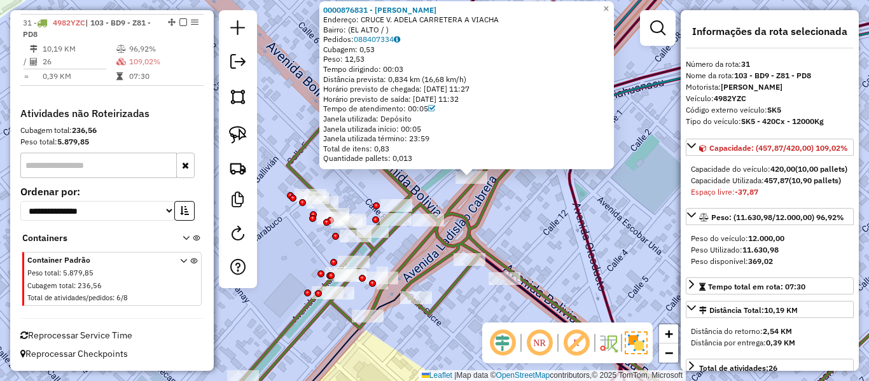
drag, startPoint x: 461, startPoint y: 209, endPoint x: 532, endPoint y: 186, distance: 74.8
click at [532, 186] on icon at bounding box center [364, 254] width 405 height 306
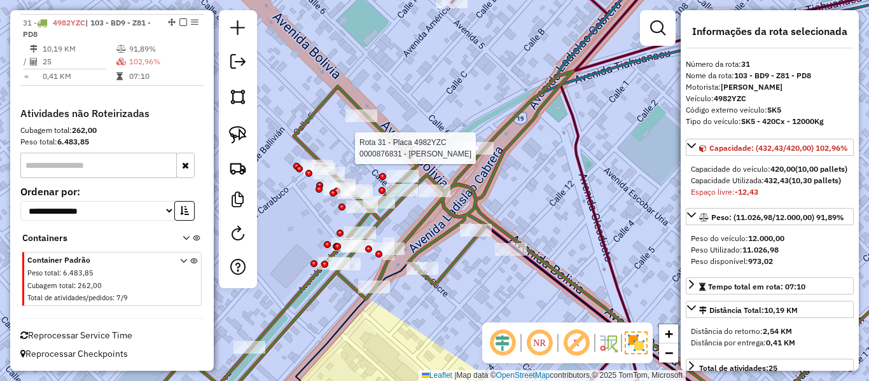
click at [478, 141] on div "Rota 31 - Placa 4982YZC 0000876831 - BAR SABROSON Janela de atendimento Grade d…" at bounding box center [434, 190] width 869 height 381
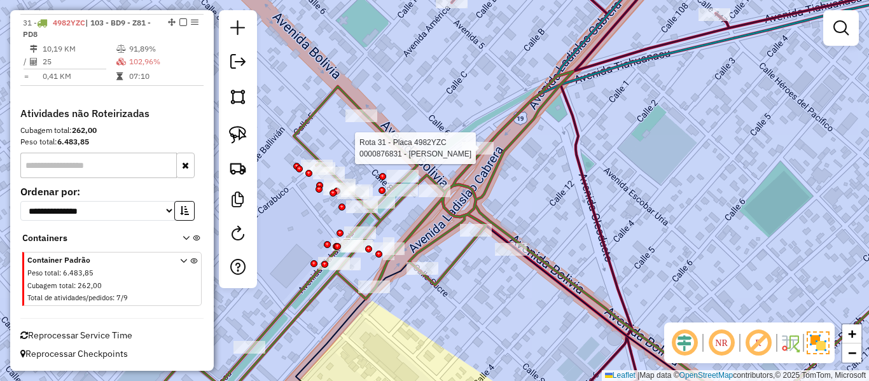
select select "**********"
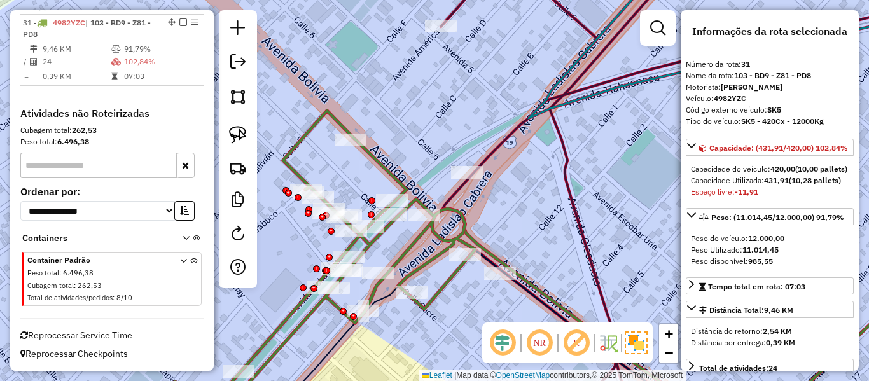
click at [395, 183] on icon at bounding box center [308, 265] width 333 height 309
click at [394, 193] on icon at bounding box center [308, 265] width 333 height 309
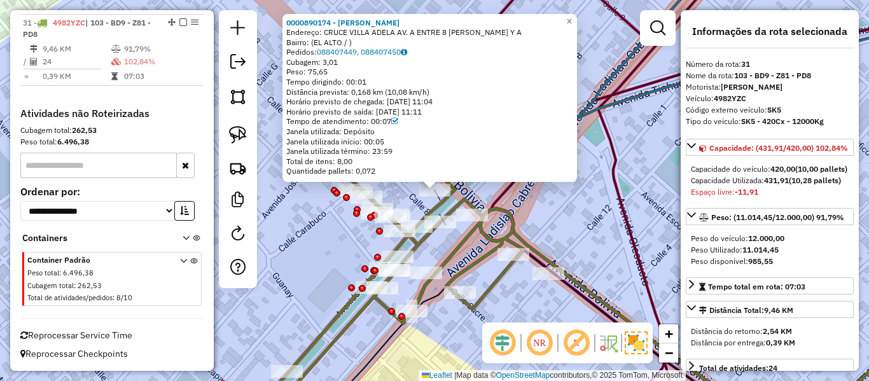
click at [446, 214] on icon at bounding box center [356, 265] width 333 height 309
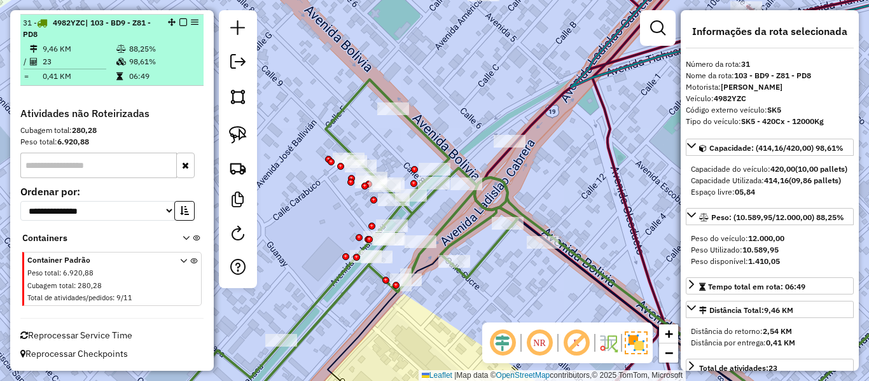
click at [179, 20] on em at bounding box center [183, 22] width 8 height 8
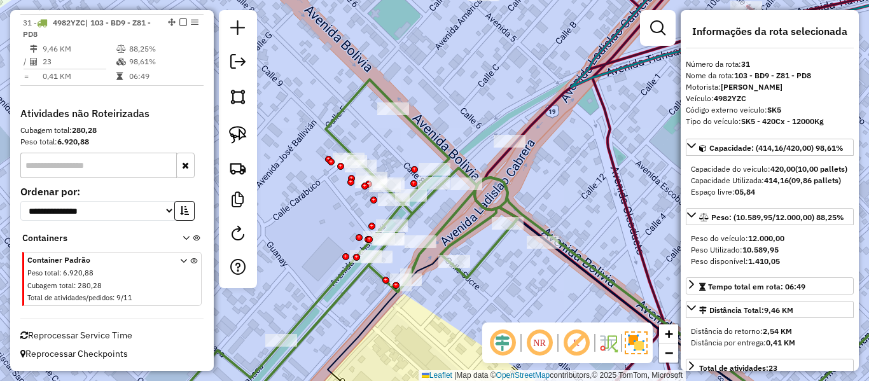
scroll to position [1564, 0]
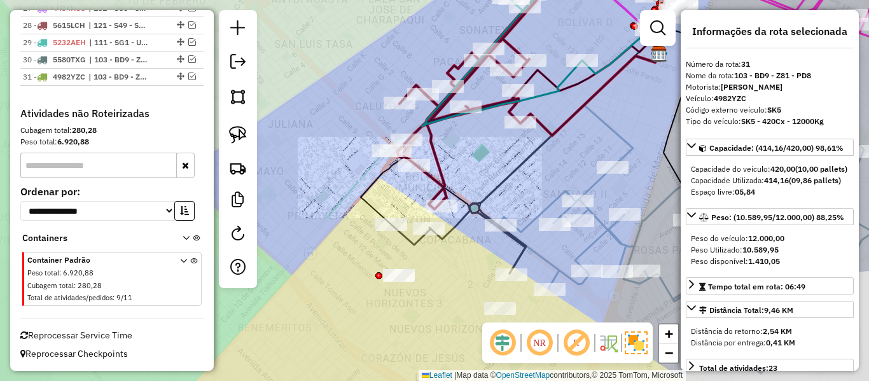
click at [382, 205] on div "Janela de atendimento Grade de atendimento Capacidade Transportadoras Veículos …" at bounding box center [434, 190] width 869 height 381
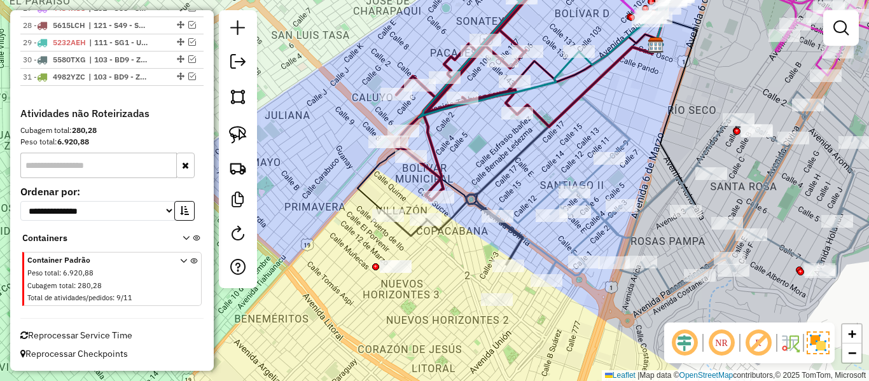
drag, startPoint x: 414, startPoint y: 188, endPoint x: 391, endPoint y: 118, distance: 73.8
click at [392, 119] on div "Janela de atendimento Grade de atendimento Capacidade Transportadoras Veículos …" at bounding box center [434, 190] width 869 height 381
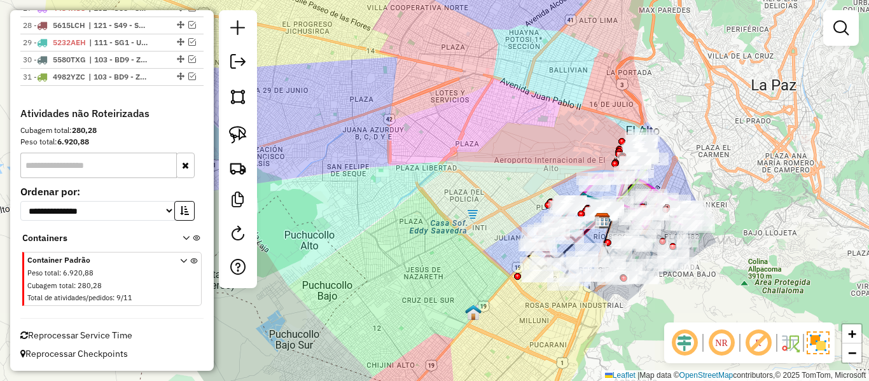
drag, startPoint x: 660, startPoint y: 267, endPoint x: 592, endPoint y: 293, distance: 73.7
click at [592, 294] on div "Janela de atendimento Grade de atendimento Capacidade Transportadoras Veículos …" at bounding box center [434, 190] width 869 height 381
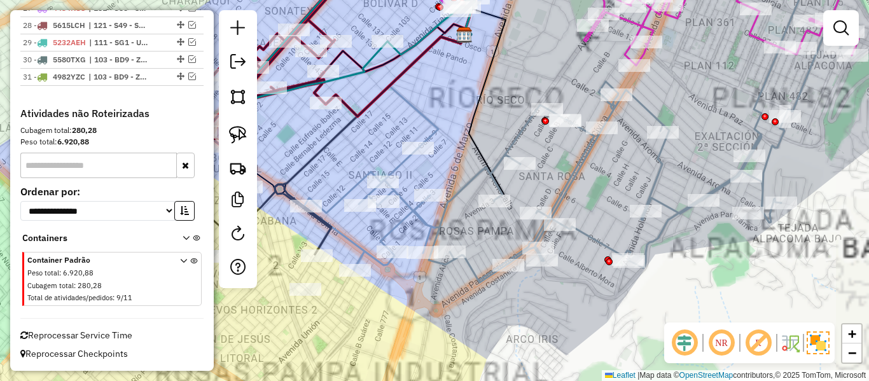
click at [535, 293] on div "Janela de atendimento Grade de atendimento Capacidade Transportadoras Veículos …" at bounding box center [434, 190] width 869 height 381
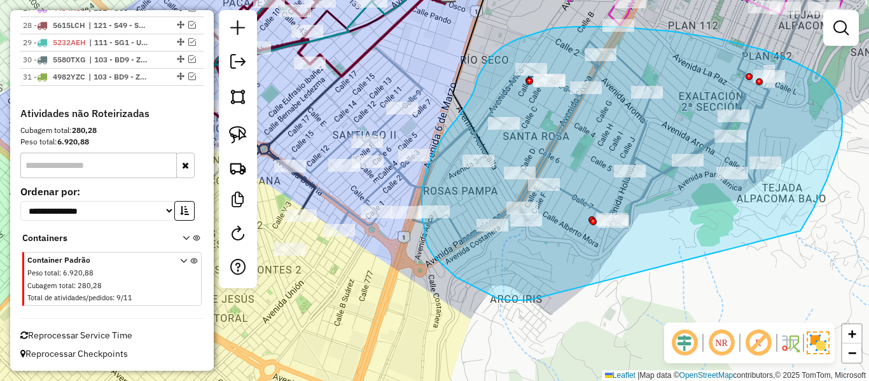
drag, startPoint x: 463, startPoint y: 281, endPoint x: 788, endPoint y: 253, distance: 326.3
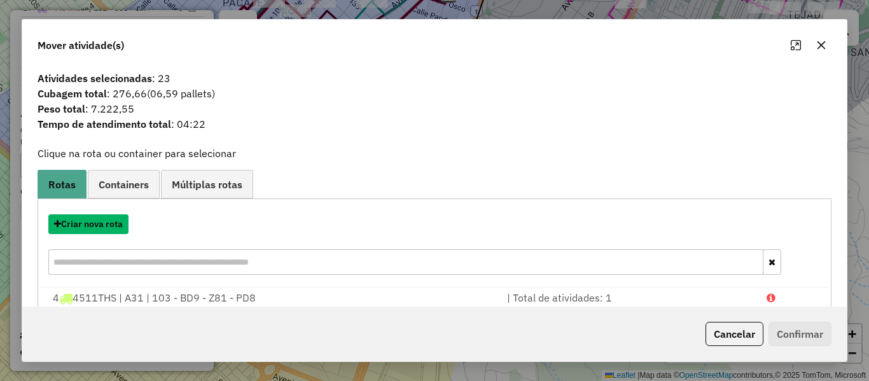
click at [94, 222] on button "Criar nova rota" at bounding box center [88, 224] width 80 height 20
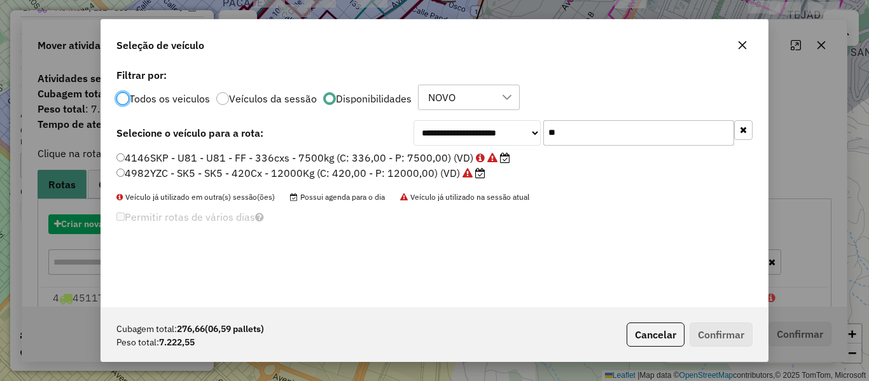
scroll to position [7, 4]
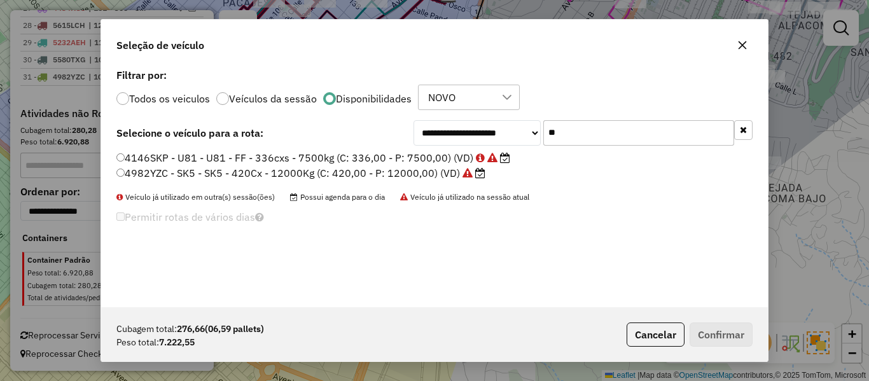
click at [738, 130] on button "button" at bounding box center [743, 130] width 18 height 20
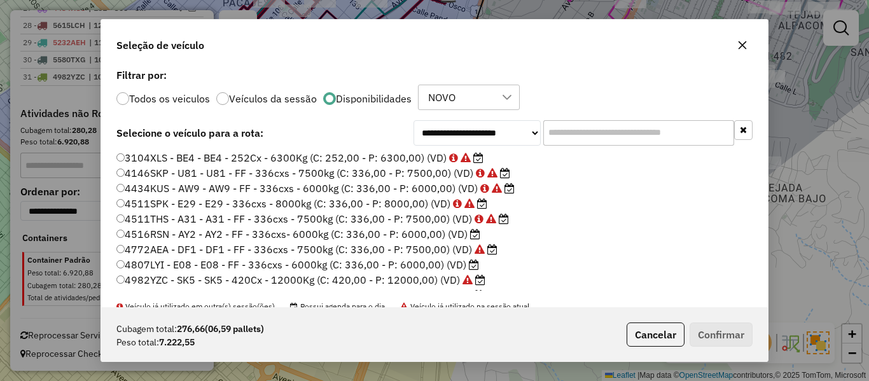
scroll to position [64, 0]
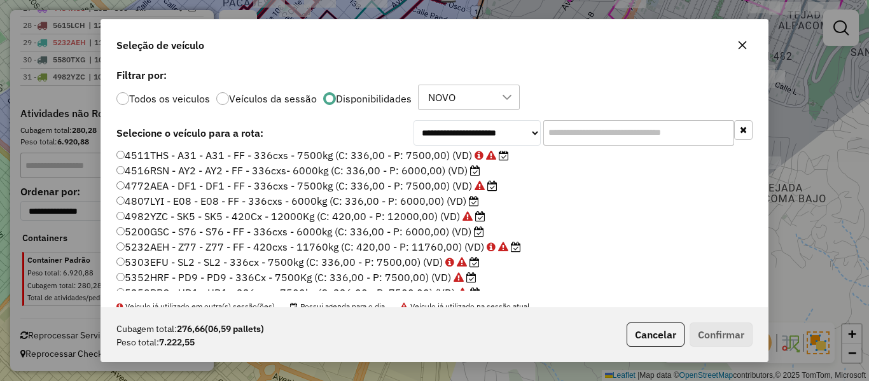
click at [466, 202] on label "4807LYI - E08 - E08 - FF - 336cxs - 6000kg (C: 336,00 - P: 6000,00) (VD)" at bounding box center [297, 200] width 363 height 15
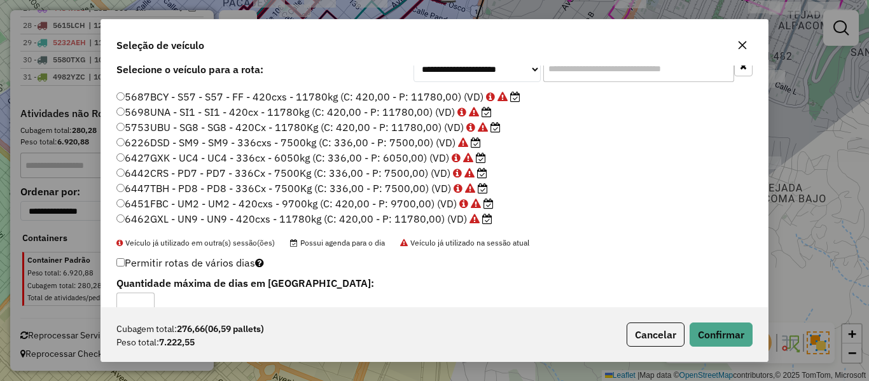
scroll to position [90, 0]
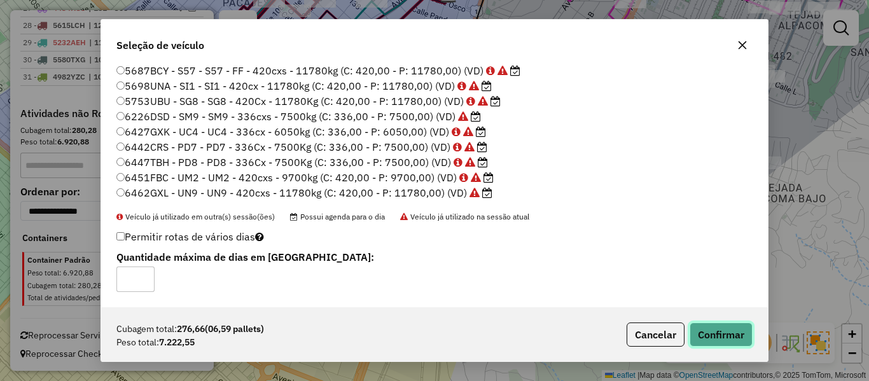
click at [734, 339] on button "Confirmar" at bounding box center [721, 335] width 63 height 24
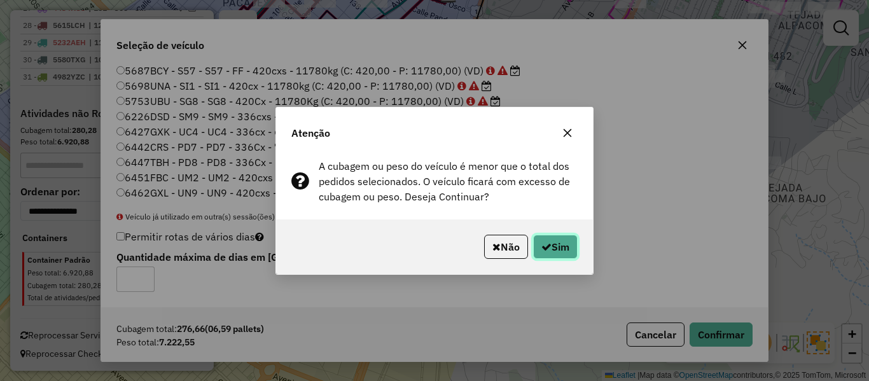
click at [571, 258] on button "Sim" at bounding box center [555, 247] width 45 height 24
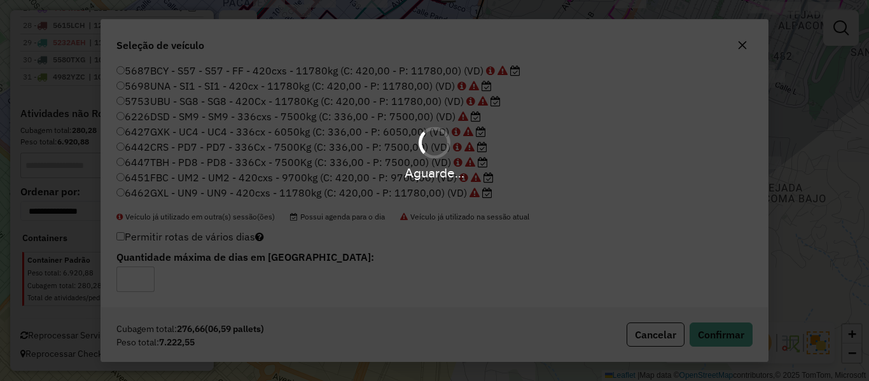
scroll to position [0, 0]
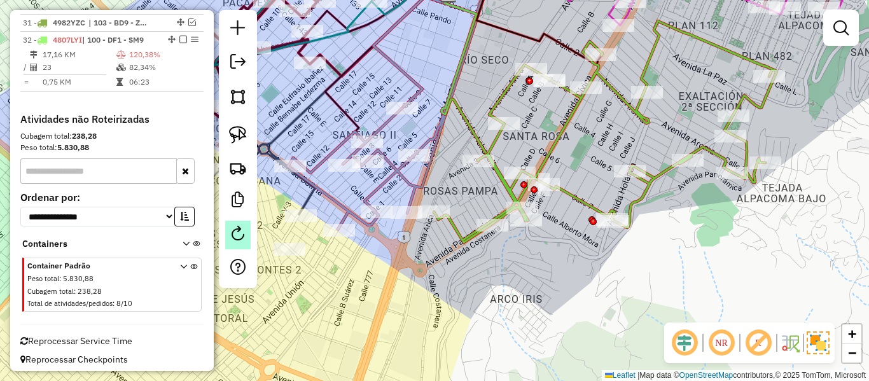
click at [236, 240] on em at bounding box center [237, 233] width 15 height 15
select select "*"
click at [595, 203] on icon at bounding box center [605, 131] width 343 height 221
select select "**********"
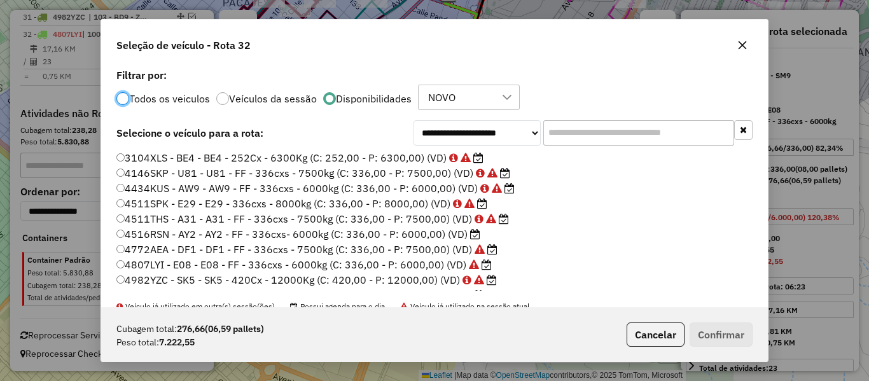
scroll to position [7, 4]
click at [583, 141] on input "text" at bounding box center [638, 132] width 191 height 25
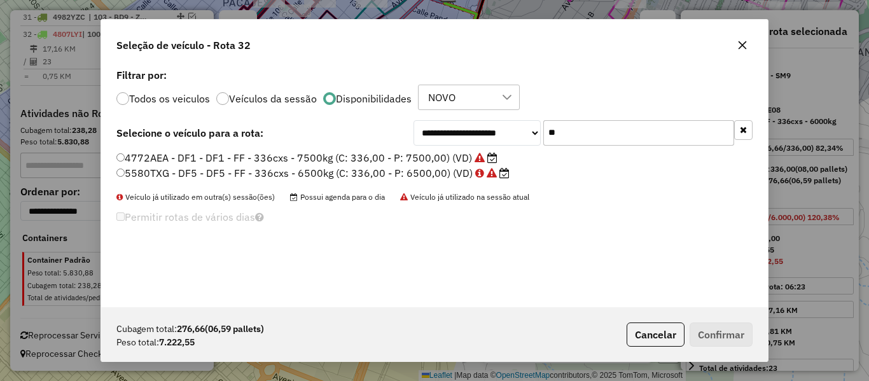
type input "**"
click at [432, 162] on label "4772AEA - DF1 - DF1 - FF - 336cxs - 7500kg (C: 336,00 - P: 7500,00) (VD)" at bounding box center [306, 157] width 381 height 15
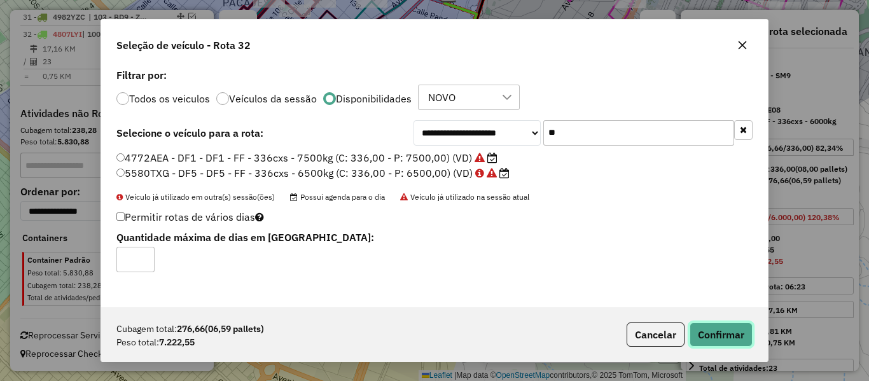
click at [706, 324] on button "Confirmar" at bounding box center [721, 335] width 63 height 24
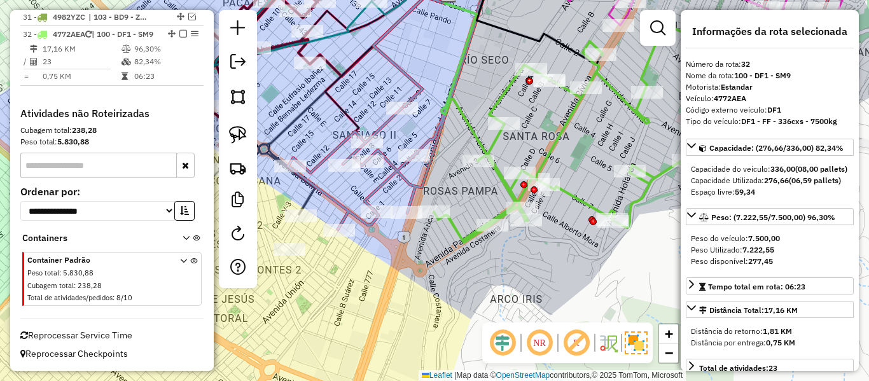
scroll to position [1636, 0]
click at [589, 205] on icon at bounding box center [605, 131] width 343 height 221
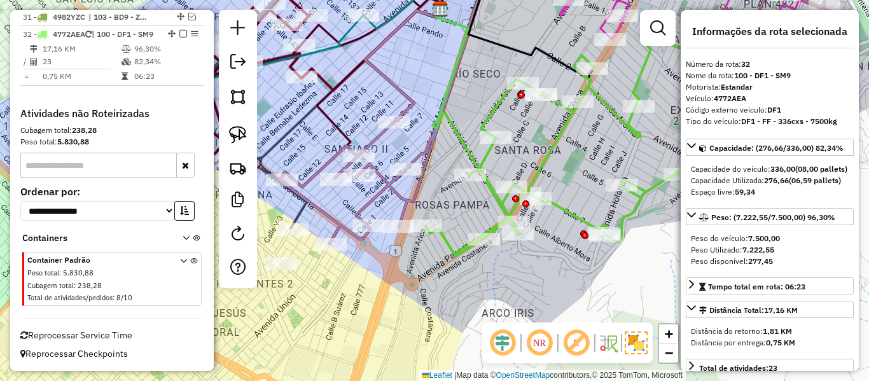
drag, startPoint x: 594, startPoint y: 174, endPoint x: 537, endPoint y: 293, distance: 132.0
click at [538, 293] on div "Janela de atendimento Grade de atendimento Capacidade Transportadoras Veículos …" at bounding box center [434, 190] width 869 height 381
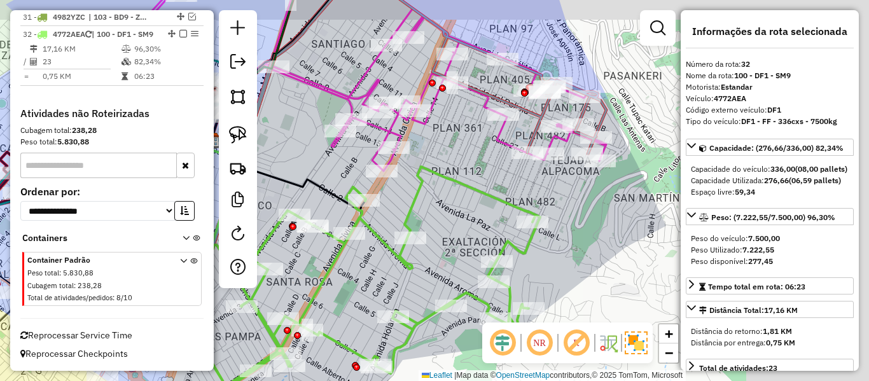
drag, startPoint x: 627, startPoint y: 174, endPoint x: 446, endPoint y: 200, distance: 182.6
click at [446, 200] on div "Janela de atendimento Grade de atendimento Capacidade Transportadoras Veículos …" at bounding box center [434, 190] width 869 height 381
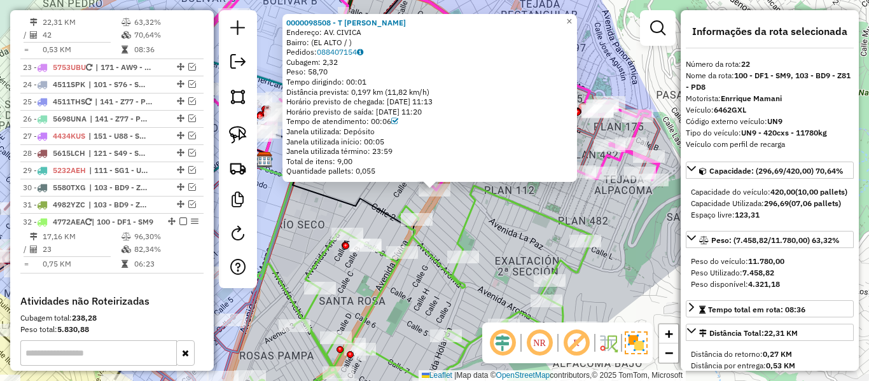
scroll to position [1414, 0]
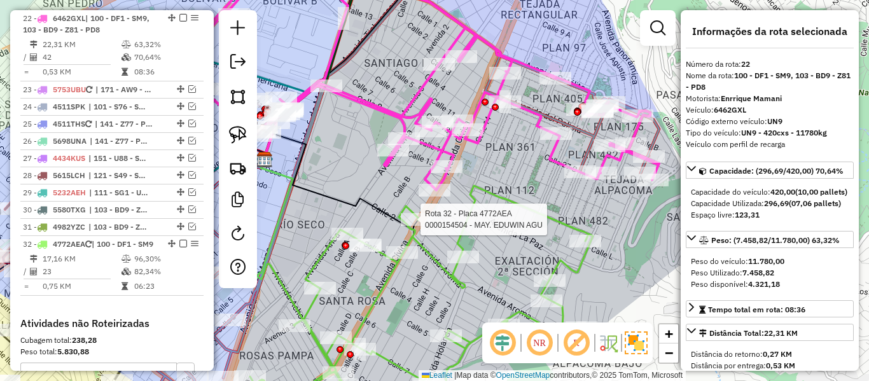
click at [429, 232] on div "Rota 32 - Placa 4772AEA 0000154504 - MAY. EDUWIN AGU 0000098508 - T FANNY ZELAD…" at bounding box center [434, 190] width 869 height 381
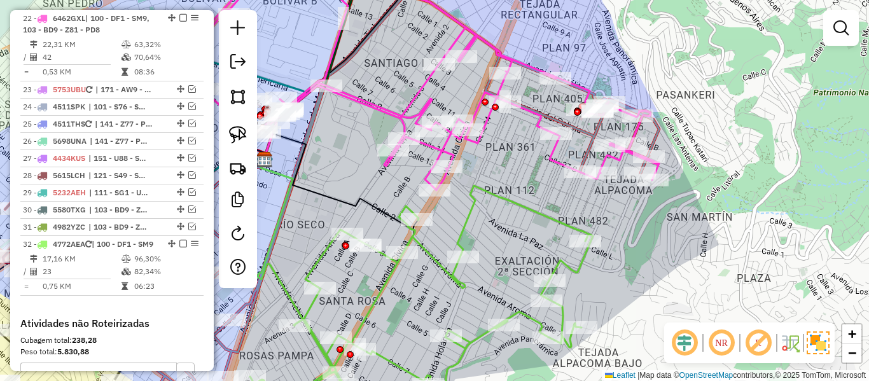
click at [428, 240] on div "Janela de atendimento Grade de atendimento Capacidade Transportadoras Veículos …" at bounding box center [434, 190] width 869 height 381
click at [426, 246] on icon at bounding box center [421, 296] width 343 height 221
select select "**********"
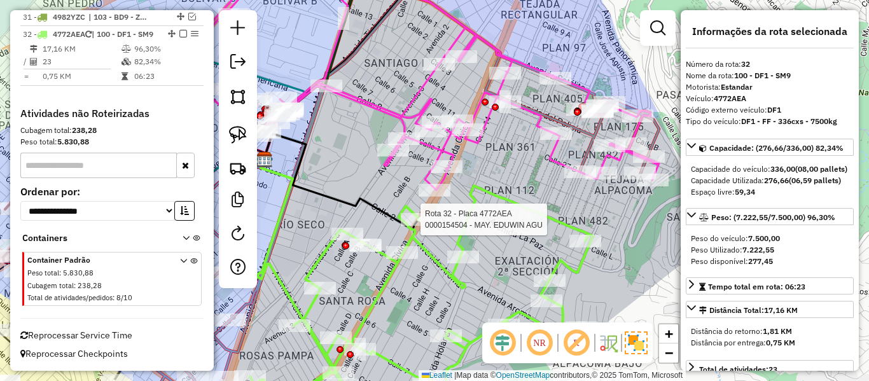
scroll to position [1636, 0]
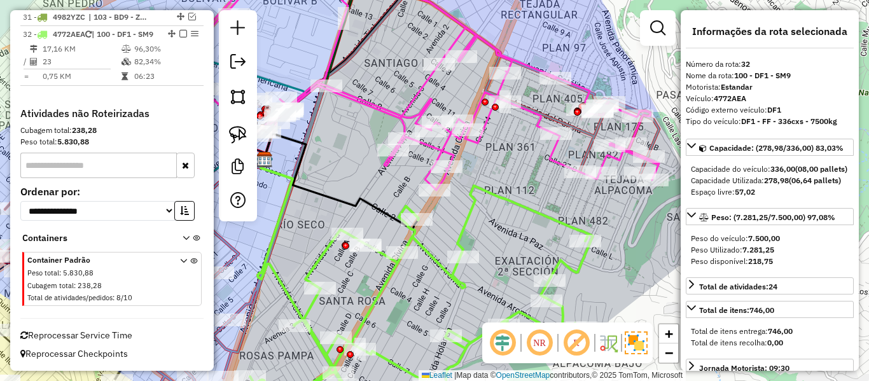
select select "**********"
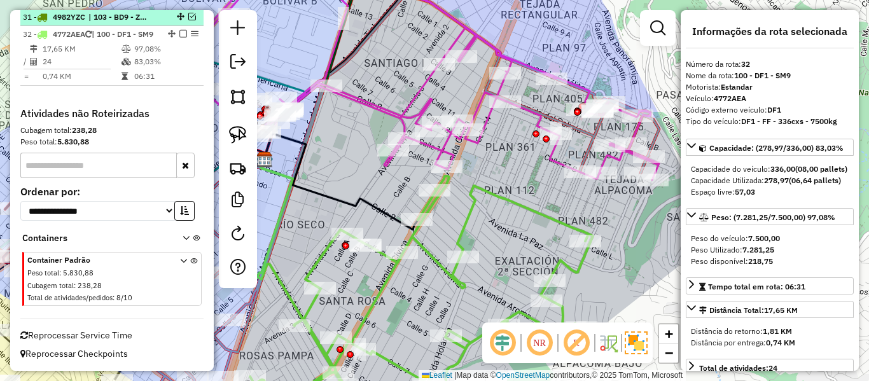
drag, startPoint x: 180, startPoint y: 23, endPoint x: 193, endPoint y: 55, distance: 35.1
click at [180, 30] on em at bounding box center [183, 34] width 8 height 8
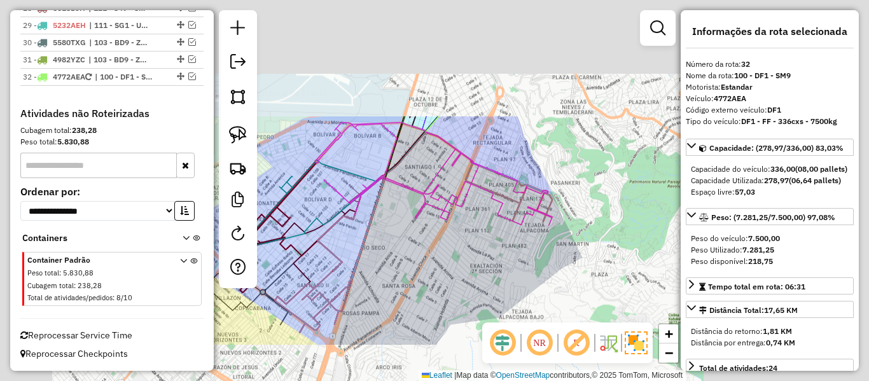
click at [505, 281] on div "Janela de atendimento Grade de atendimento Capacidade Transportadoras Veículos …" at bounding box center [434, 190] width 869 height 381
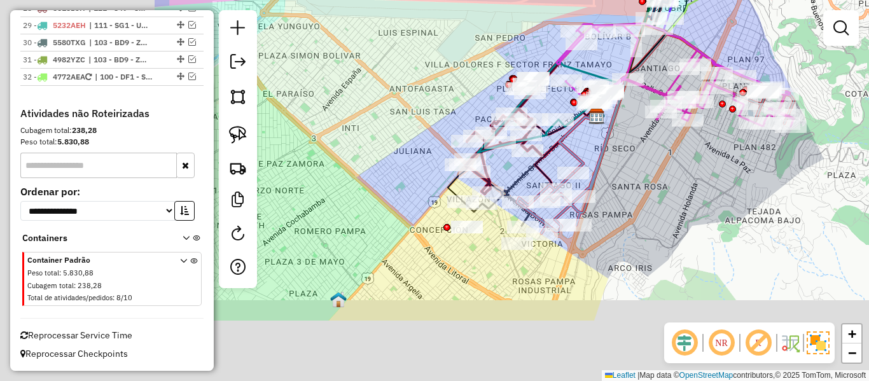
drag, startPoint x: 514, startPoint y: 275, endPoint x: 761, endPoint y: 174, distance: 267.6
click at [761, 174] on div "Janela de atendimento Grade de atendimento Capacidade Transportadoras Veículos …" at bounding box center [434, 190] width 869 height 381
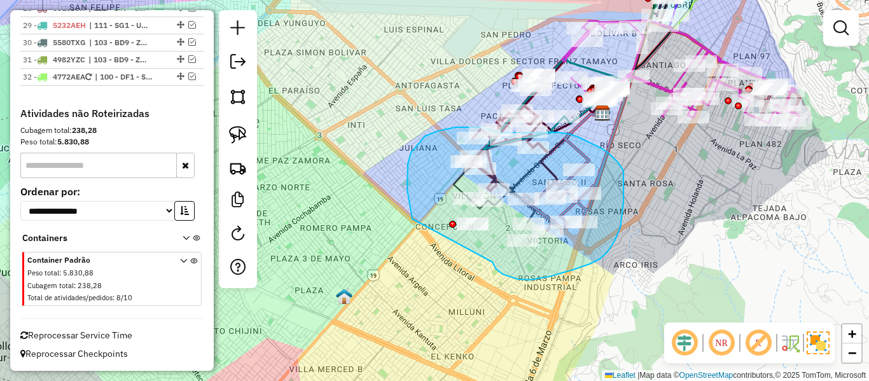
drag, startPoint x: 493, startPoint y: 264, endPoint x: 426, endPoint y: 269, distance: 67.6
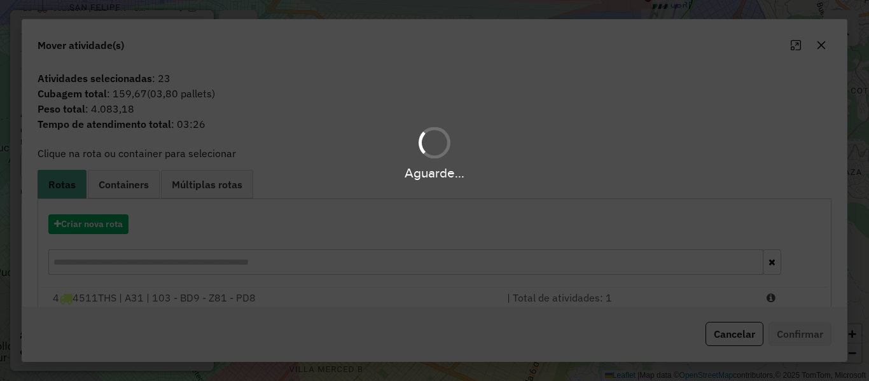
click at [91, 228] on div "Aguarde..." at bounding box center [434, 190] width 869 height 381
click at [91, 228] on button "Criar nova rota" at bounding box center [88, 224] width 80 height 20
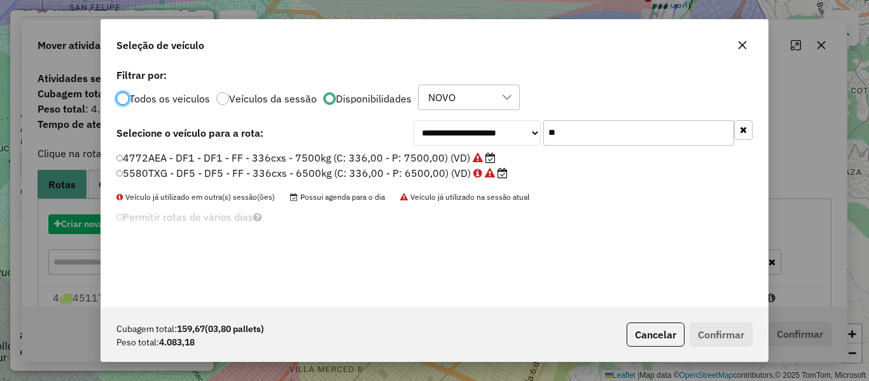
scroll to position [7, 4]
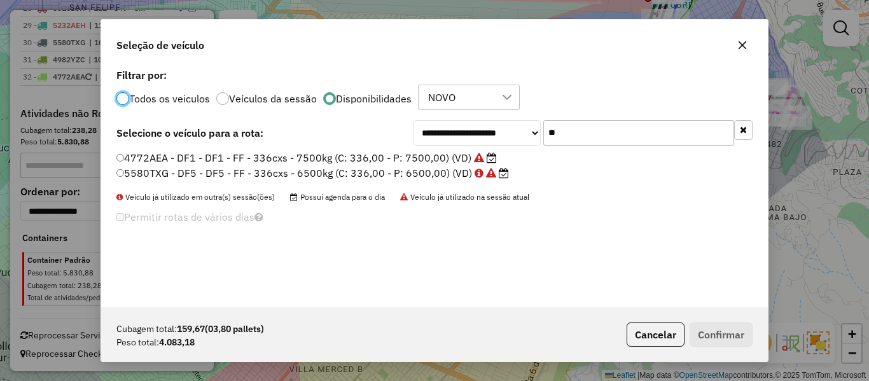
click at [749, 127] on button "button" at bounding box center [743, 130] width 18 height 20
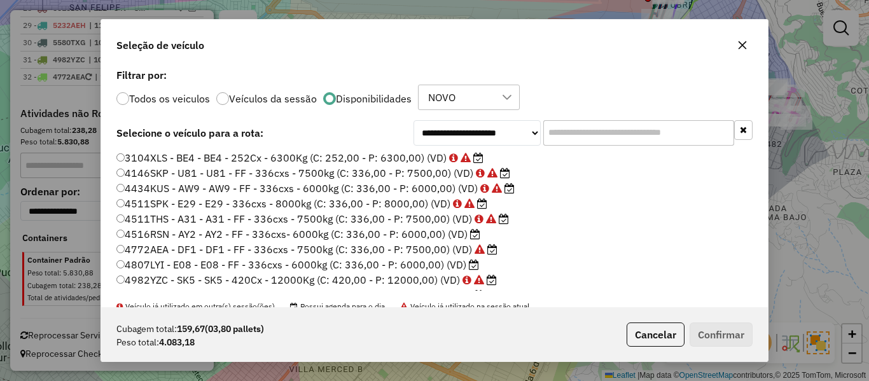
scroll to position [64, 0]
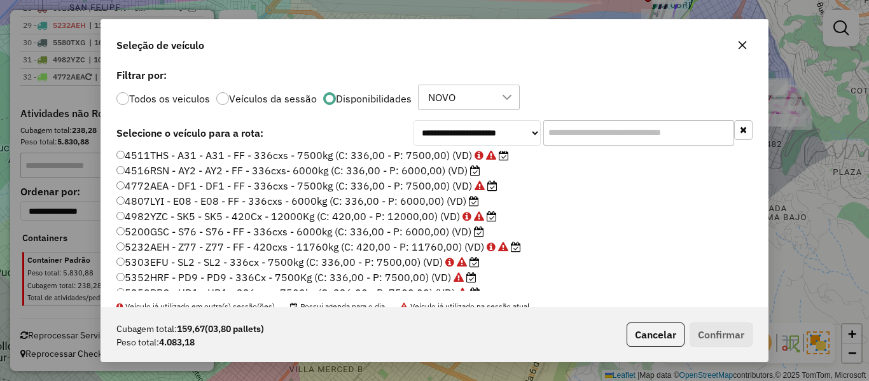
click at [468, 175] on label "4516RSN - AY2 - AY2 - FF - 336cxs- 6000kg (C: 336,00 - P: 6000,00) (VD)" at bounding box center [298, 170] width 364 height 15
click at [462, 231] on label "5200GSC - S76 - S76 - FF - 336cxs - 6000kg (C: 336,00 - P: 6000,00) (VD)" at bounding box center [300, 231] width 368 height 15
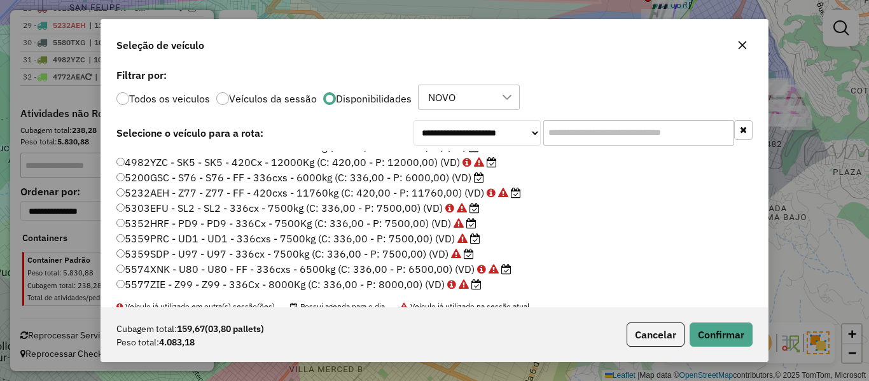
scroll to position [127, 0]
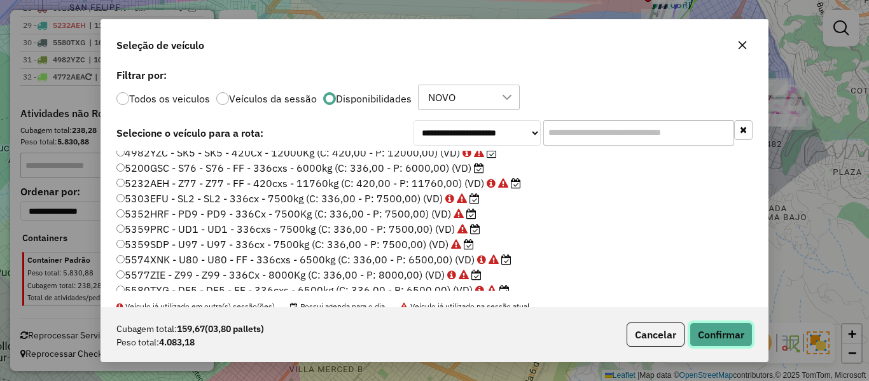
click at [714, 329] on button "Confirmar" at bounding box center [721, 335] width 63 height 24
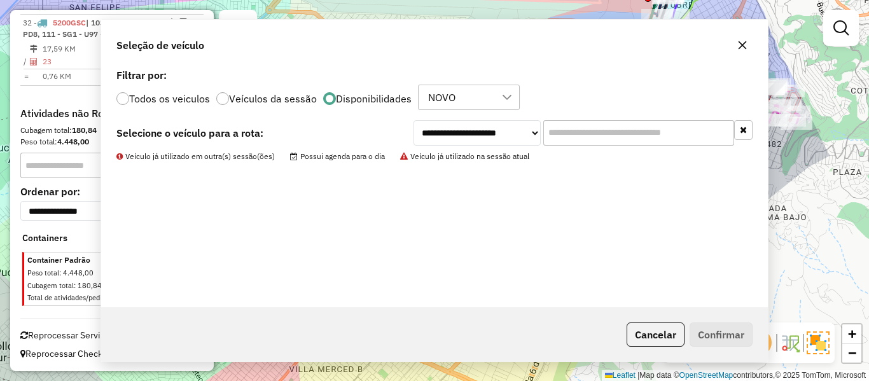
scroll to position [1564, 0]
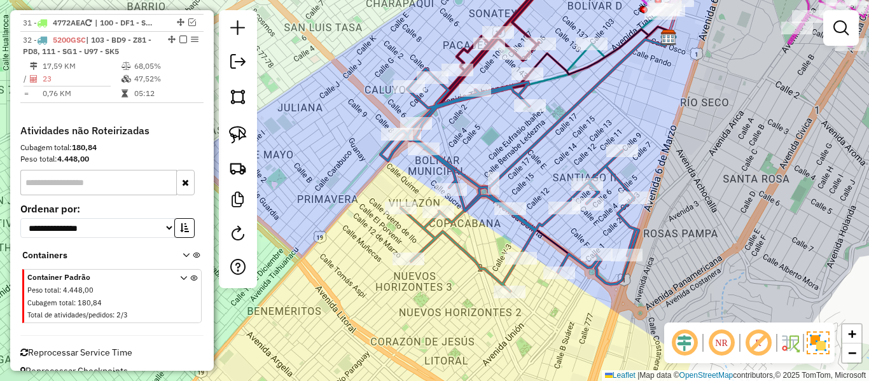
click at [529, 168] on div "Janela de atendimento Grade de atendimento Capacidade Transportadoras Veículos …" at bounding box center [434, 190] width 869 height 381
click at [525, 151] on icon at bounding box center [553, 130] width 229 height 186
select select "**********"
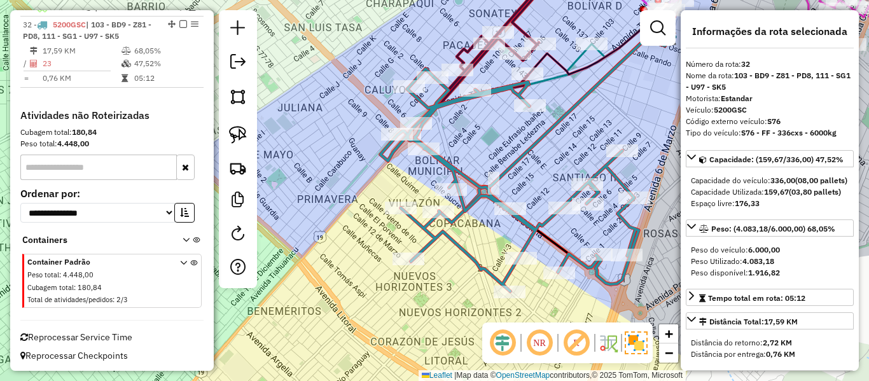
scroll to position [1581, 0]
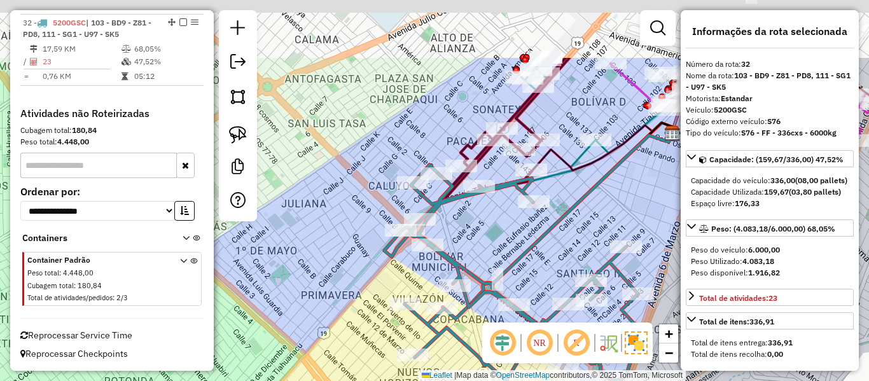
drag, startPoint x: 518, startPoint y: 129, endPoint x: 523, endPoint y: 226, distance: 98.1
click at [523, 226] on div "Janela de atendimento Grade de atendimento Capacidade Transportadoras Veículos …" at bounding box center [434, 190] width 869 height 381
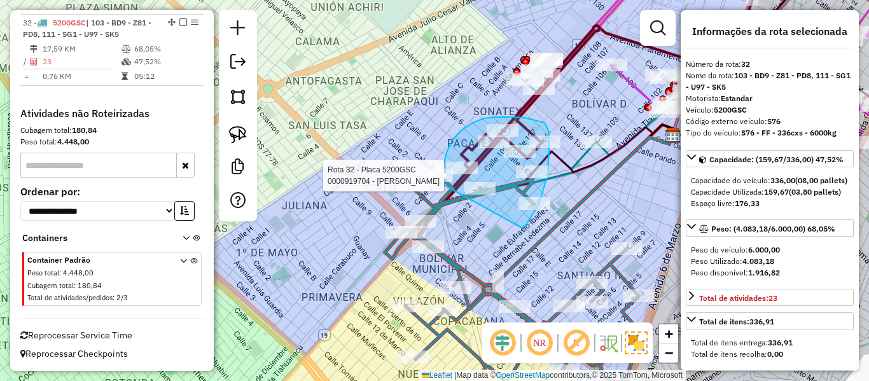
drag, startPoint x: 522, startPoint y: 228, endPoint x: 454, endPoint y: 209, distance: 69.9
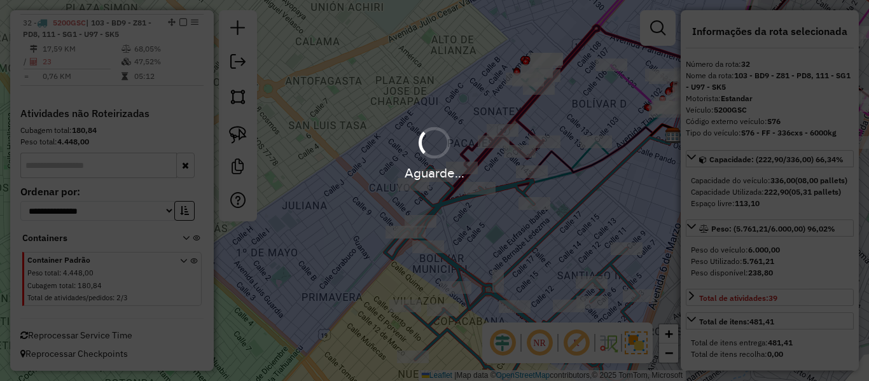
select select "**********"
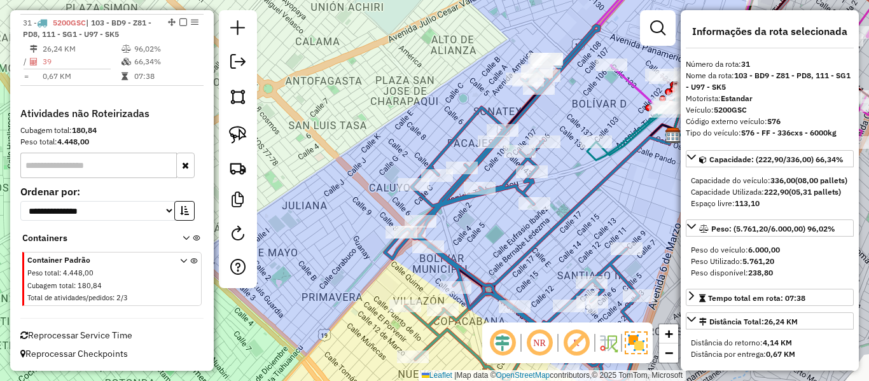
scroll to position [1510, 0]
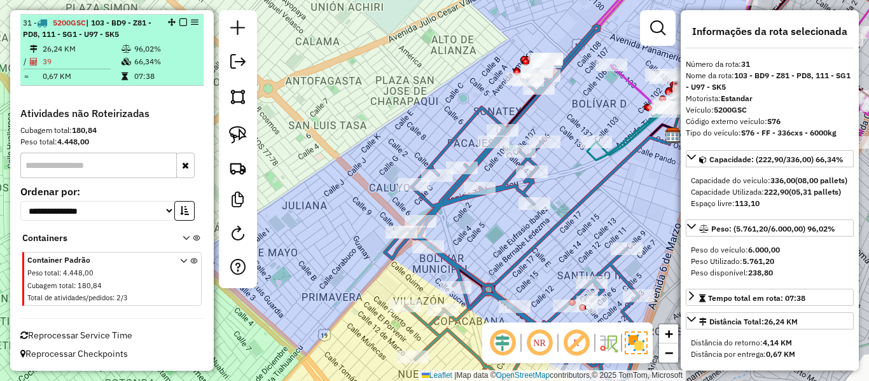
click at [179, 24] on em at bounding box center [183, 22] width 8 height 8
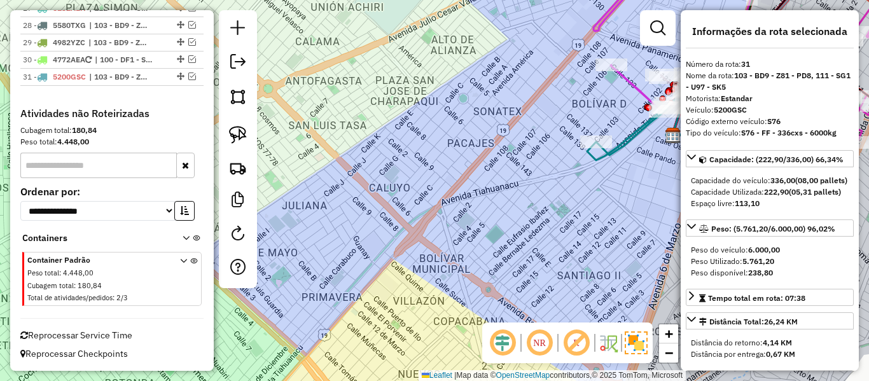
scroll to position [1456, 0]
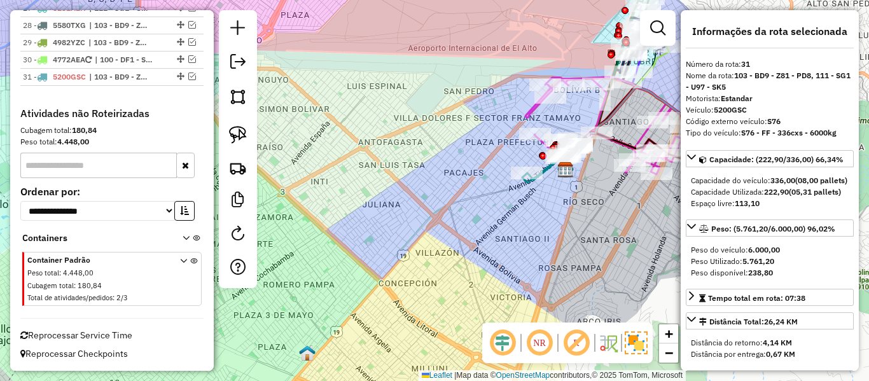
click at [508, 211] on div "Janela de atendimento Grade de atendimento Capacidade Transportadoras Veículos …" at bounding box center [434, 190] width 869 height 381
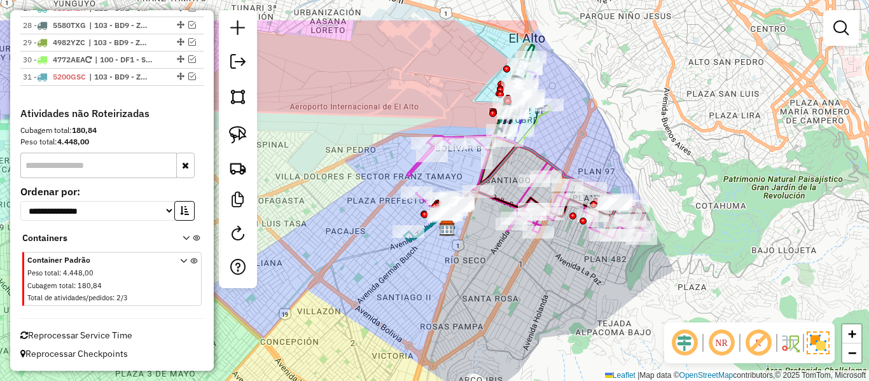
drag, startPoint x: 511, startPoint y: 213, endPoint x: 393, endPoint y: 272, distance: 132.0
click at [393, 272] on div "Janela de atendimento Grade de atendimento Capacidade Transportadoras Veículos …" at bounding box center [434, 190] width 869 height 381
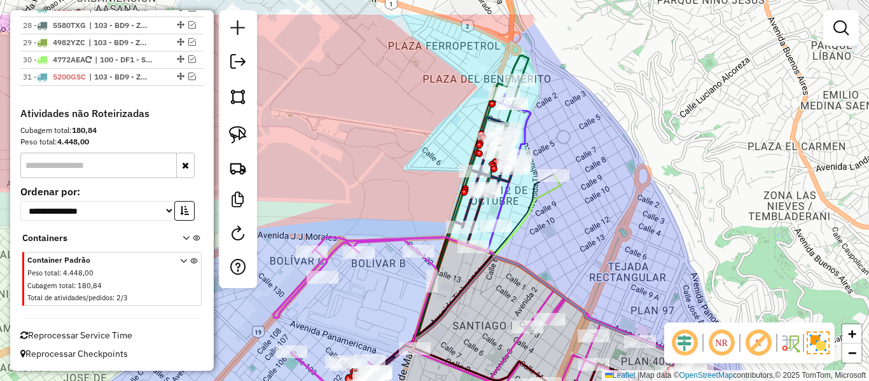
drag, startPoint x: 552, startPoint y: 64, endPoint x: 563, endPoint y: 116, distance: 53.9
click at [563, 116] on div "Janela de atendimento Grade de atendimento Capacidade Transportadoras Veículos …" at bounding box center [434, 190] width 869 height 381
click at [563, 119] on div "Janela de atendimento Grade de atendimento Capacidade Transportadoras Veículos …" at bounding box center [434, 190] width 869 height 381
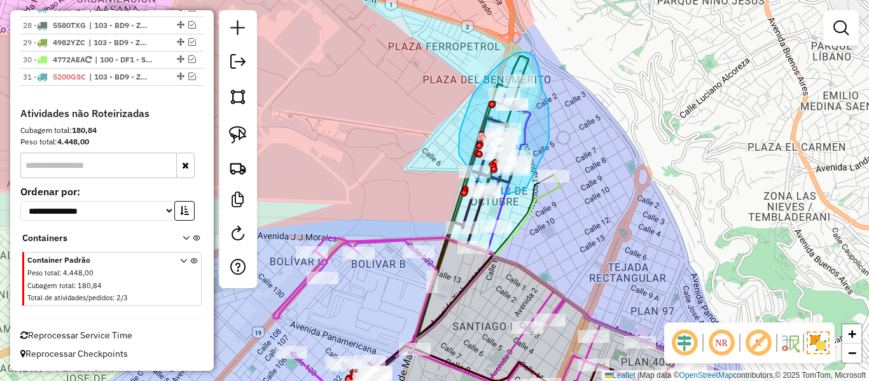
click at [538, 180] on div "Rota 17 - Placa 6442CRS 0000036037 - T. LUCERITO Rota 17 - Placa 6442CRS 000091…" at bounding box center [434, 190] width 869 height 381
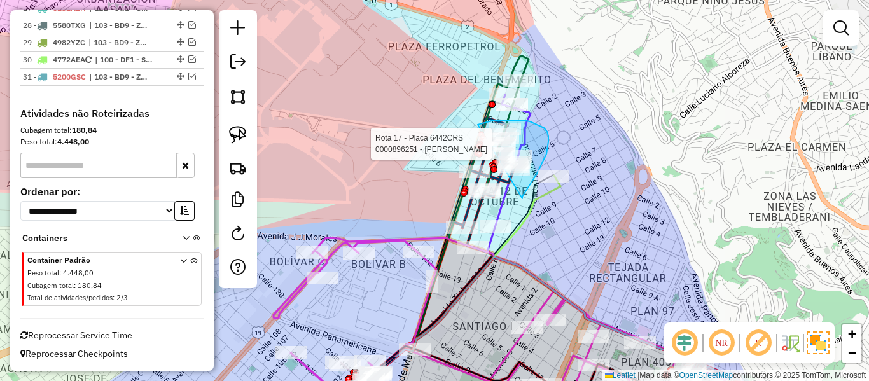
drag, startPoint x: 522, startPoint y: 198, endPoint x: 485, endPoint y: 211, distance: 39.0
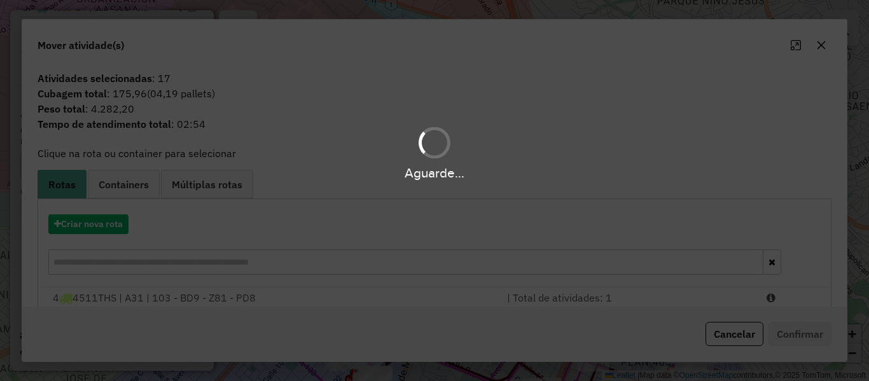
click at [97, 223] on div "Aguarde..." at bounding box center [434, 190] width 869 height 381
click at [97, 223] on button "Criar nova rota" at bounding box center [88, 224] width 80 height 20
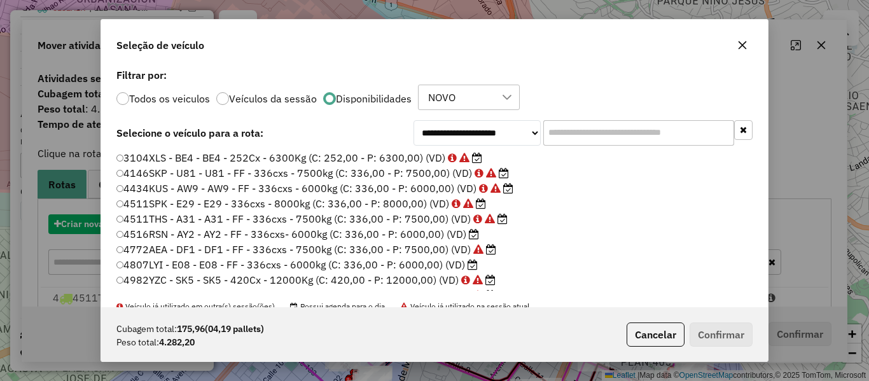
scroll to position [7, 4]
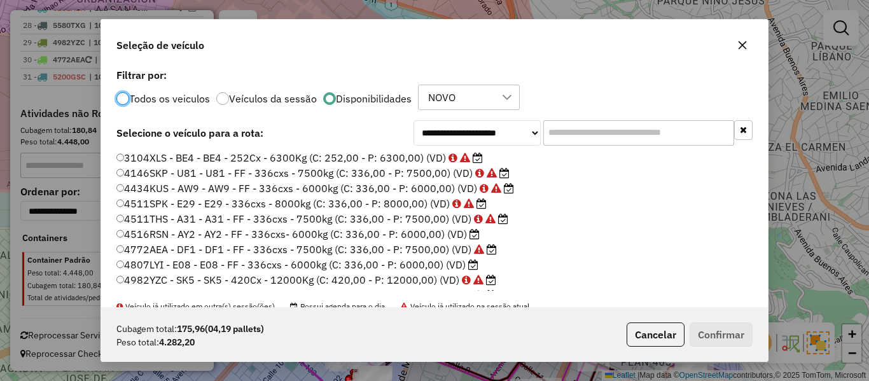
click at [476, 232] on icon at bounding box center [474, 234] width 10 height 10
click at [739, 349] on div "Cubagem total: 175,96 (04,19 pallets) Peso total: 4.282,20 Cancelar Confirmar" at bounding box center [434, 334] width 667 height 55
click at [733, 338] on button "Confirmar" at bounding box center [721, 335] width 63 height 24
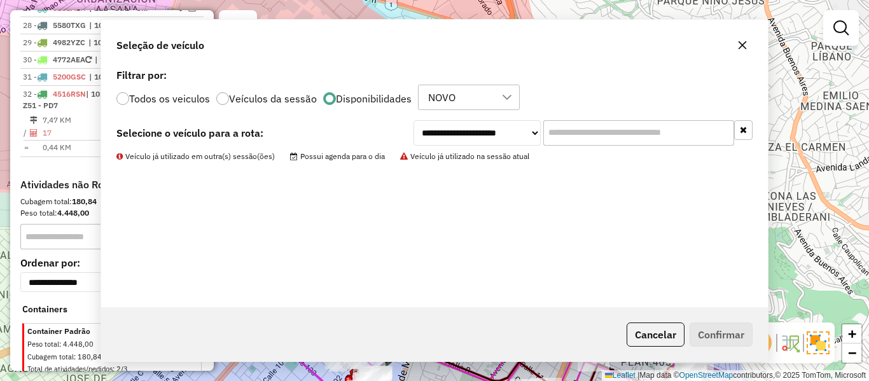
scroll to position [1510, 0]
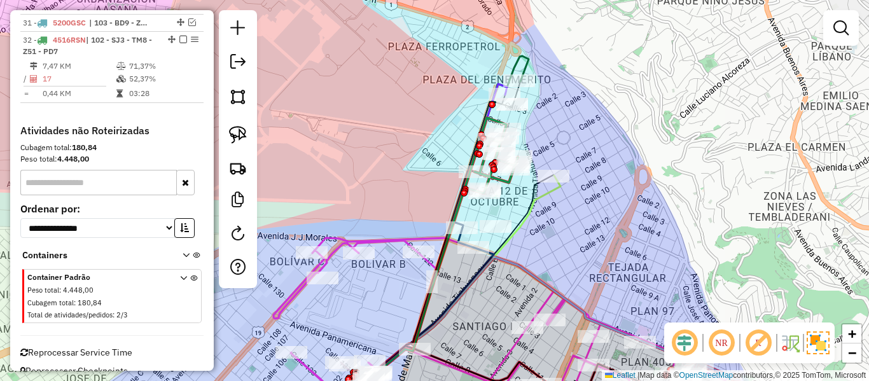
click at [506, 181] on icon at bounding box center [491, 156] width 53 height 76
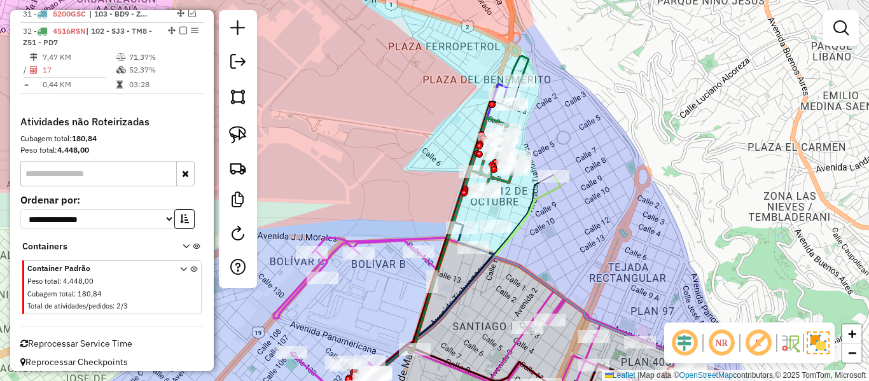
select select "**********"
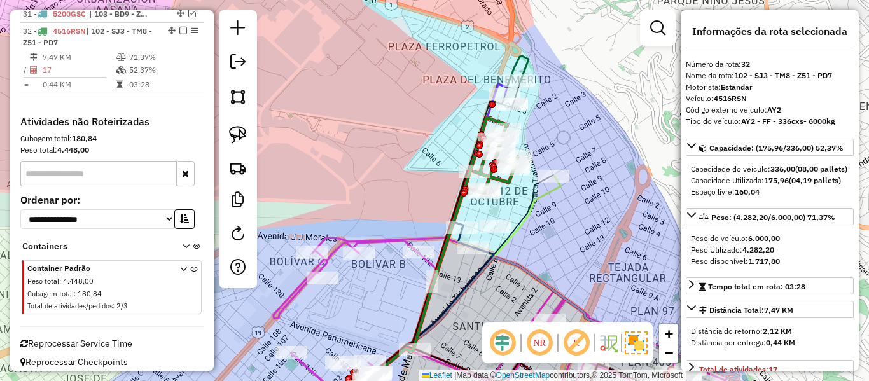
scroll to position [1527, 0]
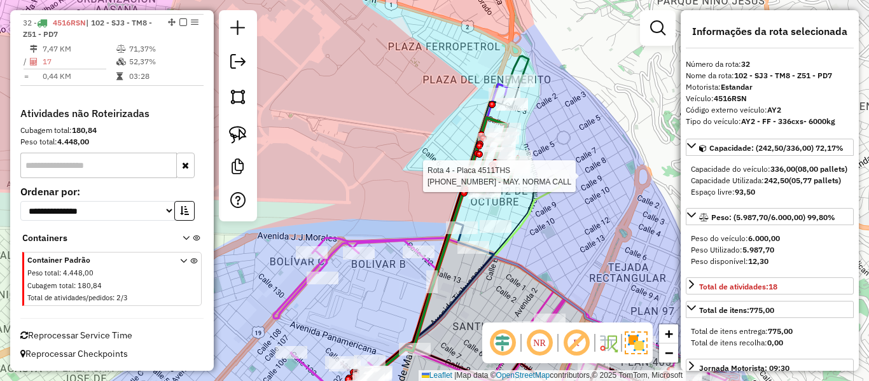
select select "**********"
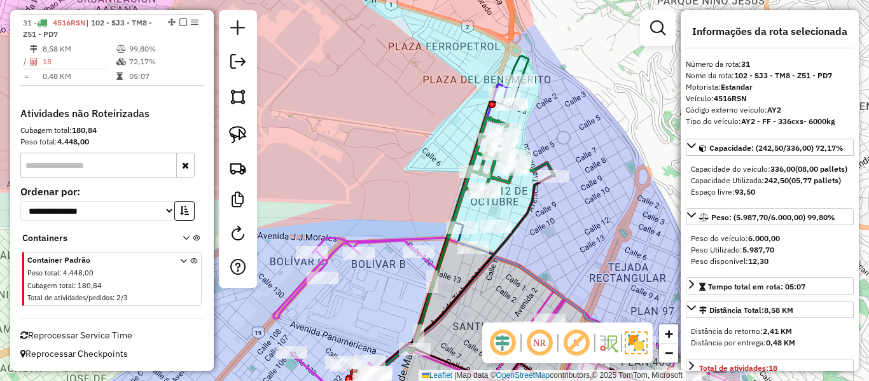
scroll to position [1456, 0]
click at [559, 129] on div "Janela de atendimento Grade de atendimento Capacidade Transportadoras Veículos …" at bounding box center [434, 190] width 869 height 381
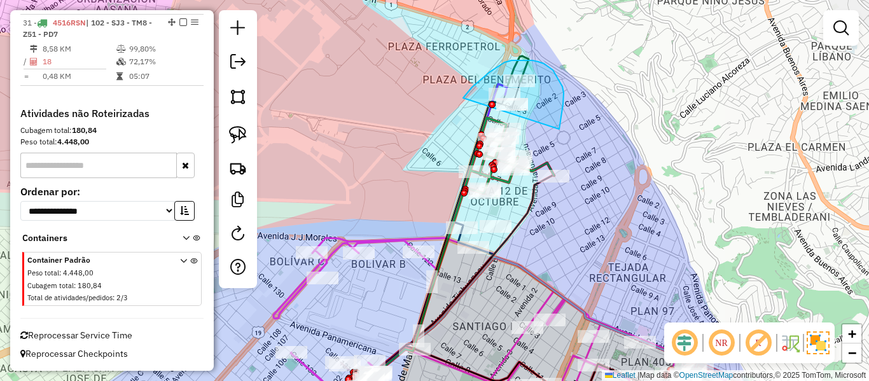
drag, startPoint x: 559, startPoint y: 129, endPoint x: 461, endPoint y: 103, distance: 102.0
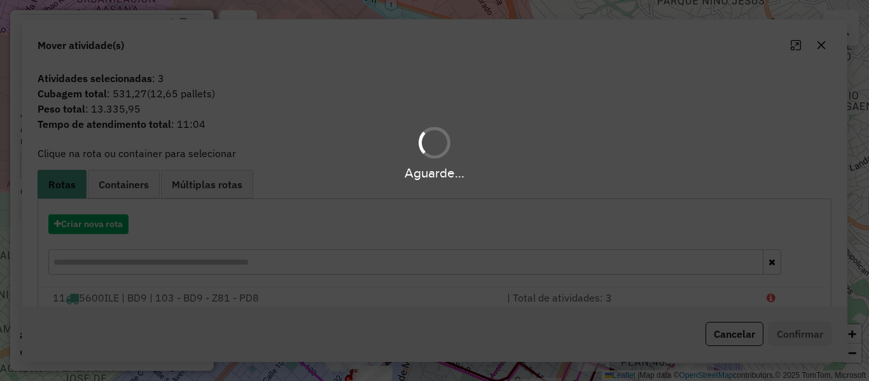
click at [590, 116] on hb-app "Aguarde... Pop-up bloqueado! Seu navegador bloqueou automáticamente a abertura …" at bounding box center [434, 190] width 869 height 381
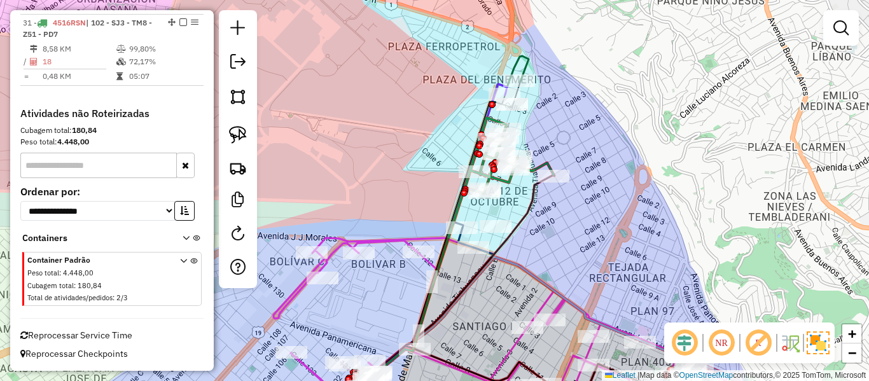
click at [538, 163] on icon at bounding box center [509, 156] width 89 height 76
select select "**********"
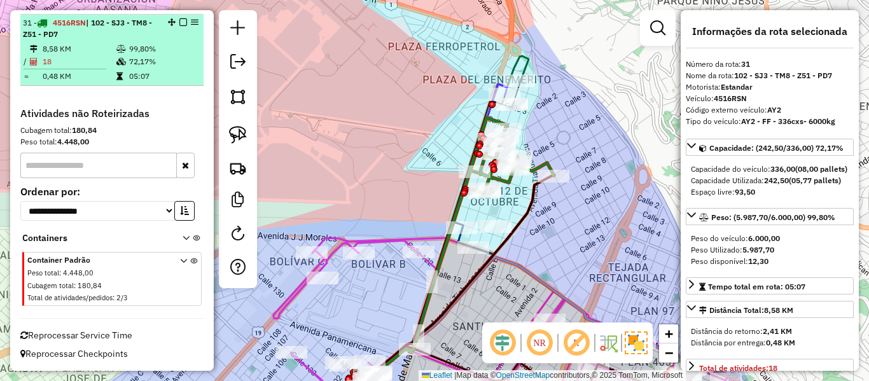
click at [179, 20] on em at bounding box center [183, 22] width 8 height 8
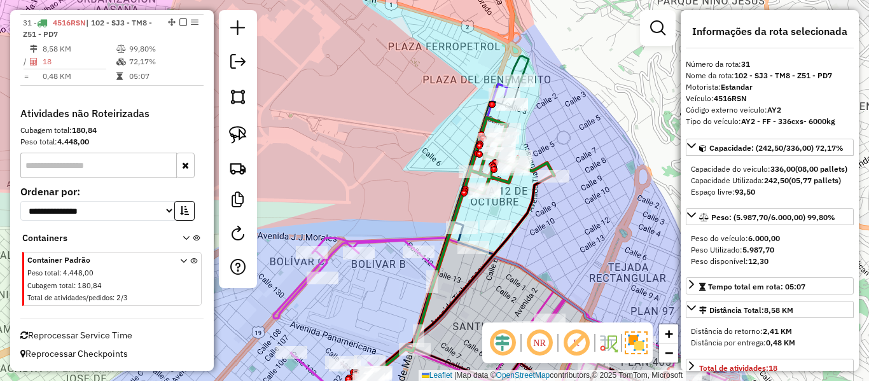
scroll to position [1402, 0]
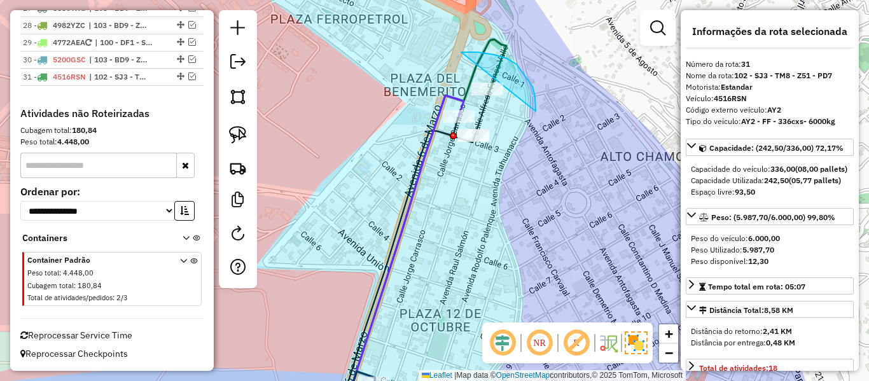
drag, startPoint x: 535, startPoint y: 97, endPoint x: 422, endPoint y: 91, distance: 113.4
drag, startPoint x: 489, startPoint y: 123, endPoint x: 423, endPoint y: 132, distance: 66.0
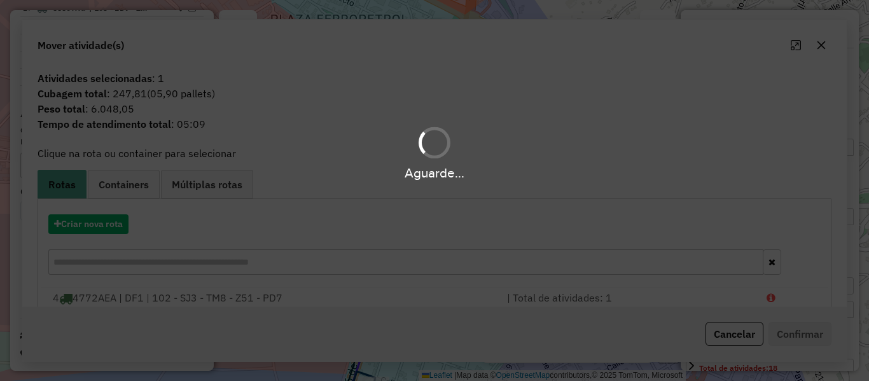
click at [494, 172] on div "Aguarde..." at bounding box center [434, 173] width 869 height 20
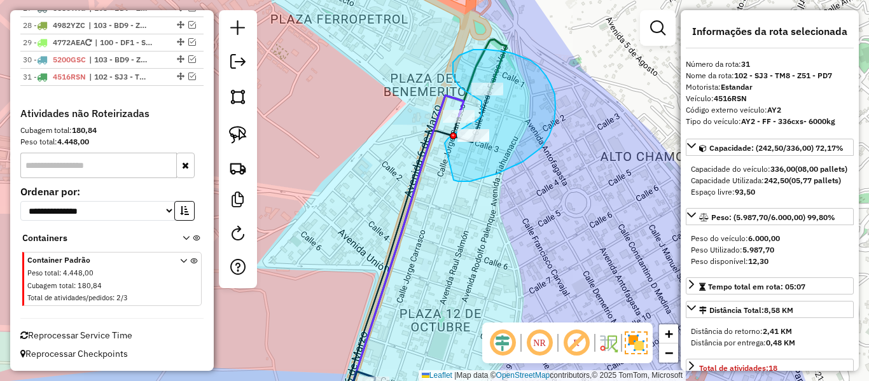
drag, startPoint x: 455, startPoint y: 181, endPoint x: 437, endPoint y: 161, distance: 26.6
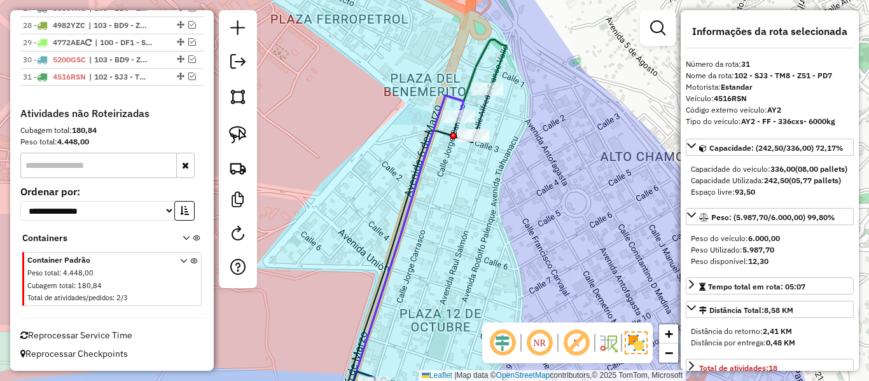
drag, startPoint x: 506, startPoint y: 144, endPoint x: 511, endPoint y: 89, distance: 55.5
click at [509, 102] on div "Janela de atendimento Grade de atendimento Capacidade Transportadoras Veículos …" at bounding box center [434, 190] width 869 height 381
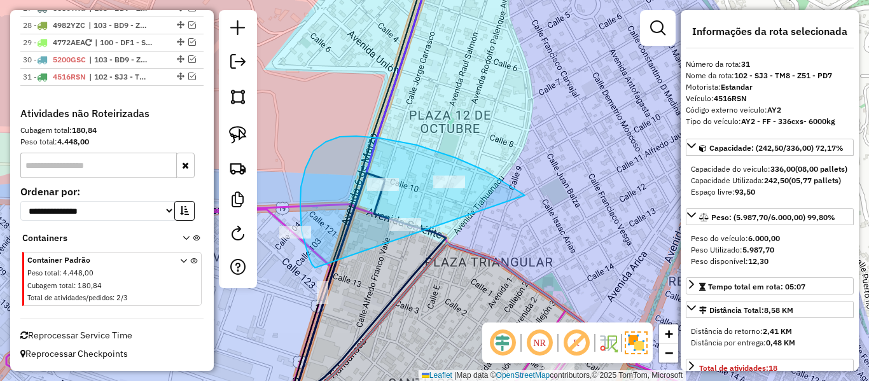
drag, startPoint x: 485, startPoint y: 170, endPoint x: 347, endPoint y: 272, distance: 171.1
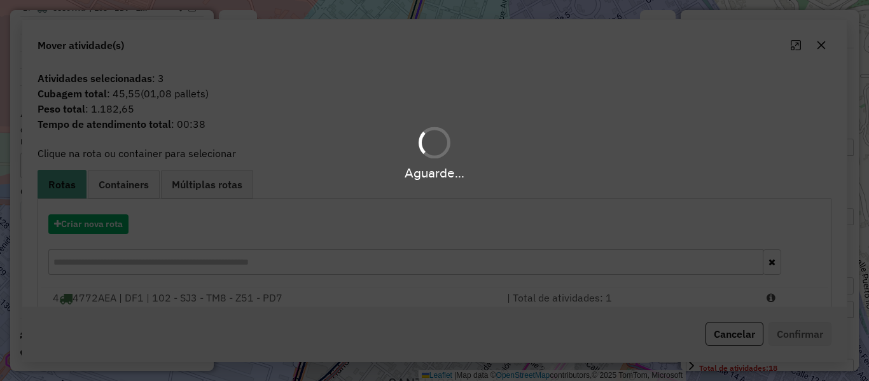
click at [558, 243] on div "Aguarde..." at bounding box center [434, 190] width 869 height 381
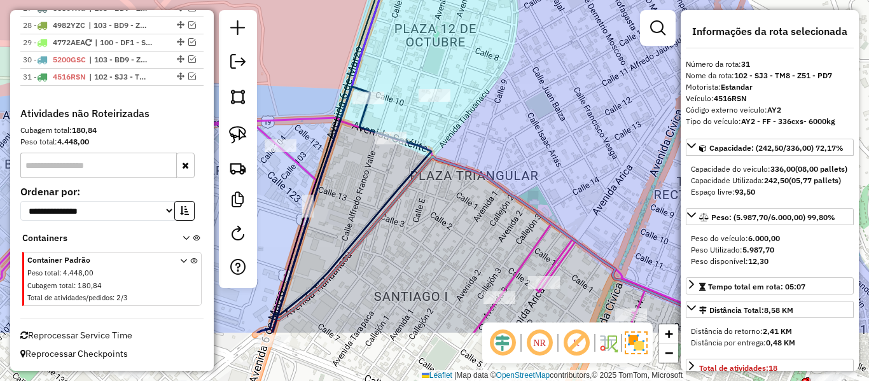
drag, startPoint x: 533, startPoint y: 230, endPoint x: 515, endPoint y: 131, distance: 100.9
click at [517, 139] on div "Janela de atendimento Grade de atendimento Capacidade Transportadoras Veículos …" at bounding box center [434, 190] width 869 height 381
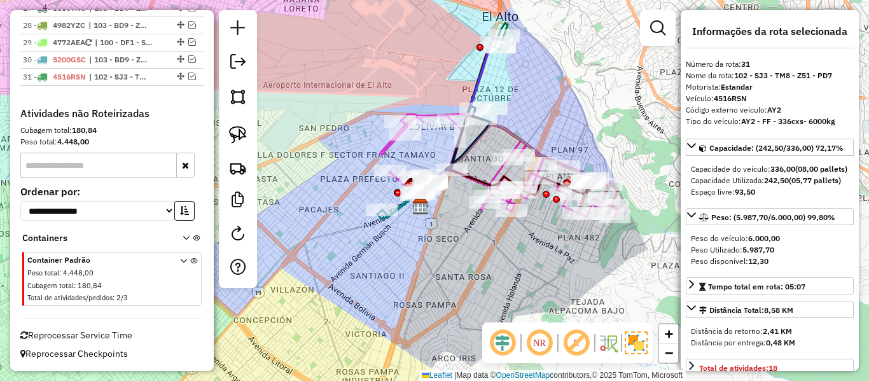
click at [587, 274] on div "Janela de atendimento Grade de atendimento Capacidade Transportadoras Veículos …" at bounding box center [434, 190] width 869 height 381
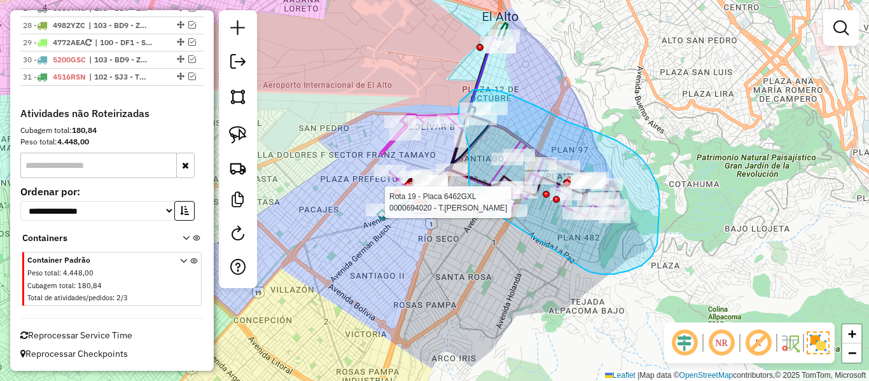
drag, startPoint x: 601, startPoint y: 274, endPoint x: 492, endPoint y: 241, distance: 114.3
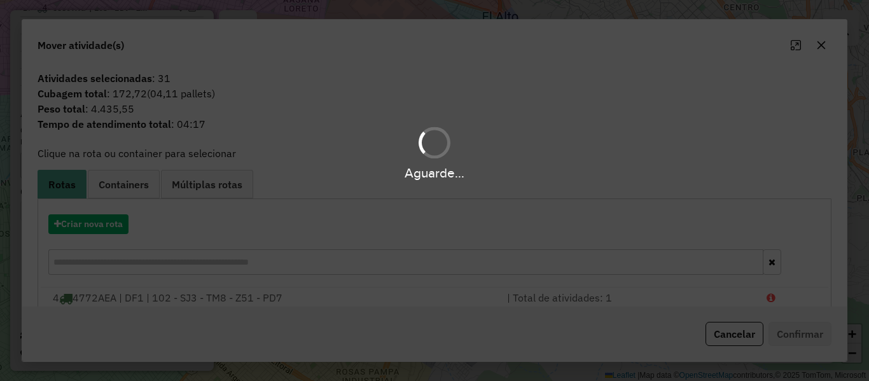
click at [88, 229] on div "Aguarde..." at bounding box center [434, 190] width 869 height 381
click at [88, 230] on div "Aguarde..." at bounding box center [434, 190] width 869 height 381
click at [88, 230] on hb-app "Aguarde... Pop-up bloqueado! Seu navegador bloqueou automáticamente a abertura …" at bounding box center [434, 190] width 869 height 381
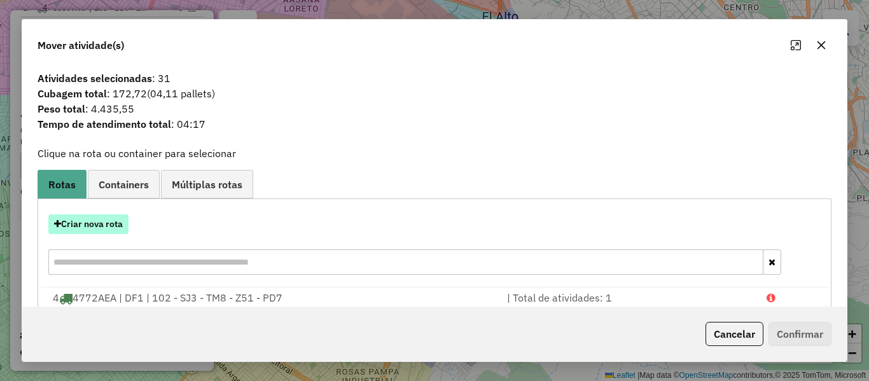
click at [108, 226] on button "Criar nova rota" at bounding box center [88, 224] width 80 height 20
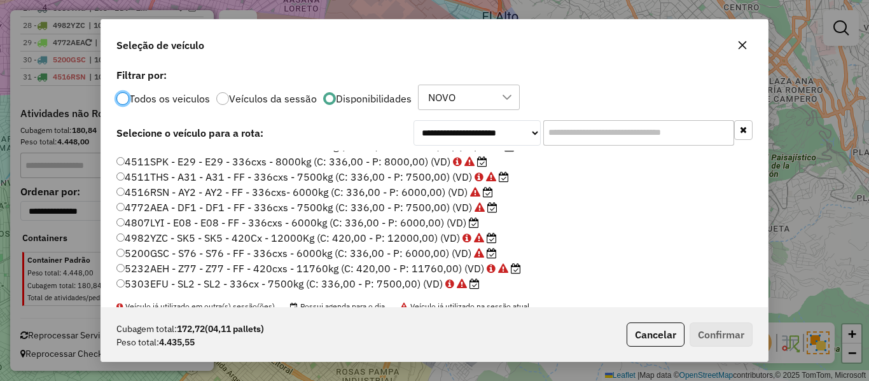
scroll to position [64, 0]
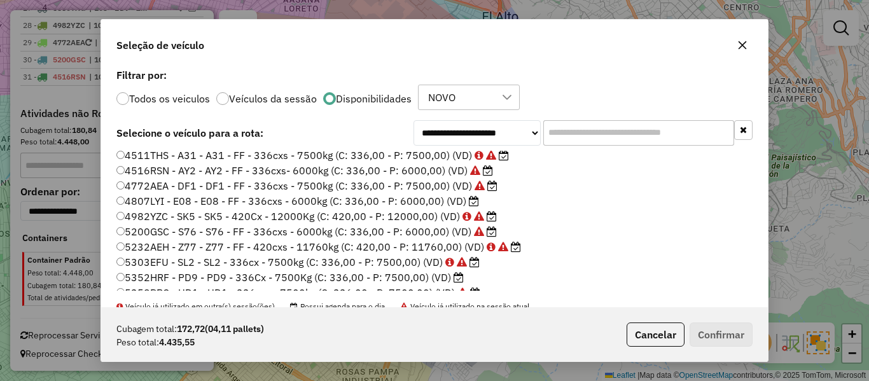
click at [461, 202] on label "4807LYI - E08 - E08 - FF - 336cxs - 6000kg (C: 336,00 - P: 6000,00) (VD)" at bounding box center [297, 200] width 363 height 15
click at [725, 331] on button "Confirmar" at bounding box center [721, 335] width 63 height 24
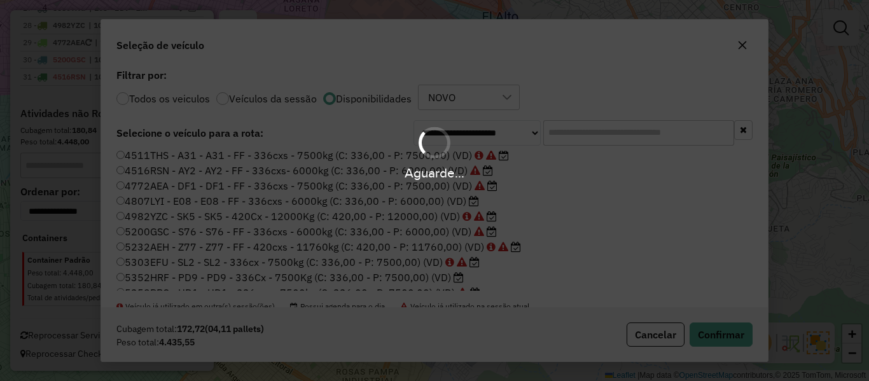
scroll to position [1385, 0]
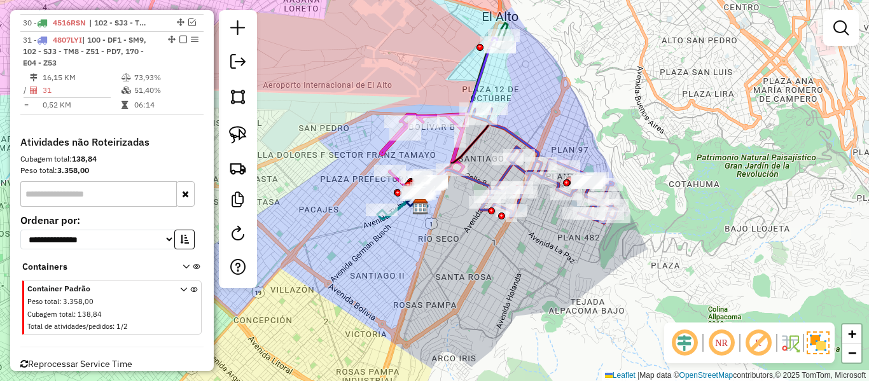
click at [516, 139] on icon at bounding box center [545, 166] width 144 height 115
select select "**********"
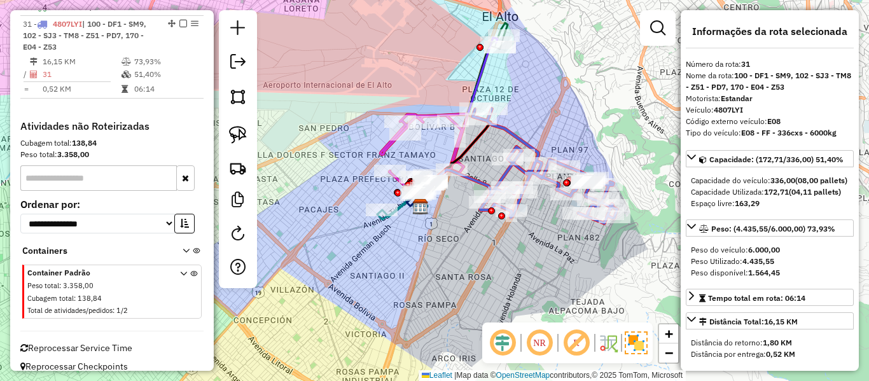
scroll to position [1407, 0]
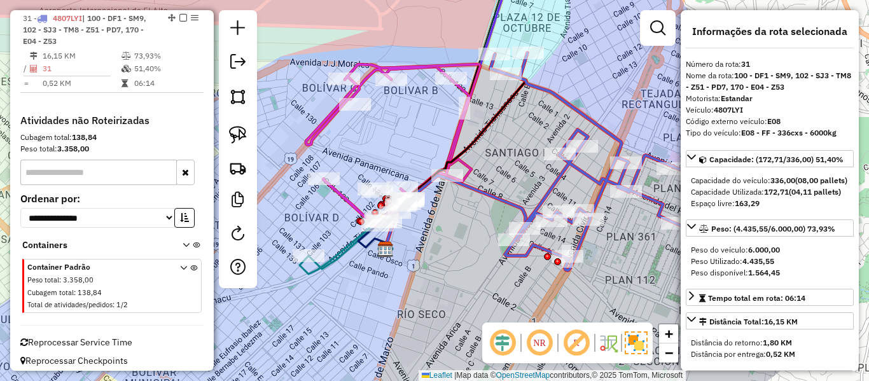
click at [499, 197] on icon at bounding box center [455, 212] width 141 height 73
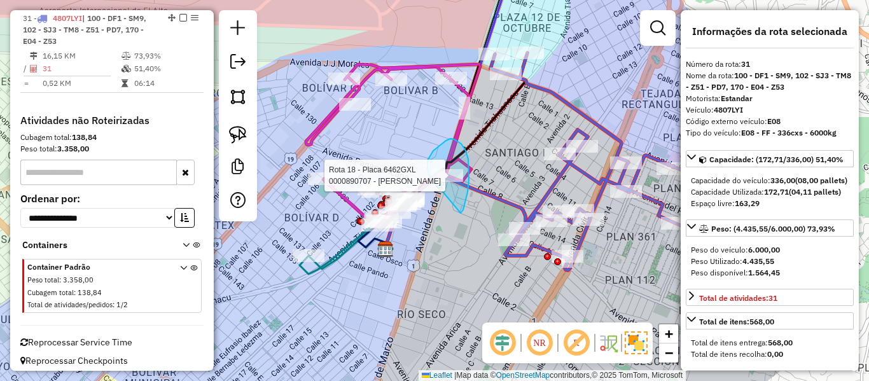
click at [436, 180] on div "Rota 18 - Placa 6462GXL 0000890707 - FABIOLA PRADO Janela de atendimento Grade …" at bounding box center [434, 190] width 869 height 381
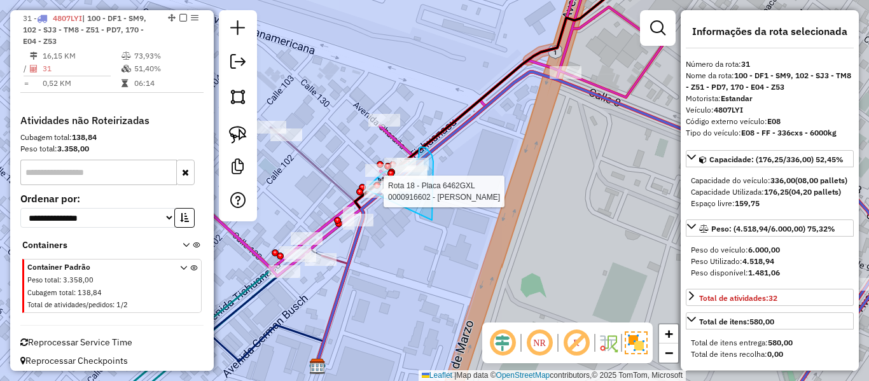
click at [368, 192] on div "Rota 11 - Placa 5600ILE 0000874115 - MAY. SILVIA EUG Rota 18 - Placa 6462GXL 00…" at bounding box center [434, 190] width 869 height 381
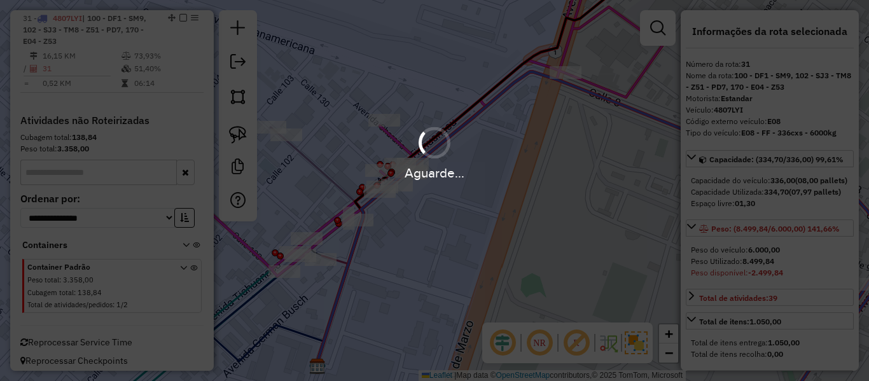
select select "**********"
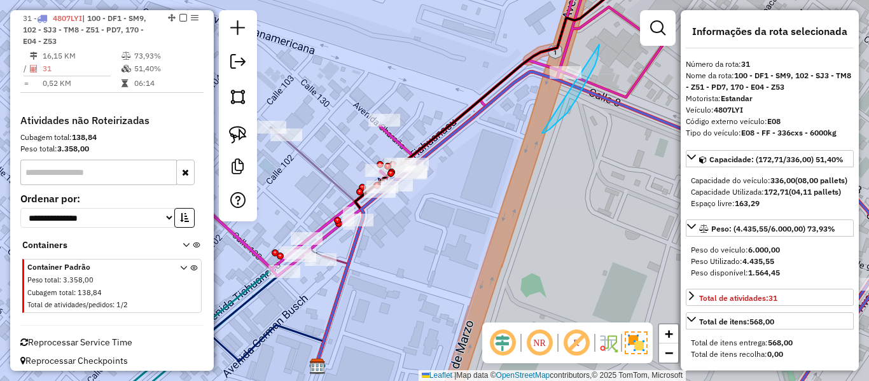
drag, startPoint x: 576, startPoint y: 99, endPoint x: 503, endPoint y: 106, distance: 73.5
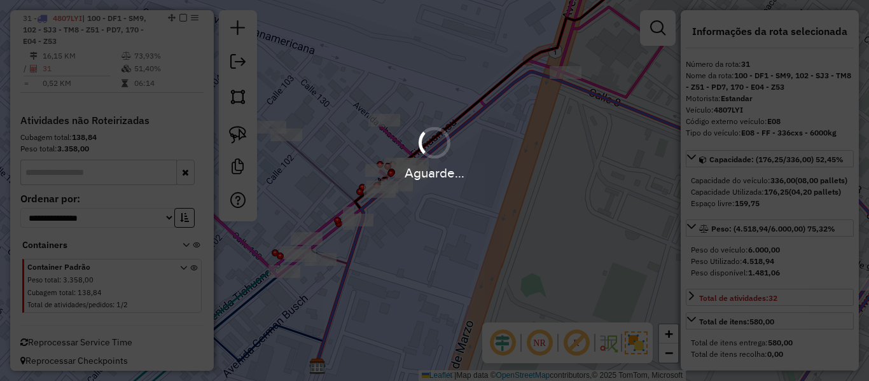
select select "**********"
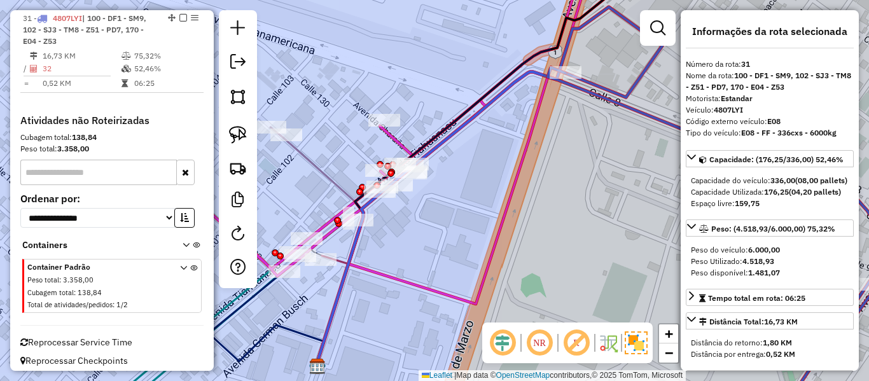
click at [588, 94] on icon at bounding box center [752, 230] width 408 height 326
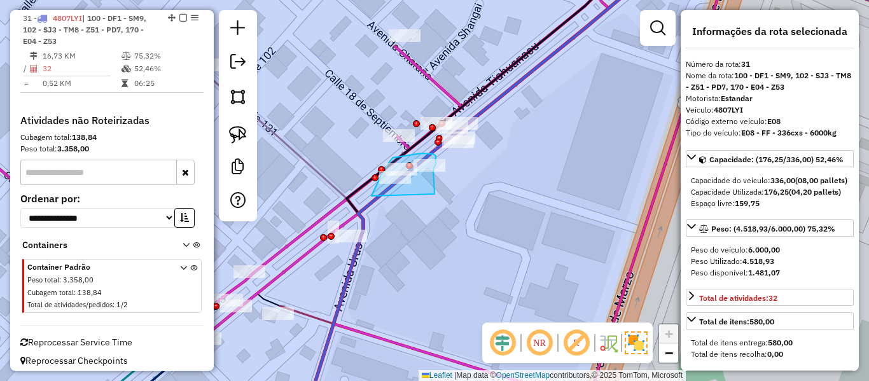
drag, startPoint x: 434, startPoint y: 194, endPoint x: 373, endPoint y: 197, distance: 61.8
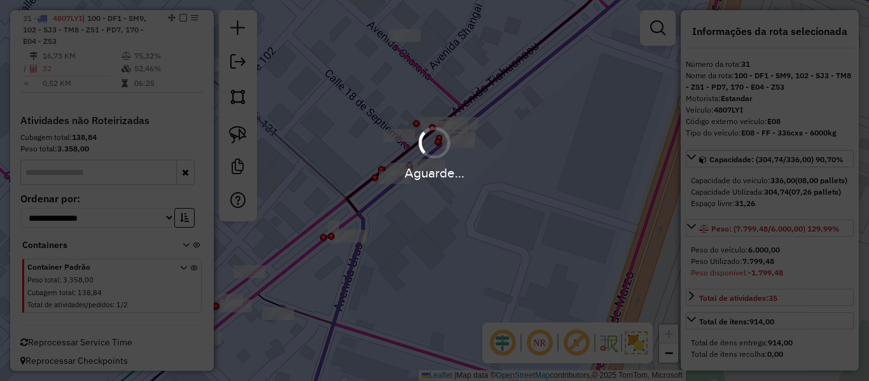
select select "**********"
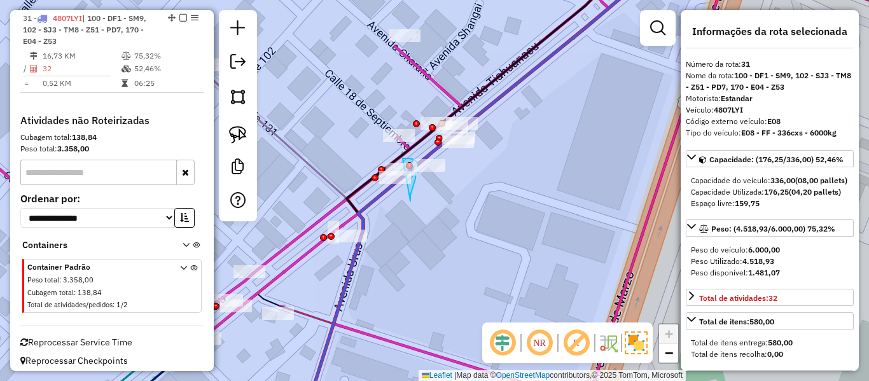
drag, startPoint x: 410, startPoint y: 201, endPoint x: 394, endPoint y: 160, distance: 44.5
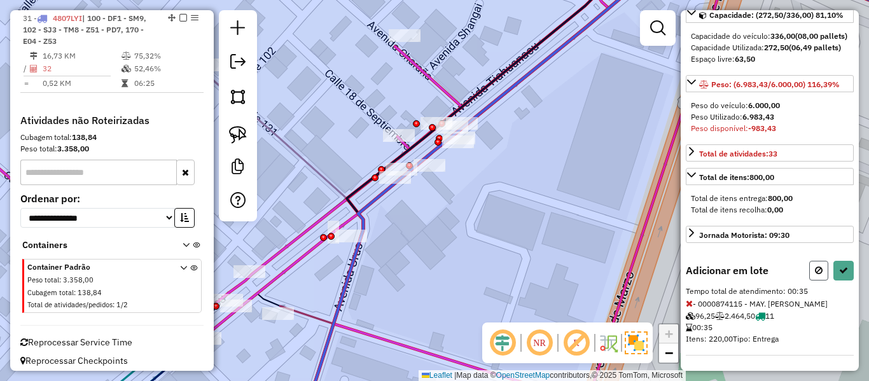
click at [816, 268] on icon at bounding box center [819, 270] width 8 height 9
select select "**********"
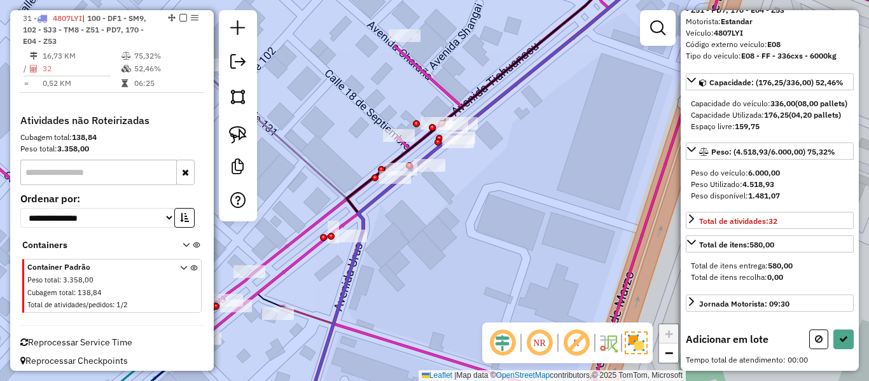
scroll to position [99, 0]
drag, startPoint x: 461, startPoint y: 190, endPoint x: 425, endPoint y: 191, distance: 35.6
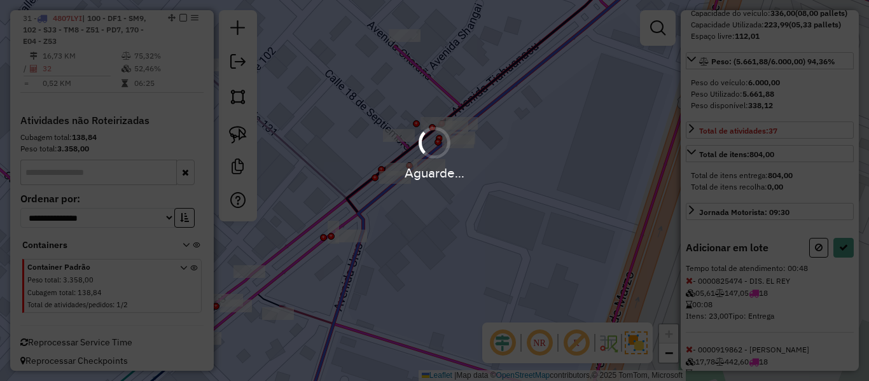
select select "**********"
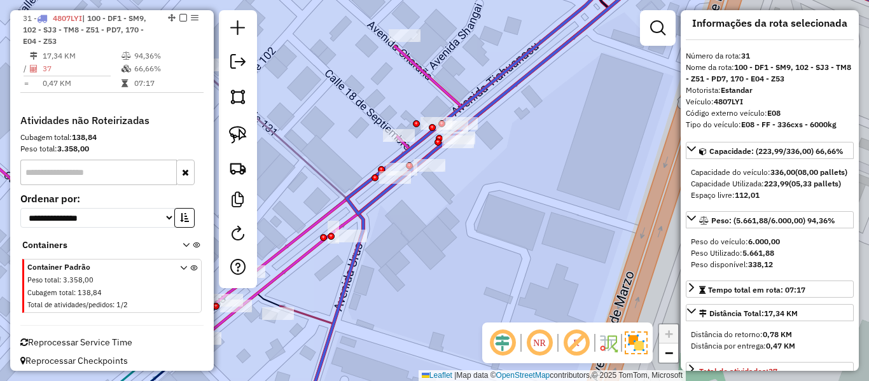
scroll to position [0, 0]
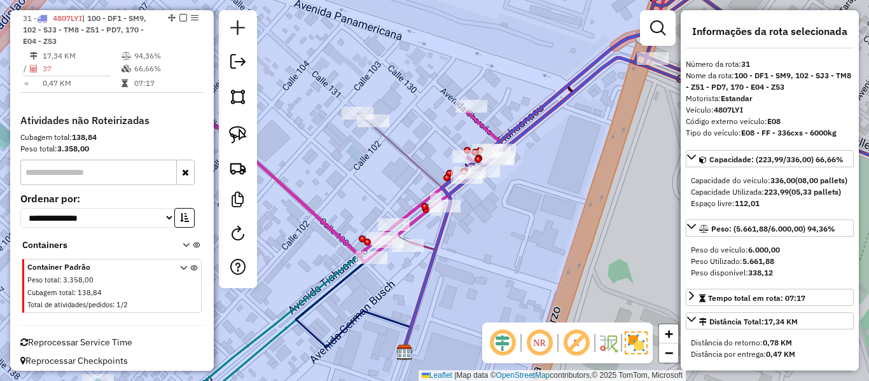
click at [180, 18] on em at bounding box center [183, 18] width 8 height 8
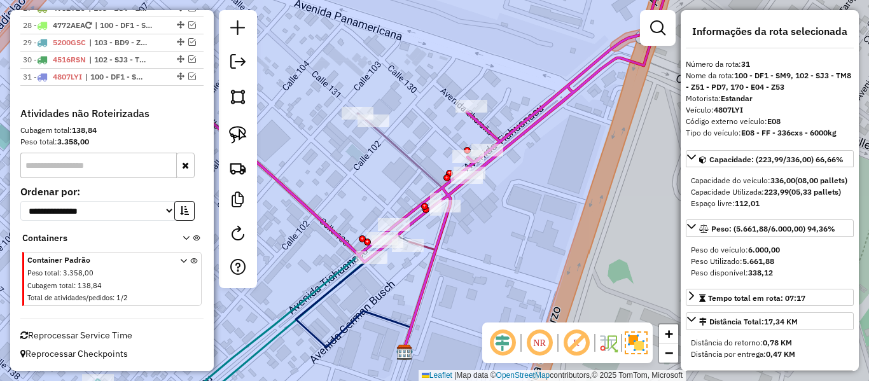
scroll to position [1348, 0]
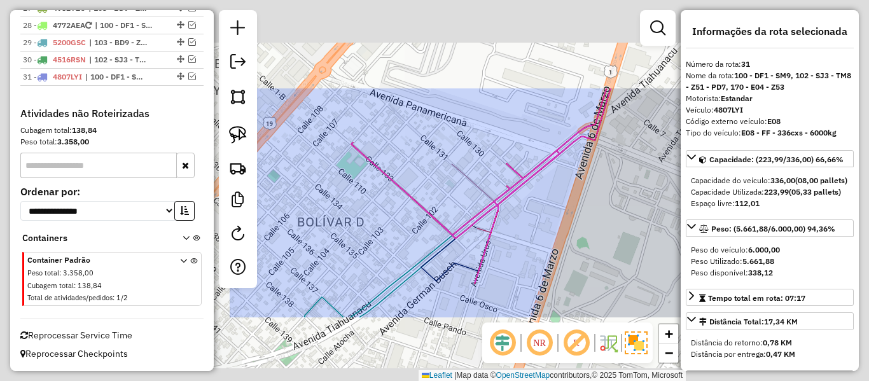
click at [552, 233] on div "Janela de atendimento Grade de atendimento Capacidade Transportadoras Veículos …" at bounding box center [434, 190] width 869 height 381
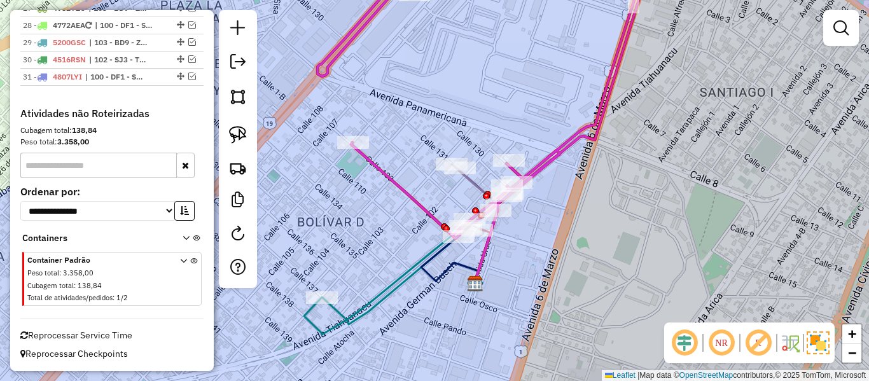
drag, startPoint x: 533, startPoint y: 265, endPoint x: 514, endPoint y: 273, distance: 20.8
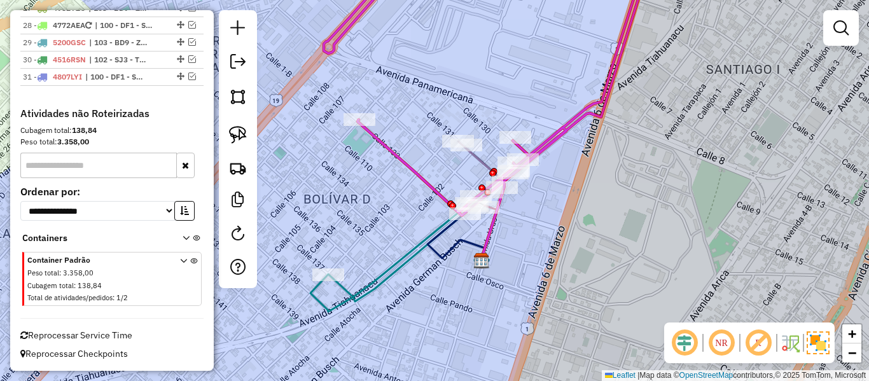
drag, startPoint x: 517, startPoint y: 256, endPoint x: 544, endPoint y: 205, distance: 57.8
click at [544, 207] on div "Janela de atendimento Grade de atendimento Capacidade Transportadoras Veículos …" at bounding box center [434, 190] width 869 height 381
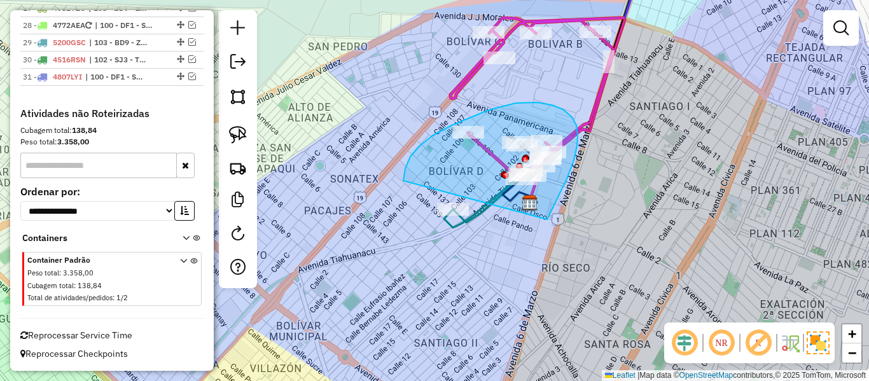
drag, startPoint x: 574, startPoint y: 160, endPoint x: 462, endPoint y: 245, distance: 139.8
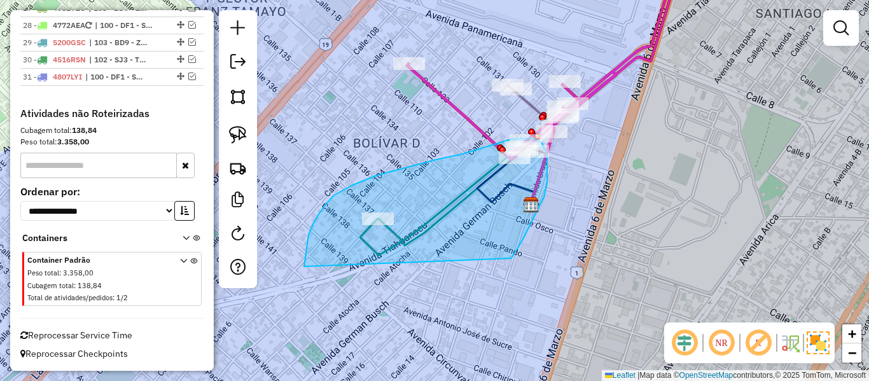
drag, startPoint x: 516, startPoint y: 252, endPoint x: 303, endPoint y: 281, distance: 214.4
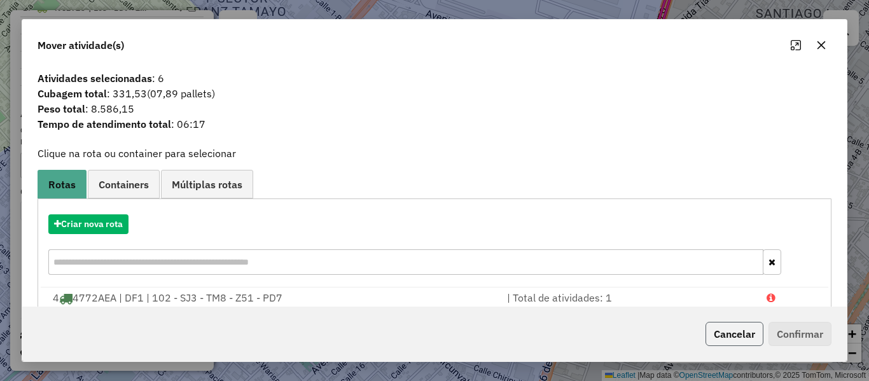
click at [737, 333] on button "Cancelar" at bounding box center [735, 334] width 58 height 24
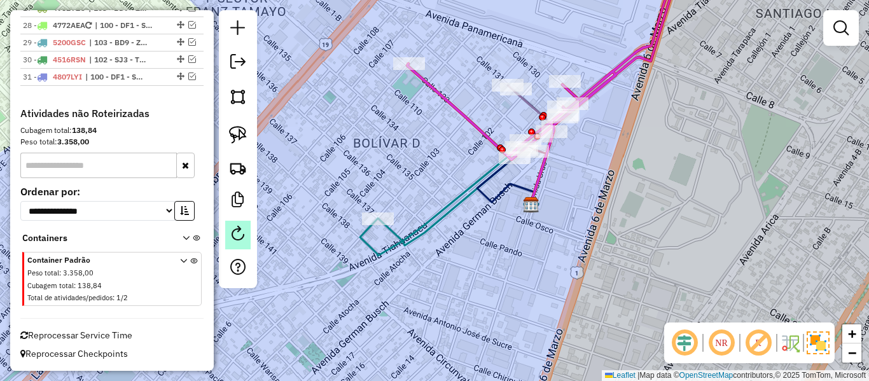
click at [243, 240] on em at bounding box center [237, 233] width 15 height 15
select select "*"
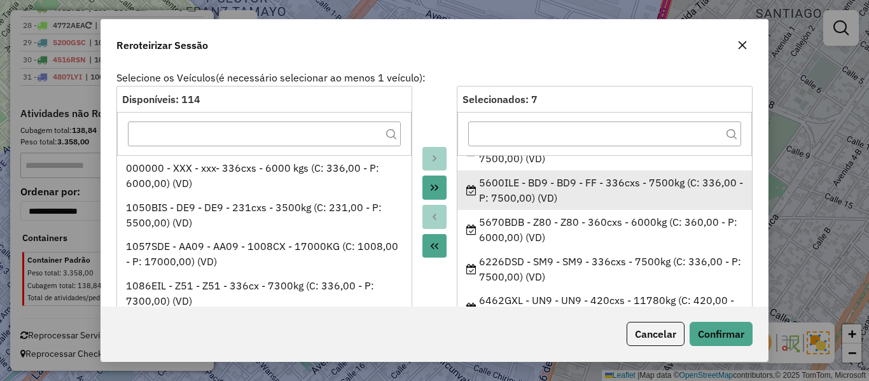
scroll to position [123, 0]
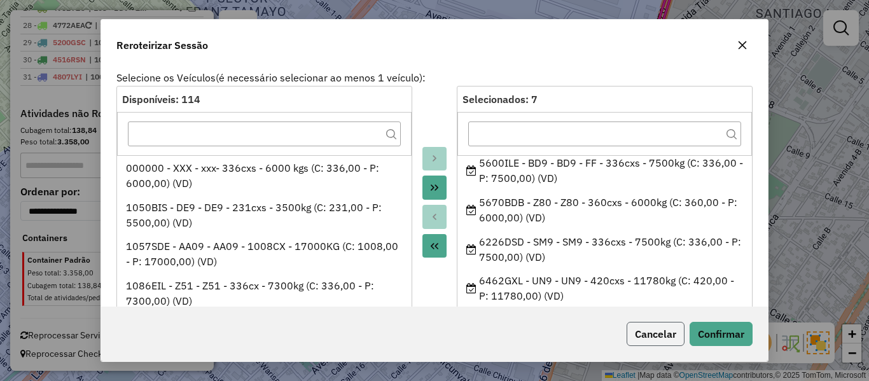
click at [654, 345] on button "Cancelar" at bounding box center [656, 334] width 58 height 24
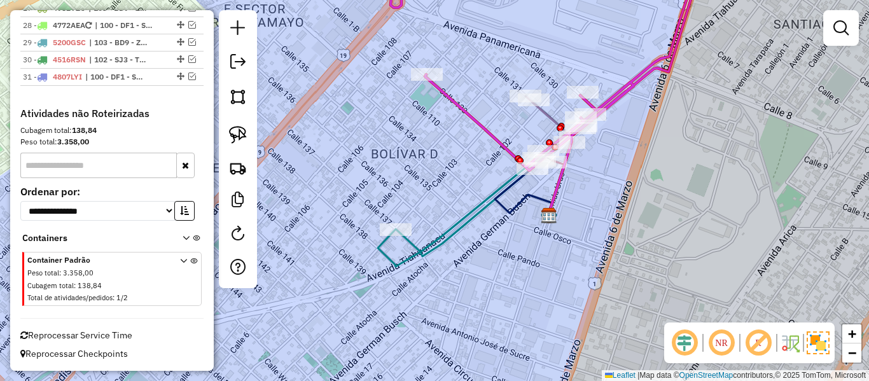
drag, startPoint x: 509, startPoint y: 230, endPoint x: 485, endPoint y: 240, distance: 25.9
click at [502, 257] on div "Janela de atendimento Grade de atendimento Capacidade Transportadoras Veículos …" at bounding box center [434, 190] width 869 height 381
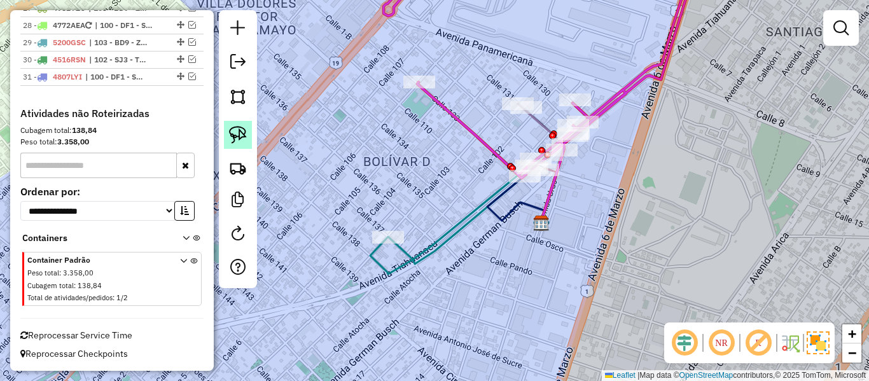
click at [244, 142] on img at bounding box center [238, 135] width 18 height 18
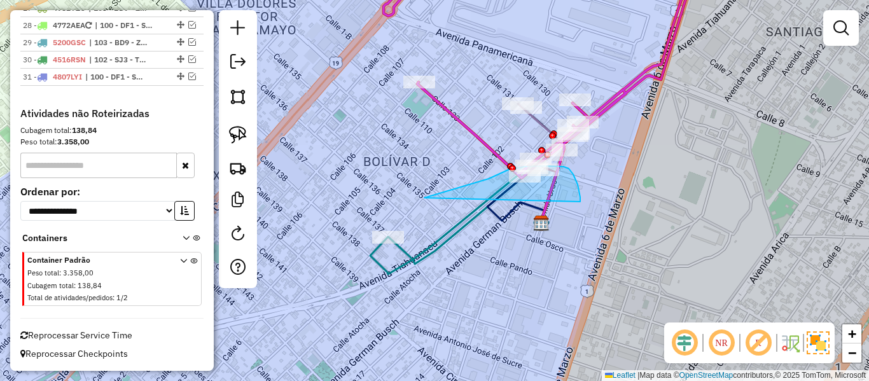
drag, startPoint x: 580, startPoint y: 202, endPoint x: 361, endPoint y: 307, distance: 243.3
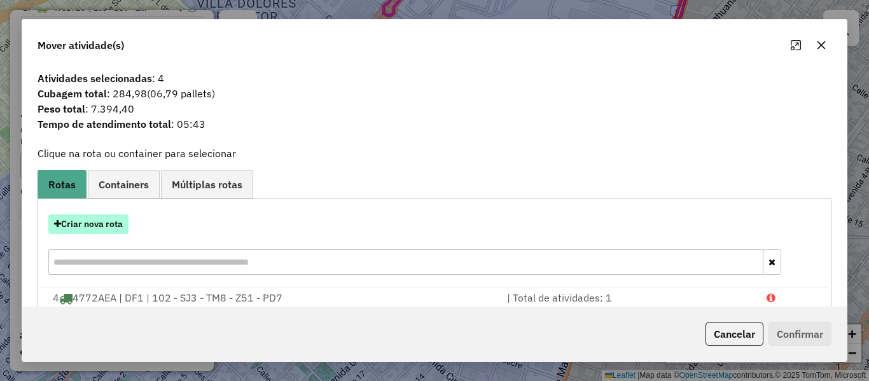
click at [88, 219] on button "Criar nova rota" at bounding box center [88, 224] width 80 height 20
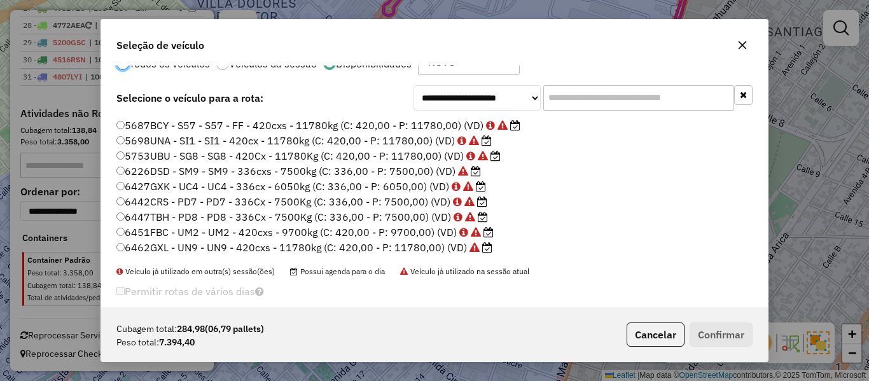
scroll to position [50, 0]
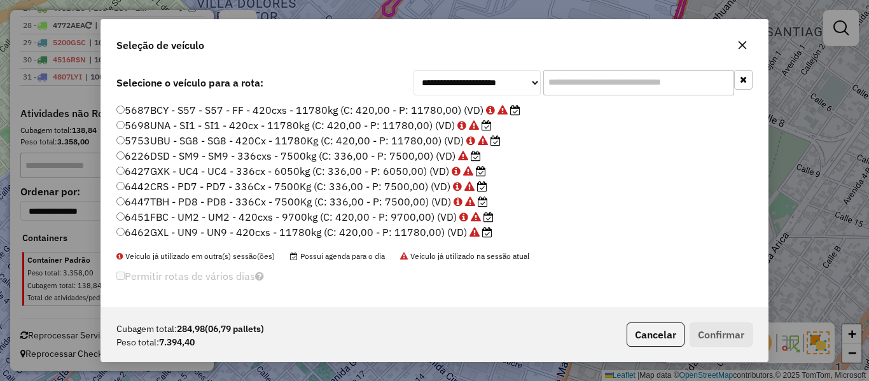
click at [230, 230] on label "6462GXL - UN9 - UN9 - 420cxs - 11780kg (C: 420,00 - P: 11780,00) (VD)" at bounding box center [304, 232] width 376 height 15
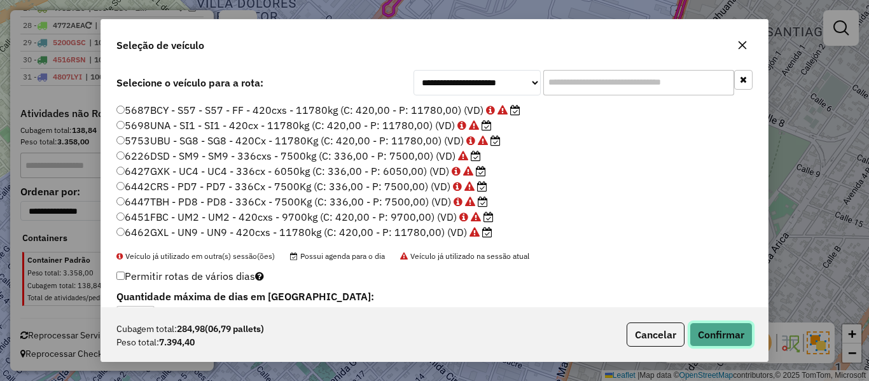
click at [740, 333] on button "Confirmar" at bounding box center [721, 335] width 63 height 24
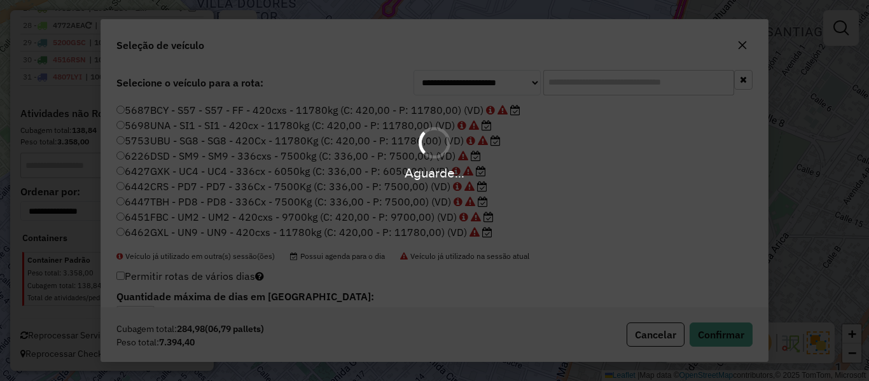
scroll to position [0, 0]
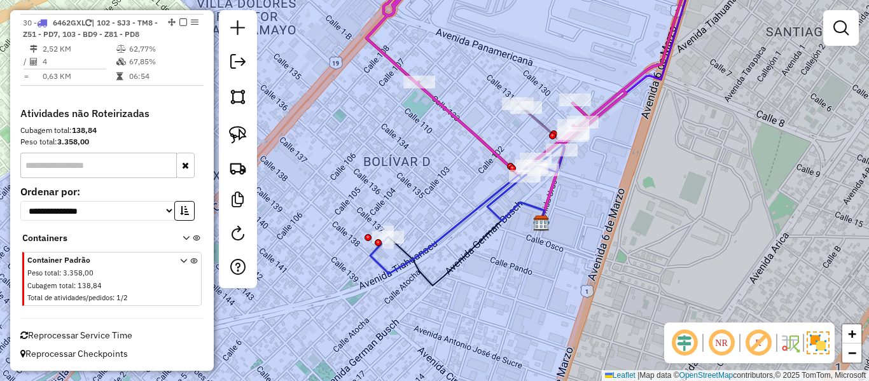
click at [501, 198] on icon at bounding box center [467, 209] width 194 height 130
select select "**********"
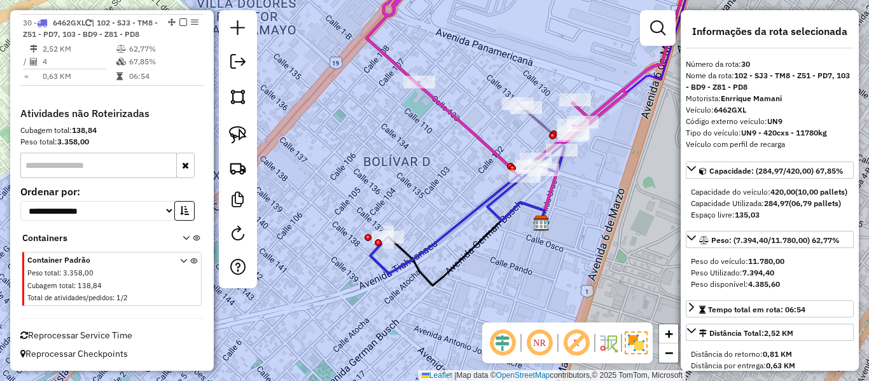
scroll to position [1270, 0]
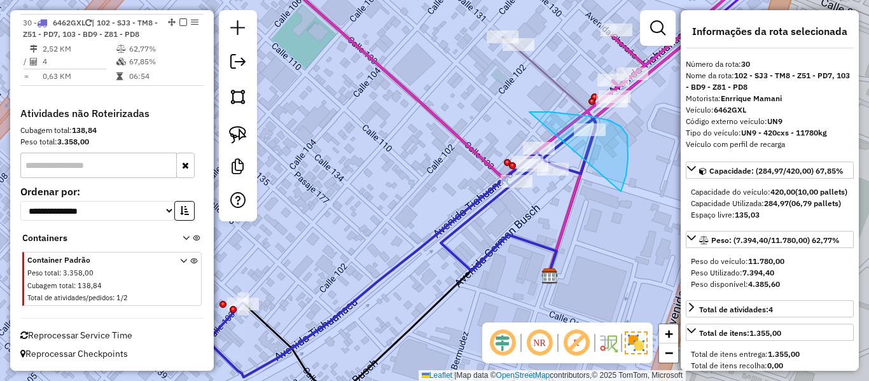
drag, startPoint x: 623, startPoint y: 187, endPoint x: 468, endPoint y: 226, distance: 159.5
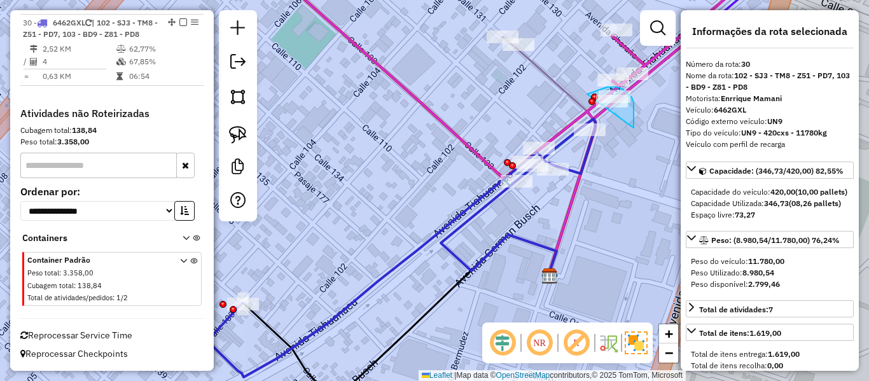
drag, startPoint x: 634, startPoint y: 128, endPoint x: 573, endPoint y: 106, distance: 64.2
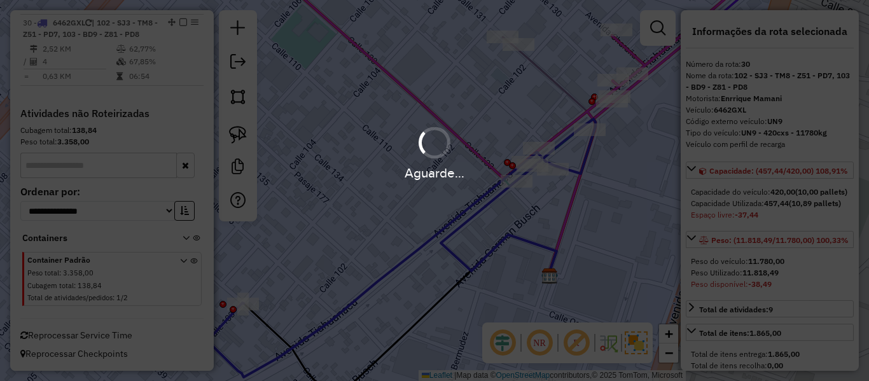
select select "**********"
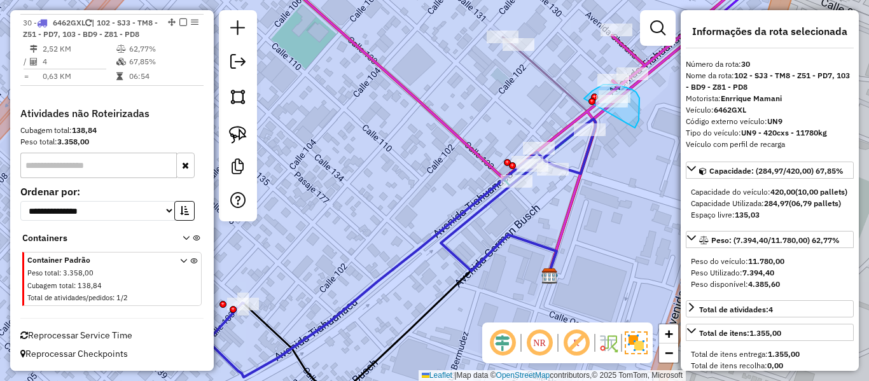
drag, startPoint x: 639, startPoint y: 98, endPoint x: 581, endPoint y: 101, distance: 58.6
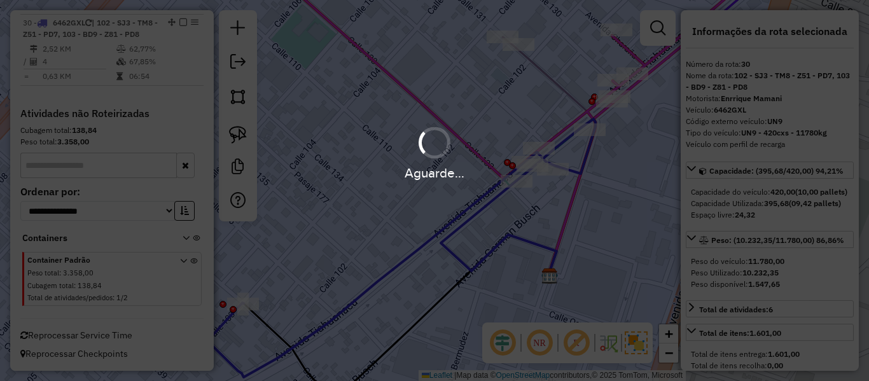
select select "**********"
click at [473, 211] on div "Aguarde..." at bounding box center [434, 190] width 869 height 381
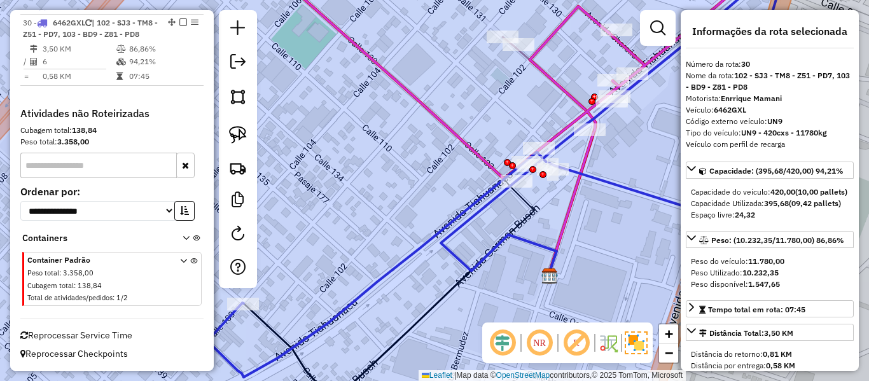
click at [475, 202] on icon at bounding box center [493, 180] width 573 height 396
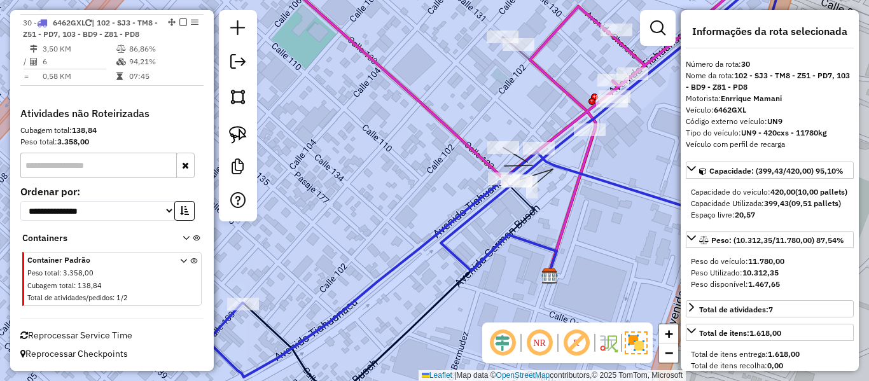
select select "**********"
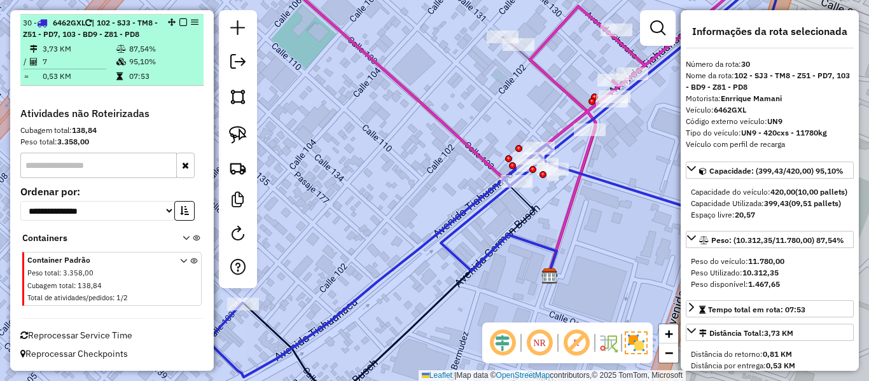
click at [179, 18] on em at bounding box center [183, 22] width 8 height 8
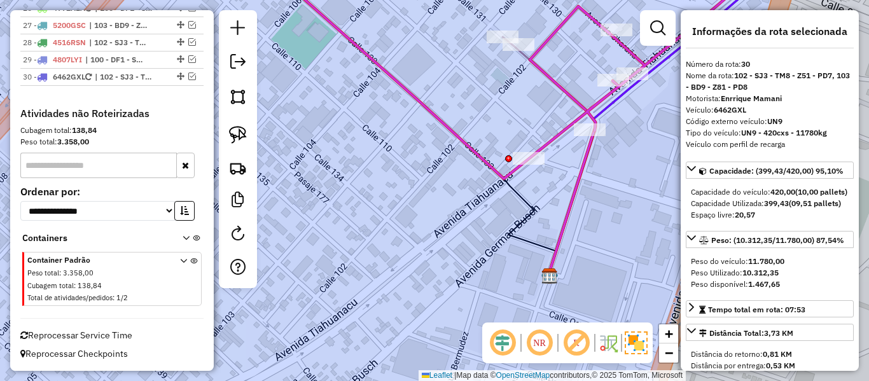
scroll to position [1211, 0]
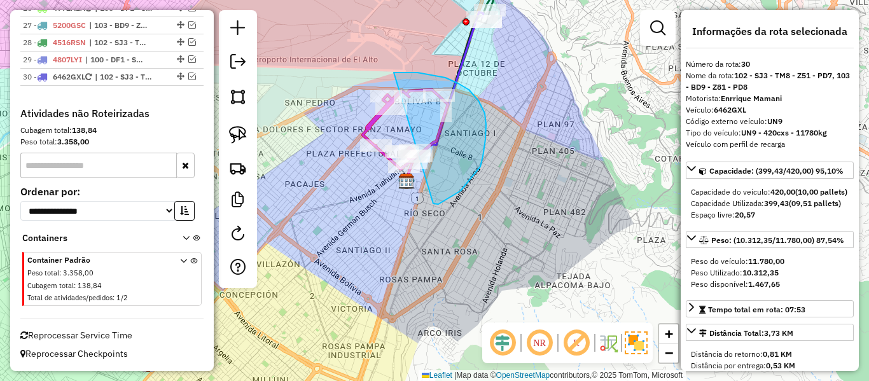
drag, startPoint x: 433, startPoint y: 204, endPoint x: 369, endPoint y: 223, distance: 67.0
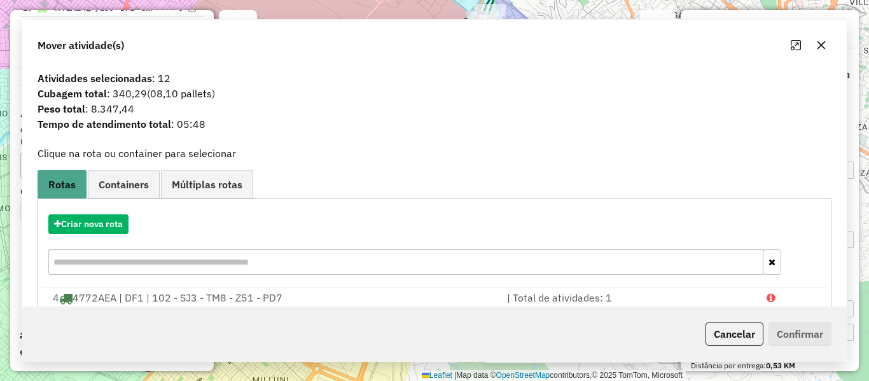
click at [463, 177] on div "Janela de atendimento Grade de atendimento Capacidade Transportadoras Veículos …" at bounding box center [434, 190] width 869 height 381
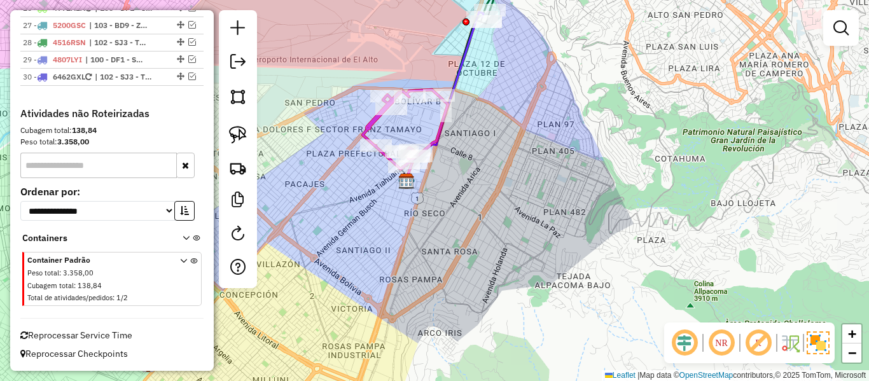
click at [469, 177] on div "Janela de atendimento Grade de atendimento Capacidade Transportadoras Veículos …" at bounding box center [434, 190] width 869 height 381
drag, startPoint x: 486, startPoint y: 144, endPoint x: 486, endPoint y: 204, distance: 60.4
click at [486, 204] on div "Janela de atendimento Grade de atendimento Capacidade Transportadoras Veículos …" at bounding box center [434, 190] width 869 height 381
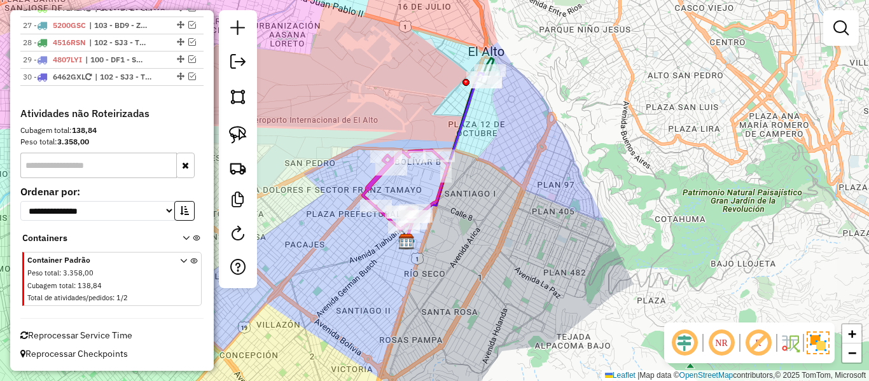
click at [241, 249] on div at bounding box center [238, 149] width 38 height 278
click at [246, 233] on link at bounding box center [237, 235] width 25 height 29
select select "*"
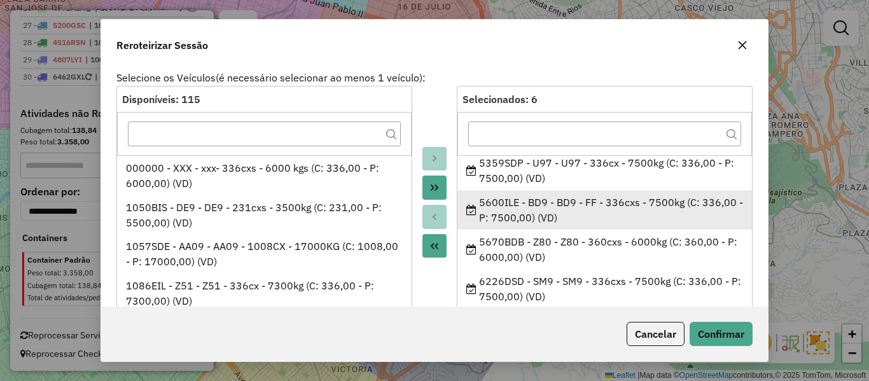
scroll to position [20, 0]
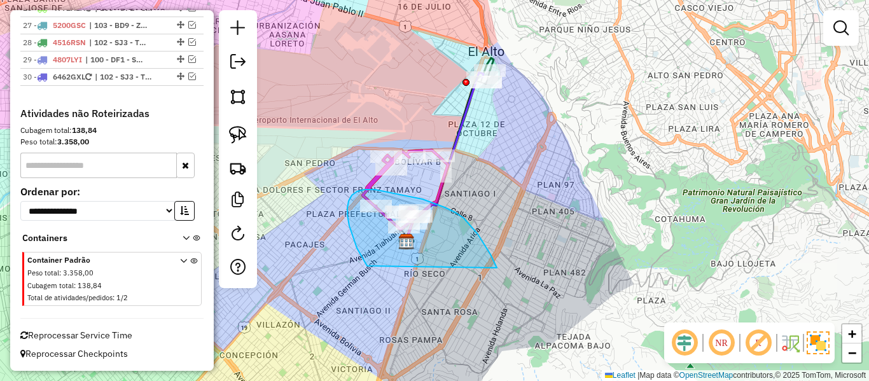
drag, startPoint x: 497, startPoint y: 268, endPoint x: 426, endPoint y: 298, distance: 77.5
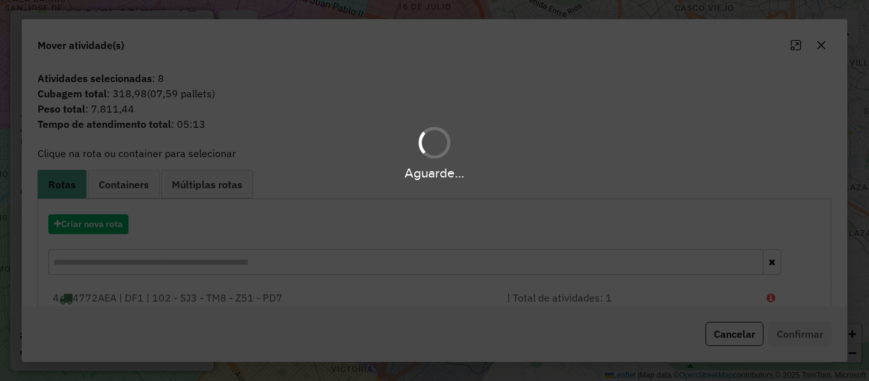
click at [104, 231] on div "Aguarde..." at bounding box center [434, 190] width 869 height 381
click at [108, 226] on button "Criar nova rota" at bounding box center [88, 224] width 80 height 20
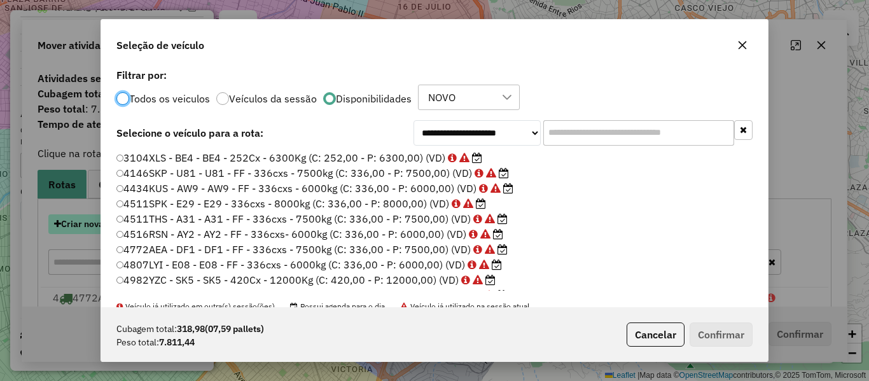
scroll to position [7, 4]
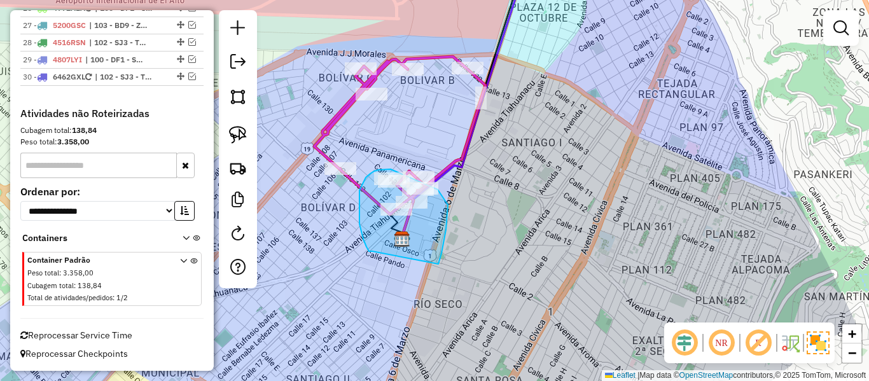
drag, startPoint x: 438, startPoint y: 264, endPoint x: 383, endPoint y: 254, distance: 56.2
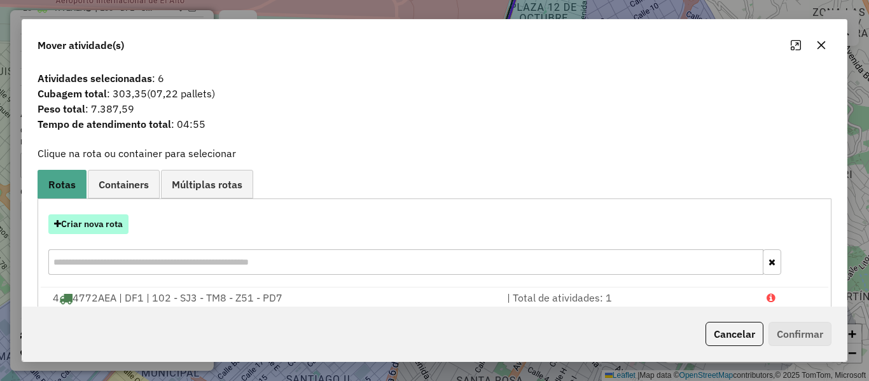
click at [103, 225] on button "Criar nova rota" at bounding box center [88, 224] width 80 height 20
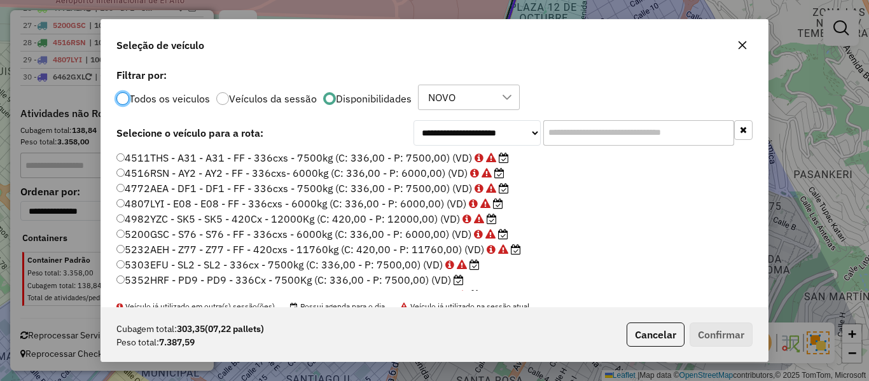
scroll to position [127, 0]
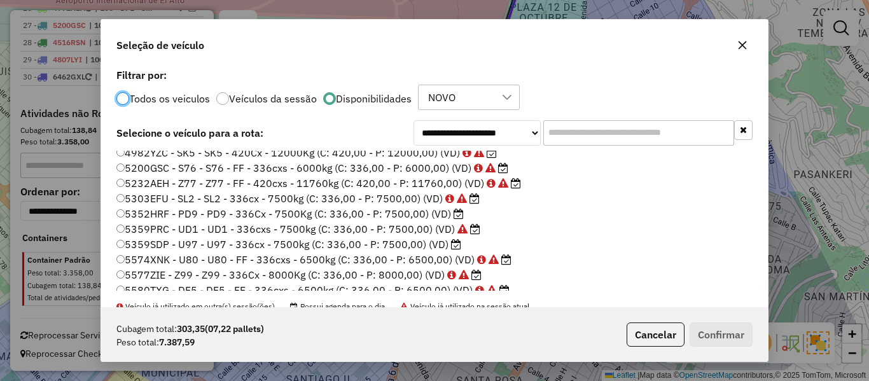
click at [437, 209] on label "5352HRF - PD9 - PD9 - 336Cx - 7500Kg (C: 336,00 - P: 7500,00) (VD)" at bounding box center [289, 213] width 347 height 15
click at [726, 331] on button "Confirmar" at bounding box center [721, 335] width 63 height 24
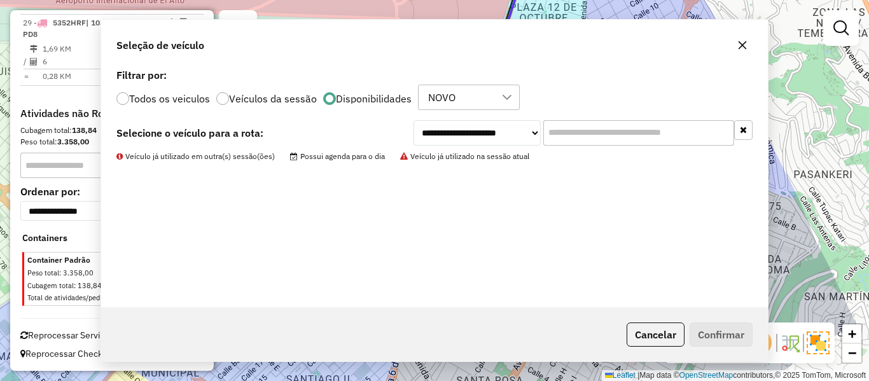
scroll to position [1140, 0]
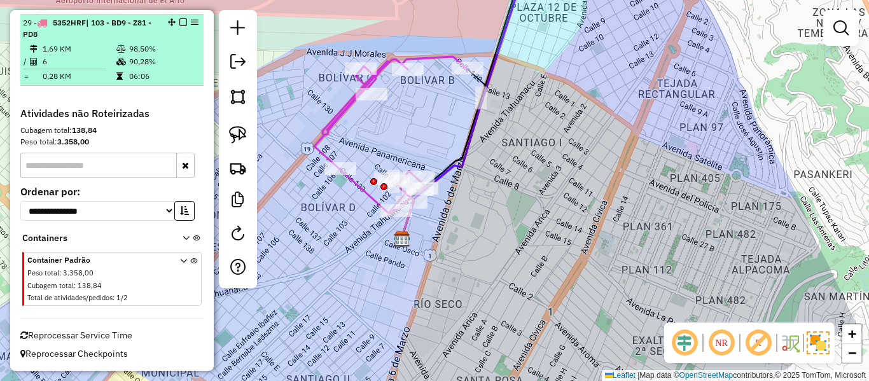
click at [179, 25] on em at bounding box center [183, 22] width 8 height 8
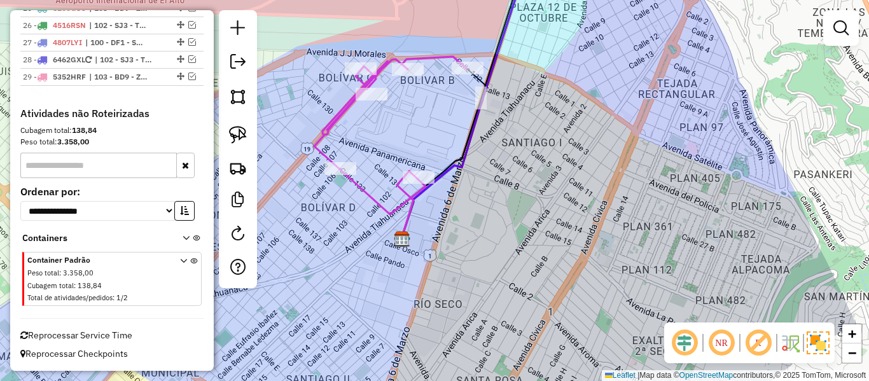
scroll to position [1086, 0]
click at [408, 260] on div "Janela de atendimento Grade de atendimento Capacidade Transportadoras Veículos …" at bounding box center [434, 190] width 869 height 381
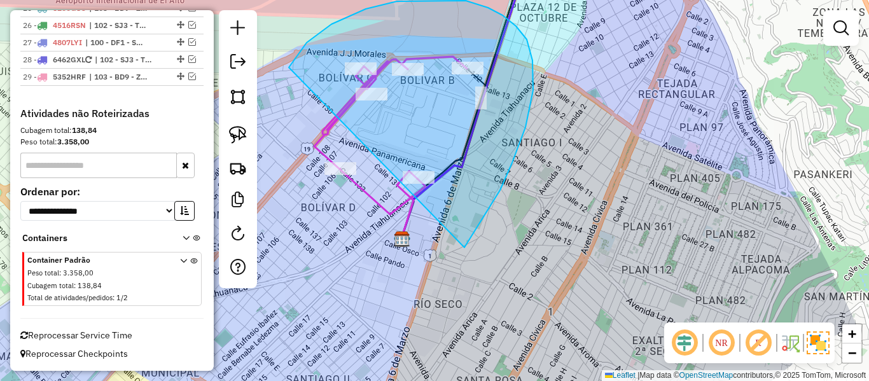
drag, startPoint x: 487, startPoint y: 212, endPoint x: 311, endPoint y: 226, distance: 176.1
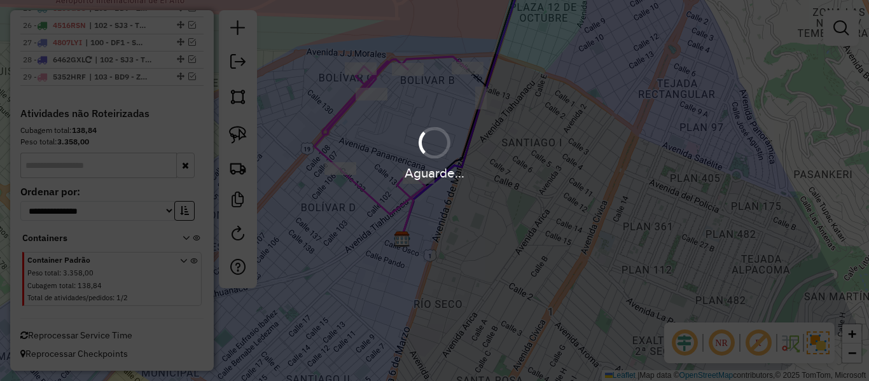
click at [348, 234] on div "Aguarde..." at bounding box center [434, 190] width 869 height 381
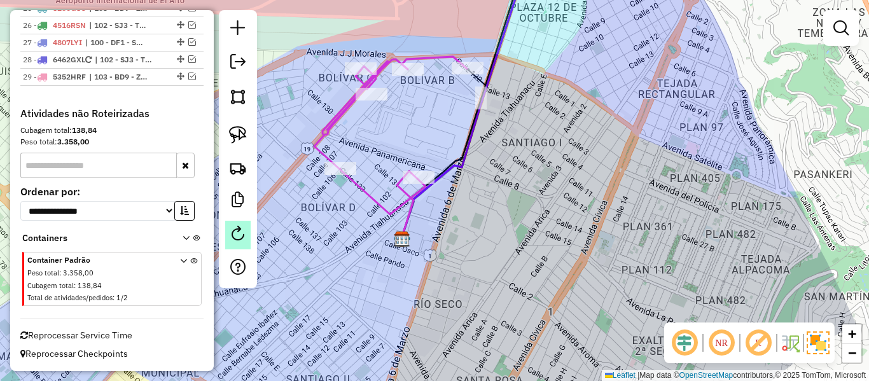
click at [237, 230] on em at bounding box center [237, 233] width 15 height 15
select select "*"
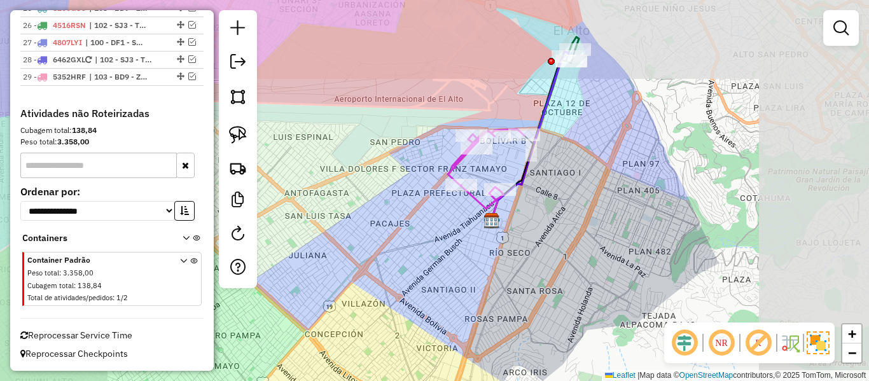
drag, startPoint x: 606, startPoint y: 168, endPoint x: 602, endPoint y: 245, distance: 77.1
click at [603, 246] on div "Janela de atendimento Grade de atendimento Capacidade Transportadoras Veículos …" at bounding box center [434, 190] width 869 height 381
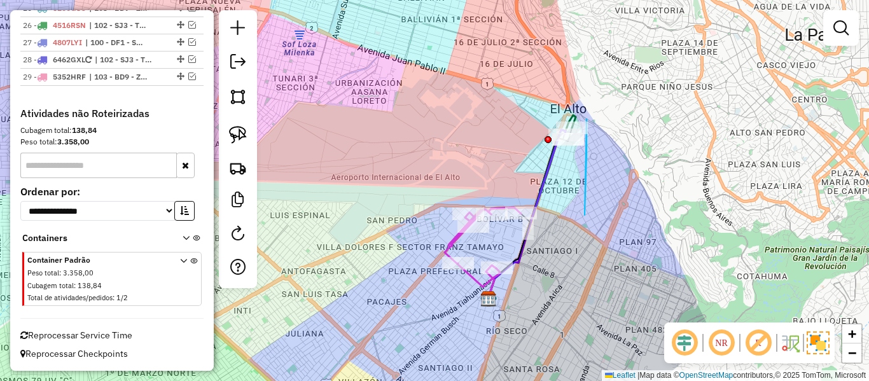
drag, startPoint x: 585, startPoint y: 215, endPoint x: 496, endPoint y: 148, distance: 110.8
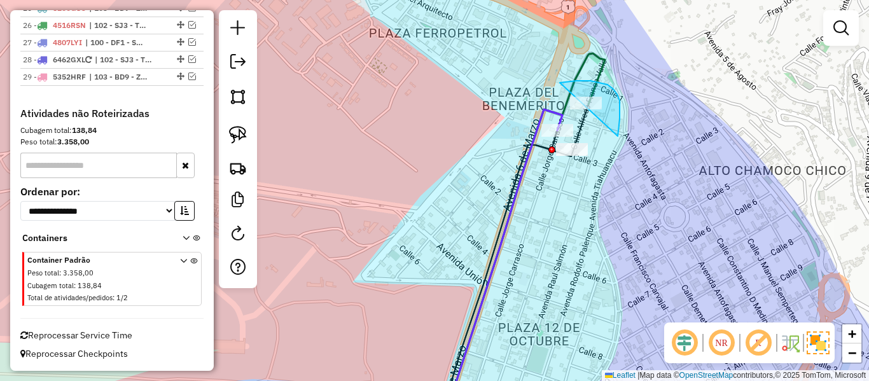
drag, startPoint x: 620, startPoint y: 101, endPoint x: 534, endPoint y: 94, distance: 86.2
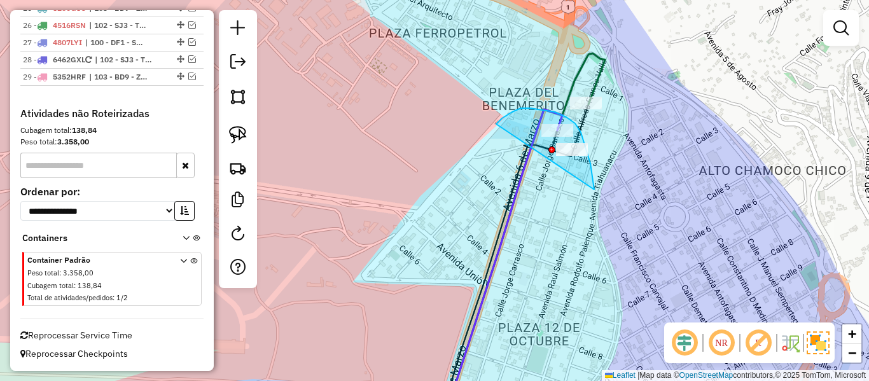
drag, startPoint x: 555, startPoint y: 112, endPoint x: 497, endPoint y: 172, distance: 83.2
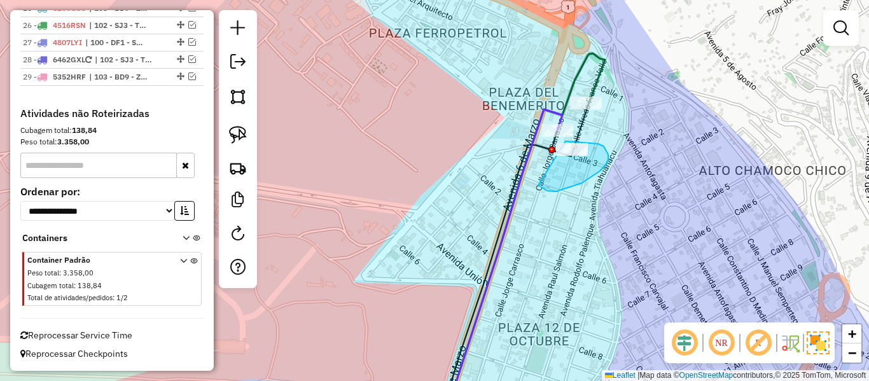
drag, startPoint x: 538, startPoint y: 185, endPoint x: 541, endPoint y: 158, distance: 26.8
drag, startPoint x: 532, startPoint y: 137, endPoint x: 534, endPoint y: 125, distance: 12.2
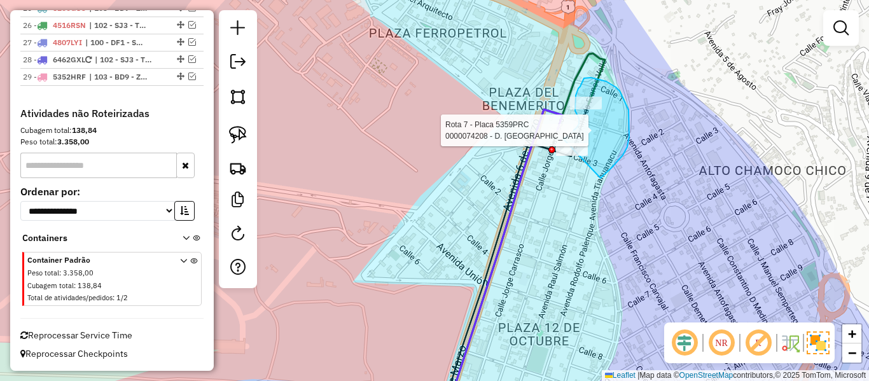
drag, startPoint x: 629, startPoint y: 110, endPoint x: 534, endPoint y: 176, distance: 115.6
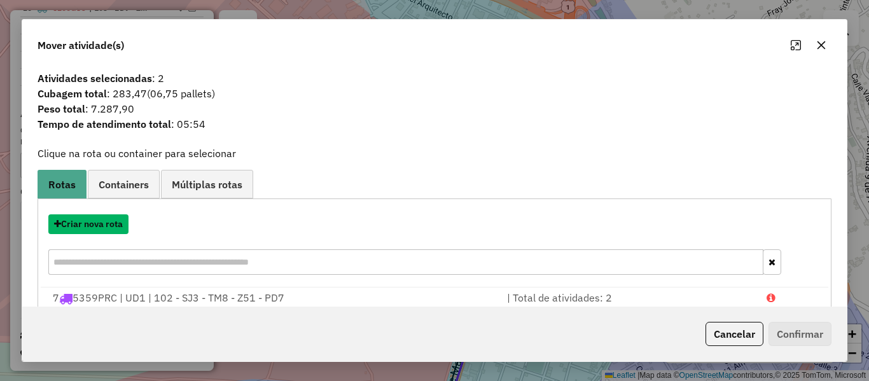
click at [87, 224] on button "Criar nova rota" at bounding box center [88, 224] width 80 height 20
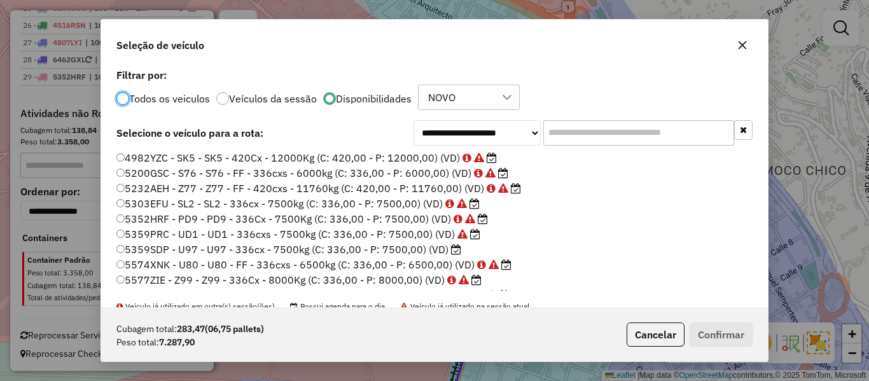
scroll to position [127, 0]
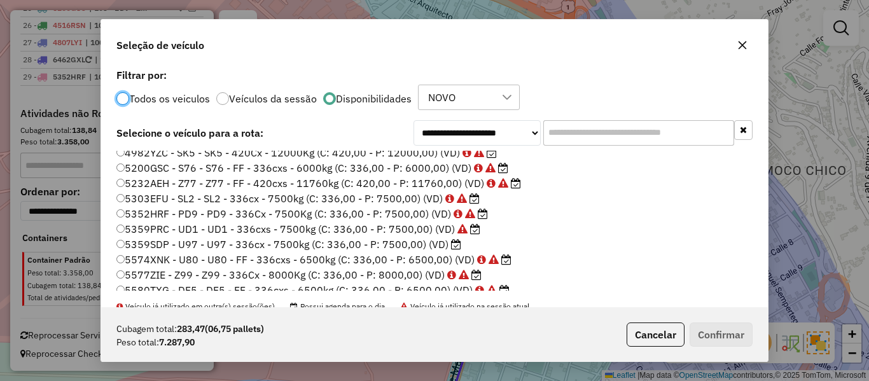
click at [441, 240] on label "5359SDP - U97 - U97 - 336cx - 7500kg (C: 336,00 - P: 7500,00) (VD)" at bounding box center [288, 244] width 345 height 15
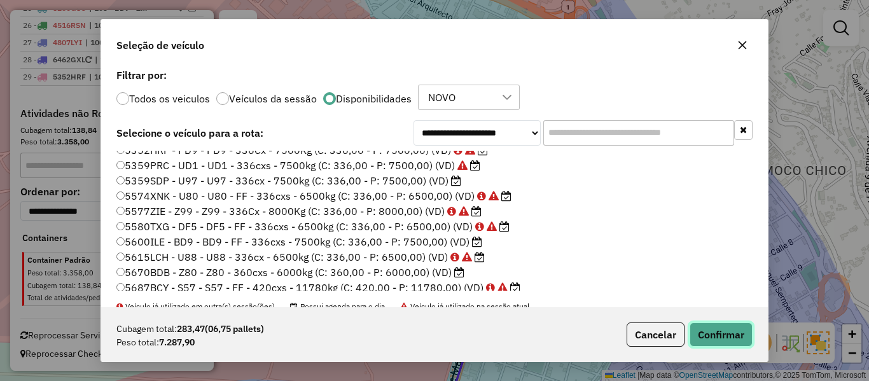
click at [709, 331] on button "Confirmar" at bounding box center [721, 335] width 63 height 24
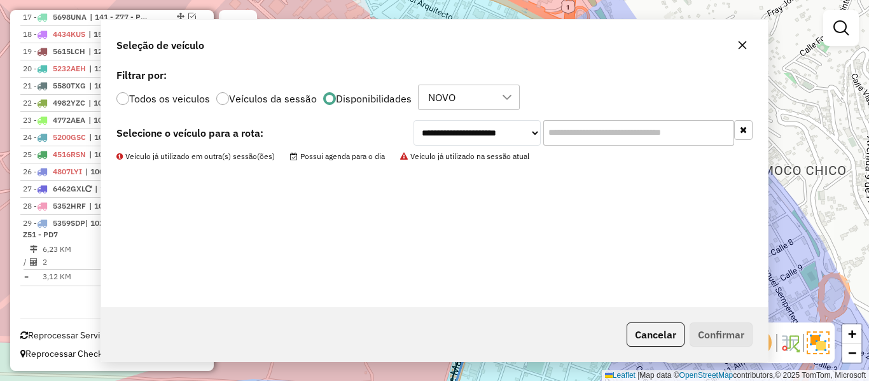
scroll to position [886, 0]
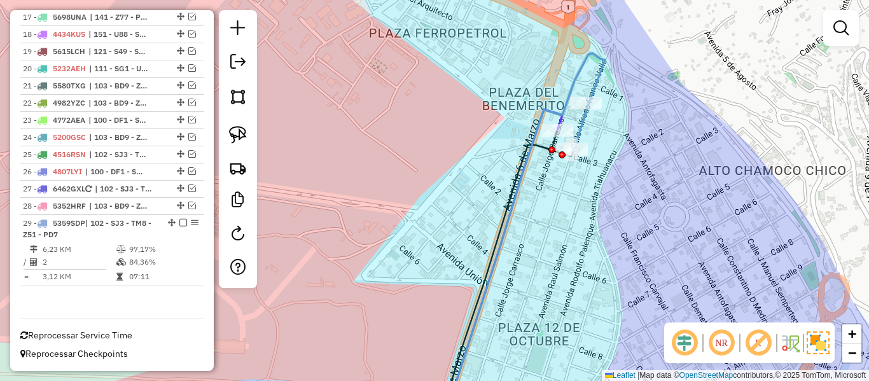
click at [583, 123] on icon at bounding box center [581, 127] width 15 height 46
select select "**********"
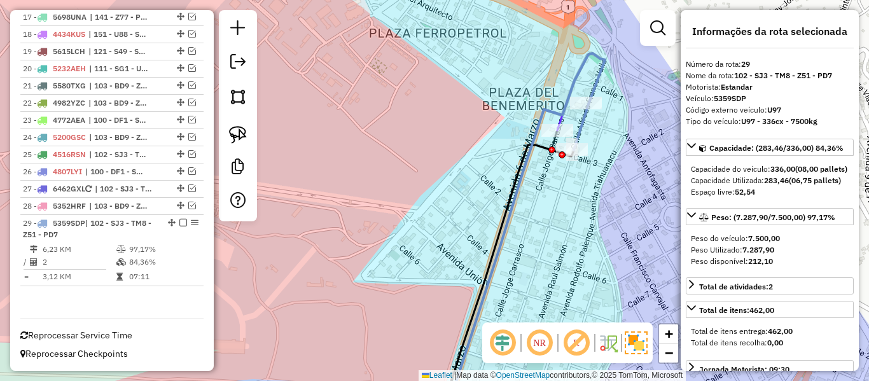
drag, startPoint x: 599, startPoint y: 158, endPoint x: 605, endPoint y: 143, distance: 16.3
click at [604, 148] on div "Rota 6 - Placa 5359PRC 0000074208 - D. EL DORADO Janela de atendimento Grade de…" at bounding box center [434, 190] width 869 height 381
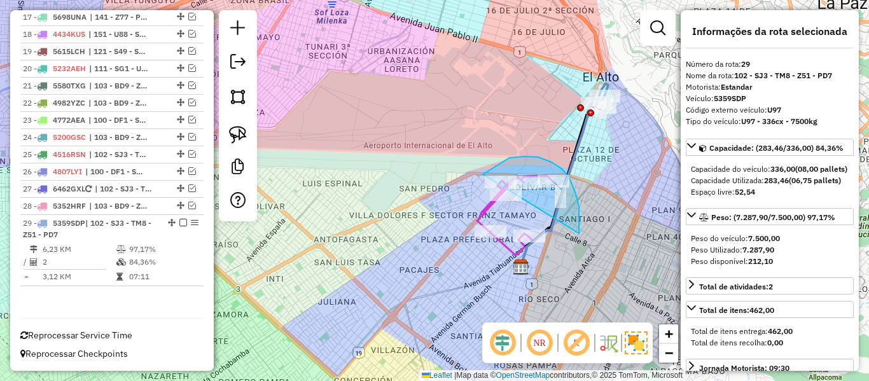
drag, startPoint x: 579, startPoint y: 233, endPoint x: 530, endPoint y: 310, distance: 91.2
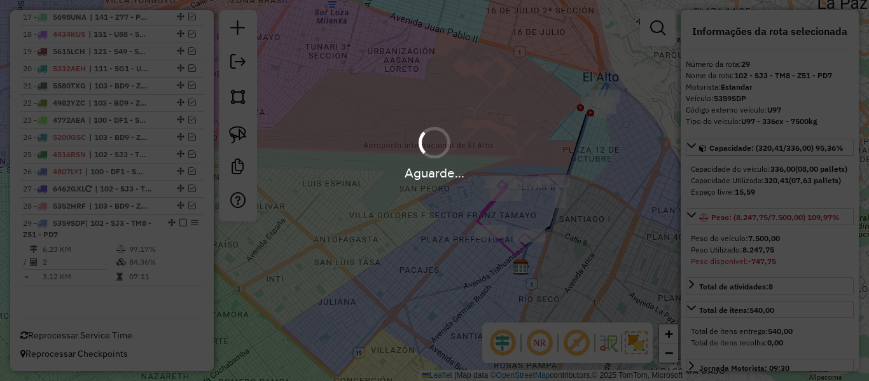
select select "**********"
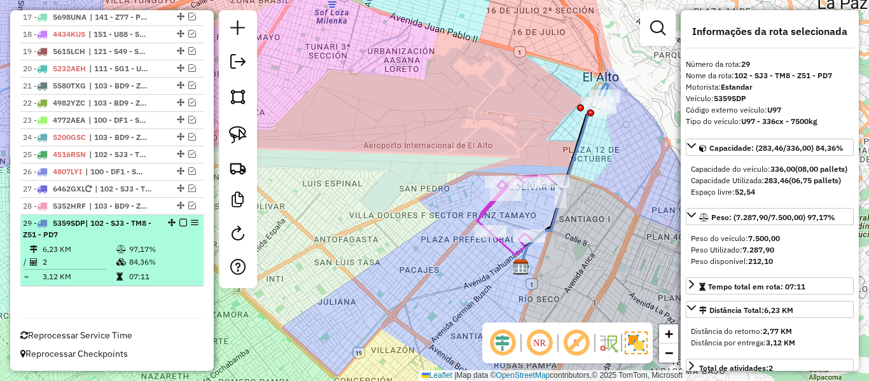
click at [179, 221] on em at bounding box center [183, 223] width 8 height 8
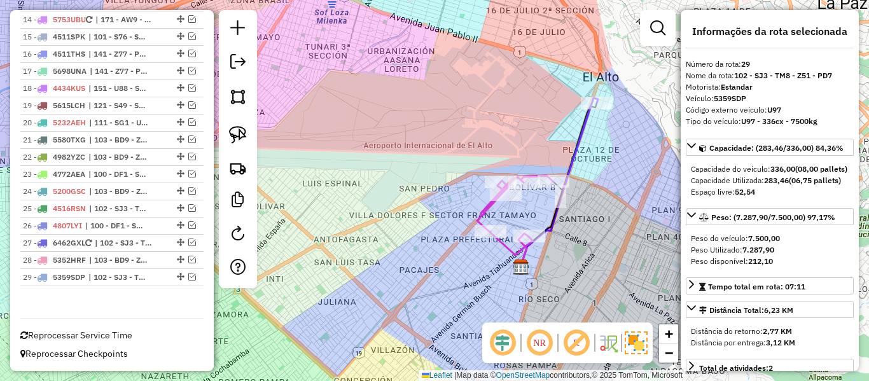
scroll to position [831, 0]
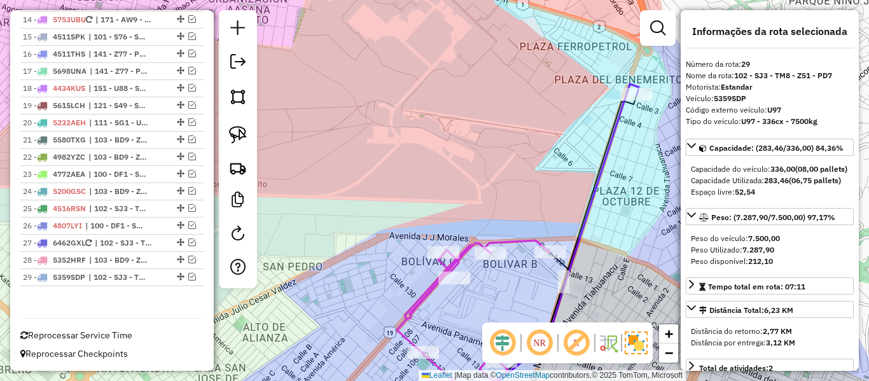
click at [615, 130] on icon at bounding box center [561, 251] width 153 height 335
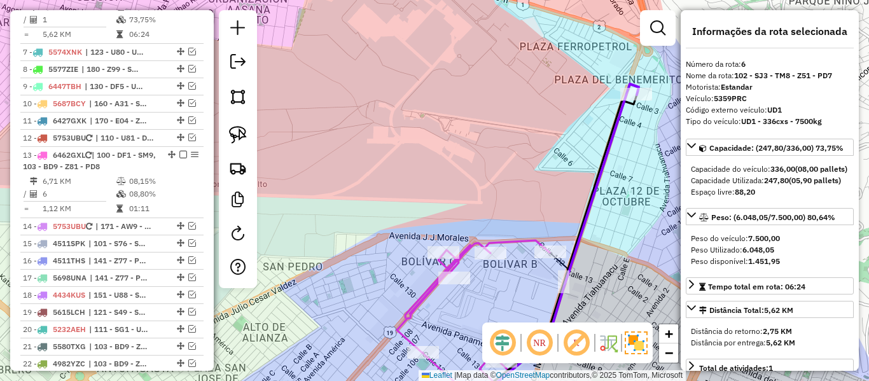
scroll to position [587, 0]
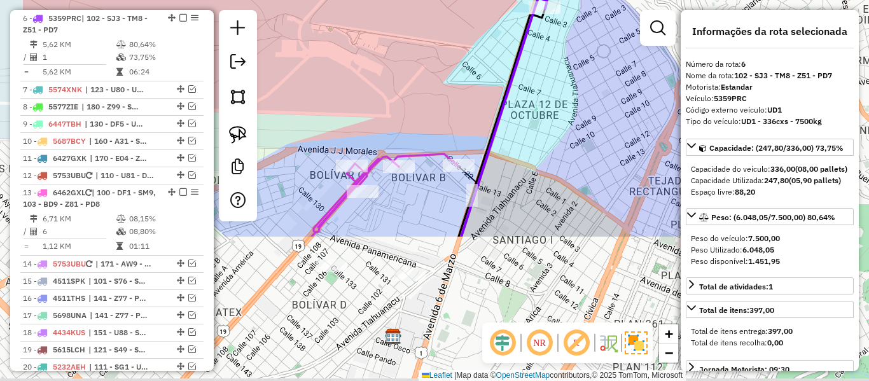
drag, startPoint x: 534, startPoint y: 108, endPoint x: 514, endPoint y: 172, distance: 67.4
click at [537, 99] on div "Janela de atendimento Grade de atendimento Capacidade Transportadoras Veículos …" at bounding box center [434, 190] width 869 height 381
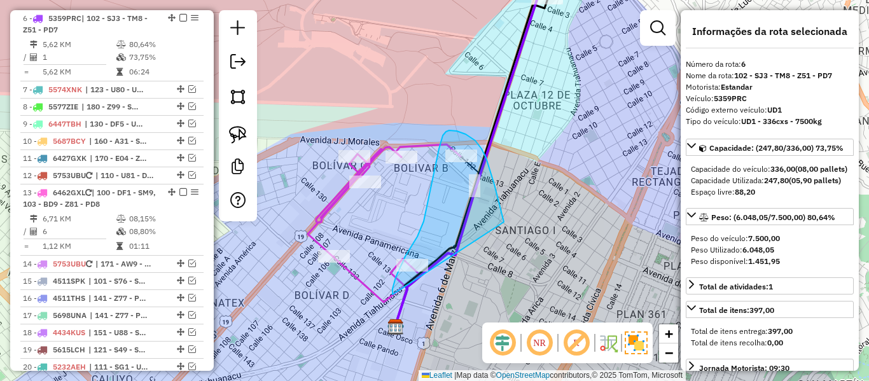
drag, startPoint x: 482, startPoint y: 149, endPoint x: 398, endPoint y: 295, distance: 168.4
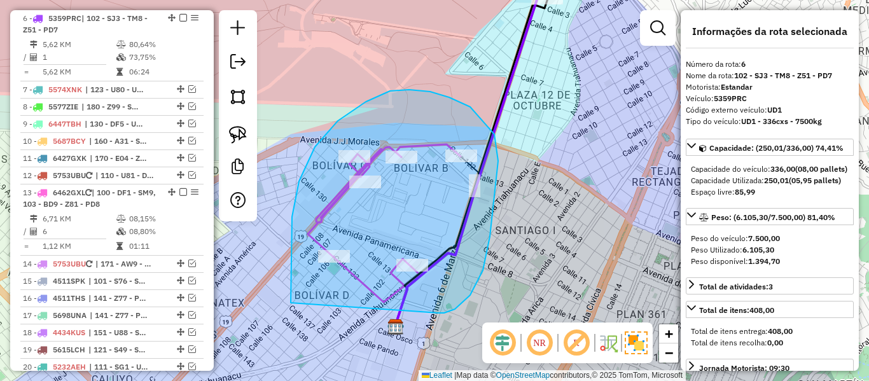
drag, startPoint x: 495, startPoint y: 195, endPoint x: 299, endPoint y: 324, distance: 235.0
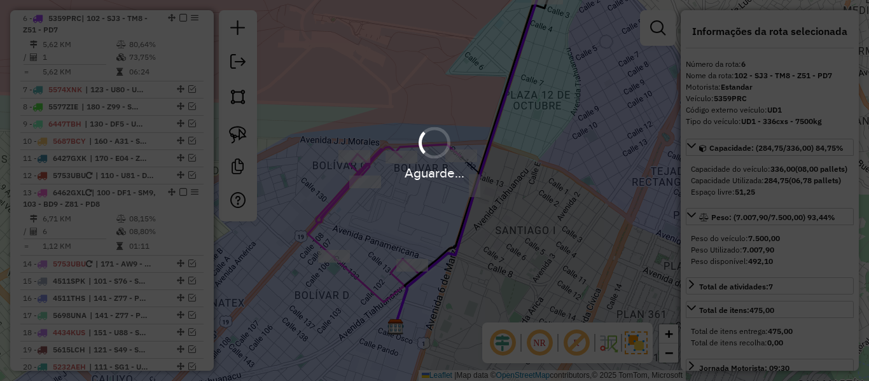
select select "**********"
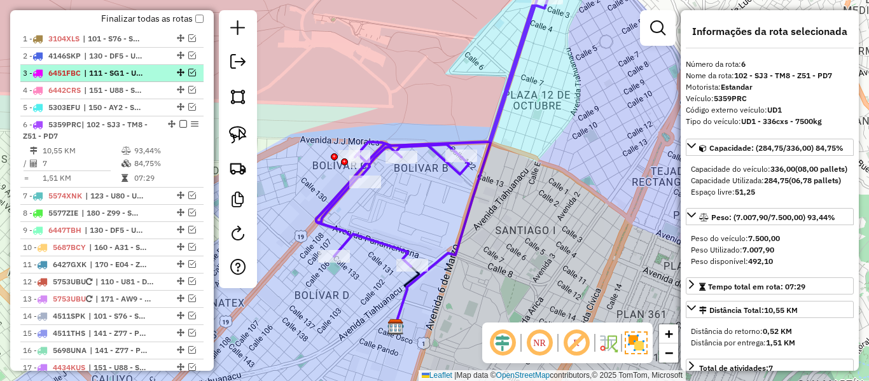
scroll to position [460, 0]
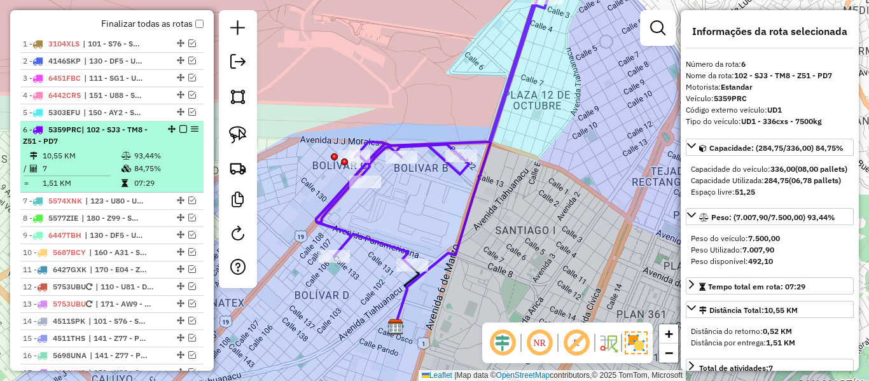
click at [179, 133] on em at bounding box center [183, 129] width 8 height 8
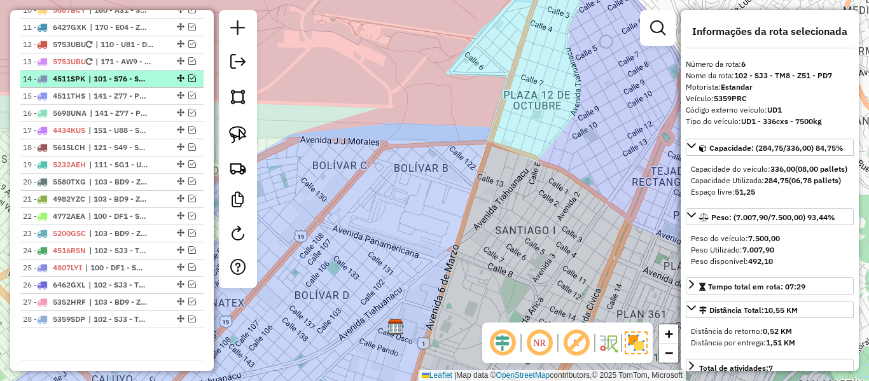
scroll to position [627, 0]
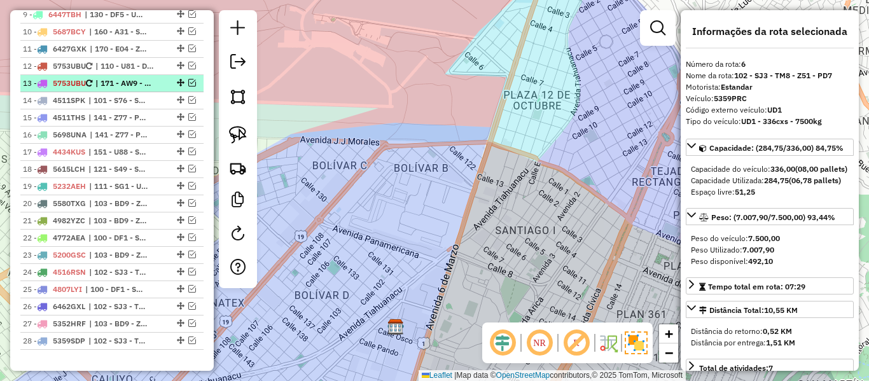
click at [146, 82] on span "| 171 - AW9 - Z53 - TM6" at bounding box center [124, 83] width 59 height 11
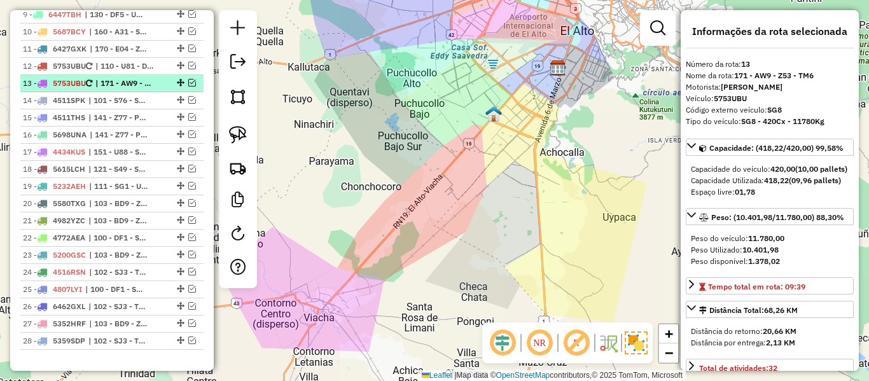
click at [190, 81] on em at bounding box center [192, 83] width 8 height 8
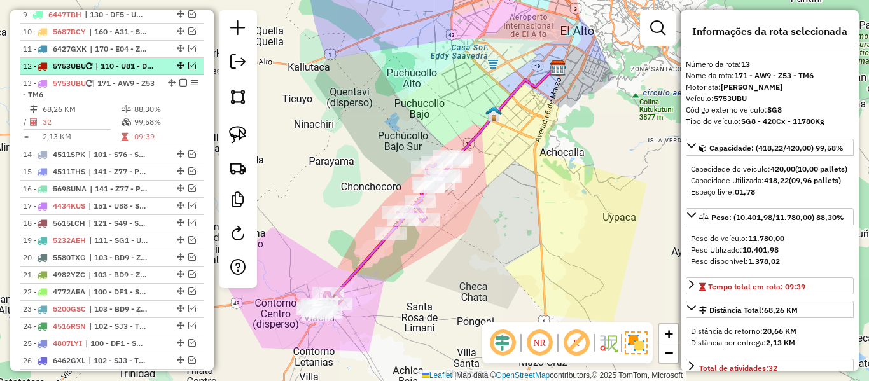
click at [189, 63] on em at bounding box center [192, 66] width 8 height 8
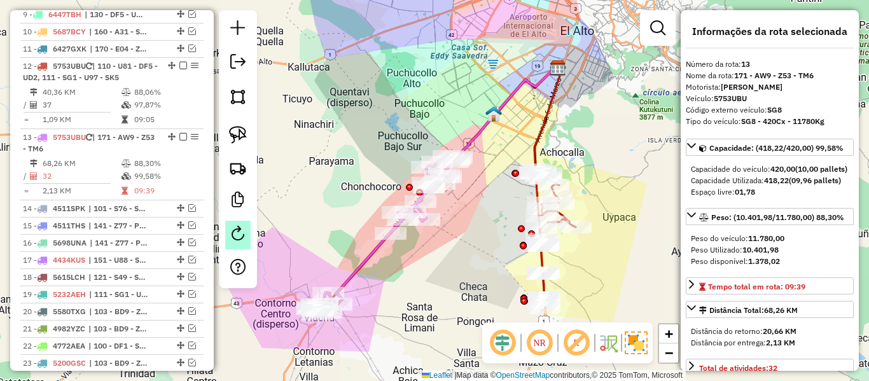
click at [244, 241] on link at bounding box center [237, 235] width 25 height 29
select select "*"
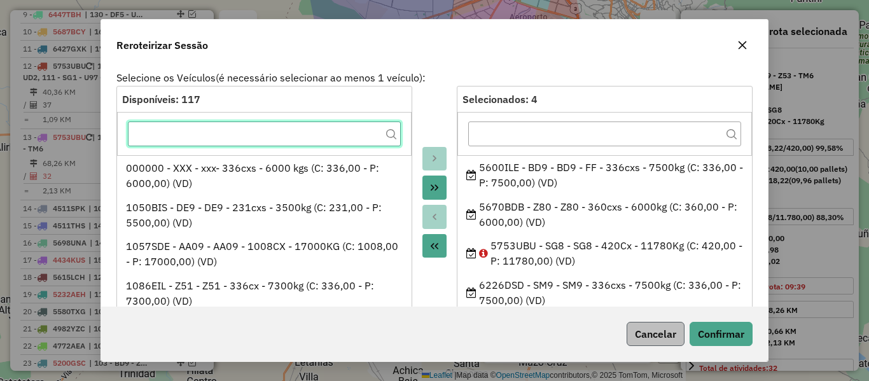
scroll to position [0, 0]
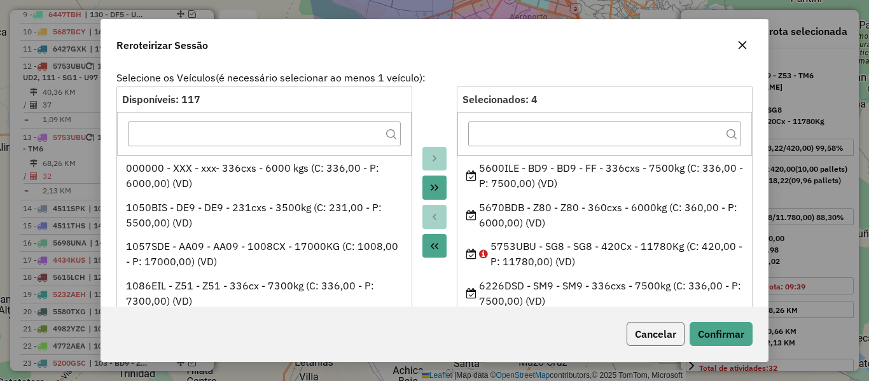
click at [665, 326] on button "Cancelar" at bounding box center [656, 334] width 58 height 24
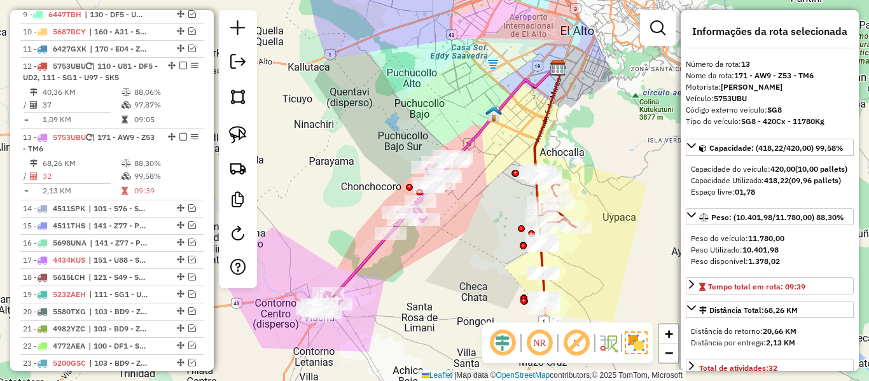
click at [539, 259] on icon at bounding box center [556, 239] width 40 height 138
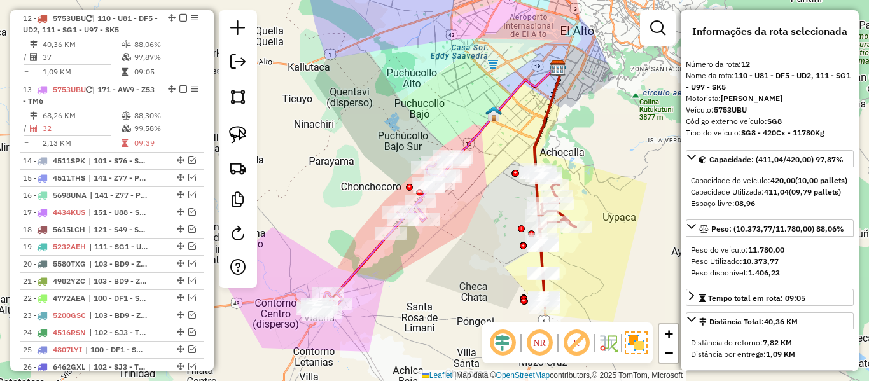
click at [378, 249] on icon at bounding box center [384, 234] width 146 height 159
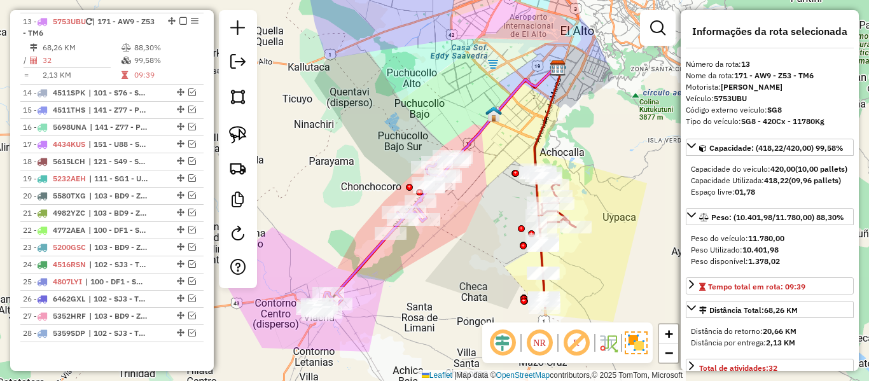
scroll to position [746, 0]
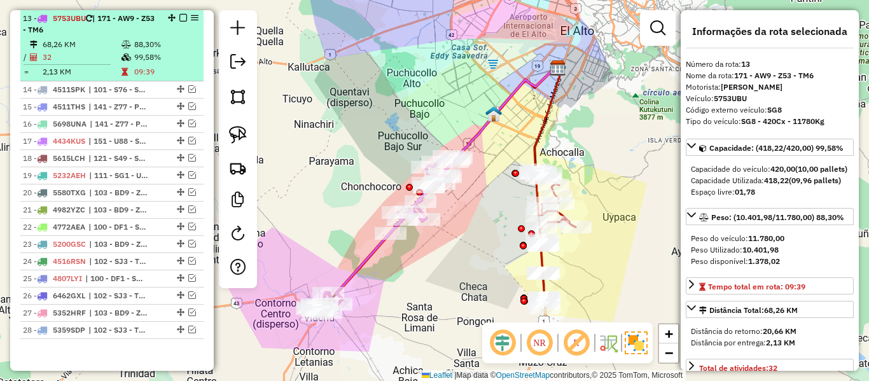
click at [180, 17] on em at bounding box center [183, 18] width 8 height 8
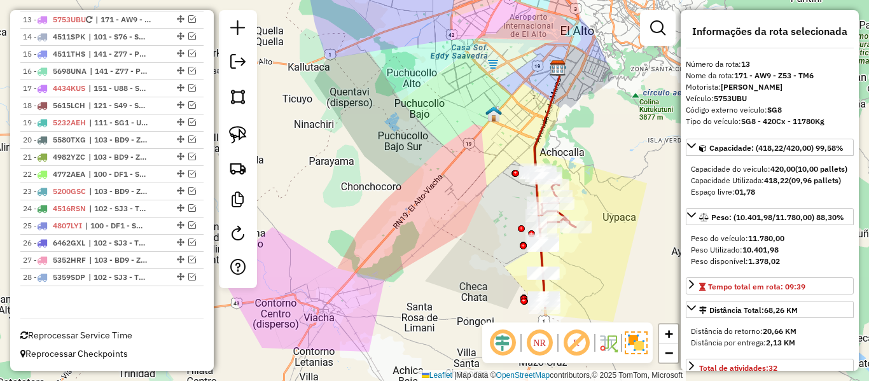
scroll to position [744, 0]
drag, startPoint x: 491, startPoint y: 293, endPoint x: 407, endPoint y: 232, distance: 104.3
click at [407, 232] on div "Janela de atendimento Grade de atendimento Capacidade Transportadoras Veículos …" at bounding box center [434, 190] width 869 height 381
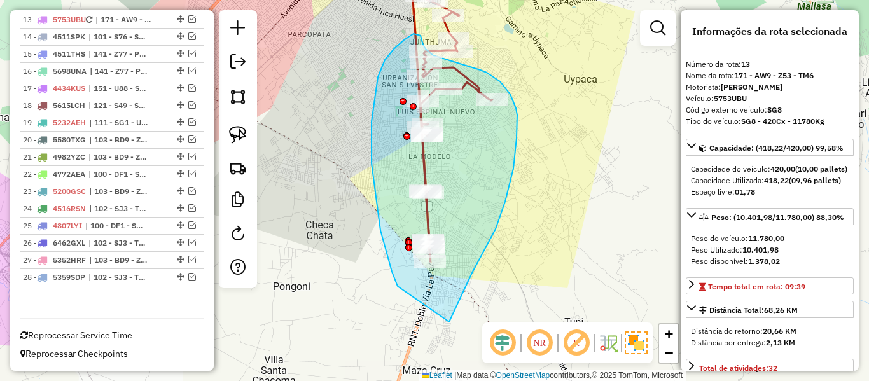
drag, startPoint x: 449, startPoint y: 322, endPoint x: 400, endPoint y: 292, distance: 57.4
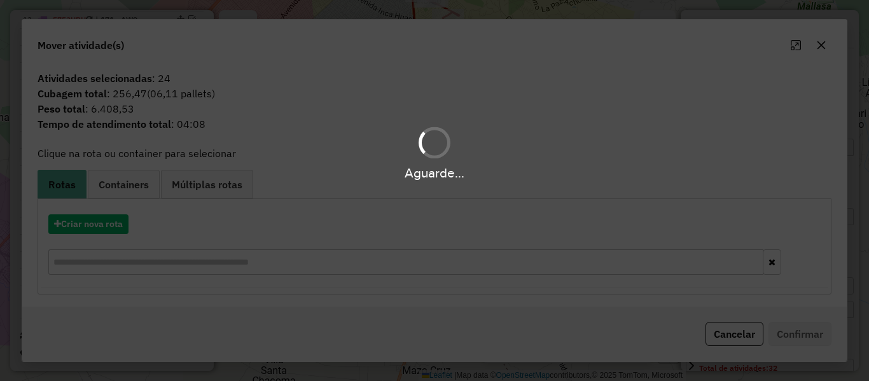
click at [97, 225] on div "Aguarde..." at bounding box center [434, 190] width 869 height 381
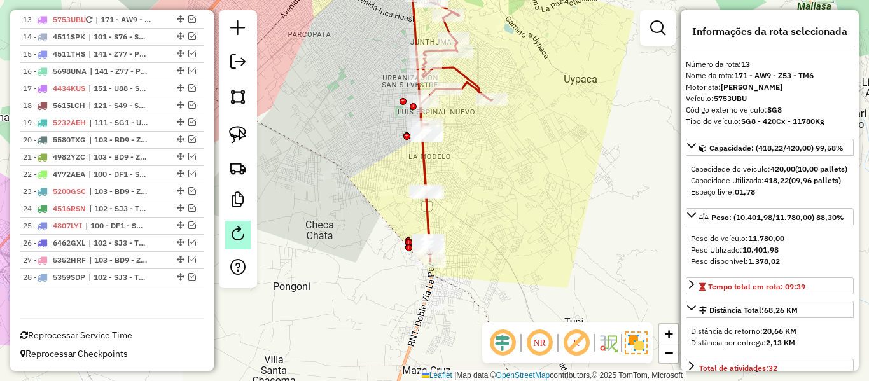
click at [246, 230] on link at bounding box center [237, 235] width 25 height 29
select select "*"
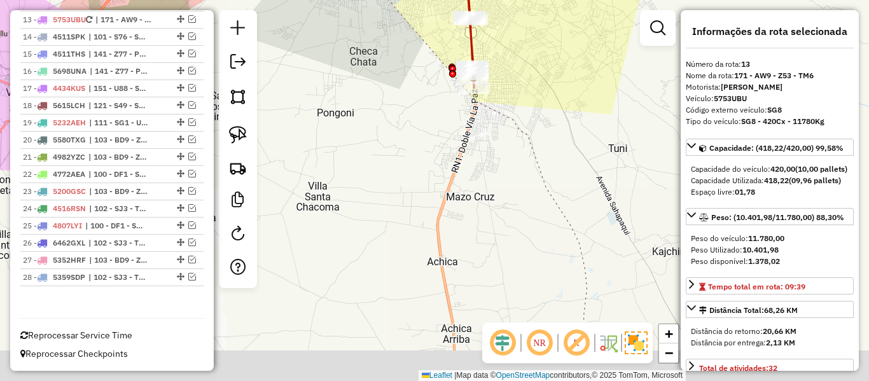
click at [506, 310] on div "Janela de atendimento Grade de atendimento Capacidade Transportadoras Veículos …" at bounding box center [434, 190] width 869 height 381
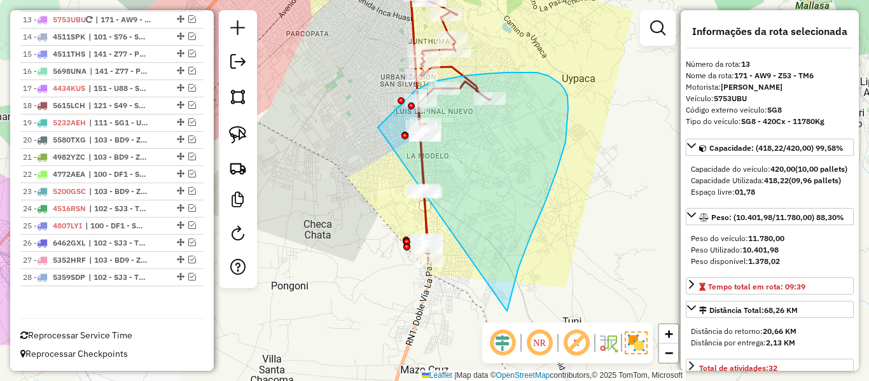
drag, startPoint x: 518, startPoint y: 268, endPoint x: 395, endPoint y: 308, distance: 129.8
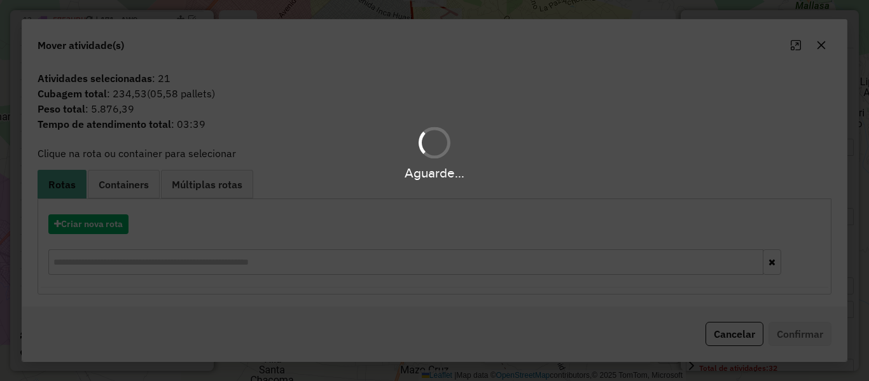
click at [99, 227] on div "Aguarde..." at bounding box center [434, 190] width 869 height 381
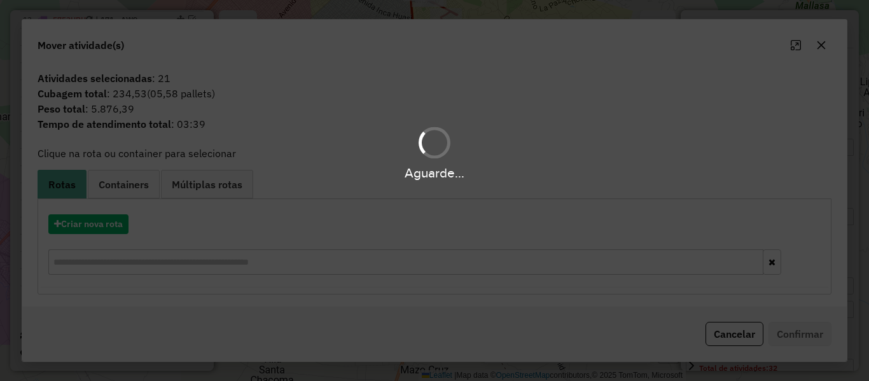
click at [99, 227] on hb-app "Aguarde... Pop-up bloqueado! Seu navegador bloqueou automáticamente a abertura …" at bounding box center [434, 190] width 869 height 381
click at [99, 227] on button "Criar nova rota" at bounding box center [88, 224] width 80 height 20
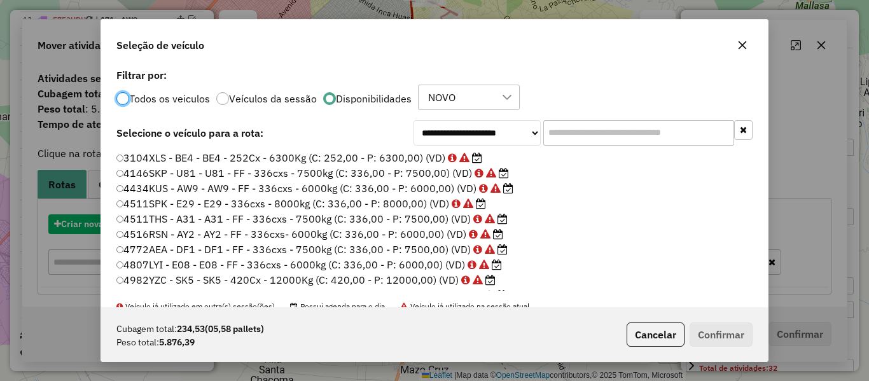
click at [99, 227] on div "**********" at bounding box center [434, 190] width 869 height 381
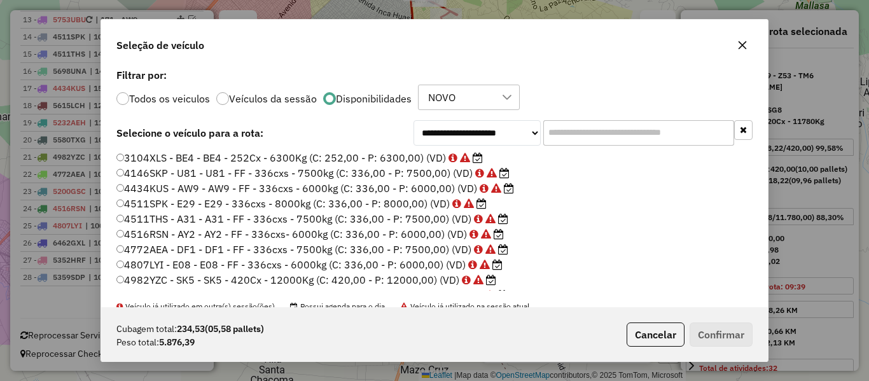
click at [99, 227] on div "**********" at bounding box center [434, 190] width 869 height 381
click at [591, 136] on input "text" at bounding box center [638, 132] width 191 height 25
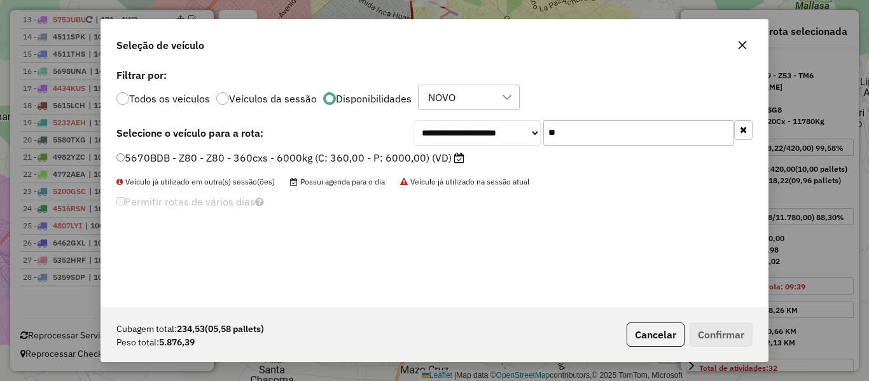
type input "**"
click at [389, 160] on label "5670BDB - Z80 - Z80 - 360cxs - 6000kg (C: 360,00 - P: 6000,00) (VD)" at bounding box center [290, 157] width 348 height 15
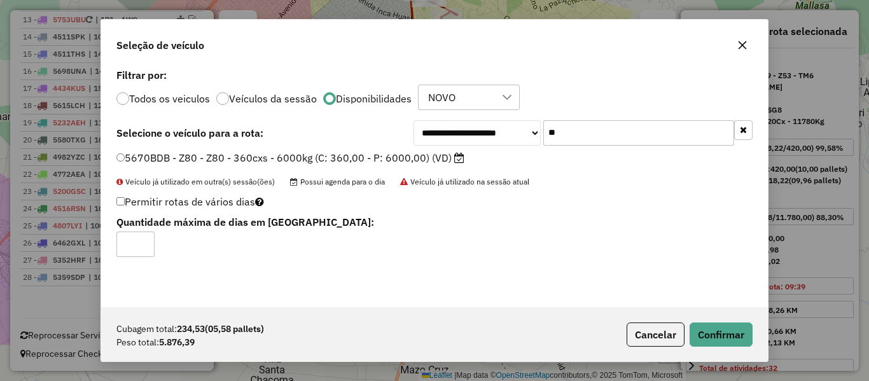
click at [728, 349] on div "Cubagem total: 234,53 (05,58 pallets) Peso total: 5.876,39 Cancelar Confirmar" at bounding box center [434, 334] width 667 height 55
click at [728, 337] on button "Confirmar" at bounding box center [721, 335] width 63 height 24
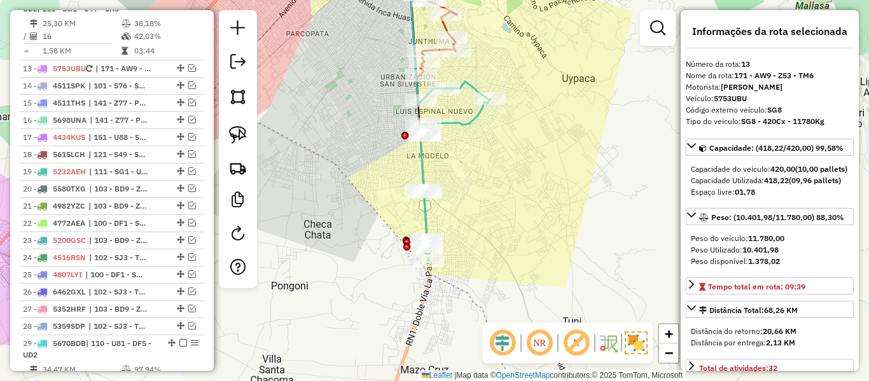
scroll to position [746, 0]
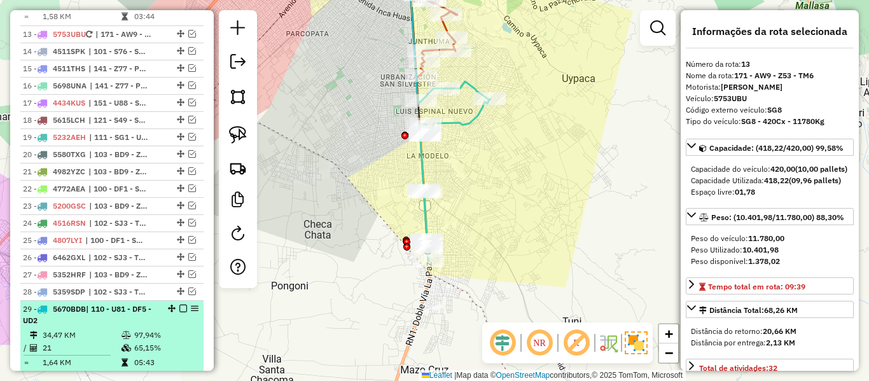
click at [179, 309] on em at bounding box center [183, 309] width 8 height 8
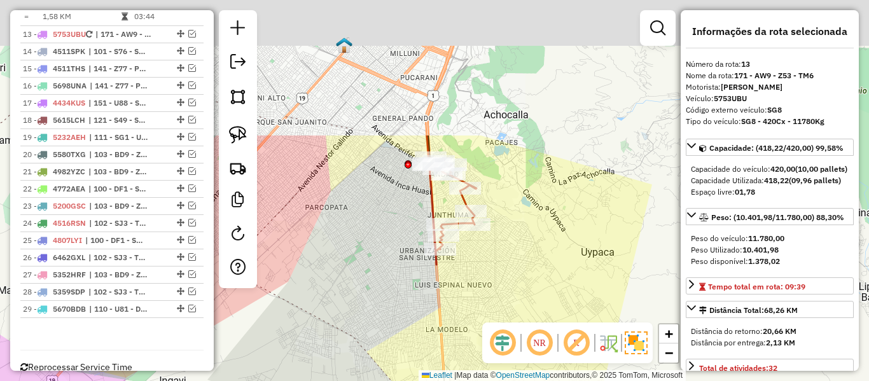
drag, startPoint x: 475, startPoint y: 326, endPoint x: 475, endPoint y: 385, distance: 58.5
click at [475, 380] on html "Aguarde... Pop-up bloqueado! Seu navegador bloqueou automáticamente a abertura …" at bounding box center [434, 190] width 869 height 381
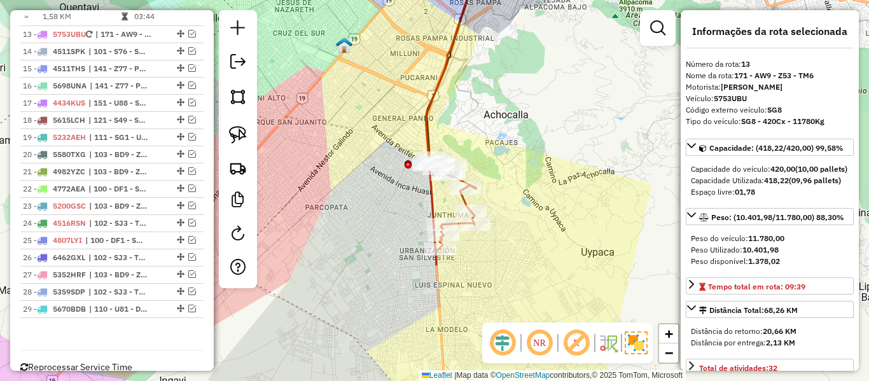
click at [467, 204] on icon at bounding box center [452, 211] width 48 height 107
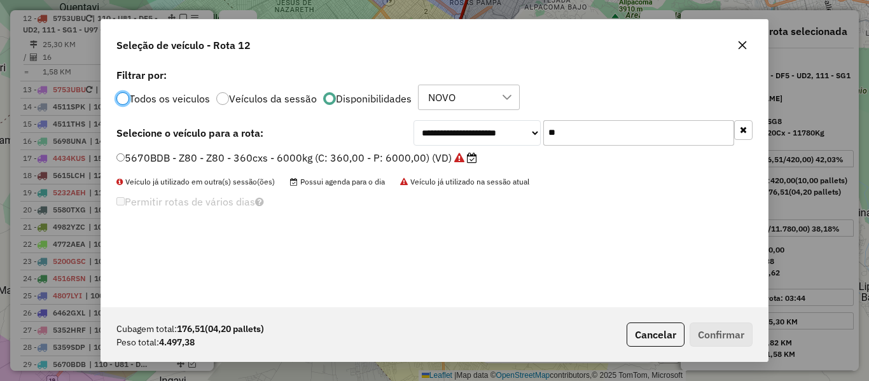
scroll to position [7, 4]
click at [740, 133] on icon "button" at bounding box center [743, 129] width 7 height 9
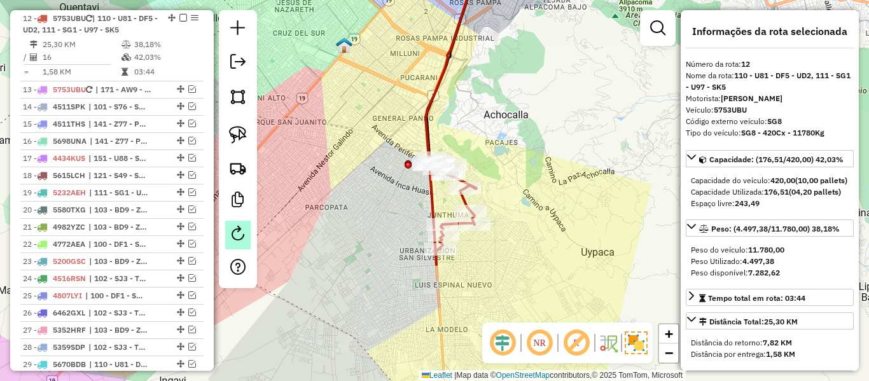
click at [236, 229] on em at bounding box center [237, 233] width 15 height 15
select select "*"
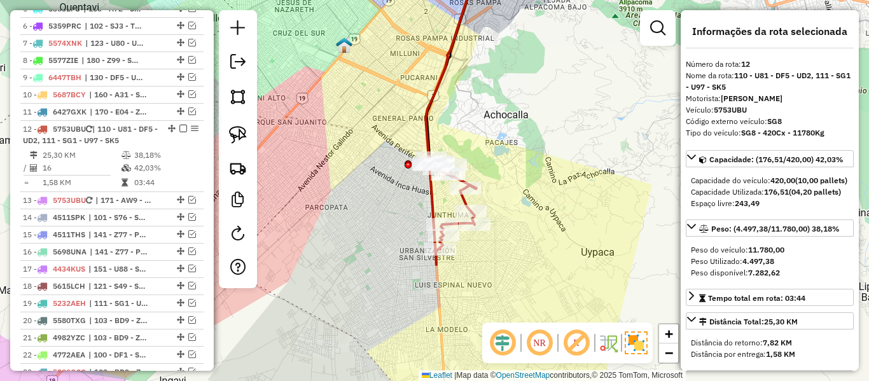
scroll to position [563, 0]
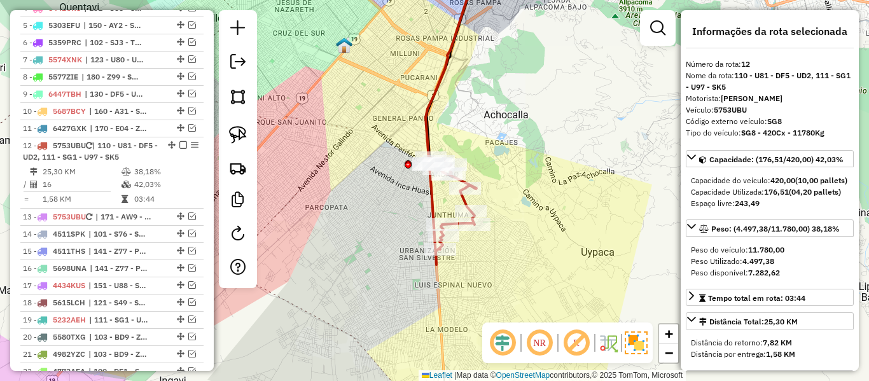
click at [432, 202] on icon at bounding box center [452, 211] width 48 height 107
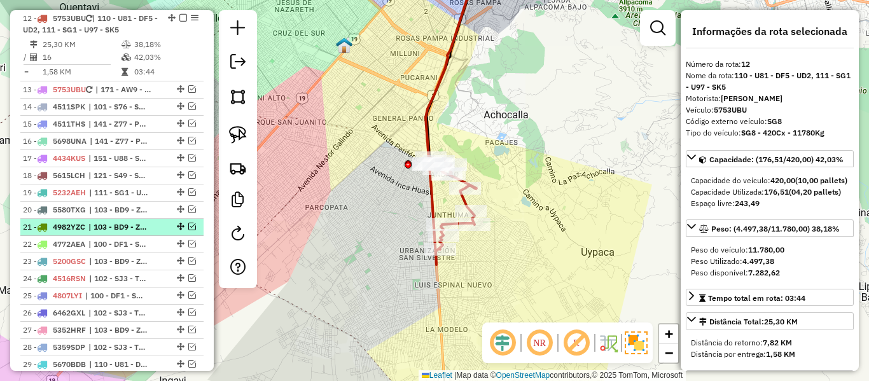
scroll to position [665, 0]
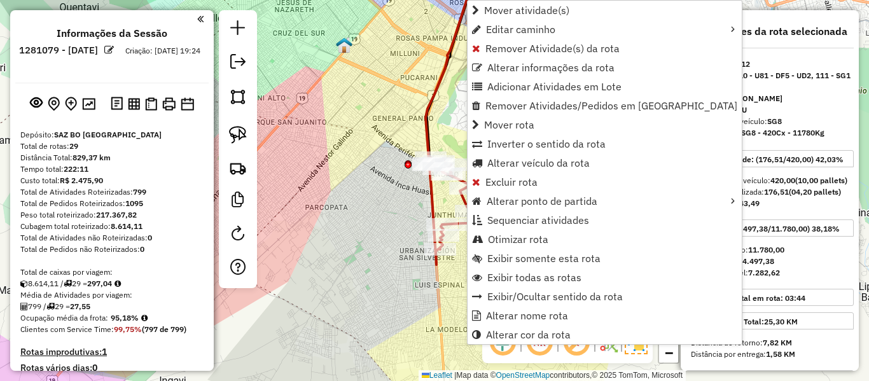
select select "**********"
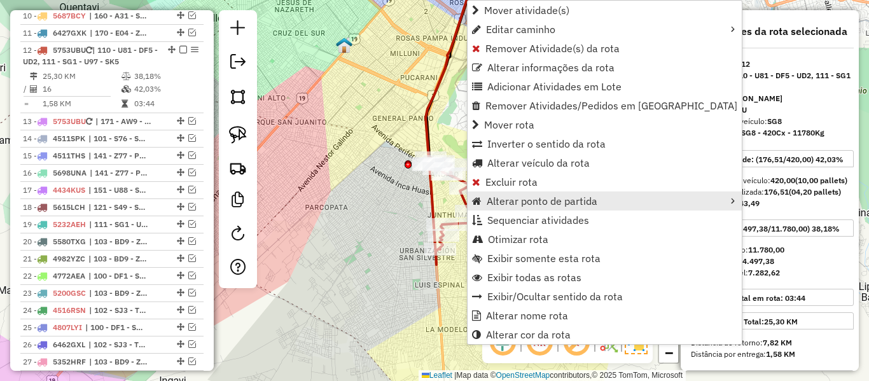
scroll to position [690, 0]
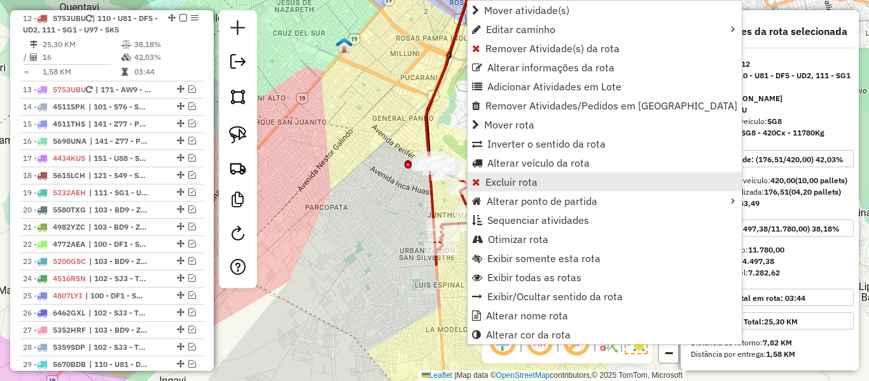
click at [522, 185] on span "Excluir rota" at bounding box center [511, 182] width 52 height 10
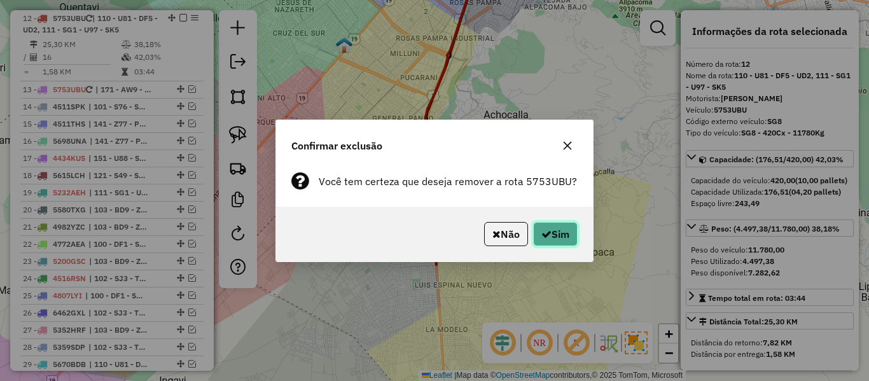
click at [541, 229] on icon "button" at bounding box center [546, 234] width 10 height 10
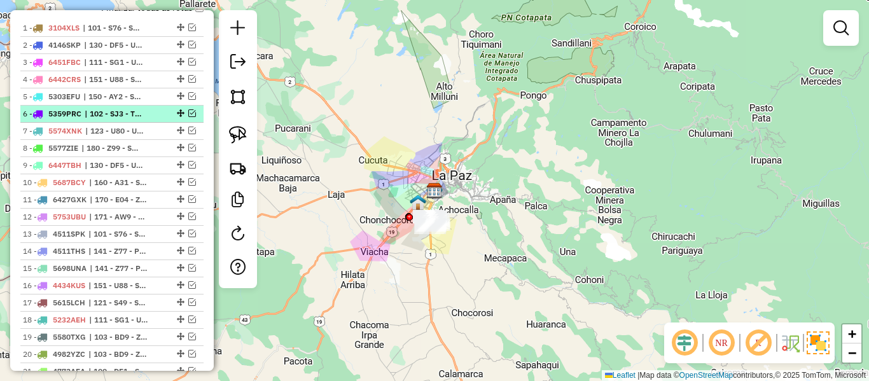
scroll to position [285, 0]
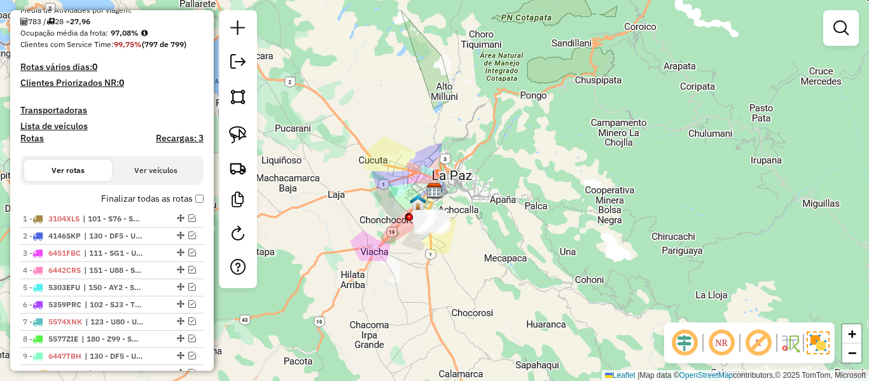
click at [157, 195] on label "Finalizar todas as rotas" at bounding box center [152, 198] width 102 height 13
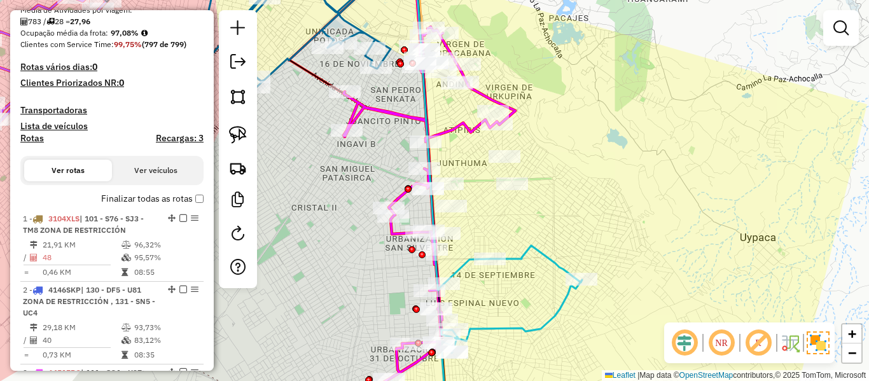
click at [521, 261] on icon at bounding box center [511, 333] width 141 height 174
select select "**********"
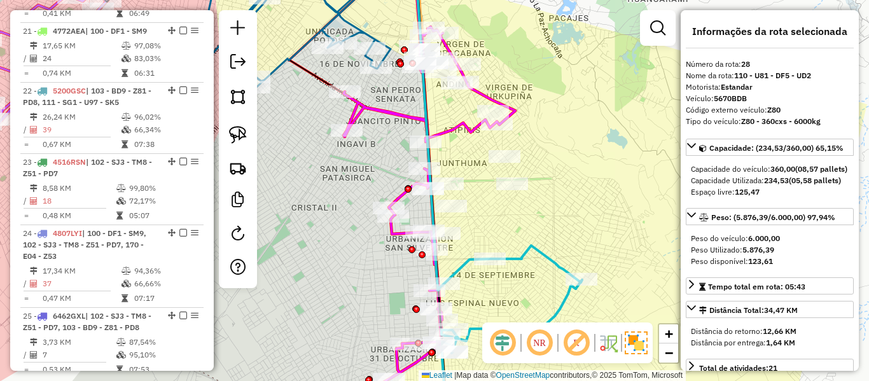
scroll to position [2370, 0]
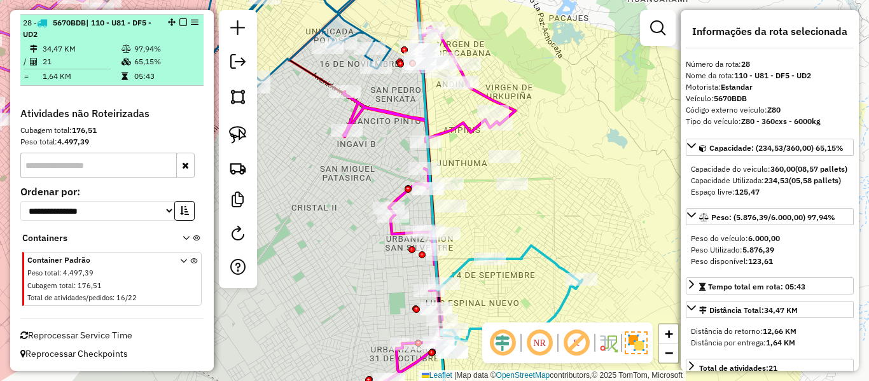
click at [181, 23] on em at bounding box center [183, 22] width 8 height 8
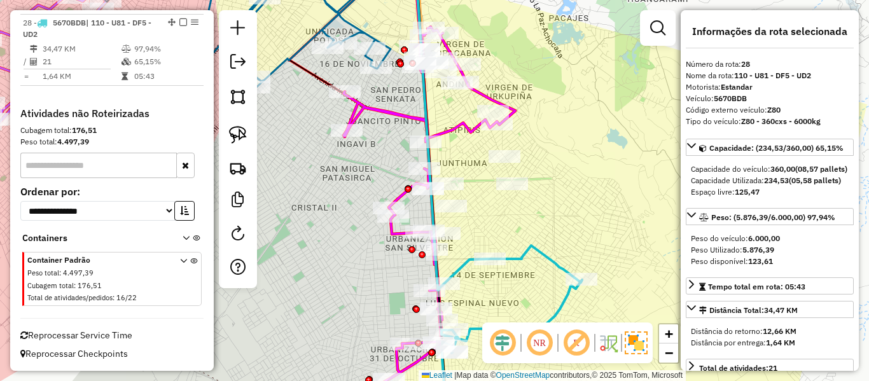
scroll to position [2316, 0]
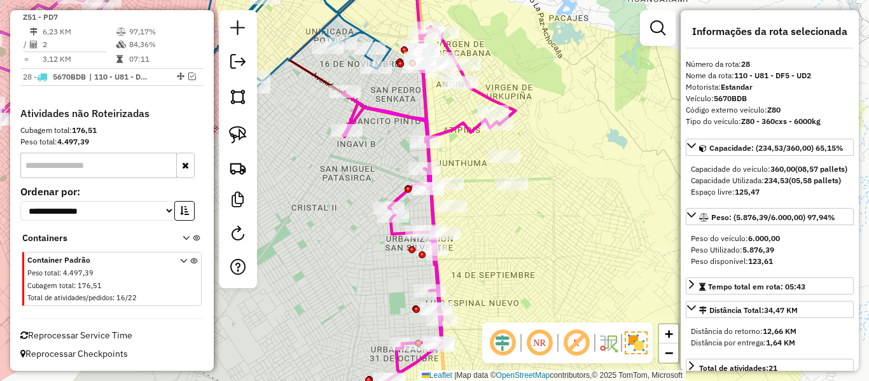
click at [408, 108] on div "Janela de atendimento Grade de atendimento Capacidade Transportadoras Veículos …" at bounding box center [434, 190] width 869 height 381
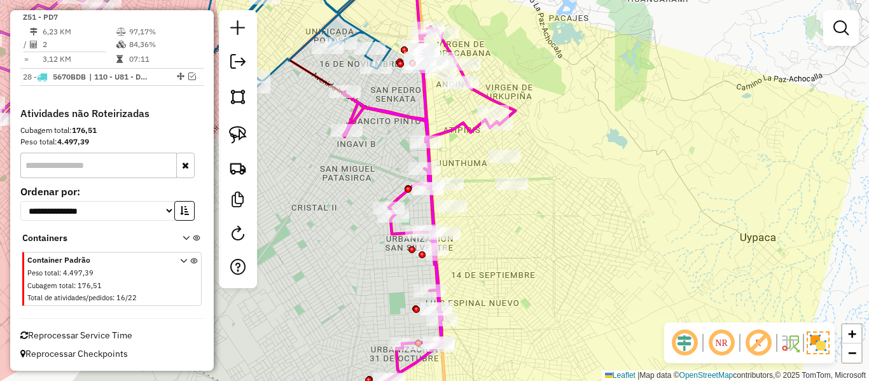
click at [404, 115] on icon at bounding box center [429, 215] width 174 height 377
select select "**********"
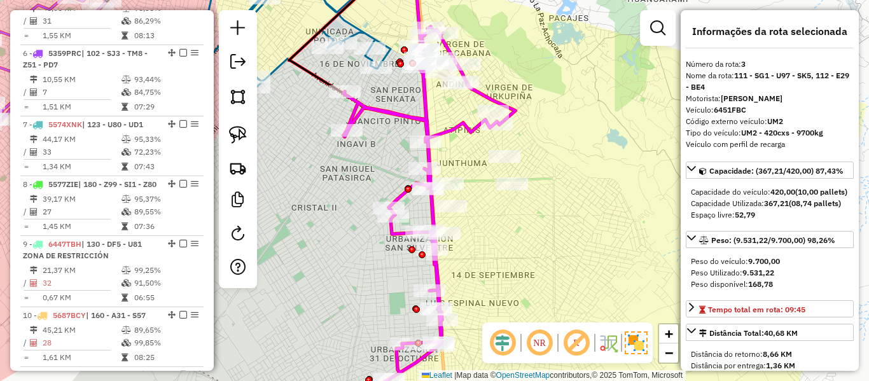
scroll to position [639, 0]
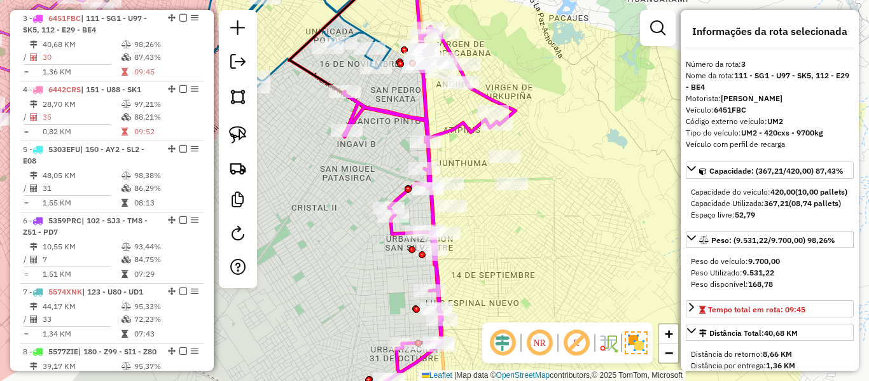
click at [560, 209] on div "Janela de atendimento Grade de atendimento Capacidade Transportadoras Veículos …" at bounding box center [434, 190] width 869 height 381
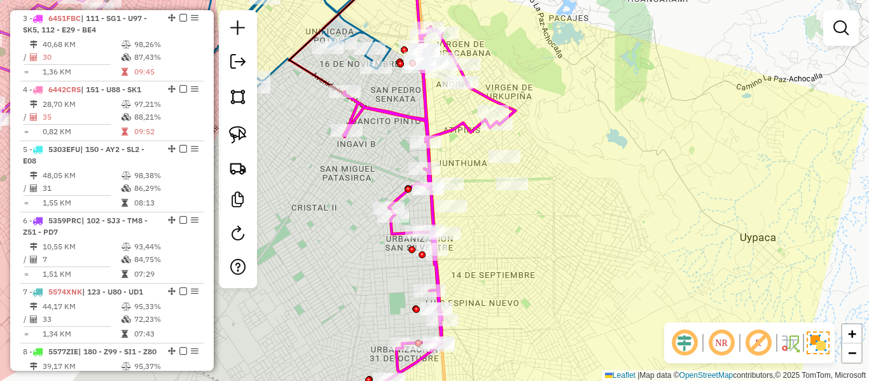
drag, startPoint x: 532, startPoint y: 230, endPoint x: 556, endPoint y: 230, distance: 24.2
click at [534, 230] on div "Janela de atendimento Grade de atendimento Capacidade Transportadoras Veículos …" at bounding box center [434, 190] width 869 height 381
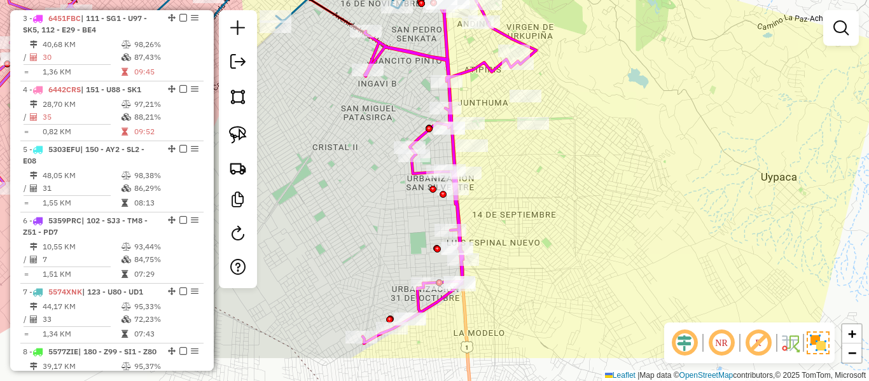
drag, startPoint x: 567, startPoint y: 205, endPoint x: 609, endPoint y: 89, distance: 123.2
click at [613, 83] on div "Janela de atendimento Grade de atendimento Capacidade Transportadoras Veículos …" at bounding box center [434, 190] width 869 height 381
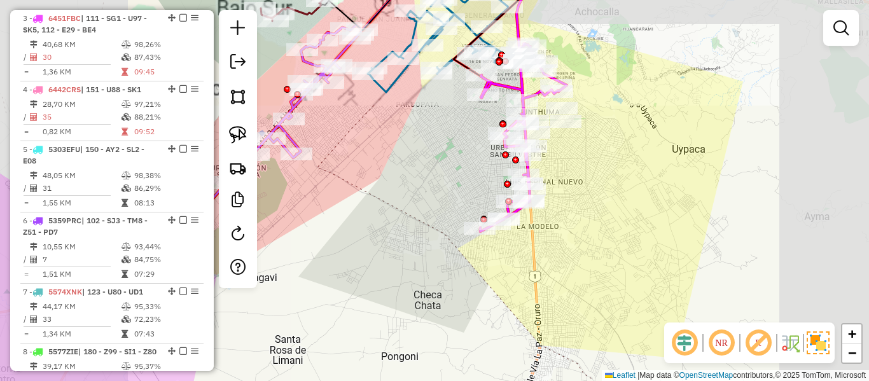
drag, startPoint x: 567, startPoint y: 144, endPoint x: 556, endPoint y: 198, distance: 55.1
click at [562, 179] on div "Janela de atendimento Grade de atendimento Capacidade Transportadoras Veículos …" at bounding box center [434, 190] width 869 height 381
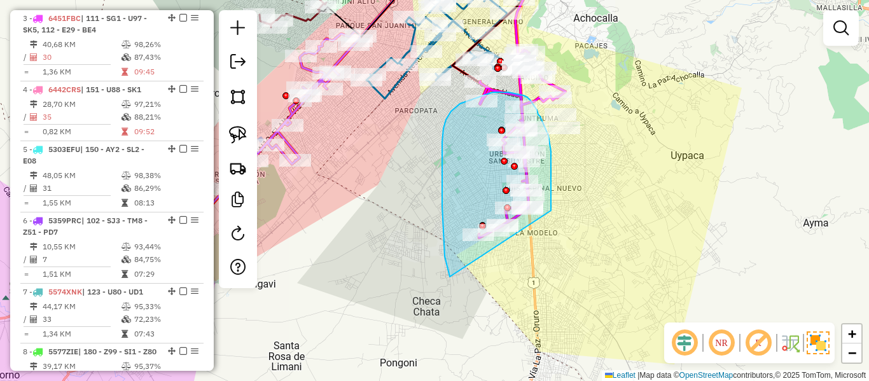
drag, startPoint x: 551, startPoint y: 202, endPoint x: 451, endPoint y: 278, distance: 125.7
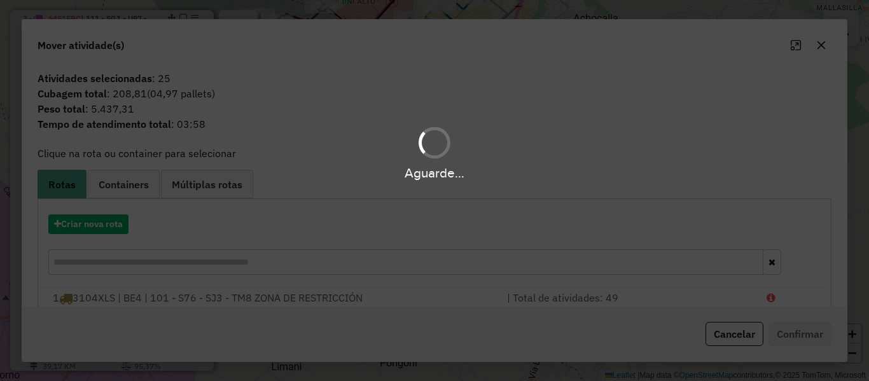
click at [97, 223] on div "Aguarde..." at bounding box center [434, 190] width 869 height 381
click at [97, 223] on hb-app "Aguarde... Pop-up bloqueado! Seu navegador bloqueou automáticamente a abertura …" at bounding box center [434, 190] width 869 height 381
click at [97, 223] on button "Criar nova rota" at bounding box center [88, 224] width 80 height 20
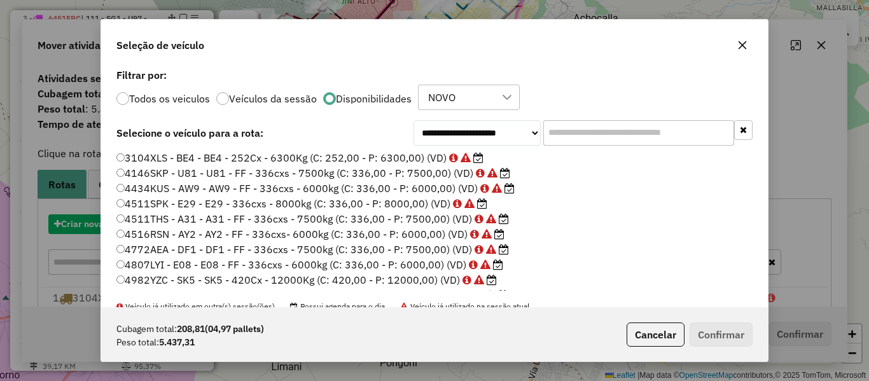
scroll to position [7, 4]
click at [97, 223] on div "**********" at bounding box center [434, 190] width 869 height 381
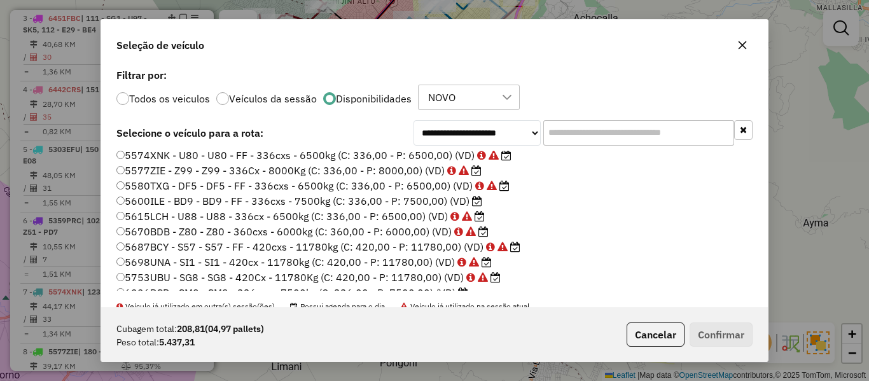
scroll to position [254, 0]
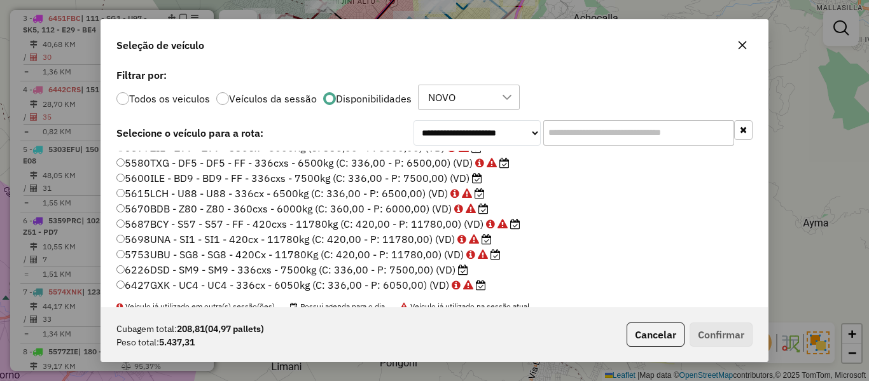
click at [464, 184] on label "5600ILE - BD9 - BD9 - FF - 336cxs - 7500kg (C: 336,00 - P: 7500,00) (VD)" at bounding box center [299, 177] width 366 height 15
click at [473, 184] on label "5600ILE - BD9 - BD9 - FF - 336cxs - 7500kg (C: 336,00 - P: 7500,00) (VD)" at bounding box center [299, 177] width 366 height 15
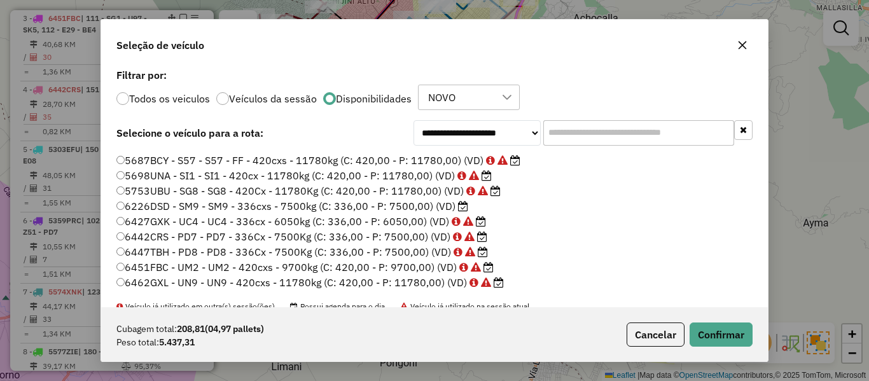
click at [449, 206] on label "6226DSD - SM9 - SM9 - 336cxs - 7500kg (C: 336,00 - P: 7500,00) (VD)" at bounding box center [292, 205] width 352 height 15
click at [731, 331] on button "Confirmar" at bounding box center [721, 335] width 63 height 24
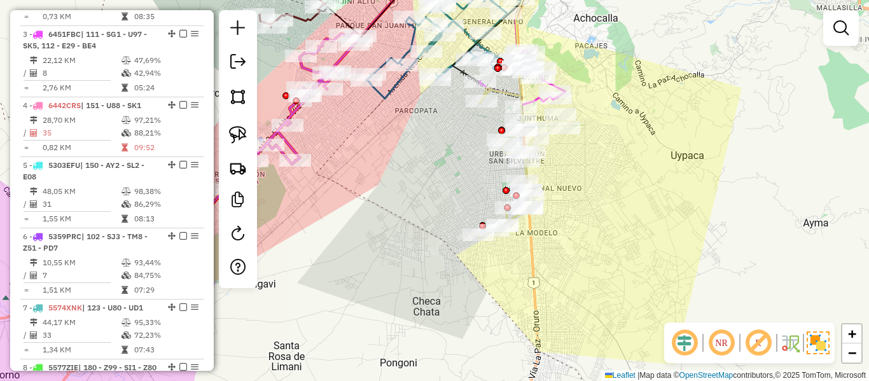
scroll to position [655, 0]
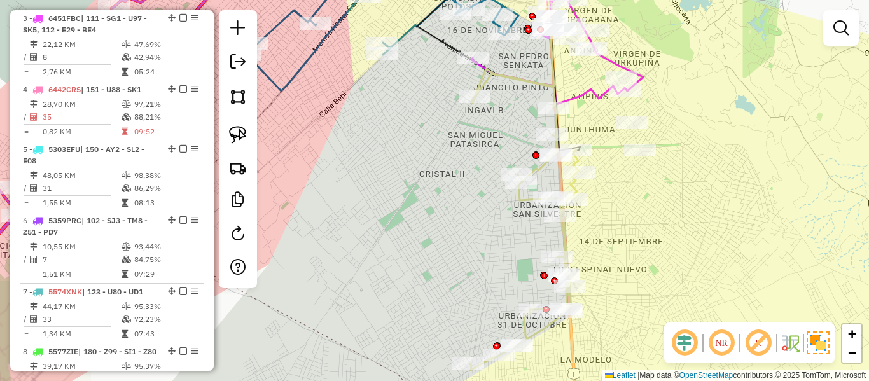
click at [532, 78] on icon at bounding box center [523, 222] width 109 height 296
select select "**********"
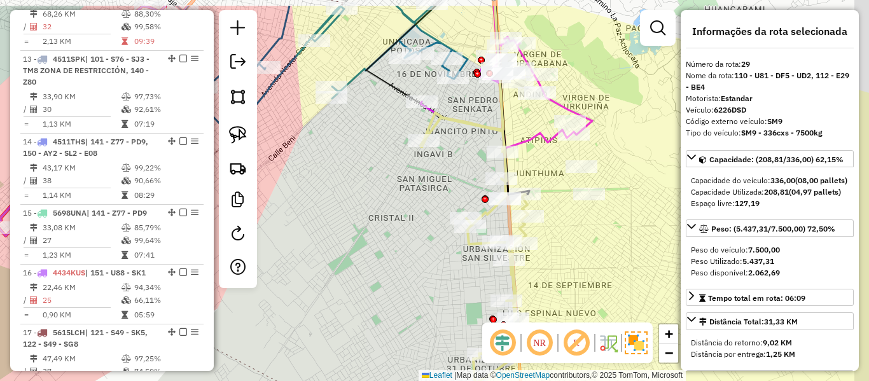
drag, startPoint x: 459, startPoint y: 150, endPoint x: 411, endPoint y: 205, distance: 73.0
click at [411, 204] on div "Janela de atendimento Grade de atendimento Capacidade Transportadoras Veículos …" at bounding box center [434, 190] width 869 height 381
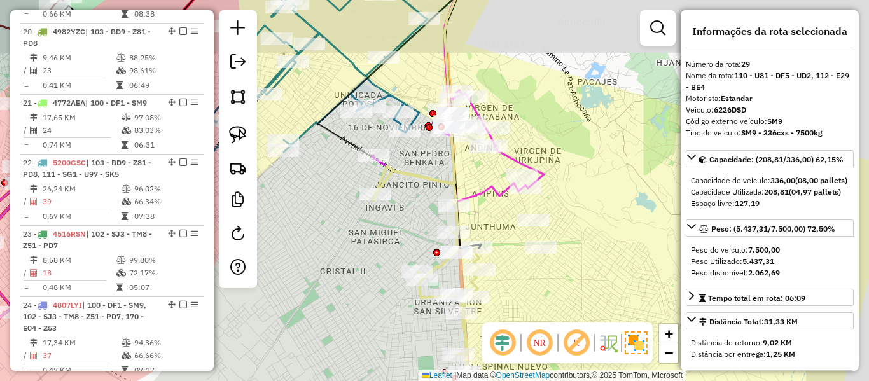
scroll to position [2403, 0]
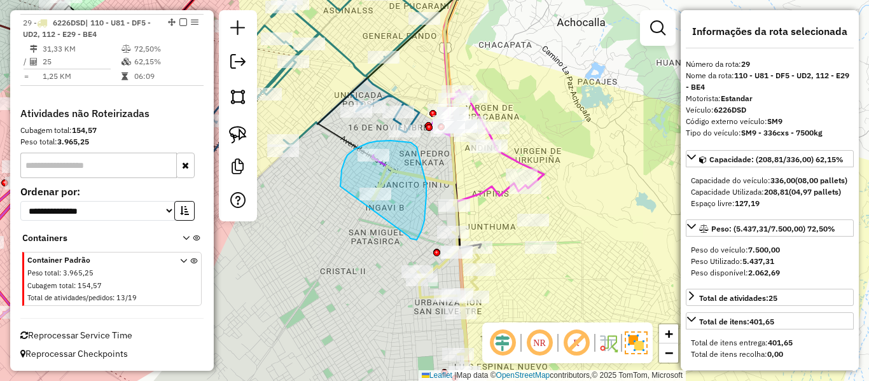
drag, startPoint x: 414, startPoint y: 240, endPoint x: 376, endPoint y: 245, distance: 38.5
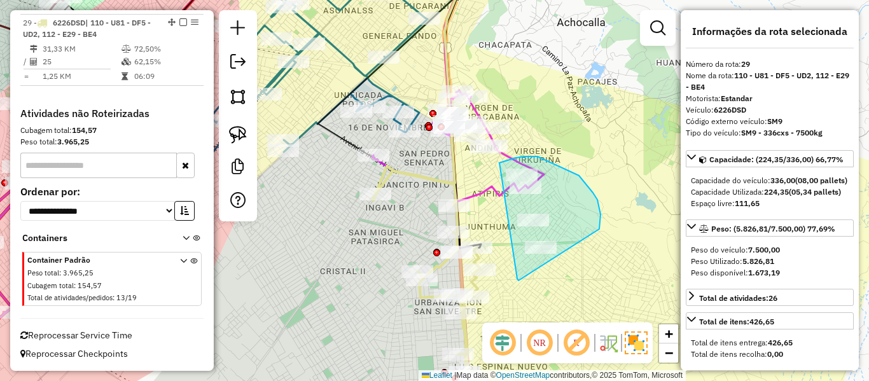
drag, startPoint x: 518, startPoint y: 281, endPoint x: 460, endPoint y: 198, distance: 101.3
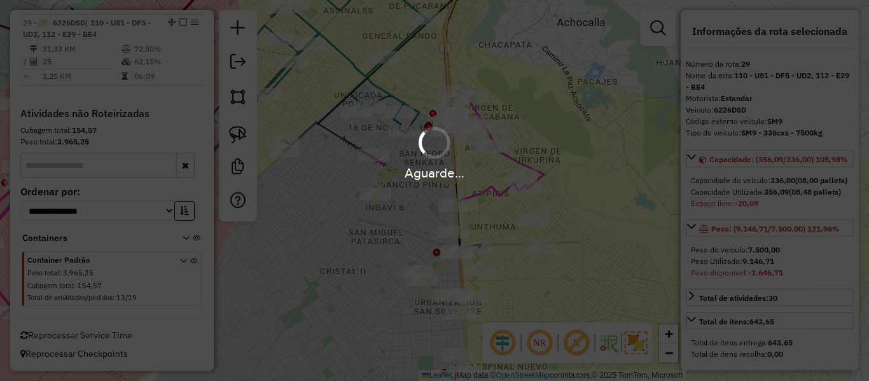
select select "**********"
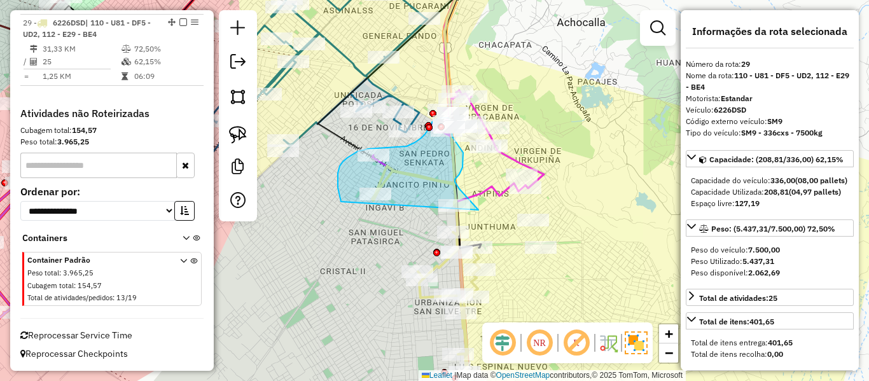
drag, startPoint x: 471, startPoint y: 202, endPoint x: 367, endPoint y: 241, distance: 111.3
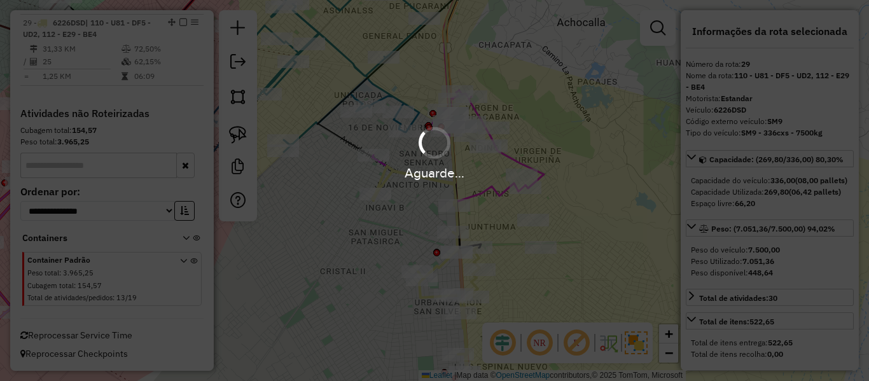
select select "**********"
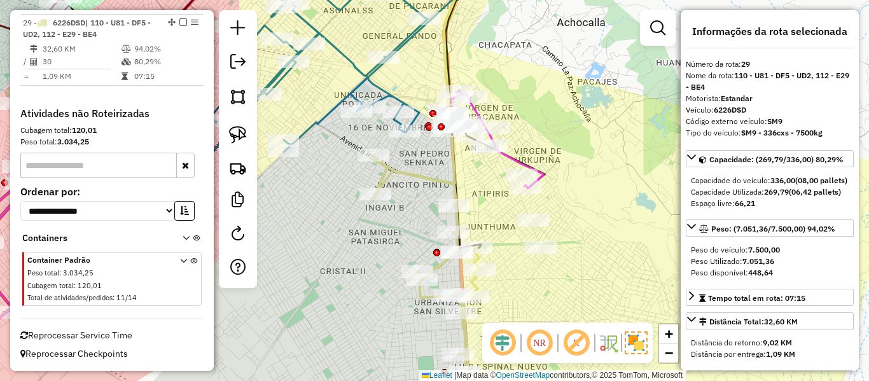
click at [407, 168] on icon at bounding box center [425, 268] width 109 height 301
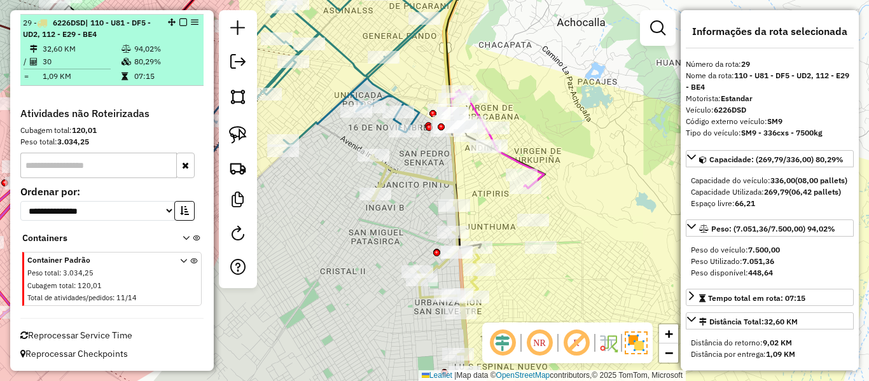
click at [179, 22] on em at bounding box center [183, 22] width 8 height 8
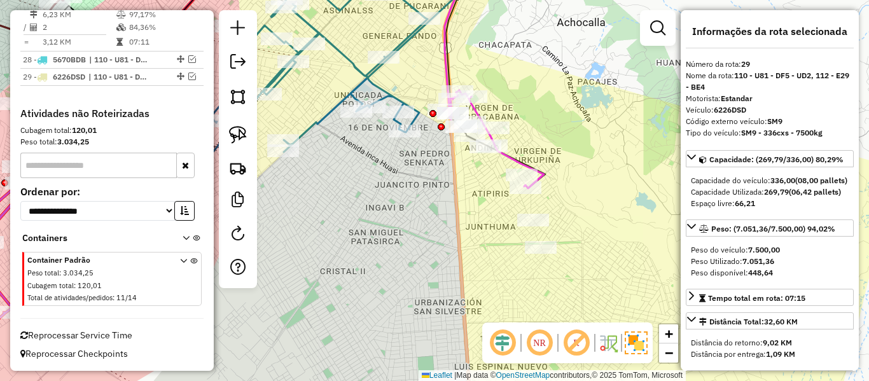
scroll to position [2349, 0]
click at [541, 174] on icon at bounding box center [493, 139] width 101 height 98
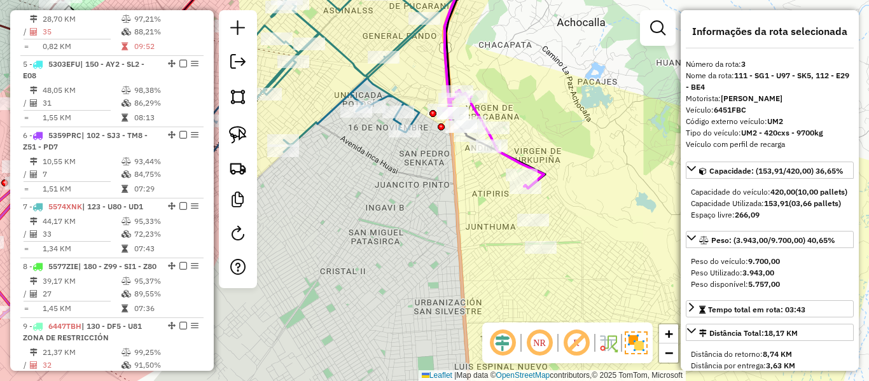
scroll to position [655, 0]
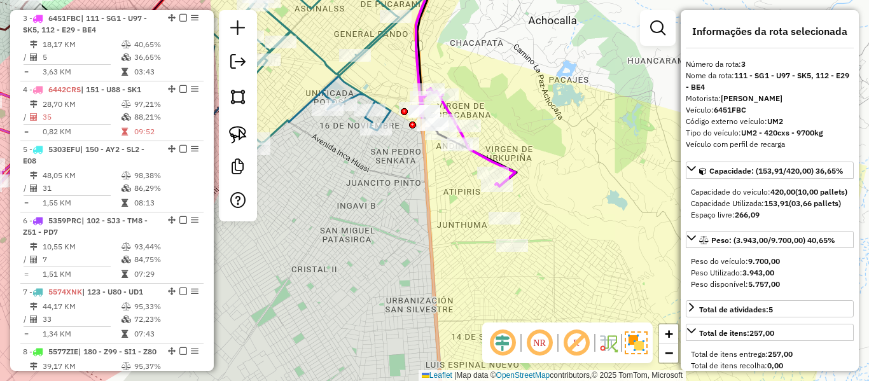
drag, startPoint x: 599, startPoint y: 219, endPoint x: 564, endPoint y: 245, distance: 42.8
click at [568, 220] on div "Janela de atendimento Grade de atendimento Capacidade Transportadoras Veículos …" at bounding box center [434, 190] width 869 height 381
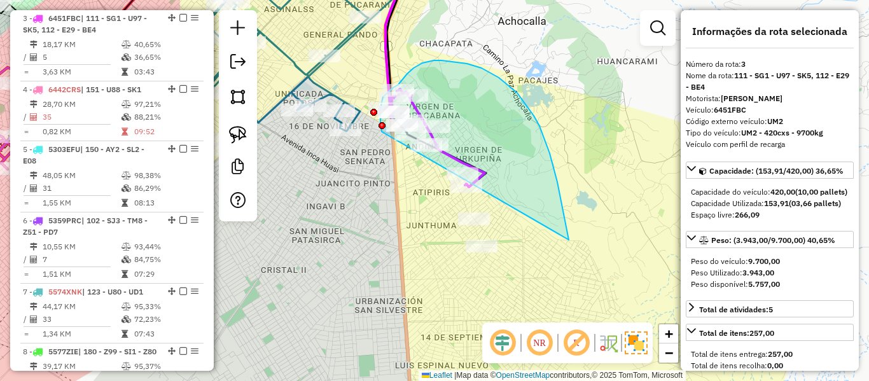
drag, startPoint x: 467, startPoint y: 64, endPoint x: 462, endPoint y: 268, distance: 204.9
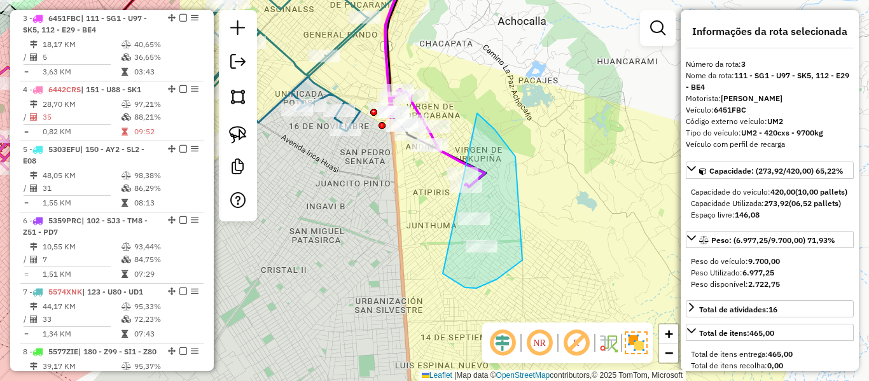
click at [433, 128] on div "Janela de atendimento Grade de atendimento Capacidade Transportadoras Veículos …" at bounding box center [434, 190] width 869 height 381
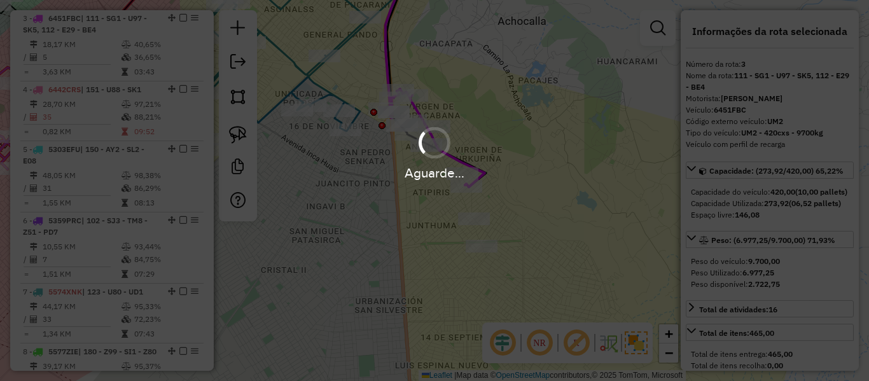
select select "**********"
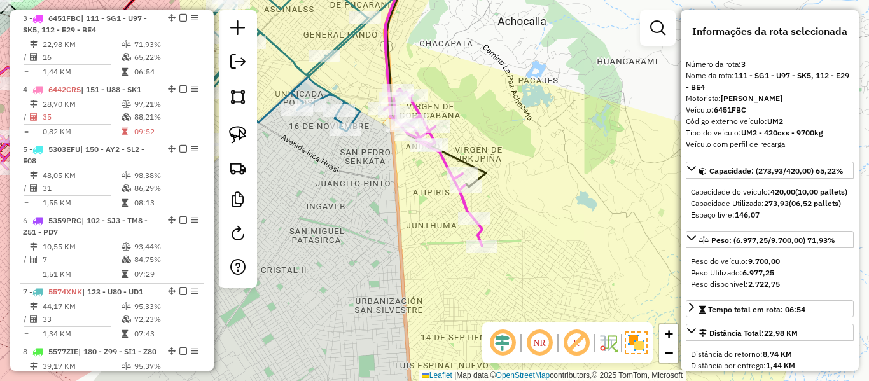
click at [464, 208] on icon at bounding box center [433, 167] width 98 height 157
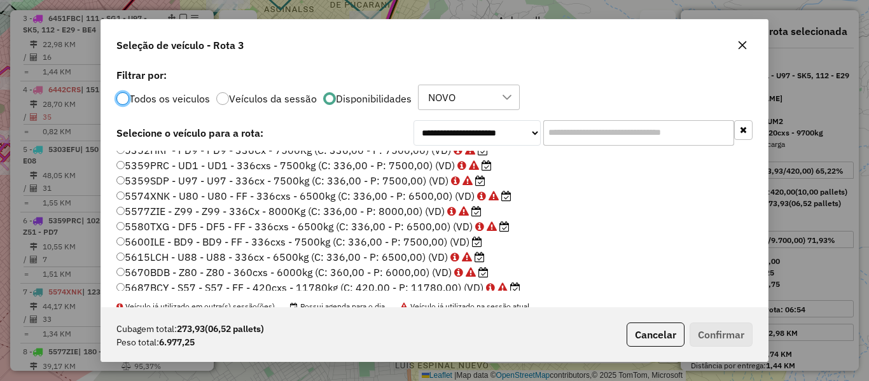
scroll to position [254, 0]
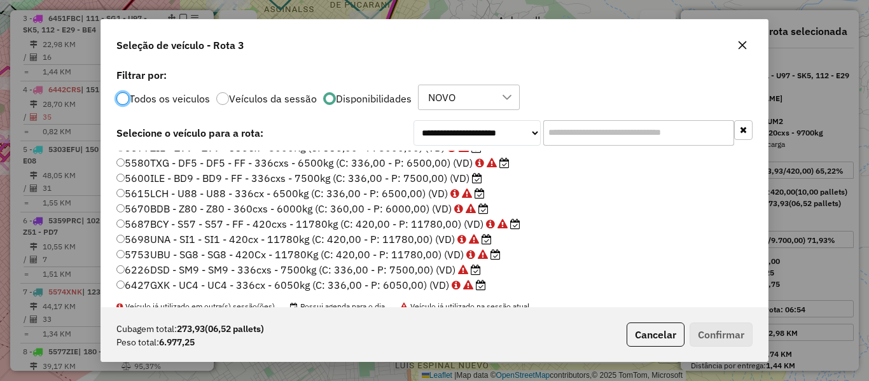
click at [465, 179] on label "5600ILE - BD9 - BD9 - FF - 336cxs - 7500kg (C: 336,00 - P: 7500,00) (VD)" at bounding box center [299, 177] width 366 height 15
click at [742, 332] on button "Confirmar" at bounding box center [721, 335] width 63 height 24
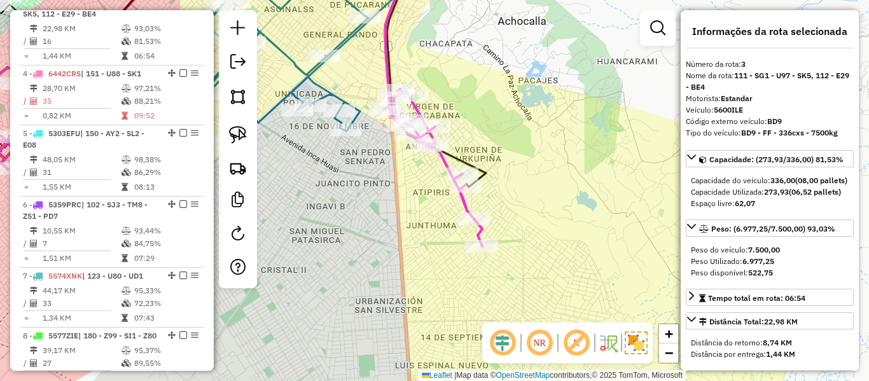
click at [464, 203] on icon at bounding box center [433, 167] width 98 height 157
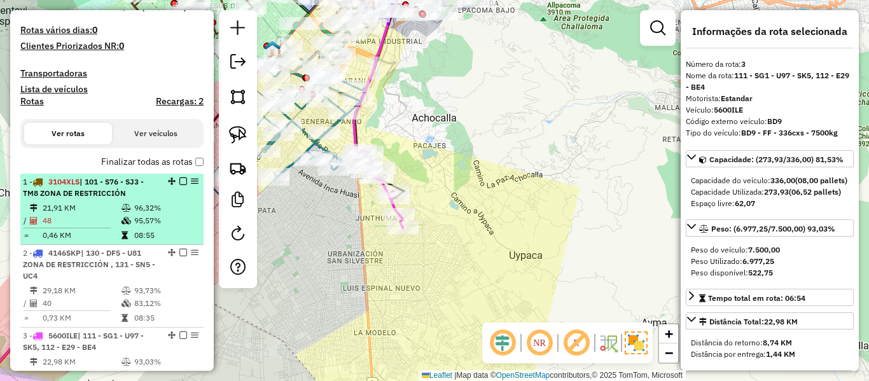
scroll to position [321, 0]
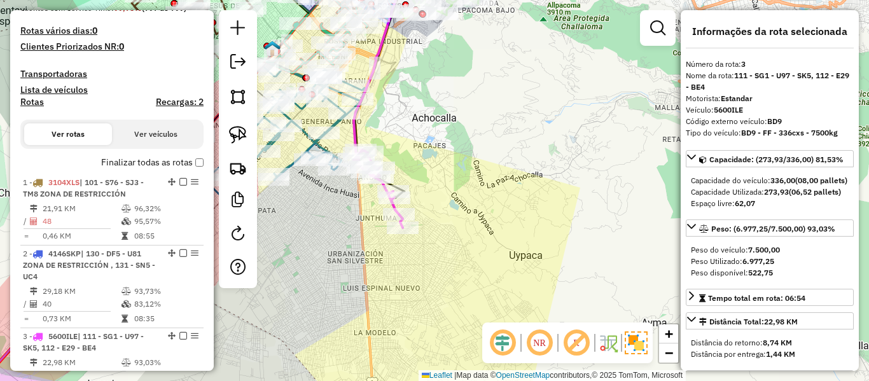
click at [167, 169] on label "Finalizar todas as rotas" at bounding box center [152, 162] width 102 height 13
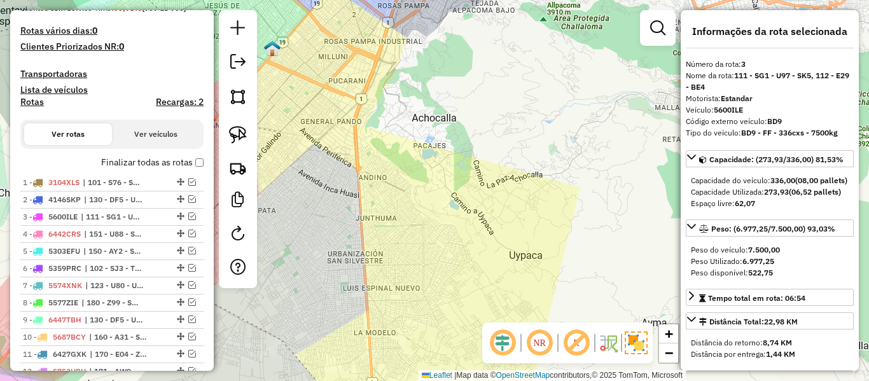
click at [168, 163] on label "Finalizar todas as rotas" at bounding box center [152, 162] width 102 height 13
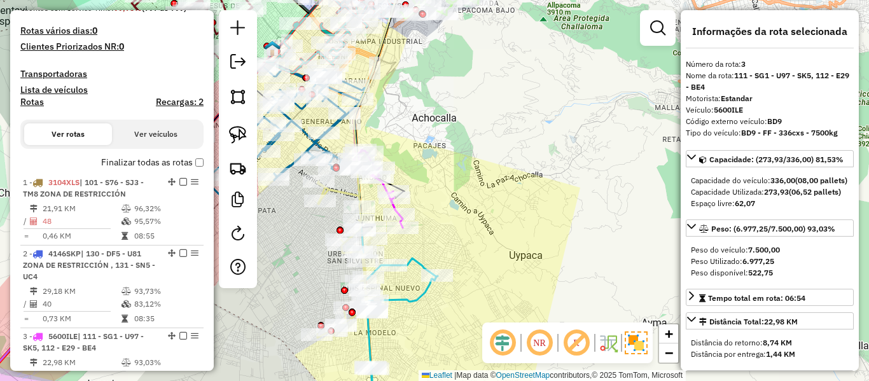
drag, startPoint x: 36, startPoint y: 109, endPoint x: 38, endPoint y: 102, distance: 7.1
click at [37, 109] on label "Rotas" at bounding box center [32, 105] width 24 height 16
click at [38, 102] on h4 "Rotas" at bounding box center [32, 102] width 24 height 11
select select
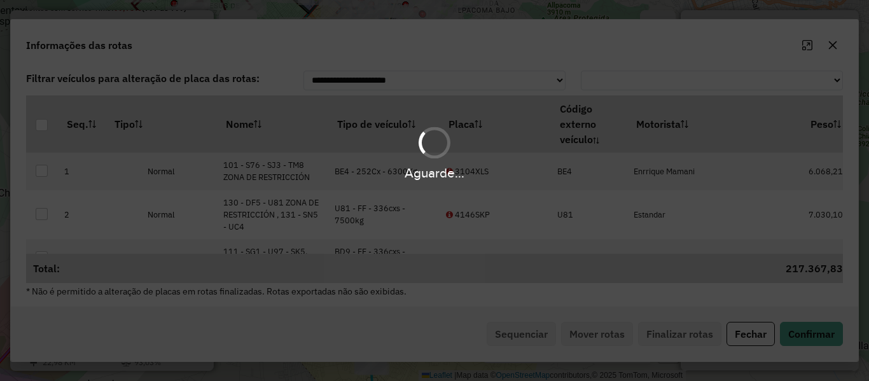
click at [407, 129] on hb-app "Aguarde... Pop-up bloqueado! Seu navegador bloqueou automáticamente a abertura …" at bounding box center [434, 190] width 869 height 381
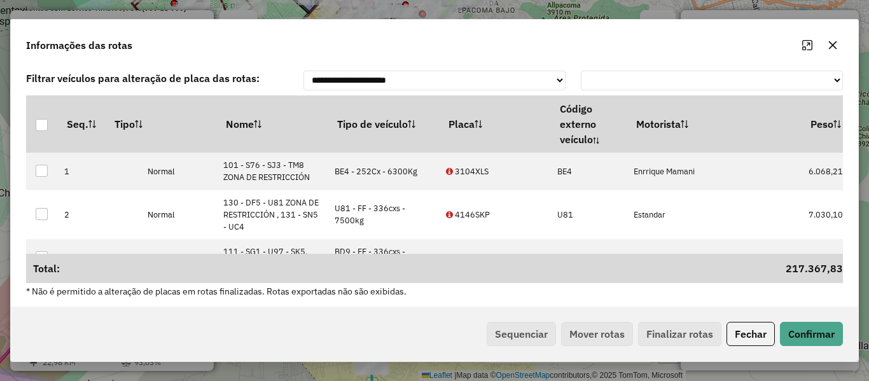
click at [407, 129] on th "Tipo de veículo" at bounding box center [383, 123] width 111 height 57
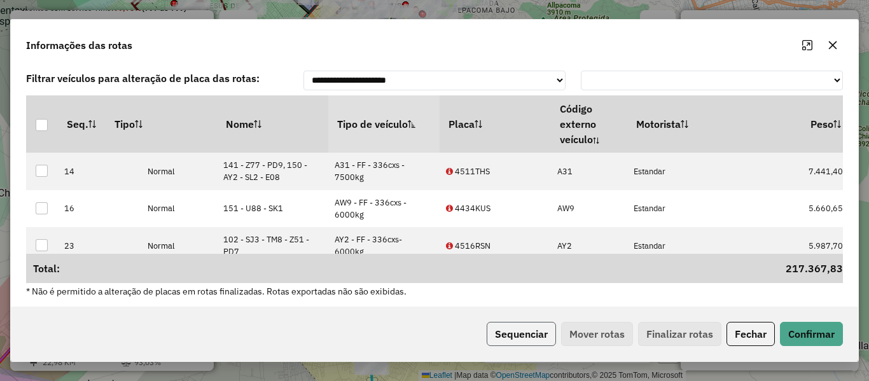
click at [535, 329] on button "Sequenciar" at bounding box center [521, 334] width 69 height 24
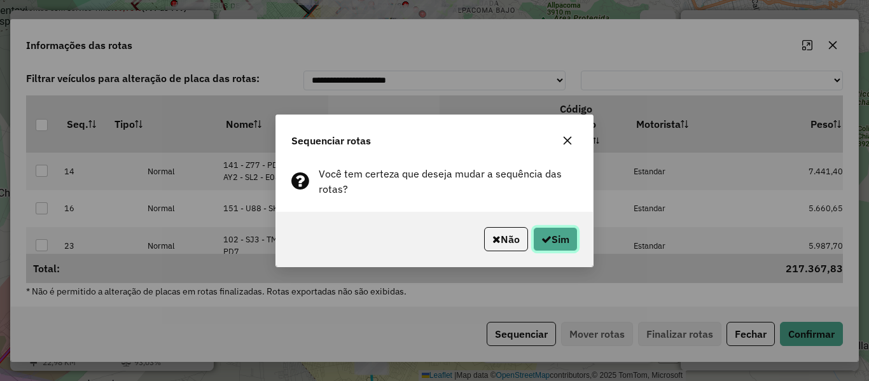
click at [548, 234] on icon "button" at bounding box center [546, 239] width 10 height 10
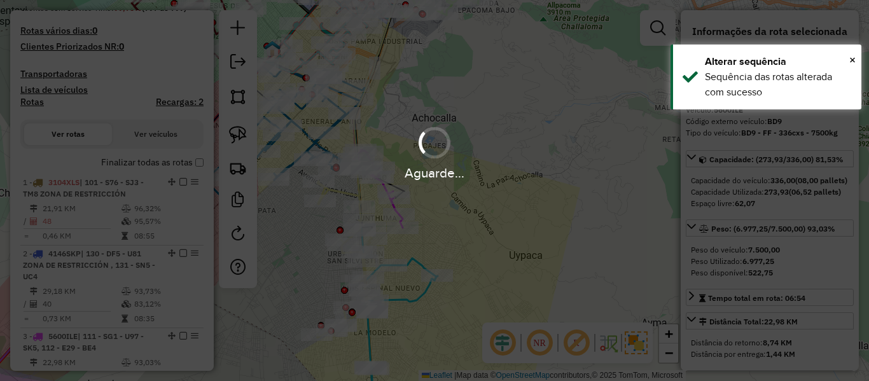
click at [162, 163] on div "Aguarde..." at bounding box center [434, 173] width 869 height 20
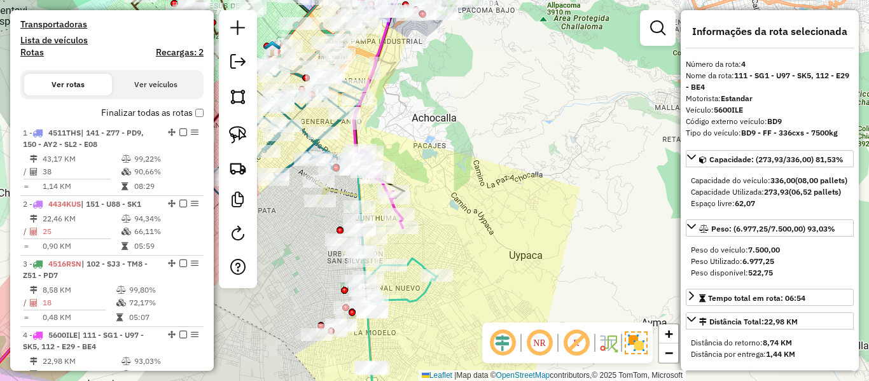
scroll to position [0, 0]
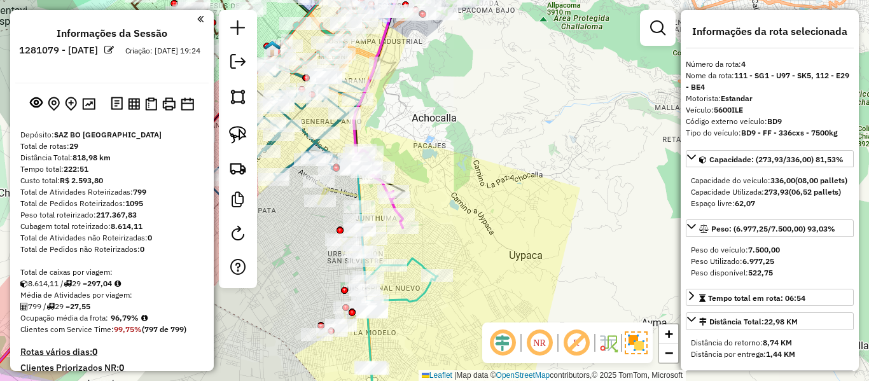
drag, startPoint x: 144, startPoint y: 311, endPoint x: 153, endPoint y: 143, distance: 168.2
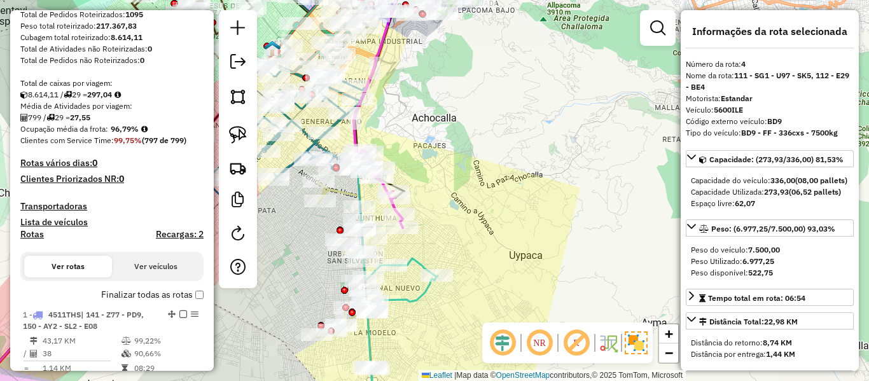
scroll to position [254, 0]
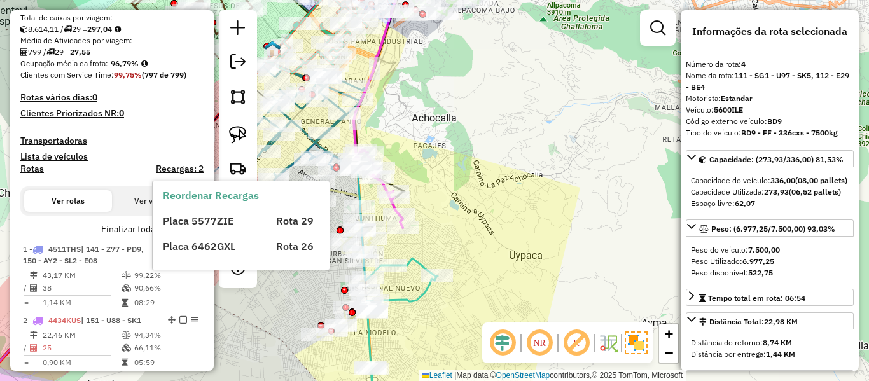
click at [132, 228] on label "Finalizar todas as rotas" at bounding box center [152, 229] width 102 height 13
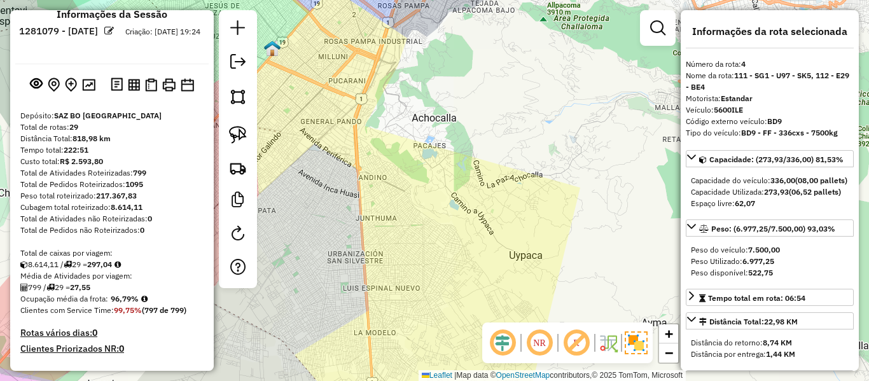
scroll to position [0, 0]
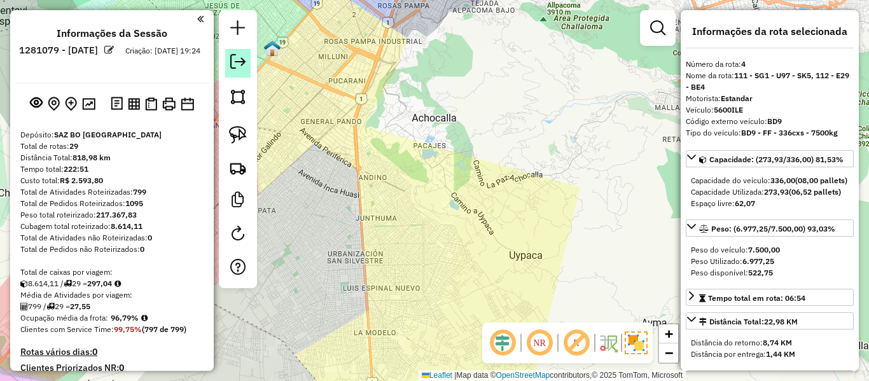
click at [237, 65] on em at bounding box center [237, 61] width 15 height 15
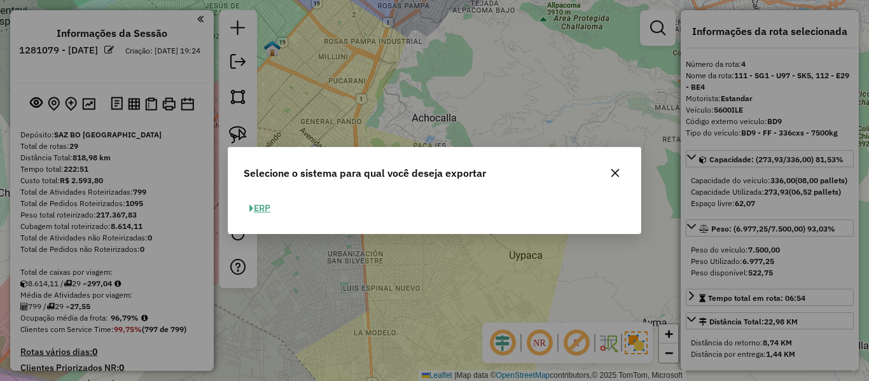
click at [260, 205] on button "ERP" at bounding box center [260, 208] width 32 height 20
select select "**"
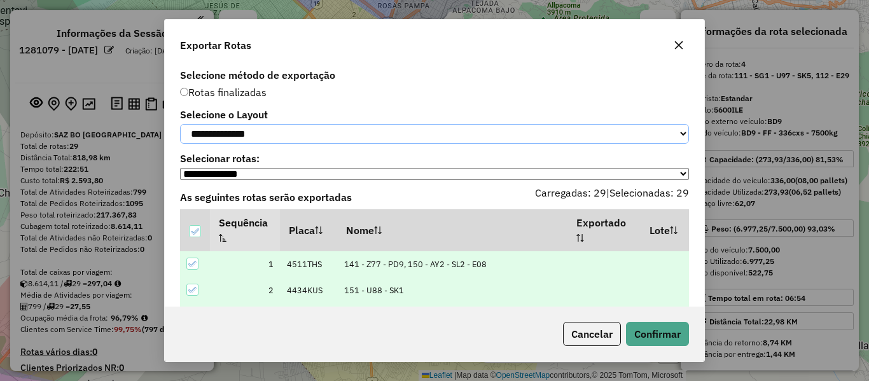
drag, startPoint x: 268, startPoint y: 135, endPoint x: 270, endPoint y: 145, distance: 10.3
click at [268, 135] on select "**********" at bounding box center [434, 134] width 509 height 20
select select "*********"
click at [180, 124] on select "**********" at bounding box center [434, 134] width 509 height 20
click at [669, 330] on button "Confirmar" at bounding box center [657, 334] width 63 height 24
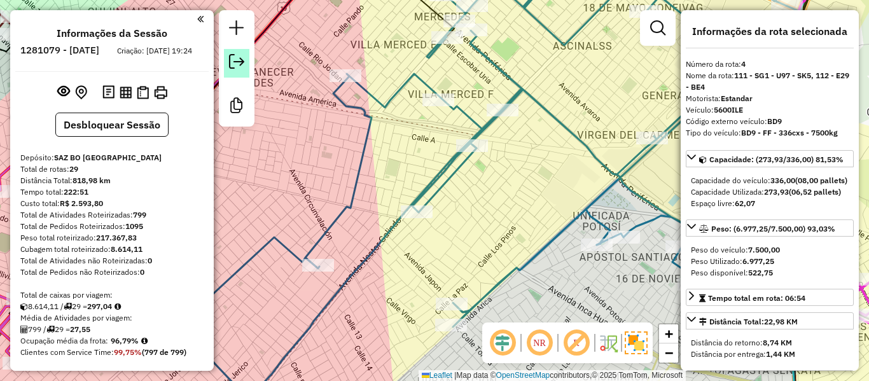
click at [242, 57] on em at bounding box center [236, 61] width 15 height 15
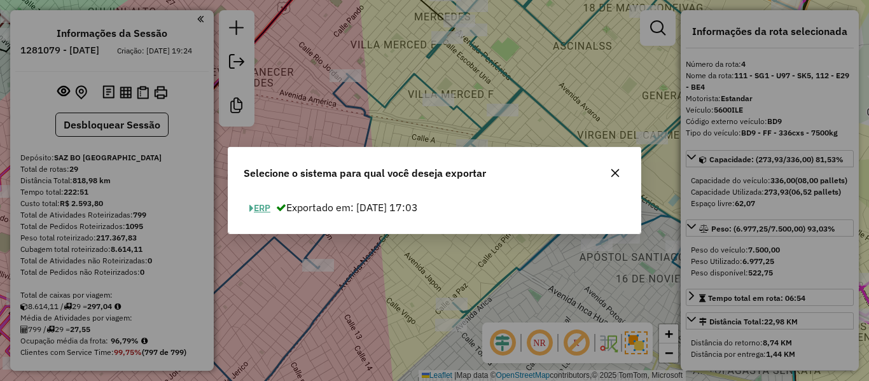
click at [263, 210] on button "ERP" at bounding box center [260, 208] width 32 height 20
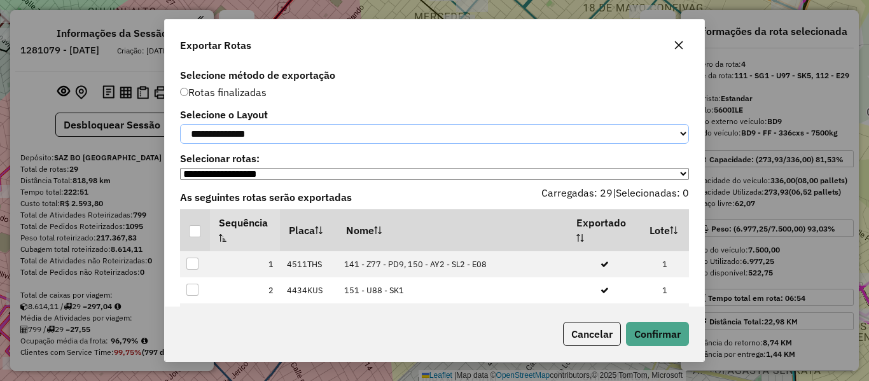
click at [298, 141] on select "**********" at bounding box center [434, 134] width 509 height 20
select select "*********"
click at [180, 124] on select "**********" at bounding box center [434, 134] width 509 height 20
drag, startPoint x: 200, startPoint y: 233, endPoint x: 191, endPoint y: 237, distance: 10.3
click at [191, 237] on div at bounding box center [195, 231] width 12 height 12
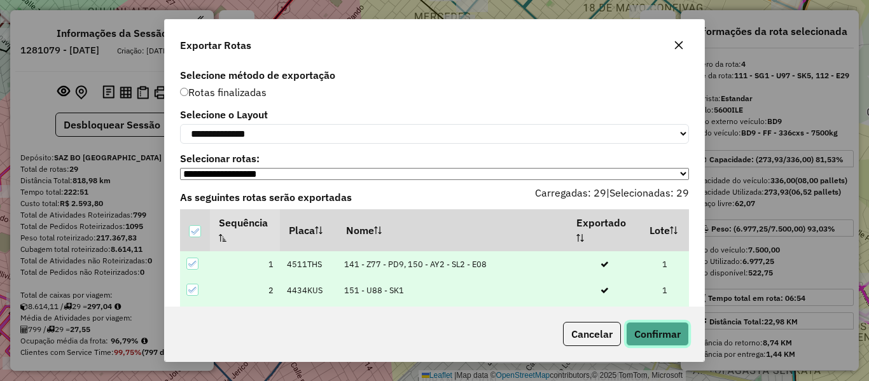
click at [648, 329] on button "Confirmar" at bounding box center [657, 334] width 63 height 24
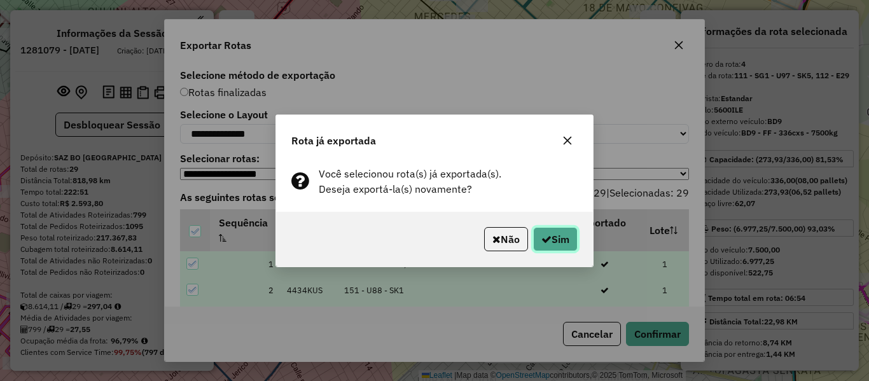
click at [558, 242] on button "Sim" at bounding box center [555, 239] width 45 height 24
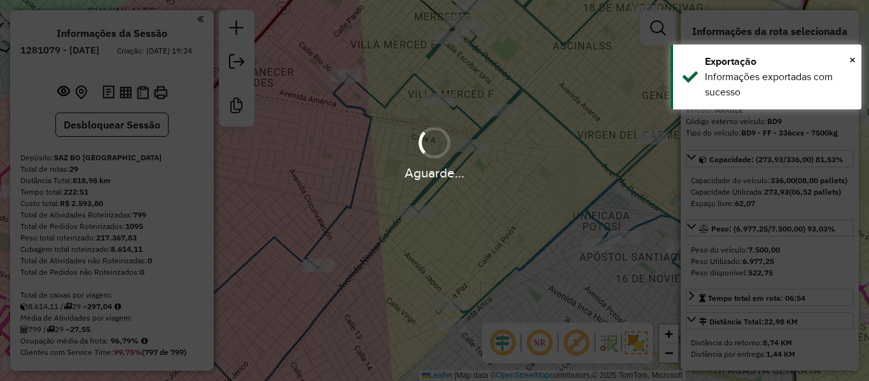
click at [240, 60] on div "Aguarde..." at bounding box center [434, 190] width 869 height 381
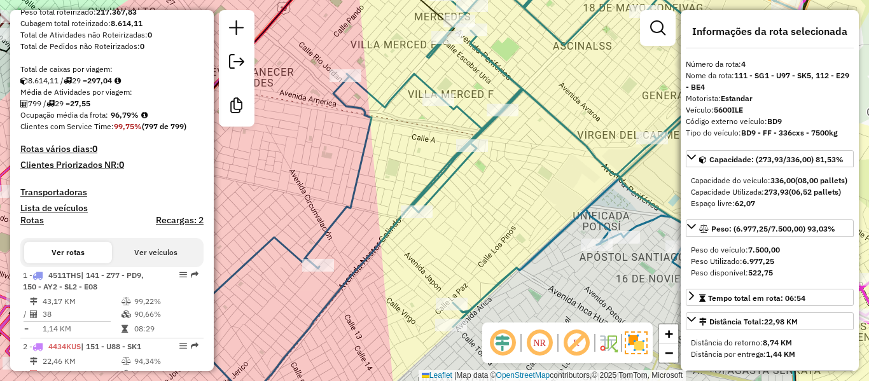
click at [240, 60] on em at bounding box center [236, 61] width 15 height 15
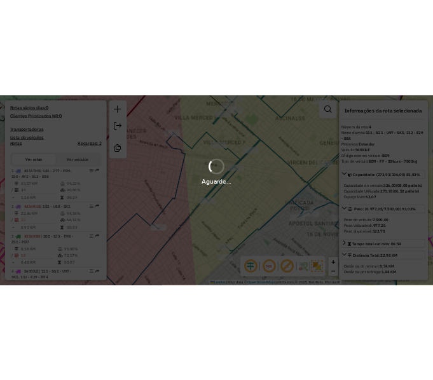
scroll to position [697, 0]
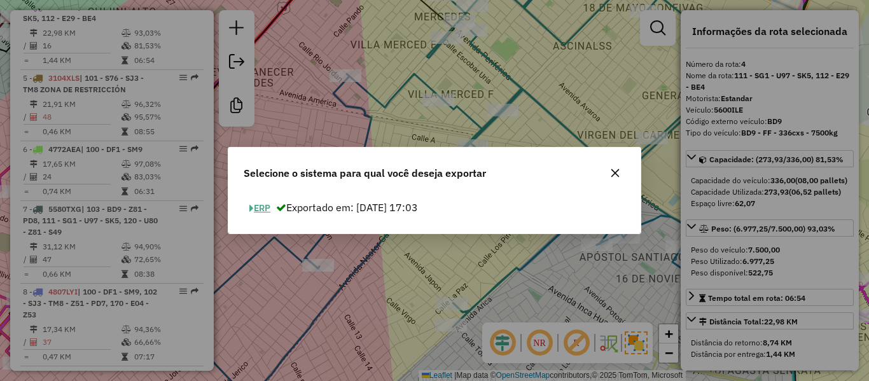
click at [260, 209] on button "ERP" at bounding box center [260, 208] width 32 height 20
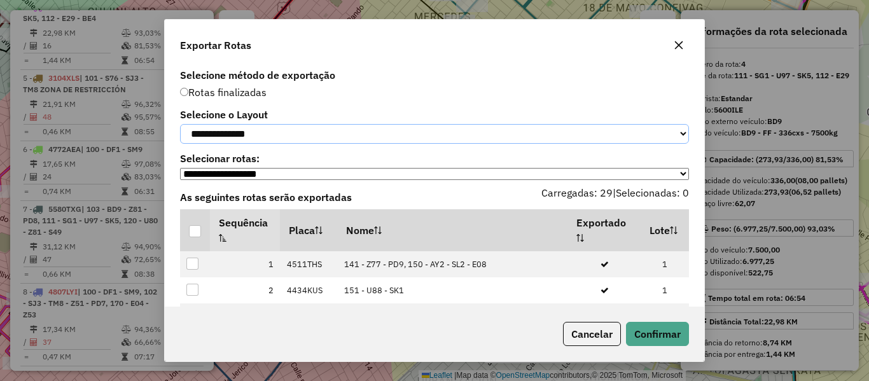
click at [275, 144] on select "**********" at bounding box center [434, 134] width 509 height 20
select select "*********"
click at [180, 124] on select "**********" at bounding box center [434, 134] width 509 height 20
click at [191, 234] on div at bounding box center [195, 231] width 12 height 12
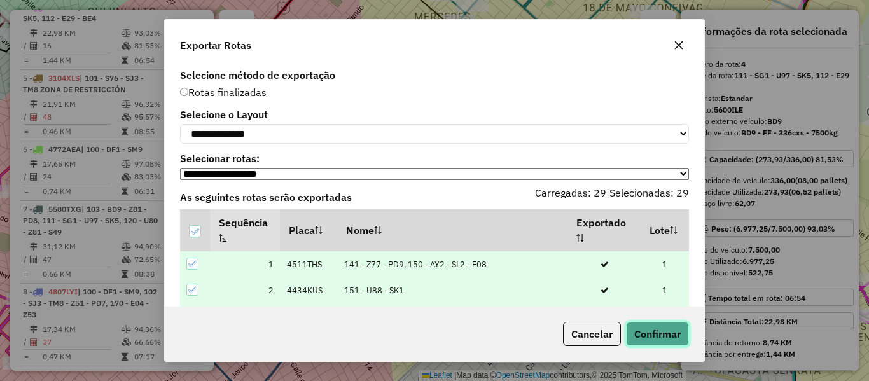
click at [648, 337] on button "Confirmar" at bounding box center [657, 334] width 63 height 24
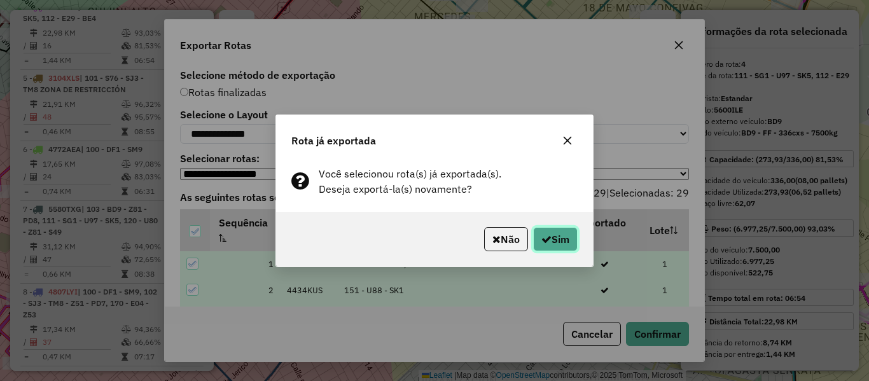
click at [562, 235] on button "Sim" at bounding box center [555, 239] width 45 height 24
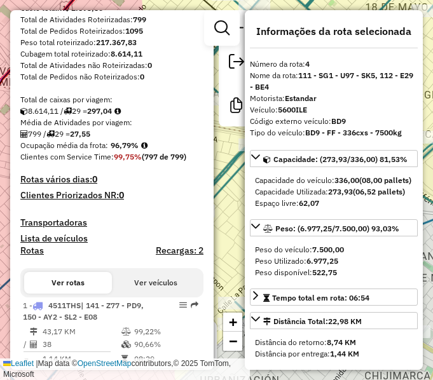
scroll to position [0, 0]
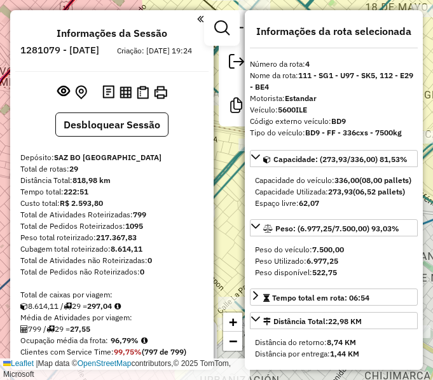
click at [99, 51] on h6 "1281079 - 23/09/2025" at bounding box center [59, 50] width 79 height 11
copy h6 "23"
click at [120, 347] on div "Ocupação média da frota: 96,79%" at bounding box center [111, 340] width 183 height 11
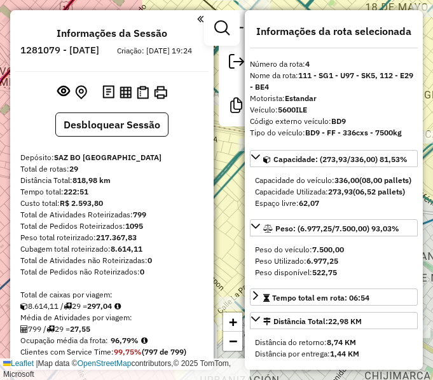
copy strong "96,79"
click at [139, 219] on strong "799" at bounding box center [139, 215] width 13 height 10
copy strong "799"
click at [86, 334] on strong "27,55" at bounding box center [80, 329] width 20 height 10
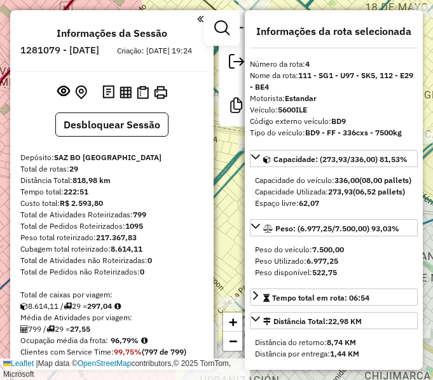
click at [86, 334] on strong "27,55" at bounding box center [80, 329] width 20 height 10
copy strong "27,55"
click at [78, 174] on strong "29" at bounding box center [73, 169] width 9 height 10
copy strong "29"
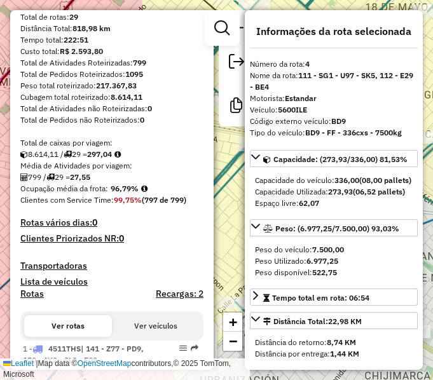
scroll to position [191, 0]
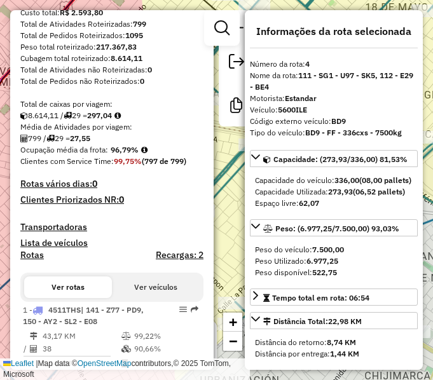
drag, startPoint x: 113, startPoint y: 161, endPoint x: 136, endPoint y: 160, distance: 22.9
click at [136, 155] on strong "96,79%" at bounding box center [125, 150] width 28 height 10
drag, startPoint x: 141, startPoint y: 160, endPoint x: 114, endPoint y: 160, distance: 27.4
click at [114, 155] on strong "96,79%" at bounding box center [125, 150] width 28 height 10
copy strong "96,79%"
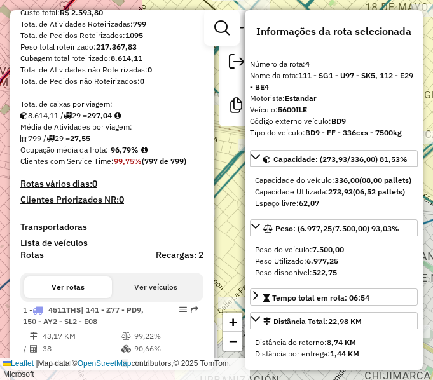
scroll to position [0, 0]
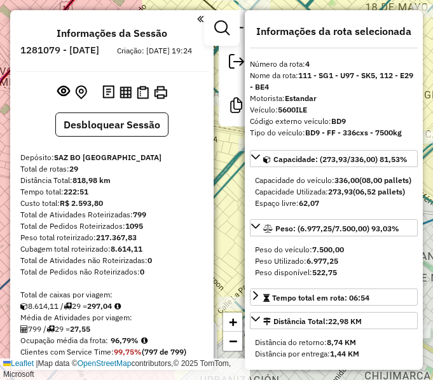
click at [160, 221] on div "Total de Atividades Roteirizadas: 799" at bounding box center [111, 214] width 183 height 11
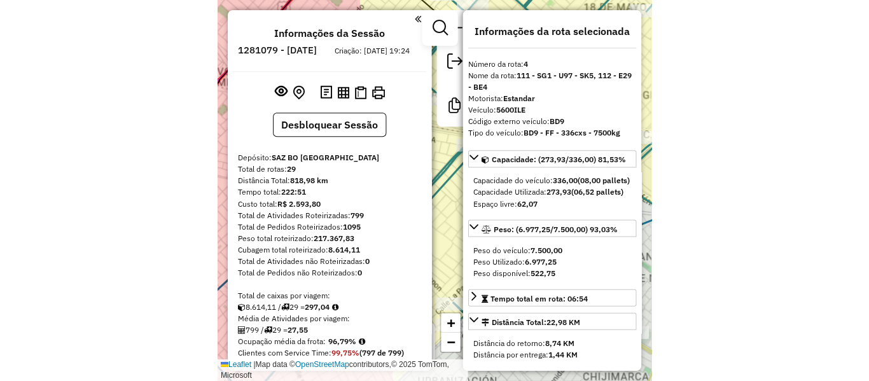
scroll to position [64, 0]
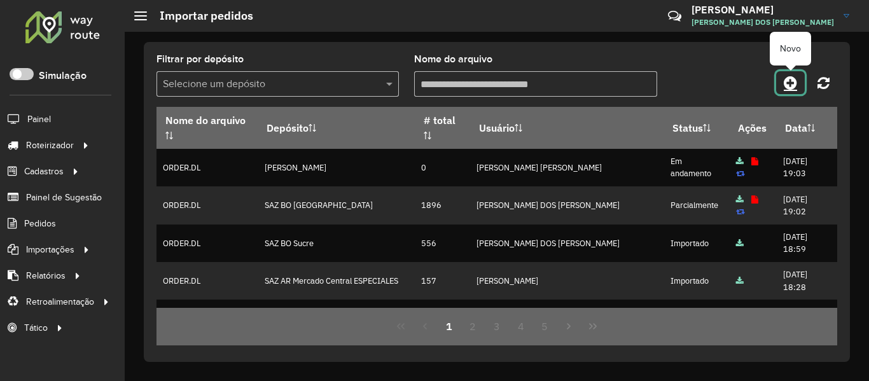
click at [789, 81] on icon at bounding box center [790, 82] width 13 height 15
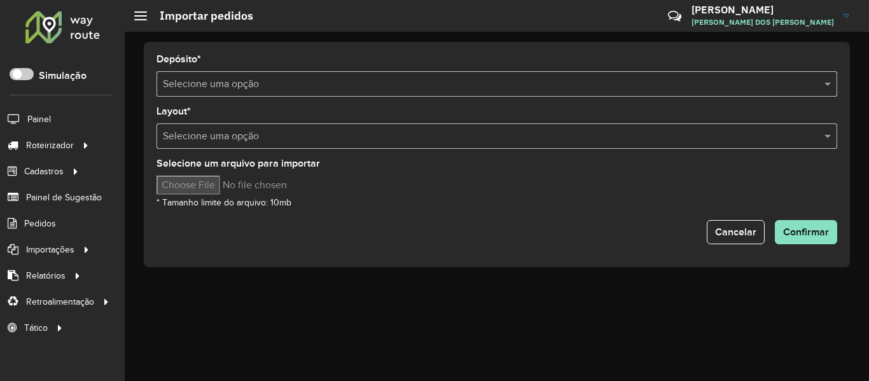
click at [310, 81] on hb-app "Aguarde... Pop-up bloqueado! Seu navegador bloqueou automáticamente a abertura …" at bounding box center [434, 190] width 869 height 381
click at [310, 81] on input "text" at bounding box center [484, 84] width 643 height 15
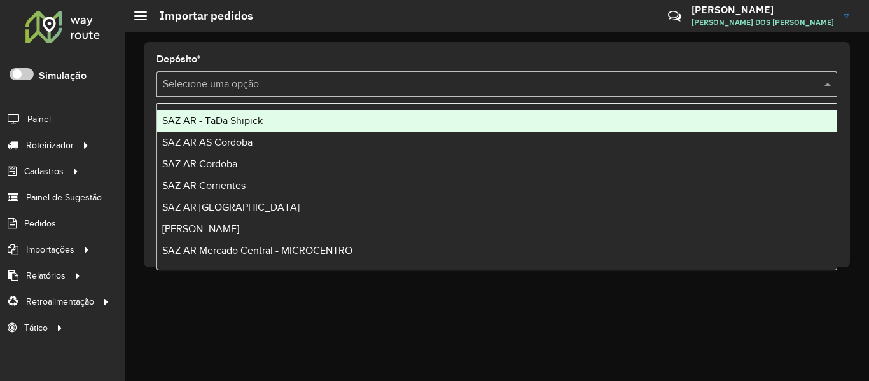
click at [310, 81] on input "text" at bounding box center [484, 84] width 643 height 15
click at [270, 90] on input "text" at bounding box center [484, 84] width 643 height 15
click at [270, 90] on input "*" at bounding box center [484, 84] width 643 height 15
type input "**"
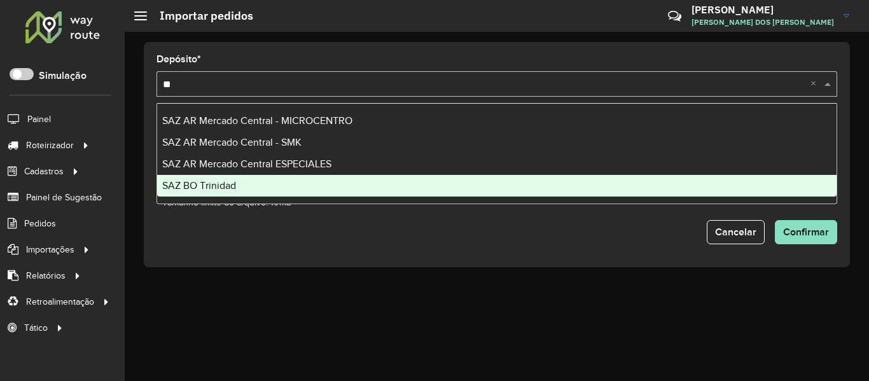
click at [243, 180] on div "SAZ BO Trinidad" at bounding box center [496, 186] width 679 height 22
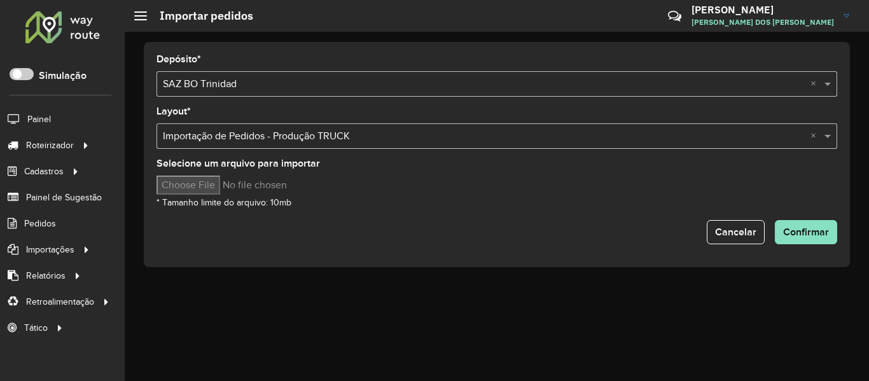
click at [218, 187] on input "Selecione um arquivo para importar" at bounding box center [264, 185] width 216 height 19
type input "**********"
click at [517, 185] on hb-input-file at bounding box center [496, 185] width 681 height 19
click at [791, 232] on span "Confirmar" at bounding box center [806, 231] width 46 height 11
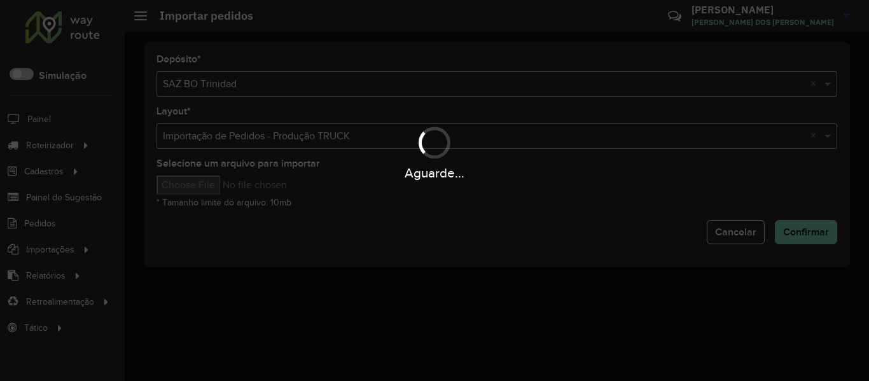
click at [471, 204] on div "Aguarde..." at bounding box center [434, 190] width 869 height 381
click at [445, 221] on div "Aguarde..." at bounding box center [434, 190] width 869 height 381
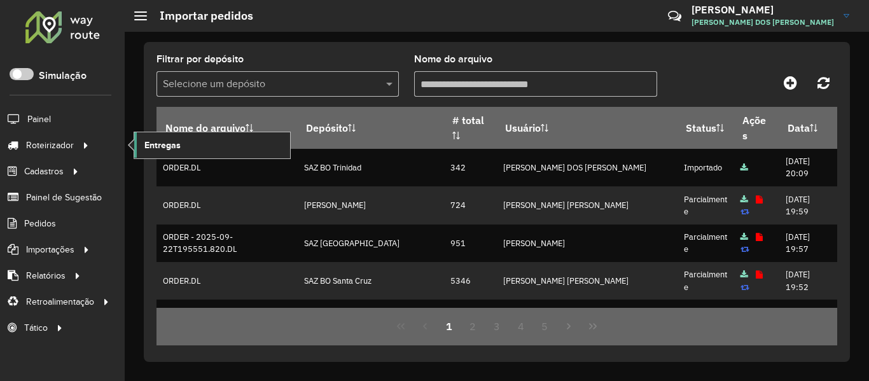
click at [148, 148] on span "Entregas" at bounding box center [162, 145] width 36 height 13
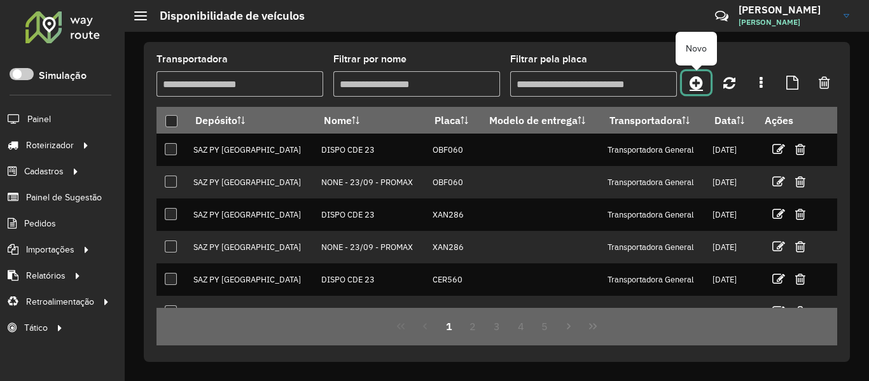
click at [701, 83] on icon at bounding box center [696, 82] width 13 height 15
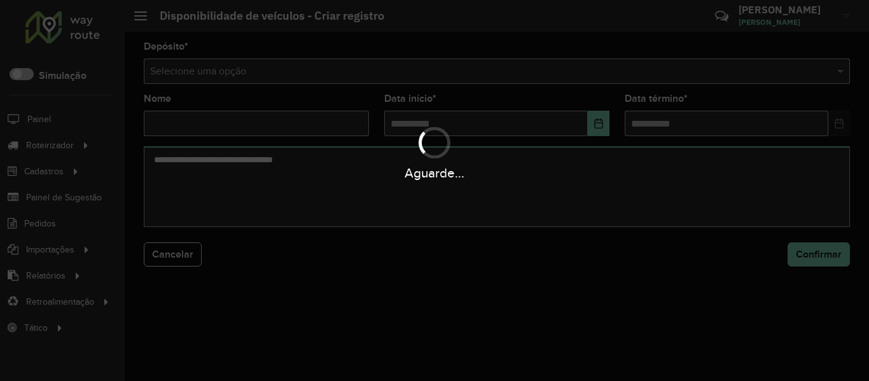
click at [623, 71] on div "Aguarde..." at bounding box center [434, 190] width 869 height 381
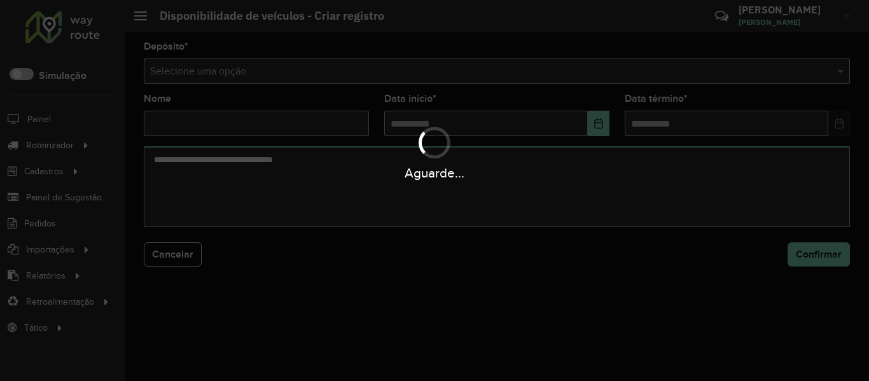
click at [623, 71] on div "Aguarde..." at bounding box center [434, 190] width 869 height 381
click at [623, 71] on input "text" at bounding box center [484, 71] width 668 height 15
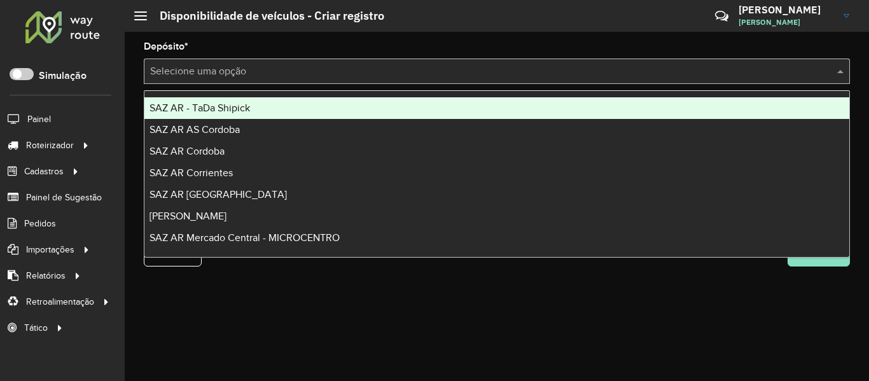
click at [623, 71] on input "text" at bounding box center [484, 71] width 668 height 15
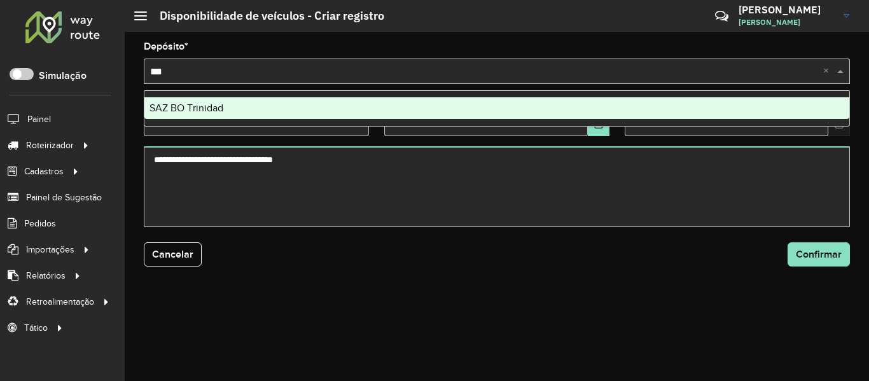
type input "****"
click at [609, 73] on input "****" at bounding box center [484, 71] width 668 height 15
click at [583, 108] on div "SAZ BO Trinidad" at bounding box center [496, 108] width 705 height 22
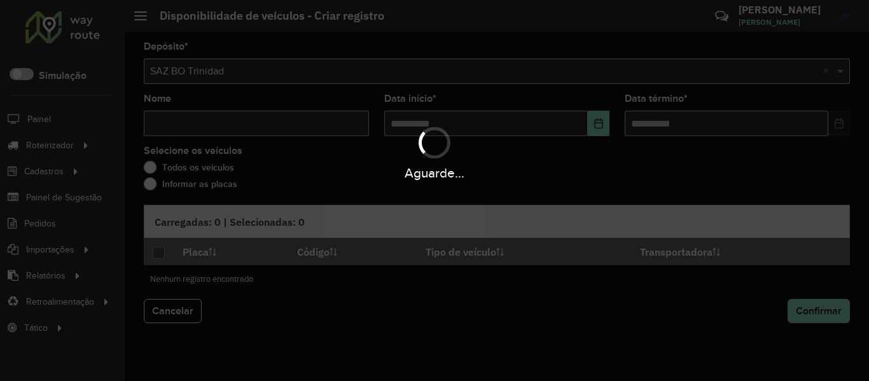
click at [289, 135] on div "Aguarde..." at bounding box center [434, 152] width 869 height 60
click at [302, 119] on div "Aguarde..." at bounding box center [434, 190] width 869 height 381
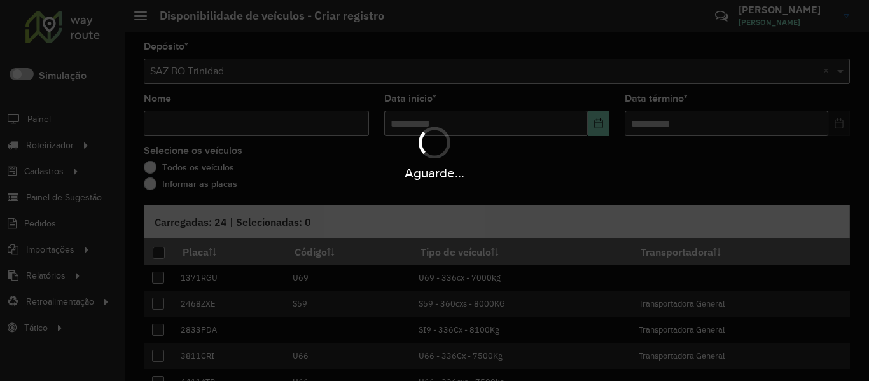
click at [302, 119] on div "Aguarde..." at bounding box center [434, 190] width 869 height 381
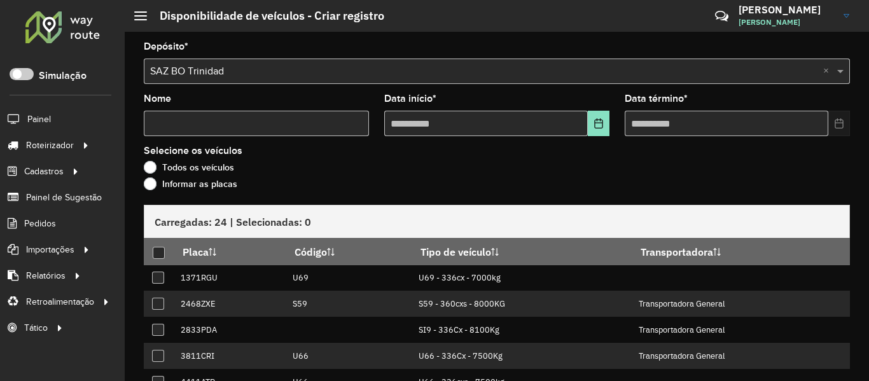
click at [298, 127] on input "Nome" at bounding box center [256, 123] width 225 height 25
type input "****"
click at [608, 123] on formly-field "Data início *" at bounding box center [497, 120] width 240 height 52
click at [597, 123] on icon "Choose Date" at bounding box center [599, 123] width 10 height 10
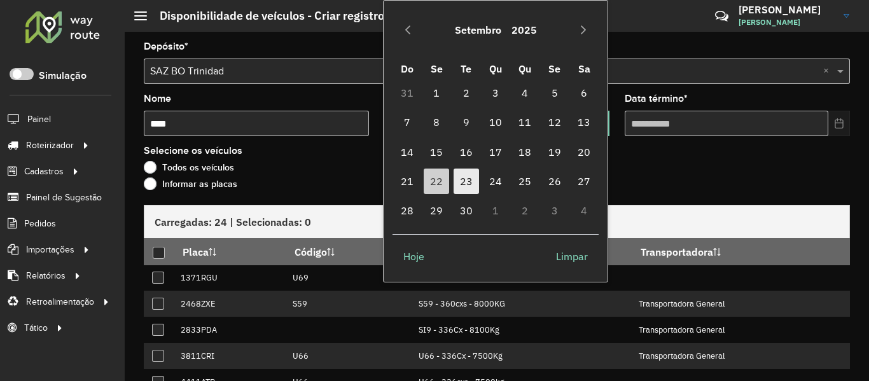
click at [467, 183] on span "23" at bounding box center [466, 181] width 25 height 25
type input "**********"
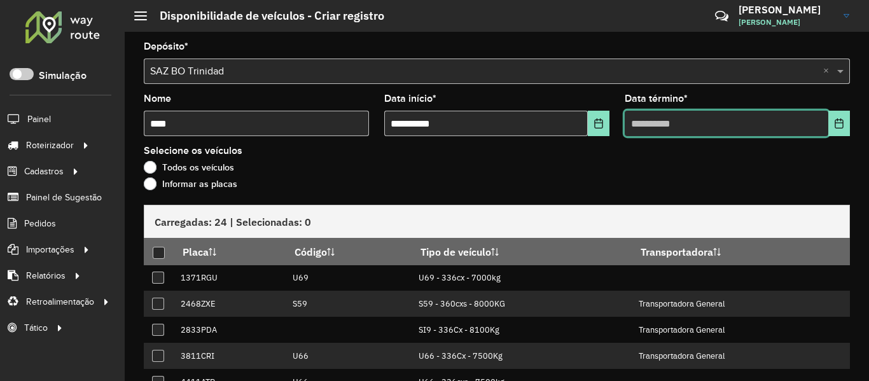
click at [823, 121] on input "text" at bounding box center [727, 123] width 204 height 25
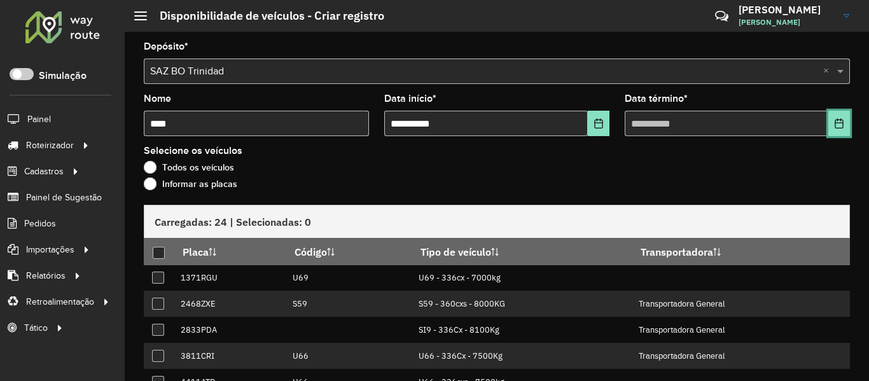
click at [834, 122] on icon "Choose Date" at bounding box center [839, 123] width 10 height 10
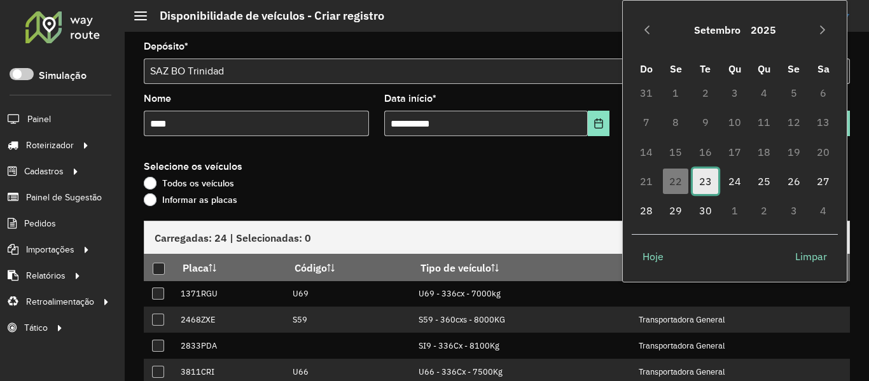
click at [708, 177] on span "23" at bounding box center [705, 181] width 25 height 25
type input "**********"
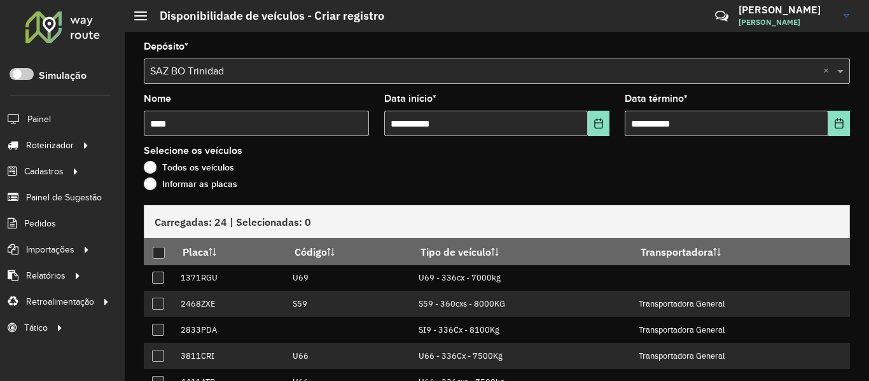
click at [204, 181] on label "Informar as placas" at bounding box center [191, 183] width 94 height 13
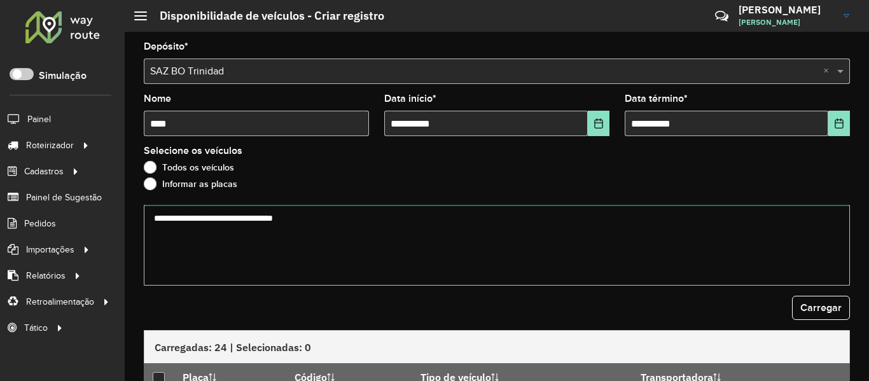
click at [237, 221] on textarea at bounding box center [497, 245] width 706 height 81
paste textarea "******* ******* ******* ******* ******* *******"
type textarea "******* ******* ******* ******* ******* *******"
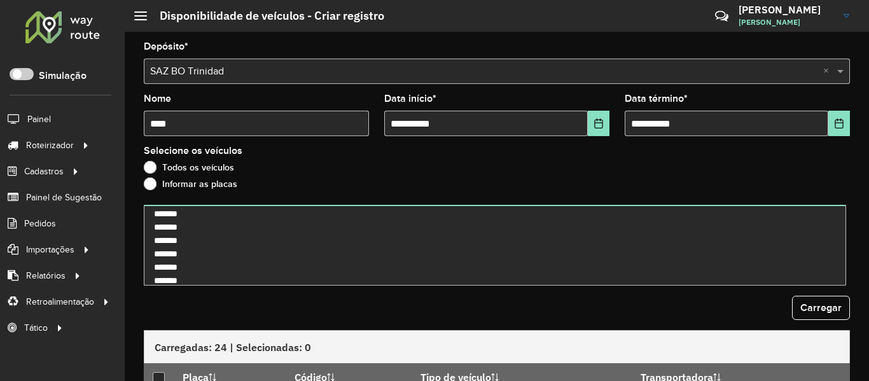
click at [842, 323] on form "**********" at bounding box center [497, 323] width 706 height 562
click at [822, 312] on span "Carregar" at bounding box center [820, 307] width 41 height 11
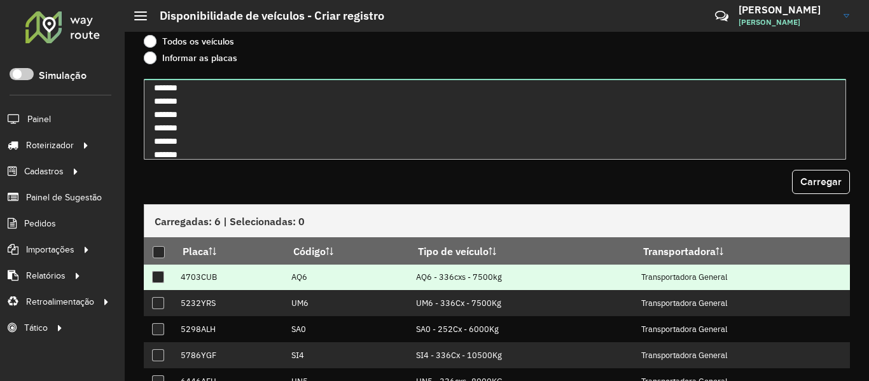
scroll to position [127, 0]
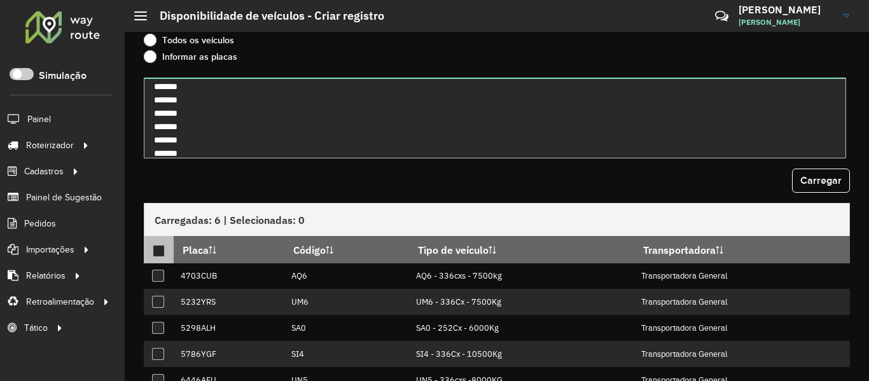
click at [158, 253] on div at bounding box center [159, 251] width 12 height 12
click at [356, 170] on div "Carregar" at bounding box center [497, 181] width 706 height 24
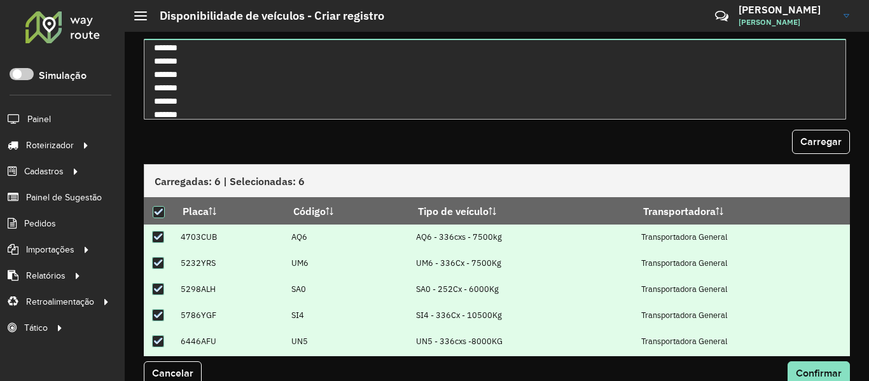
scroll to position [186, 0]
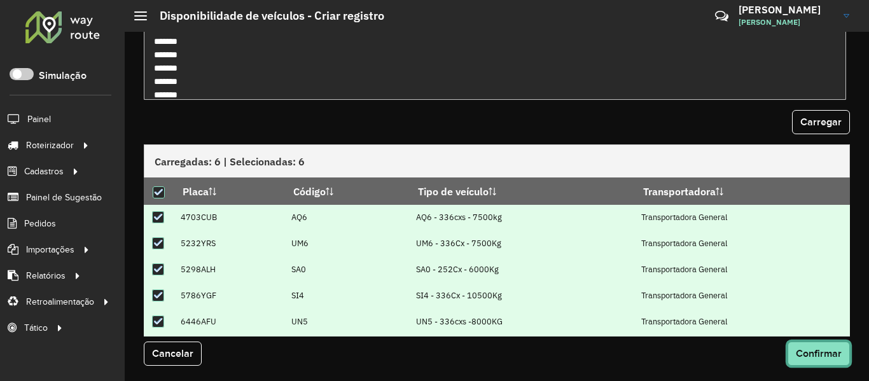
click at [812, 360] on button "Confirmar" at bounding box center [819, 354] width 62 height 24
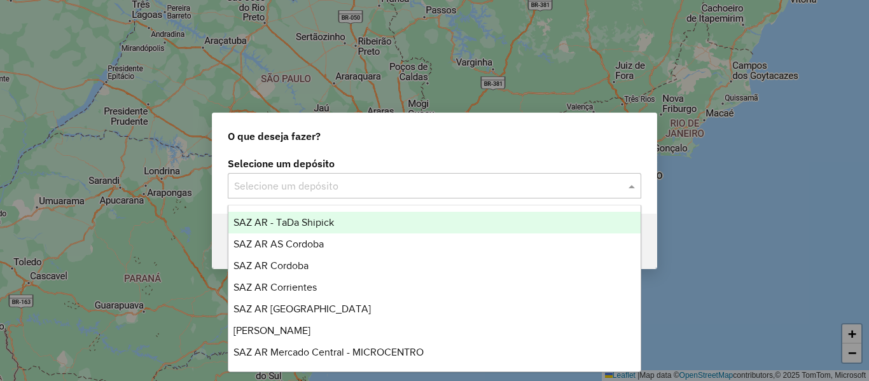
click at [380, 191] on input "text" at bounding box center [421, 186] width 375 height 15
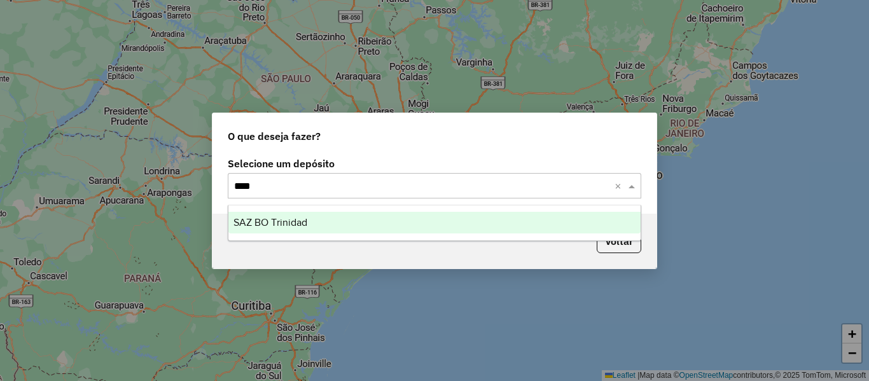
type input "*****"
click at [340, 225] on div "SAZ BO Trinidad" at bounding box center [434, 223] width 412 height 22
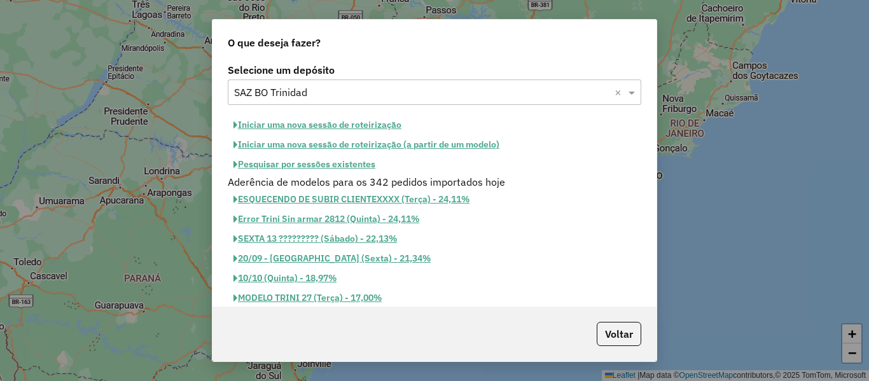
click at [360, 121] on button "Iniciar uma nova sessão de roteirização" at bounding box center [317, 125] width 179 height 20
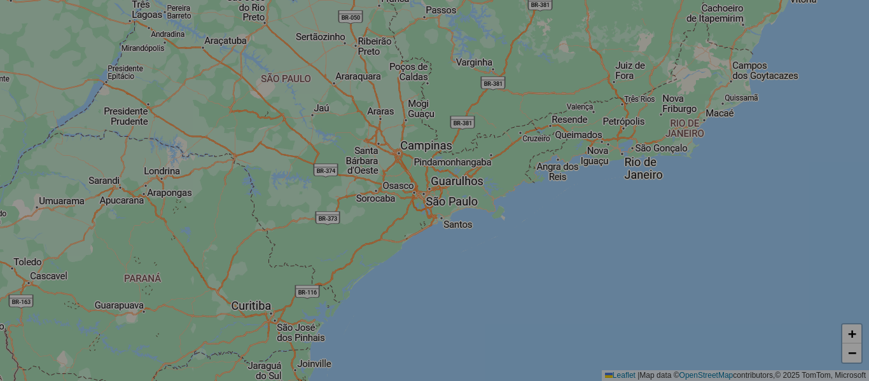
select select "*"
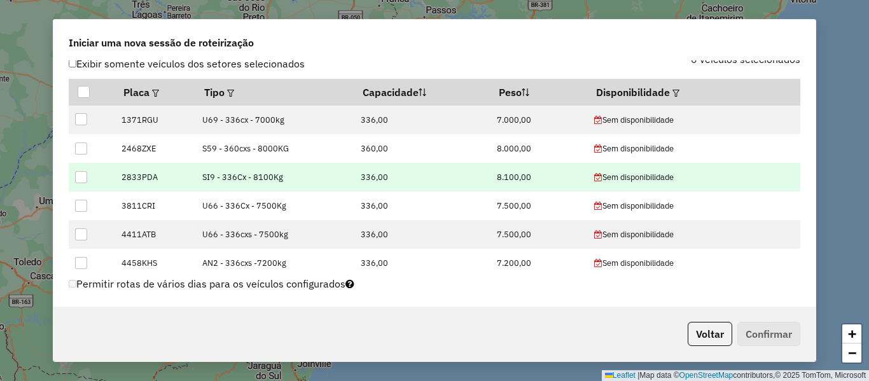
scroll to position [445, 0]
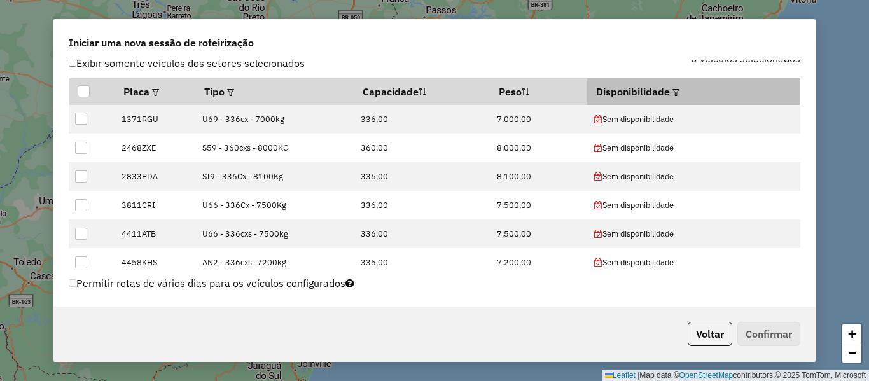
click at [672, 90] on em at bounding box center [675, 92] width 7 height 7
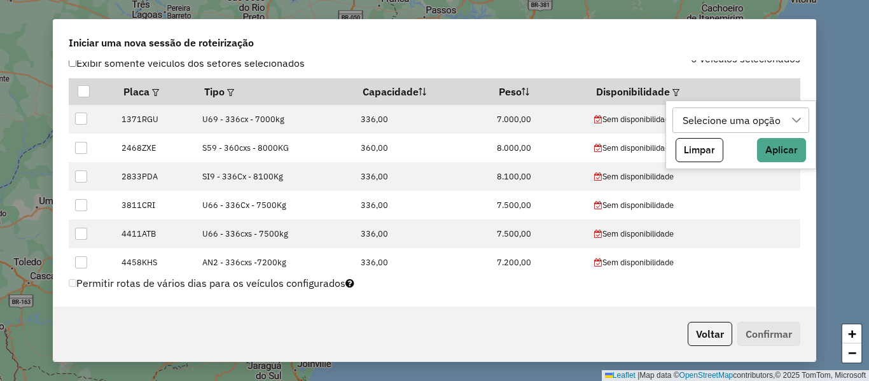
click at [692, 118] on div "Selecione uma opção" at bounding box center [731, 120] width 107 height 24
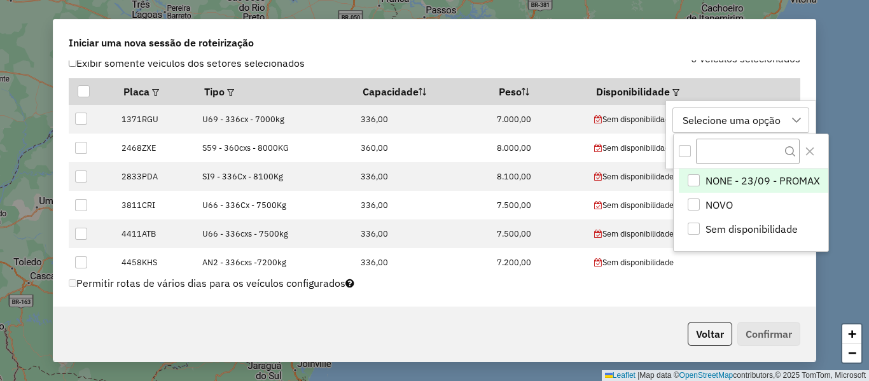
click at [737, 179] on span "NONE - 23/09 - PROMAX" at bounding box center [763, 180] width 115 height 15
click at [781, 123] on div "NONE - 23/09 - PROMAX" at bounding box center [739, 120] width 123 height 24
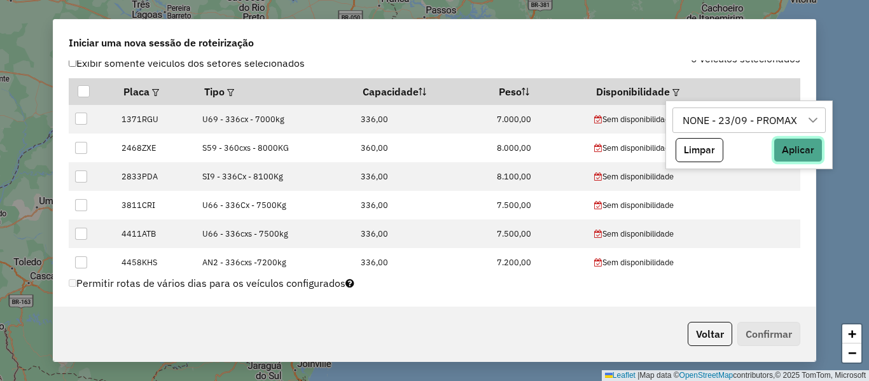
click at [797, 158] on button "Aplicar" at bounding box center [798, 150] width 49 height 24
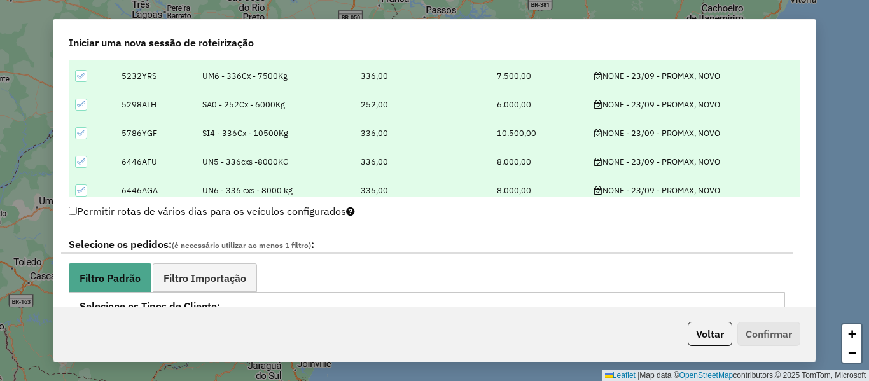
scroll to position [636, 0]
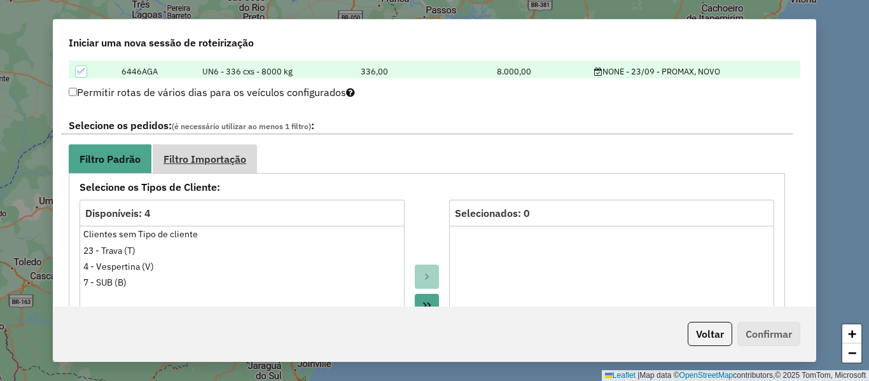
click at [224, 155] on span "Filtro Importação" at bounding box center [204, 159] width 83 height 10
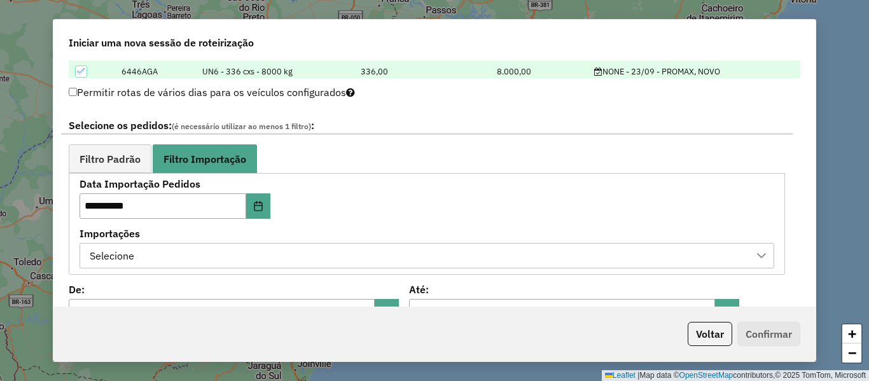
click at [284, 252] on div "Selecione" at bounding box center [417, 256] width 664 height 24
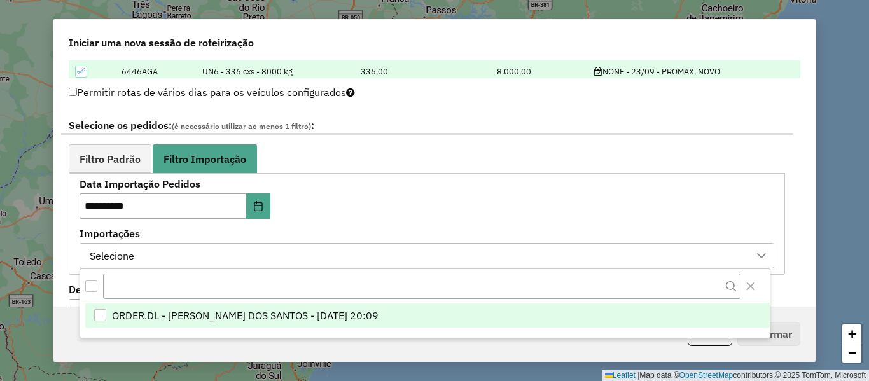
click at [295, 314] on span "ORDER.DL - [PERSON_NAME] DOS SANTOS - [DATE] 20:09" at bounding box center [245, 315] width 267 height 15
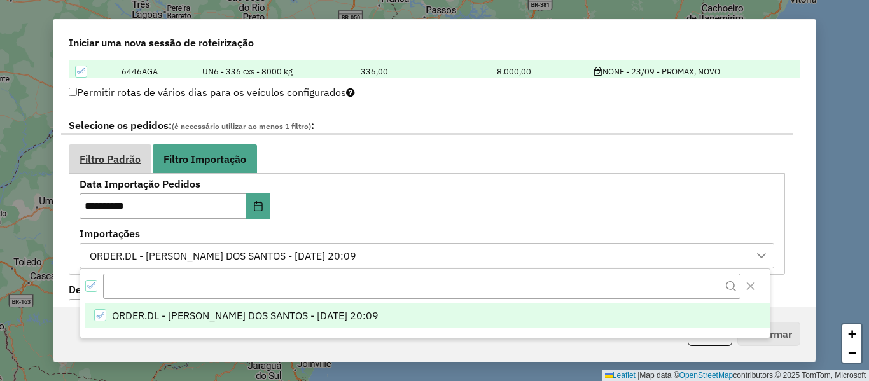
click at [125, 167] on link "Filtro Padrão" at bounding box center [110, 158] width 83 height 29
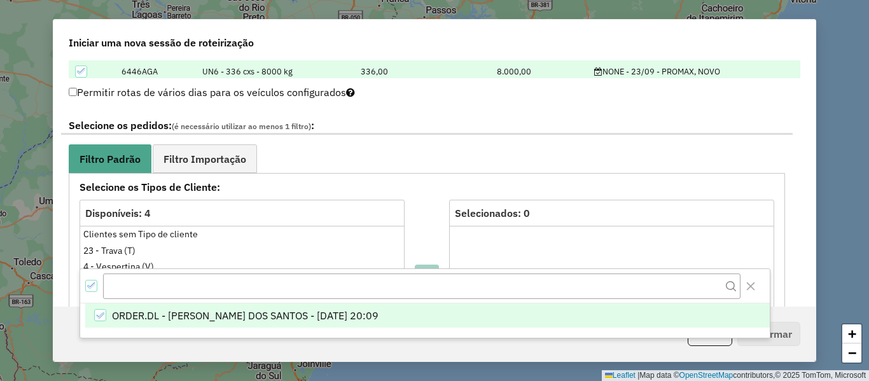
click at [358, 148] on ul "Filtro Padrão Filtro Importação" at bounding box center [427, 158] width 716 height 29
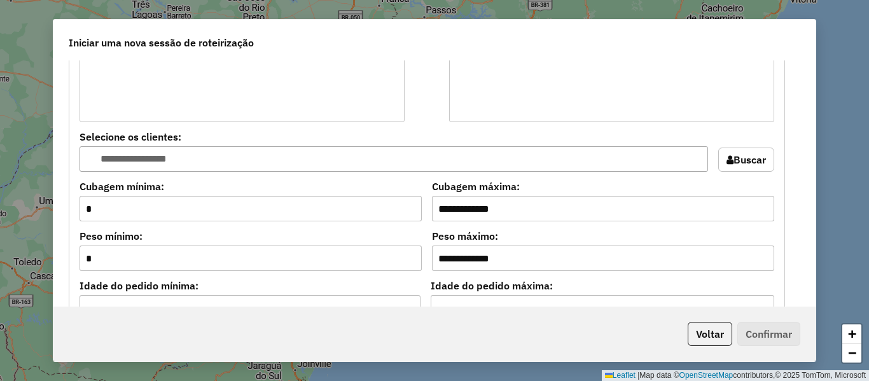
scroll to position [1145, 0]
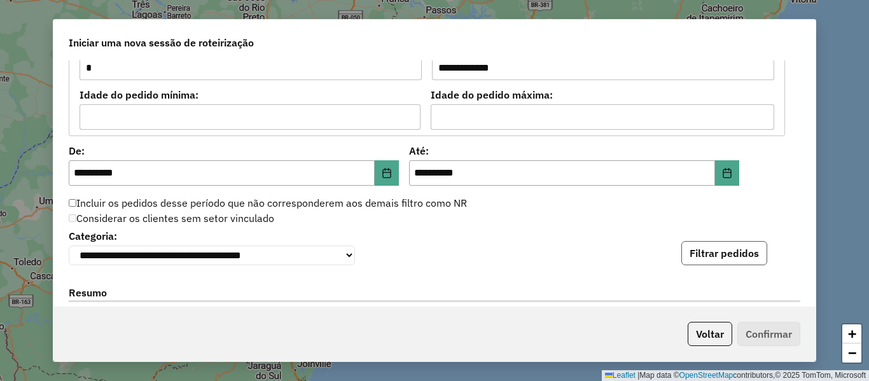
click at [719, 253] on button "Filtrar pedidos" at bounding box center [724, 253] width 86 height 24
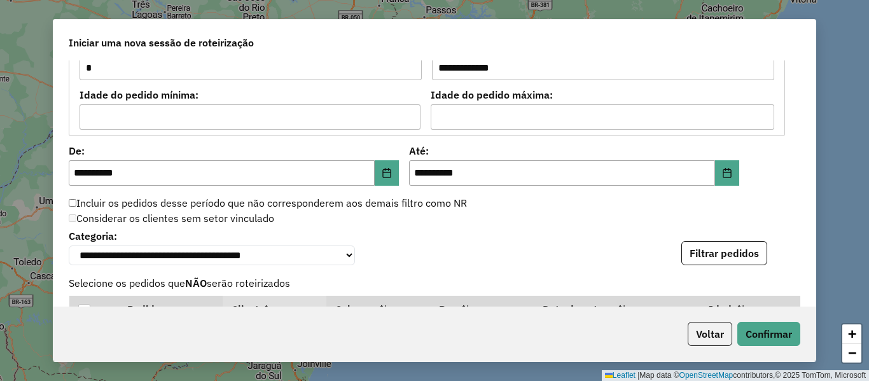
click at [529, 226] on div "Considerar os clientes sem setor vinculado" at bounding box center [427, 218] width 732 height 15
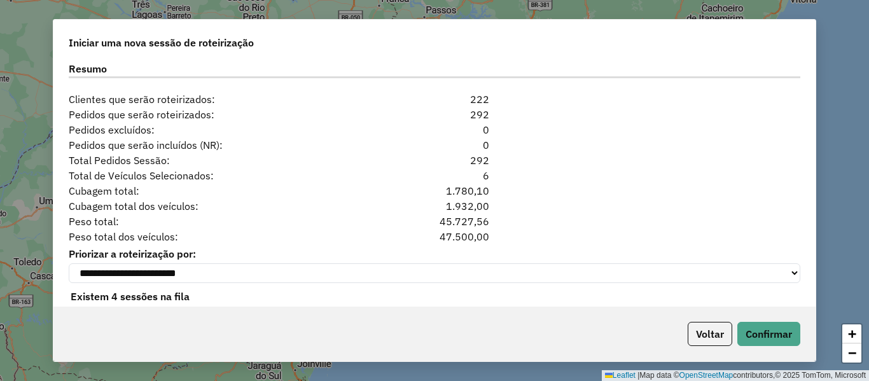
scroll to position [1654, 0]
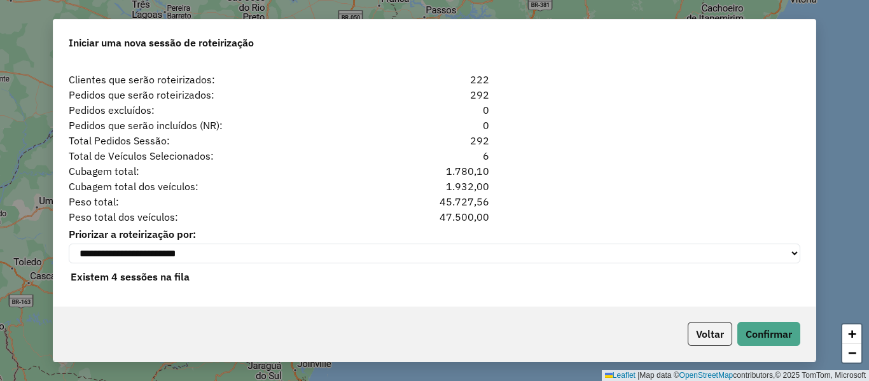
drag, startPoint x: 490, startPoint y: 146, endPoint x: 434, endPoint y: 132, distance: 57.1
click at [432, 134] on div "292" at bounding box center [434, 140] width 125 height 15
drag, startPoint x: 508, startPoint y: 120, endPoint x: 588, endPoint y: 162, distance: 90.8
click at [508, 123] on div "Pedidos que serão incluídos (NR): 0" at bounding box center [434, 125] width 747 height 15
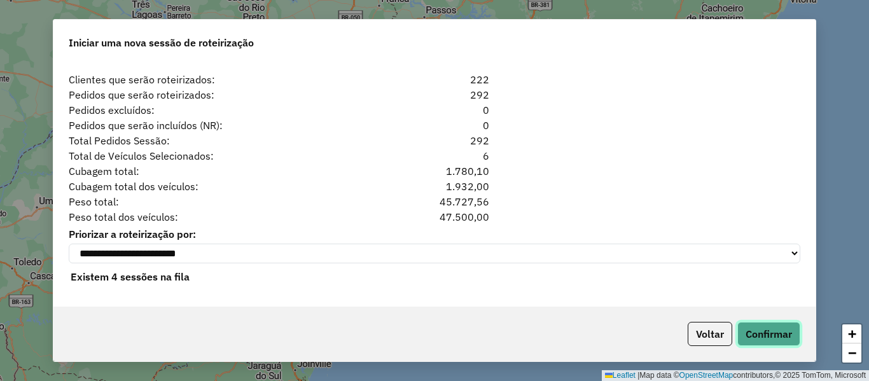
click at [780, 331] on button "Confirmar" at bounding box center [768, 334] width 63 height 24
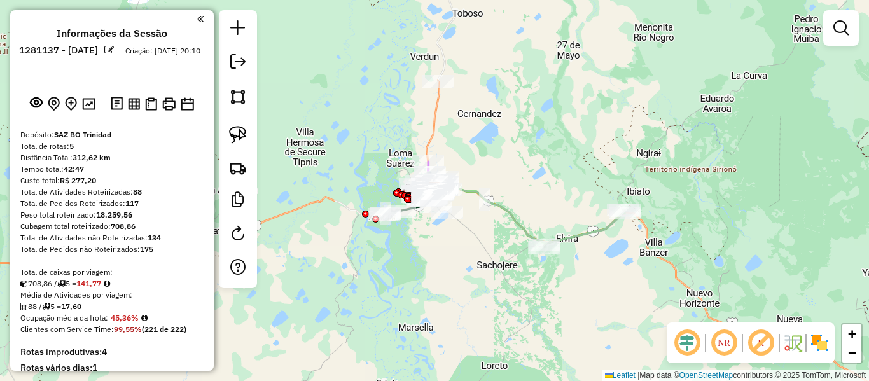
click at [825, 339] on img at bounding box center [819, 343] width 20 height 20
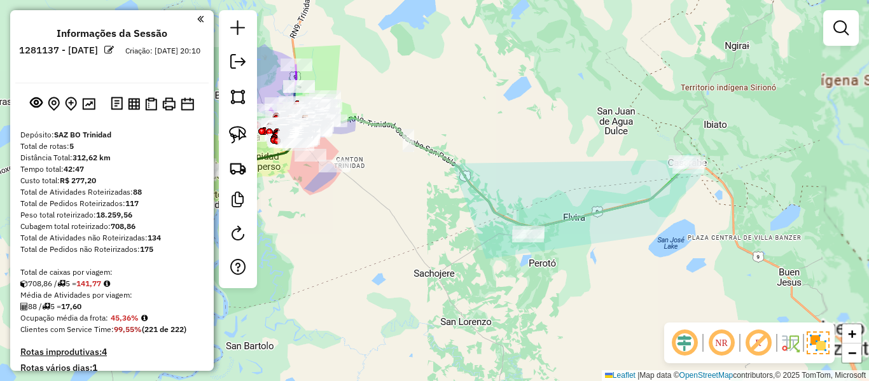
click at [634, 200] on icon at bounding box center [496, 166] width 388 height 139
select select "**********"
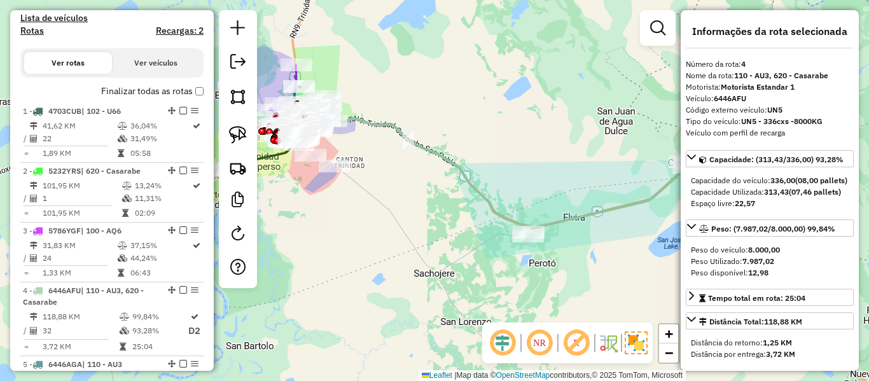
scroll to position [681, 0]
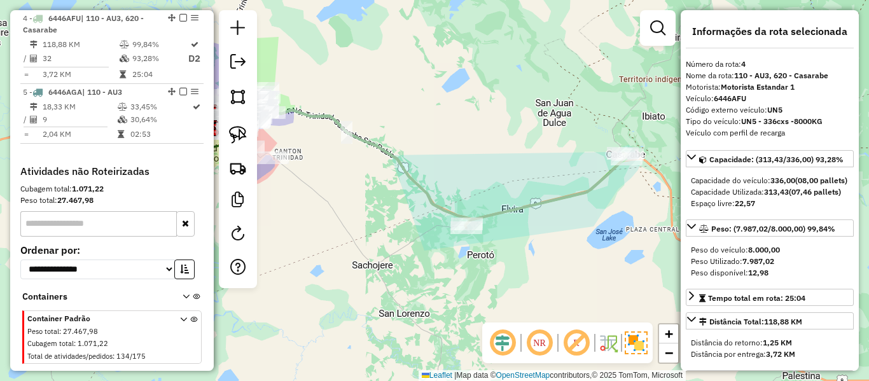
drag, startPoint x: 625, startPoint y: 228, endPoint x: 563, endPoint y: 220, distance: 62.3
click at [563, 220] on div "Janela de atendimento Grade de atendimento Capacidade Transportadoras Veículos …" at bounding box center [434, 190] width 869 height 381
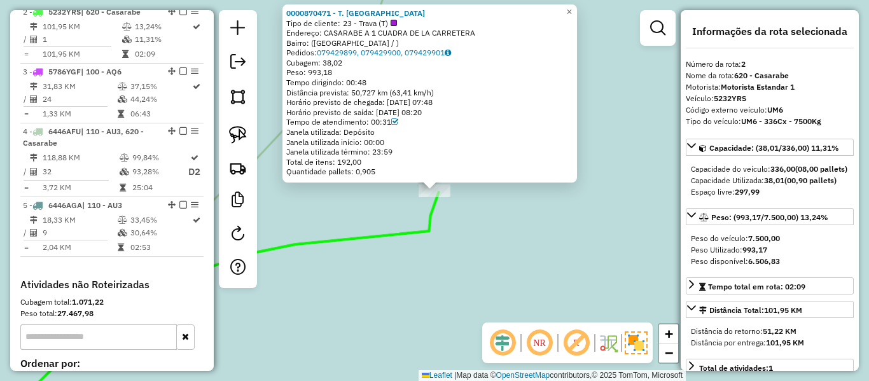
scroll to position [561, 0]
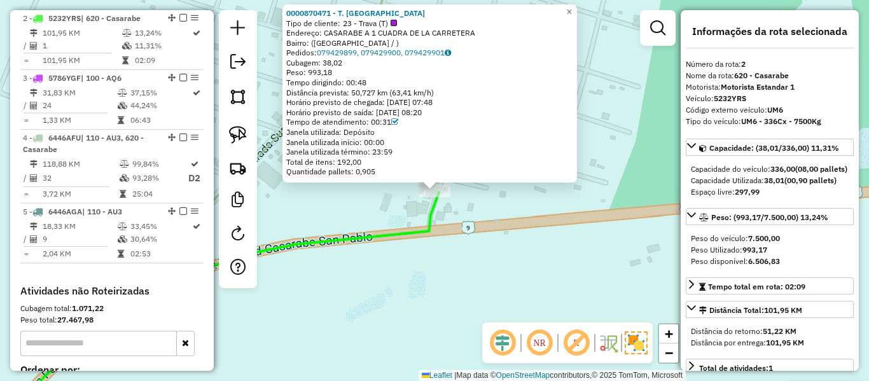
drag, startPoint x: 431, startPoint y: 275, endPoint x: 560, endPoint y: 223, distance: 139.0
click at [553, 228] on div "0000870471 - T. Jhovana Tipo de cliente: 23 - Trava (T) Endereço: CASARABE A 1 …" at bounding box center [434, 190] width 869 height 381
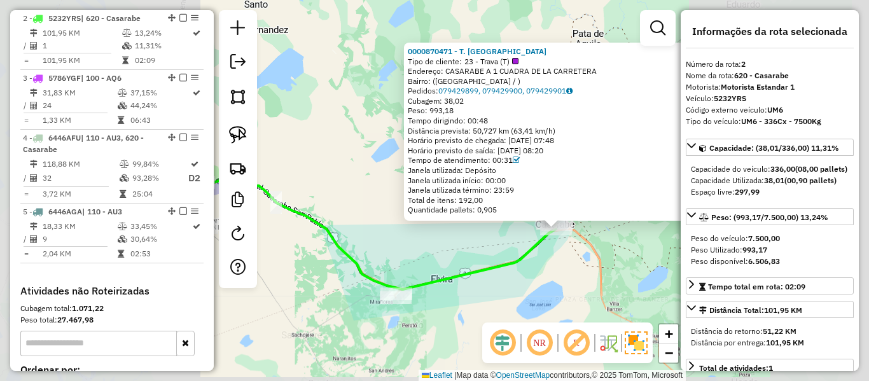
click at [520, 265] on icon at bounding box center [366, 234] width 380 height 109
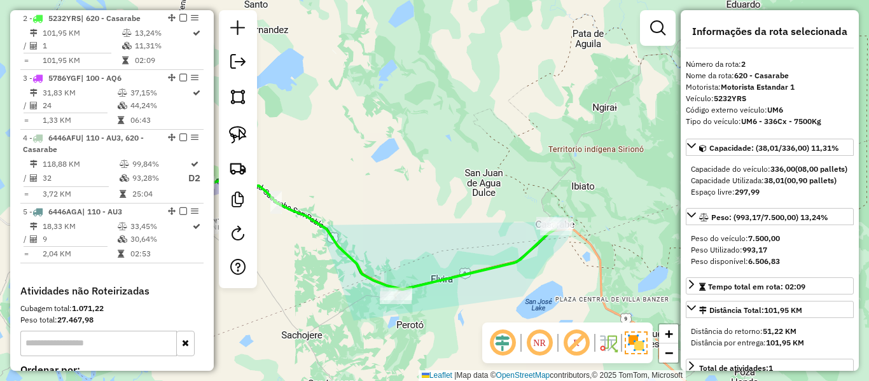
click at [567, 271] on div "Janela de atendimento Grade de atendimento Capacidade Transportadoras Veículos …" at bounding box center [434, 190] width 869 height 381
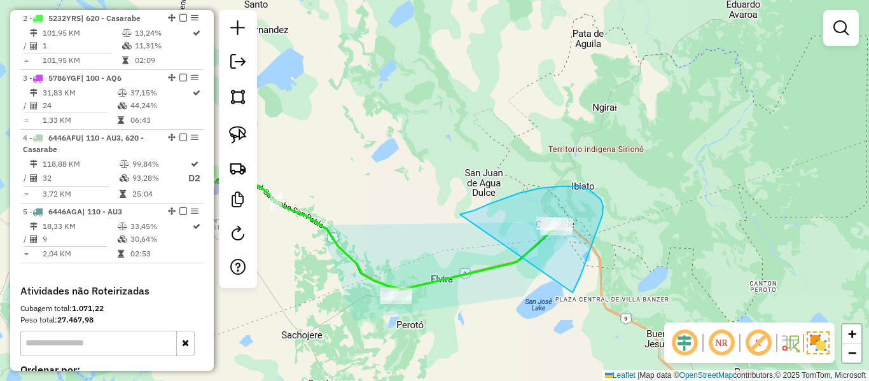
drag, startPoint x: 580, startPoint y: 277, endPoint x: 374, endPoint y: 368, distance: 225.3
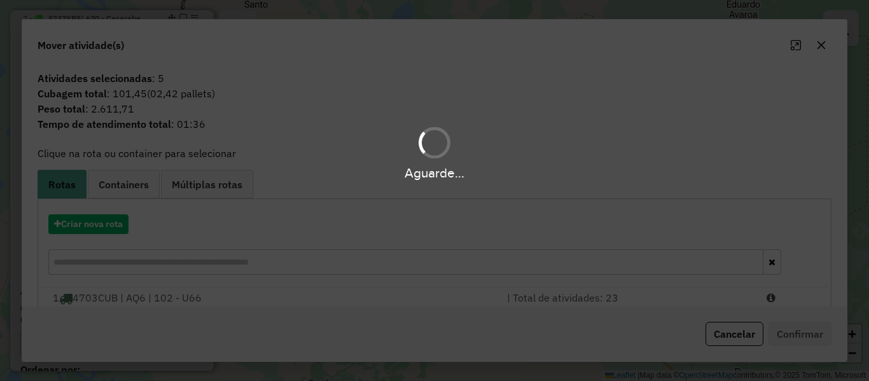
click at [108, 223] on div "Aguarde..." at bounding box center [434, 190] width 869 height 381
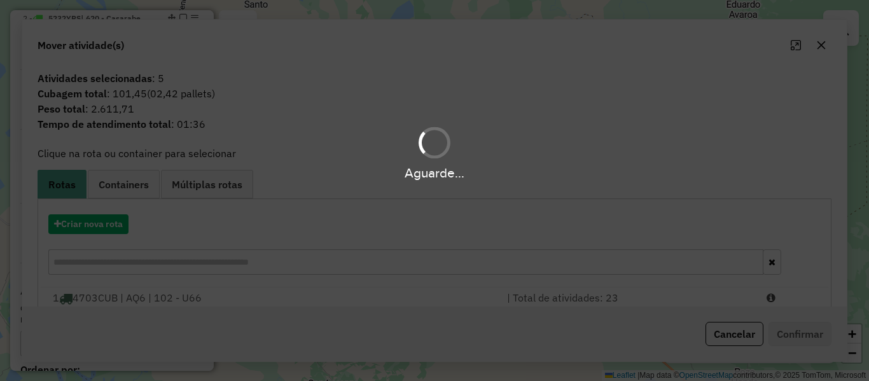
drag, startPoint x: 513, startPoint y: 244, endPoint x: 490, endPoint y: 261, distance: 28.6
click at [513, 245] on div "Aguarde..." at bounding box center [434, 190] width 869 height 381
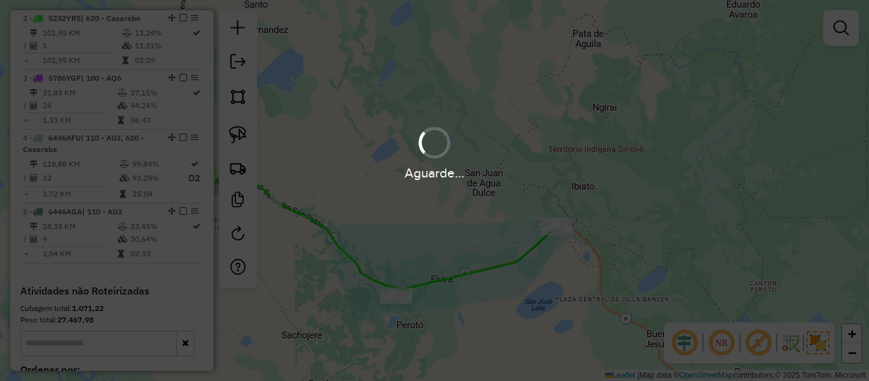
click at [394, 299] on hb-app "Aguarde... Pop-up bloqueado! Seu navegador bloqueou automáticamente a abertura …" at bounding box center [434, 190] width 869 height 381
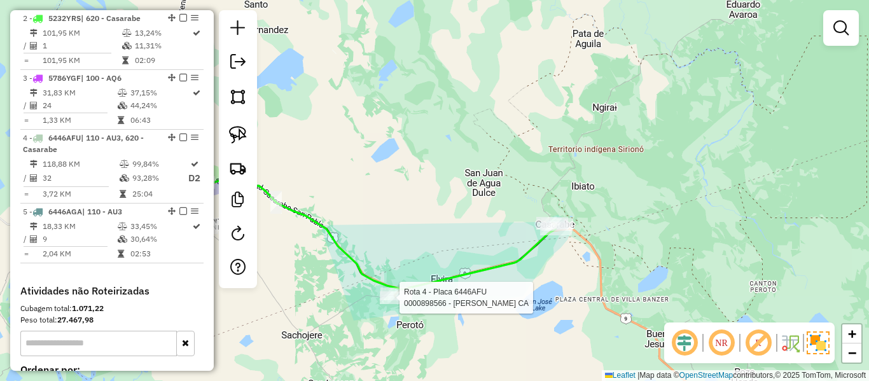
select select "**********"
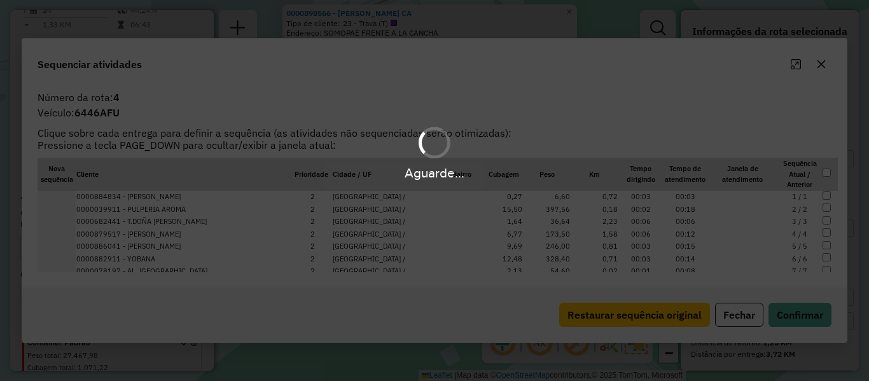
scroll to position [681, 0]
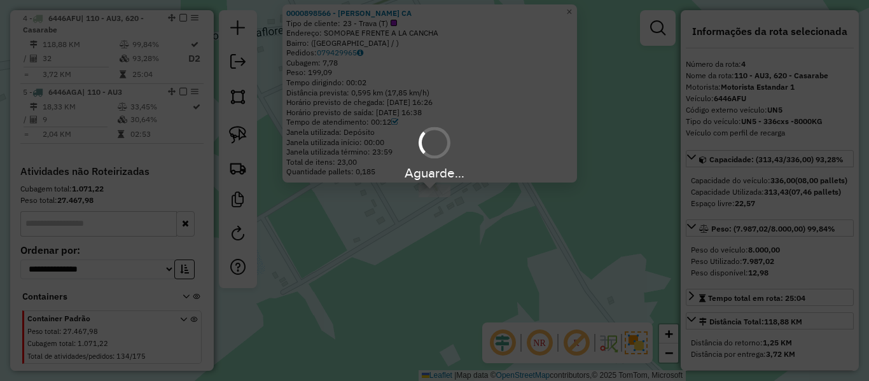
click at [444, 215] on hb-app "Aguarde... Pop-up bloqueado! Seu navegador bloqueou automáticamente a abertura …" at bounding box center [434, 190] width 869 height 381
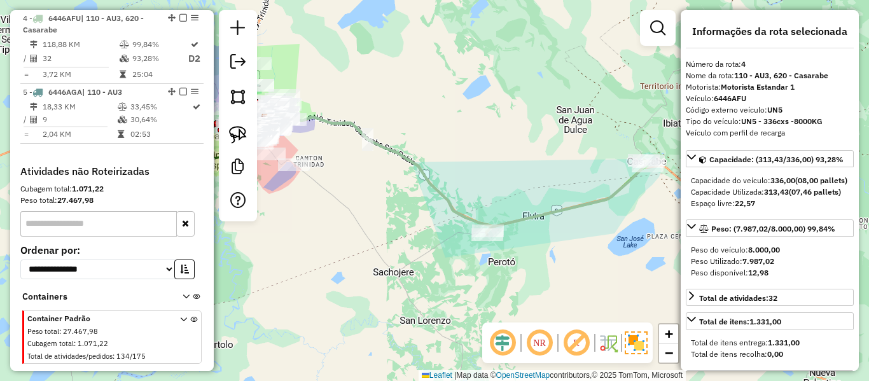
drag, startPoint x: 571, startPoint y: 231, endPoint x: 513, endPoint y: 216, distance: 59.7
click at [510, 216] on div "Janela de atendimento Grade de atendimento Capacidade Transportadoras Veículos …" at bounding box center [434, 190] width 869 height 381
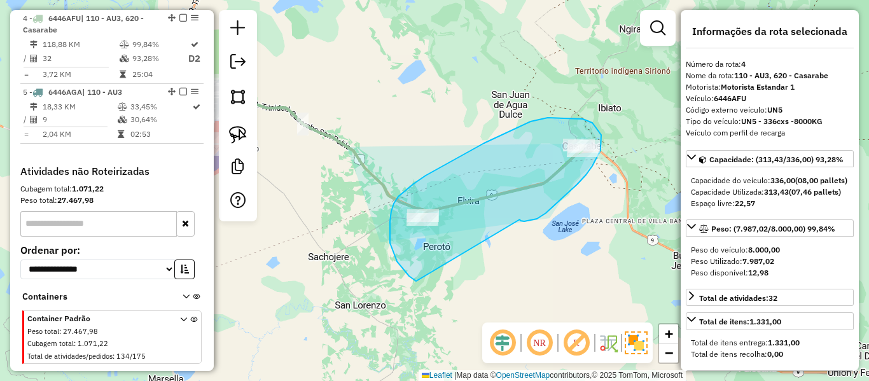
drag, startPoint x: 524, startPoint y: 221, endPoint x: 483, endPoint y: 291, distance: 80.7
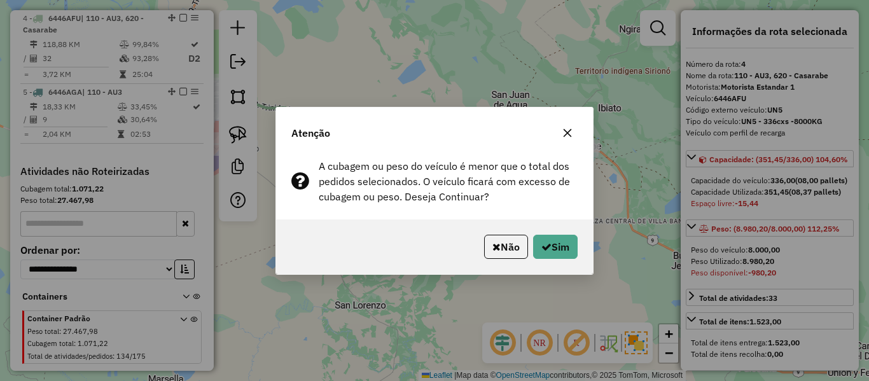
click at [594, 255] on div "Atenção A cubagem ou peso do veículo é menor que o total dos pedidos selecionad…" at bounding box center [434, 190] width 869 height 381
click at [564, 247] on button "Sim" at bounding box center [555, 247] width 45 height 24
select select "**********"
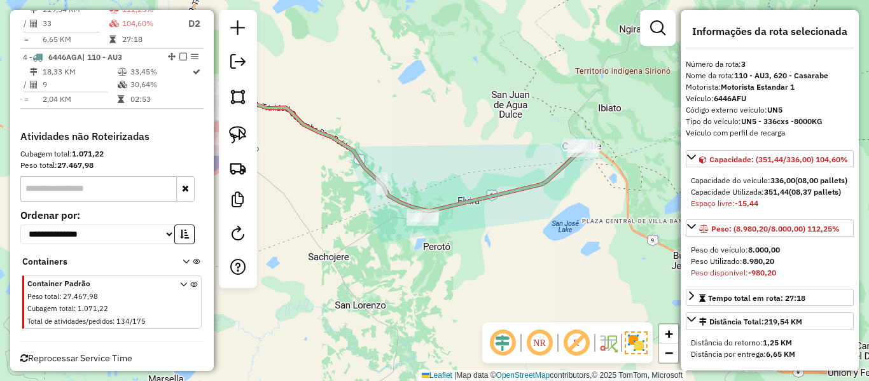
scroll to position [679, 0]
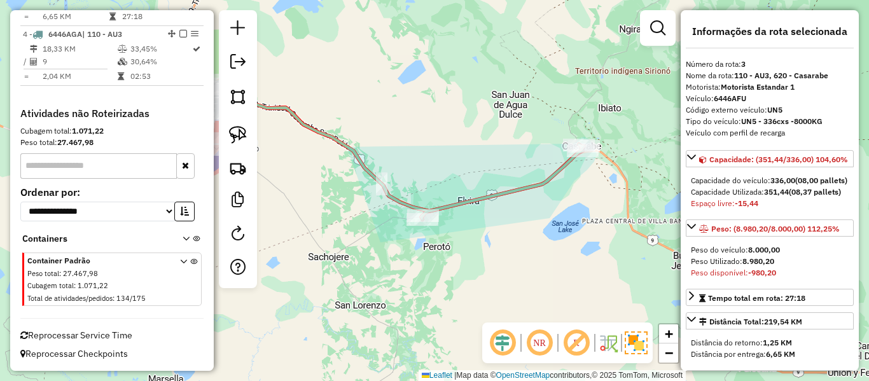
drag, startPoint x: 513, startPoint y: 146, endPoint x: 571, endPoint y: 148, distance: 57.9
click at [543, 147] on div "Janela de atendimento Grade de atendimento Capacidade Transportadoras Veículos …" at bounding box center [434, 190] width 869 height 381
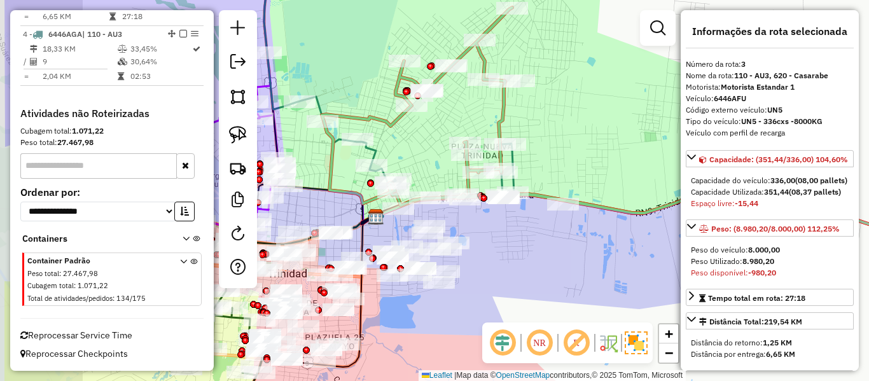
drag, startPoint x: 534, startPoint y: 148, endPoint x: 599, endPoint y: 159, distance: 65.9
click at [586, 159] on div "Janela de atendimento Grade de atendimento Capacidade Transportadoras Veículos …" at bounding box center [434, 190] width 869 height 381
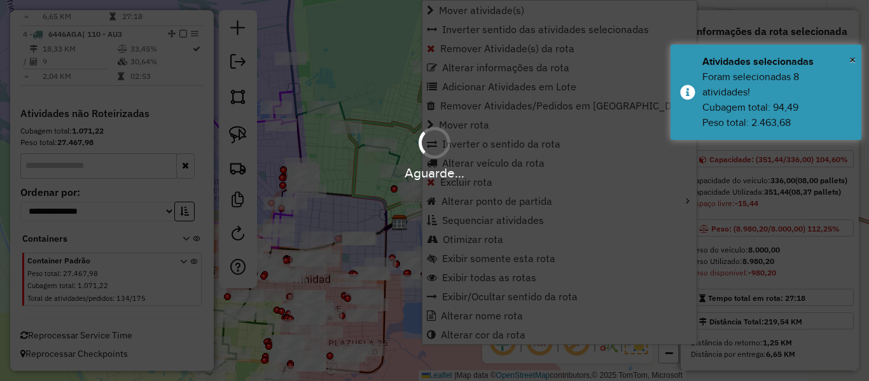
click at [398, 57] on div "Aguarde..." at bounding box center [434, 190] width 869 height 381
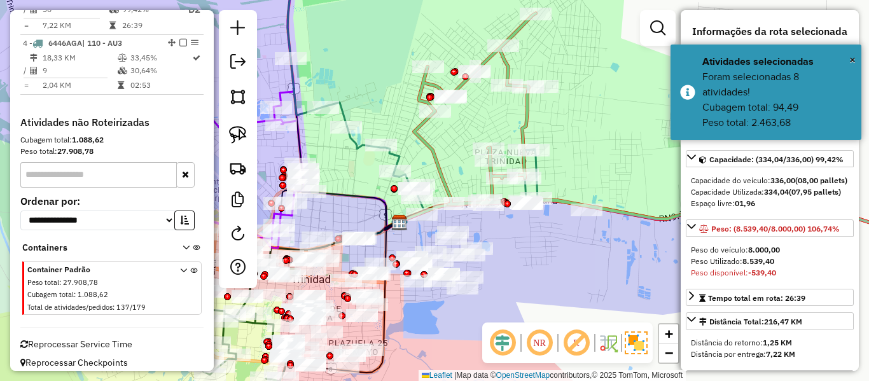
scroll to position [621, 0]
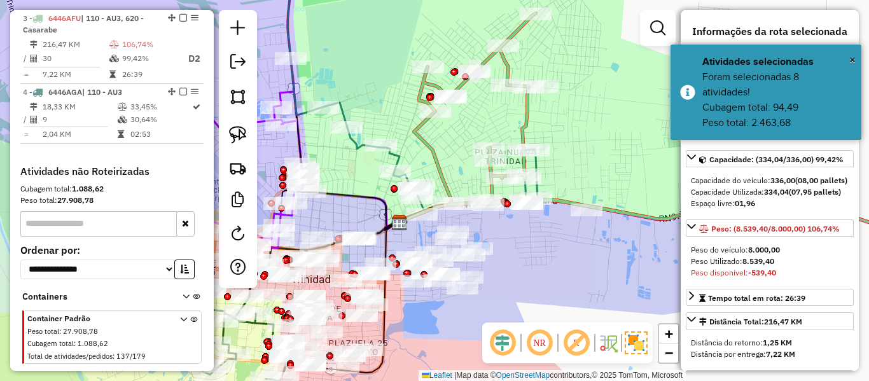
click at [529, 118] on icon at bounding box center [684, 126] width 541 height 226
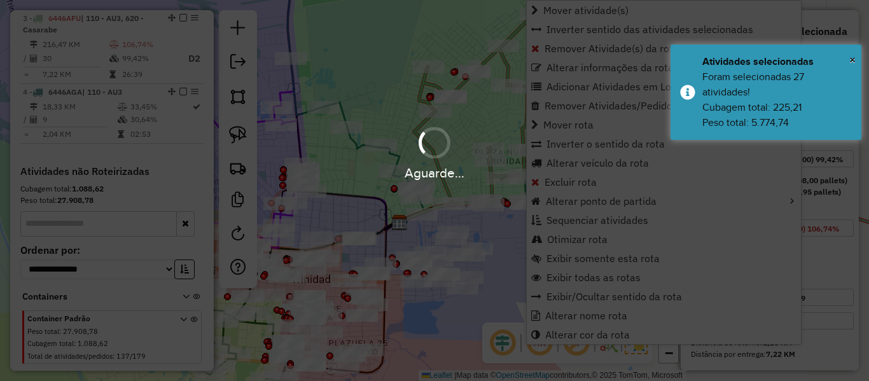
click at [449, 132] on div "Aguarde..." at bounding box center [434, 152] width 869 height 60
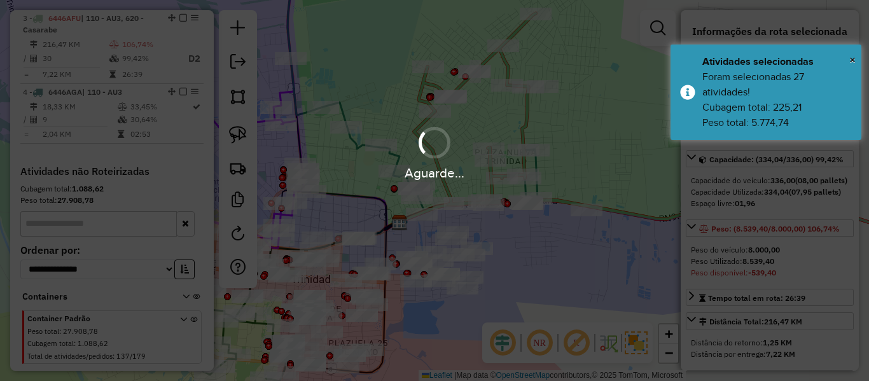
click at [436, 127] on hb-app "Aguarde... Pop-up bloqueado! Seu navegador bloqueou automáticamente a abertura …" at bounding box center [434, 190] width 869 height 381
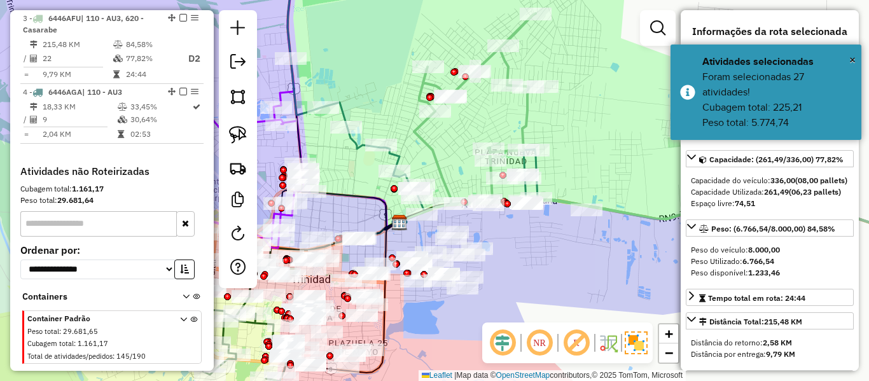
click at [417, 132] on icon at bounding box center [684, 126] width 541 height 226
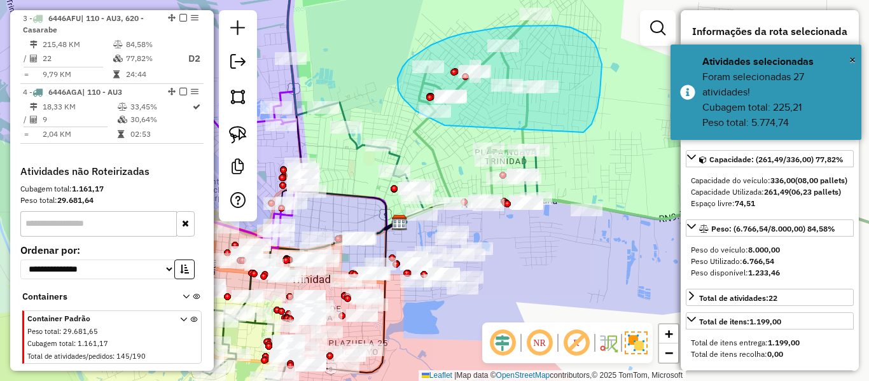
drag, startPoint x: 597, startPoint y: 108, endPoint x: 459, endPoint y: 130, distance: 139.8
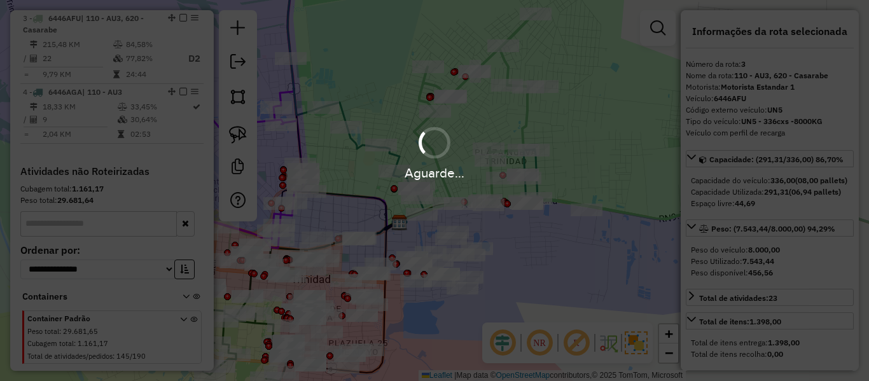
select select "**********"
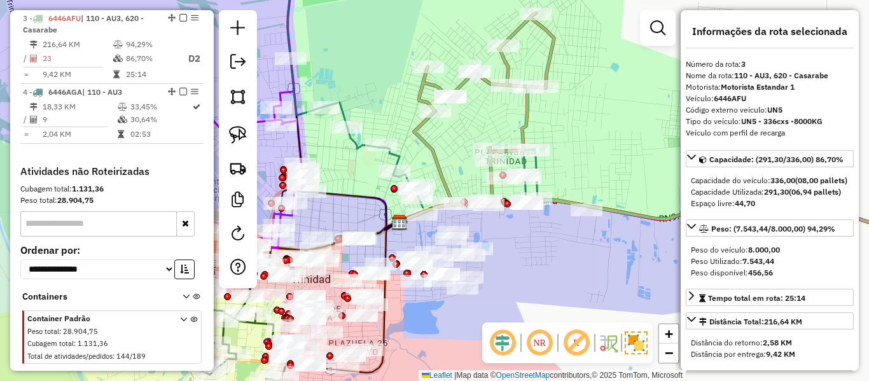
click at [634, 139] on div "Janela de atendimento Grade de atendimento Capacidade Transportadoras Veículos …" at bounding box center [434, 190] width 869 height 381
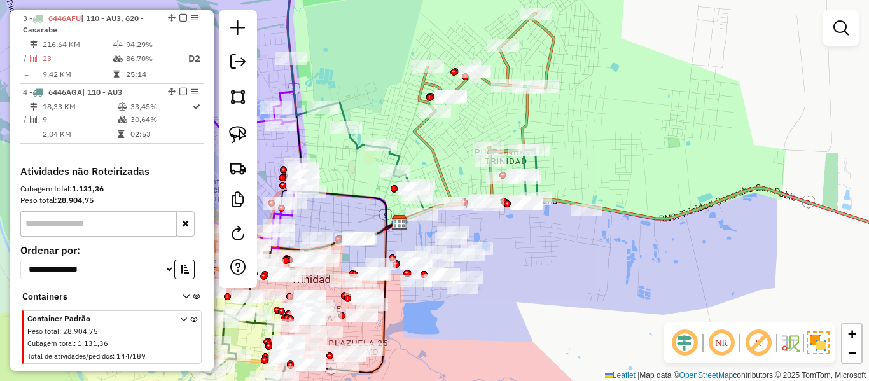
drag, startPoint x: 634, startPoint y: 139, endPoint x: 531, endPoint y: 183, distance: 112.3
click at [531, 183] on div "Janela de atendimento Grade de atendimento Capacidade Transportadoras Veículos …" at bounding box center [434, 190] width 869 height 381
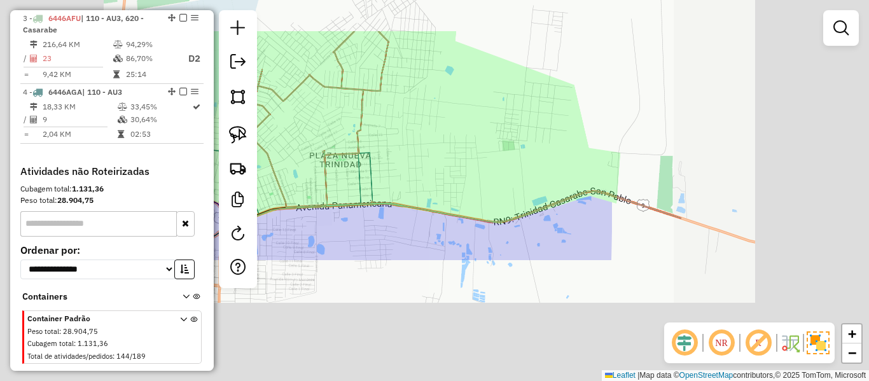
click at [432, 122] on div "Janela de atendimento Grade de atendimento Capacidade Transportadoras Veículos …" at bounding box center [434, 190] width 869 height 381
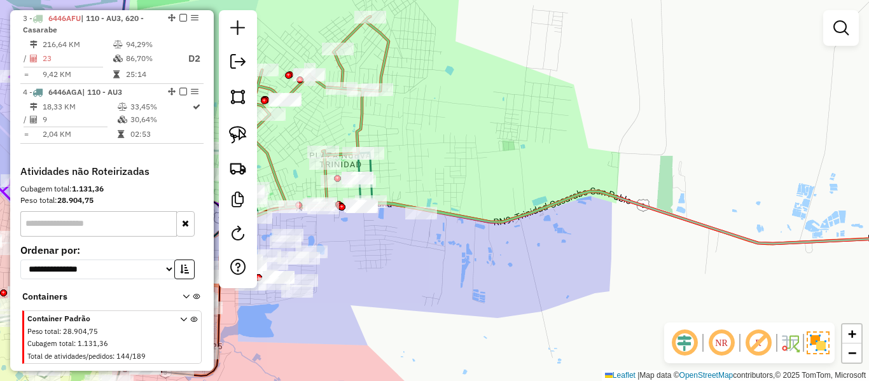
click at [363, 116] on icon at bounding box center [602, 150] width 707 height 267
select select "**********"
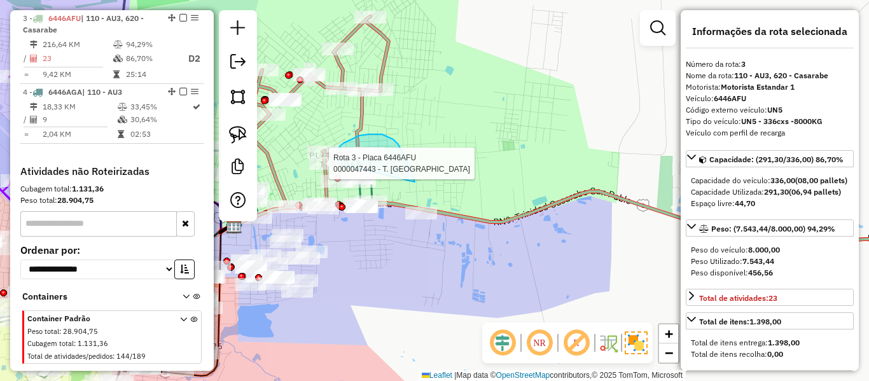
click at [333, 162] on div "Rota 3 - Placa 6446AFU 0000098553 - T. ELIF Rota 3 - Placa 6446AFU 0000047443 -…" at bounding box center [434, 190] width 869 height 381
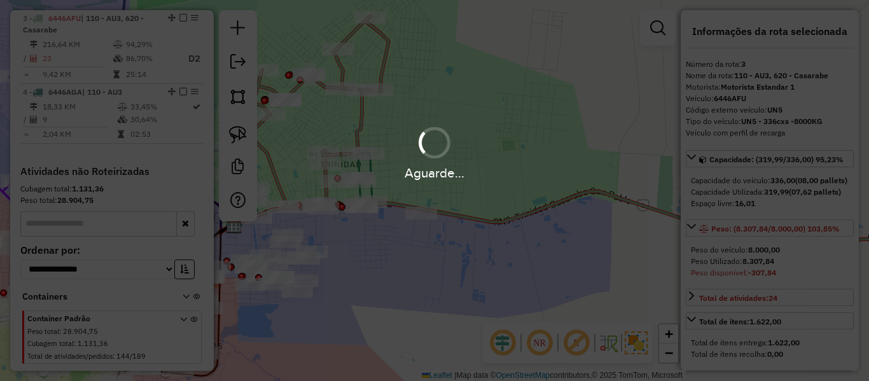
select select "**********"
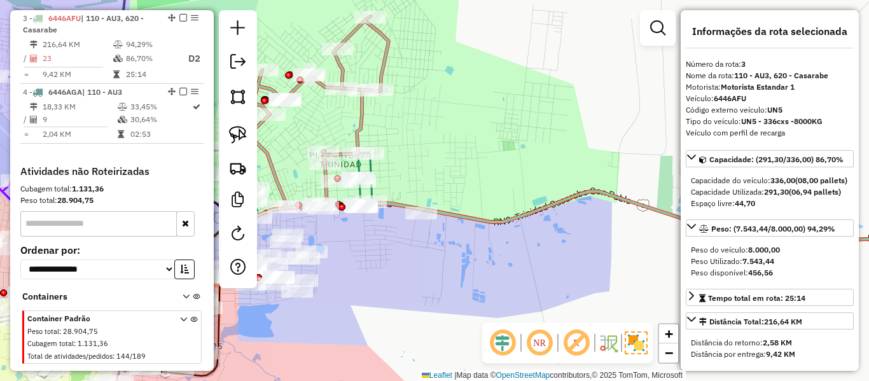
click at [440, 149] on hb-app "Aguarde... Pop-up bloqueado! Seu navegador bloqueou automáticamente a abertura …" at bounding box center [434, 190] width 869 height 381
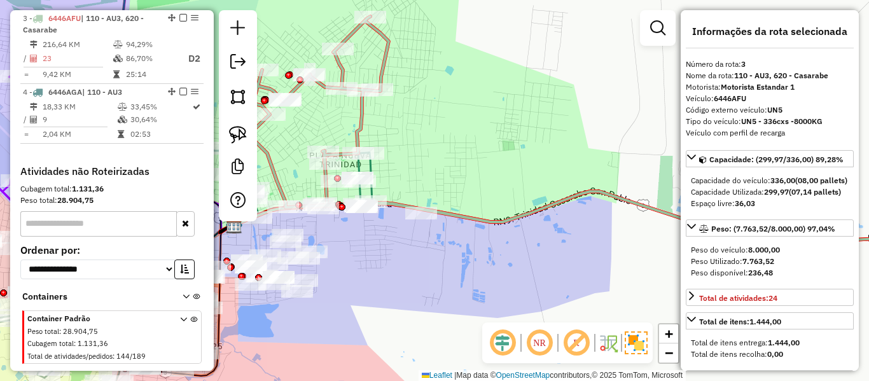
select select "**********"
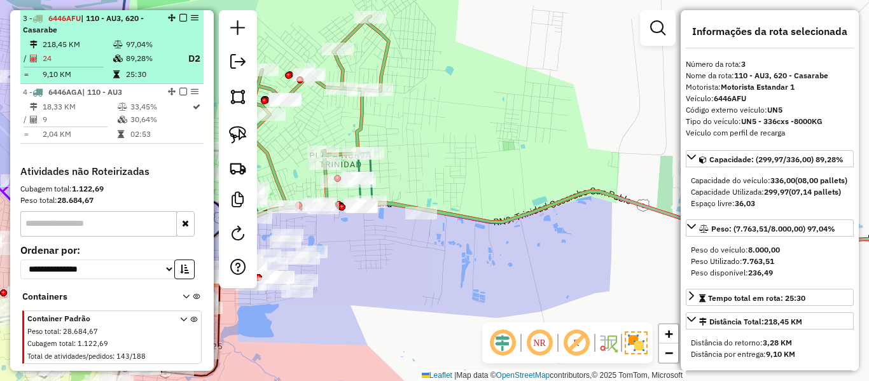
click at [180, 18] on em at bounding box center [183, 18] width 8 height 8
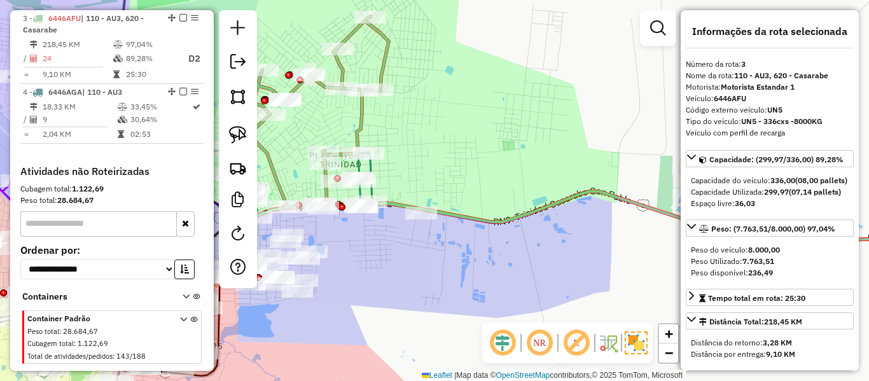
scroll to position [564, 0]
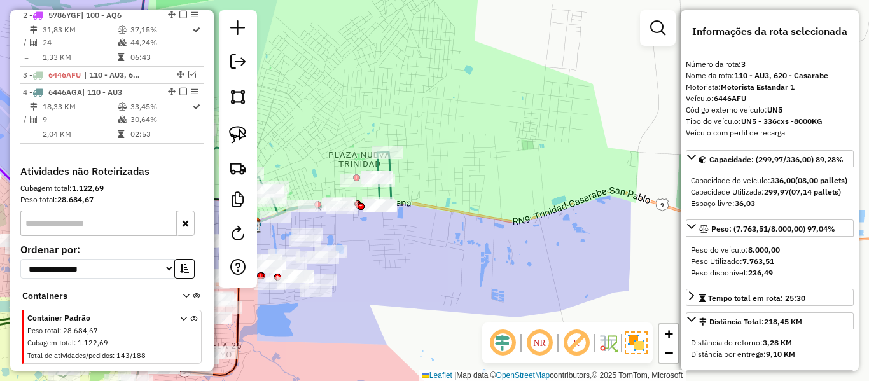
drag, startPoint x: 461, startPoint y: 168, endPoint x: 609, endPoint y: 153, distance: 149.6
click at [610, 153] on div "Janela de atendimento Grade de atendimento Capacidade Transportadoras Veículos …" at bounding box center [434, 190] width 869 height 381
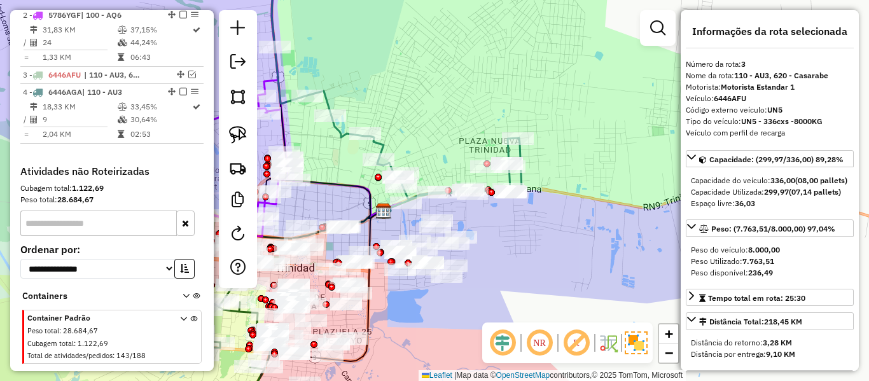
click at [587, 156] on div "Janela de atendimento Grade de atendimento Capacidade Transportadoras Veículos …" at bounding box center [434, 190] width 869 height 381
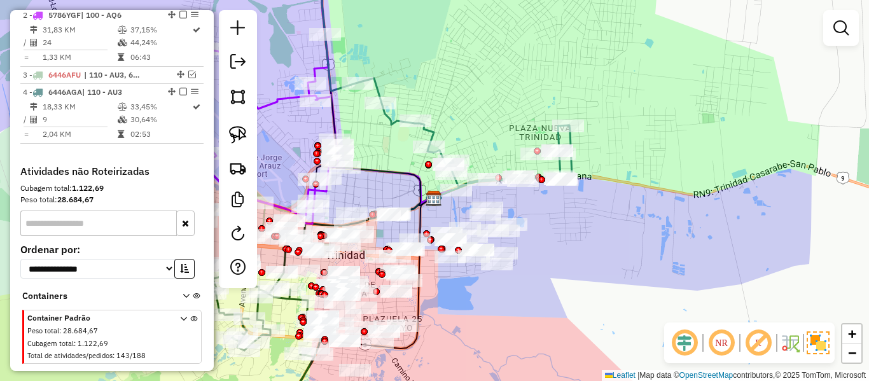
drag, startPoint x: 581, startPoint y: 214, endPoint x: 607, endPoint y: 217, distance: 26.3
click at [607, 217] on div "Janela de atendimento Grade de atendimento Capacidade Transportadoras Veículos …" at bounding box center [434, 190] width 869 height 381
click at [439, 136] on icon at bounding box center [447, 74] width 250 height 225
select select "**********"
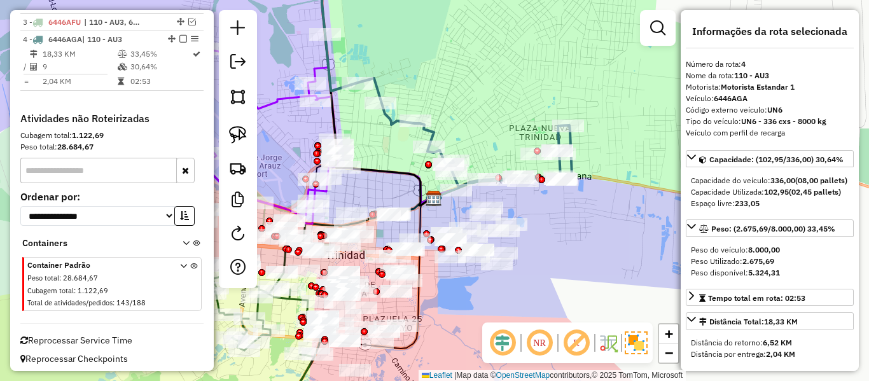
scroll to position [622, 0]
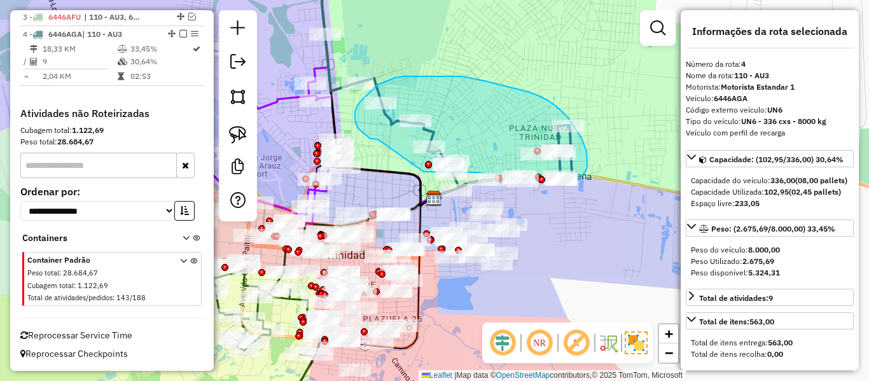
drag, startPoint x: 356, startPoint y: 123, endPoint x: 424, endPoint y: 172, distance: 83.5
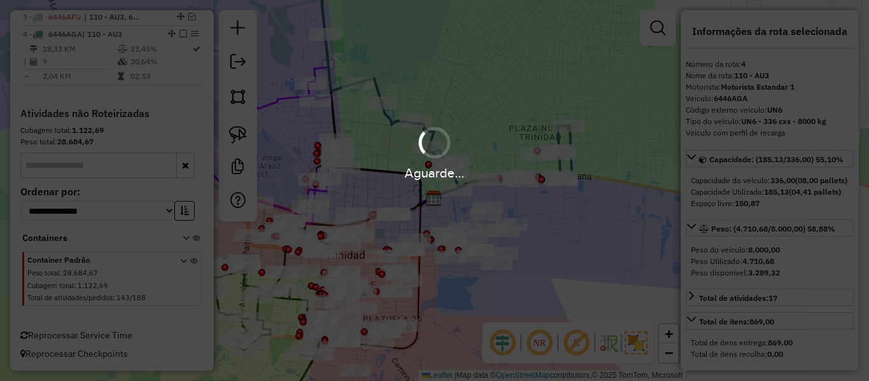
select select "**********"
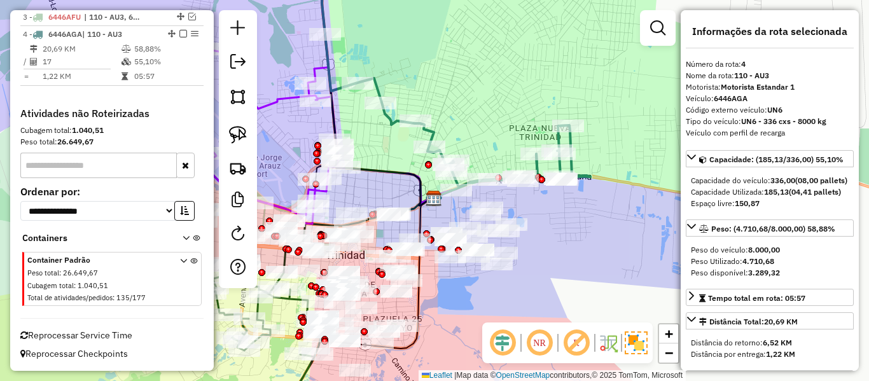
click at [571, 163] on icon at bounding box center [456, 74] width 268 height 225
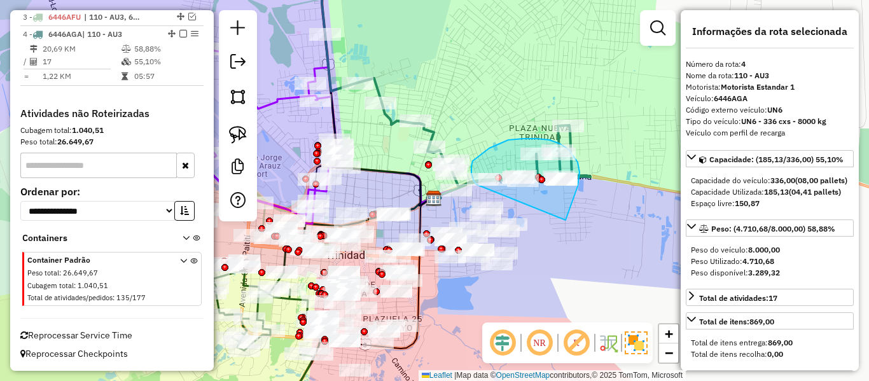
drag, startPoint x: 578, startPoint y: 162, endPoint x: 488, endPoint y: 188, distance: 93.4
click at [484, 188] on div "Janela de atendimento Grade de atendimento Capacidade Transportadoras Veículos …" at bounding box center [434, 190] width 869 height 381
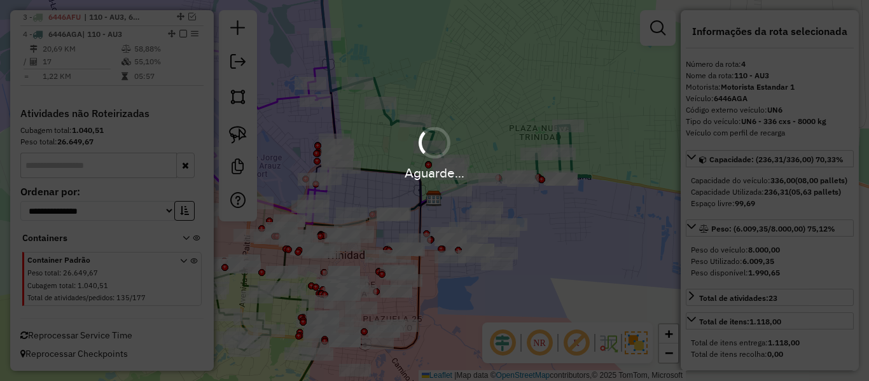
select select "**********"
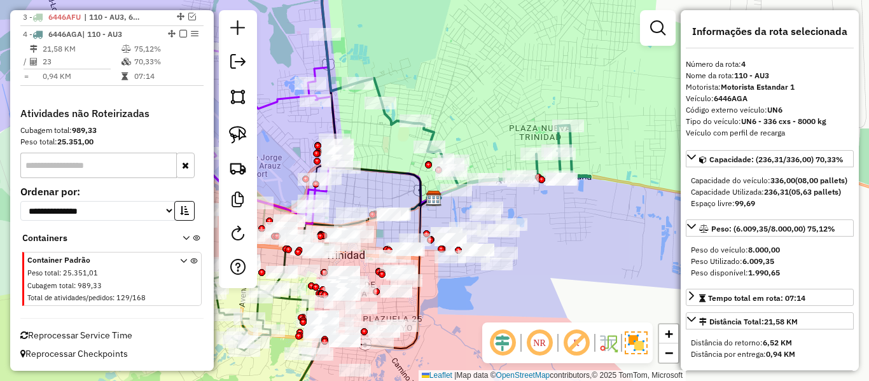
click at [573, 164] on icon at bounding box center [456, 74] width 268 height 225
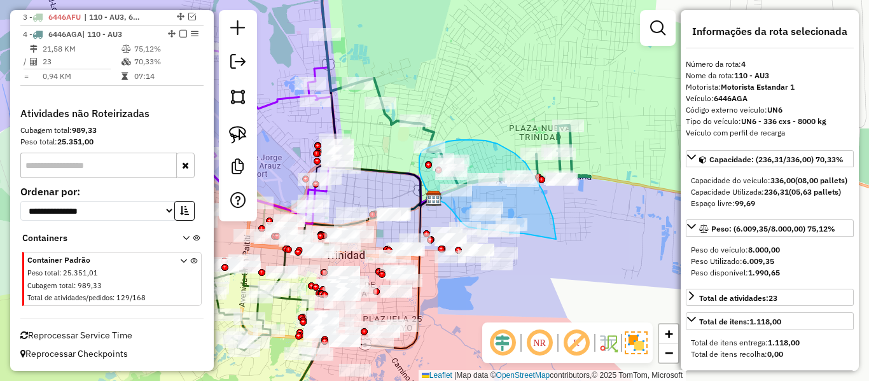
drag, startPoint x: 543, startPoint y: 191, endPoint x: 530, endPoint y: 233, distance: 43.9
click at [525, 233] on div "Janela de atendimento Grade de atendimento Capacidade Transportadoras Veículos …" at bounding box center [434, 190] width 869 height 381
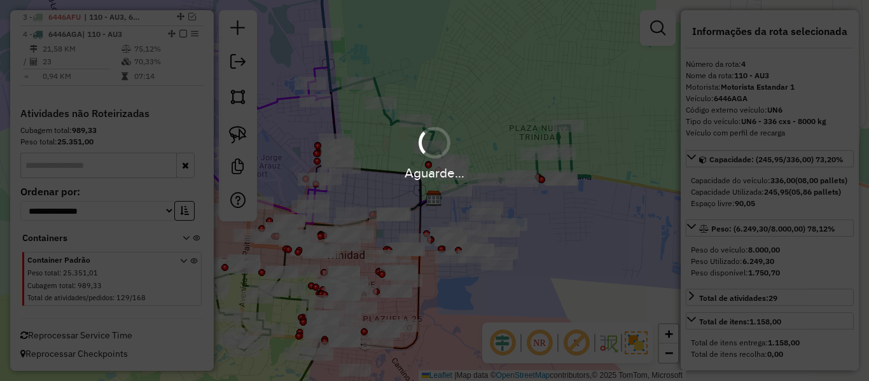
select select "**********"
click at [555, 244] on div "Aguarde..." at bounding box center [434, 190] width 869 height 381
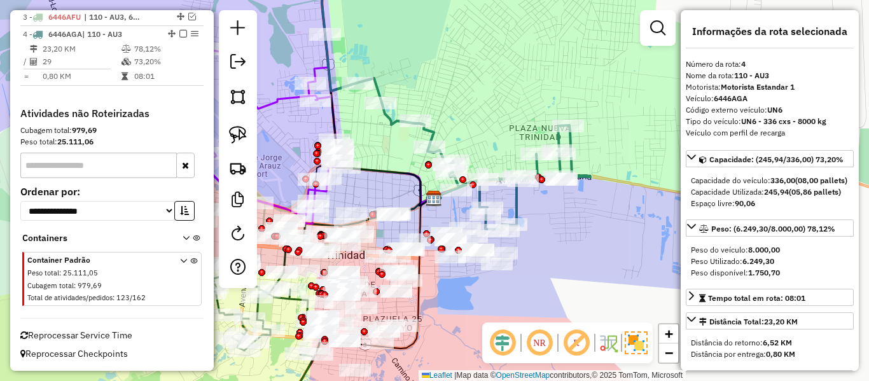
click at [513, 207] on icon at bounding box center [456, 96] width 268 height 268
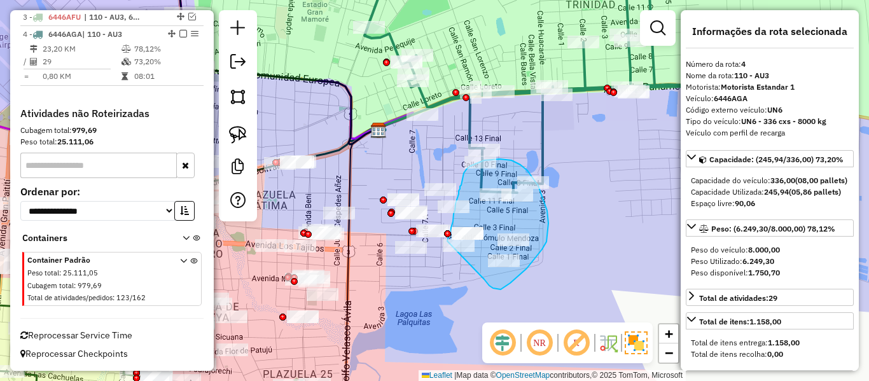
drag, startPoint x: 527, startPoint y: 268, endPoint x: 426, endPoint y: 272, distance: 100.6
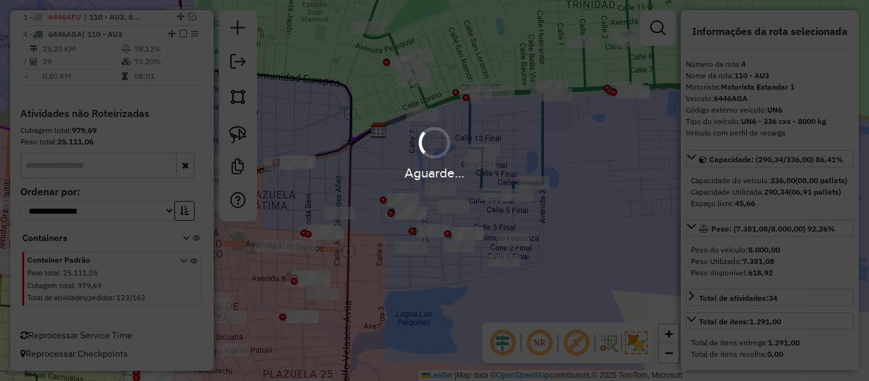
select select "**********"
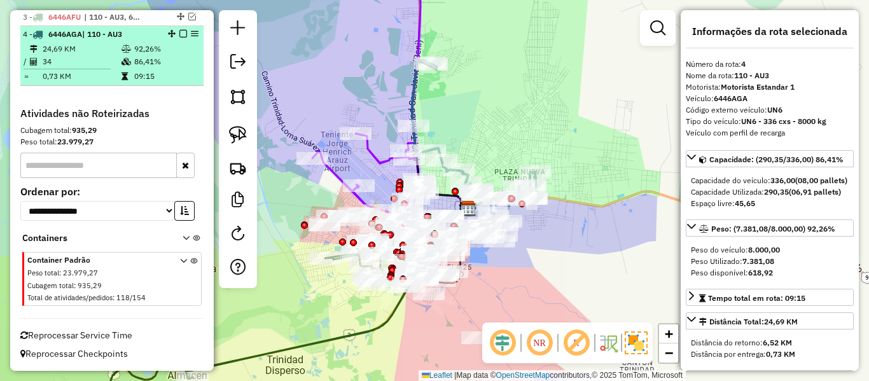
click at [179, 33] on em at bounding box center [183, 34] width 8 height 8
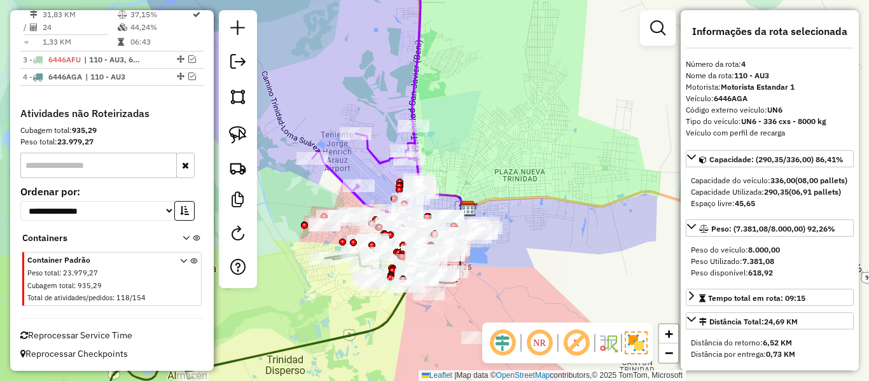
scroll to position [580, 0]
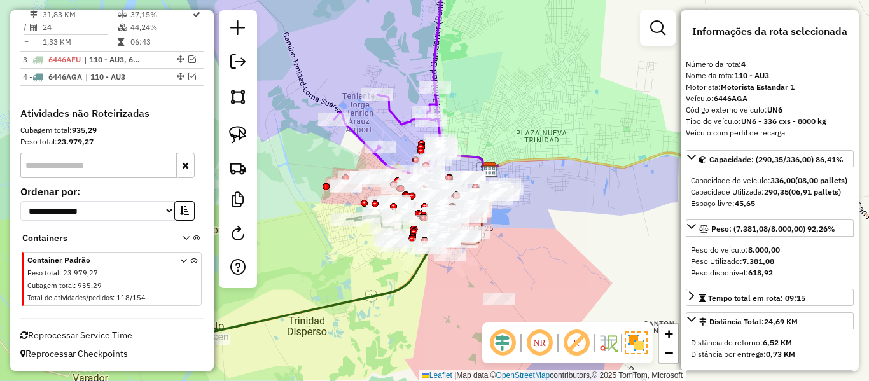
drag, startPoint x: 531, startPoint y: 163, endPoint x: 538, endPoint y: 148, distance: 16.0
click at [536, 153] on div "Janela de atendimento Grade de atendimento Capacidade Transportadoras Veículos …" at bounding box center [434, 190] width 869 height 381
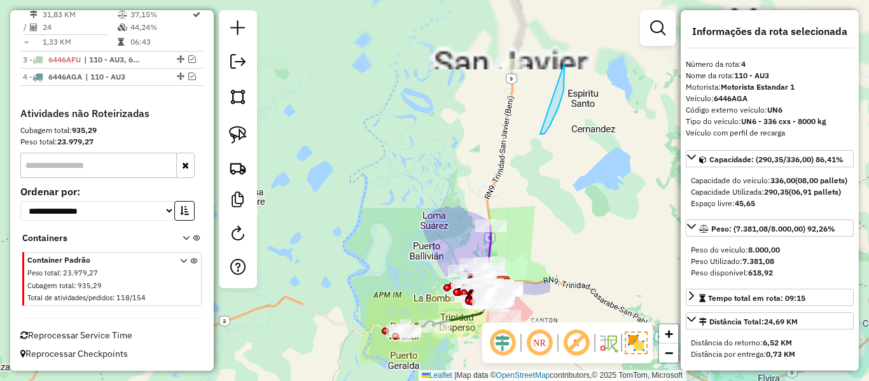
drag, startPoint x: 550, startPoint y: 126, endPoint x: 473, endPoint y: 115, distance: 77.1
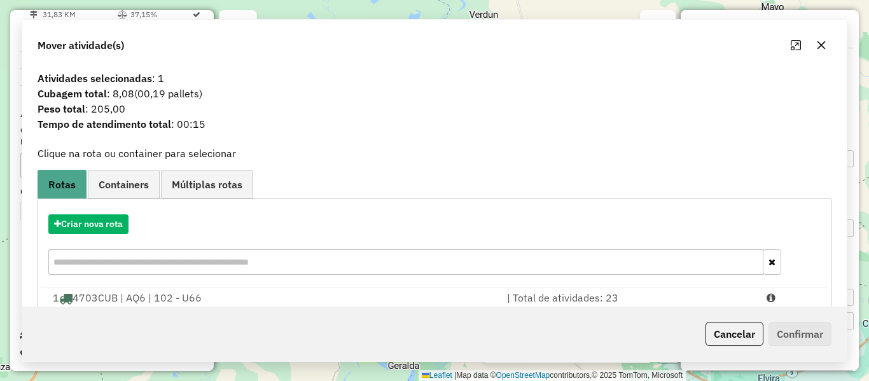
click at [572, 126] on div "Atividades selecionadas : 1 Cubagem total : 8,08 (00,19 pallets) Peso total : 2…" at bounding box center [434, 106] width 809 height 70
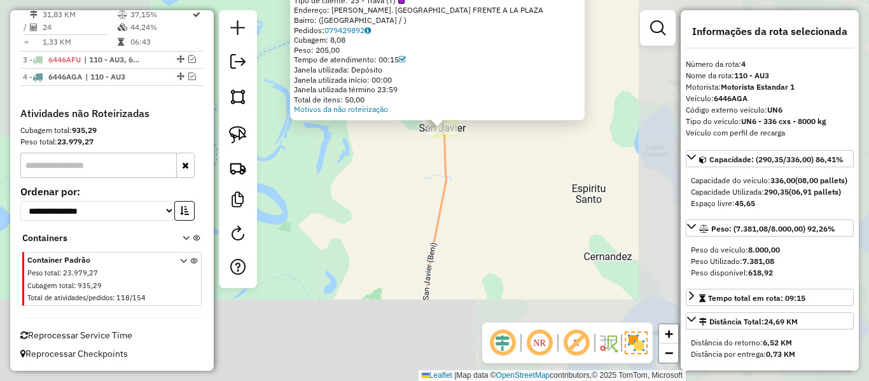
drag, startPoint x: 546, startPoint y: 245, endPoint x: 502, endPoint y: 163, distance: 93.4
click at [505, 170] on div "Atividade não roteirizada 0000107200 - L. ELVA Tipo de cliente: 23 - Trava (T) …" at bounding box center [434, 190] width 869 height 381
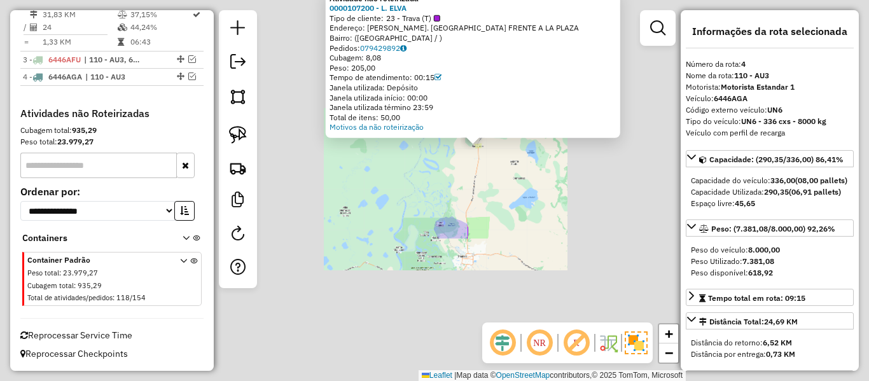
click at [544, 228] on div "Atividade não roteirizada 0000107200 - L. ELVA Tipo de cliente: 23 - Trava (T) …" at bounding box center [434, 190] width 869 height 381
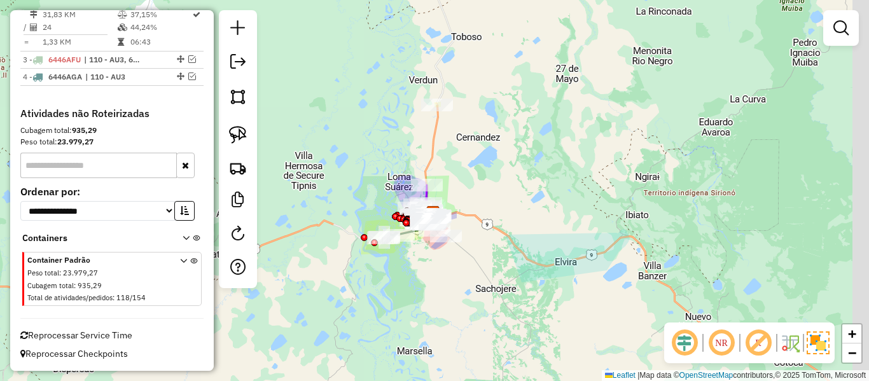
drag, startPoint x: 553, startPoint y: 237, endPoint x: 493, endPoint y: 190, distance: 76.1
click at [511, 196] on div "Janela de atendimento Grade de atendimento Capacidade Transportadoras Veículos …" at bounding box center [434, 190] width 869 height 381
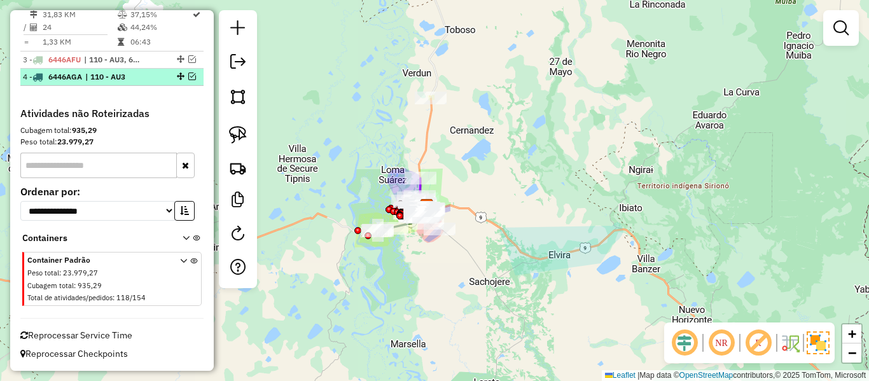
click at [191, 73] on em at bounding box center [192, 77] width 8 height 8
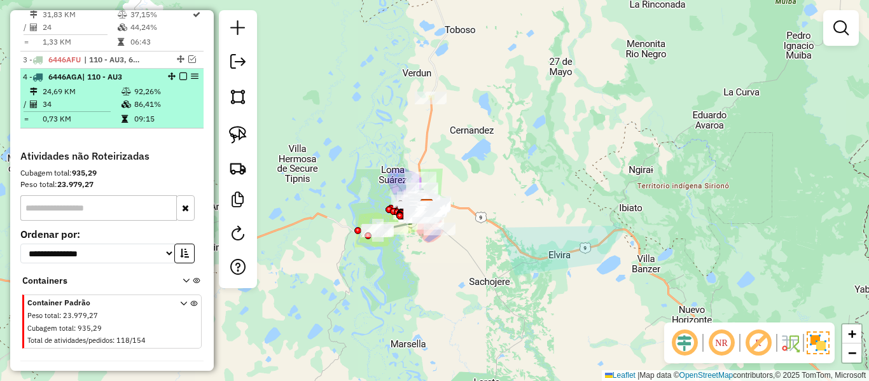
scroll to position [622, 0]
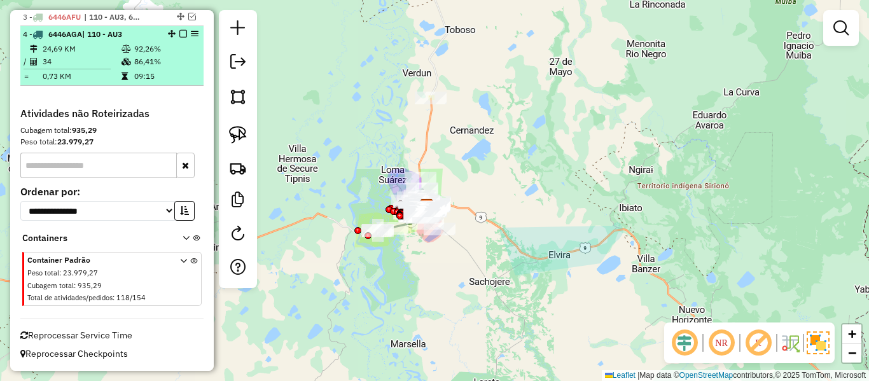
click at [181, 33] on em at bounding box center [183, 34] width 8 height 8
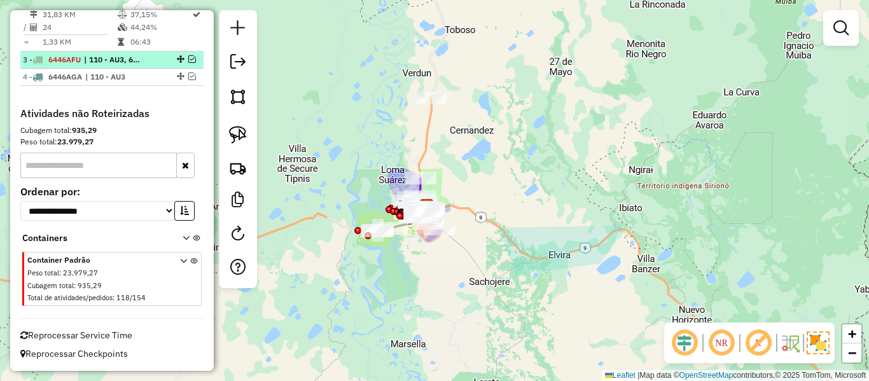
click at [189, 57] on em at bounding box center [192, 59] width 8 height 8
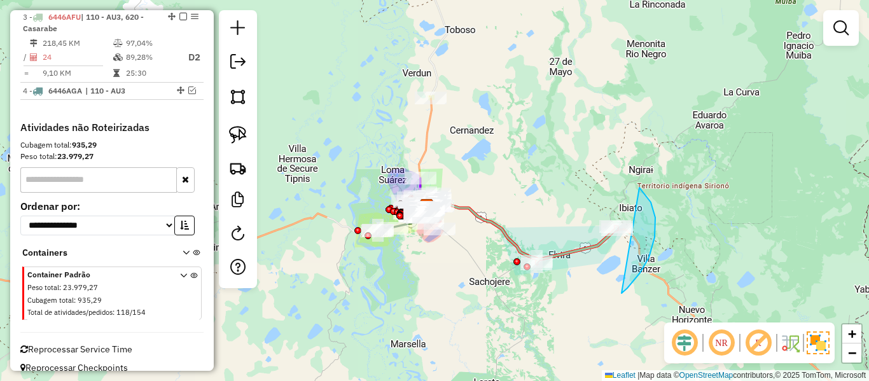
drag, startPoint x: 655, startPoint y: 218, endPoint x: 489, endPoint y: 300, distance: 185.5
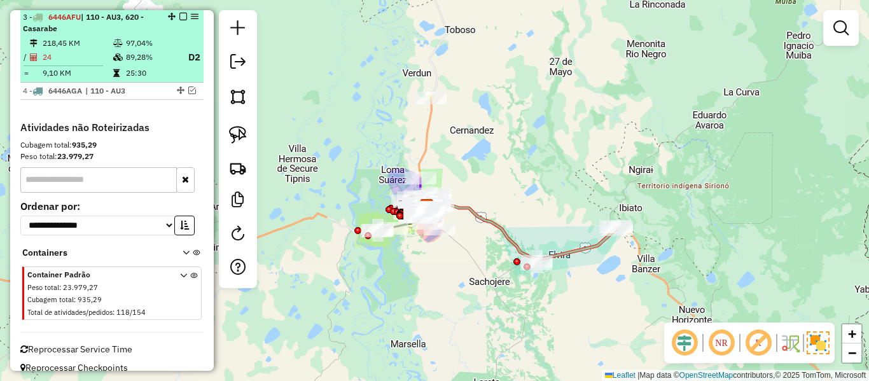
click at [179, 13] on em at bounding box center [183, 17] width 8 height 8
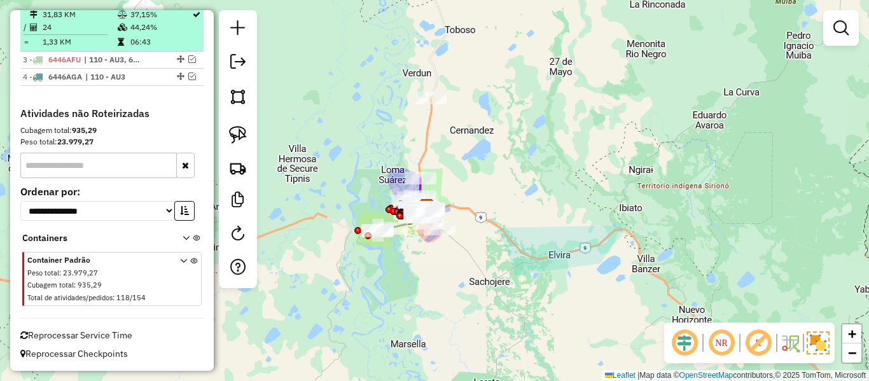
scroll to position [580, 0]
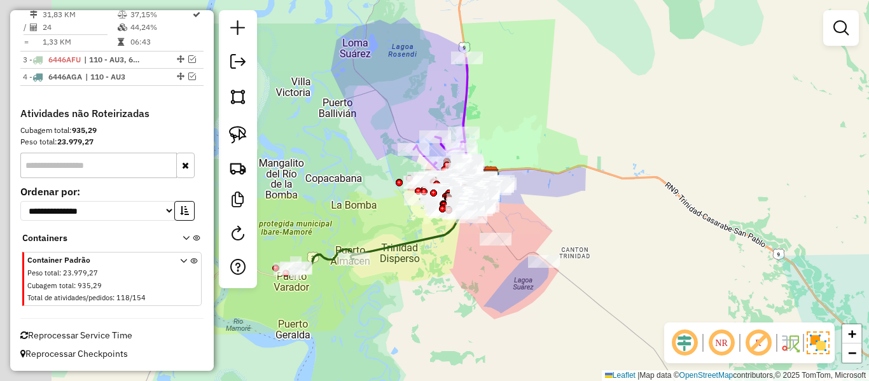
drag, startPoint x: 444, startPoint y: 311, endPoint x: 494, endPoint y: 285, distance: 56.1
click at [494, 286] on div "Janela de atendimento Grade de atendimento Capacidade Transportadoras Veículos …" at bounding box center [434, 190] width 869 height 381
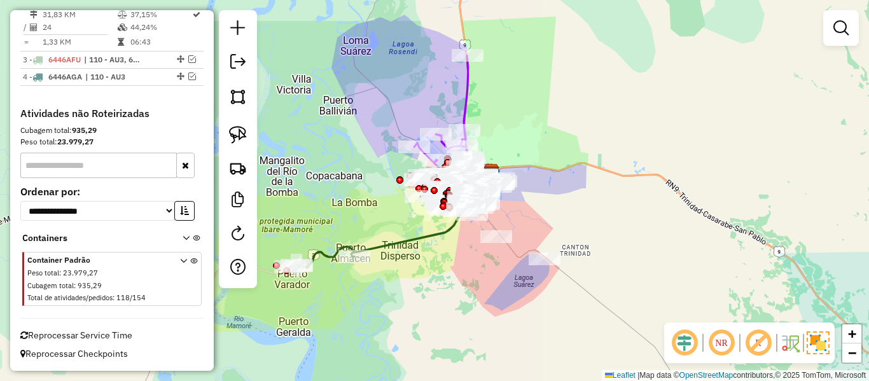
click at [405, 242] on icon at bounding box center [377, 229] width 174 height 78
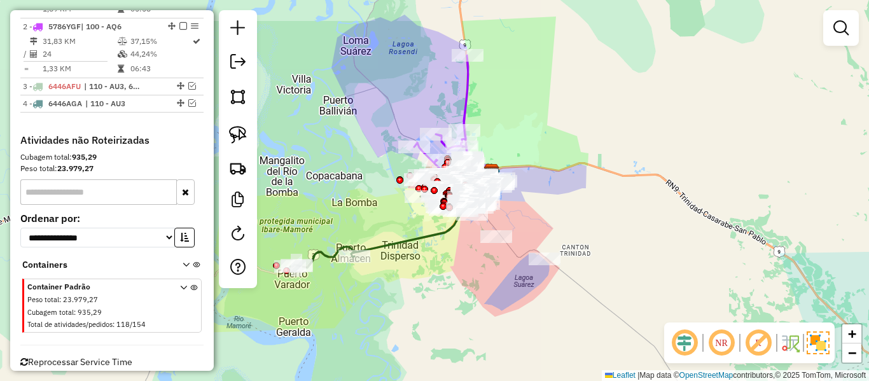
select select "**********"
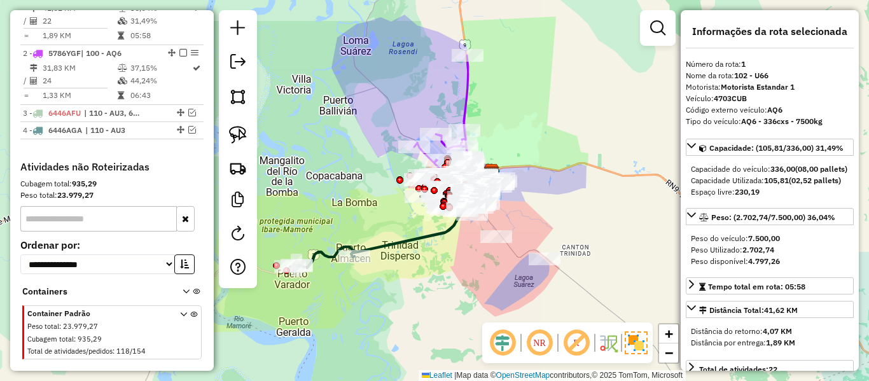
scroll to position [501, 0]
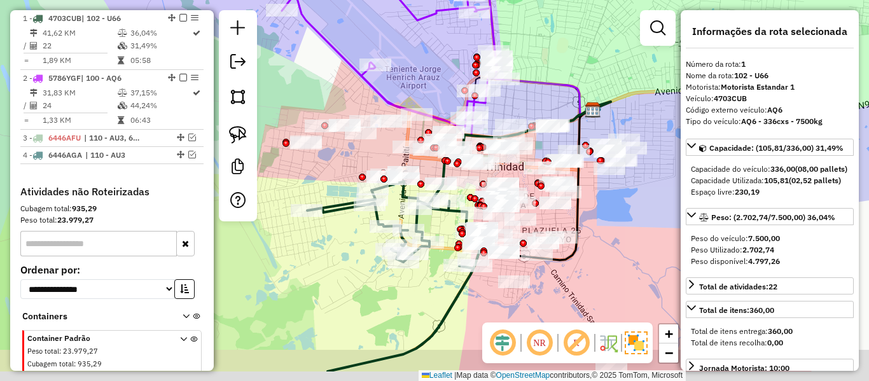
drag, startPoint x: 365, startPoint y: 277, endPoint x: 354, endPoint y: 251, distance: 28.2
click at [354, 251] on div "Janela de atendimento Grade de atendimento Capacidade Transportadoras Veículos …" at bounding box center [434, 190] width 869 height 381
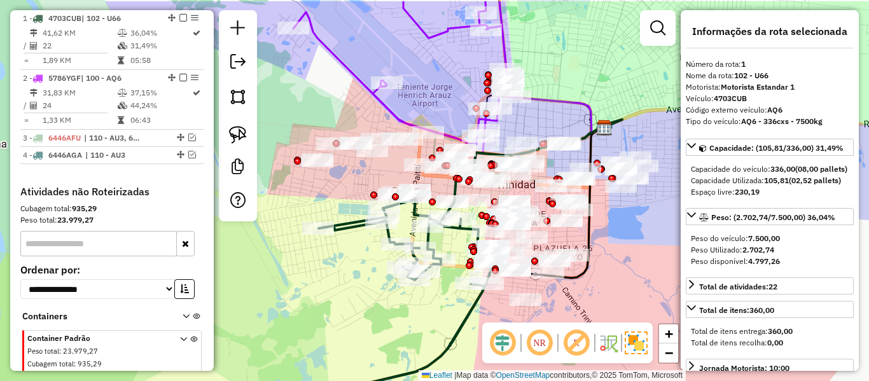
drag, startPoint x: 400, startPoint y: 328, endPoint x: 407, endPoint y: 330, distance: 7.3
click at [407, 335] on div "Janela de atendimento Grade de atendimento Capacidade Transportadoras Veículos …" at bounding box center [434, 190] width 869 height 381
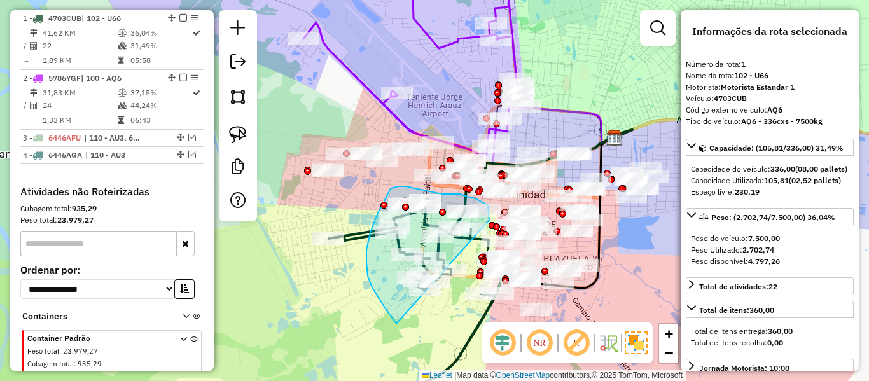
drag, startPoint x: 385, startPoint y: 308, endPoint x: 467, endPoint y: 249, distance: 100.8
click at [476, 237] on div "Janela de atendimento Grade de atendimento Capacidade Transportadoras Veículos …" at bounding box center [434, 190] width 869 height 381
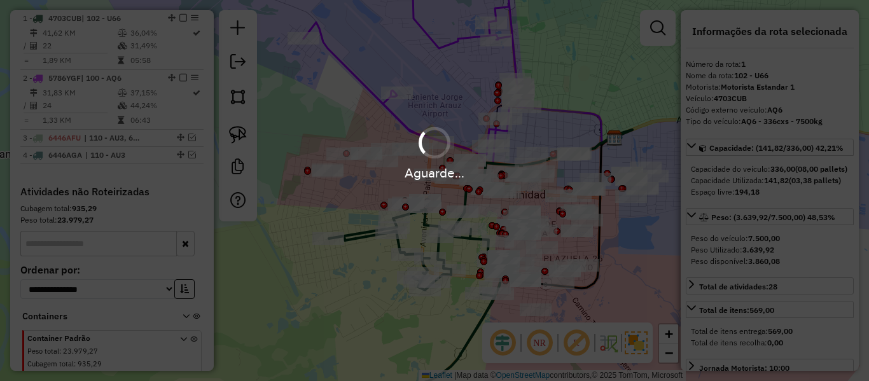
select select "**********"
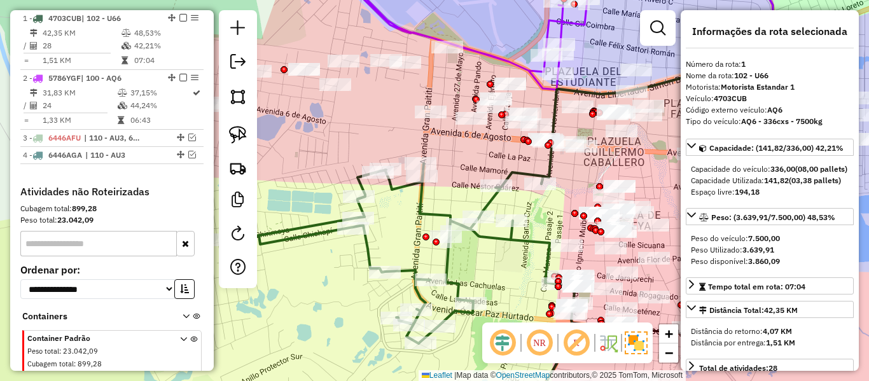
click at [418, 197] on icon at bounding box center [401, 291] width 347 height 256
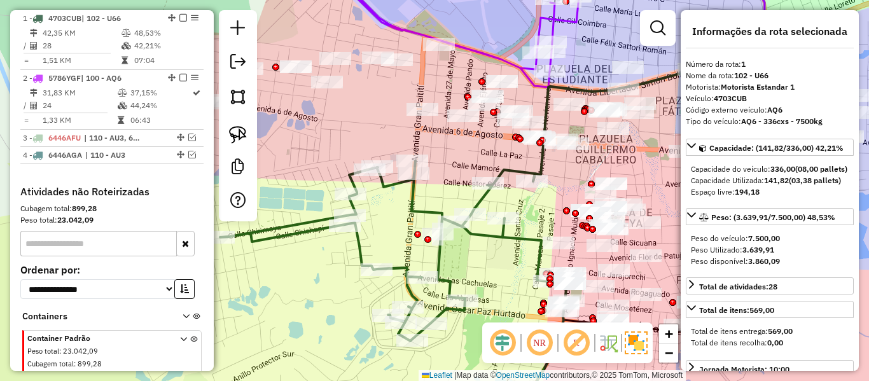
drag, startPoint x: 402, startPoint y: 207, endPoint x: 325, endPoint y: 189, distance: 79.2
click at [325, 189] on div "Janela de atendimento Grade de atendimento Capacidade Transportadoras Veículos …" at bounding box center [434, 190] width 869 height 381
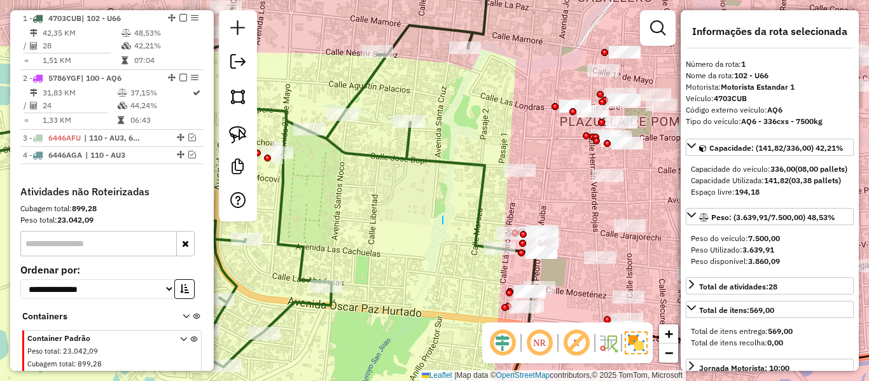
drag, startPoint x: 443, startPoint y: 216, endPoint x: 480, endPoint y: 258, distance: 55.4
drag, startPoint x: 489, startPoint y: 188, endPoint x: 476, endPoint y: 319, distance: 131.0
click at [476, 330] on icon at bounding box center [224, 214] width 623 height 412
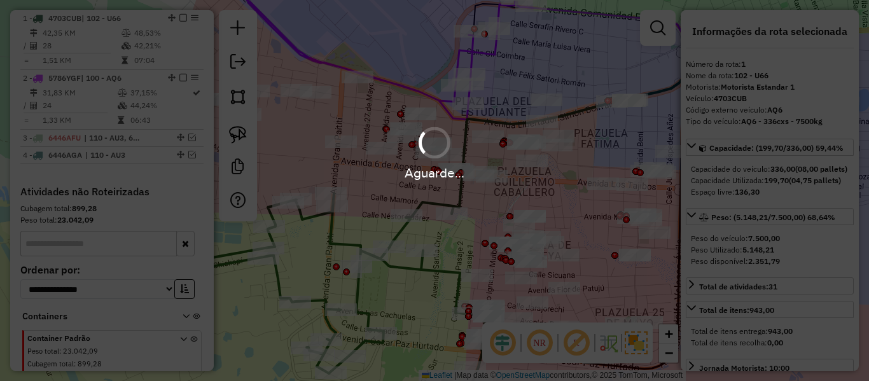
select select "**********"
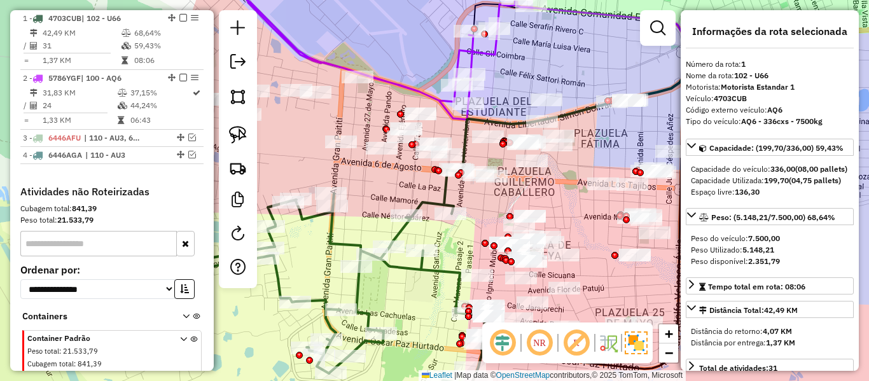
click at [401, 229] on icon at bounding box center [312, 294] width 347 height 249
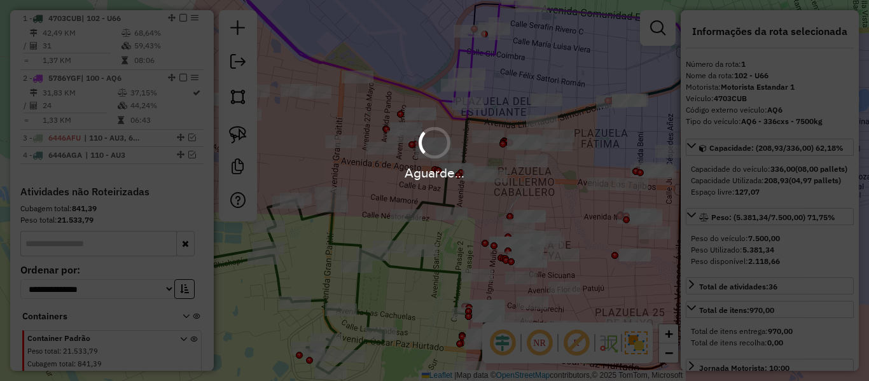
select select "**********"
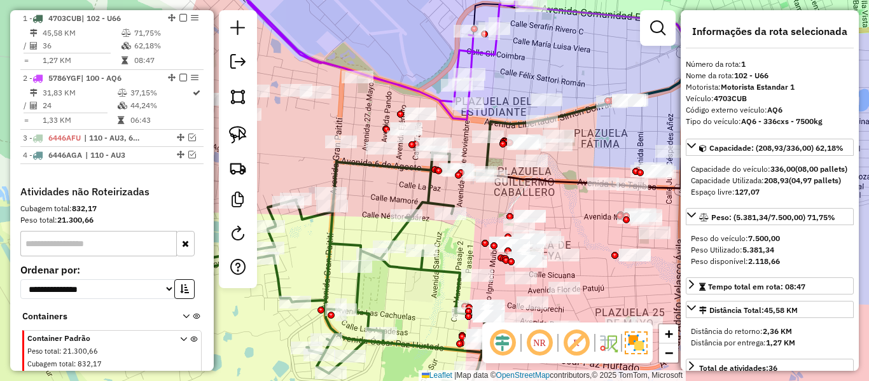
click at [403, 230] on icon at bounding box center [315, 286] width 353 height 267
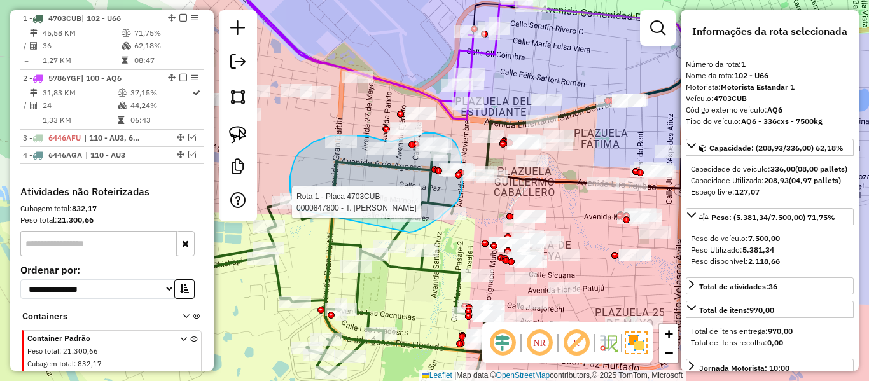
drag, startPoint x: 429, startPoint y: 225, endPoint x: 306, endPoint y: 226, distance: 123.4
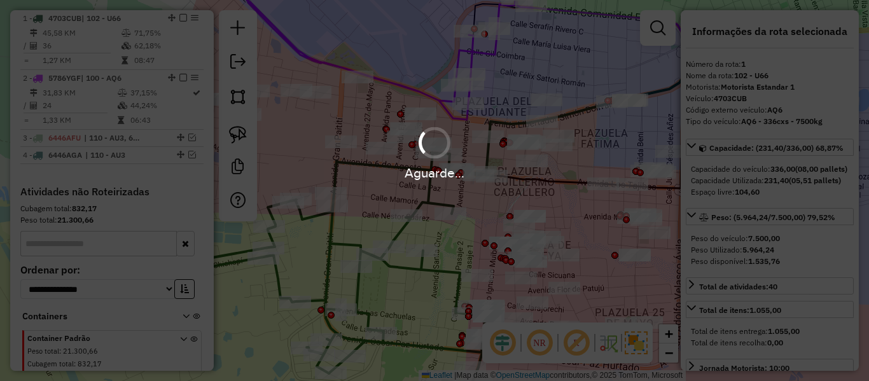
select select "**********"
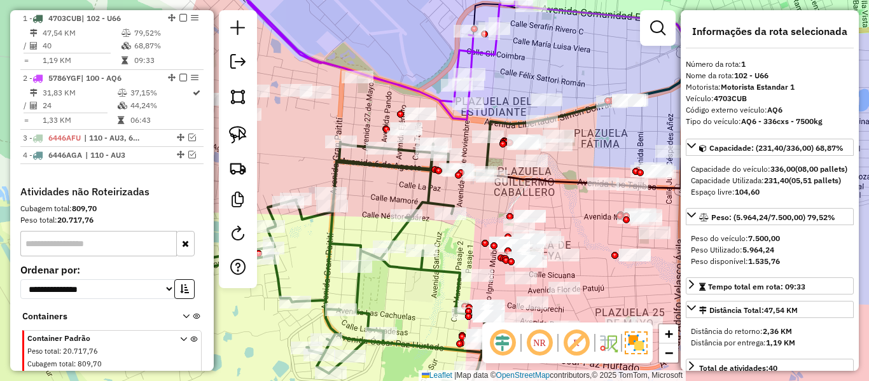
click at [389, 163] on icon at bounding box center [315, 280] width 353 height 277
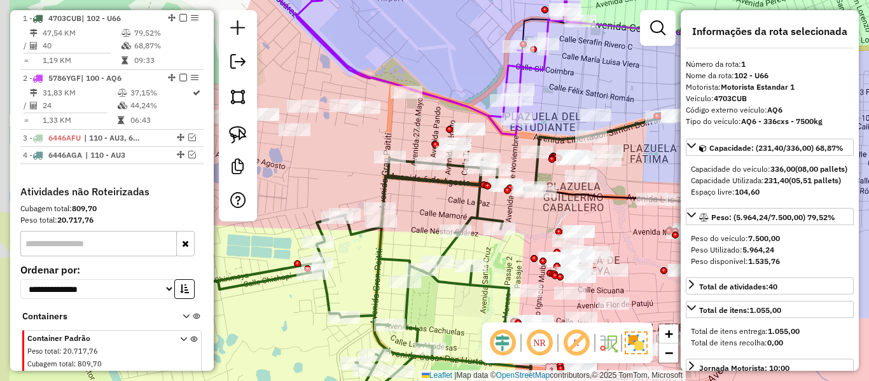
drag, startPoint x: 390, startPoint y: 181, endPoint x: 440, endPoint y: 196, distance: 52.5
click at [440, 196] on div "Janela de atendimento Grade de atendimento Capacidade Transportadoras Veículos …" at bounding box center [434, 190] width 869 height 381
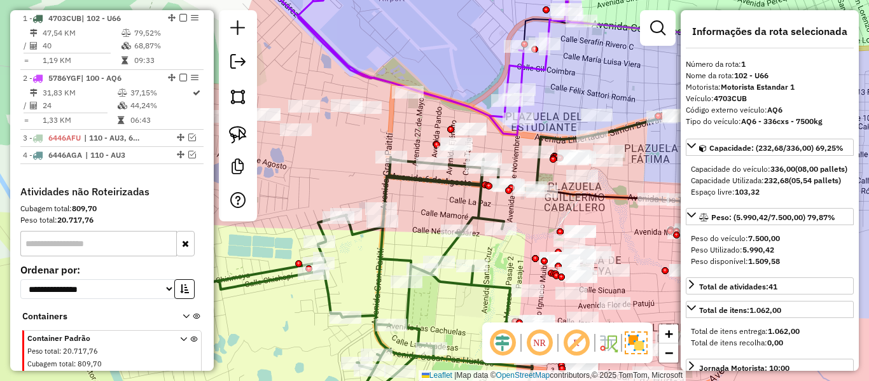
select select "**********"
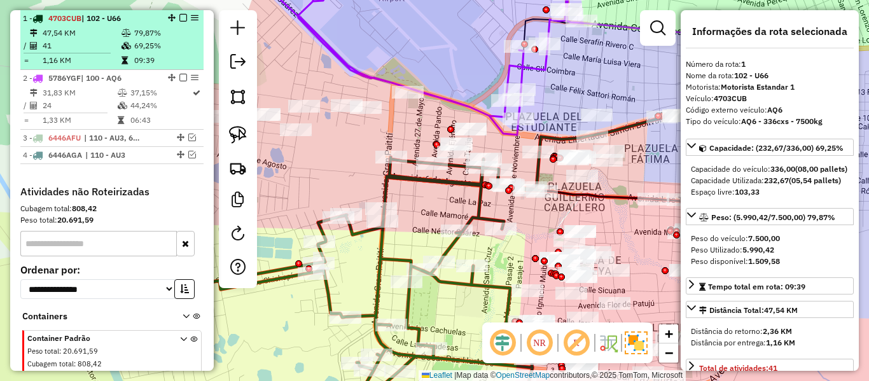
click at [179, 20] on em at bounding box center [183, 18] width 8 height 8
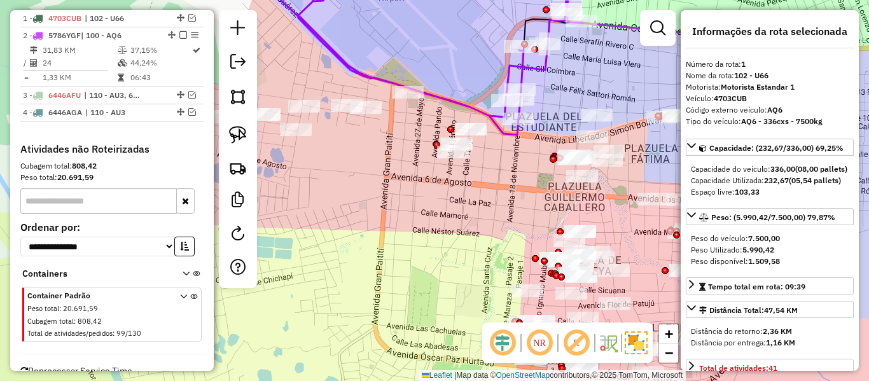
scroll to position [459, 0]
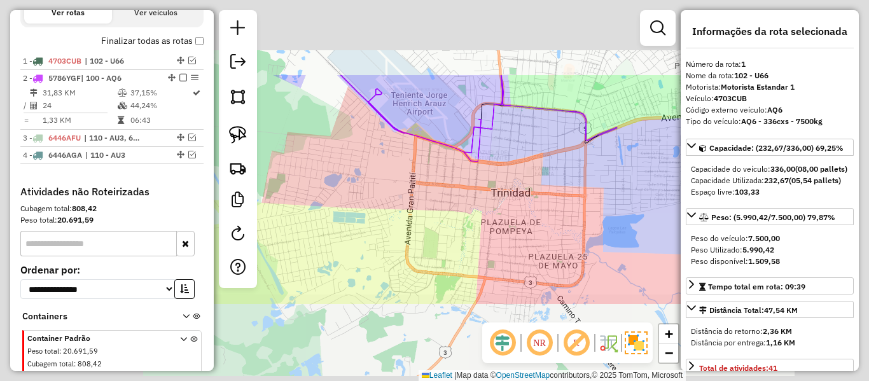
click at [438, 188] on div "Janela de atendimento Grade de atendimento Capacidade Transportadoras Veículos …" at bounding box center [434, 190] width 869 height 381
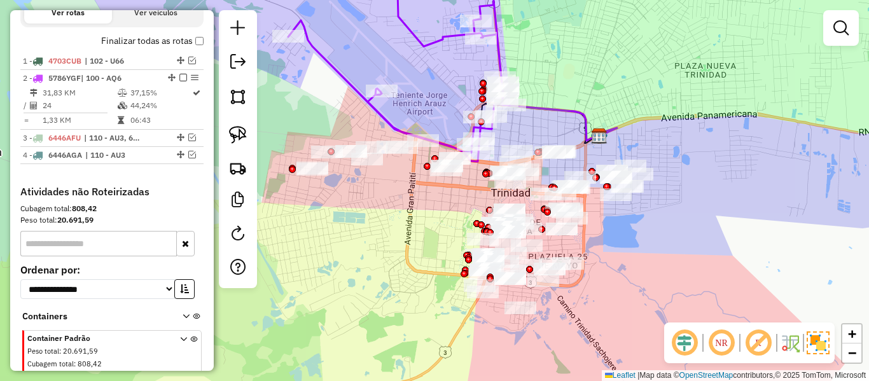
click at [384, 121] on icon at bounding box center [398, 62] width 221 height 200
select select "**********"
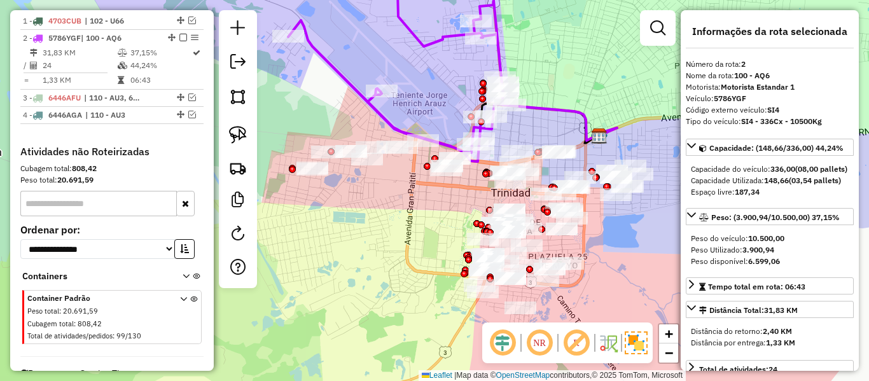
scroll to position [518, 0]
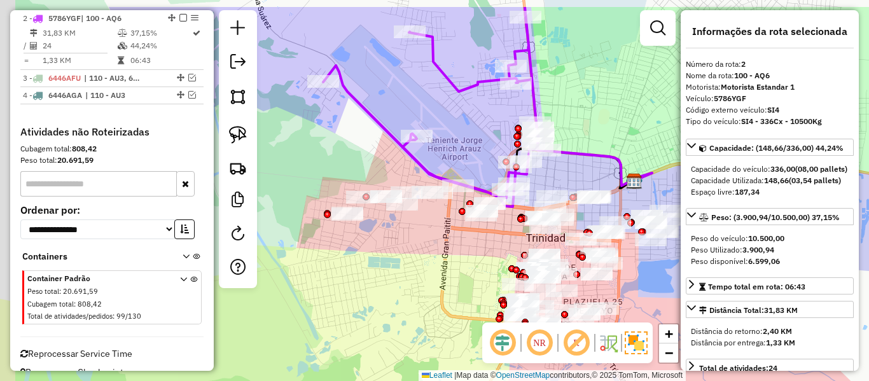
drag, startPoint x: 394, startPoint y: 114, endPoint x: 450, endPoint y: 203, distance: 104.9
click at [449, 200] on div "Janela de atendimento Grade de atendimento Capacidade Transportadoras Veículos …" at bounding box center [434, 190] width 869 height 381
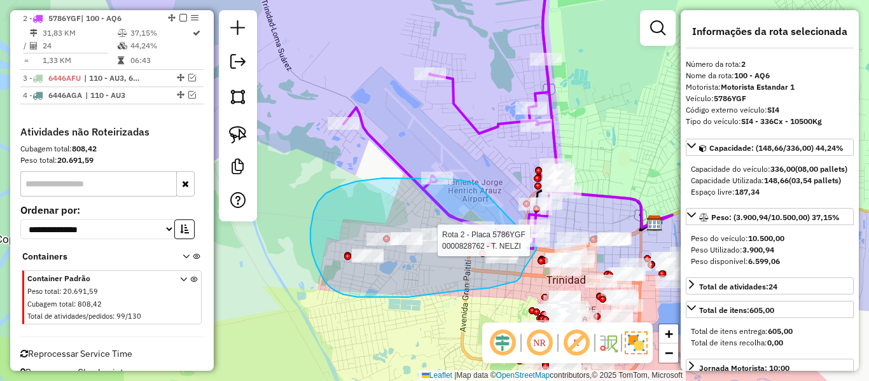
drag, startPoint x: 357, startPoint y: 181, endPoint x: 512, endPoint y: 170, distance: 155.6
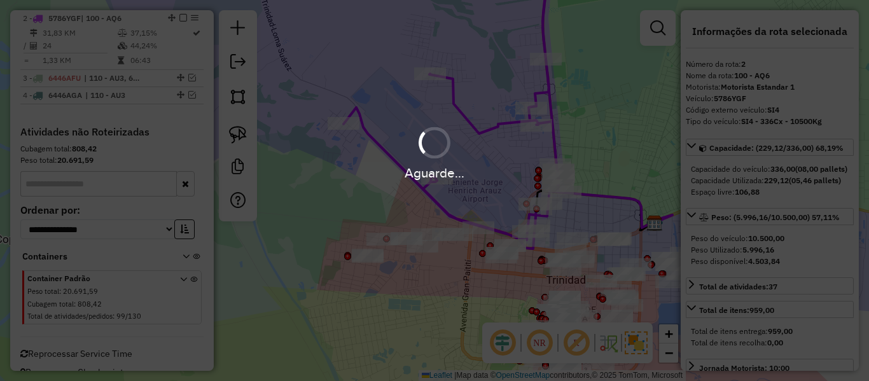
select select "**********"
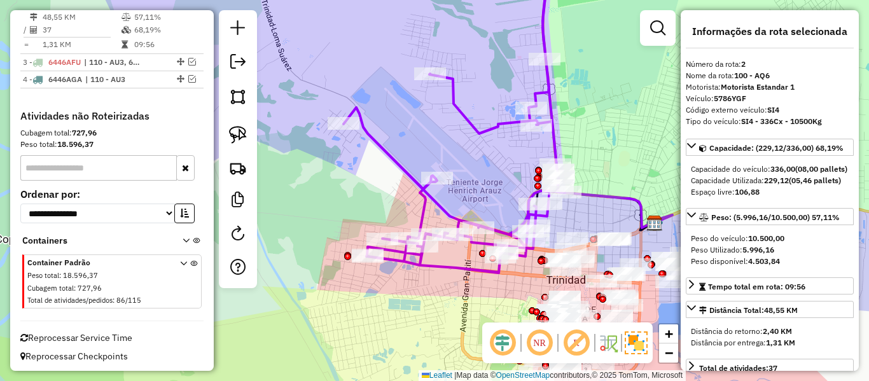
click at [441, 204] on icon at bounding box center [454, 117] width 221 height 311
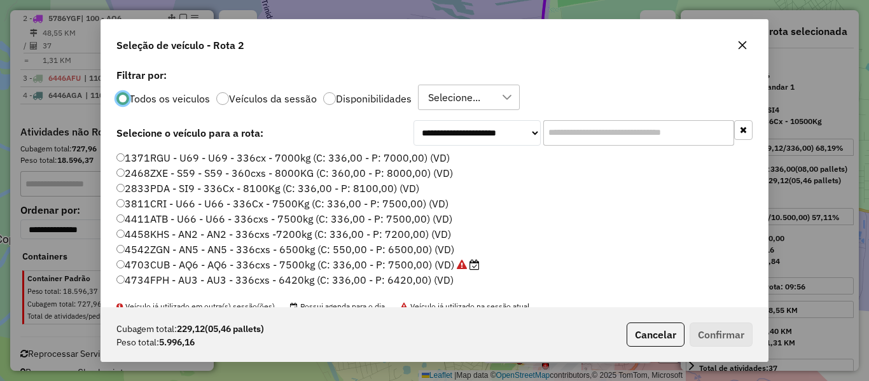
scroll to position [7, 4]
click at [387, 95] on label "Disponibilidades" at bounding box center [374, 99] width 76 height 10
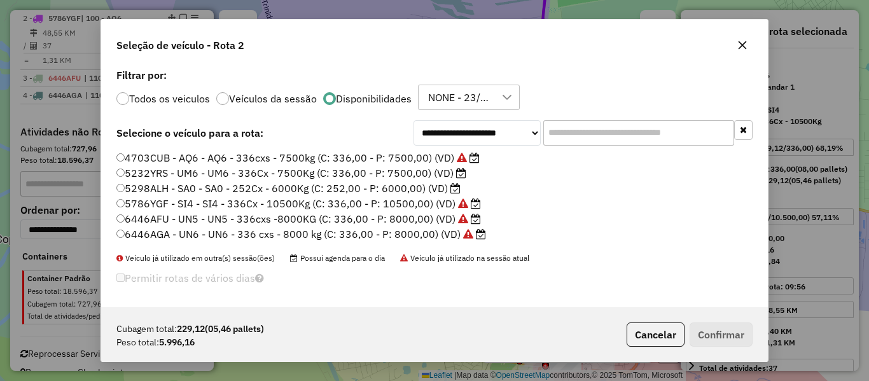
click at [433, 189] on label "5298ALH - SA0 - SA0 - 252Cx - 6000Kg (C: 252,00 - P: 6000,00) (VD)" at bounding box center [288, 188] width 344 height 15
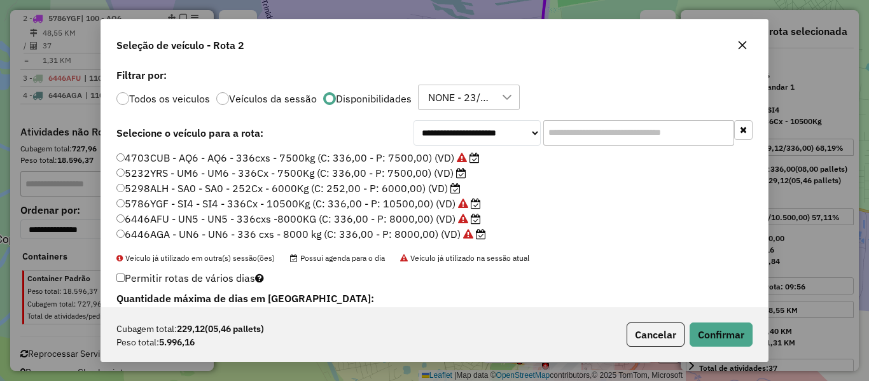
click at [444, 175] on label "5232YRS - UM6 - UM6 - 336Cx - 7500Kg (C: 336,00 - P: 7500,00) (VD)" at bounding box center [291, 172] width 350 height 15
click at [419, 179] on label "5232YRS - UM6 - UM6 - 336Cx - 7500Kg (C: 336,00 - P: 7500,00) (VD)" at bounding box center [291, 172] width 350 height 15
click at [452, 186] on icon at bounding box center [455, 188] width 10 height 10
click at [704, 326] on button "Confirmar" at bounding box center [721, 335] width 63 height 24
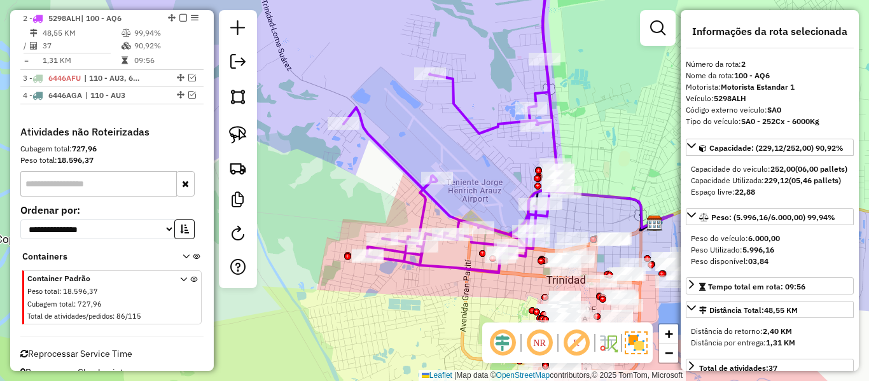
click at [436, 201] on icon at bounding box center [454, 117] width 221 height 311
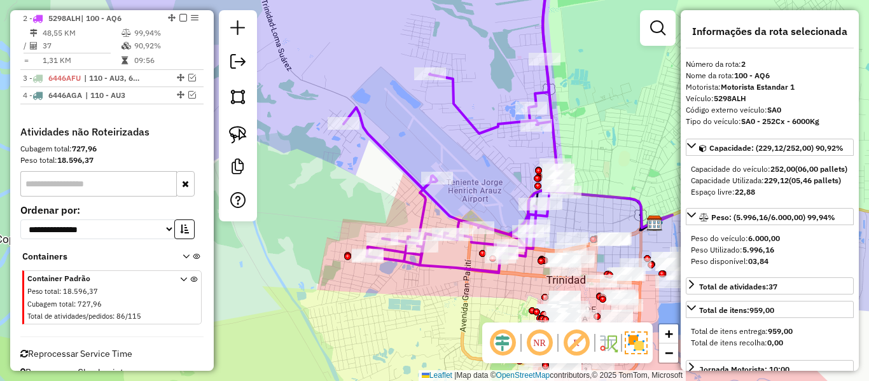
drag, startPoint x: 492, startPoint y: 204, endPoint x: 409, endPoint y: 175, distance: 88.3
click at [407, 175] on div "Janela de atendimento Grade de atendimento Capacidade Transportadoras Veículos …" at bounding box center [434, 190] width 869 height 381
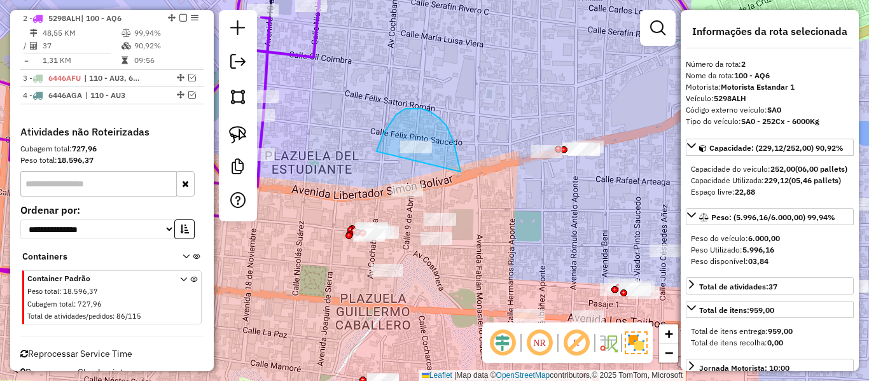
drag, startPoint x: 439, startPoint y: 118, endPoint x: 377, endPoint y: 151, distance: 70.9
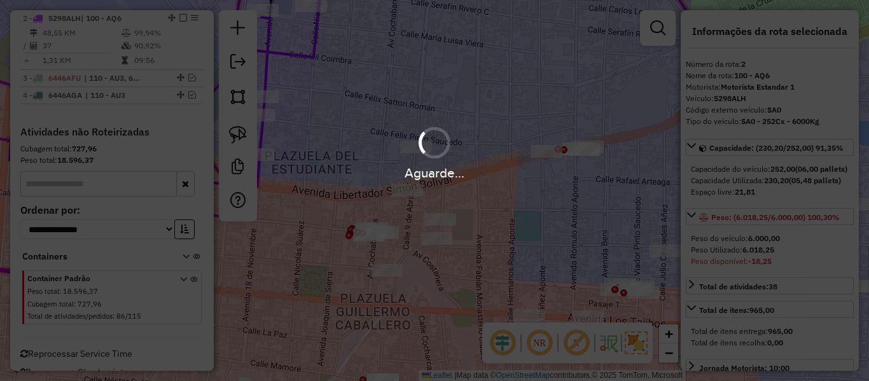
select select "**********"
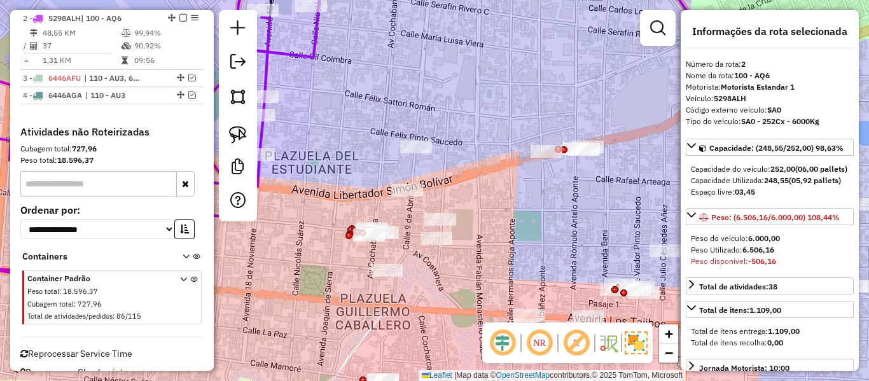
select select "**********"
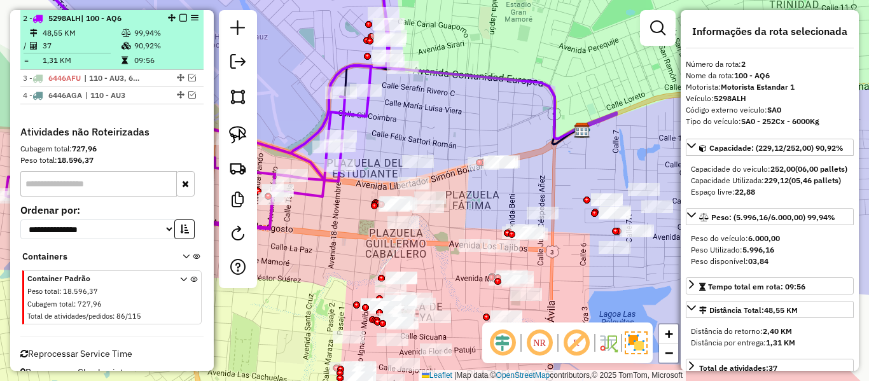
click at [179, 18] on em at bounding box center [183, 18] width 8 height 8
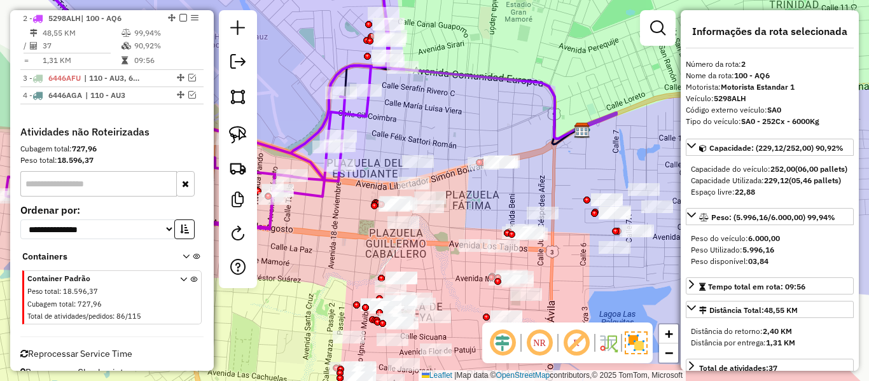
scroll to position [478, 0]
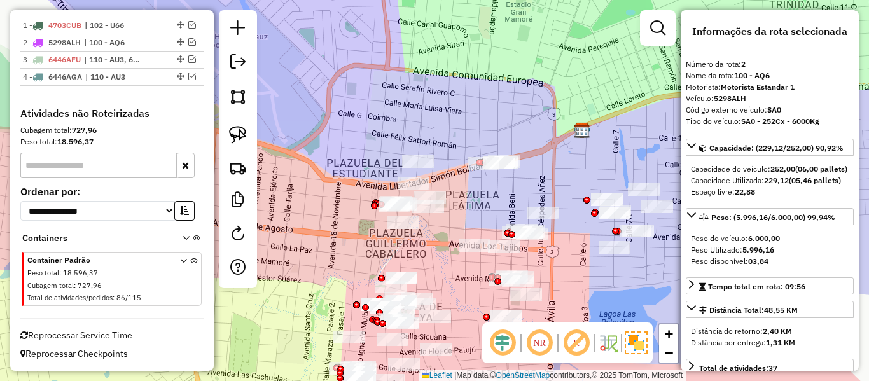
click at [421, 113] on div "Janela de atendimento Grade de atendimento Capacidade Transportadoras Veículos …" at bounding box center [434, 190] width 869 height 381
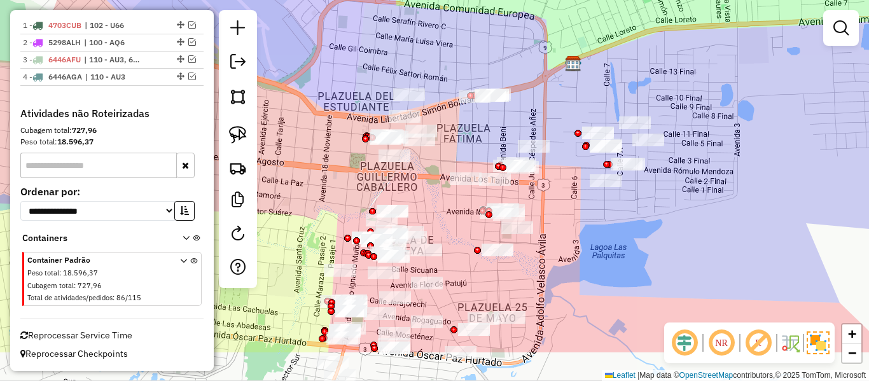
drag, startPoint x: 484, startPoint y: 61, endPoint x: 477, endPoint y: 19, distance: 42.6
click at [474, 25] on div "Janela de atendimento Grade de atendimento Capacidade Transportadoras Veículos …" at bounding box center [434, 190] width 869 height 381
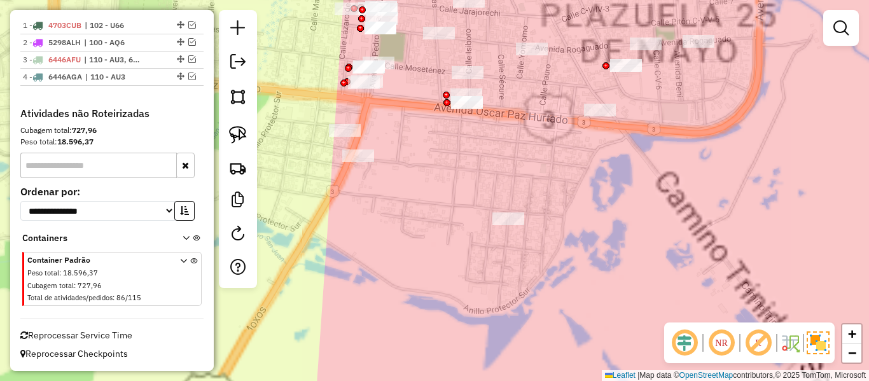
click at [429, 211] on div "Janela de atendimento Grade de atendimento Capacidade Transportadoras Veículos …" at bounding box center [434, 190] width 869 height 381
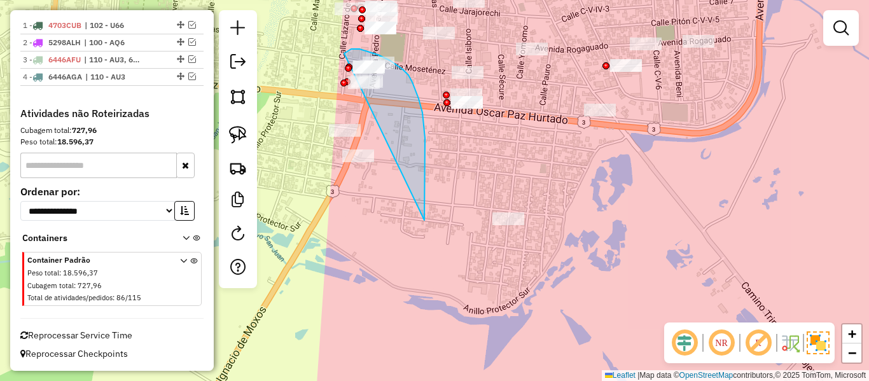
drag, startPoint x: 425, startPoint y: 168, endPoint x: 378, endPoint y: 214, distance: 65.7
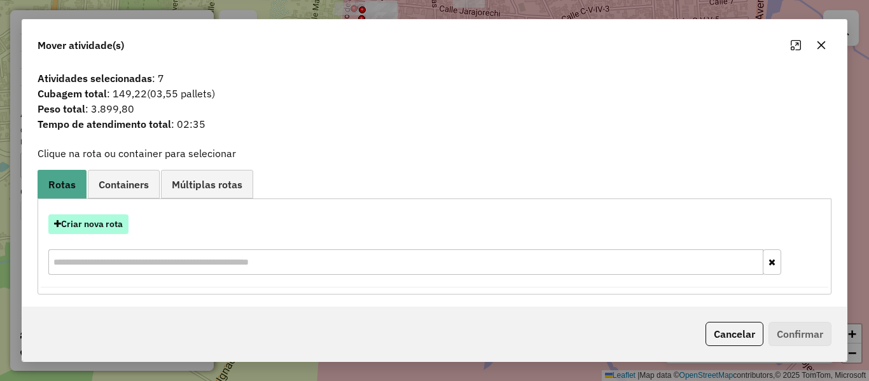
click at [99, 223] on button "Criar nova rota" at bounding box center [88, 224] width 80 height 20
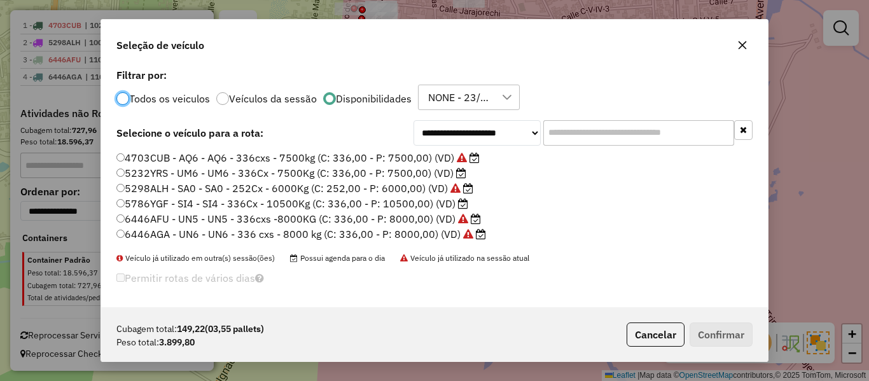
scroll to position [7, 4]
click at [414, 205] on label "5786YGF - SI4 - SI4 - 336Cx - 10500Kg (C: 336,00 - P: 10500,00) (VD)" at bounding box center [292, 203] width 352 height 15
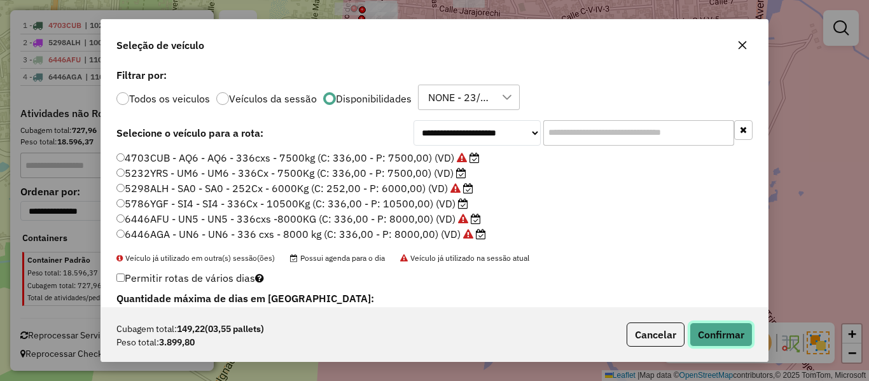
click at [710, 330] on button "Confirmar" at bounding box center [721, 335] width 63 height 24
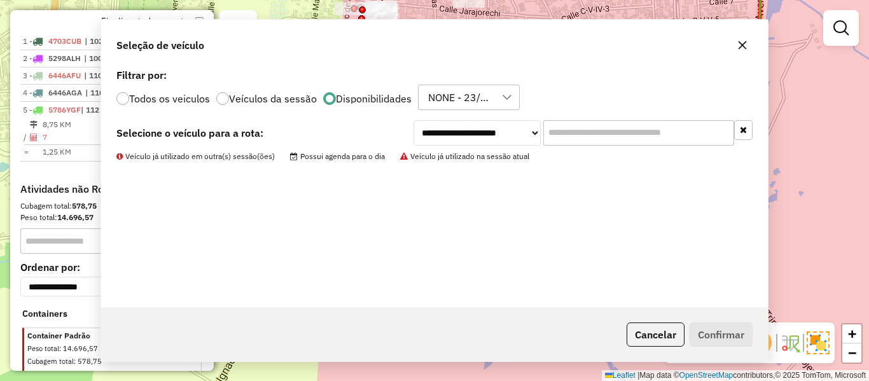
scroll to position [518, 0]
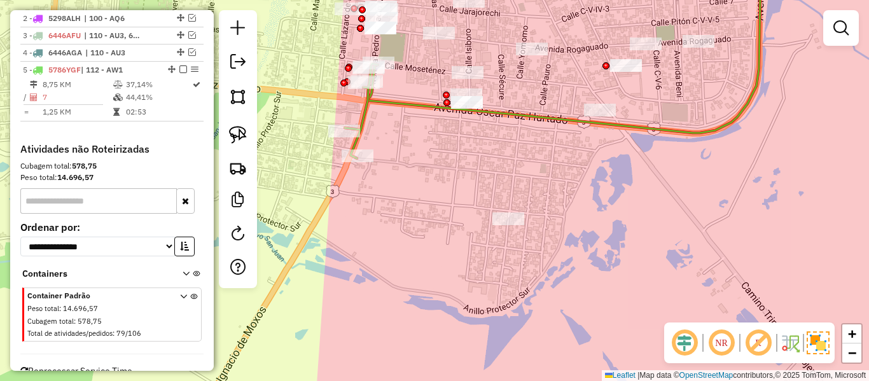
click at [366, 103] on icon at bounding box center [361, 111] width 33 height 95
select select "**********"
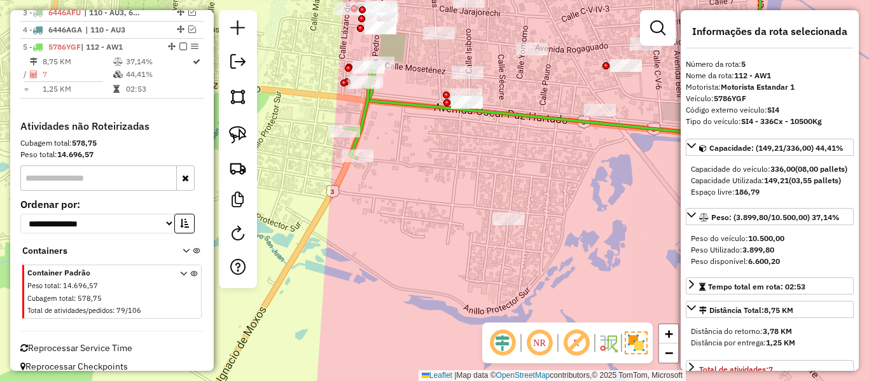
scroll to position [554, 0]
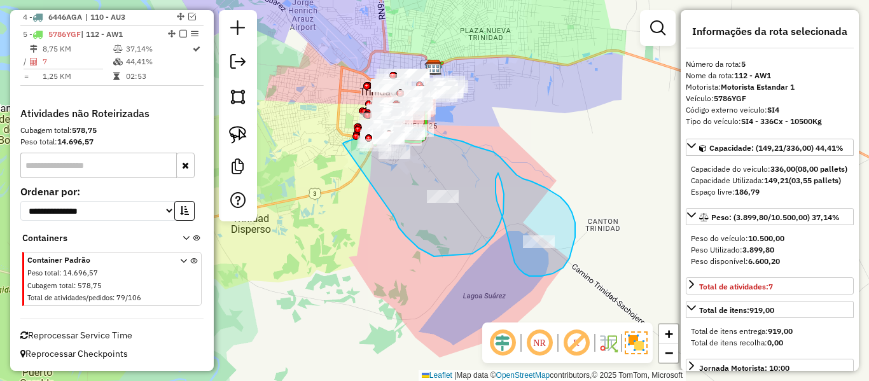
drag, startPoint x: 415, startPoint y: 245, endPoint x: 342, endPoint y: 149, distance: 120.7
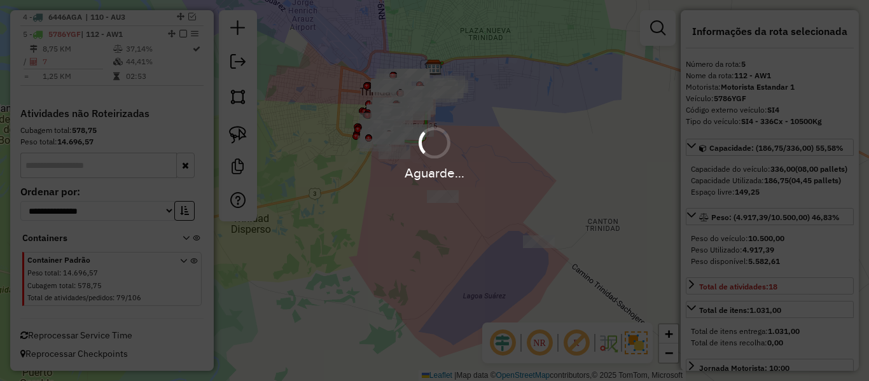
select select "**********"
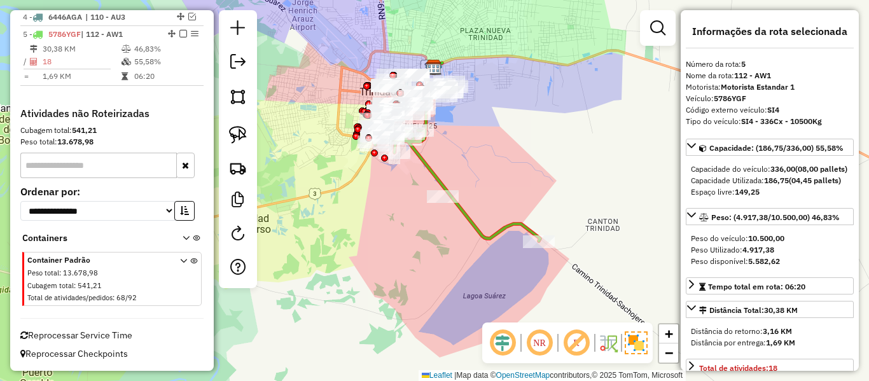
click at [487, 231] on icon at bounding box center [456, 185] width 167 height 111
click at [489, 237] on icon at bounding box center [456, 185] width 167 height 111
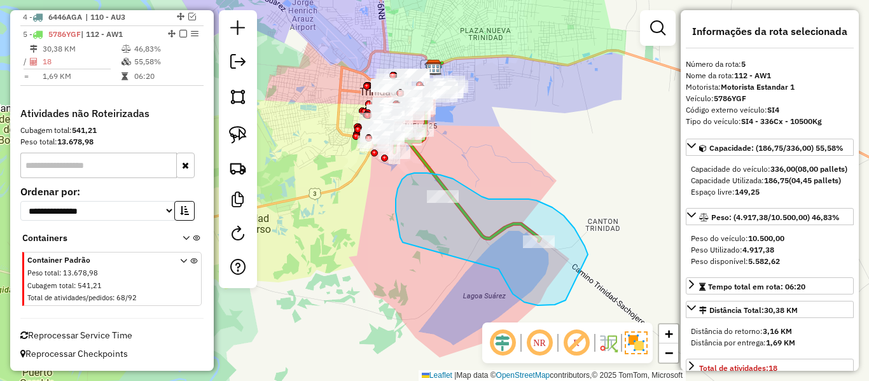
drag, startPoint x: 566, startPoint y: 300, endPoint x: 403, endPoint y: 242, distance: 172.8
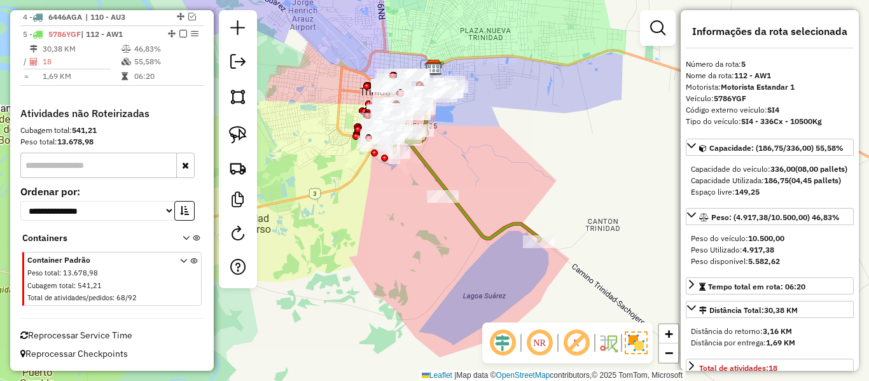
click at [460, 228] on div "Janela de atendimento Grade de atendimento Capacidade Transportadoras Veículos …" at bounding box center [434, 190] width 869 height 381
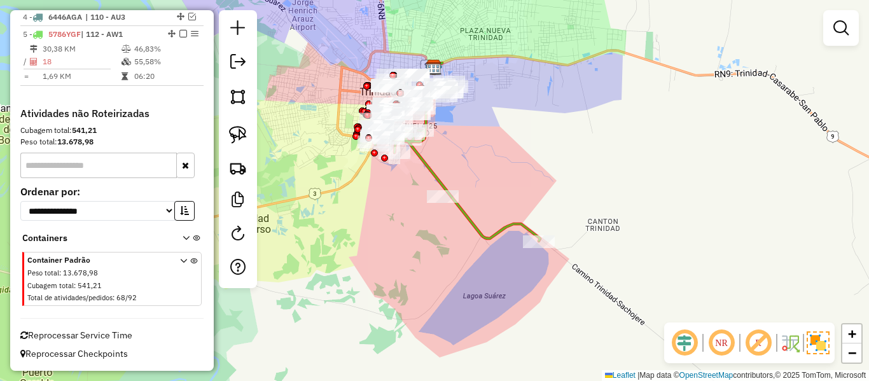
click at [490, 241] on icon at bounding box center [456, 185] width 167 height 111
select select "**********"
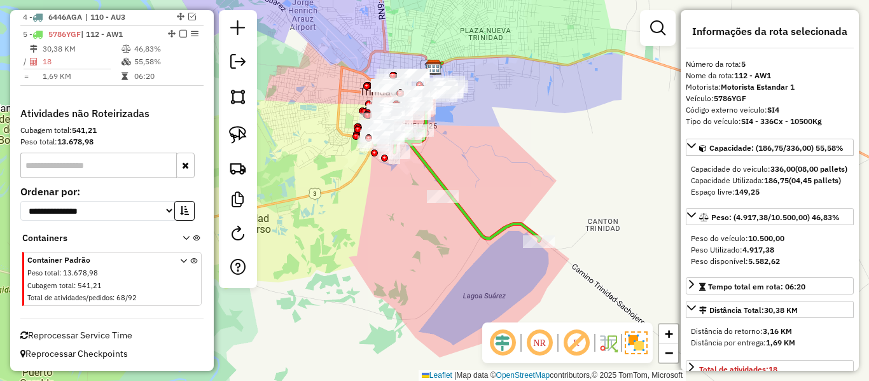
click at [490, 237] on icon at bounding box center [456, 185] width 167 height 111
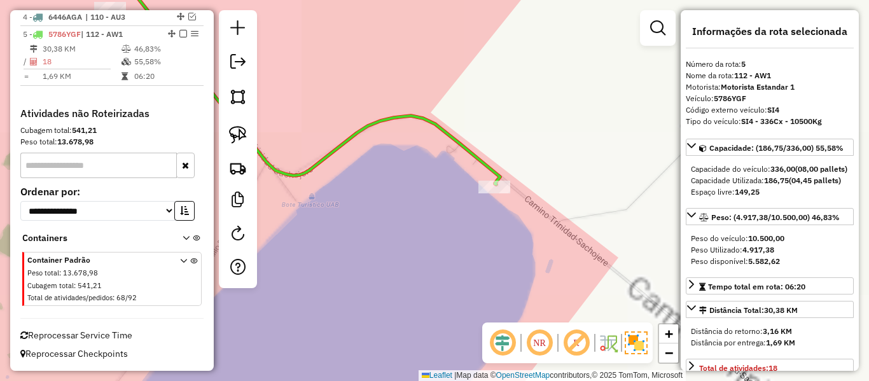
drag, startPoint x: 528, startPoint y: 245, endPoint x: 436, endPoint y: 230, distance: 92.8
click at [527, 245] on div "Janela de atendimento Grade de atendimento Capacidade Transportadoras Veículos …" at bounding box center [434, 190] width 869 height 381
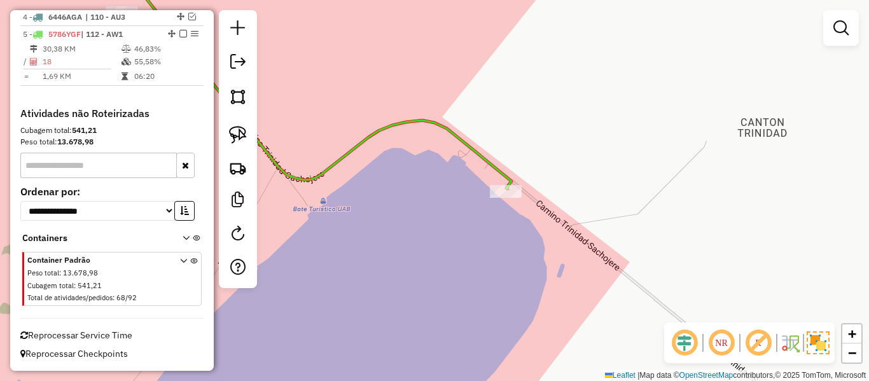
drag, startPoint x: 403, startPoint y: 229, endPoint x: 529, endPoint y: 251, distance: 128.4
click at [529, 251] on div "Janela de atendimento Grade de atendimento Capacidade Transportadoras Veículos …" at bounding box center [434, 190] width 869 height 381
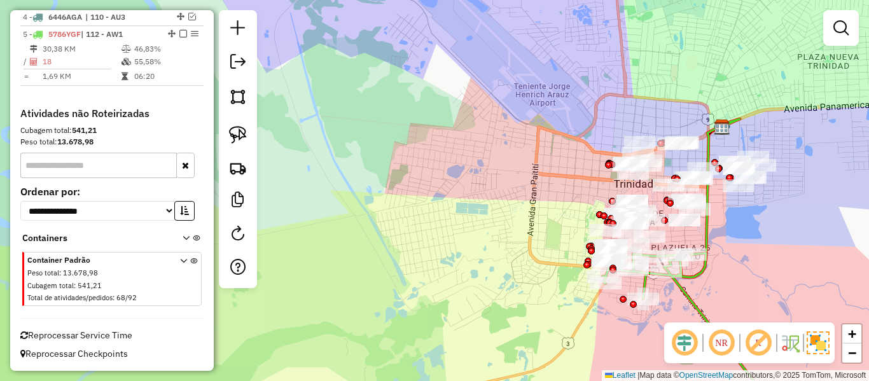
click at [679, 283] on icon at bounding box center [692, 336] width 181 height 166
select select "**********"
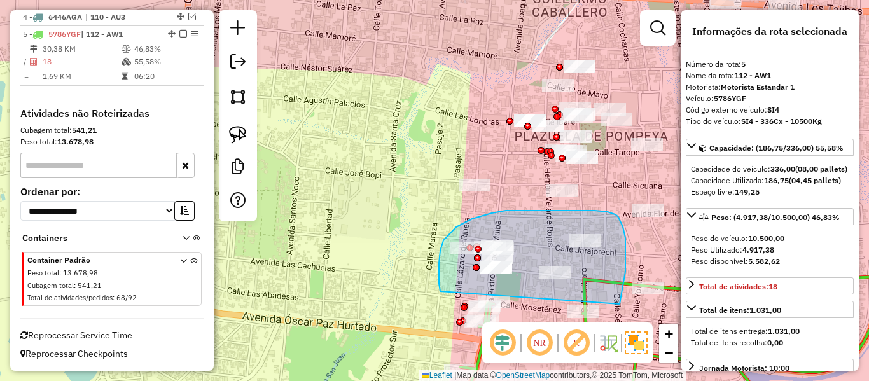
drag, startPoint x: 625, startPoint y: 238, endPoint x: 454, endPoint y: 298, distance: 181.3
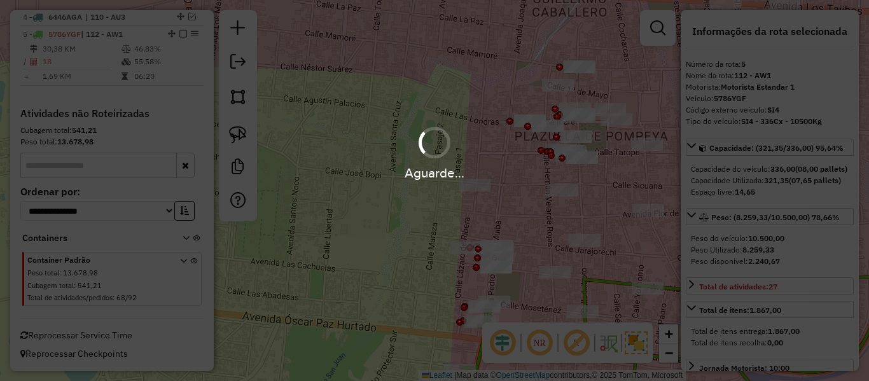
select select "**********"
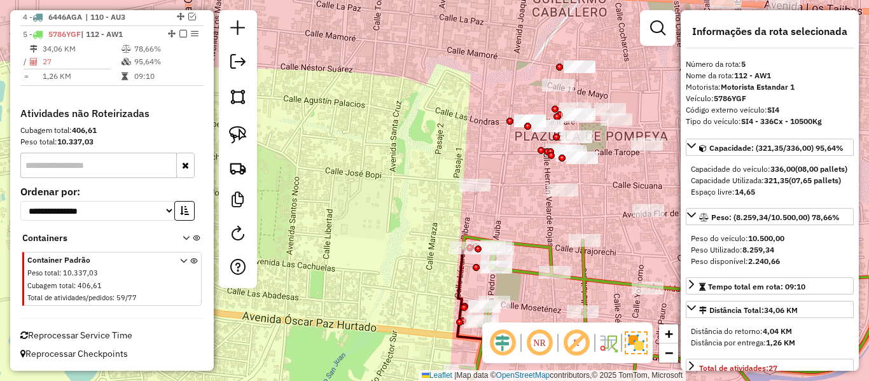
scroll to position [538, 0]
click at [544, 254] on icon at bounding box center [668, 328] width 415 height 183
click at [548, 245] on icon at bounding box center [668, 328] width 415 height 183
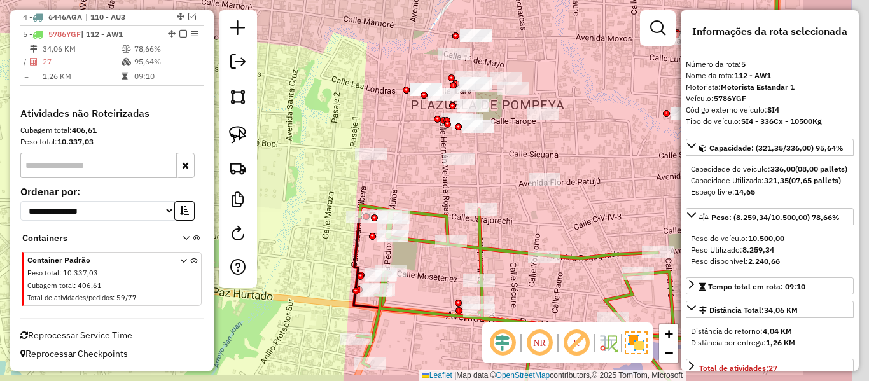
drag, startPoint x: 536, startPoint y: 228, endPoint x: 440, endPoint y: 200, distance: 100.2
click at [441, 201] on div "Janela de atendimento Grade de atendimento Capacidade Transportadoras Veículos …" at bounding box center [434, 190] width 869 height 381
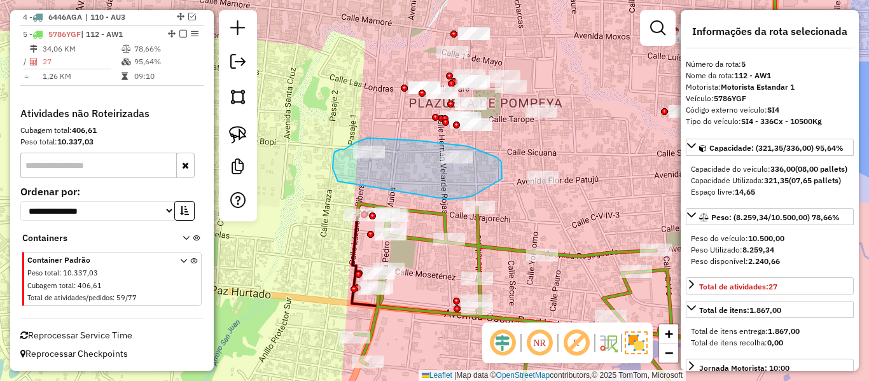
drag, startPoint x: 438, startPoint y: 198, endPoint x: 338, endPoint y: 181, distance: 101.9
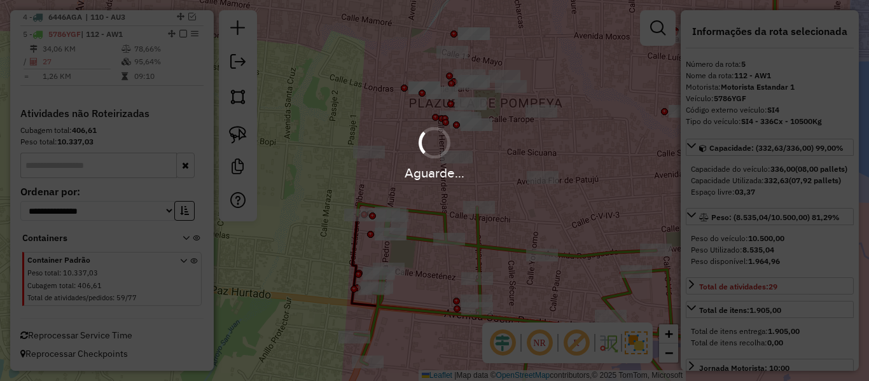
select select "**********"
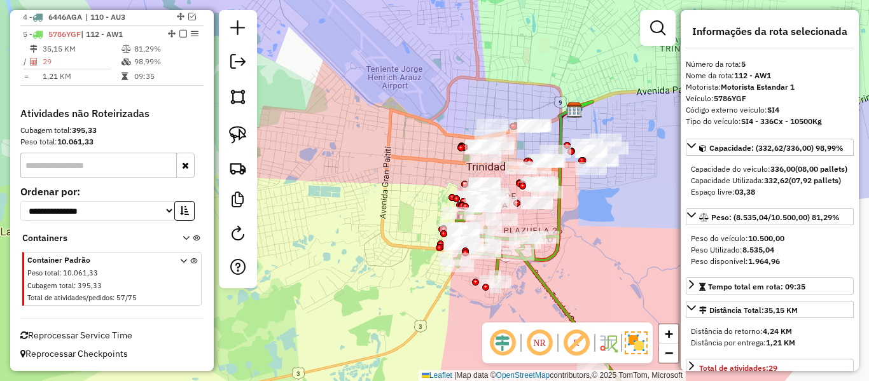
click at [544, 278] on icon at bounding box center [552, 316] width 195 height 206
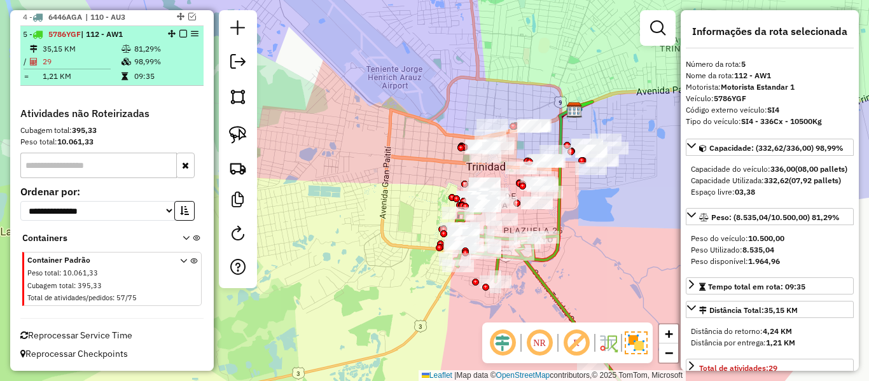
click at [181, 34] on em at bounding box center [183, 34] width 8 height 8
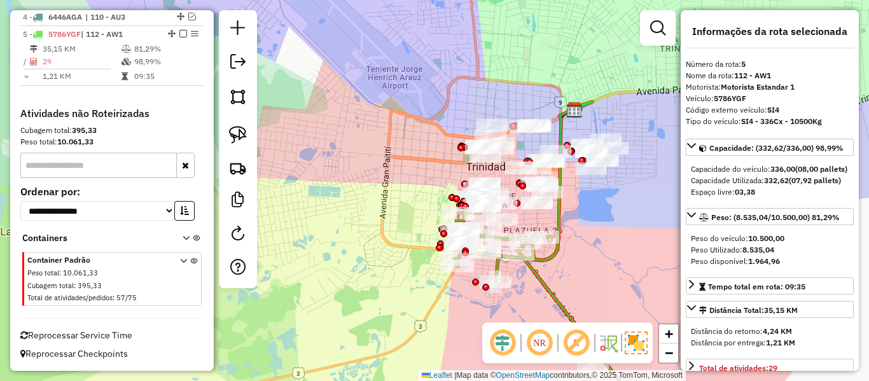
scroll to position [496, 0]
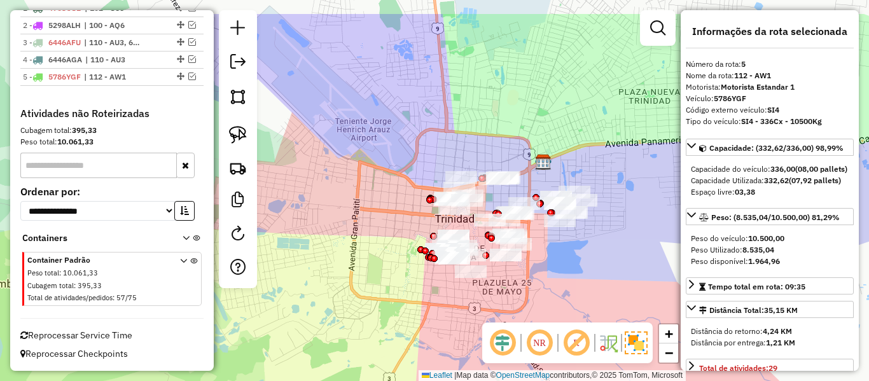
drag, startPoint x: 532, startPoint y: 277, endPoint x: 524, endPoint y: 285, distance: 11.7
click at [524, 284] on div "Janela de atendimento Grade de atendimento Capacidade Transportadoras Veículos …" at bounding box center [434, 190] width 869 height 381
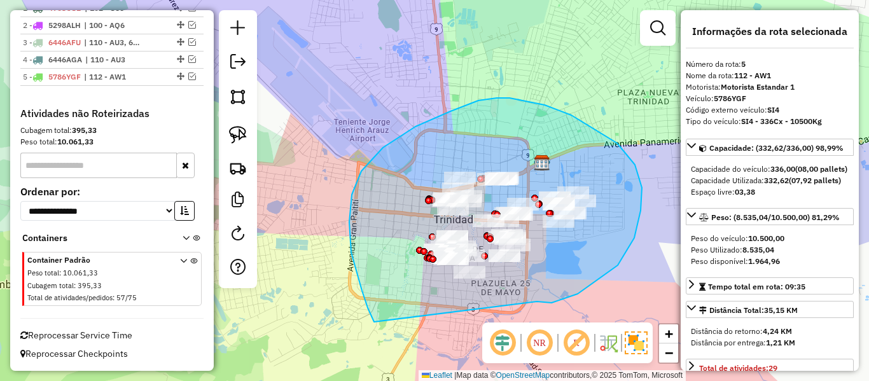
drag, startPoint x: 618, startPoint y: 265, endPoint x: 403, endPoint y: 350, distance: 231.1
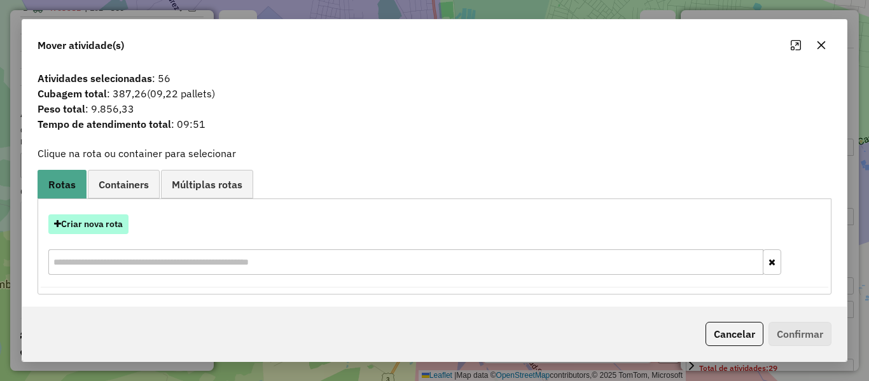
click at [108, 225] on button "Criar nova rota" at bounding box center [88, 224] width 80 height 20
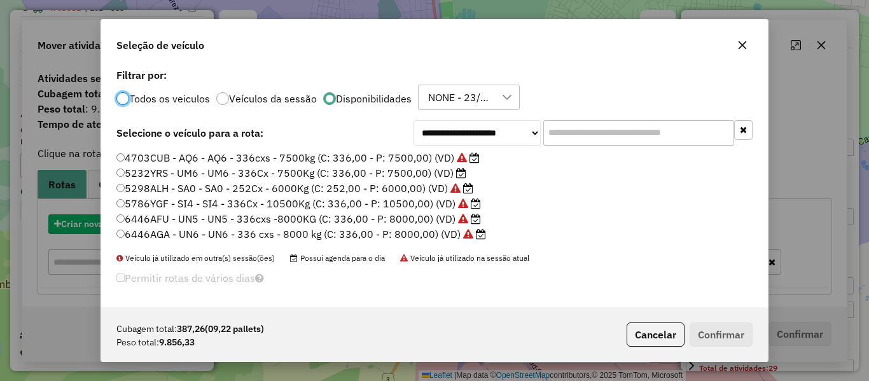
scroll to position [7, 4]
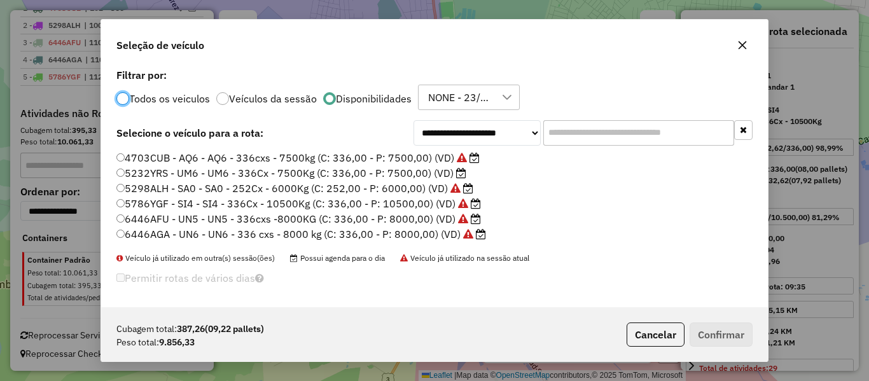
click at [437, 201] on label "5786YGF - SI4 - SI4 - 336Cx - 10500Kg (C: 336,00 - P: 10500,00) (VD)" at bounding box center [298, 203] width 365 height 15
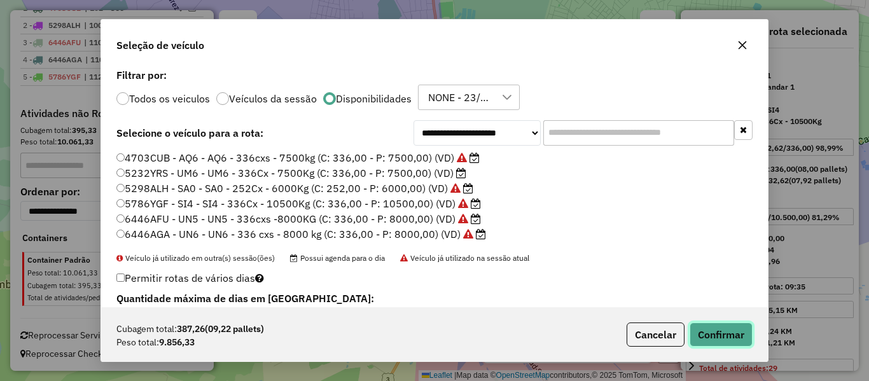
click at [736, 340] on button "Confirmar" at bounding box center [721, 335] width 63 height 24
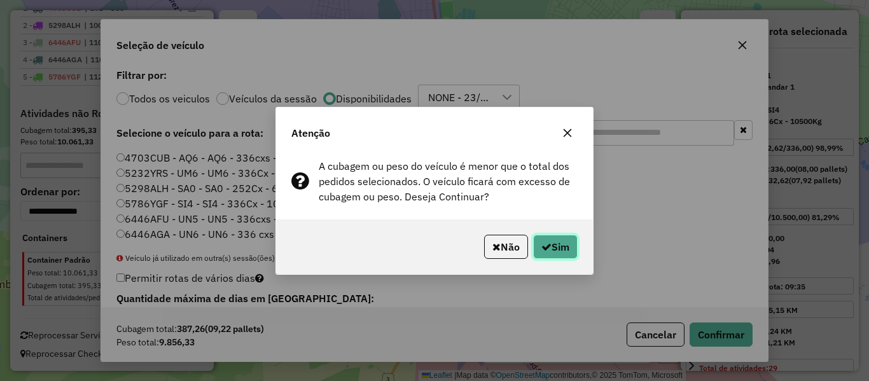
click at [566, 246] on button "Sim" at bounding box center [555, 247] width 45 height 24
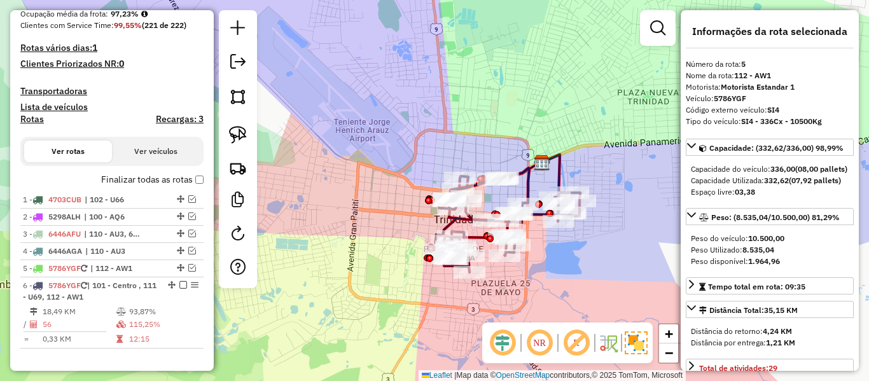
scroll to position [300, 0]
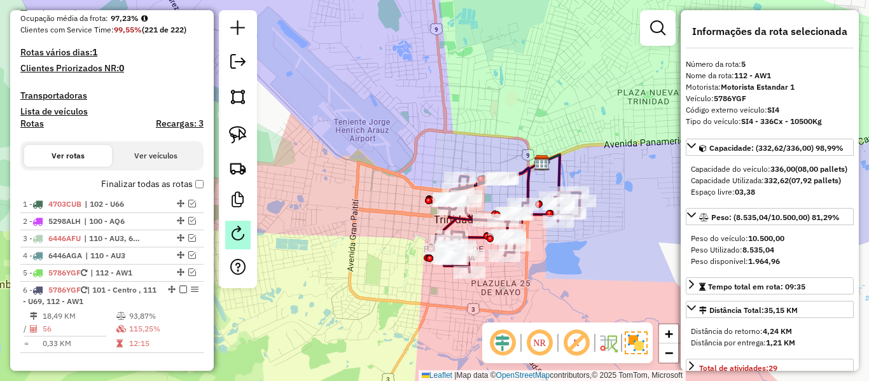
click at [235, 234] on em at bounding box center [237, 233] width 15 height 15
select select "*"
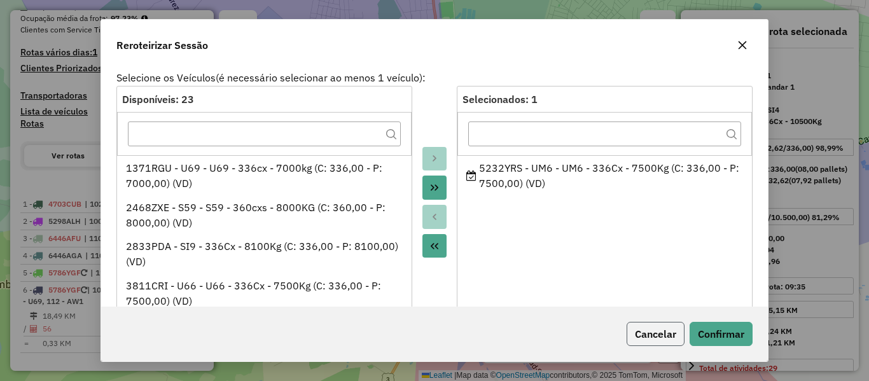
click at [651, 325] on button "Cancelar" at bounding box center [656, 334] width 58 height 24
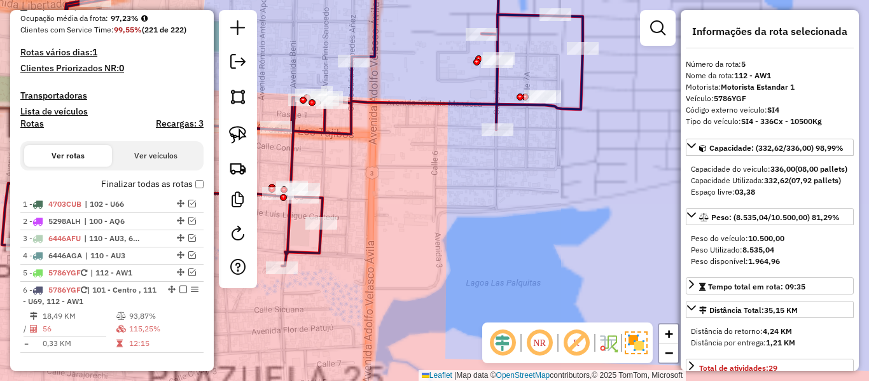
drag, startPoint x: 641, startPoint y: 212, endPoint x: 649, endPoint y: 202, distance: 12.6
click at [651, 204] on div "Janela de atendimento Grade de atendimento Capacidade Transportadoras Veículos …" at bounding box center [434, 190] width 869 height 381
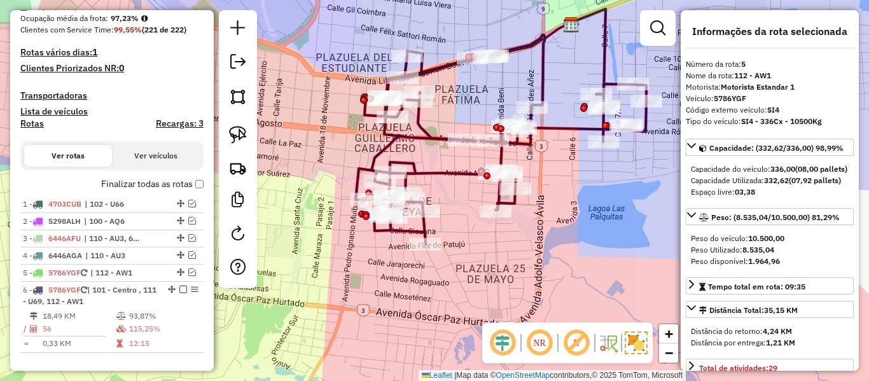
drag, startPoint x: 579, startPoint y: 225, endPoint x: 543, endPoint y: 230, distance: 36.6
click at [543, 230] on div "Janela de atendimento Grade de atendimento Capacidade Transportadoras Veículos …" at bounding box center [434, 190] width 869 height 381
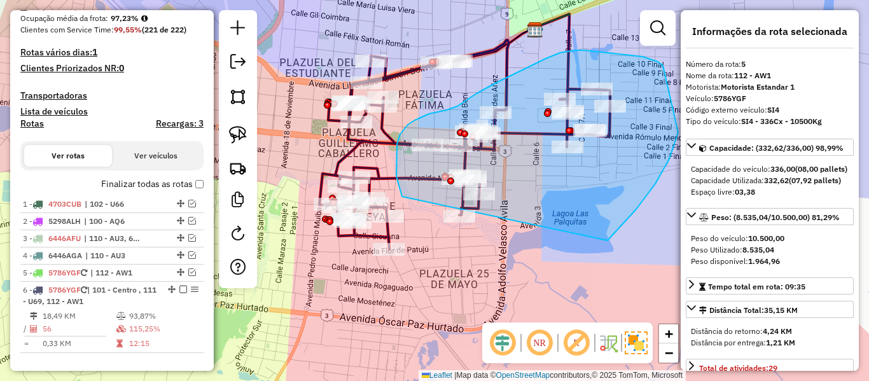
drag, startPoint x: 684, startPoint y: 104, endPoint x: 478, endPoint y: 256, distance: 255.6
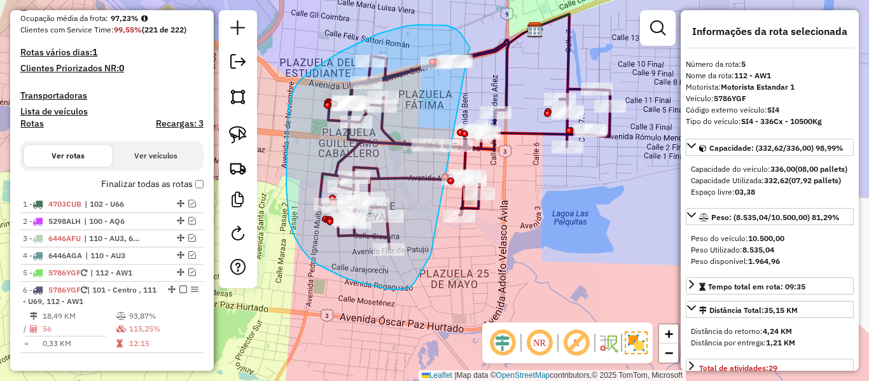
drag, startPoint x: 425, startPoint y: 264, endPoint x: 468, endPoint y: 51, distance: 217.5
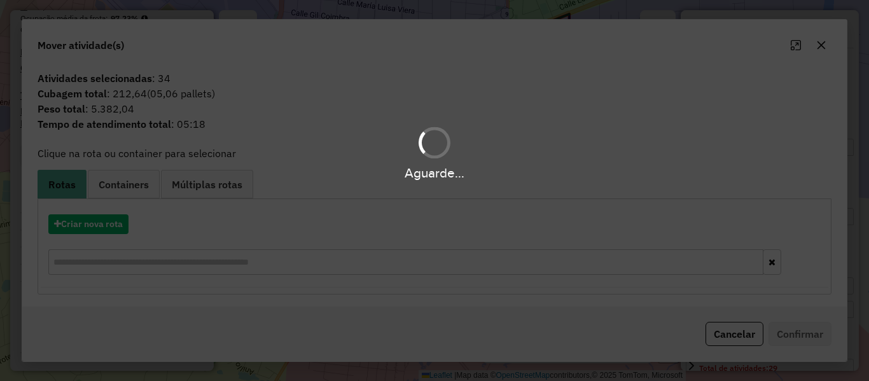
click at [108, 230] on div "Aguarde..." at bounding box center [434, 190] width 869 height 381
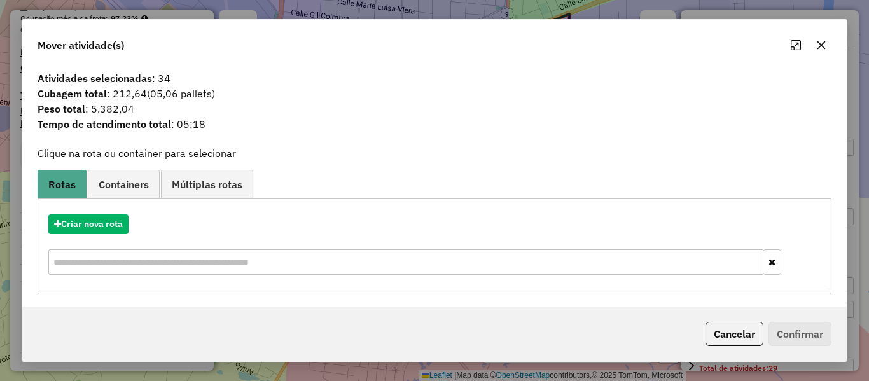
click at [109, 226] on hb-app "Aguarde... Pop-up bloqueado! Seu navegador bloqueou automáticamente a abertura …" at bounding box center [434, 190] width 869 height 381
click at [109, 226] on button "Criar nova rota" at bounding box center [88, 224] width 80 height 20
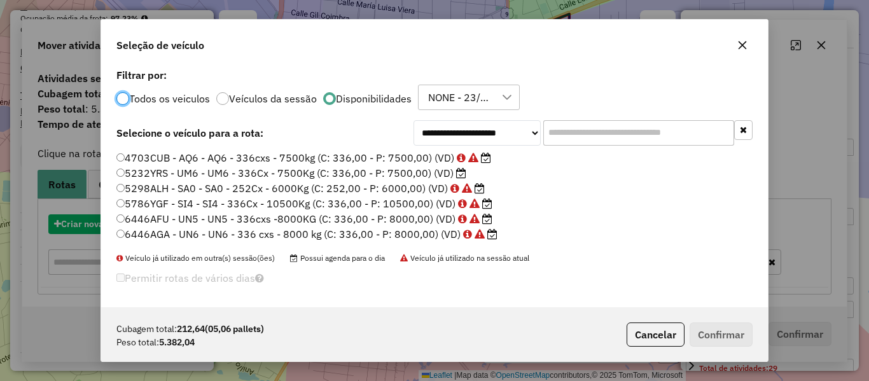
scroll to position [7, 4]
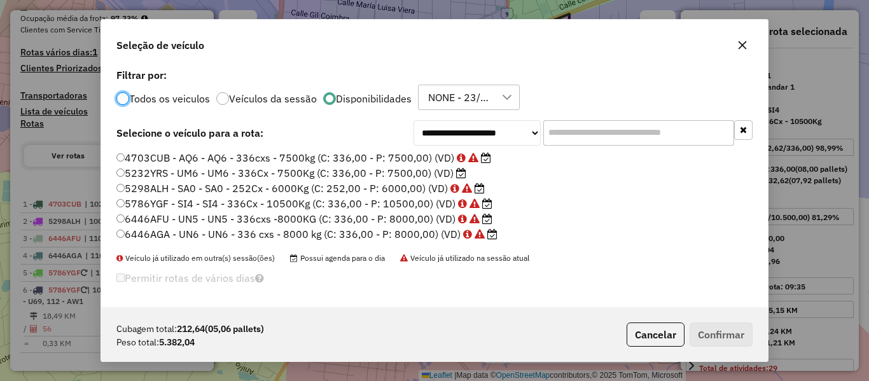
click at [408, 175] on label "5232YRS - UM6 - UM6 - 336Cx - 7500Kg (C: 336,00 - P: 7500,00) (VD)" at bounding box center [291, 172] width 350 height 15
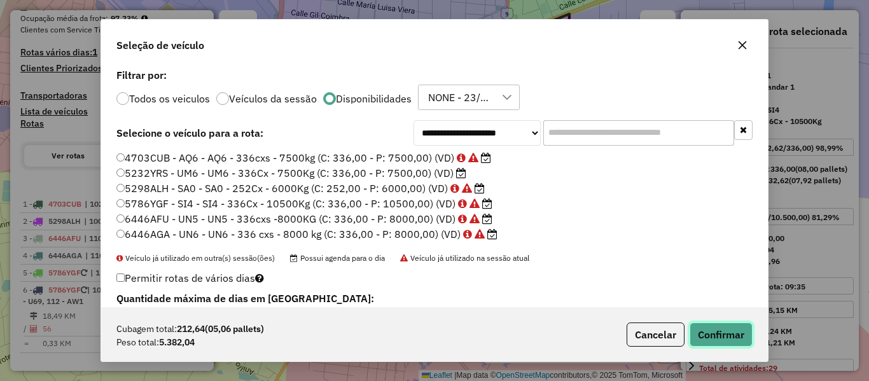
click at [746, 346] on button "Confirmar" at bounding box center [721, 335] width 63 height 24
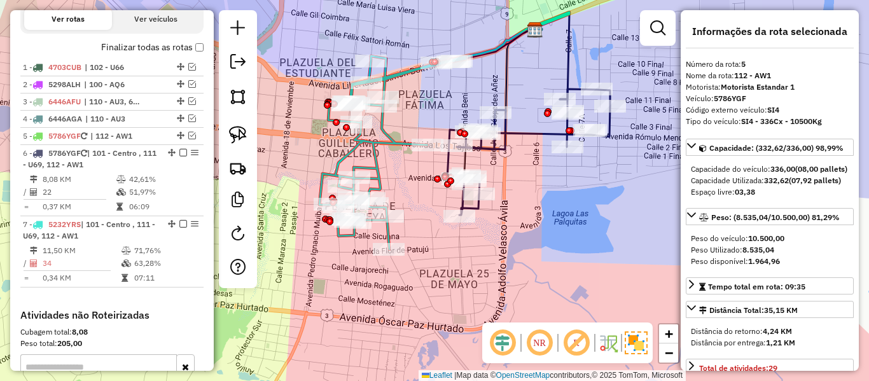
scroll to position [554, 0]
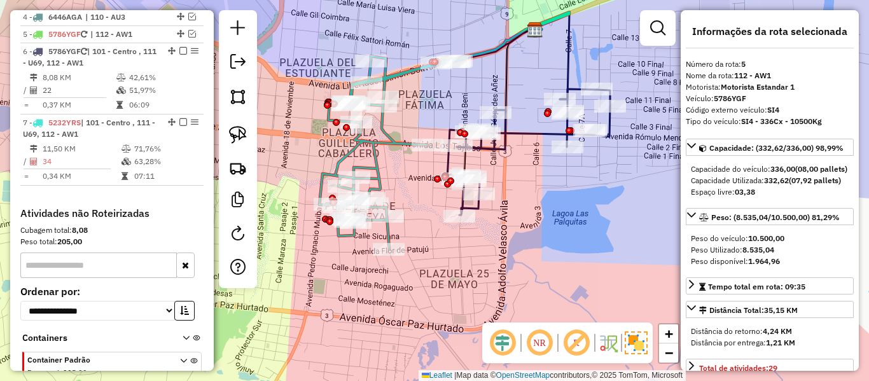
click at [376, 147] on icon at bounding box center [392, 152] width 146 height 193
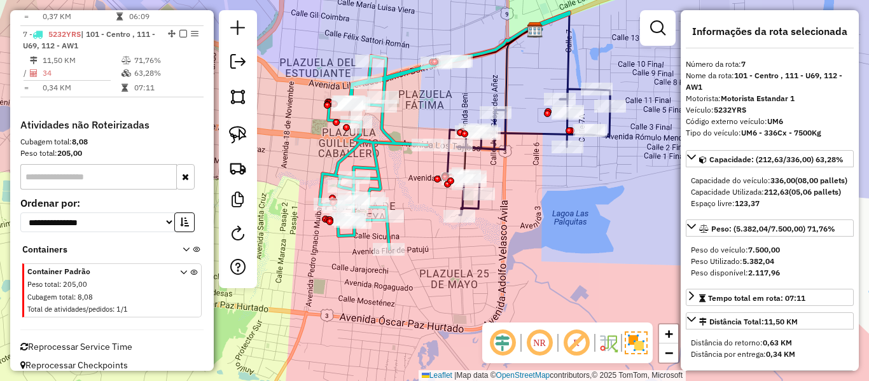
scroll to position [654, 0]
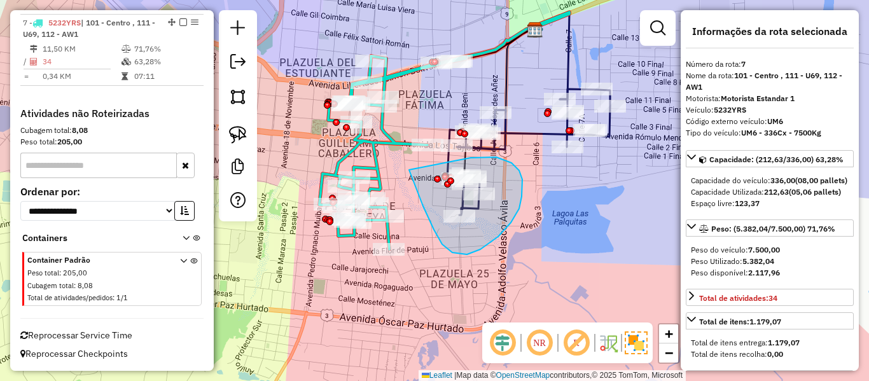
drag, startPoint x: 423, startPoint y: 206, endPoint x: 447, endPoint y: 163, distance: 49.6
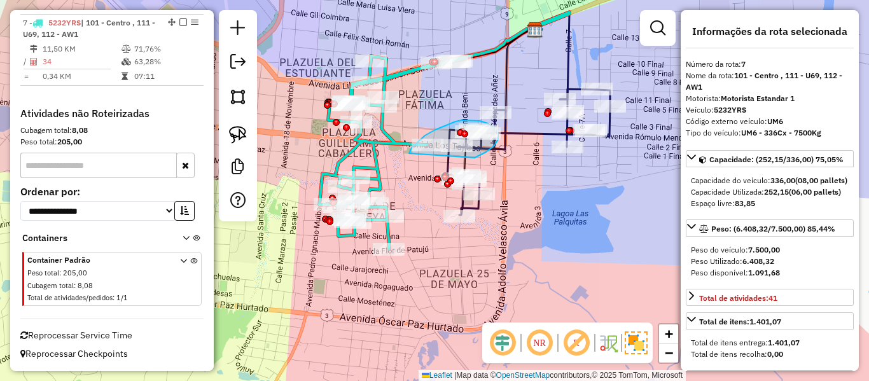
drag, startPoint x: 476, startPoint y: 157, endPoint x: 408, endPoint y: 156, distance: 67.4
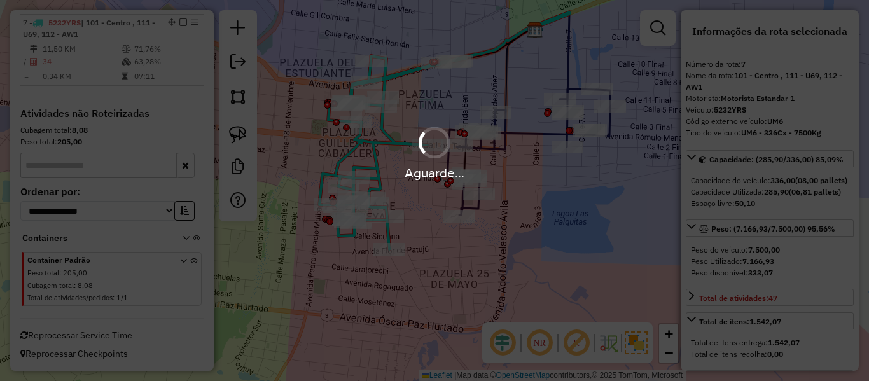
select select "**********"
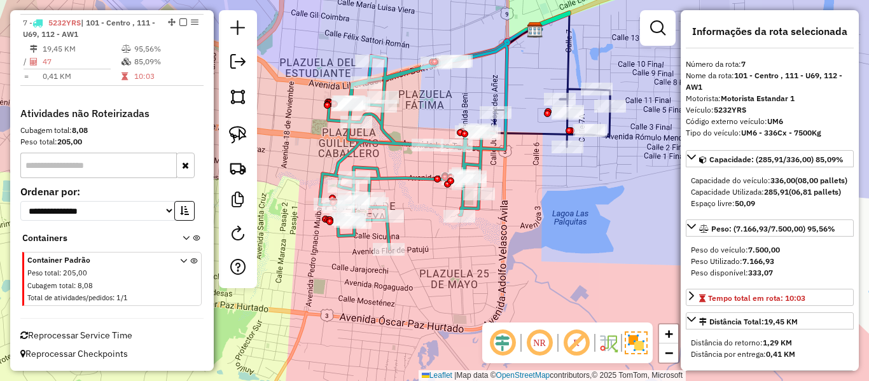
click at [608, 134] on icon at bounding box center [552, 118] width 116 height 58
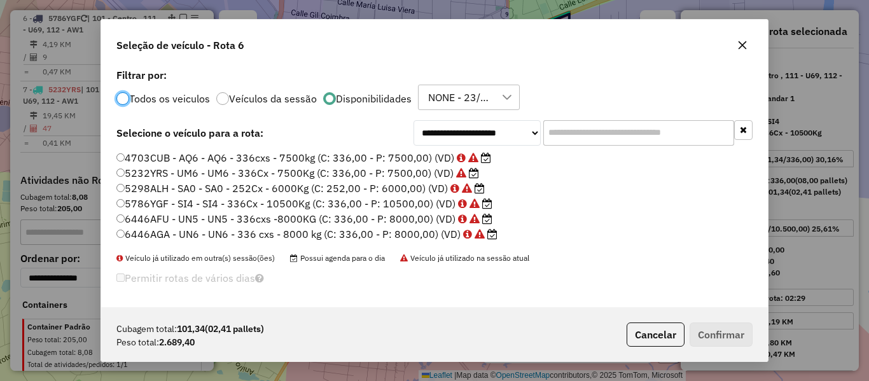
scroll to position [7, 4]
click at [653, 146] on div "**********" at bounding box center [434, 187] width 667 height 242
click at [412, 192] on label "5298ALH - SA0 - SA0 - 252Cx - 6000Kg (C: 252,00 - P: 6000,00) (VD)" at bounding box center [300, 188] width 368 height 15
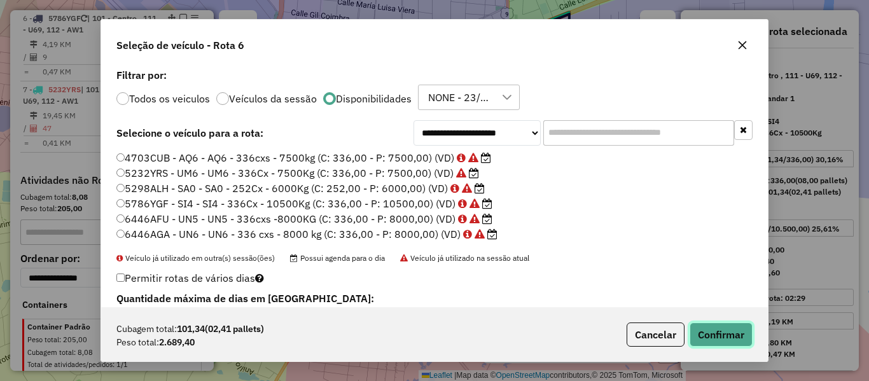
click at [727, 337] on button "Confirmar" at bounding box center [721, 335] width 63 height 24
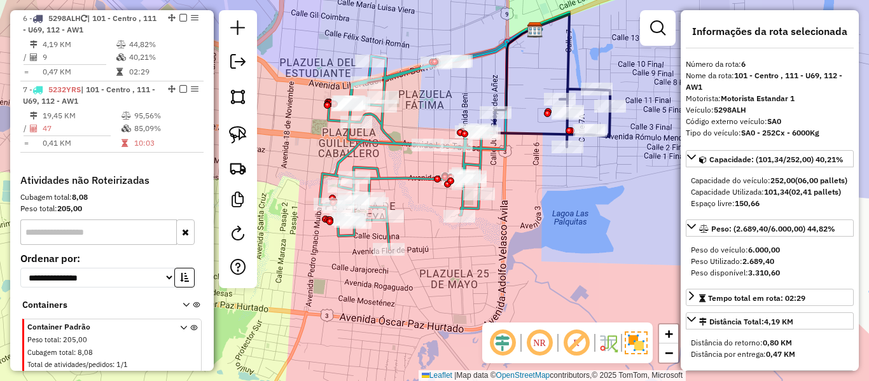
click at [607, 128] on icon at bounding box center [552, 118] width 116 height 58
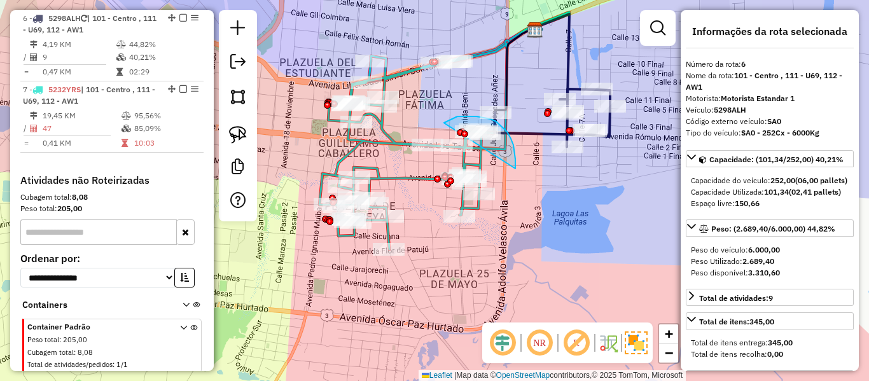
drag, startPoint x: 515, startPoint y: 169, endPoint x: 445, endPoint y: 123, distance: 83.8
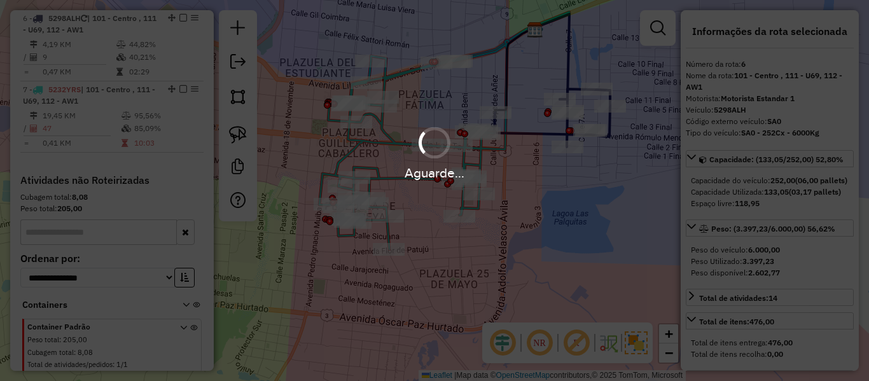
select select "**********"
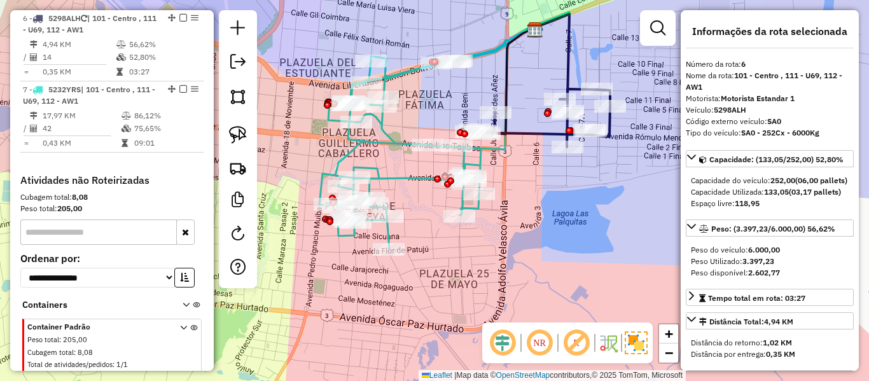
click at [552, 133] on icon at bounding box center [537, 118] width 145 height 58
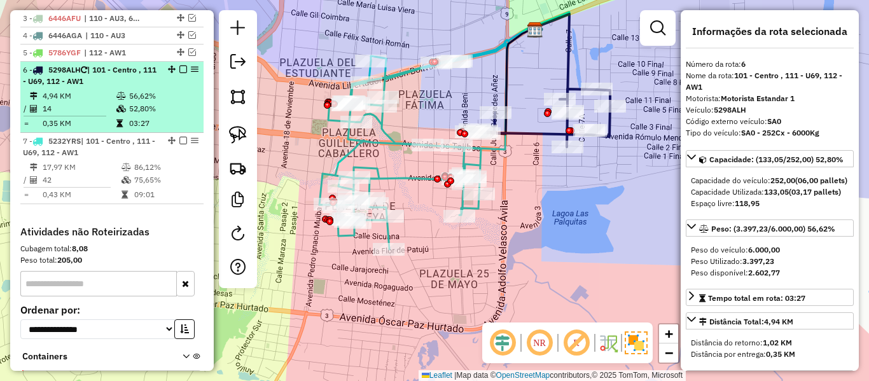
scroll to position [460, 0]
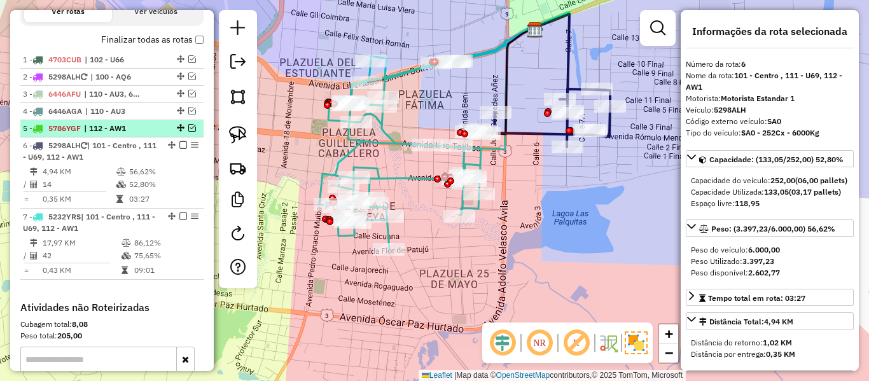
click at [189, 126] on em at bounding box center [192, 128] width 8 height 8
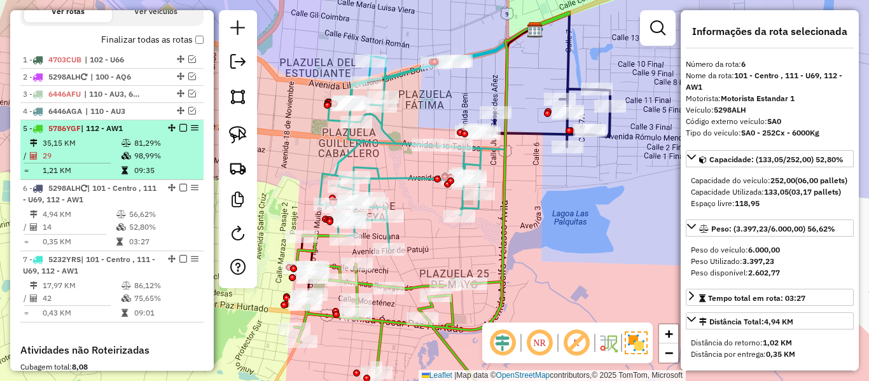
click at [180, 130] on em at bounding box center [183, 128] width 8 height 8
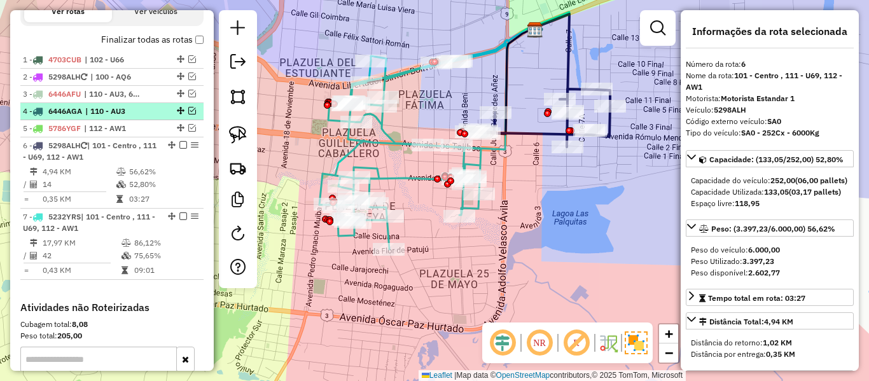
click at [190, 108] on em at bounding box center [192, 111] width 8 height 8
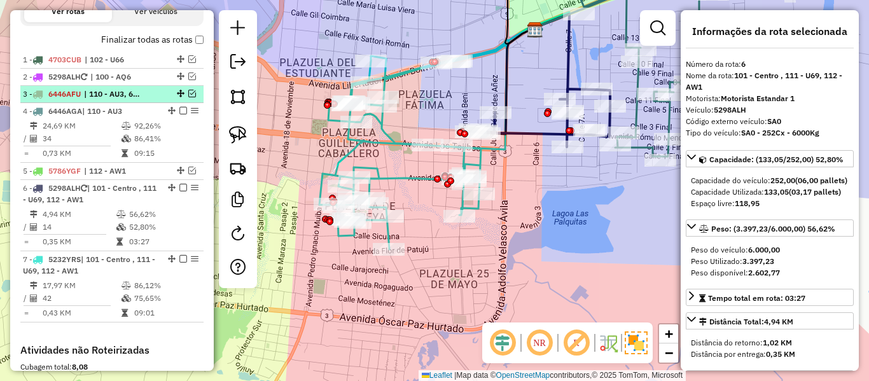
click at [188, 95] on em at bounding box center [192, 94] width 8 height 8
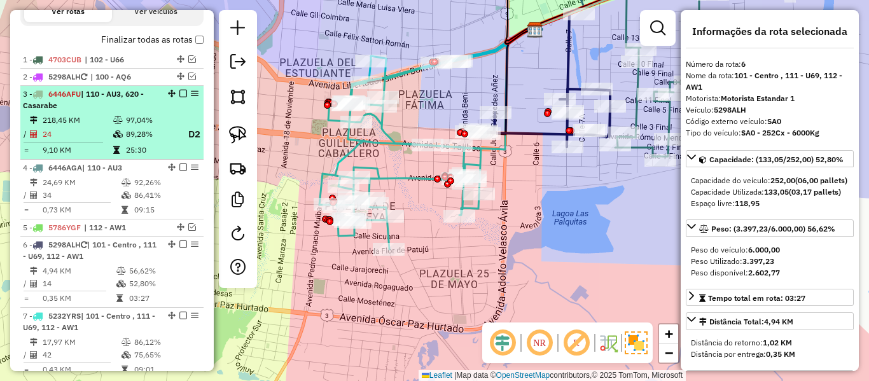
click at [179, 96] on em at bounding box center [183, 94] width 8 height 8
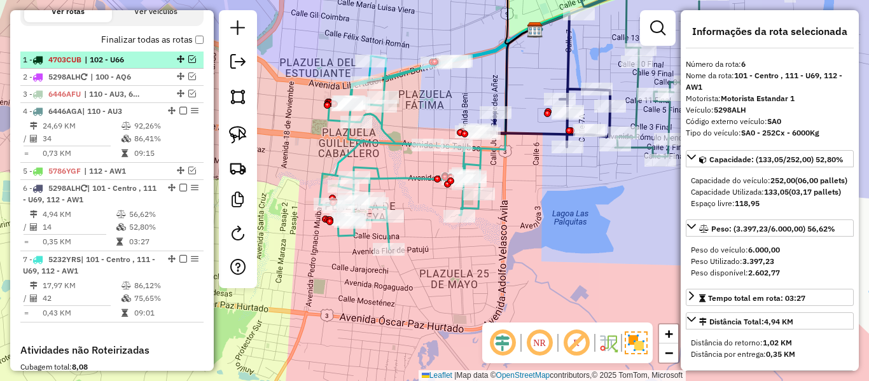
click at [189, 59] on em at bounding box center [192, 59] width 8 height 8
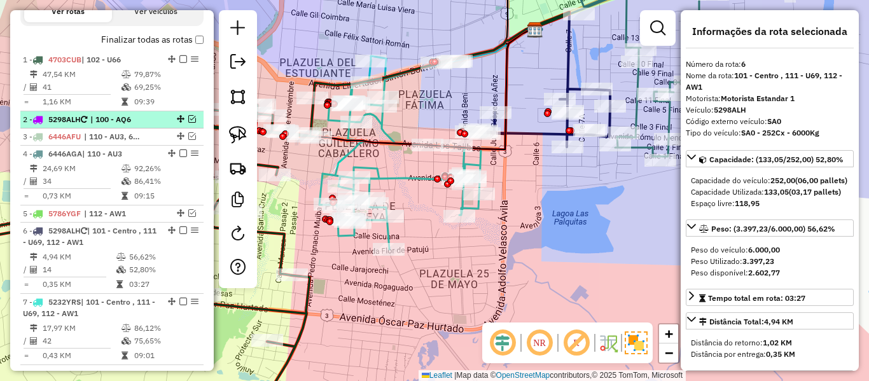
click at [190, 116] on em at bounding box center [192, 119] width 8 height 8
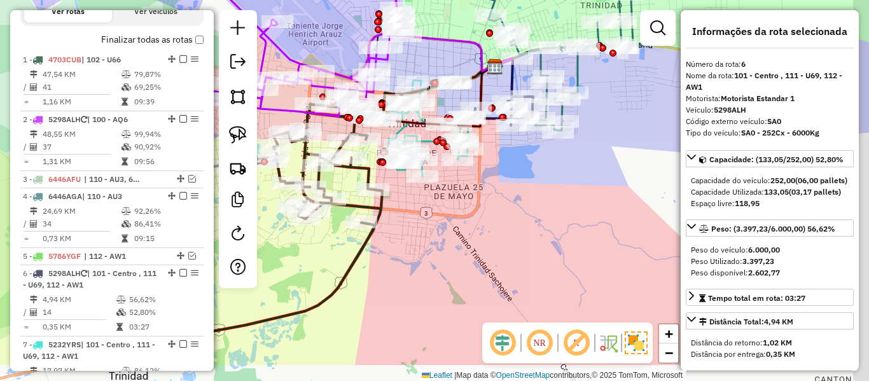
drag, startPoint x: 504, startPoint y: 176, endPoint x: 468, endPoint y: 141, distance: 50.4
click at [484, 146] on div "Janela de atendimento Grade de atendimento Capacidade Transportadoras Veículos …" at bounding box center [434, 190] width 869 height 381
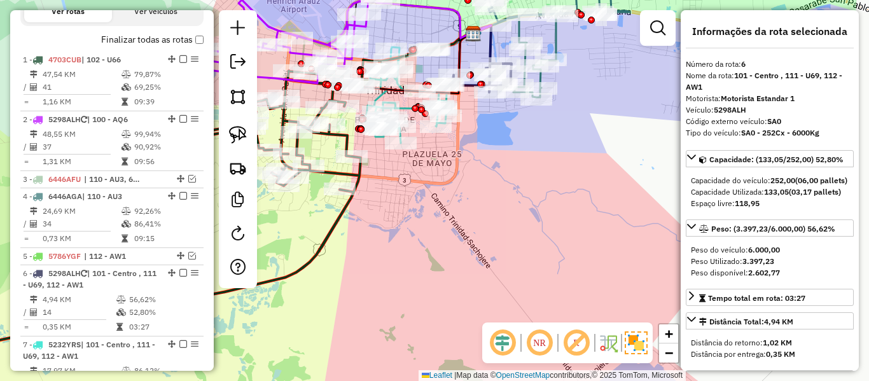
click at [177, 43] on label "Finalizar todas as rotas" at bounding box center [152, 39] width 102 height 13
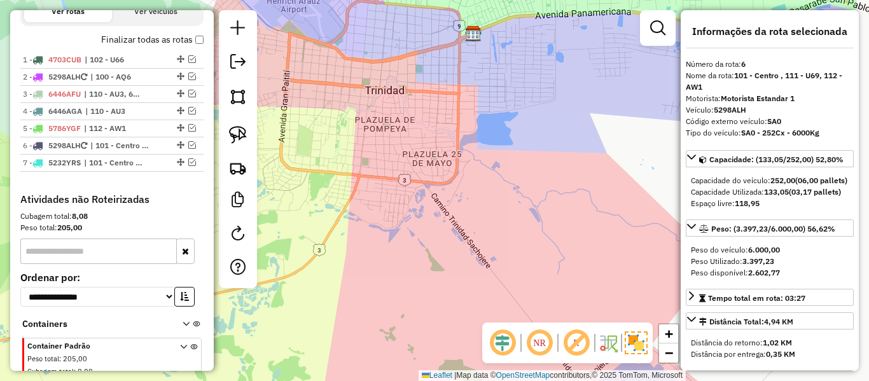
click at [171, 42] on label "Finalizar todas as rotas" at bounding box center [152, 39] width 102 height 13
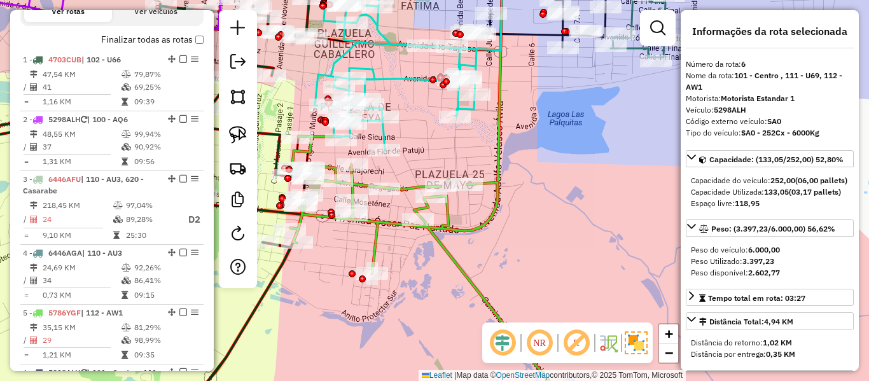
click at [455, 245] on div "Janela de atendimento Grade de atendimento Capacidade Transportadoras Veículos …" at bounding box center [434, 190] width 869 height 381
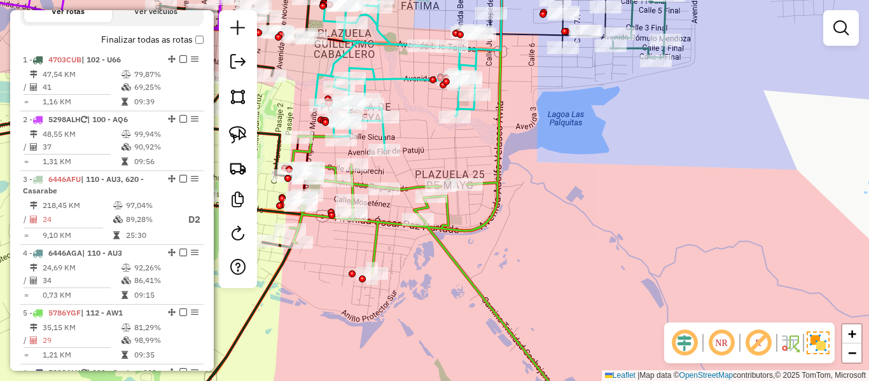
click at [443, 250] on icon at bounding box center [434, 277] width 288 height 283
select select "**********"
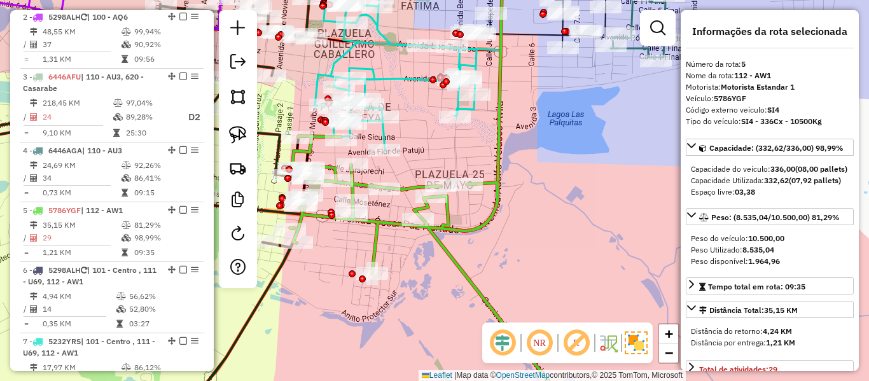
scroll to position [754, 0]
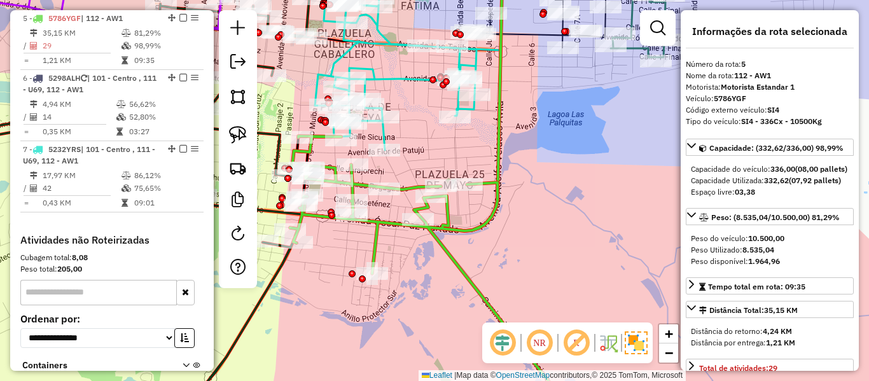
click at [400, 73] on icon at bounding box center [409, 56] width 188 height 188
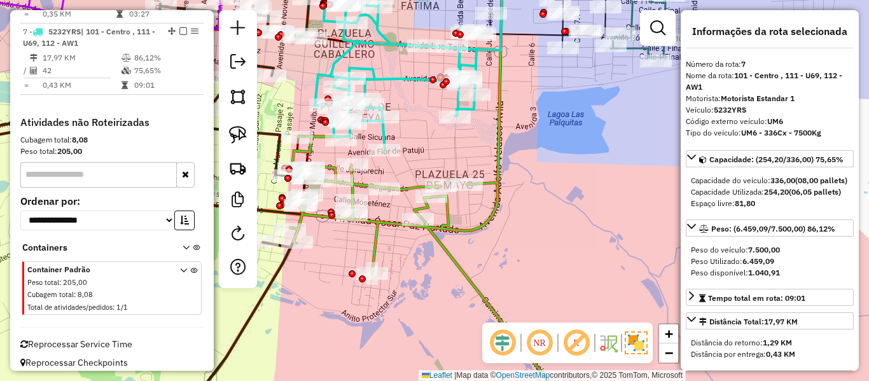
scroll to position [881, 0]
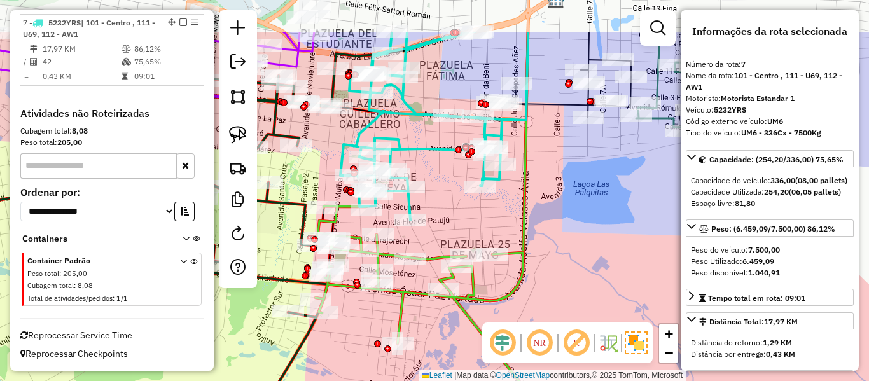
drag, startPoint x: 400, startPoint y: 73, endPoint x: 427, endPoint y: 144, distance: 76.3
click at [427, 144] on icon at bounding box center [434, 126] width 188 height 188
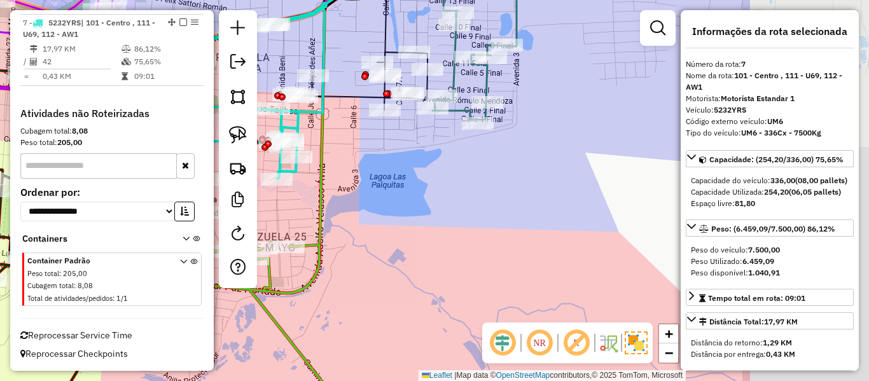
drag, startPoint x: 551, startPoint y: 115, endPoint x: 376, endPoint y: 147, distance: 177.9
click at [372, 110] on icon at bounding box center [354, 81] width 145 height 58
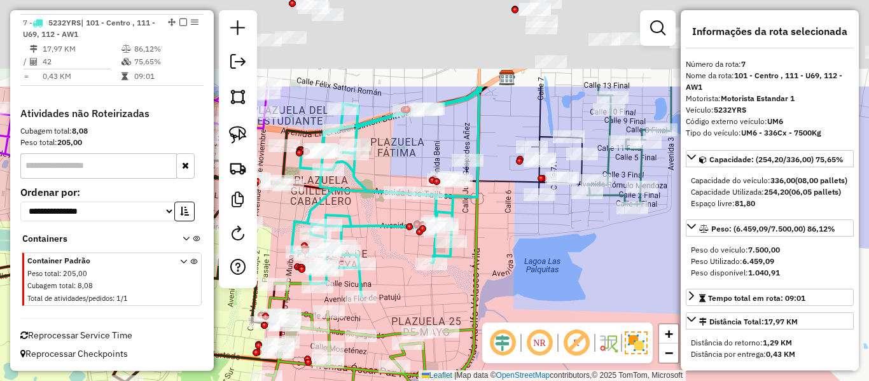
drag, startPoint x: 559, startPoint y: 123, endPoint x: 498, endPoint y: 209, distance: 105.5
click at [492, 246] on div "Janela de atendimento Grade de atendimento Capacidade Transportadoras Veículos …" at bounding box center [434, 190] width 869 height 381
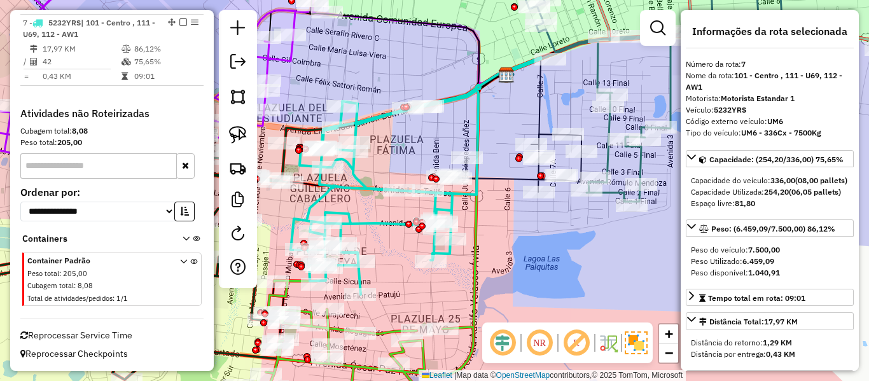
click at [503, 186] on icon at bounding box center [508, 163] width 145 height 58
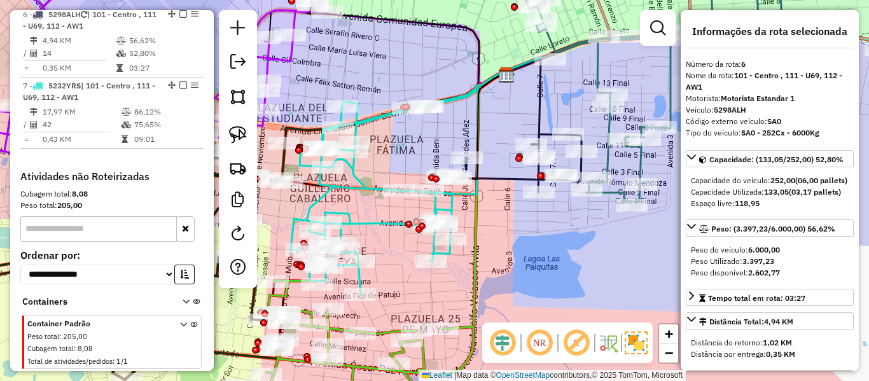
scroll to position [814, 0]
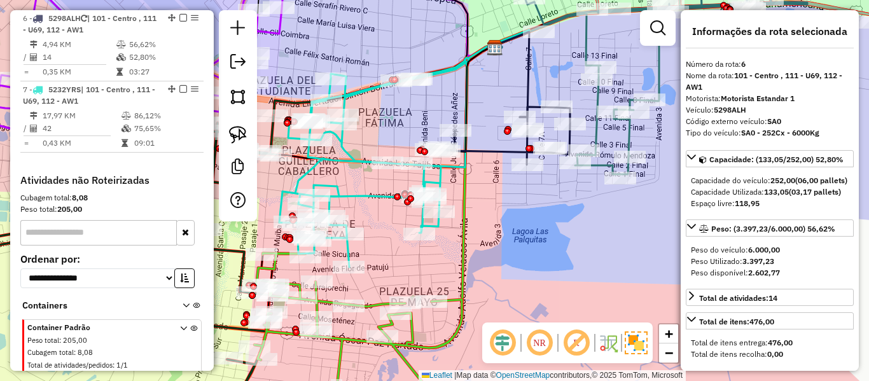
drag, startPoint x: 494, startPoint y: 209, endPoint x: 476, endPoint y: 172, distance: 40.1
click at [476, 172] on div "Janela de atendimento Grade de atendimento Capacidade Transportadoras Veículos …" at bounding box center [434, 190] width 869 height 381
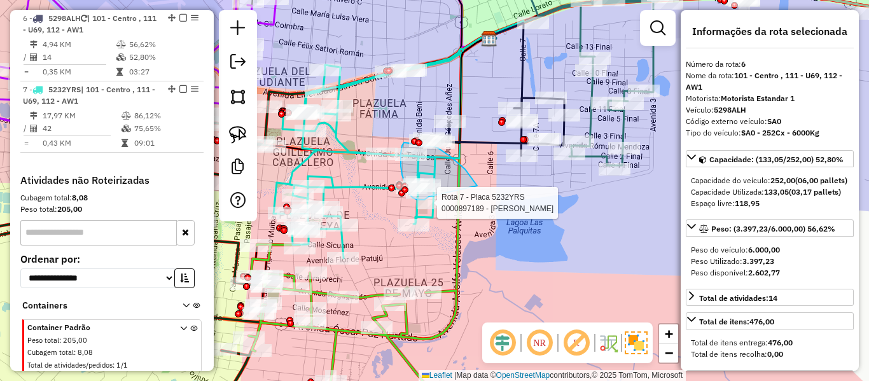
drag, startPoint x: 477, startPoint y: 186, endPoint x: 433, endPoint y: 195, distance: 45.5
click at [431, 196] on div "Rota 7 - Placa 5232YRS 0000679697 - CARLOS EVANS Rota 7 - Placa 5232YRS 0000897…" at bounding box center [434, 190] width 869 height 381
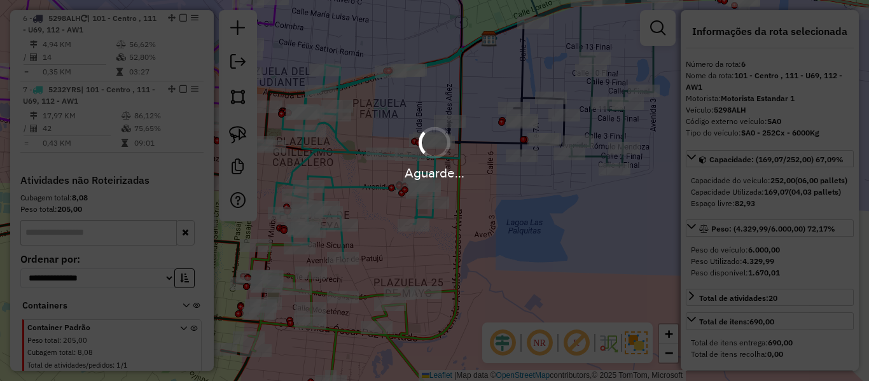
select select "**********"
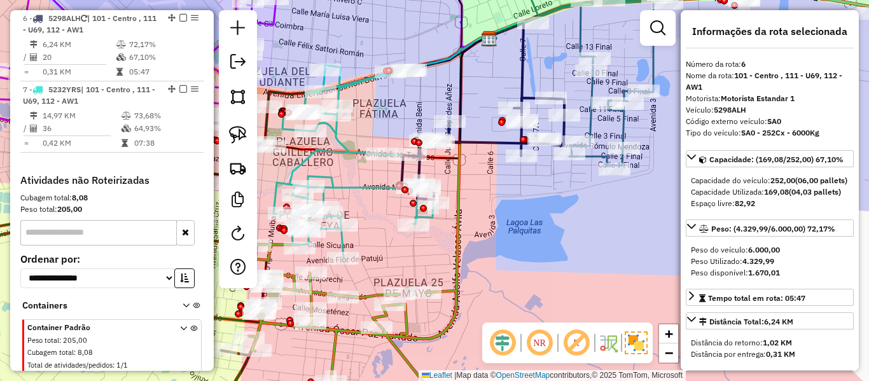
click at [371, 296] on icon at bounding box center [352, 331] width 207 height 175
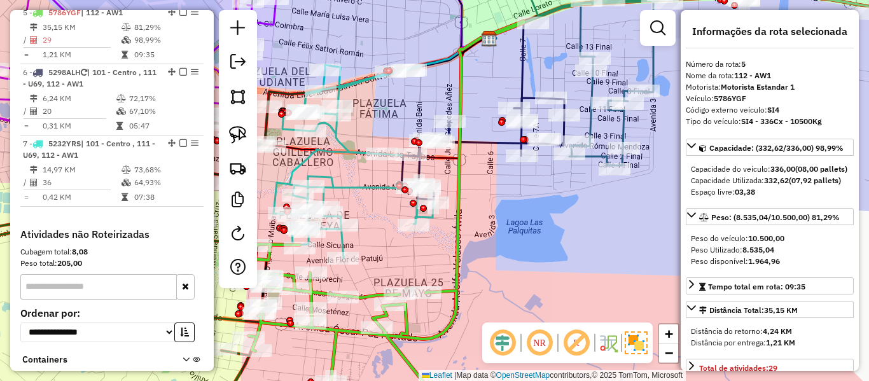
scroll to position [754, 0]
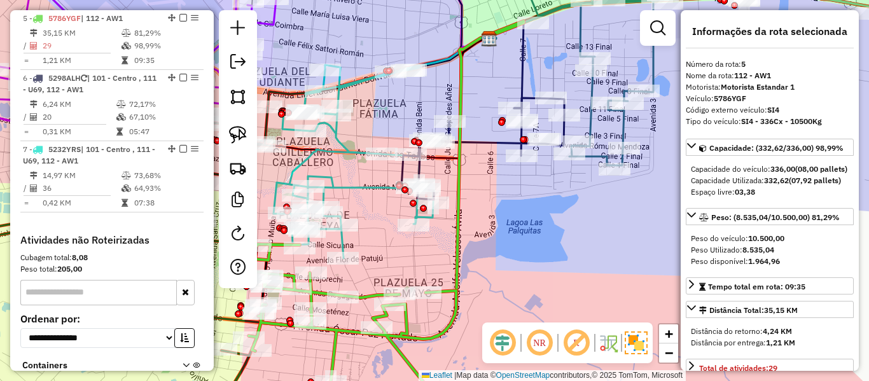
click at [349, 185] on icon at bounding box center [354, 161] width 160 height 193
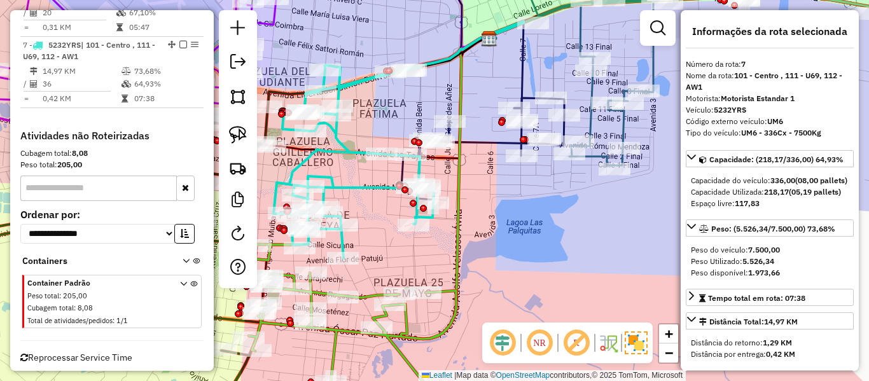
scroll to position [881, 0]
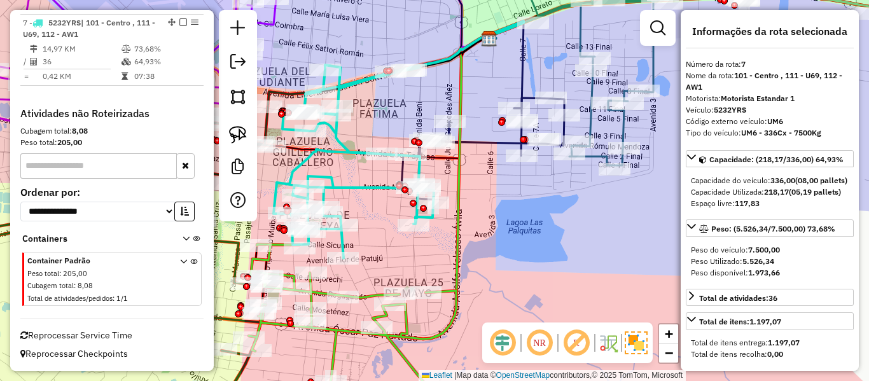
drag, startPoint x: 358, startPoint y: 217, endPoint x: 388, endPoint y: 190, distance: 40.1
click at [388, 190] on div "Janela de atendimento Grade de atendimento Capacidade Transportadoras Veículos …" at bounding box center [434, 190] width 869 height 381
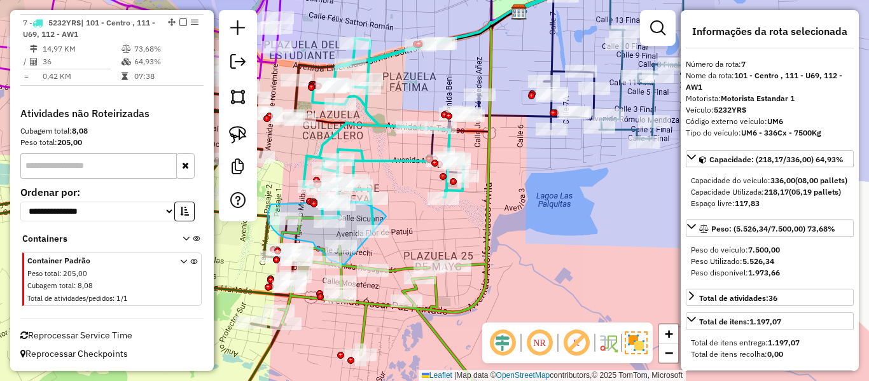
drag, startPoint x: 374, startPoint y: 207, endPoint x: 353, endPoint y: 260, distance: 56.8
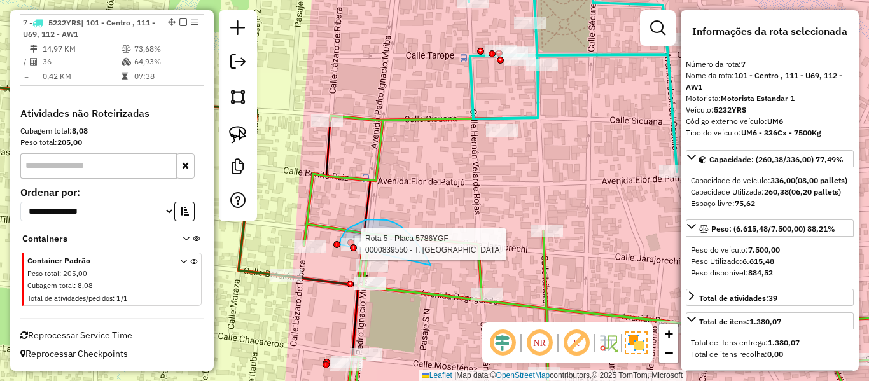
drag, startPoint x: 418, startPoint y: 245, endPoint x: 342, endPoint y: 242, distance: 75.7
click at [340, 244] on div "Rota 5 - Placa 5786YGF 0000839550 - T. SALVADOR Janela de atendimento Grade de …" at bounding box center [434, 190] width 869 height 381
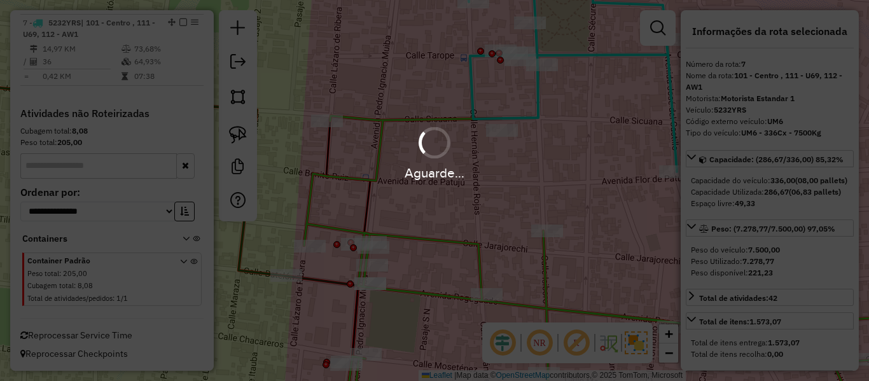
select select "**********"
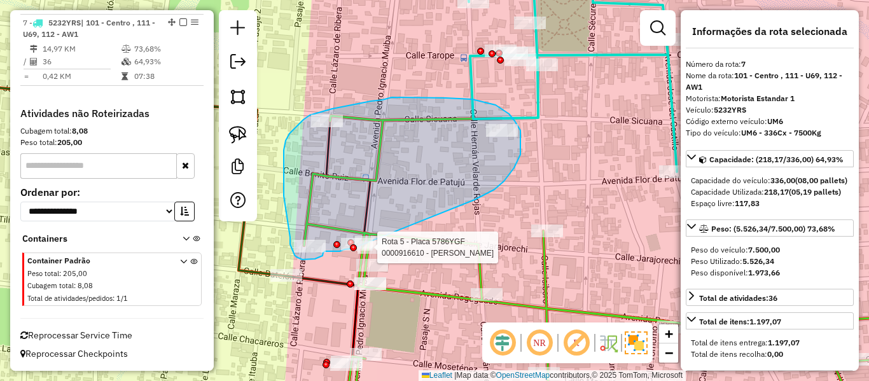
drag, startPoint x: 485, startPoint y: 195, endPoint x: 352, endPoint y: 248, distance: 143.9
click at [352, 248] on div "Rota 5 - Placa 5786YGF 0000839550 - T. SALVADOR Rota 5 - Placa 5786YGF 00009166…" at bounding box center [434, 190] width 869 height 381
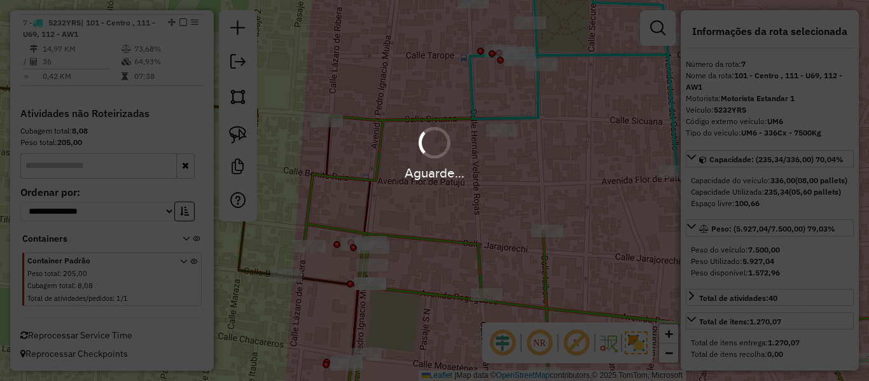
select select "**********"
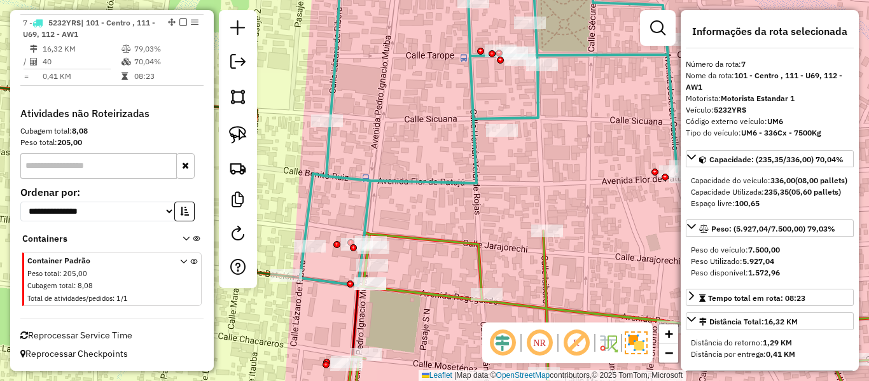
click at [546, 310] on icon at bounding box center [633, 325] width 592 height 188
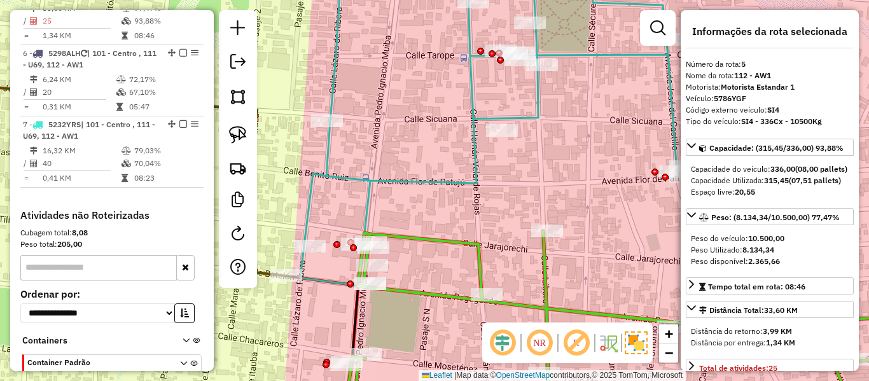
scroll to position [754, 0]
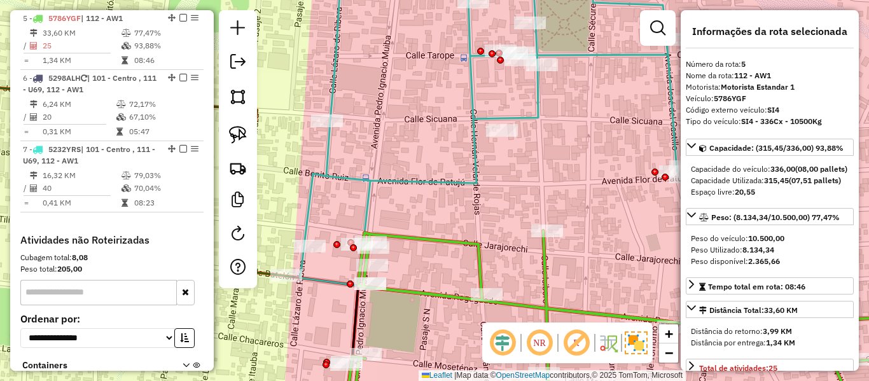
click at [475, 115] on icon at bounding box center [488, 124] width 377 height 324
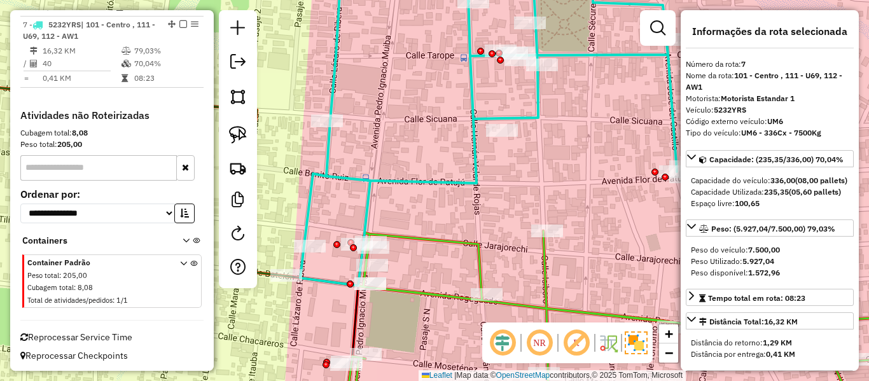
scroll to position [881, 0]
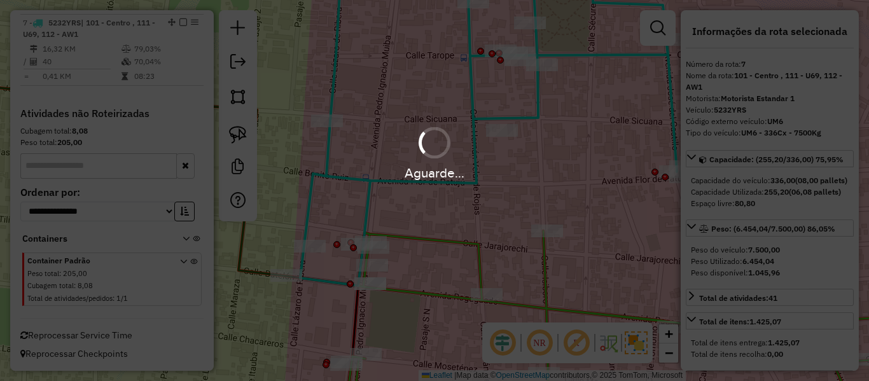
select select "**********"
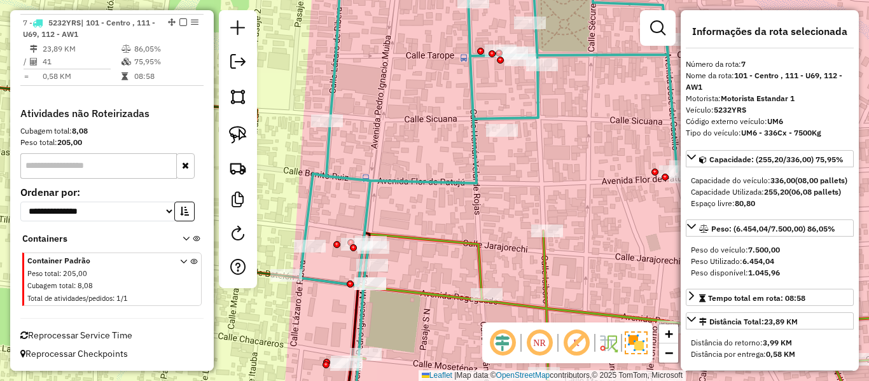
click at [546, 309] on icon at bounding box center [633, 325] width 592 height 188
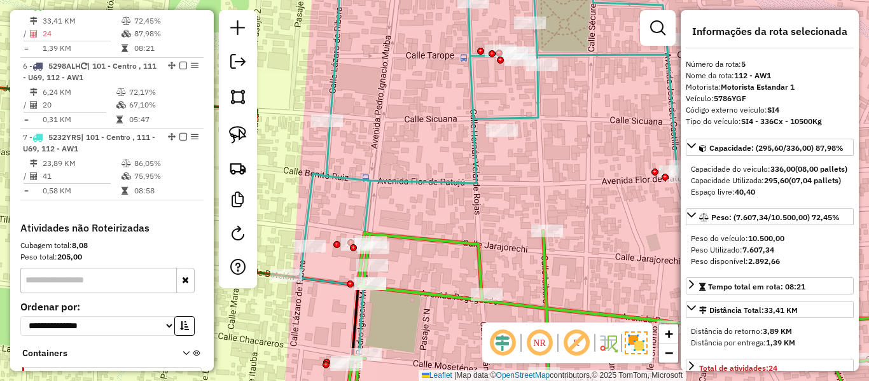
scroll to position [754, 0]
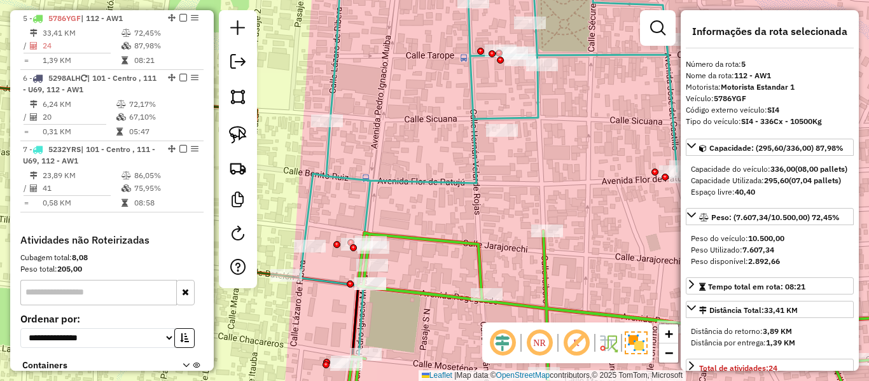
click at [472, 181] on icon at bounding box center [488, 190] width 377 height 457
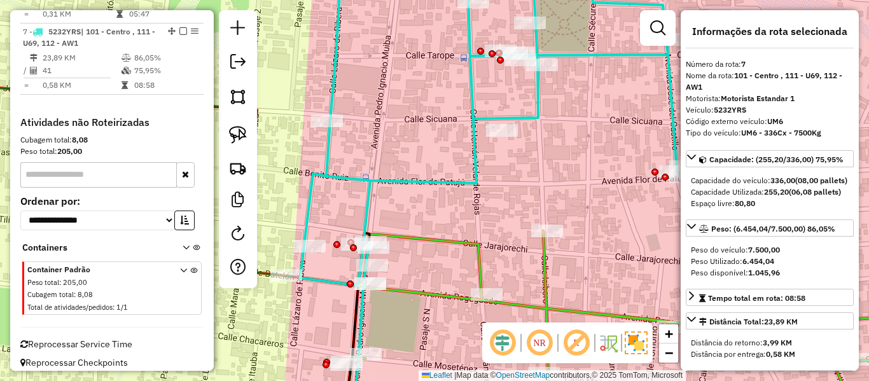
scroll to position [881, 0]
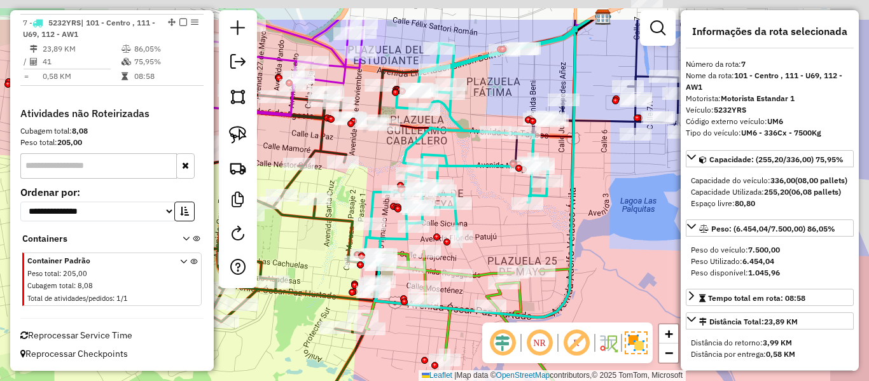
drag, startPoint x: 571, startPoint y: 175, endPoint x: 509, endPoint y: 229, distance: 82.5
click at [506, 234] on div "Janela de atendimento Grade de atendimento Capacidade Transportadoras Veículos …" at bounding box center [434, 190] width 869 height 381
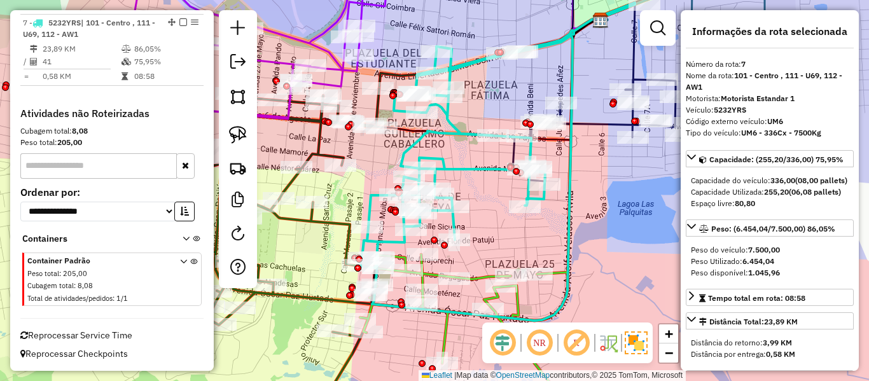
click at [602, 122] on icon at bounding box center [594, 131] width 163 height 102
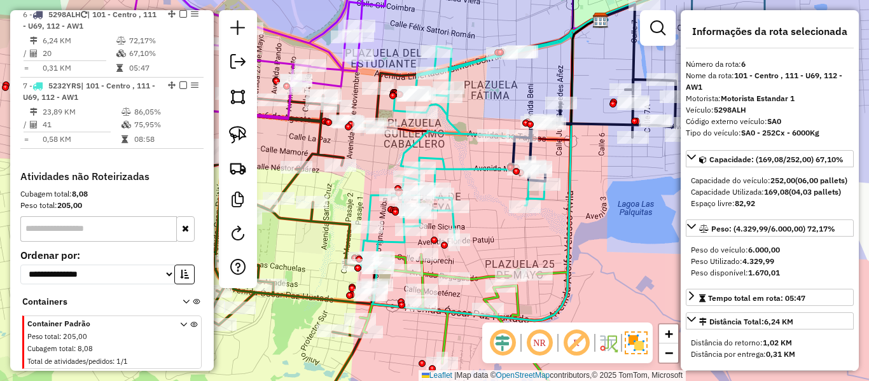
scroll to position [814, 0]
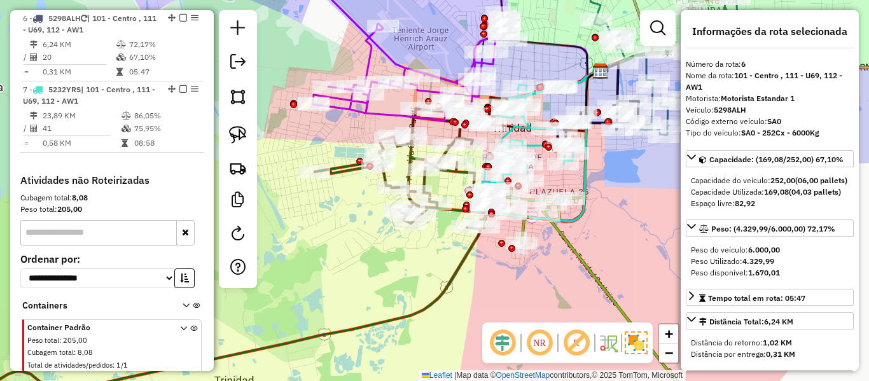
drag, startPoint x: 627, startPoint y: 178, endPoint x: 541, endPoint y: 188, distance: 87.1
click at [541, 188] on div "Janela de atendimento Grade de atendimento Capacidade Transportadoras Veículos …" at bounding box center [434, 190] width 869 height 381
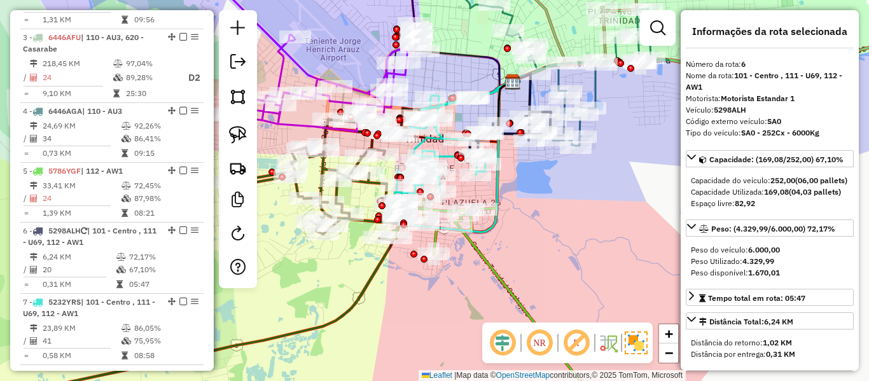
scroll to position [433, 0]
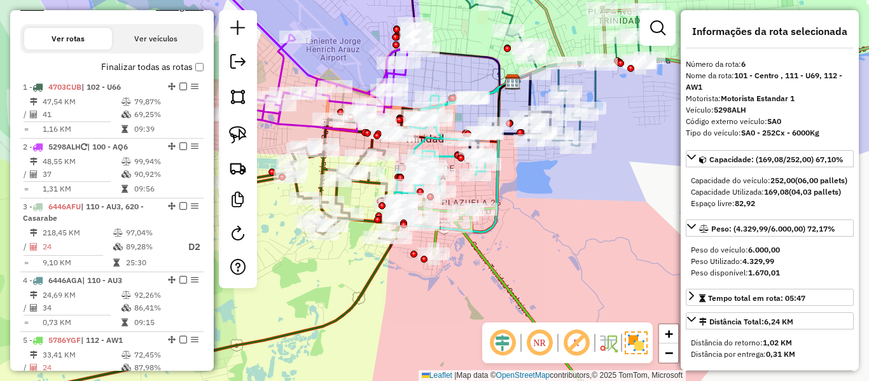
click at [165, 69] on label "Finalizar todas as rotas" at bounding box center [152, 66] width 102 height 13
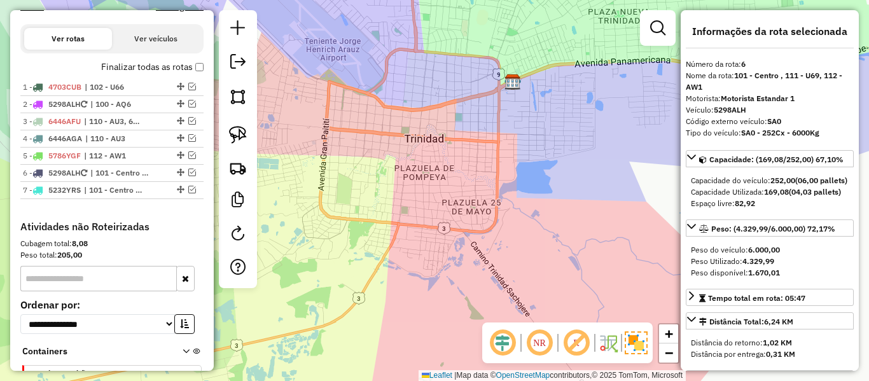
click at [165, 69] on label "Finalizar todas as rotas" at bounding box center [152, 66] width 102 height 13
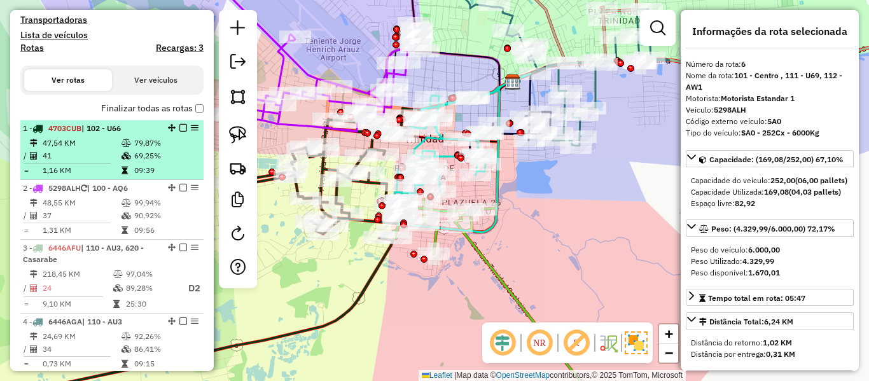
scroll to position [369, 0]
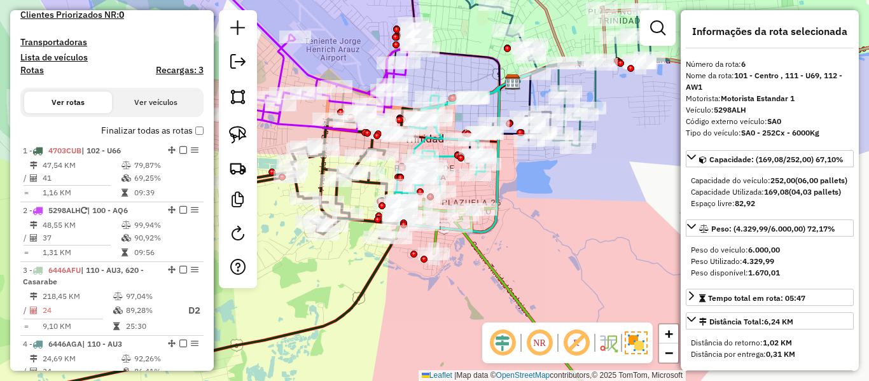
click at [38, 76] on label "Rotas" at bounding box center [32, 73] width 24 height 16
click at [35, 67] on h4 "Rotas" at bounding box center [32, 70] width 24 height 11
select select
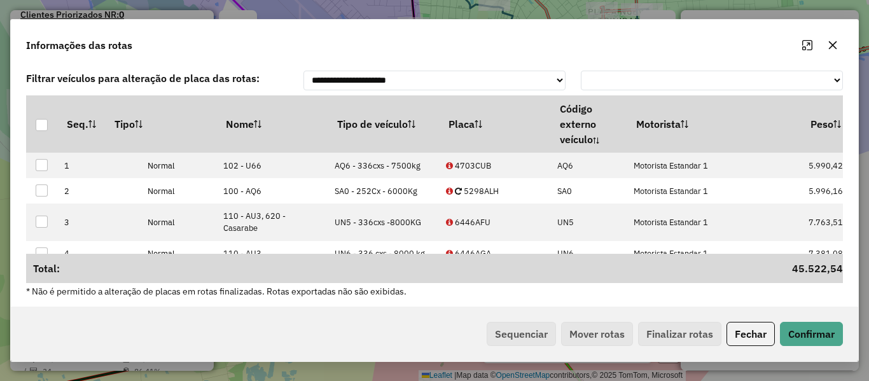
click at [391, 129] on hb-app "Aguarde... Pop-up bloqueado! Seu navegador bloqueou automáticamente a abertura …" at bounding box center [434, 190] width 869 height 381
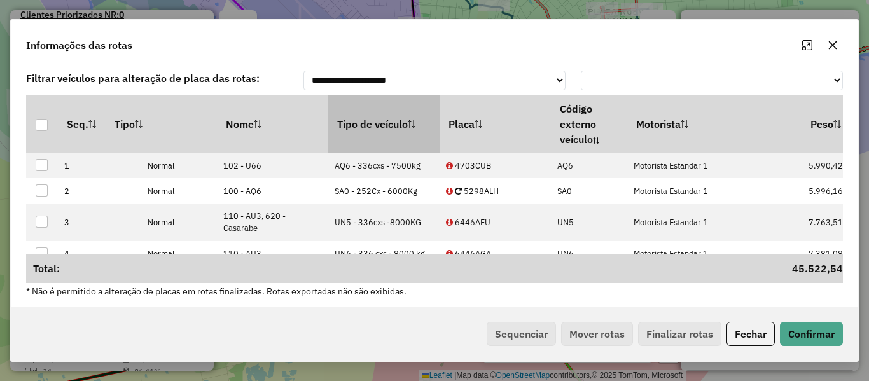
click at [393, 130] on th "Tipo de veículo" at bounding box center [383, 123] width 111 height 57
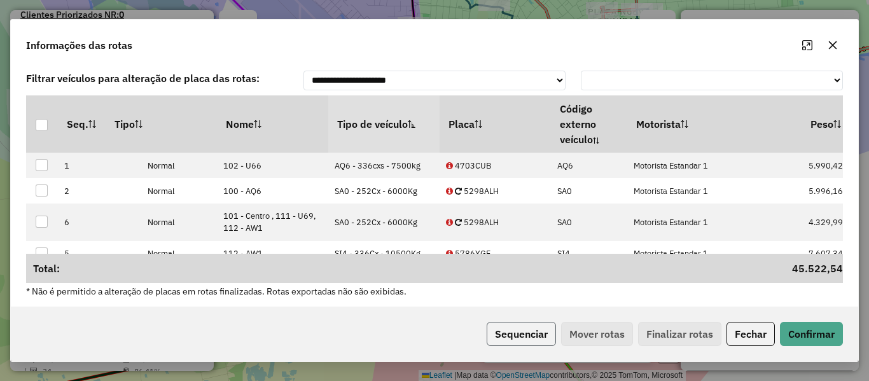
click at [516, 328] on button "Sequenciar" at bounding box center [521, 334] width 69 height 24
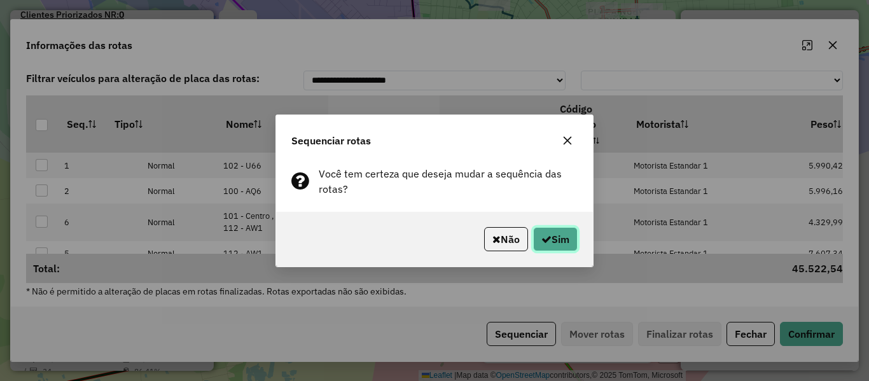
drag, startPoint x: 538, startPoint y: 233, endPoint x: 550, endPoint y: 240, distance: 14.5
click at [539, 236] on button "Sim" at bounding box center [555, 239] width 45 height 24
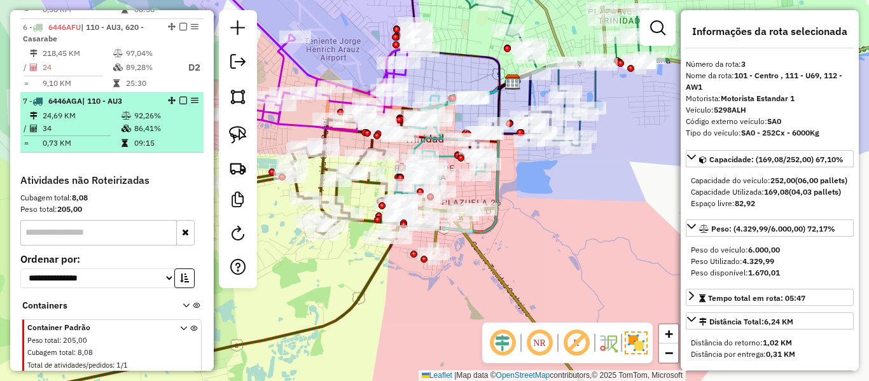
scroll to position [433, 0]
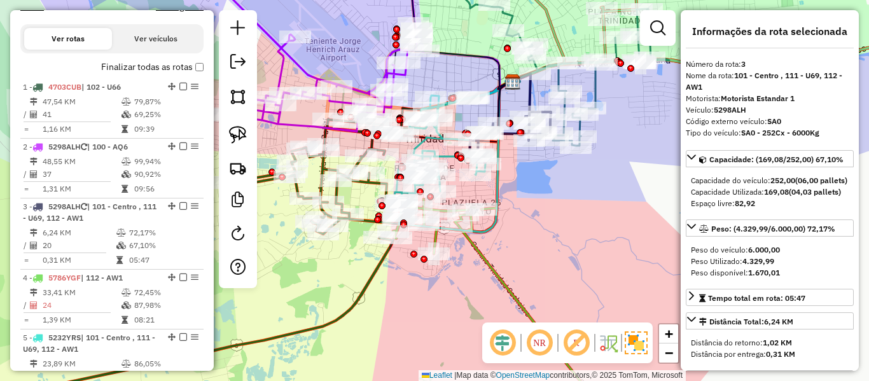
click at [153, 72] on label "Finalizar todas as rotas" at bounding box center [152, 66] width 102 height 13
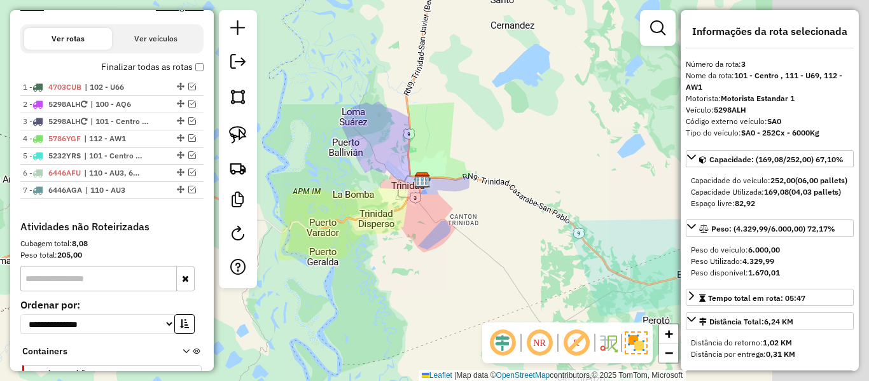
drag, startPoint x: 580, startPoint y: 222, endPoint x: 423, endPoint y: 216, distance: 156.6
click at [423, 216] on div "Janela de atendimento Grade de atendimento Capacidade Transportadoras Veículos …" at bounding box center [434, 190] width 869 height 381
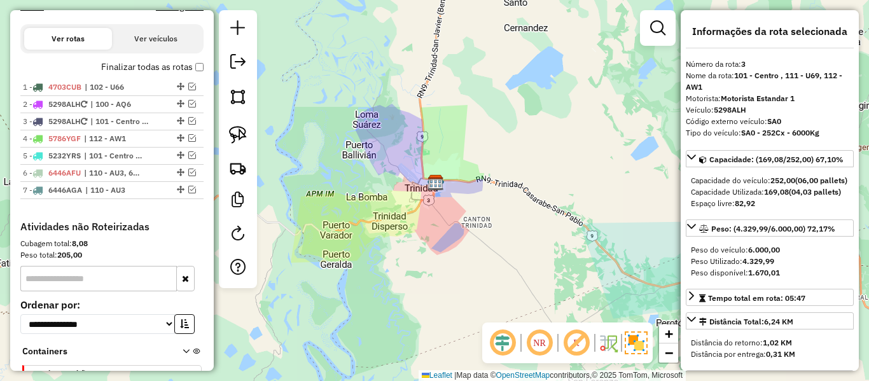
drag, startPoint x: 378, startPoint y: 216, endPoint x: 461, endPoint y: 223, distance: 83.0
click at [461, 223] on div "Janela de atendimento Grade de atendimento Capacidade Transportadoras Veículos …" at bounding box center [434, 190] width 869 height 381
drag, startPoint x: 482, startPoint y: 209, endPoint x: 402, endPoint y: 338, distance: 151.1
click at [402, 338] on div "Janela de atendimento Grade de atendimento Capacidade Transportadoras Veículos …" at bounding box center [434, 190] width 869 height 381
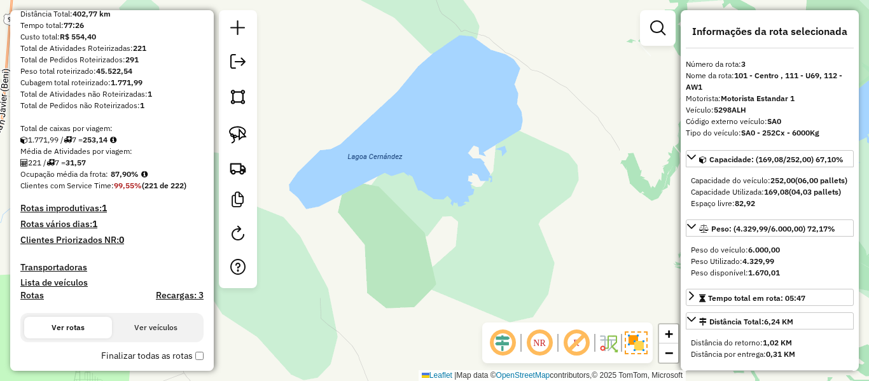
scroll to position [0, 0]
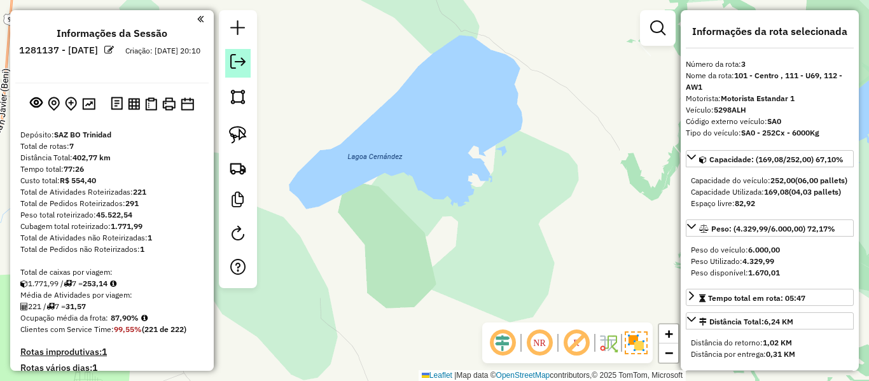
click at [230, 60] on link at bounding box center [237, 63] width 25 height 29
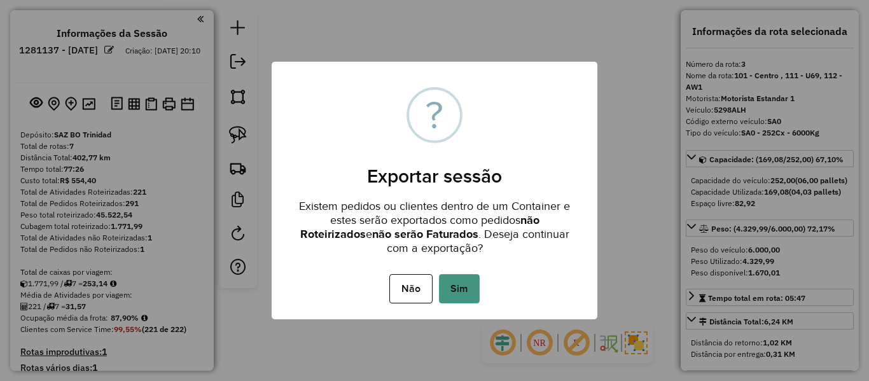
click at [469, 291] on button "Sim" at bounding box center [459, 288] width 41 height 29
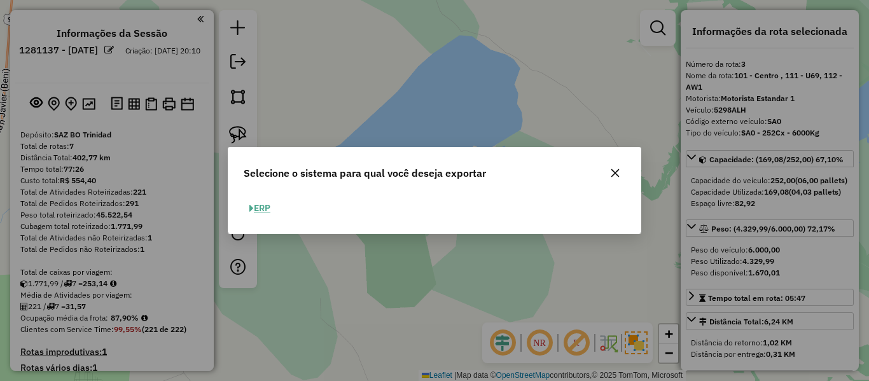
click at [261, 214] on button "ERP" at bounding box center [260, 208] width 32 height 20
select select "**"
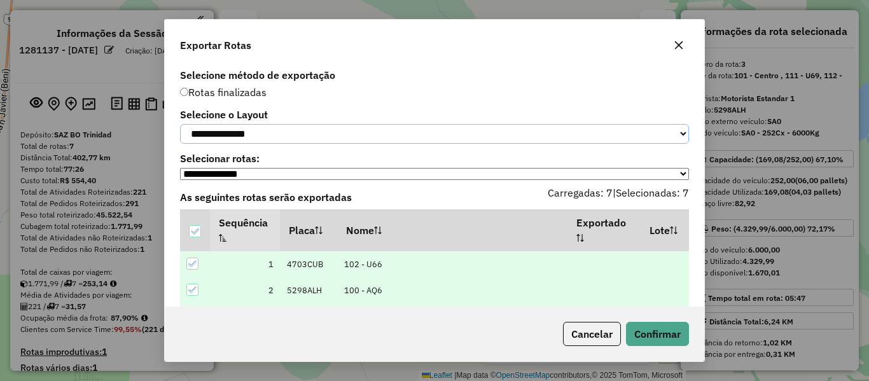
click at [270, 125] on select "**********" at bounding box center [434, 134] width 509 height 20
select select "*********"
click at [180, 124] on select "**********" at bounding box center [434, 134] width 509 height 20
click at [662, 321] on div "Cancelar Confirmar" at bounding box center [434, 334] width 539 height 55
click at [662, 322] on button "Confirmar" at bounding box center [657, 334] width 63 height 24
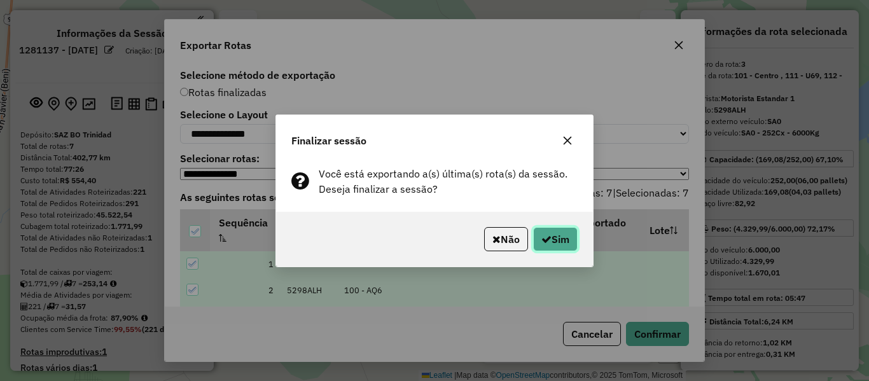
click at [561, 240] on button "Sim" at bounding box center [555, 239] width 45 height 24
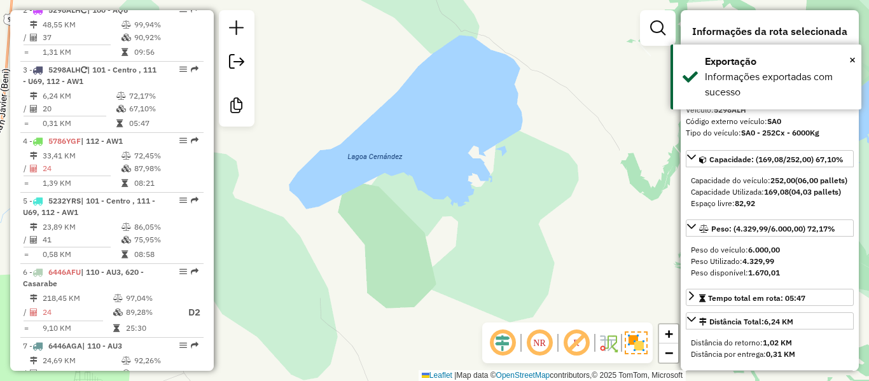
scroll to position [630, 0]
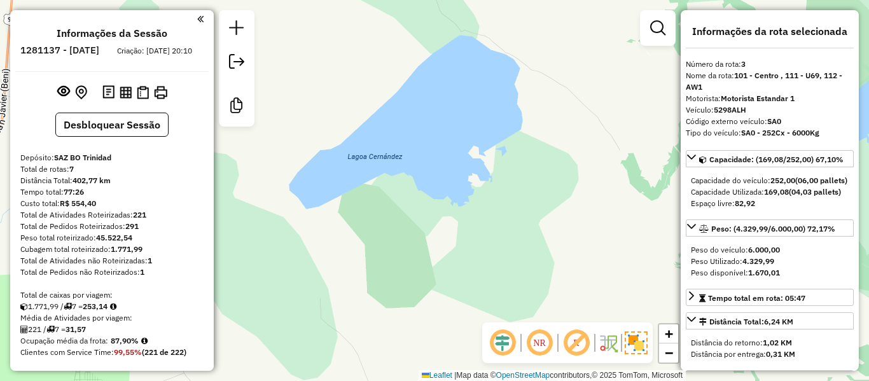
select select "**********"
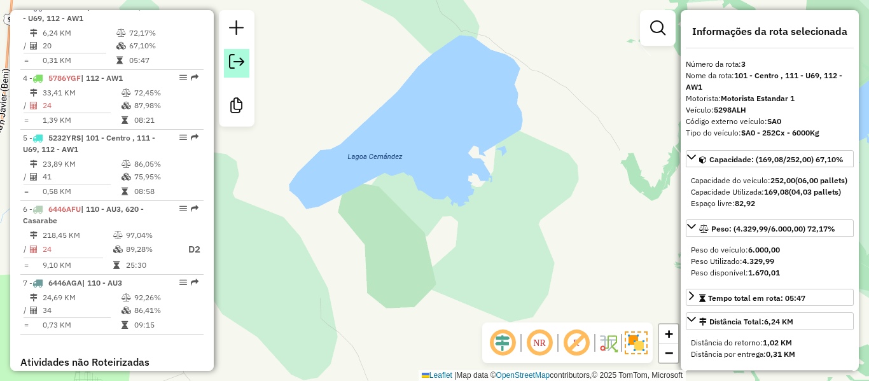
click at [237, 62] on em at bounding box center [236, 61] width 15 height 15
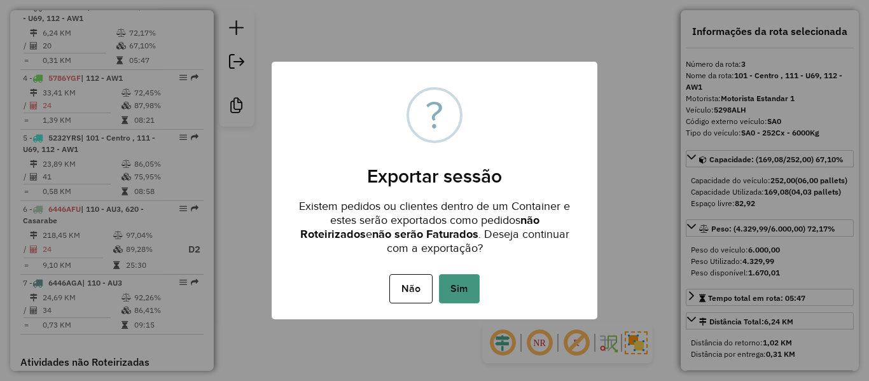
click at [447, 279] on button "Sim" at bounding box center [459, 288] width 41 height 29
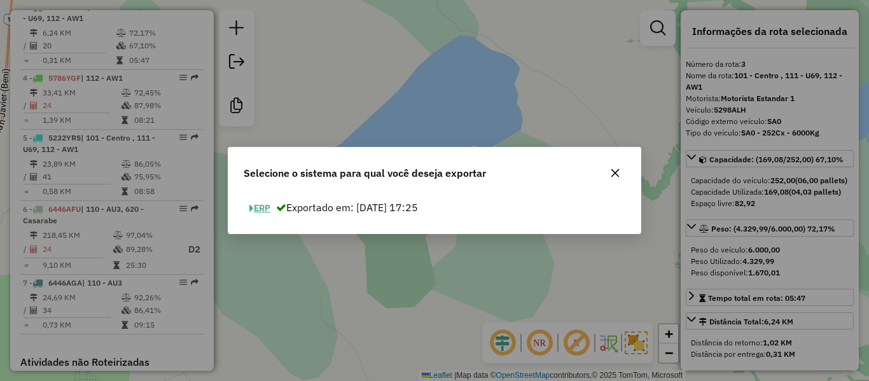
click at [260, 209] on button "ERP" at bounding box center [260, 208] width 32 height 20
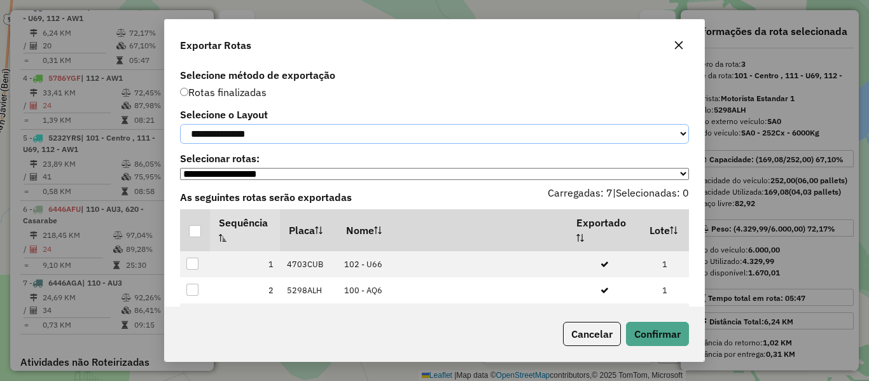
click at [295, 129] on select "**********" at bounding box center [434, 134] width 509 height 20
select select "*********"
click at [180, 124] on select "**********" at bounding box center [434, 134] width 509 height 20
drag, startPoint x: 200, startPoint y: 230, endPoint x: 193, endPoint y: 242, distance: 14.0
click at [197, 235] on p-tableheadercheckbox at bounding box center [195, 230] width 13 height 13
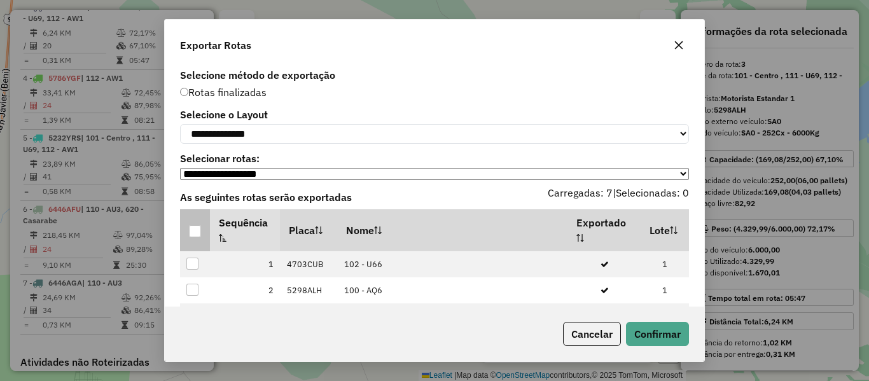
click at [192, 237] on div at bounding box center [195, 231] width 12 height 12
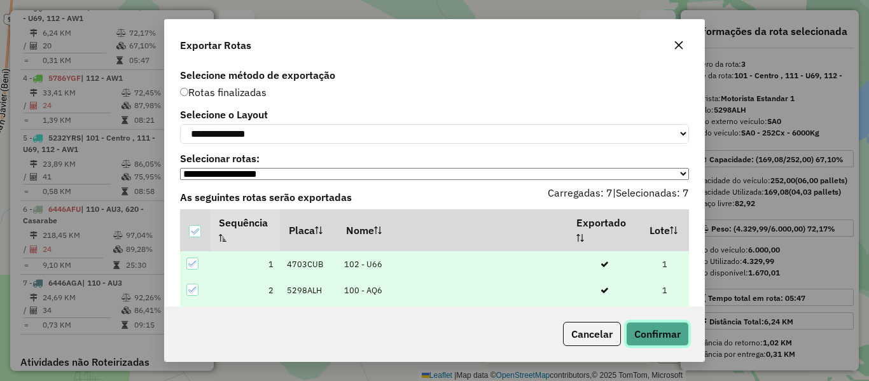
click at [658, 330] on button "Confirmar" at bounding box center [657, 334] width 63 height 24
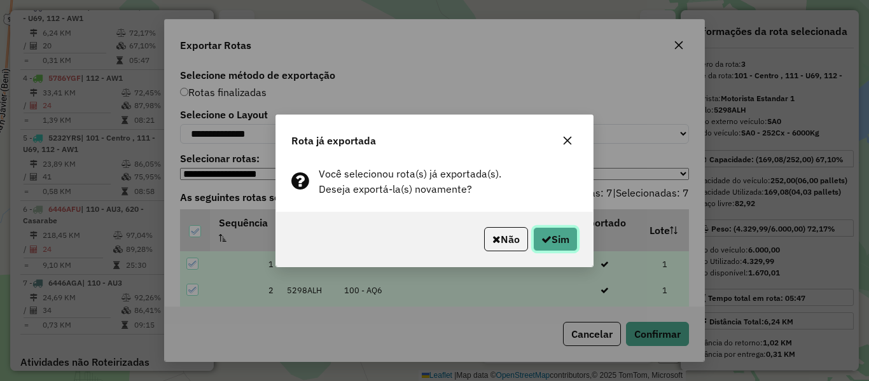
click at [555, 238] on button "Sim" at bounding box center [555, 239] width 45 height 24
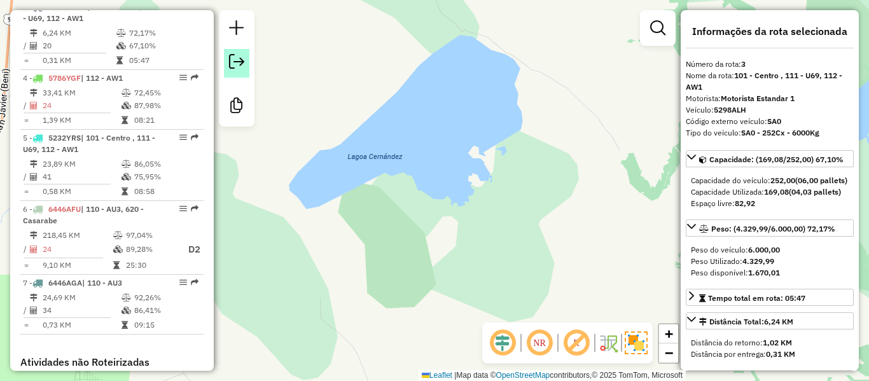
click at [238, 62] on em at bounding box center [236, 61] width 15 height 15
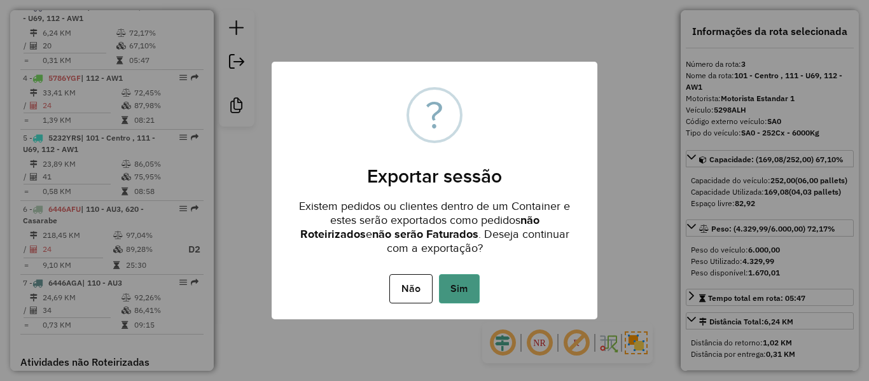
click at [457, 291] on button "Sim" at bounding box center [459, 288] width 41 height 29
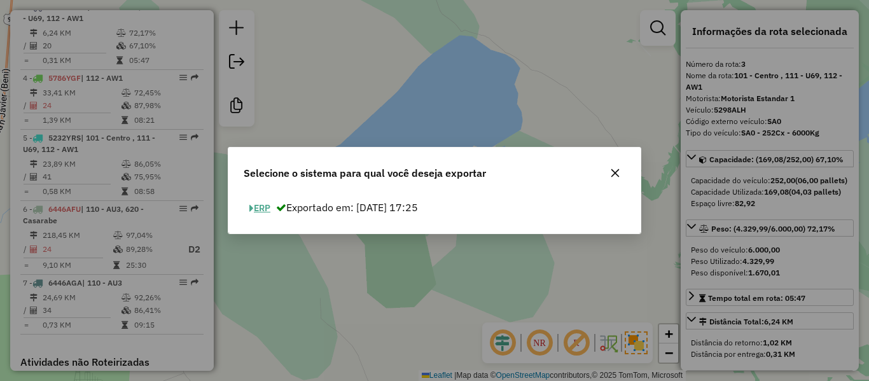
click at [268, 205] on button "ERP" at bounding box center [260, 208] width 32 height 20
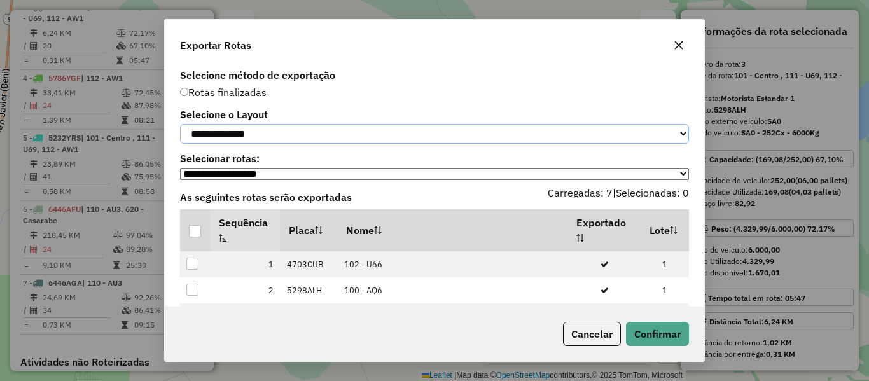
click at [254, 135] on select "**********" at bounding box center [434, 134] width 509 height 20
select select "*********"
click at [180, 124] on select "**********" at bounding box center [434, 134] width 509 height 20
click at [190, 233] on div at bounding box center [195, 231] width 12 height 12
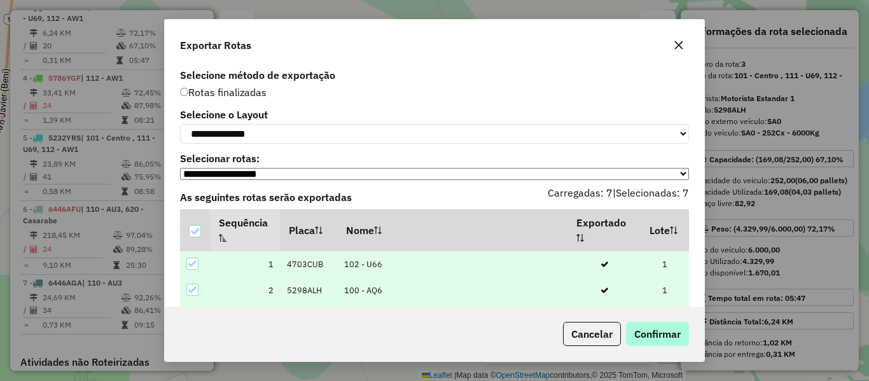
drag, startPoint x: 616, startPoint y: 334, endPoint x: 632, endPoint y: 337, distance: 16.8
click at [624, 337] on div "Cancelar Confirmar" at bounding box center [623, 334] width 131 height 24
click at [662, 340] on button "Confirmar" at bounding box center [657, 334] width 63 height 24
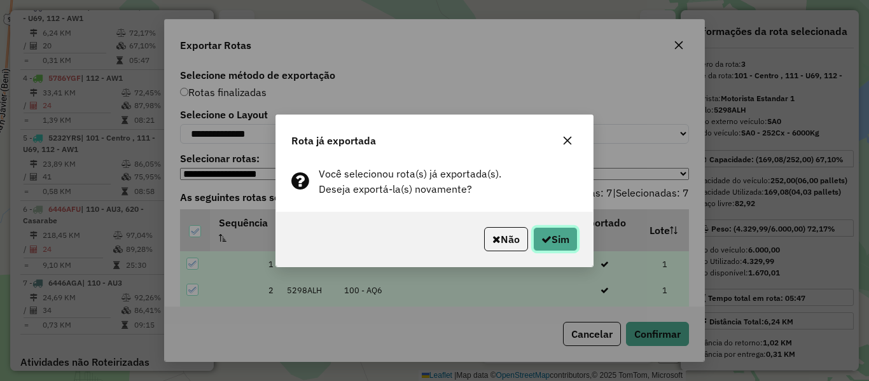
click at [541, 237] on icon "button" at bounding box center [546, 239] width 10 height 10
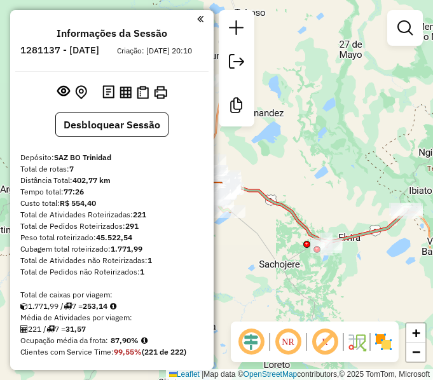
click at [99, 47] on h6 "1281137 - [DATE]" at bounding box center [59, 50] width 79 height 11
copy h6 "23"
click at [139, 219] on strong "221" at bounding box center [139, 215] width 13 height 10
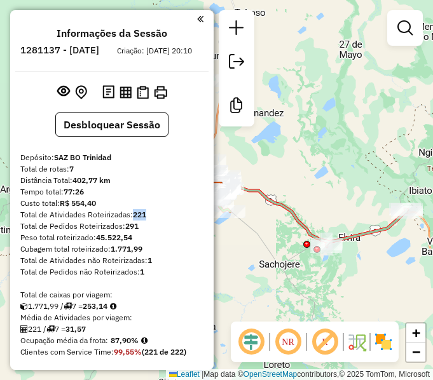
copy strong "221"
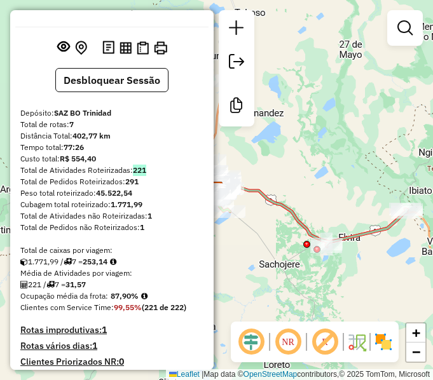
scroll to position [64, 0]
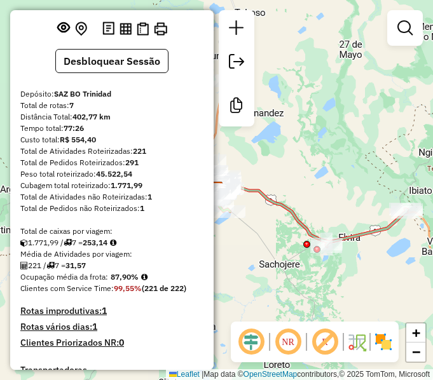
click at [129, 272] on div "221 / 7 = 31,57" at bounding box center [111, 265] width 183 height 11
click at [129, 282] on strong "87,90%" at bounding box center [125, 277] width 28 height 10
copy strong "87,90"
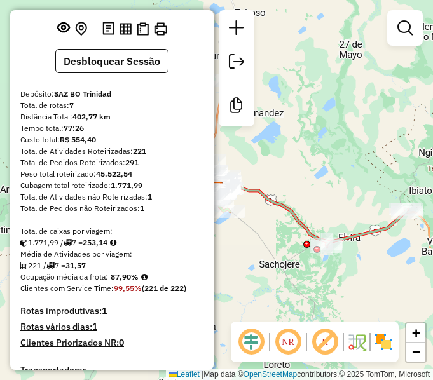
click at [81, 270] on strong "31,57" at bounding box center [76, 266] width 20 height 10
copy strong "31,57"
click at [65, 111] on div "Total de rotas: 7" at bounding box center [111, 105] width 183 height 11
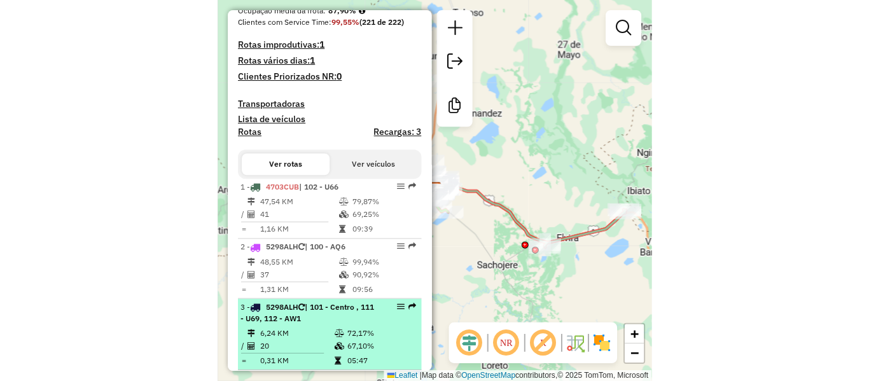
scroll to position [318, 0]
